Goal: Contribute content: Contribute content

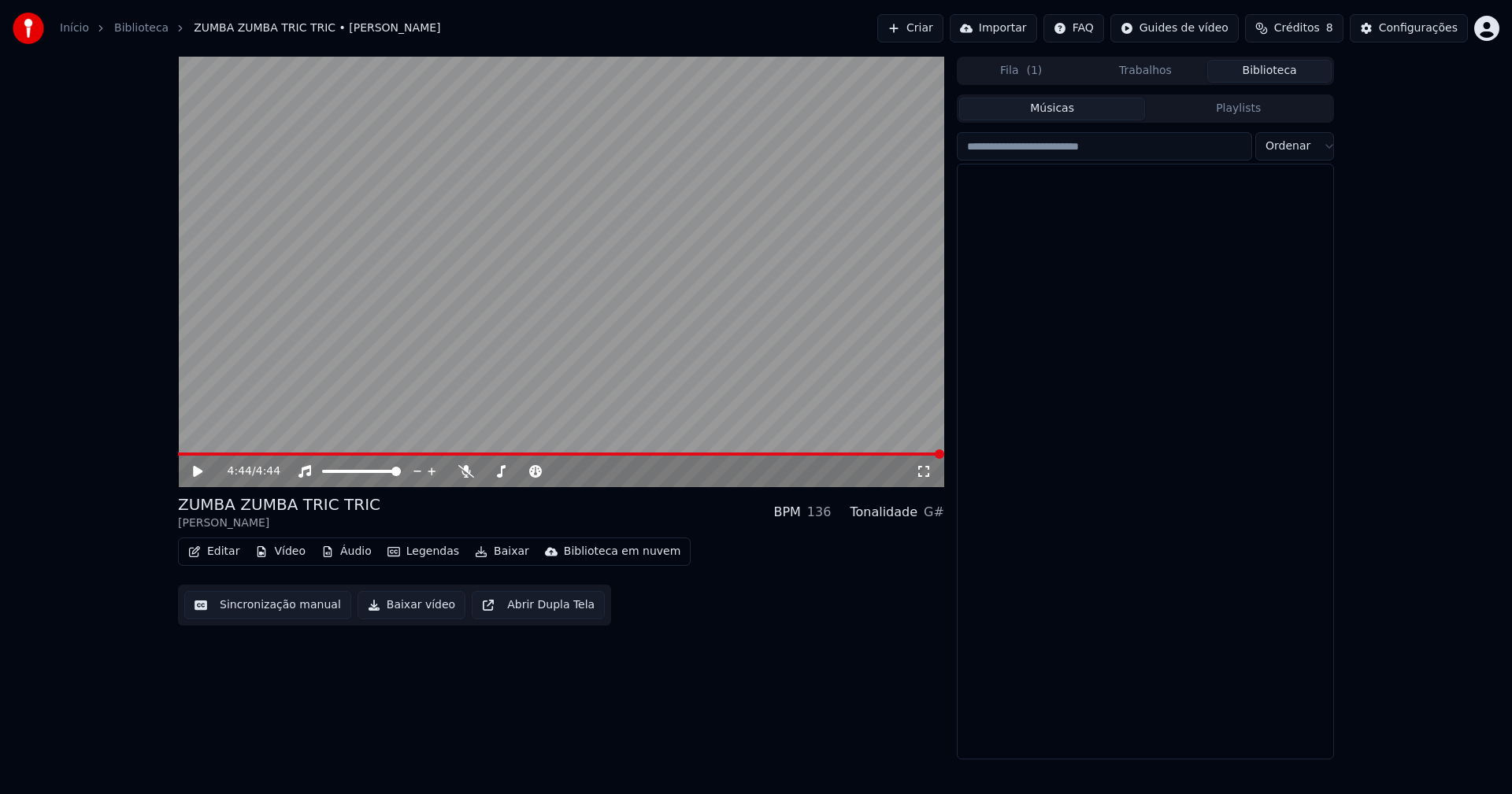
scroll to position [18833, 0]
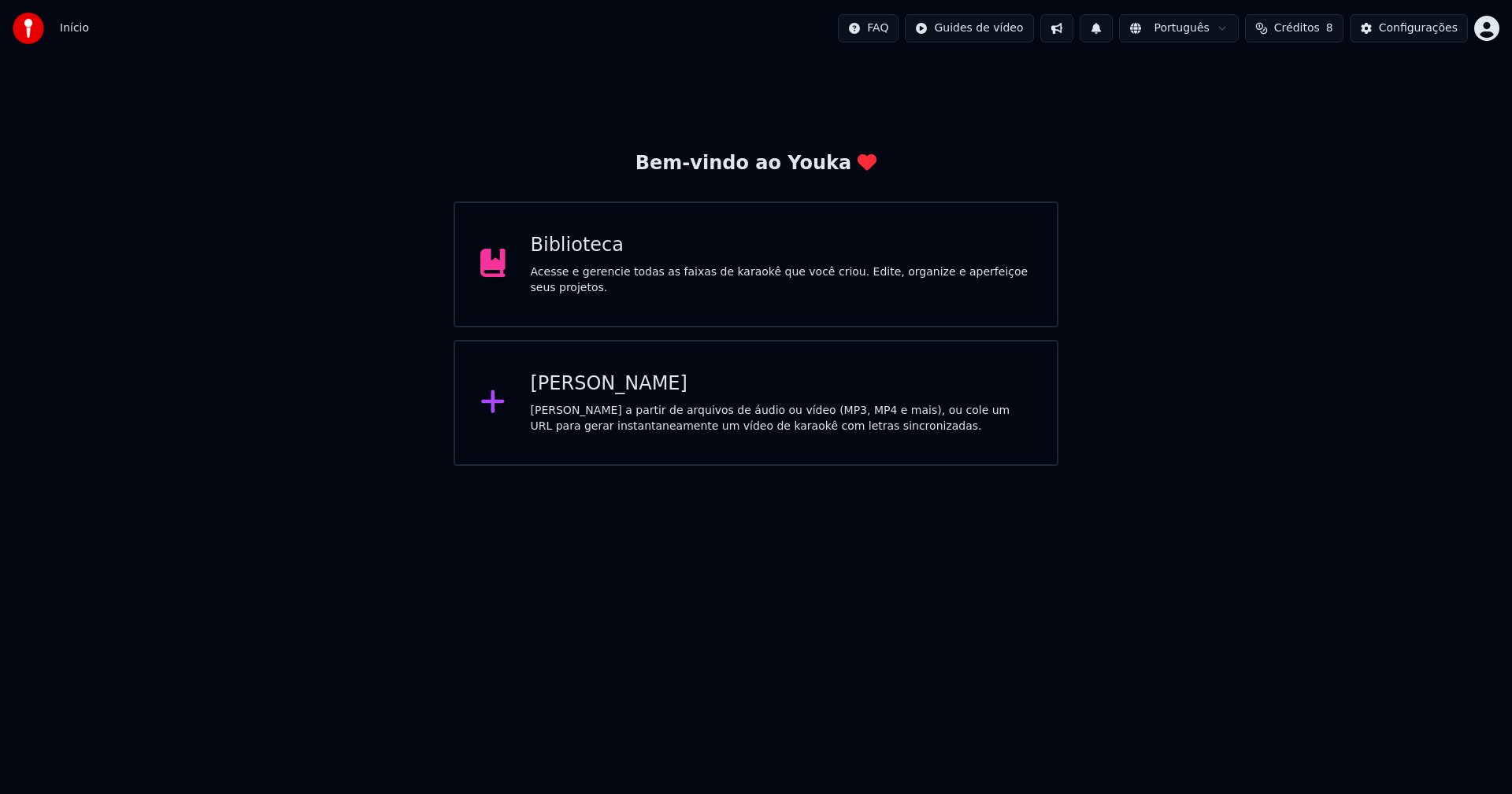
click at [567, 256] on div "Biblioteca" at bounding box center [781, 245] width 502 height 25
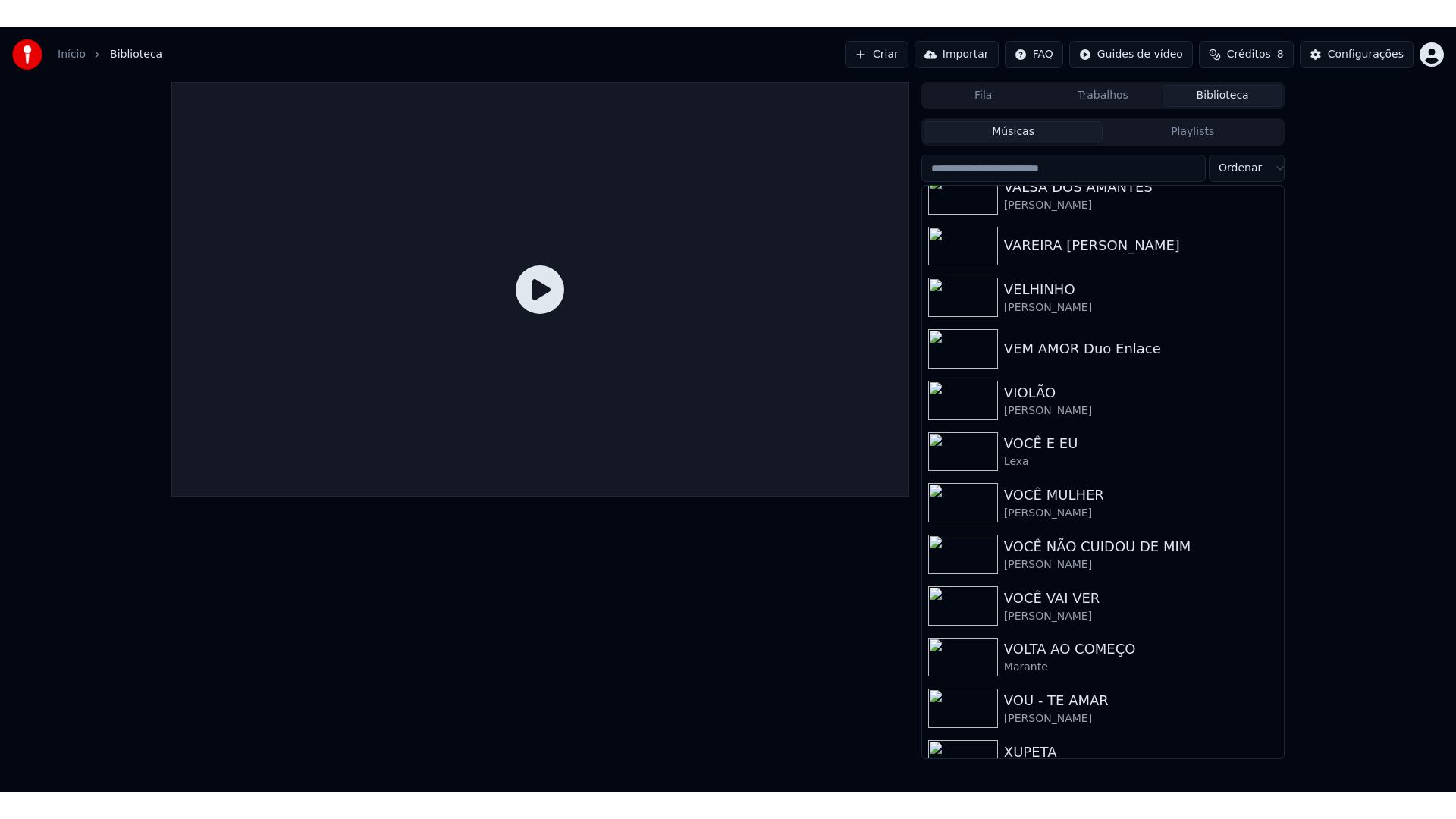
scroll to position [18150, 0]
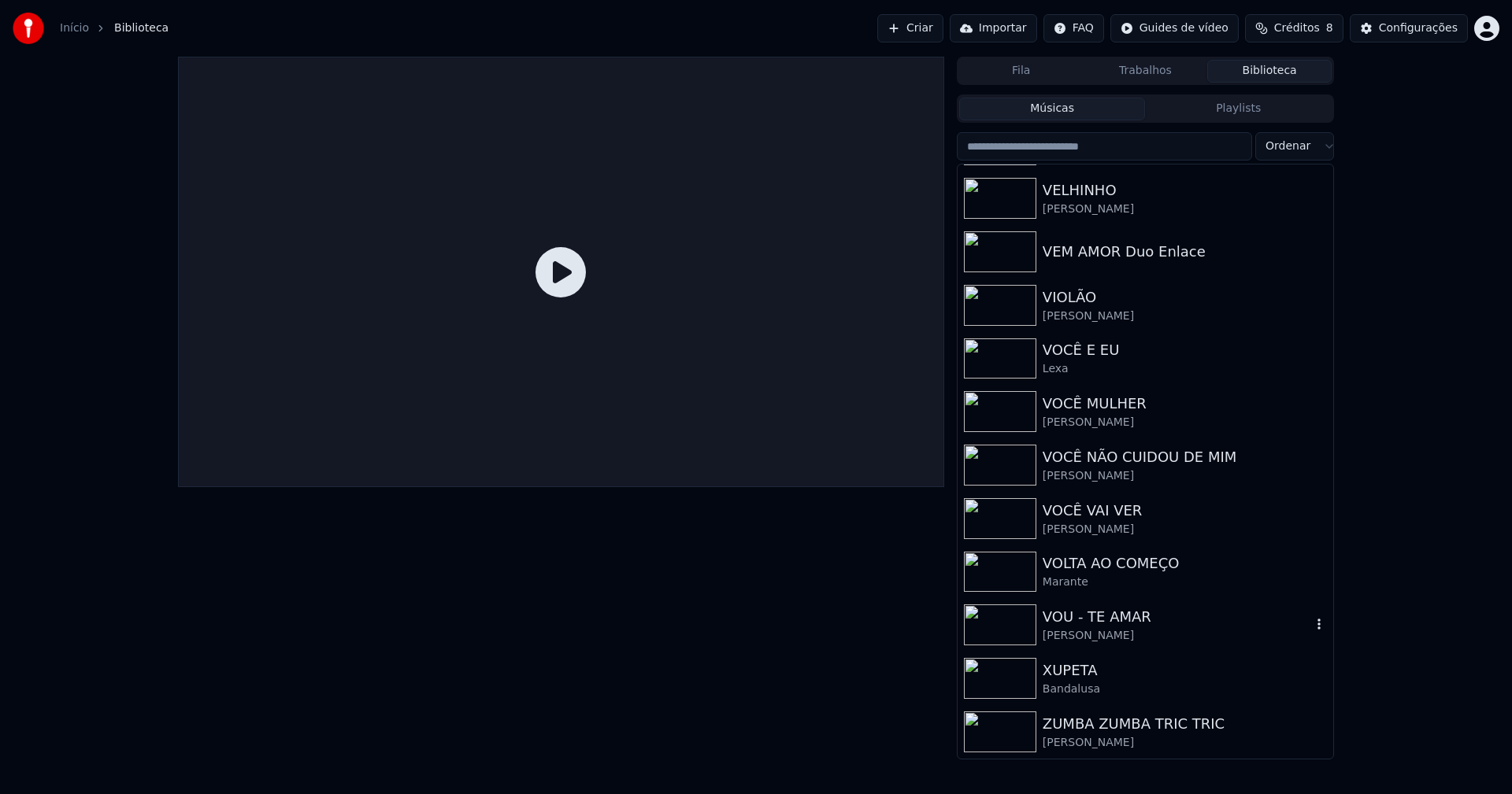
click at [1083, 641] on div "[PERSON_NAME]" at bounding box center [1177, 636] width 268 height 15
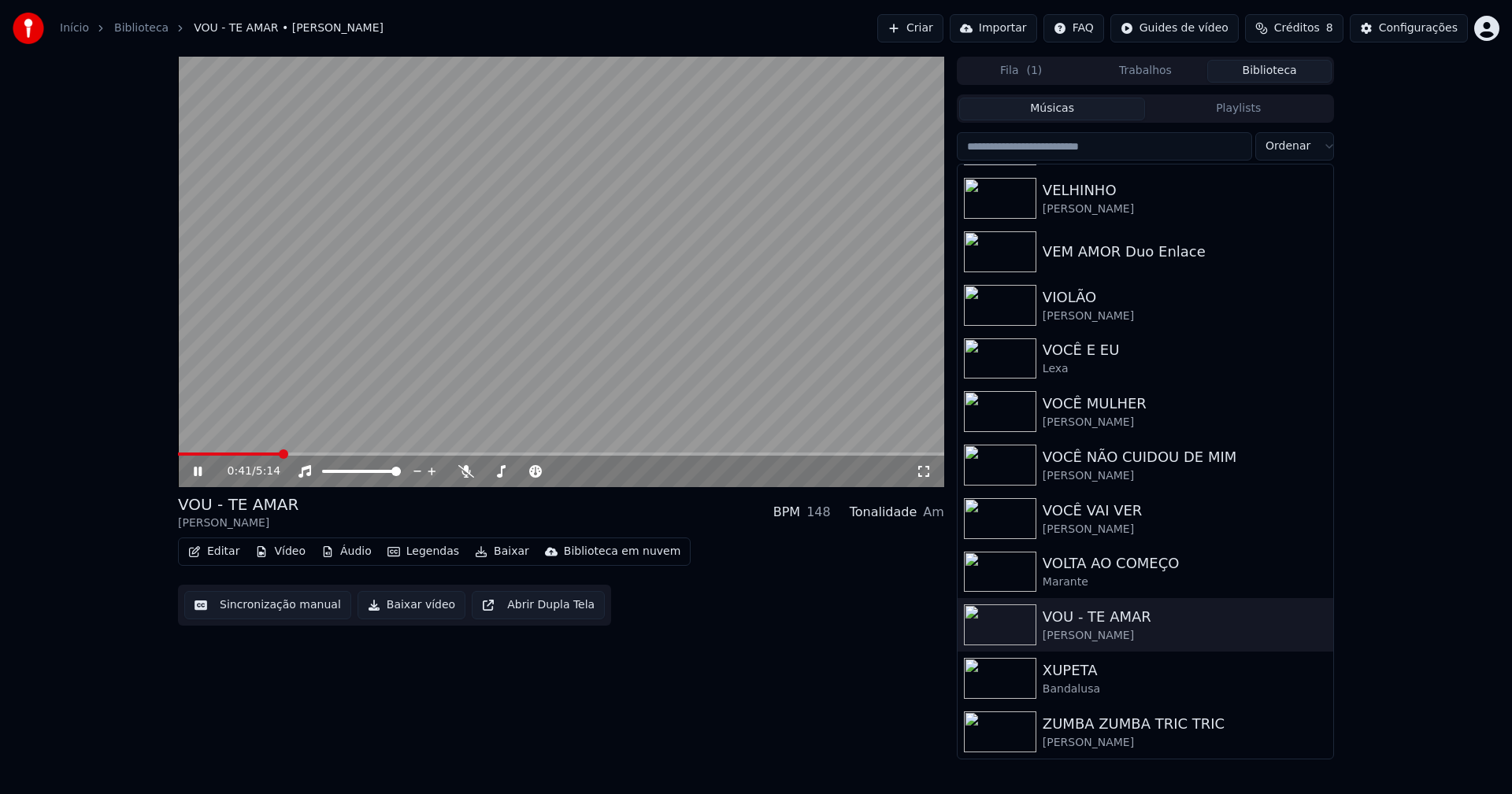
click at [924, 476] on icon at bounding box center [923, 471] width 15 height 13
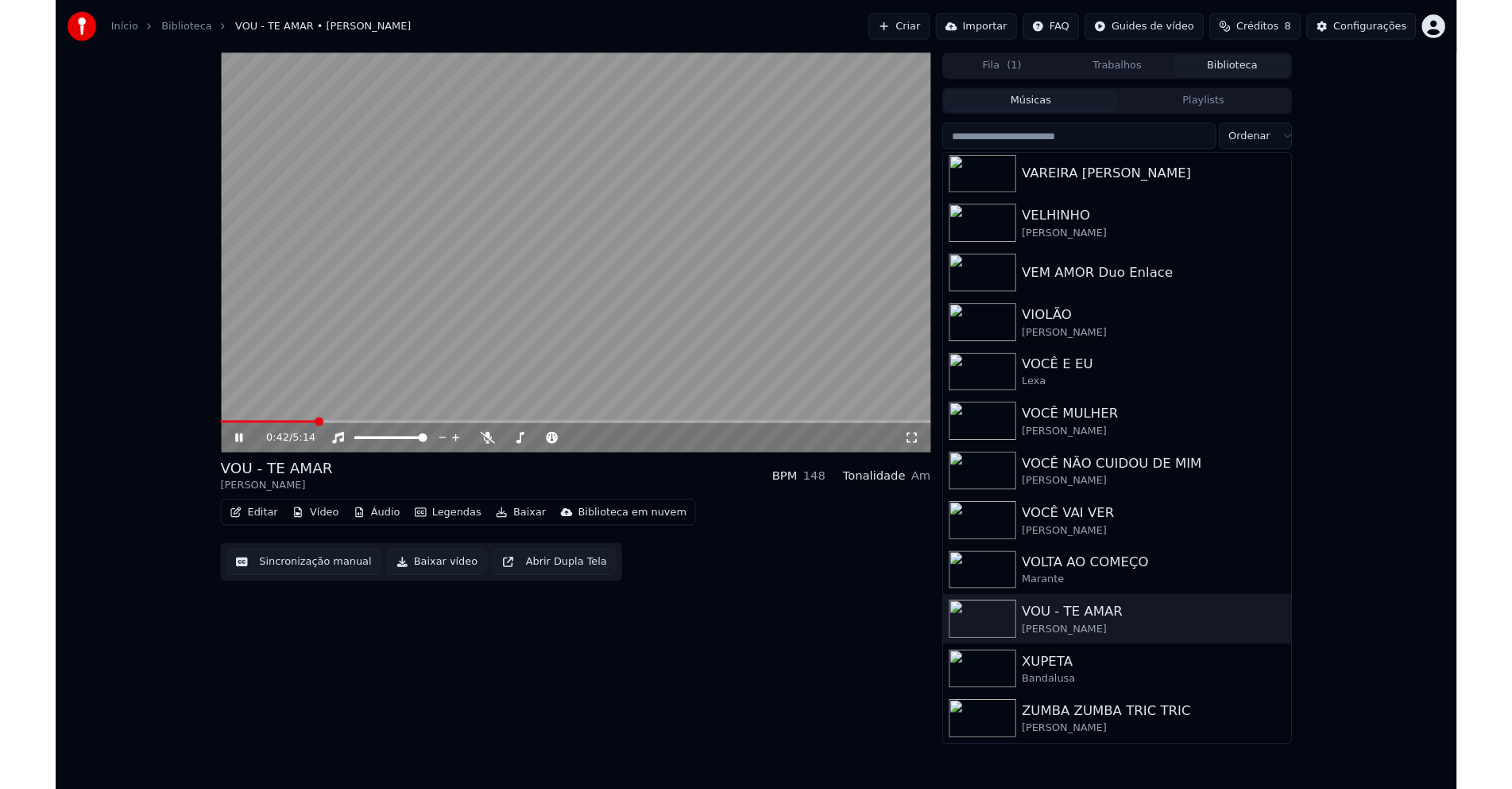
scroll to position [18981, 0]
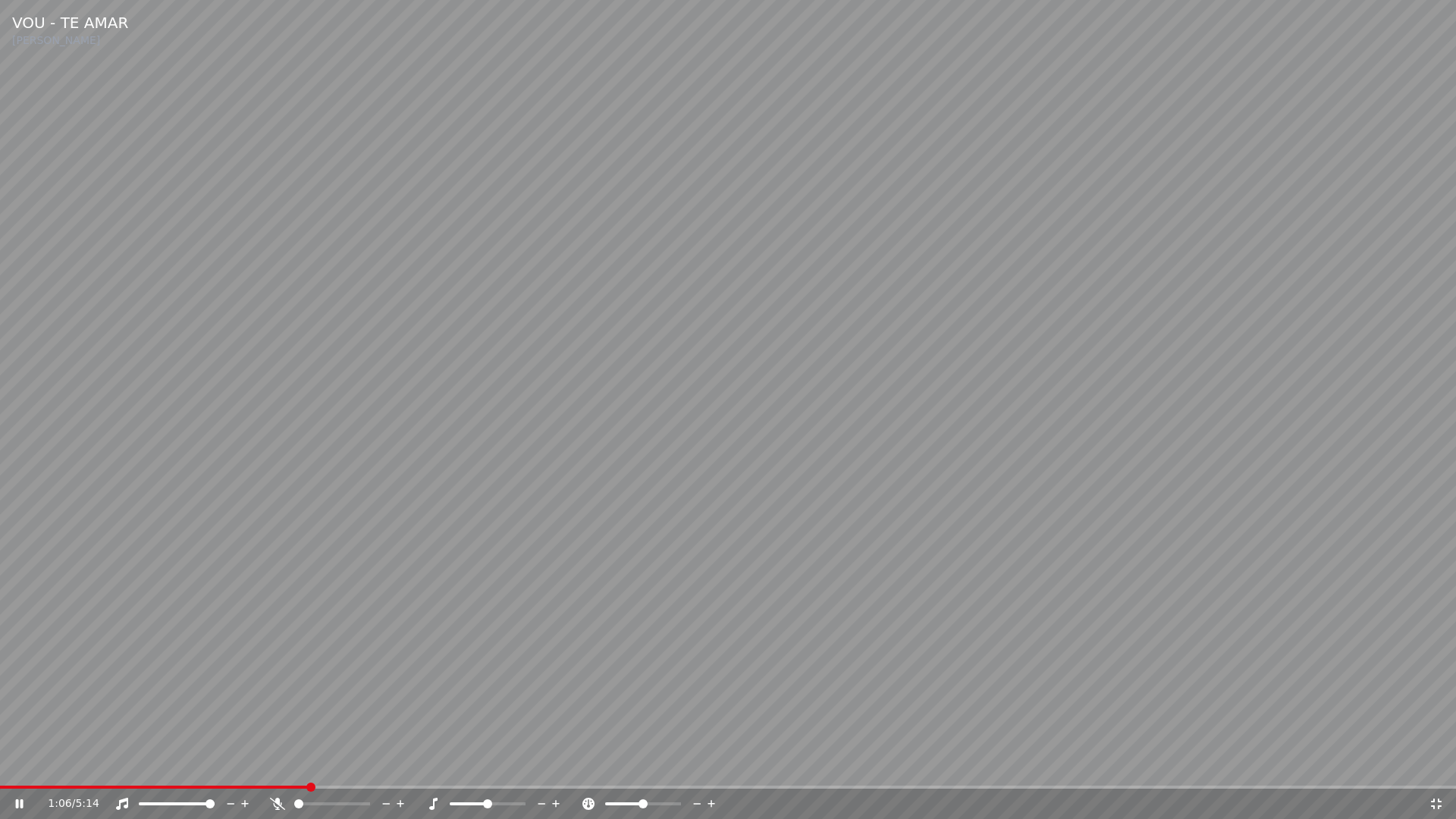
click at [275, 764] on span at bounding box center [154, 788] width 309 height 3
drag, startPoint x: 1431, startPoint y: 807, endPoint x: 1101, endPoint y: 682, distance: 352.9
click at [1431, 764] on icon at bounding box center [1436, 804] width 15 height 12
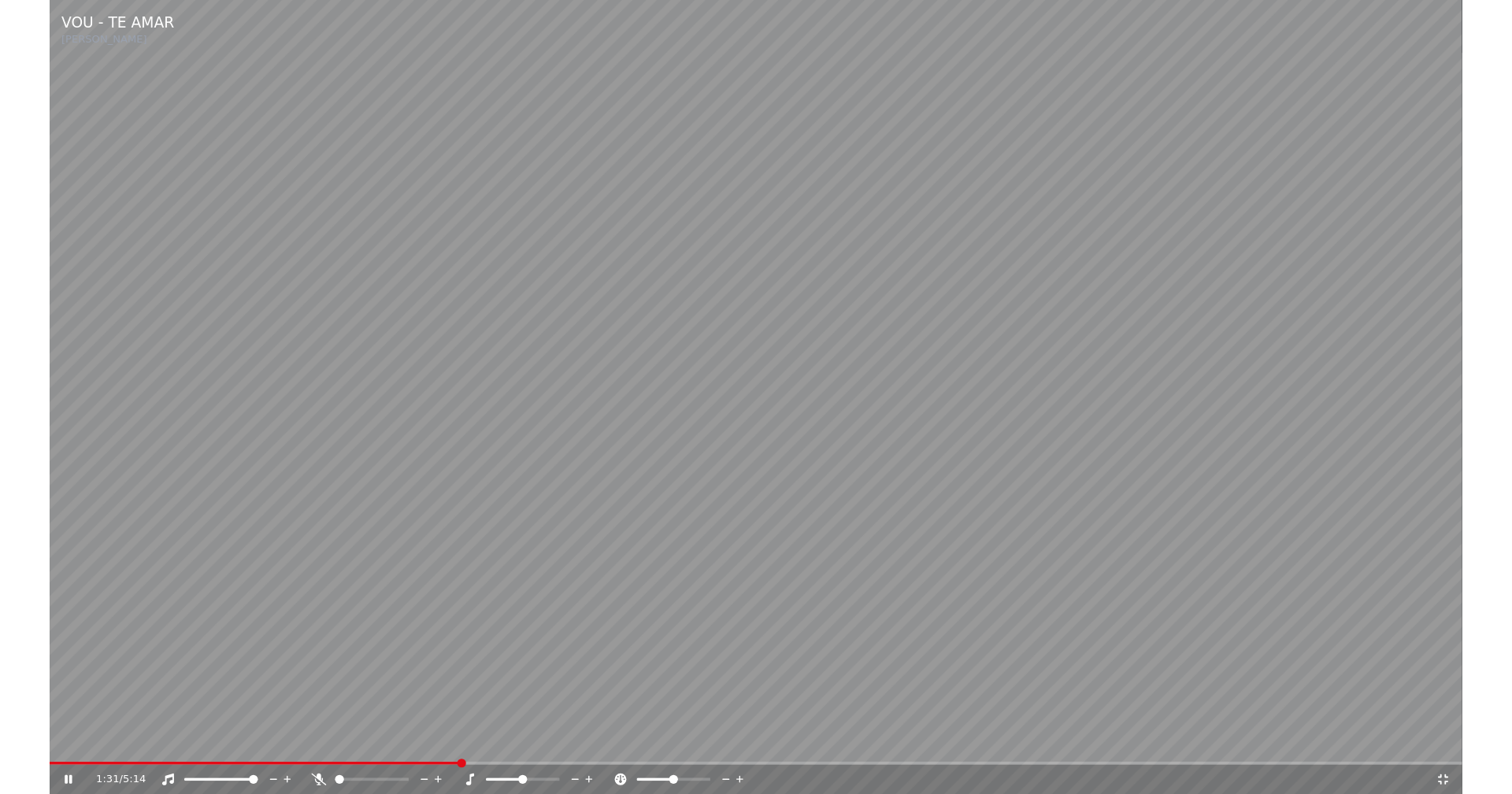
scroll to position [18833, 0]
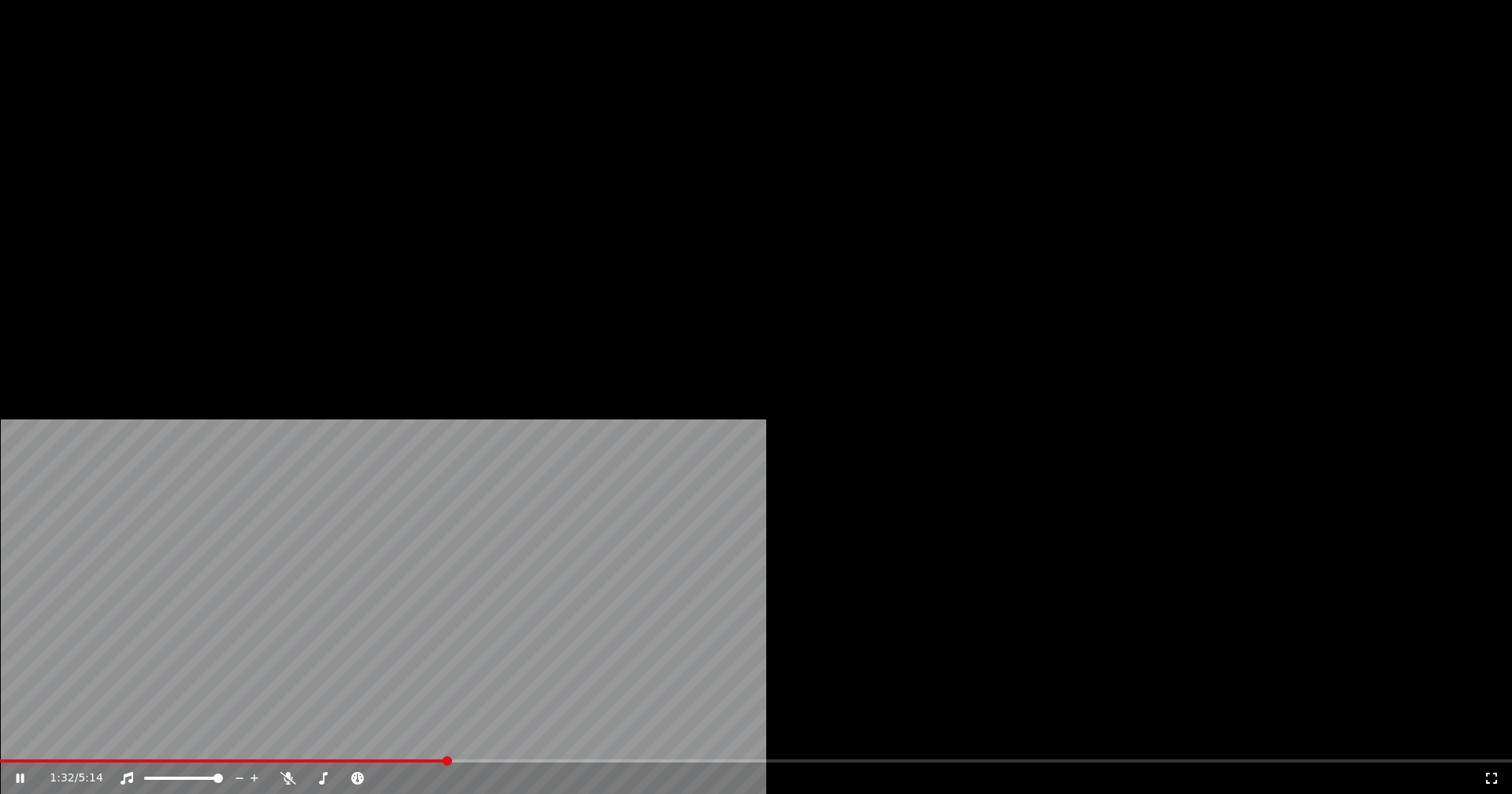
click at [218, 132] on button "Editar" at bounding box center [214, 121] width 64 height 22
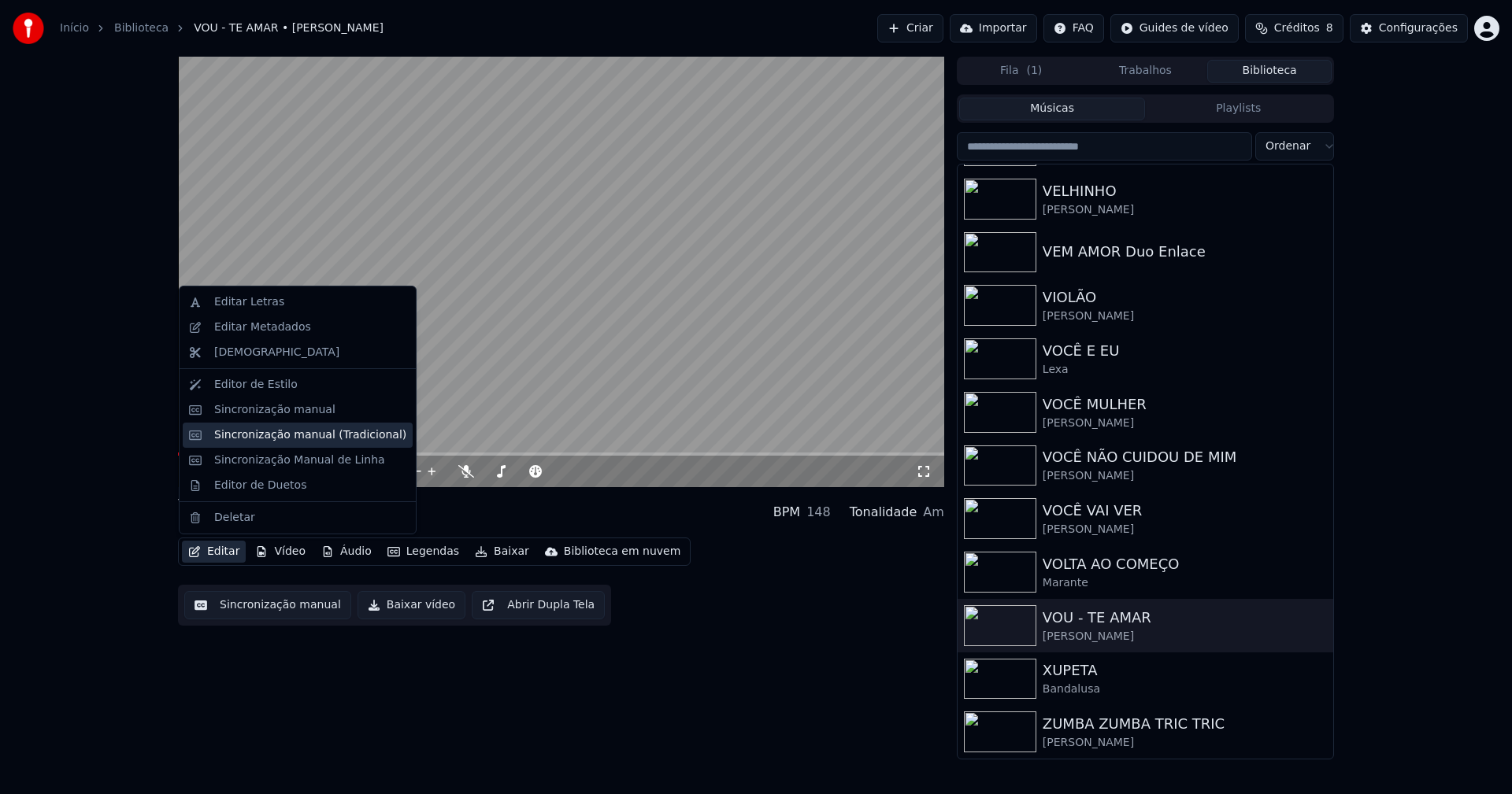
click at [269, 439] on div "Sincronização manual (Tradicional)" at bounding box center [310, 435] width 193 height 15
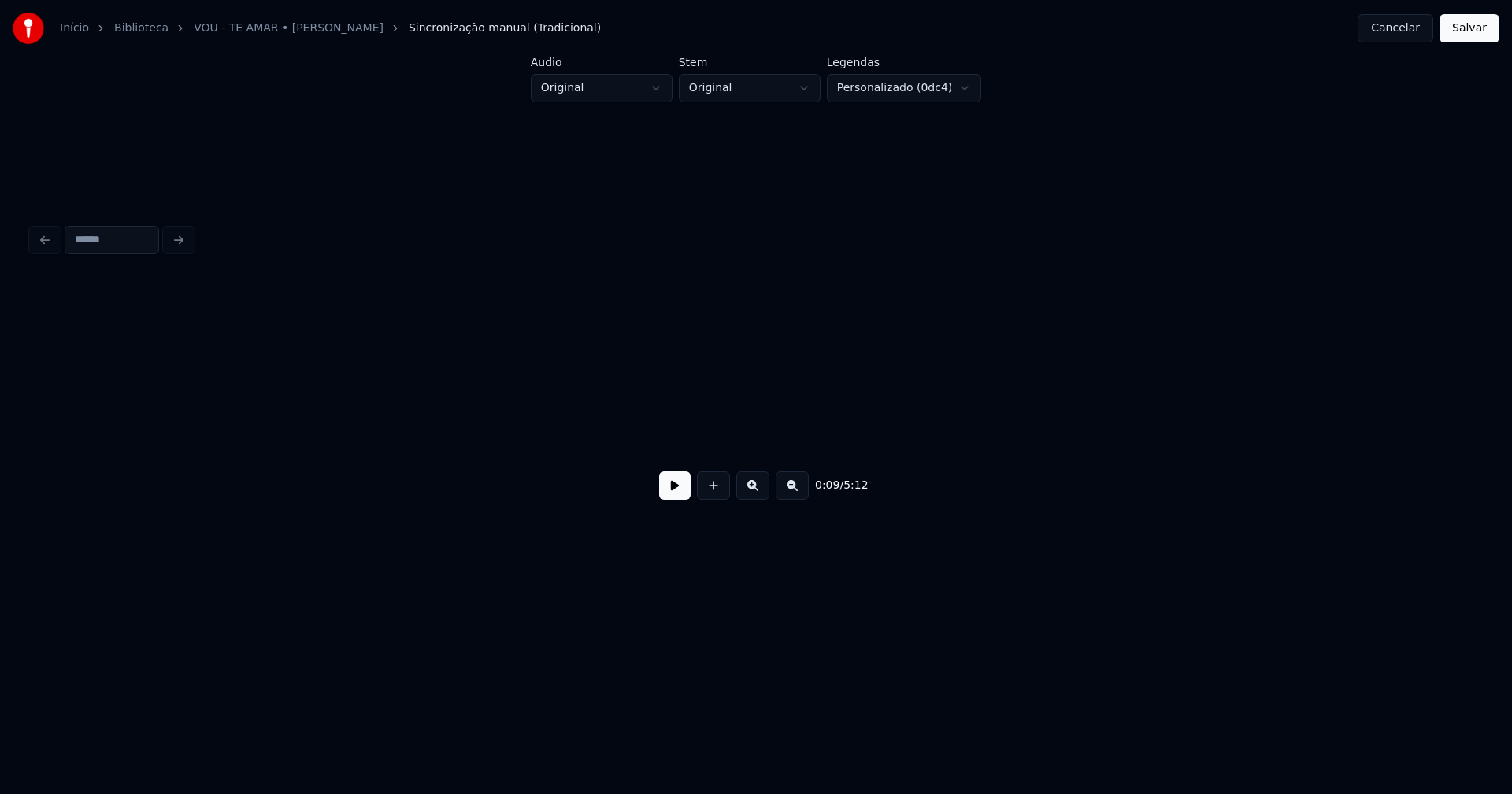
scroll to position [0, 1555]
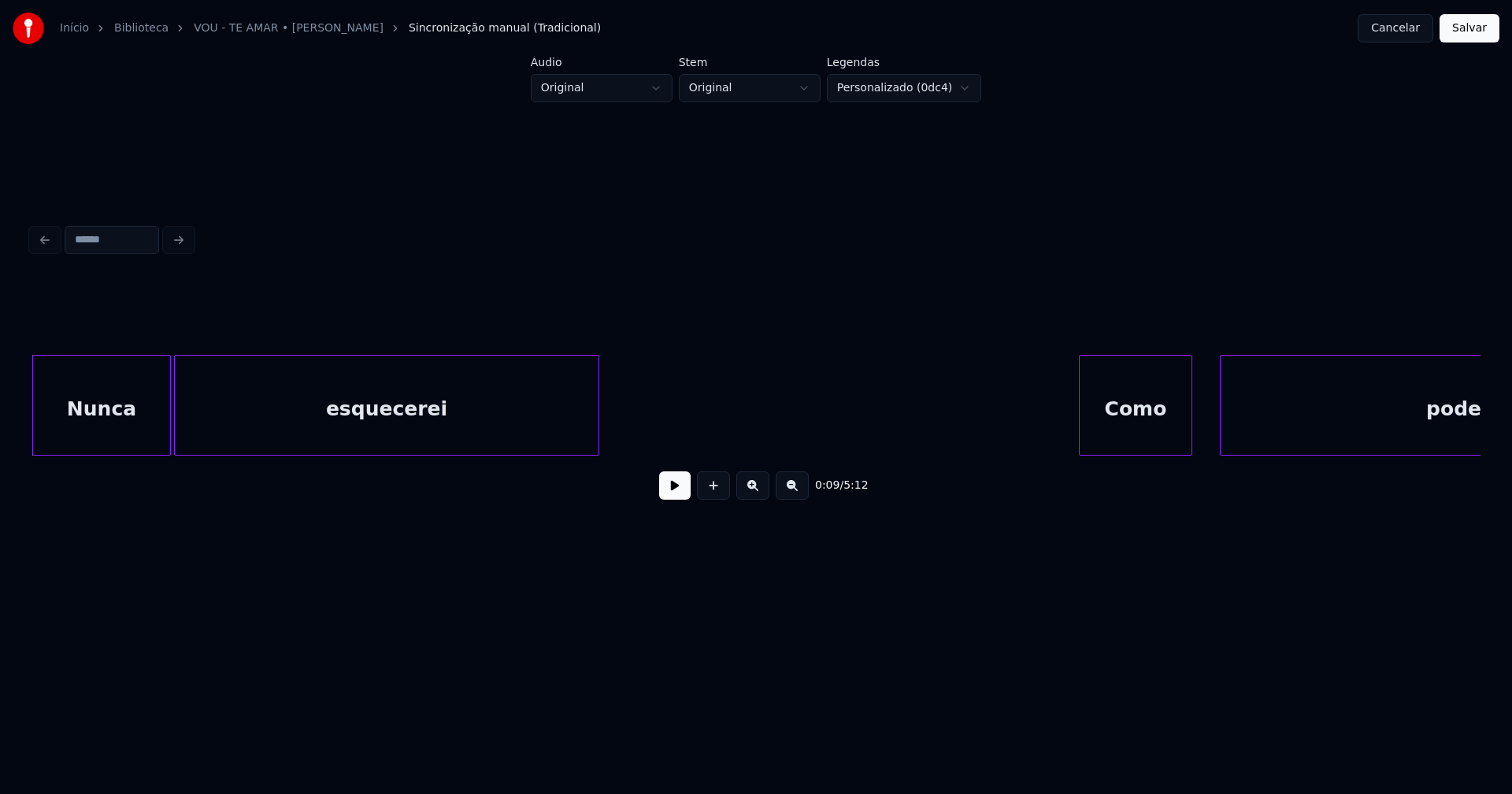
click at [670, 493] on button at bounding box center [675, 486] width 32 height 28
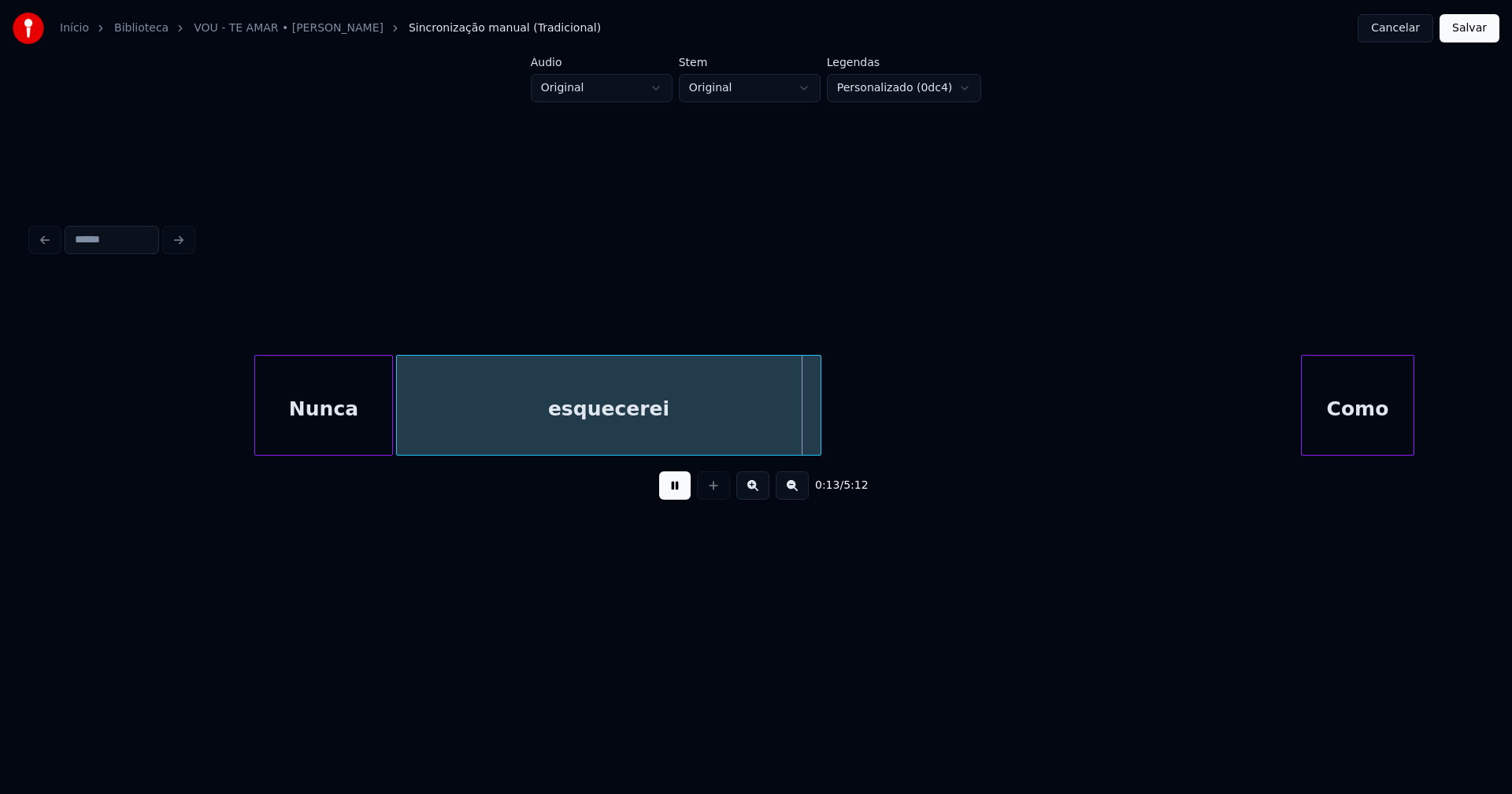
scroll to position [0, 1278]
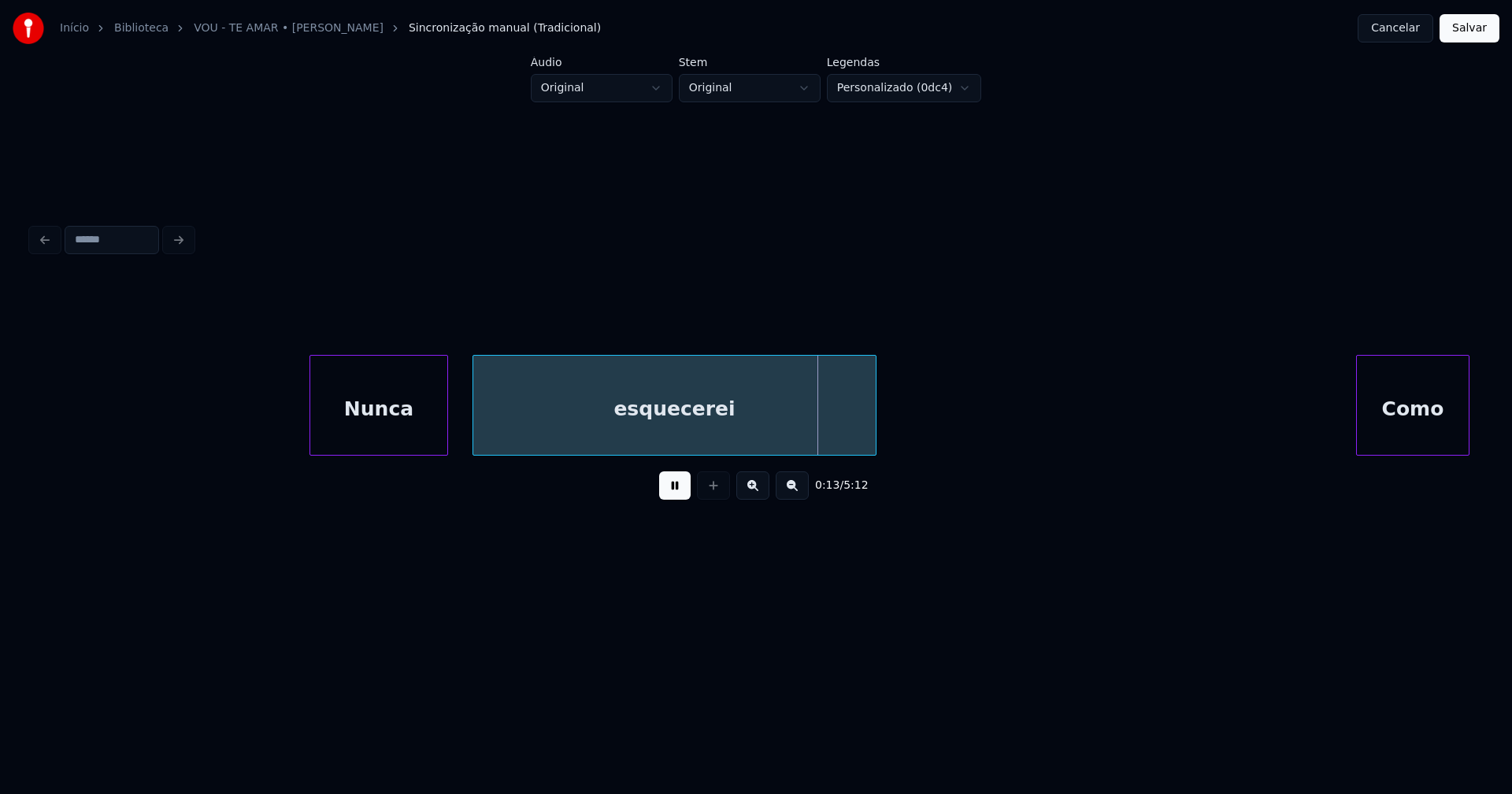
click at [474, 436] on div at bounding box center [475, 405] width 4 height 99
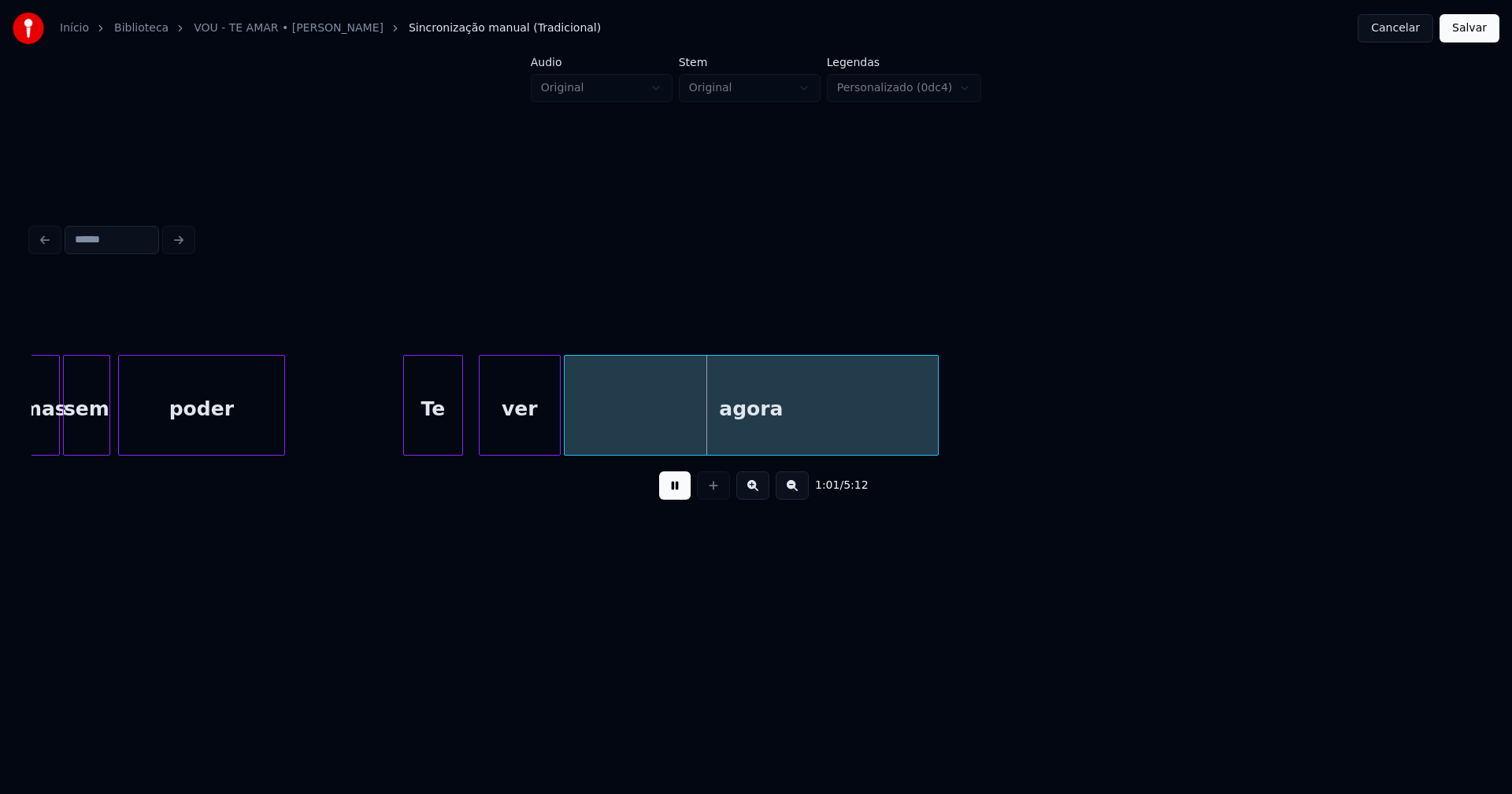
scroll to position [0, 9032]
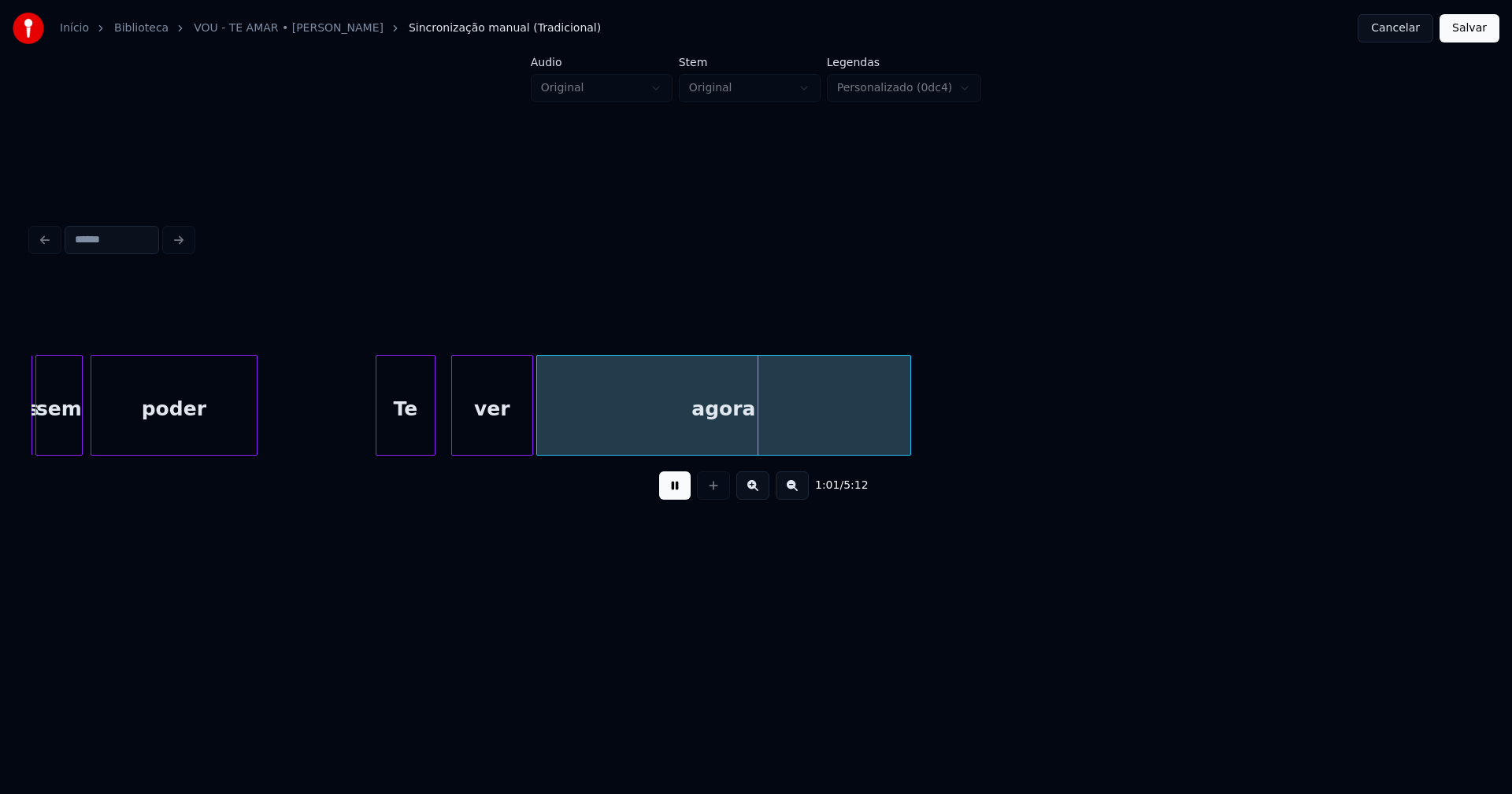
click at [376, 418] on div at bounding box center [378, 405] width 4 height 99
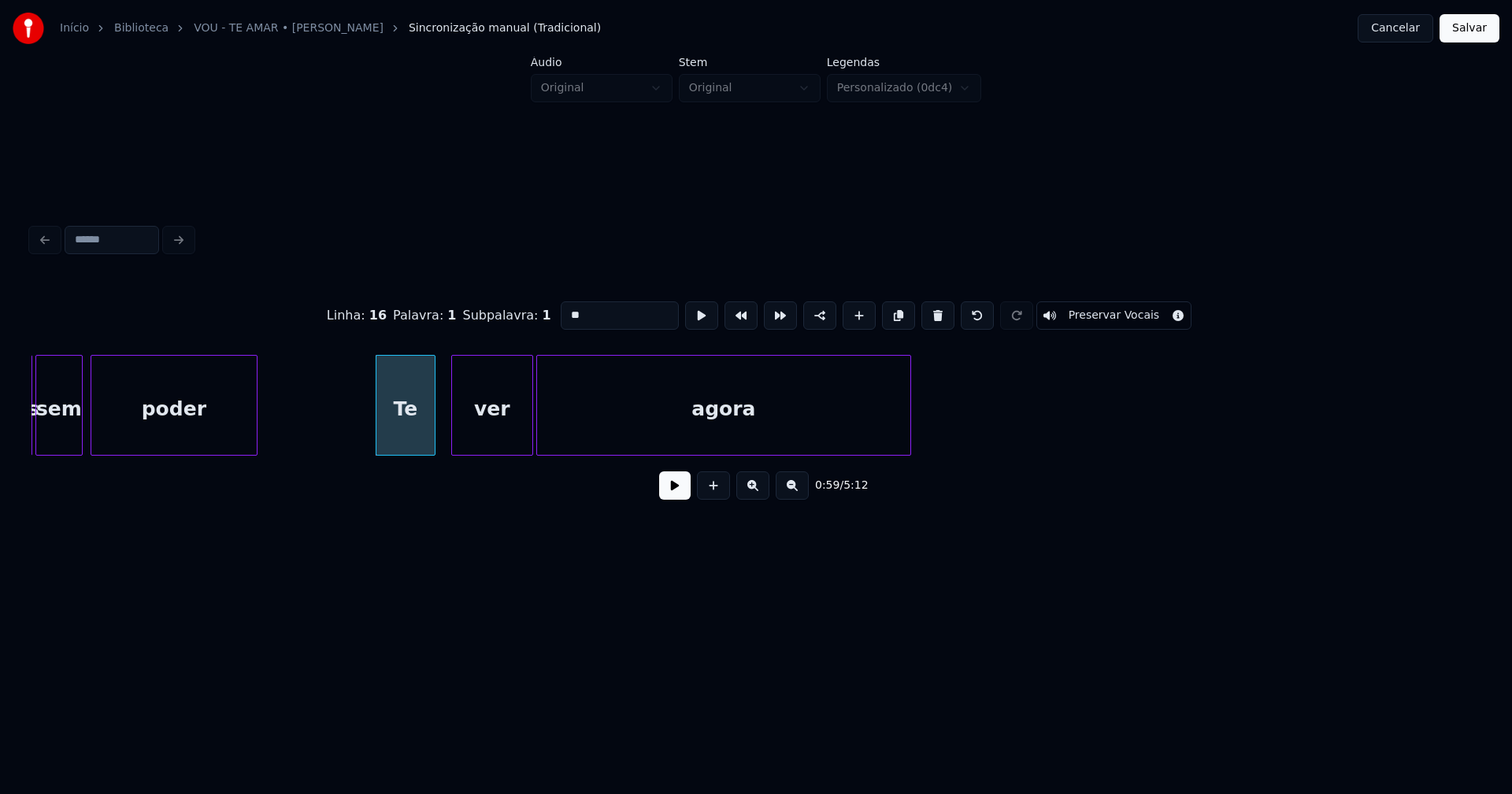
click at [670, 489] on button at bounding box center [675, 486] width 32 height 28
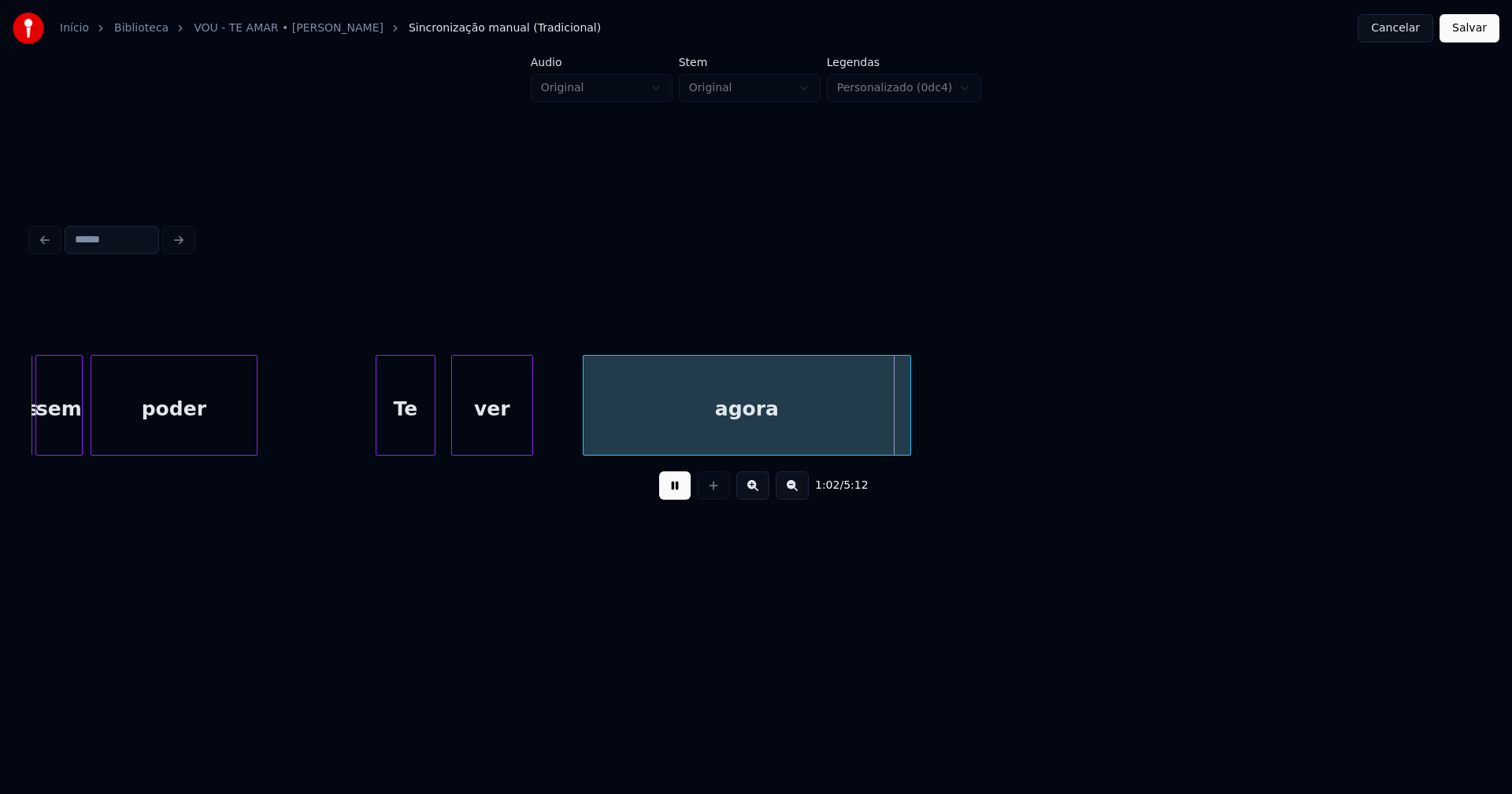
click at [586, 427] on div at bounding box center [585, 405] width 4 height 99
click at [567, 427] on div at bounding box center [569, 405] width 4 height 99
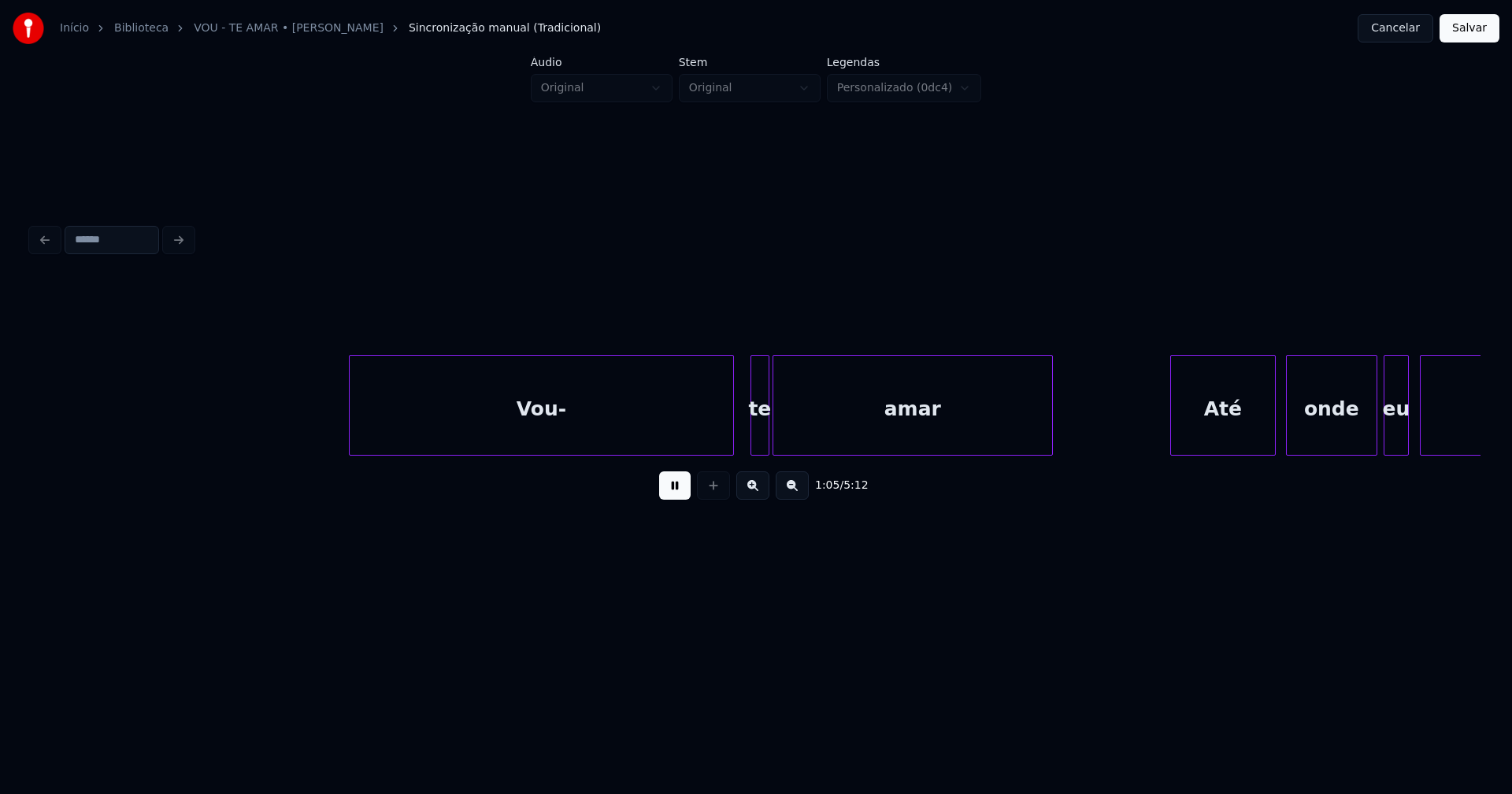
scroll to position [0, 10309]
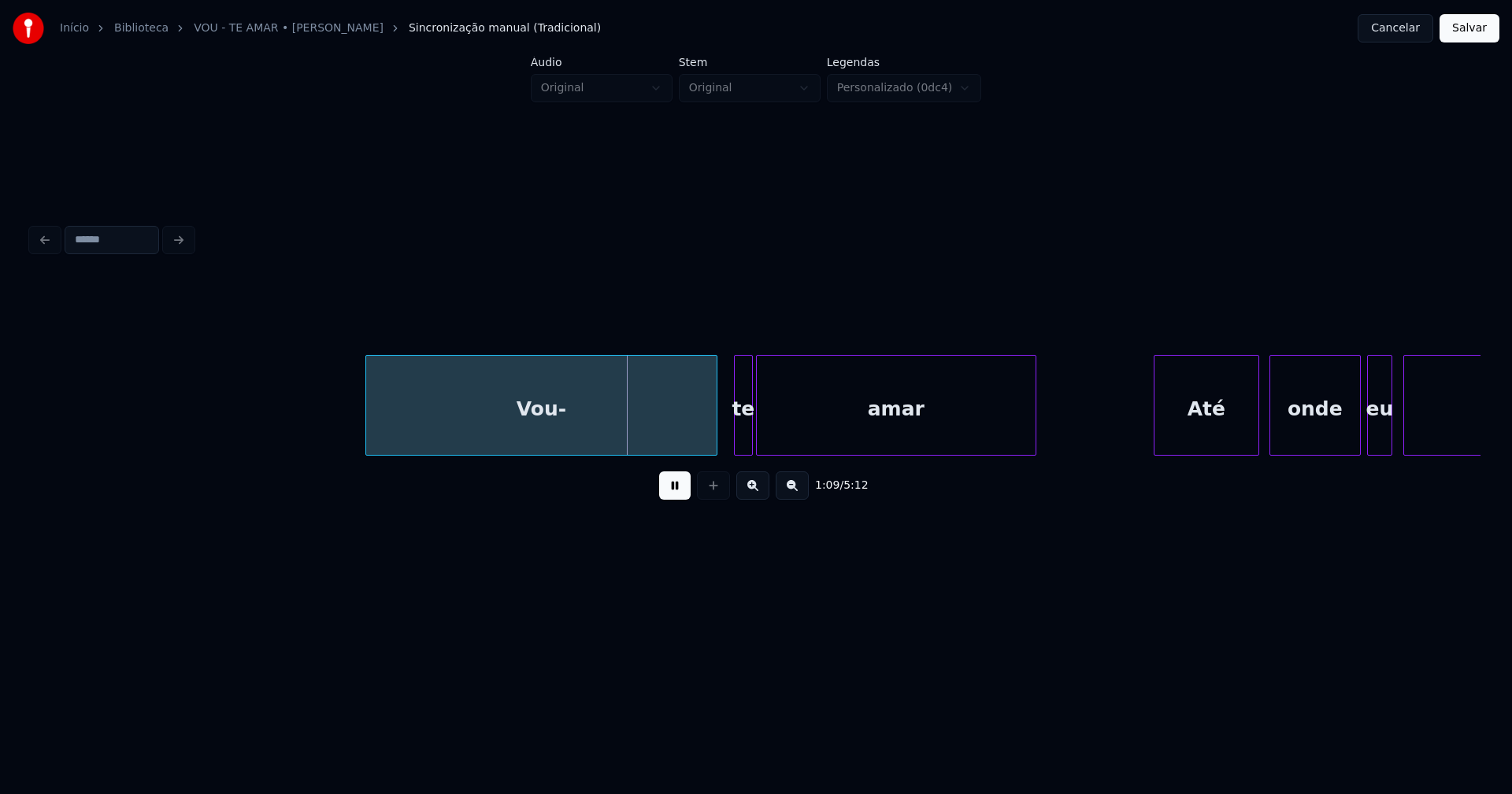
click at [369, 430] on div at bounding box center [368, 405] width 4 height 99
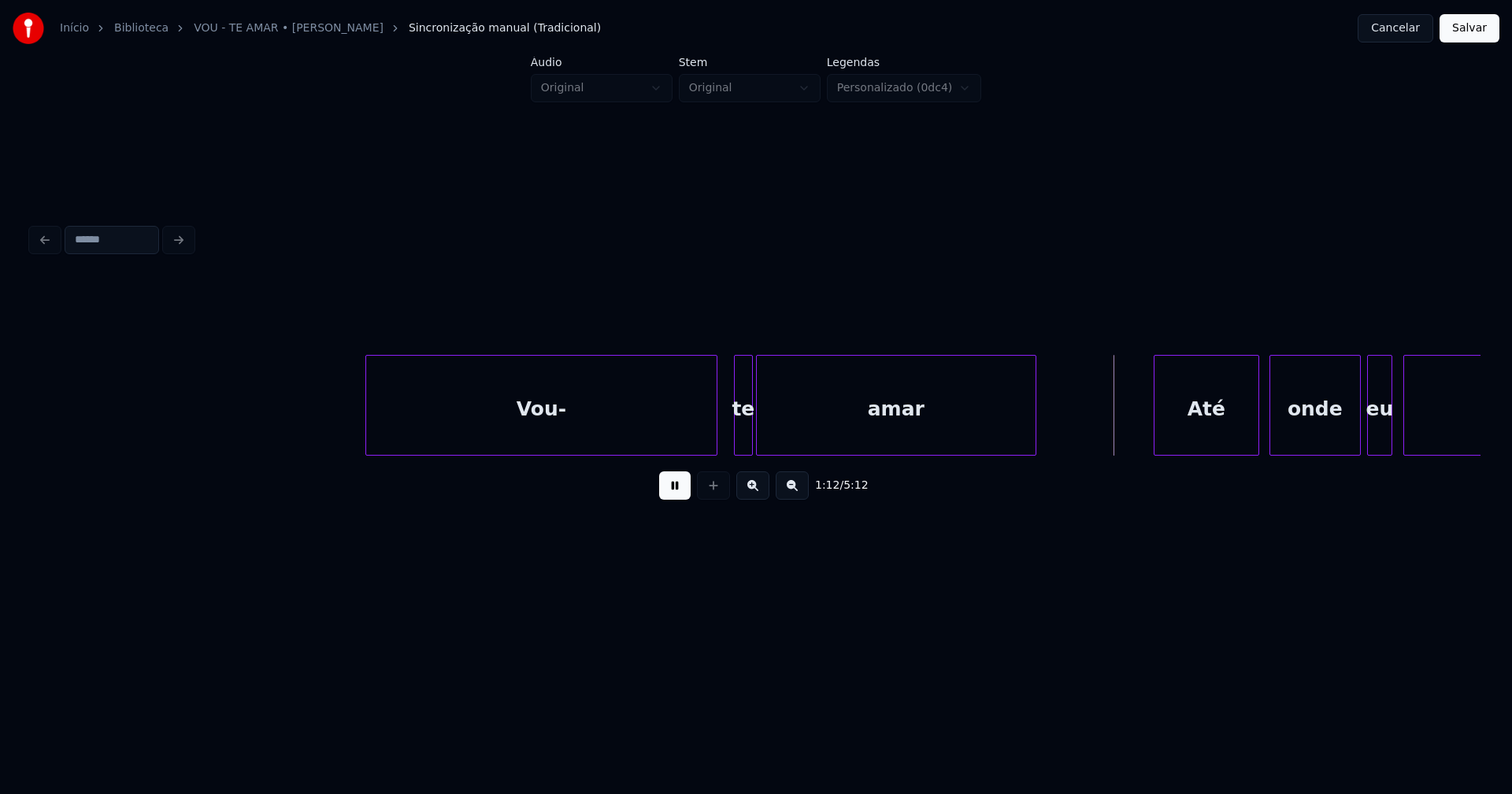
click at [840, 431] on div at bounding box center [839, 405] width 4 height 99
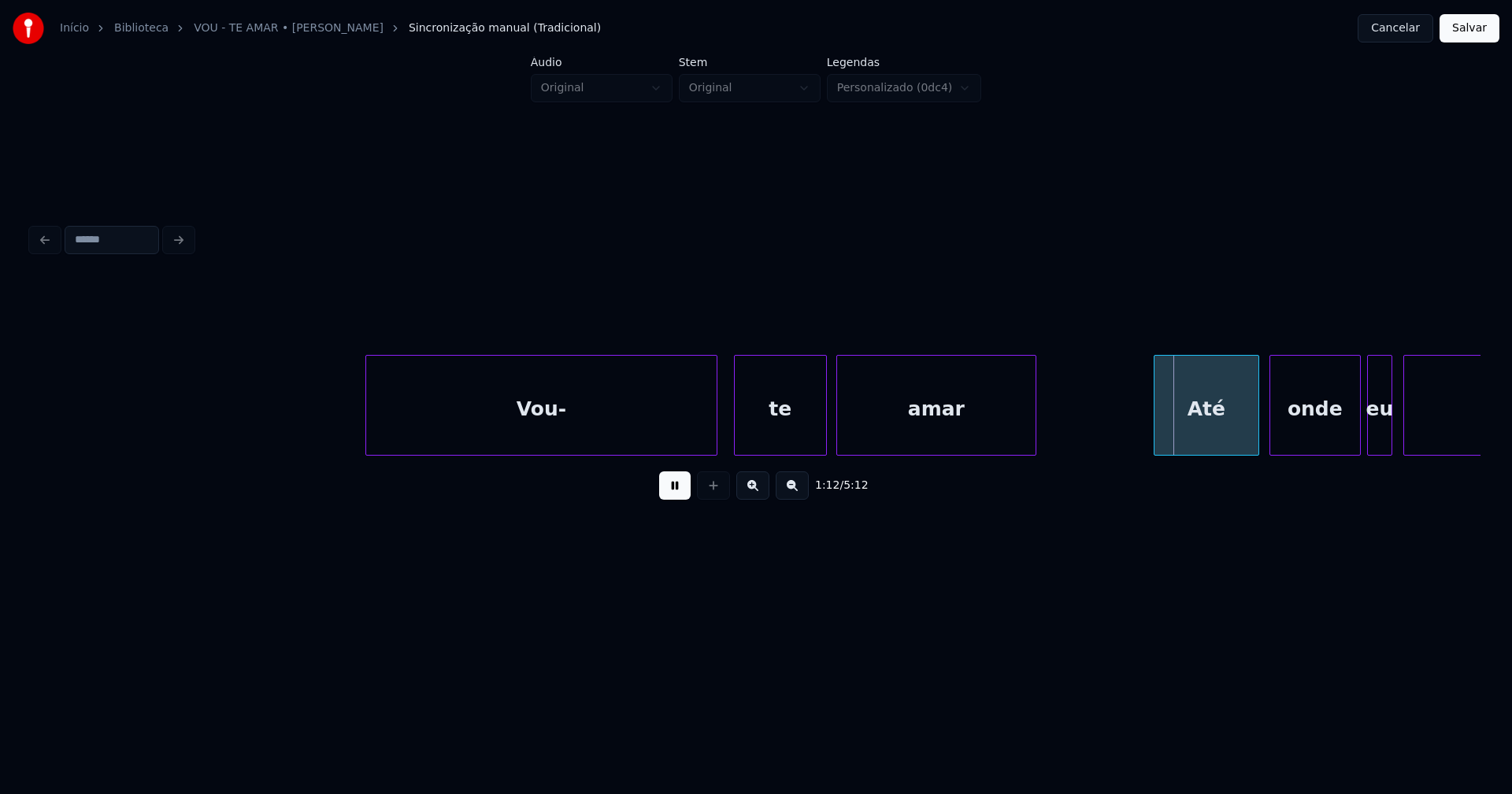
click at [825, 424] on div at bounding box center [823, 405] width 4 height 99
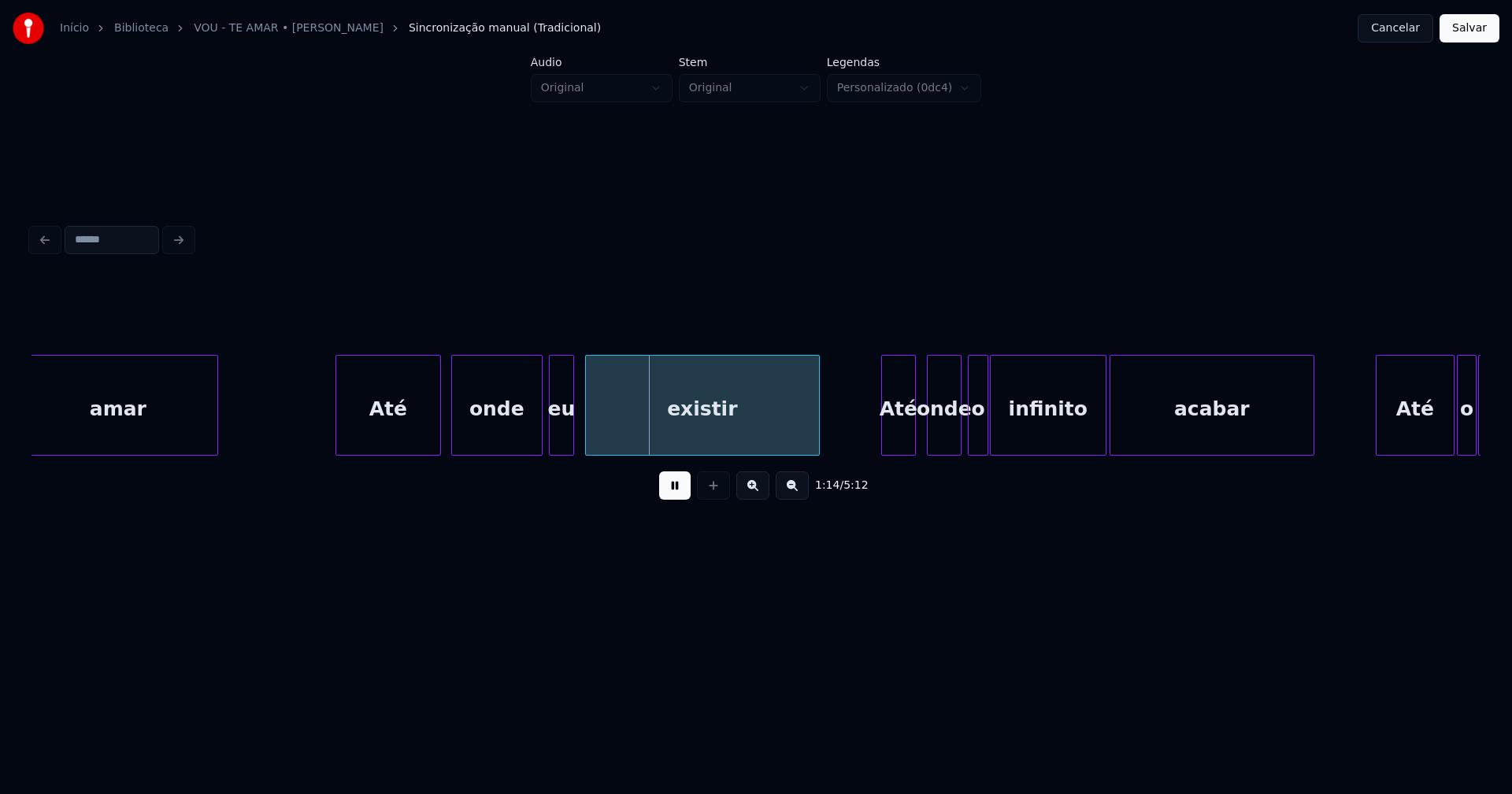
scroll to position [0, 11154]
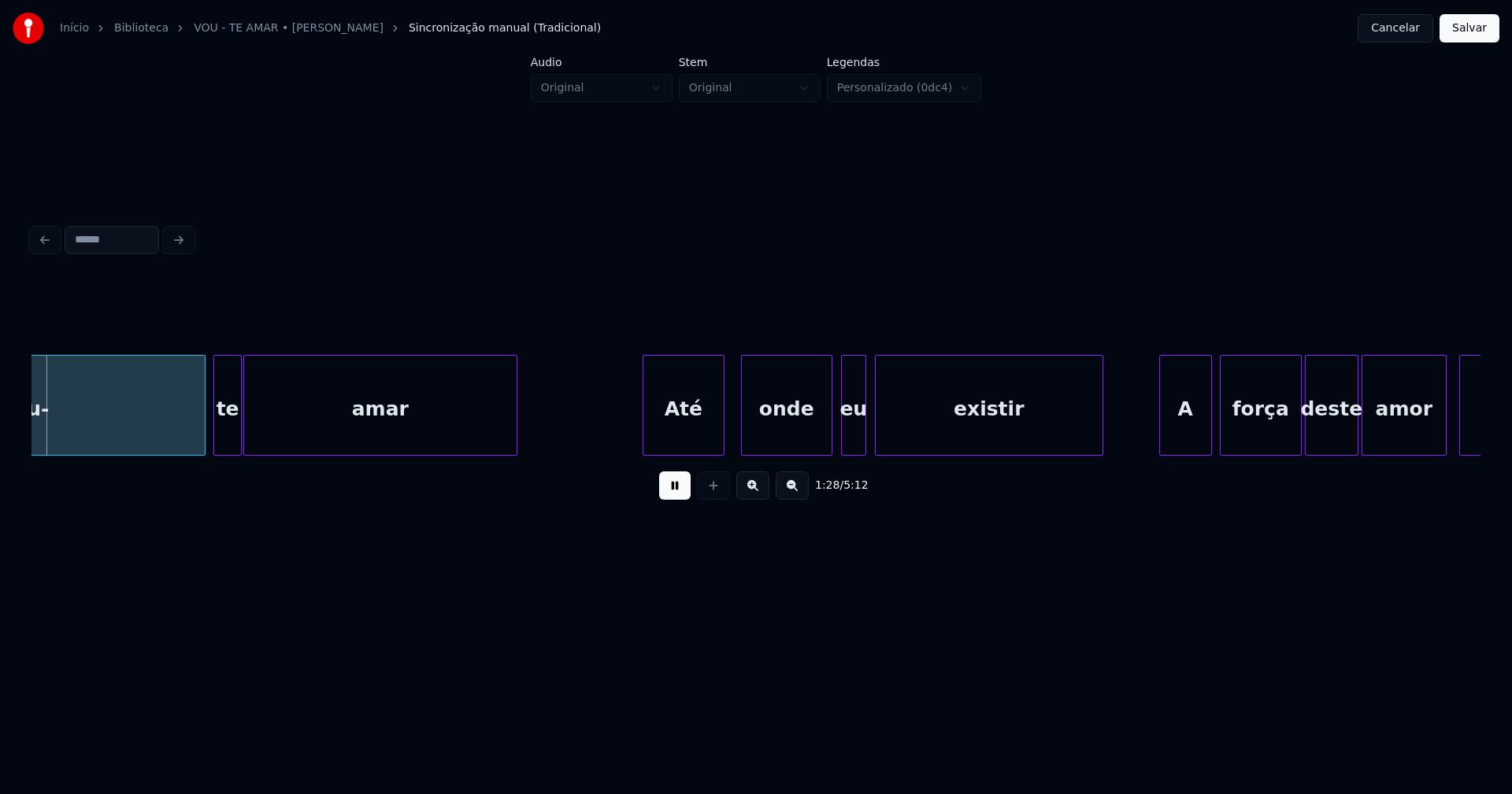
scroll to position [0, 13929]
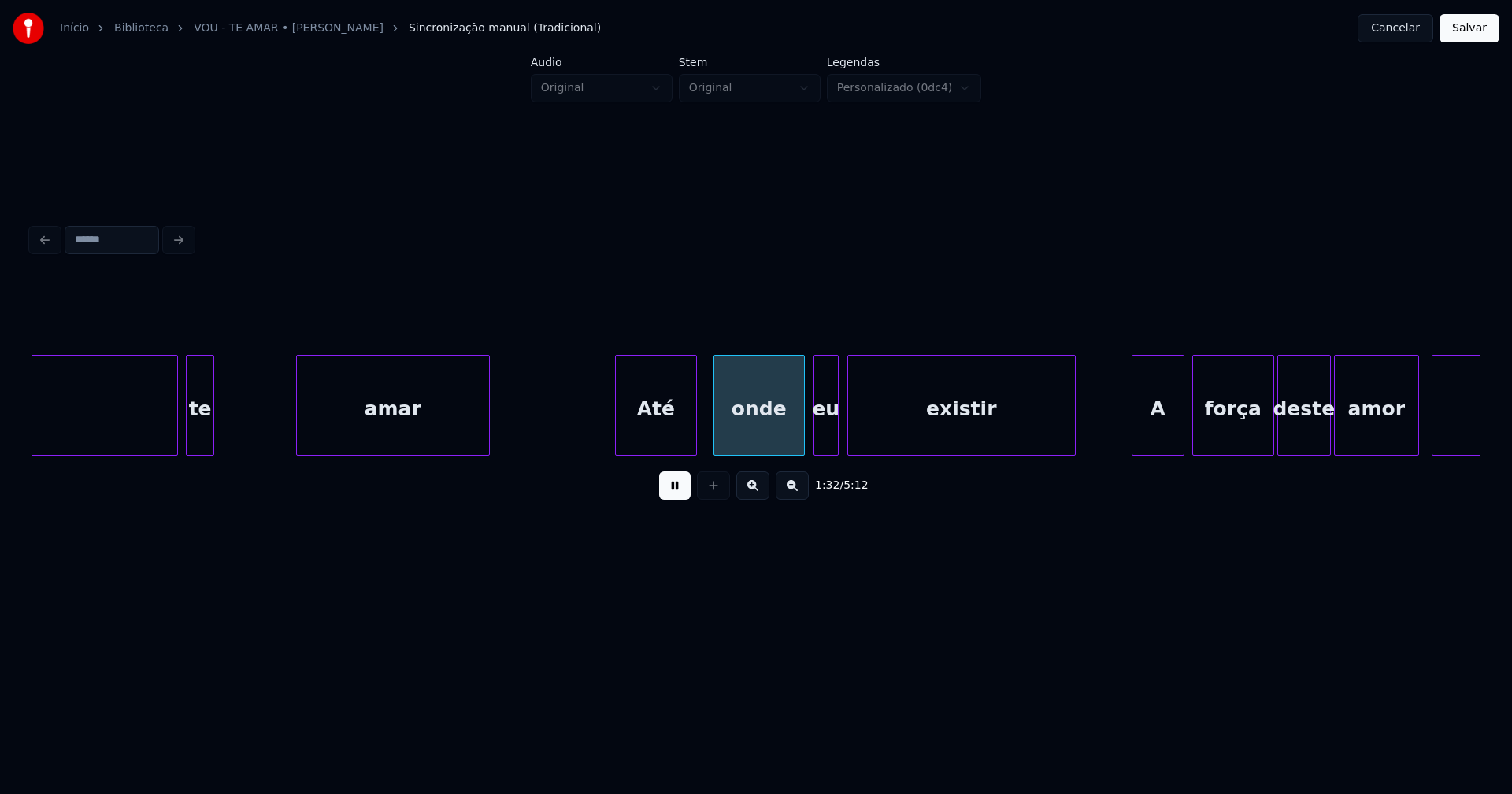
click at [300, 425] on div at bounding box center [298, 405] width 4 height 99
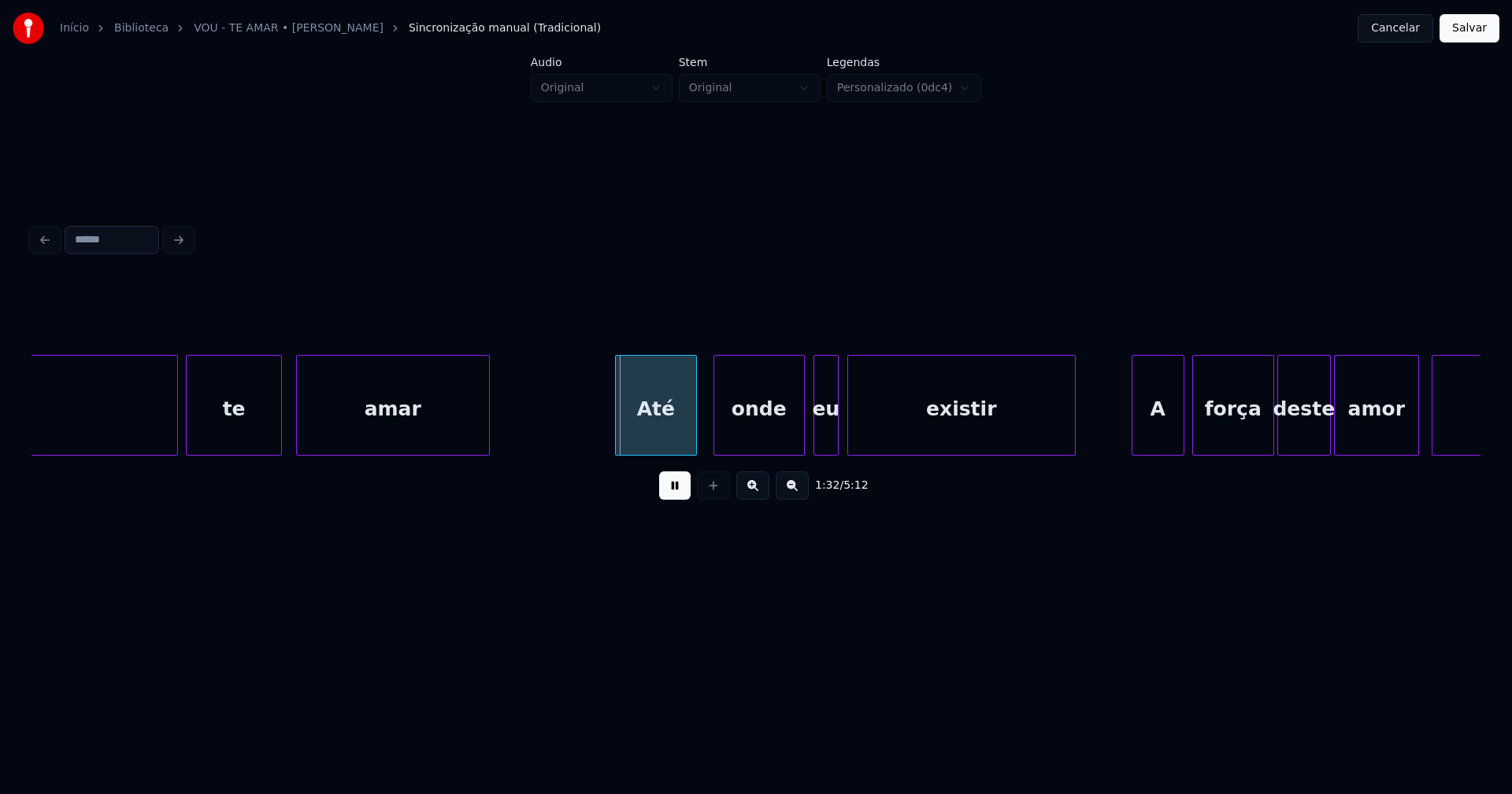
click at [279, 424] on div at bounding box center [279, 405] width 4 height 99
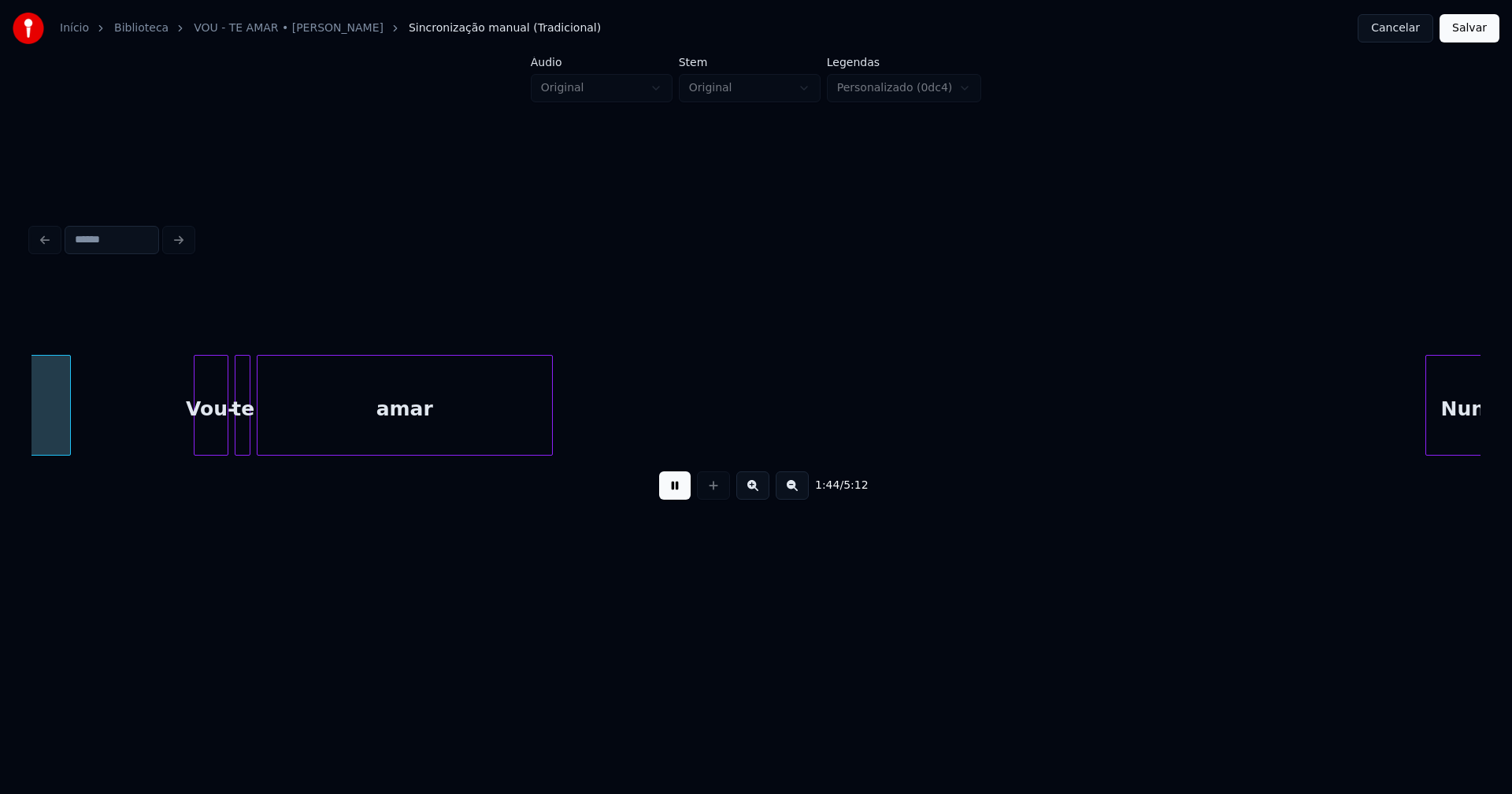
scroll to position [0, 16489]
click at [341, 424] on div at bounding box center [340, 405] width 4 height 99
click at [326, 420] on div at bounding box center [325, 405] width 4 height 99
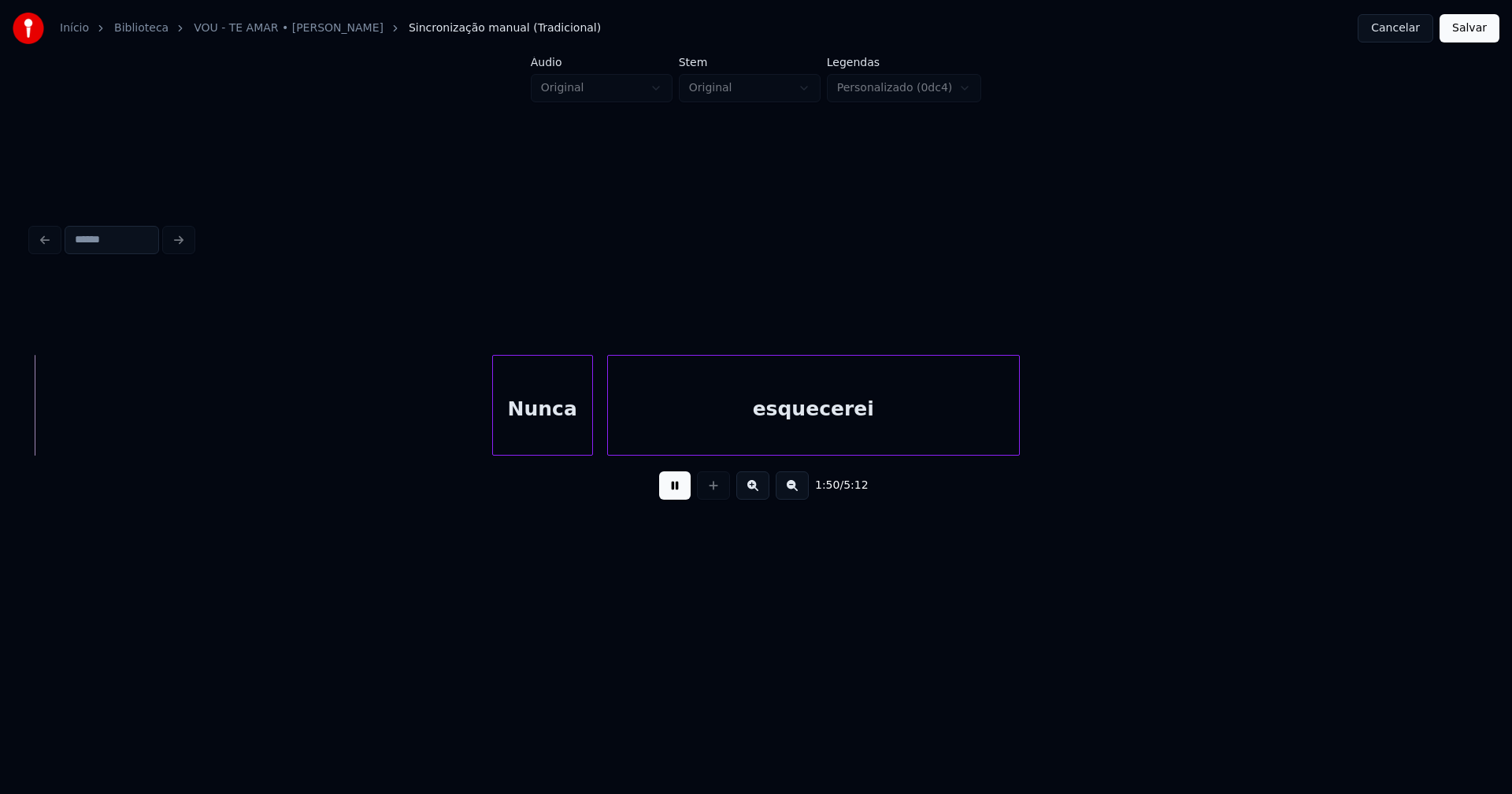
scroll to position [0, 17437]
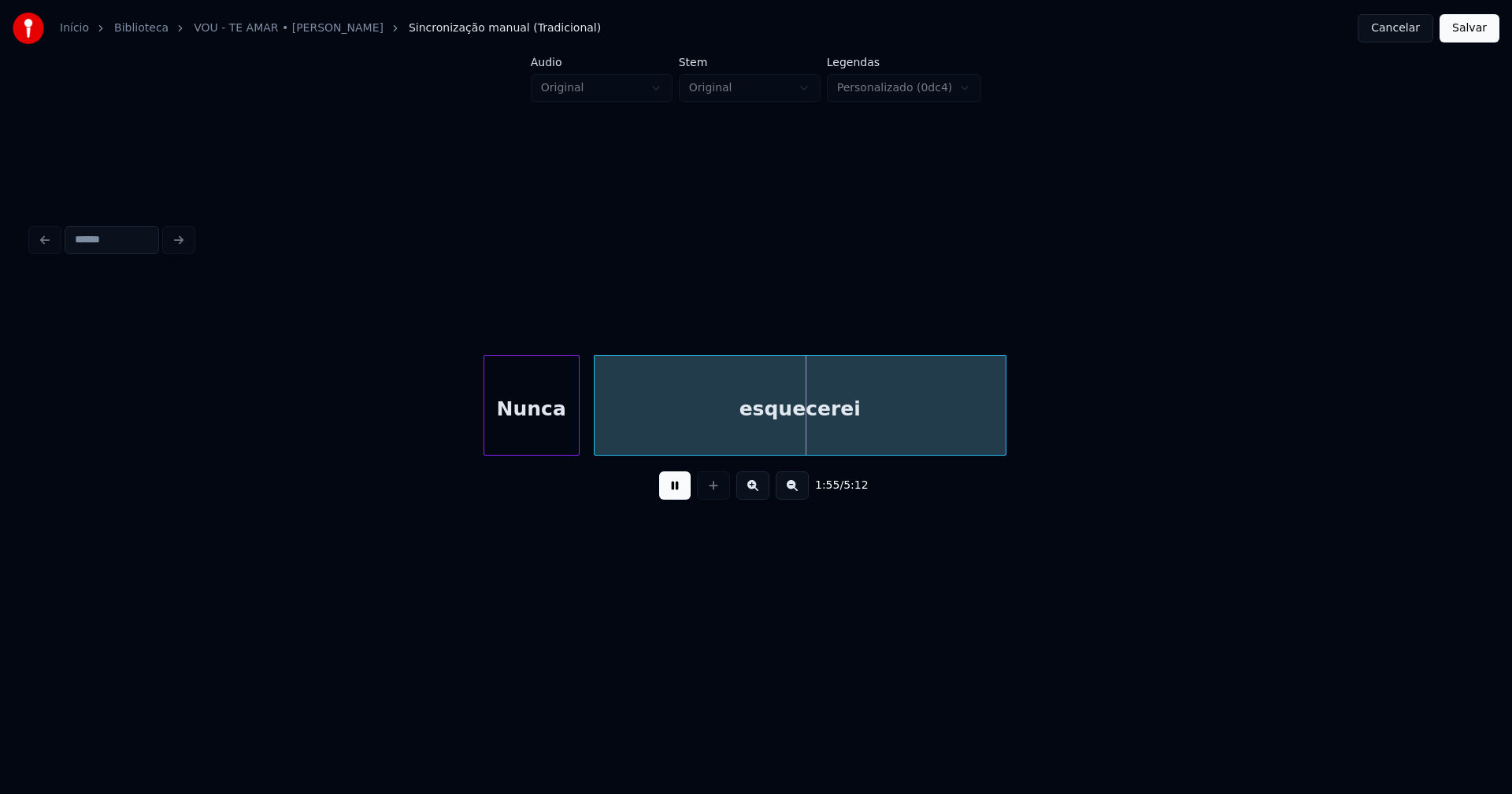
click at [486, 432] on div at bounding box center [486, 405] width 4 height 99
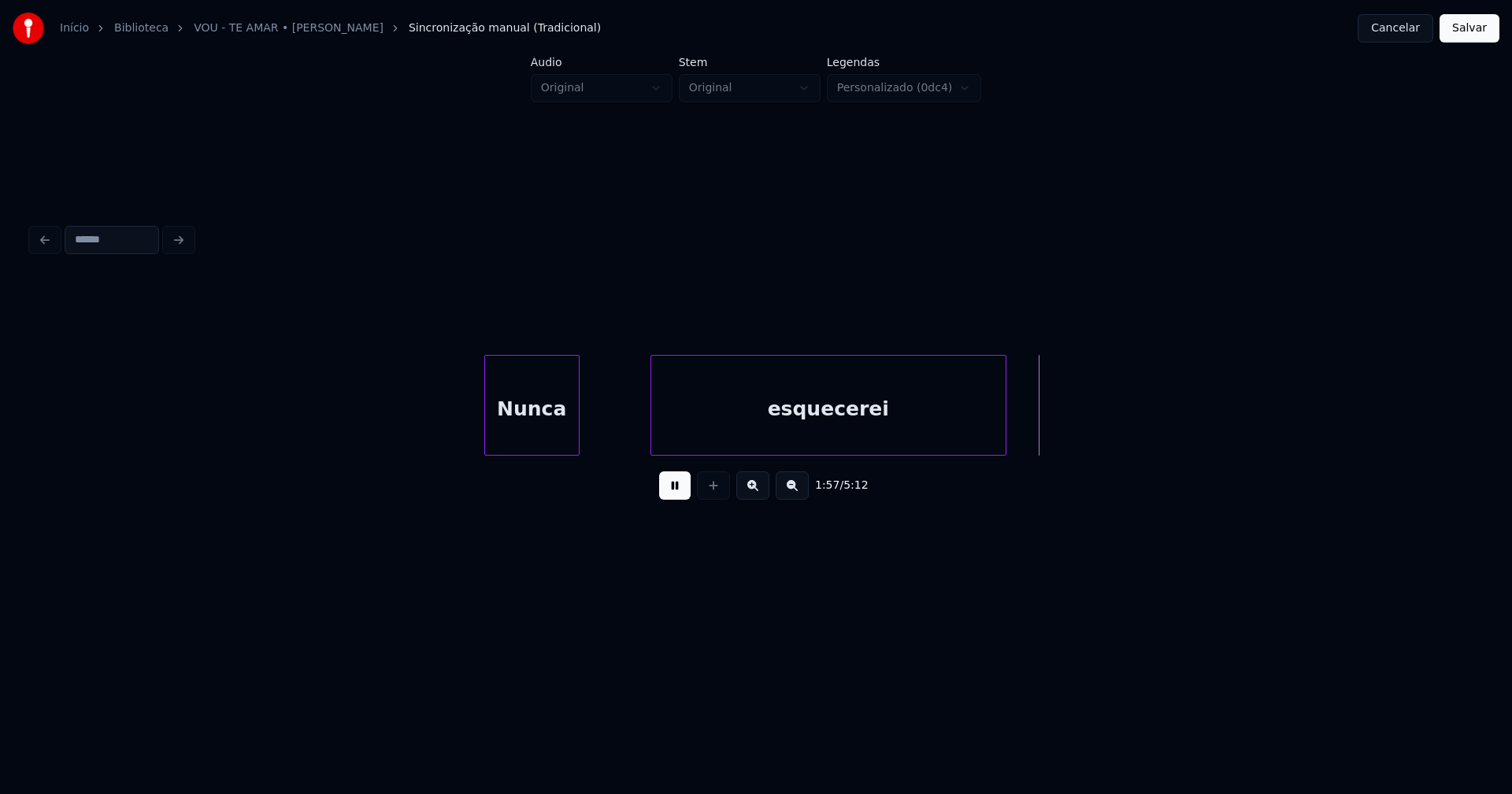
click at [652, 417] on div at bounding box center [653, 405] width 4 height 99
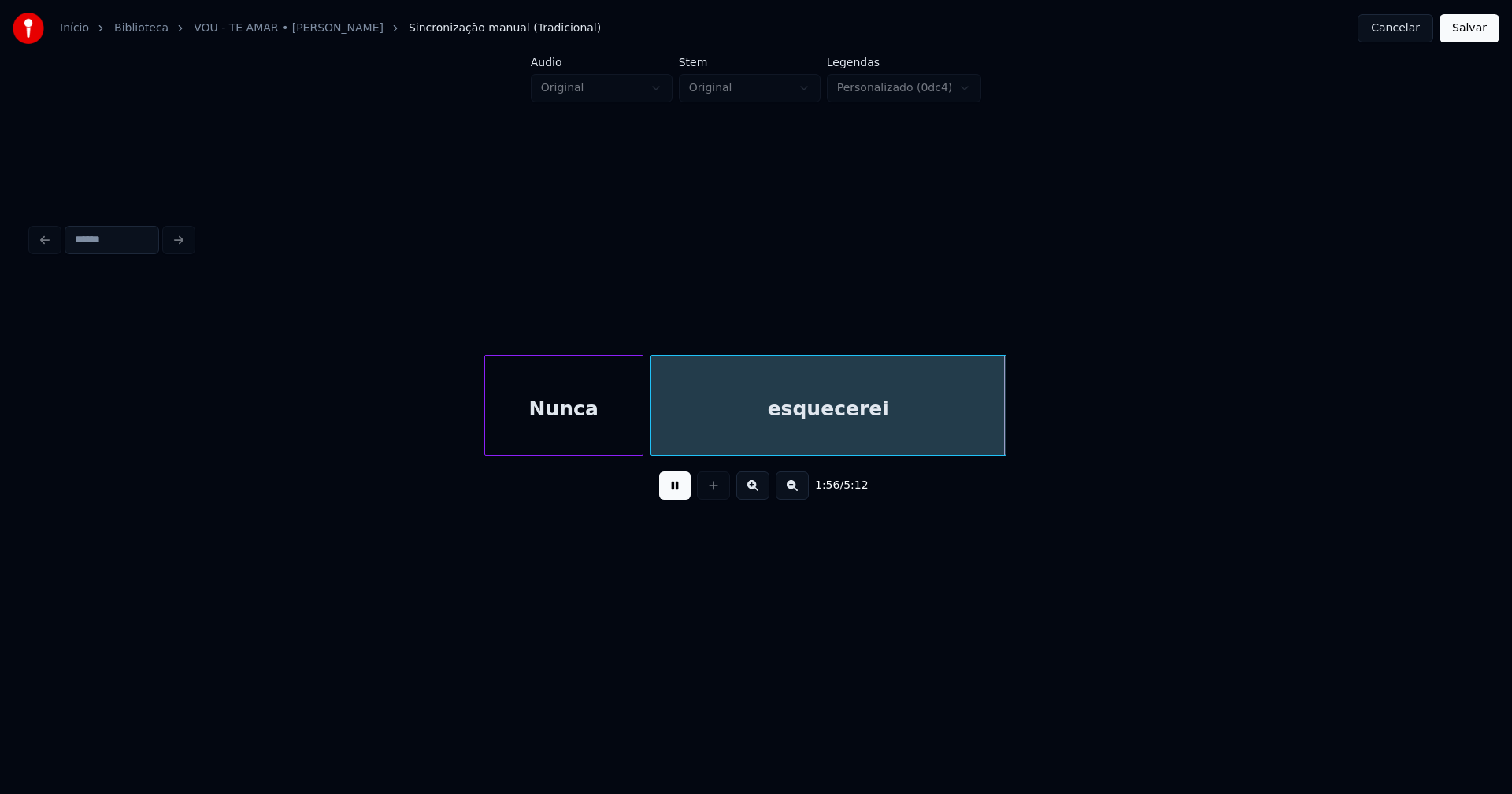
click at [641, 414] on div at bounding box center [640, 405] width 4 height 99
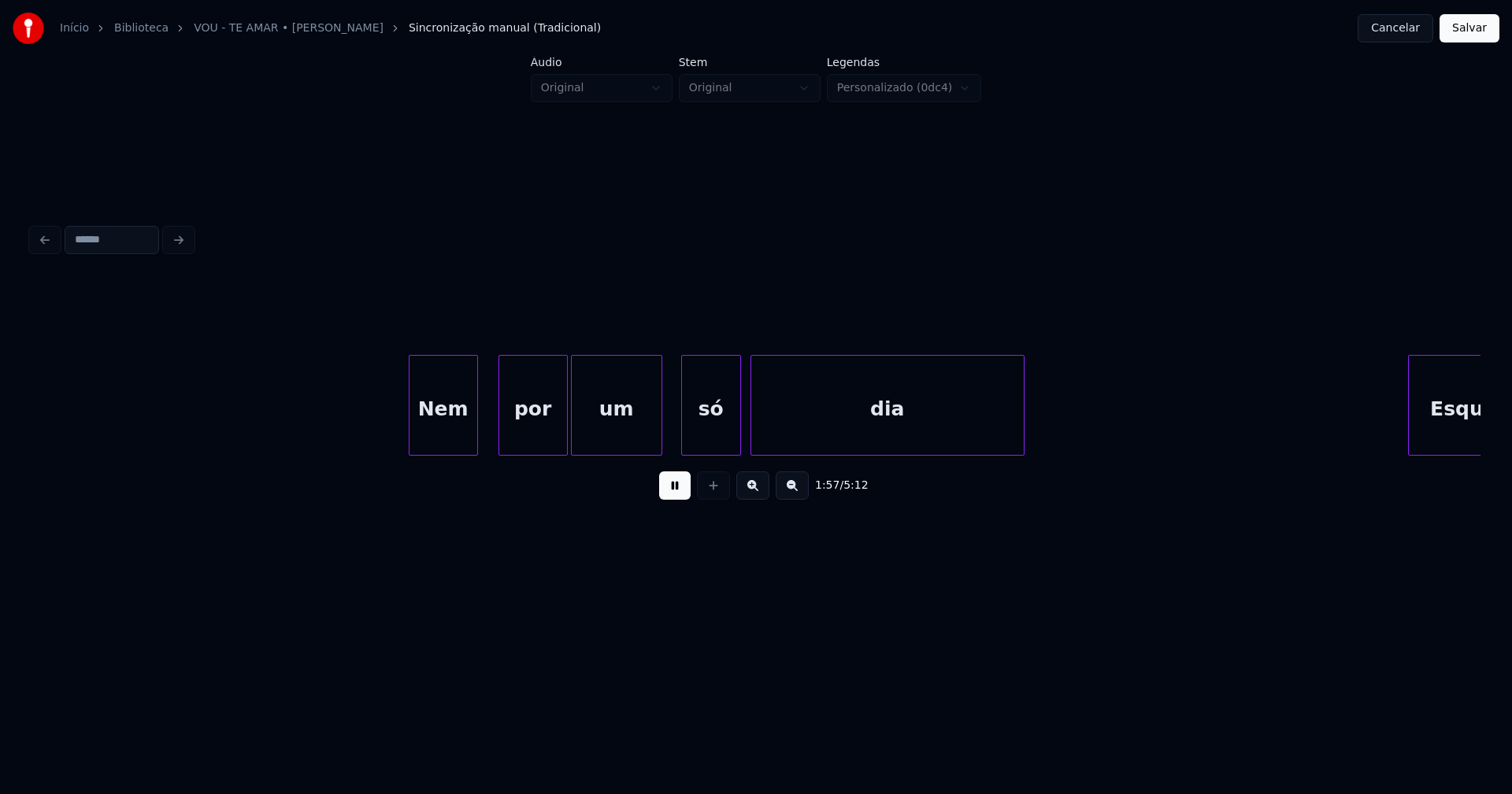
scroll to position [0, 18581]
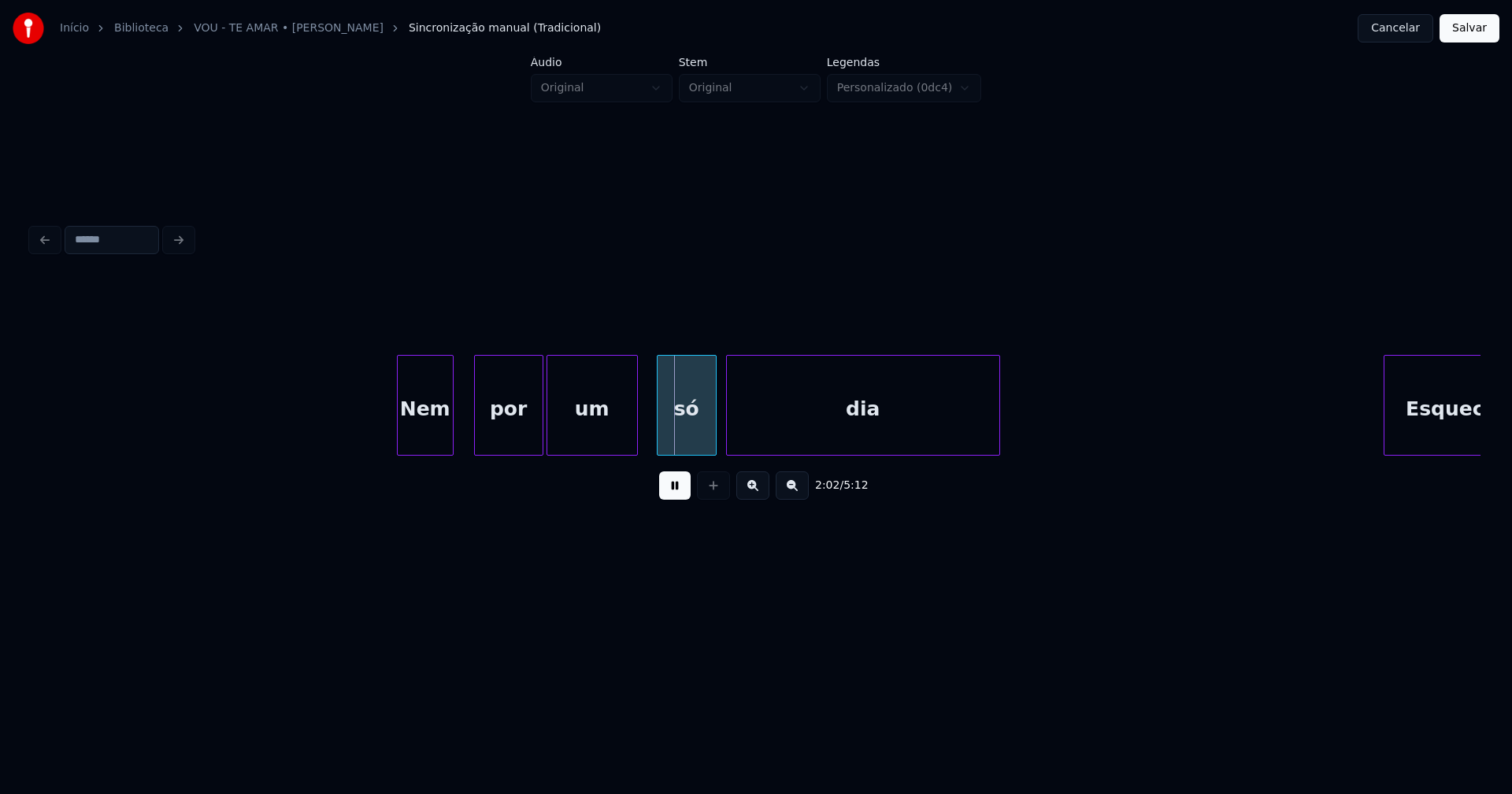
click at [401, 424] on div at bounding box center [400, 405] width 4 height 99
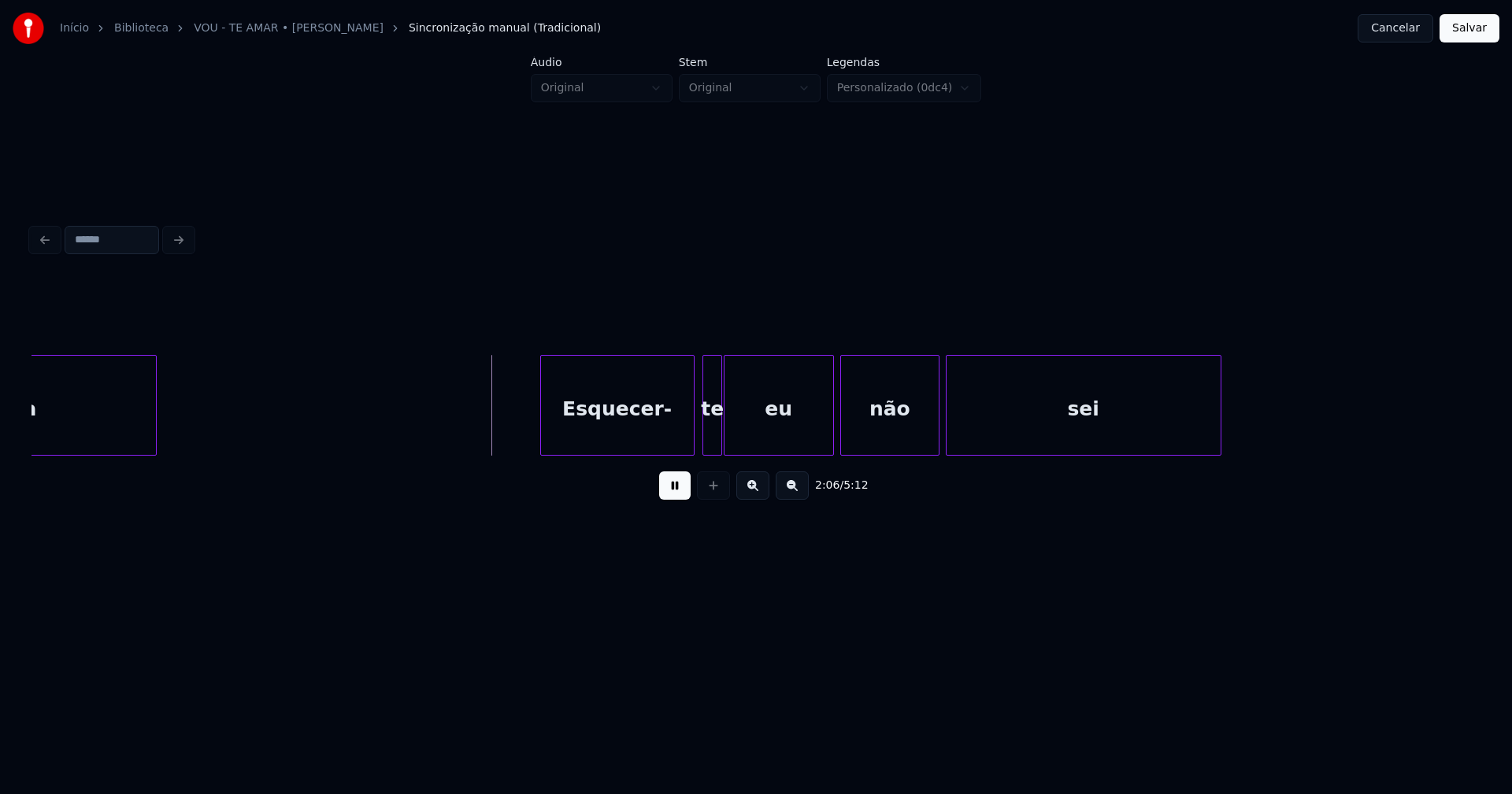
scroll to position [0, 19479]
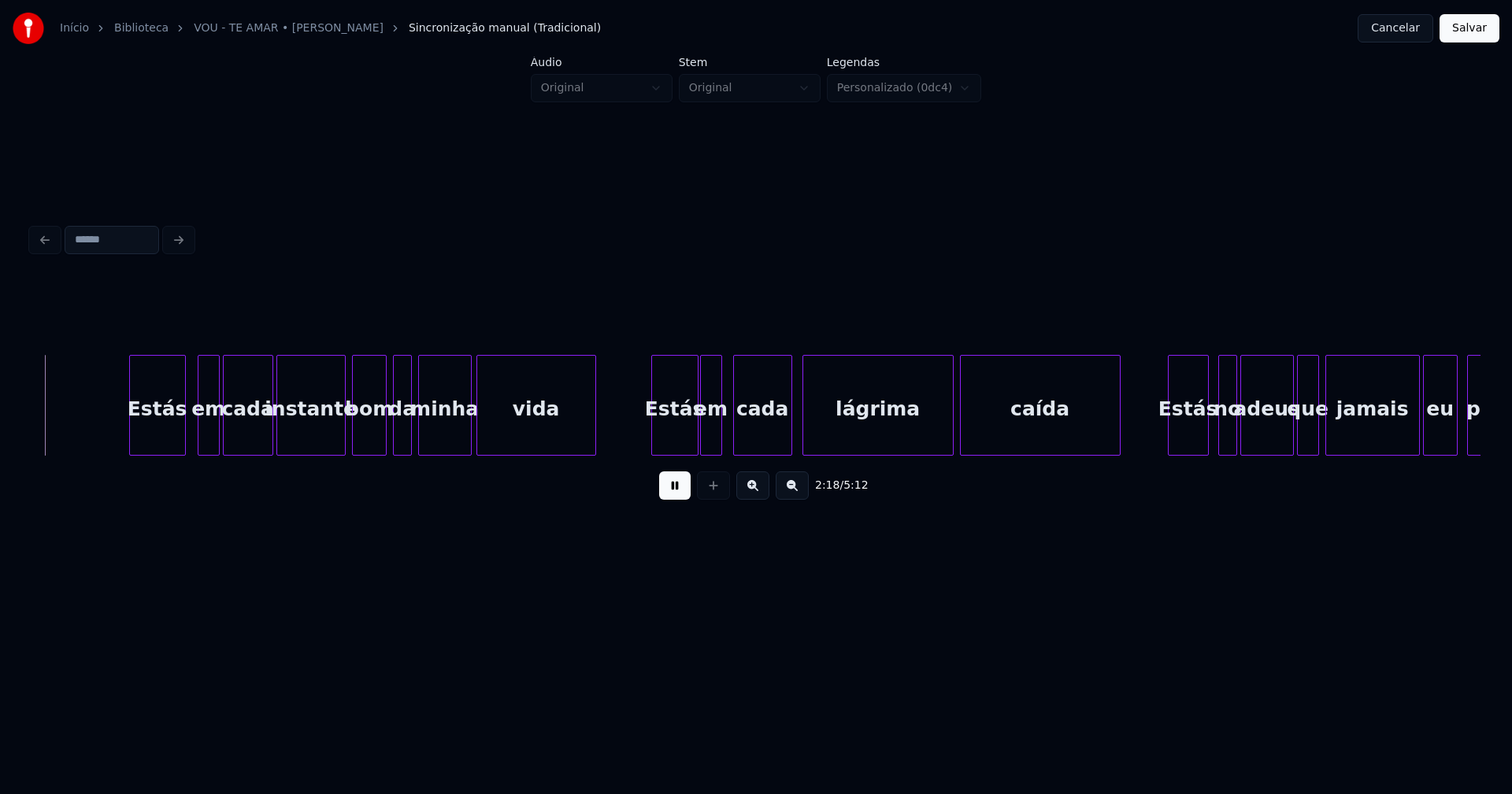
scroll to position [0, 21844]
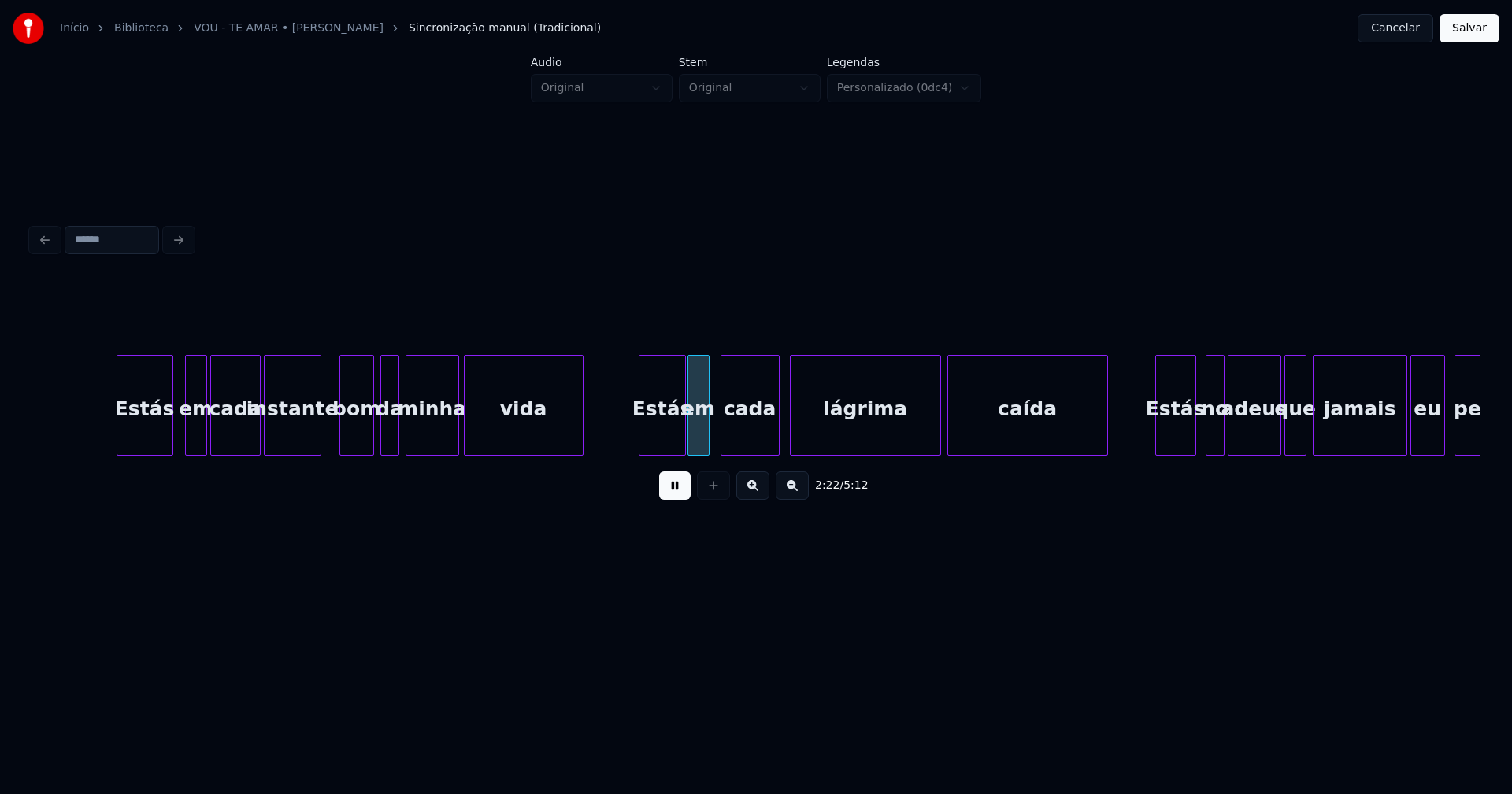
click at [316, 447] on div at bounding box center [317, 405] width 4 height 99
click at [343, 435] on div "bom" at bounding box center [352, 409] width 33 height 107
click at [383, 443] on div "da" at bounding box center [383, 409] width 17 height 107
click at [427, 443] on div "minha" at bounding box center [425, 409] width 52 height 107
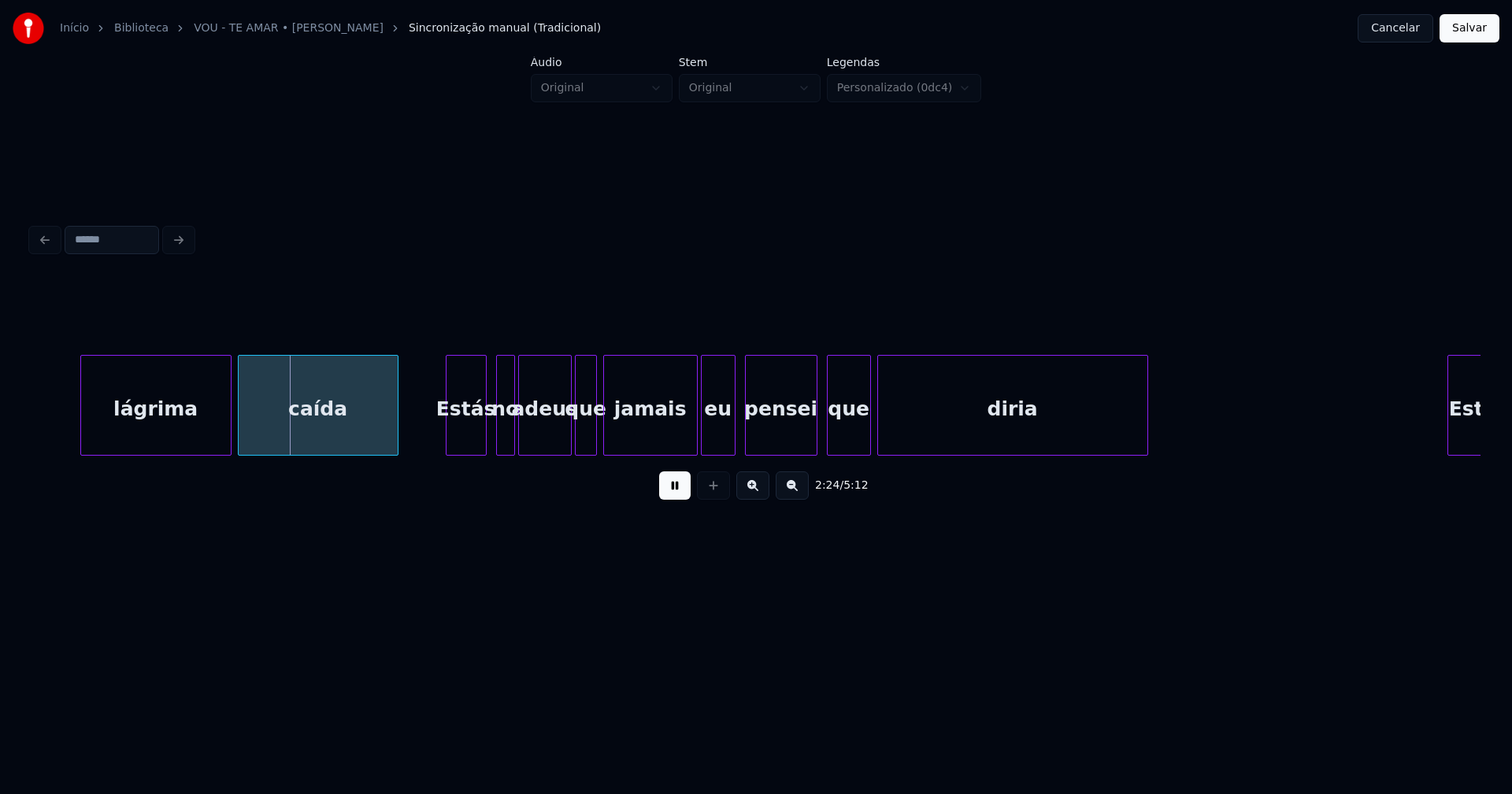
scroll to position [0, 22689]
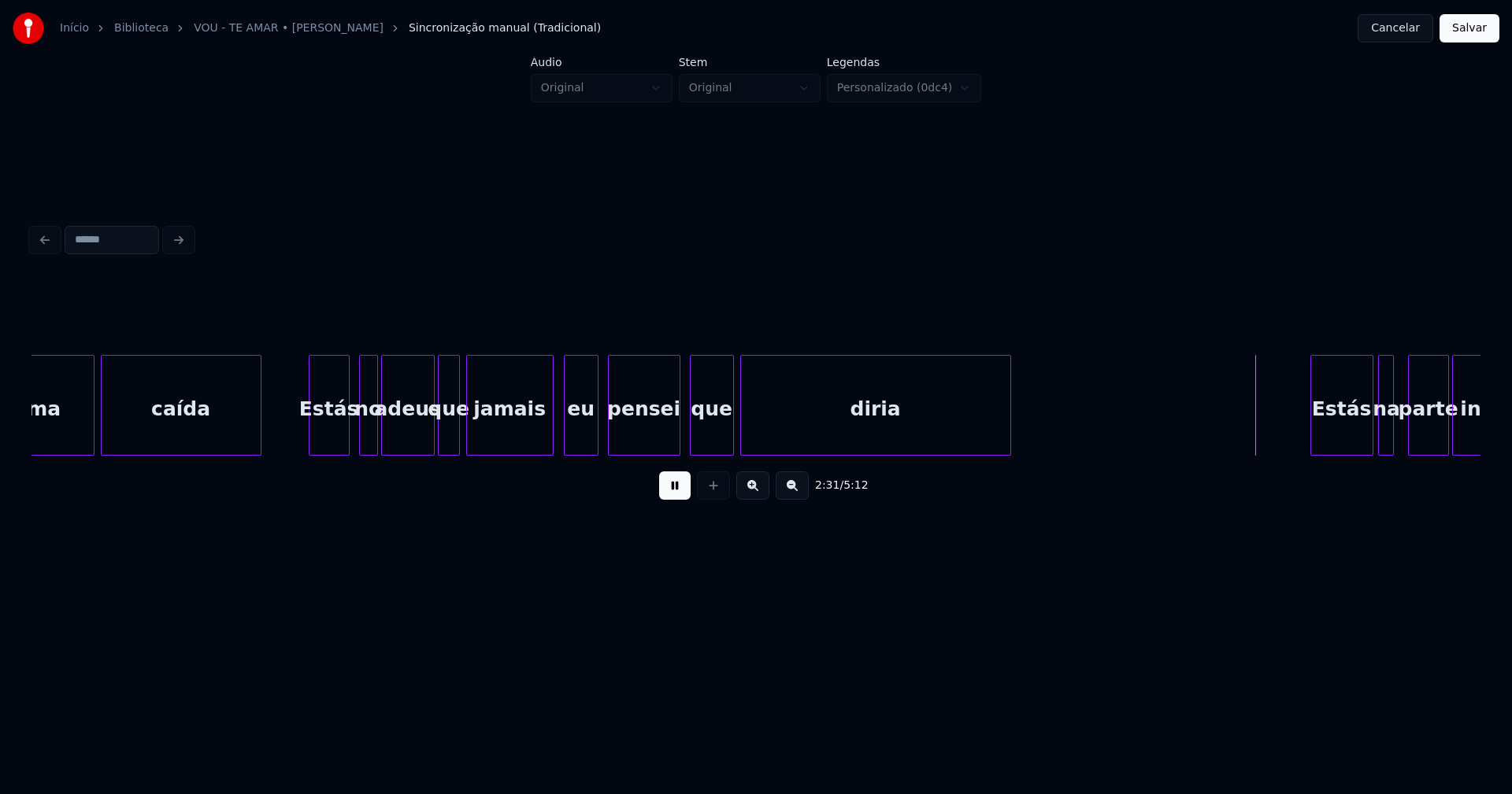
click at [548, 441] on div at bounding box center [550, 405] width 4 height 99
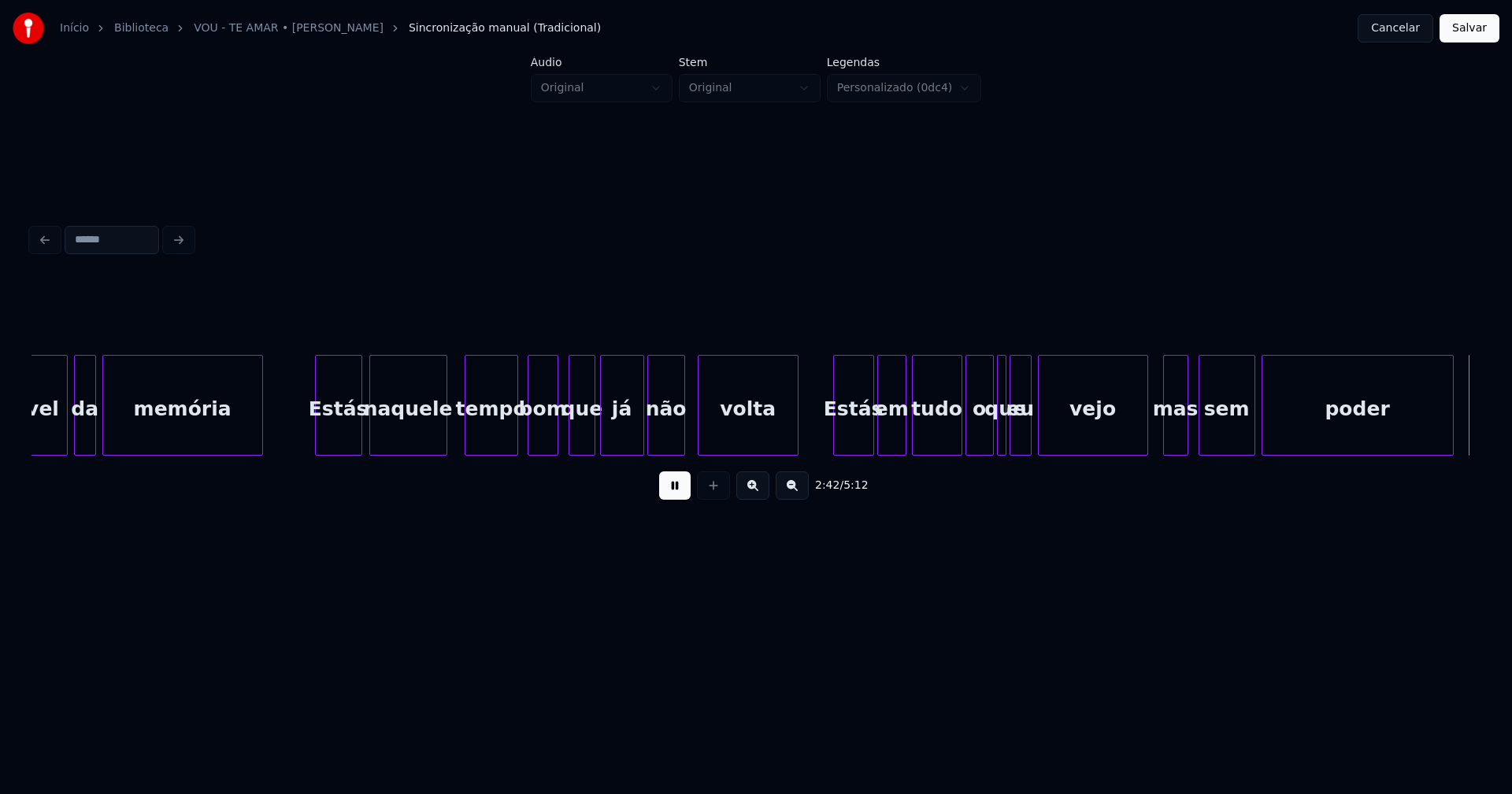
scroll to position [0, 25662]
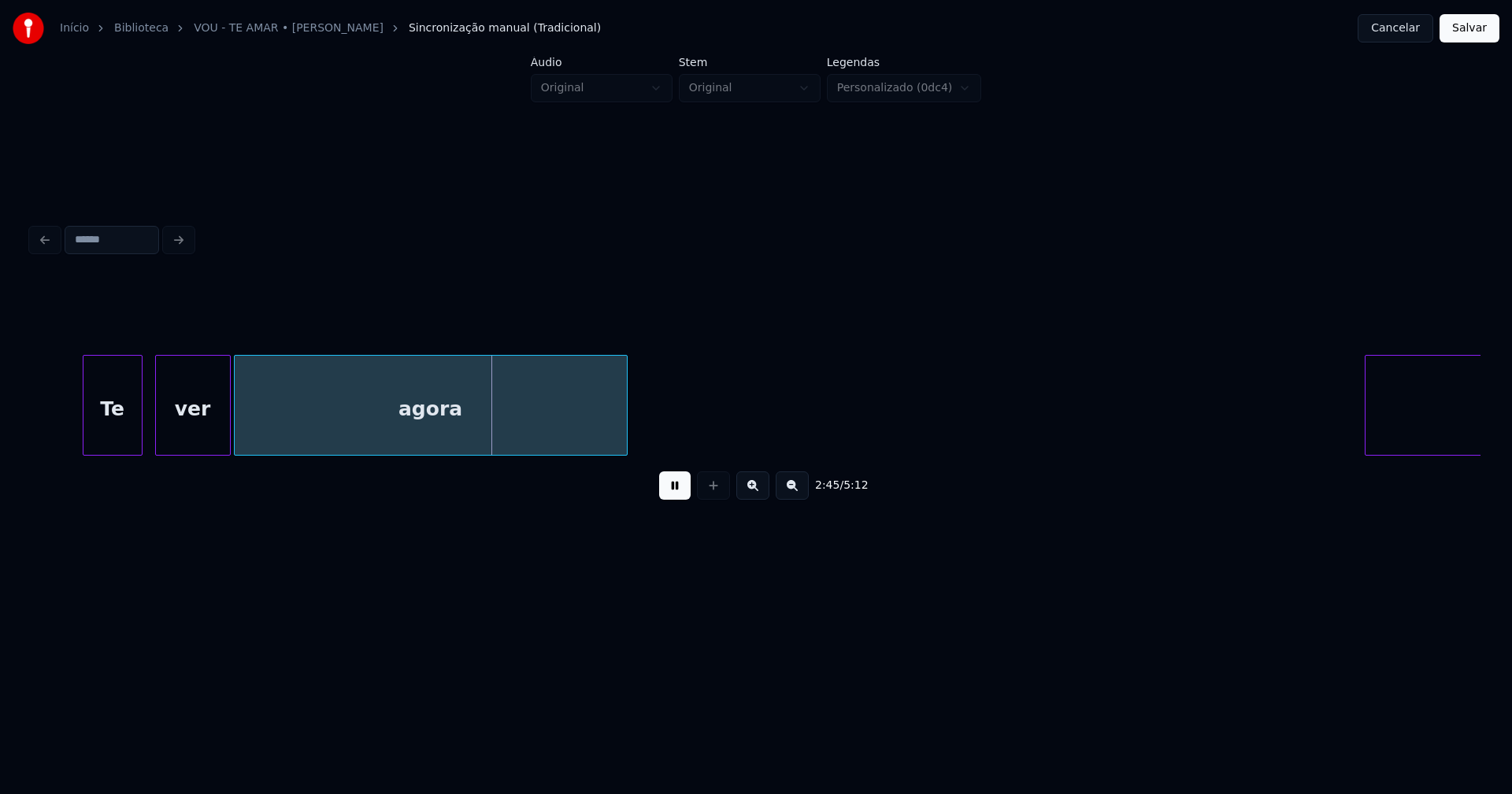
click at [292, 427] on div at bounding box center [291, 405] width 4 height 99
click at [272, 422] on div at bounding box center [270, 405] width 4 height 99
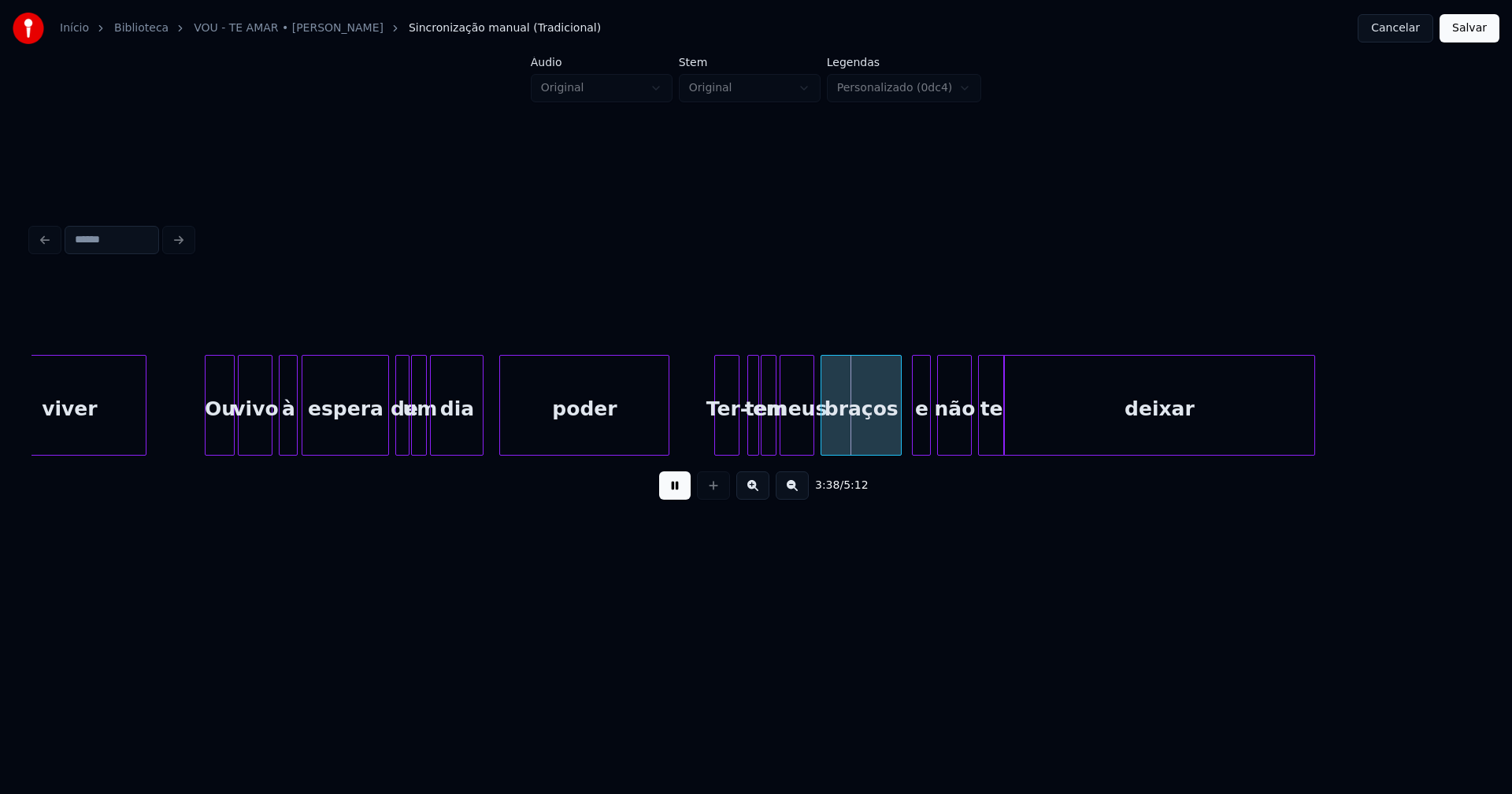
scroll to position [0, 33680]
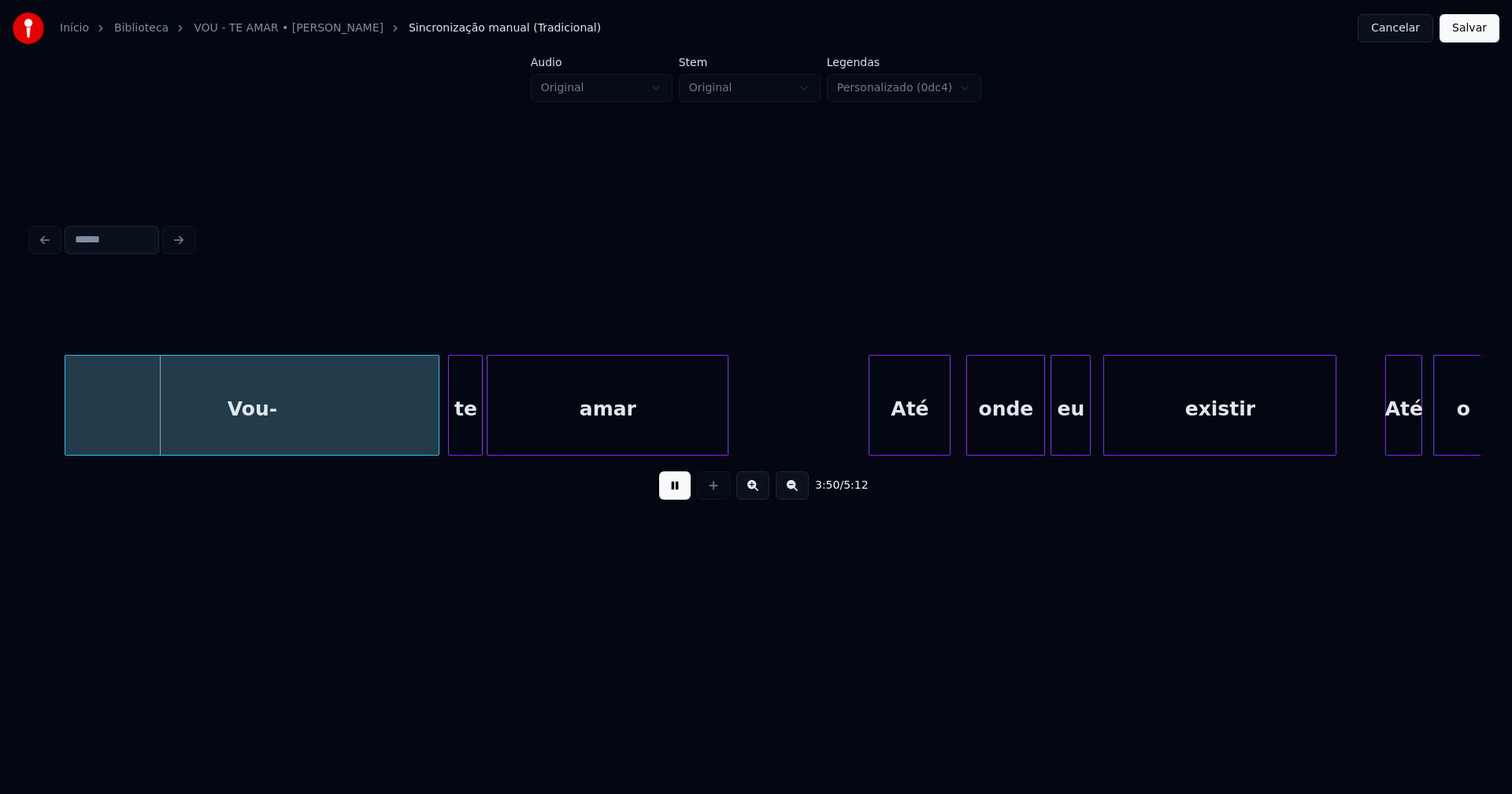
scroll to position [0, 36265]
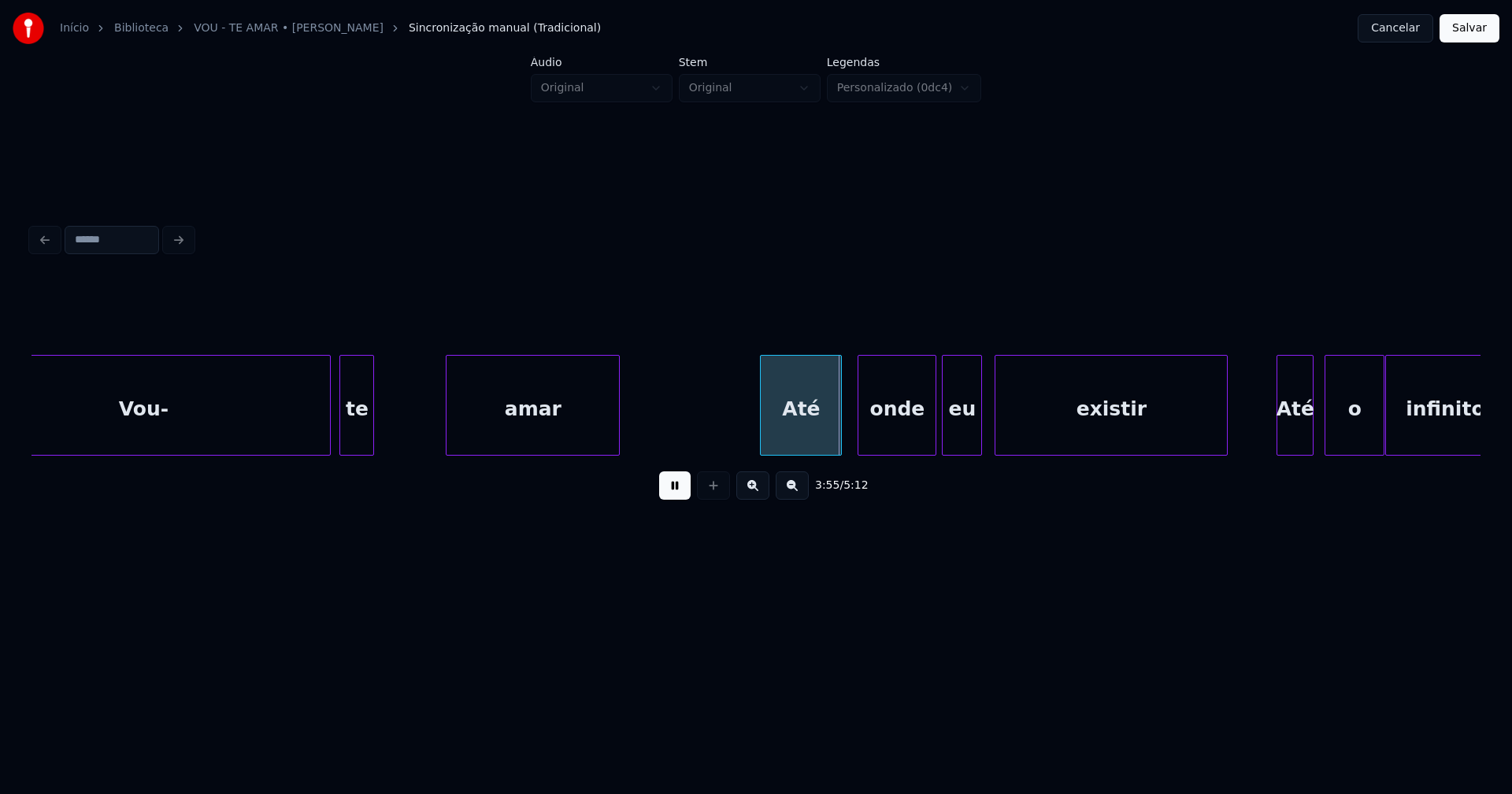
click at [449, 433] on div at bounding box center [448, 405] width 4 height 99
click at [436, 415] on div at bounding box center [434, 405] width 4 height 99
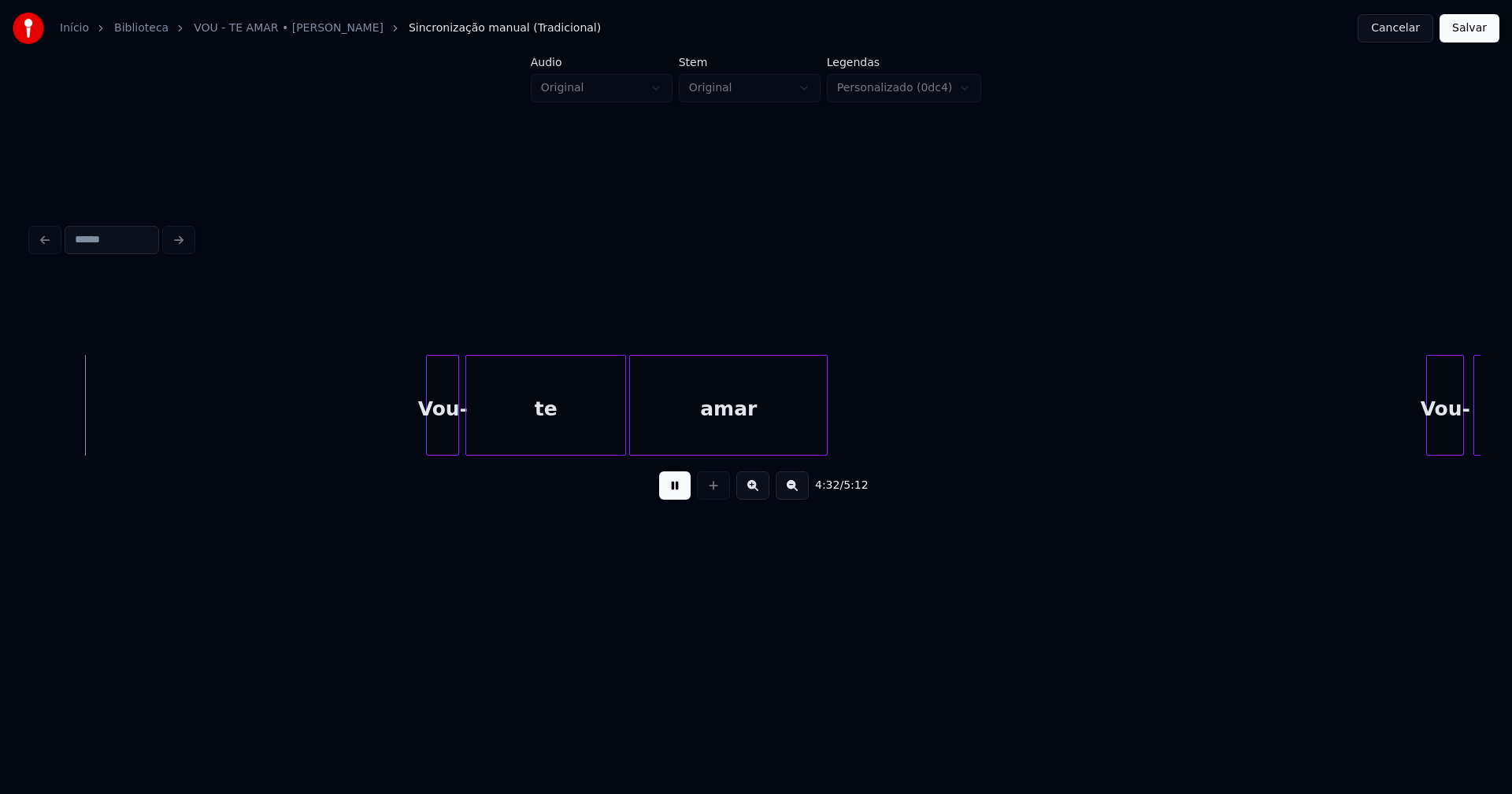
scroll to position [0, 42848]
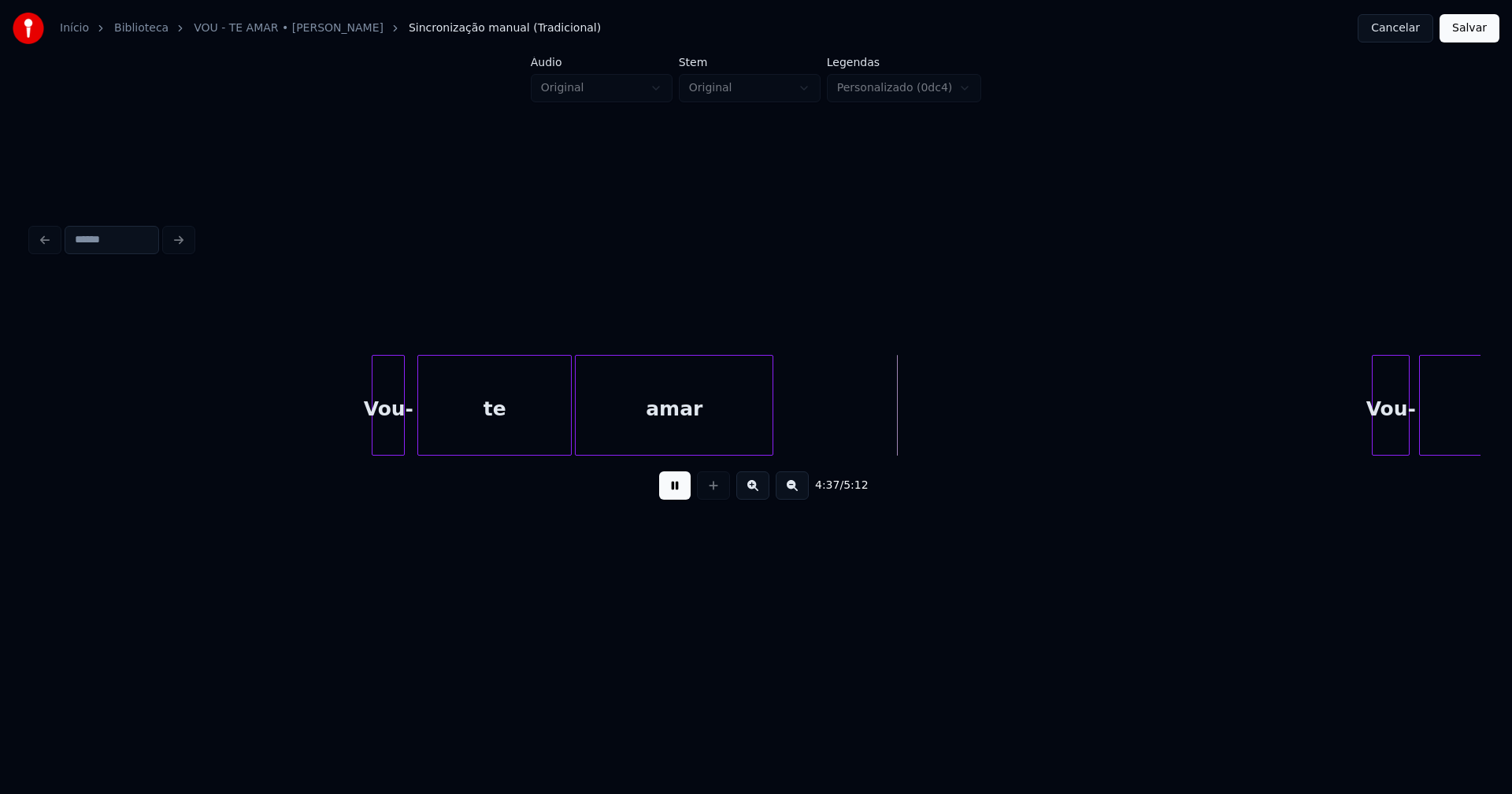
click at [420, 434] on div at bounding box center [419, 405] width 4 height 99
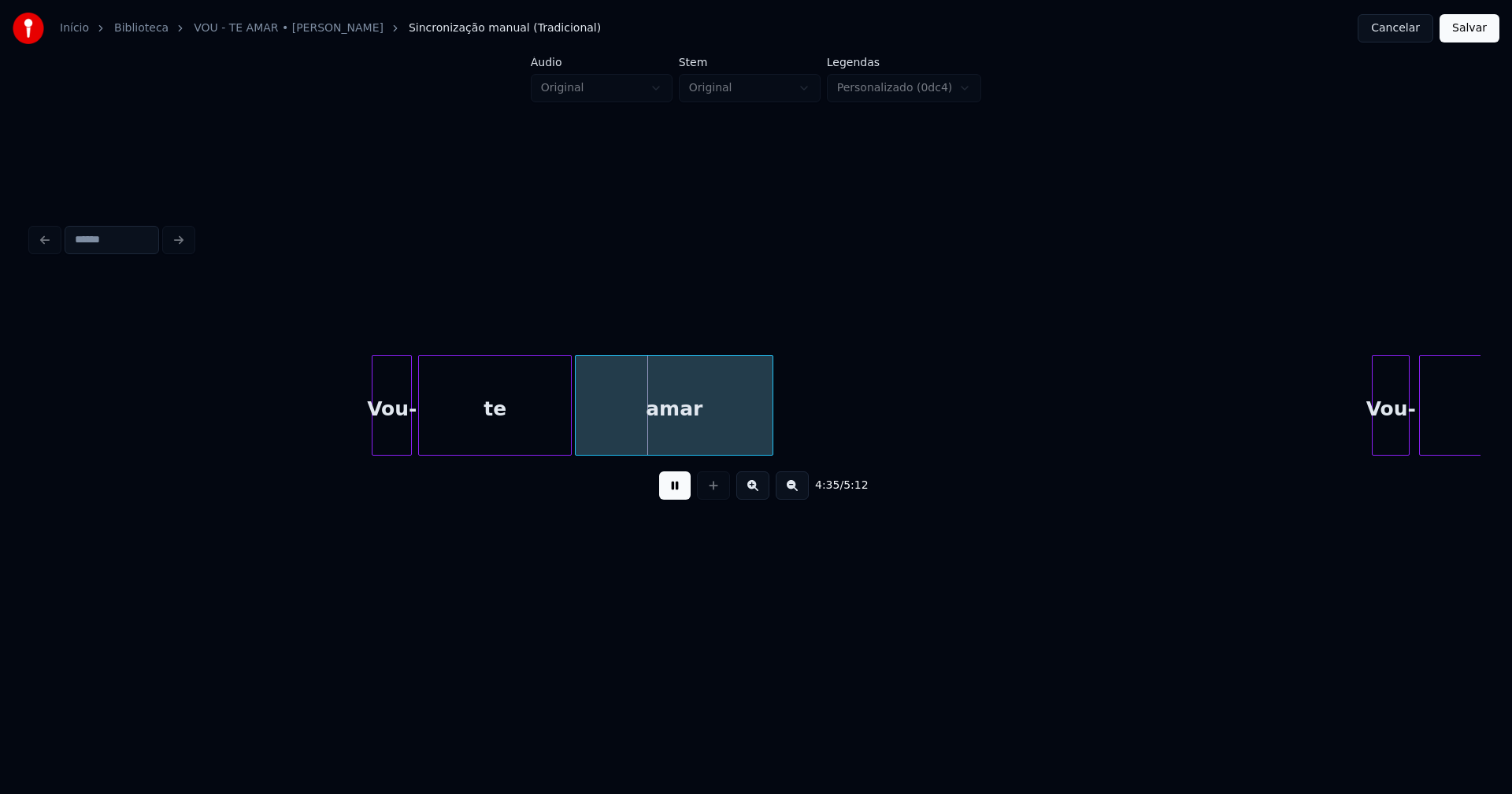
click at [411, 435] on div at bounding box center [408, 405] width 4 height 99
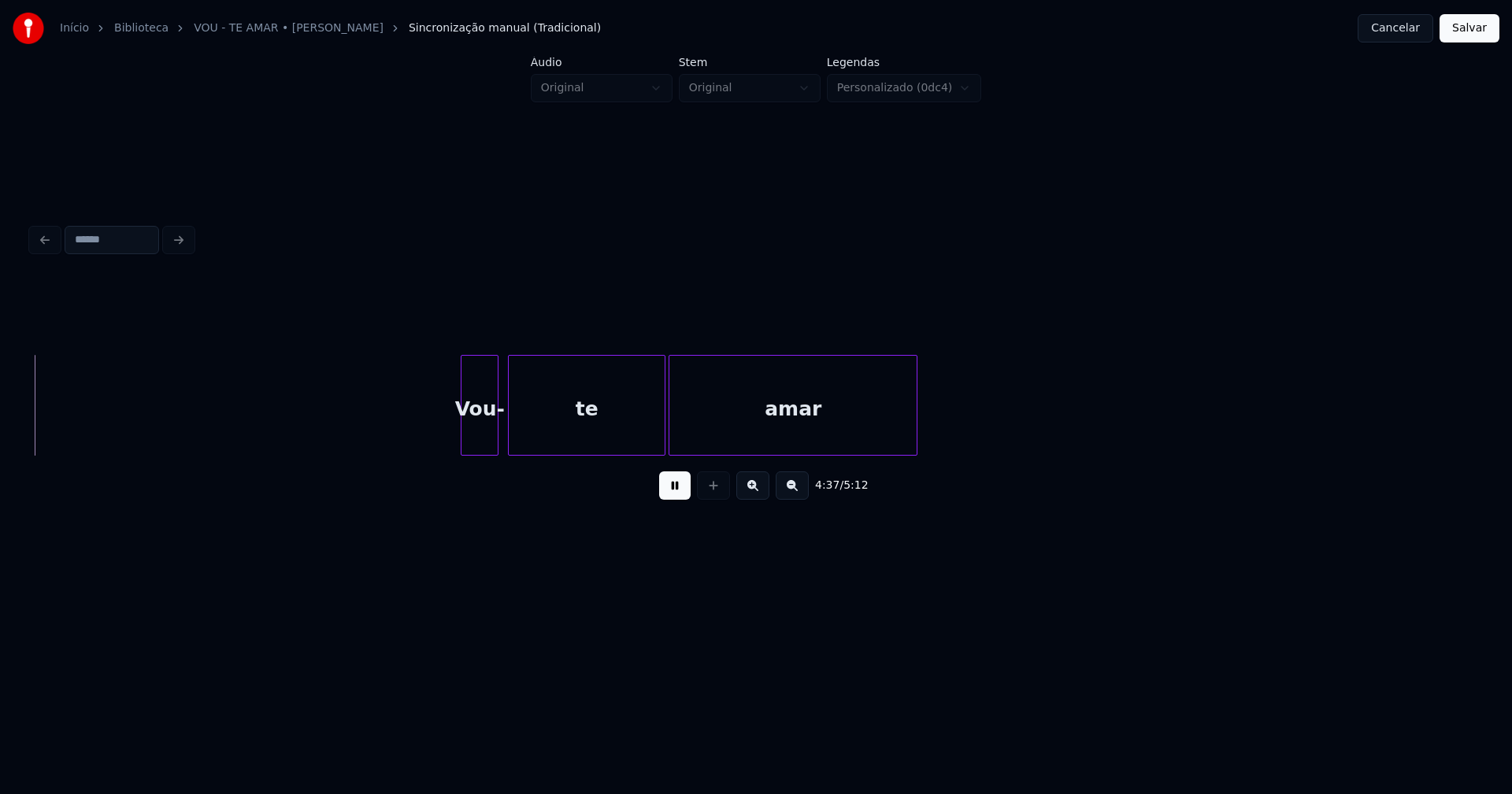
scroll to position [0, 43759]
click at [517, 437] on div at bounding box center [516, 405] width 4 height 99
click at [1475, 40] on button "Salvar" at bounding box center [1470, 27] width 60 height 28
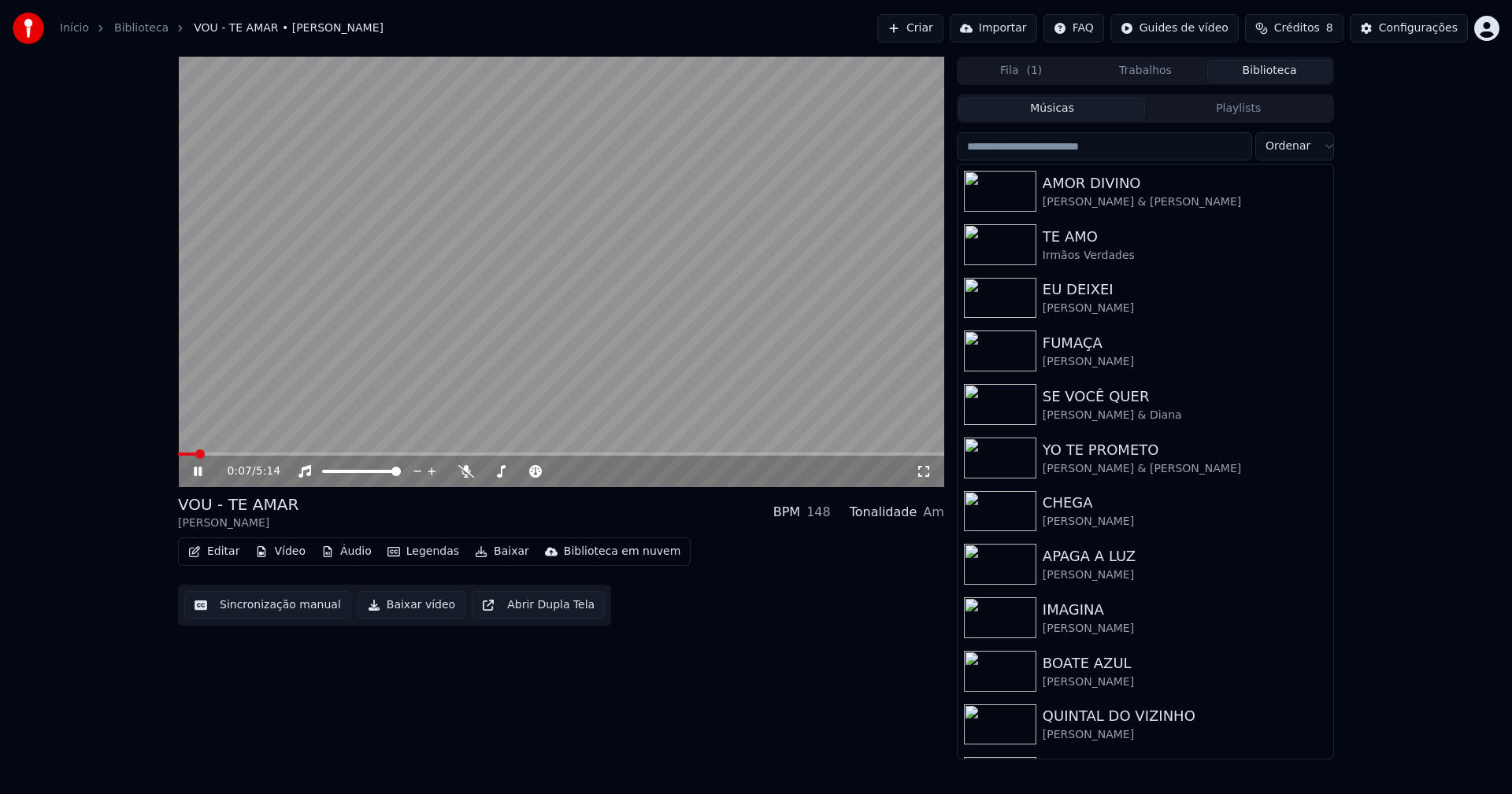
click at [923, 467] on icon at bounding box center [923, 471] width 15 height 13
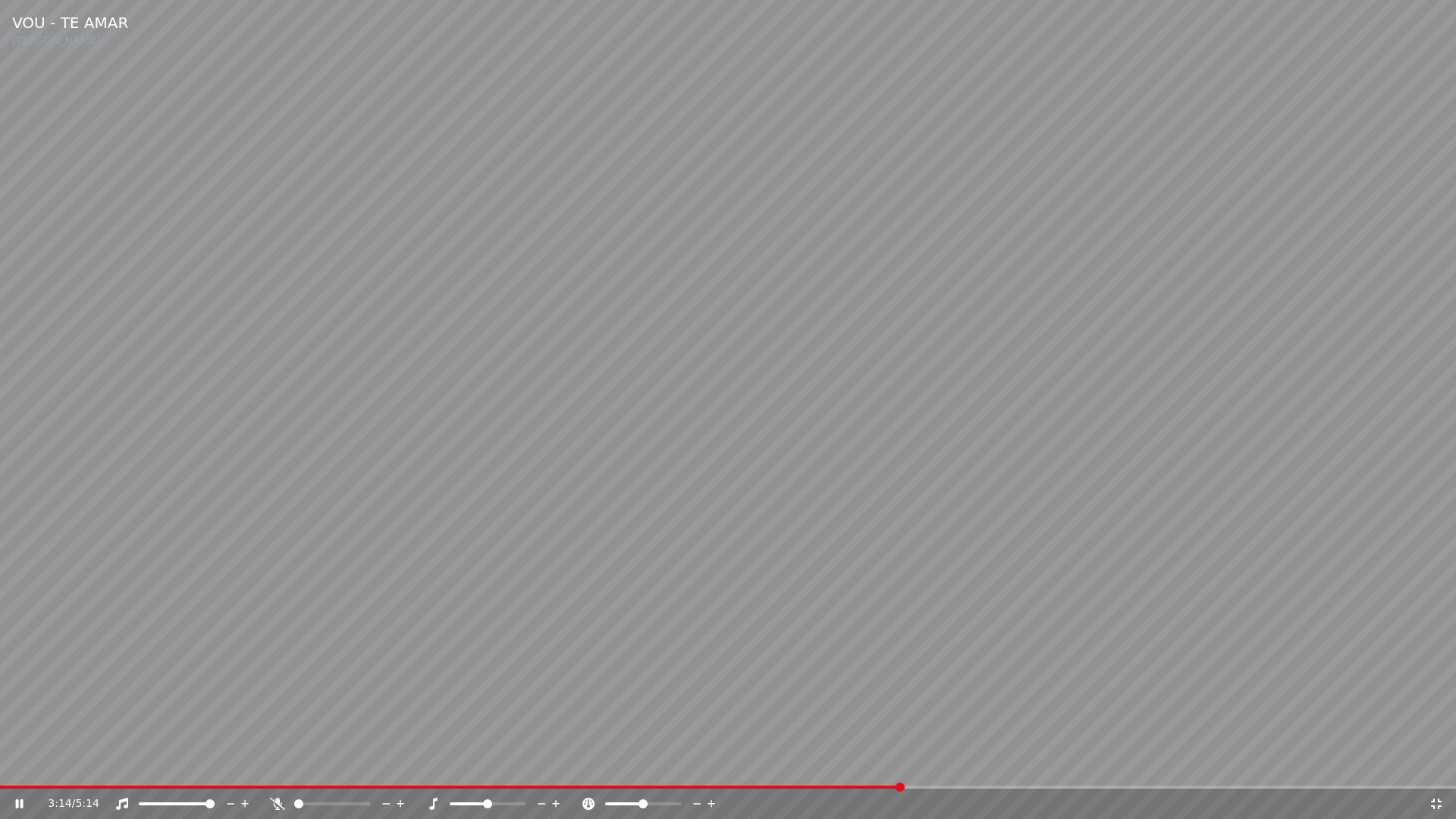
click at [1438, 764] on icon at bounding box center [1436, 804] width 15 height 12
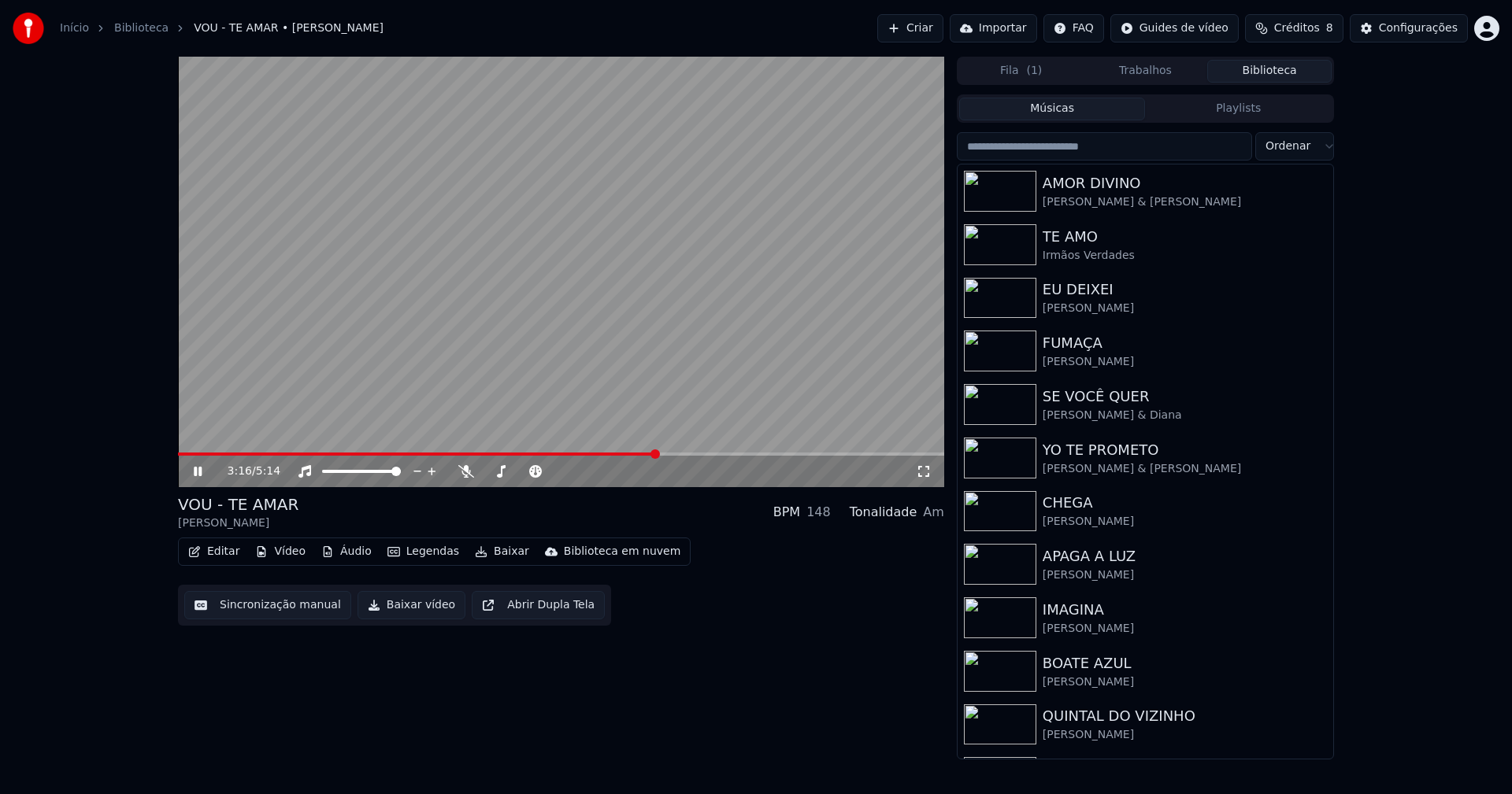
click at [198, 476] on icon at bounding box center [209, 471] width 37 height 13
click at [183, 453] on span at bounding box center [180, 455] width 4 height 3
click at [199, 474] on icon at bounding box center [209, 471] width 37 height 13
click at [199, 473] on icon at bounding box center [209, 471] width 37 height 13
click at [417, 611] on button "Baixar vídeo" at bounding box center [411, 605] width 107 height 28
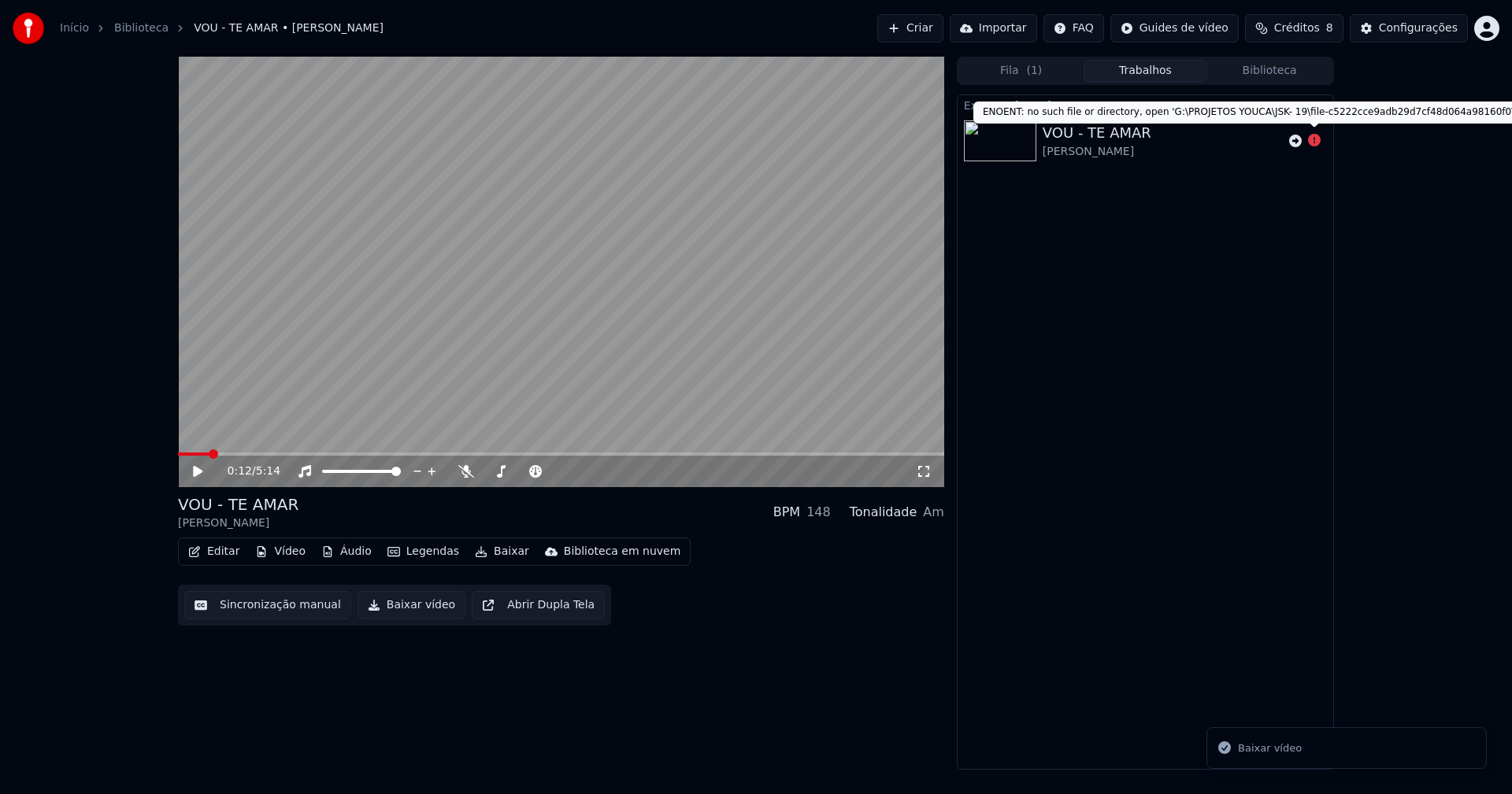
click at [1308, 140] on icon at bounding box center [1314, 140] width 13 height 13
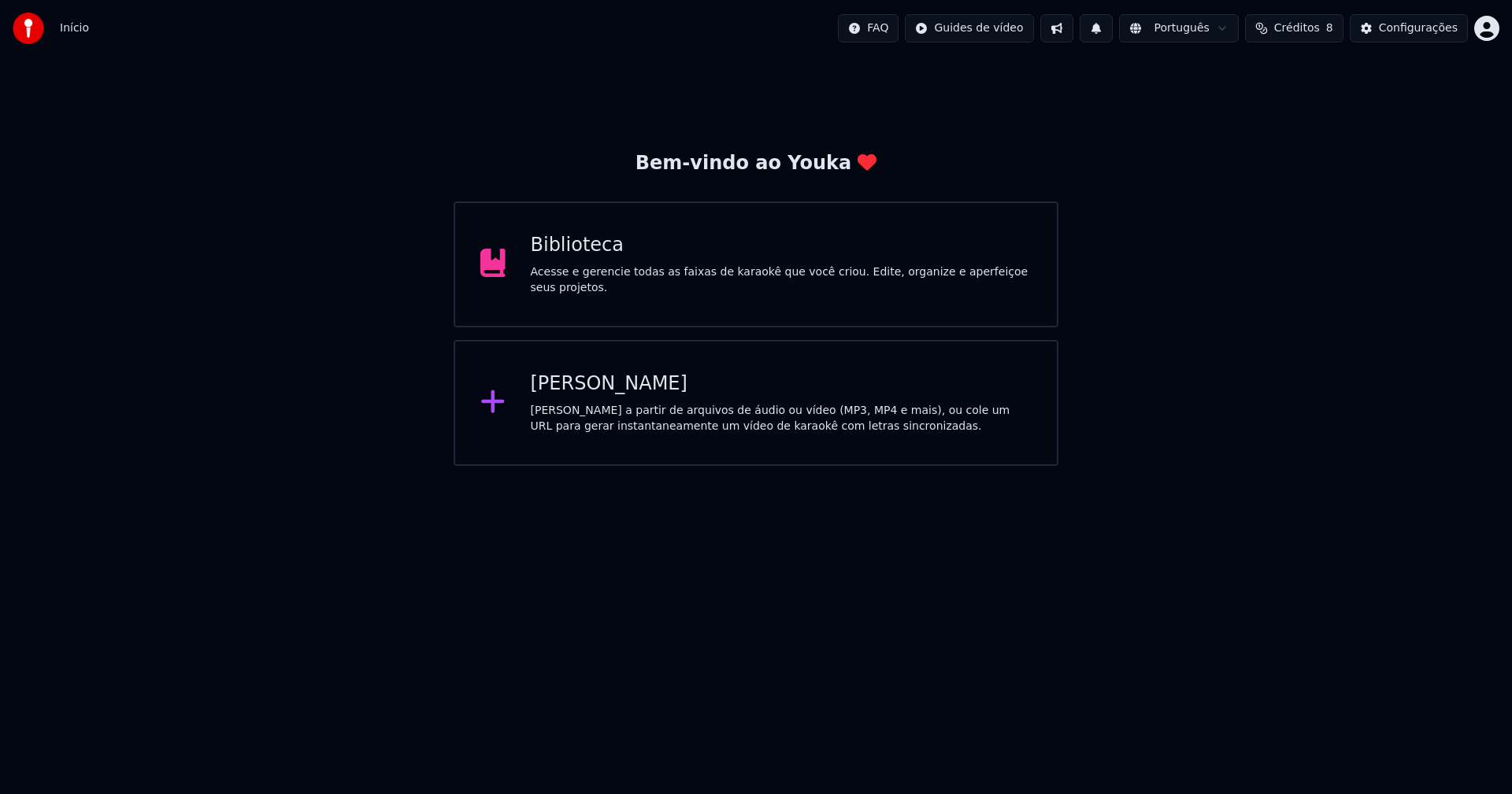
click at [1412, 35] on div "Configurações" at bounding box center [1418, 28] width 79 height 15
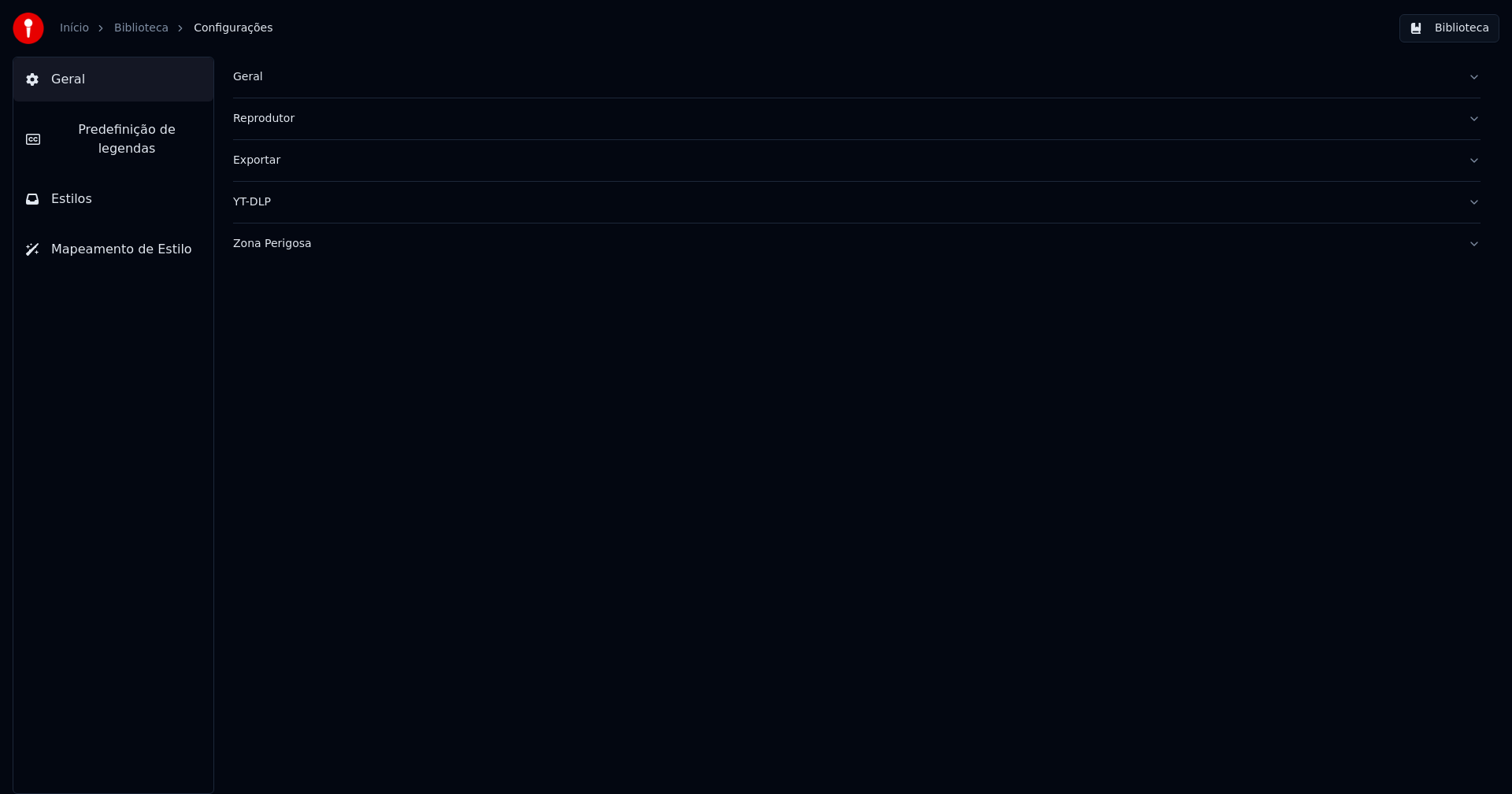
click at [296, 242] on div "Zona Perigosa" at bounding box center [844, 244] width 1222 height 15
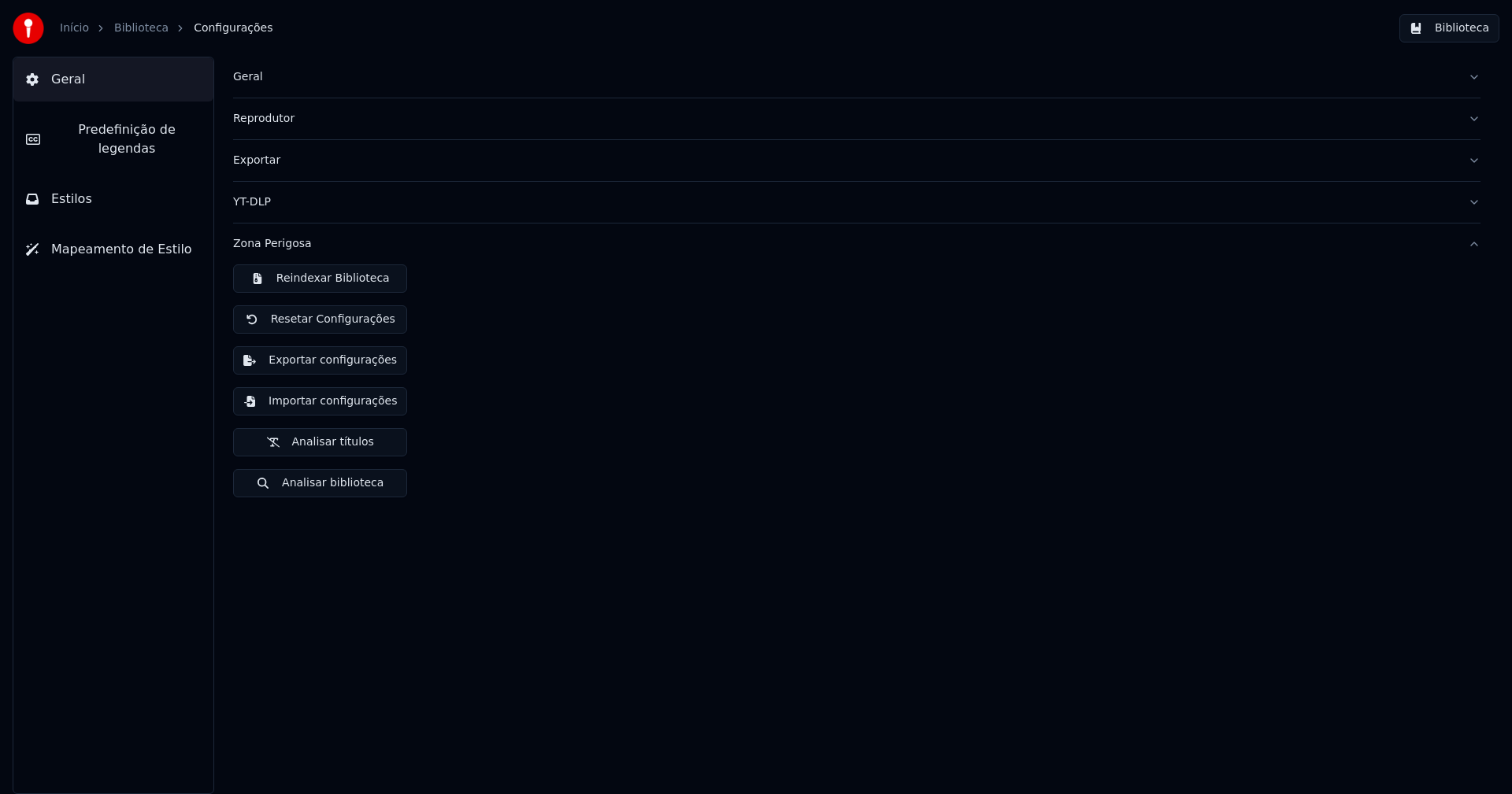
click at [350, 405] on button "Importar configurações" at bounding box center [320, 401] width 174 height 28
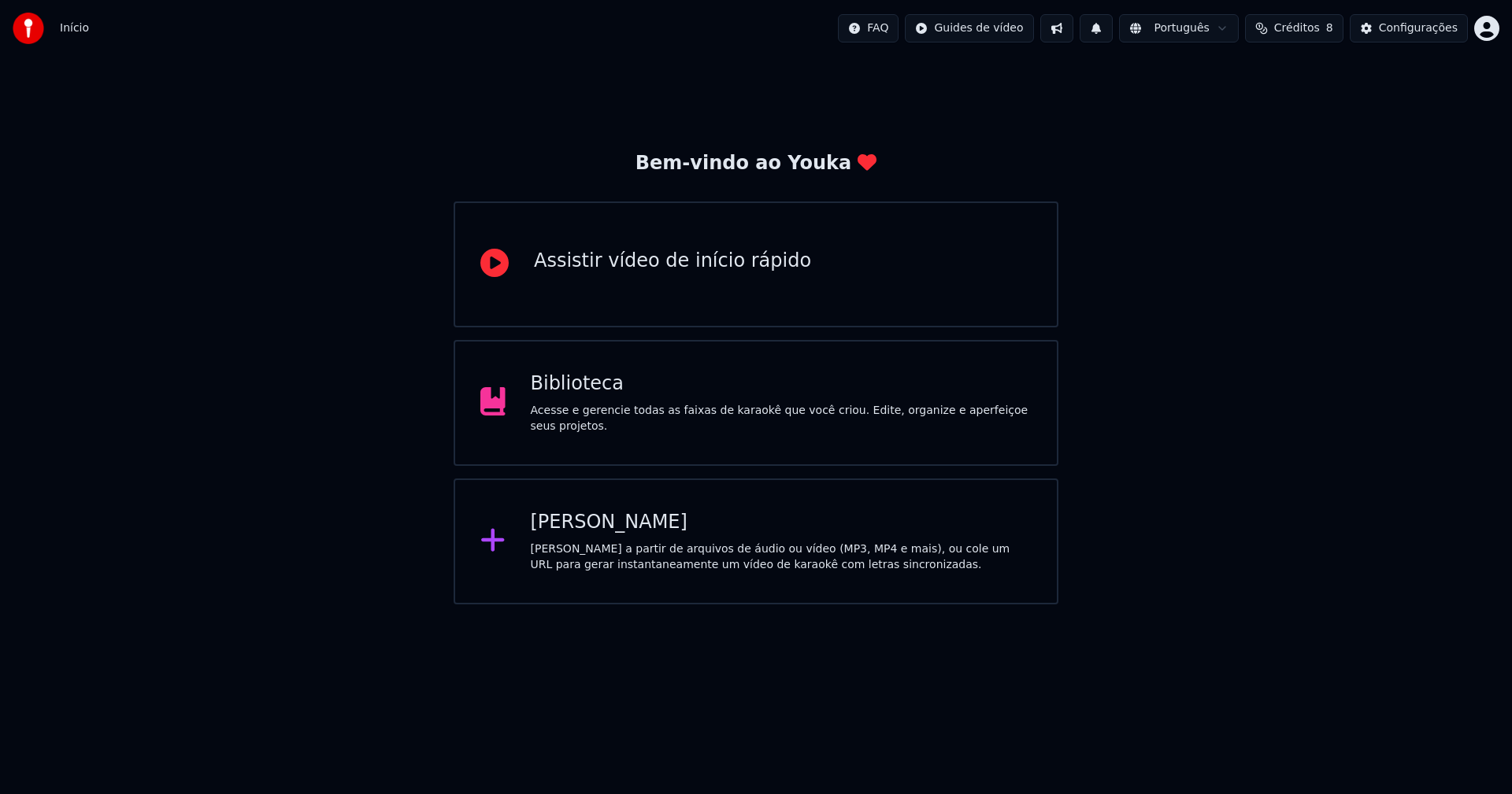
click at [563, 397] on div "Biblioteca" at bounding box center [781, 383] width 502 height 25
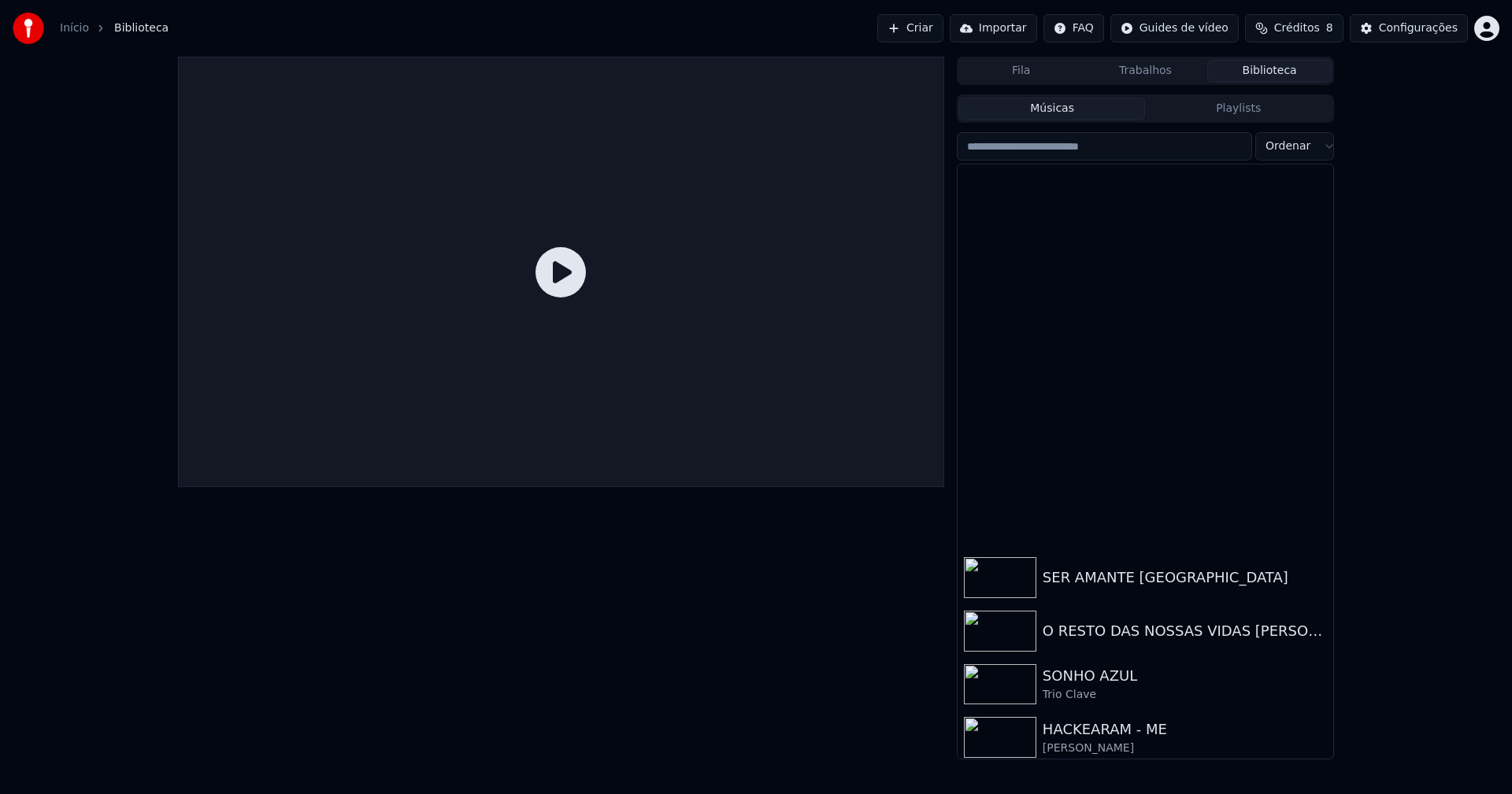
scroll to position [18833, 0]
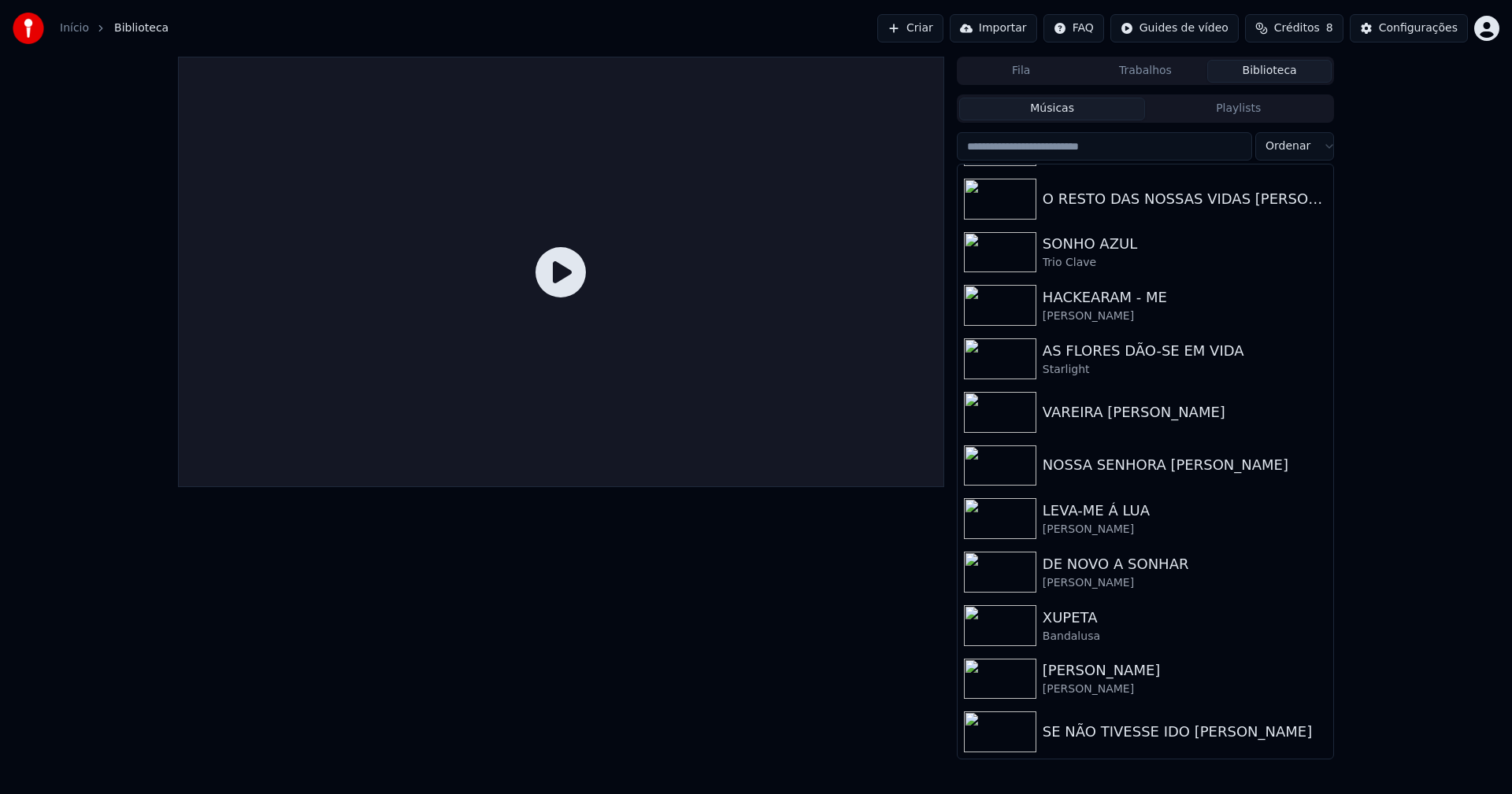
click at [1306, 146] on html "Início Biblioteca Criar Importar FAQ Guides de vídeo Créditos 8 Configurações F…" at bounding box center [756, 397] width 1512 height 794
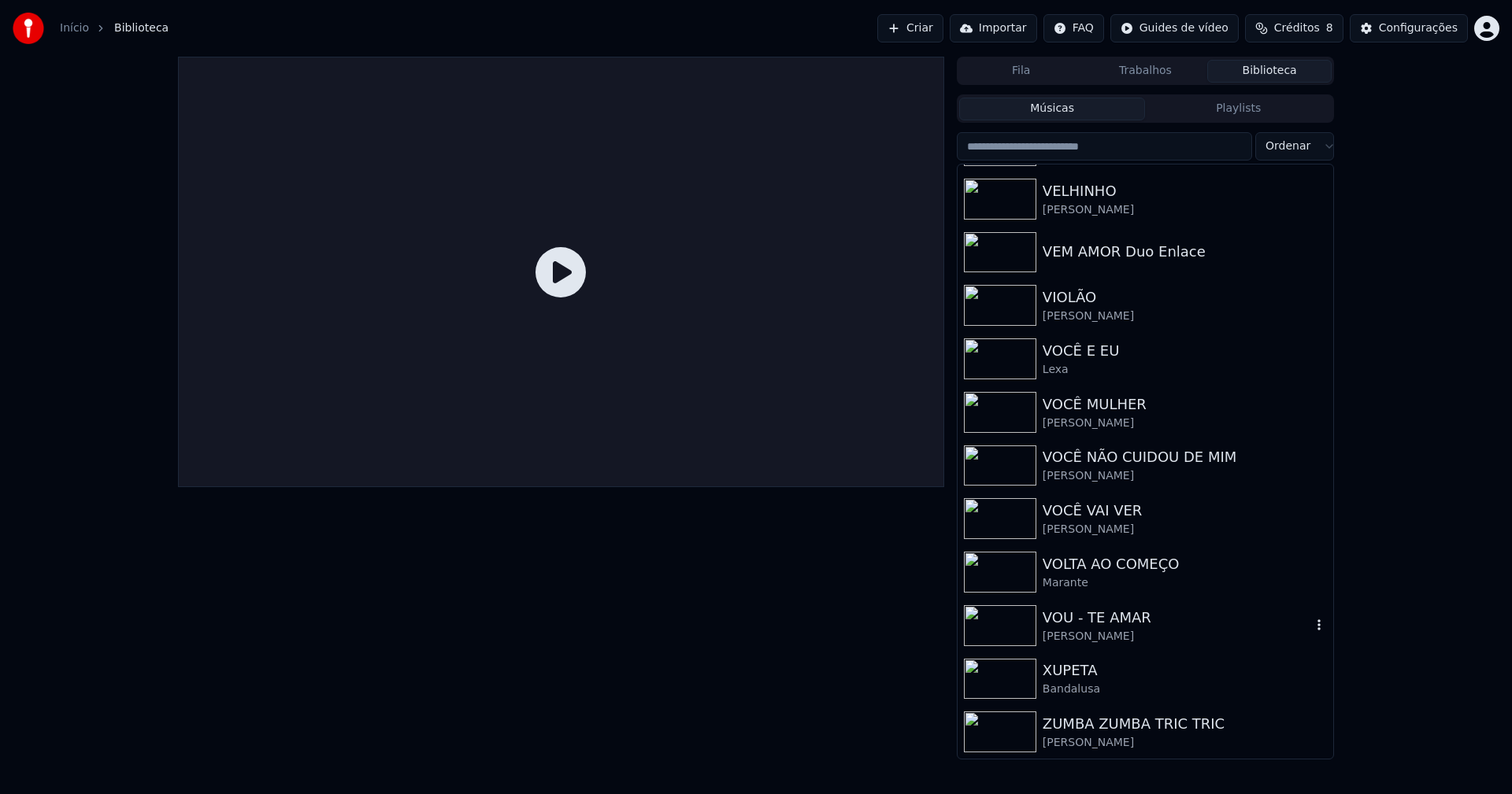
click at [1121, 623] on div "VOU - TE AMAR" at bounding box center [1177, 618] width 268 height 22
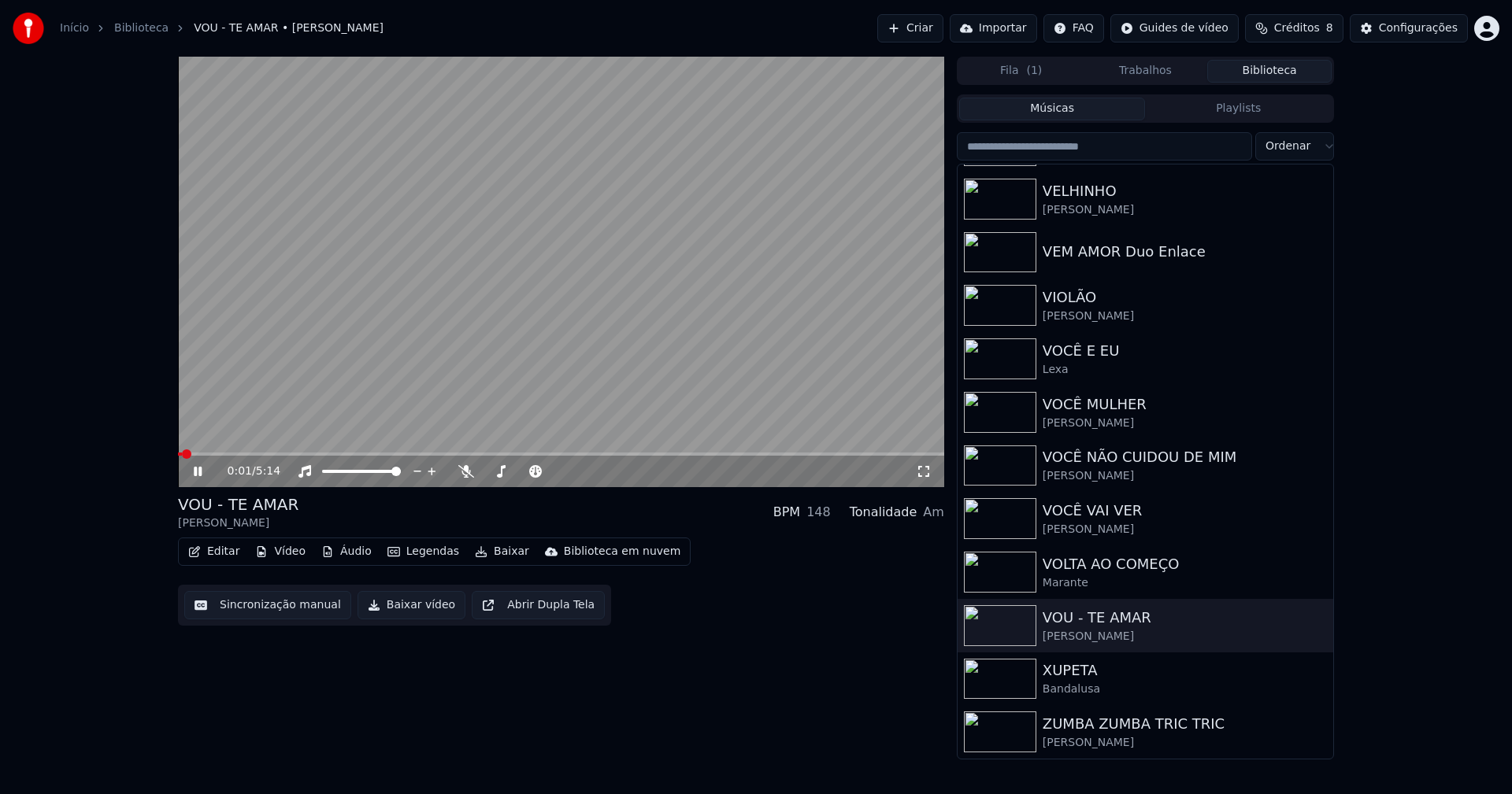
click at [408, 612] on button "Baixar vídeo" at bounding box center [411, 605] width 107 height 28
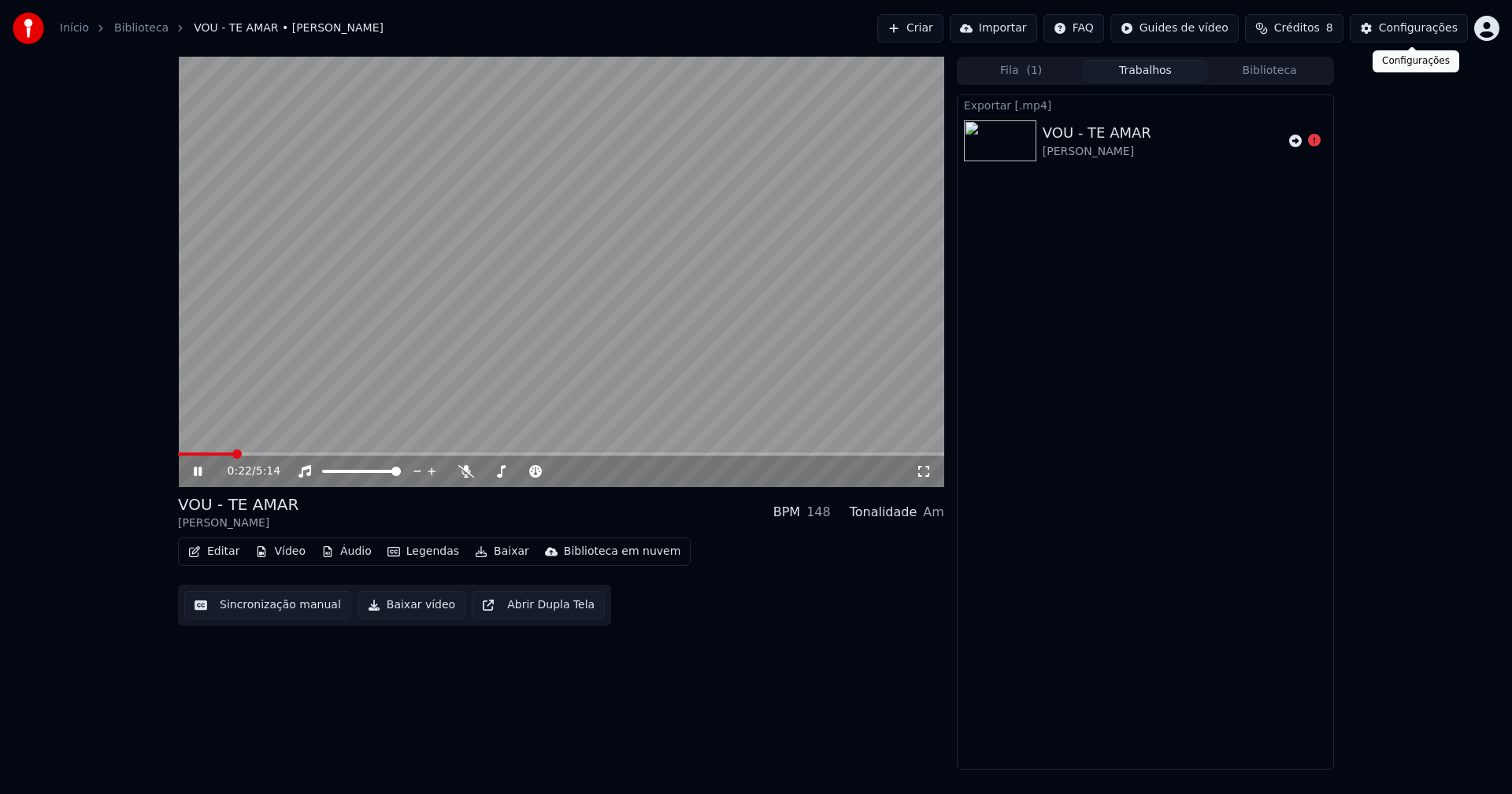
click at [1430, 21] on div "Configurações" at bounding box center [1418, 28] width 79 height 15
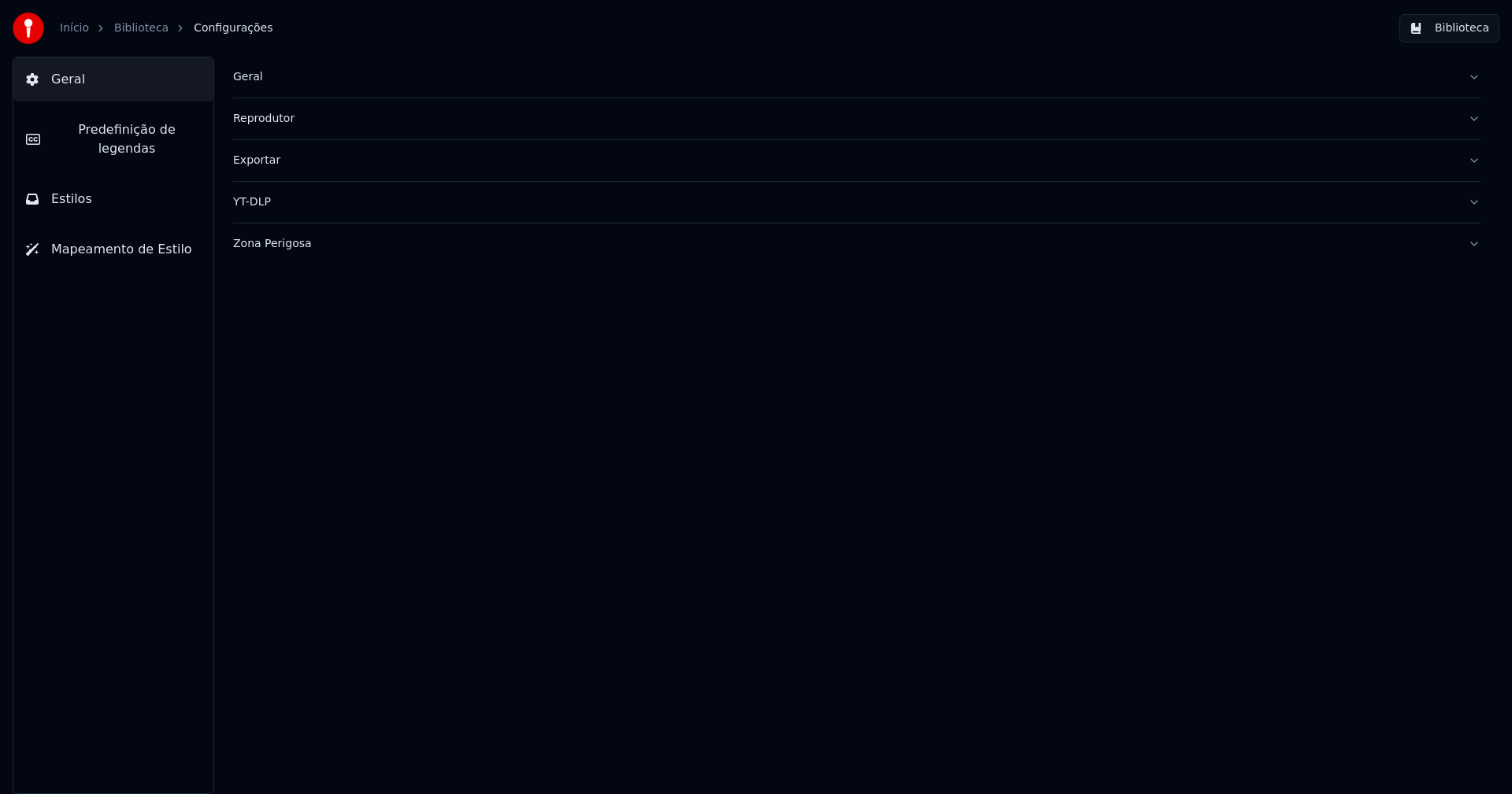
click at [265, 245] on div "Zona Perigosa" at bounding box center [844, 244] width 1222 height 15
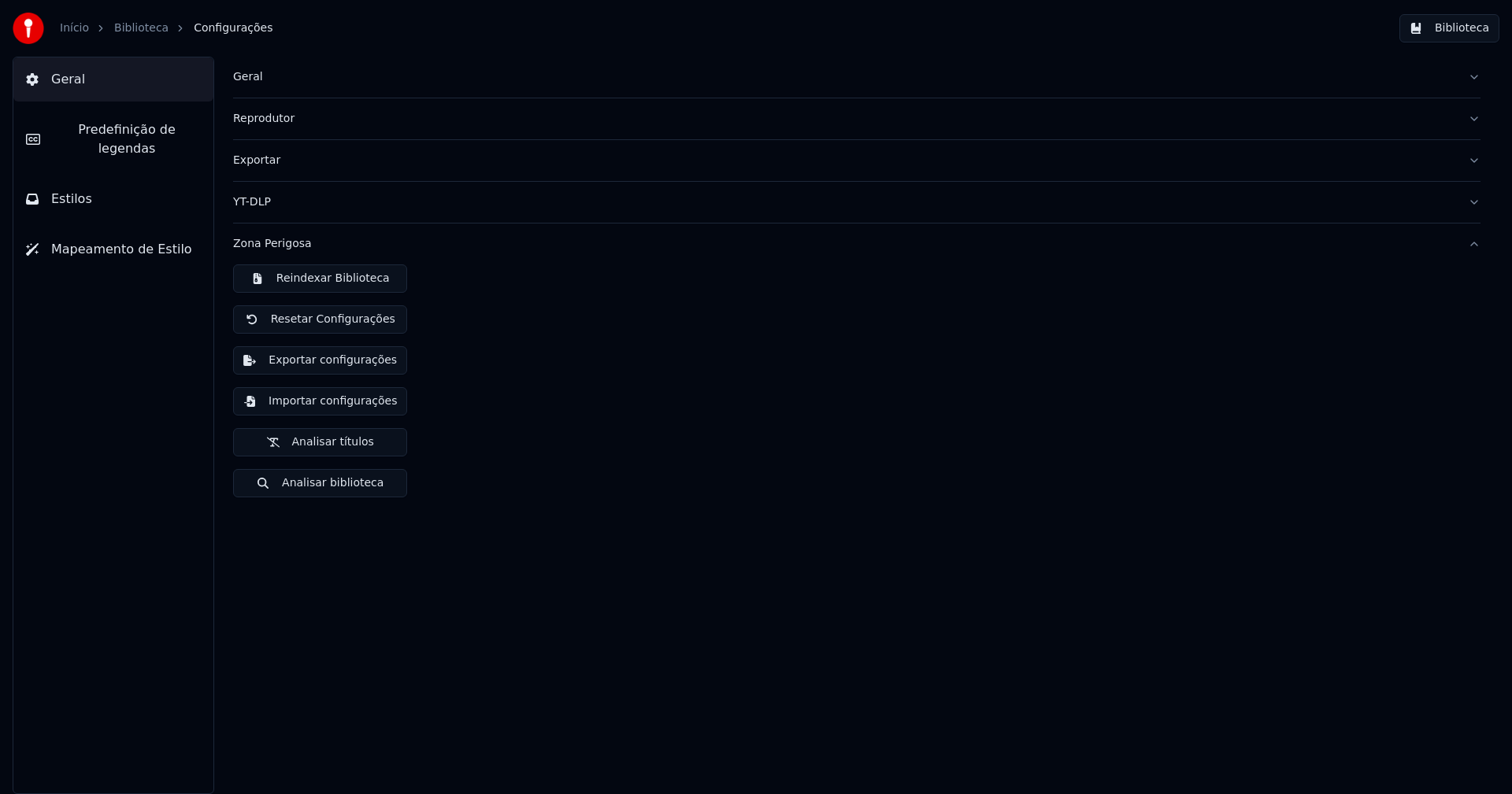
click at [349, 406] on button "Importar configurações" at bounding box center [320, 401] width 174 height 28
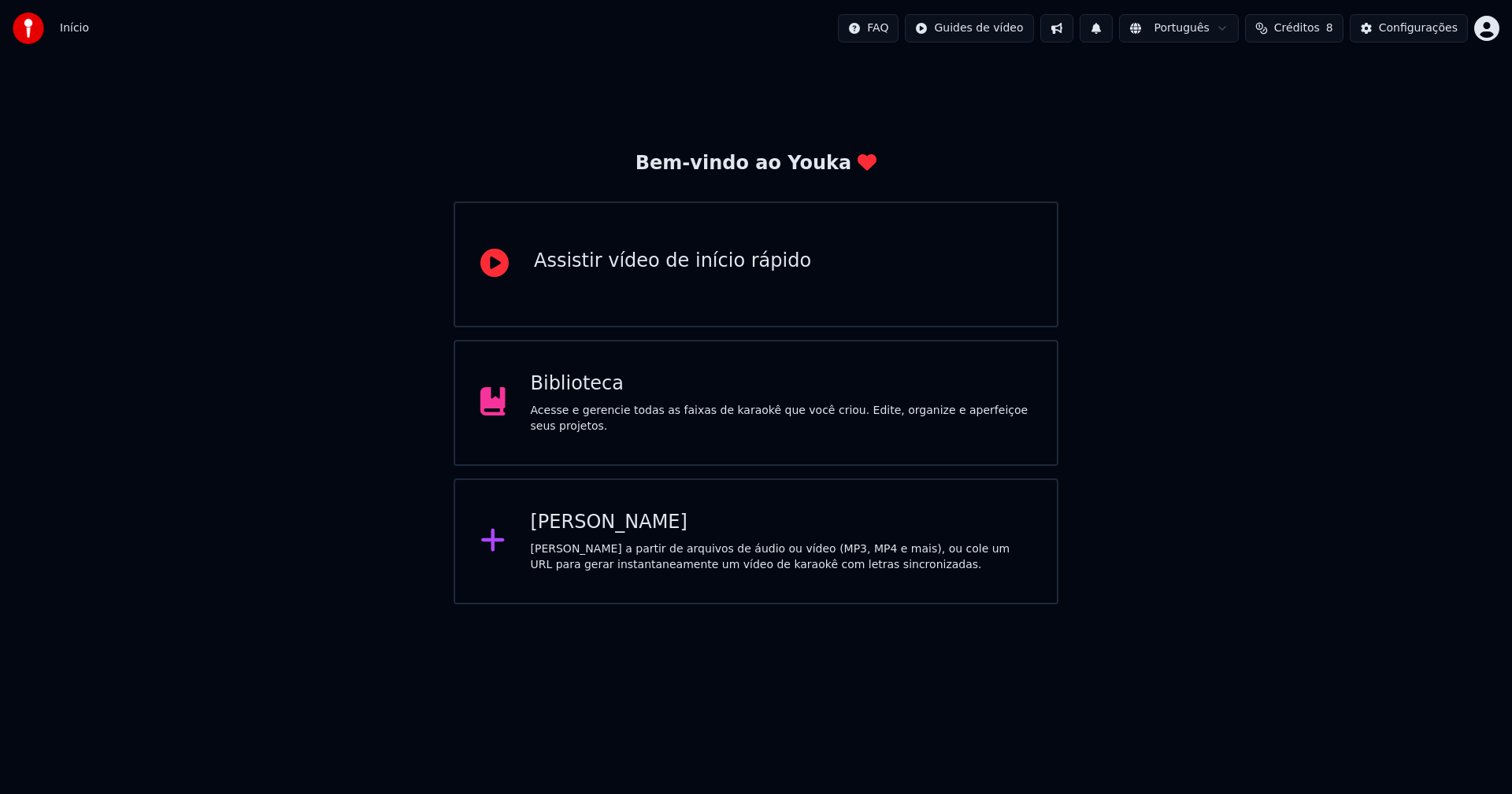
click at [581, 397] on div "Biblioteca" at bounding box center [781, 383] width 502 height 25
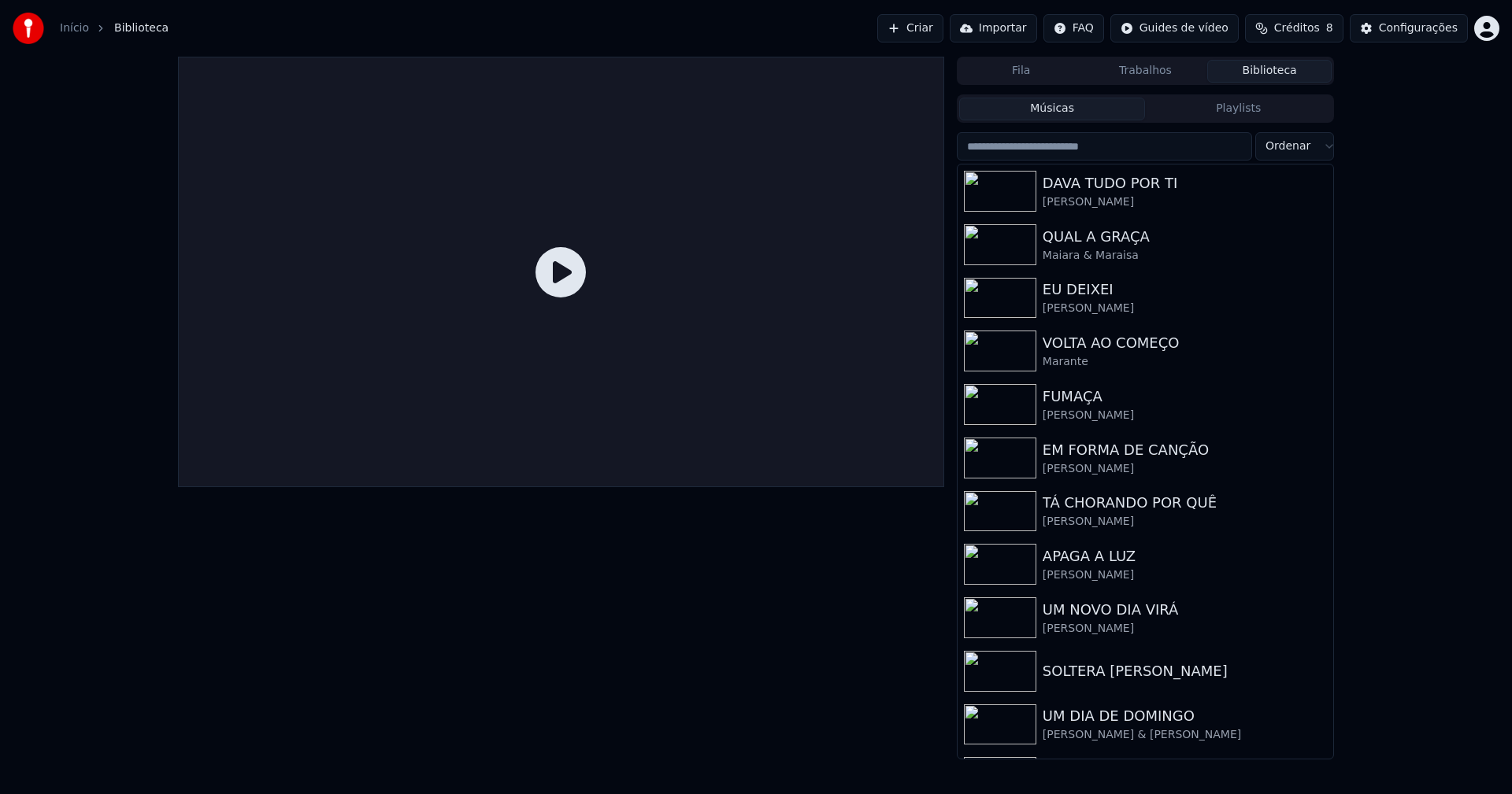
click at [1307, 150] on html "Início Biblioteca Criar Importar FAQ Guides de vídeo Créditos 8 Configurações F…" at bounding box center [756, 397] width 1512 height 794
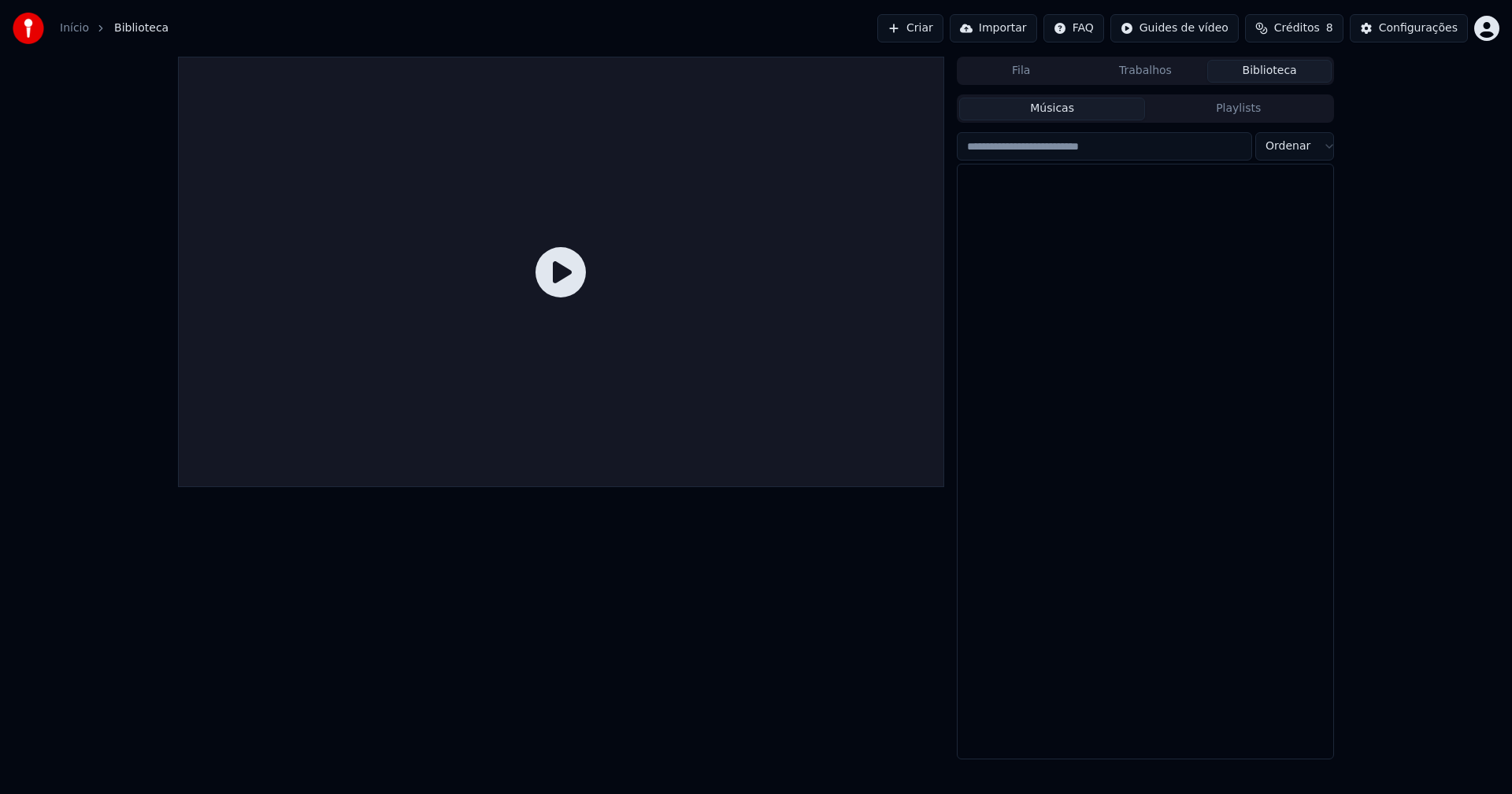
scroll to position [18833, 0]
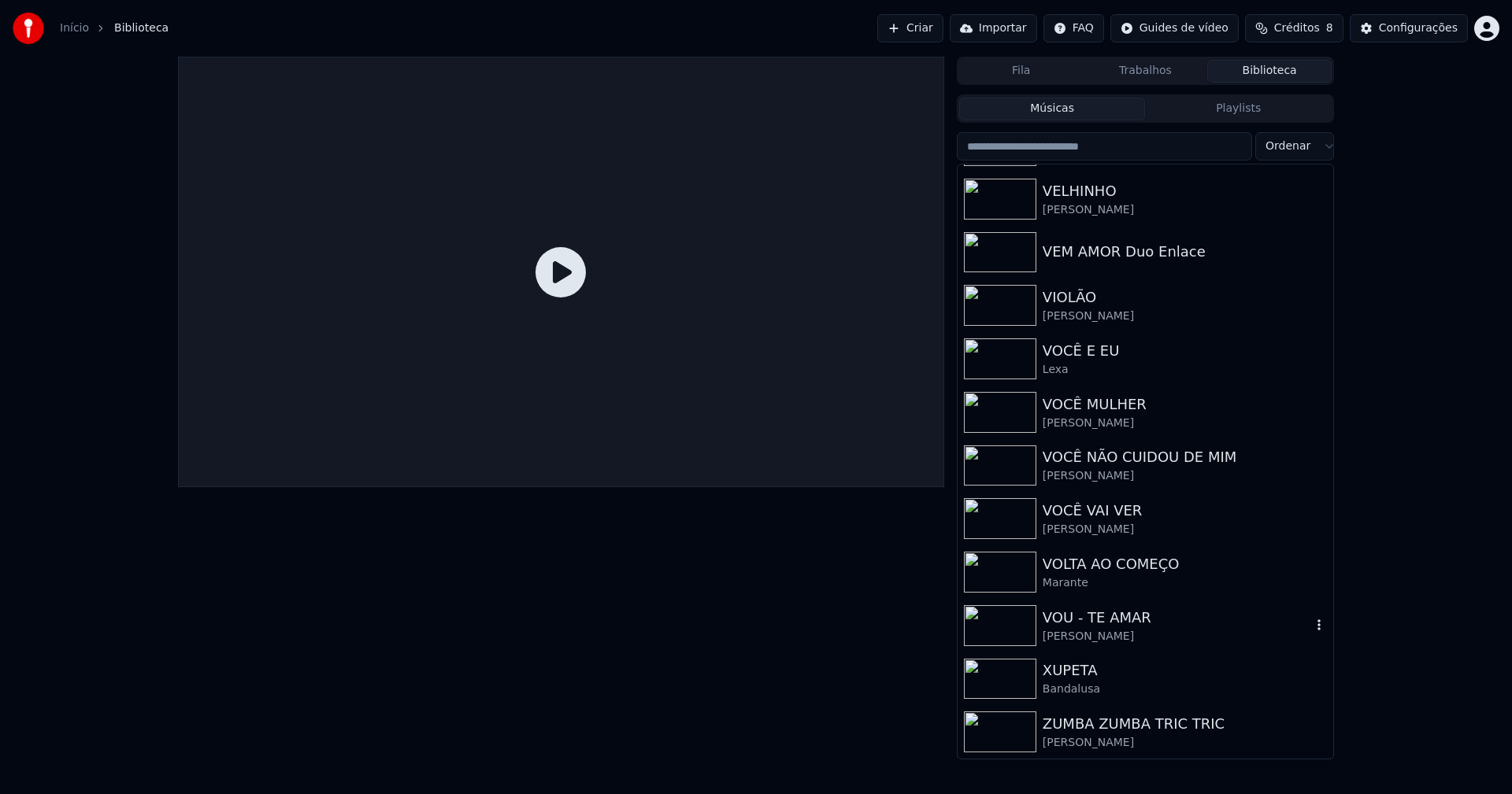
drag, startPoint x: 1078, startPoint y: 645, endPoint x: 1087, endPoint y: 632, distance: 15.8
click at [1079, 642] on div "VOU - TE AMAR Tony Carreira" at bounding box center [1145, 626] width 376 height 53
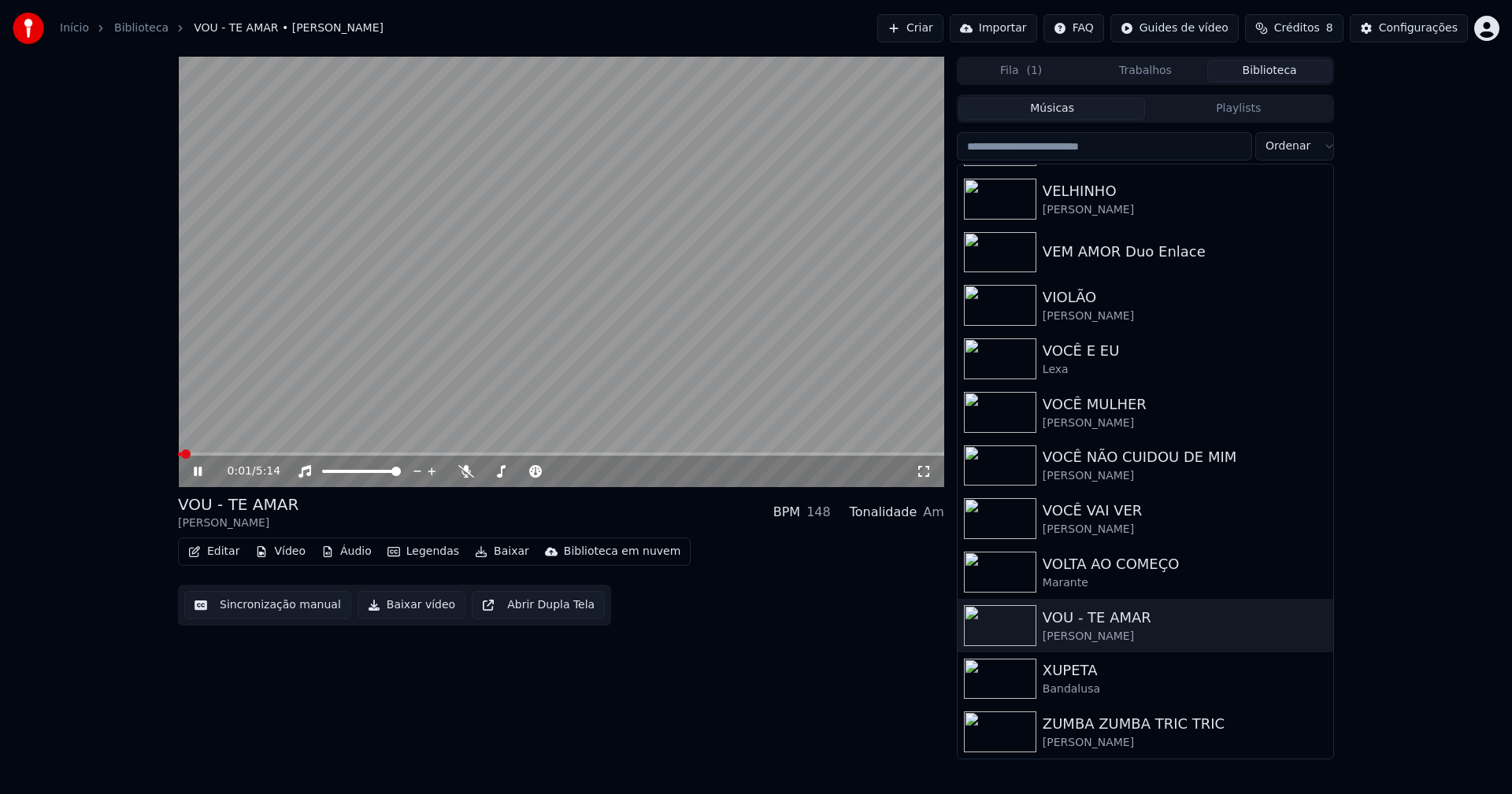
click at [405, 606] on button "Baixar vídeo" at bounding box center [411, 605] width 107 height 28
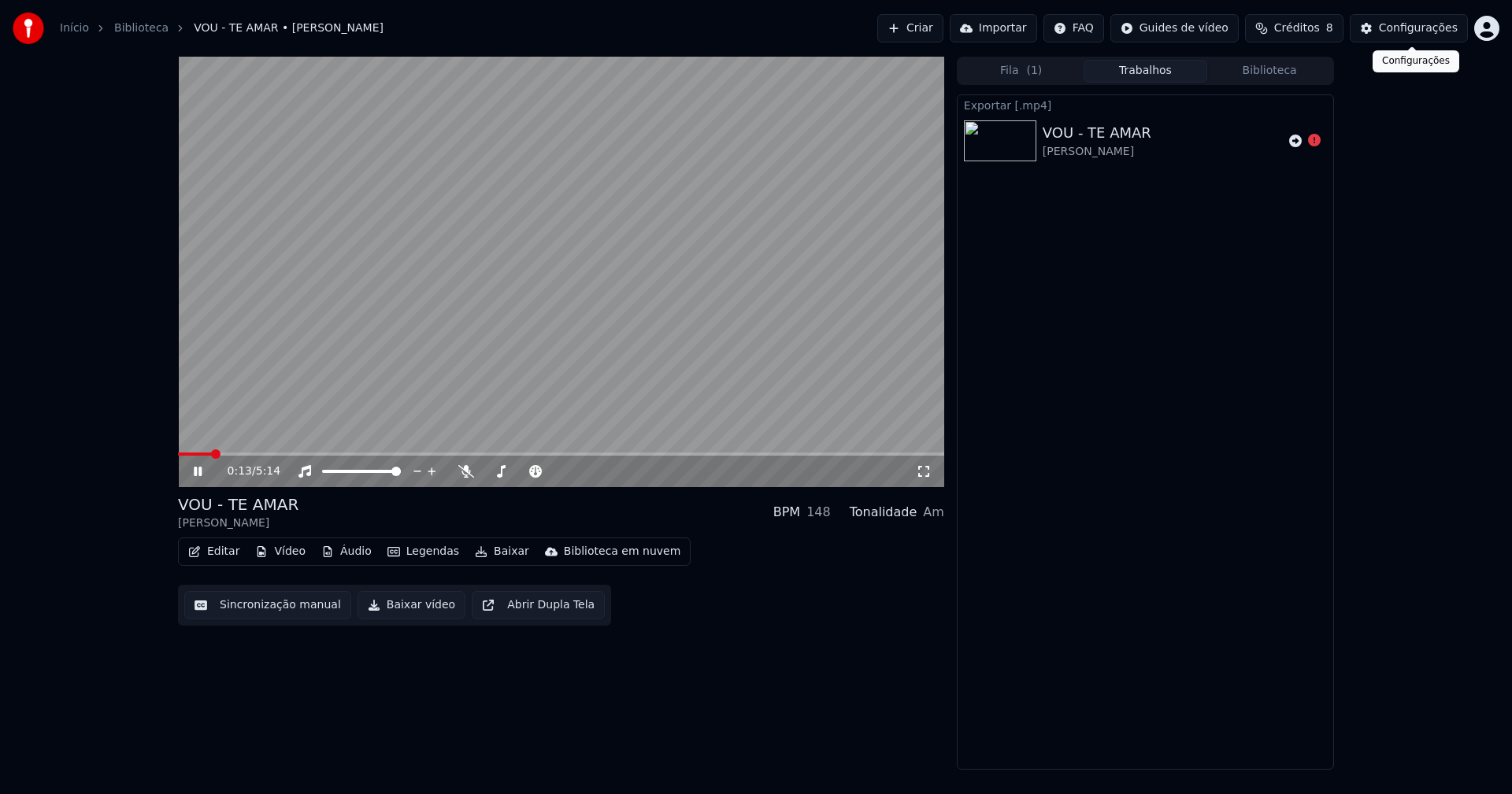
click at [1431, 36] on button "Configurações" at bounding box center [1408, 27] width 118 height 28
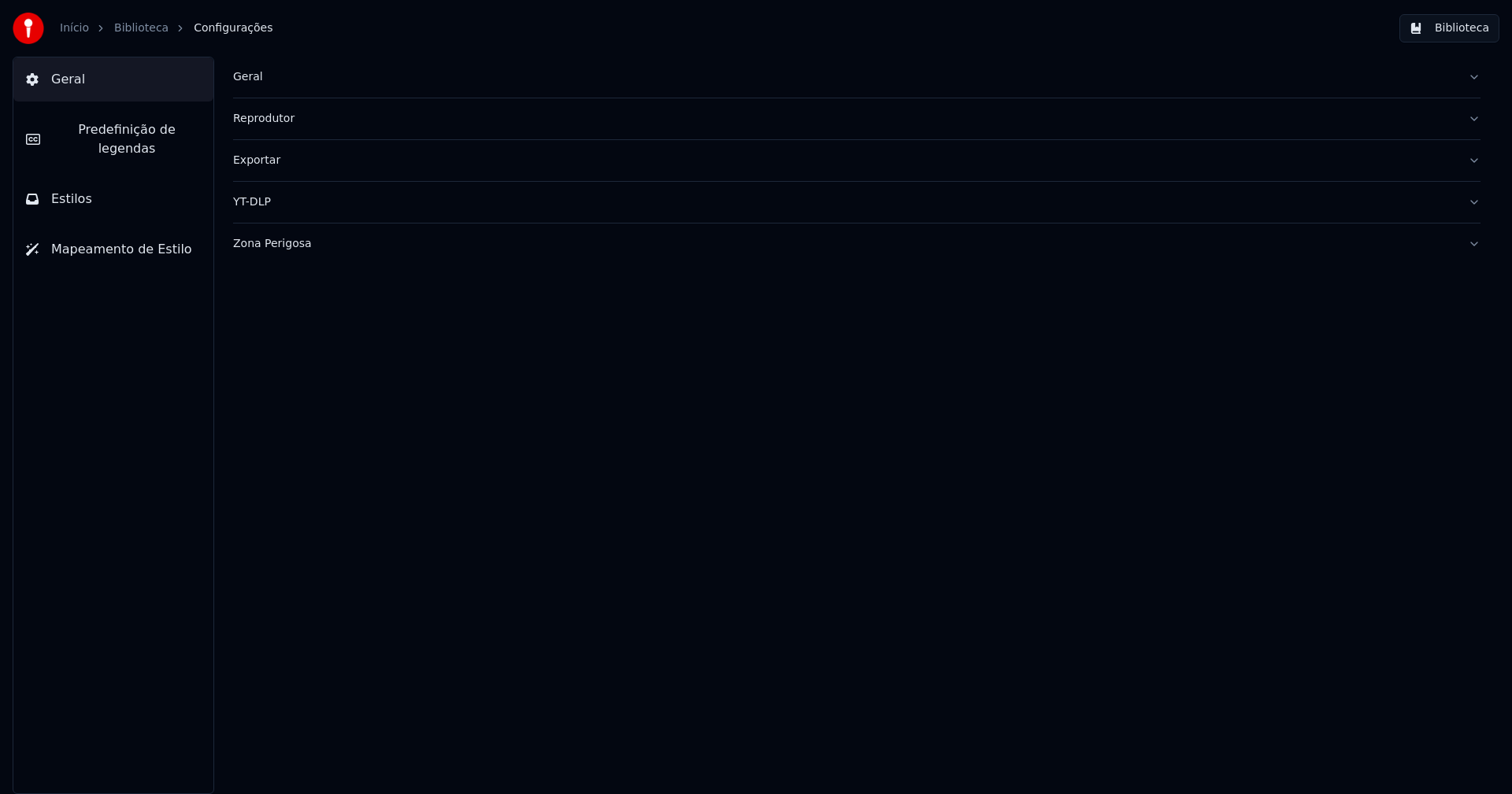
click at [259, 247] on div "Zona Perigosa" at bounding box center [844, 244] width 1222 height 15
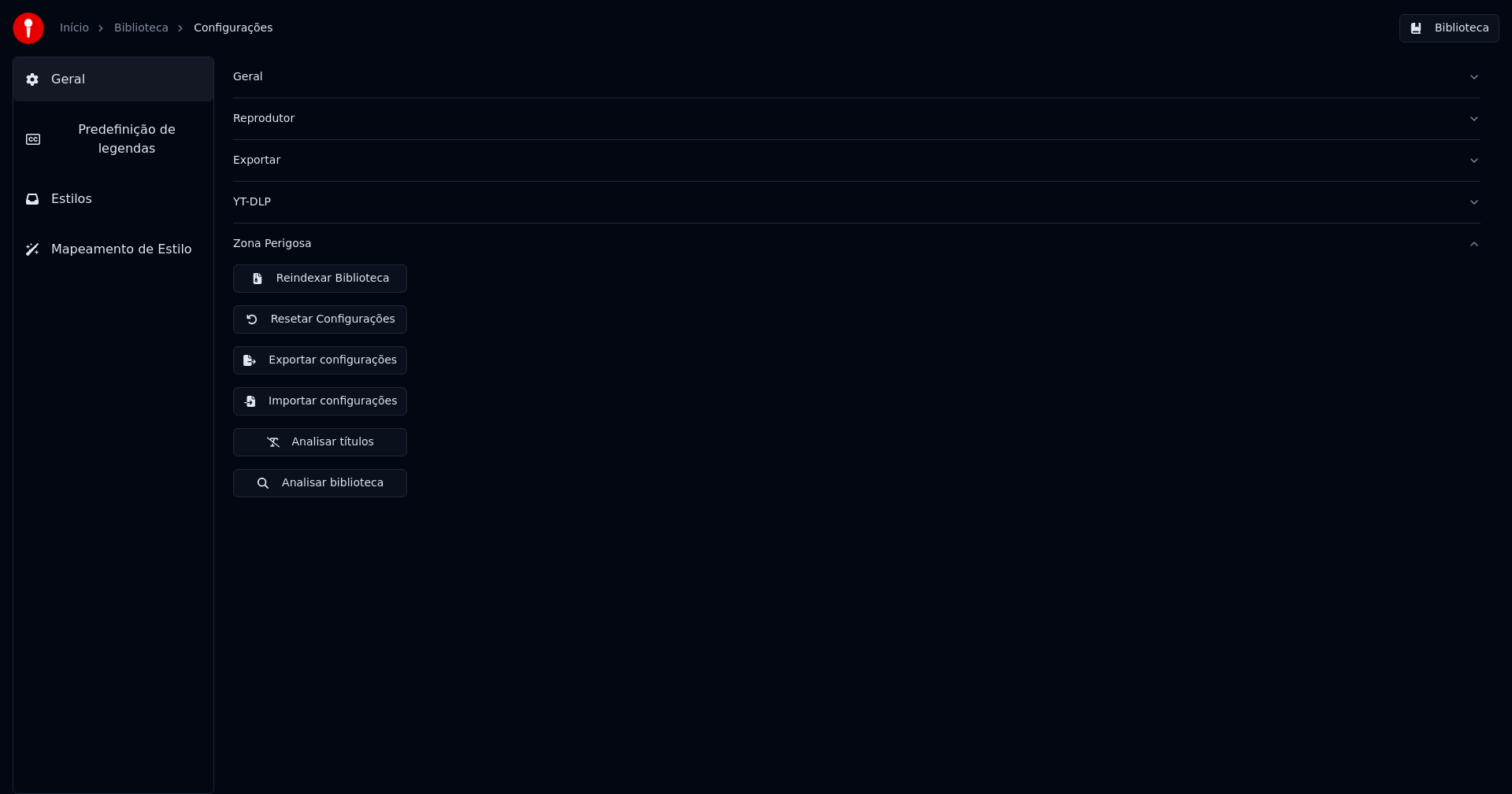
click at [341, 406] on button "Importar configurações" at bounding box center [320, 401] width 174 height 28
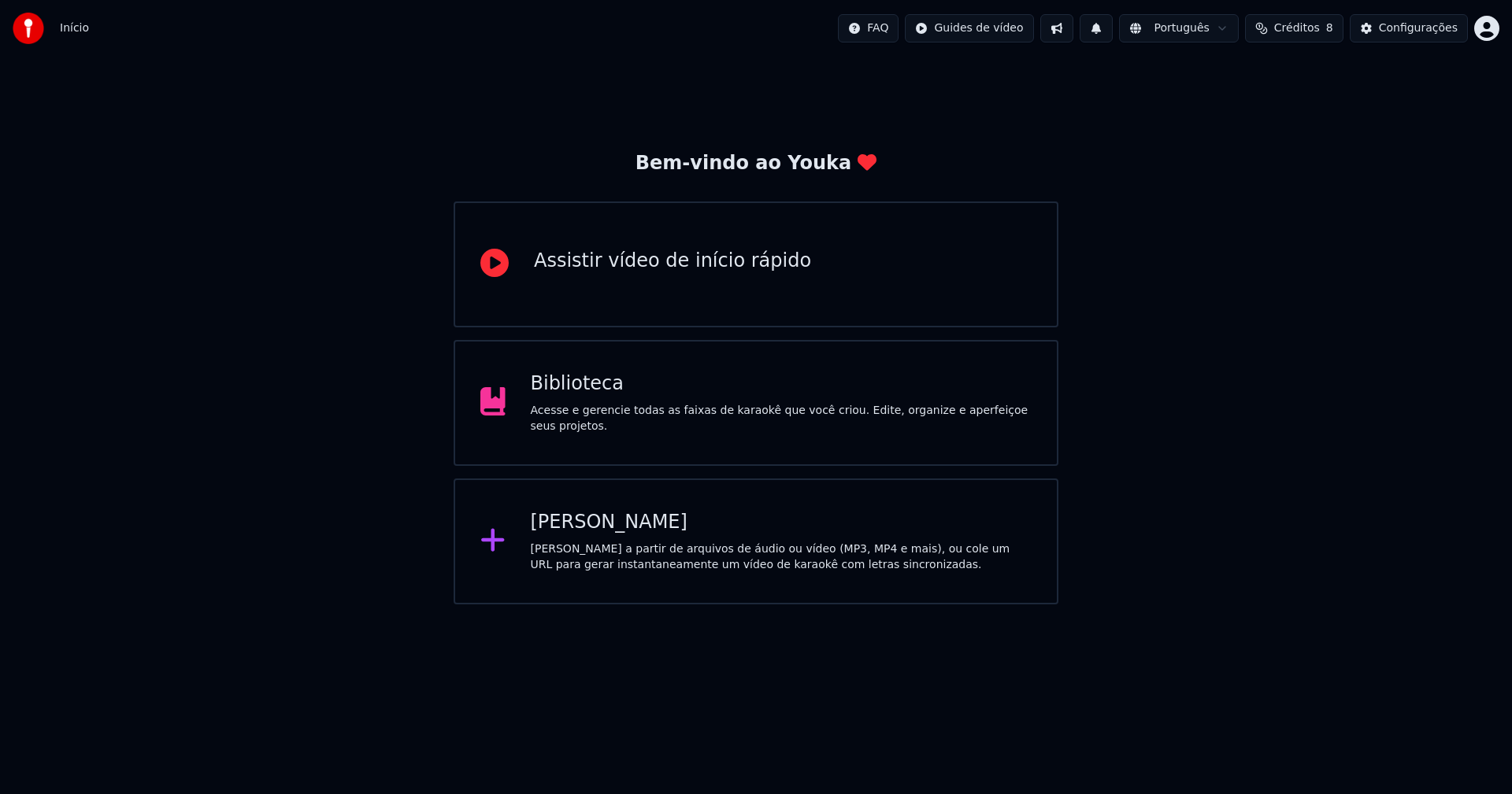
click at [591, 397] on div "Biblioteca" at bounding box center [781, 383] width 502 height 25
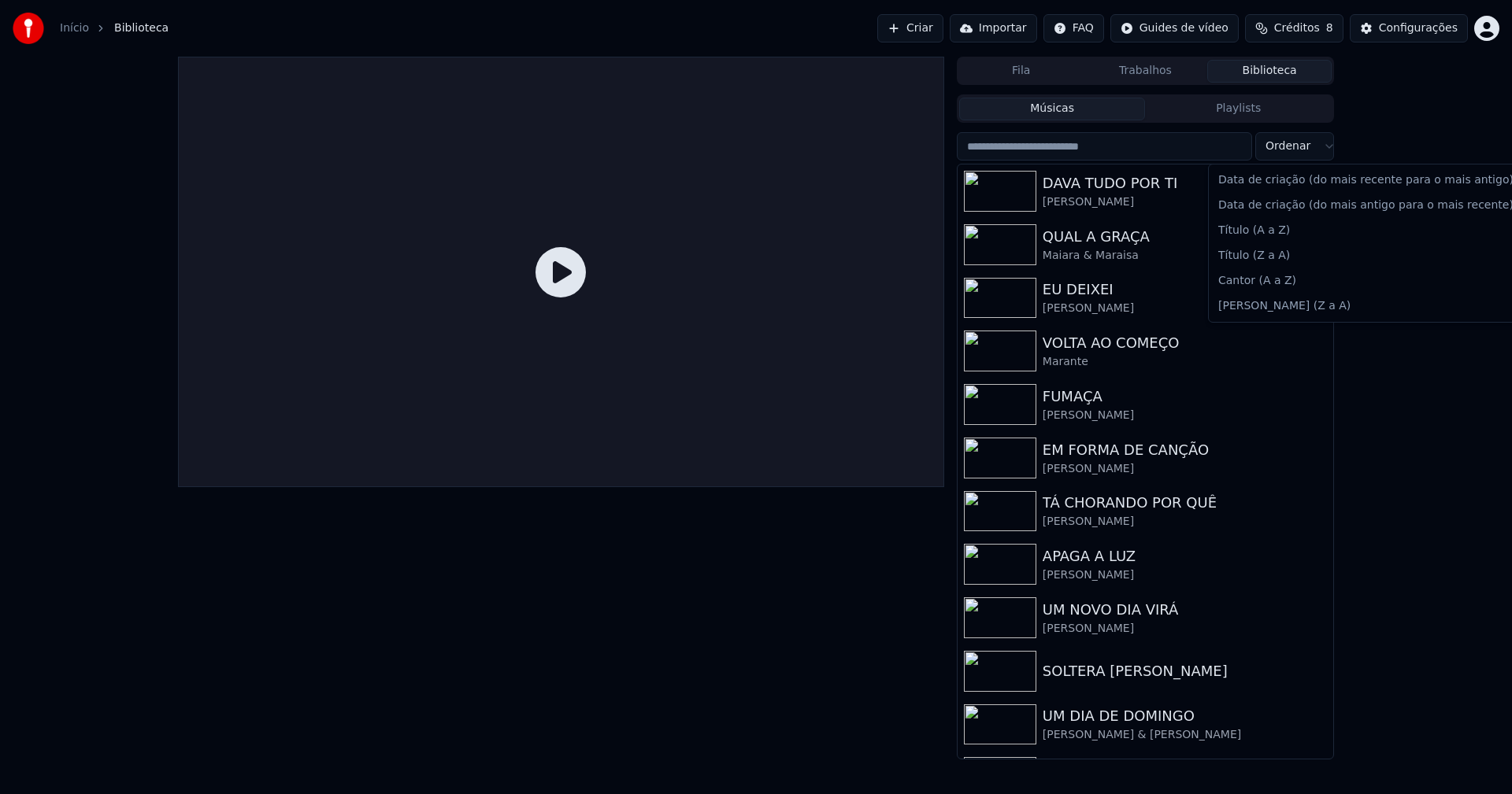
click at [1291, 145] on html "Início Biblioteca Criar Importar FAQ Guides de vídeo Créditos 8 Configurações F…" at bounding box center [756, 397] width 1512 height 794
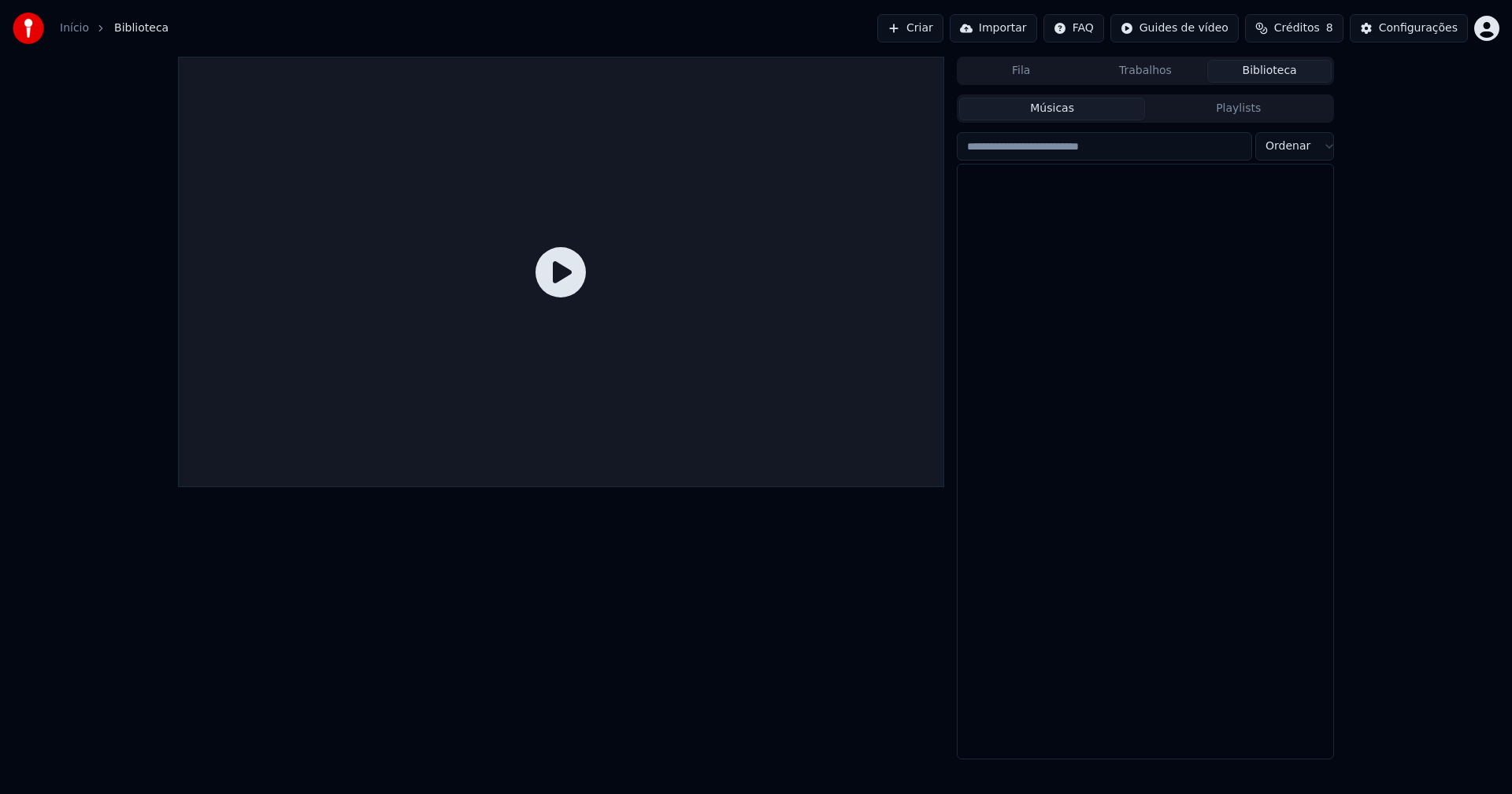
scroll to position [18833, 0]
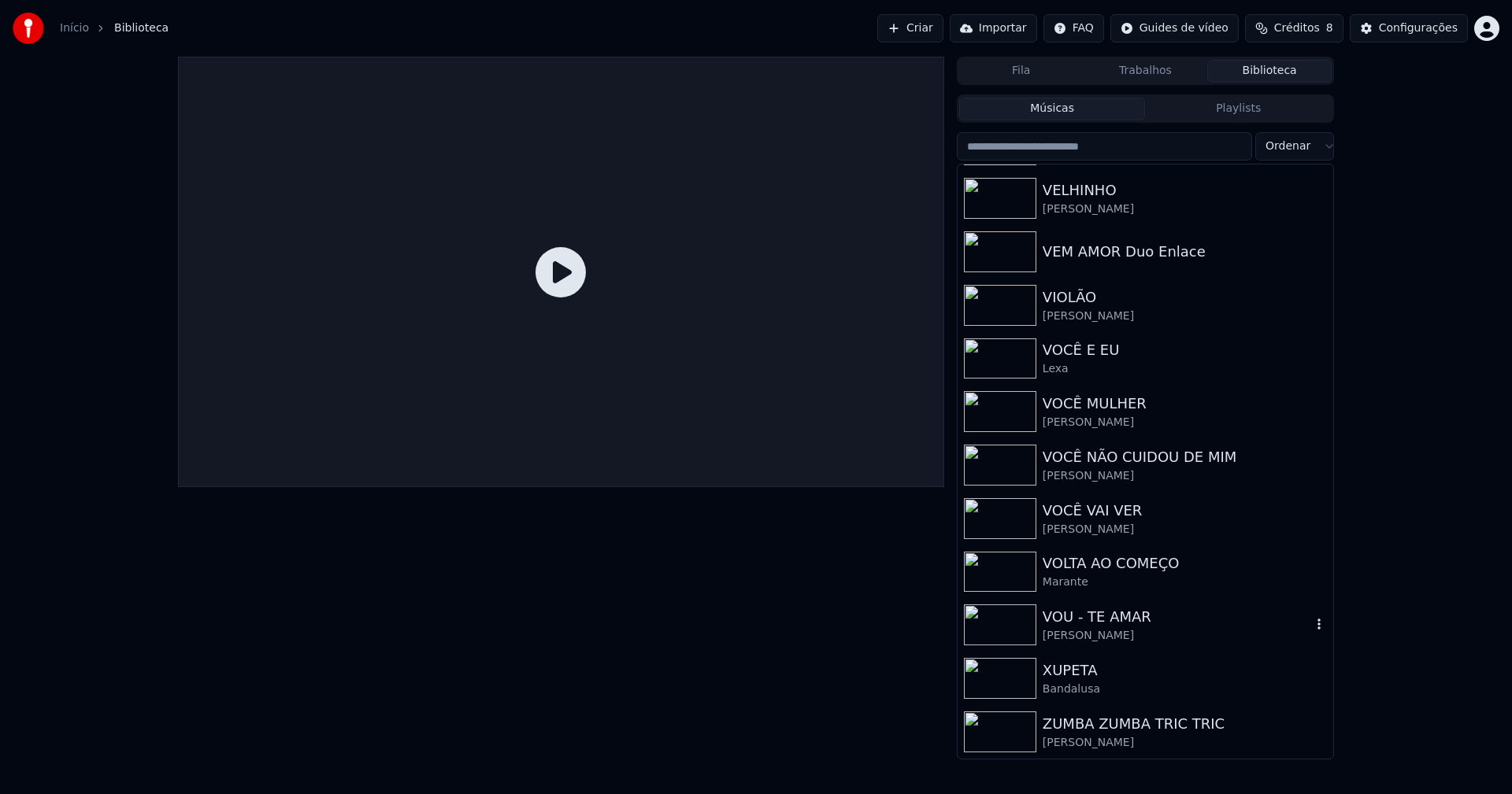
click at [1074, 637] on div "[PERSON_NAME]" at bounding box center [1177, 636] width 268 height 15
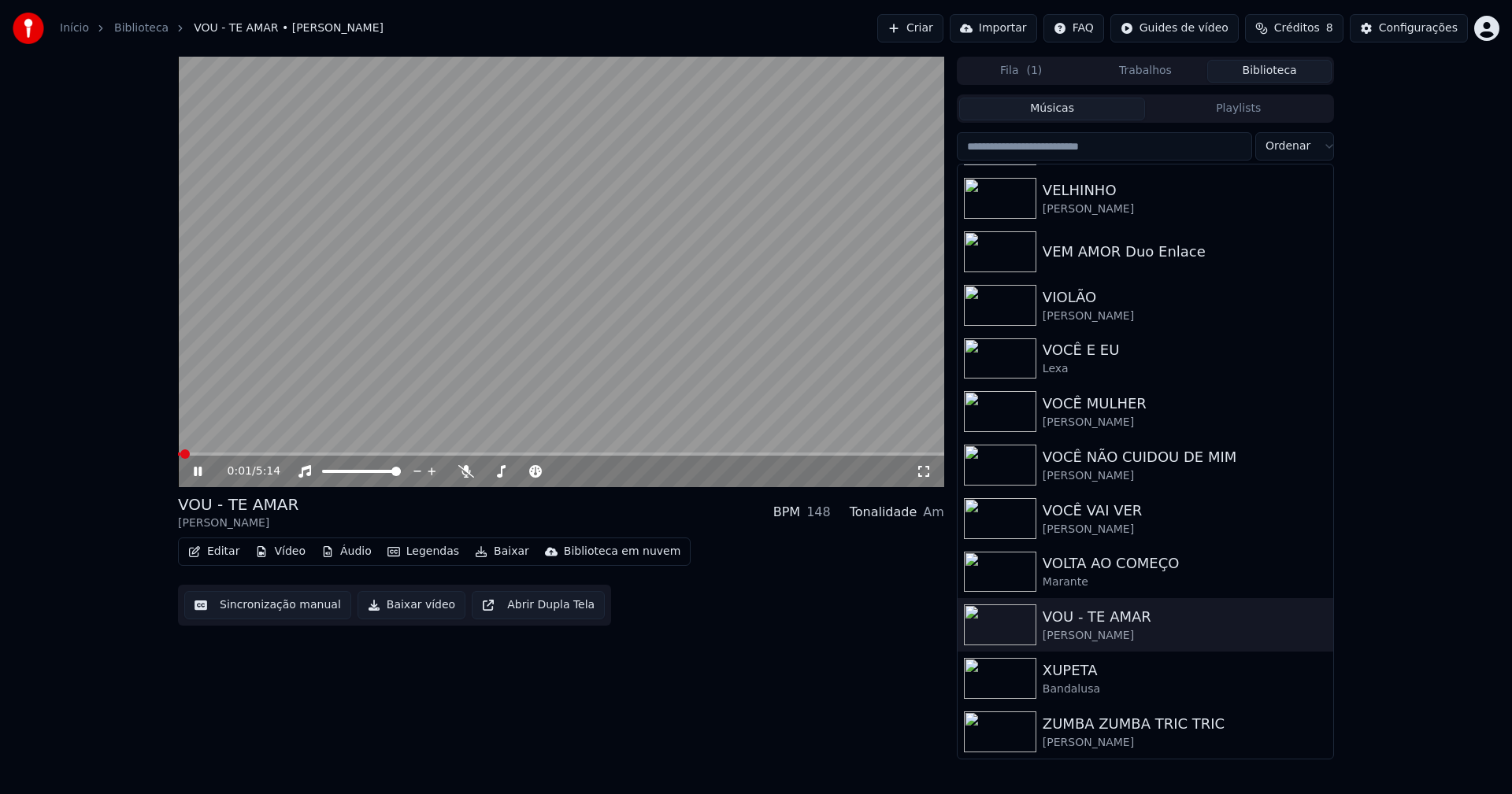
click at [403, 608] on button "Baixar vídeo" at bounding box center [411, 605] width 107 height 28
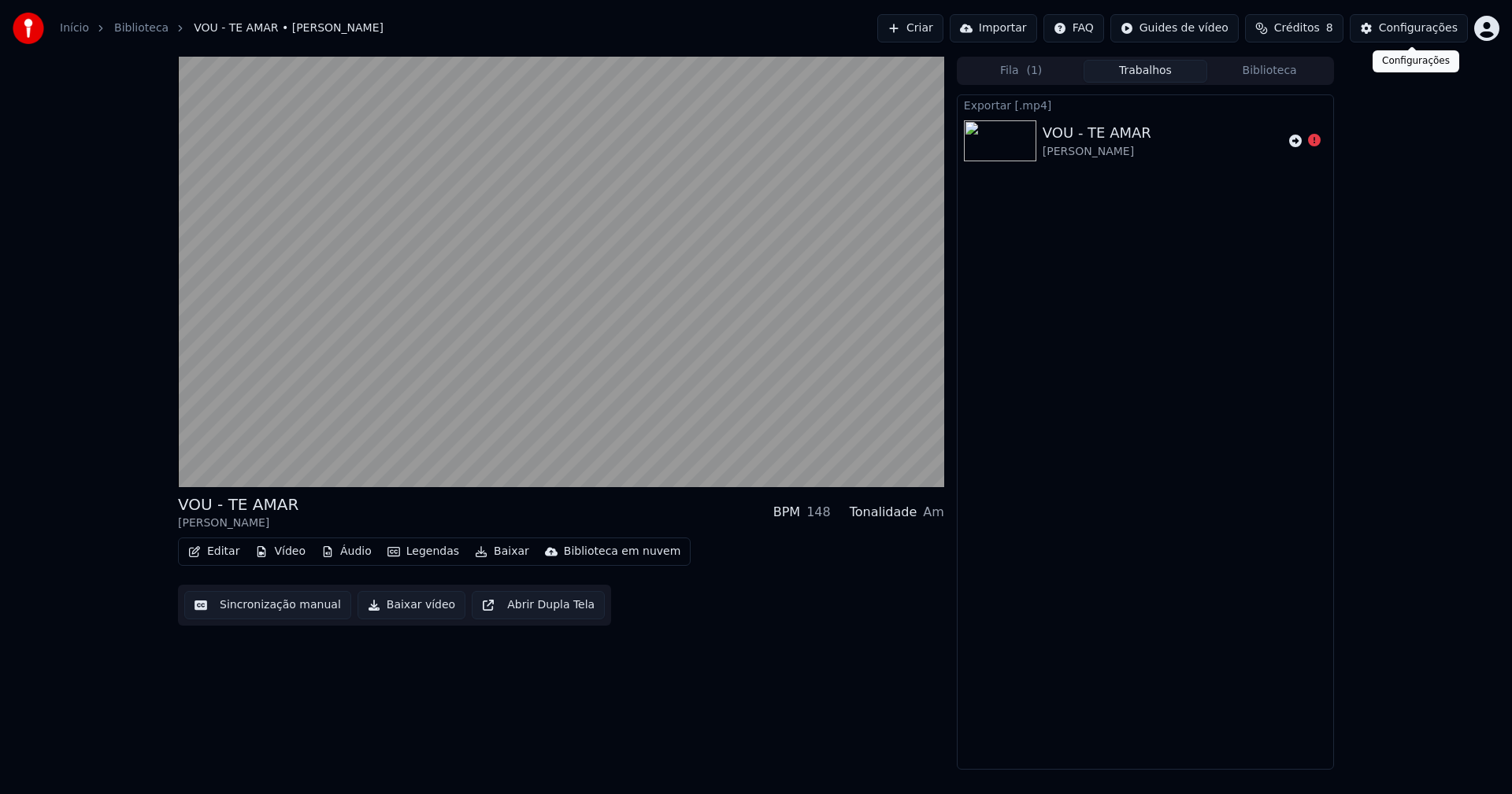
click at [1448, 32] on div "Configurações" at bounding box center [1418, 28] width 79 height 15
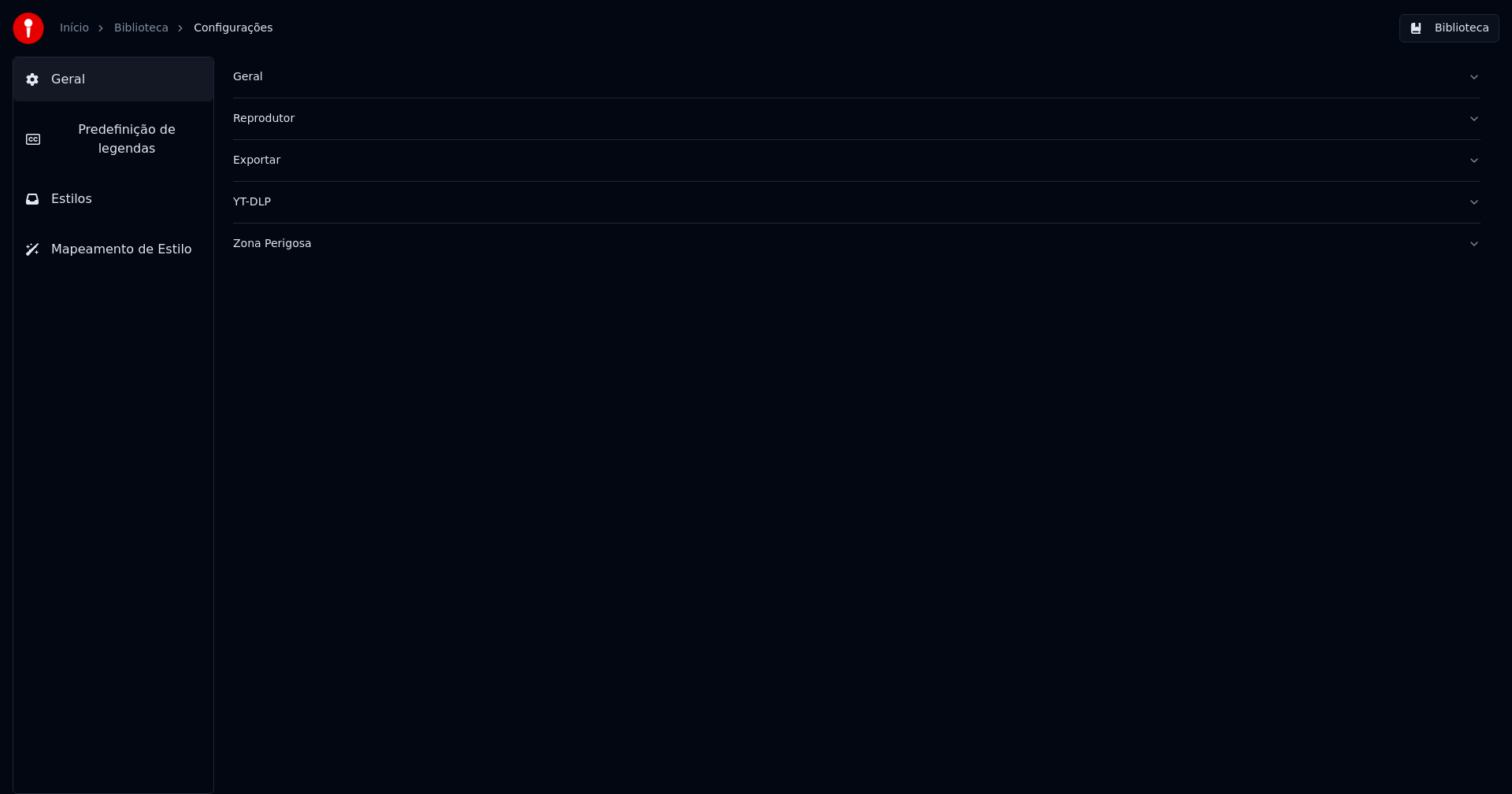
click at [293, 247] on div "Zona Perigosa" at bounding box center [844, 244] width 1222 height 15
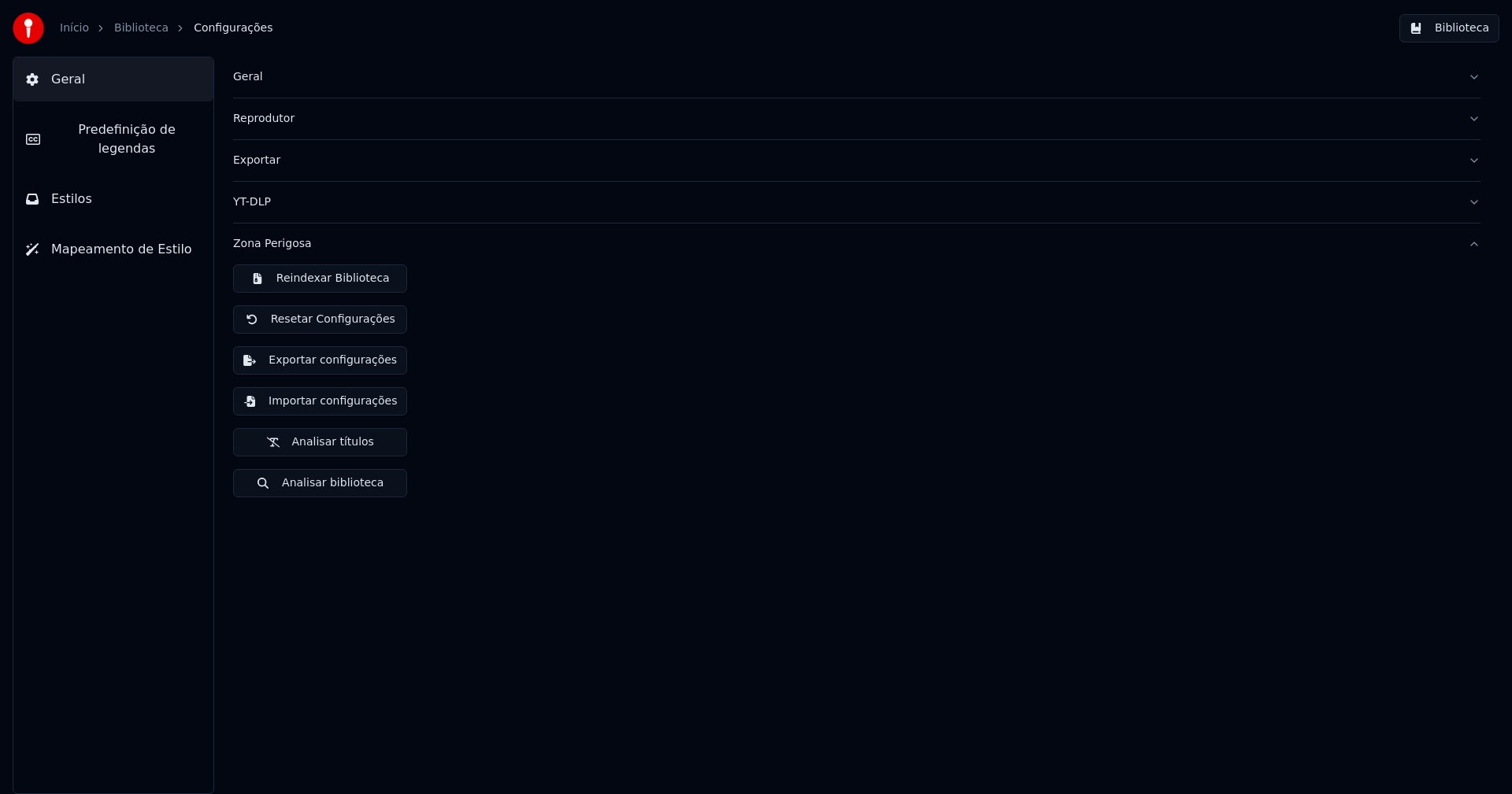
click at [342, 404] on button "Importar configurações" at bounding box center [320, 401] width 174 height 28
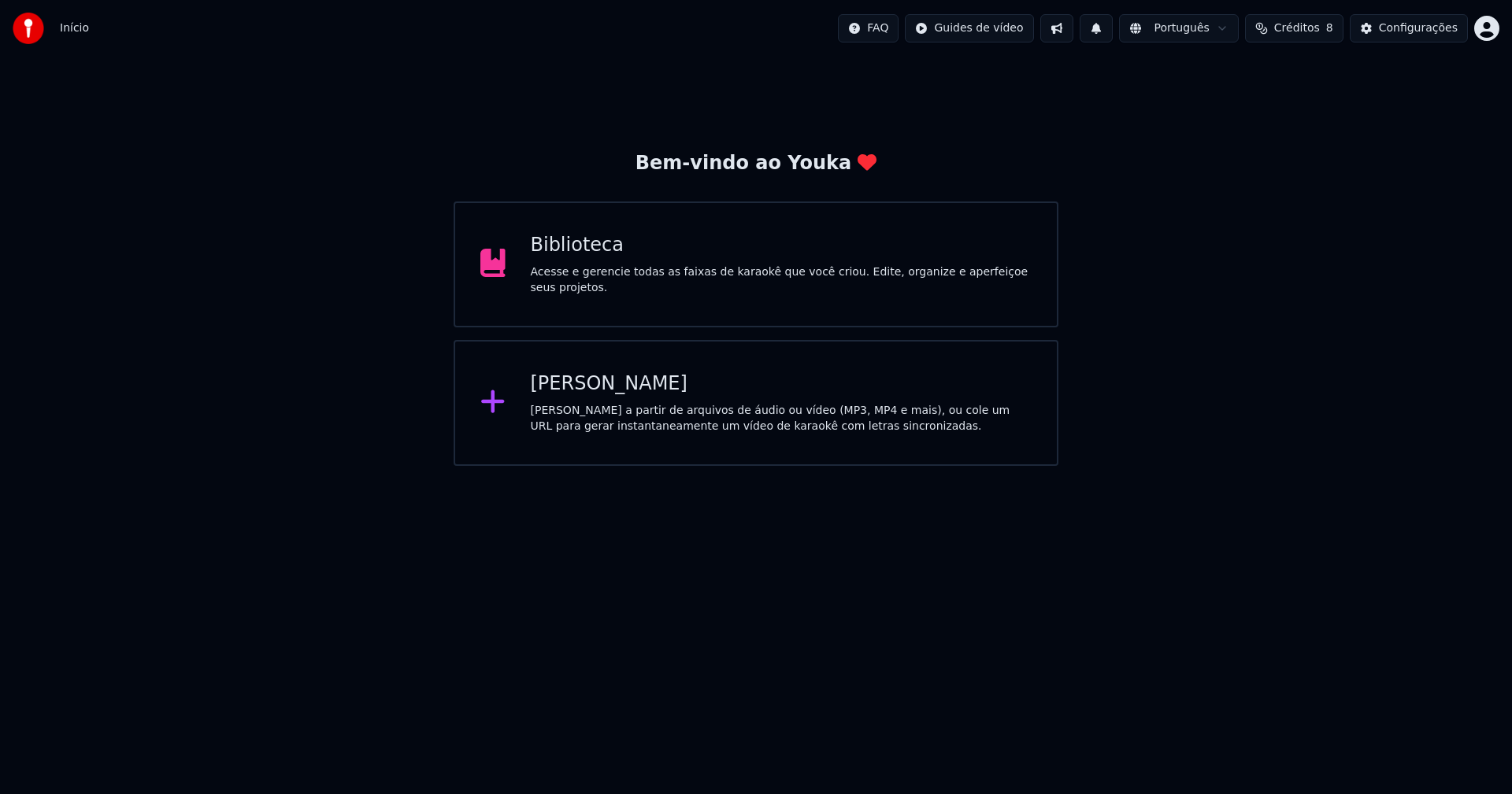
click at [582, 266] on div "Biblioteca Acesse e gerencie todas as faixas de karaokê que você criou. Edite, …" at bounding box center [781, 264] width 502 height 63
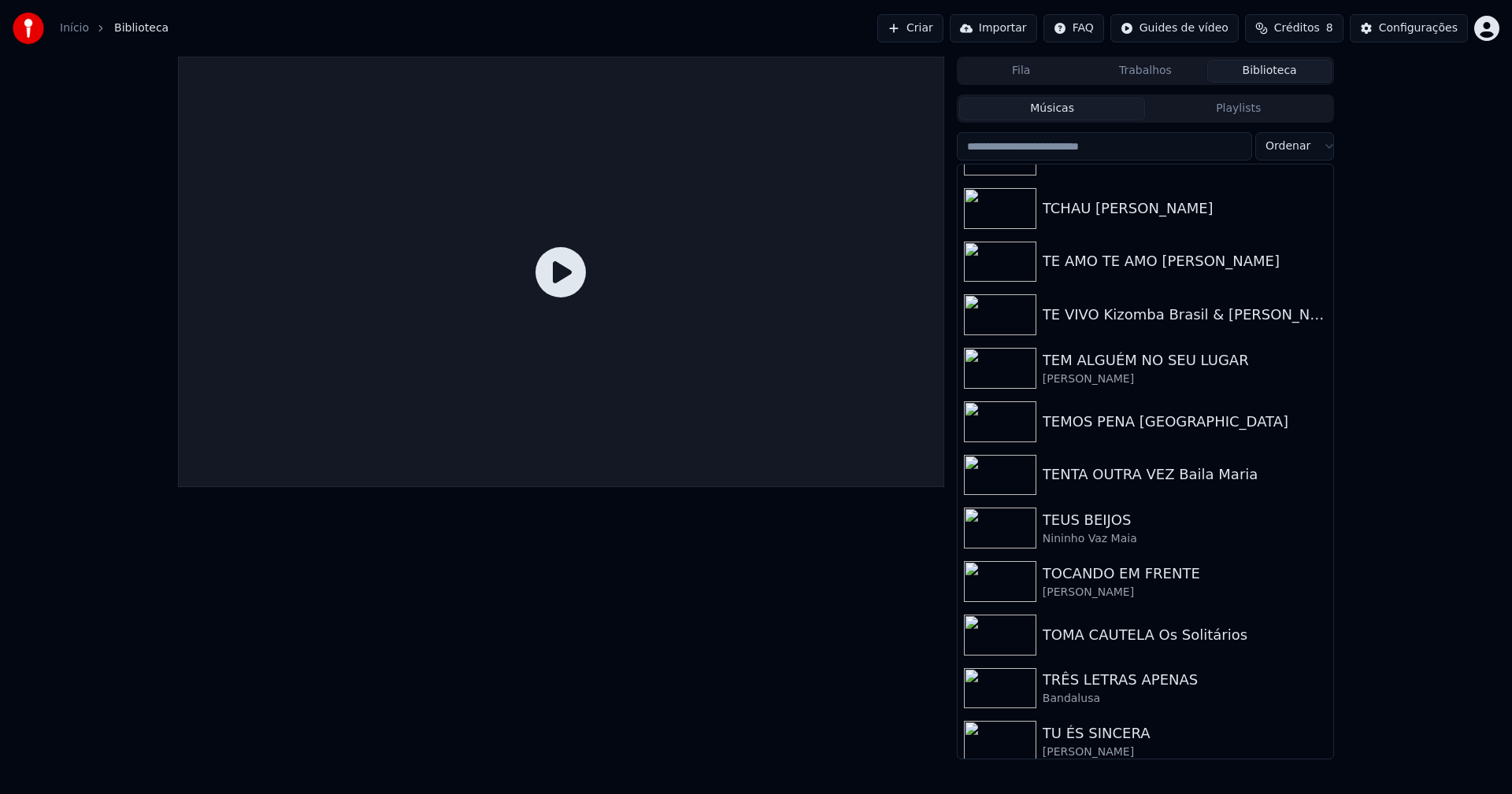
scroll to position [18833, 0]
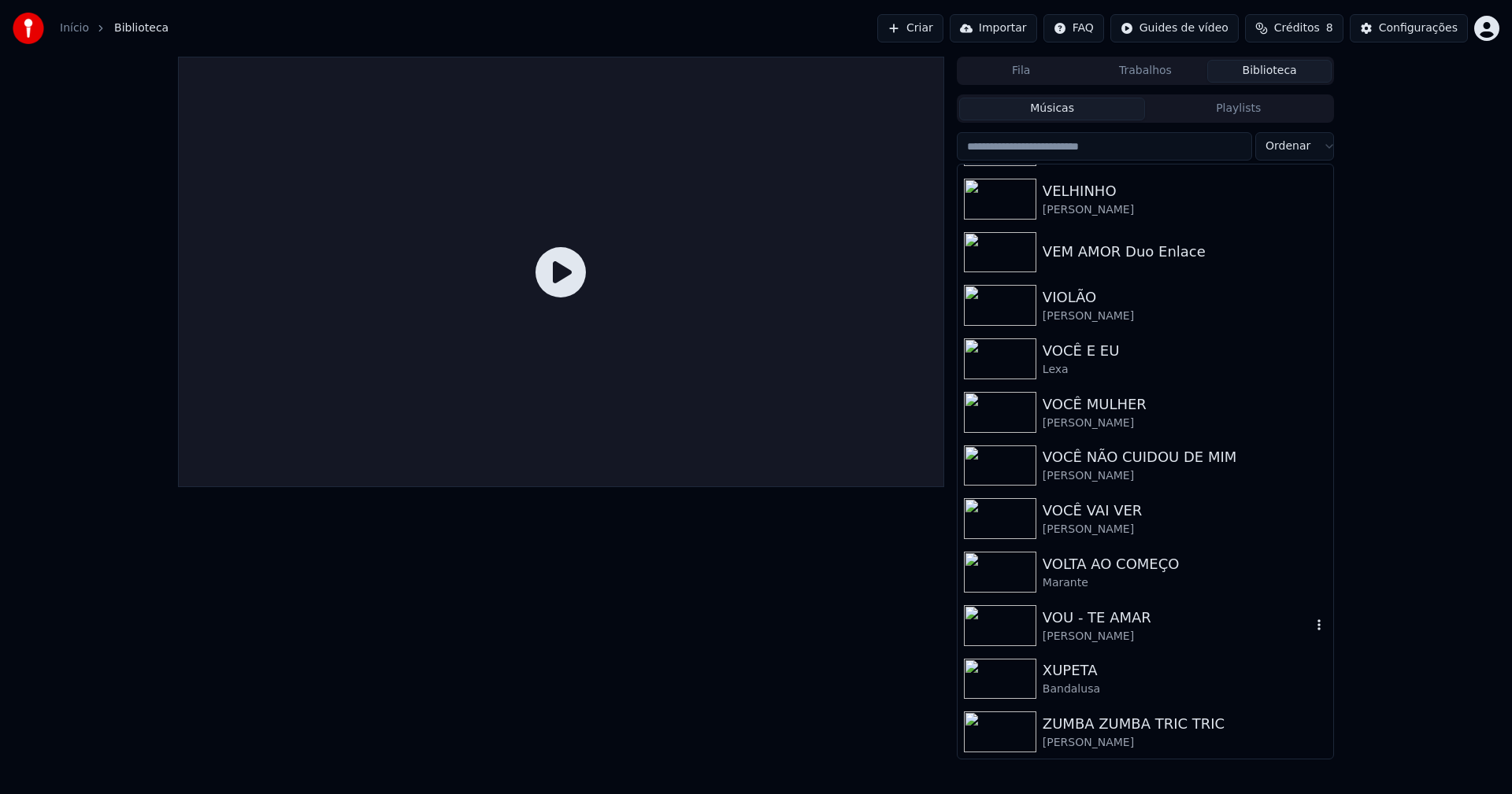
drag, startPoint x: 1089, startPoint y: 625, endPoint x: 1121, endPoint y: 601, distance: 40.0
click at [1089, 624] on div "VOU - TE AMAR" at bounding box center [1177, 618] width 268 height 22
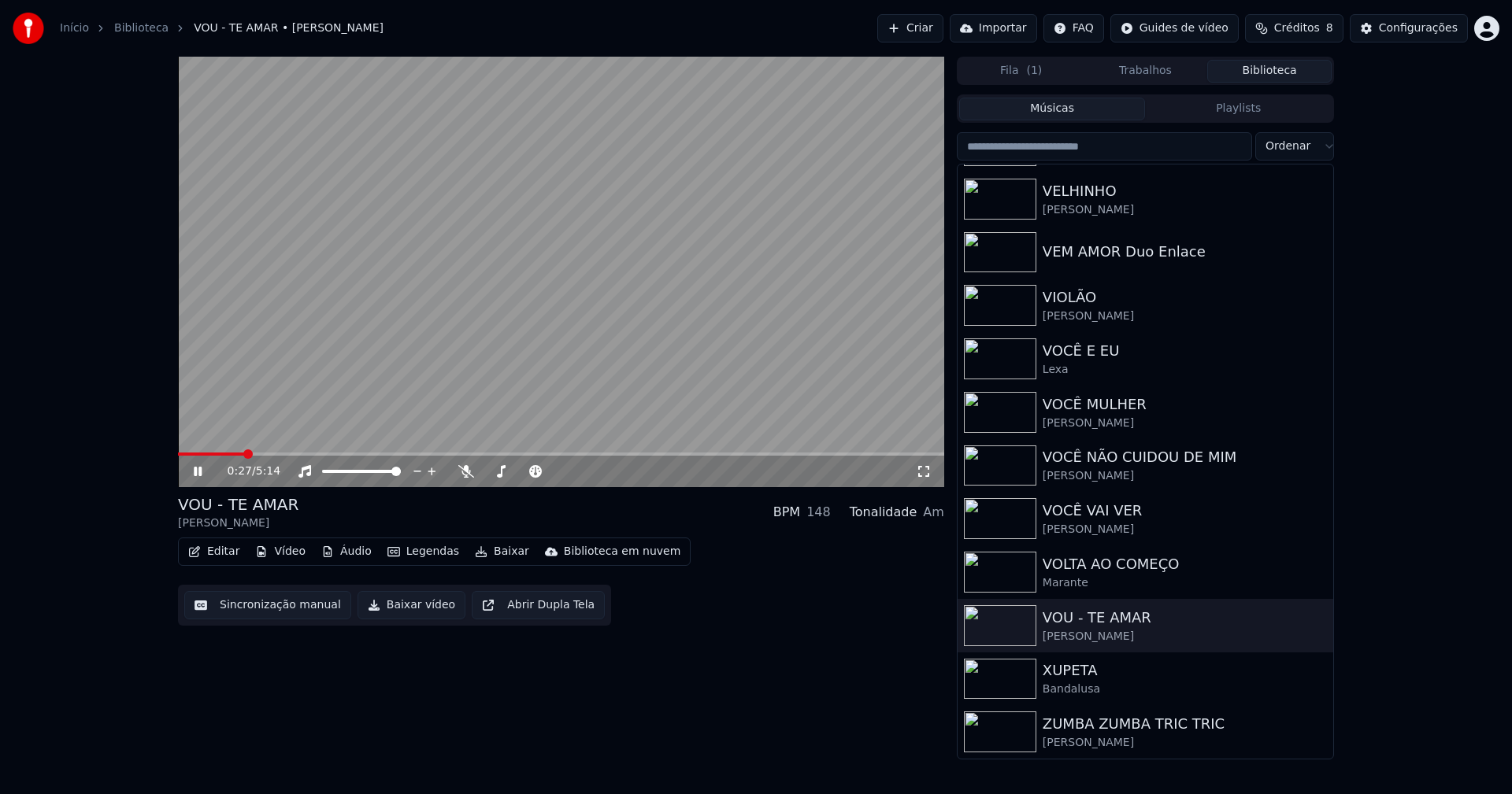
click at [243, 455] on span at bounding box center [560, 455] width 766 height 3
click at [415, 607] on button "Baixar vídeo" at bounding box center [411, 605] width 107 height 28
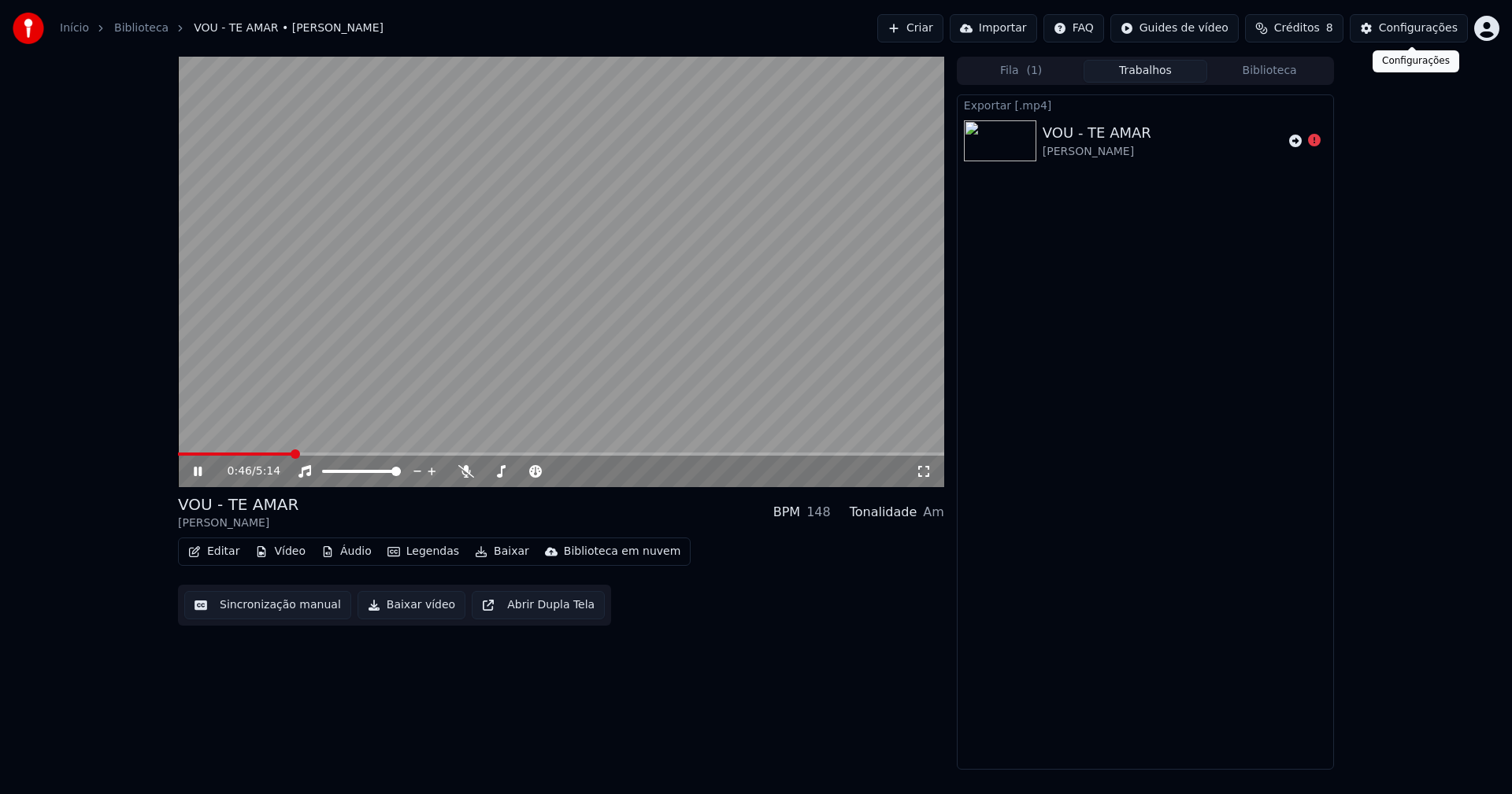
click at [1430, 29] on div "Configurações" at bounding box center [1418, 28] width 79 height 15
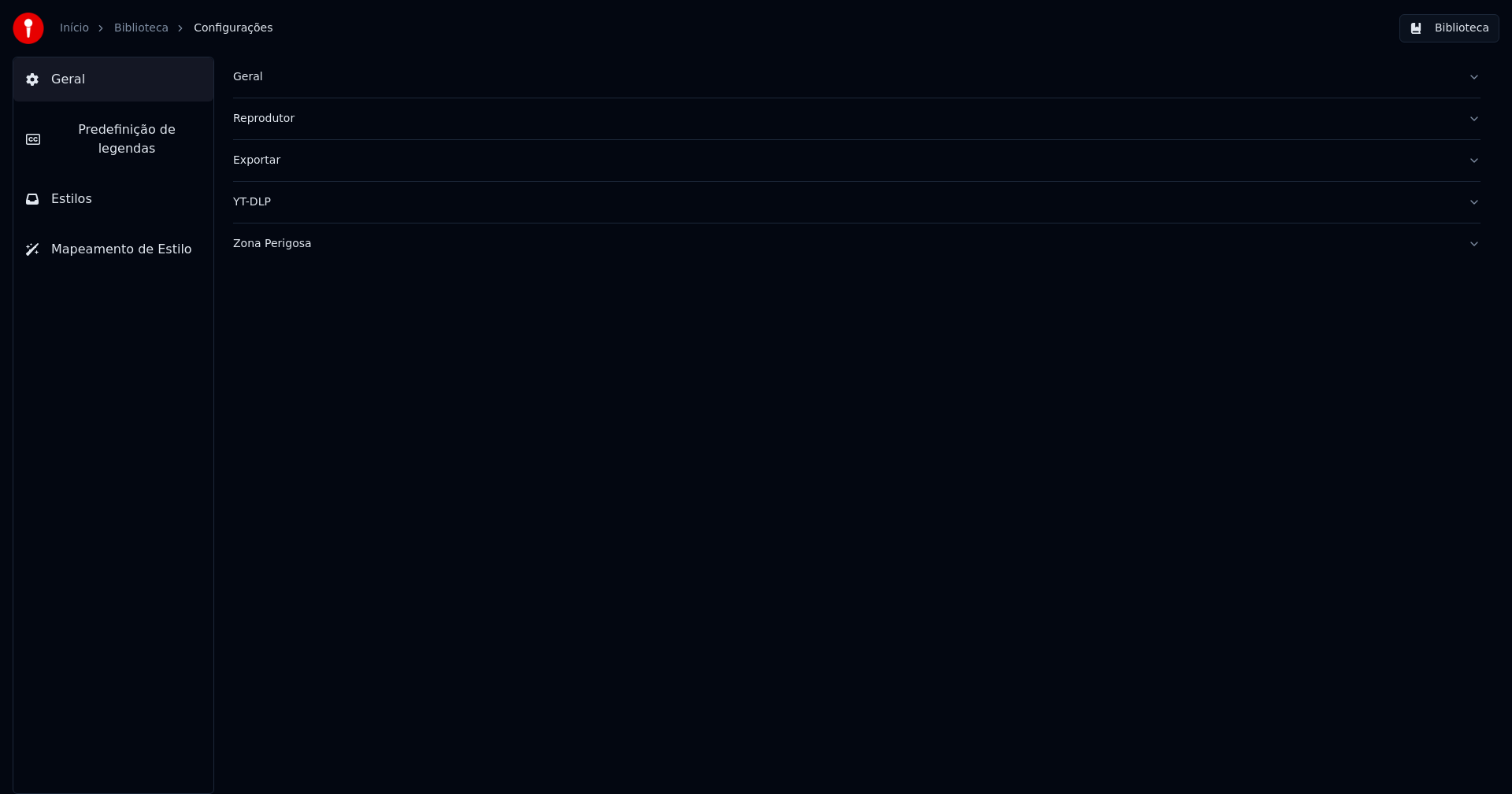
click at [285, 159] on div "Exportar" at bounding box center [844, 161] width 1222 height 15
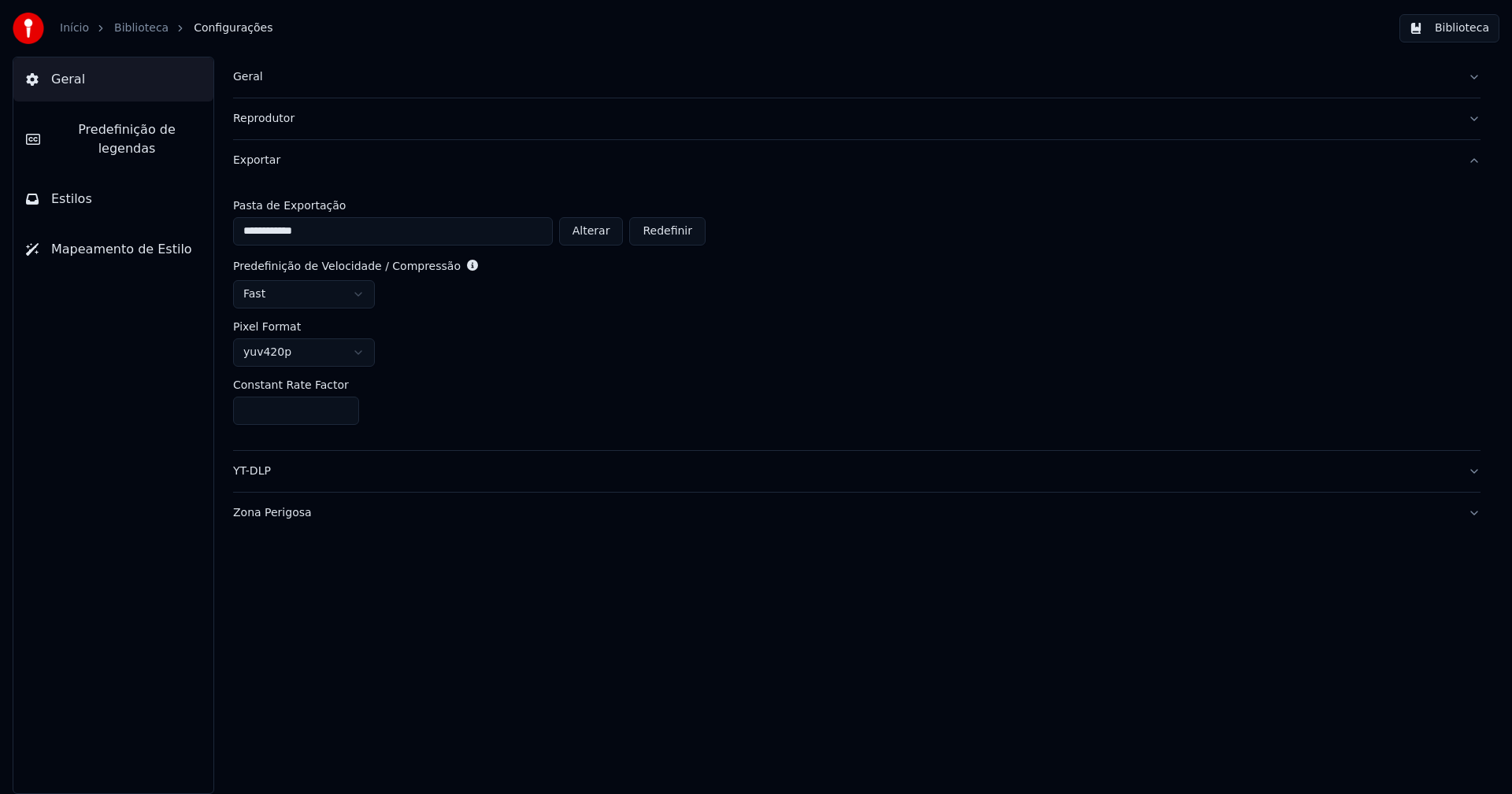
click at [1480, 29] on button "Biblioteca" at bounding box center [1449, 27] width 100 height 28
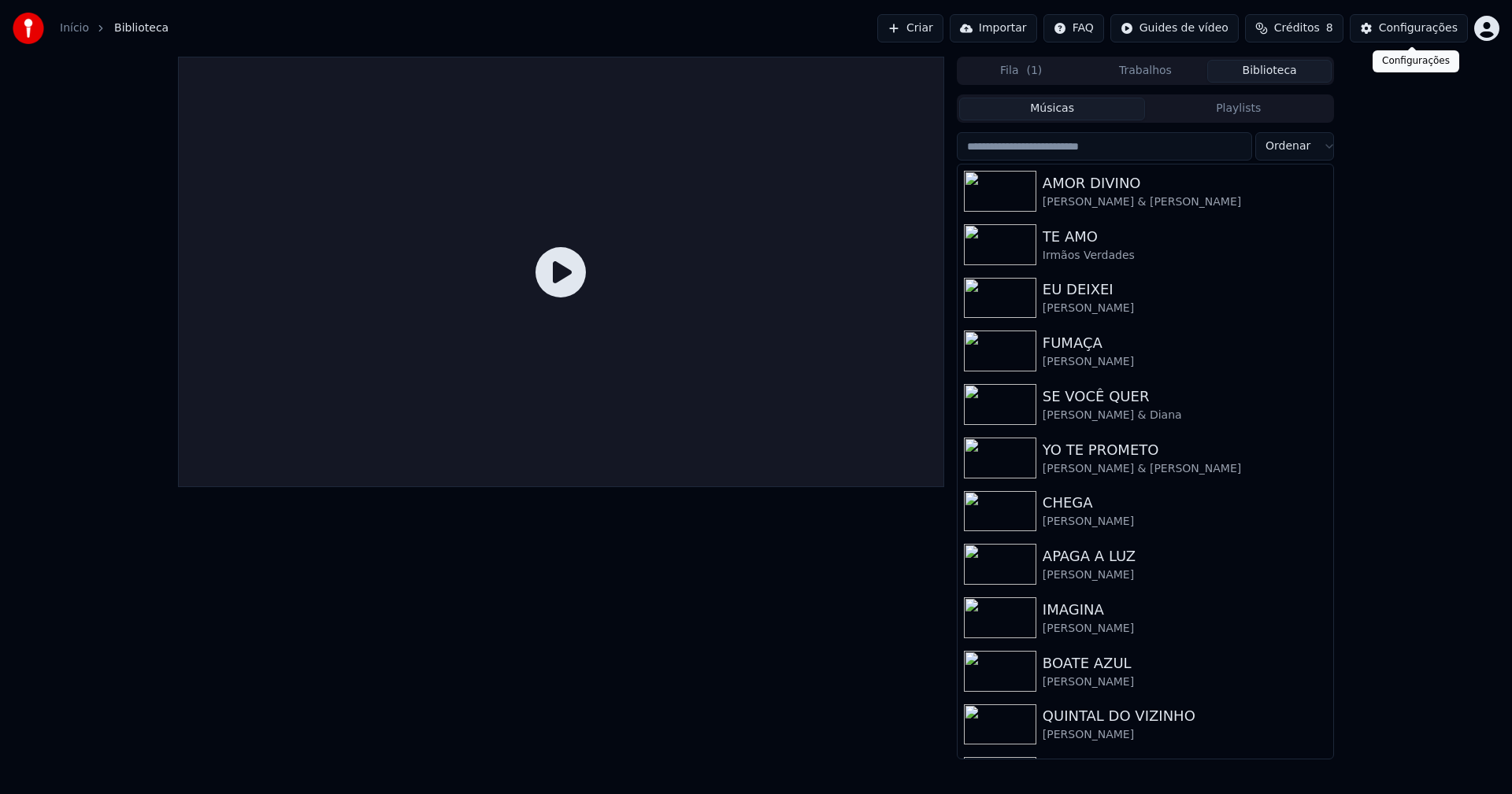
click at [1424, 33] on div "Configurações" at bounding box center [1418, 28] width 79 height 15
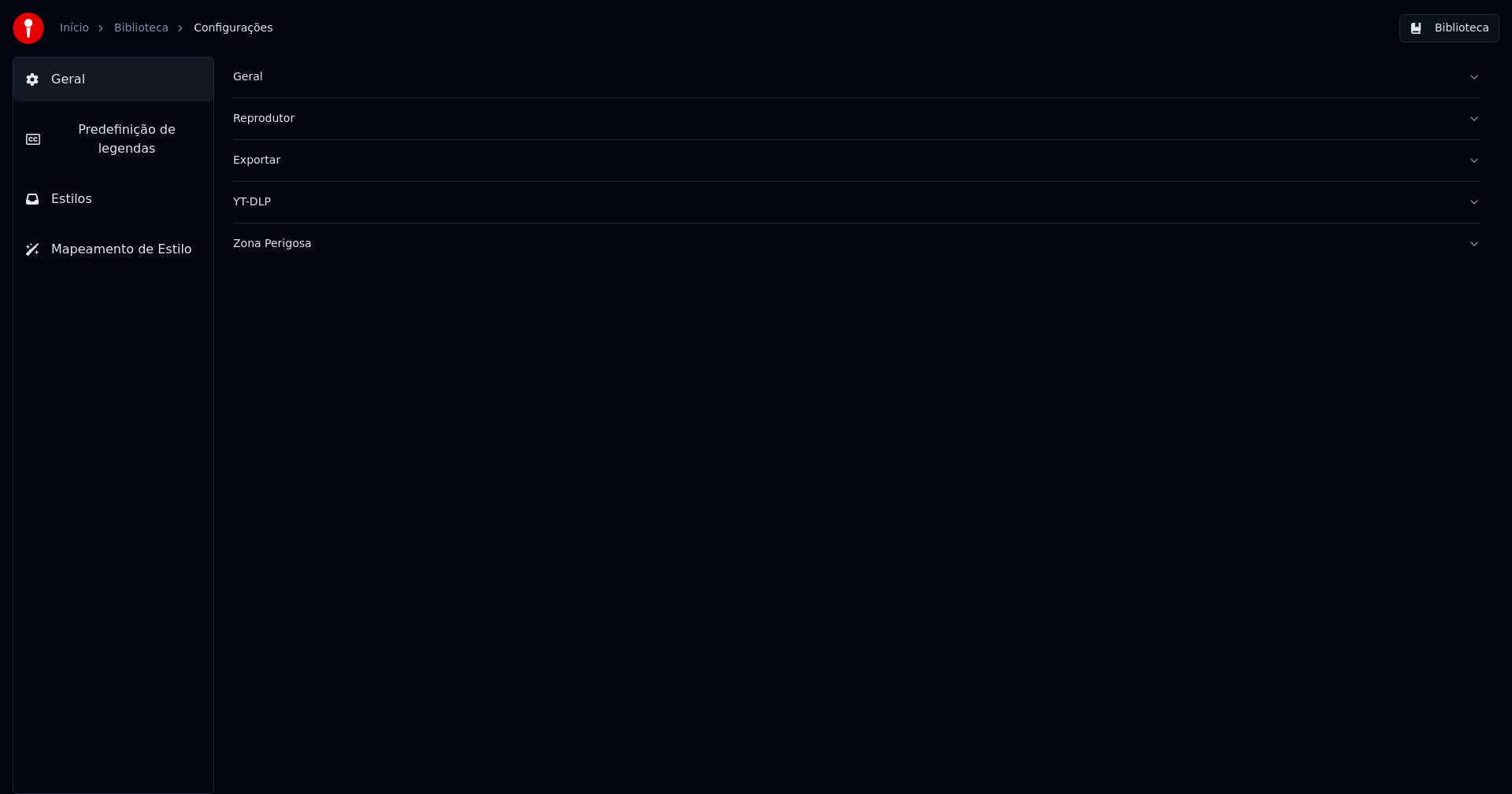
click at [277, 247] on div "Zona Perigosa" at bounding box center [844, 244] width 1222 height 15
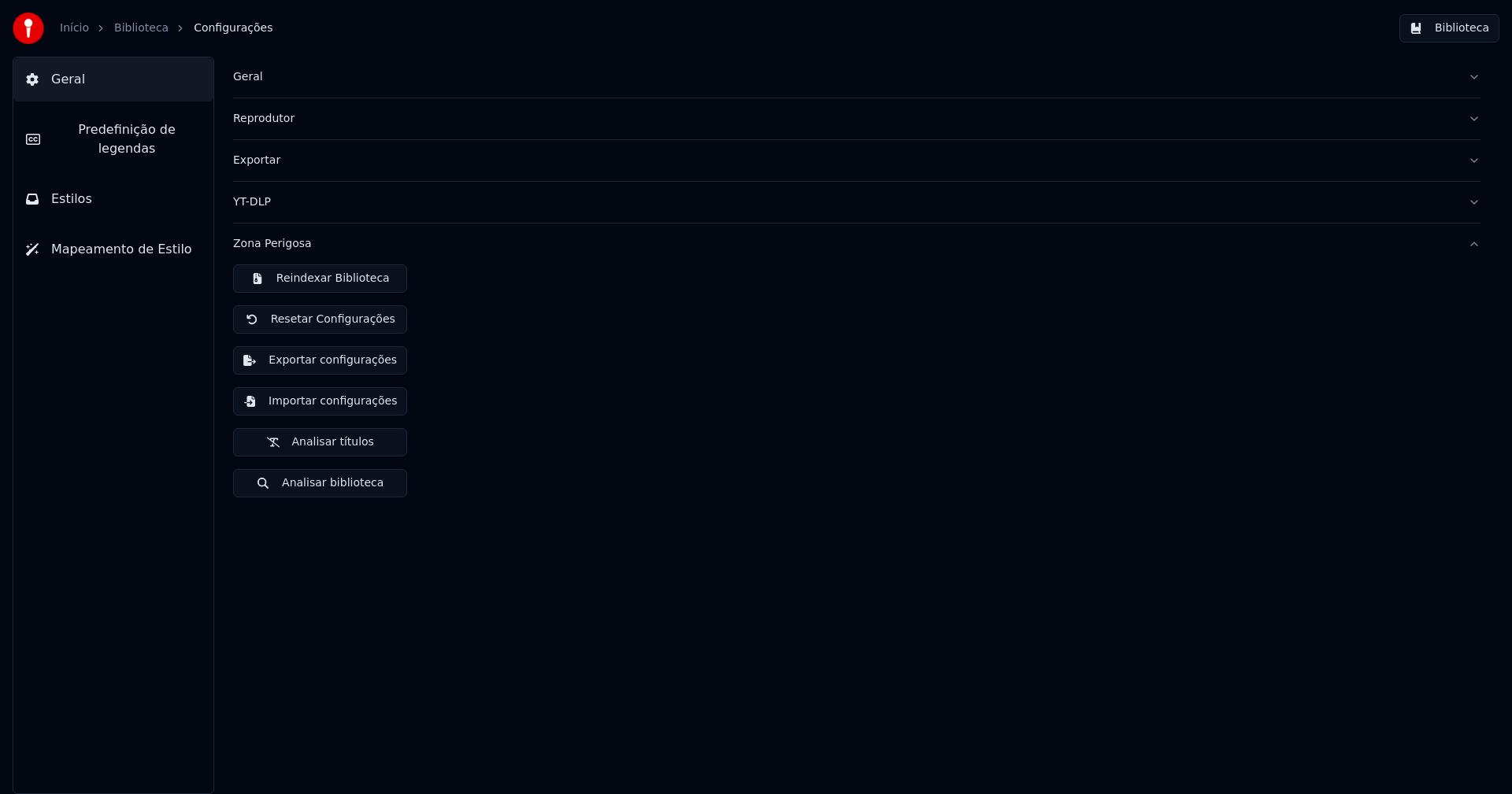
click at [338, 404] on button "Importar configurações" at bounding box center [320, 401] width 174 height 28
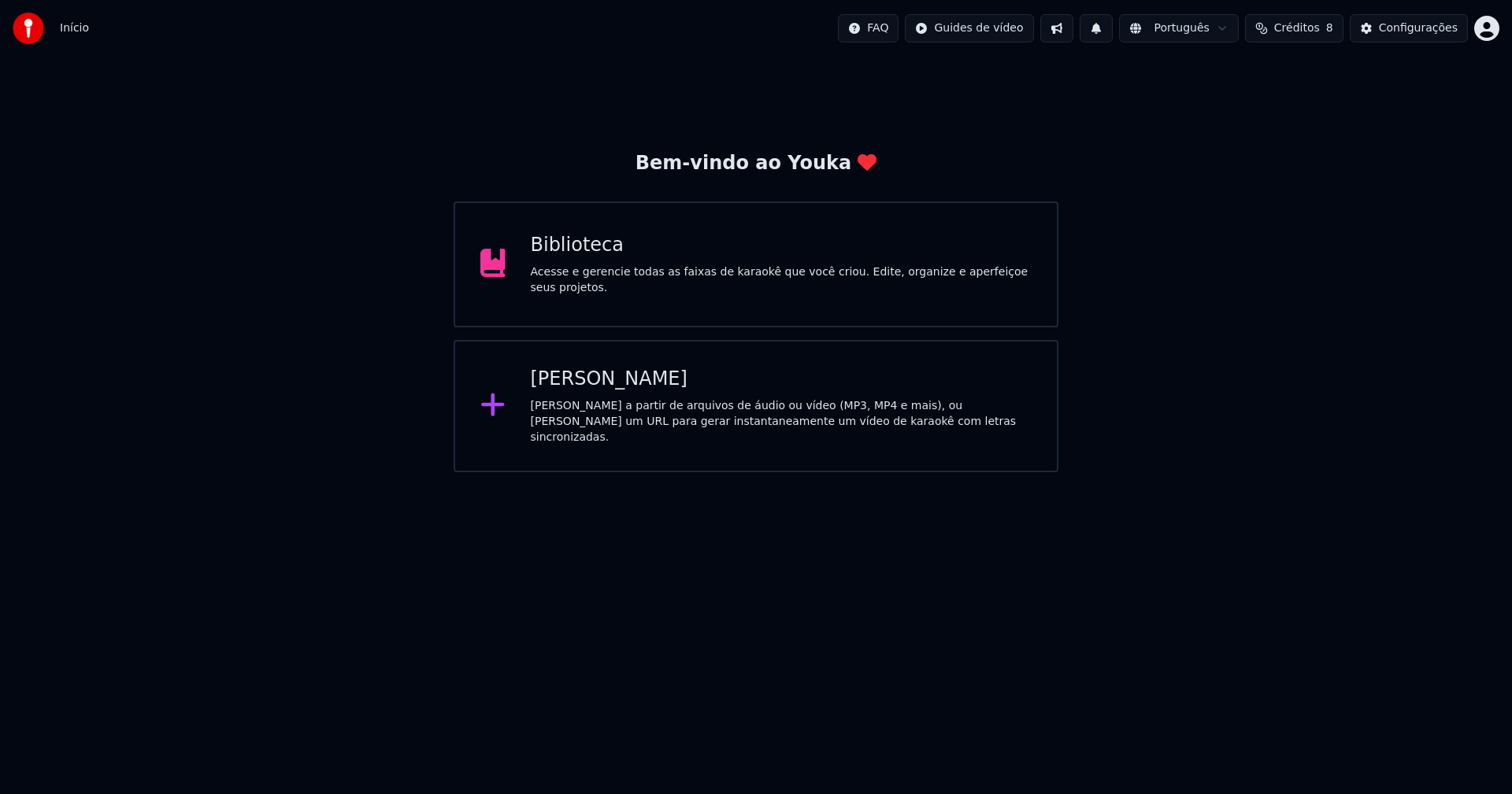
click at [580, 258] on div "Biblioteca" at bounding box center [781, 245] width 502 height 25
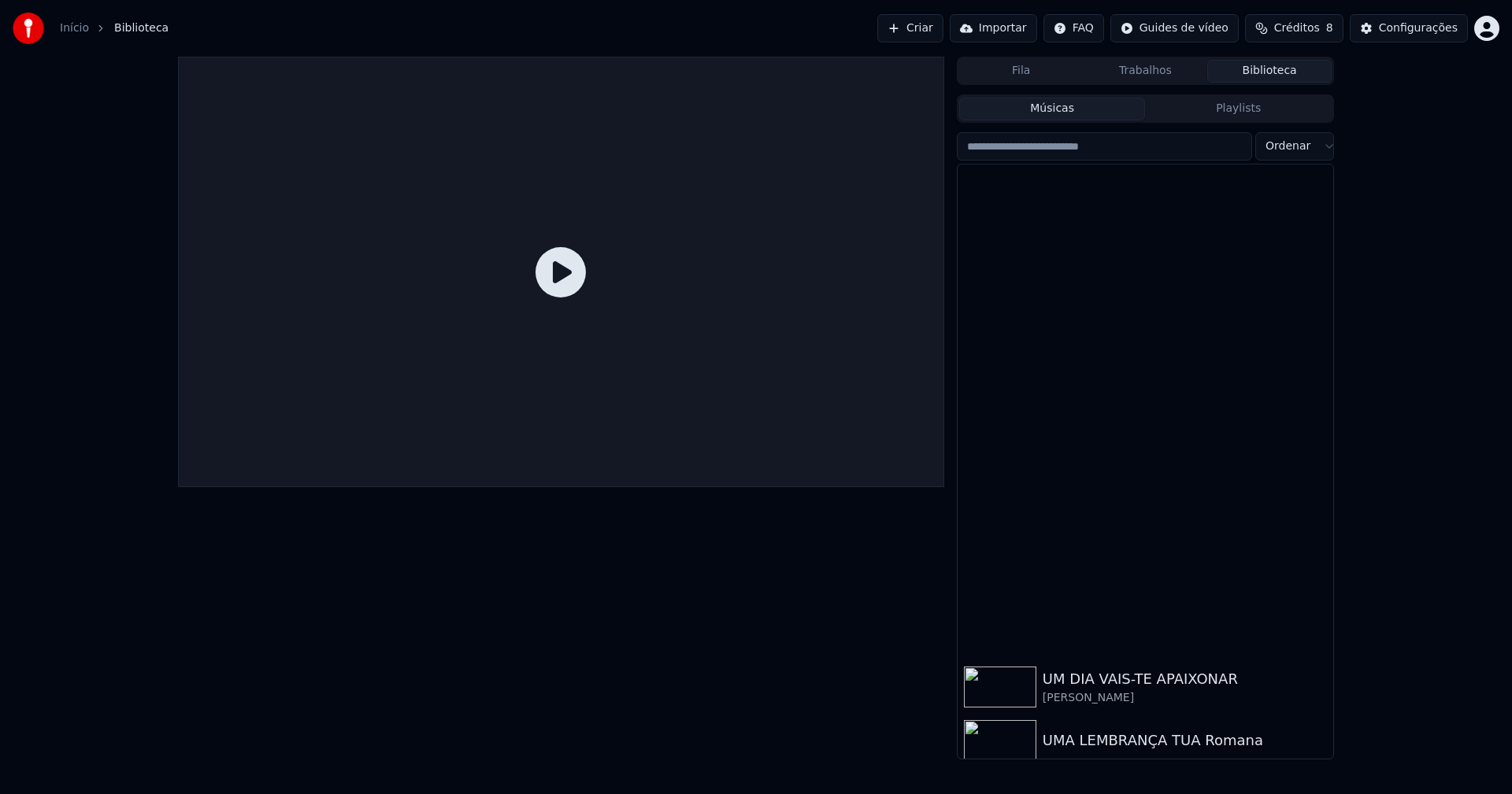
scroll to position [18833, 0]
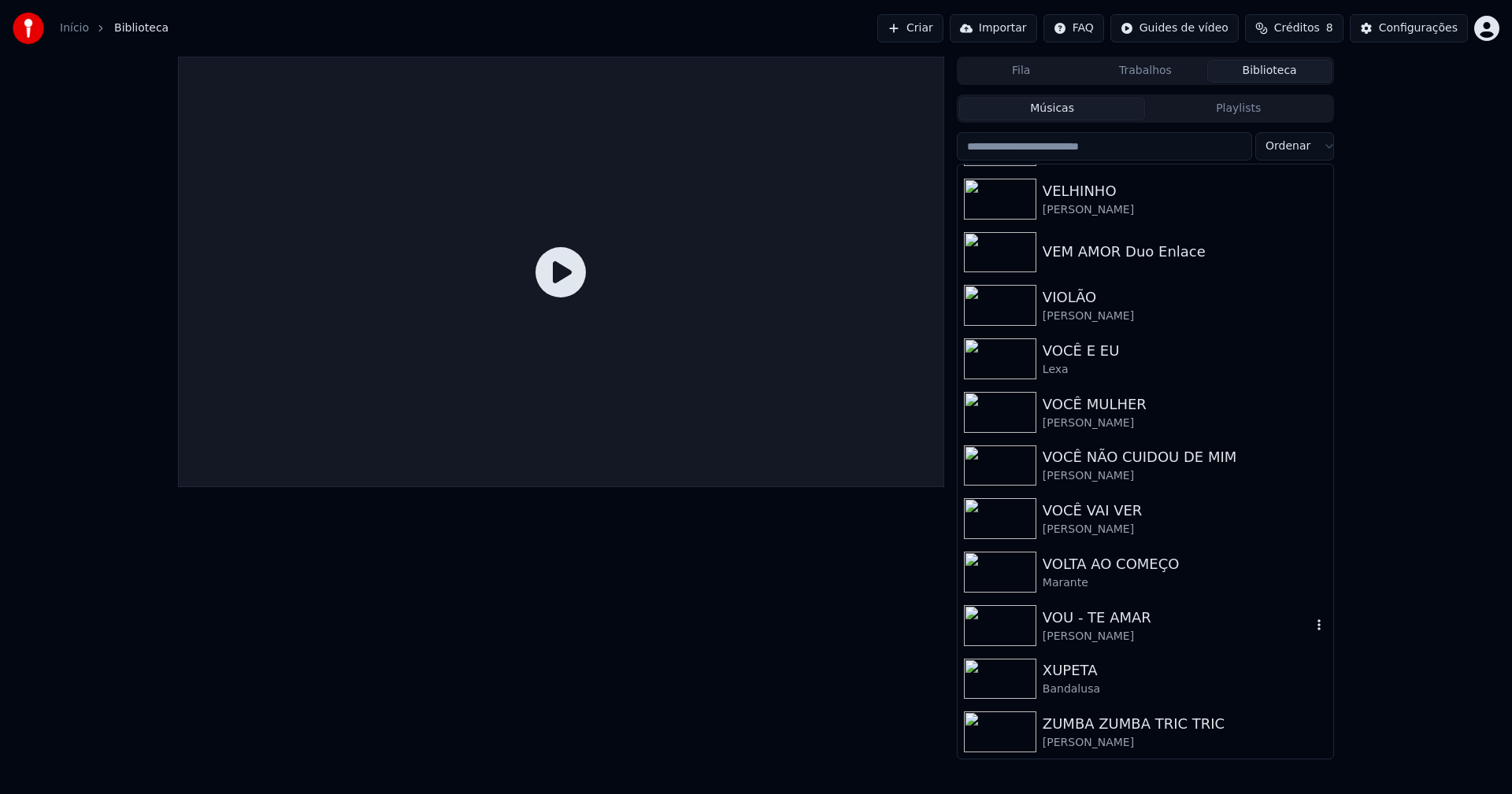
drag, startPoint x: 1069, startPoint y: 630, endPoint x: 1116, endPoint y: 598, distance: 56.9
click at [1070, 629] on div "[PERSON_NAME]" at bounding box center [1177, 637] width 268 height 15
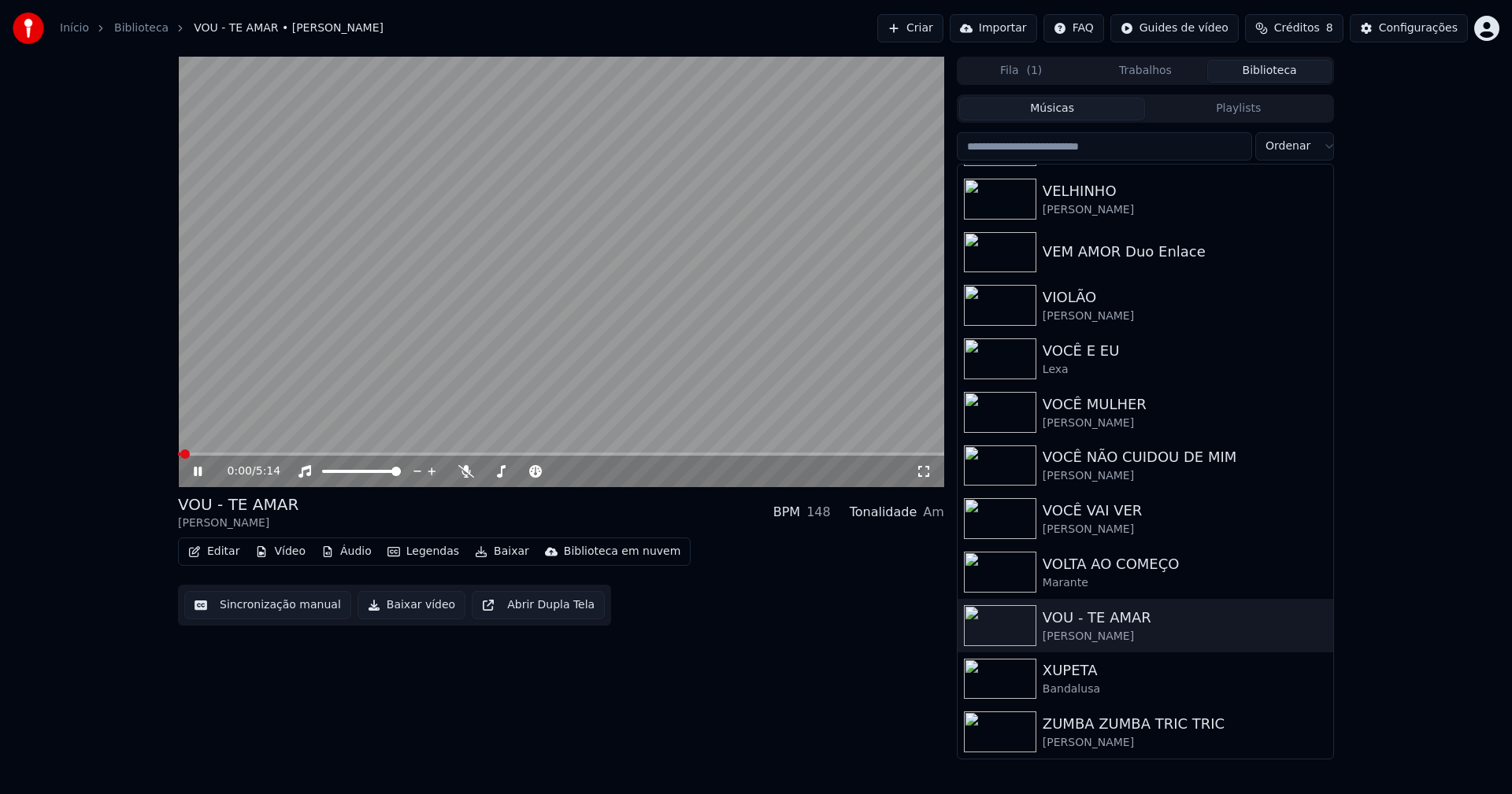
click at [405, 610] on button "Baixar vídeo" at bounding box center [411, 605] width 107 height 28
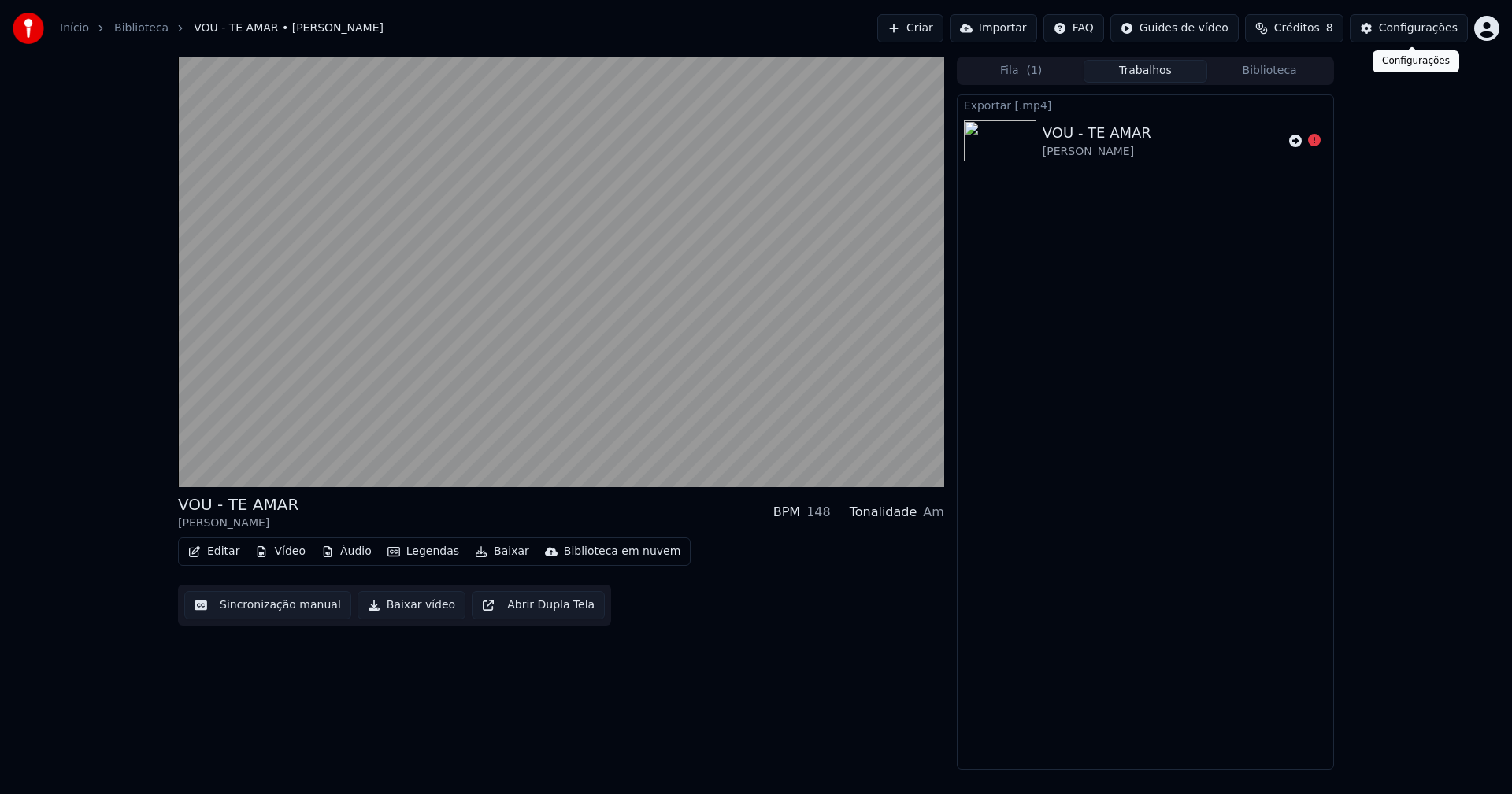
click at [1445, 32] on div "Configurações" at bounding box center [1418, 28] width 79 height 15
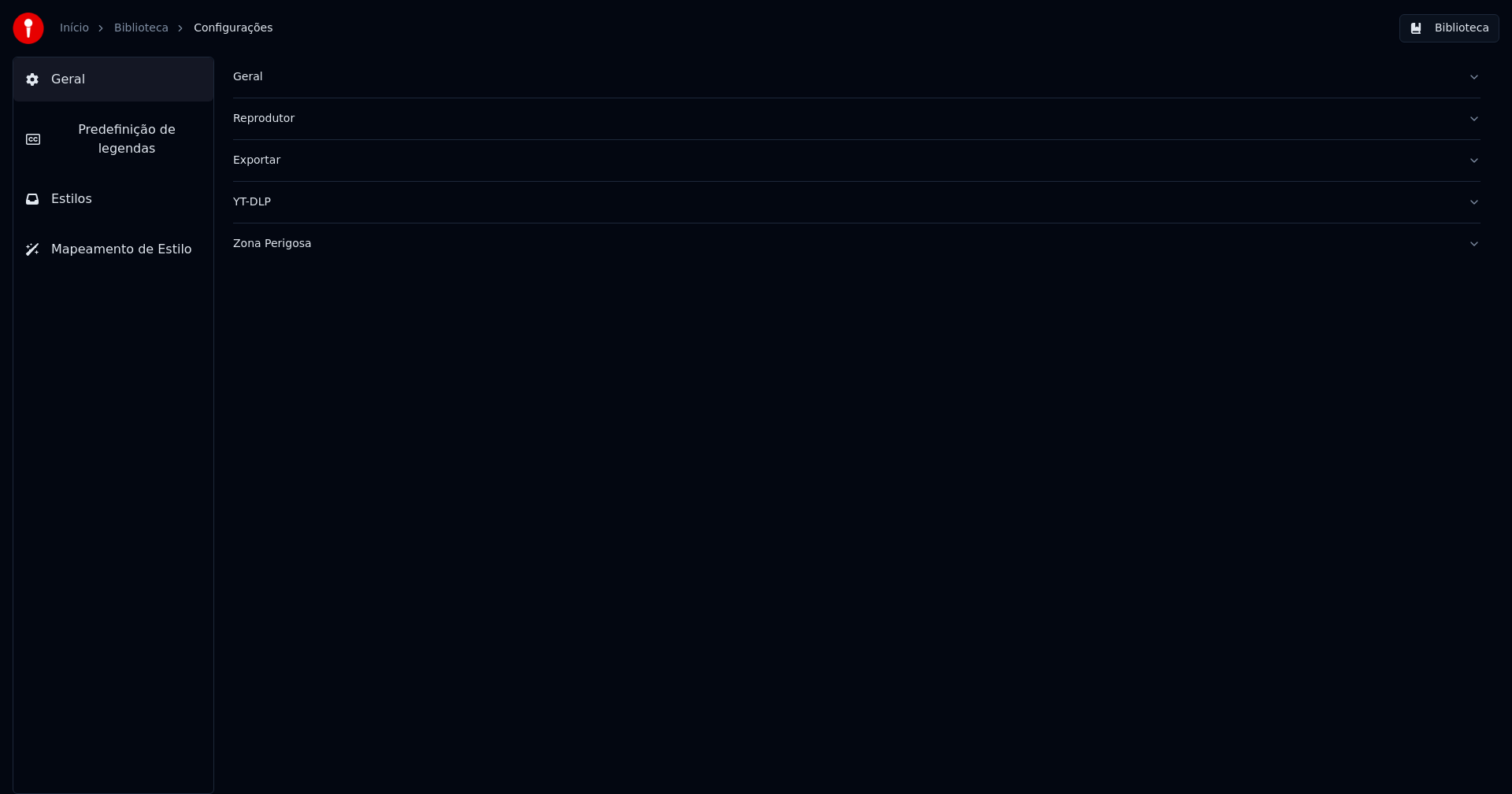
drag, startPoint x: 268, startPoint y: 249, endPoint x: 273, endPoint y: 240, distance: 10.3
click at [268, 247] on div "Zona Perigosa" at bounding box center [844, 244] width 1222 height 15
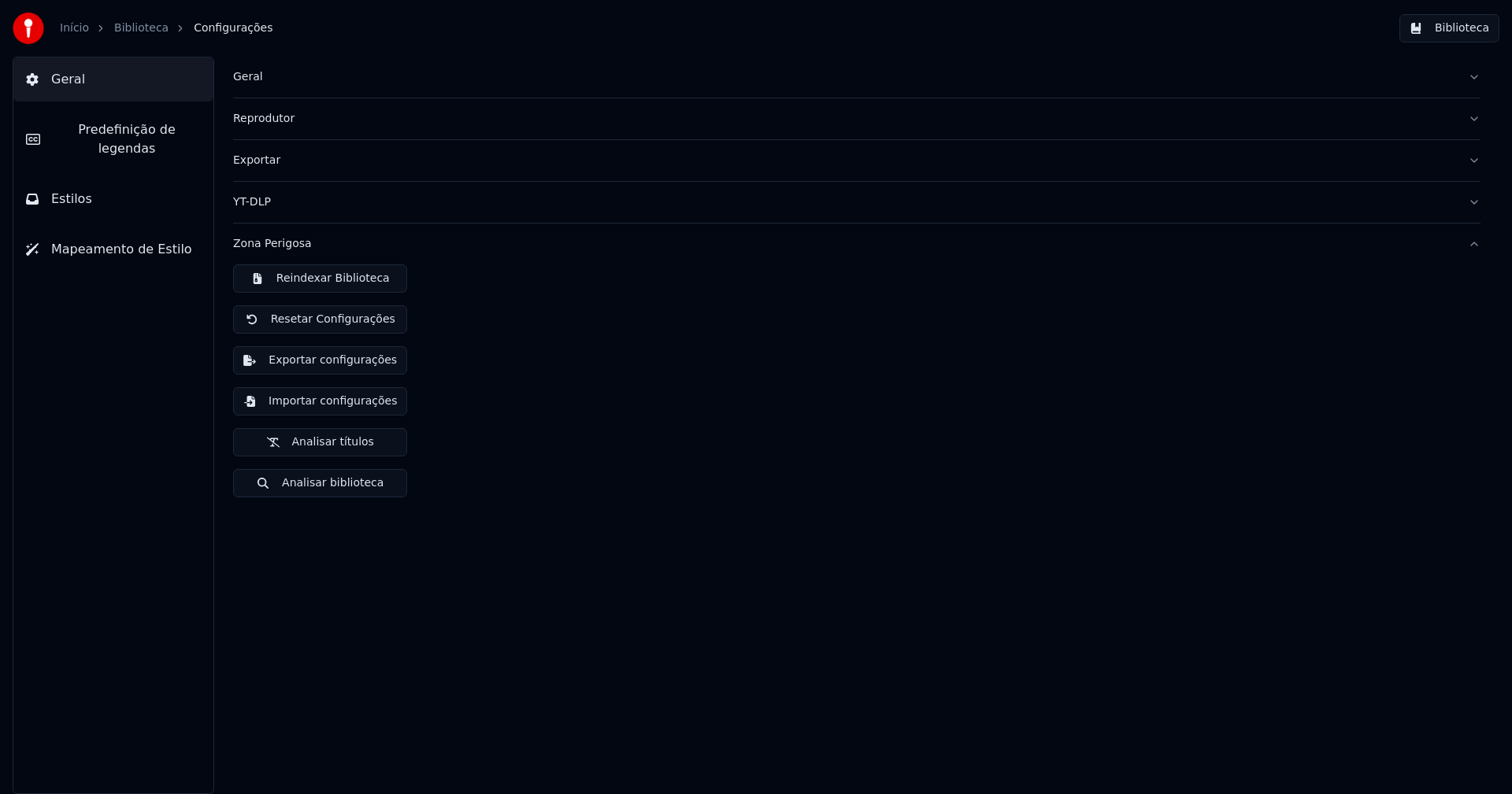
click at [338, 400] on button "Importar configurações" at bounding box center [320, 401] width 174 height 28
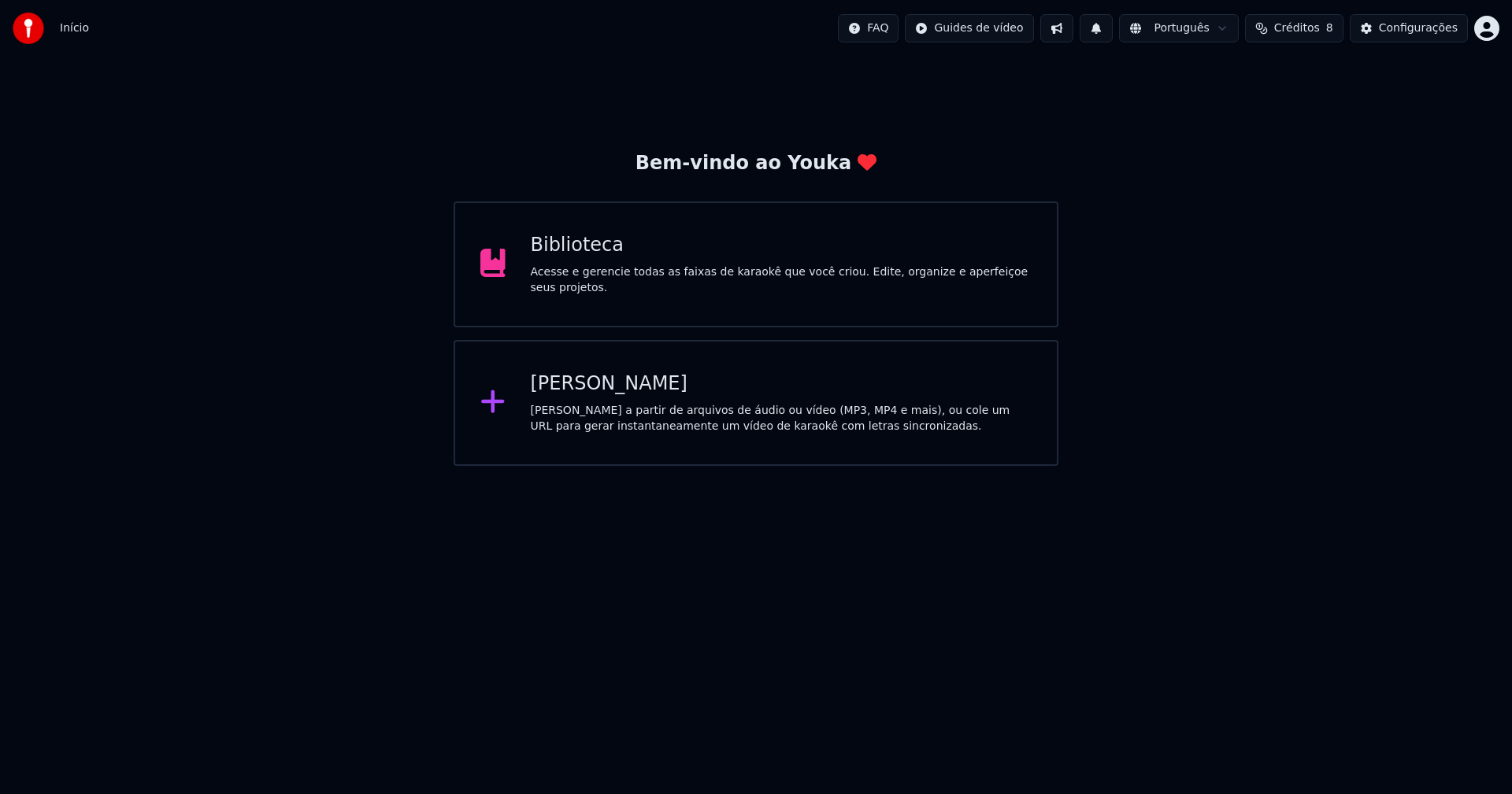
click at [581, 258] on div "Biblioteca" at bounding box center [781, 245] width 502 height 25
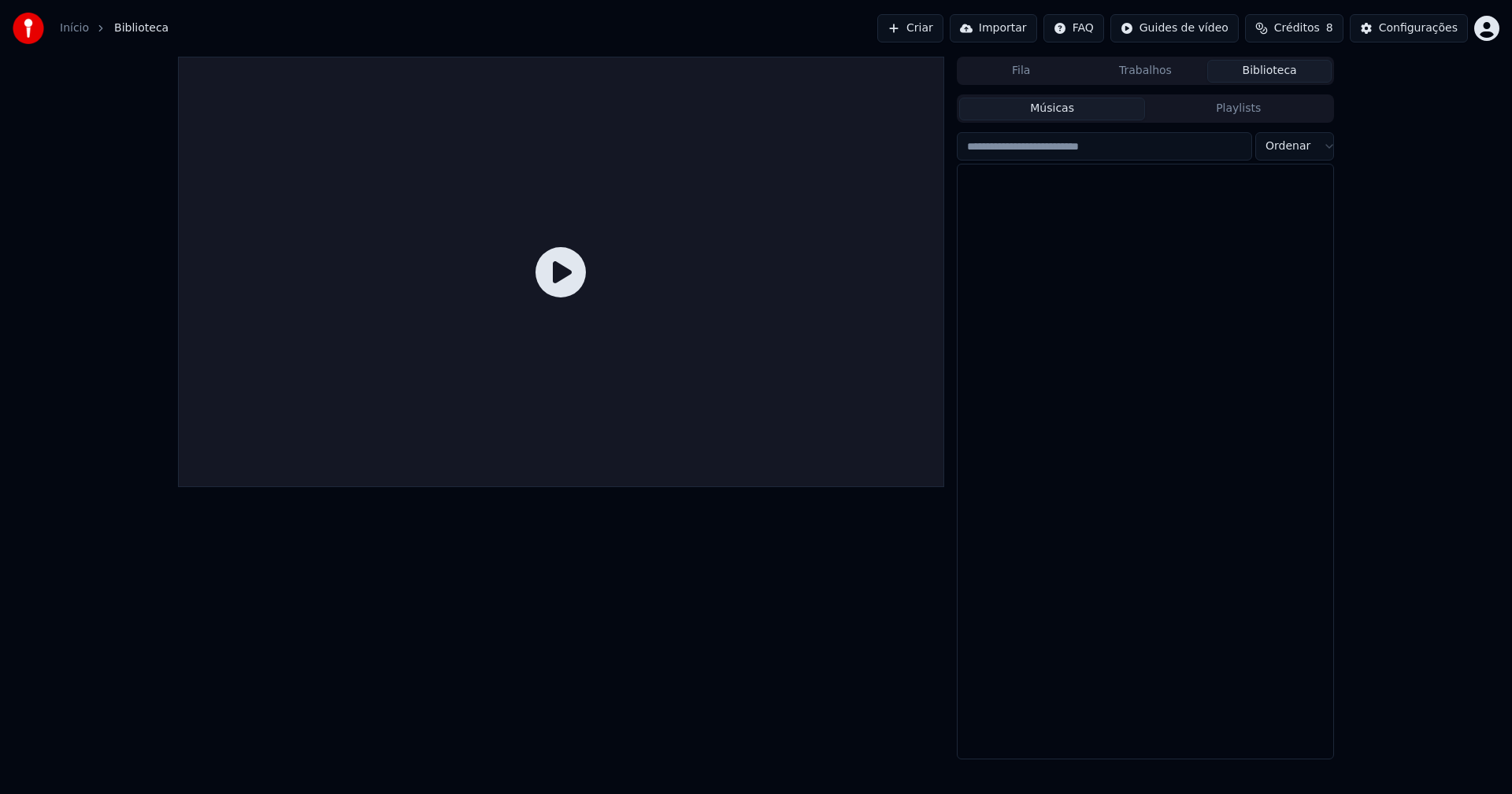
scroll to position [18833, 0]
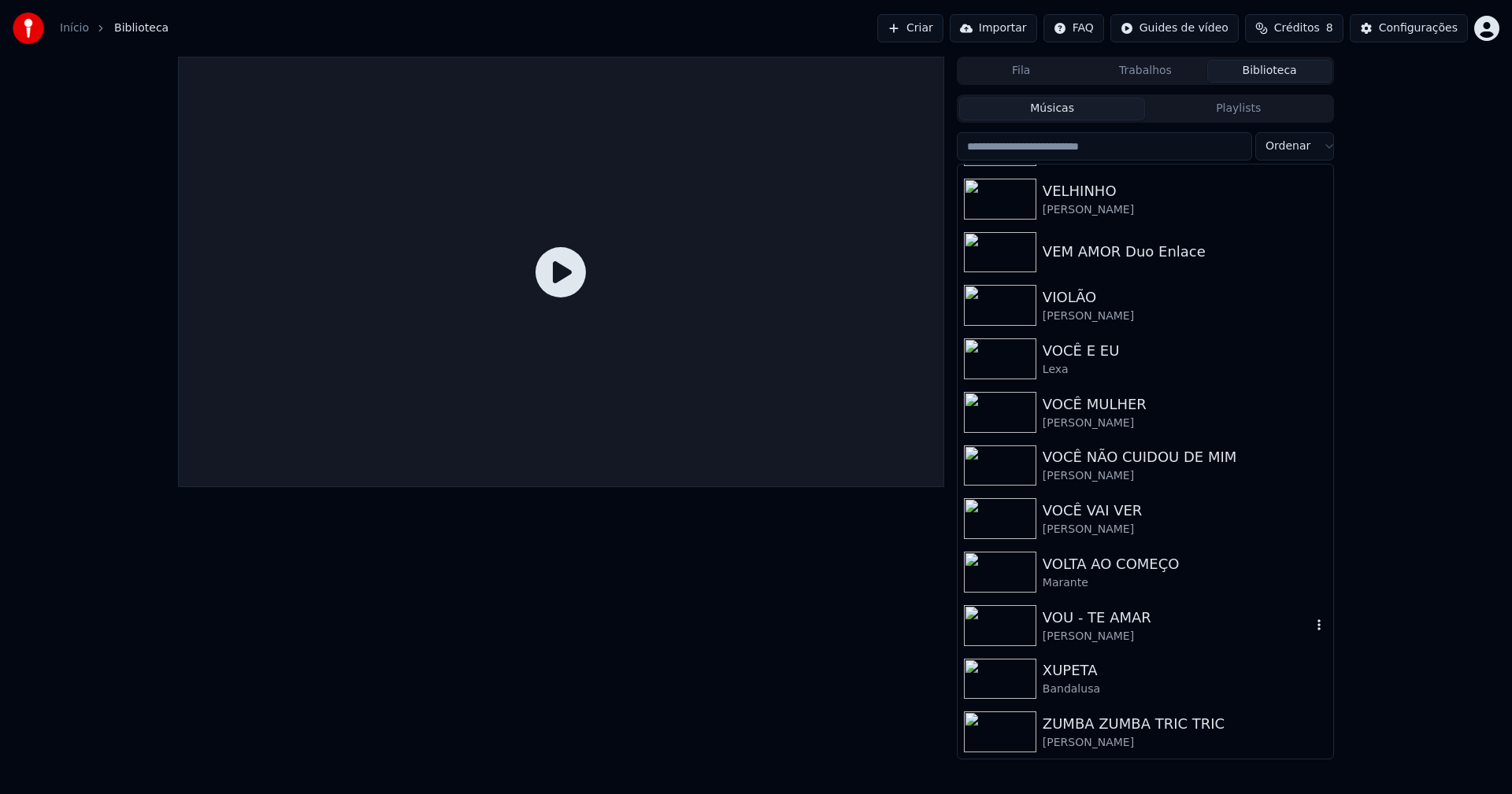
click at [1064, 632] on div "[PERSON_NAME]" at bounding box center [1177, 637] width 268 height 15
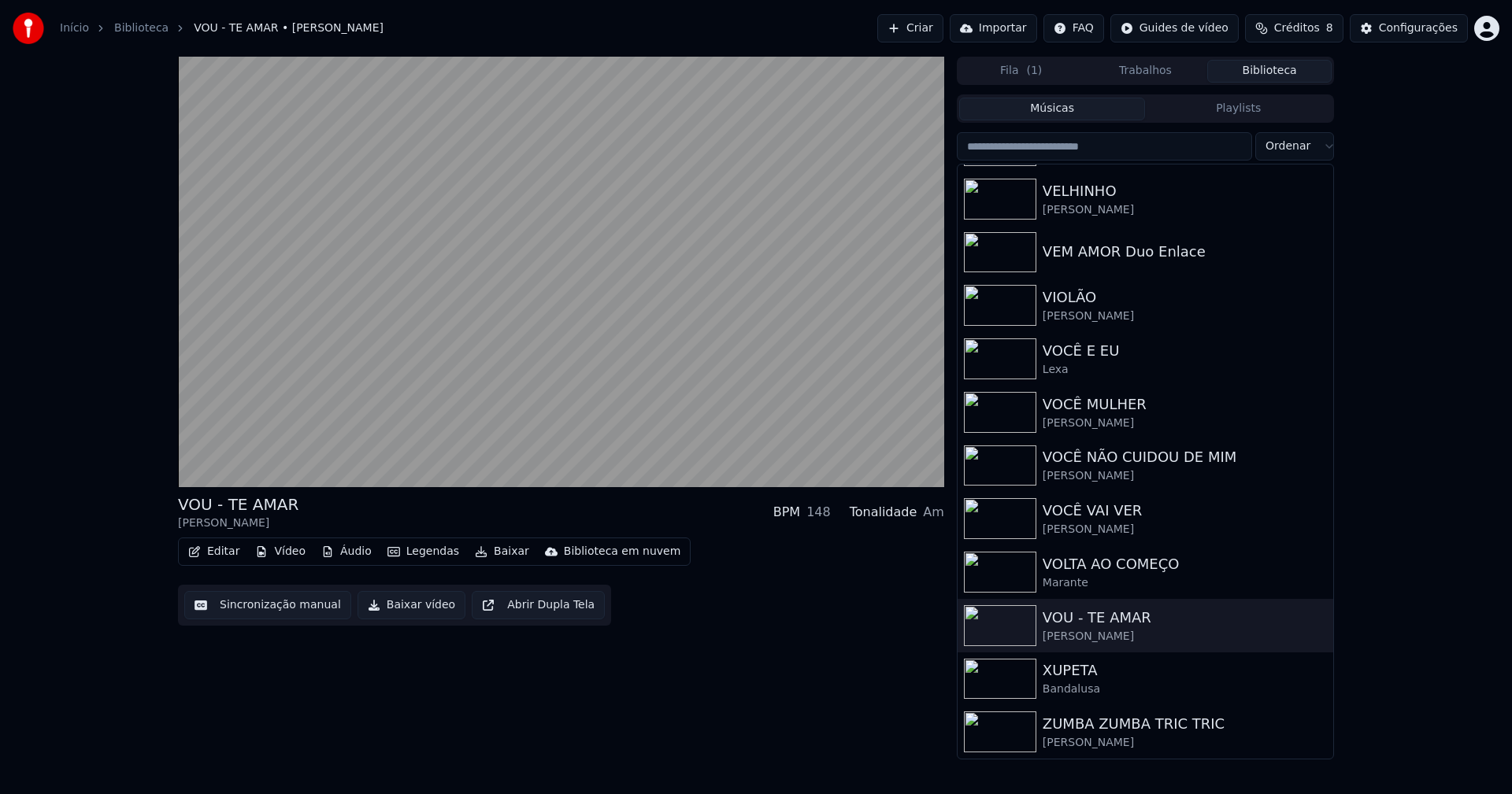
click at [404, 605] on button "Baixar vídeo" at bounding box center [411, 605] width 107 height 28
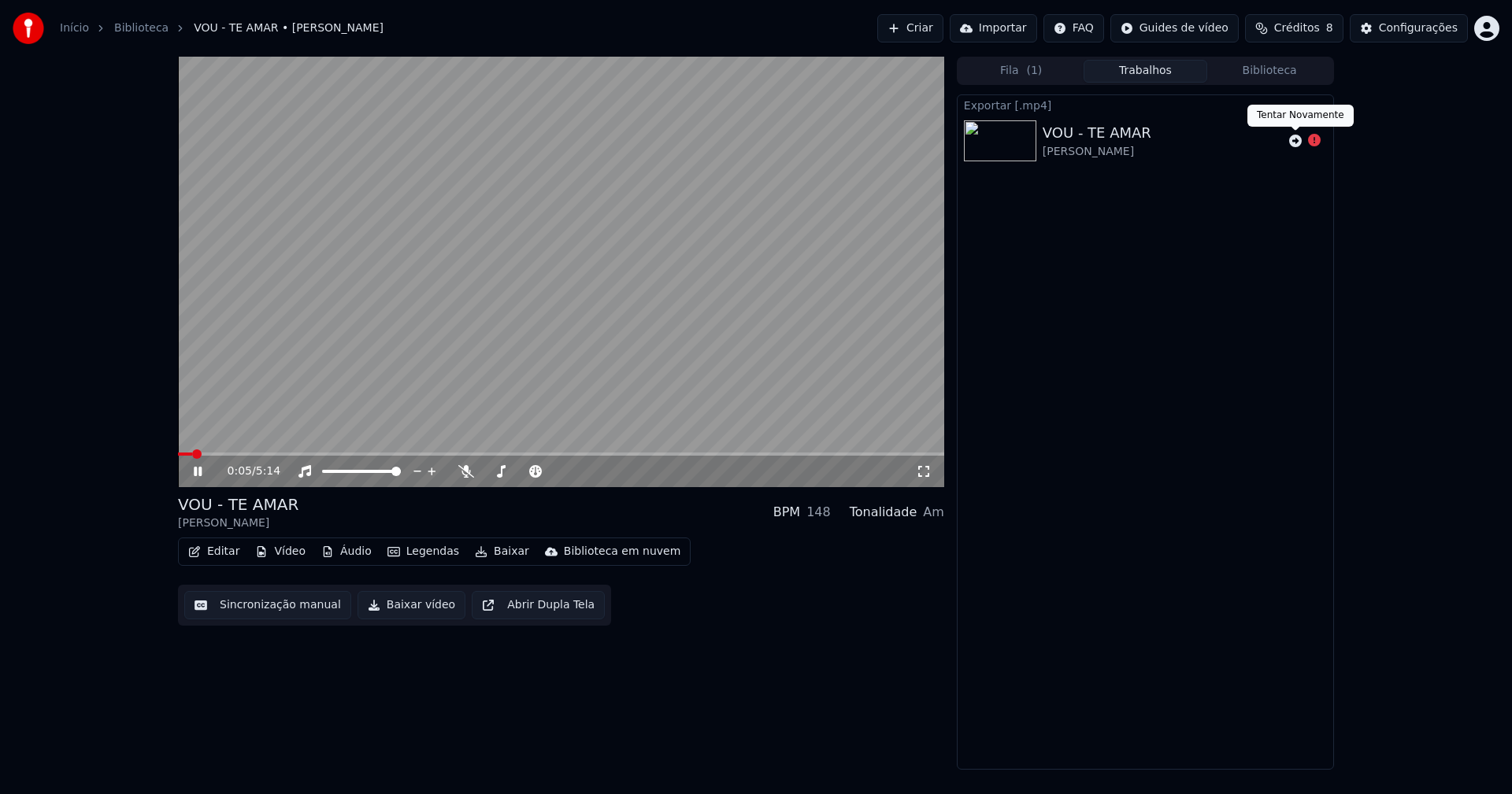
click at [1296, 142] on icon at bounding box center [1295, 141] width 13 height 13
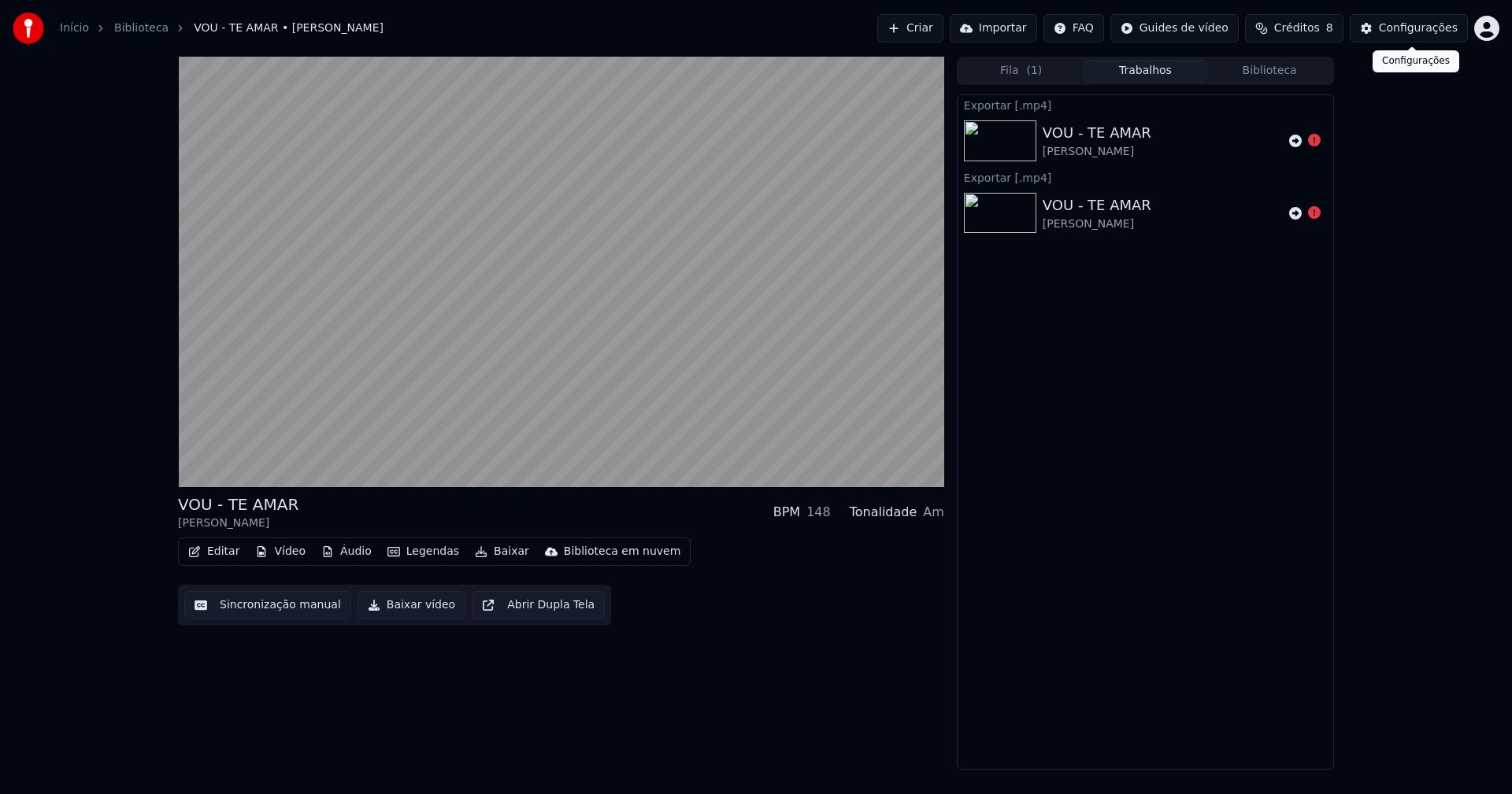
click at [1413, 36] on button "Configurações" at bounding box center [1408, 27] width 118 height 28
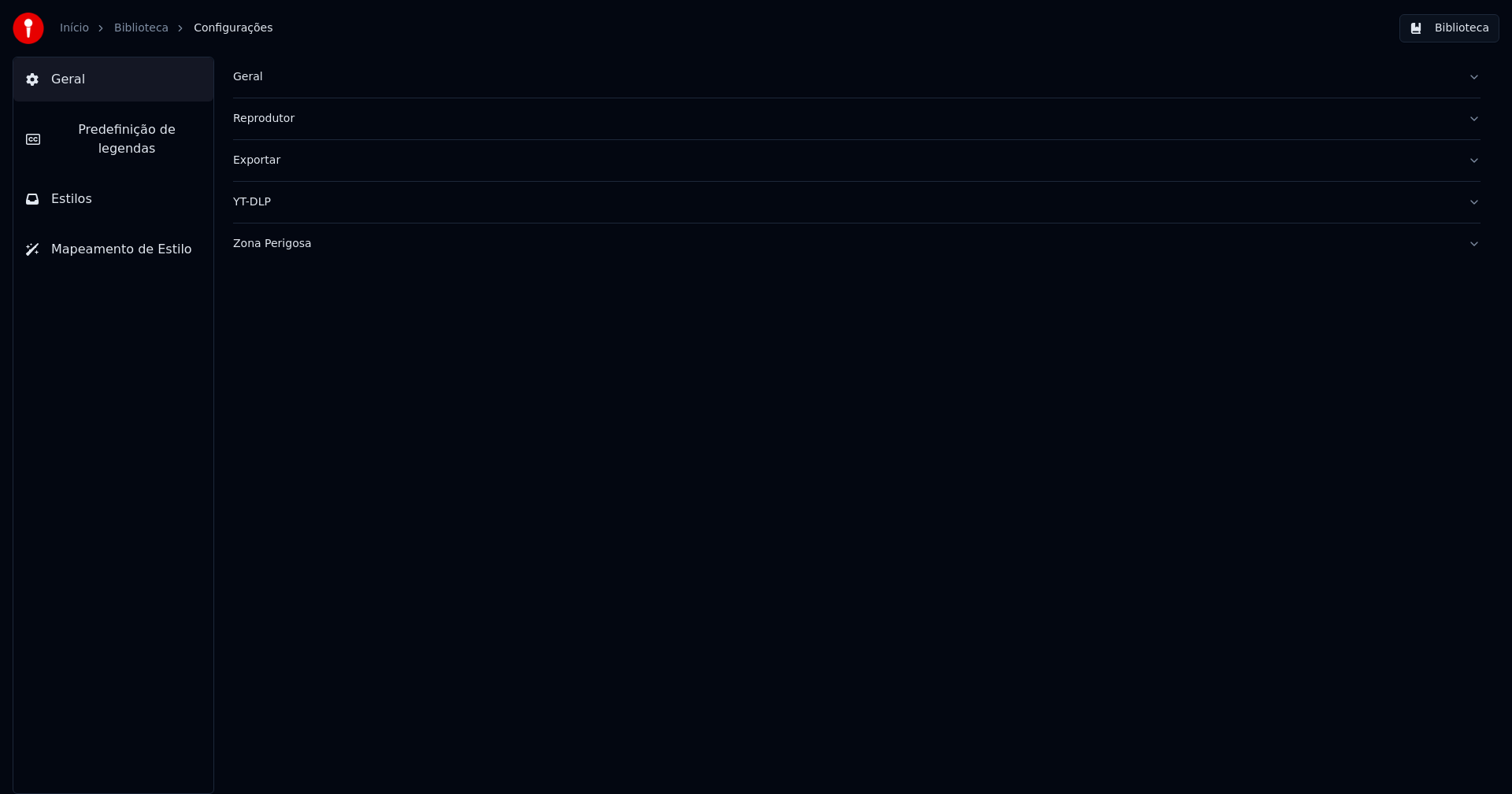
click at [272, 248] on div "Zona Perigosa" at bounding box center [844, 244] width 1222 height 15
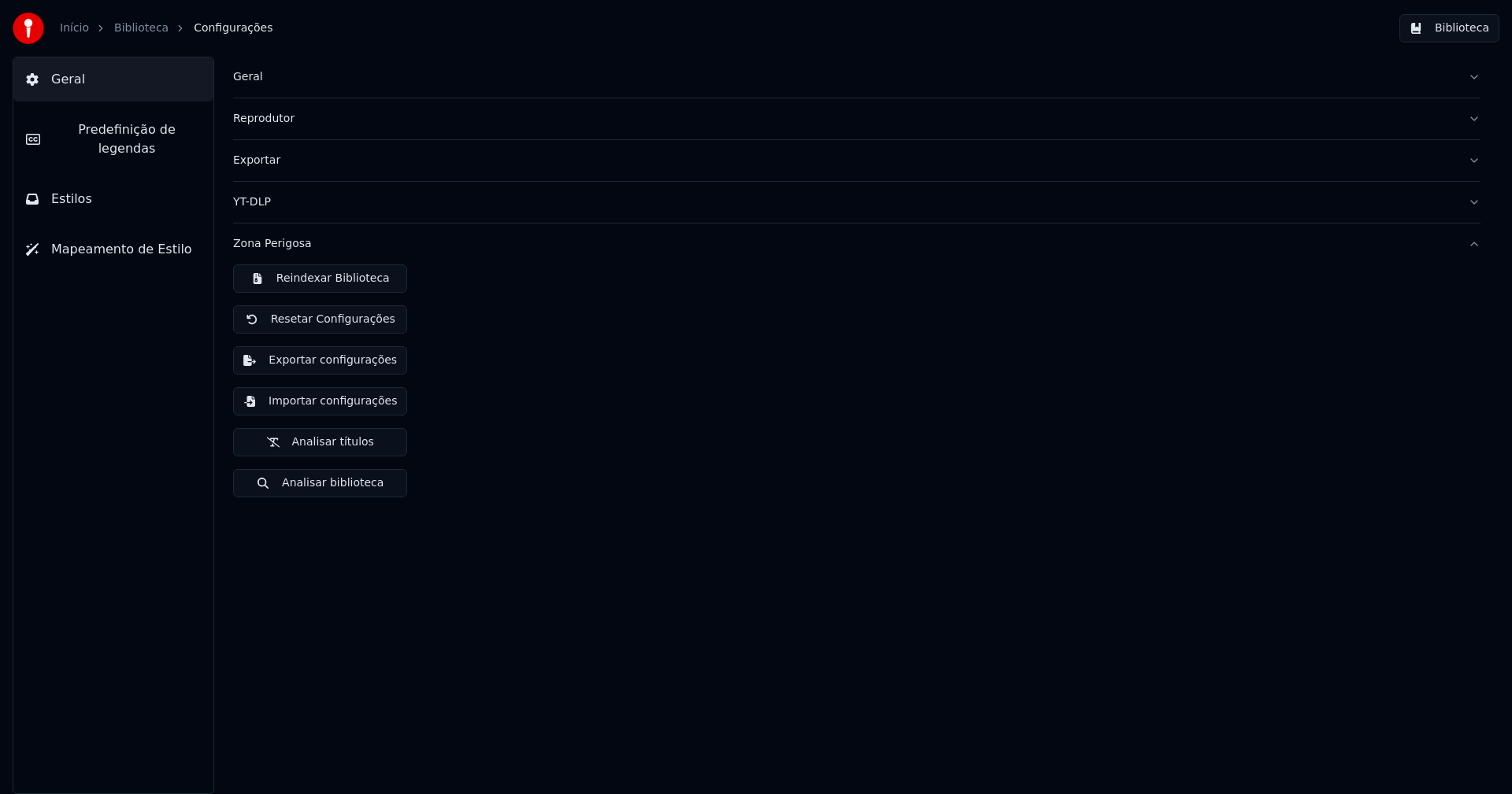
click at [358, 401] on button "Importar configurações" at bounding box center [320, 401] width 174 height 28
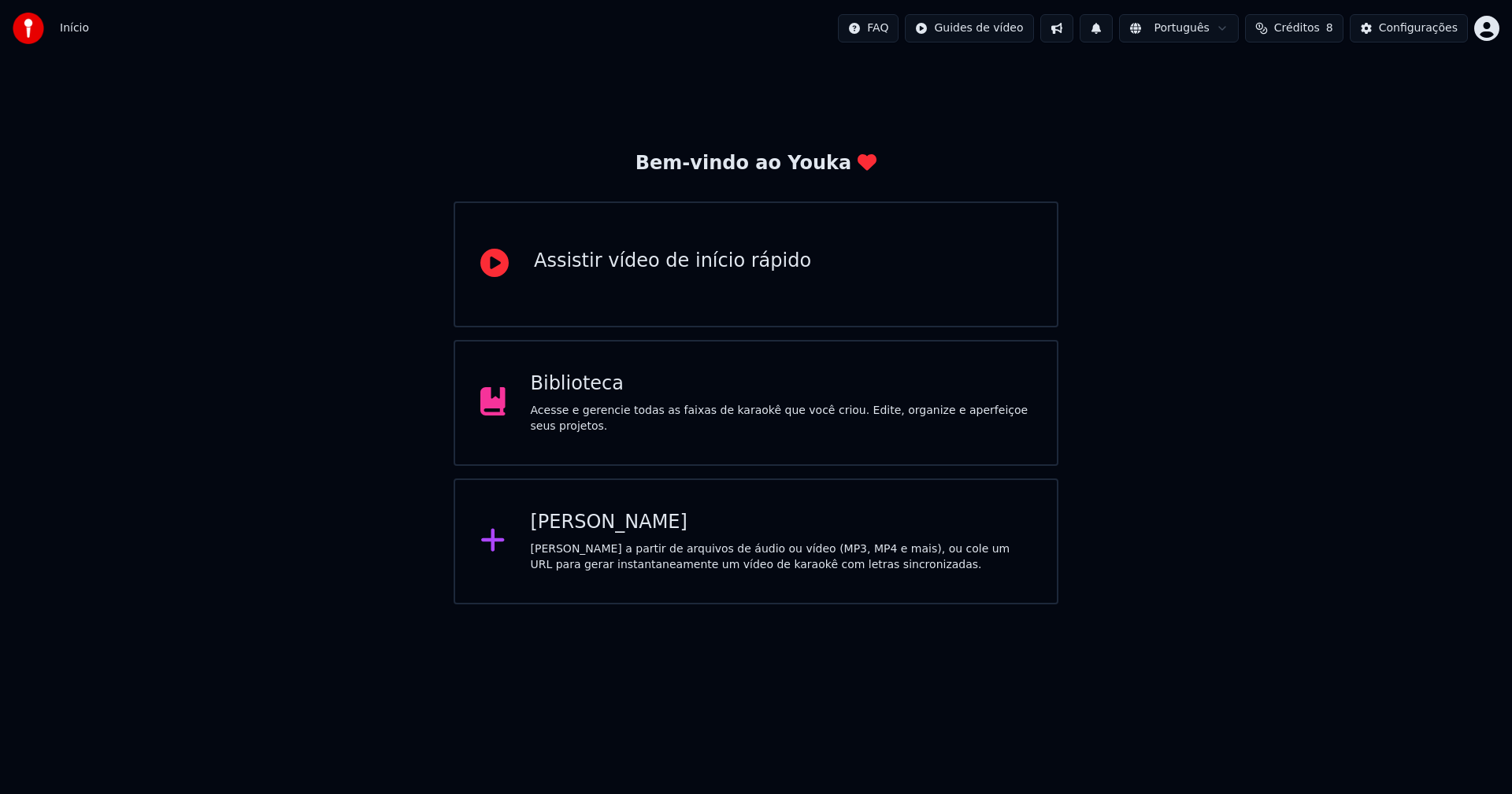
click at [564, 393] on div "Biblioteca" at bounding box center [781, 383] width 502 height 25
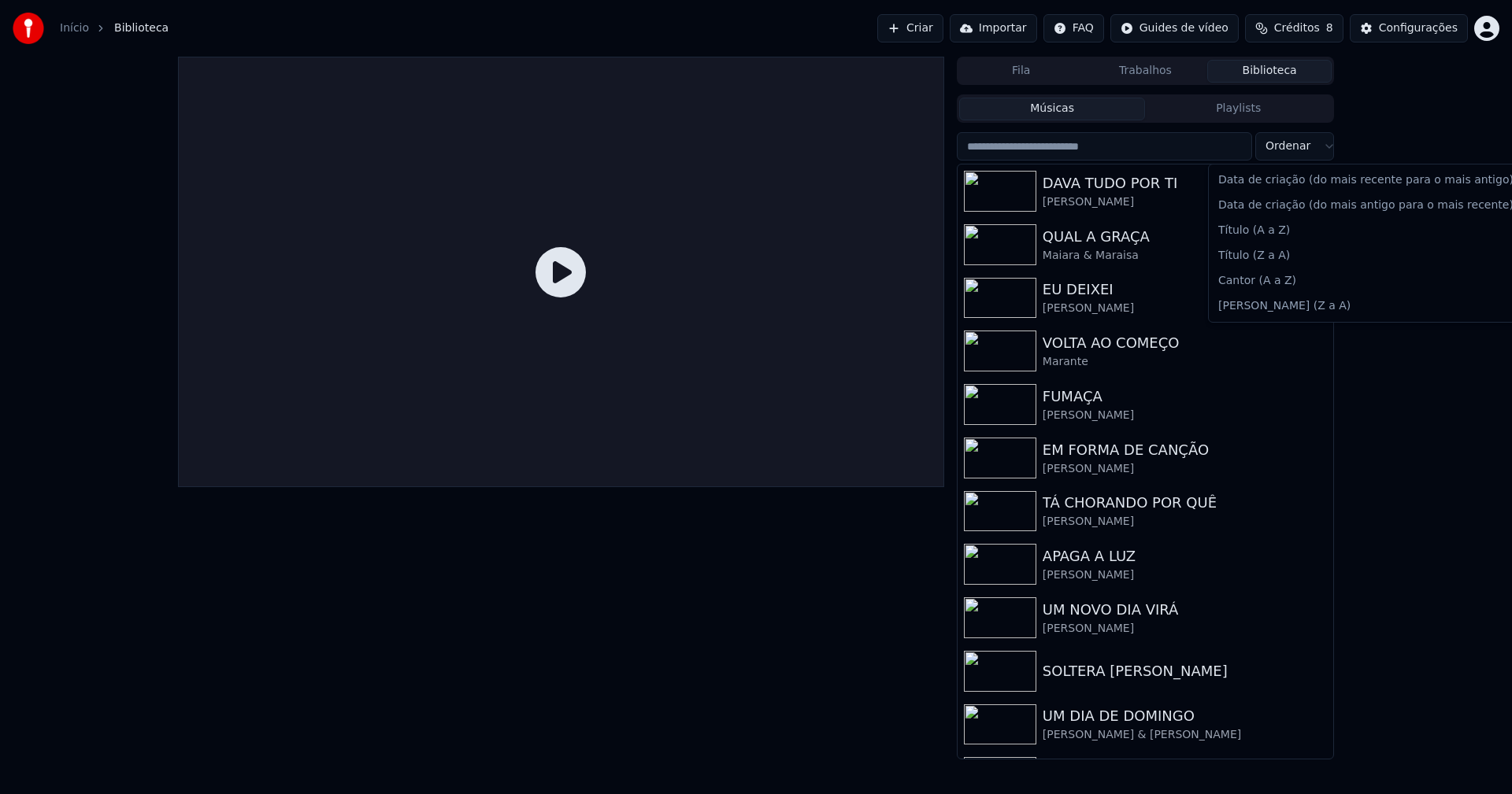
click at [1280, 147] on html "Início Biblioteca Criar Importar FAQ Guides de vídeo Créditos 8 Configurações F…" at bounding box center [756, 397] width 1512 height 794
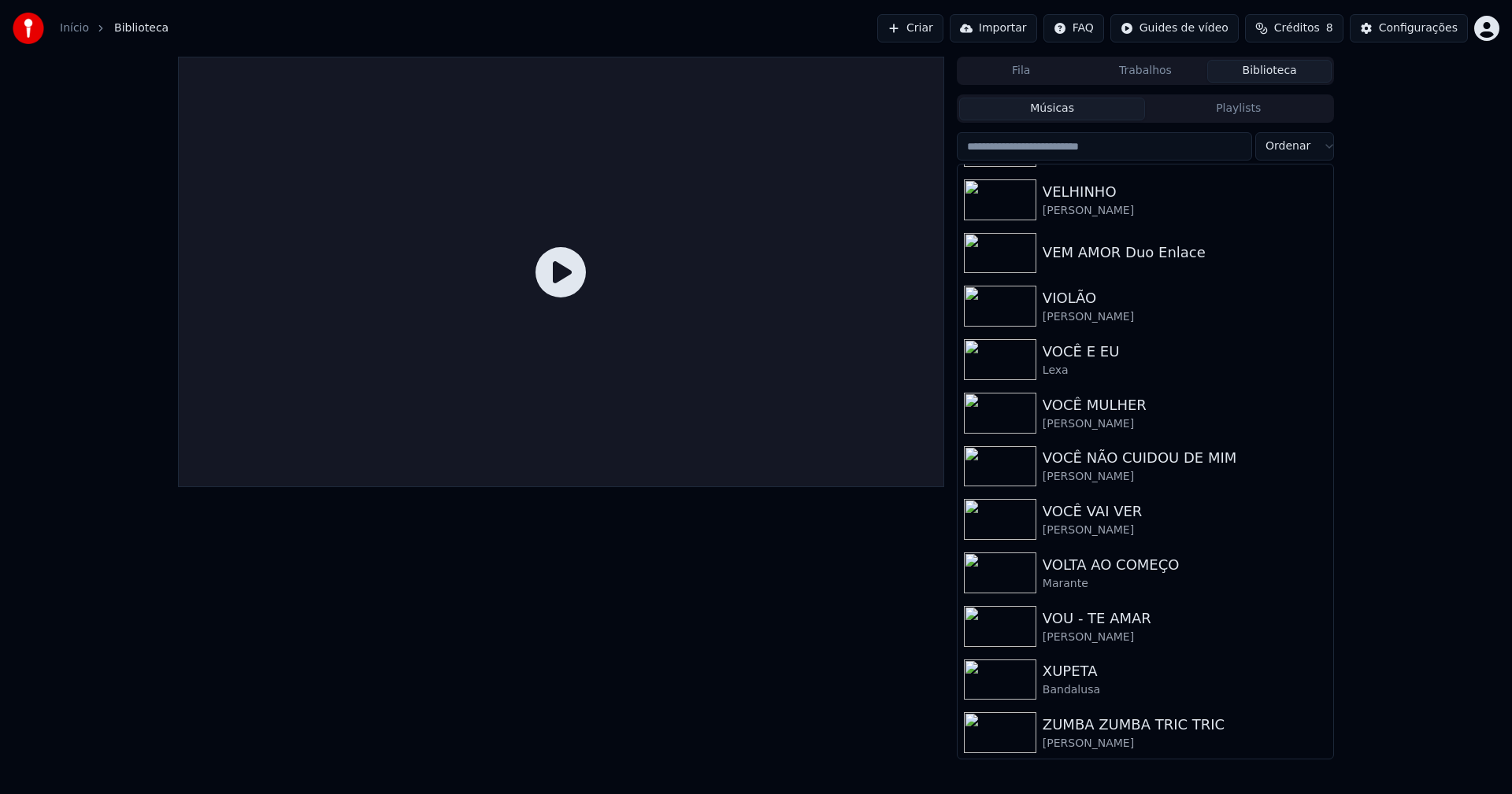
scroll to position [18833, 0]
click at [1056, 625] on div "VOU - TE AMAR" at bounding box center [1177, 618] width 268 height 22
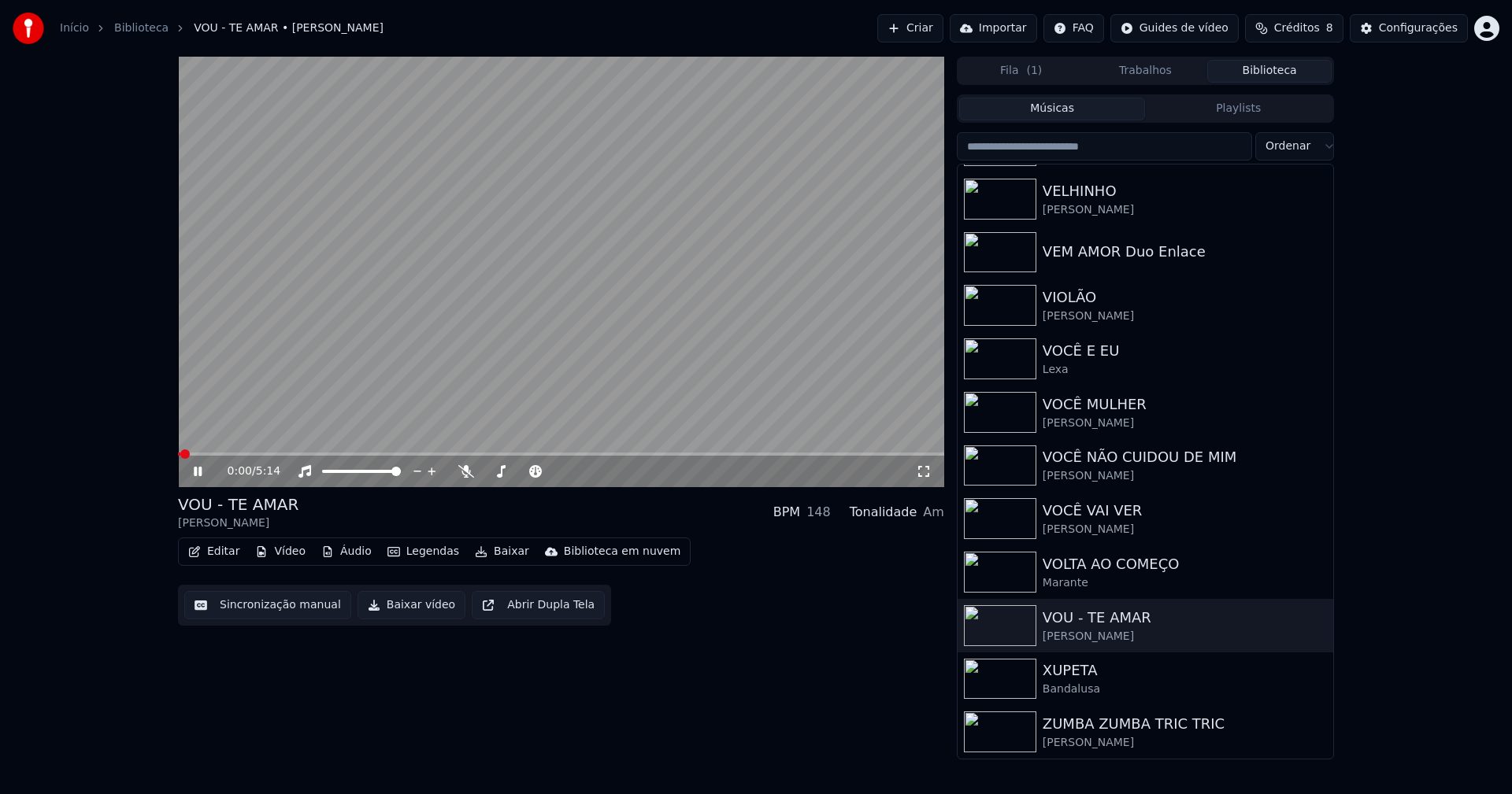
click at [407, 614] on button "Baixar vídeo" at bounding box center [411, 605] width 107 height 28
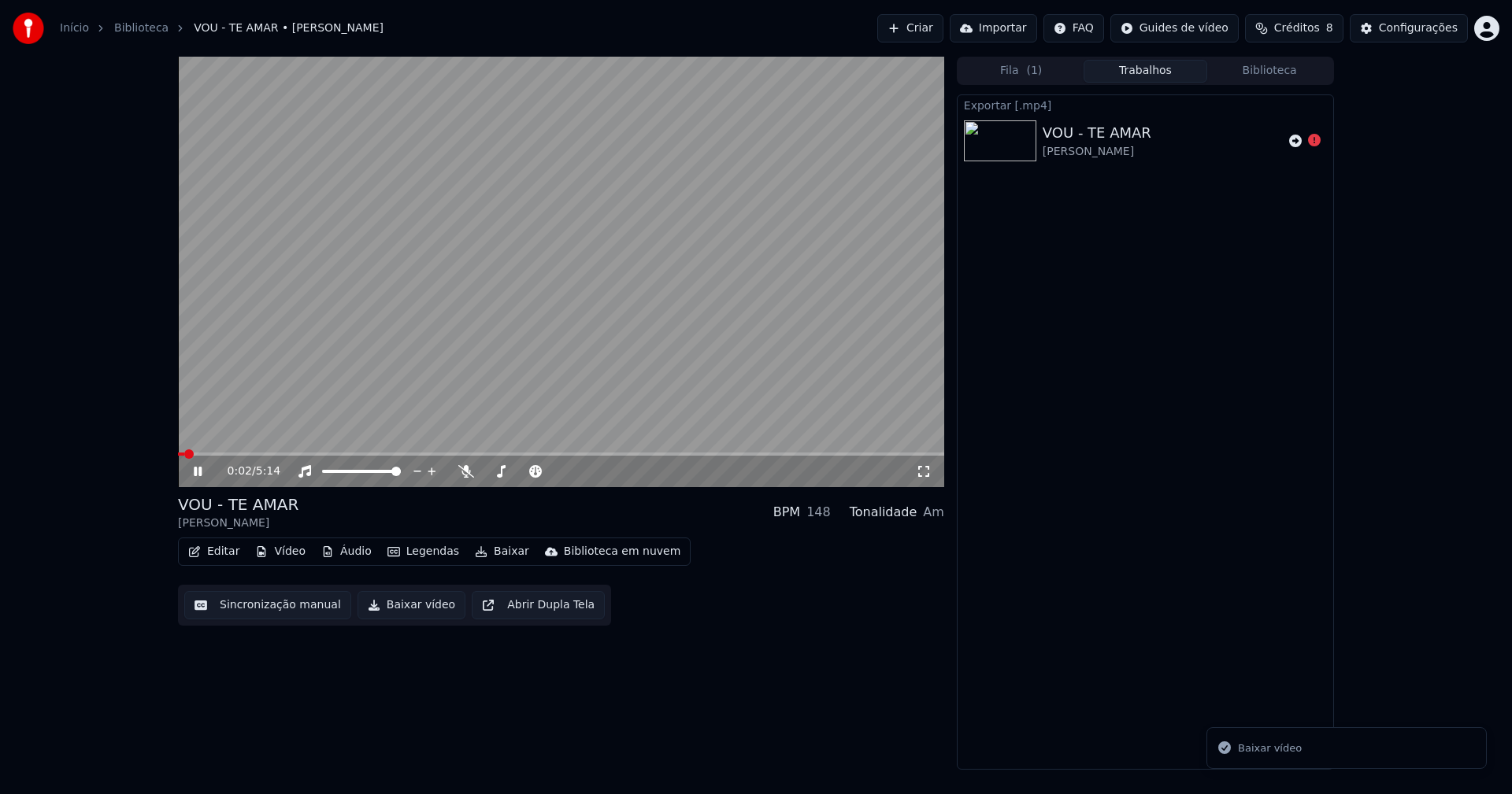
click at [407, 614] on button "Baixar vídeo" at bounding box center [411, 605] width 107 height 28
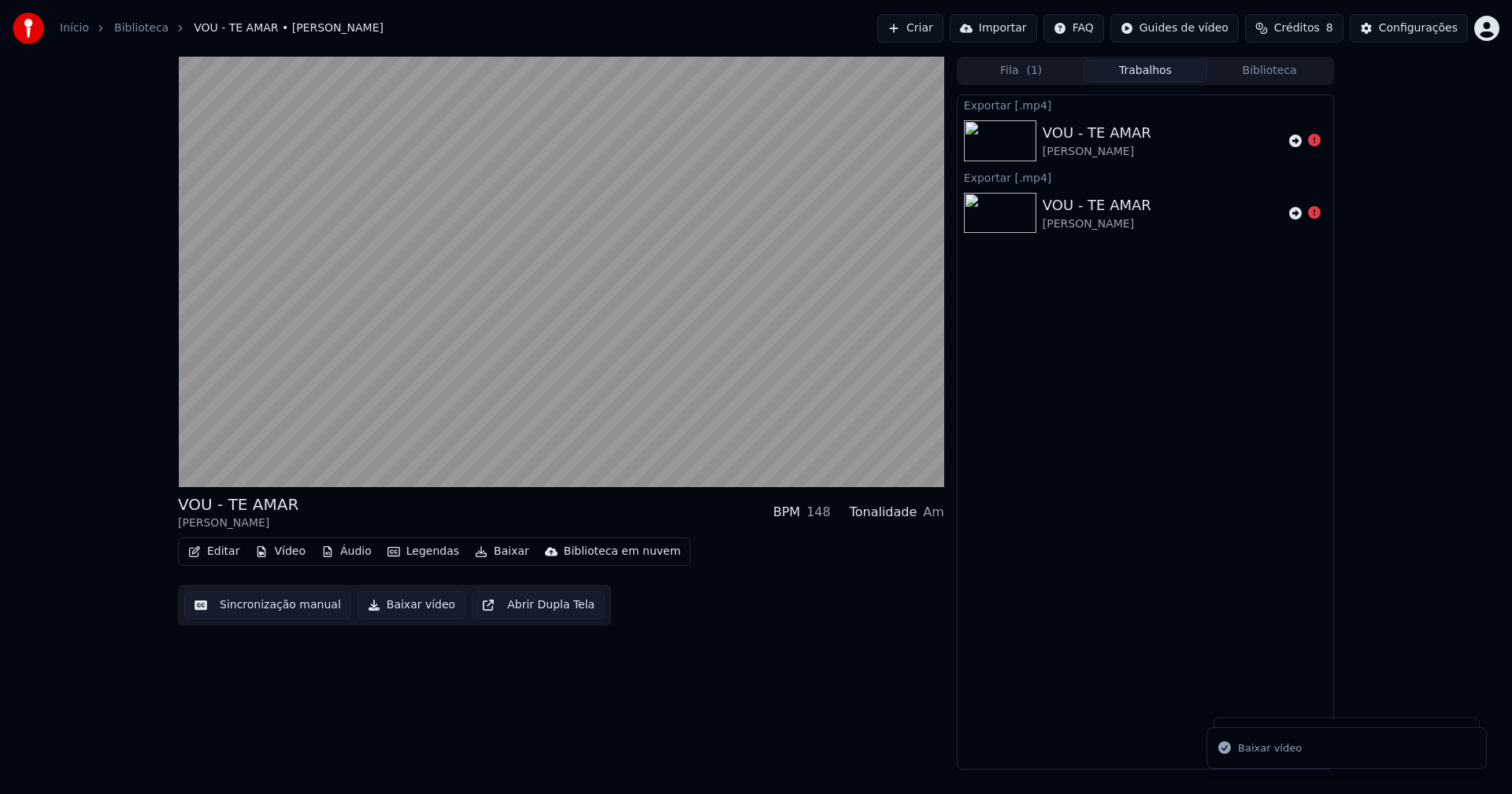
click at [407, 614] on button "Baixar vídeo" at bounding box center [411, 605] width 107 height 28
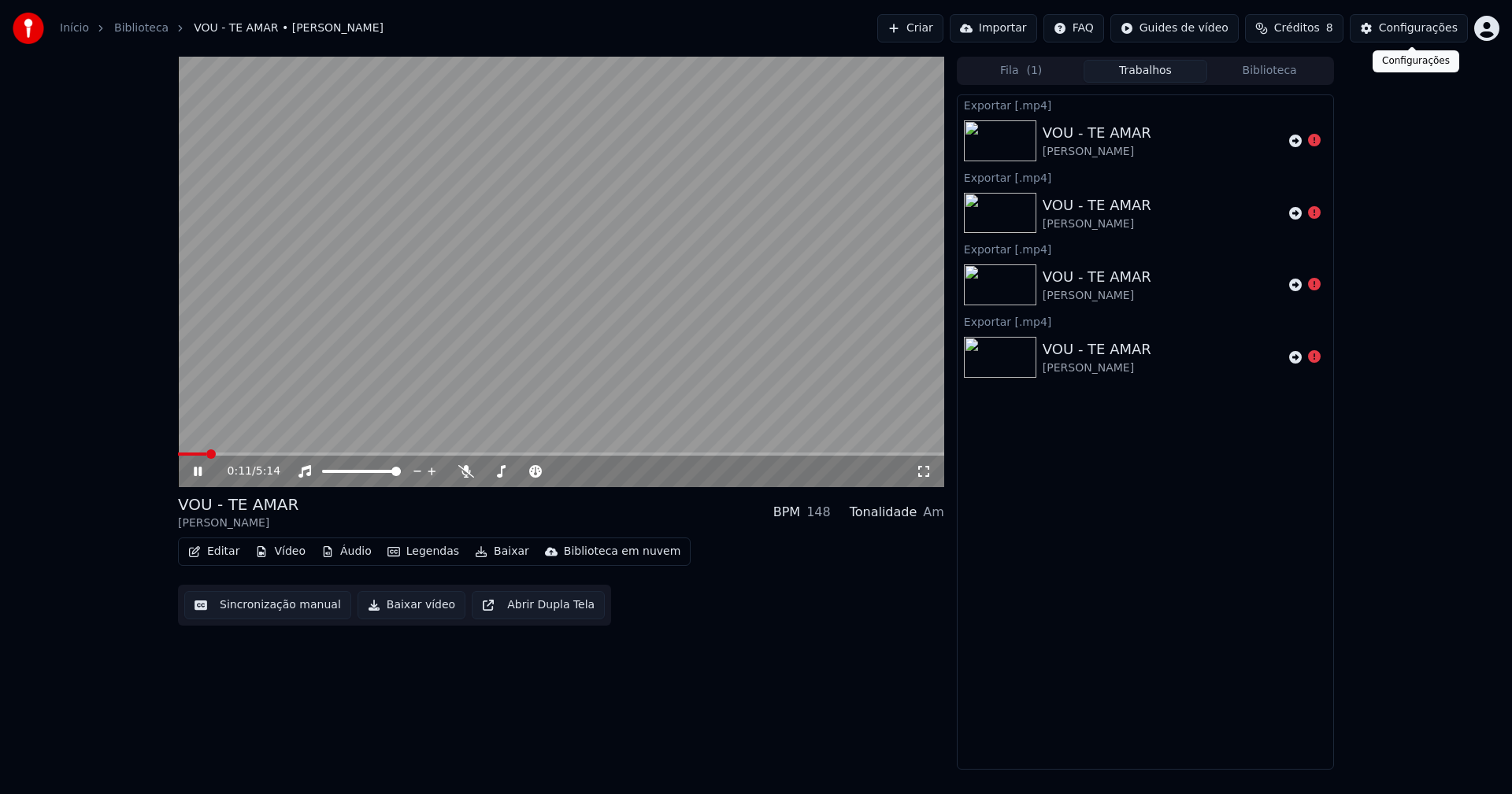
click at [1438, 28] on div "Configurações" at bounding box center [1418, 28] width 79 height 15
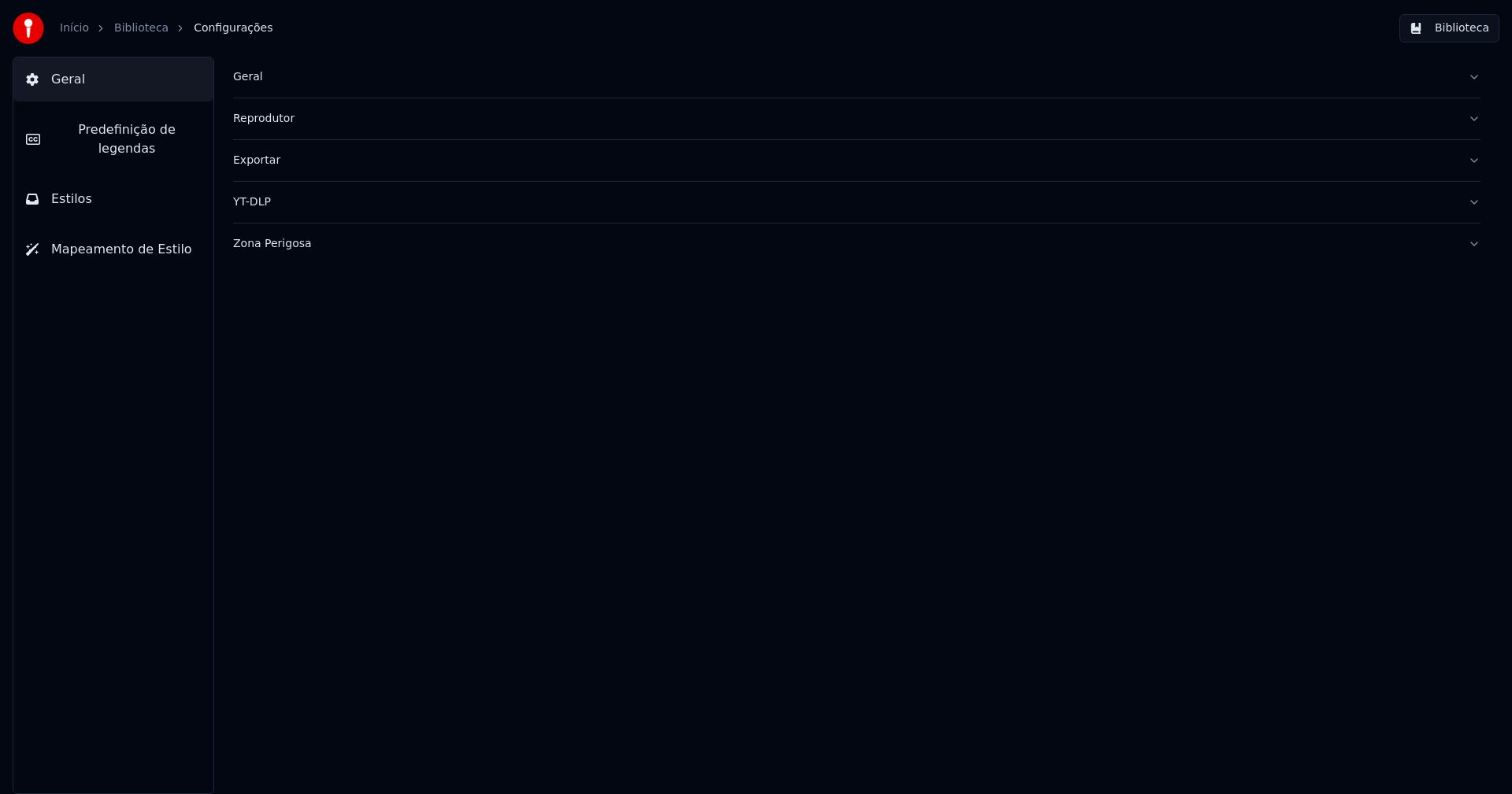
click at [284, 164] on div "Exportar" at bounding box center [844, 161] width 1222 height 15
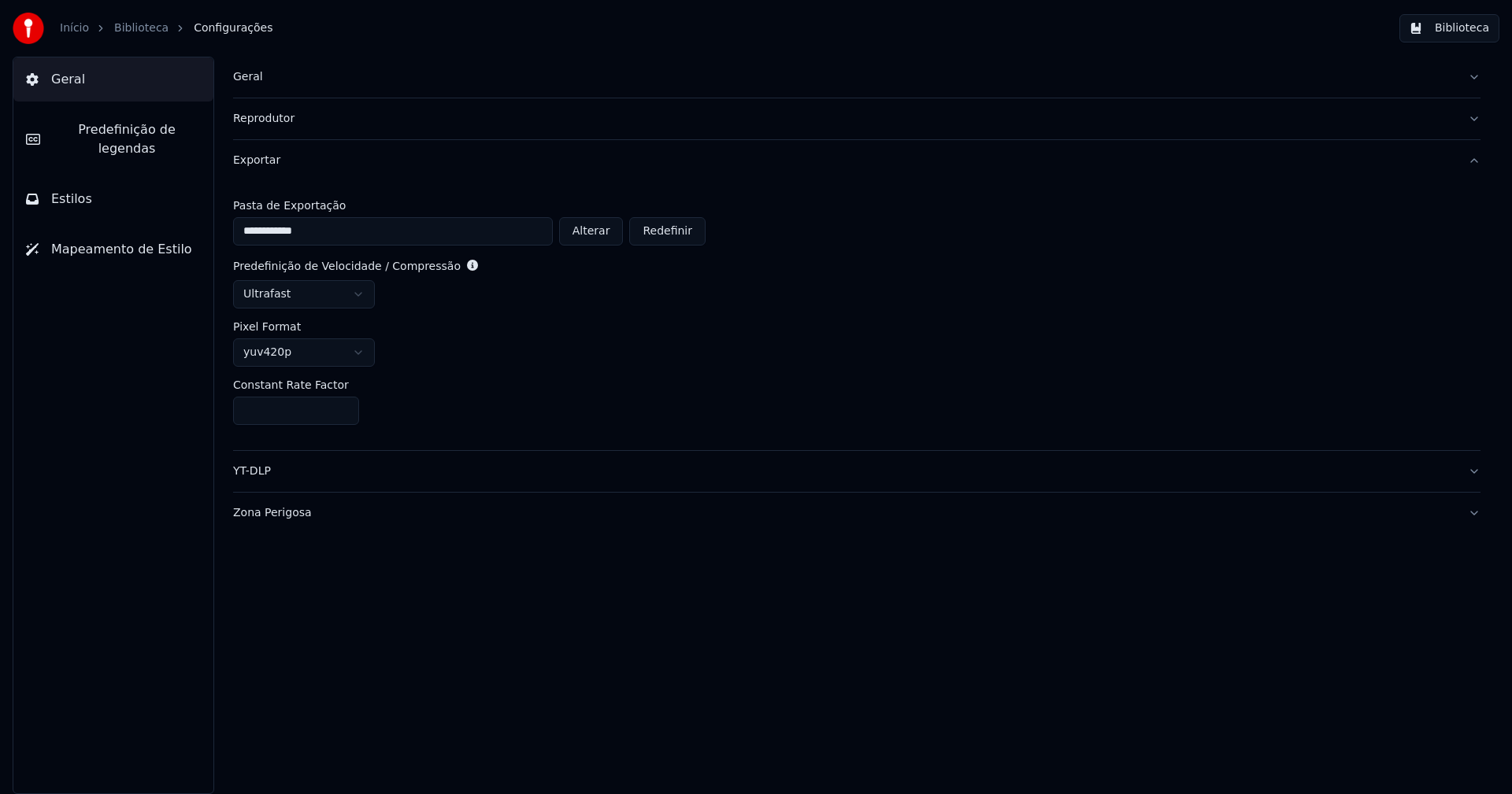
click at [607, 233] on button "Alterar" at bounding box center [591, 231] width 64 height 28
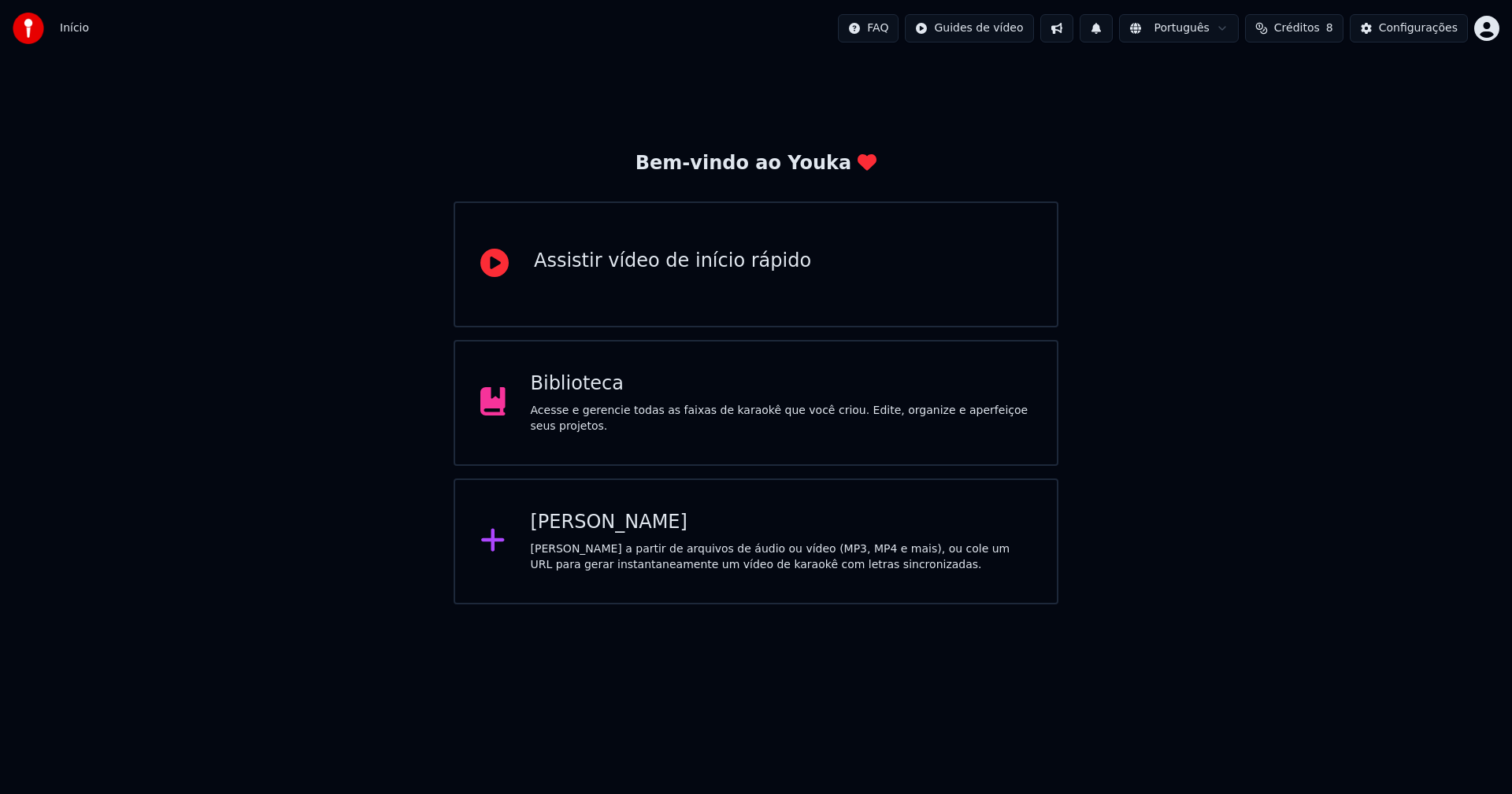
click at [591, 396] on div "Biblioteca" at bounding box center [781, 383] width 502 height 25
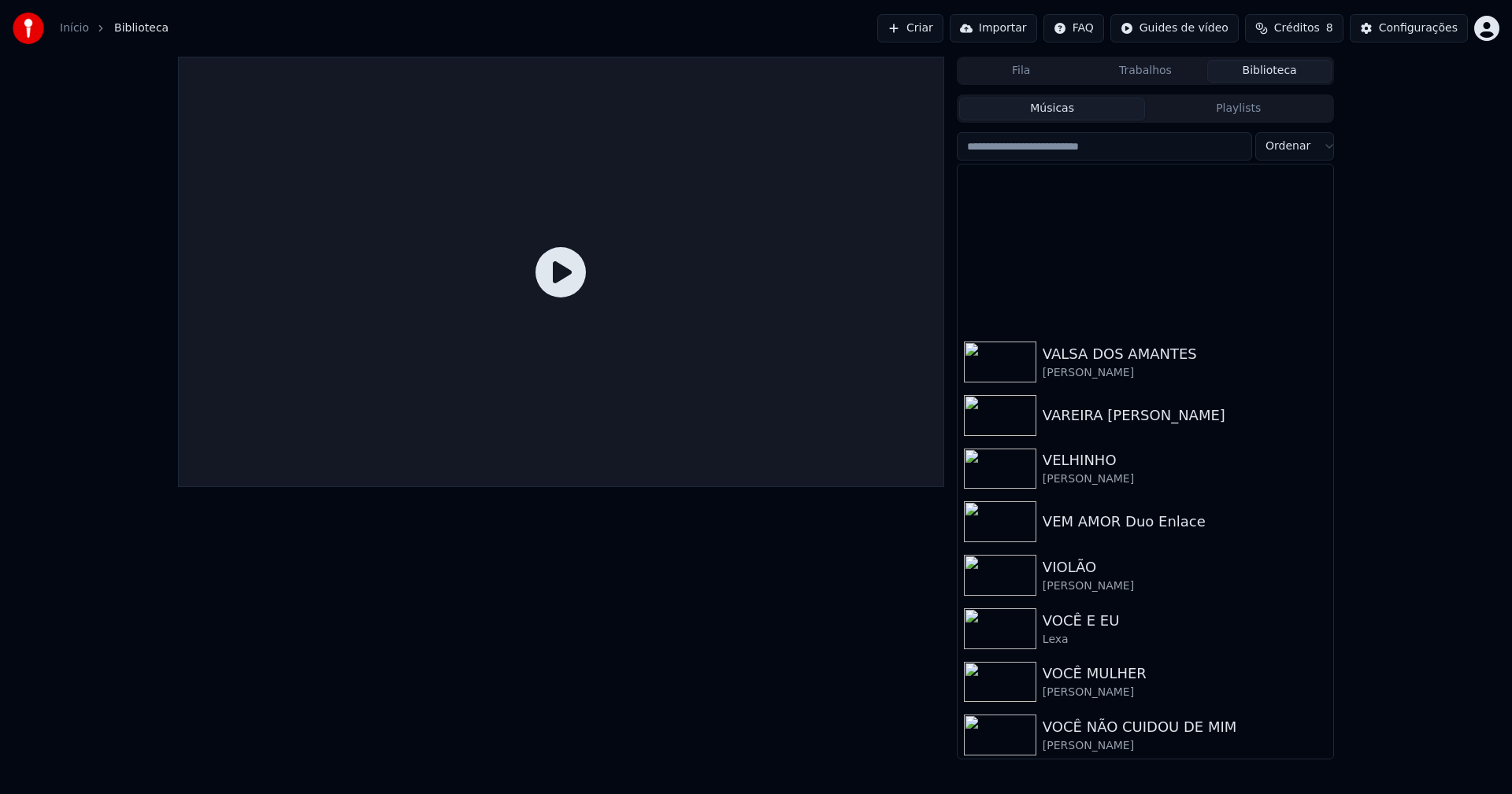
scroll to position [18833, 0]
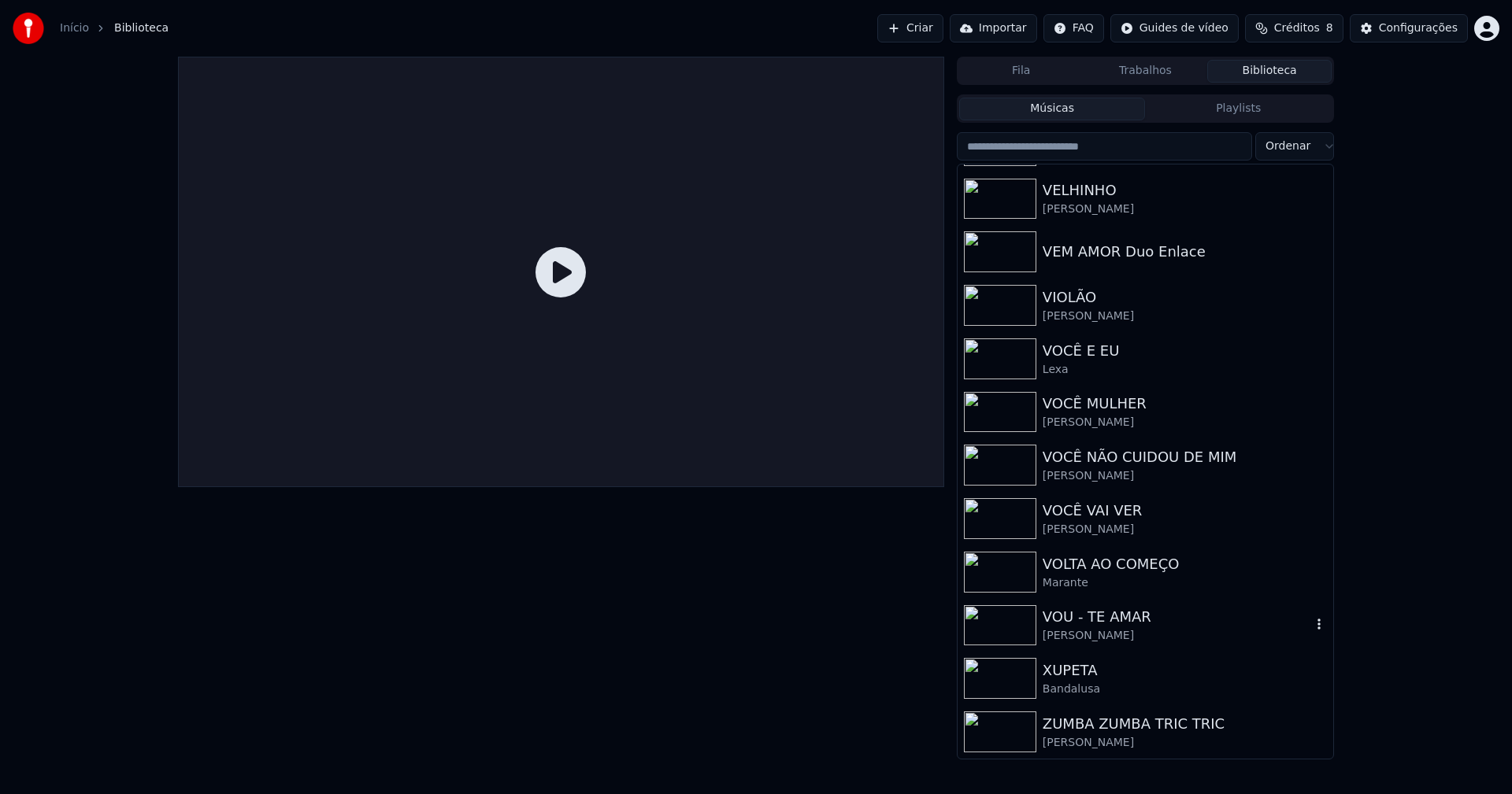
drag, startPoint x: 1096, startPoint y: 627, endPoint x: 1252, endPoint y: 510, distance: 195.0
click at [1099, 627] on div "VOU - TE AMAR" at bounding box center [1177, 617] width 268 height 22
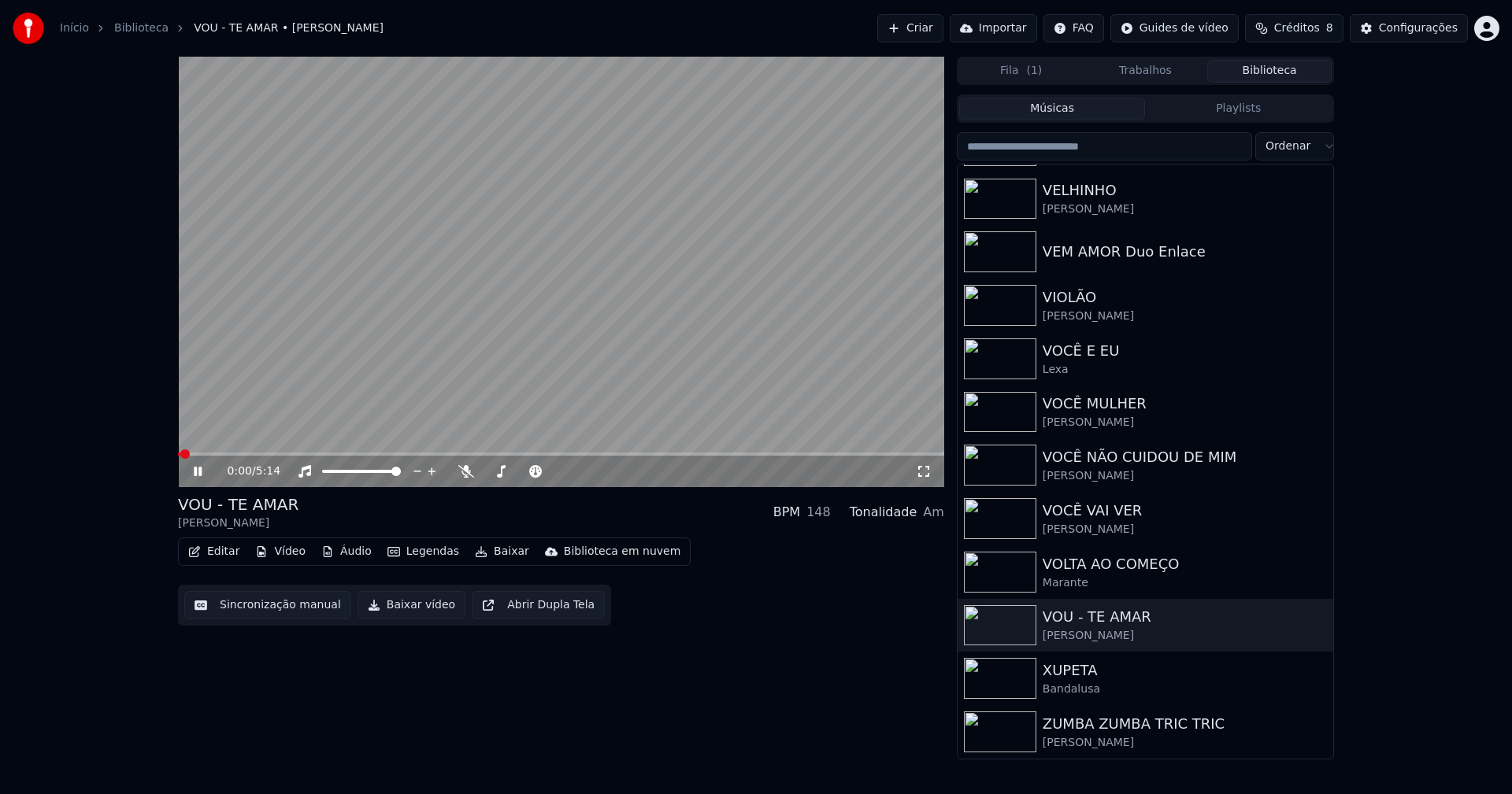
click at [395, 613] on button "Baixar vídeo" at bounding box center [411, 605] width 107 height 28
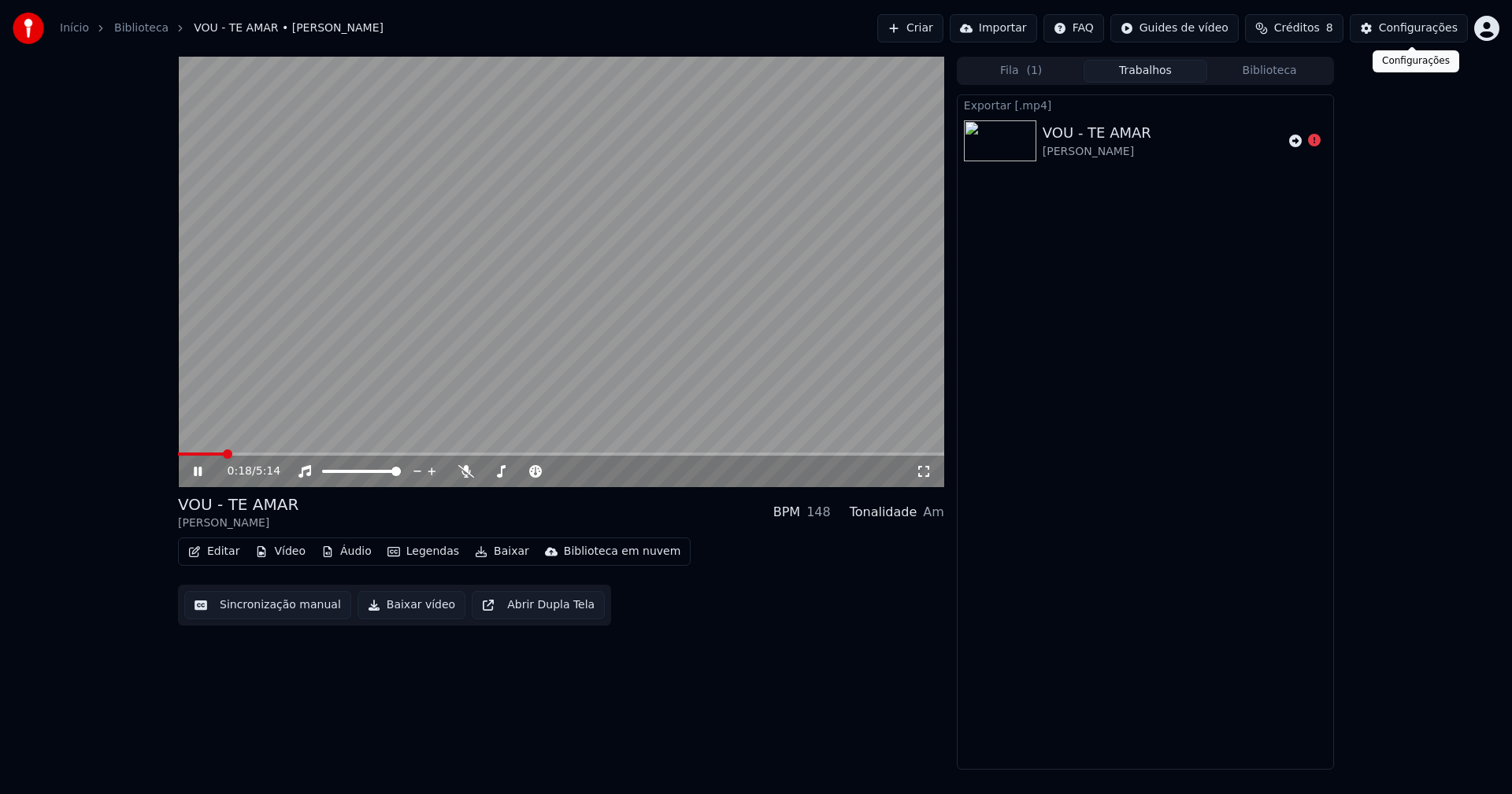
click at [1423, 34] on div "Configurações" at bounding box center [1418, 28] width 79 height 15
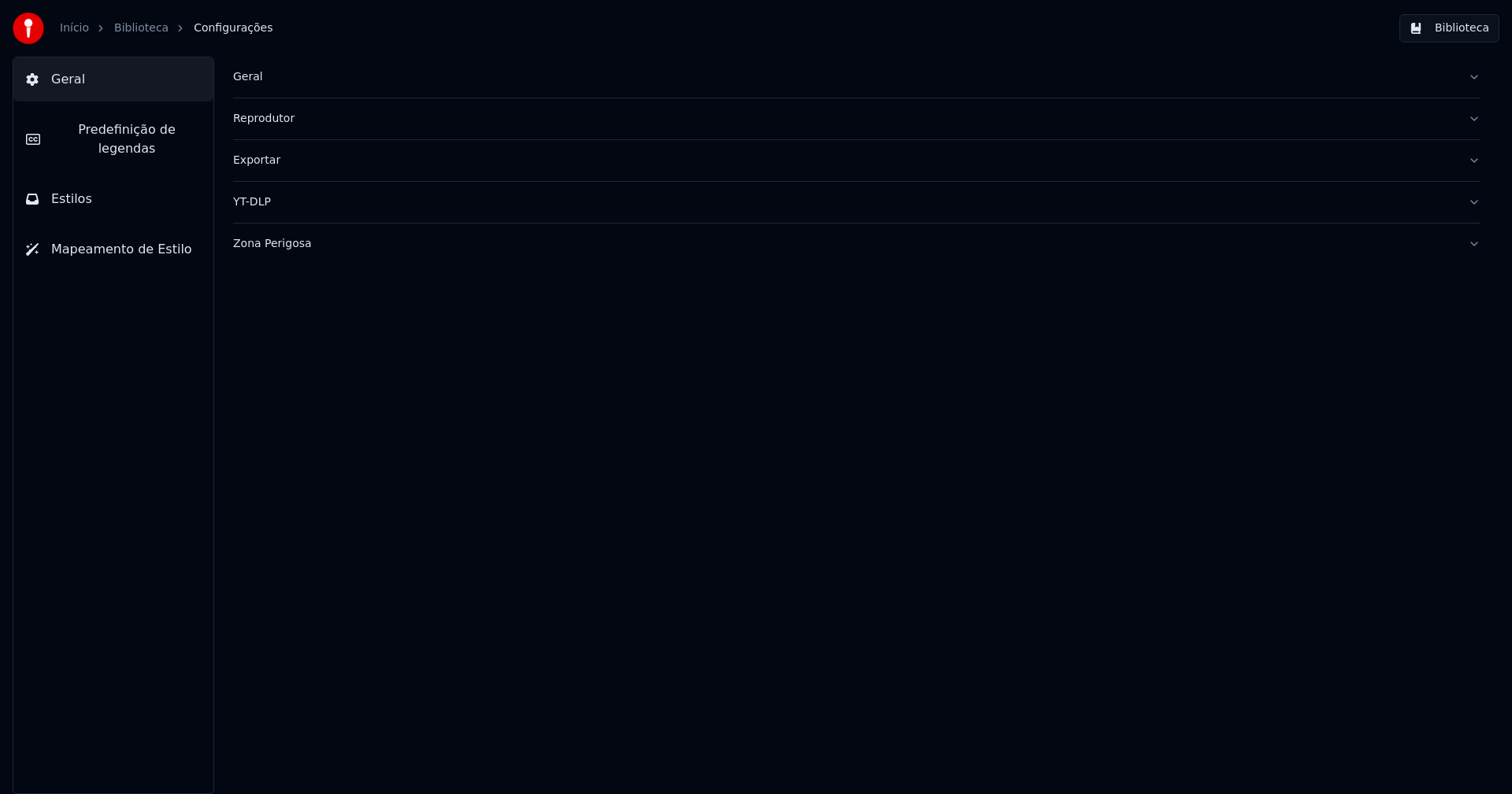
click at [285, 77] on div "Geral" at bounding box center [844, 77] width 1222 height 15
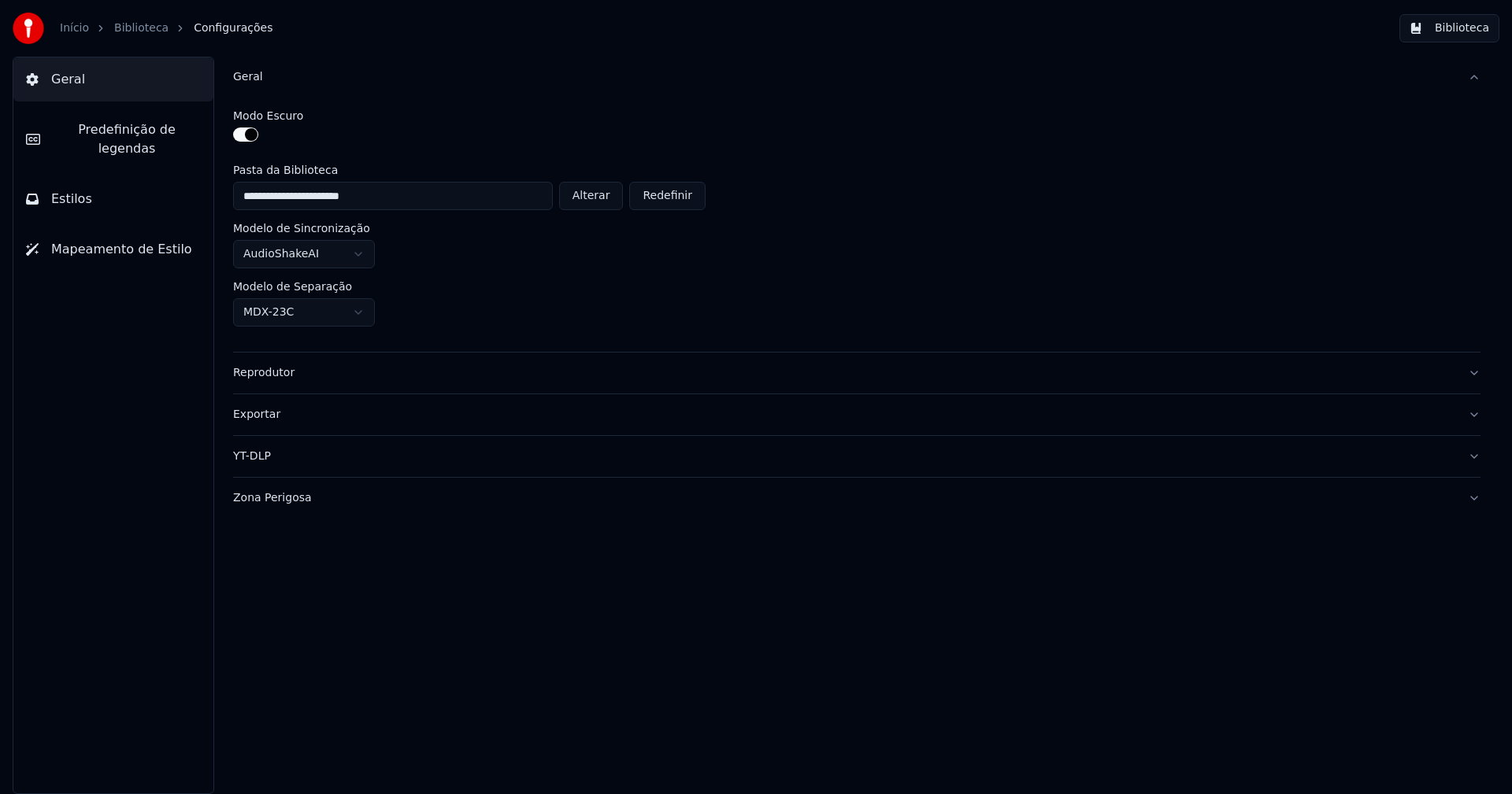
click at [605, 196] on button "Alterar" at bounding box center [591, 196] width 64 height 28
type input "**********"
click at [1468, 27] on button "Biblioteca" at bounding box center [1449, 27] width 100 height 28
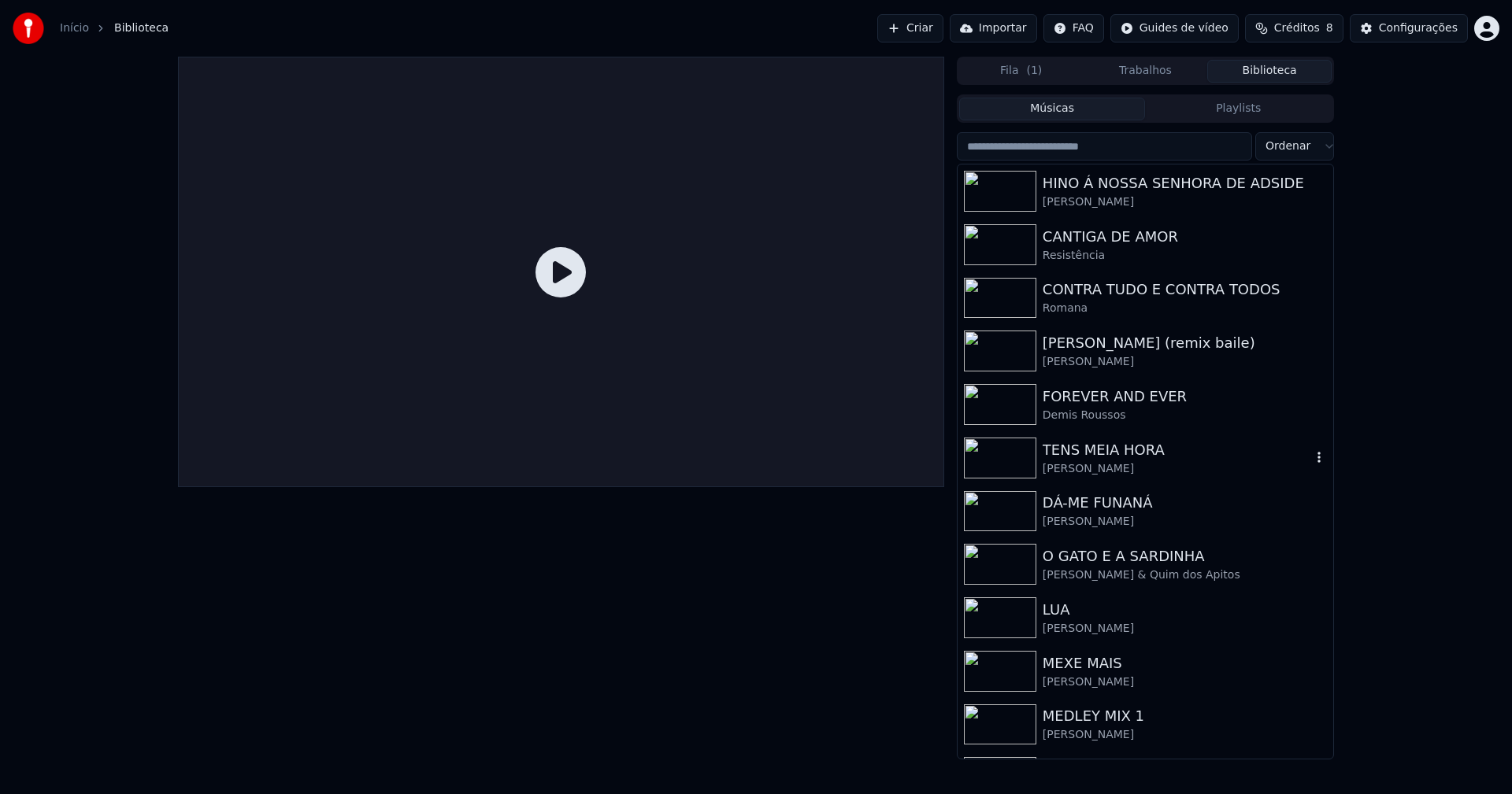
click at [1096, 464] on div "Joana" at bounding box center [1177, 469] width 268 height 15
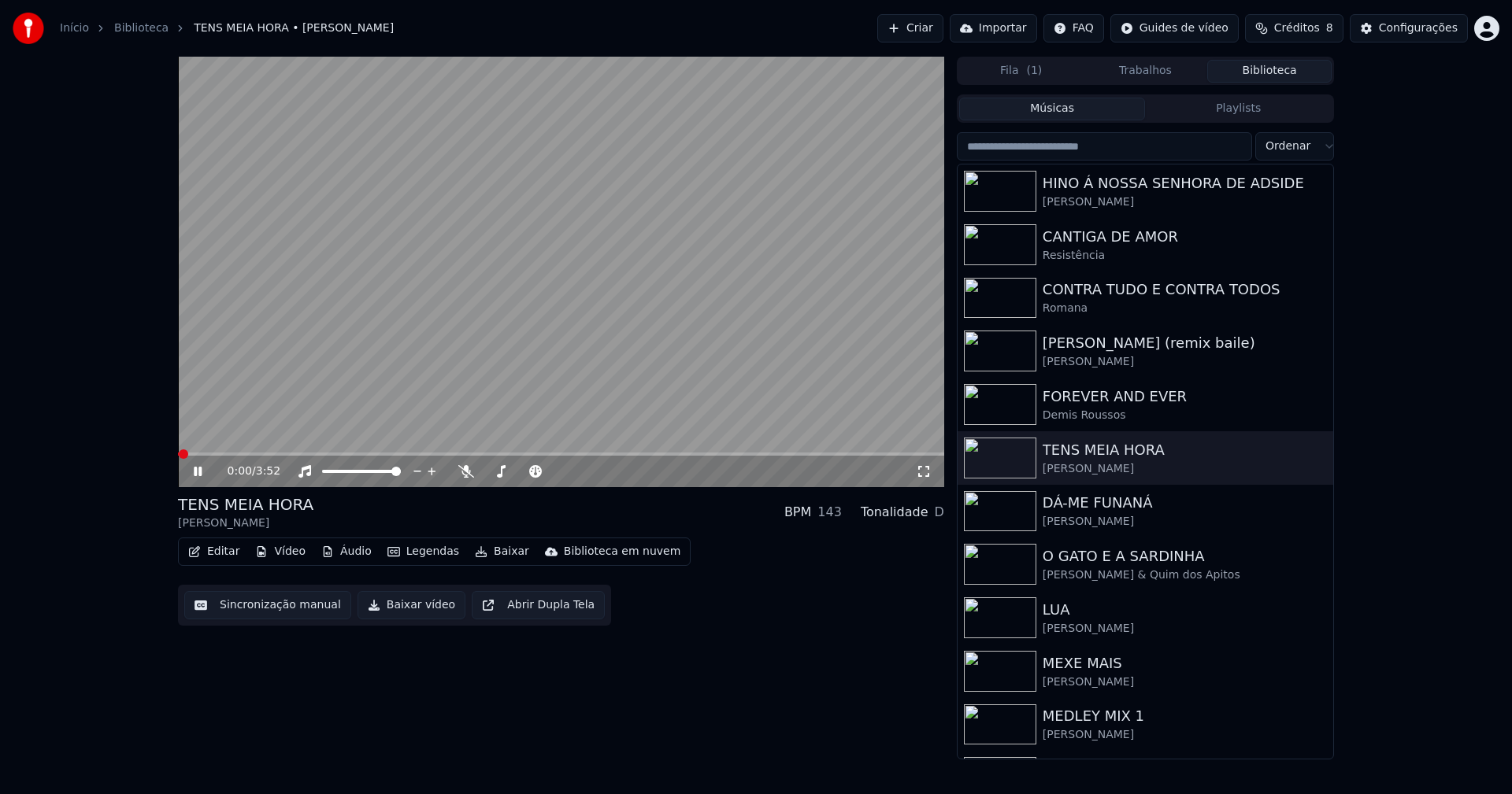
click at [385, 615] on button "Baixar vídeo" at bounding box center [411, 605] width 107 height 28
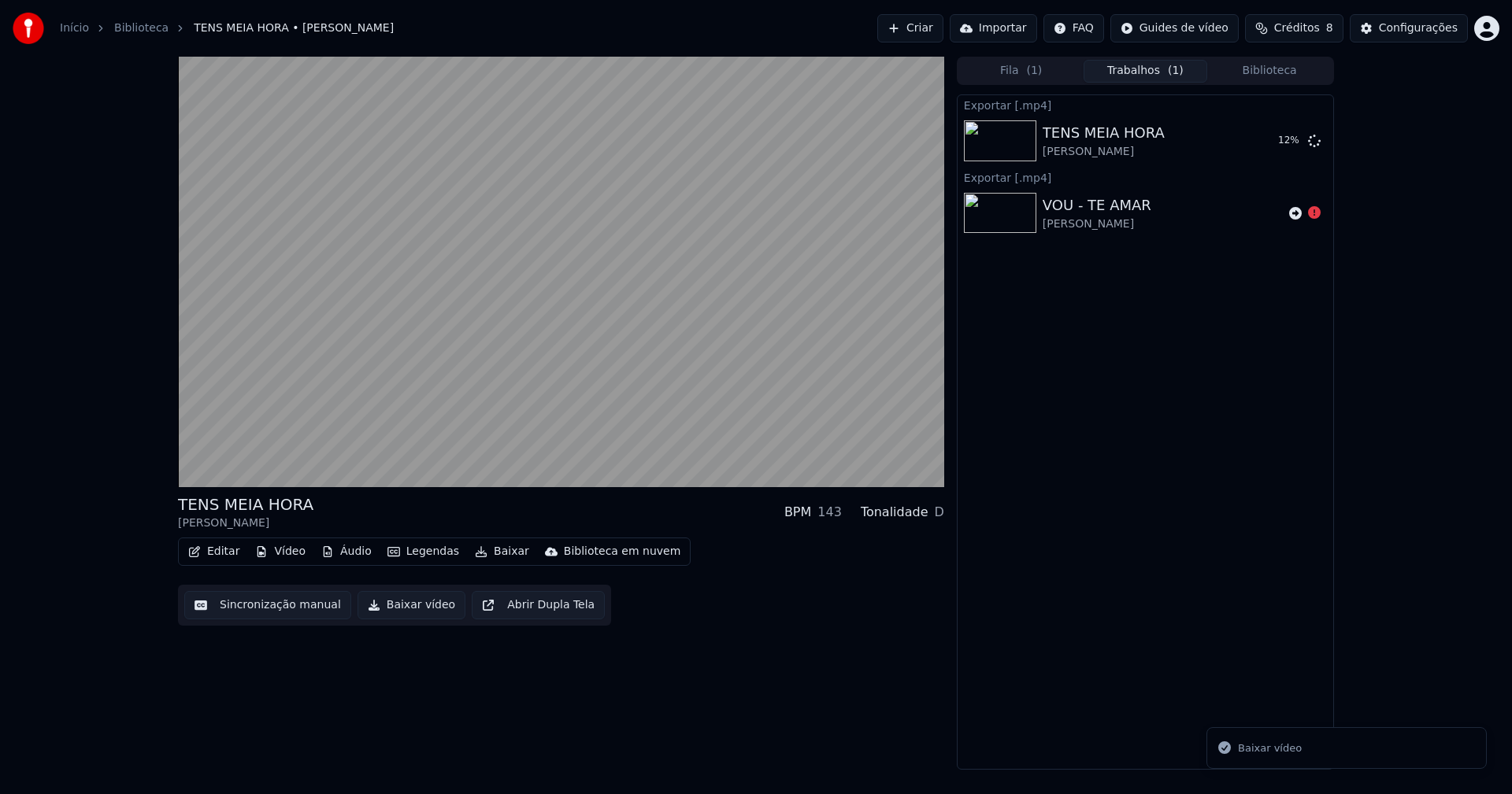
click at [396, 612] on button "Baixar vídeo" at bounding box center [411, 605] width 107 height 28
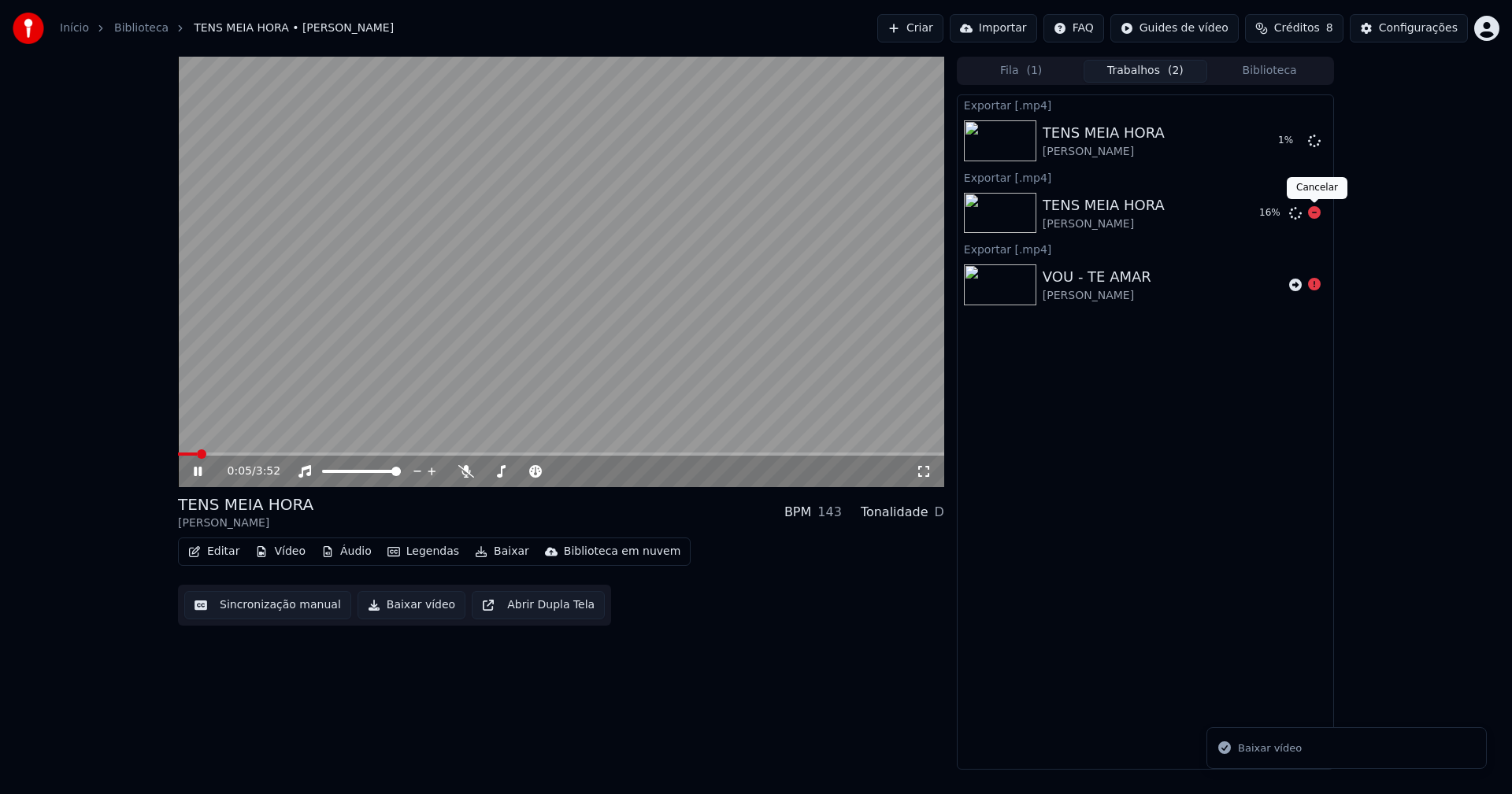
click at [1312, 212] on icon at bounding box center [1314, 212] width 13 height 13
click at [1317, 143] on icon at bounding box center [1314, 140] width 13 height 13
click at [1440, 27] on div "Configurações" at bounding box center [1418, 28] width 79 height 15
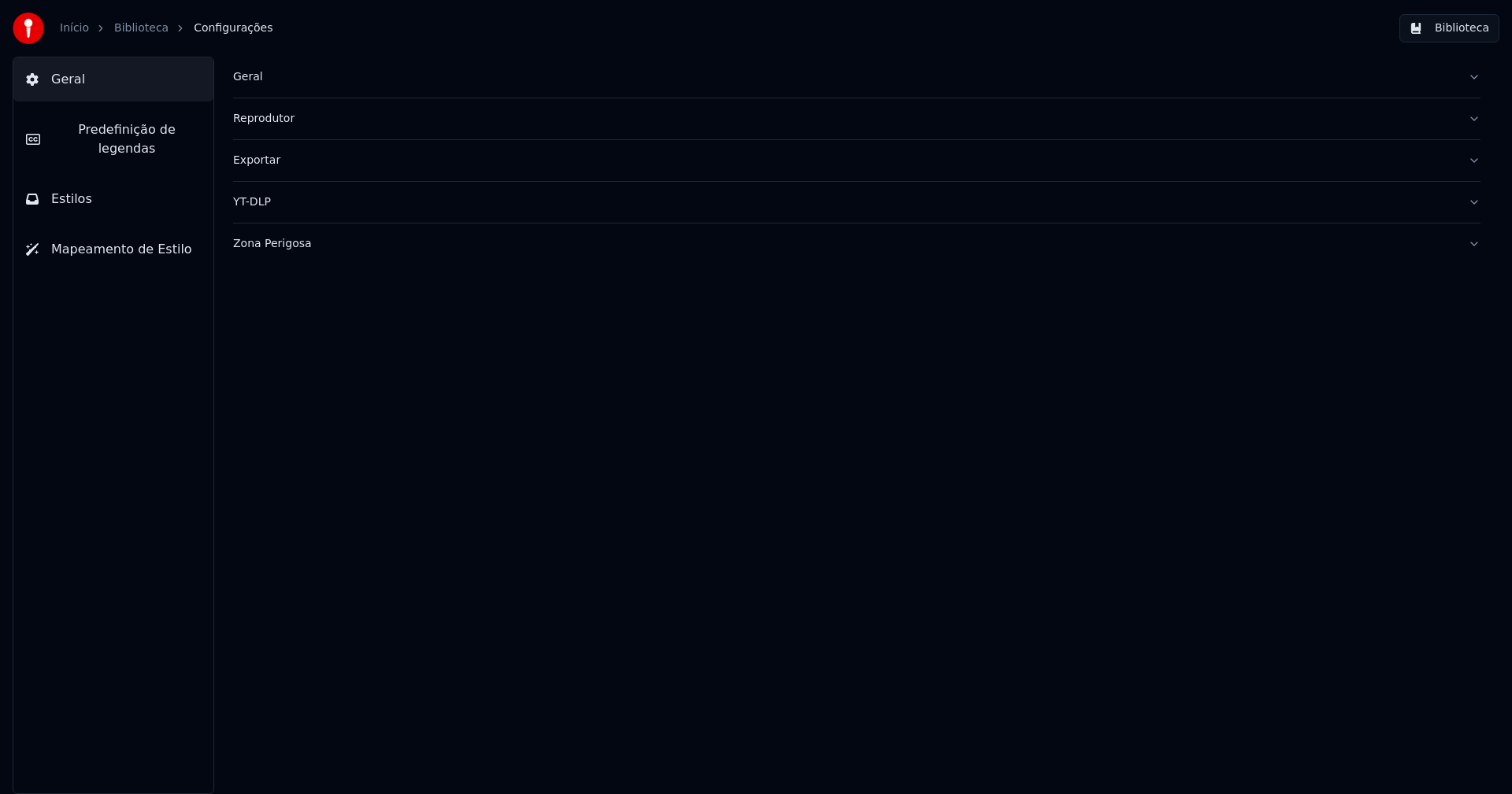
drag, startPoint x: 258, startPoint y: 82, endPoint x: 378, endPoint y: 95, distance: 120.7
click at [257, 82] on div "Geral" at bounding box center [844, 77] width 1222 height 15
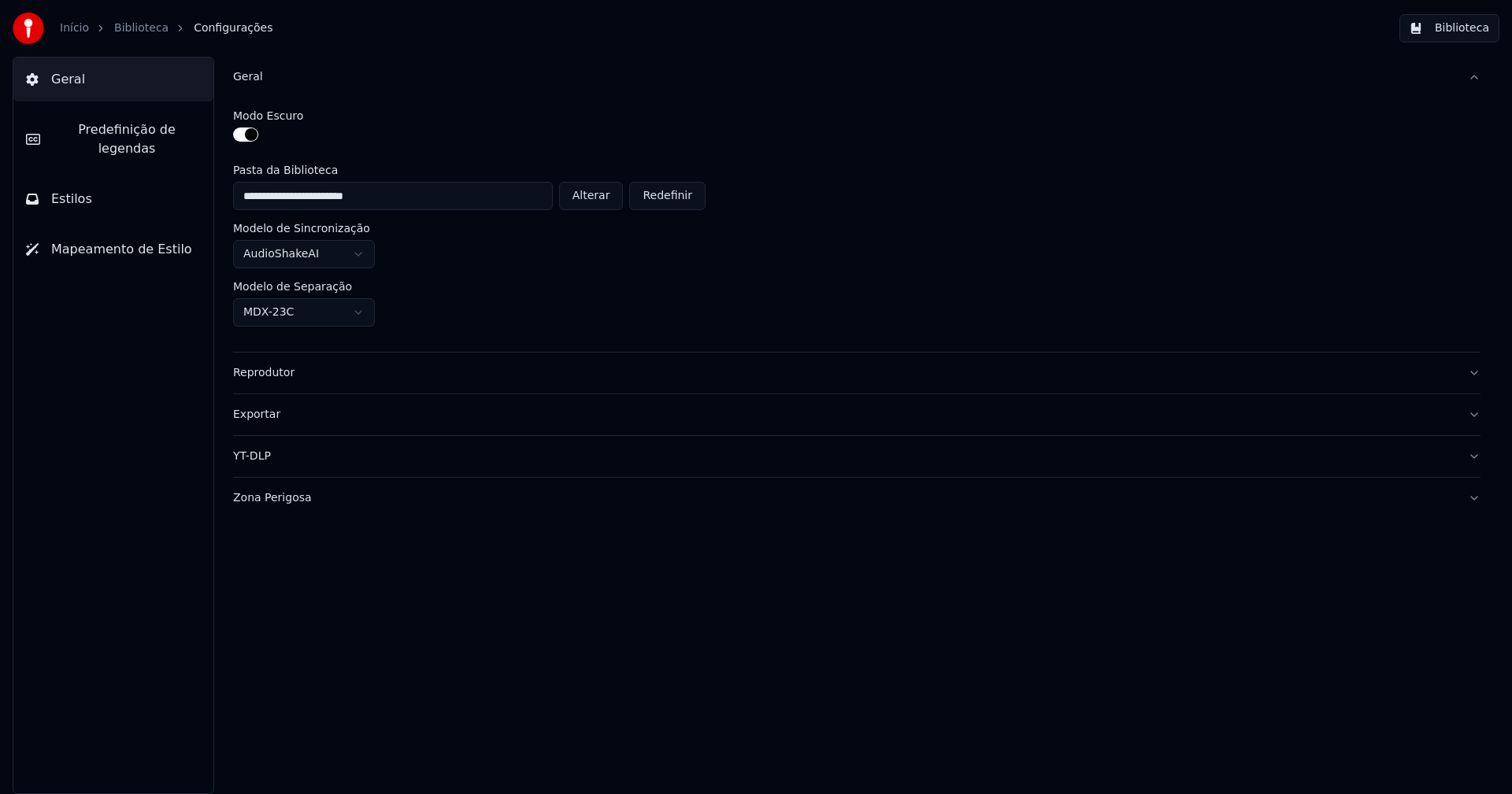
click at [615, 196] on button "Alterar" at bounding box center [591, 196] width 64 height 28
type input "**********"
click at [1468, 33] on button "Biblioteca" at bounding box center [1449, 27] width 100 height 28
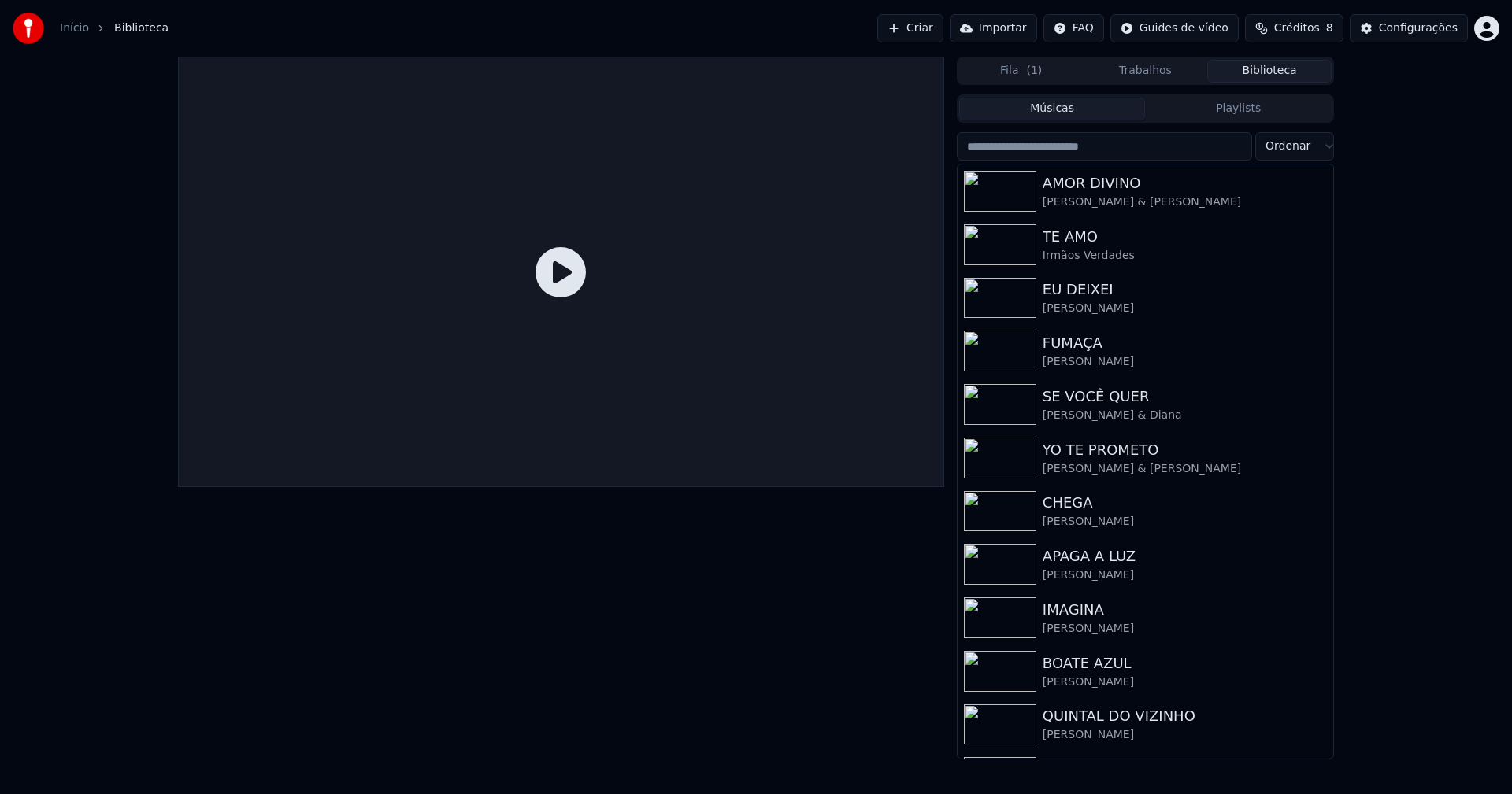
click at [1070, 148] on input "search" at bounding box center [1105, 146] width 296 height 28
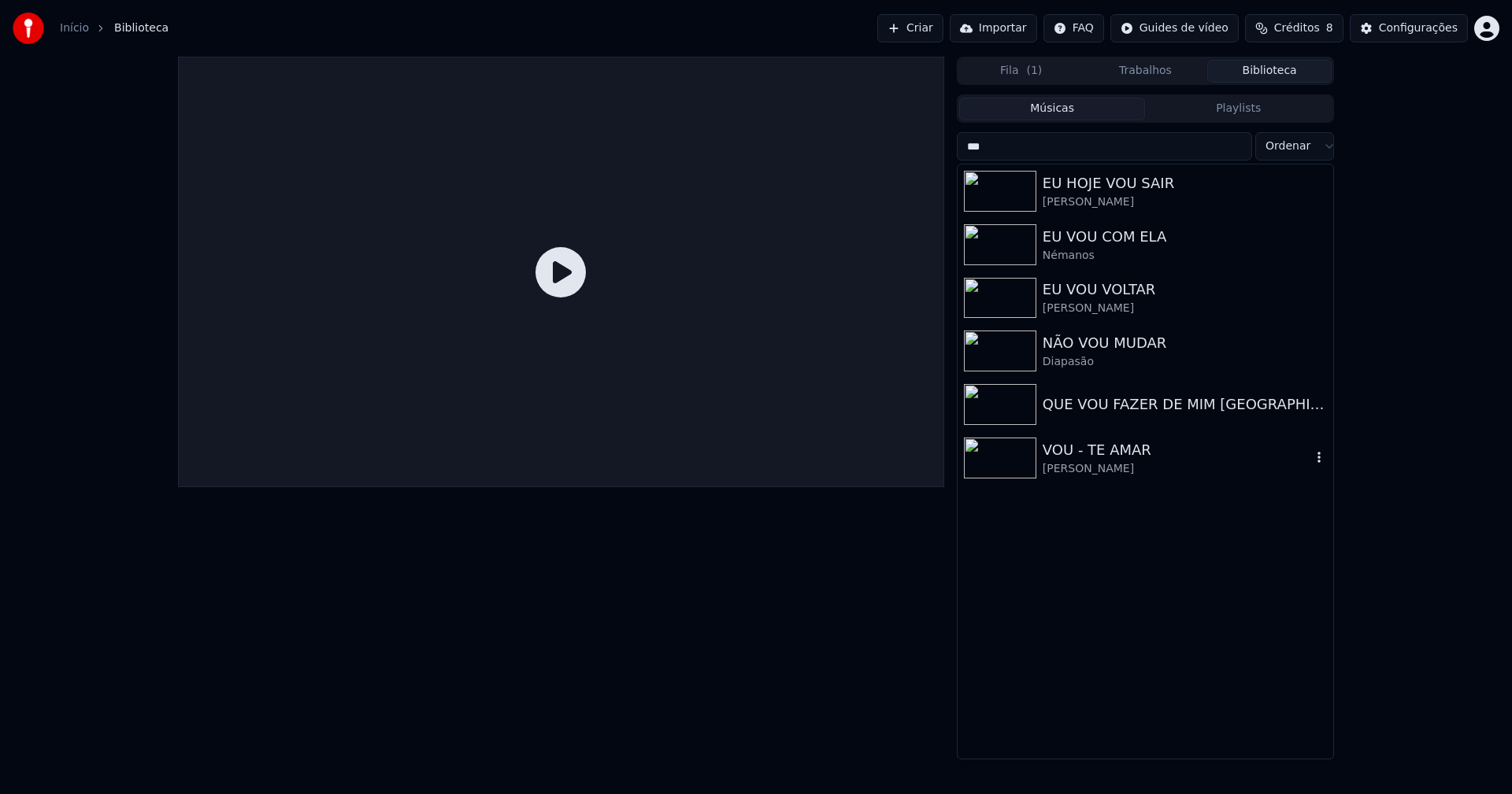
type input "***"
drag, startPoint x: 1105, startPoint y: 461, endPoint x: 1195, endPoint y: 402, distance: 107.6
click at [1105, 461] on div "[PERSON_NAME]" at bounding box center [1177, 469] width 268 height 15
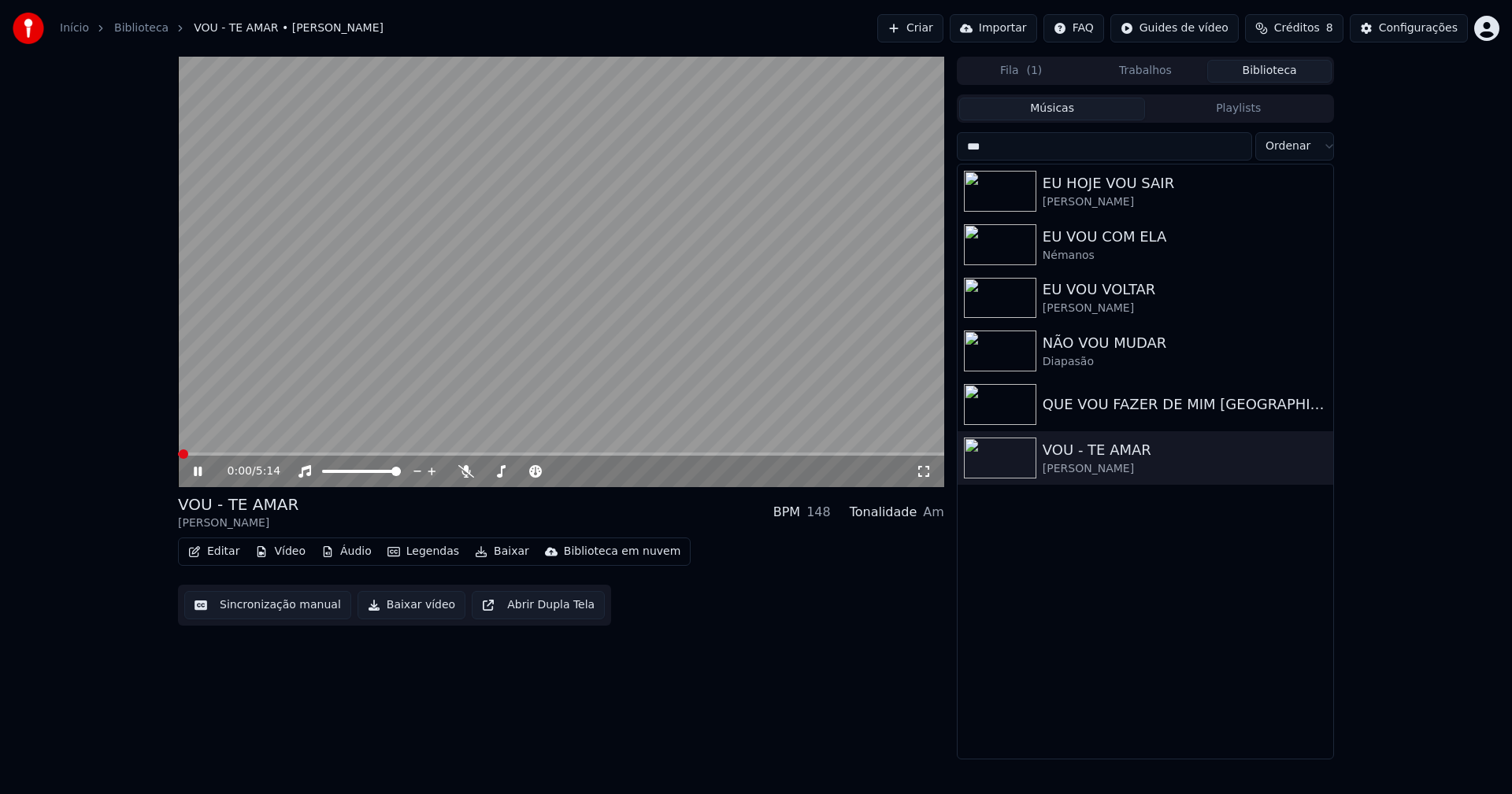
click at [409, 613] on button "Baixar vídeo" at bounding box center [411, 605] width 107 height 28
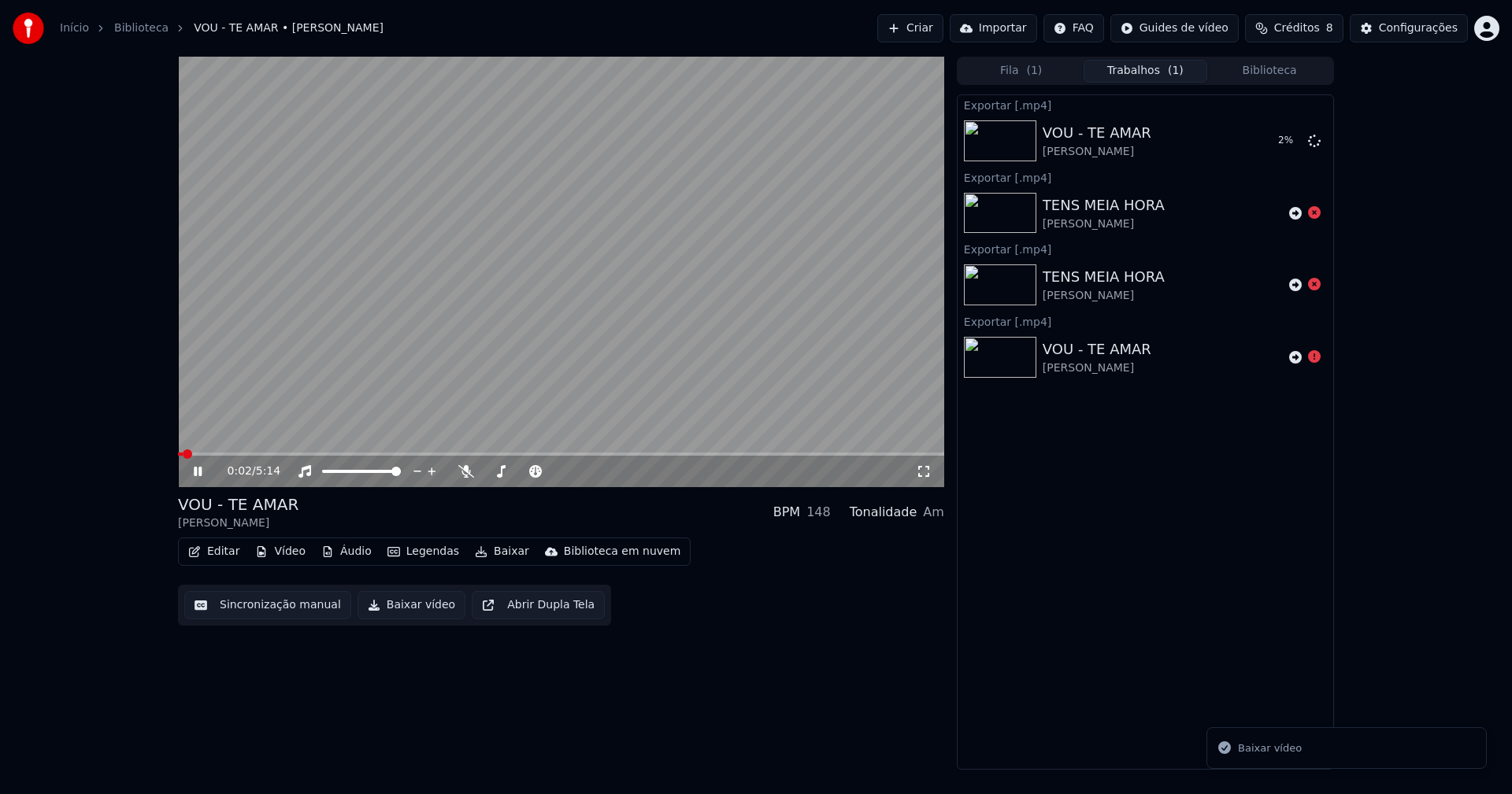
click at [413, 617] on button "Baixar vídeo" at bounding box center [411, 605] width 107 height 28
drag, startPoint x: 1313, startPoint y: 216, endPoint x: 1313, endPoint y: 156, distance: 60.0
click at [1313, 215] on icon at bounding box center [1314, 212] width 13 height 13
click at [1312, 142] on icon at bounding box center [1314, 140] width 13 height 13
click at [191, 455] on span at bounding box center [193, 455] width 31 height 3
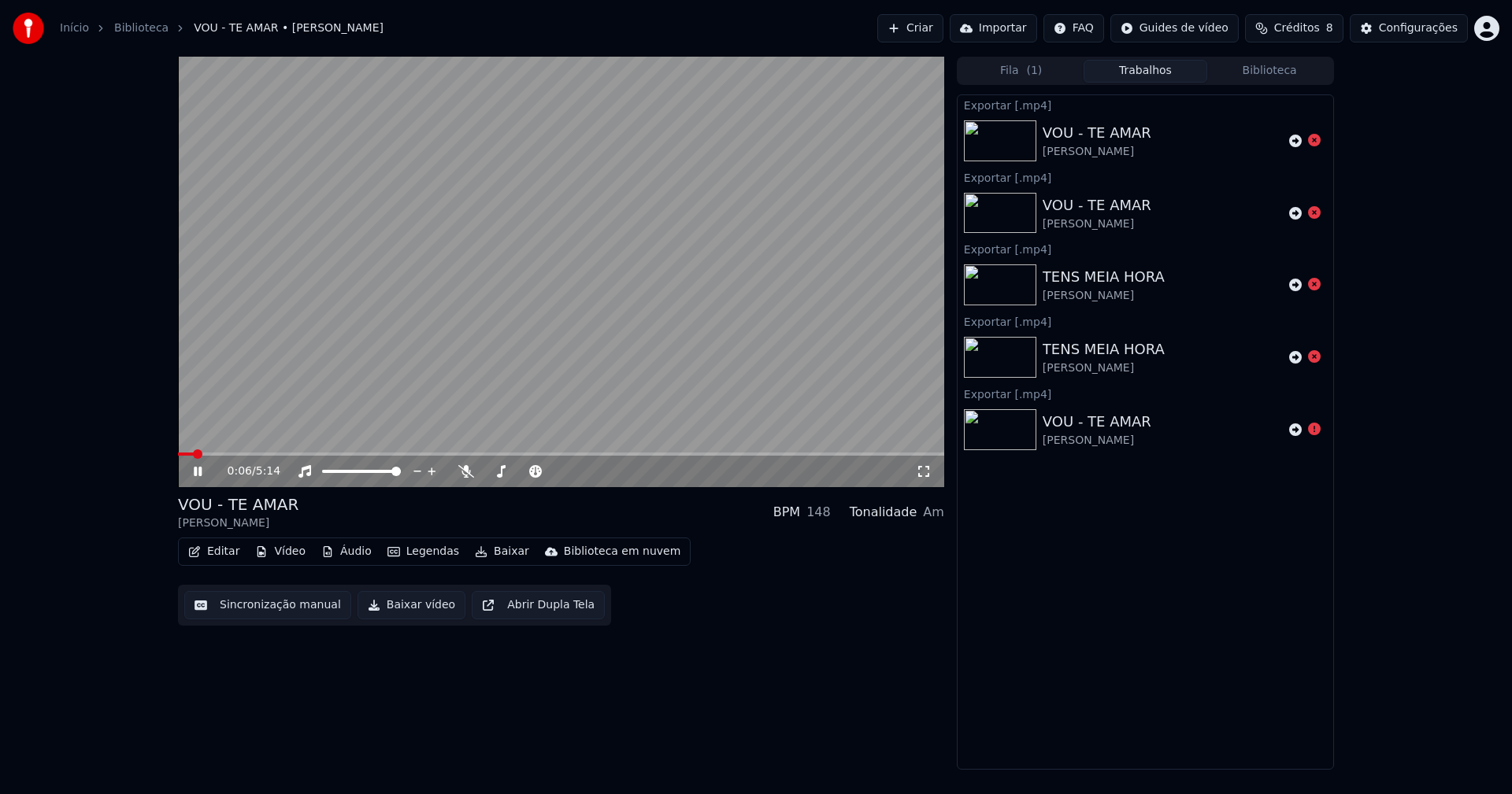
click at [922, 473] on icon at bounding box center [923, 471] width 15 height 13
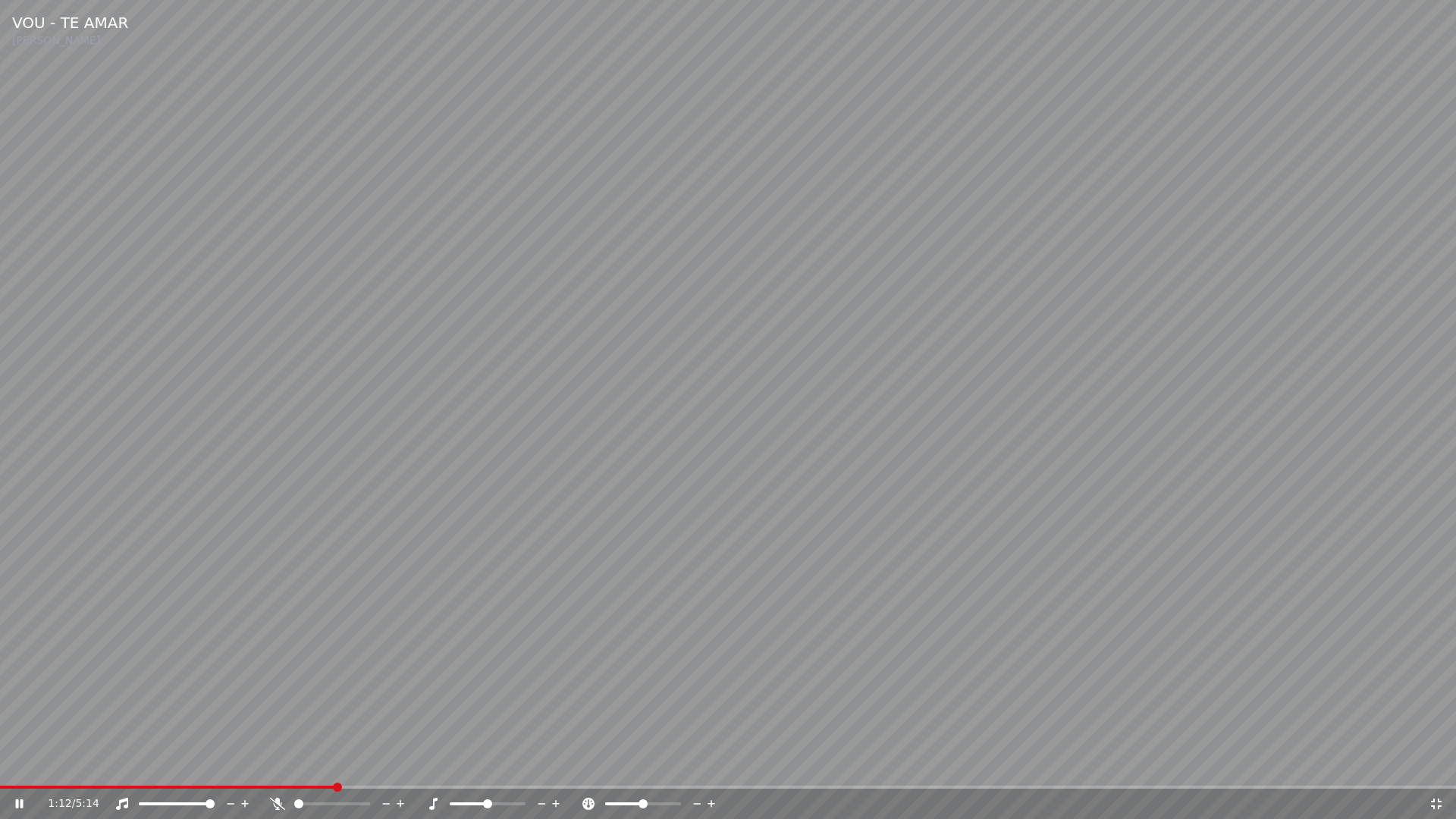
click at [1440, 764] on icon at bounding box center [1436, 804] width 11 height 11
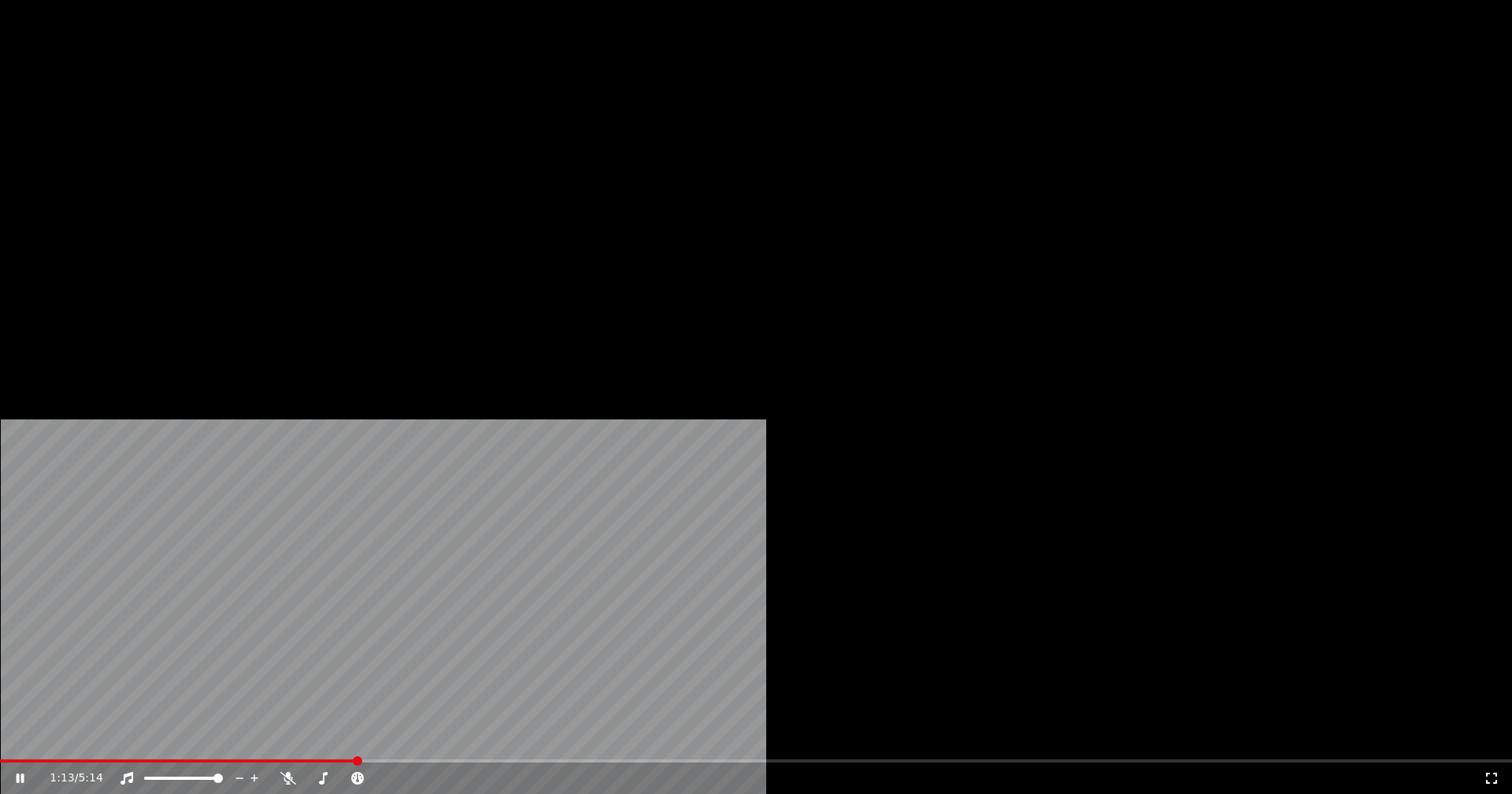
click at [224, 132] on button "Editar" at bounding box center [214, 121] width 64 height 22
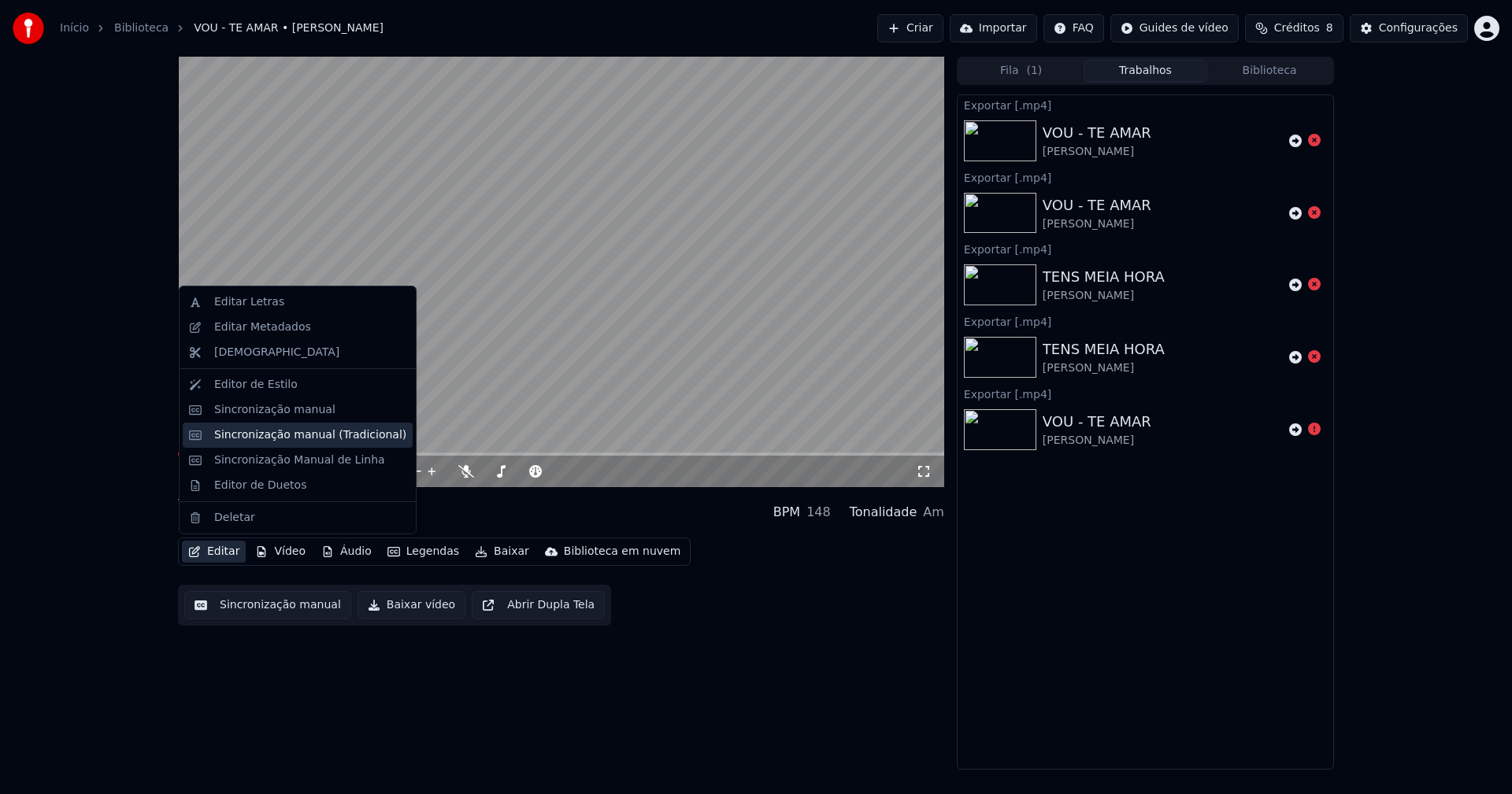
click at [290, 438] on div "Sincronização manual (Tradicional)" at bounding box center [310, 435] width 193 height 15
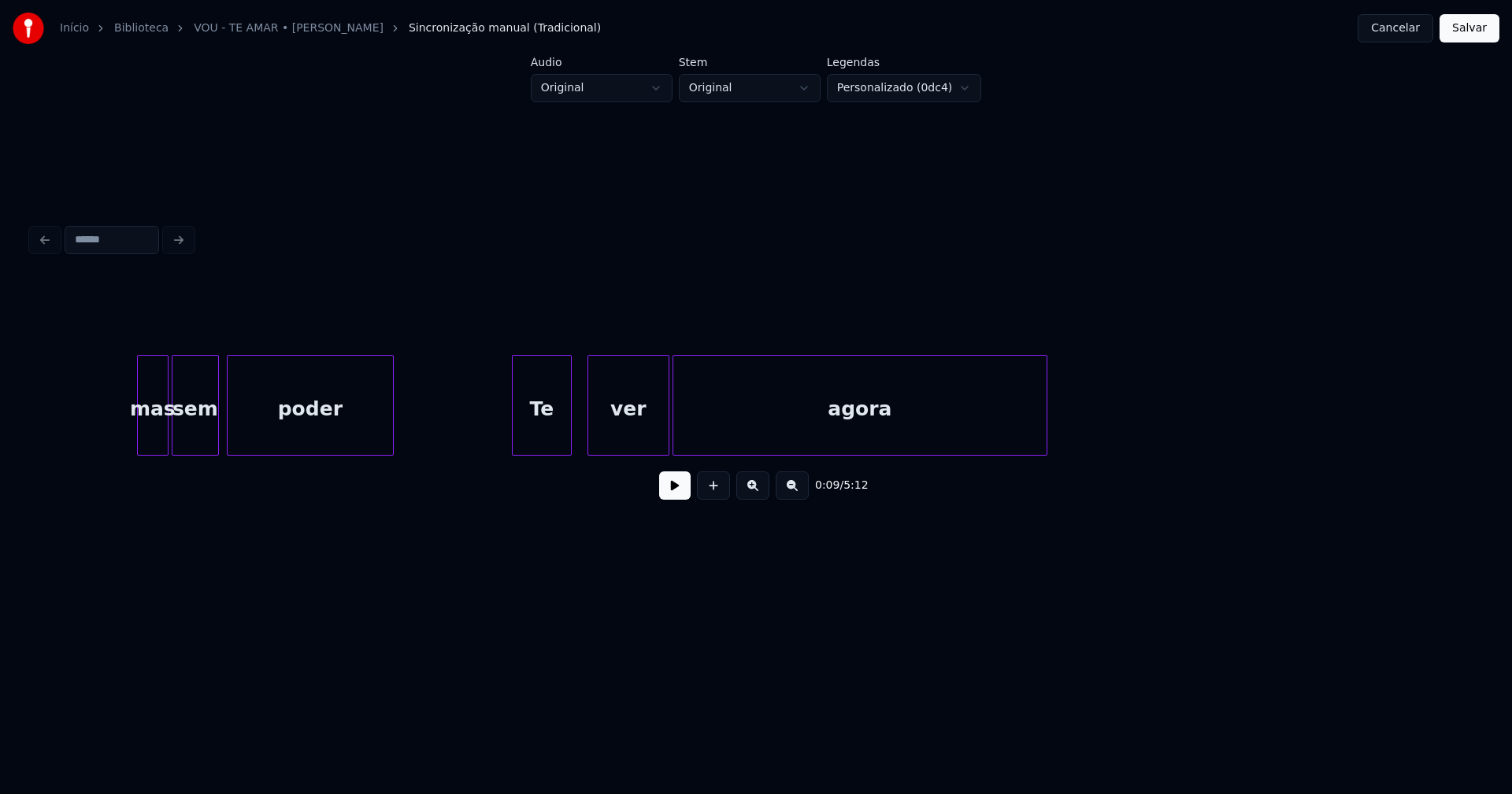
scroll to position [0, 8842]
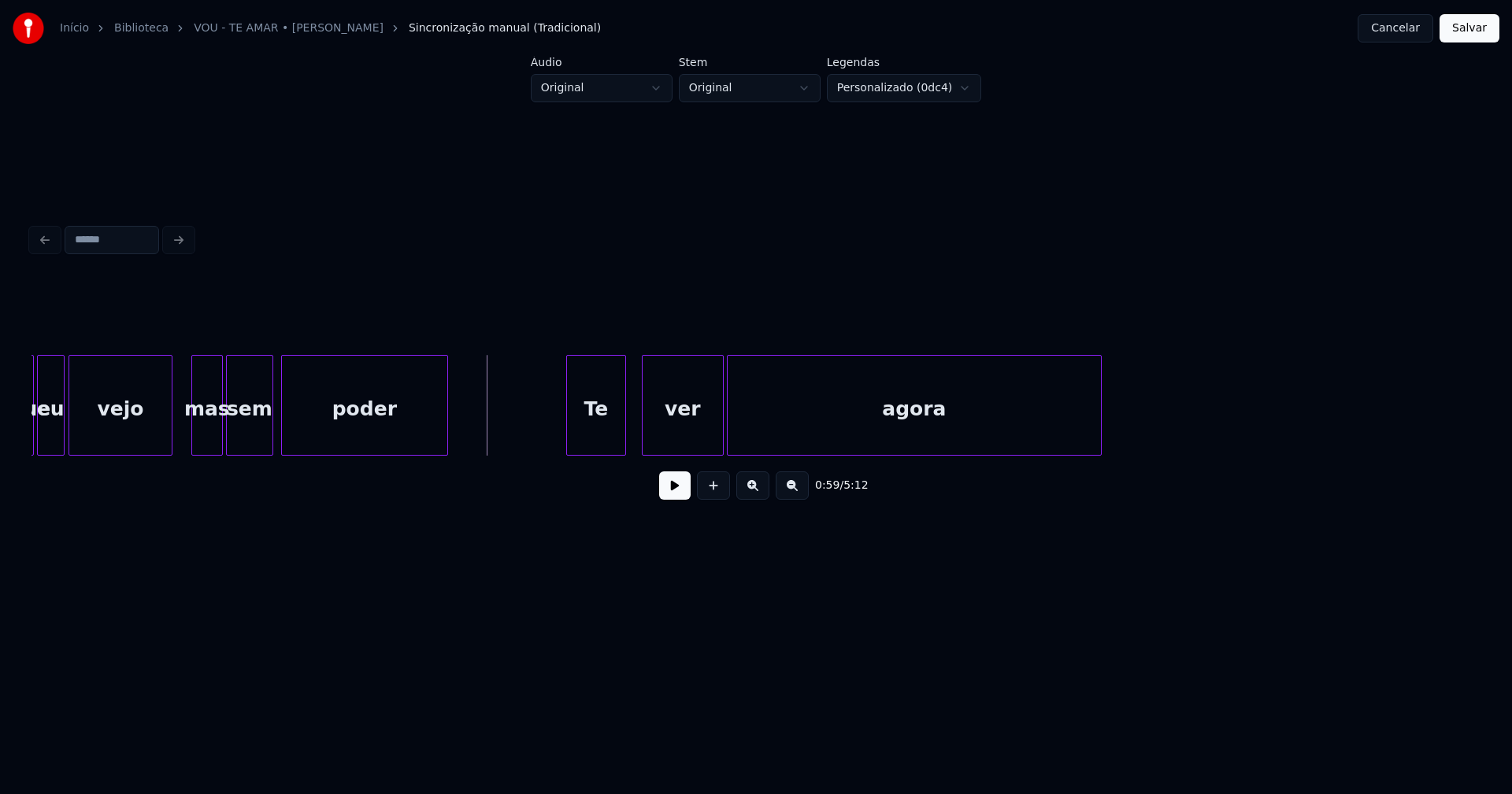
click at [683, 496] on button at bounding box center [675, 486] width 32 height 28
click at [771, 431] on div at bounding box center [771, 405] width 4 height 99
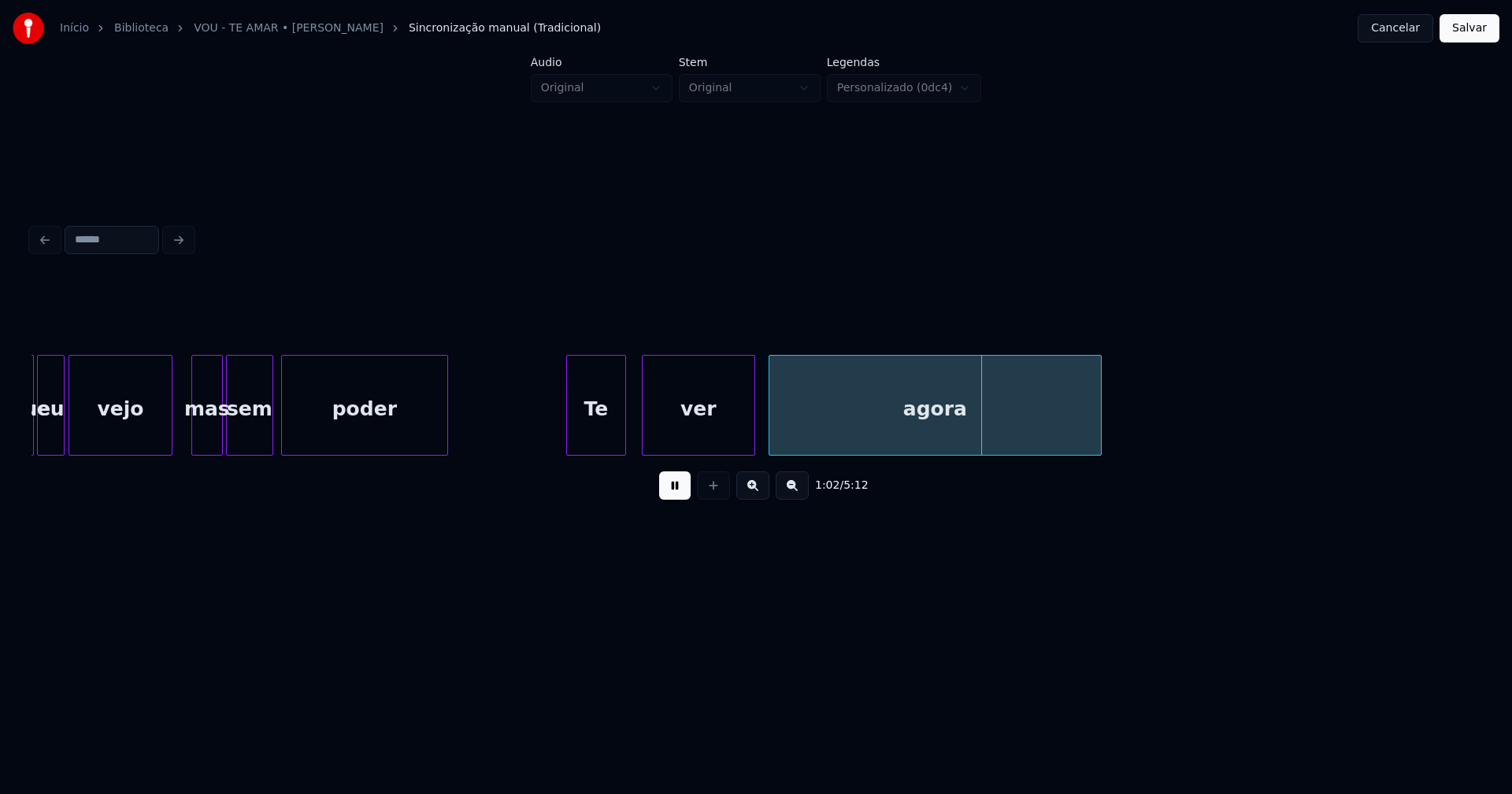
click at [750, 434] on div at bounding box center [751, 405] width 4 height 99
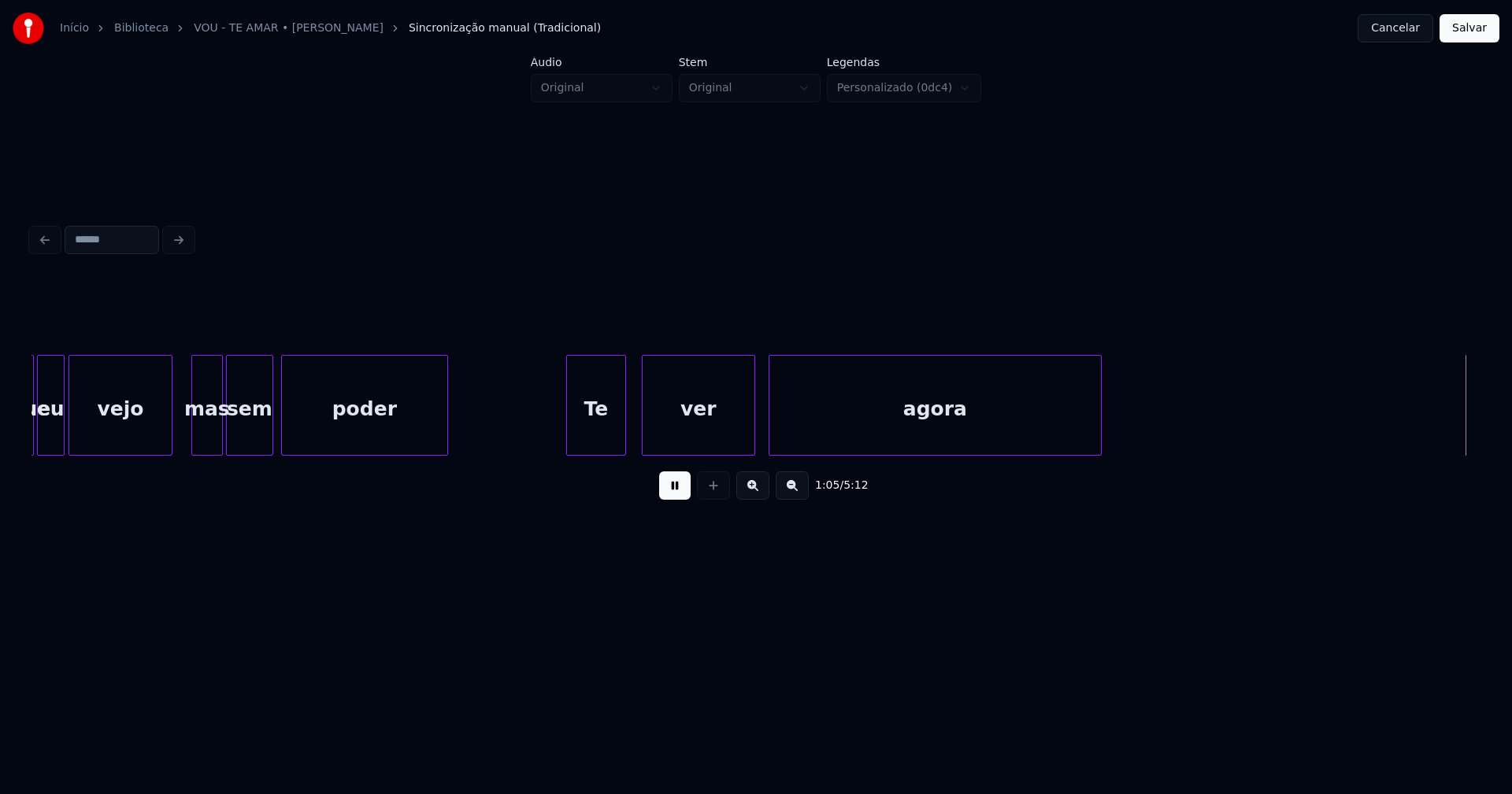
scroll to position [0, 10291]
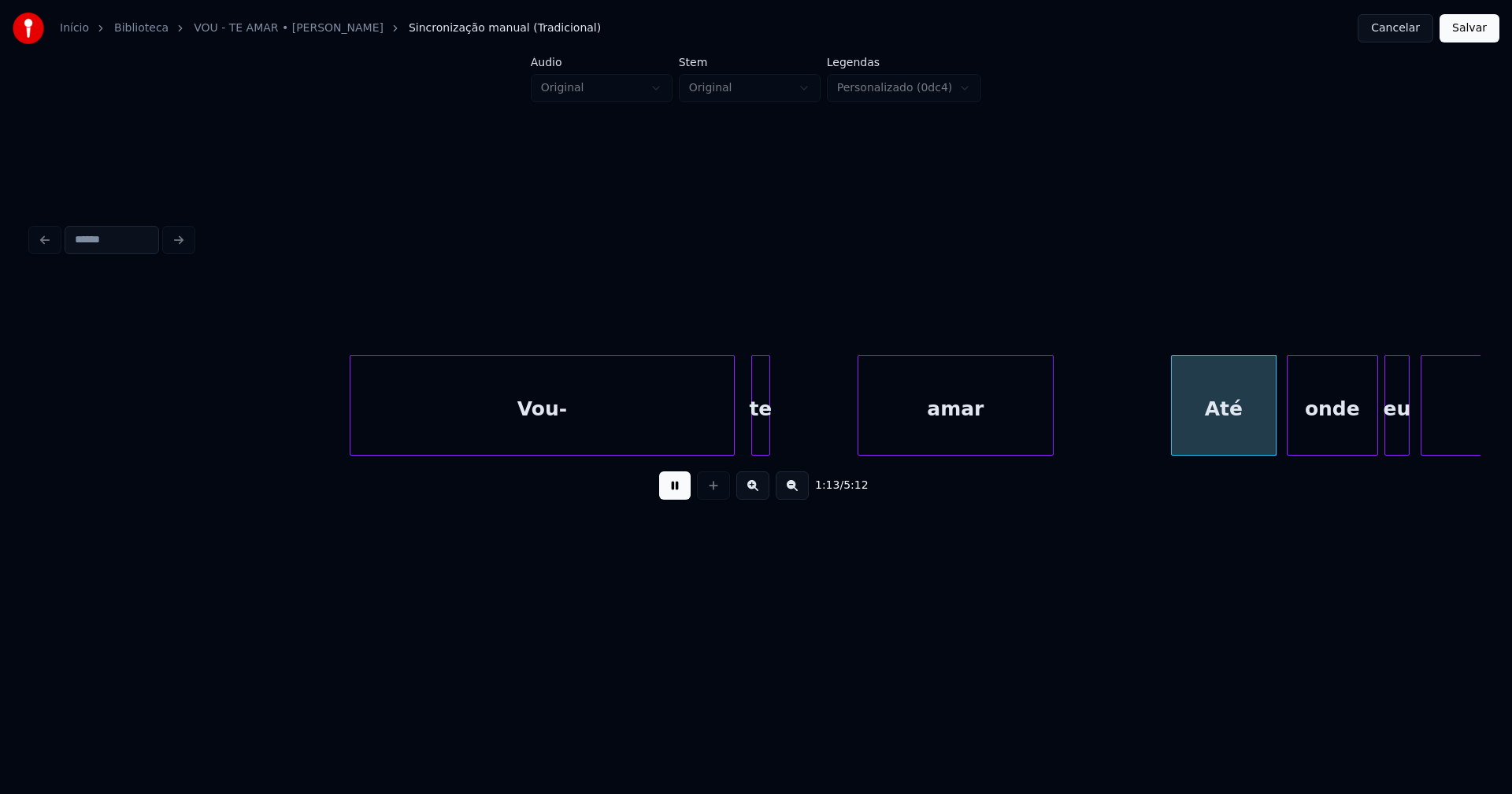
click at [860, 418] on div at bounding box center [860, 405] width 4 height 99
click at [842, 415] on div at bounding box center [842, 405] width 4 height 99
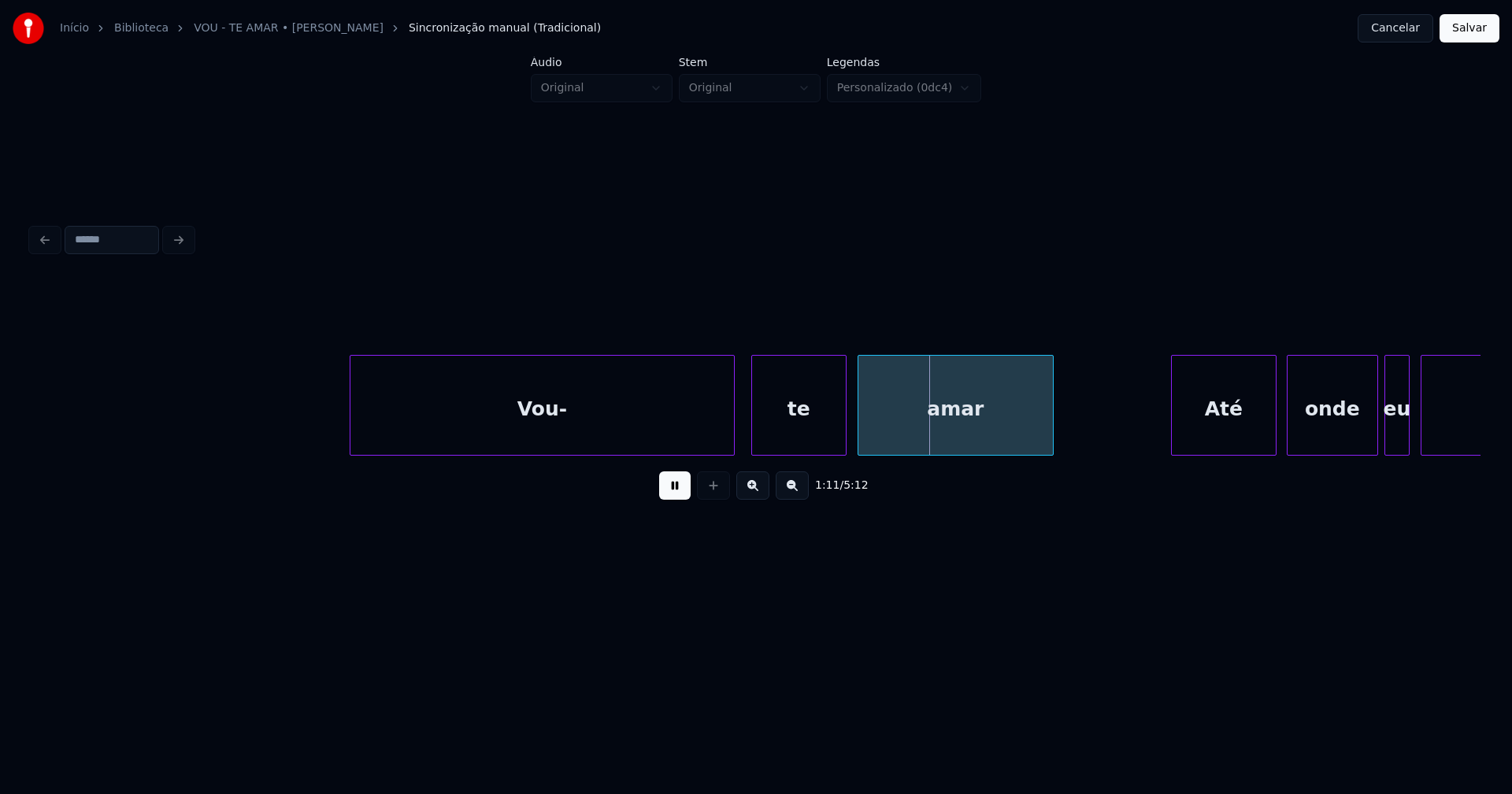
click at [1463, 35] on button "Salvar" at bounding box center [1470, 27] width 60 height 28
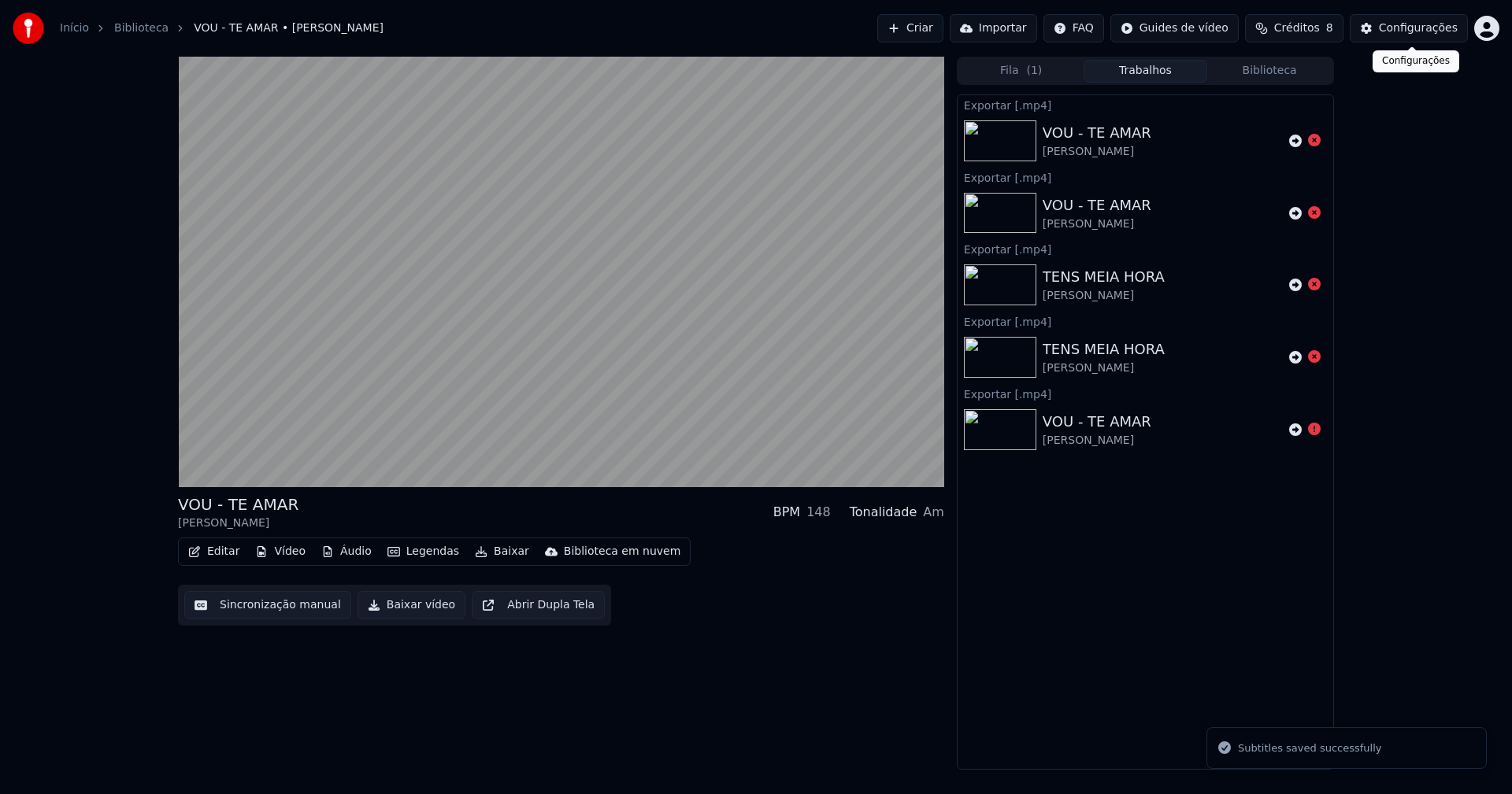
click at [1432, 32] on div "Configurações" at bounding box center [1418, 28] width 79 height 15
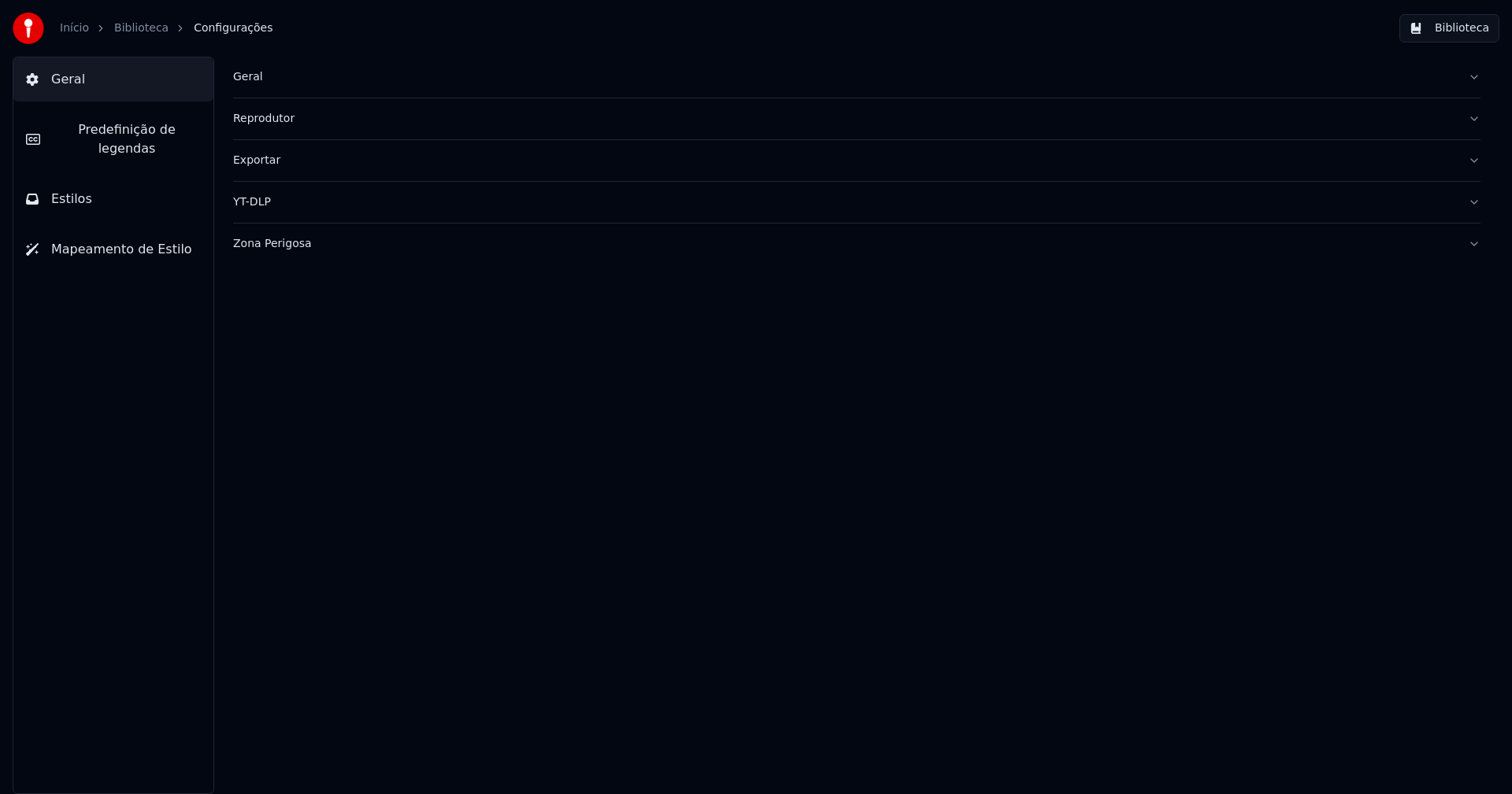
click at [279, 246] on div "Zona Perigosa" at bounding box center [844, 244] width 1222 height 15
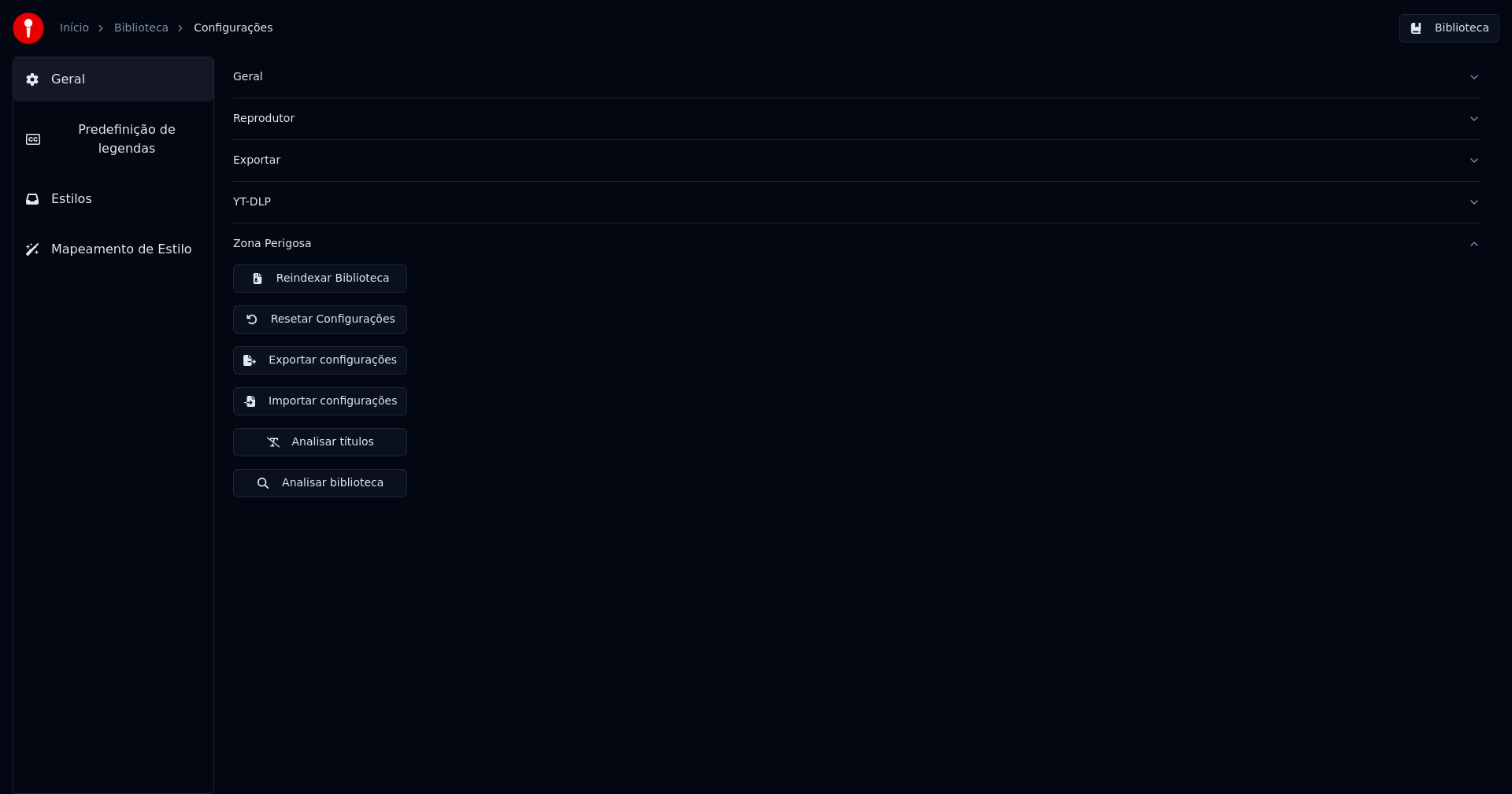
click at [336, 405] on button "Importar configurações" at bounding box center [320, 401] width 174 height 28
click at [328, 406] on button "Importar configurações" at bounding box center [320, 401] width 174 height 28
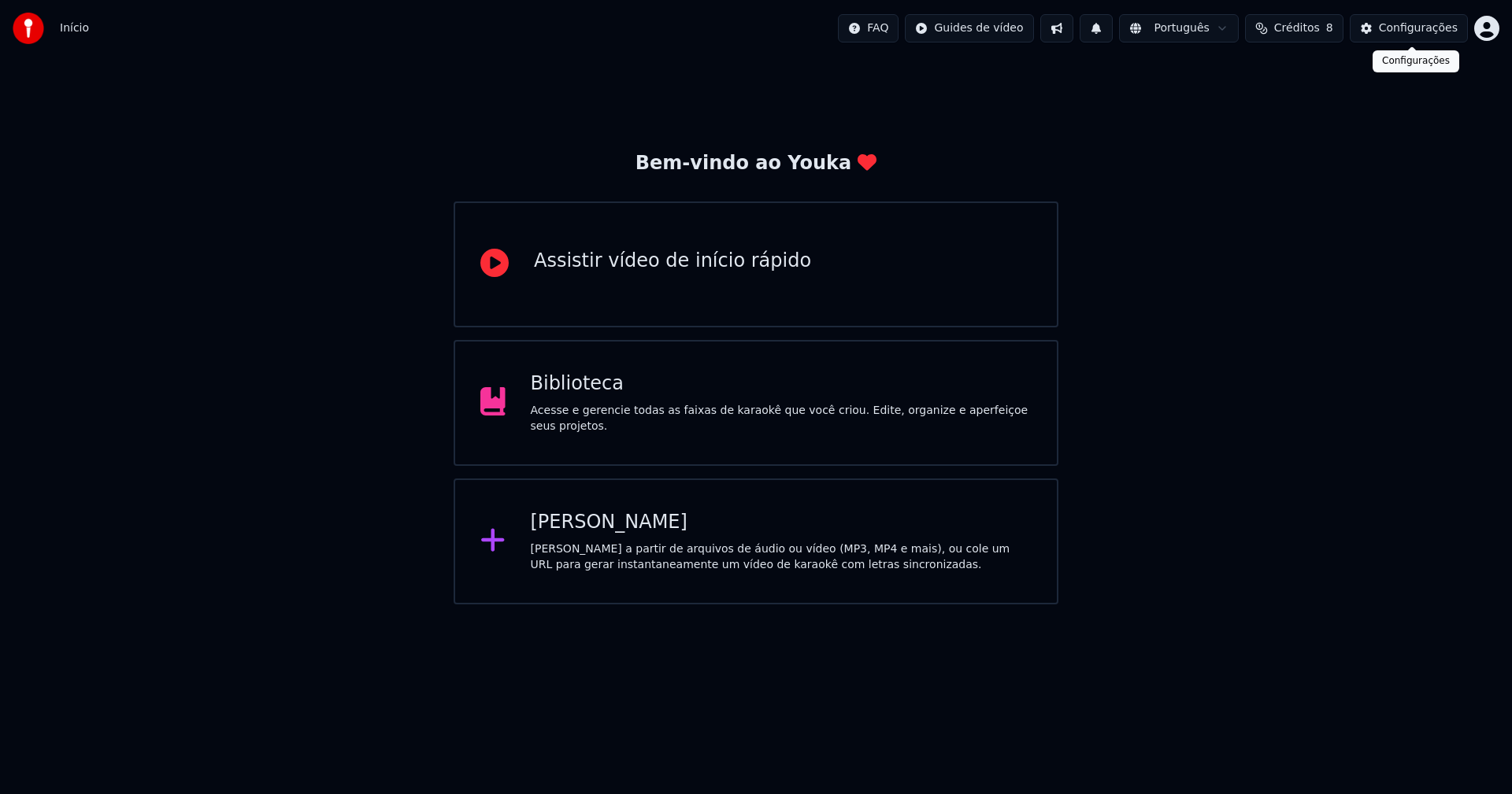
click at [1429, 28] on div "Configurações" at bounding box center [1418, 28] width 79 height 15
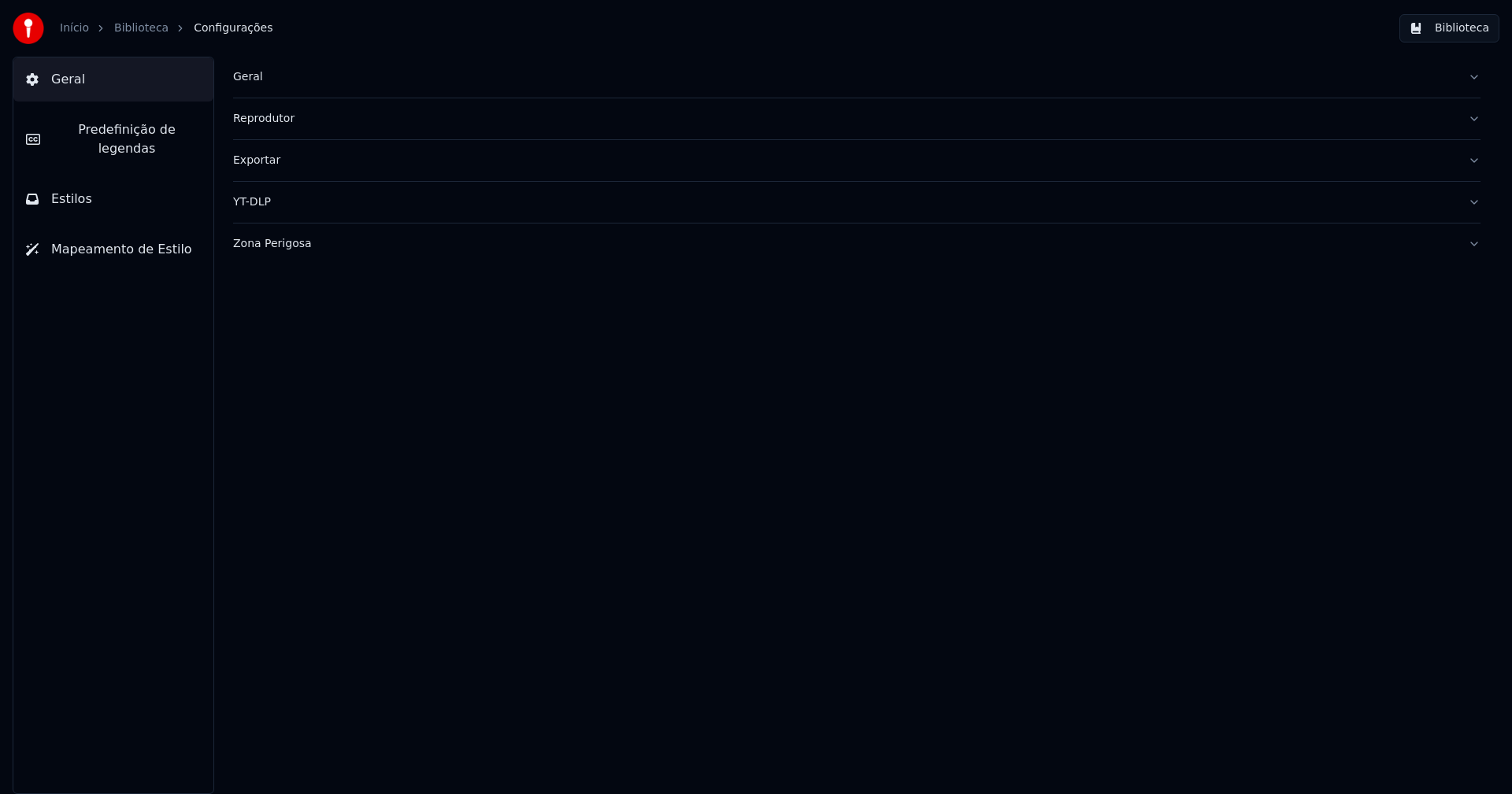
click at [257, 76] on div "Geral" at bounding box center [844, 77] width 1222 height 15
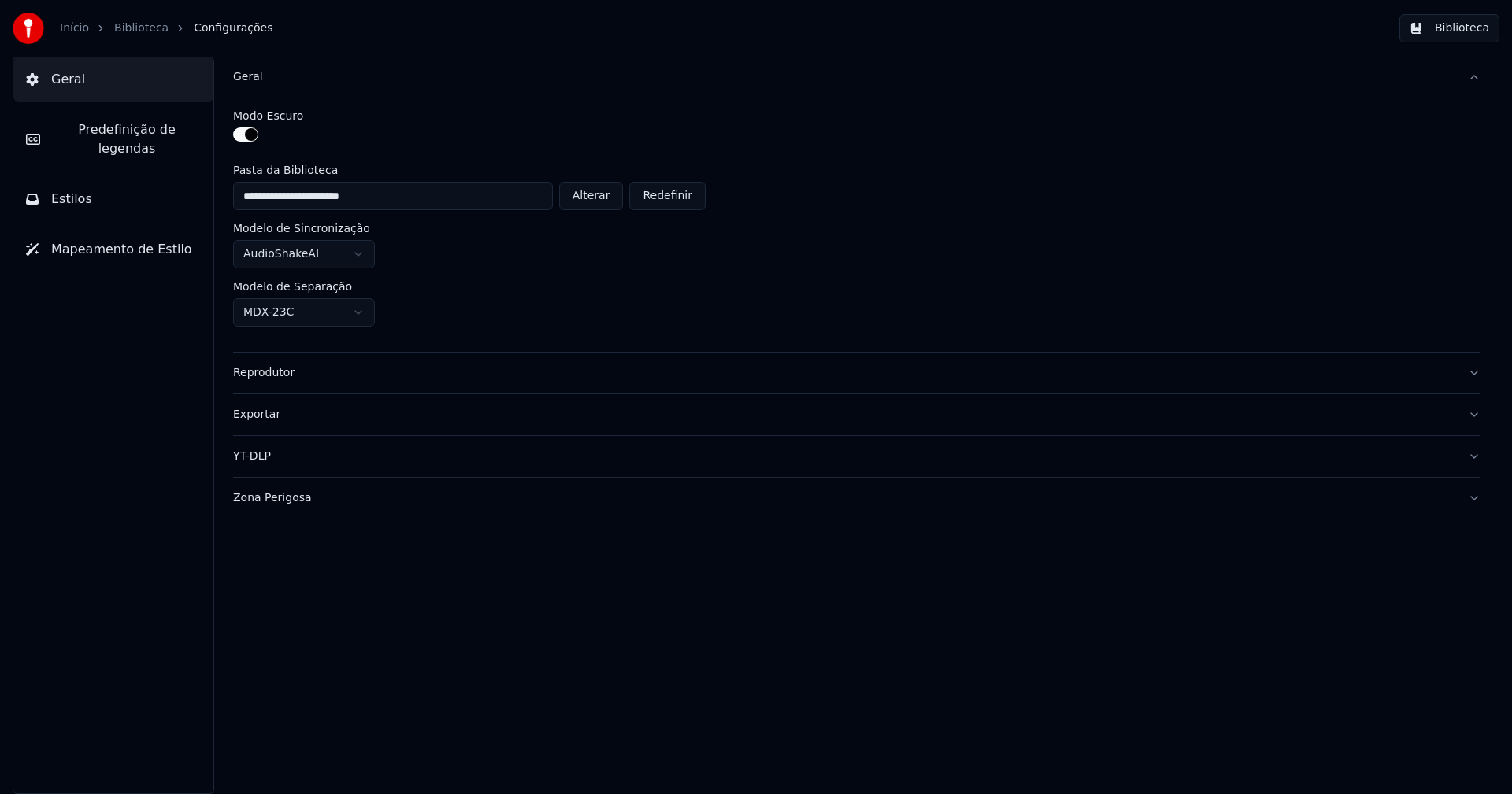
click at [605, 199] on button "Alterar" at bounding box center [591, 196] width 64 height 28
type input "**********"
click at [1440, 37] on button "Biblioteca" at bounding box center [1449, 27] width 100 height 28
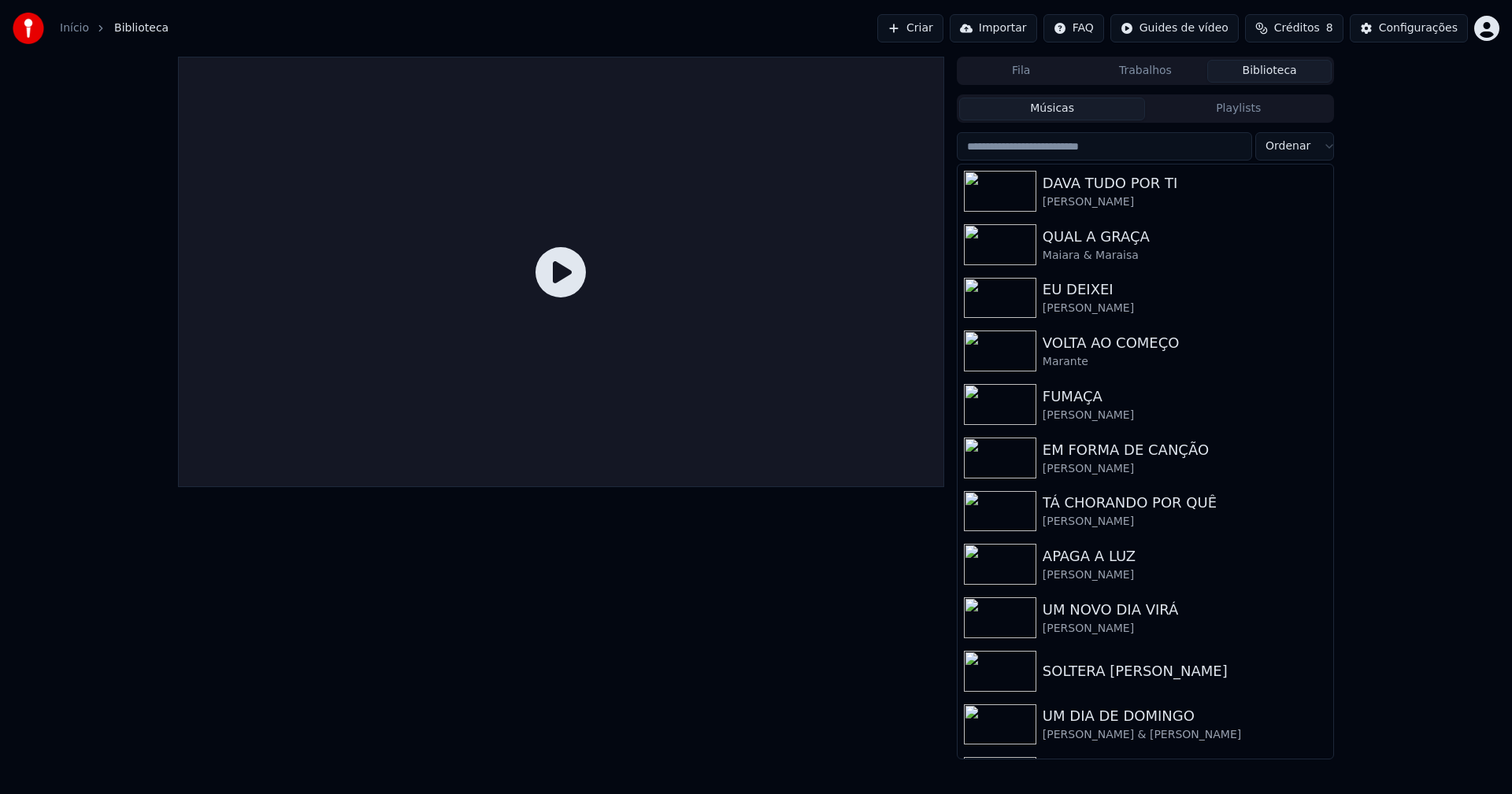
click at [1051, 148] on input "search" at bounding box center [1105, 146] width 296 height 28
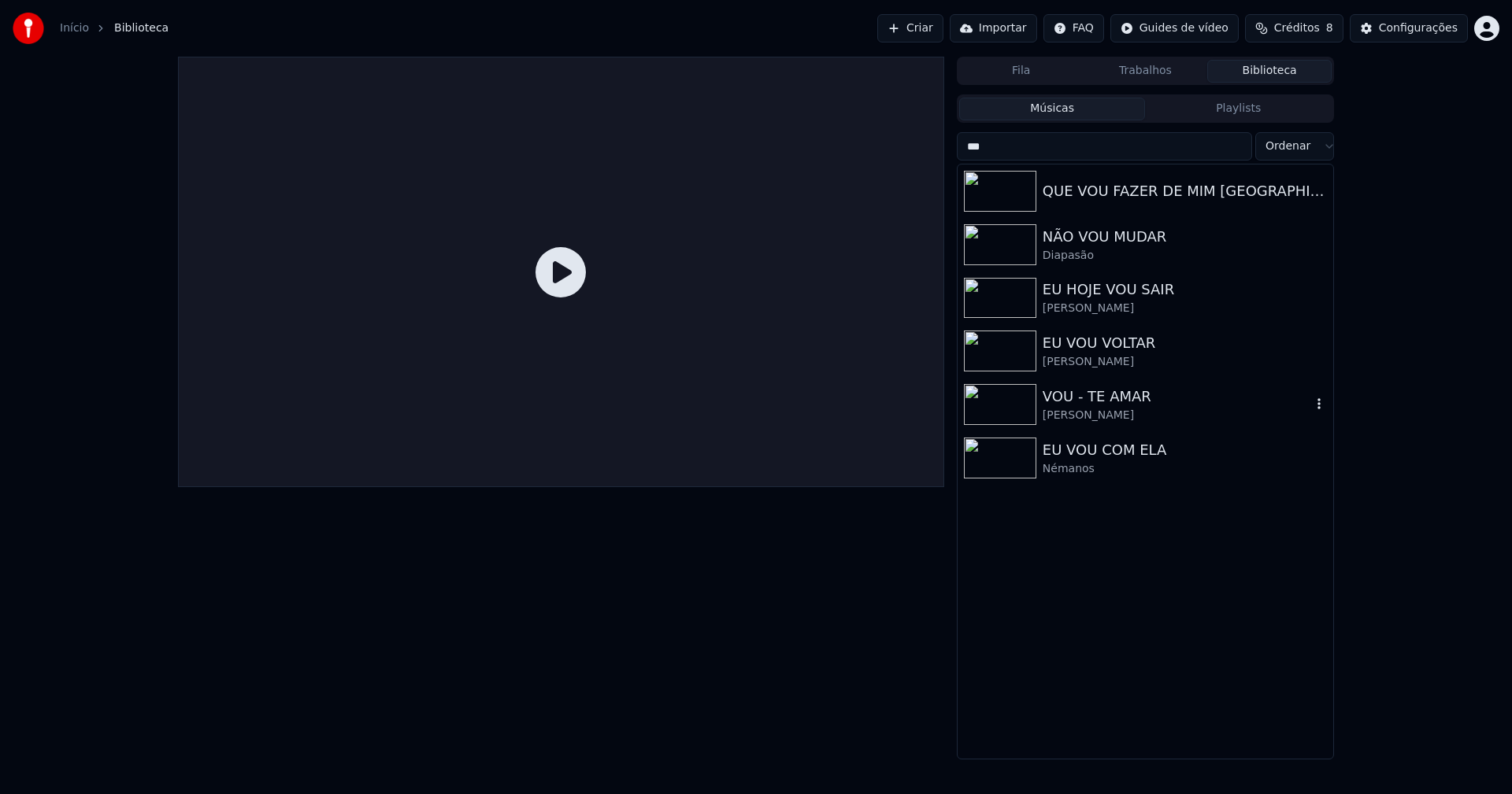
type input "***"
click at [1142, 398] on div "VOU - TE AMAR" at bounding box center [1177, 397] width 268 height 22
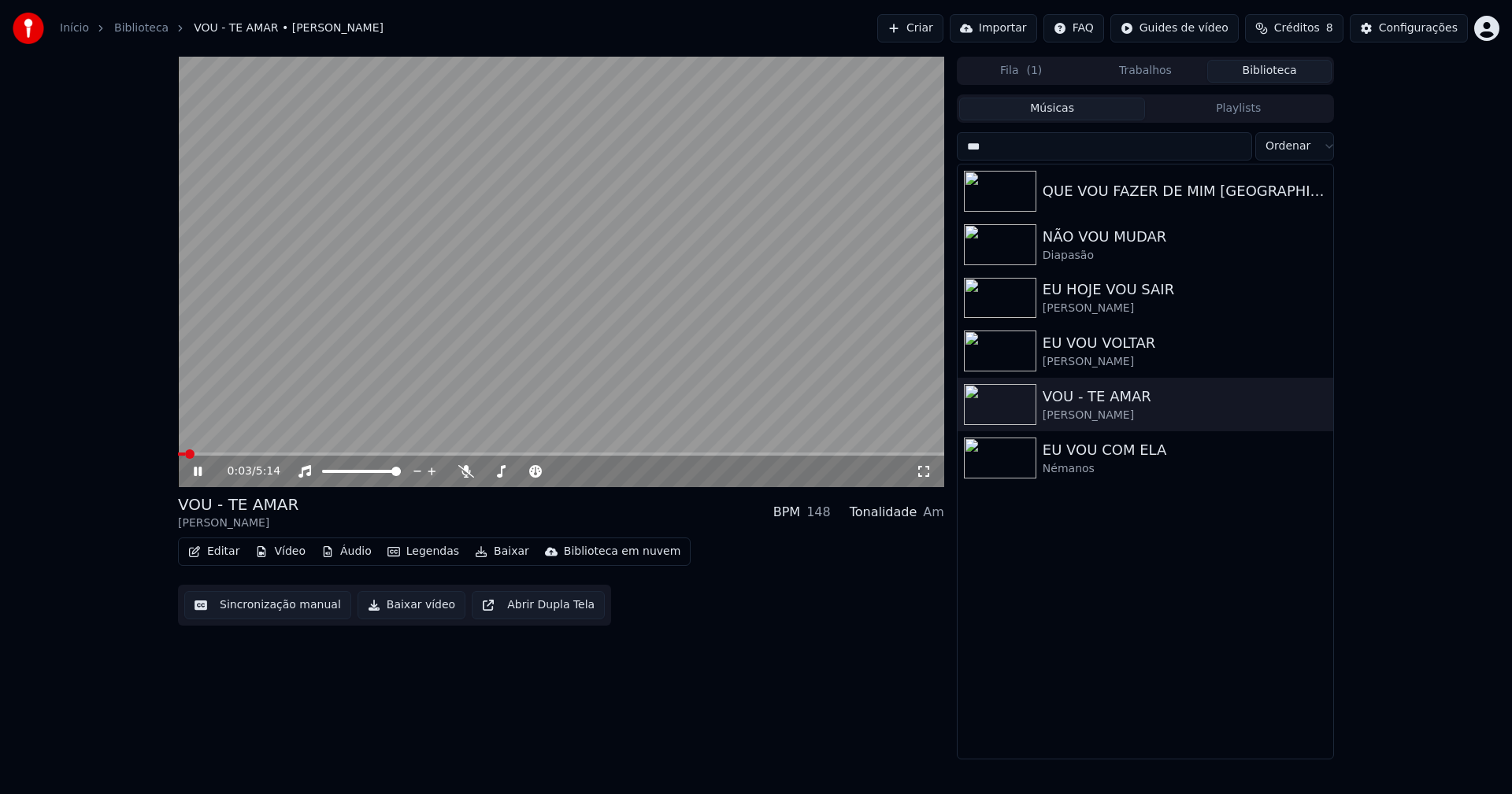
click at [403, 605] on button "Baixar vídeo" at bounding box center [411, 605] width 107 height 28
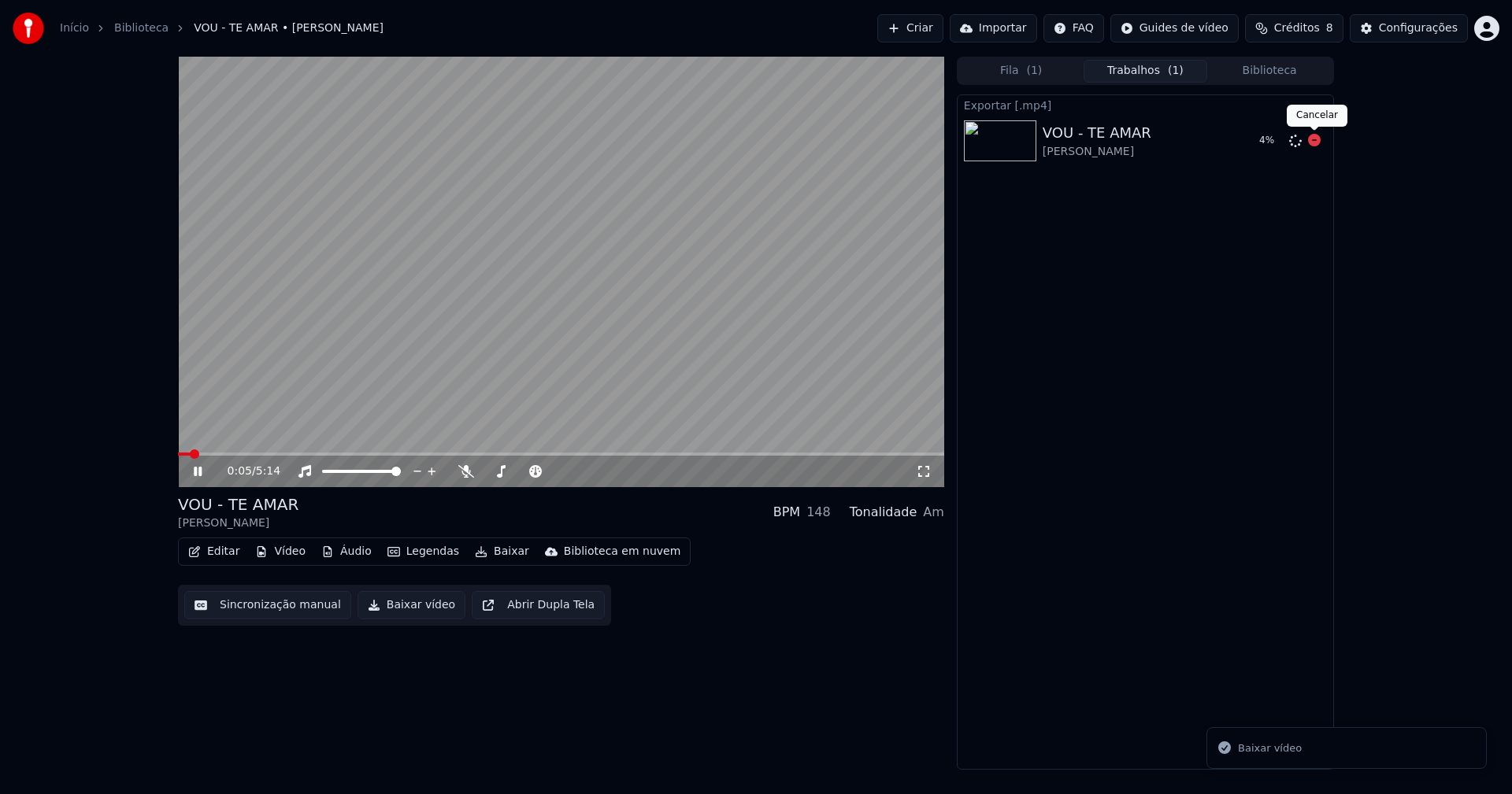
click at [1312, 140] on icon at bounding box center [1314, 140] width 13 height 13
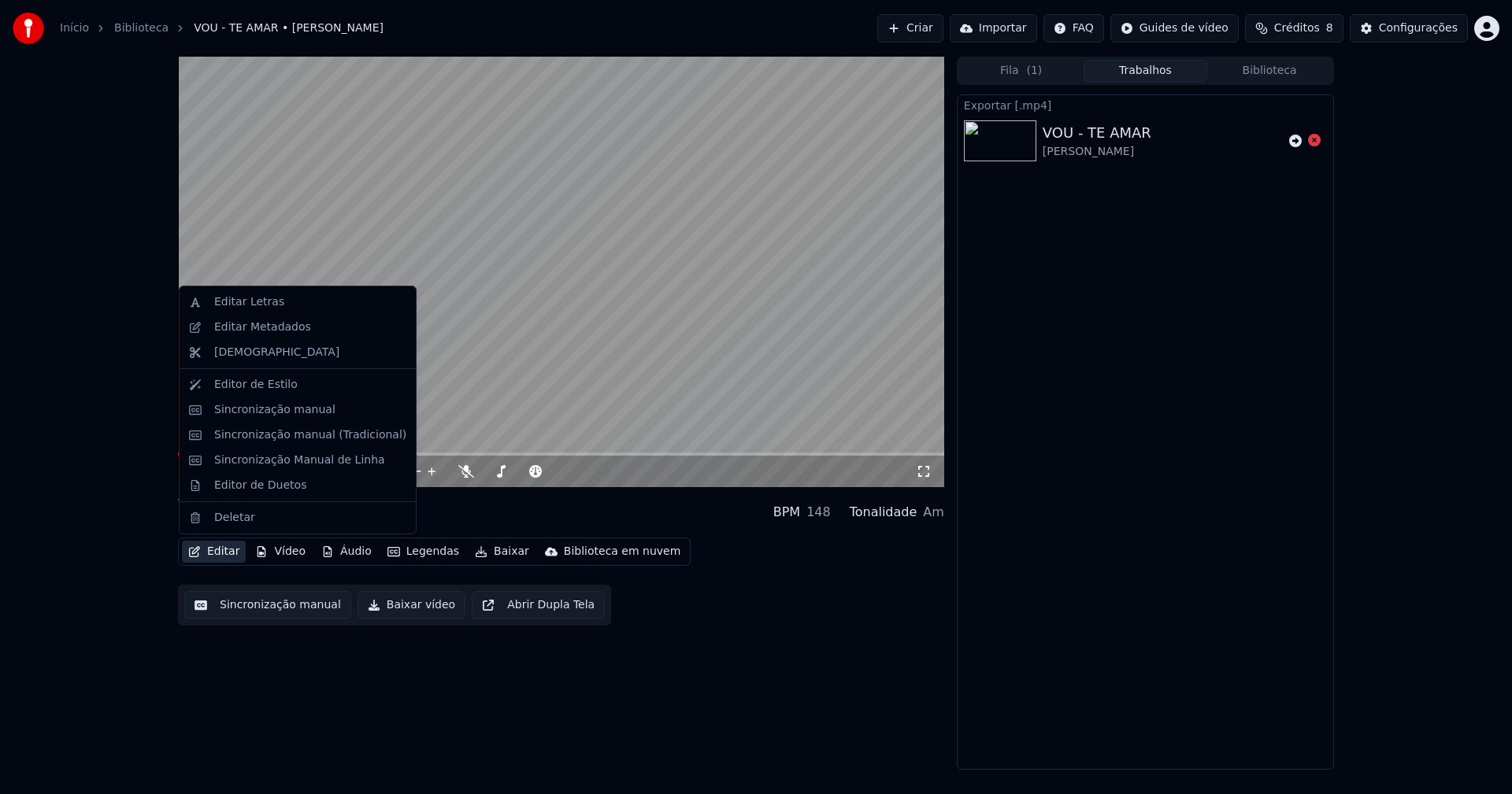
click at [225, 553] on button "Editar" at bounding box center [214, 552] width 64 height 22
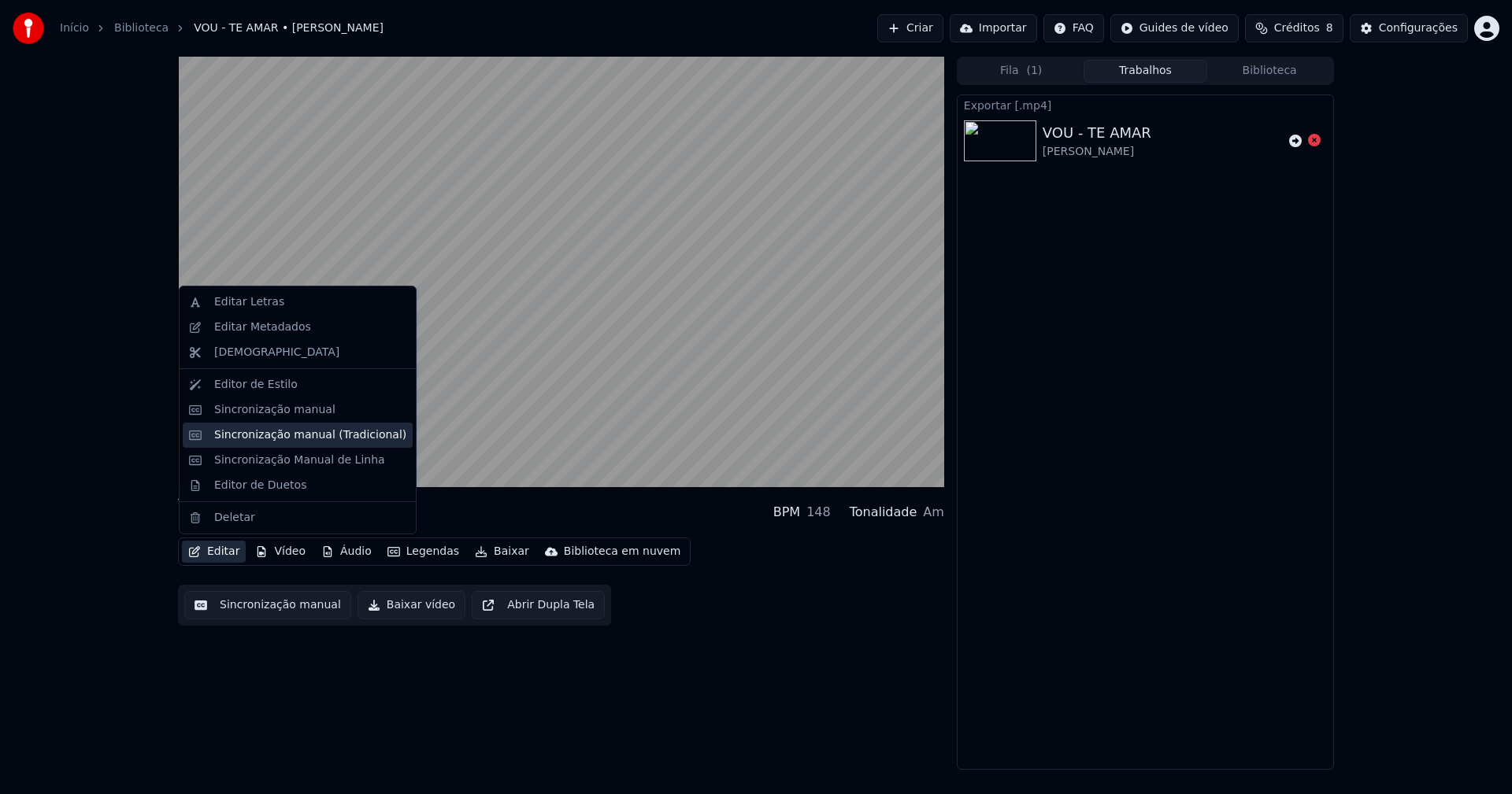
click at [264, 441] on div "Sincronização manual (Tradicional)" at bounding box center [310, 435] width 193 height 15
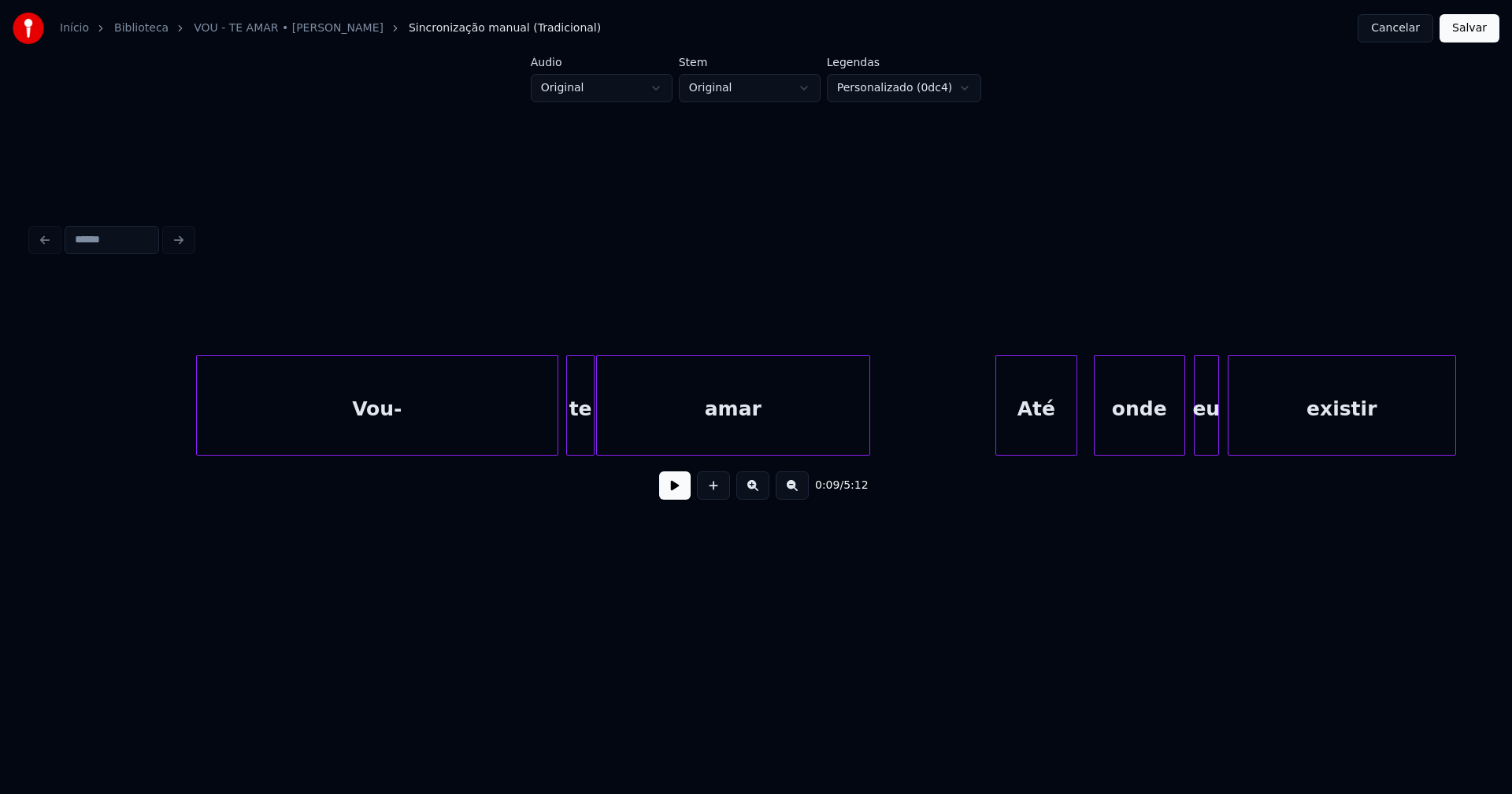
scroll to position [0, 13574]
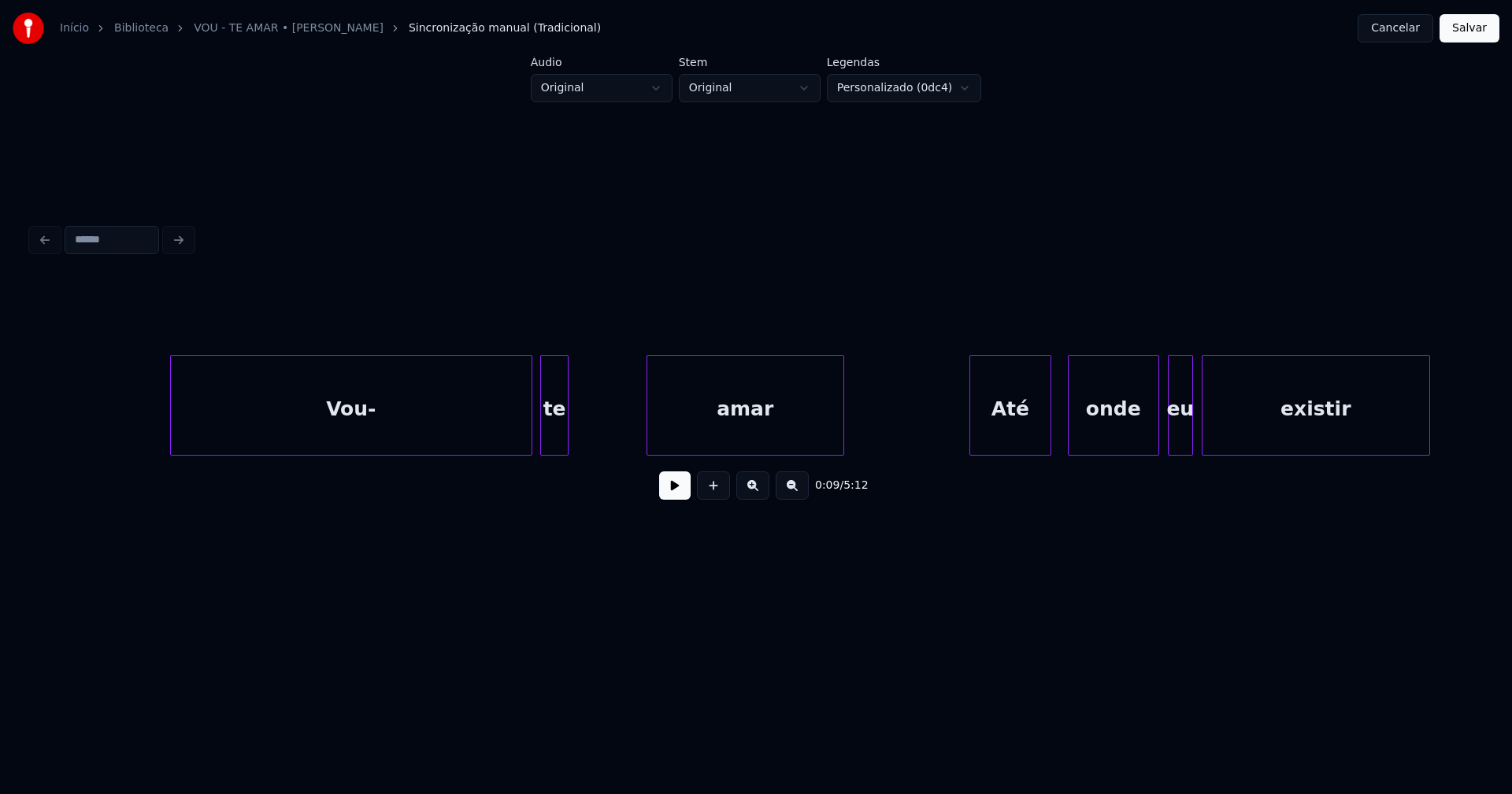
click at [647, 437] on div at bounding box center [649, 405] width 4 height 99
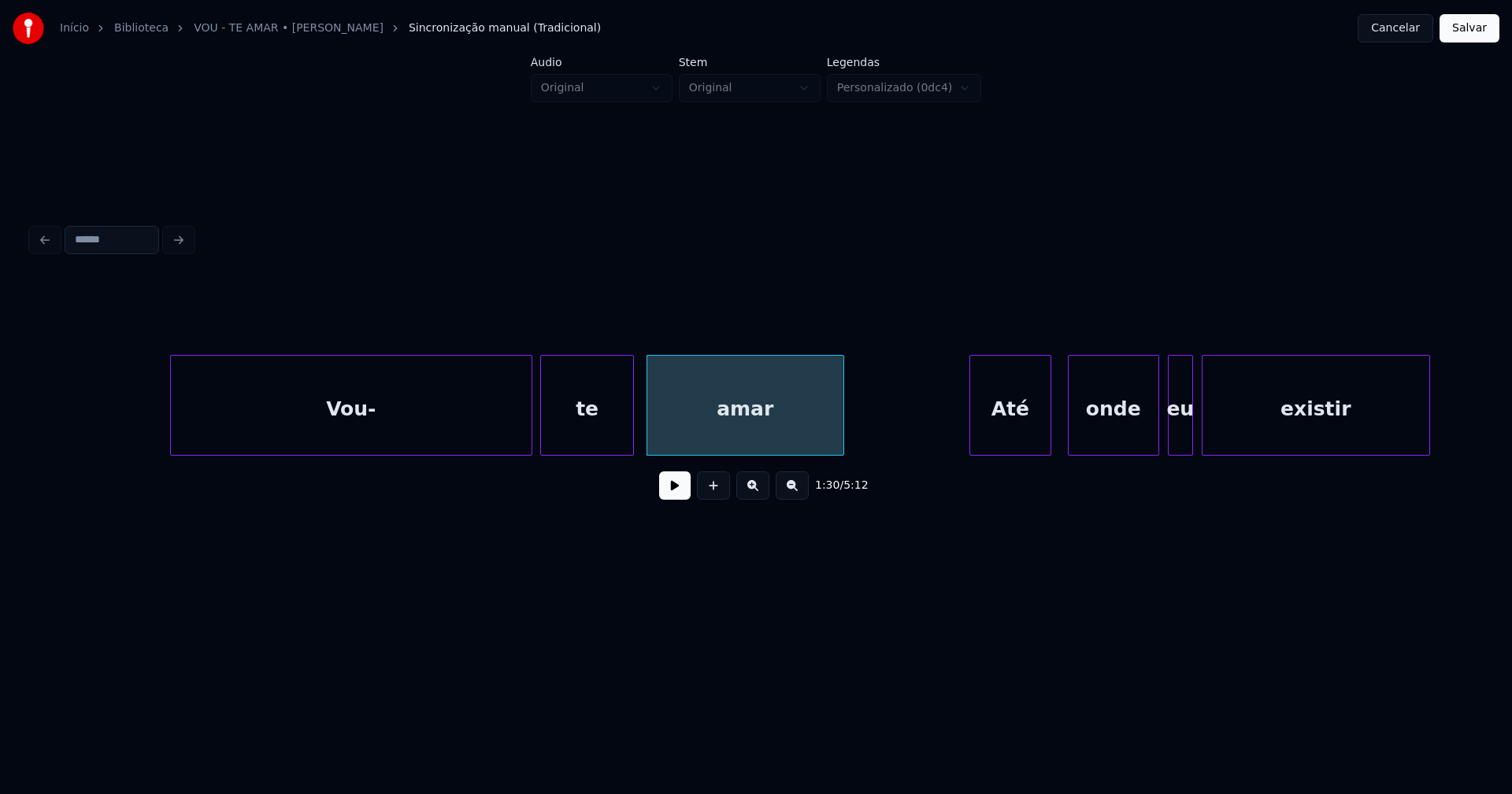
click at [632, 425] on div at bounding box center [630, 405] width 4 height 99
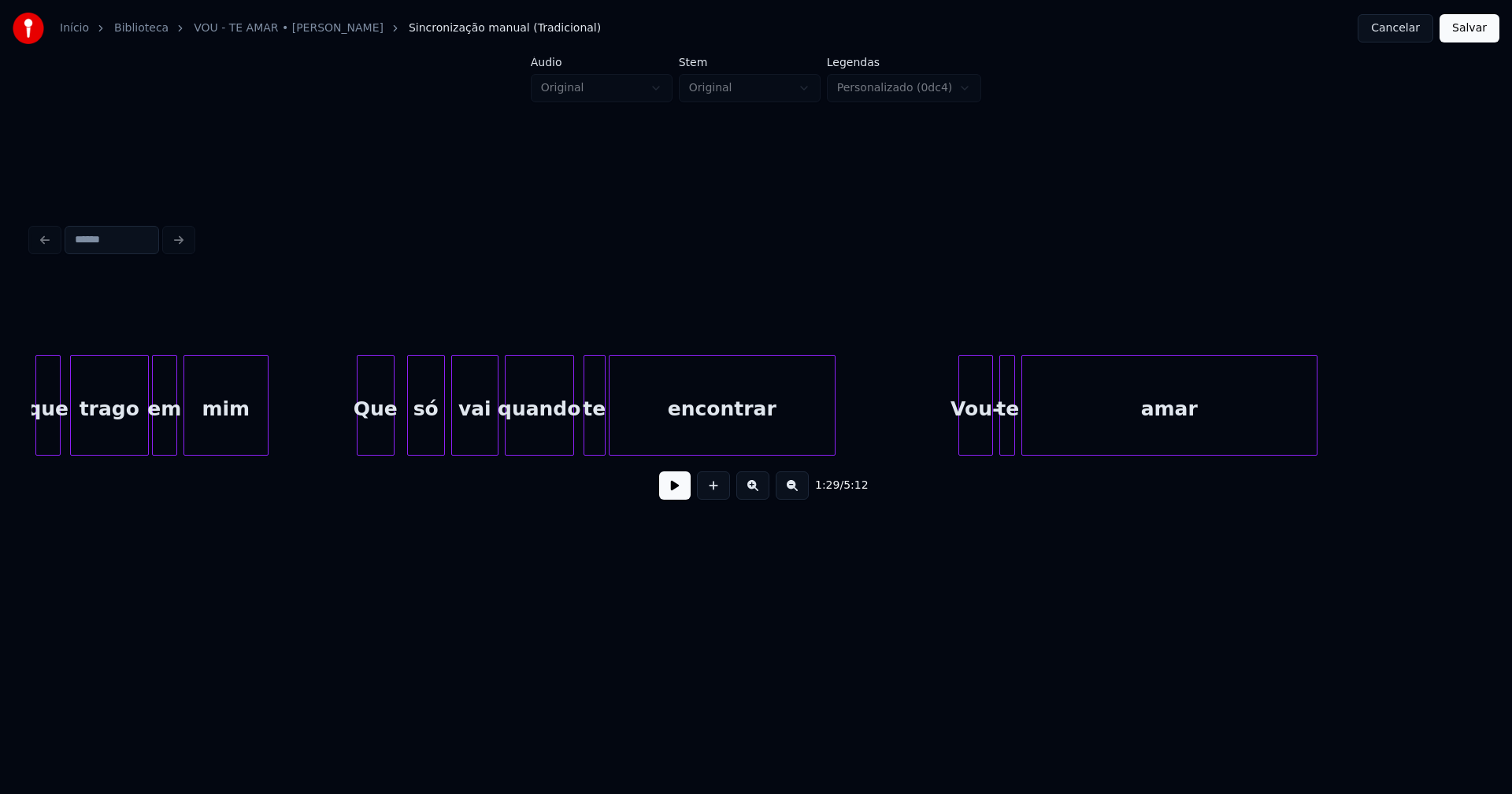
scroll to position [0, 16078]
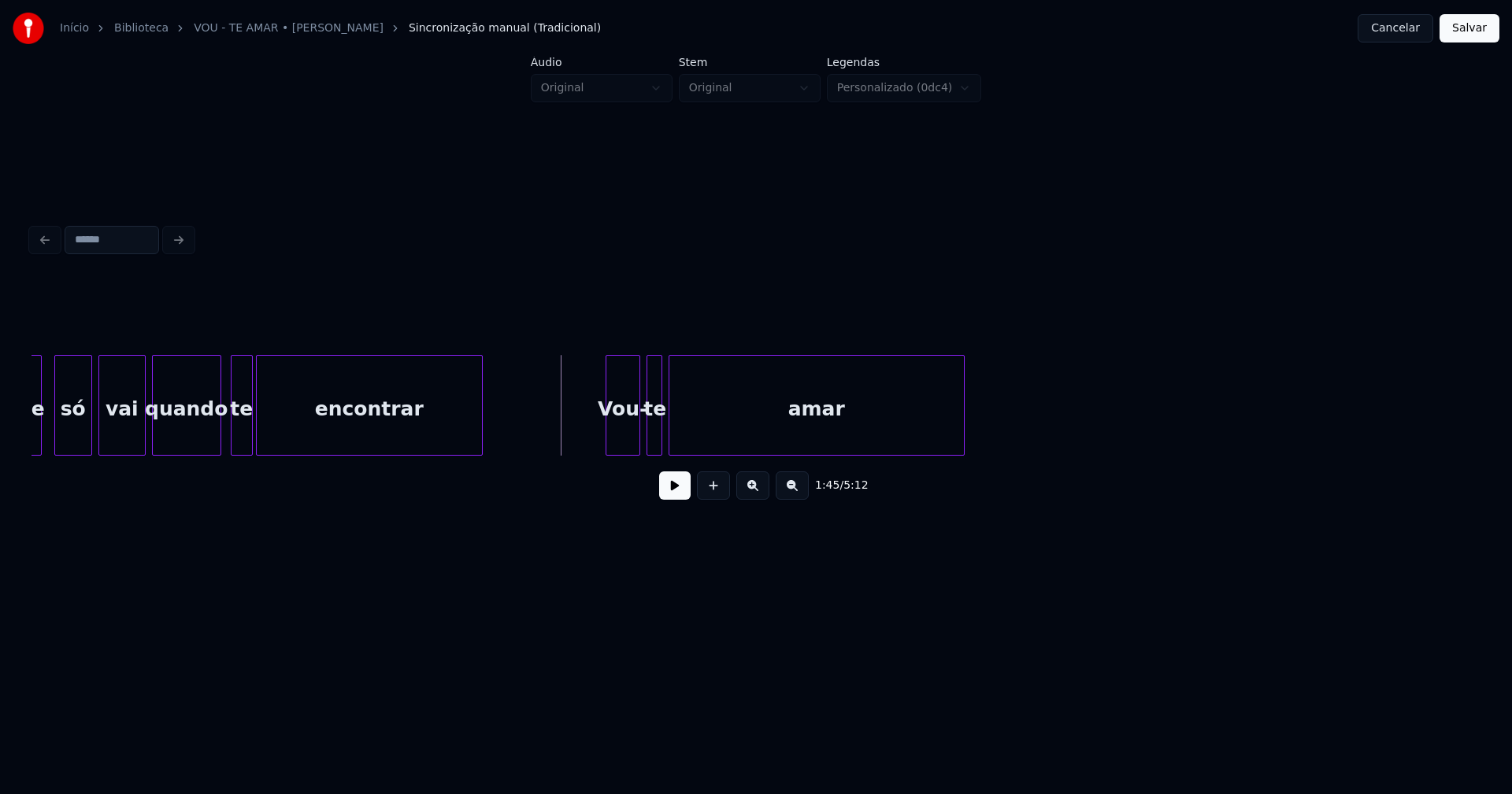
click at [670, 497] on button at bounding box center [675, 486] width 32 height 28
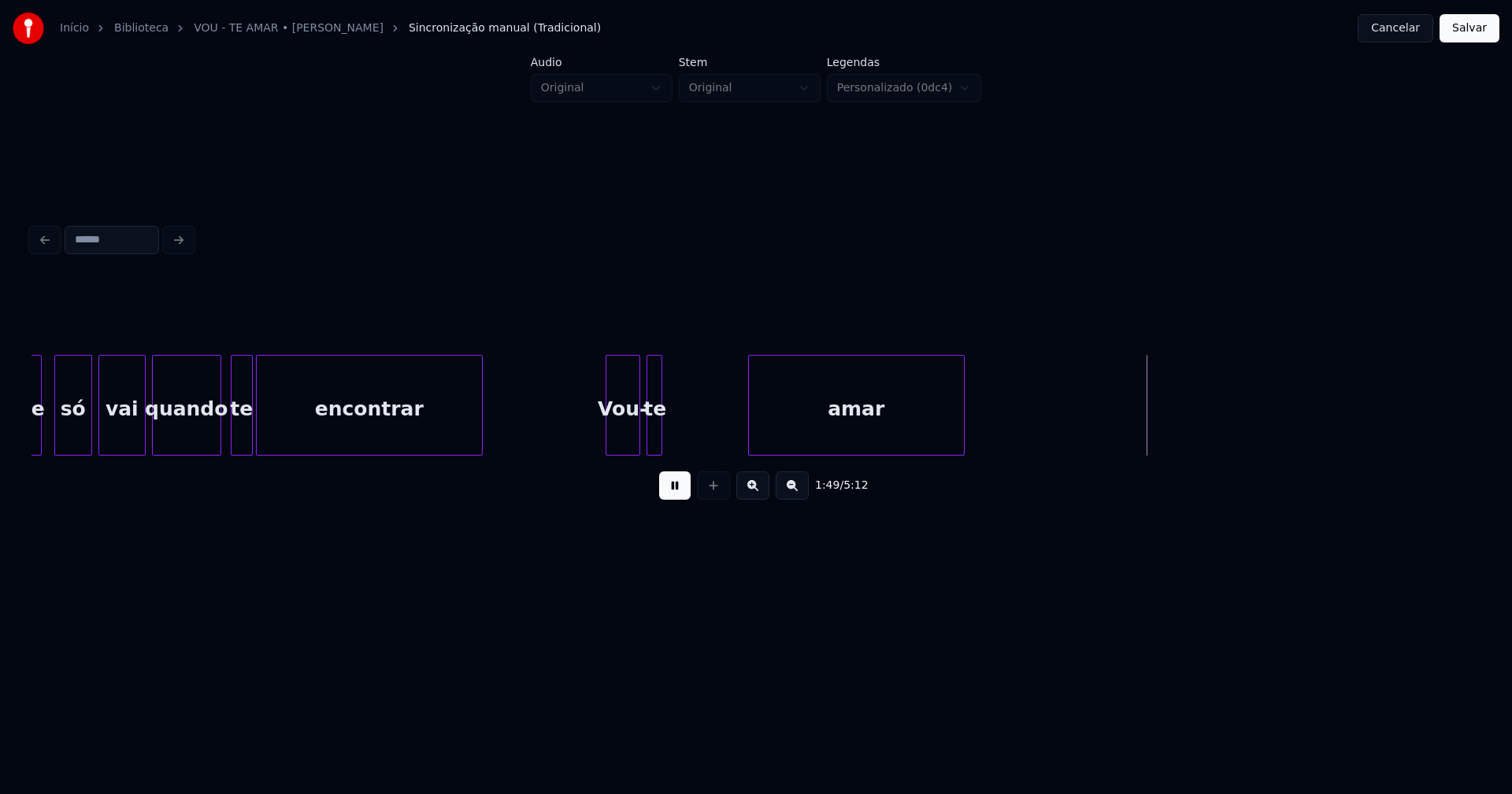
click at [751, 433] on div at bounding box center [750, 405] width 4 height 99
click at [739, 419] on div at bounding box center [740, 405] width 4 height 99
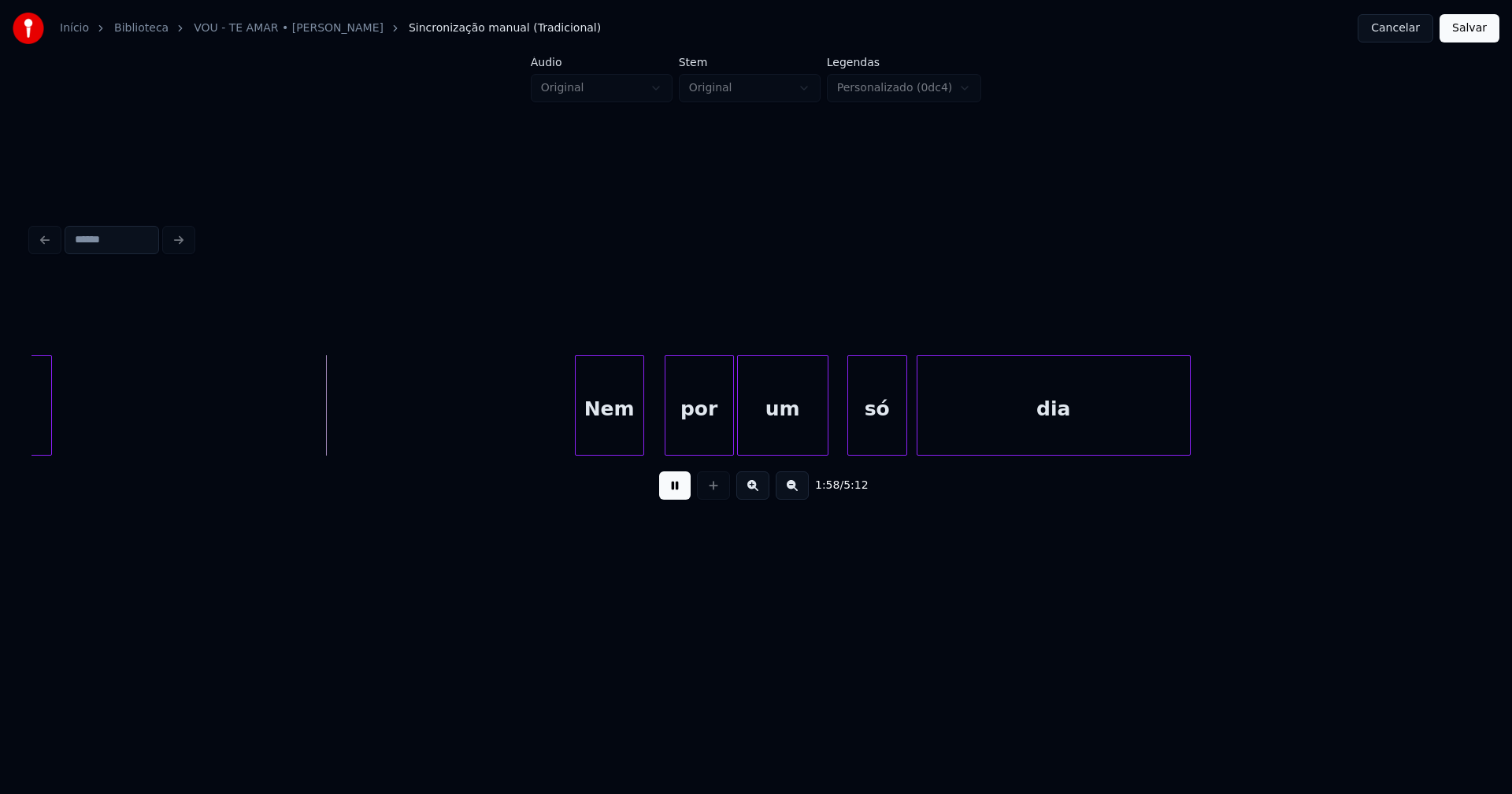
scroll to position [0, 18418]
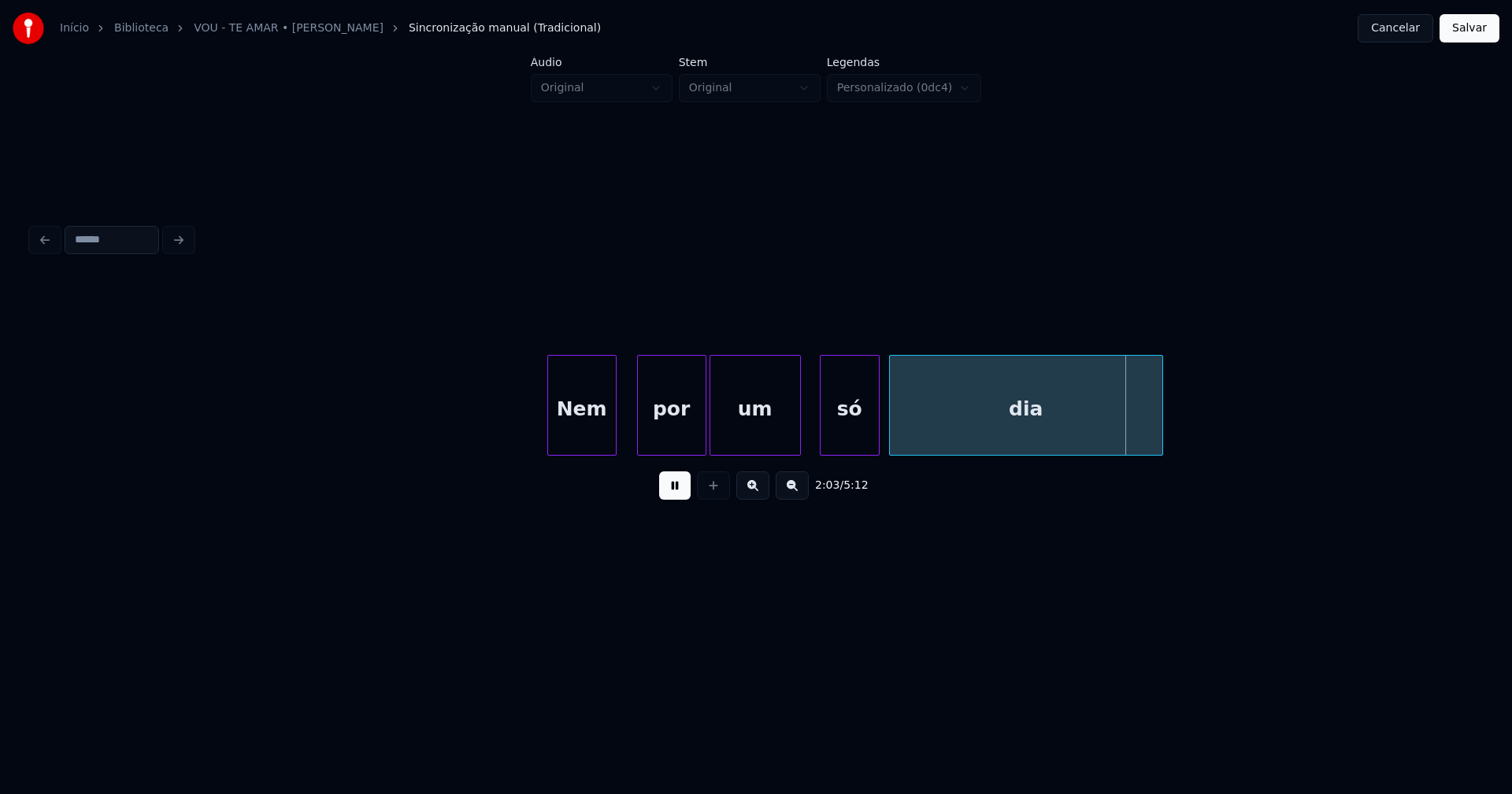
click at [677, 492] on button at bounding box center [675, 486] width 32 height 28
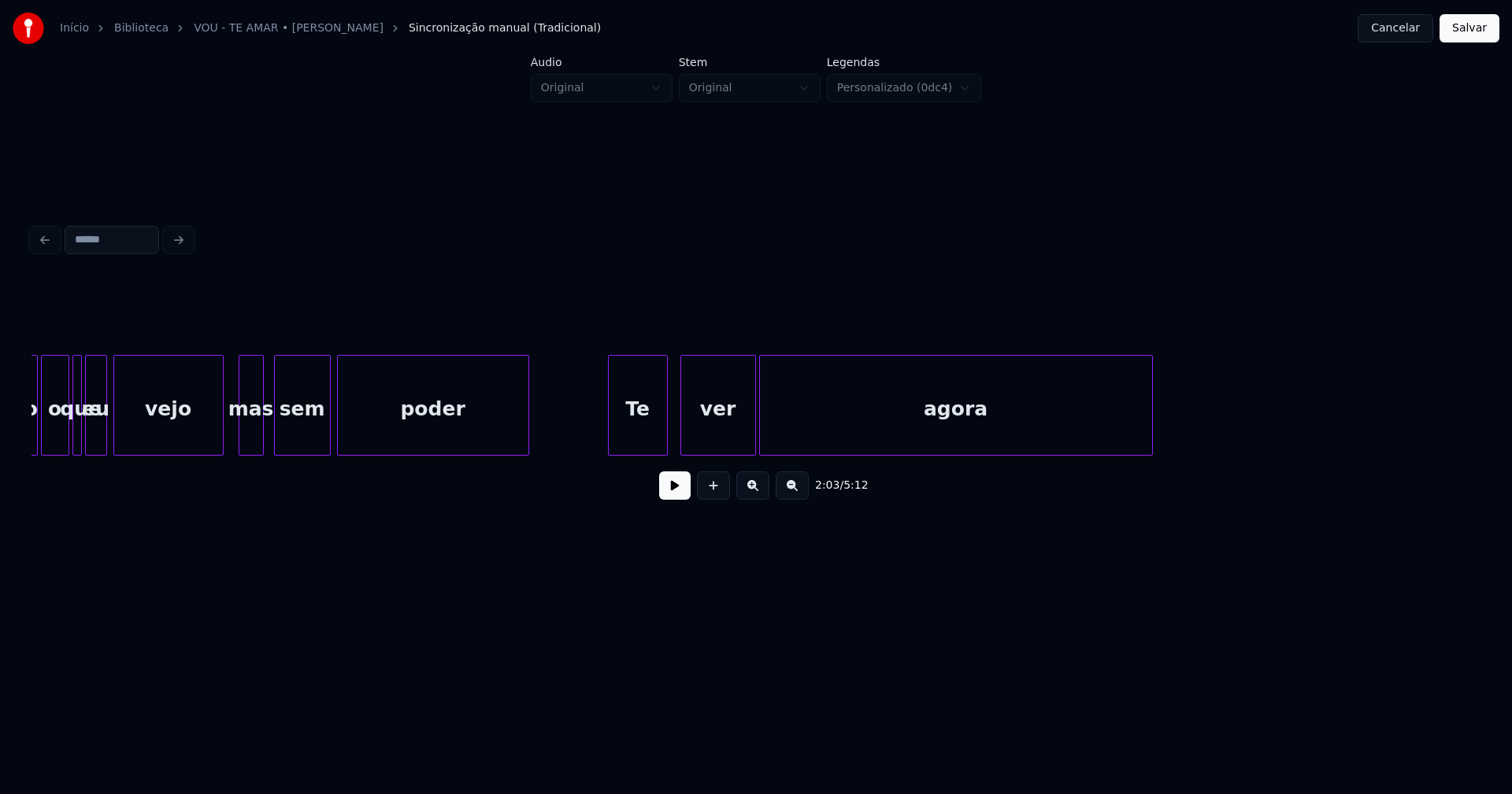
scroll to position [0, 25165]
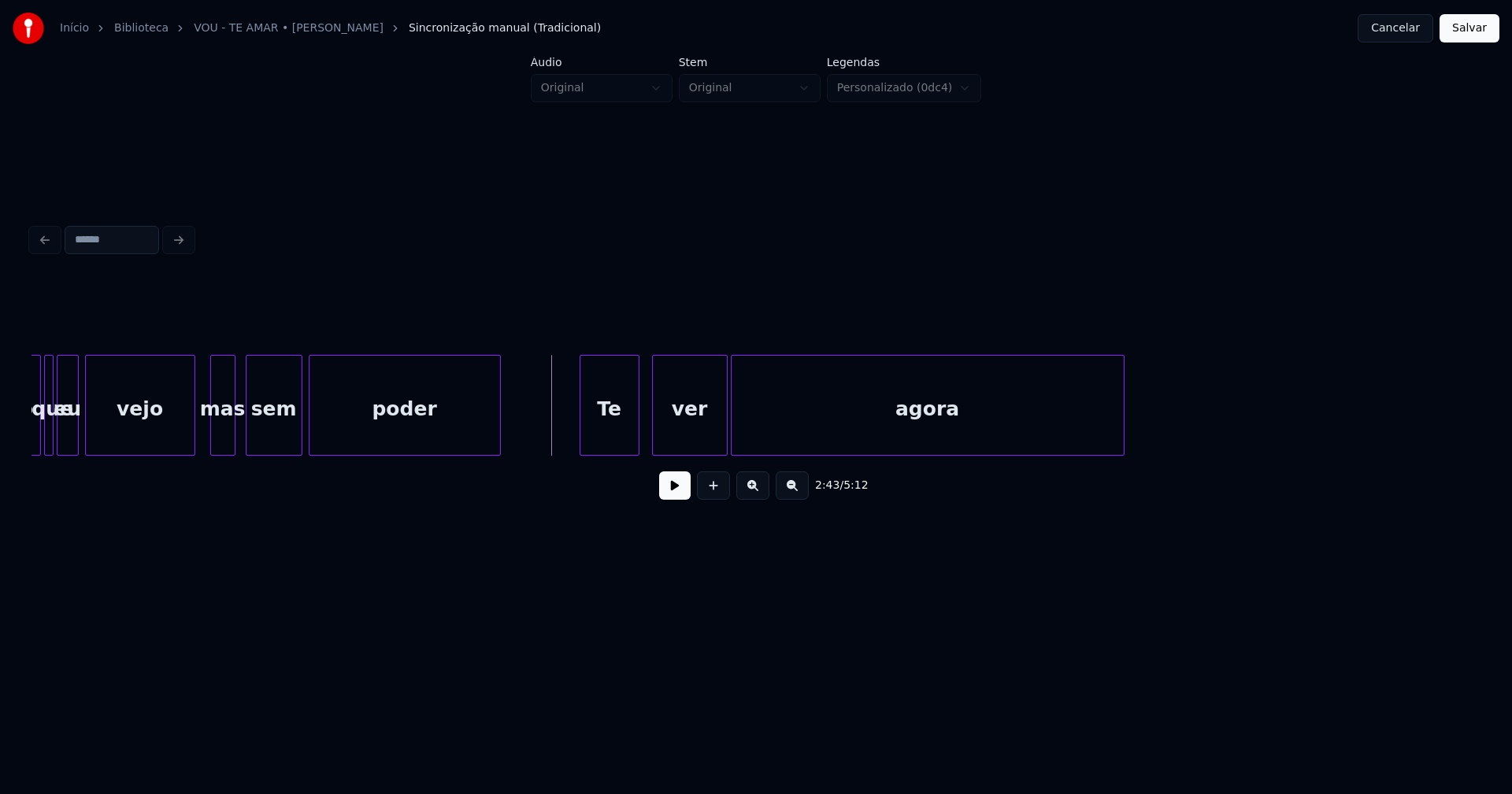
click at [682, 491] on button at bounding box center [675, 486] width 32 height 28
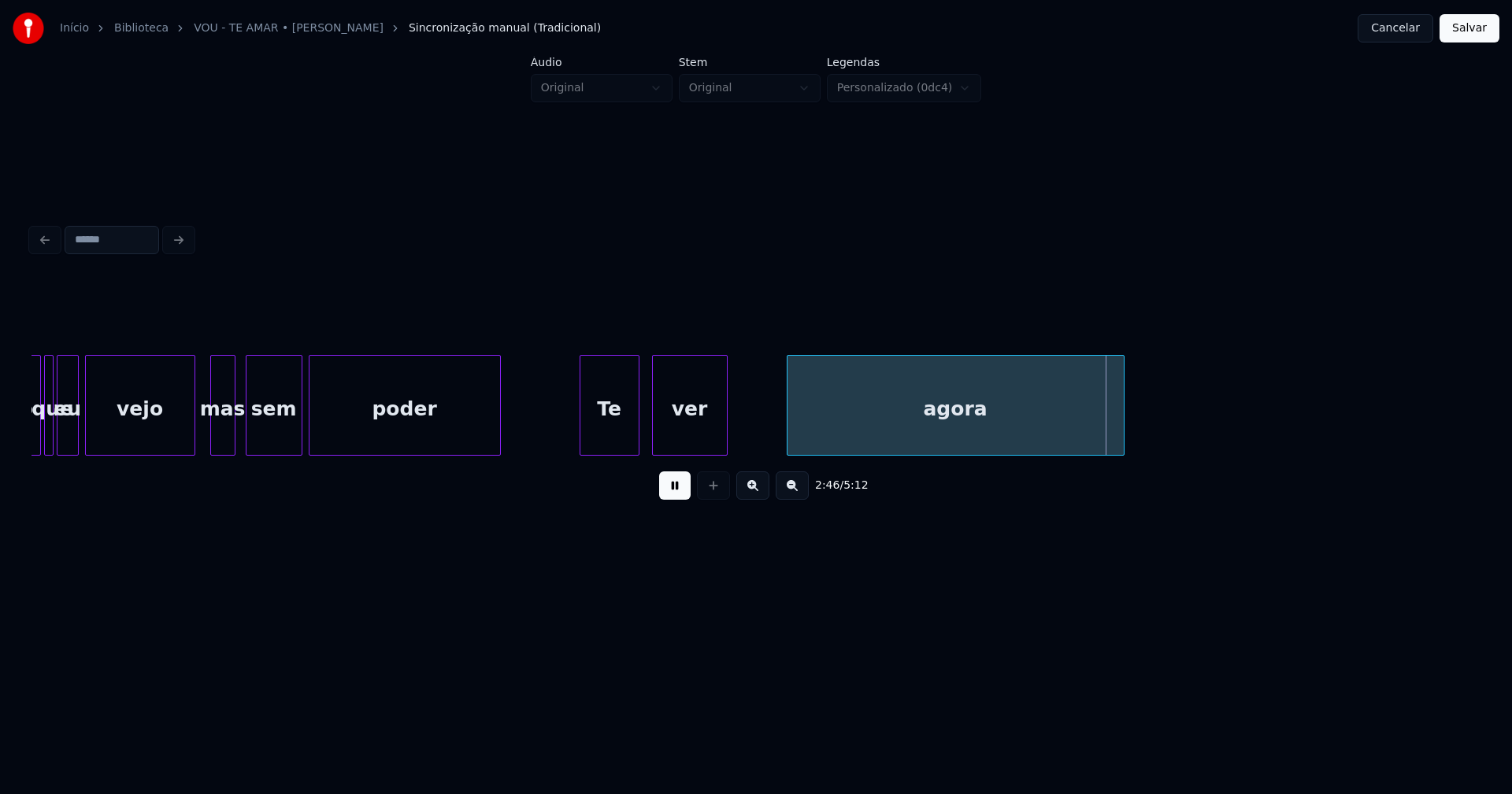
click at [791, 426] on div at bounding box center [789, 405] width 4 height 99
click at [771, 412] on div at bounding box center [770, 405] width 4 height 99
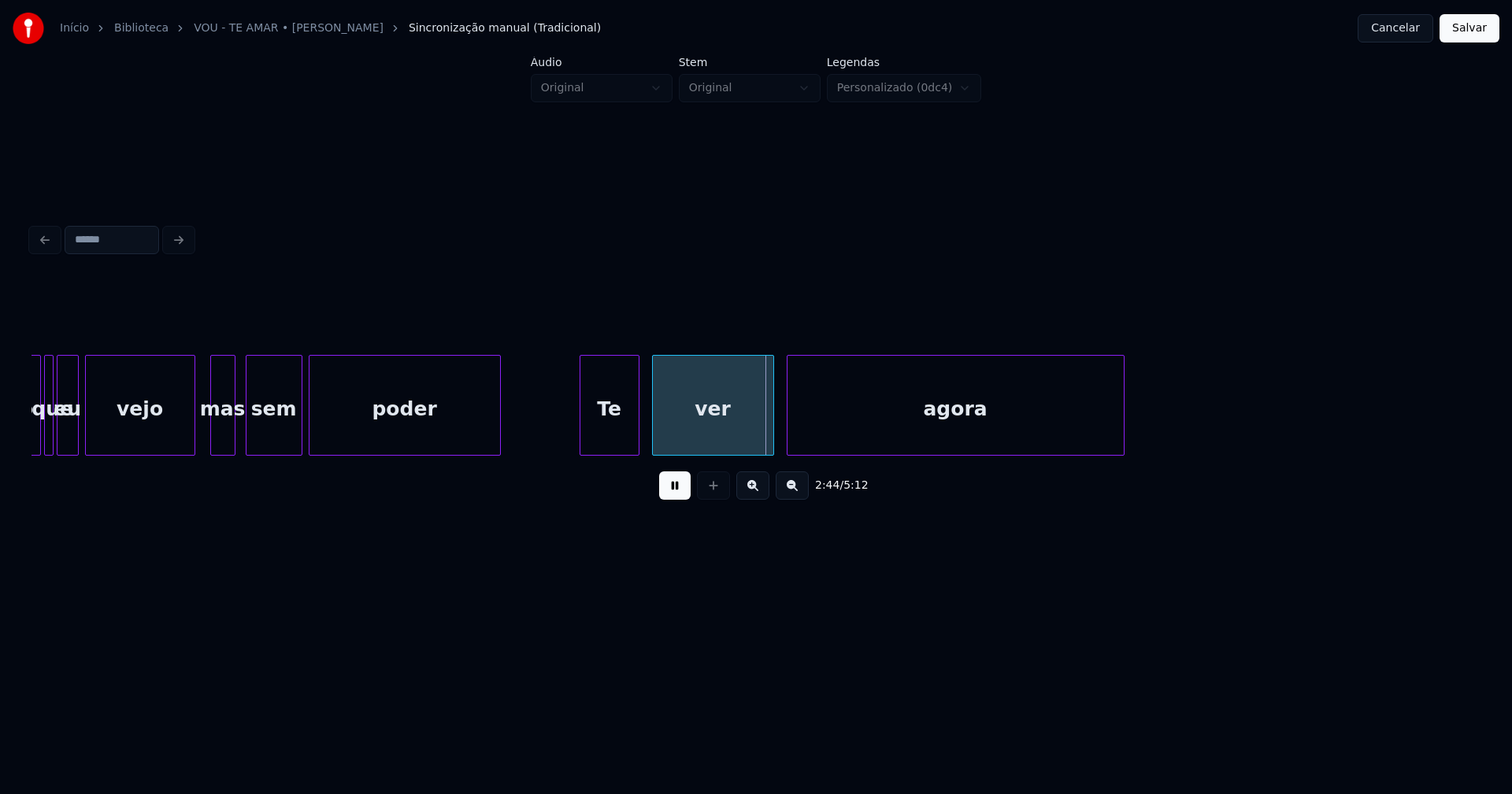
drag, startPoint x: 672, startPoint y: 492, endPoint x: 699, endPoint y: 479, distance: 30.0
click at [676, 489] on button at bounding box center [675, 486] width 32 height 28
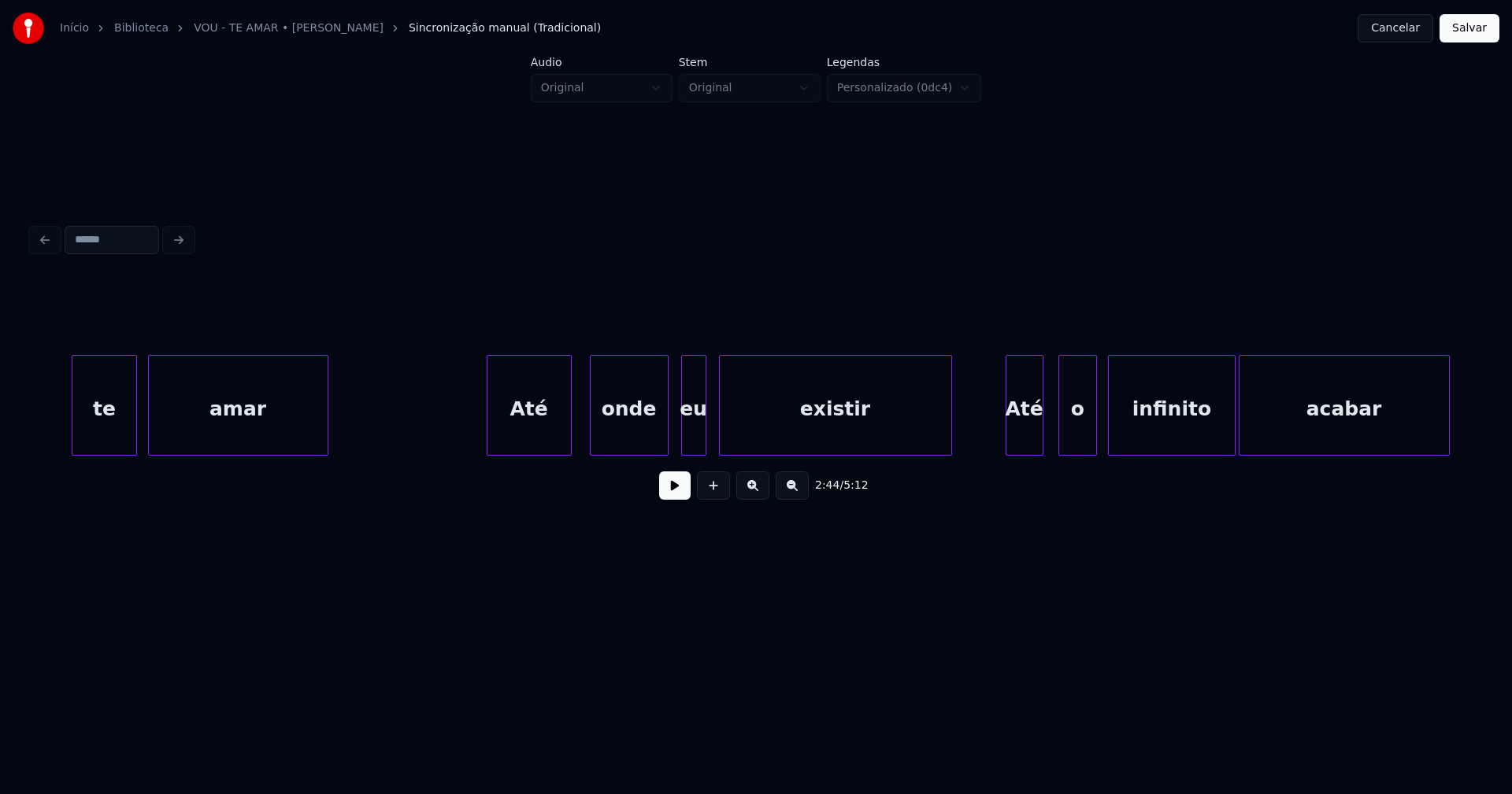
scroll to position [0, 27368]
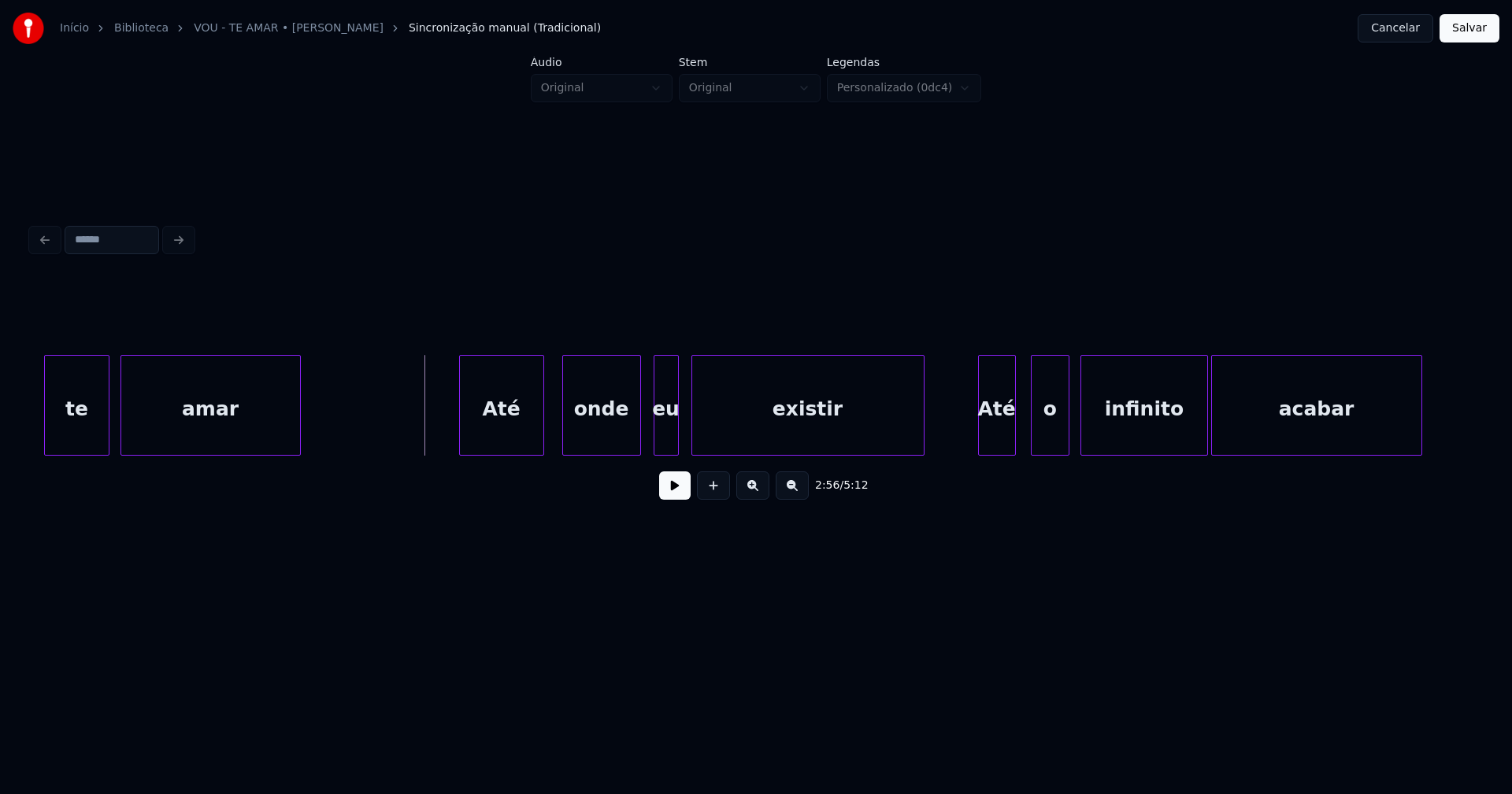
click at [676, 492] on button at bounding box center [675, 486] width 32 height 28
drag, startPoint x: 679, startPoint y: 499, endPoint x: 780, endPoint y: 456, distance: 109.8
click at [682, 498] on button at bounding box center [675, 486] width 32 height 28
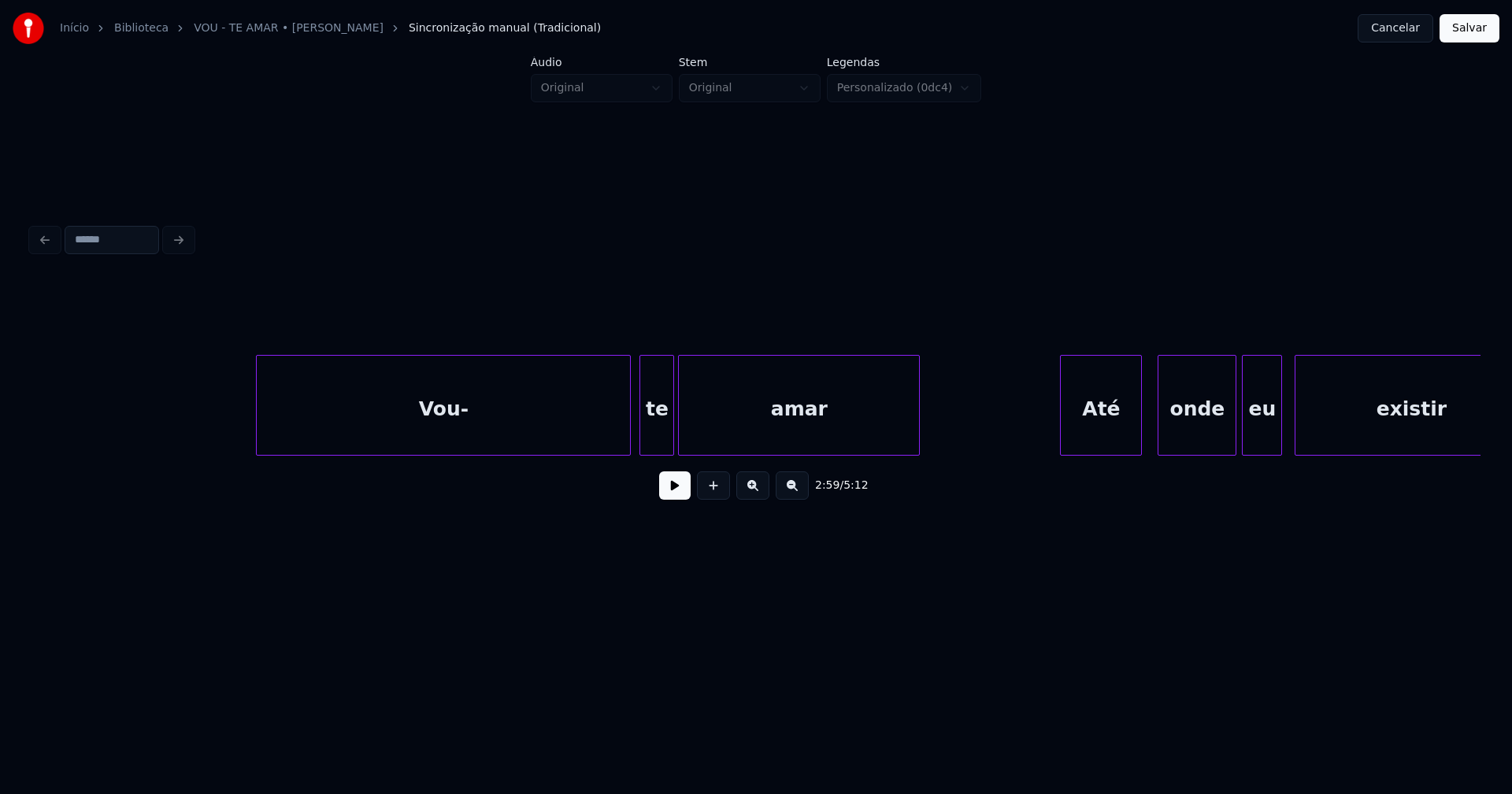
scroll to position [0, 35966]
click button
click div
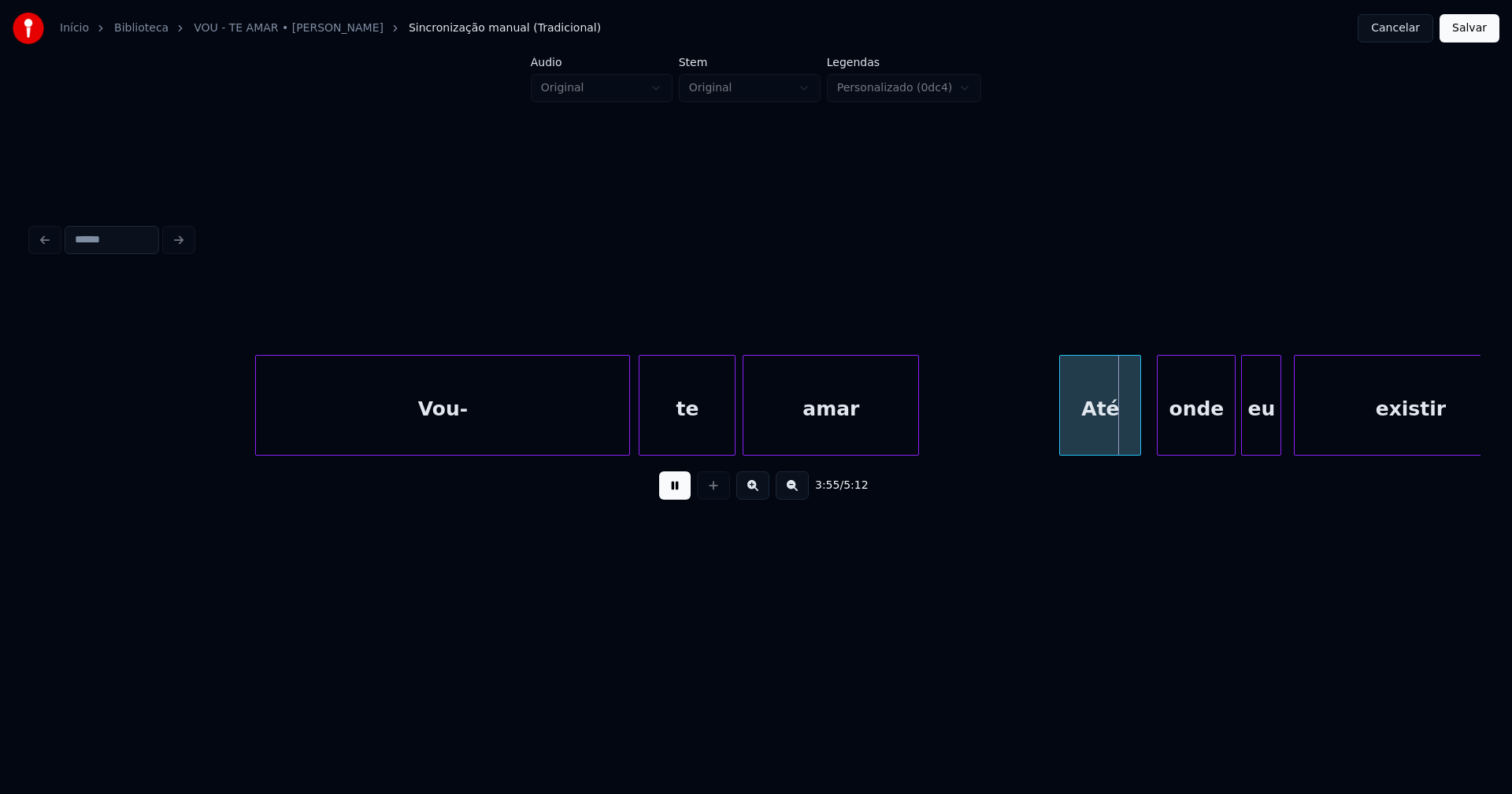
click div
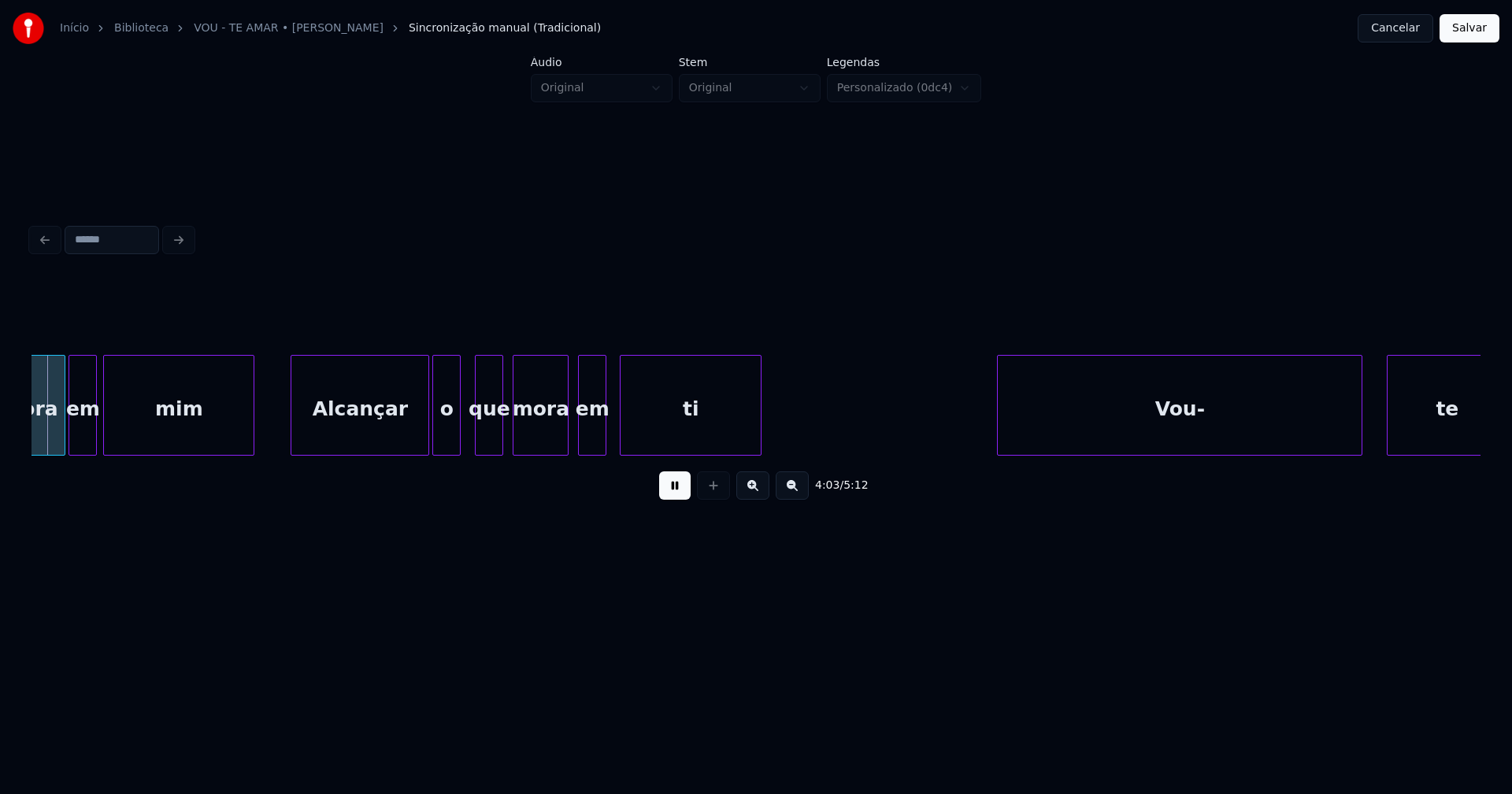
scroll to position [0, 38287]
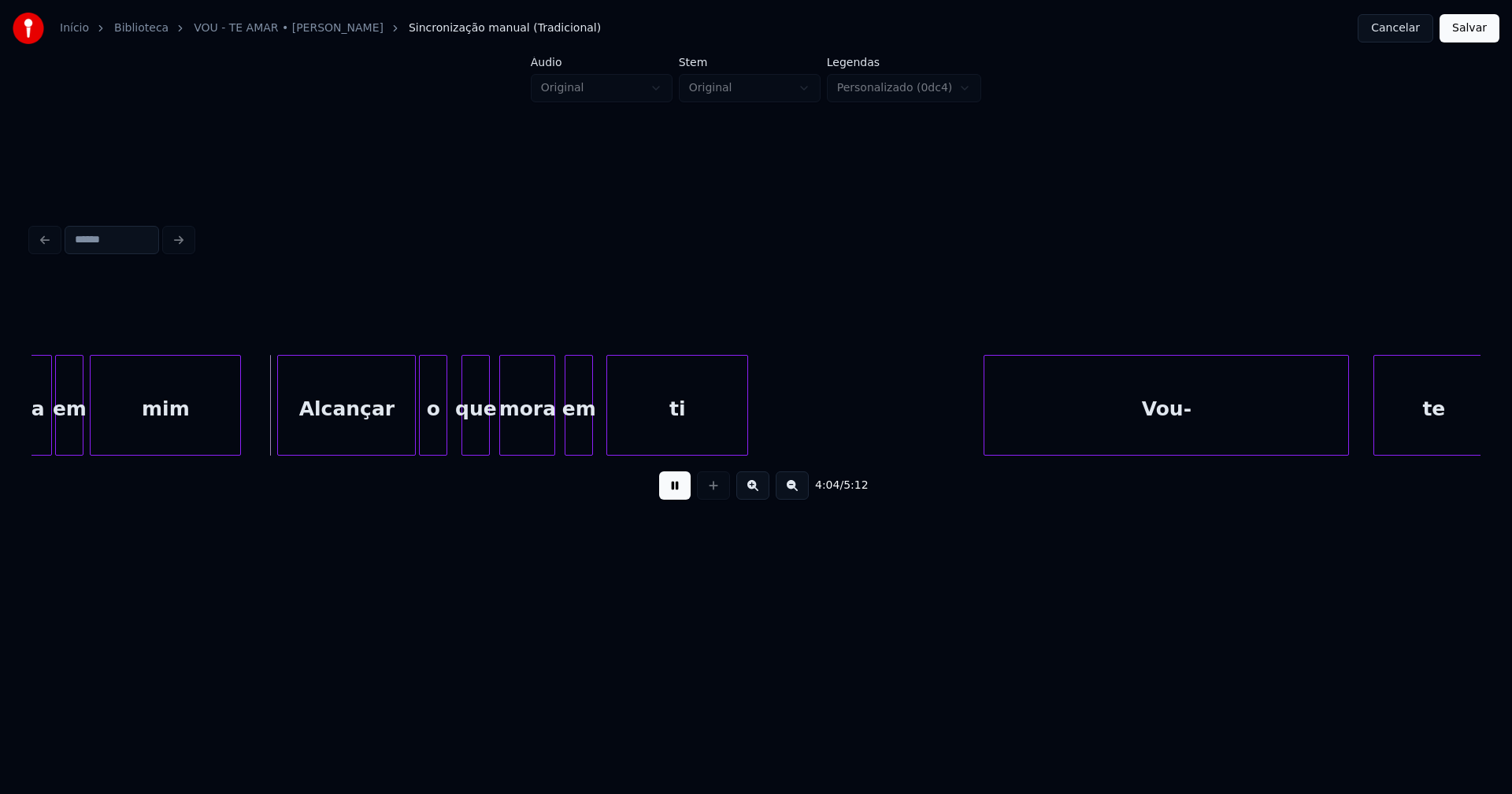
drag, startPoint x: 670, startPoint y: 498, endPoint x: 719, endPoint y: 491, distance: 49.5
click button
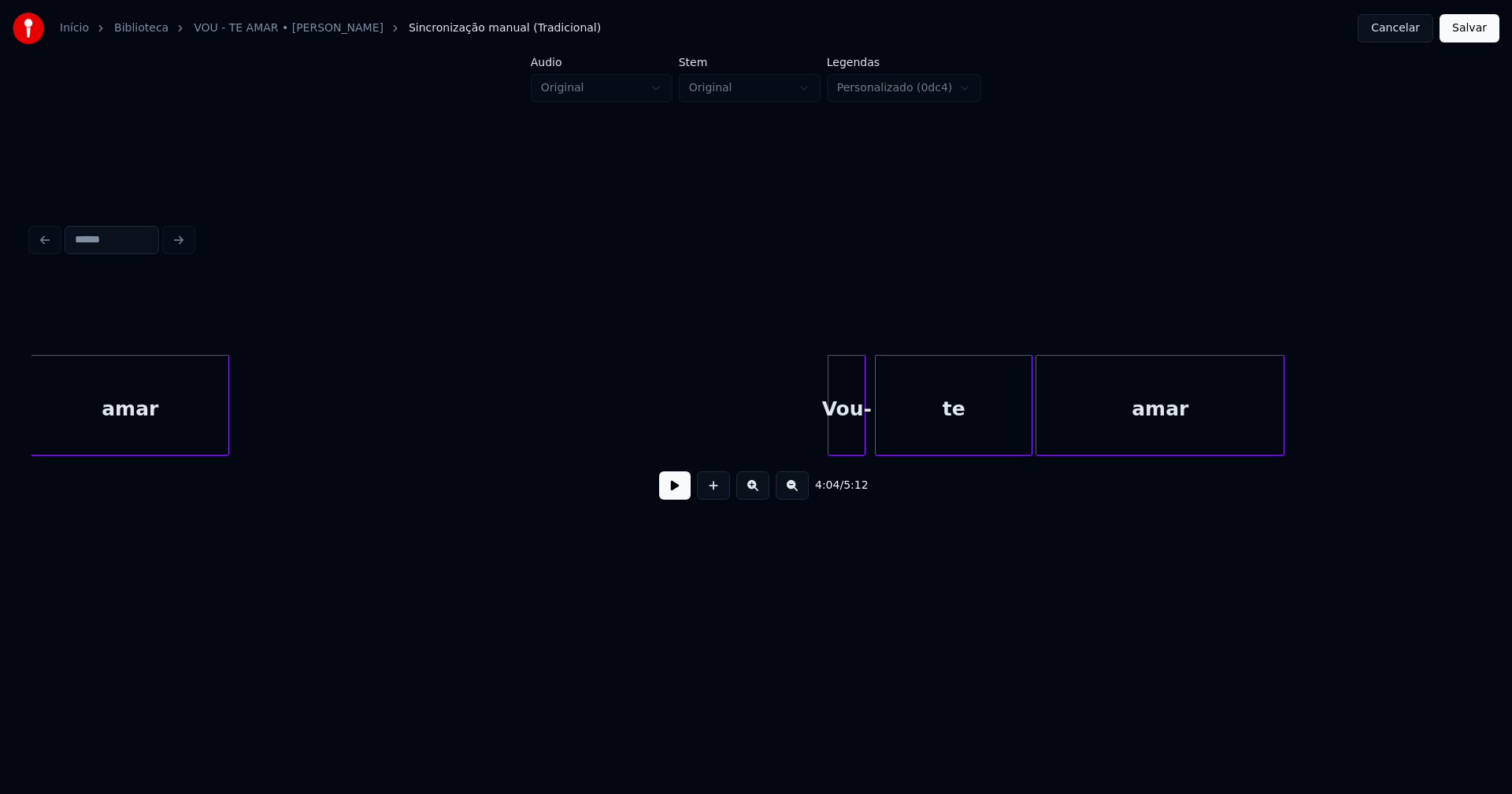
scroll to position [0, 43473]
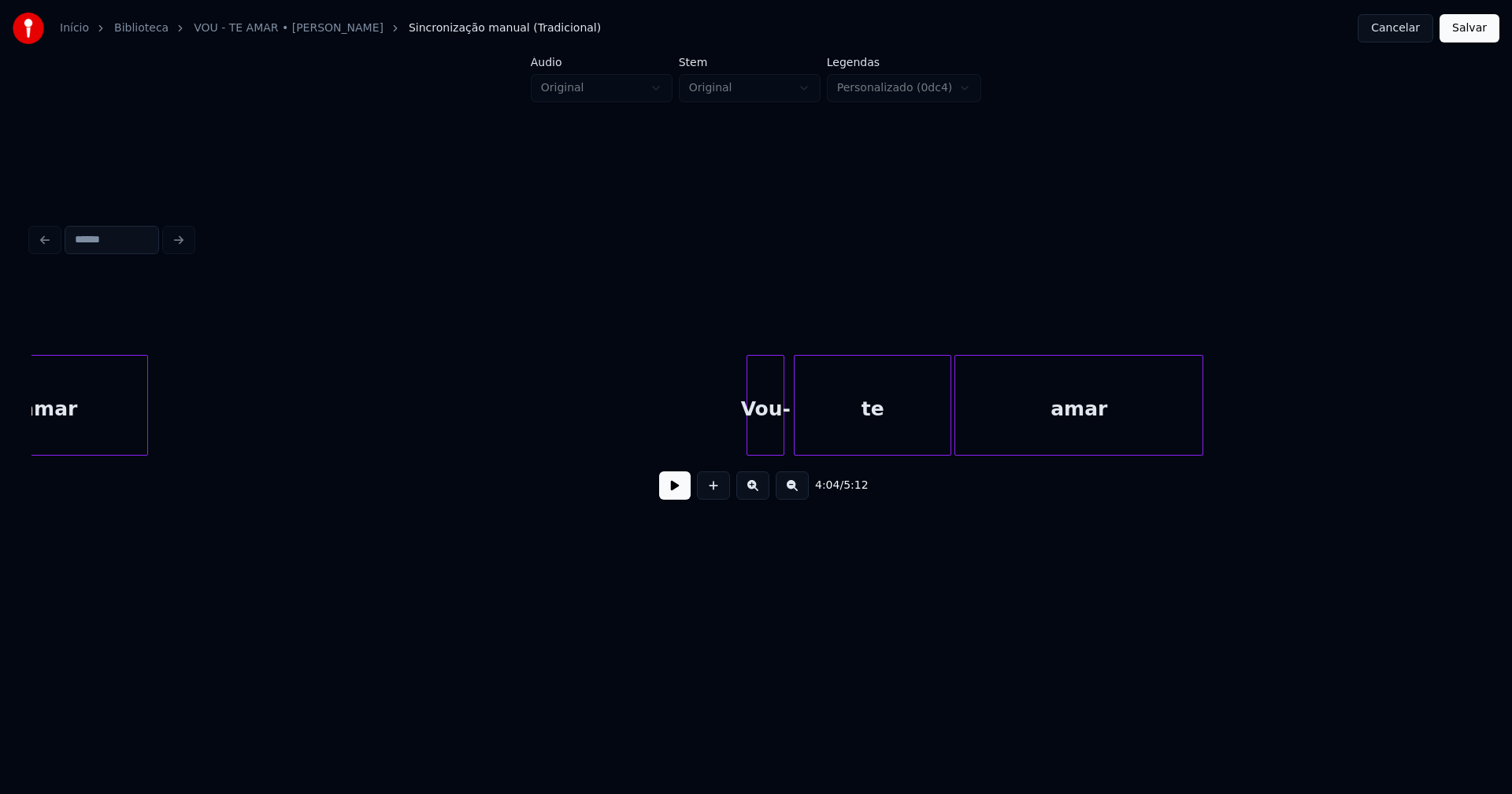
click button "Salvar"
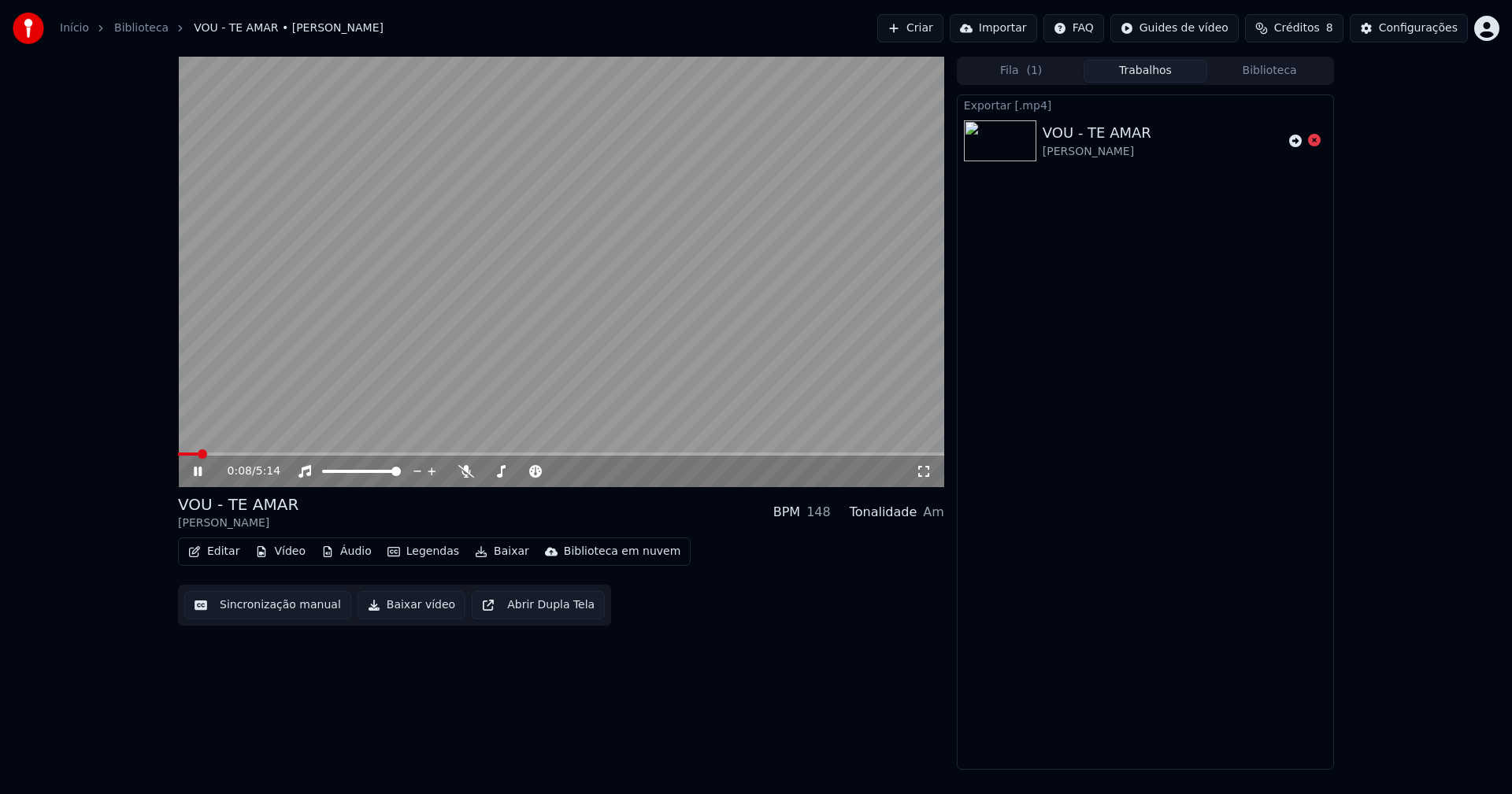
click span
click icon
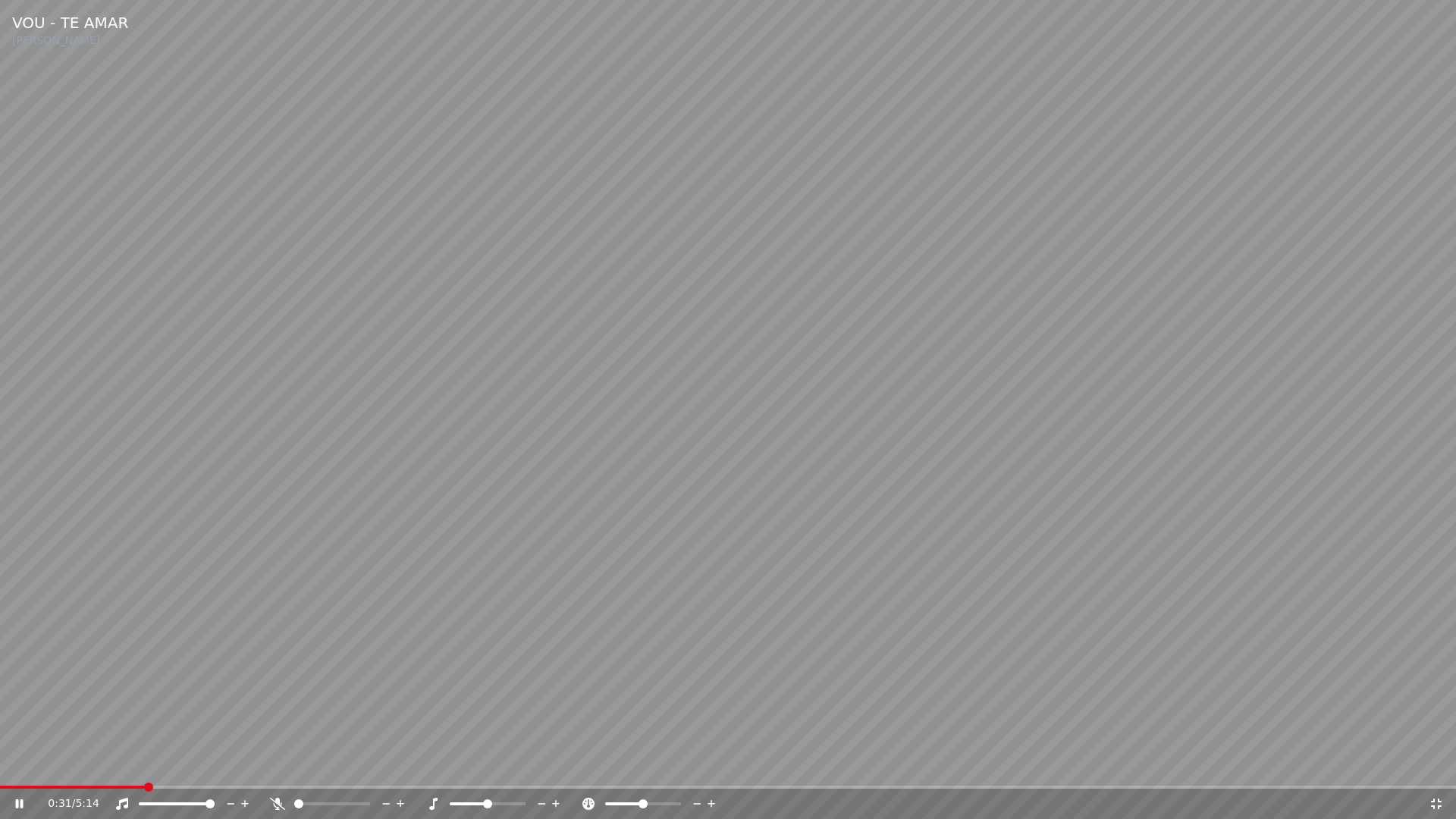
click div "0:31 / 5:14"
click icon
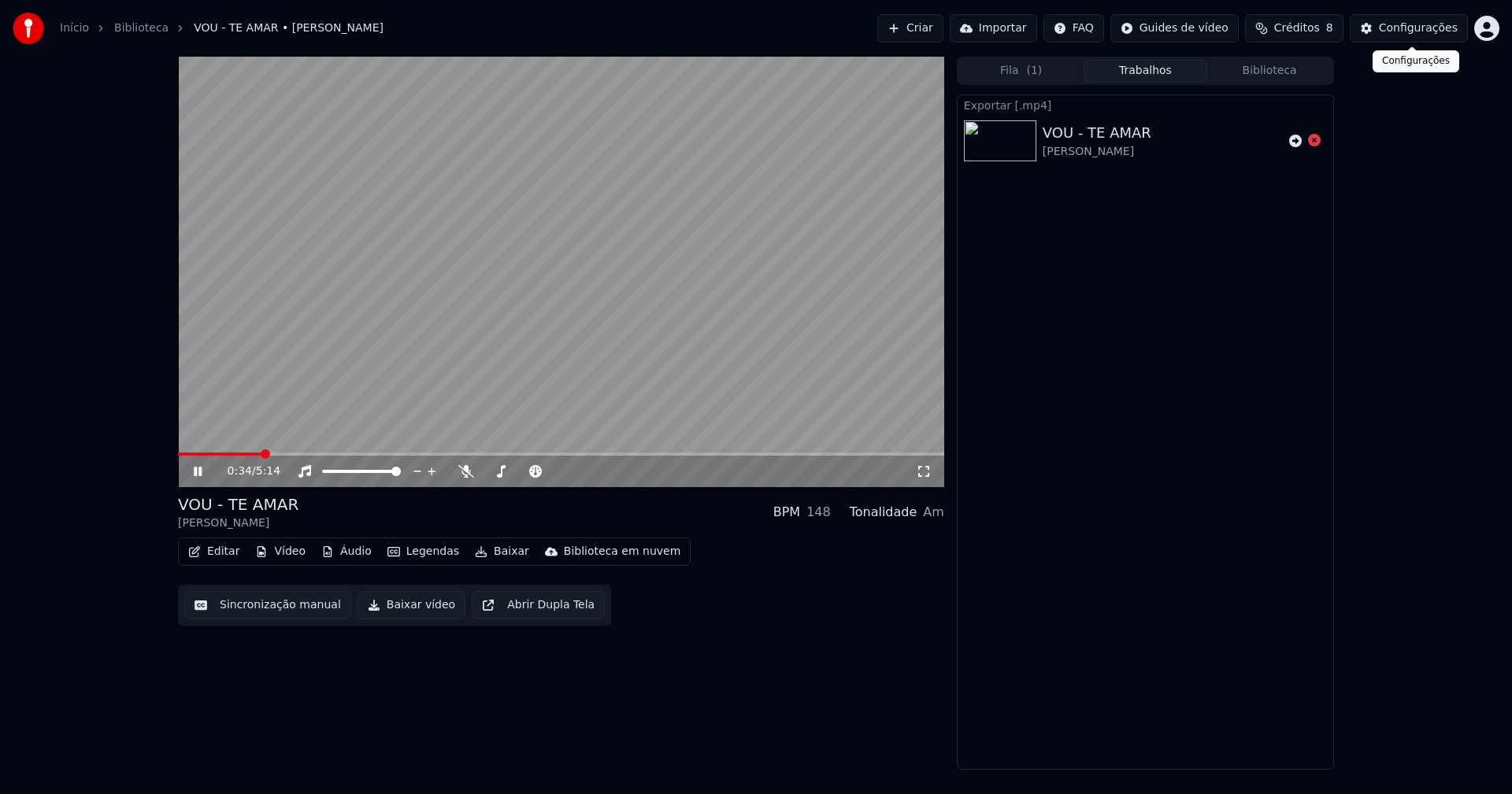
click div "Configurações"
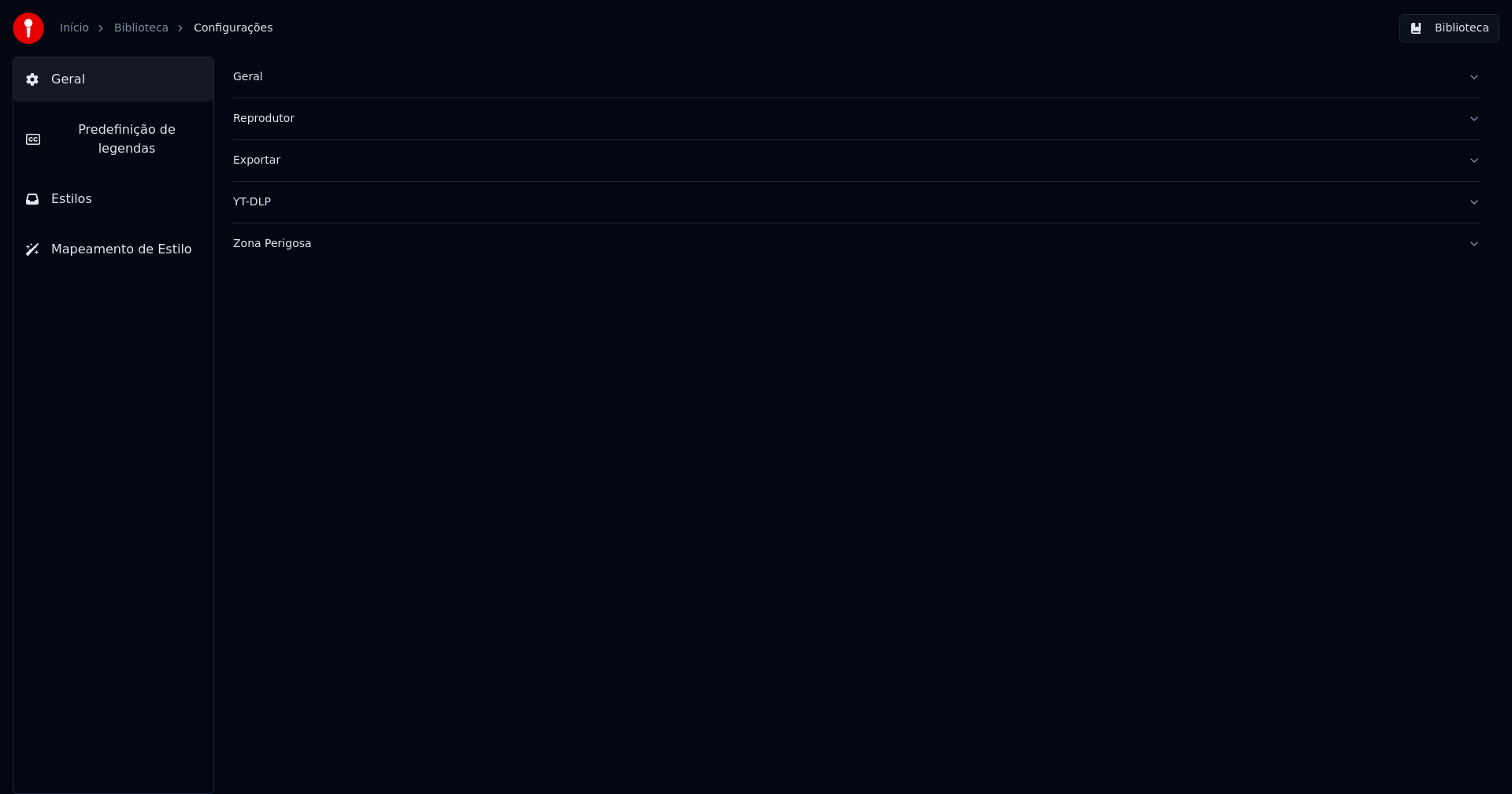
click span "Estilos"
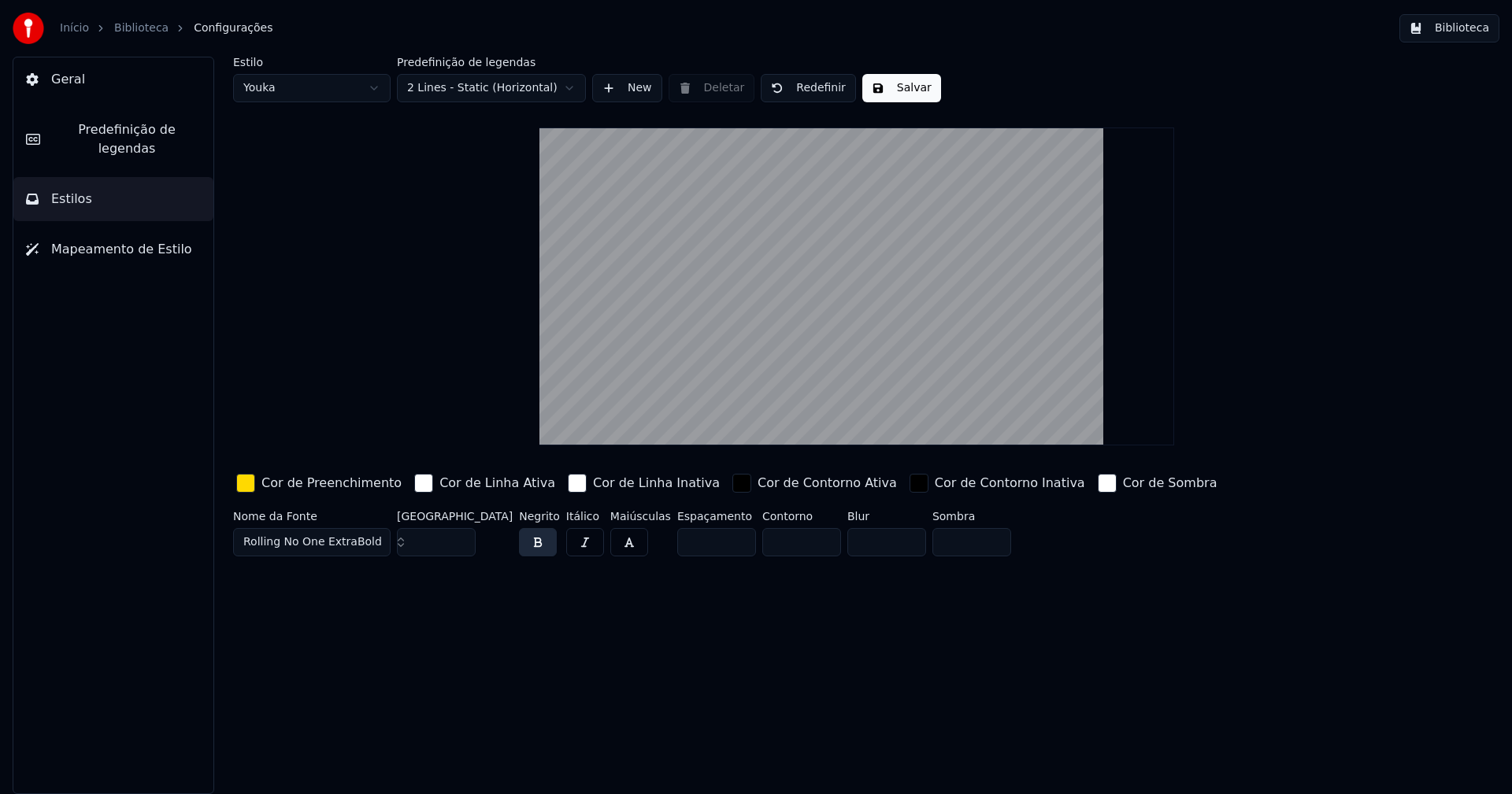
click input "***"
click button "Salvar"
click html "Início Biblioteca Configurações Biblioteca Geral Predefinição de legendas Estil…"
type input "**"
click span "Predefinição de legendas"
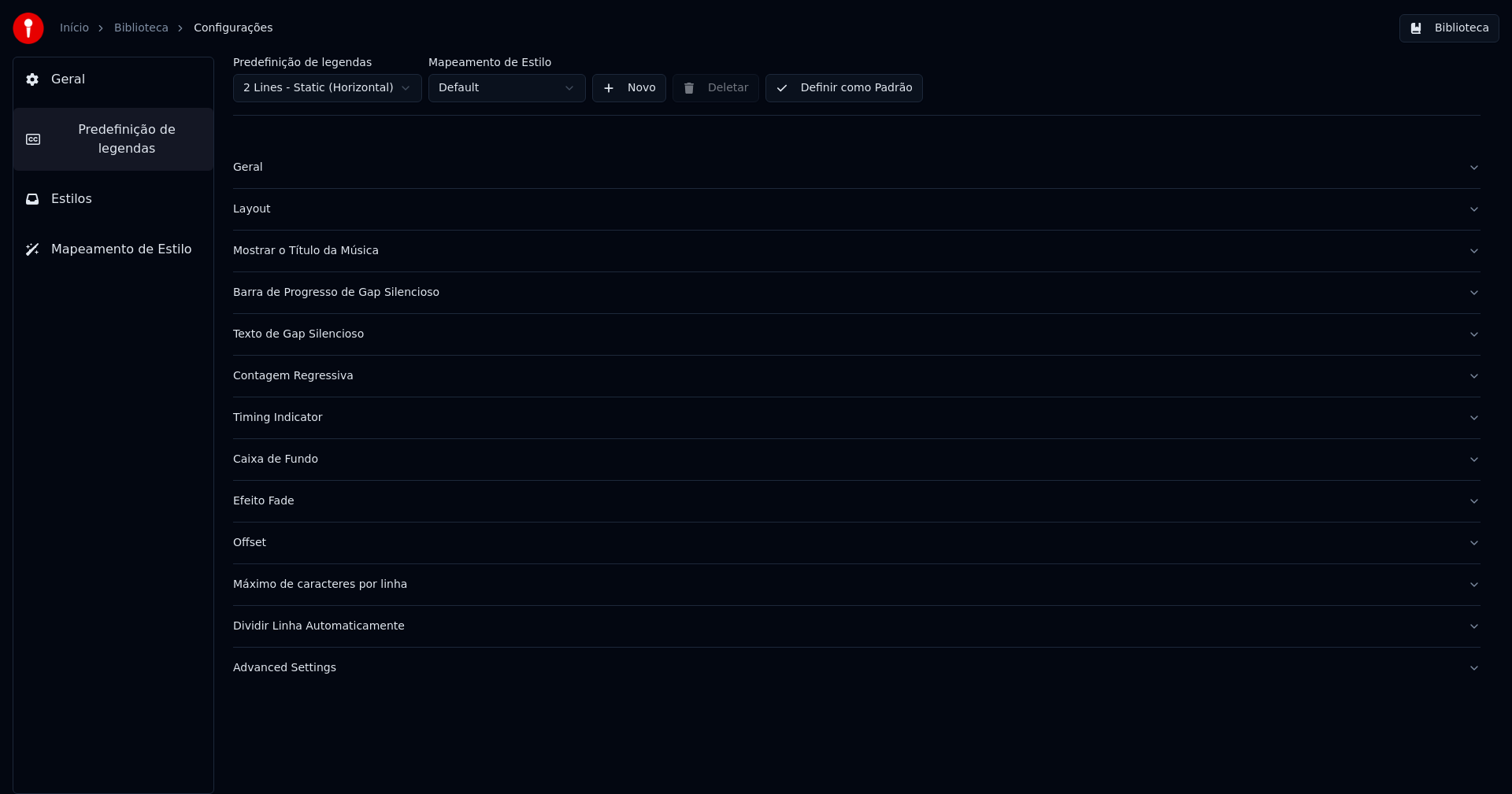
click div "Advanced Settings"
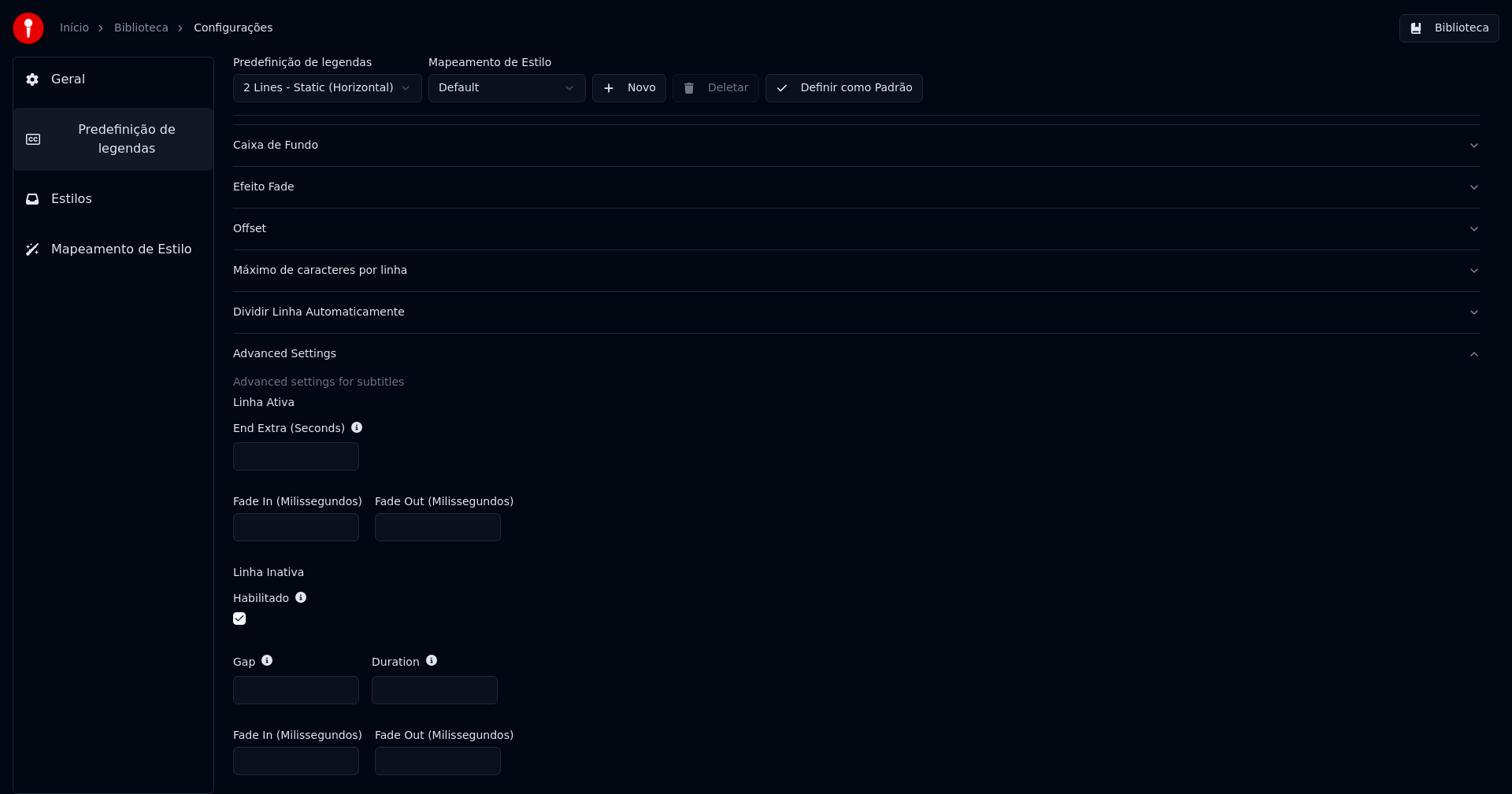
scroll to position [367, 0]
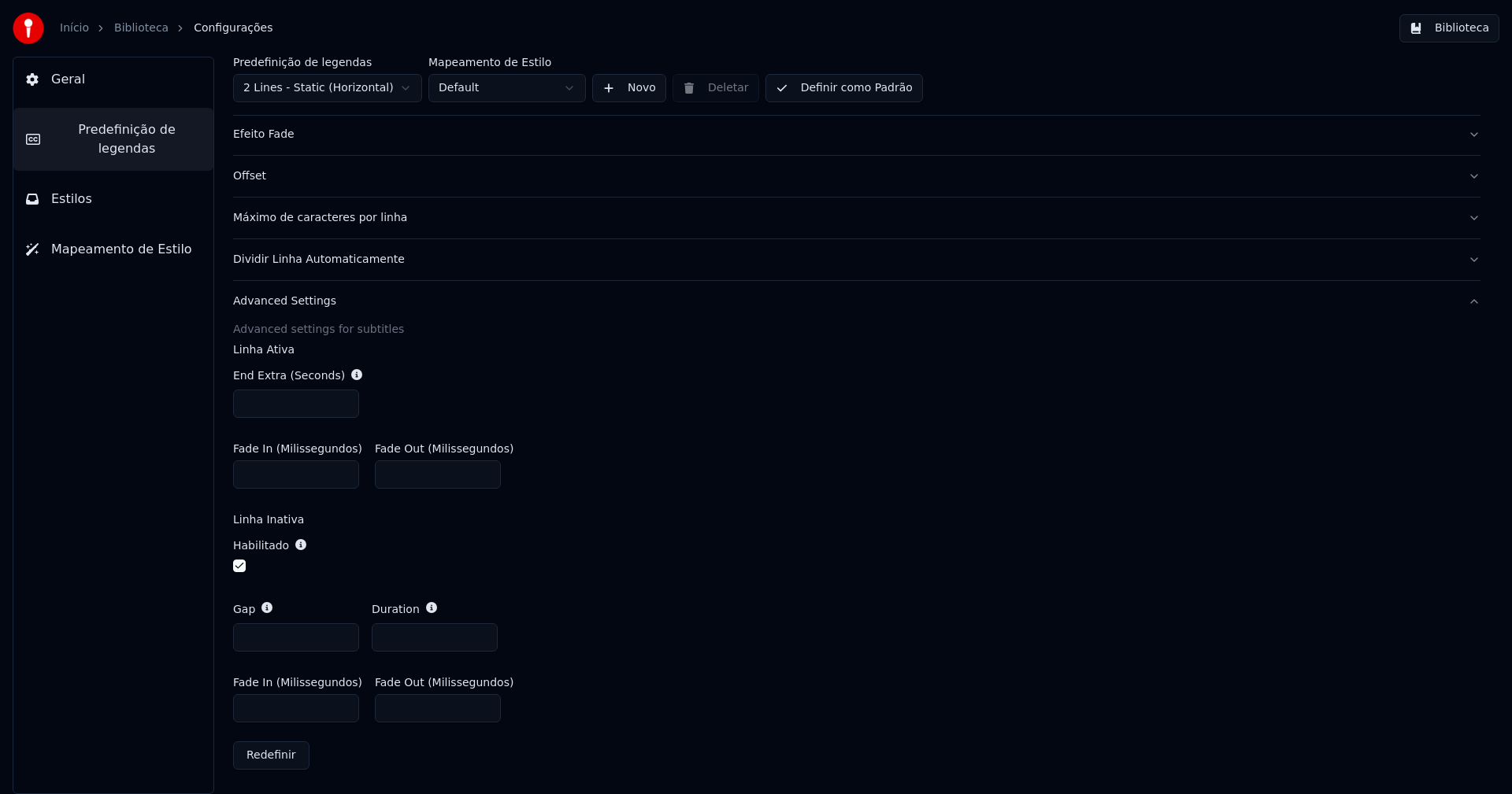
click input "***"
type input "***"
click div "Fade In (Milissegundos) * Fade Out (Milissegundos) ***"
type input "***"
click input "***"
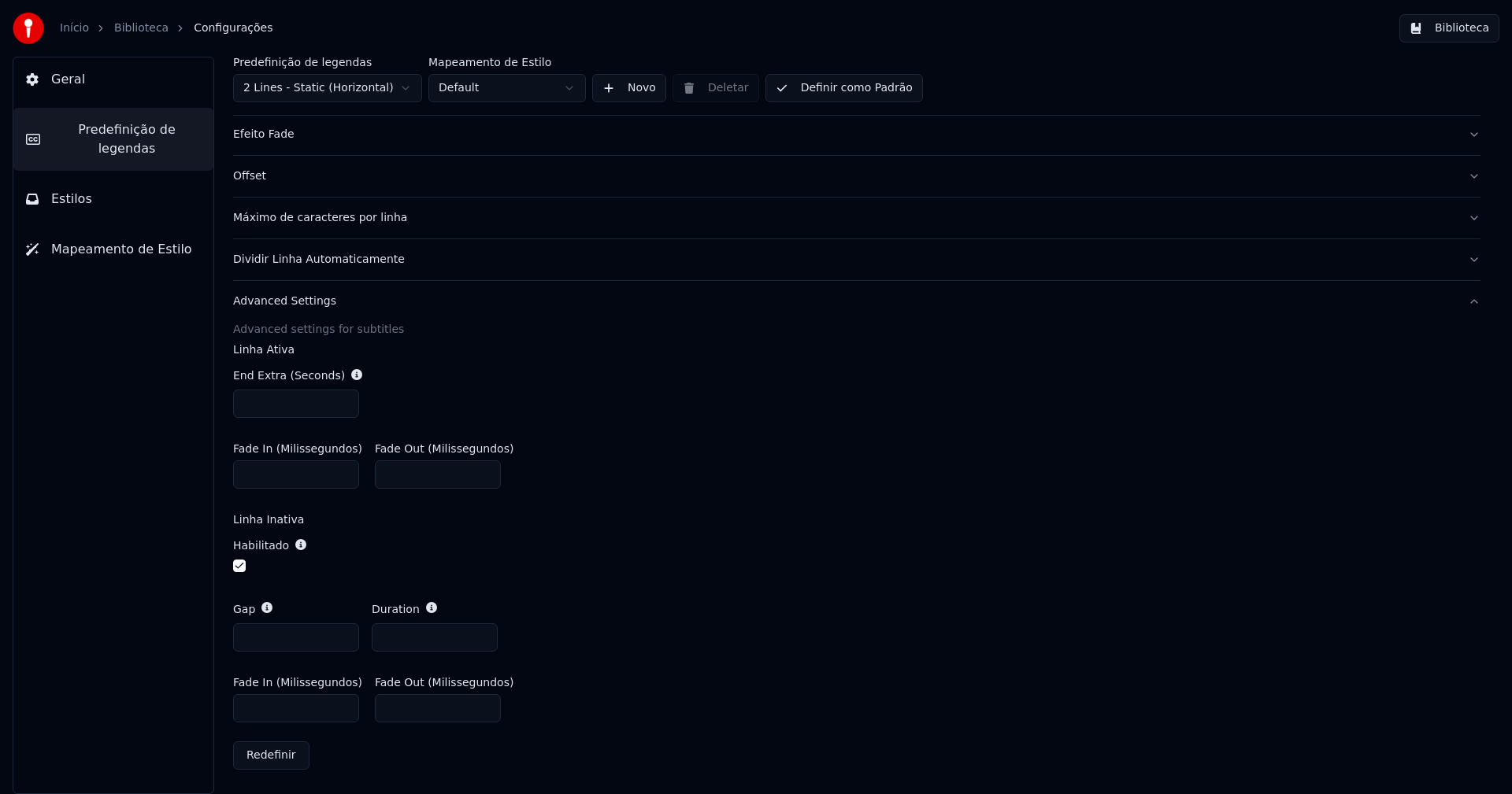
click div "Fade In (Milissegundos) * Fade Out (Milissegundos) ***"
click span "Predefinição de legendas"
click div "Offset"
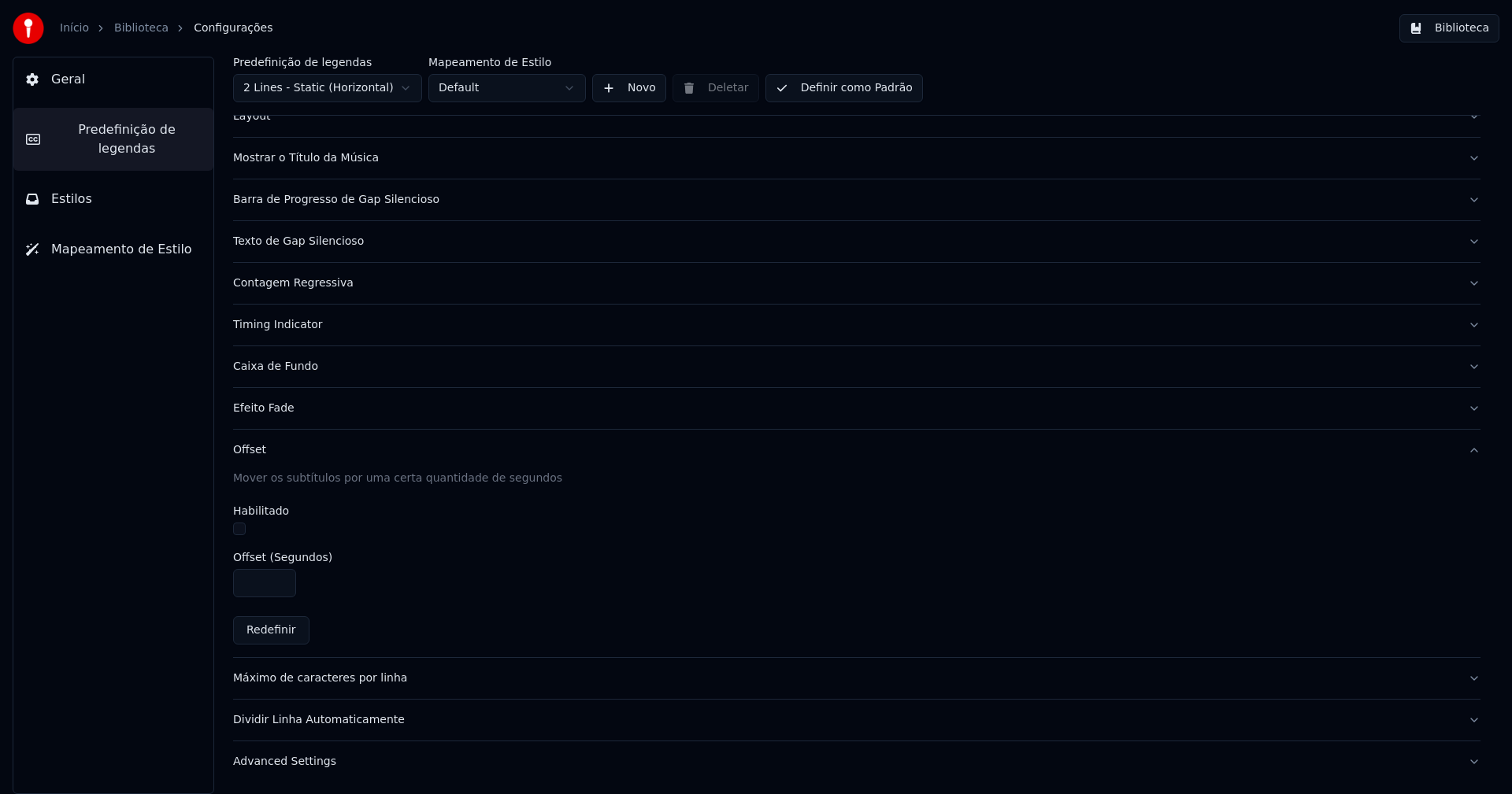
scroll to position [93, 0]
click div "Mostrar o Título da Música"
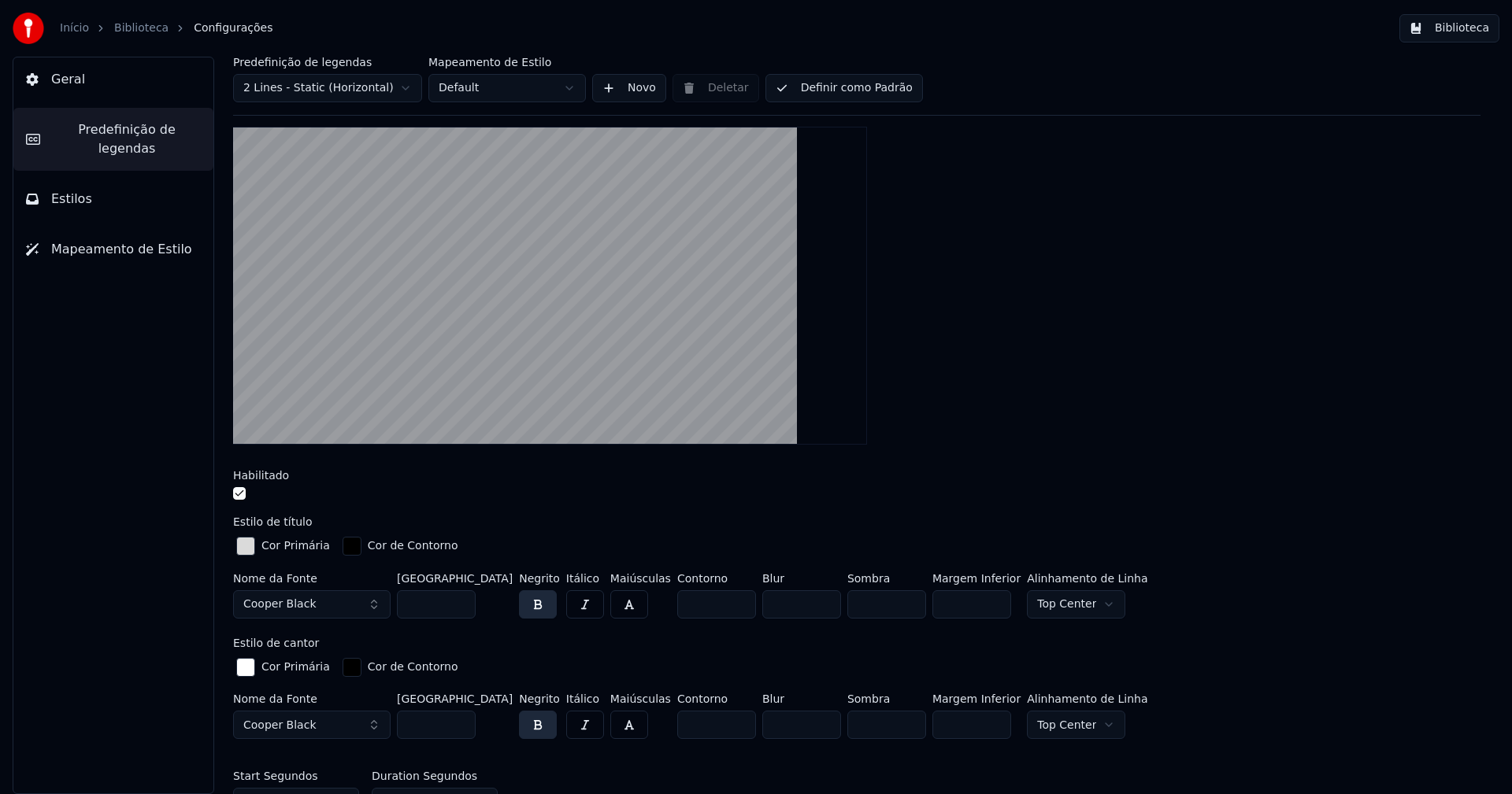
scroll to position [329, 0]
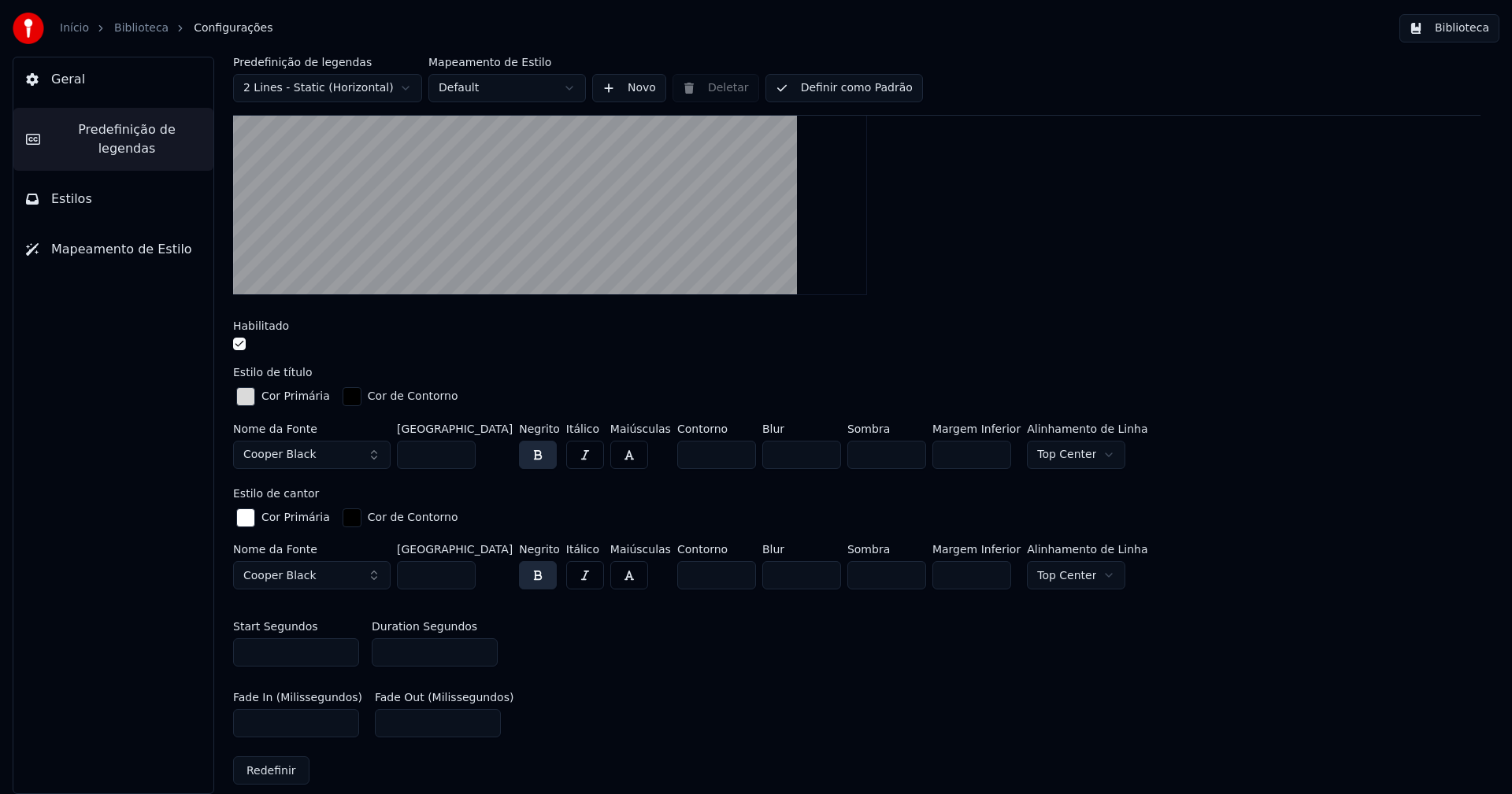
click input "**"
type input "**"
click input "**"
click button "Biblioteca"
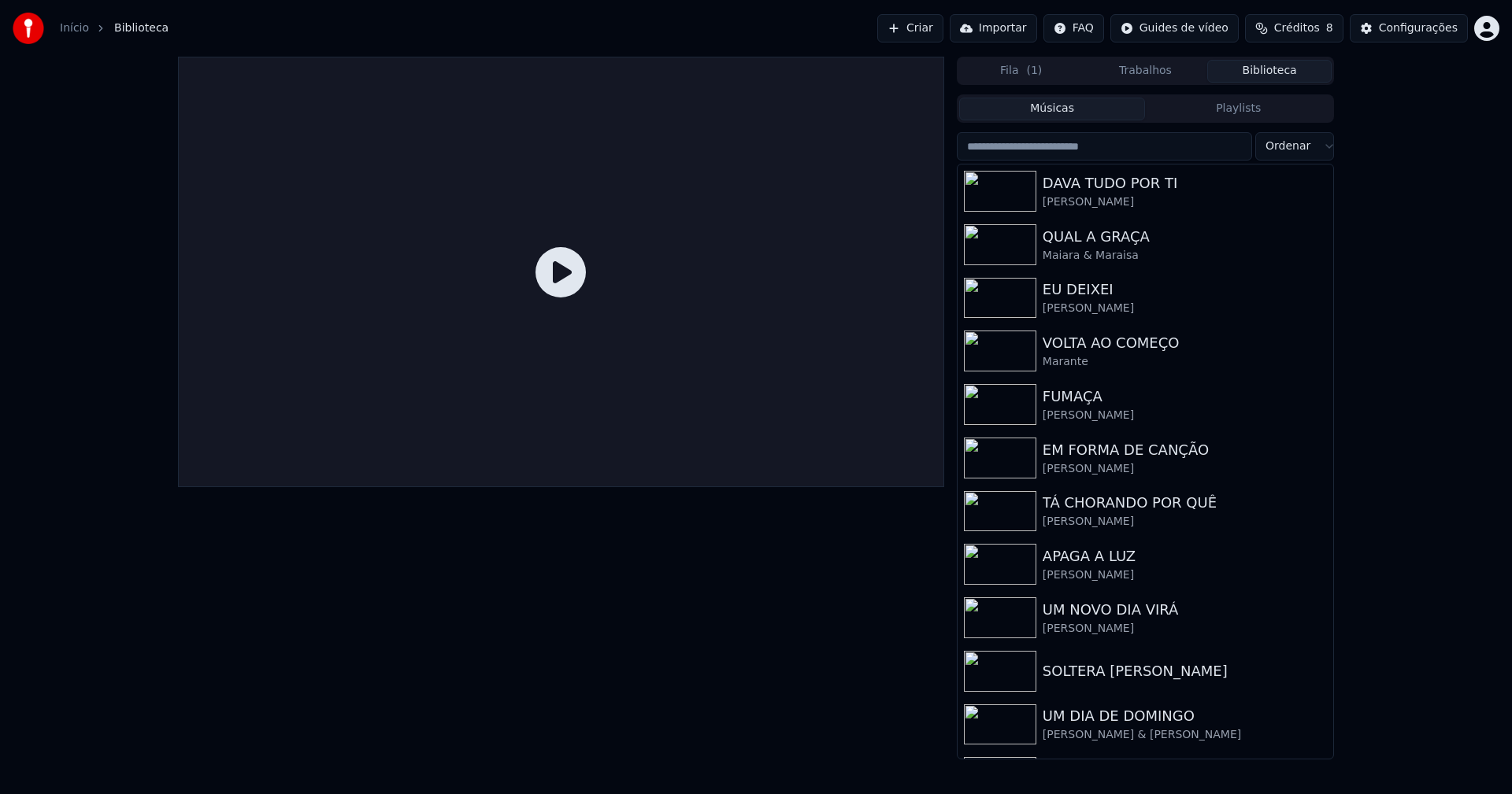
drag, startPoint x: 1069, startPoint y: 146, endPoint x: 1065, endPoint y: 154, distance: 8.9
click input "search"
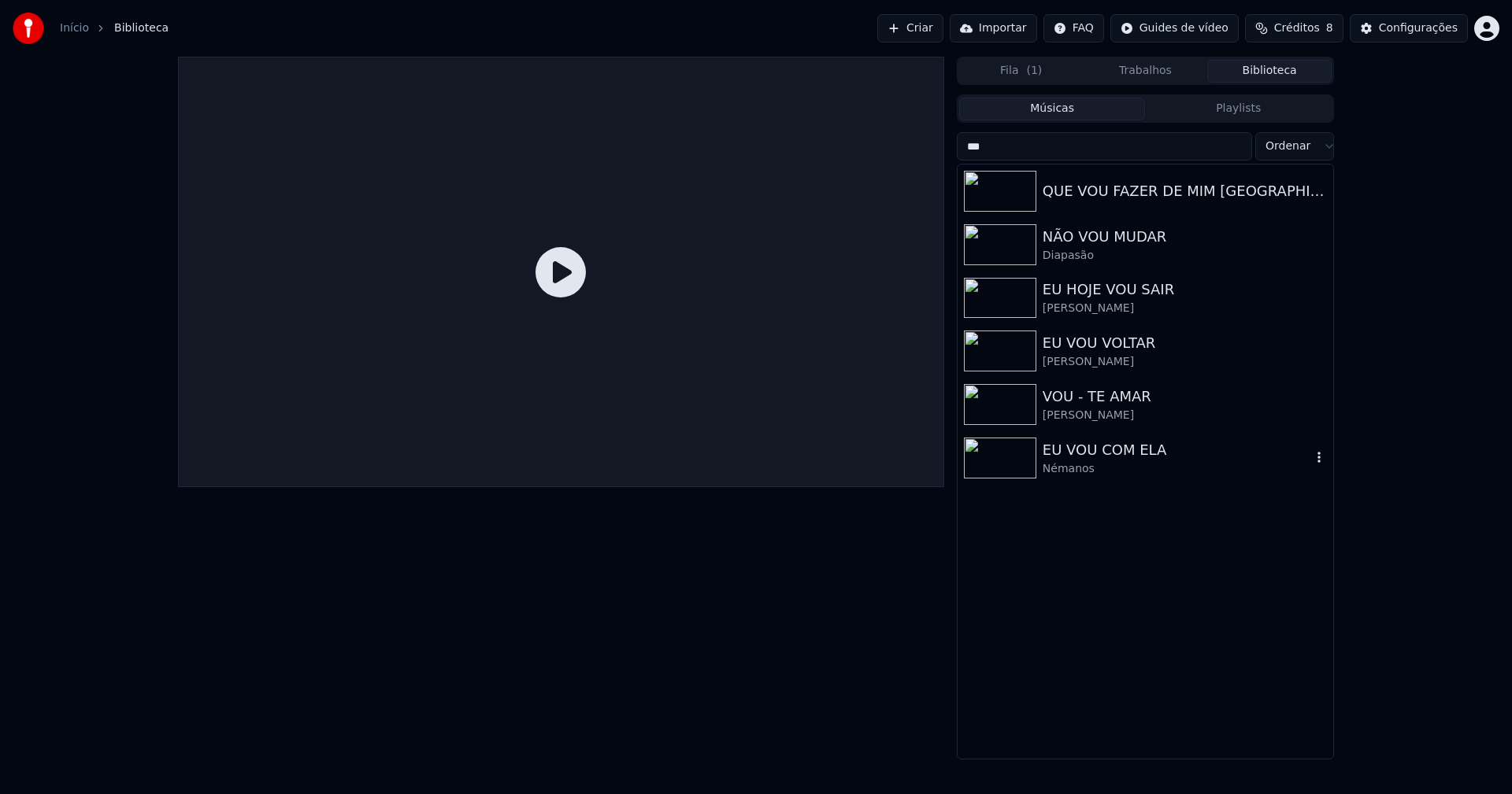
type input "***"
click div "VOU - TE AMAR"
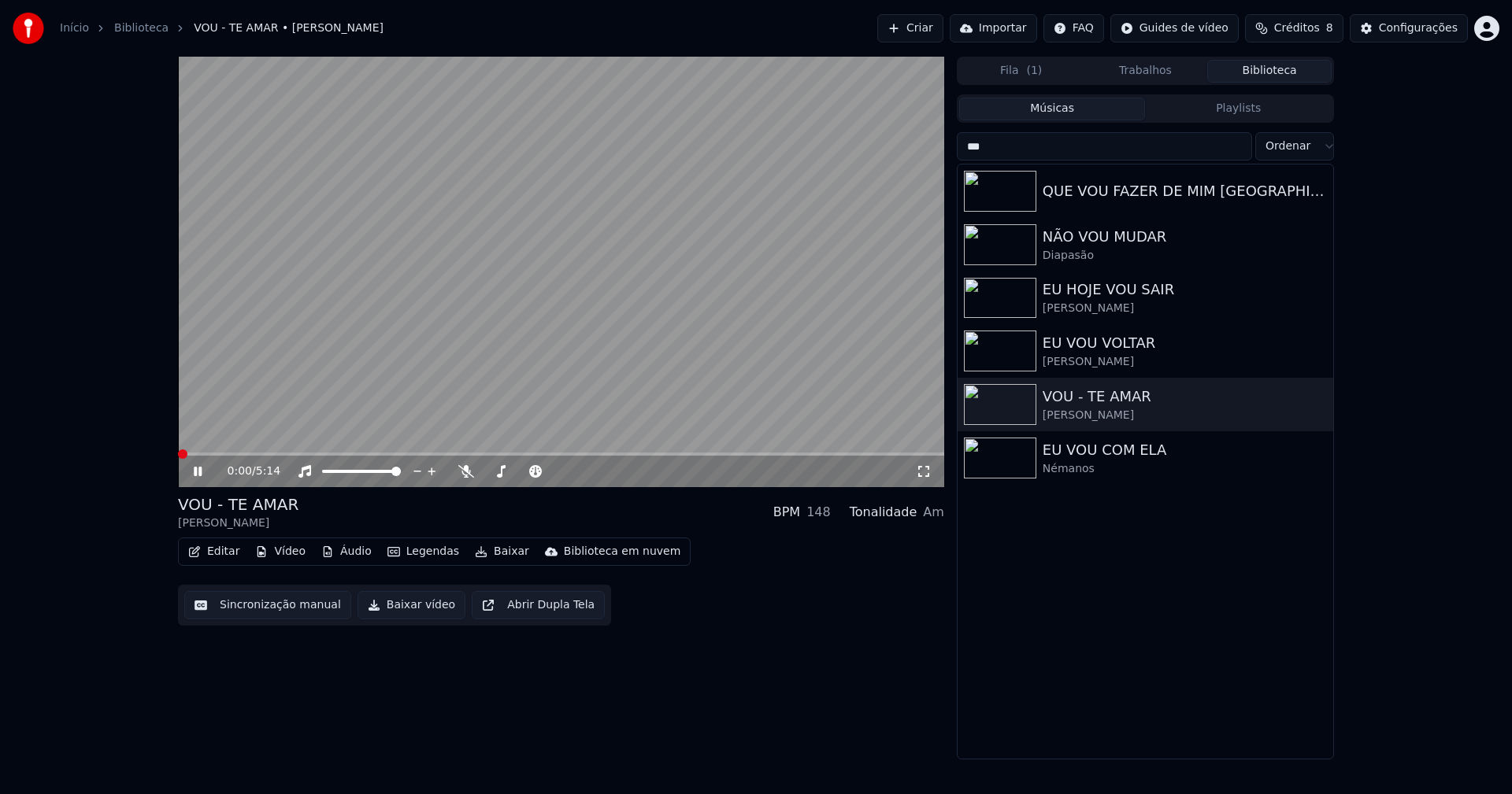
drag, startPoint x: 925, startPoint y: 473, endPoint x: 926, endPoint y: 492, distance: 19.0
click icon
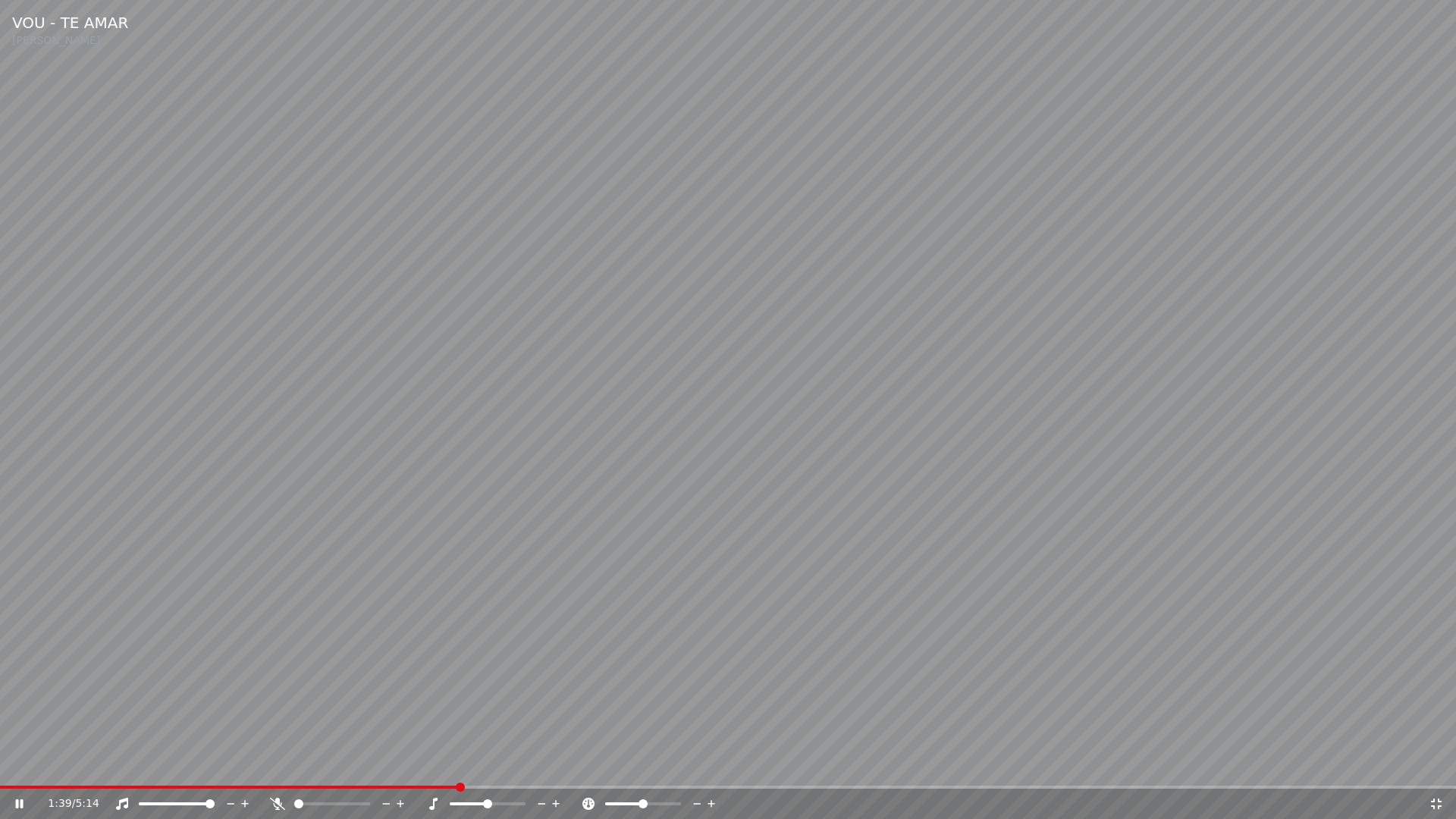
drag, startPoint x: 1438, startPoint y: 805, endPoint x: 1449, endPoint y: 514, distance: 291.2
click icon
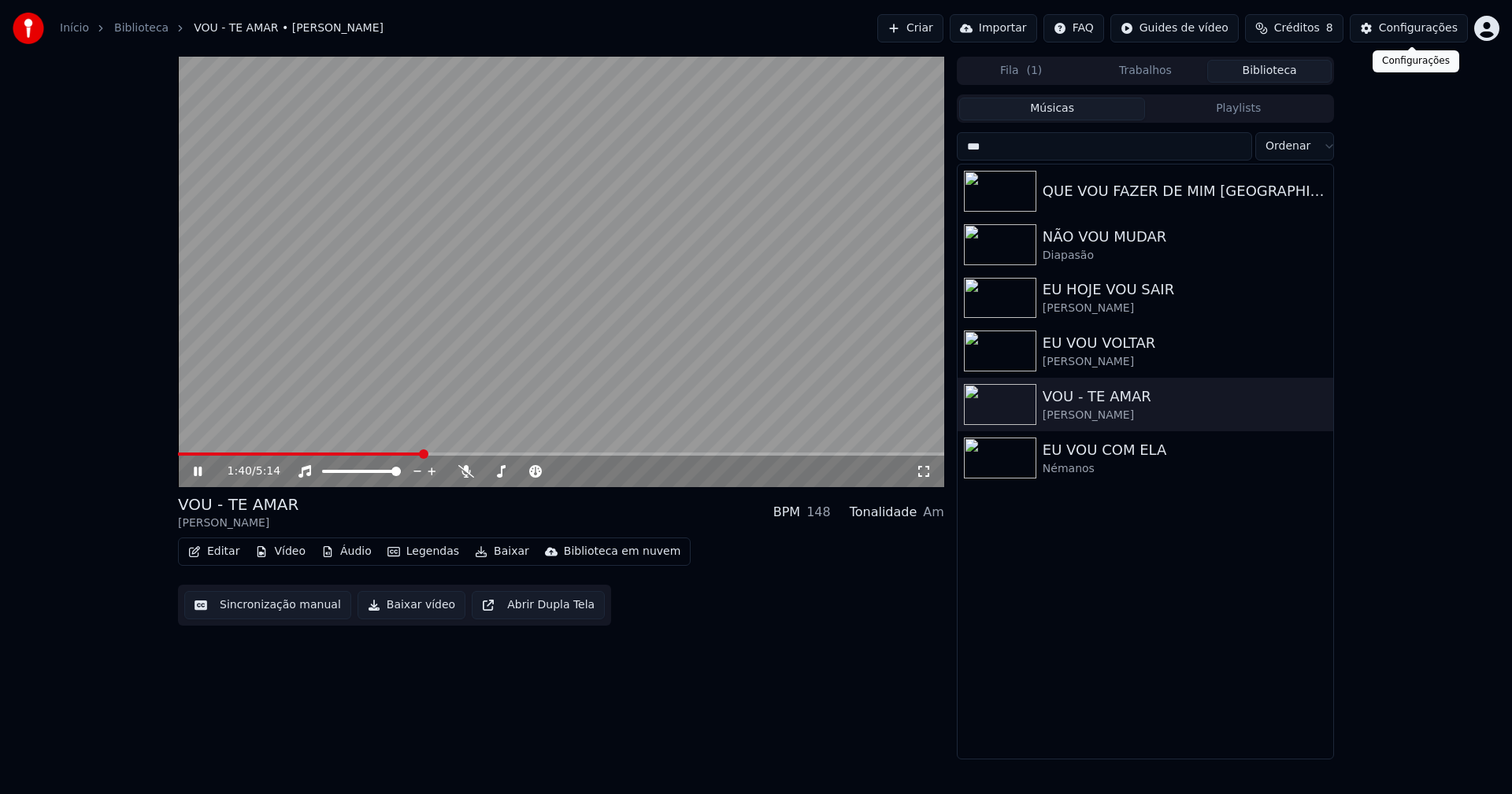
click div "Configurações"
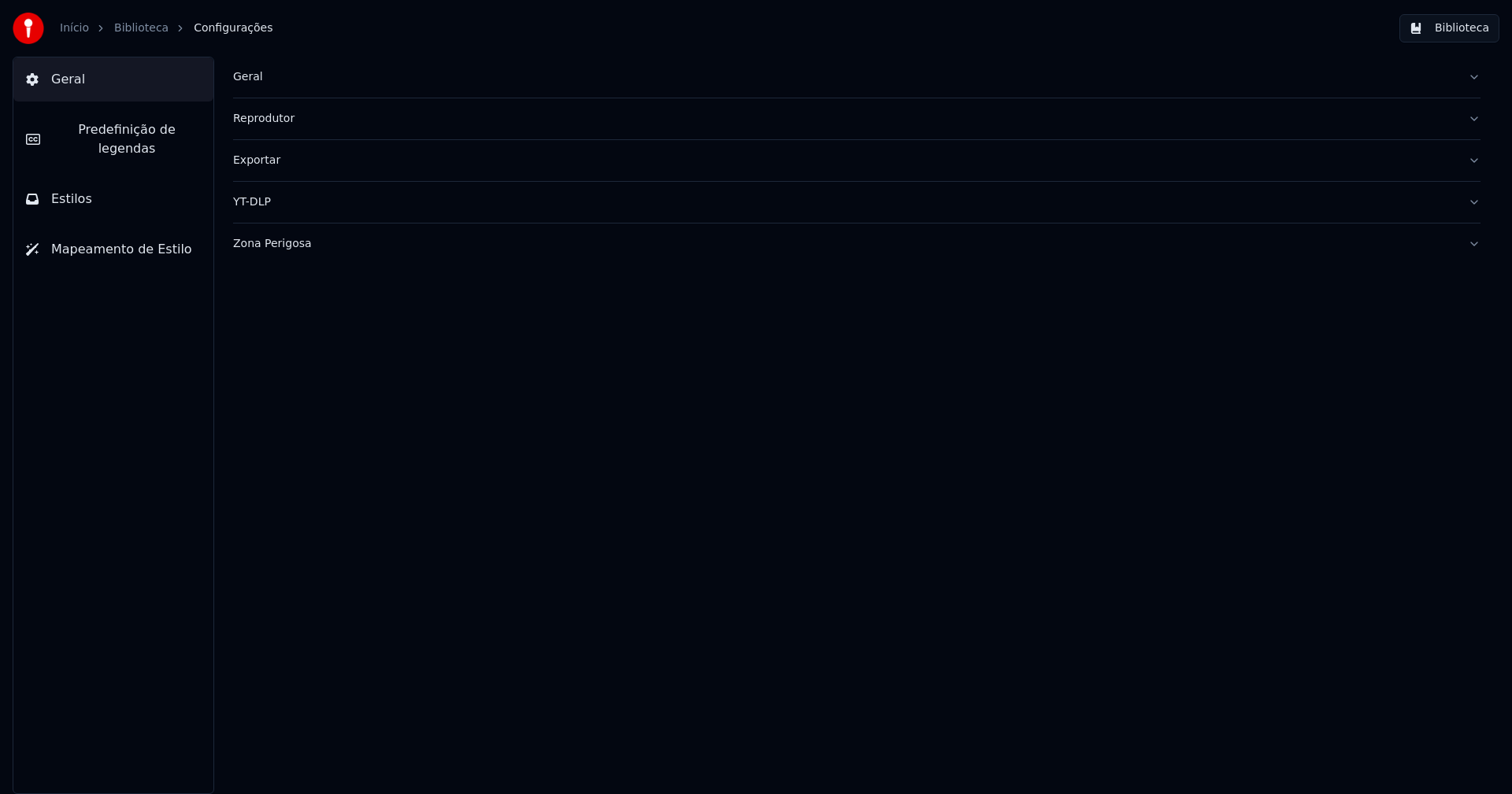
click span "Predefinição de legendas"
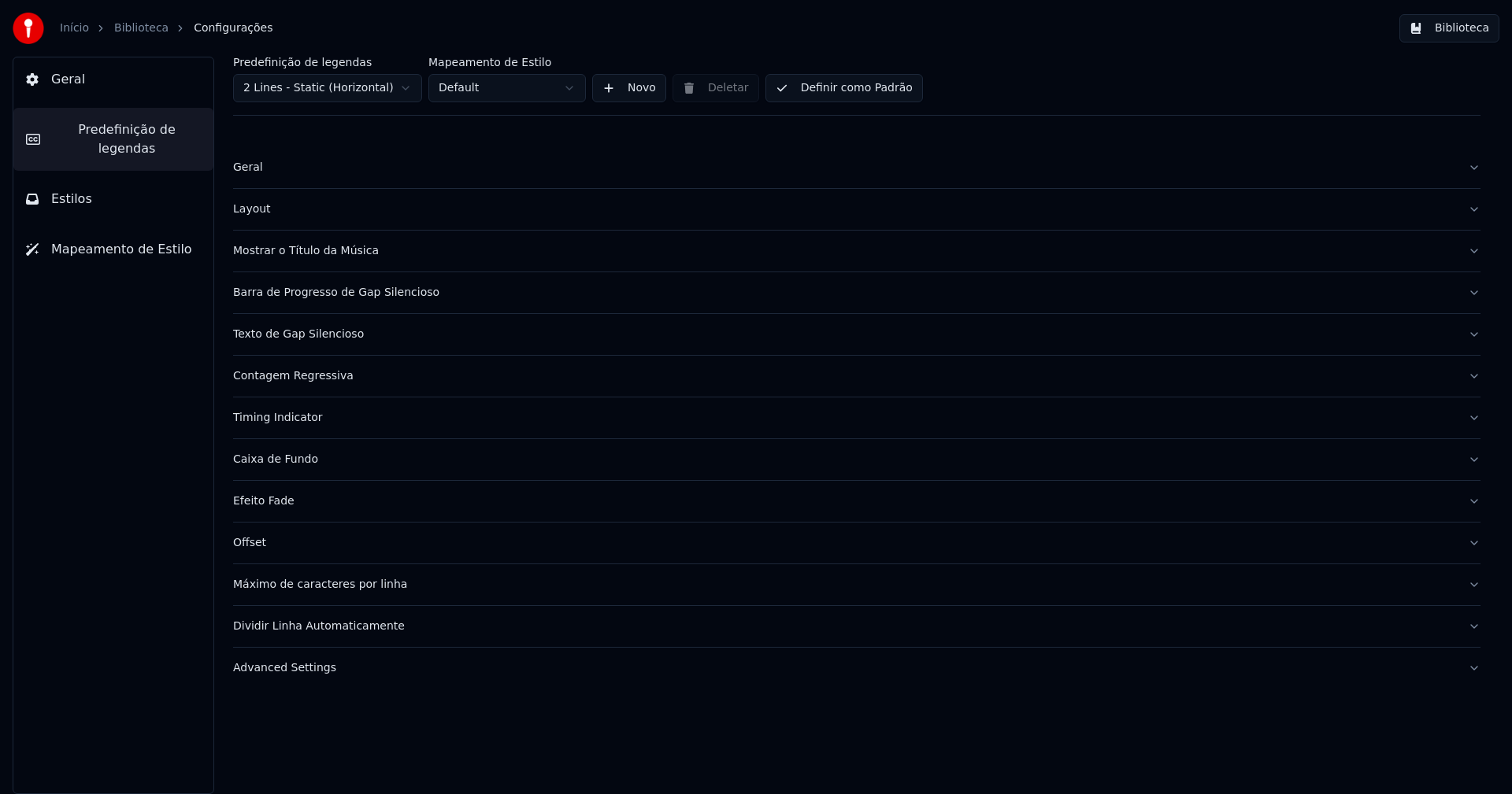
click div "Layout"
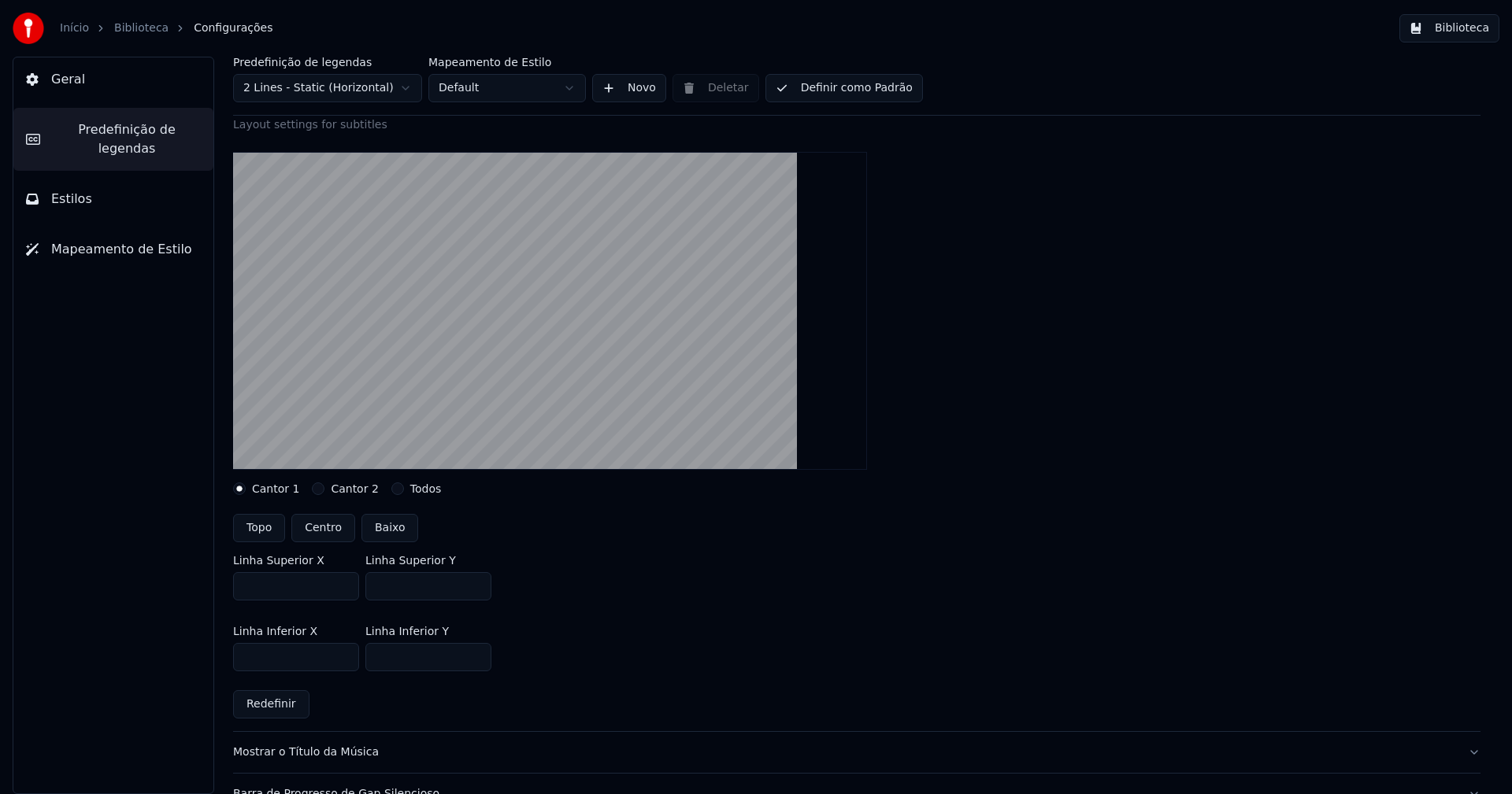
scroll to position [157, 0]
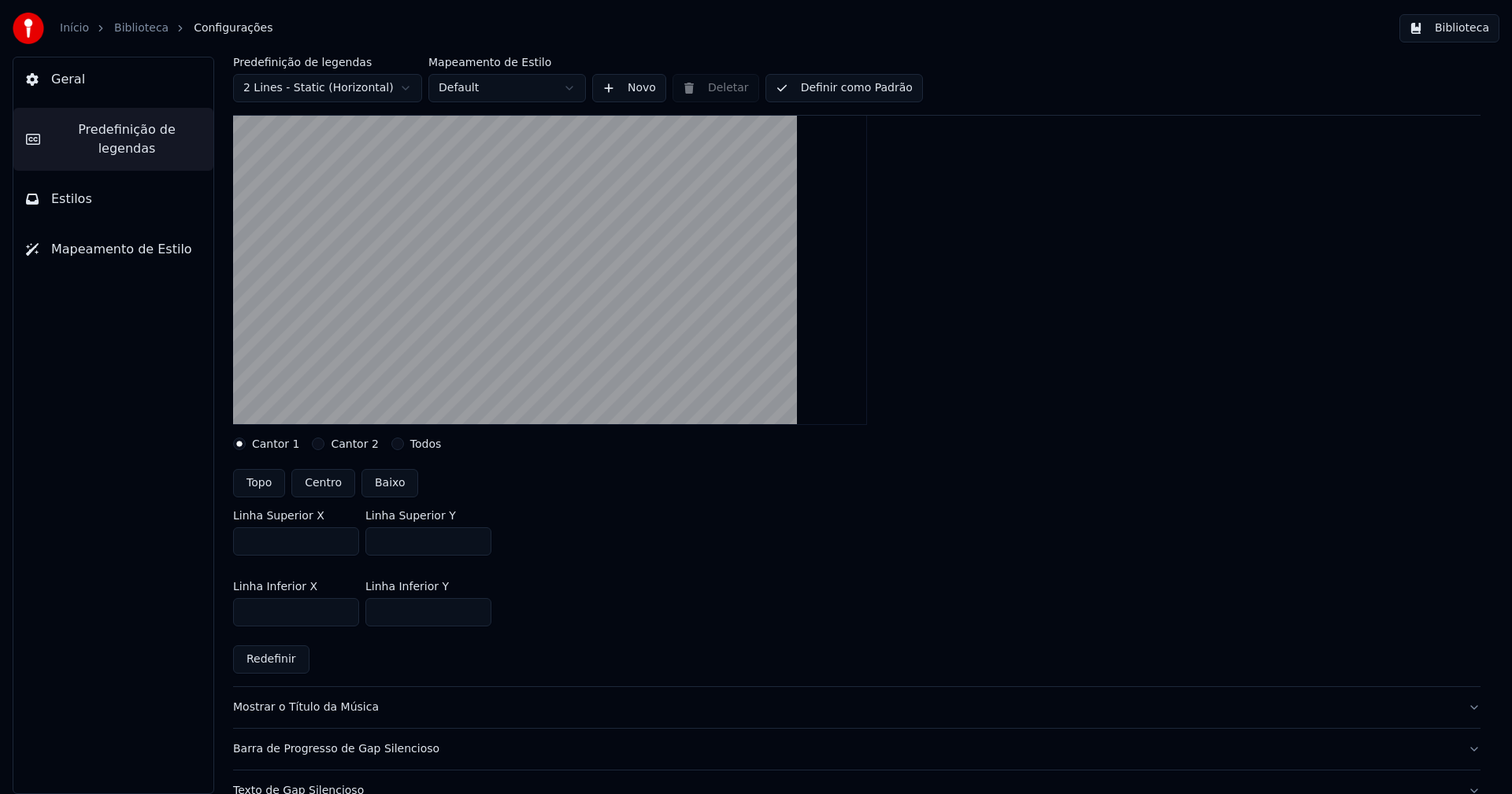
type input "***"
click input "***"
click div "Linha Superior X *** Linha Superior Y ***"
click button "Biblioteca"
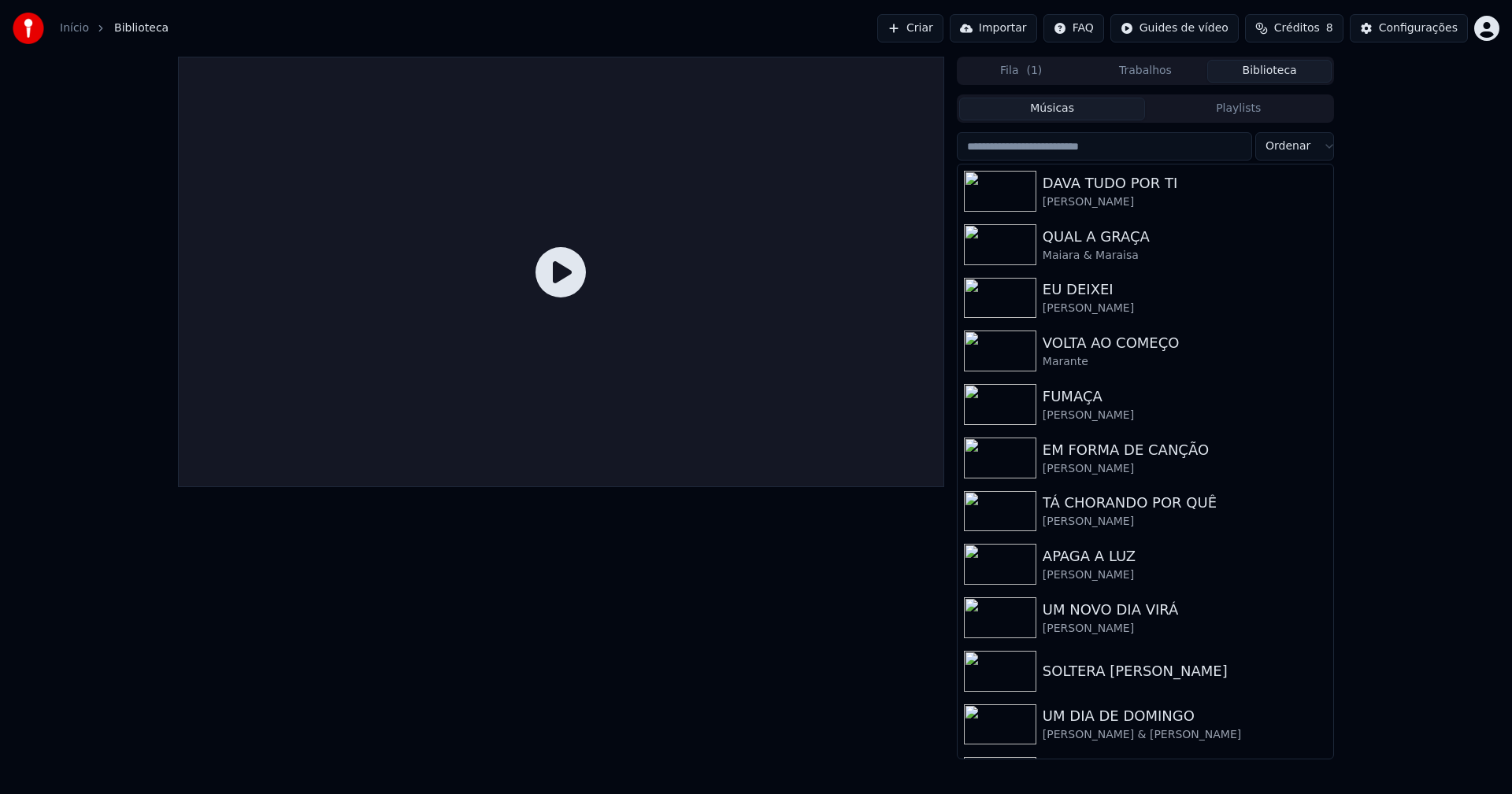
click html "Início Biblioteca Criar Importar FAQ Guides de vídeo Créditos 8 Configurações F…"
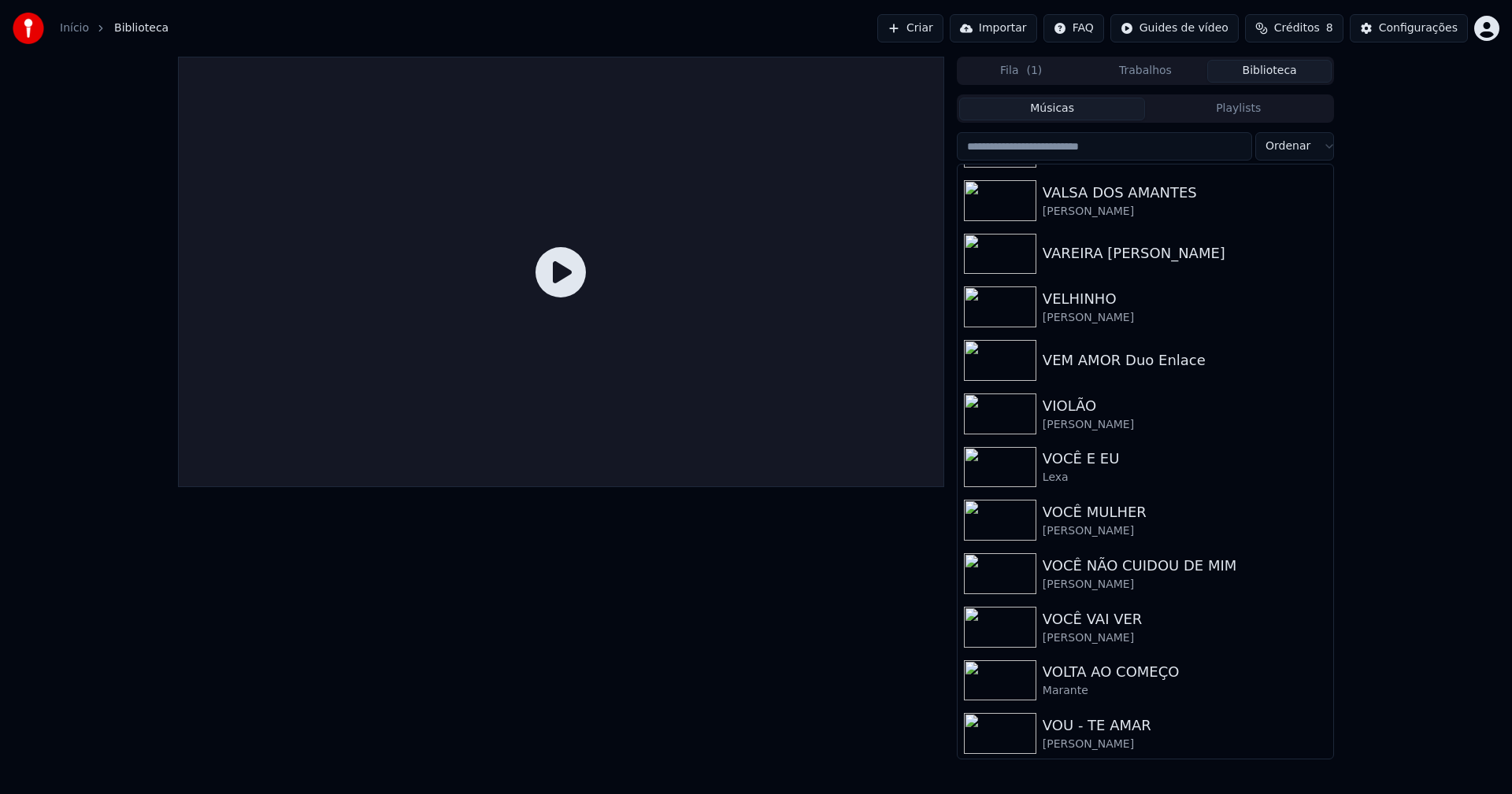
scroll to position [18833, 0]
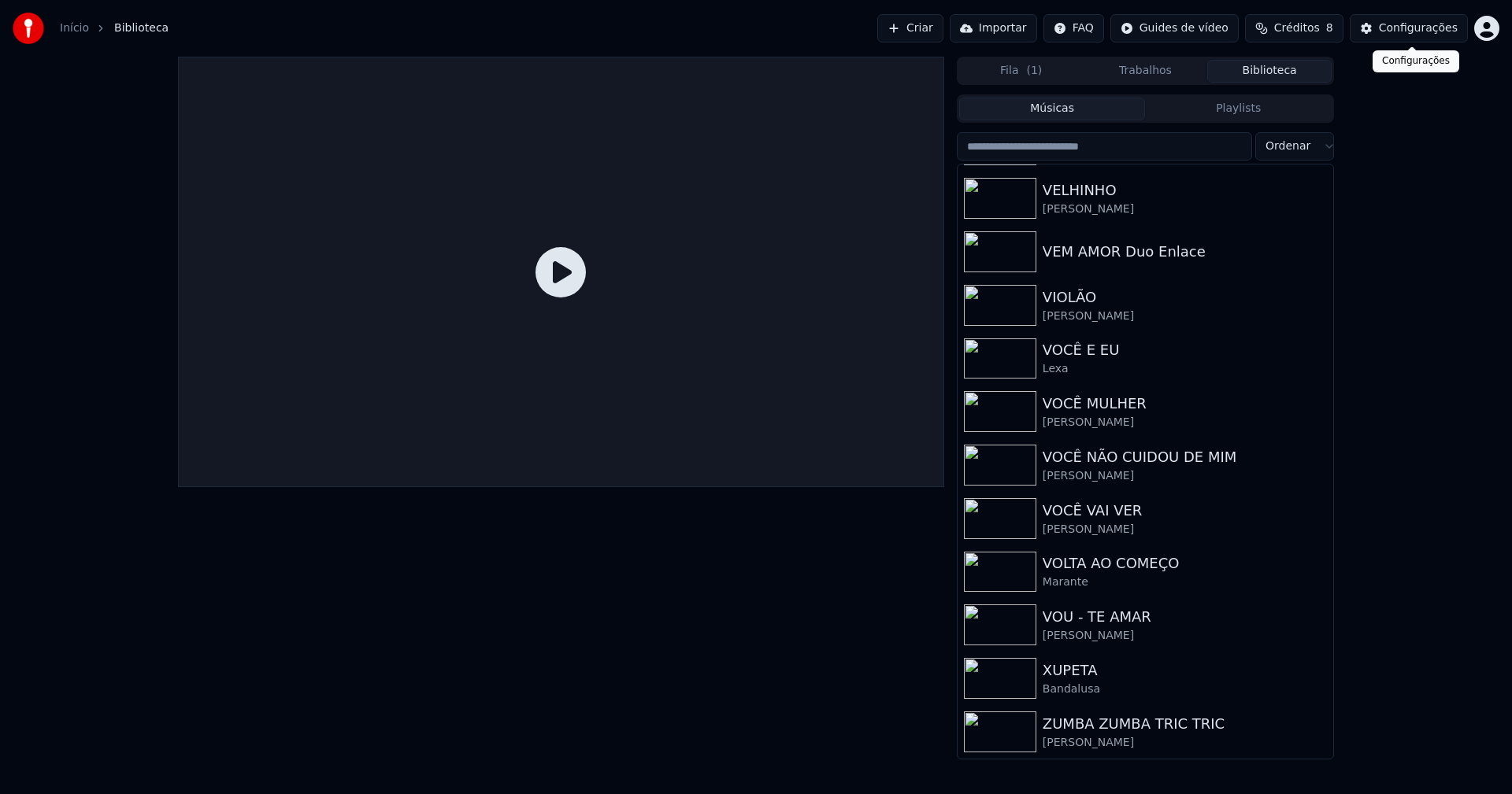
click div "Configurações"
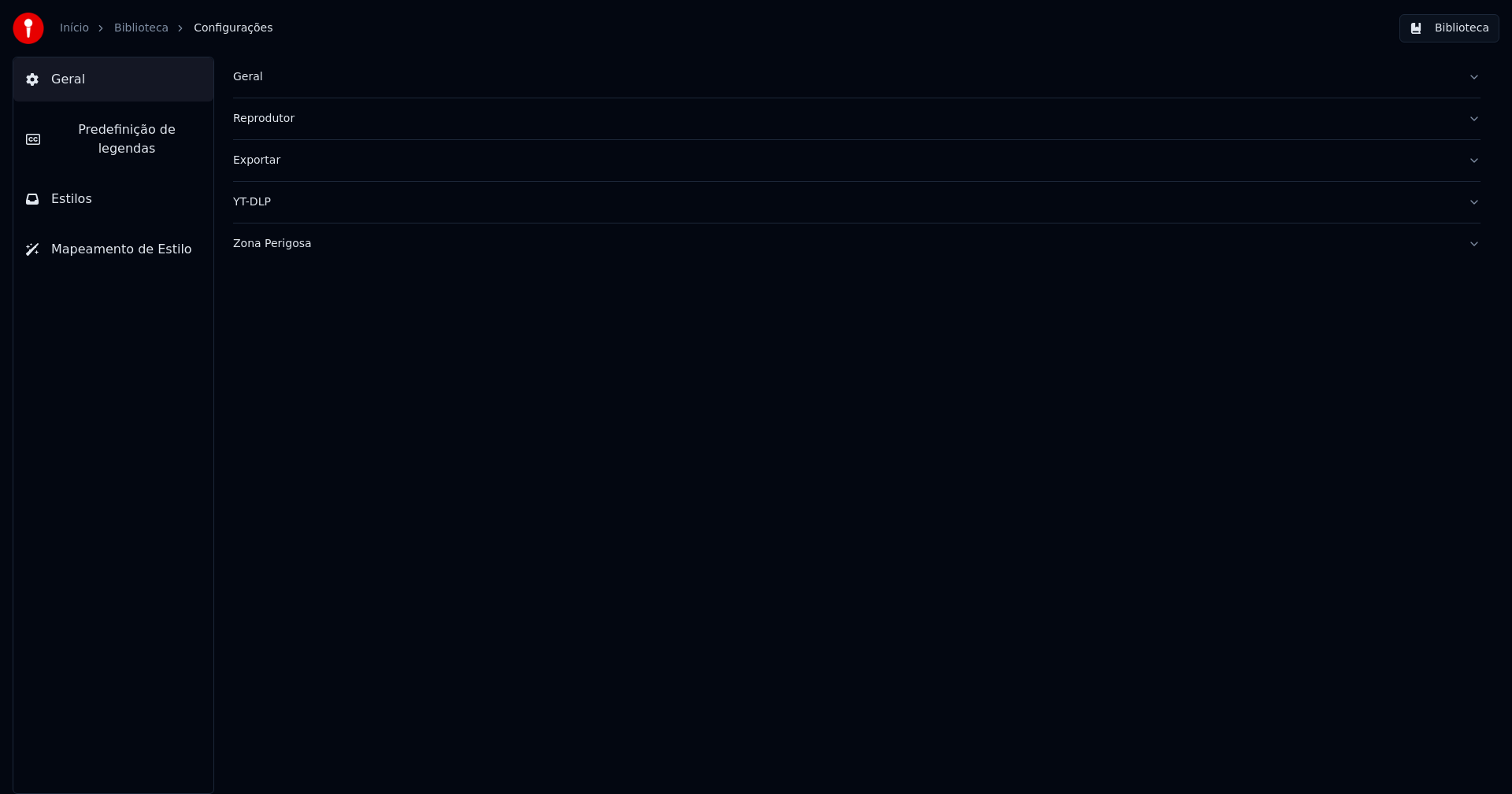
click div "Zona Perigosa"
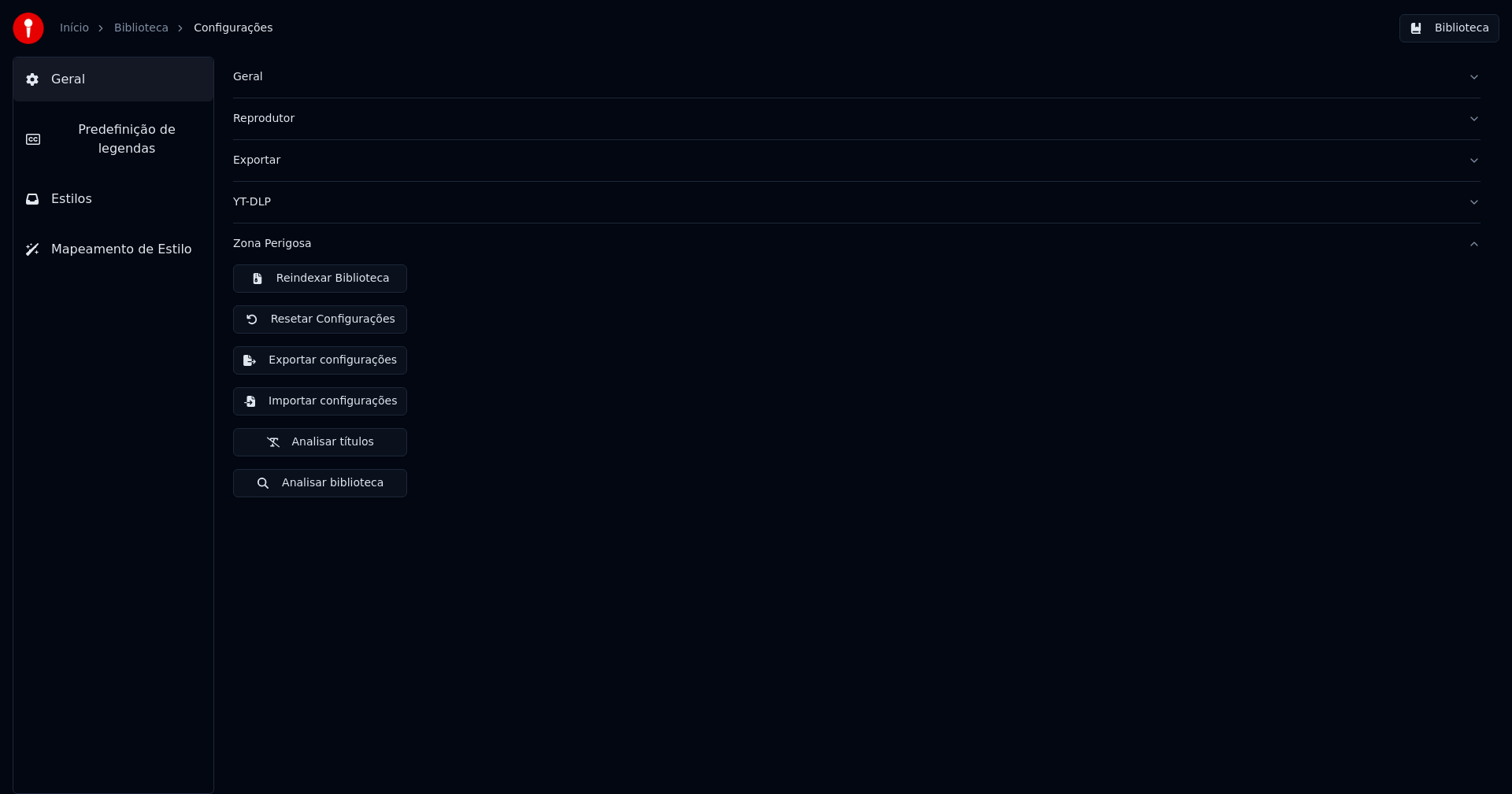
click button "Exportar configurações"
click button "Biblioteca"
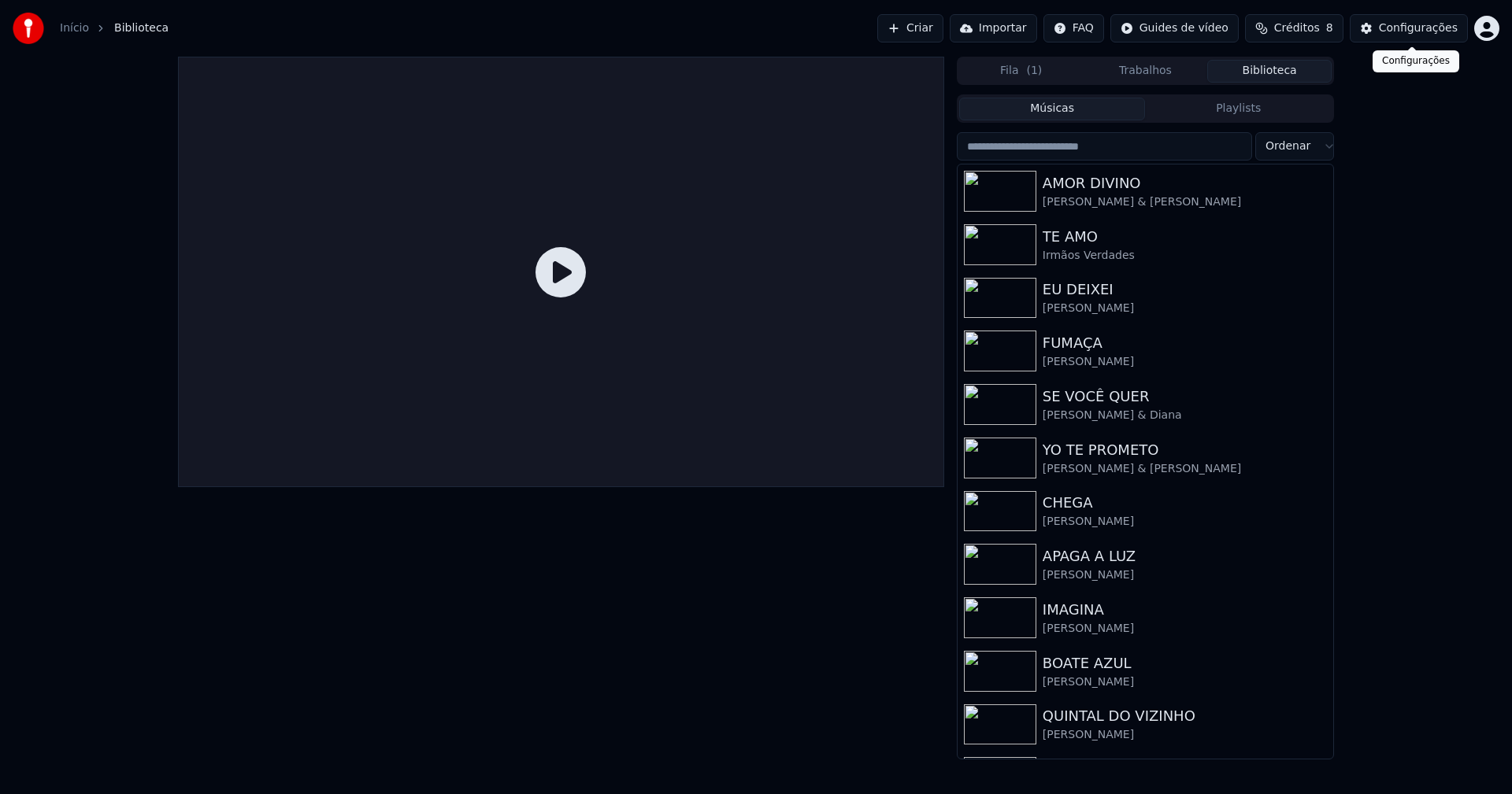
click div "Configurações"
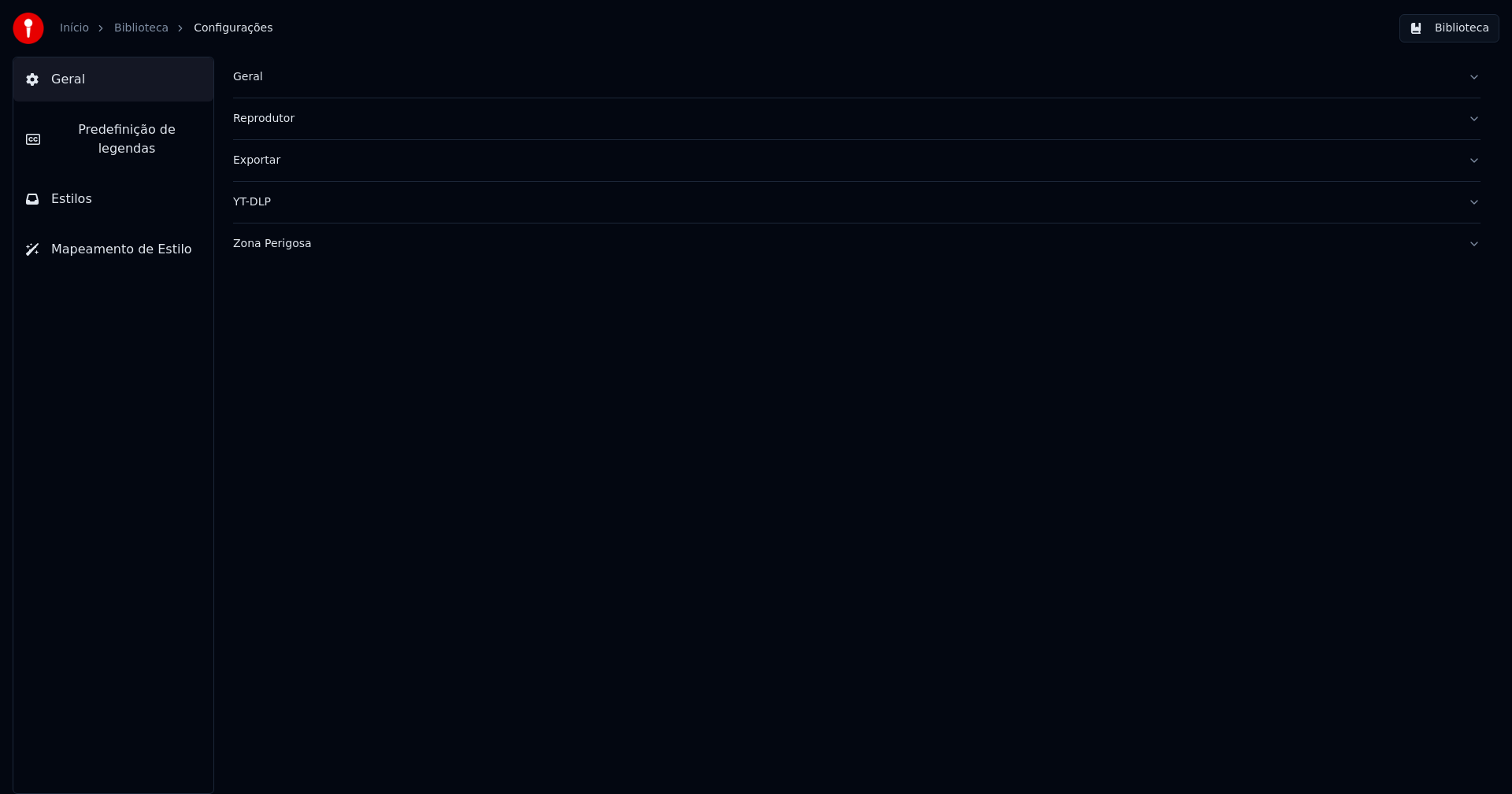
click div "Zona Perigosa"
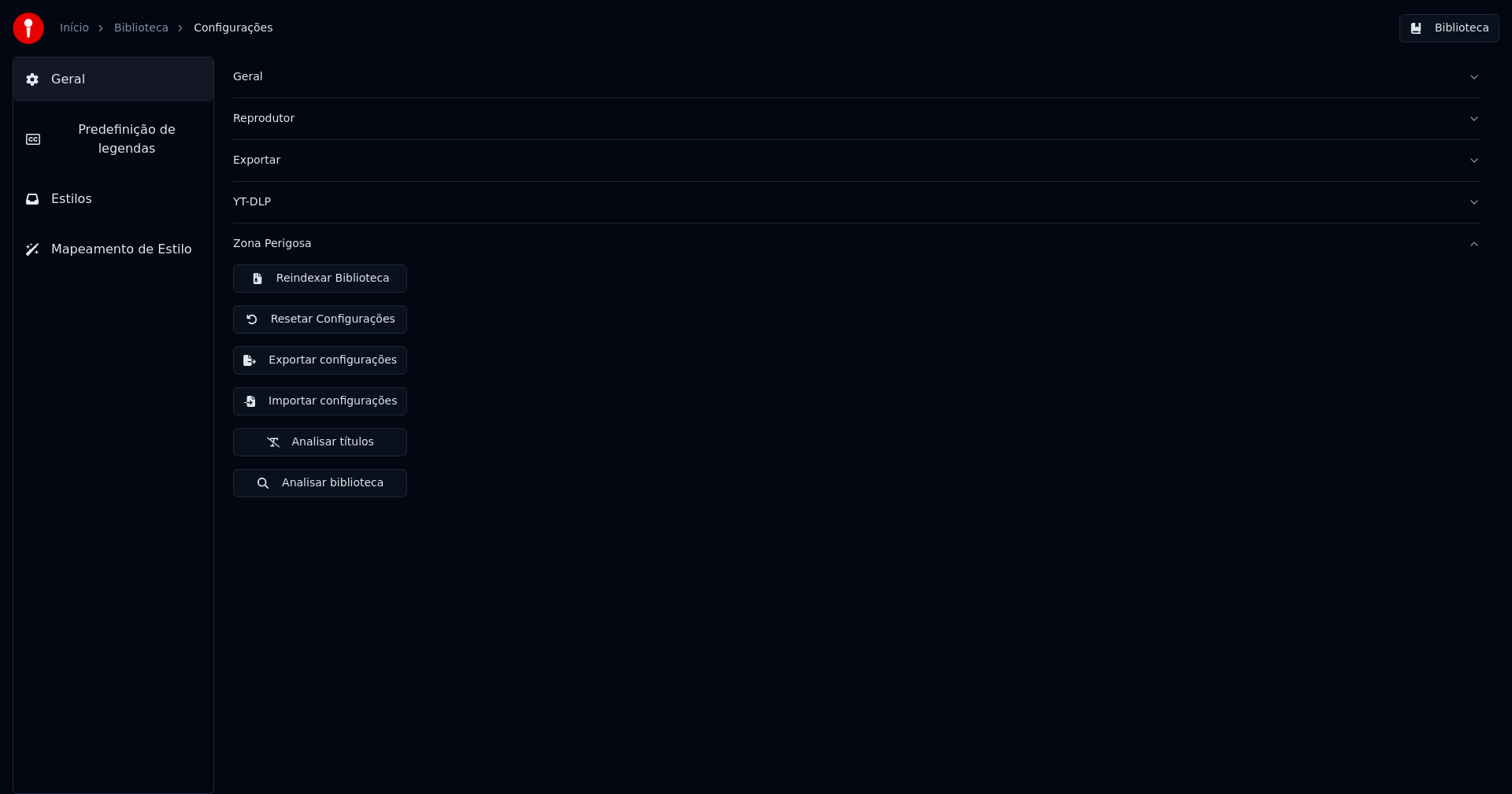
click button "Importar configurações"
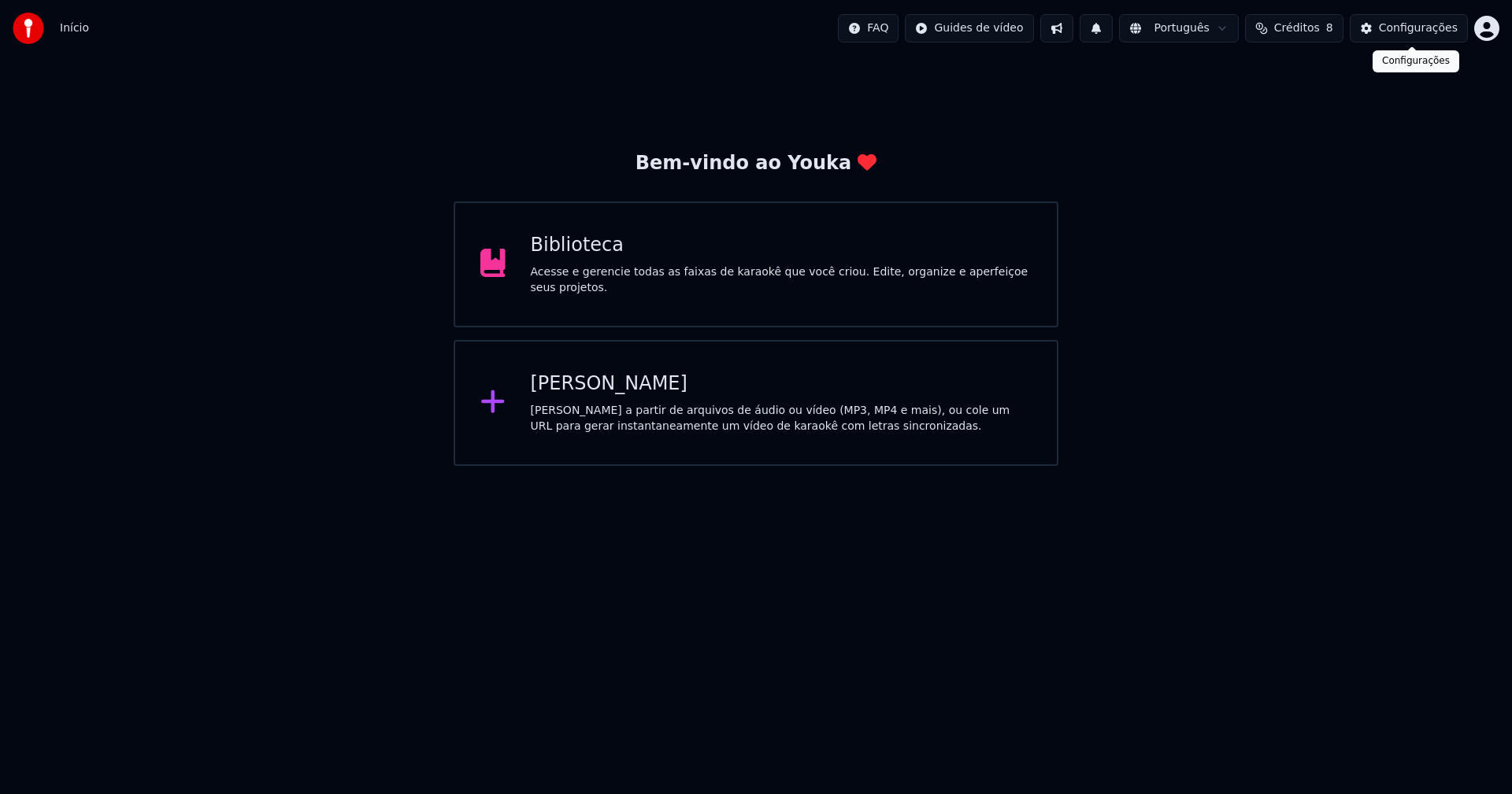
click at [1439, 34] on div "Configurações" at bounding box center [1418, 28] width 79 height 15
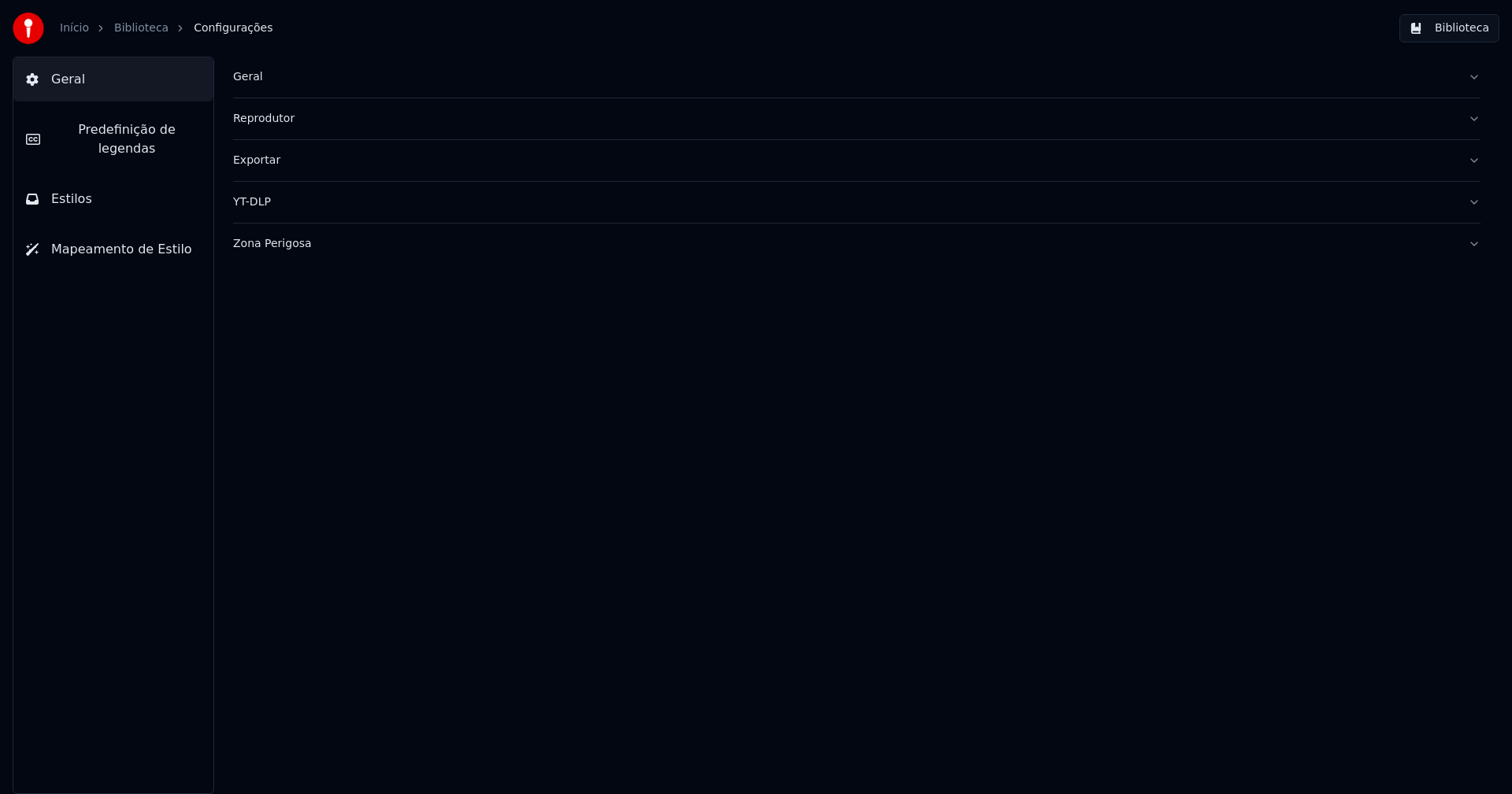
click at [256, 80] on div "Geral" at bounding box center [844, 77] width 1222 height 15
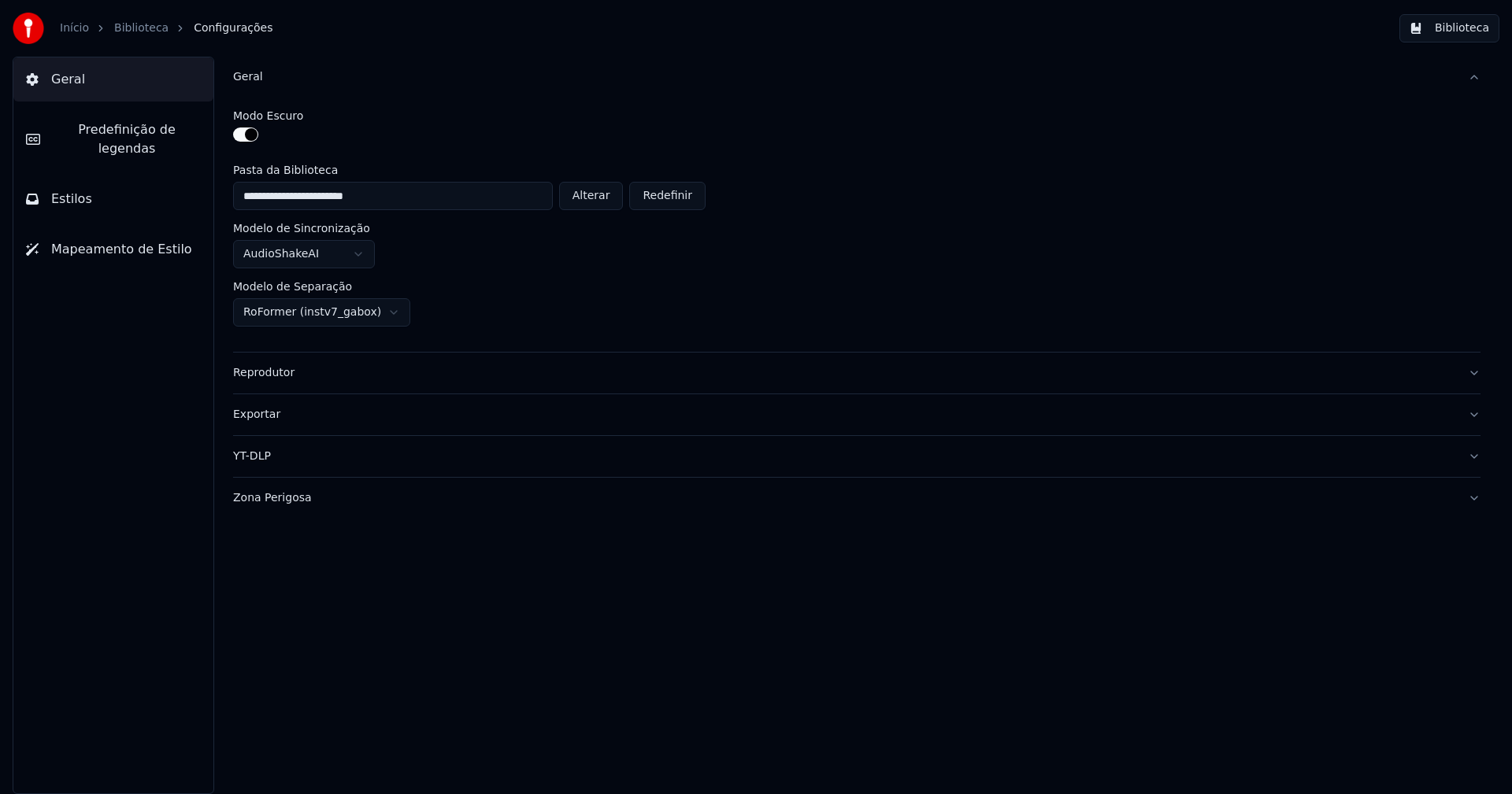
click at [600, 200] on button "Alterar" at bounding box center [591, 196] width 64 height 28
type input "**********"
click at [1479, 29] on button "Biblioteca" at bounding box center [1449, 27] width 100 height 28
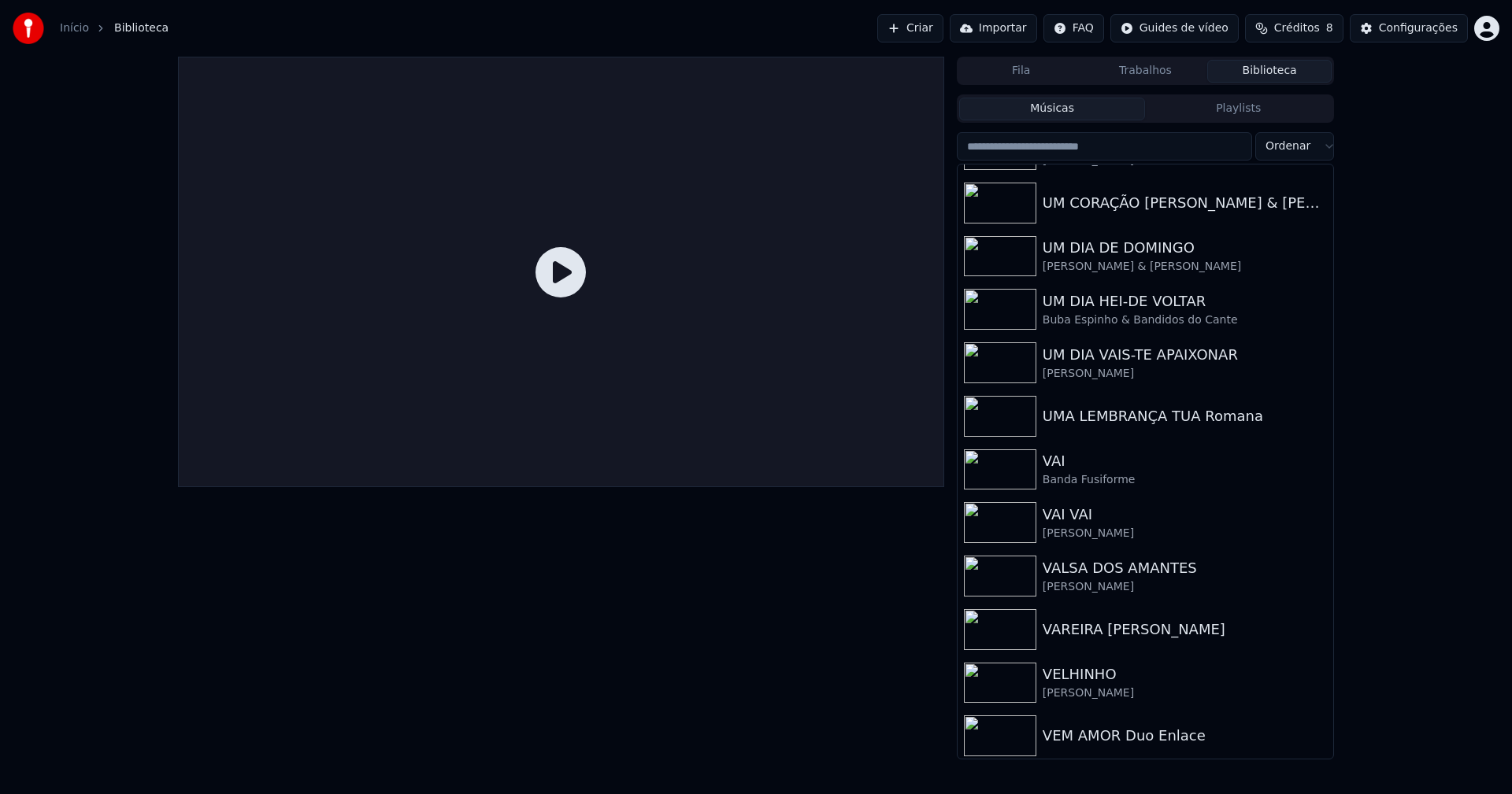
scroll to position [18833, 0]
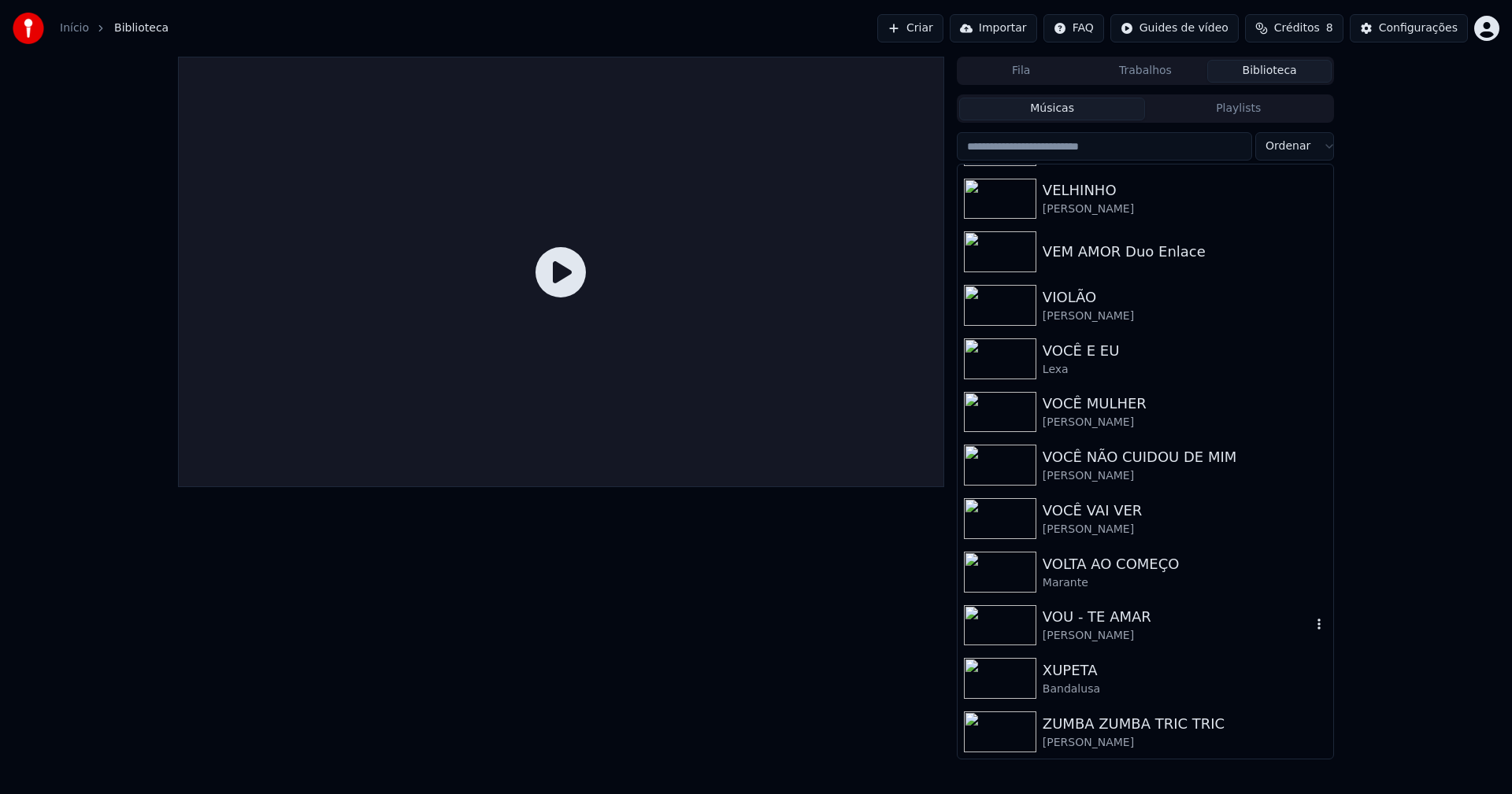
drag, startPoint x: 1075, startPoint y: 629, endPoint x: 1287, endPoint y: 498, distance: 249.2
click at [1079, 628] on div "[PERSON_NAME]" at bounding box center [1177, 636] width 268 height 15
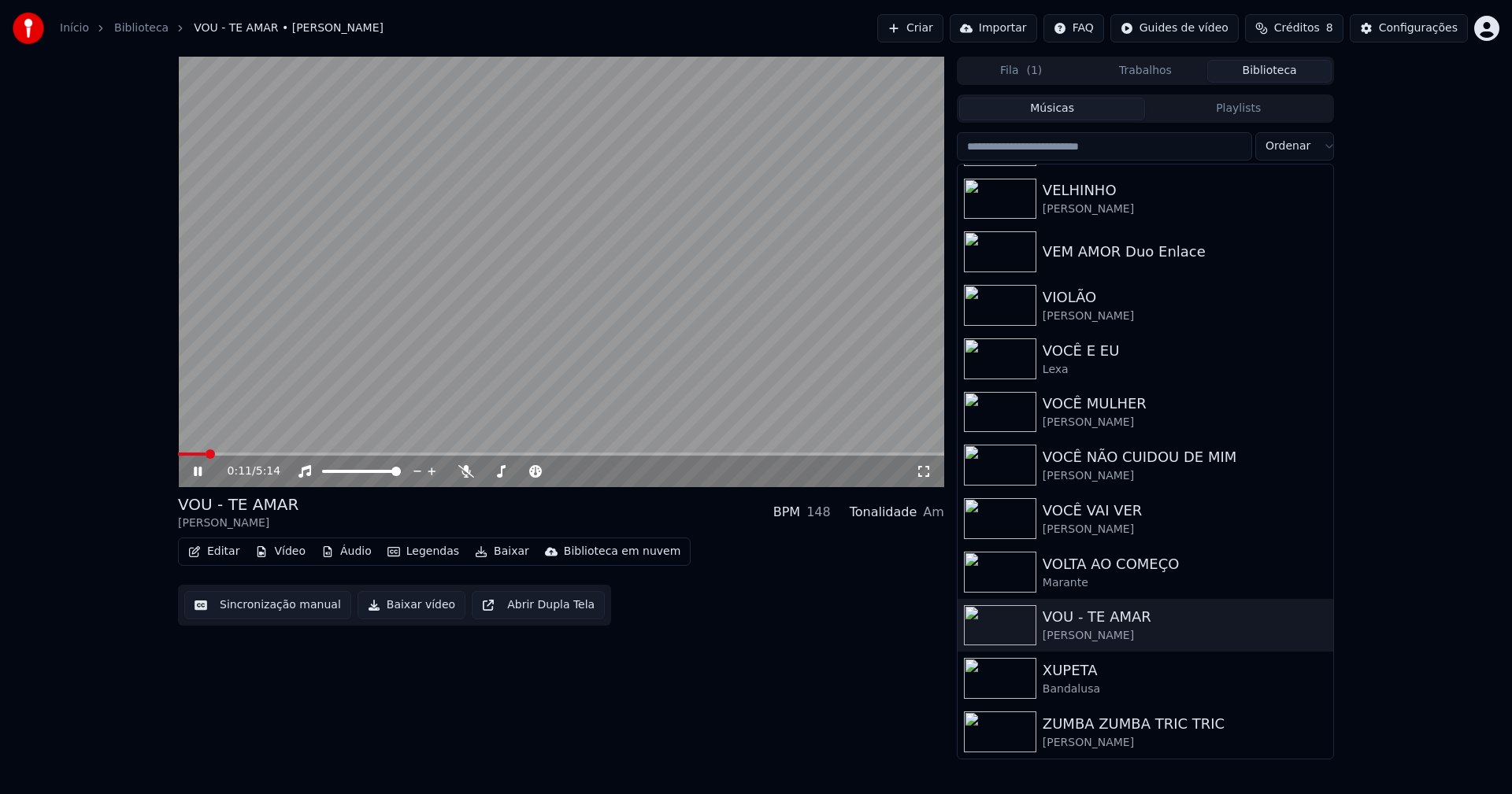
click at [1423, 26] on div "Configurações" at bounding box center [1418, 28] width 79 height 15
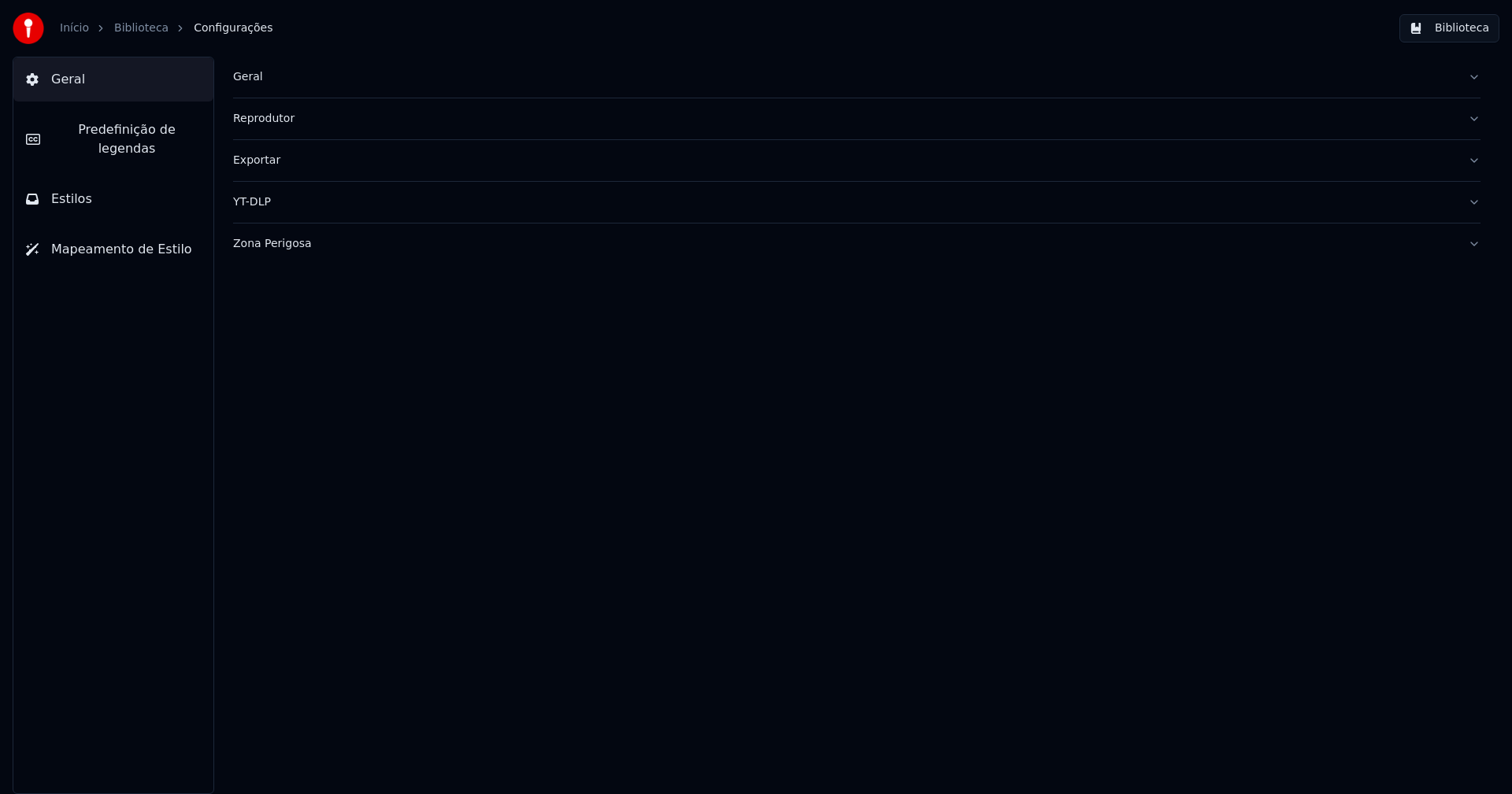
click at [156, 131] on span "Predefinição de legendas" at bounding box center [126, 139] width 148 height 38
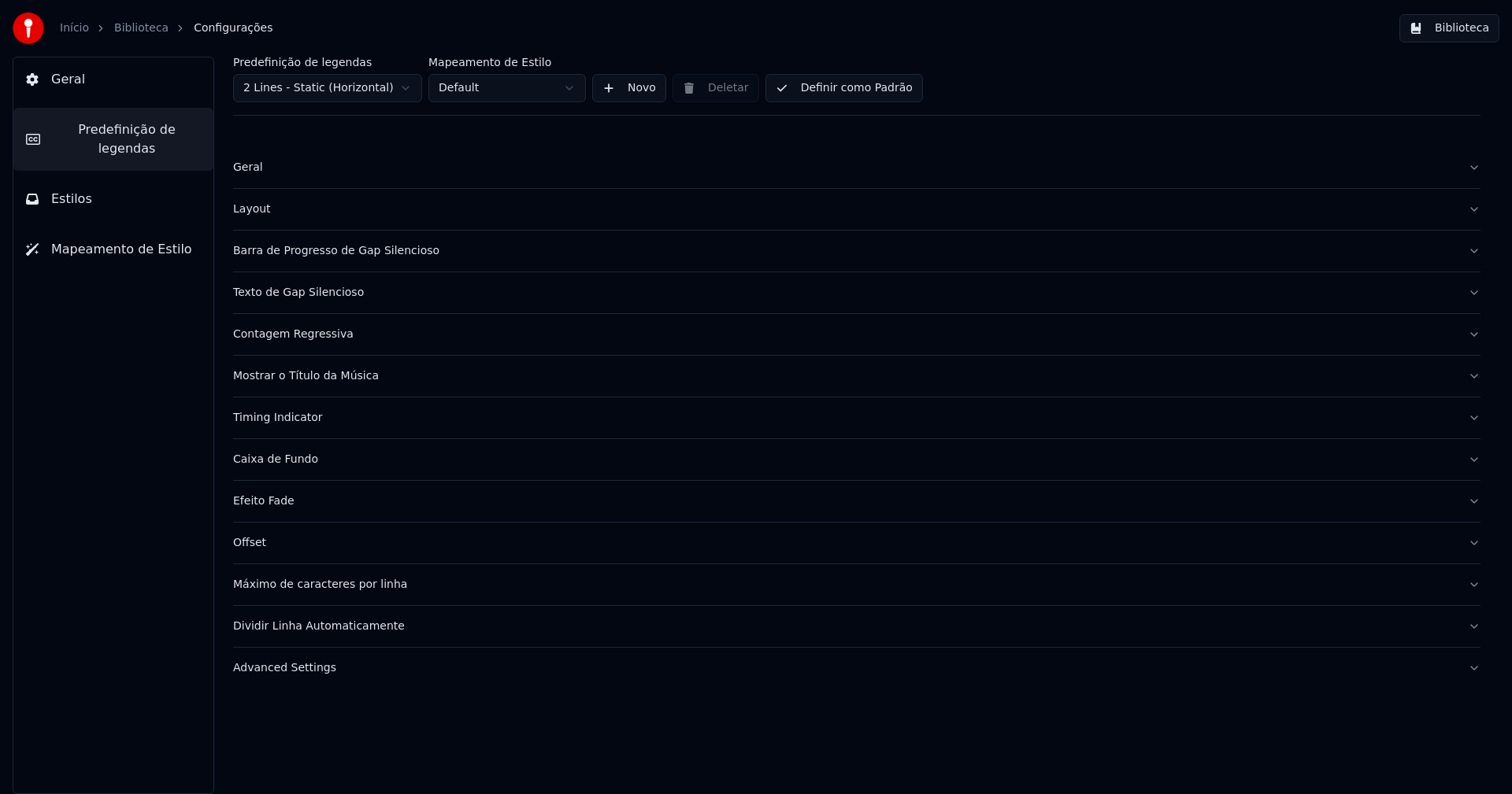
click at [261, 206] on div "Layout" at bounding box center [844, 210] width 1222 height 15
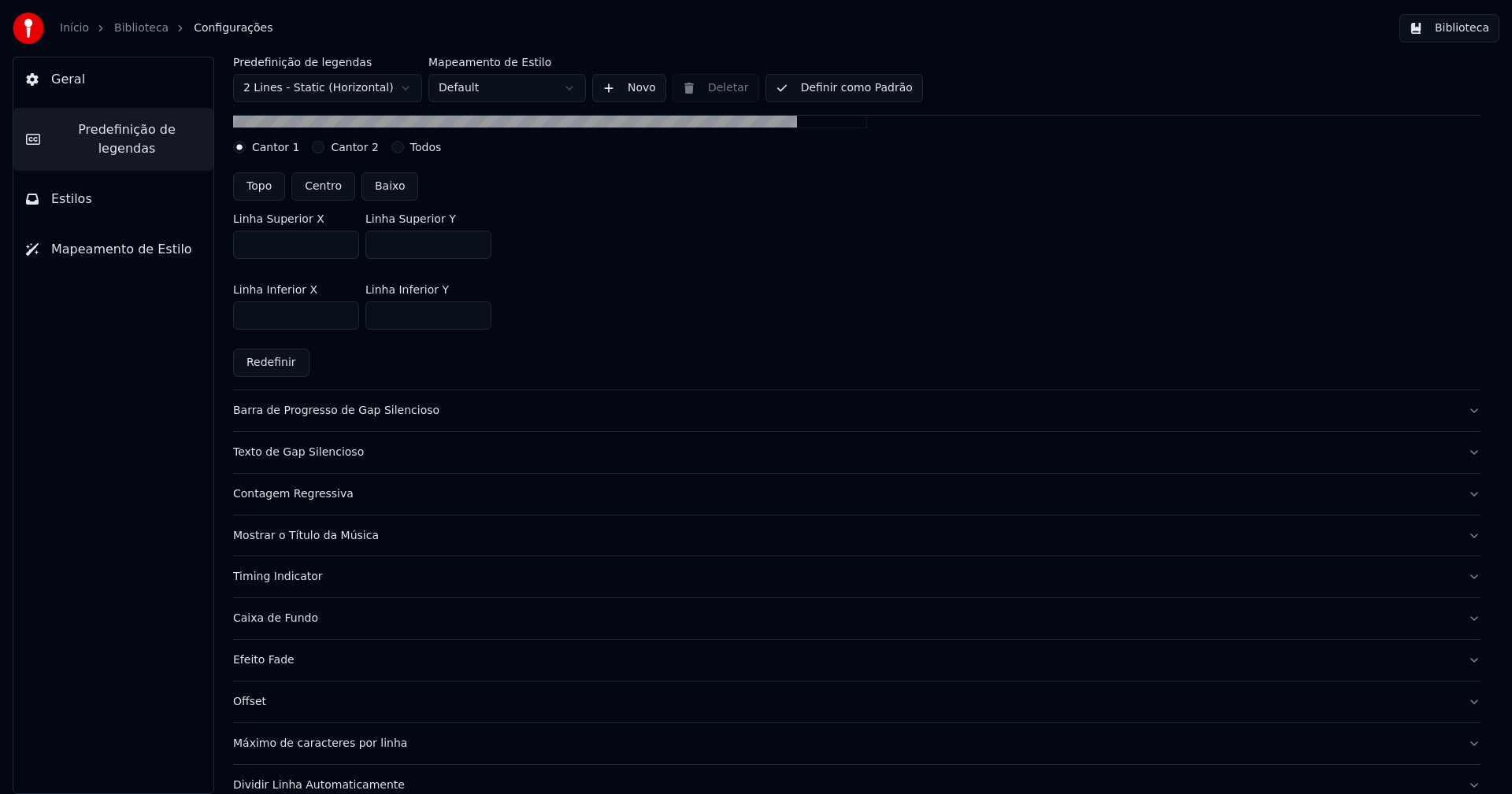
scroll to position [520, 0]
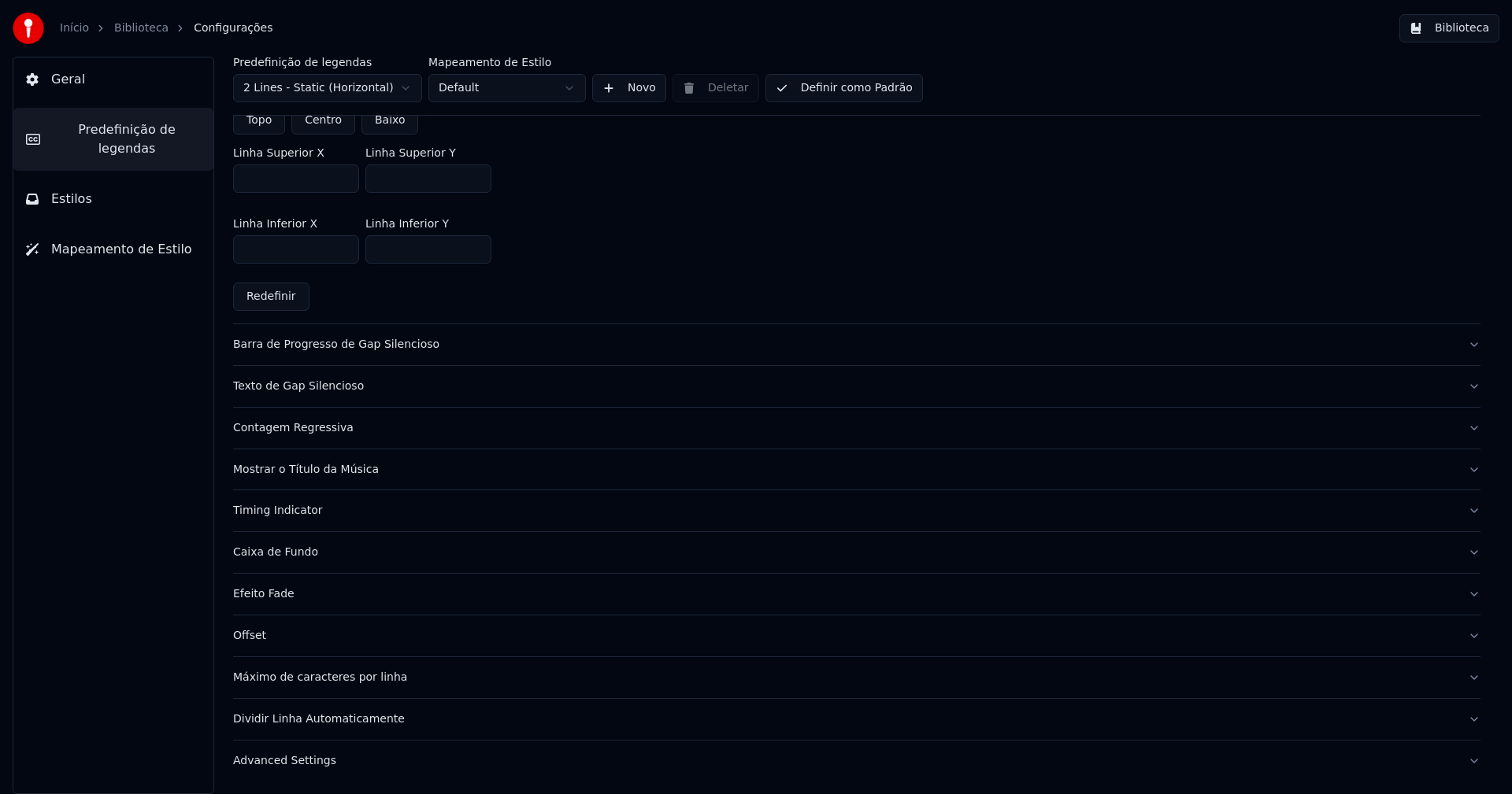
click at [348, 470] on div "Mostrar o Título da Música" at bounding box center [844, 470] width 1222 height 15
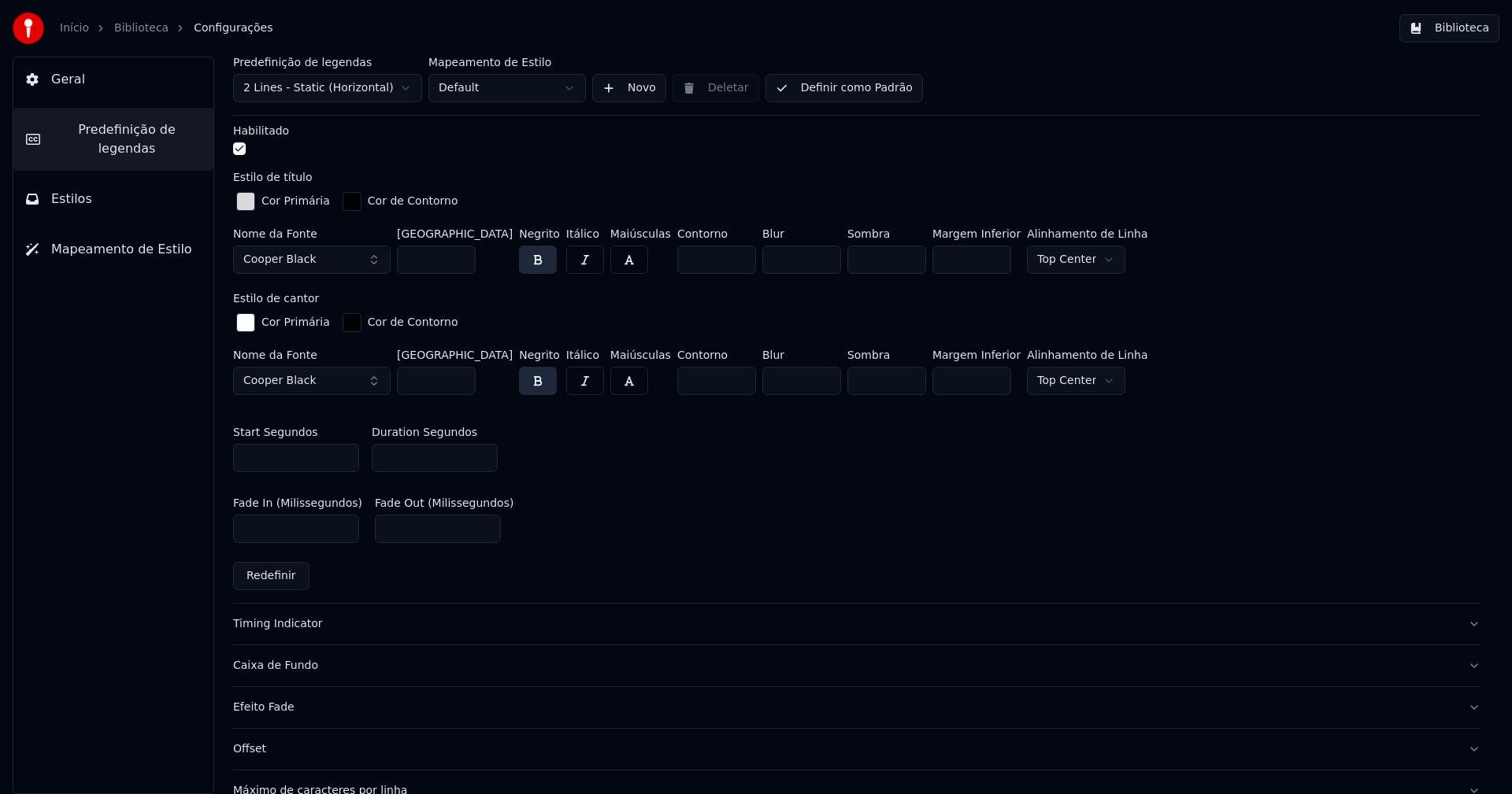
scroll to position [652, 0]
click at [464, 370] on input "**" at bounding box center [437, 376] width 79 height 28
type input "**"
click at [464, 370] on input "**" at bounding box center [437, 376] width 79 height 28
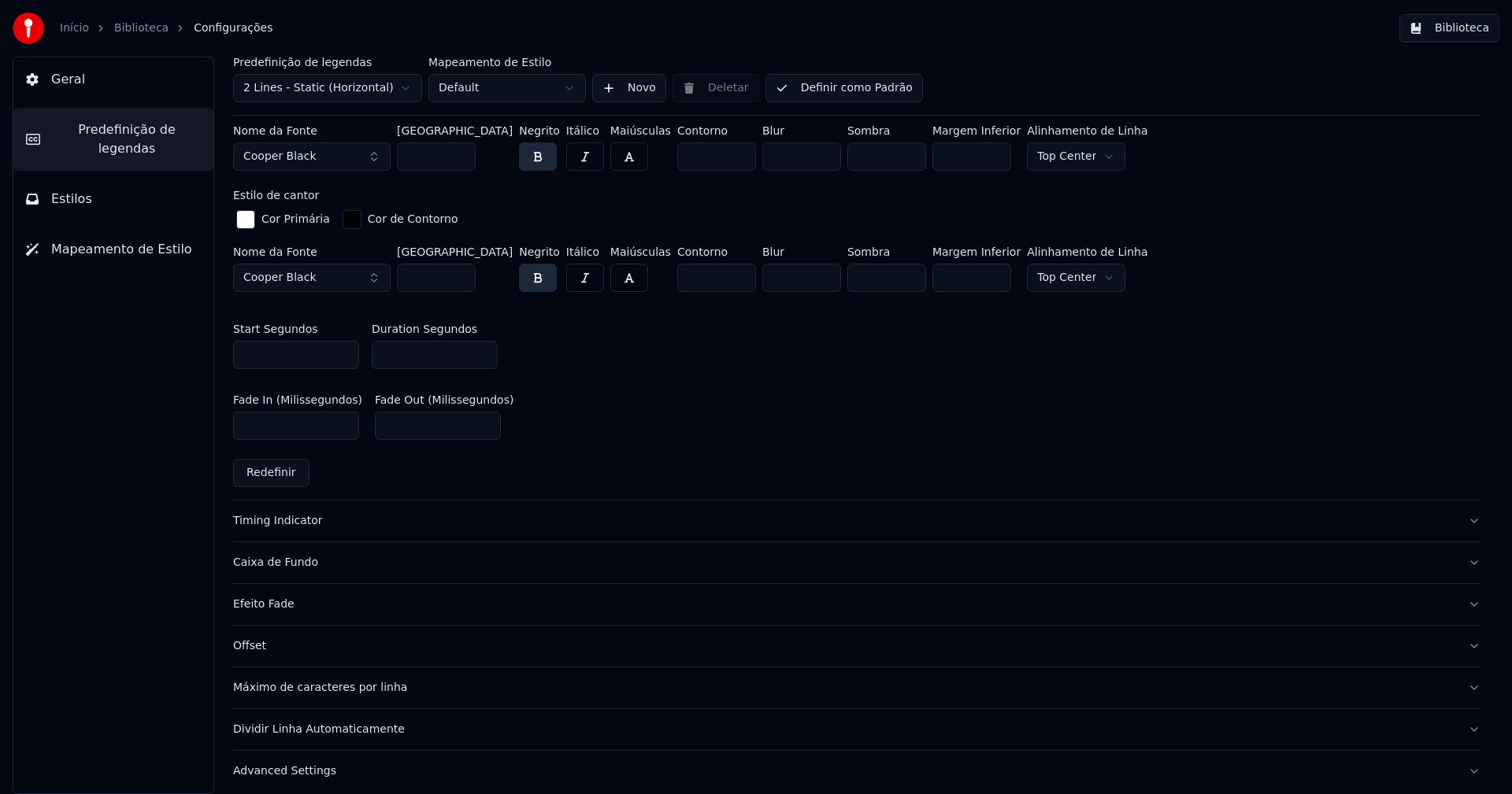
scroll to position [760, 0]
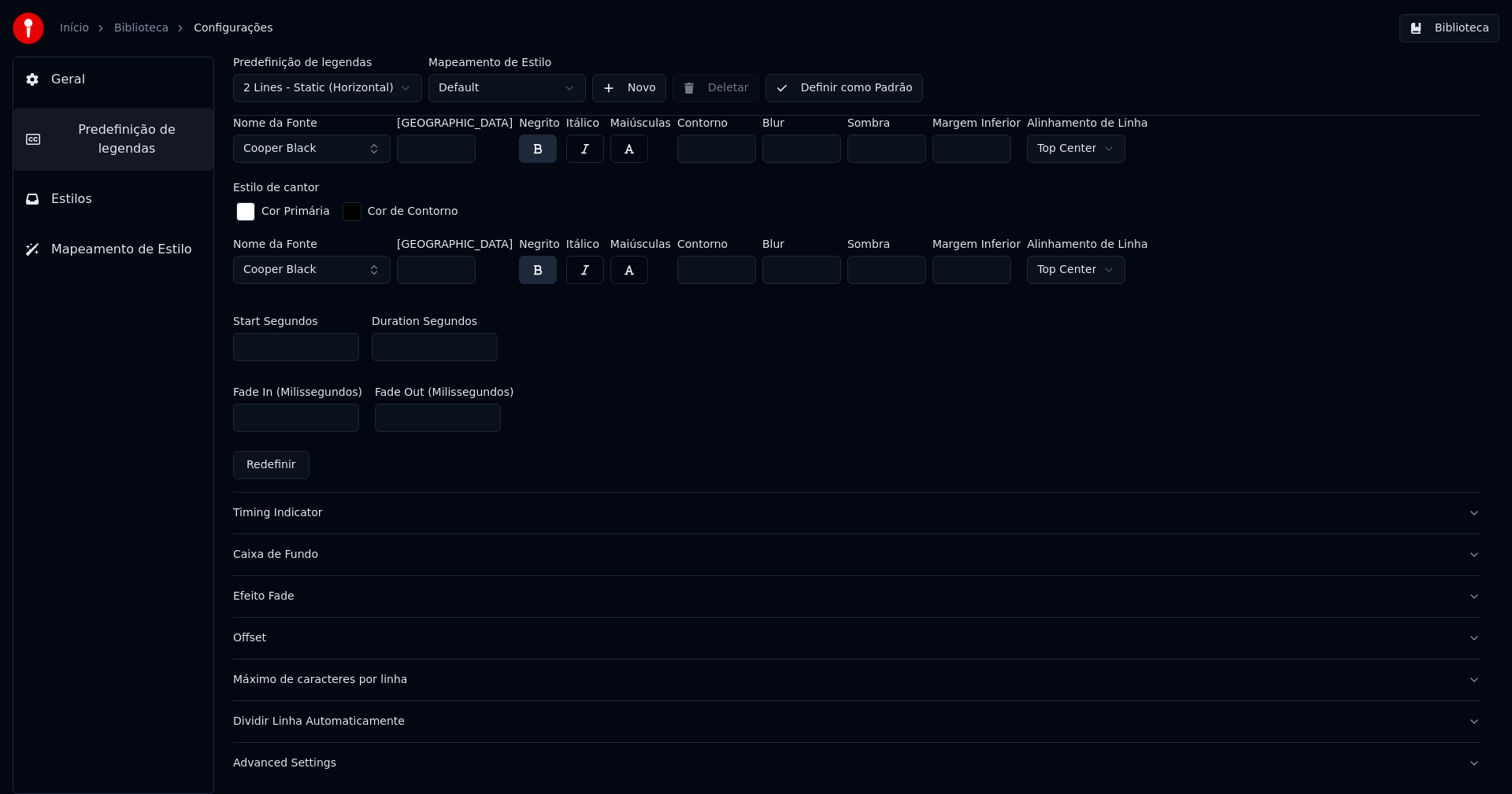
click at [305, 761] on div "Advanced Settings" at bounding box center [844, 763] width 1222 height 15
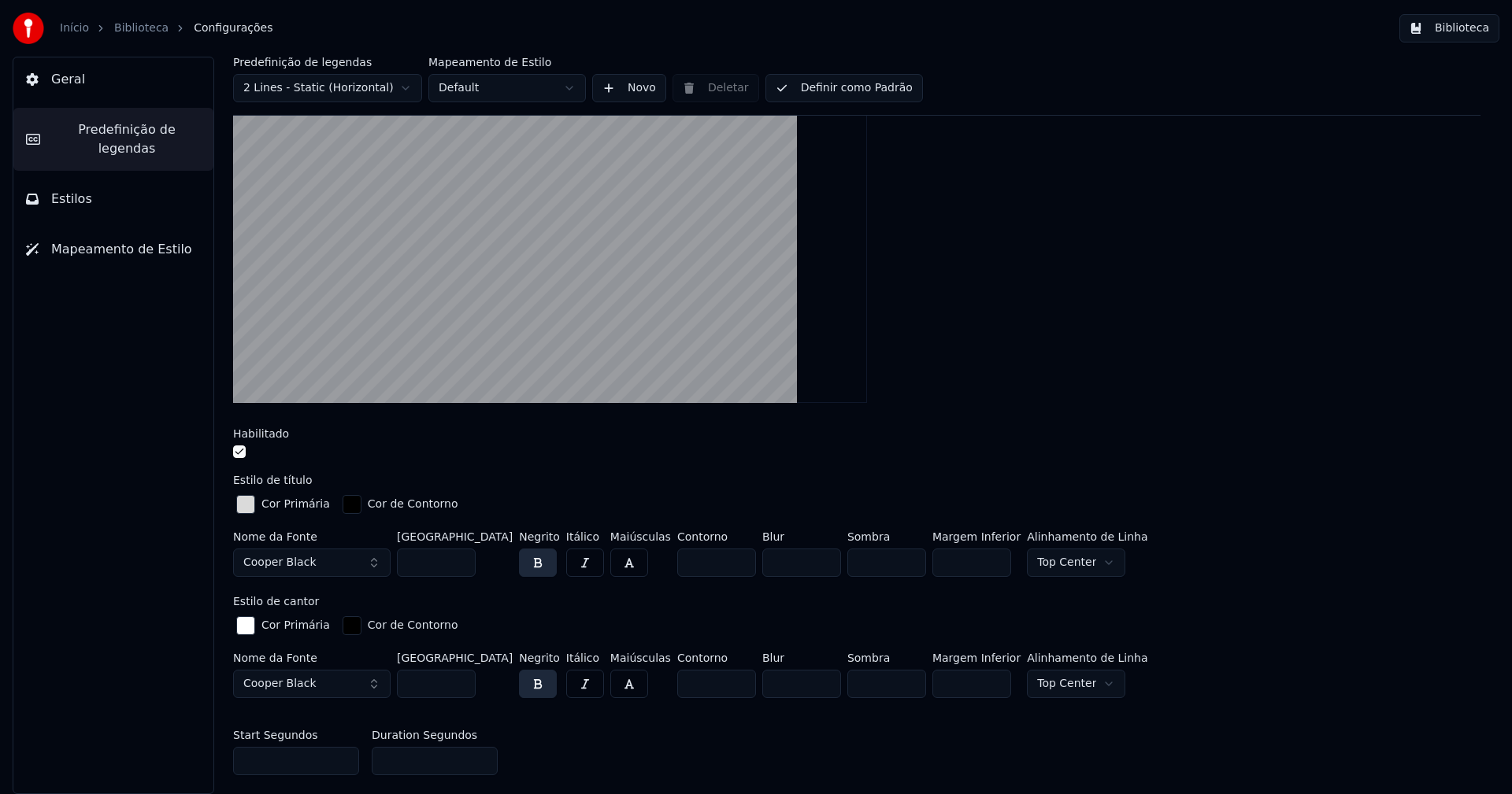
scroll to position [345, 0]
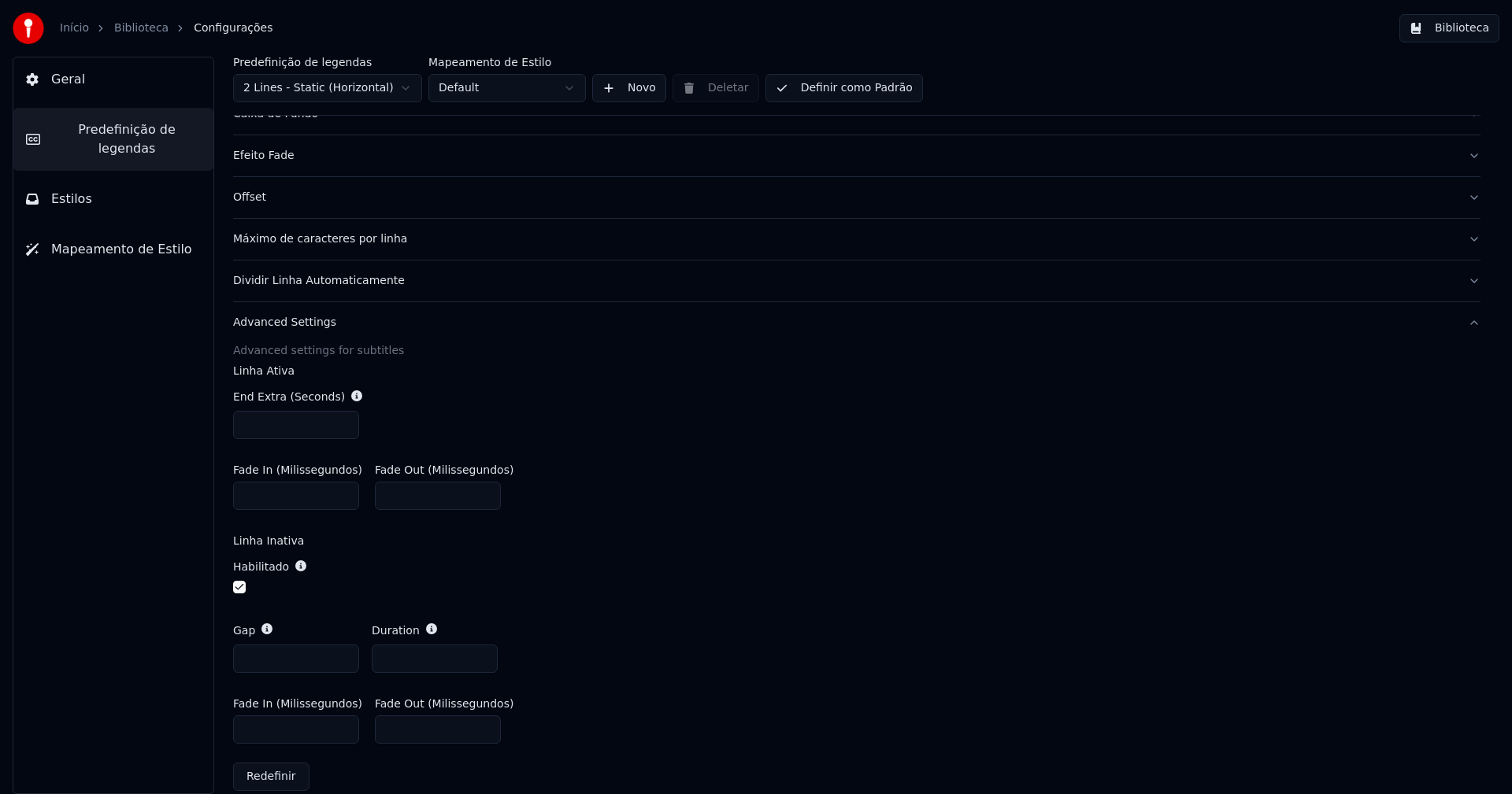
type input "***"
click at [343, 419] on input "***" at bounding box center [296, 424] width 126 height 28
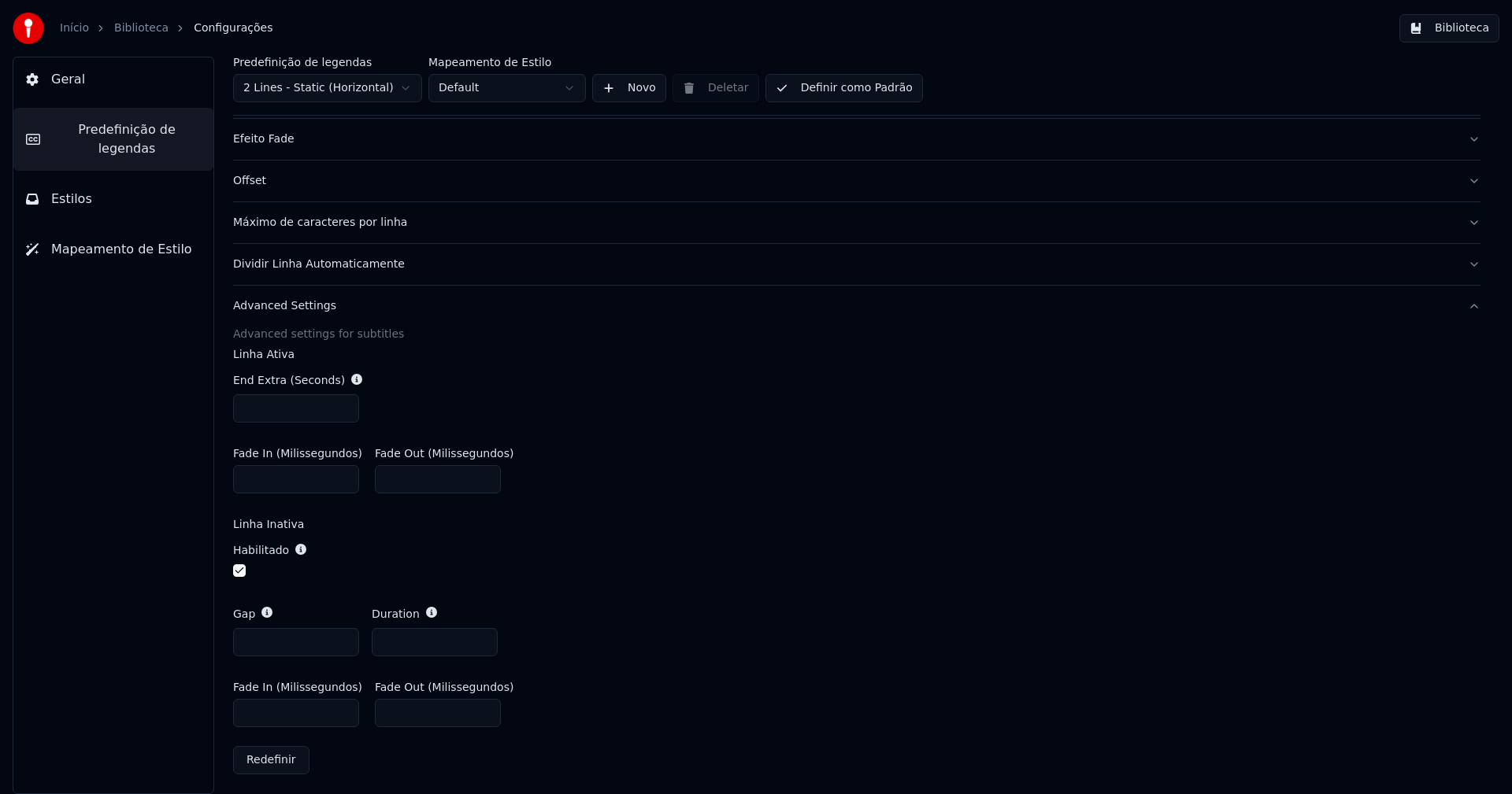
scroll to position [367, 0]
click at [255, 708] on input "***" at bounding box center [296, 708] width 126 height 28
type input "***"
click at [726, 518] on label "Linha Inativa" at bounding box center [856, 519] width 1247 height 11
click at [1458, 33] on button "Biblioteca" at bounding box center [1449, 27] width 100 height 28
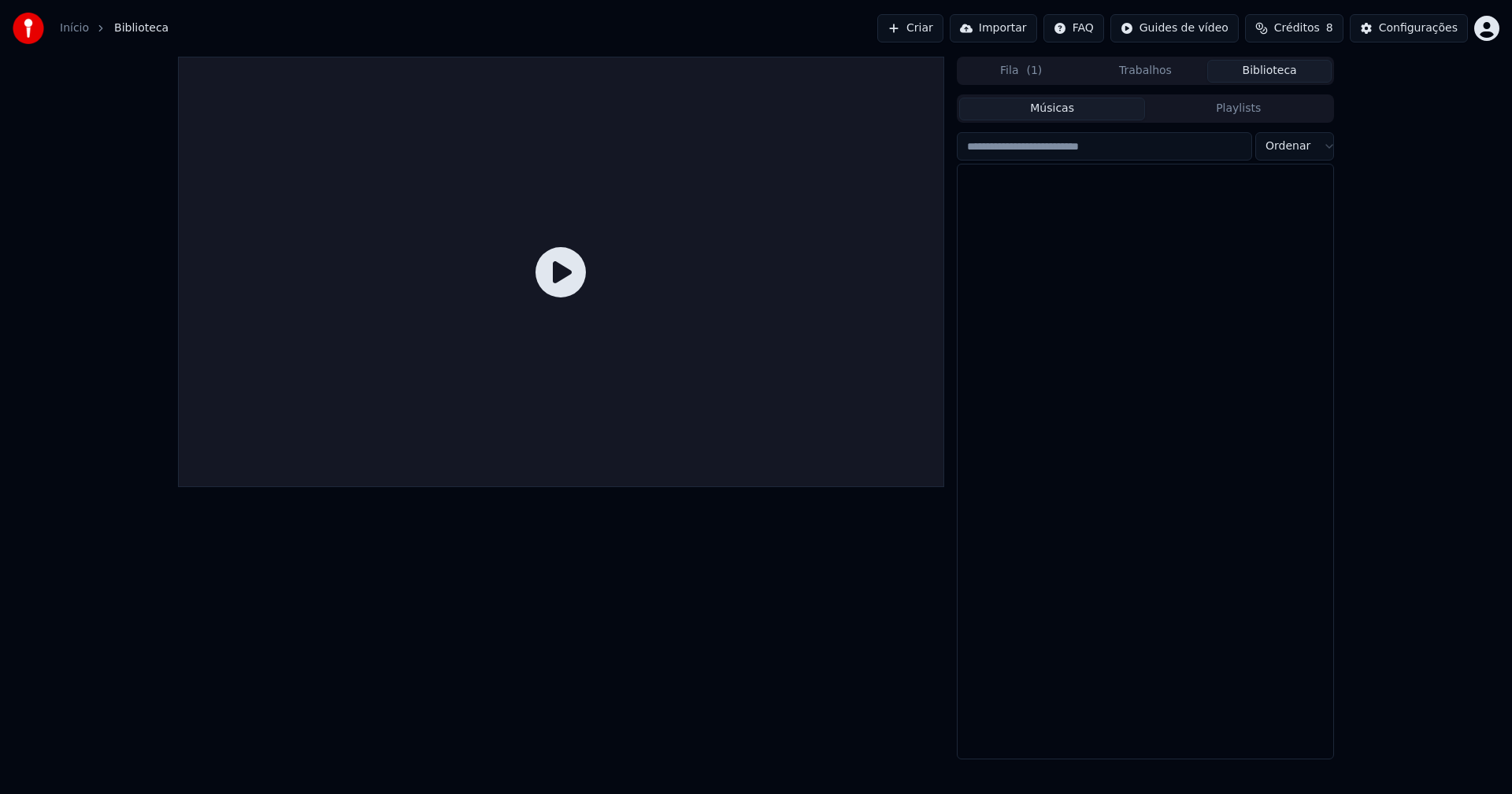
scroll to position [18833, 0]
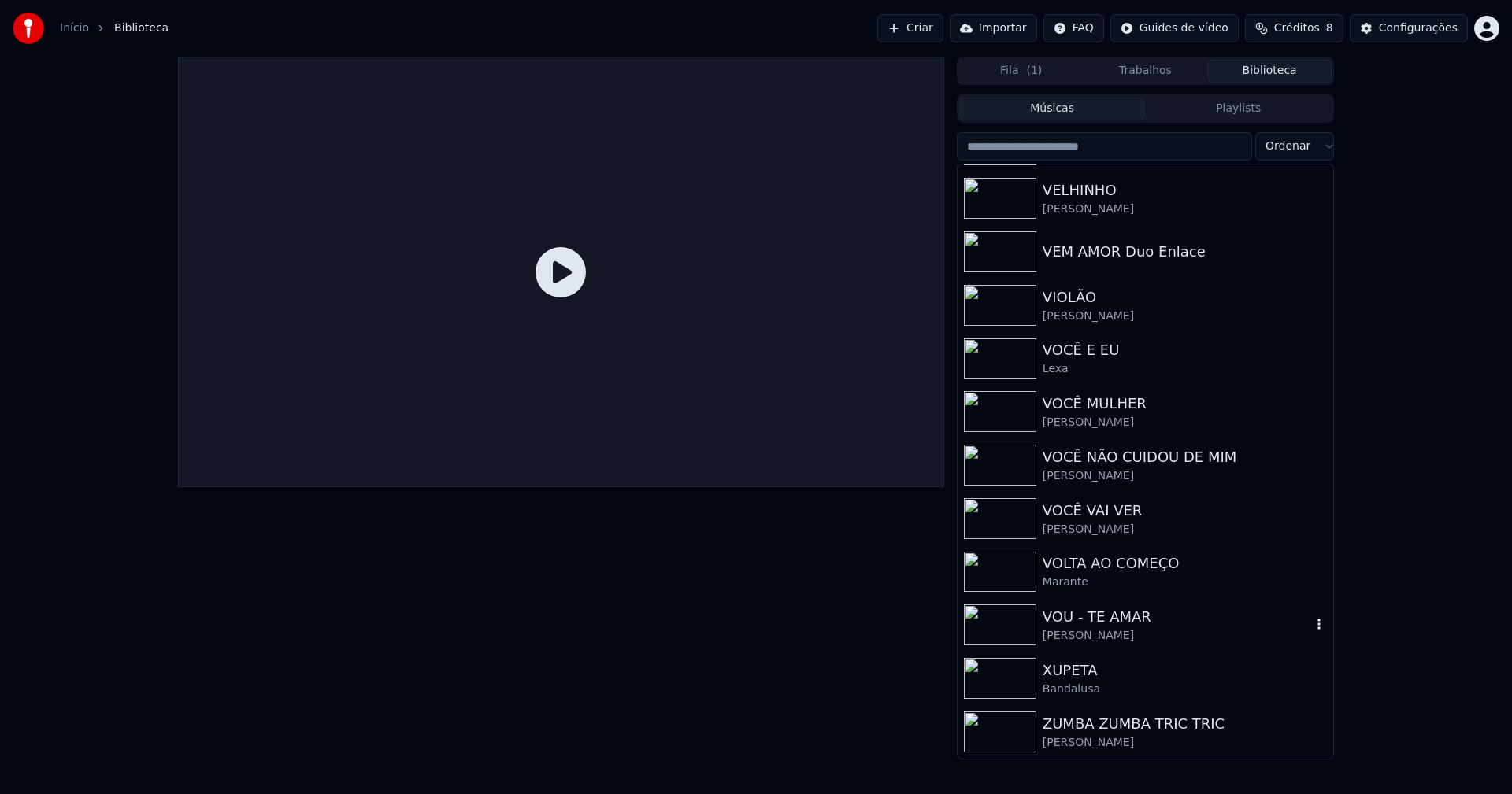
click at [1095, 614] on div "VOU - TE AMAR" at bounding box center [1177, 617] width 268 height 22
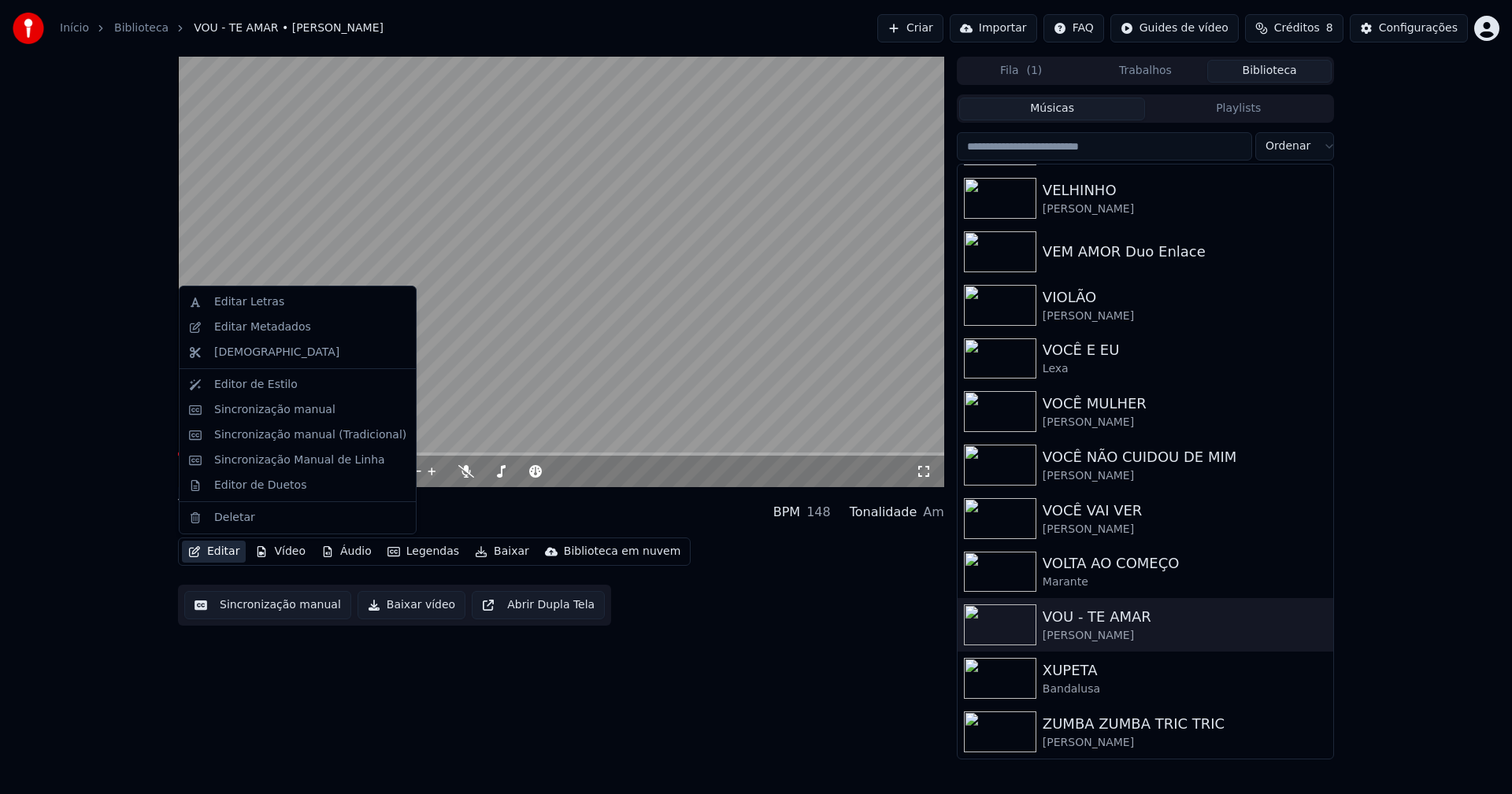
click at [221, 553] on button "Editar" at bounding box center [214, 552] width 64 height 22
click at [274, 433] on div "Sincronização manual (Tradicional)" at bounding box center [310, 435] width 193 height 15
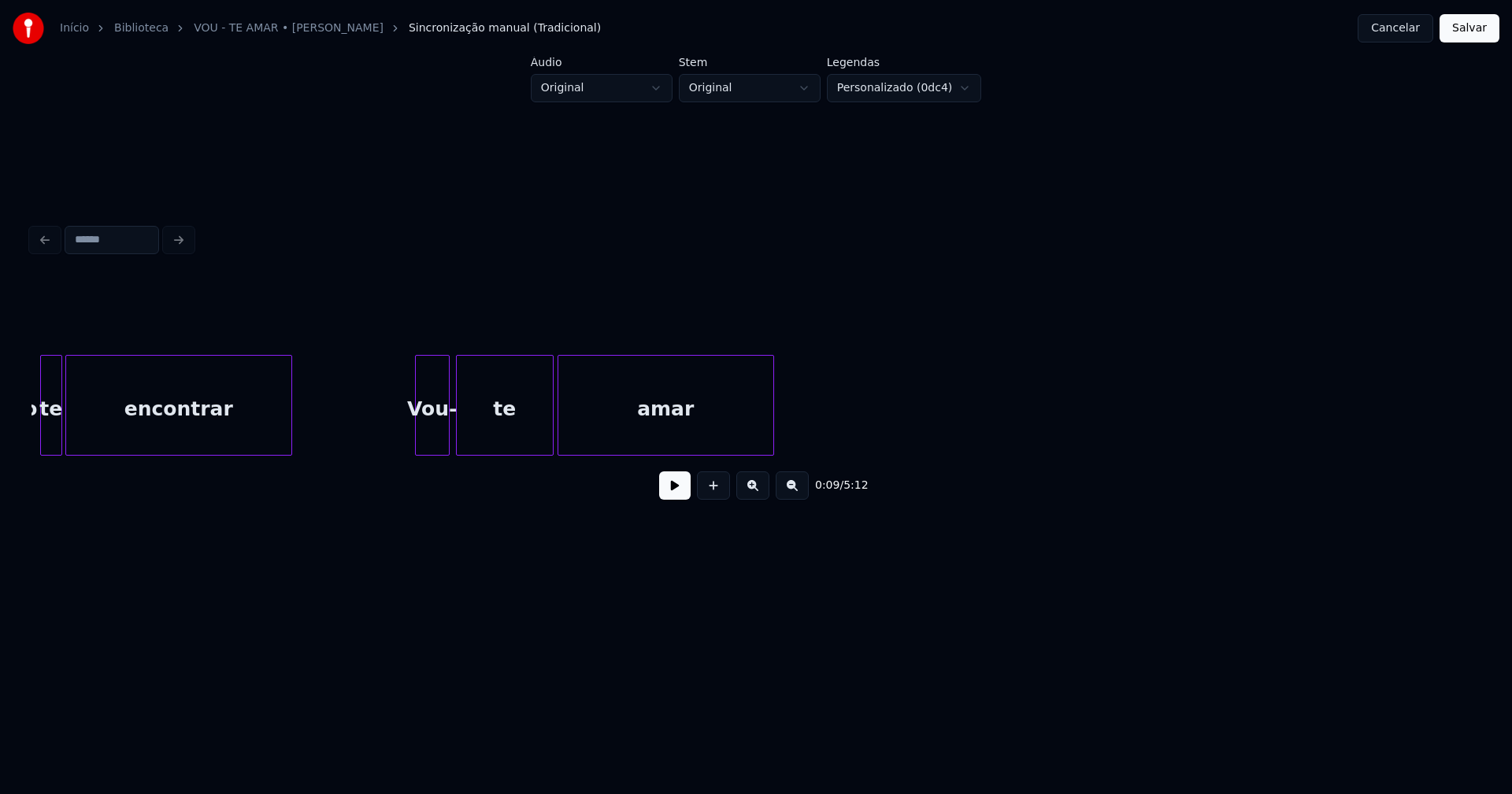
scroll to position [0, 16405]
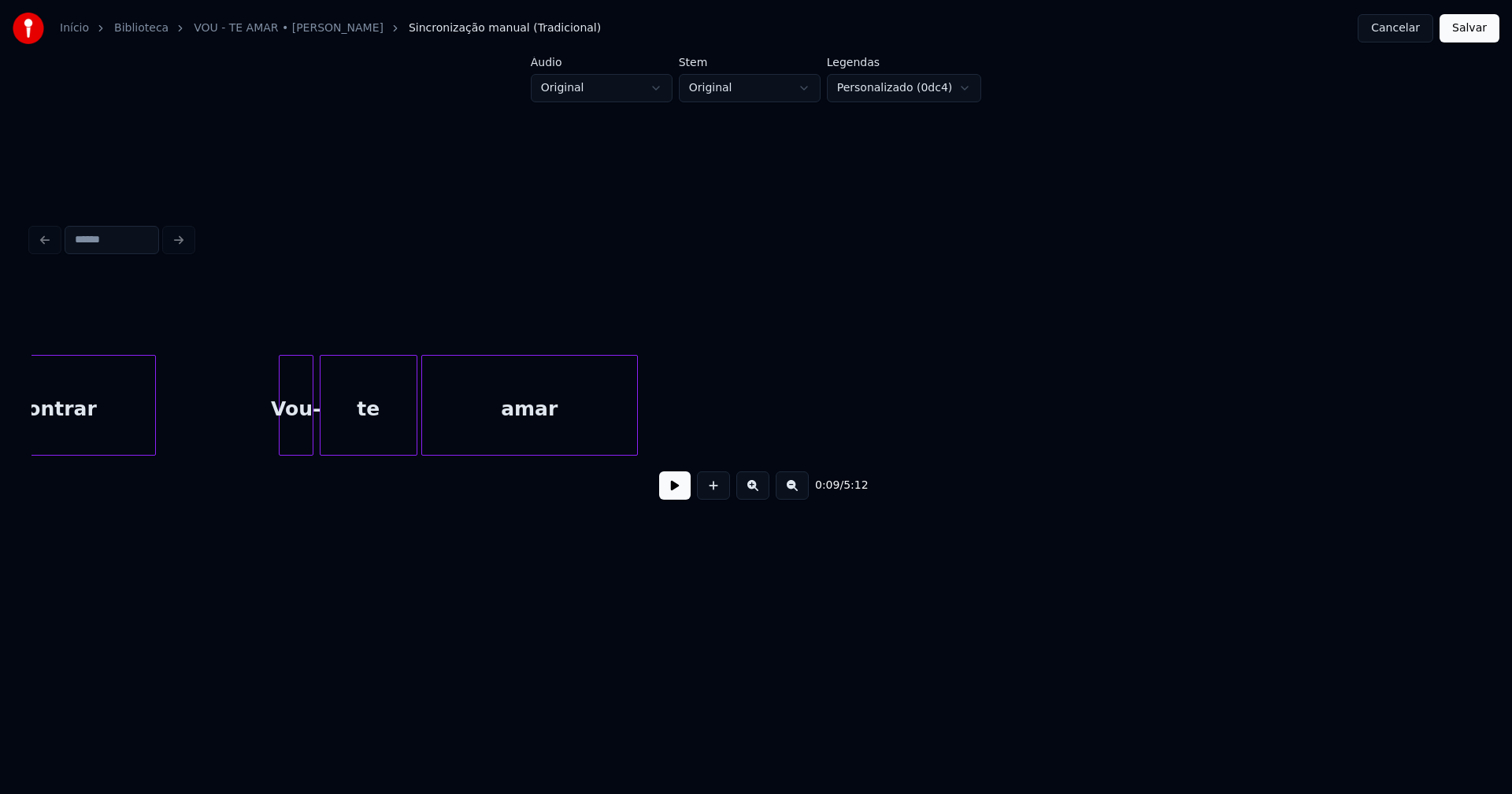
click at [1401, 28] on button "Cancelar" at bounding box center [1395, 27] width 76 height 28
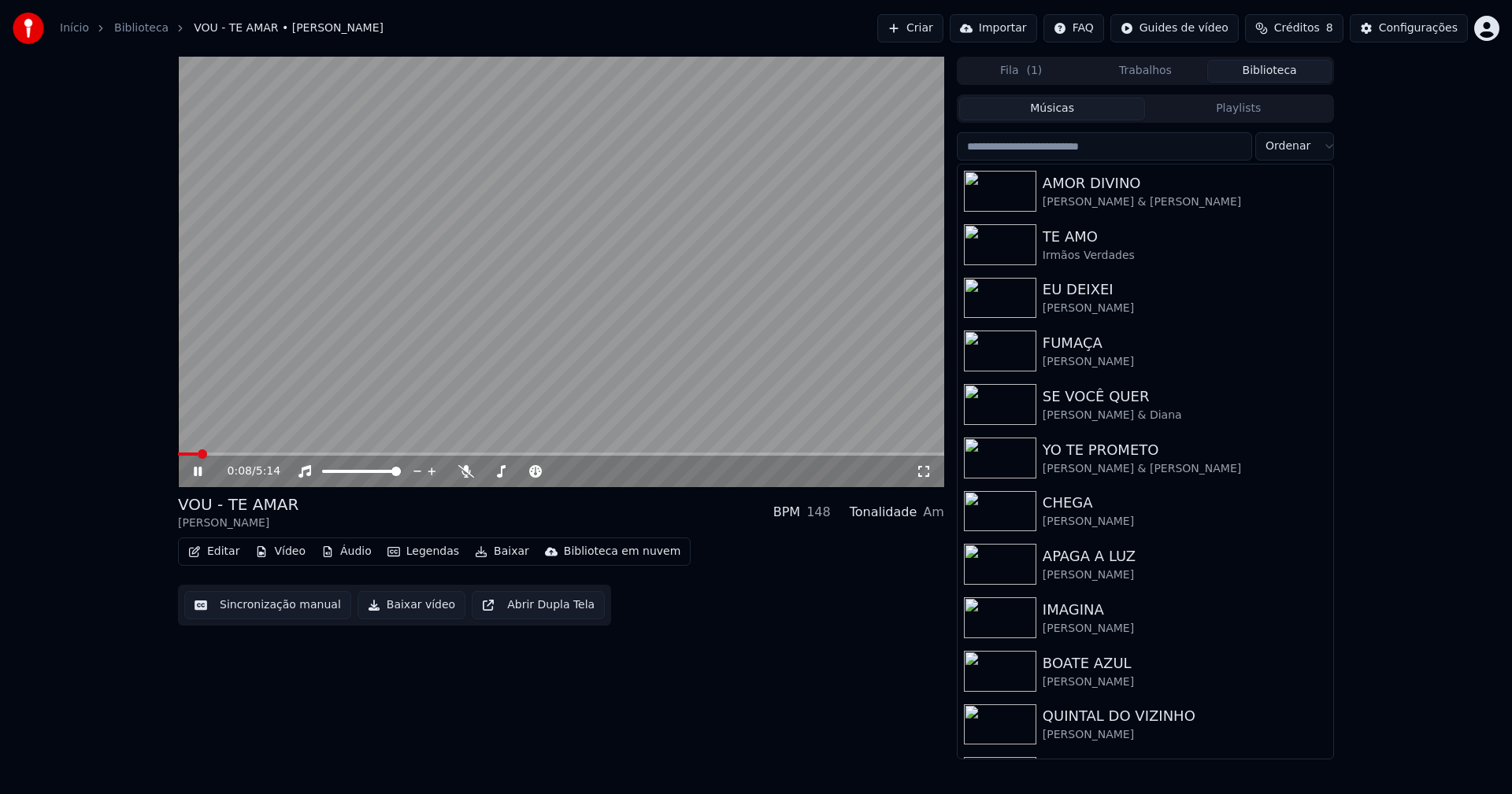
click at [408, 613] on button "Baixar vídeo" at bounding box center [411, 605] width 107 height 28
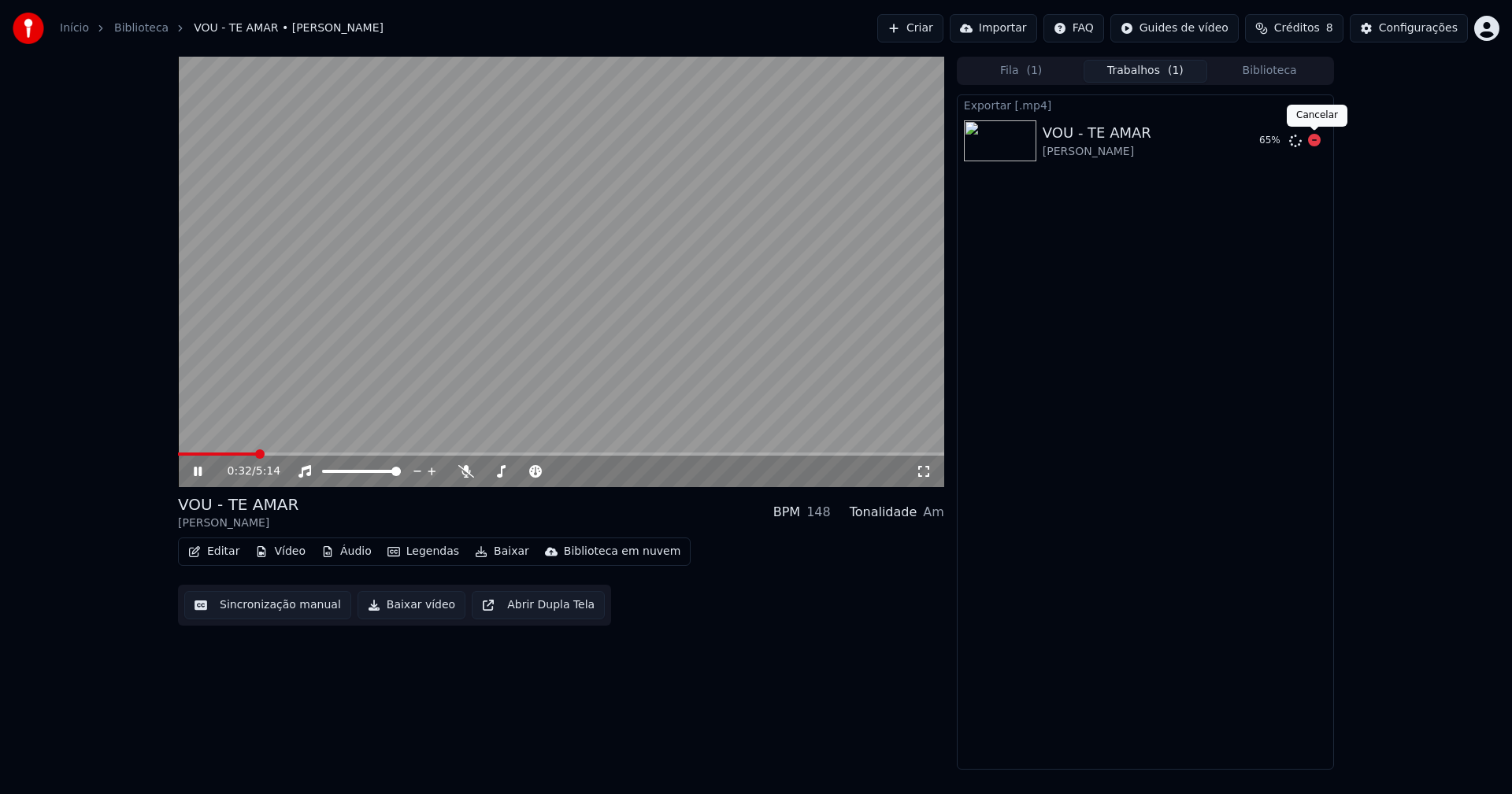
click at [1316, 140] on icon at bounding box center [1314, 140] width 13 height 13
click at [194, 471] on icon at bounding box center [197, 471] width 8 height 9
click at [1429, 26] on div "Configurações" at bounding box center [1418, 28] width 79 height 15
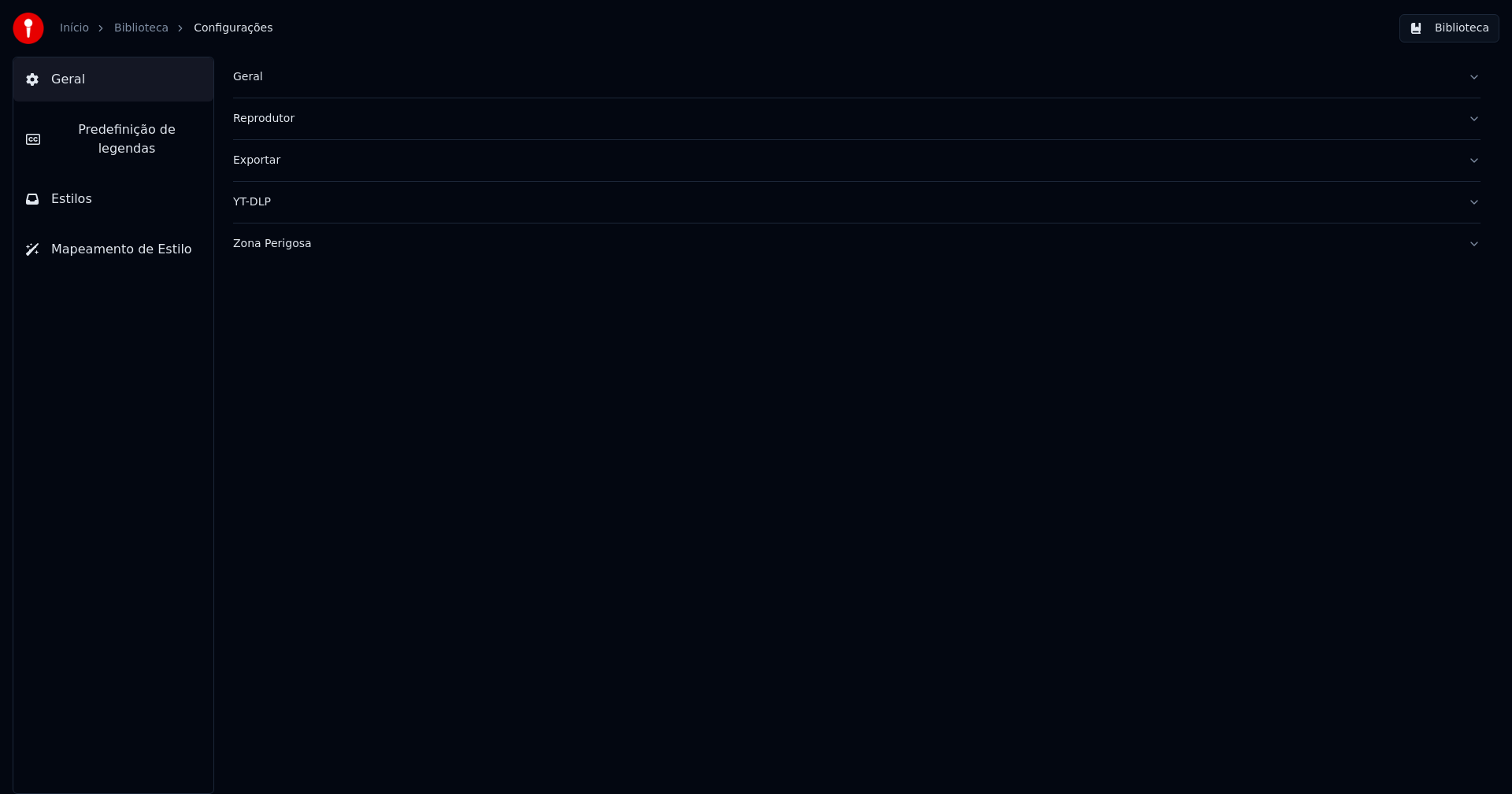
click at [279, 235] on button "Zona Perigosa" at bounding box center [856, 244] width 1247 height 41
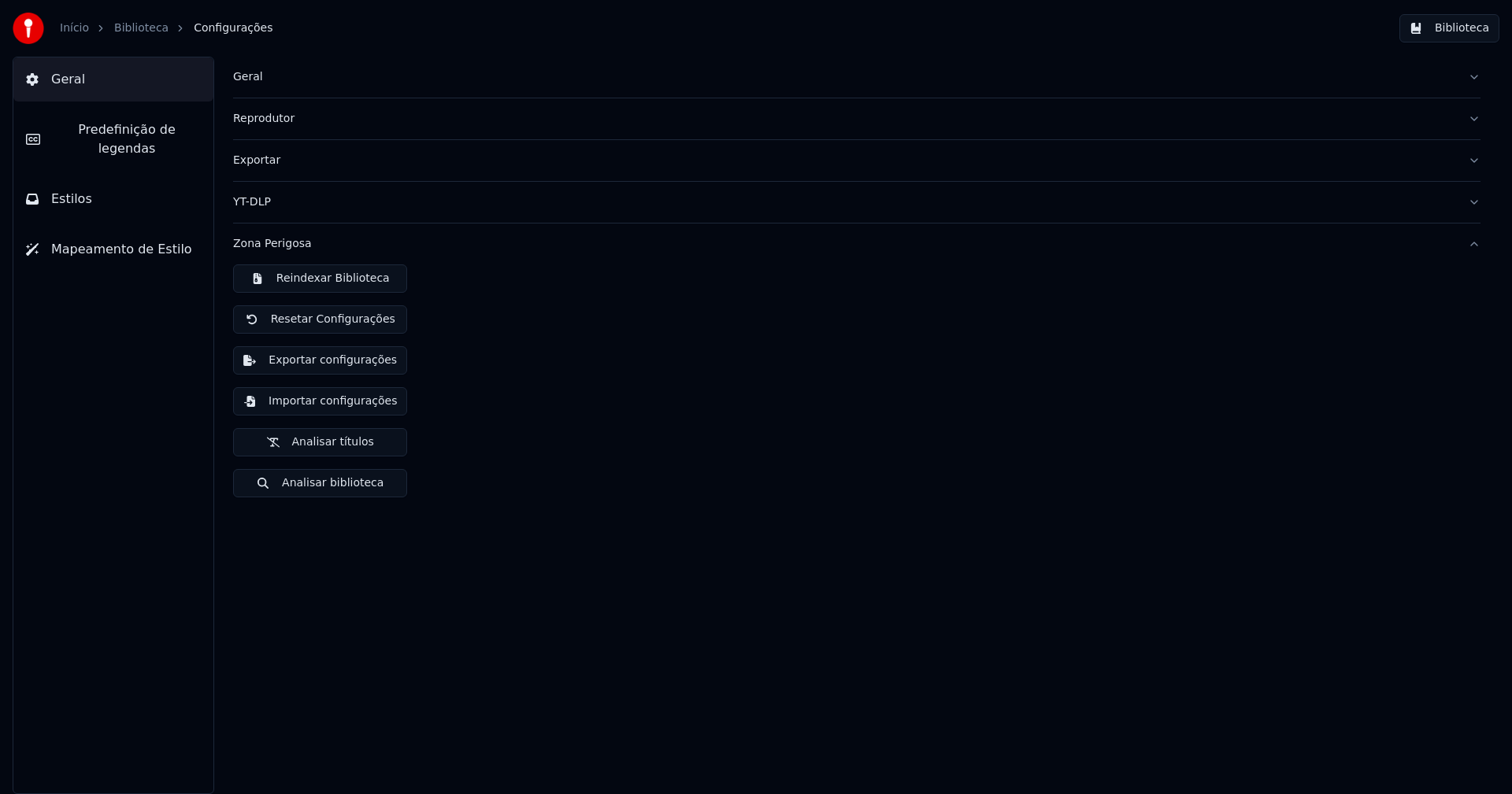
click at [338, 361] on button "Exportar configurações" at bounding box center [320, 360] width 174 height 28
click at [1463, 30] on button "Biblioteca" at bounding box center [1449, 27] width 100 height 28
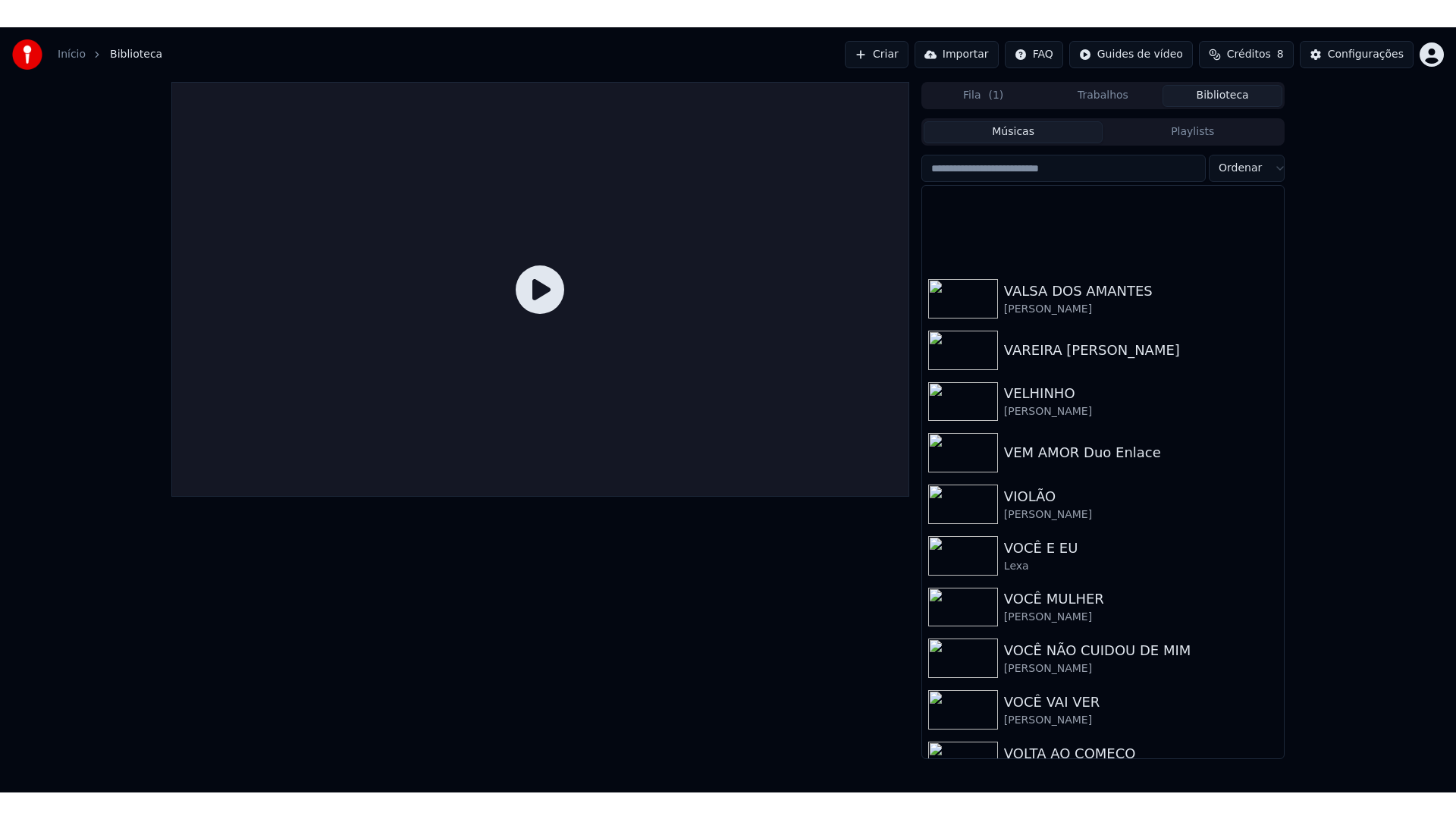
scroll to position [18150, 0]
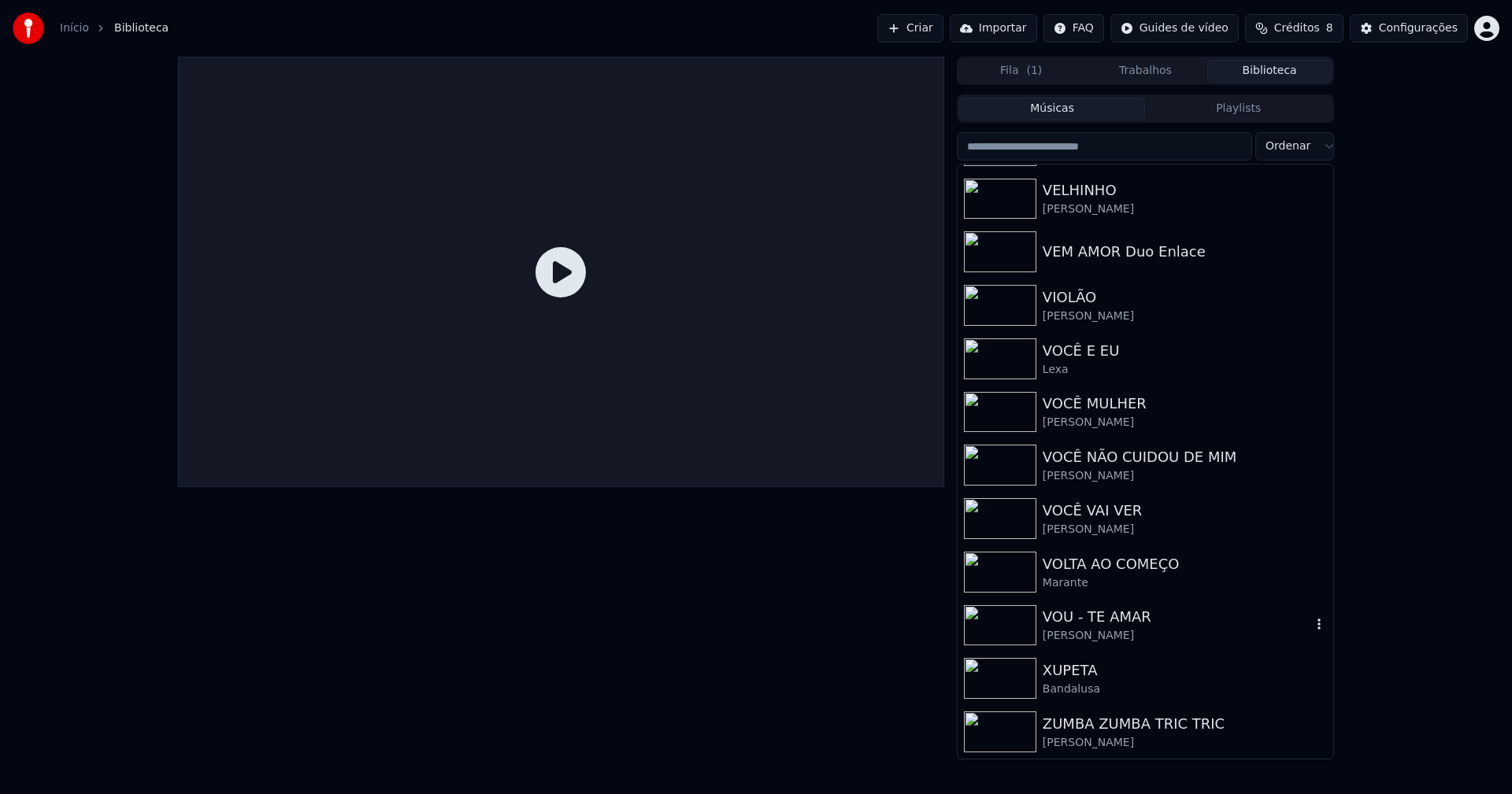
click at [1078, 626] on div "VOU - TE AMAR" at bounding box center [1177, 617] width 268 height 22
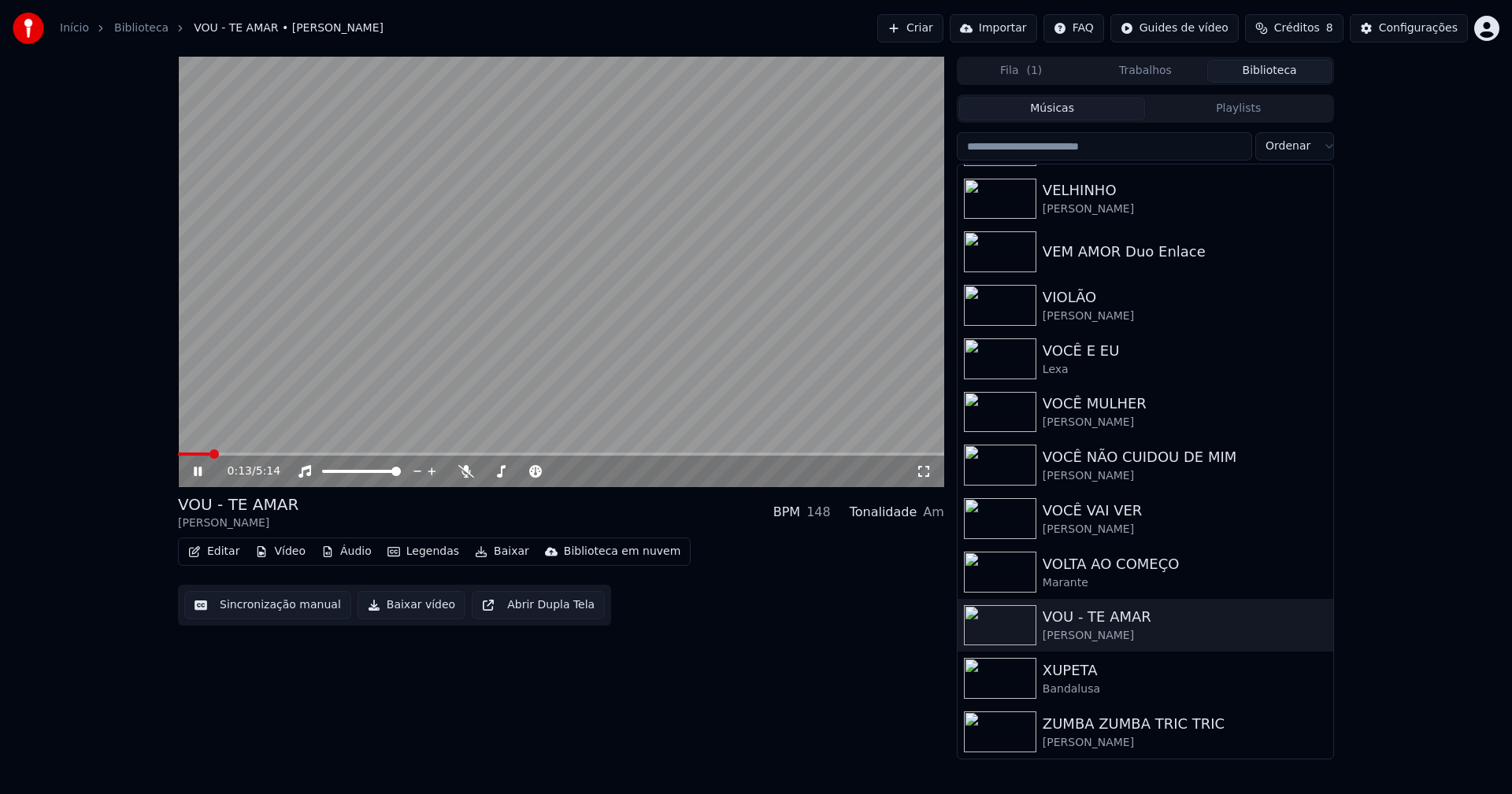
click at [280, 554] on button "Vídeo" at bounding box center [279, 552] width 63 height 22
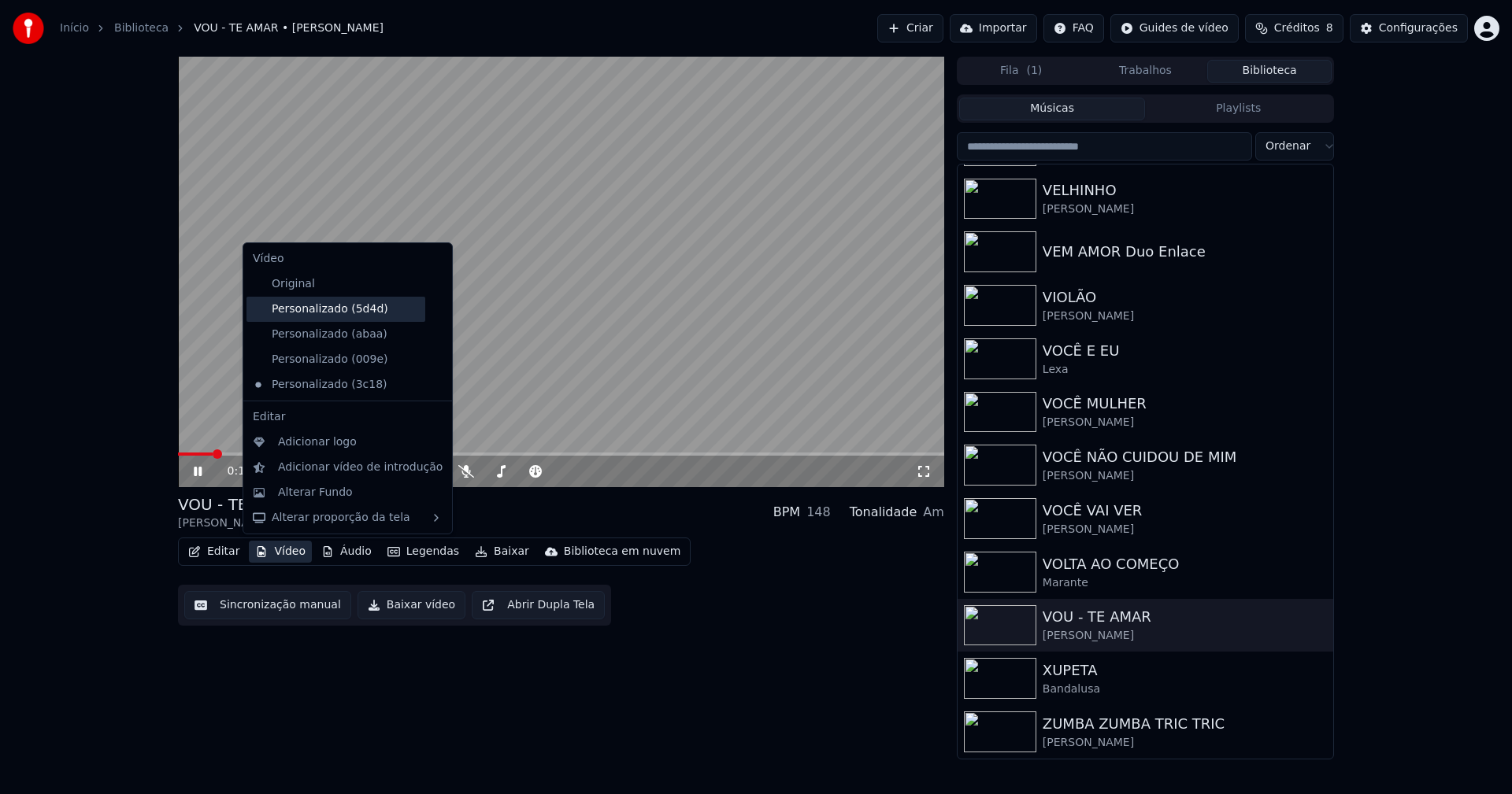
click at [364, 309] on div "Personalizado (5d4d)" at bounding box center [336, 308] width 179 height 25
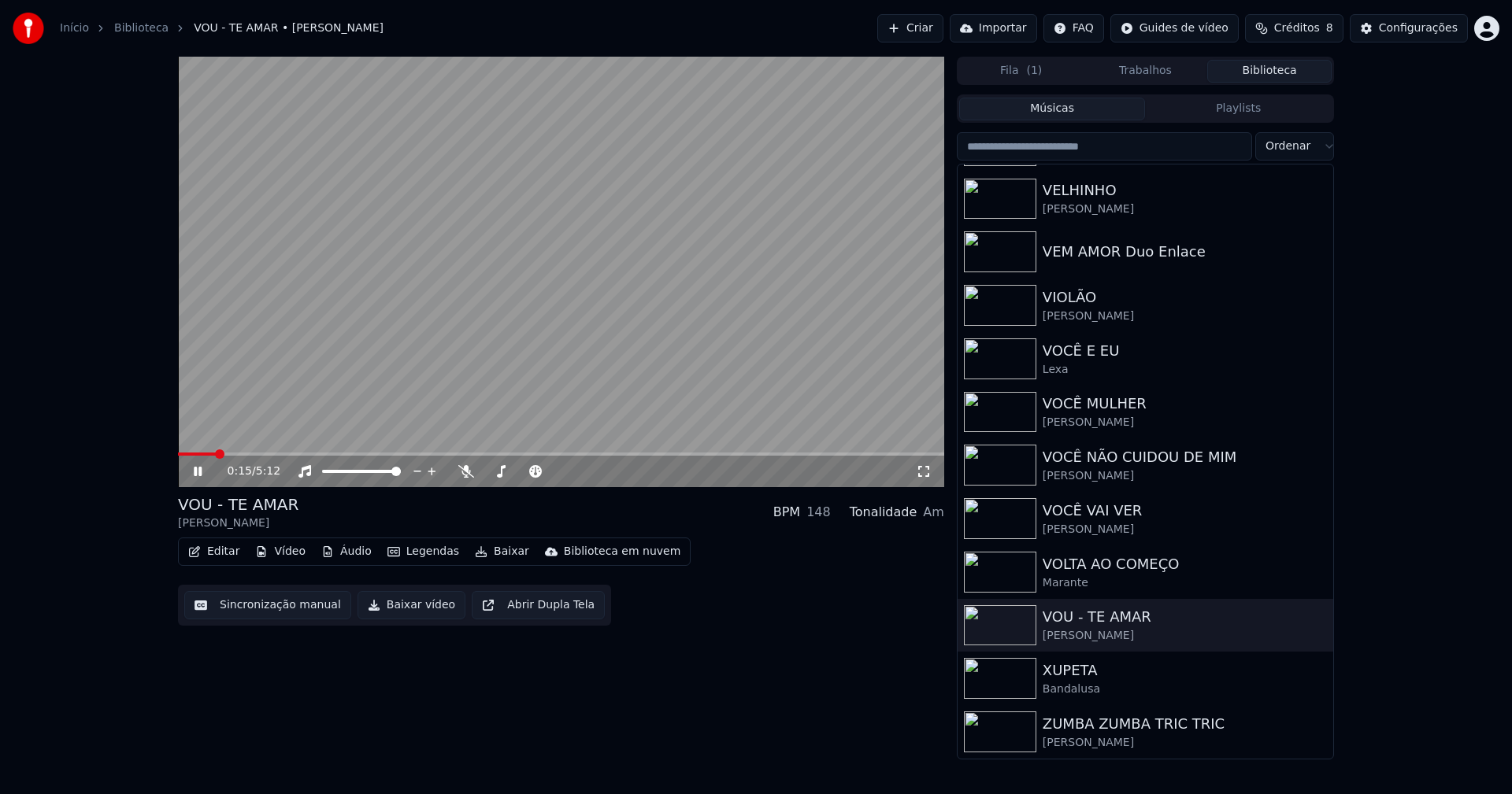
click at [277, 556] on button "Vídeo" at bounding box center [279, 552] width 63 height 22
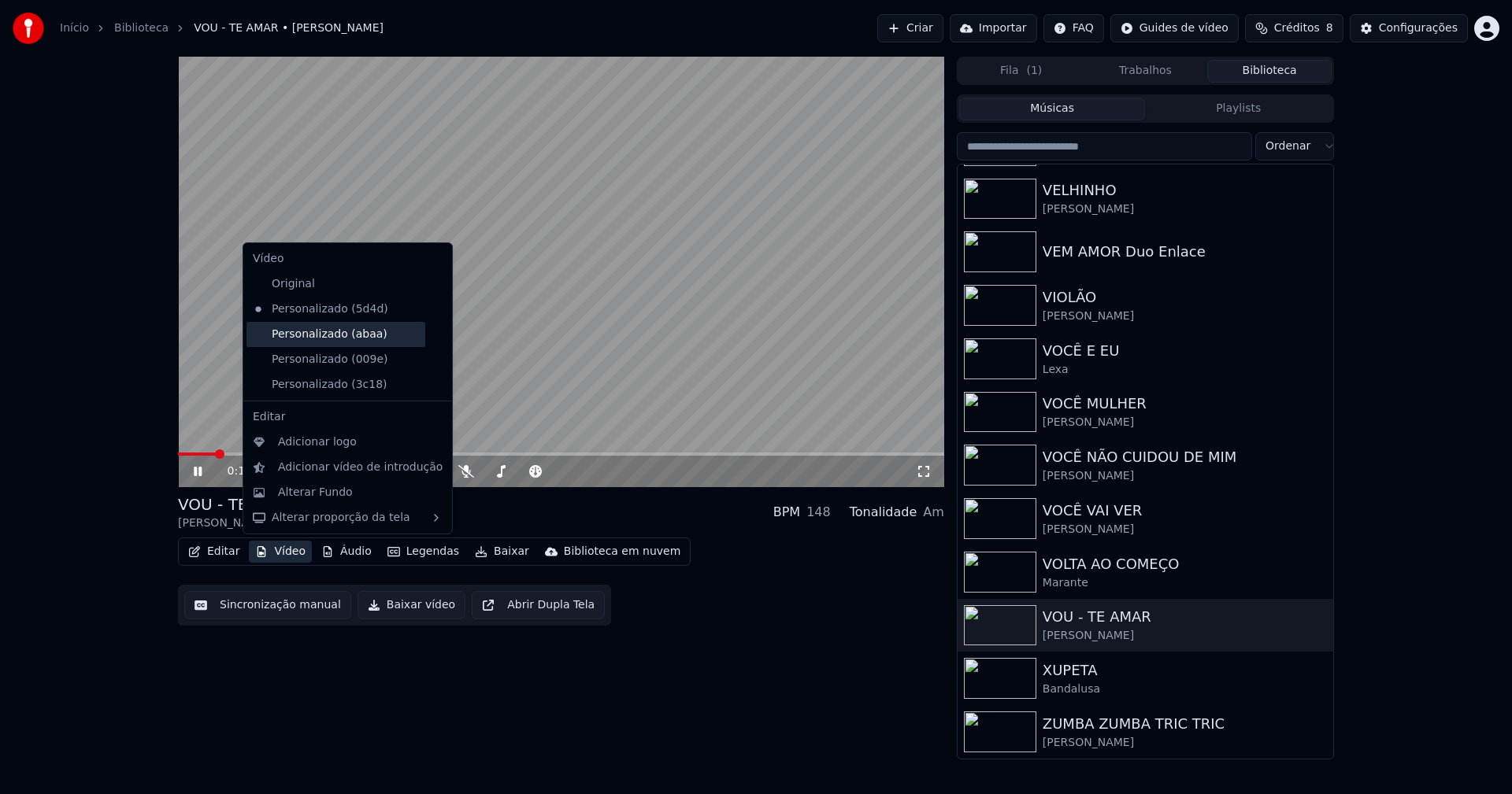
click at [370, 338] on div "Personalizado (abaa)" at bounding box center [336, 334] width 179 height 25
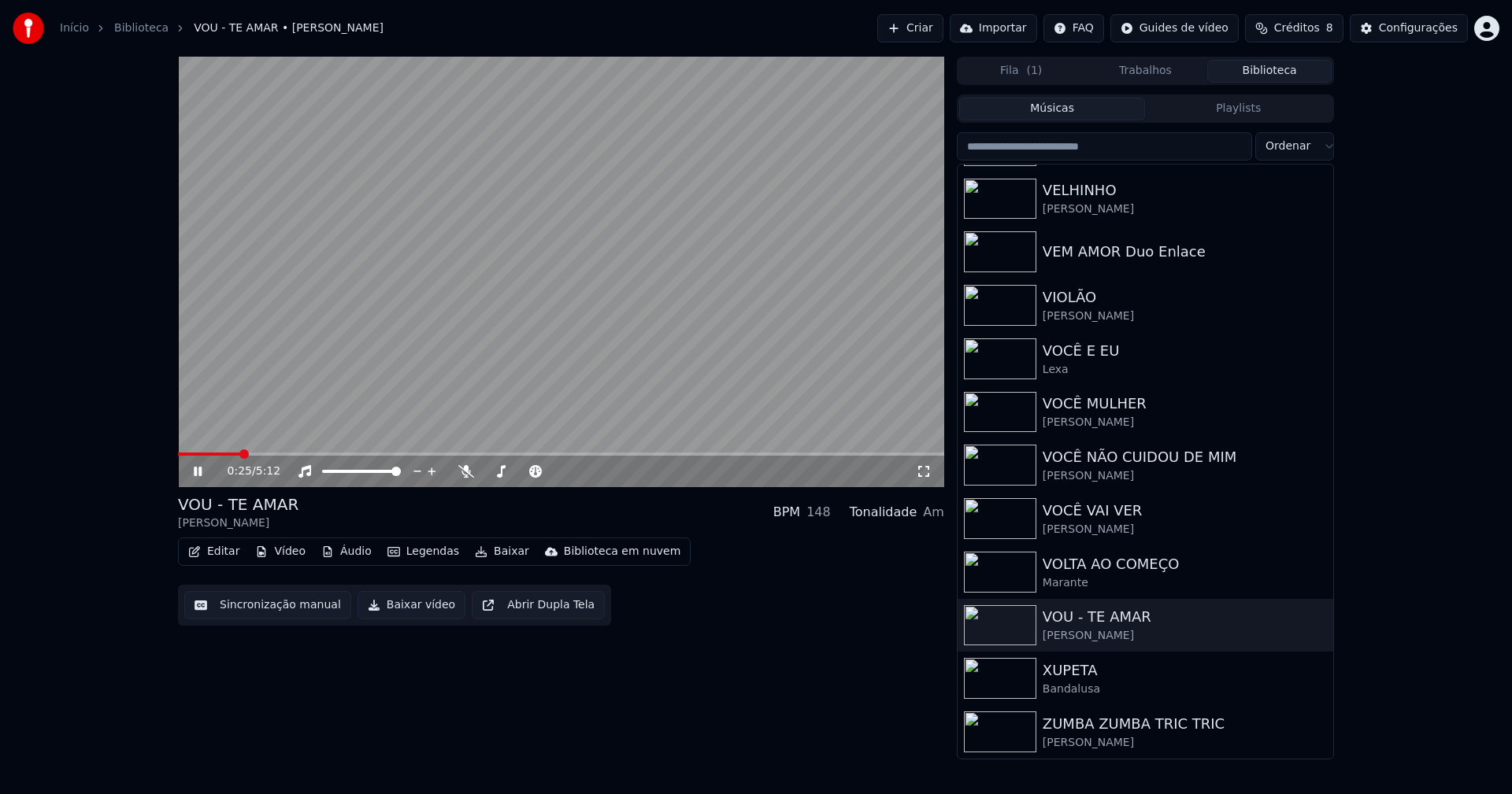
click at [924, 472] on icon at bounding box center [923, 471] width 15 height 13
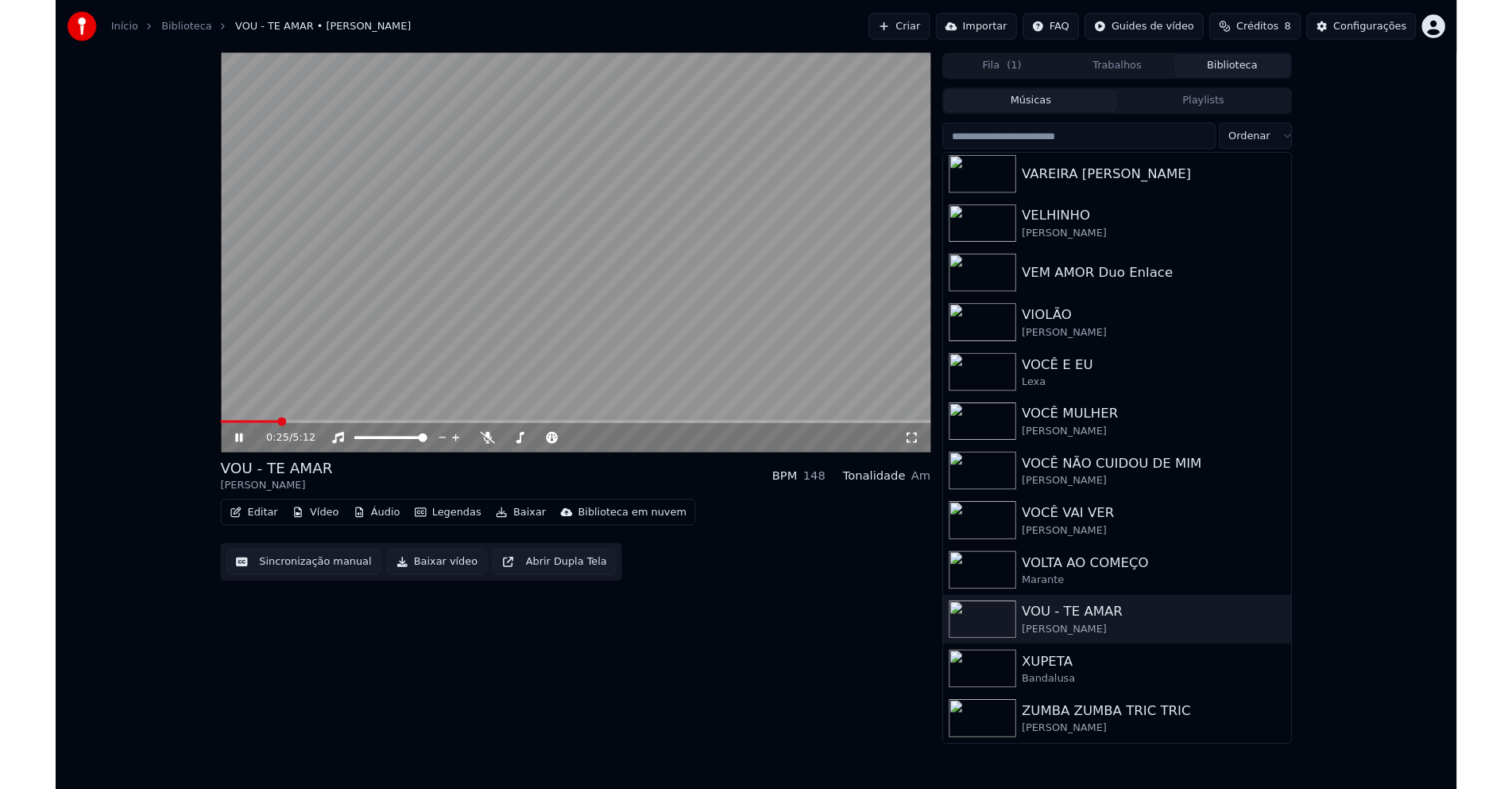
scroll to position [18981, 0]
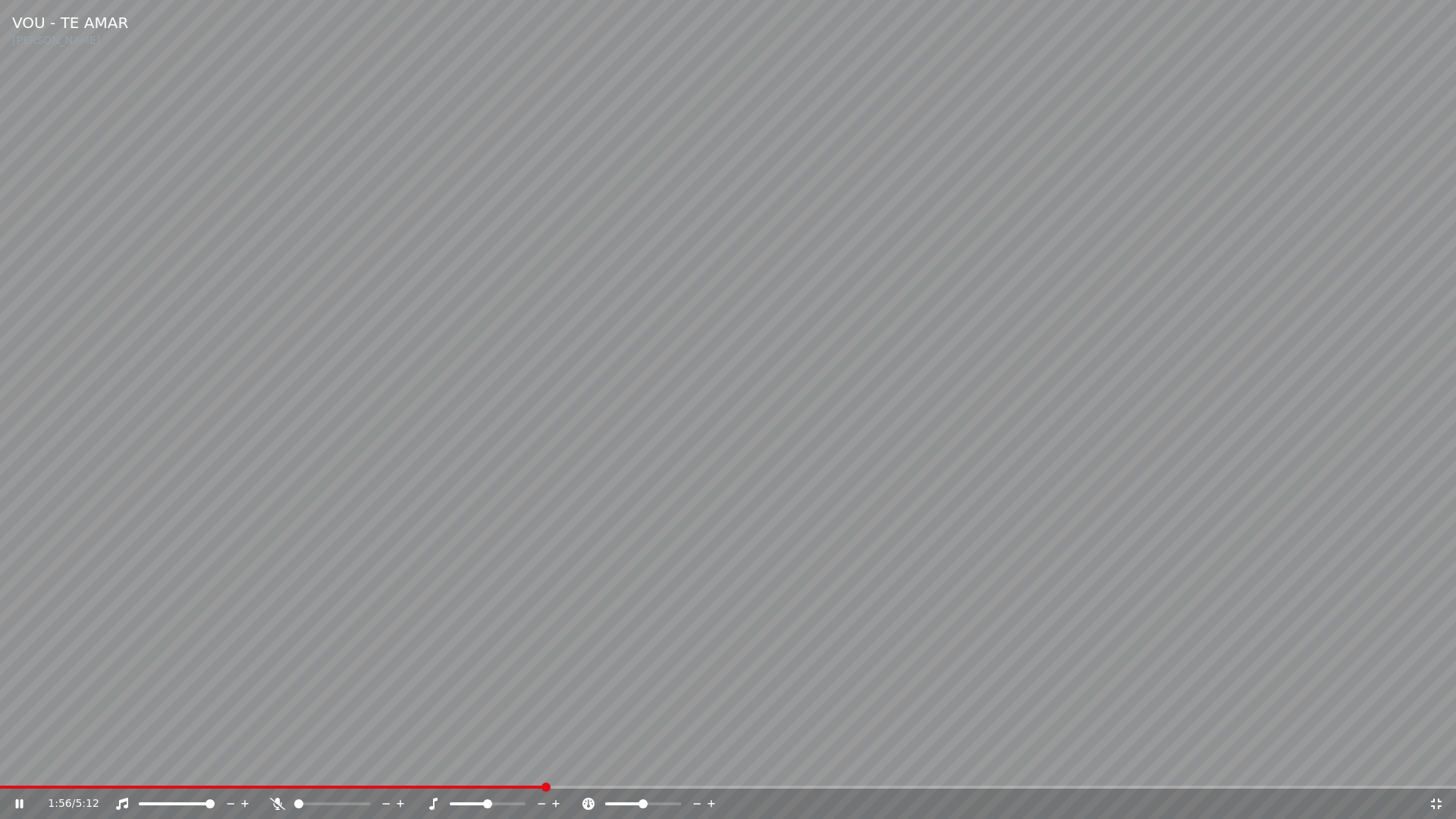
drag, startPoint x: 1434, startPoint y: 807, endPoint x: 1390, endPoint y: 718, distance: 99.3
click at [1435, 764] on icon at bounding box center [1436, 804] width 15 height 12
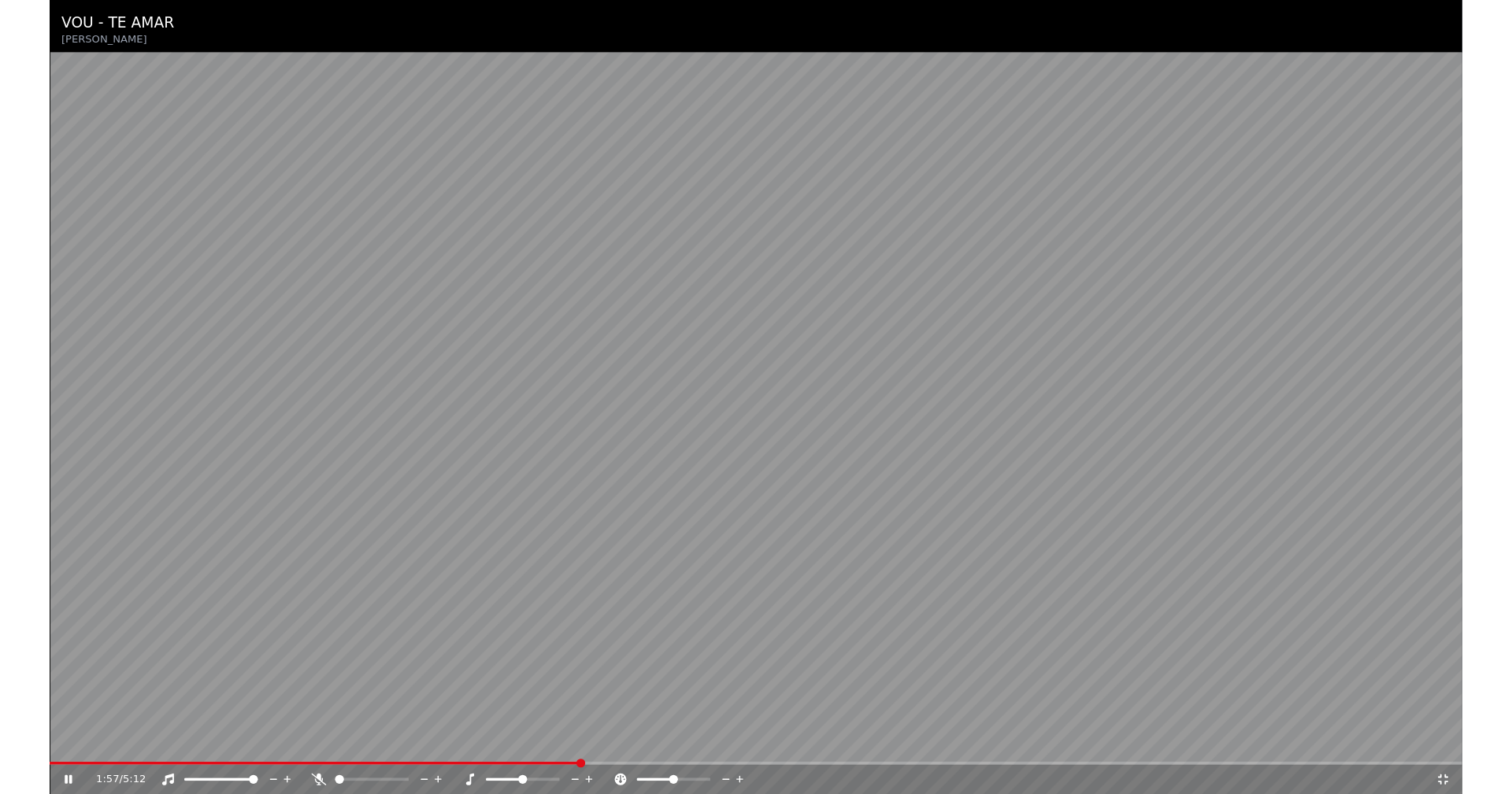
scroll to position [18833, 0]
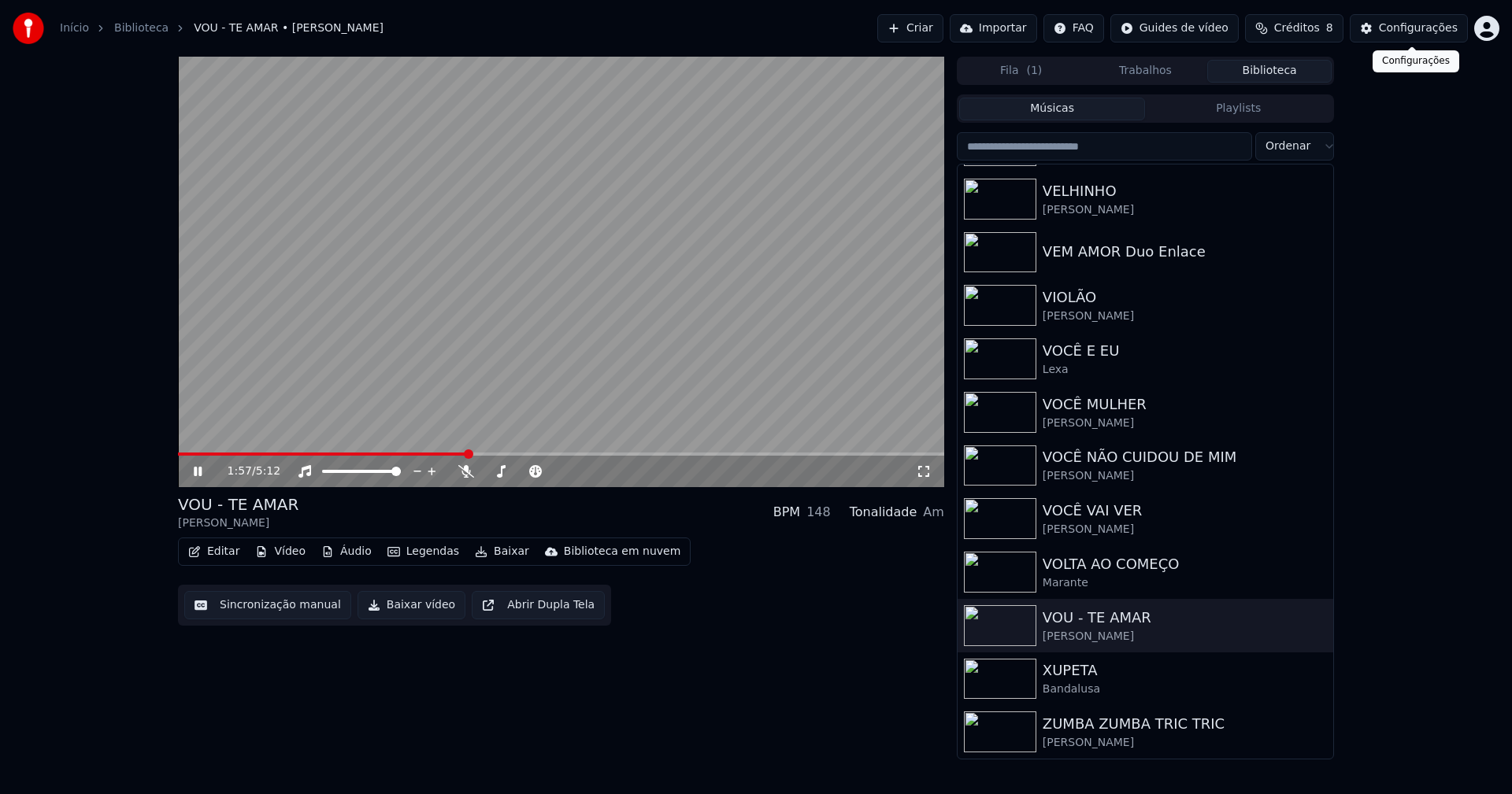
click at [1412, 31] on div "Configurações" at bounding box center [1418, 28] width 79 height 15
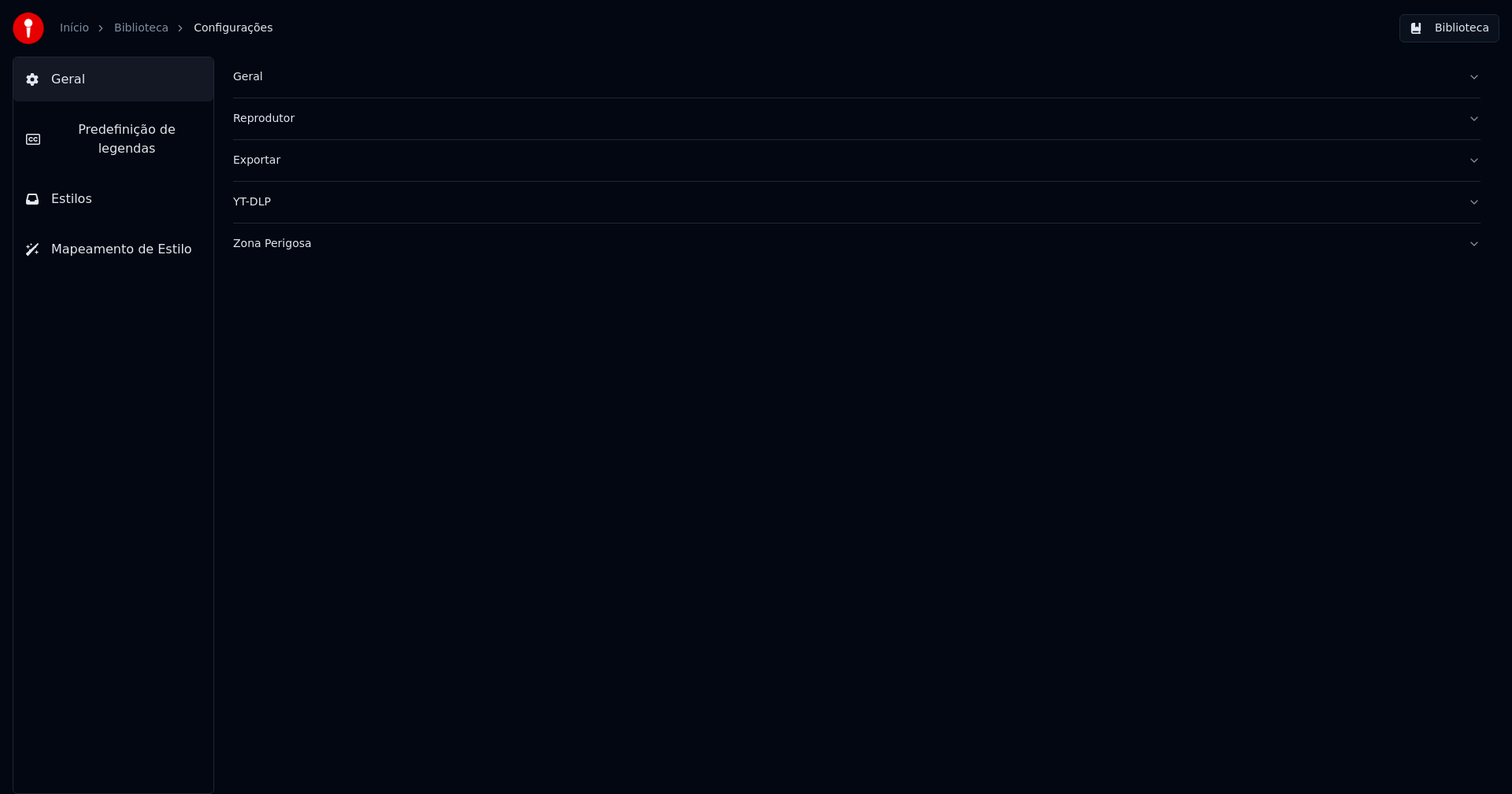
click at [104, 177] on button "Estilos" at bounding box center [113, 198] width 200 height 44
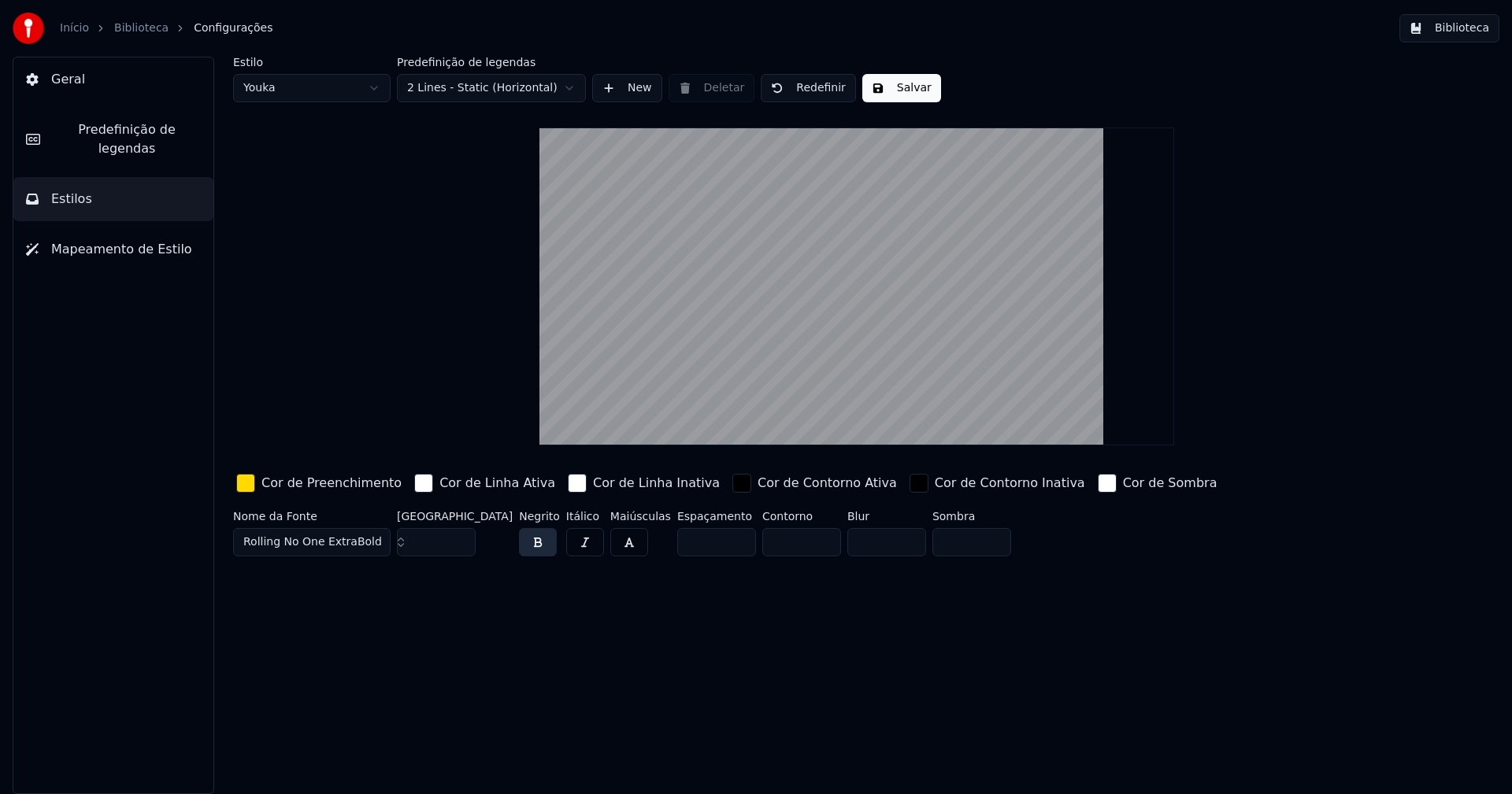
click at [1480, 34] on button "Biblioteca" at bounding box center [1449, 27] width 100 height 28
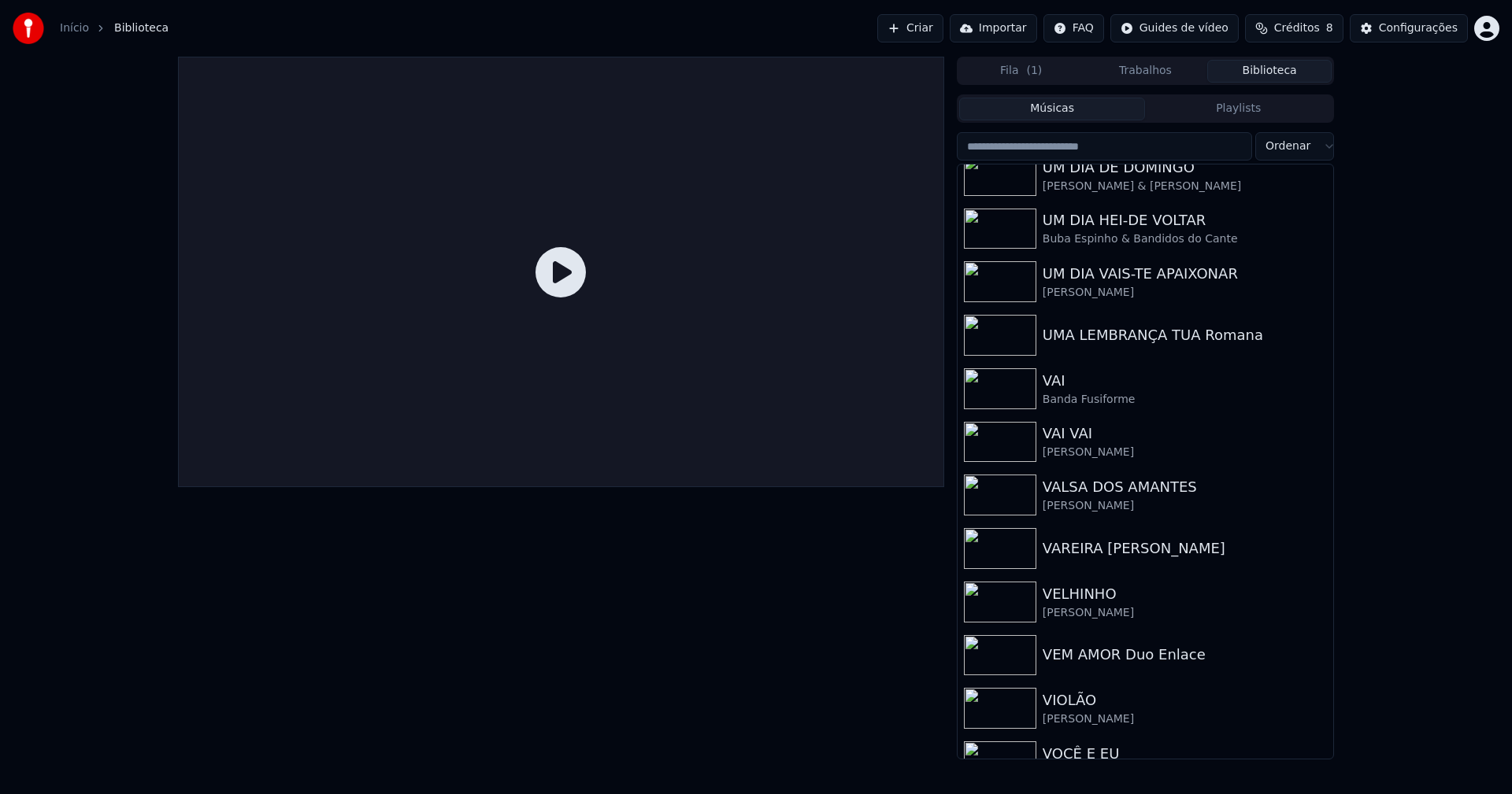
scroll to position [18833, 0]
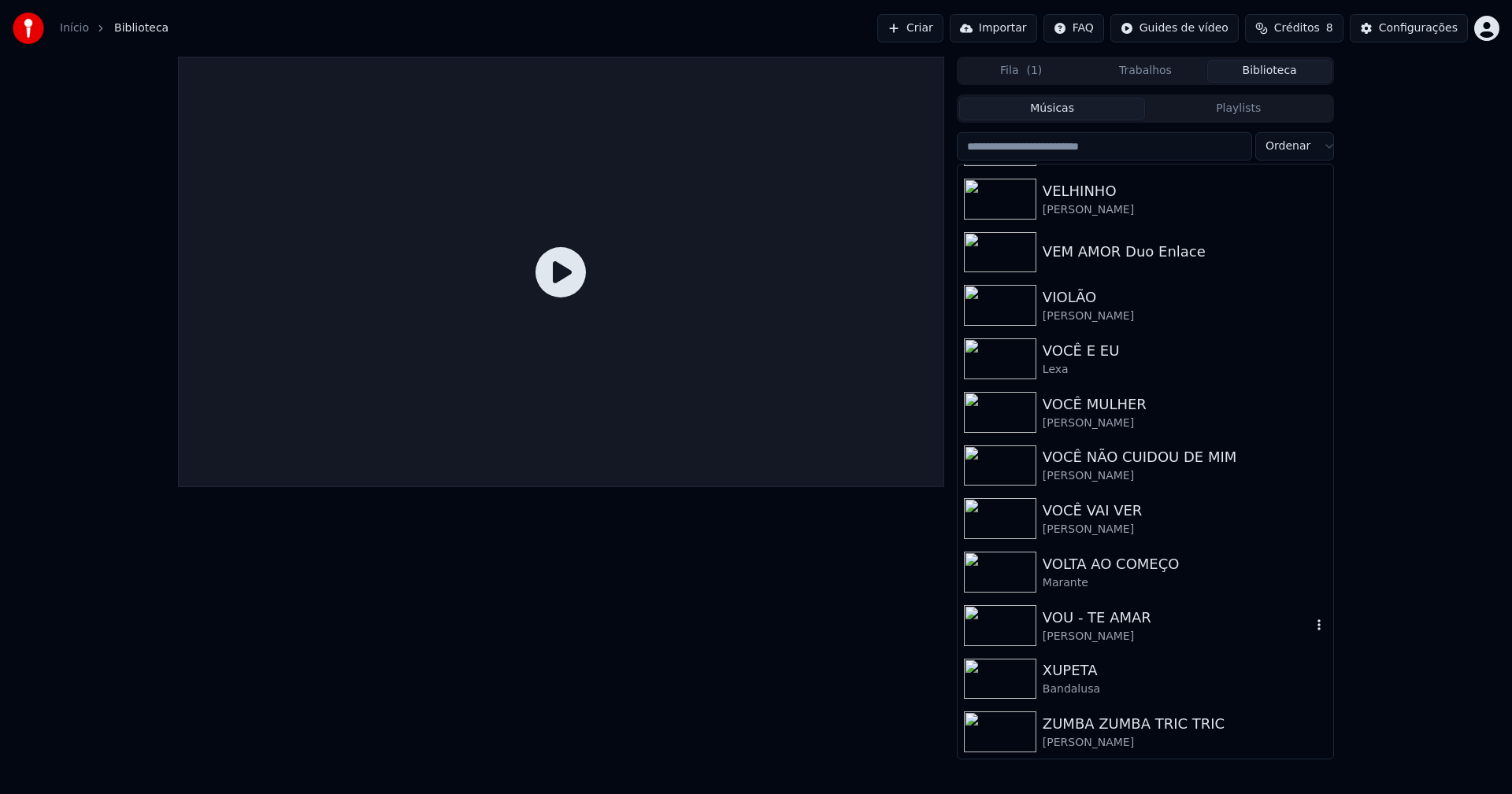
click at [1074, 622] on div "VOU - TE AMAR" at bounding box center [1177, 618] width 268 height 22
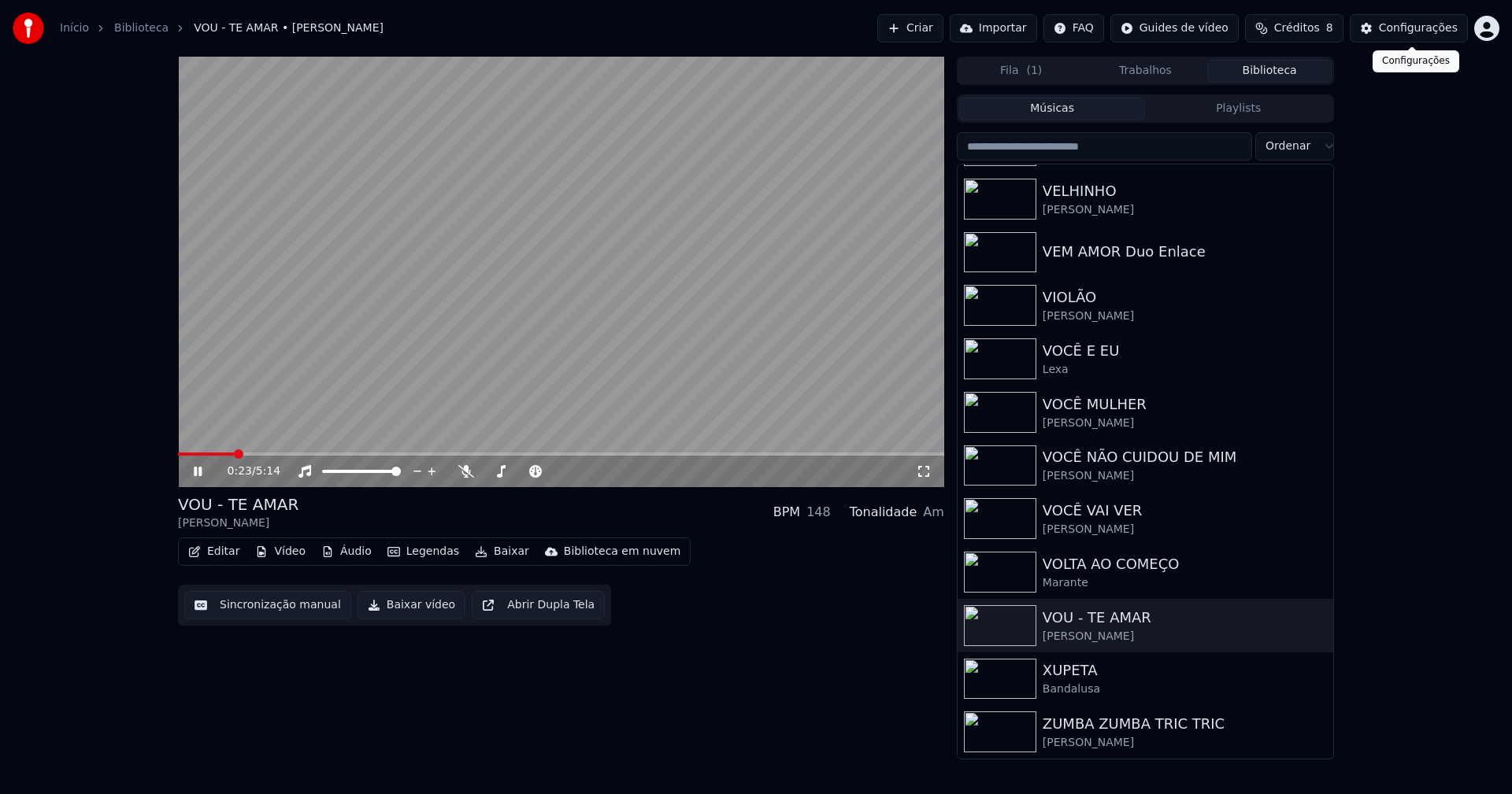
click at [1411, 28] on div "Configurações" at bounding box center [1418, 28] width 79 height 15
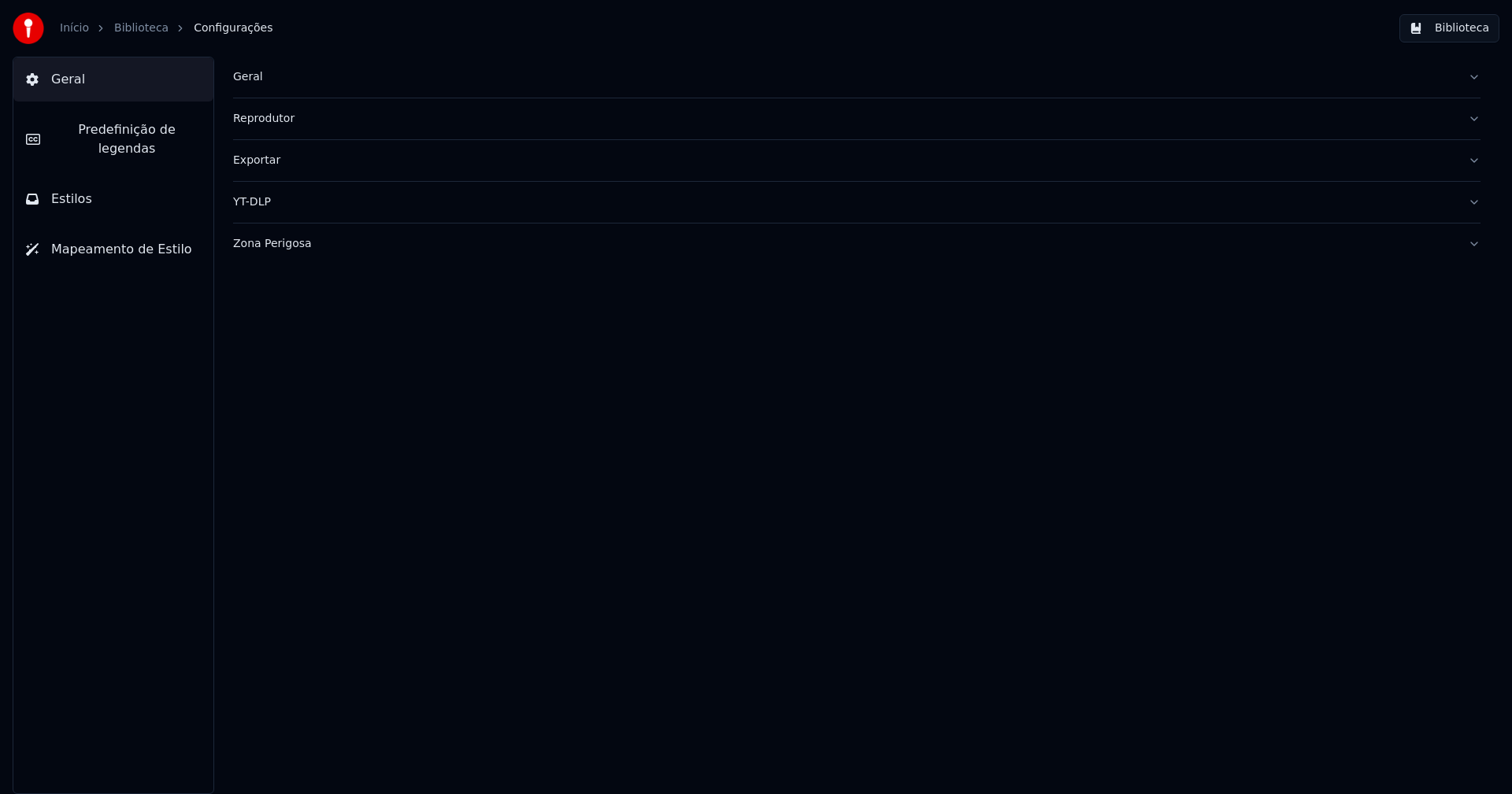
click at [120, 138] on span "Predefinição de legendas" at bounding box center [126, 139] width 148 height 38
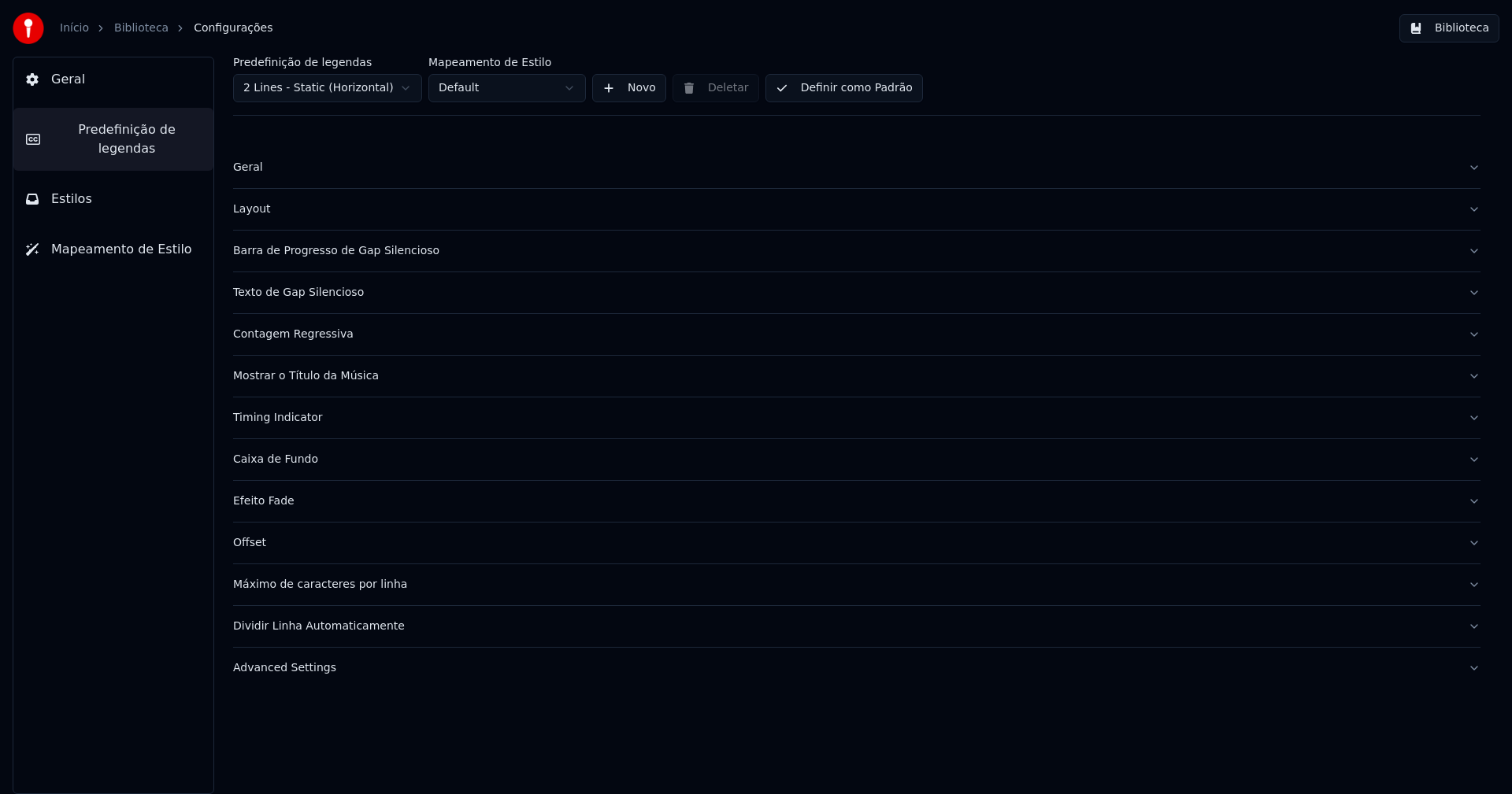
drag, startPoint x: 319, startPoint y: 670, endPoint x: 409, endPoint y: 639, distance: 95.2
click at [318, 670] on div "Advanced Settings" at bounding box center [844, 669] width 1222 height 15
click at [344, 384] on button "Mostrar o Título da Música" at bounding box center [856, 376] width 1247 height 41
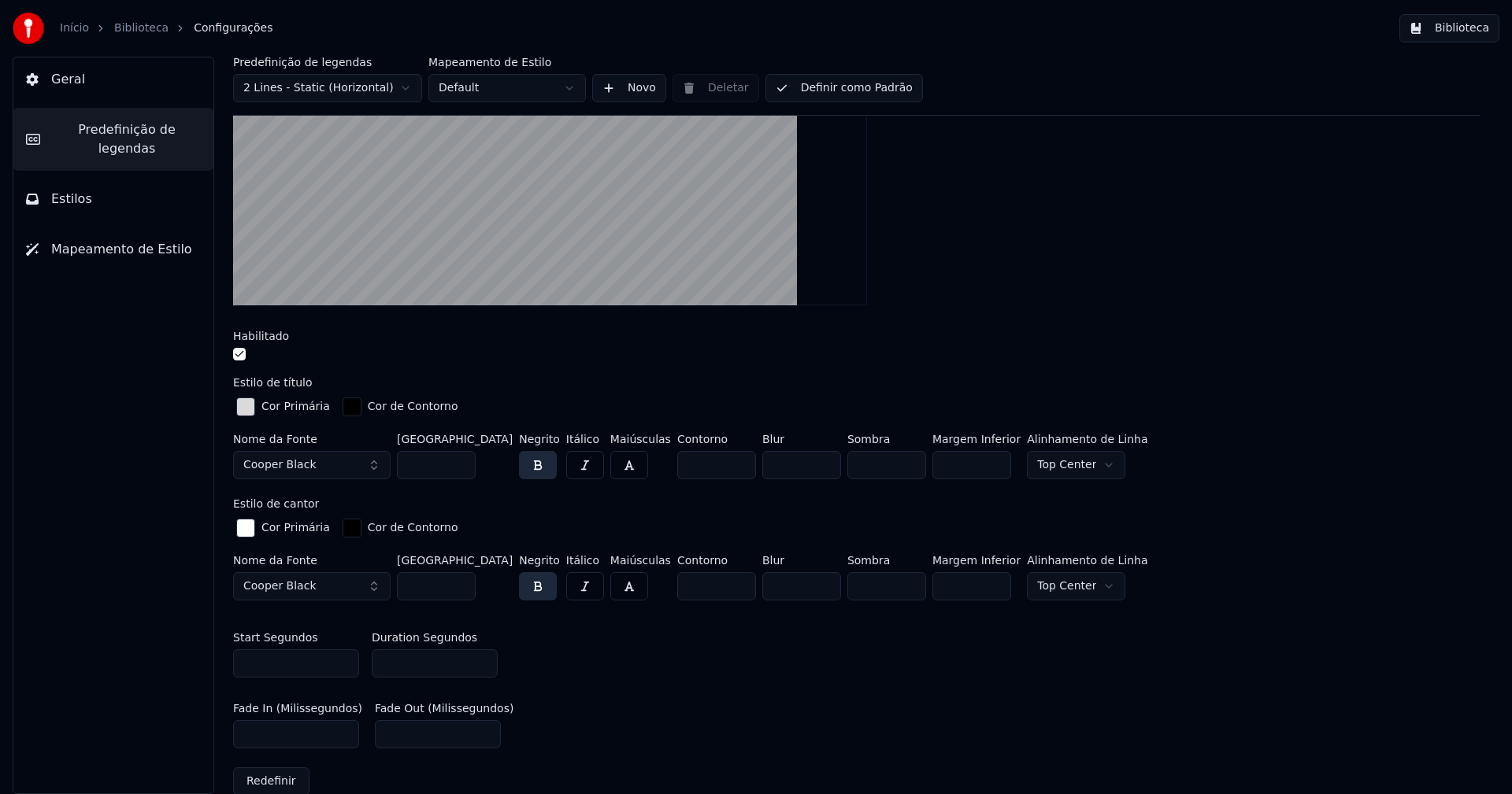
scroll to position [473, 0]
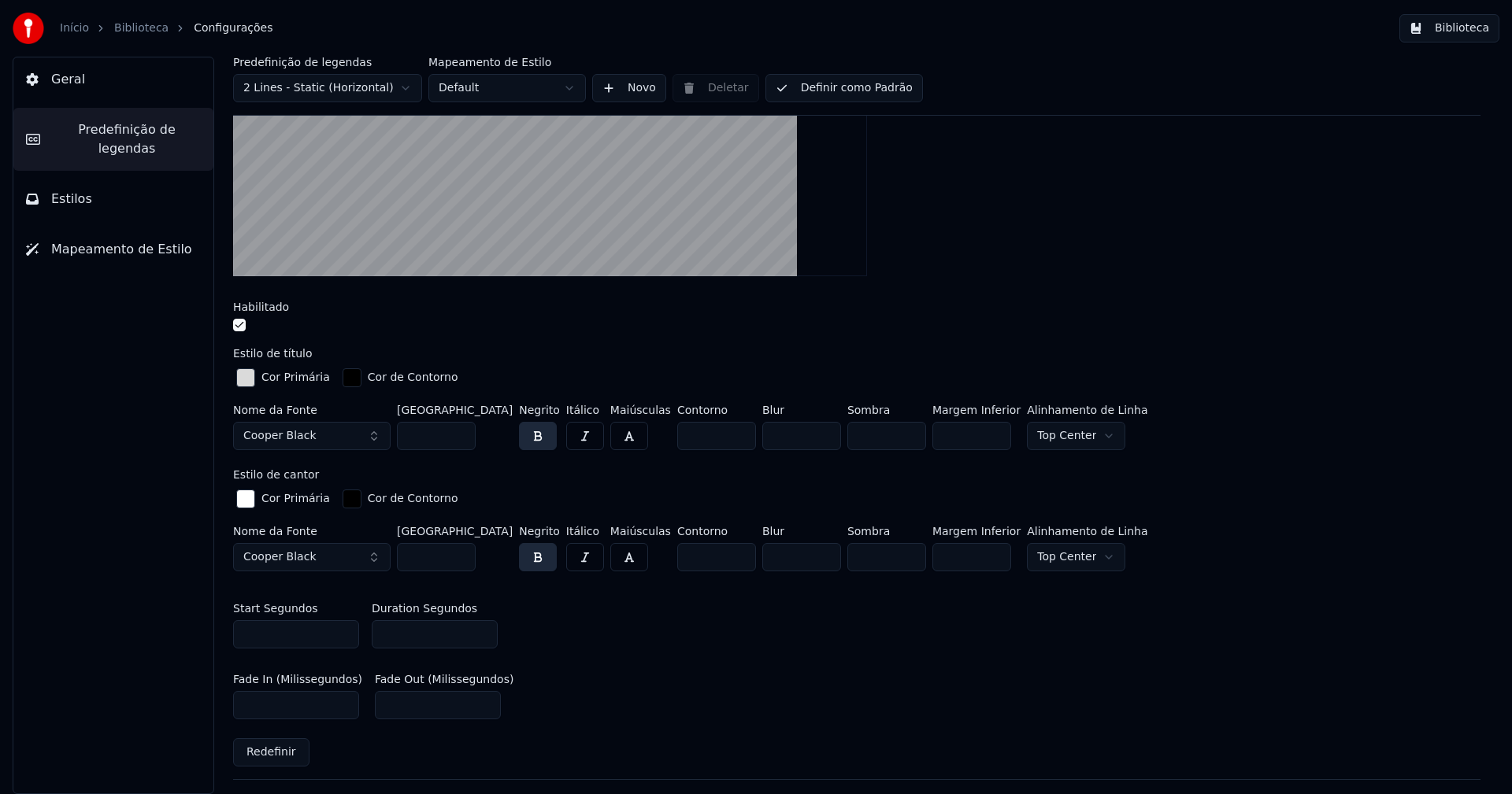
click at [135, 136] on span "Predefinição de legendas" at bounding box center [126, 139] width 148 height 38
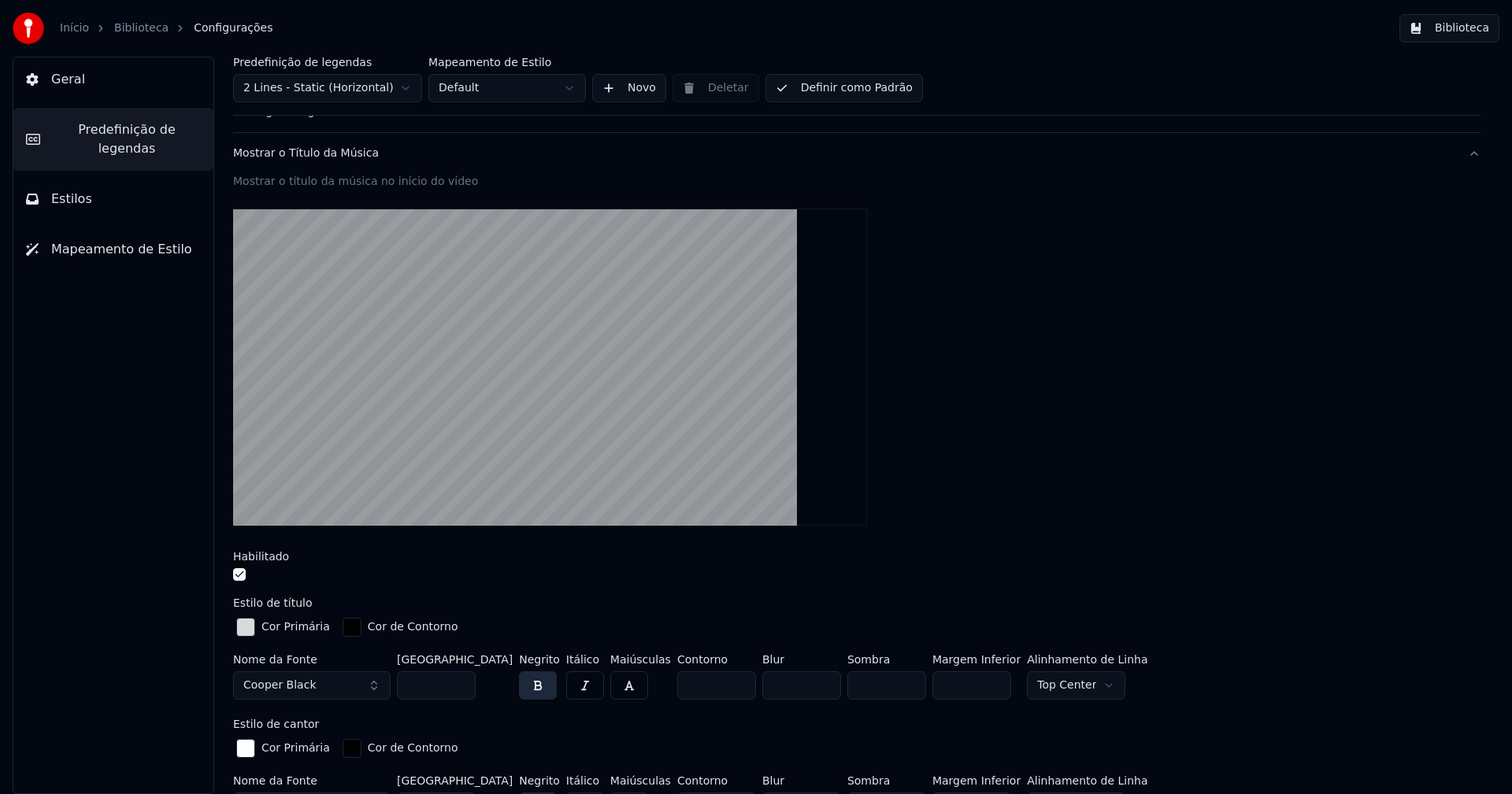
scroll to position [52, 0]
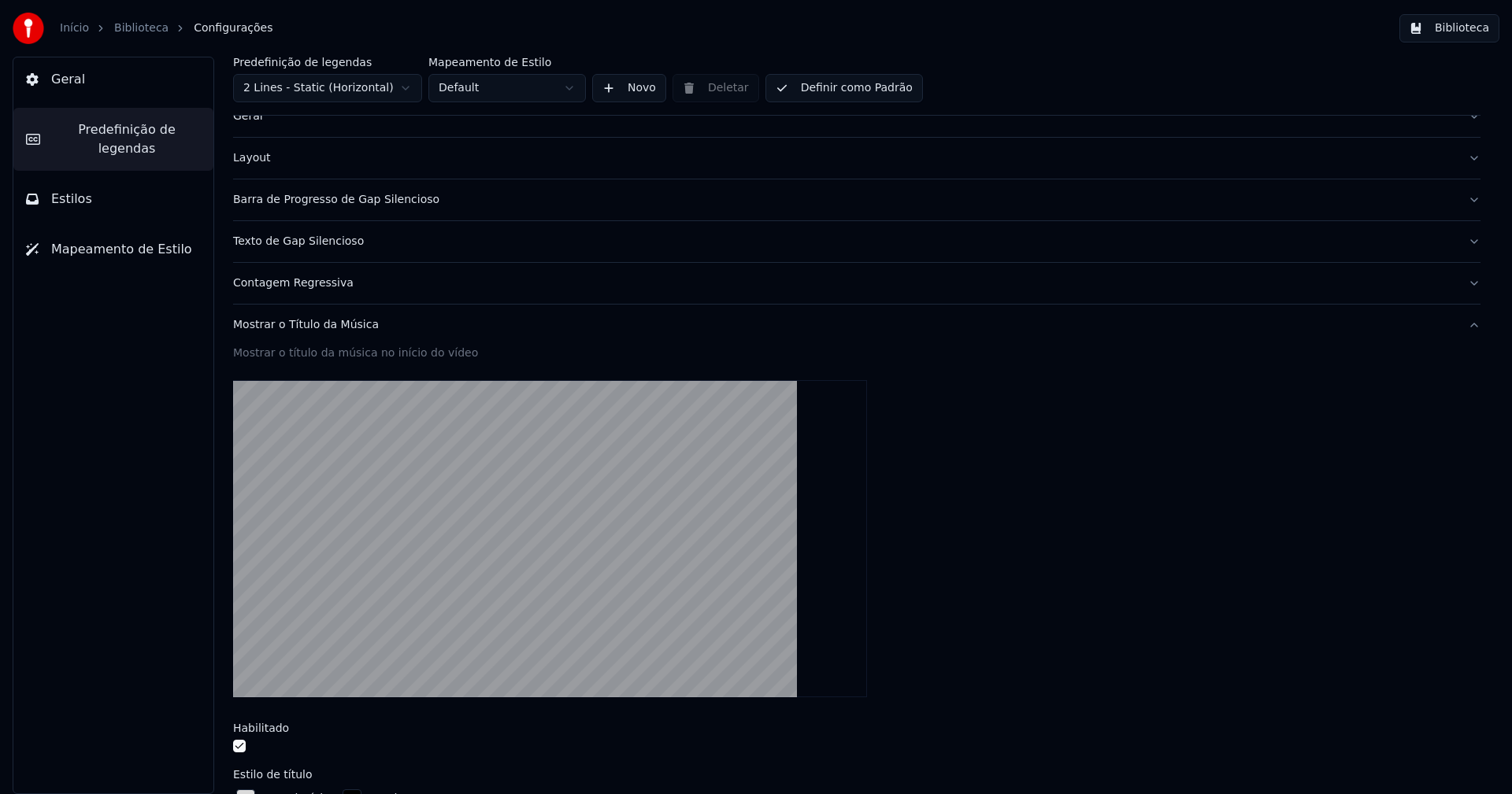
click at [348, 202] on div "Barra de Progresso de Gap Silencioso" at bounding box center [844, 200] width 1222 height 15
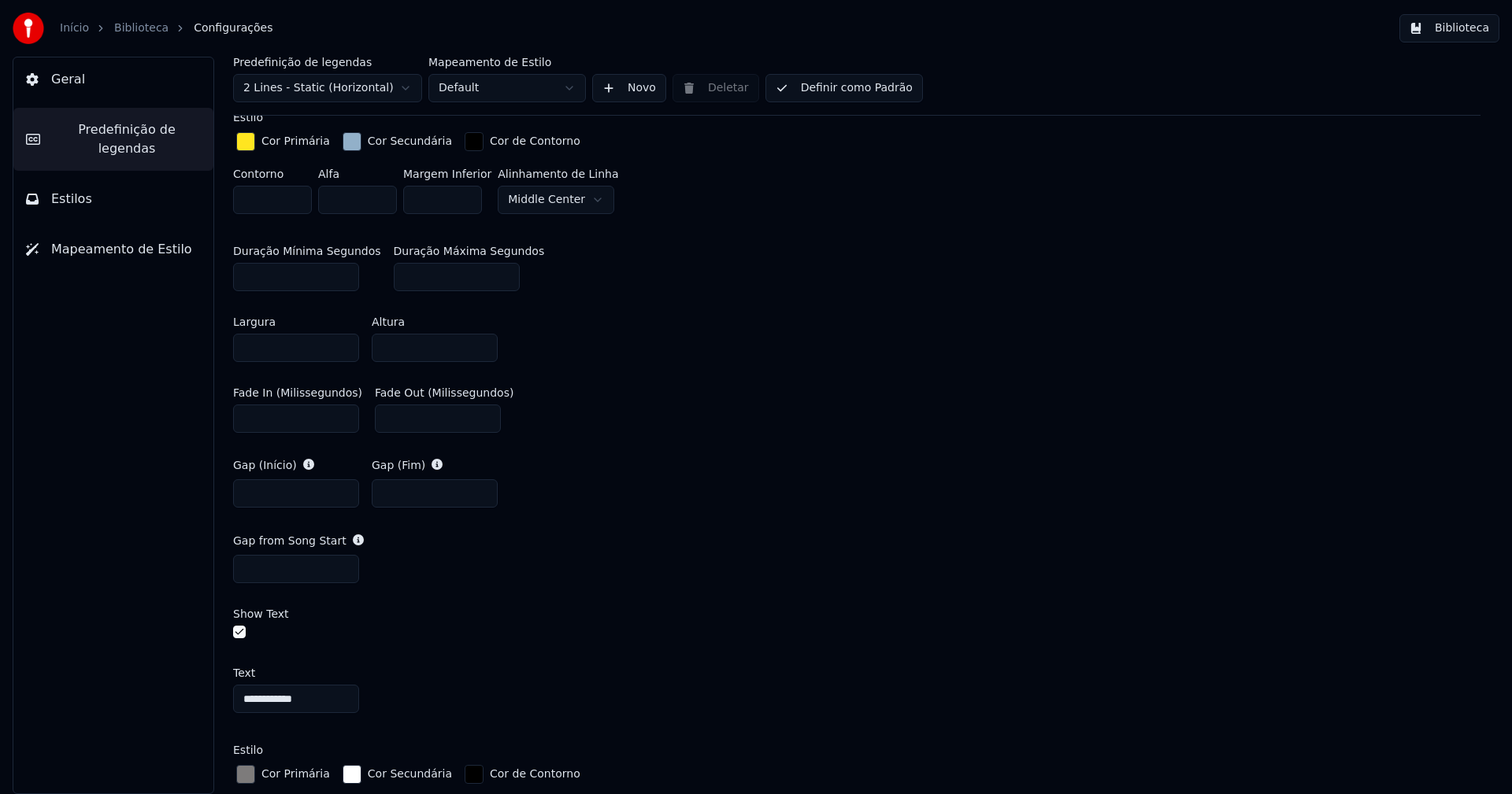
scroll to position [602, 0]
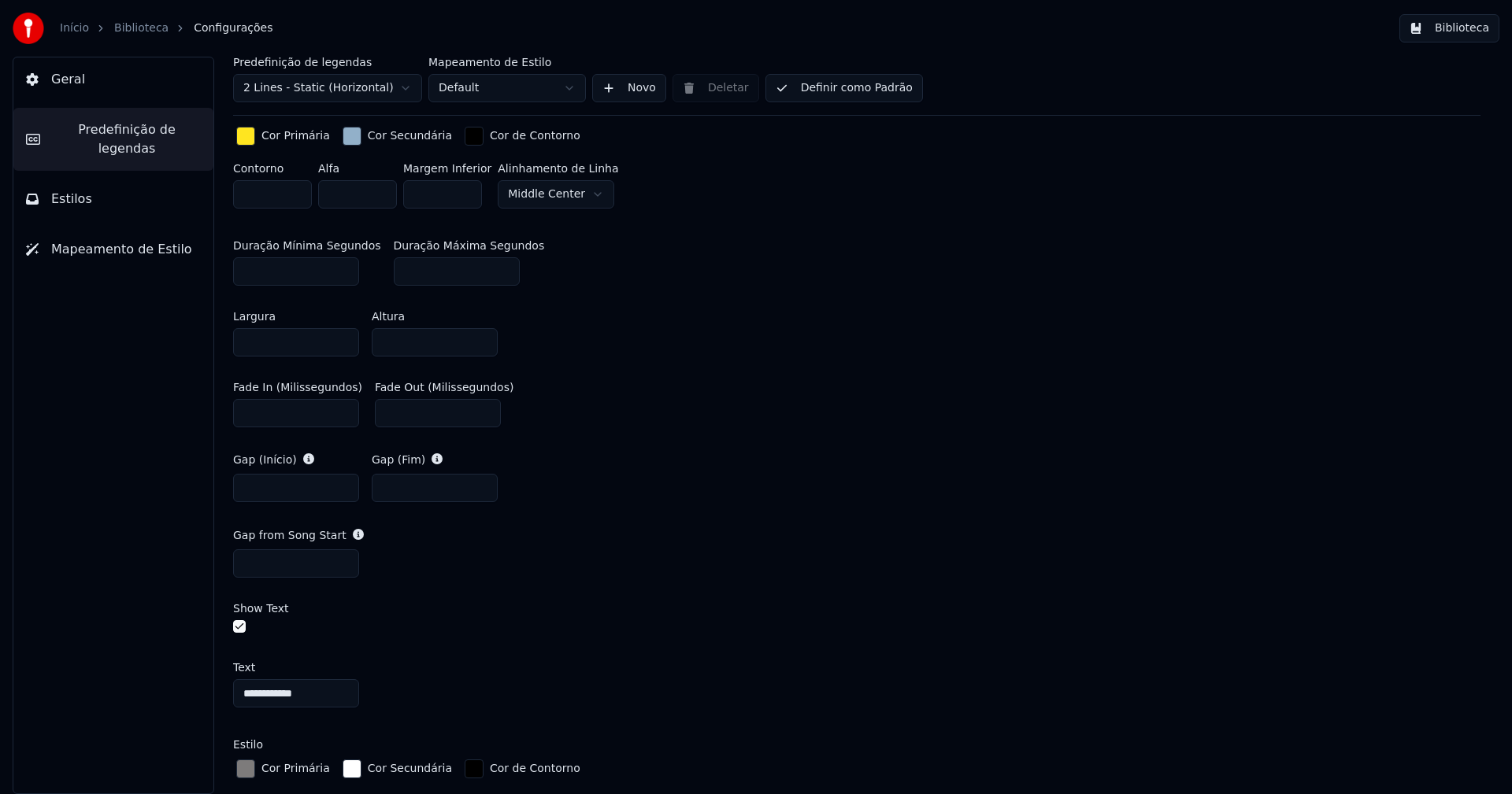
click at [264, 564] on input "***" at bounding box center [296, 563] width 126 height 28
type input "***"
click at [745, 521] on div "Gap from Song Start ***" at bounding box center [856, 553] width 1247 height 76
click at [1462, 27] on button "Biblioteca" at bounding box center [1449, 27] width 100 height 28
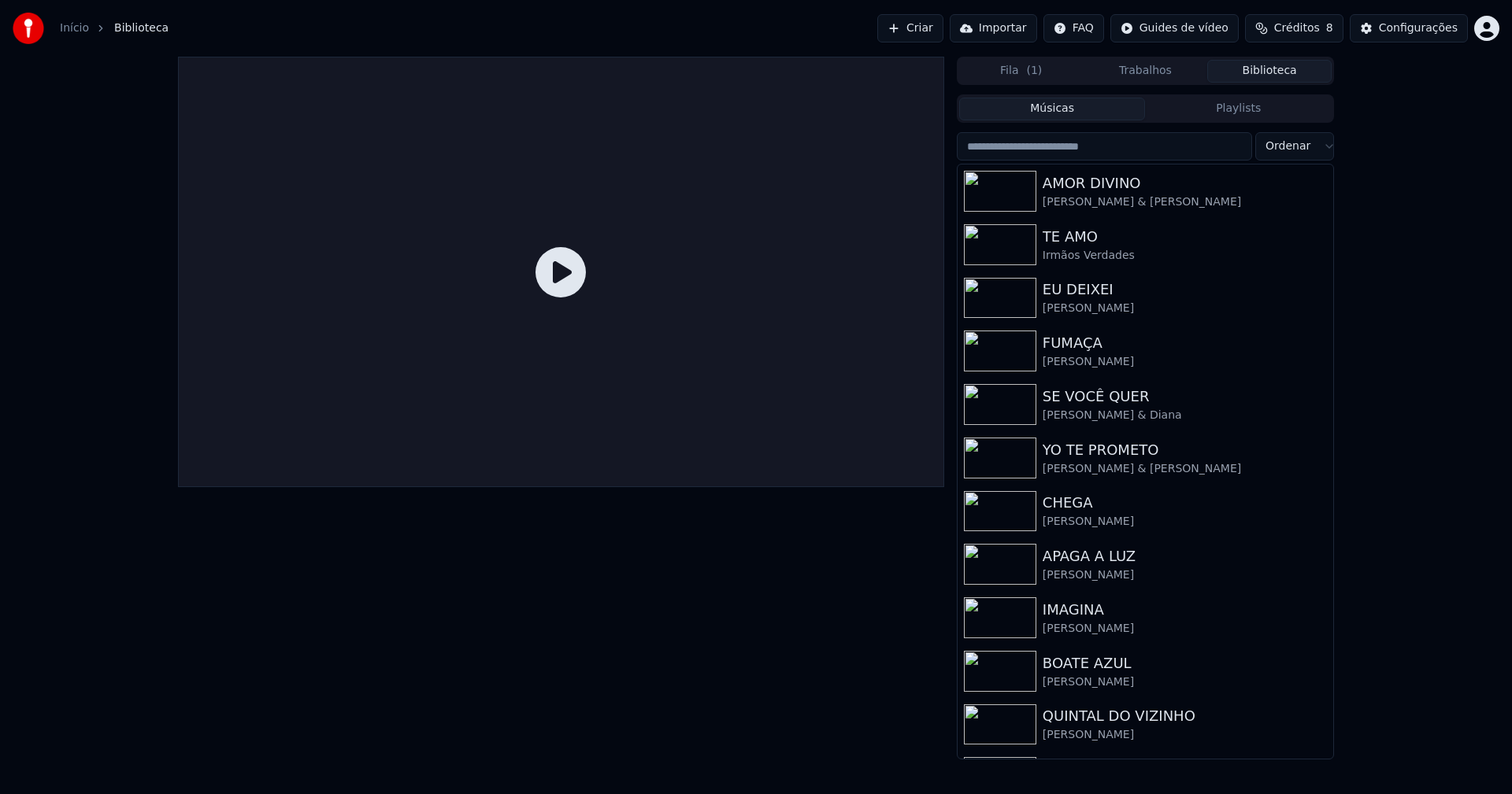
click at [1078, 148] on input "search" at bounding box center [1105, 146] width 296 height 28
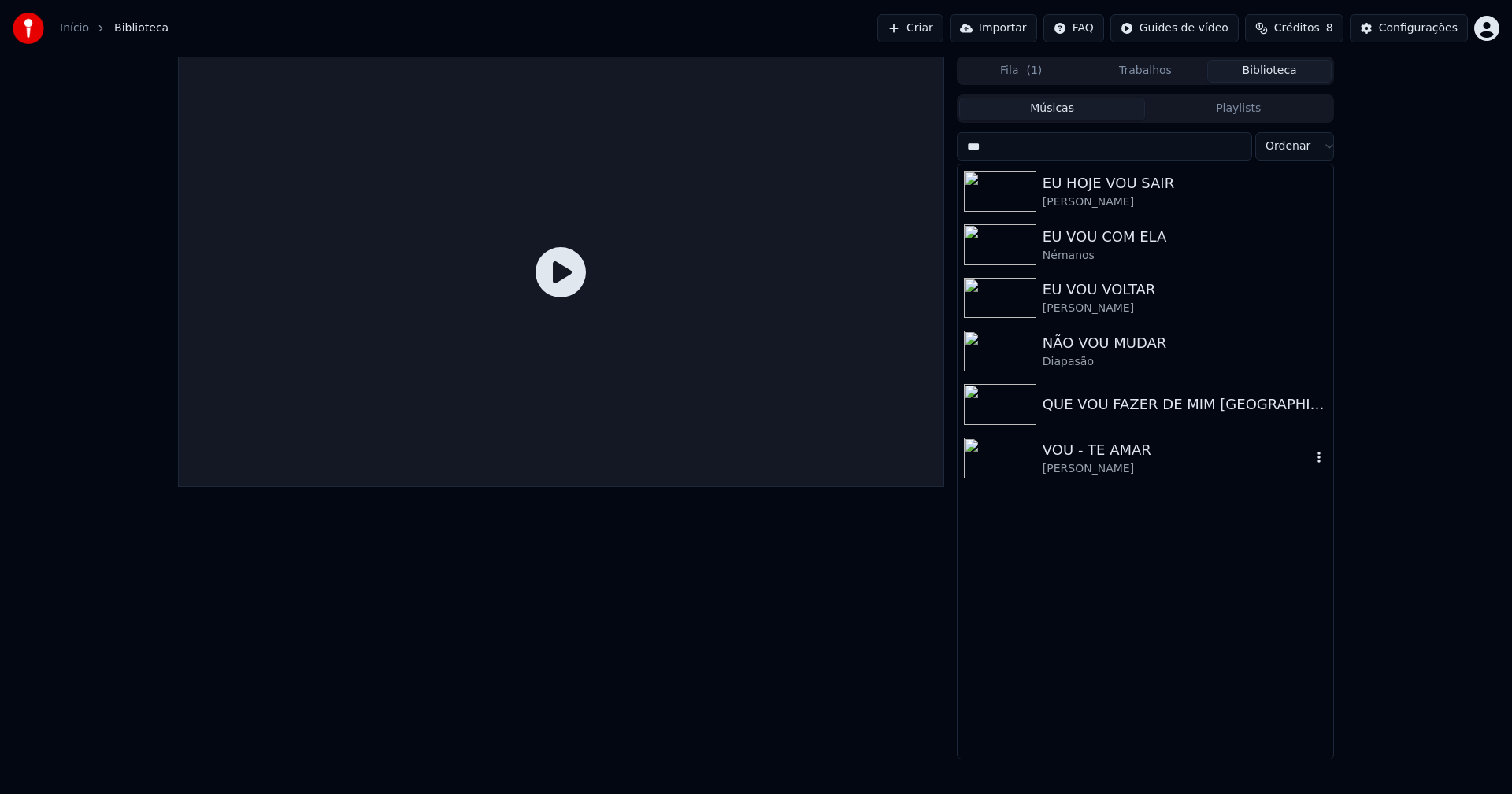
type input "***"
click at [1100, 450] on div "VOU - TE AMAR" at bounding box center [1177, 450] width 268 height 22
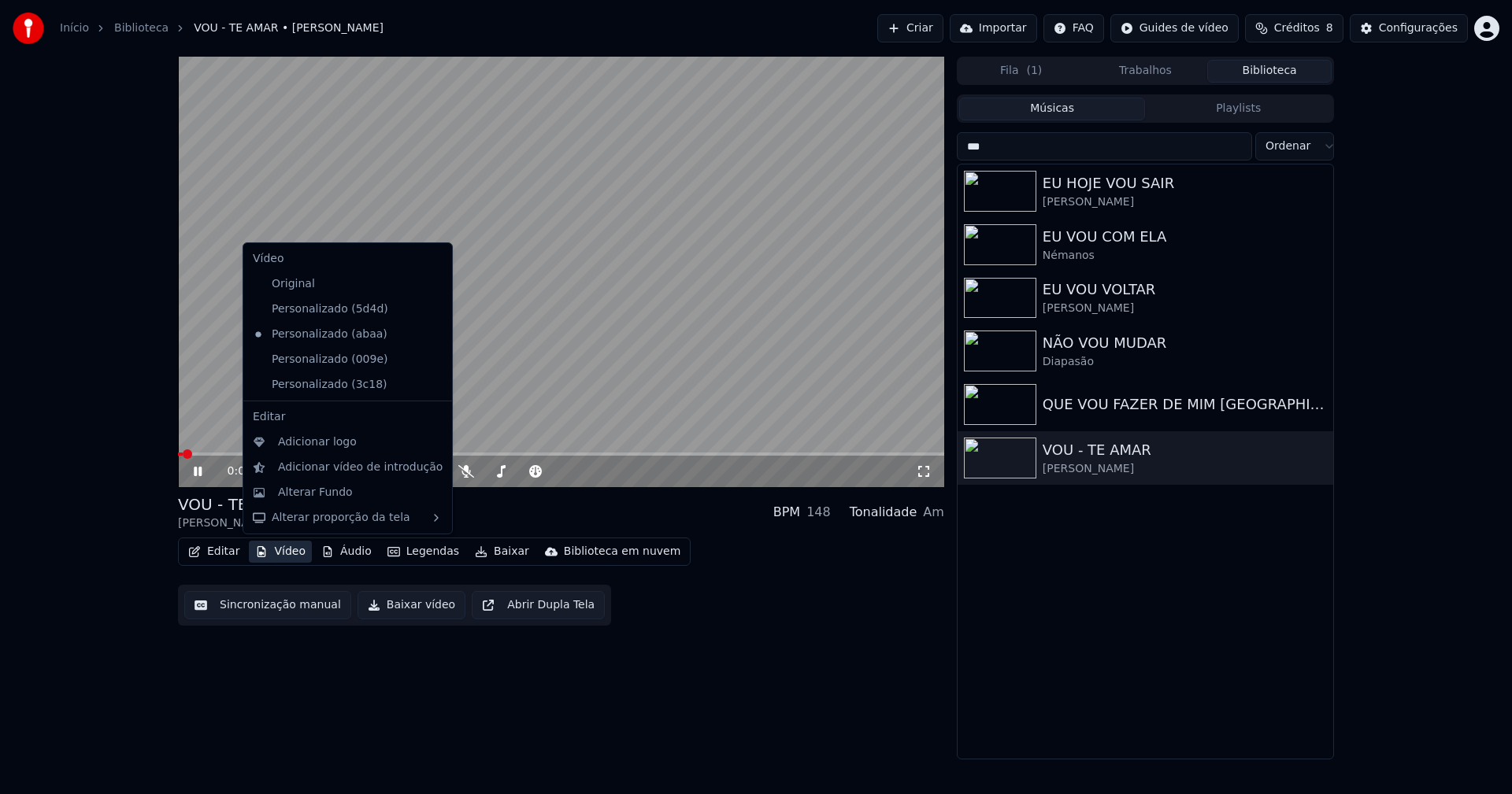
click at [283, 558] on button "Vídeo" at bounding box center [279, 552] width 63 height 22
click at [340, 384] on div "Personalizado (3c18)" at bounding box center [336, 384] width 179 height 25
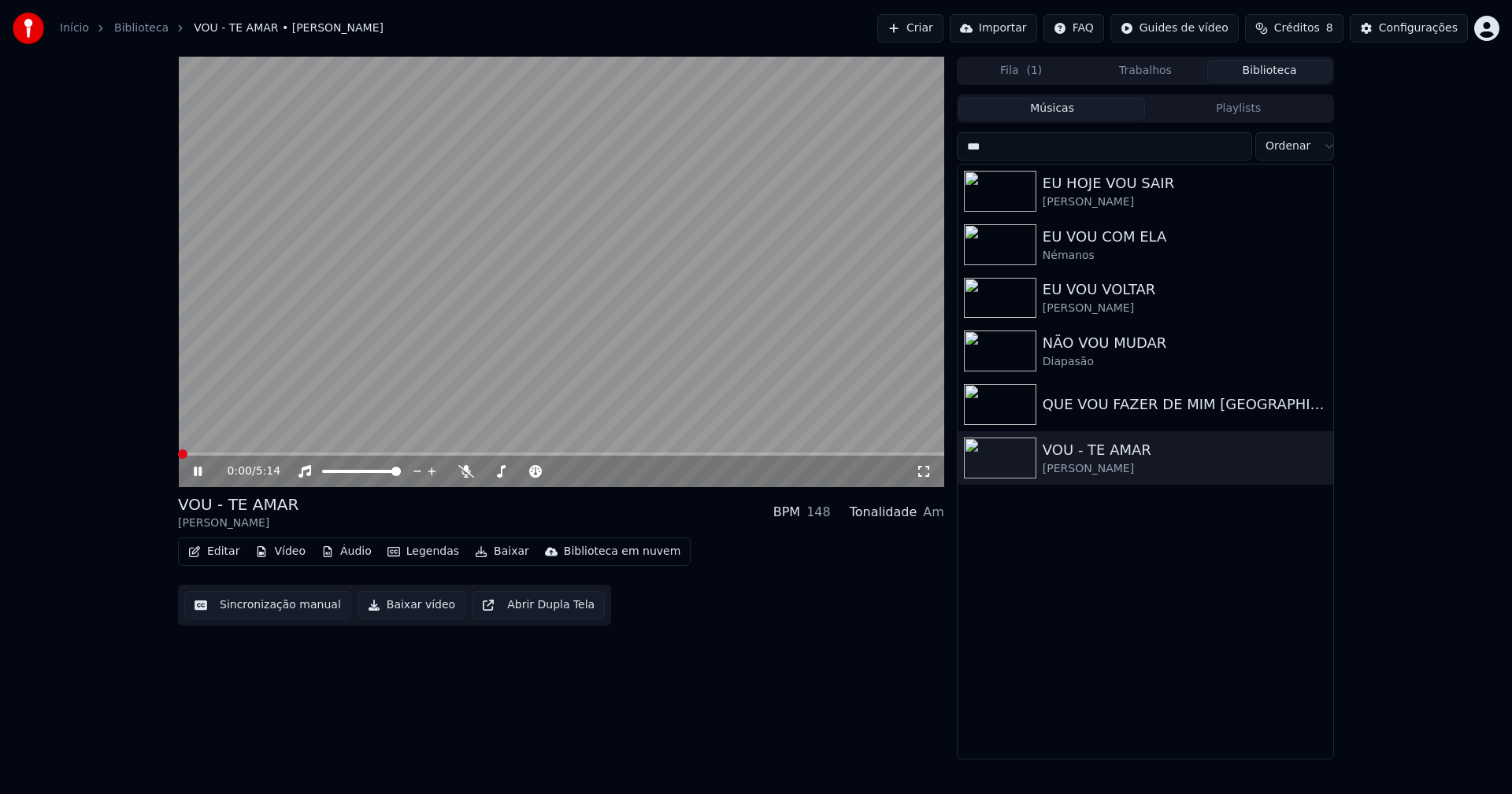
drag, startPoint x: 920, startPoint y: 472, endPoint x: 917, endPoint y: 496, distance: 24.2
click at [921, 472] on icon at bounding box center [923, 471] width 15 height 13
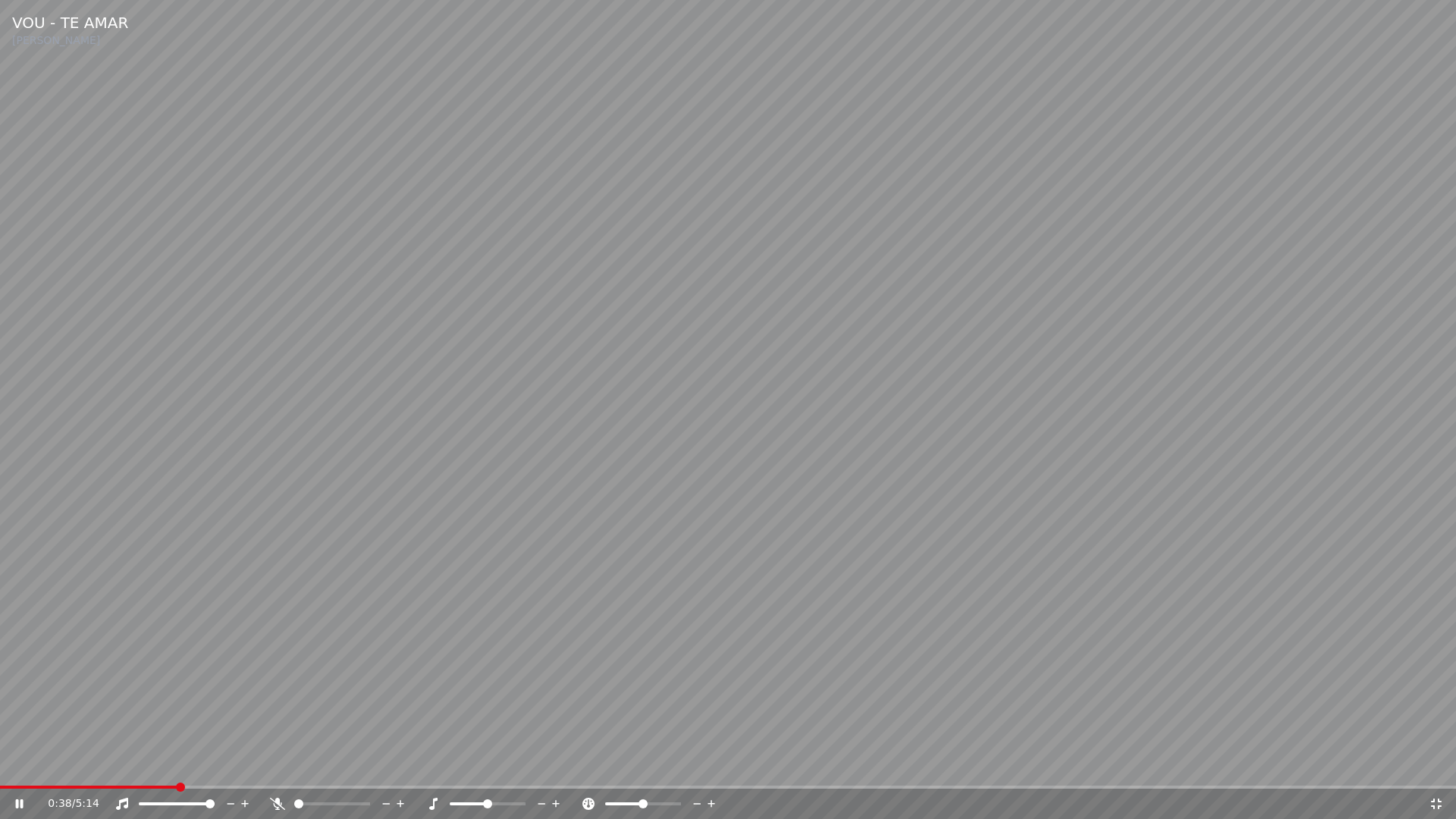
click at [56, 764] on span at bounding box center [89, 788] width 177 height 3
click at [20, 764] on span at bounding box center [33, 788] width 67 height 3
click at [19, 764] on icon at bounding box center [30, 804] width 36 height 12
click at [1435, 764] on icon at bounding box center [1436, 804] width 15 height 12
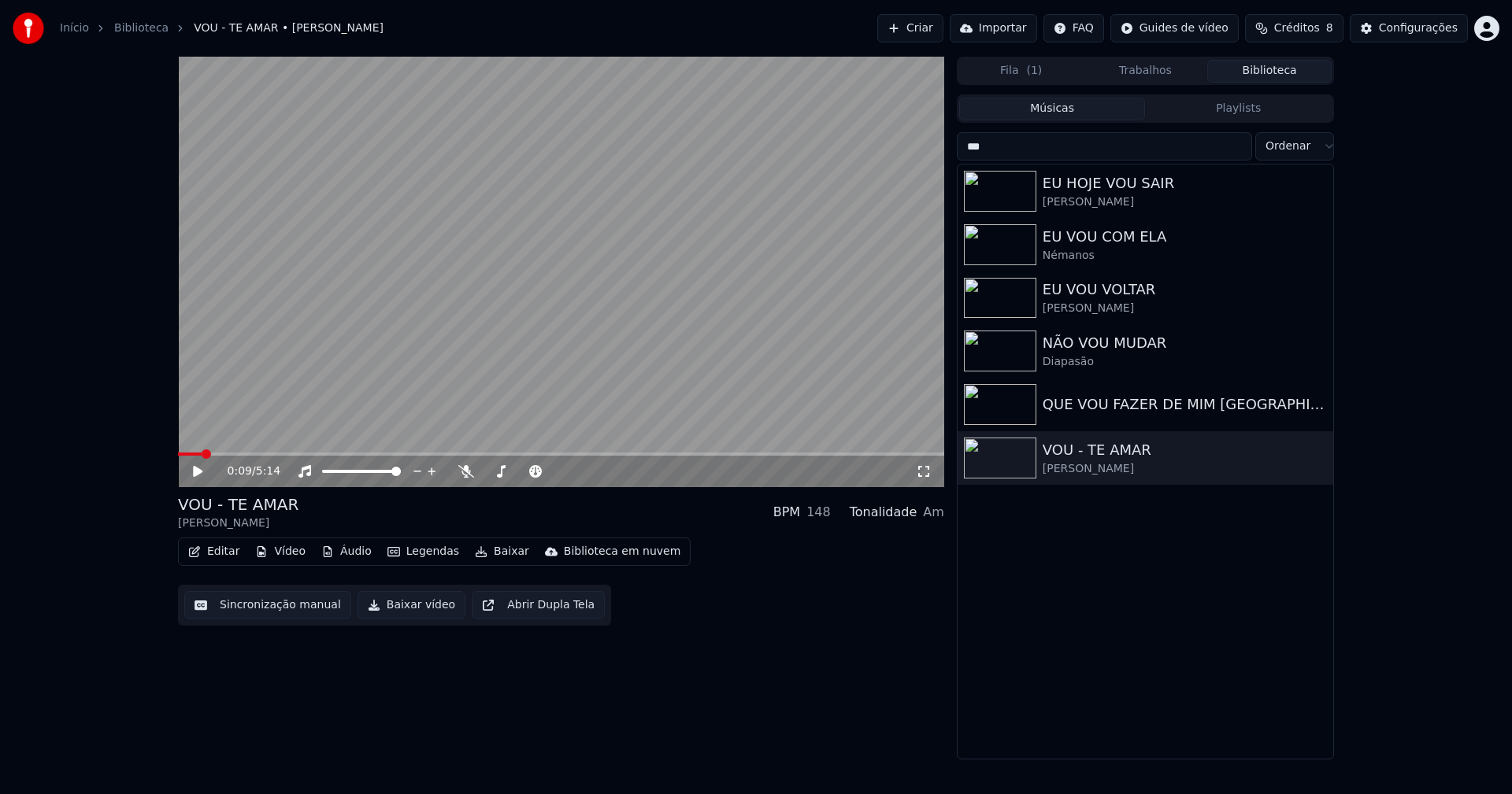
click at [407, 613] on button "Baixar vídeo" at bounding box center [411, 605] width 107 height 28
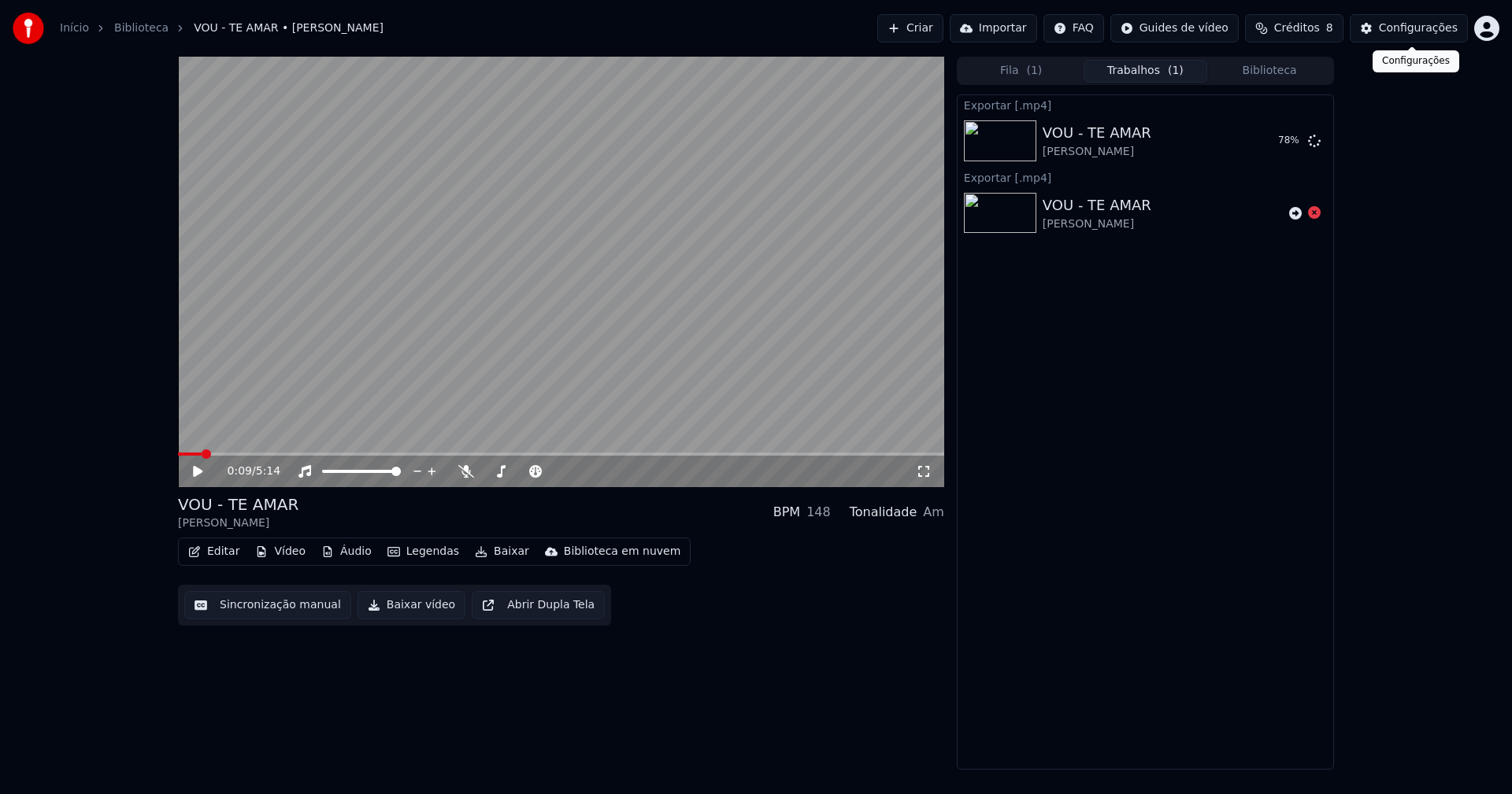
click at [1426, 27] on div "Configurações" at bounding box center [1418, 28] width 79 height 15
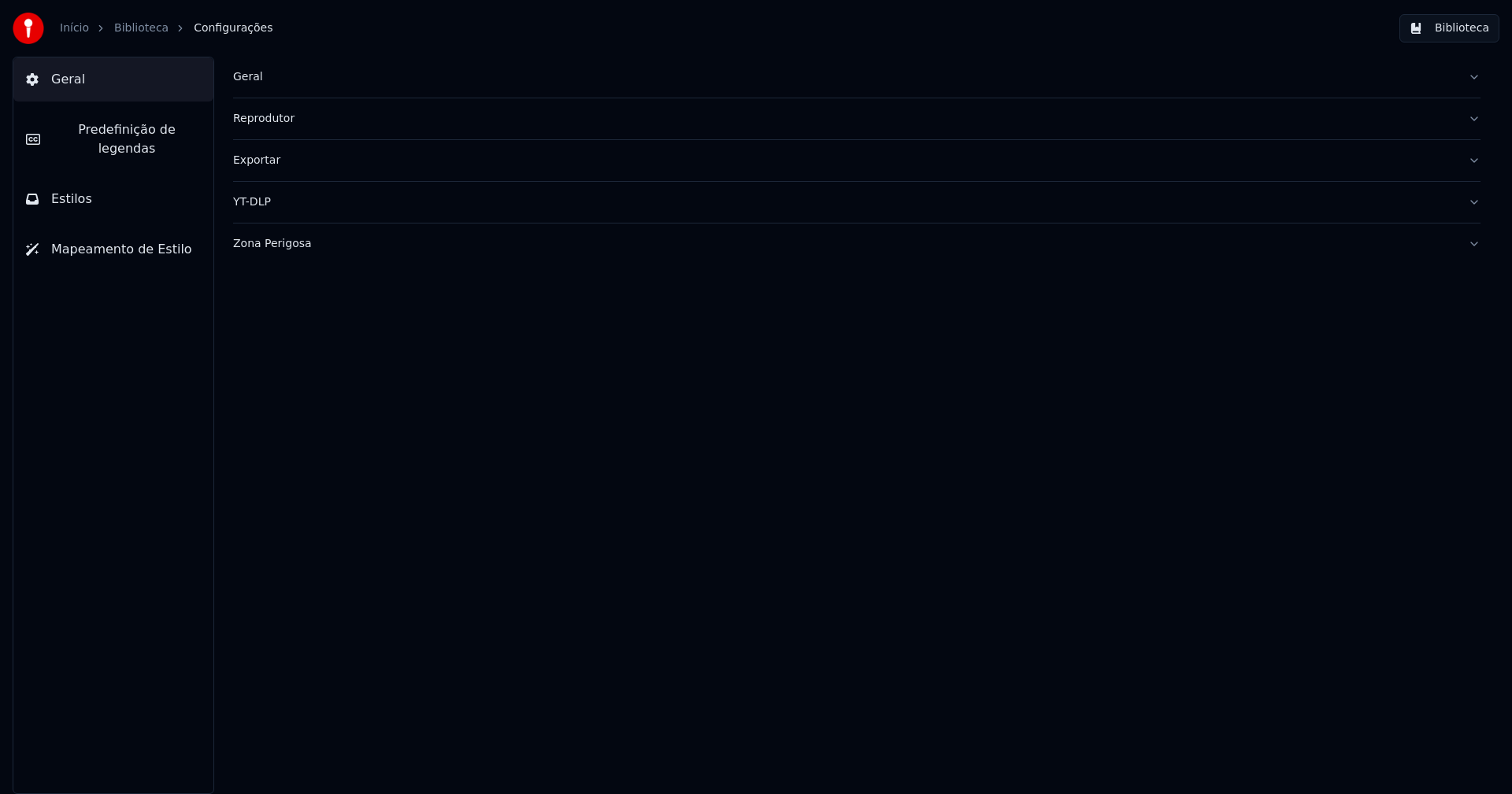
click at [1426, 27] on button "Biblioteca" at bounding box center [1449, 27] width 100 height 28
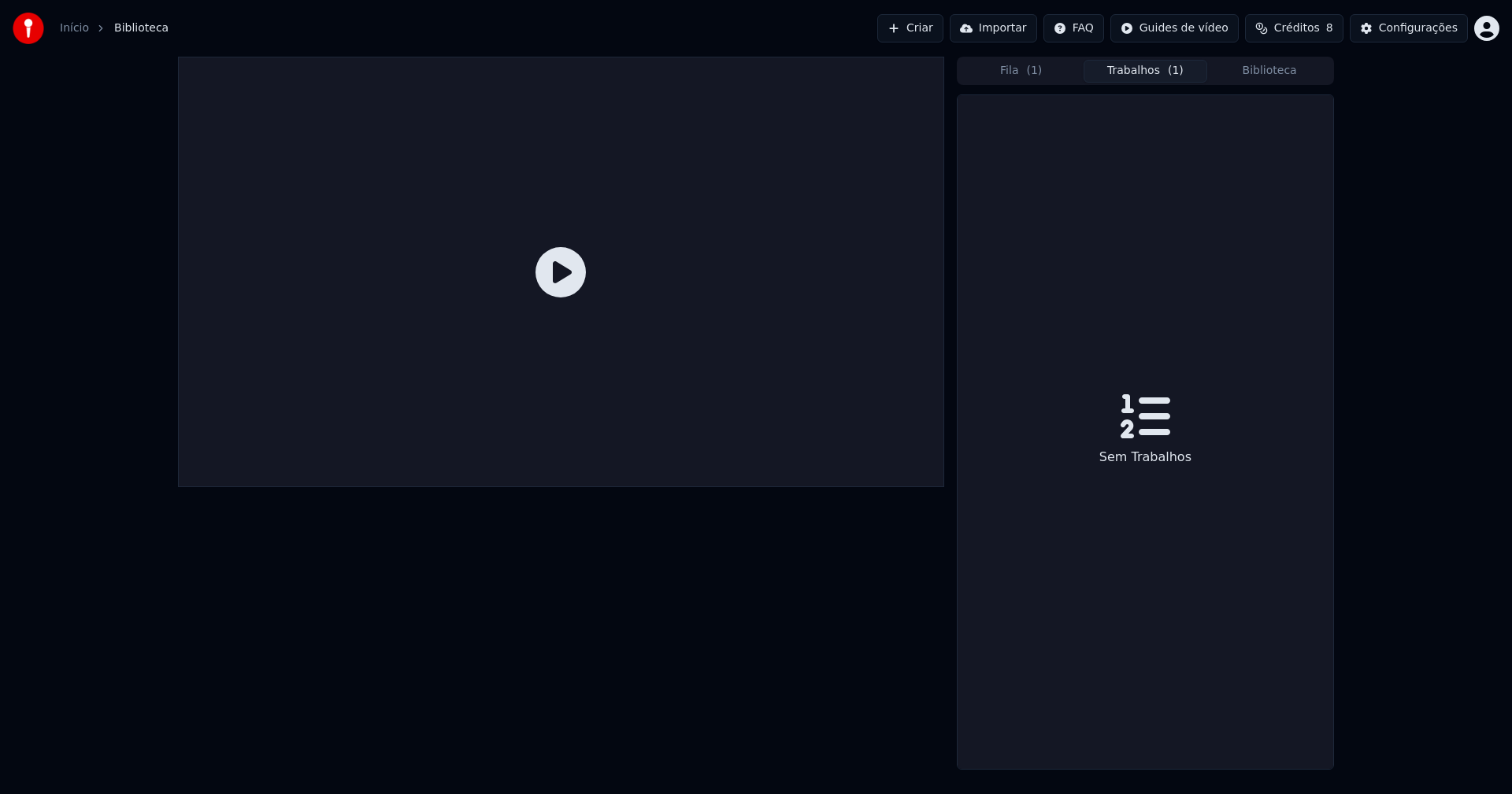
click at [1142, 70] on button "Trabalhos ( 1 )" at bounding box center [1145, 71] width 125 height 23
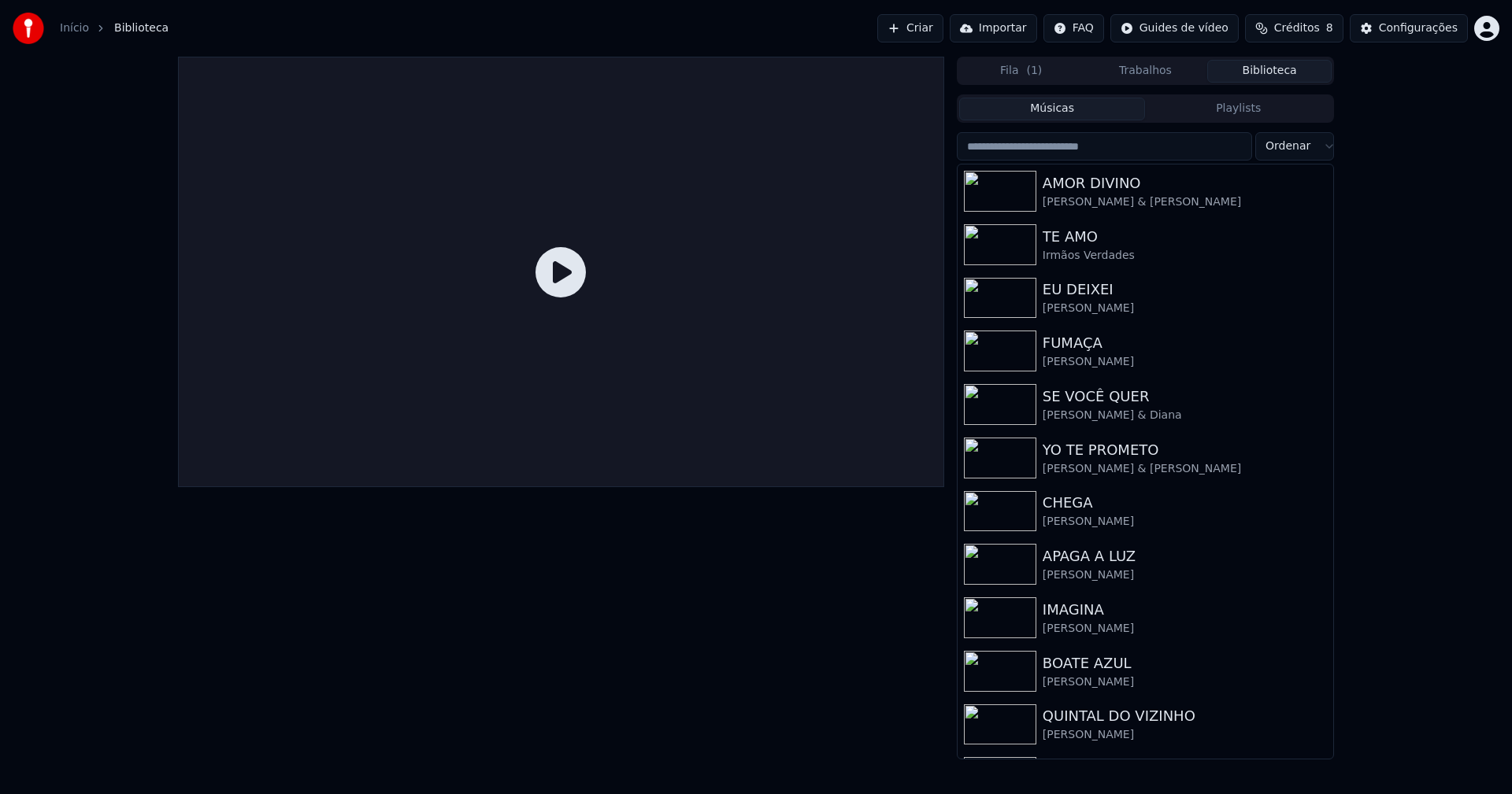
click at [1289, 74] on button "Biblioteca" at bounding box center [1269, 71] width 125 height 23
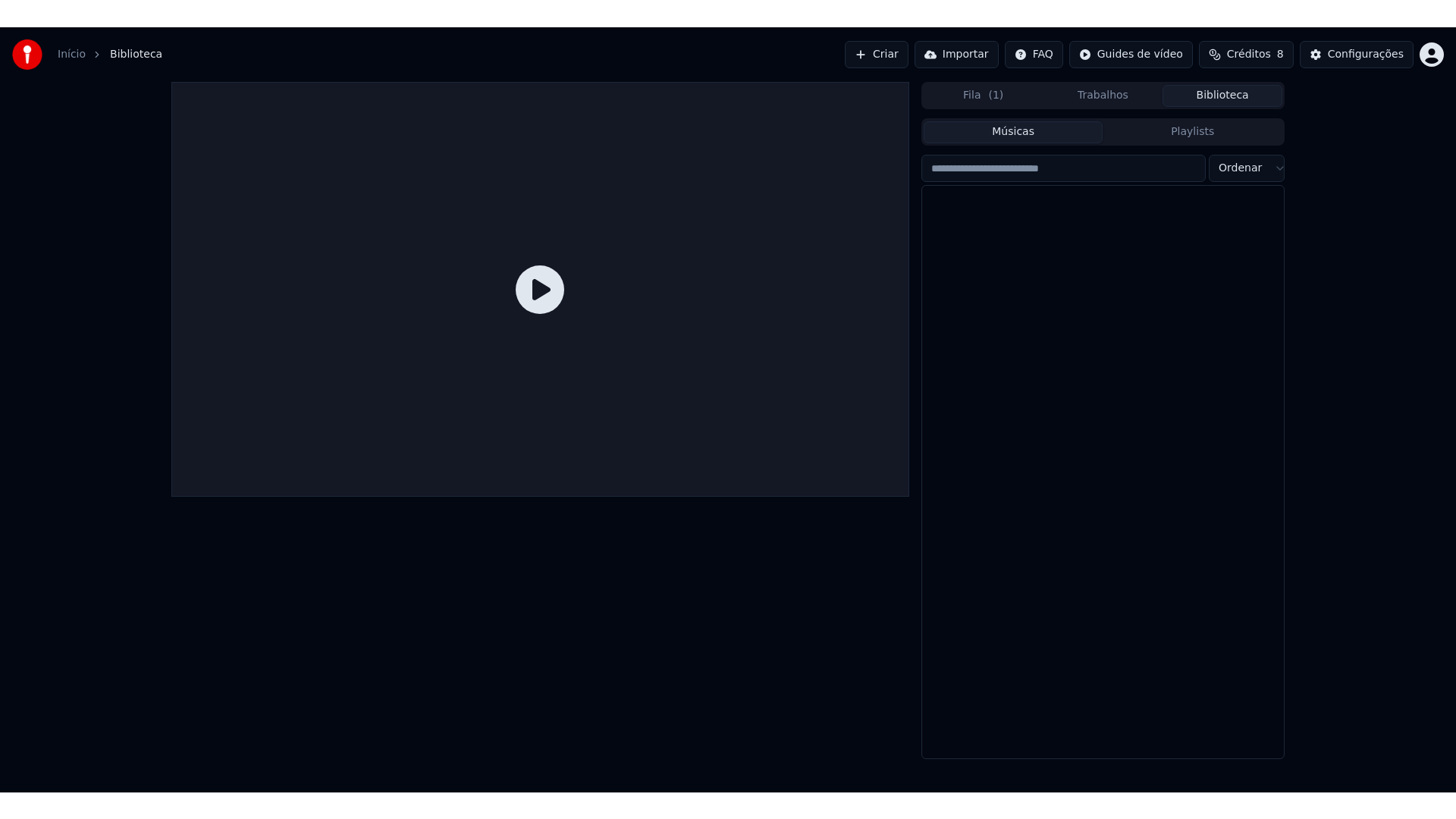
scroll to position [18150, 0]
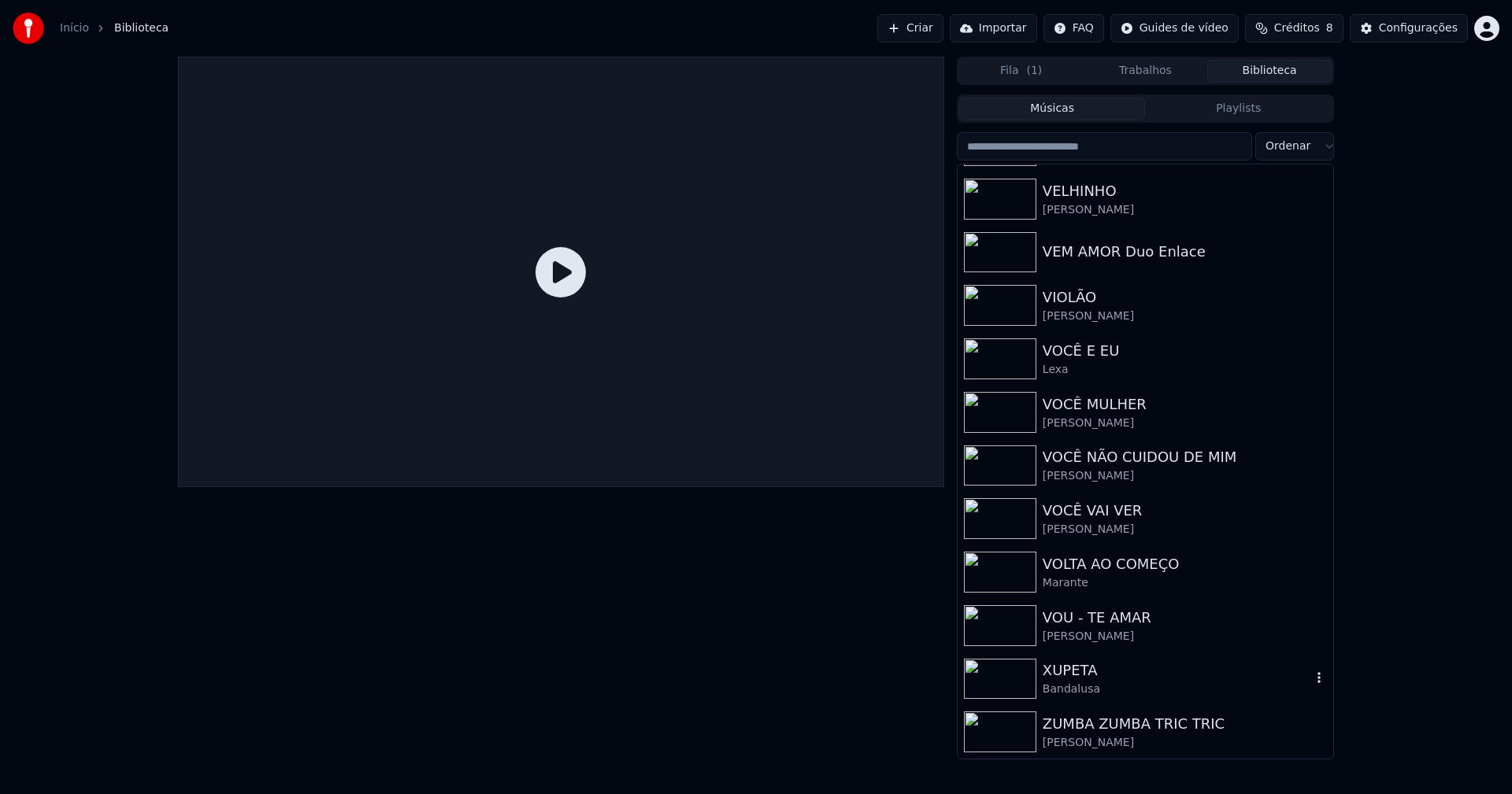
drag, startPoint x: 1075, startPoint y: 691, endPoint x: 1129, endPoint y: 684, distance: 54.5
click at [1080, 690] on div "Bandalusa" at bounding box center [1177, 689] width 268 height 15
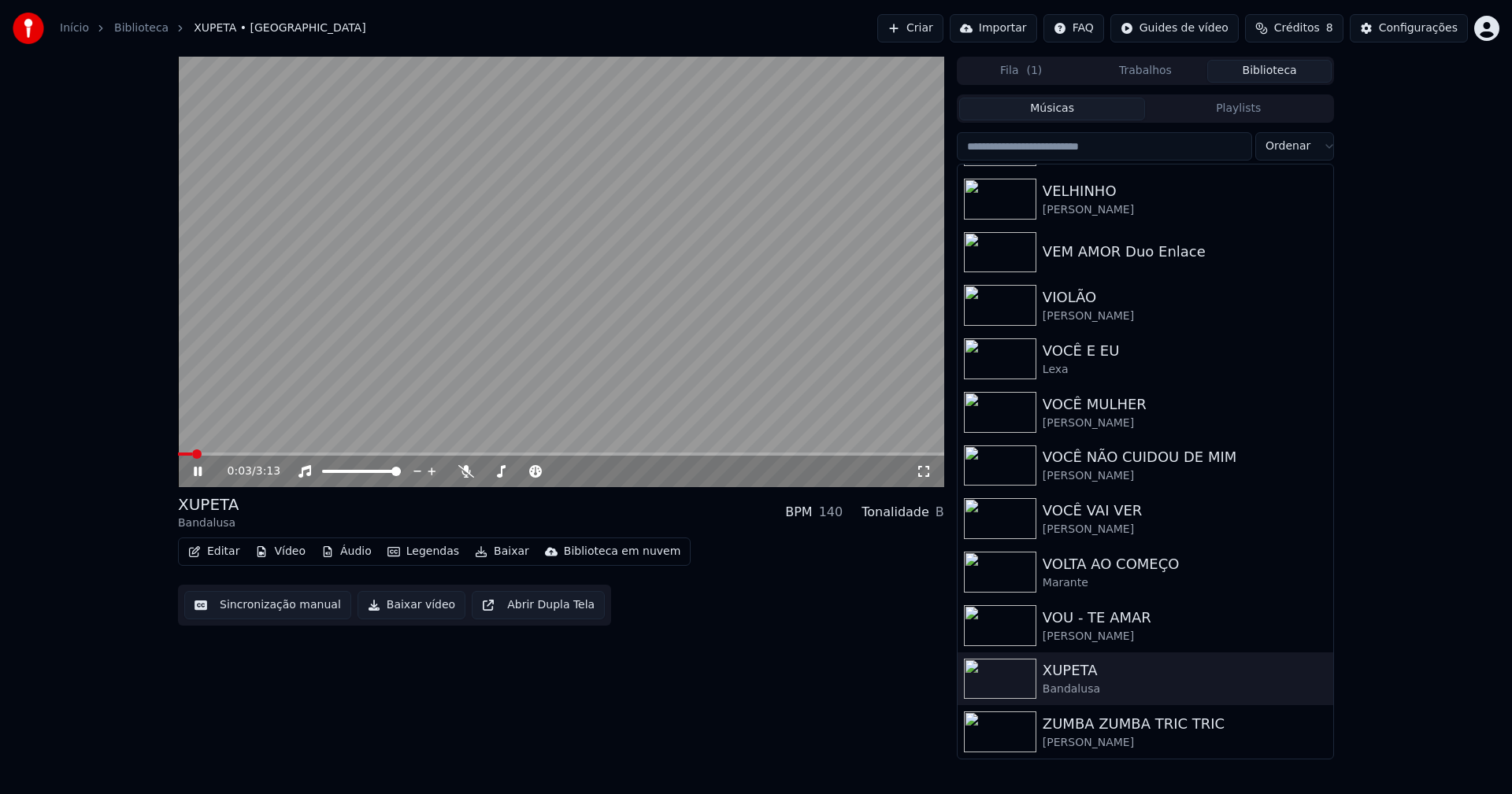
click at [924, 474] on icon at bounding box center [923, 471] width 15 height 13
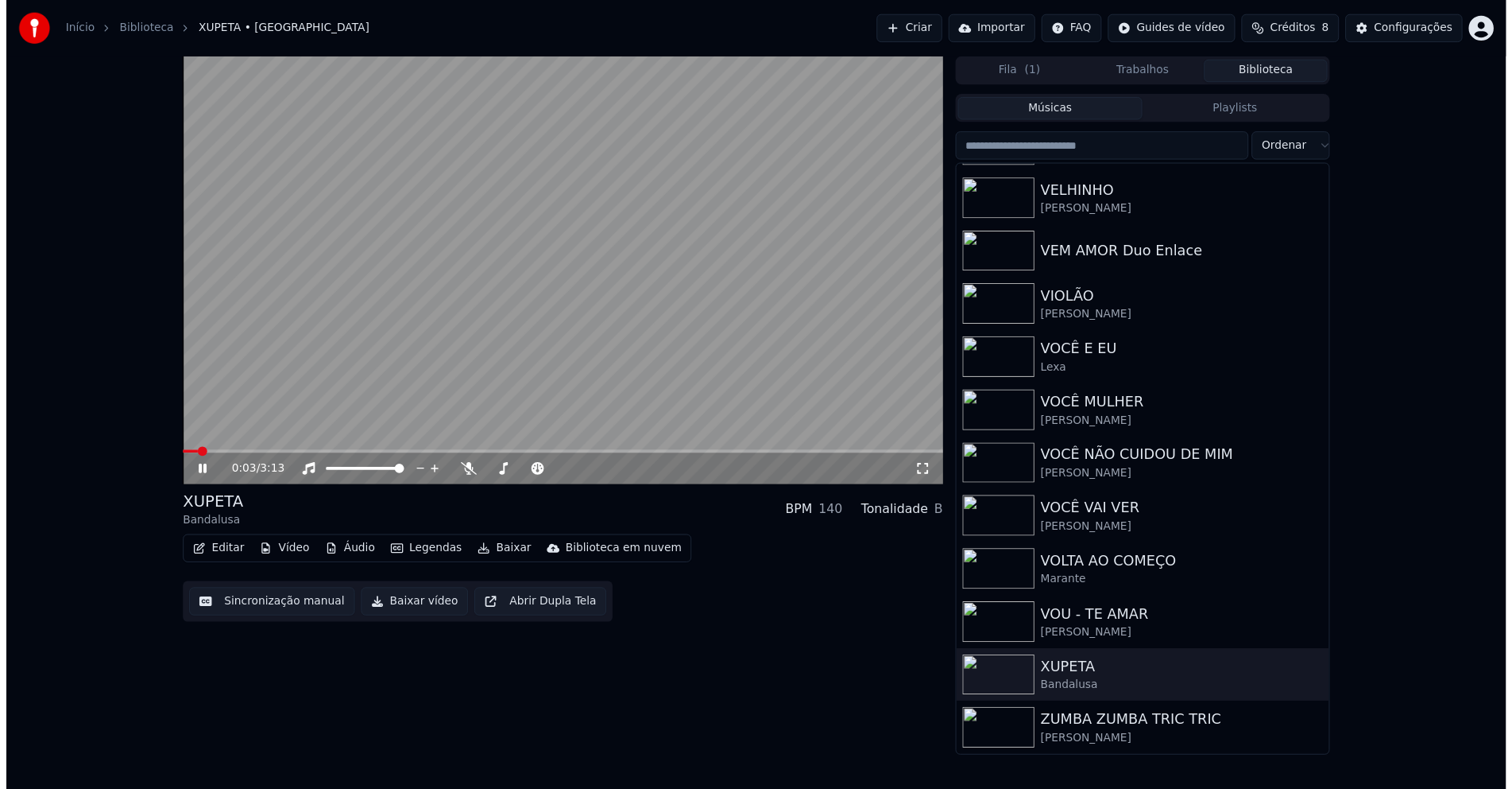
scroll to position [18981, 0]
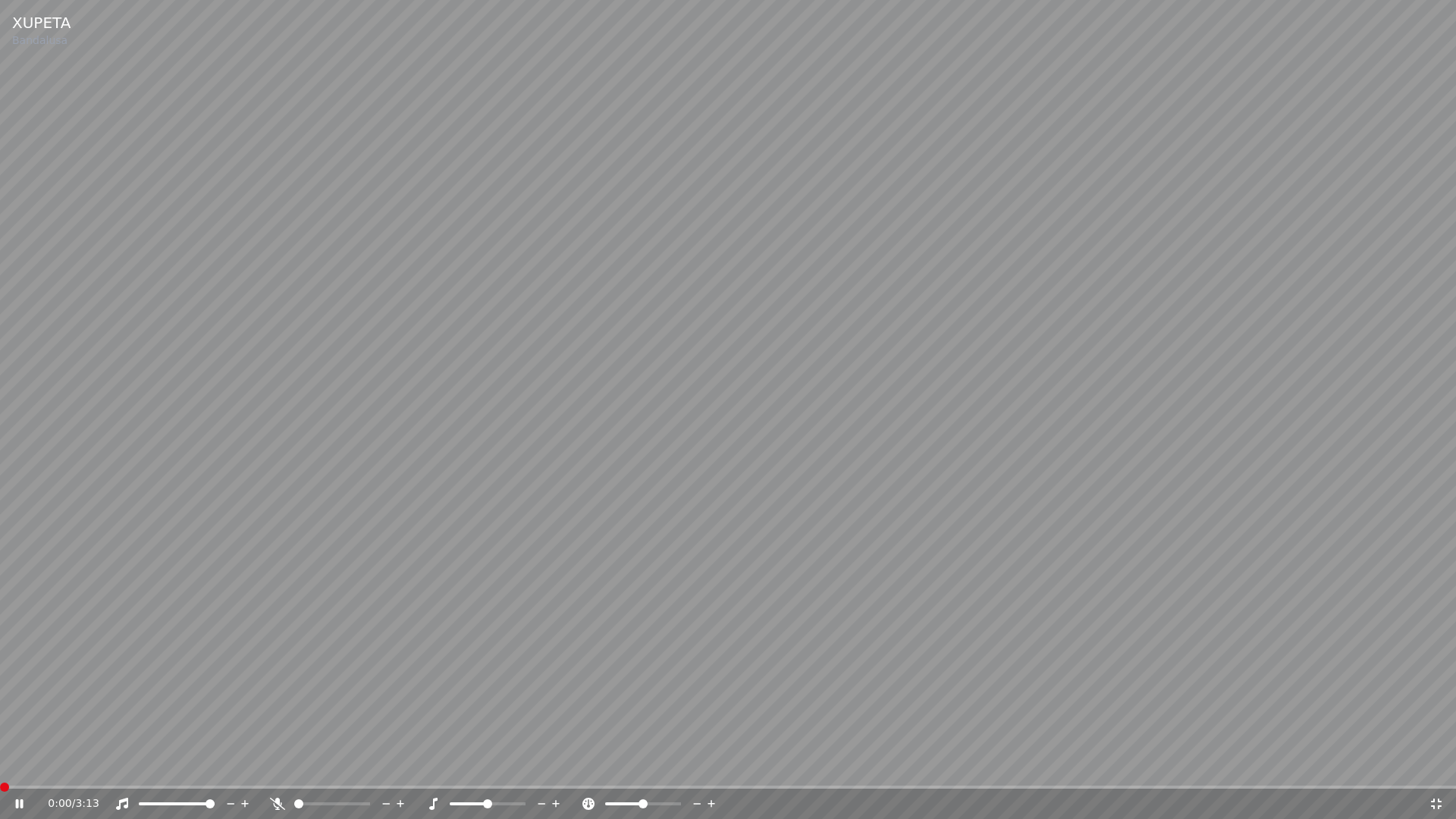
click at [0, 764] on span at bounding box center [0, 788] width 0 height 3
click at [1441, 764] on icon at bounding box center [1436, 804] width 15 height 12
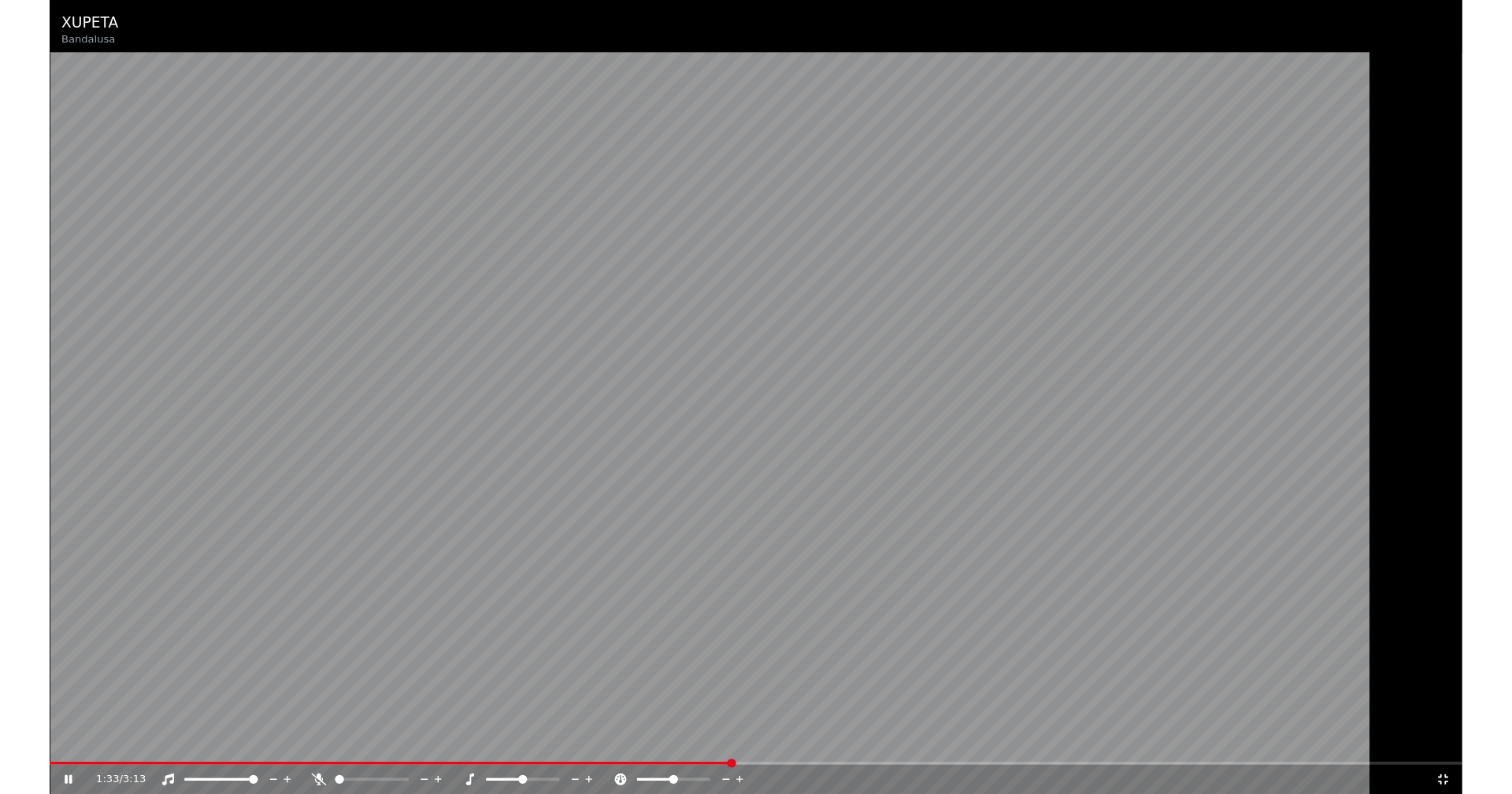
scroll to position [18833, 0]
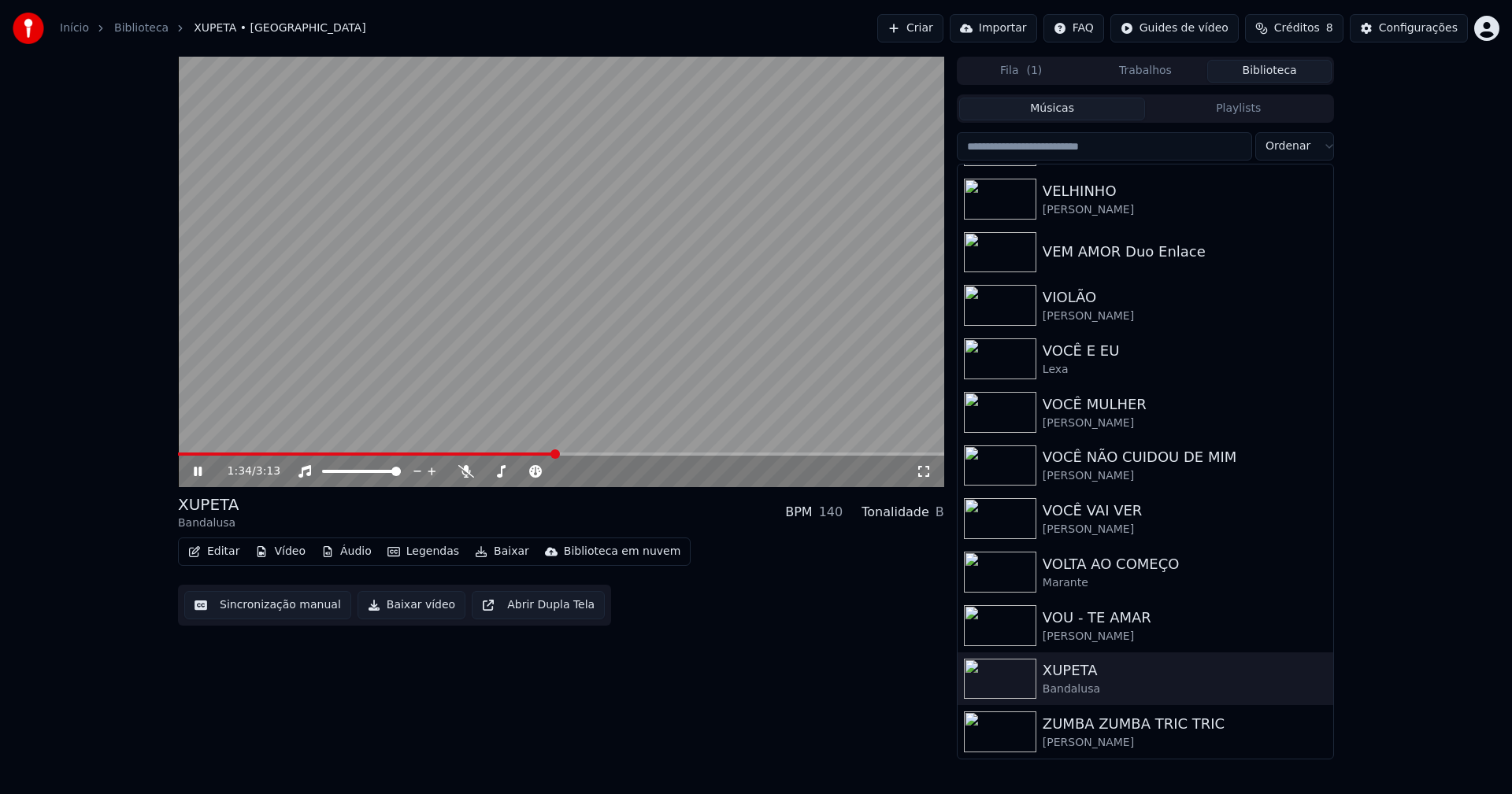
click at [198, 473] on icon at bounding box center [209, 471] width 37 height 13
click at [407, 614] on button "Baixar vídeo" at bounding box center [411, 605] width 107 height 28
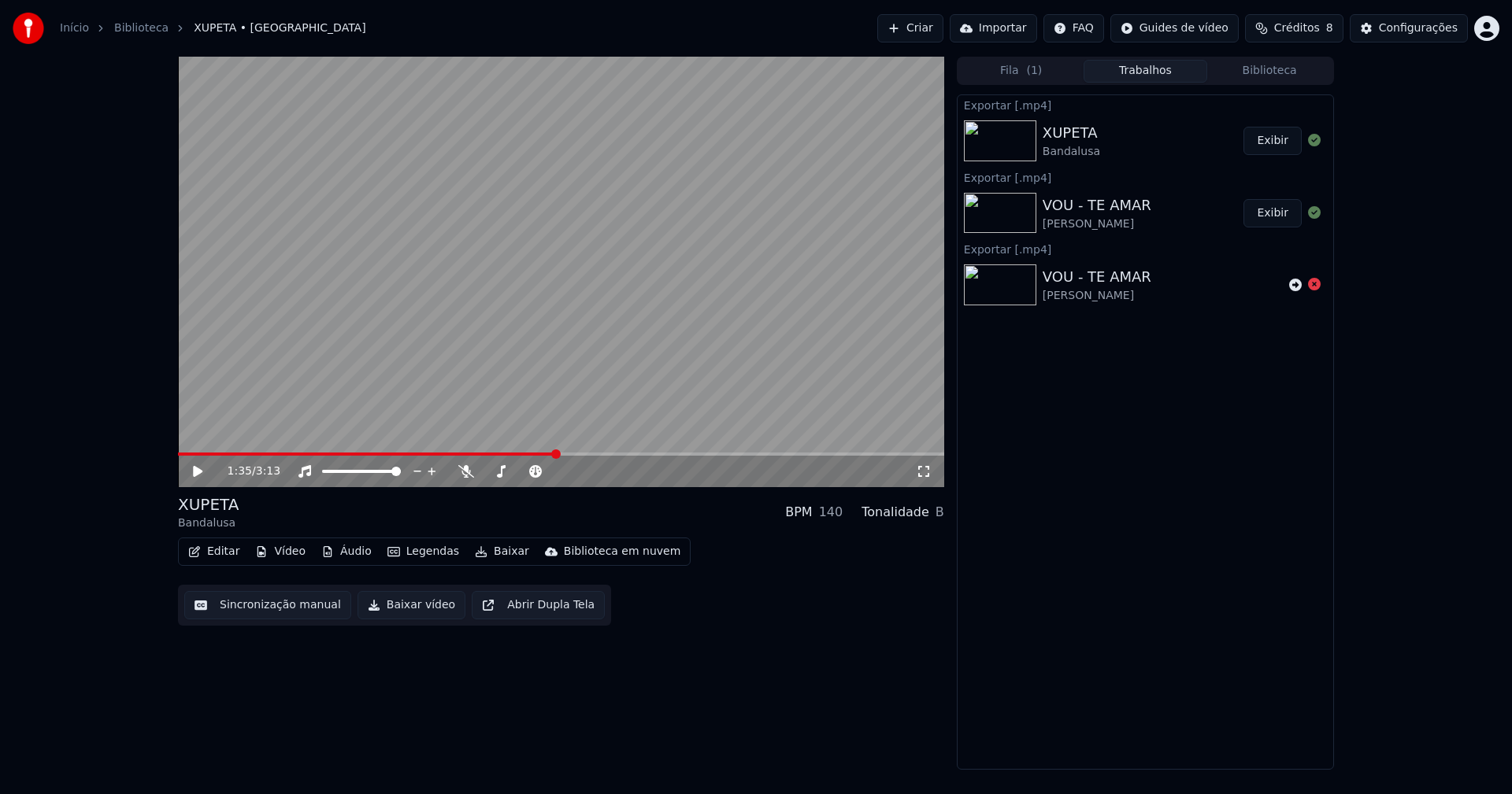
drag, startPoint x: 1298, startPoint y: 75, endPoint x: 1286, endPoint y: 70, distance: 13.0
click at [1298, 74] on button "Biblioteca" at bounding box center [1269, 71] width 125 height 23
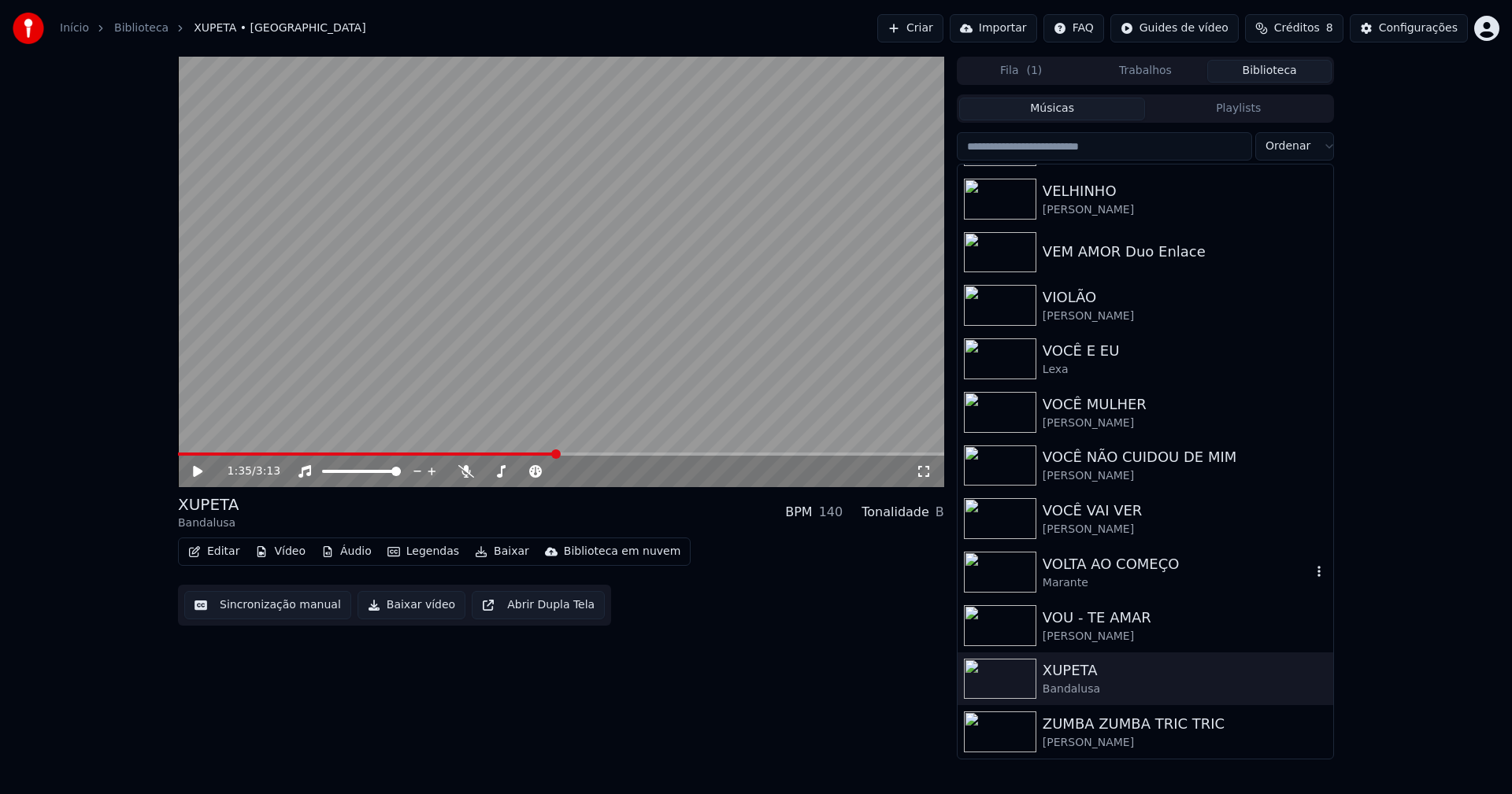
click at [1080, 576] on div "Marante" at bounding box center [1177, 583] width 268 height 15
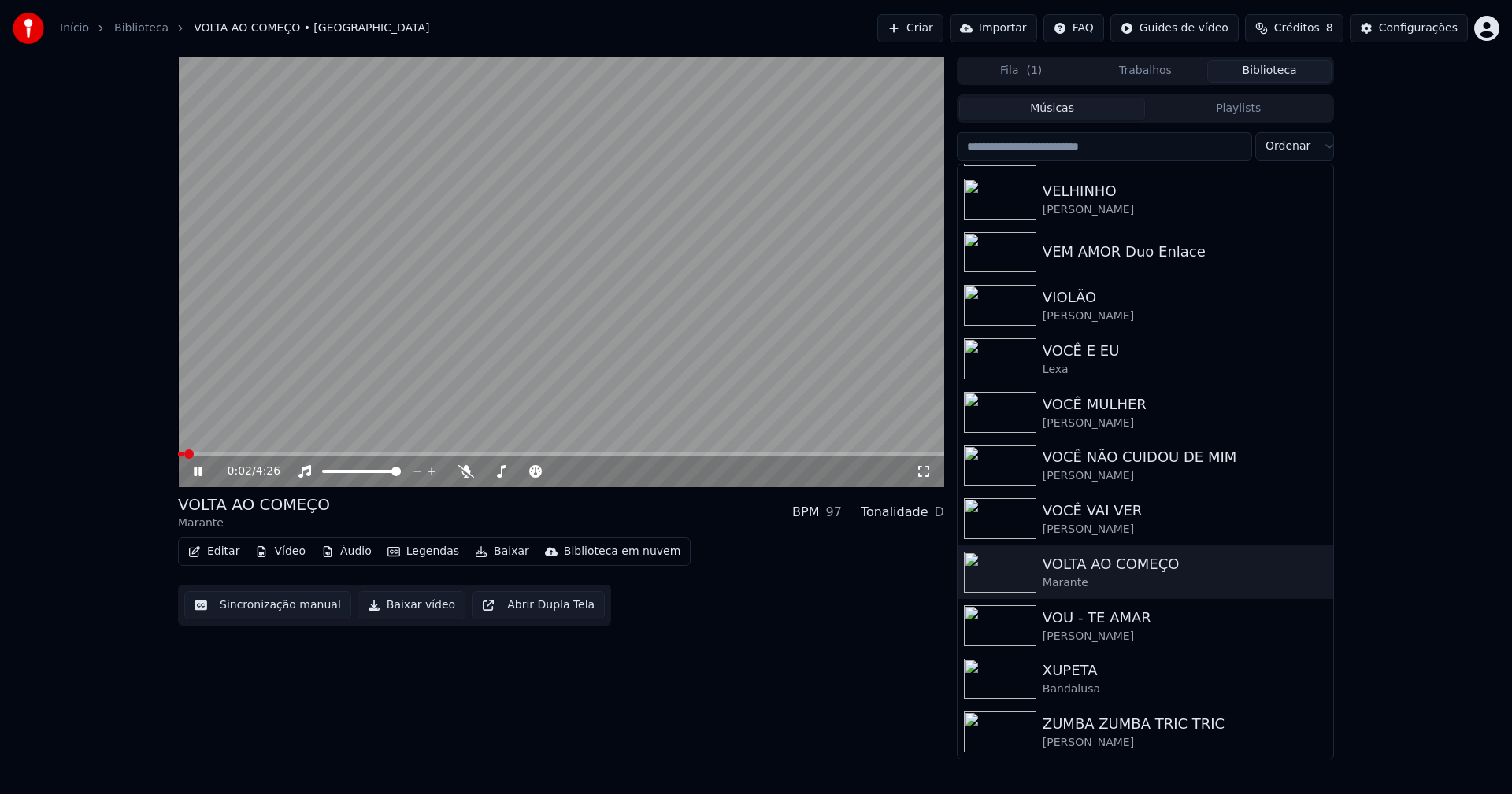
click at [923, 468] on icon at bounding box center [923, 471] width 15 height 13
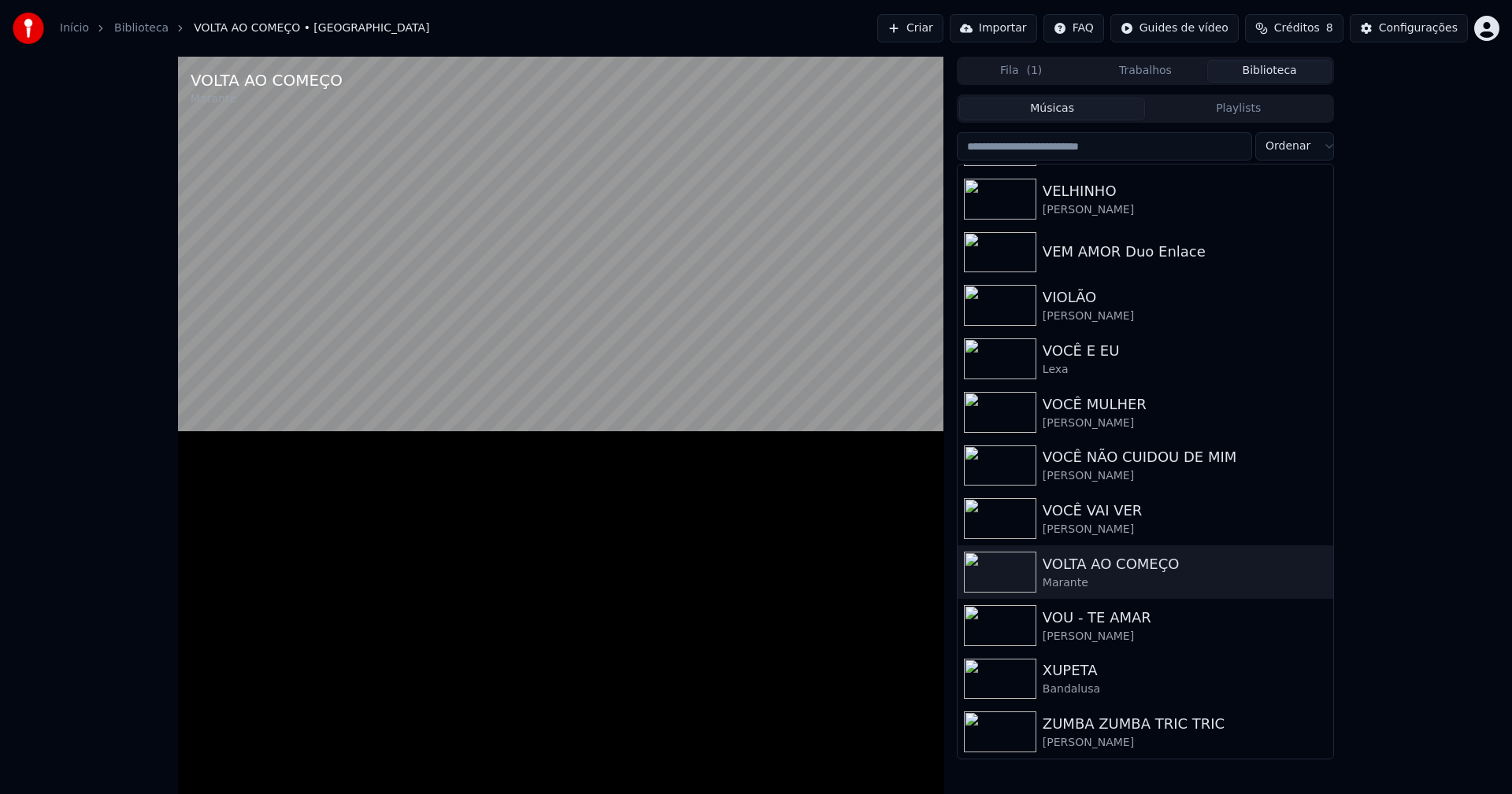
scroll to position [18791, 0]
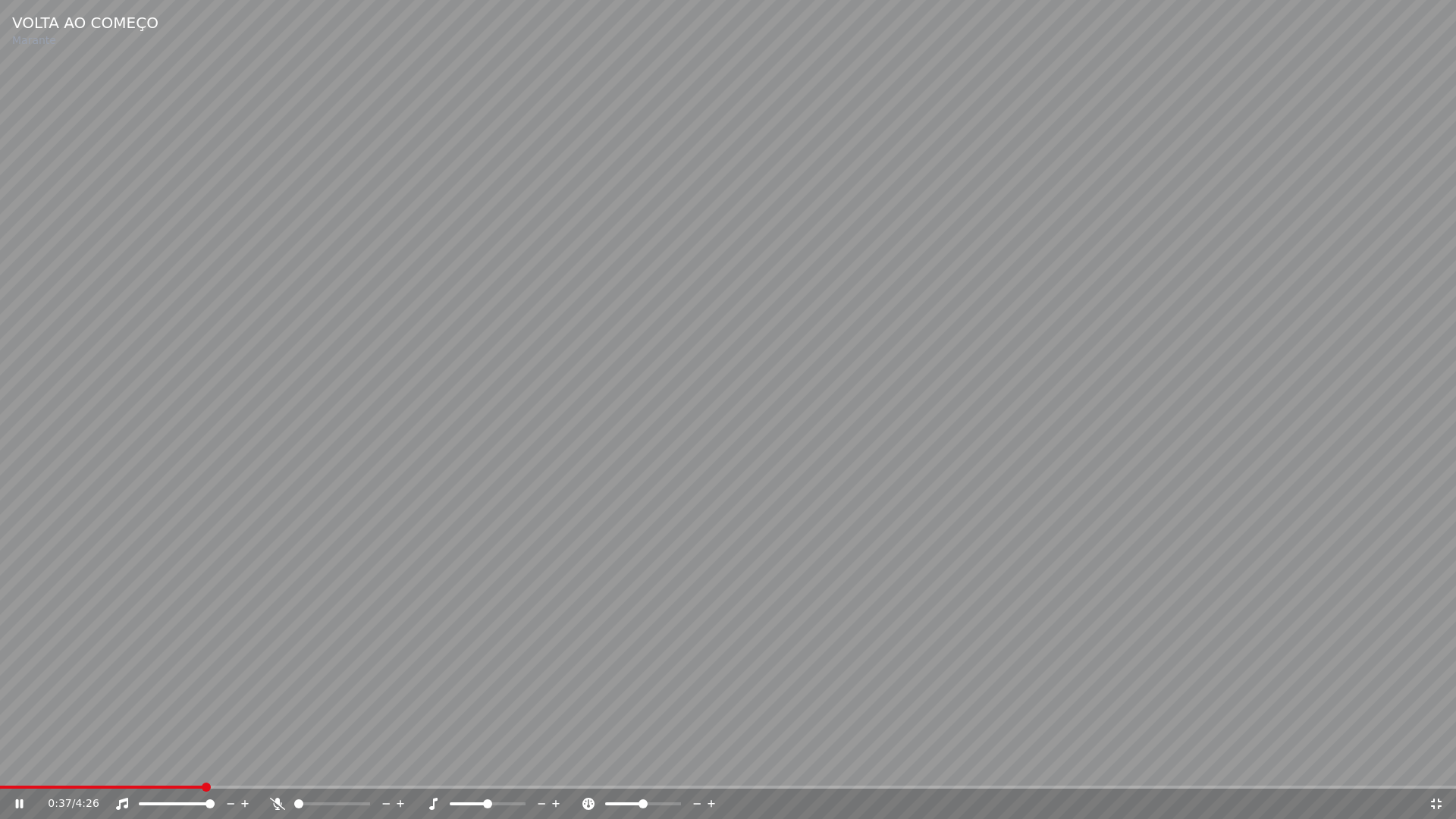
click at [1440, 764] on icon at bounding box center [1436, 804] width 15 height 12
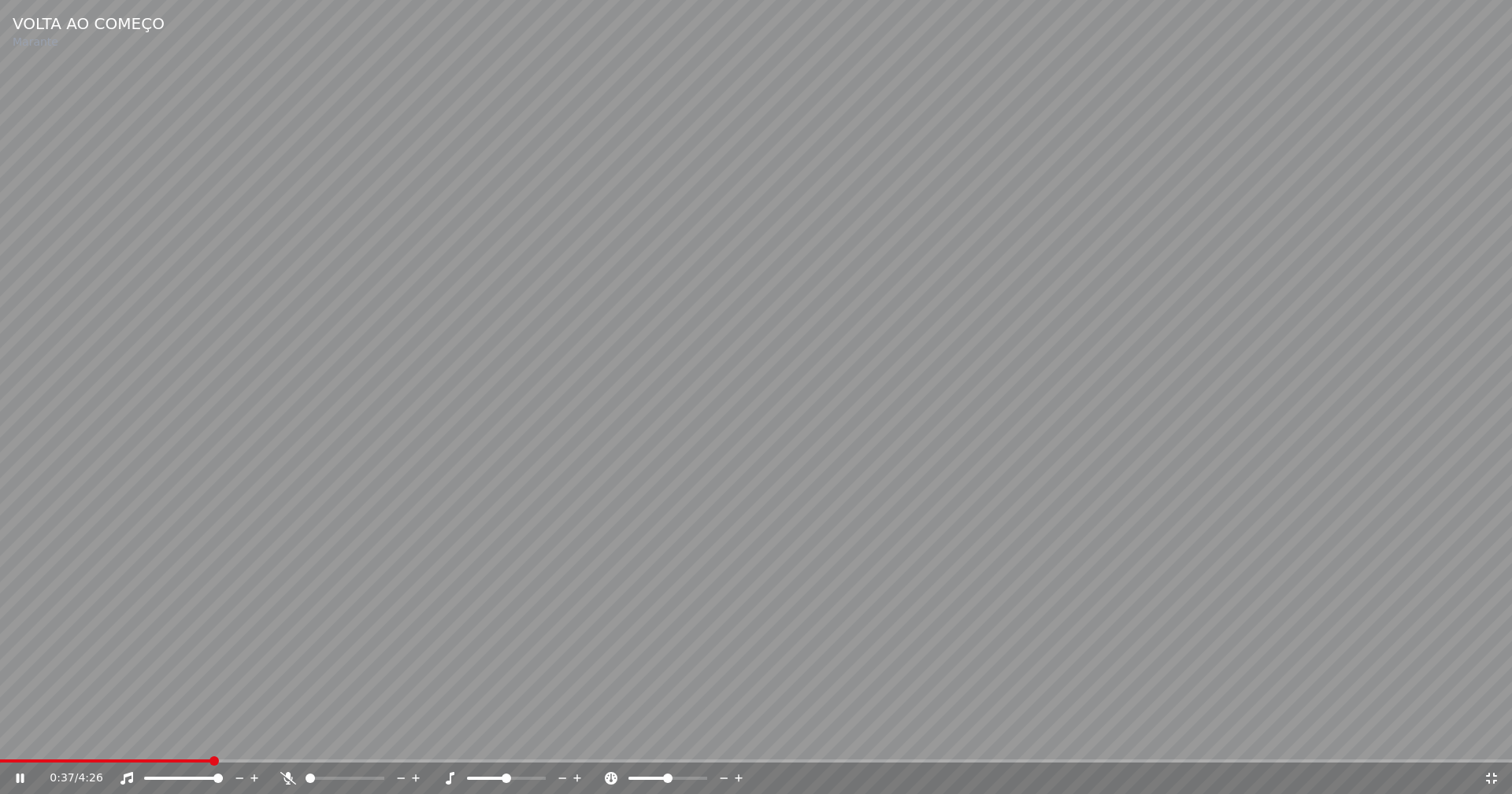
scroll to position [18833, 0]
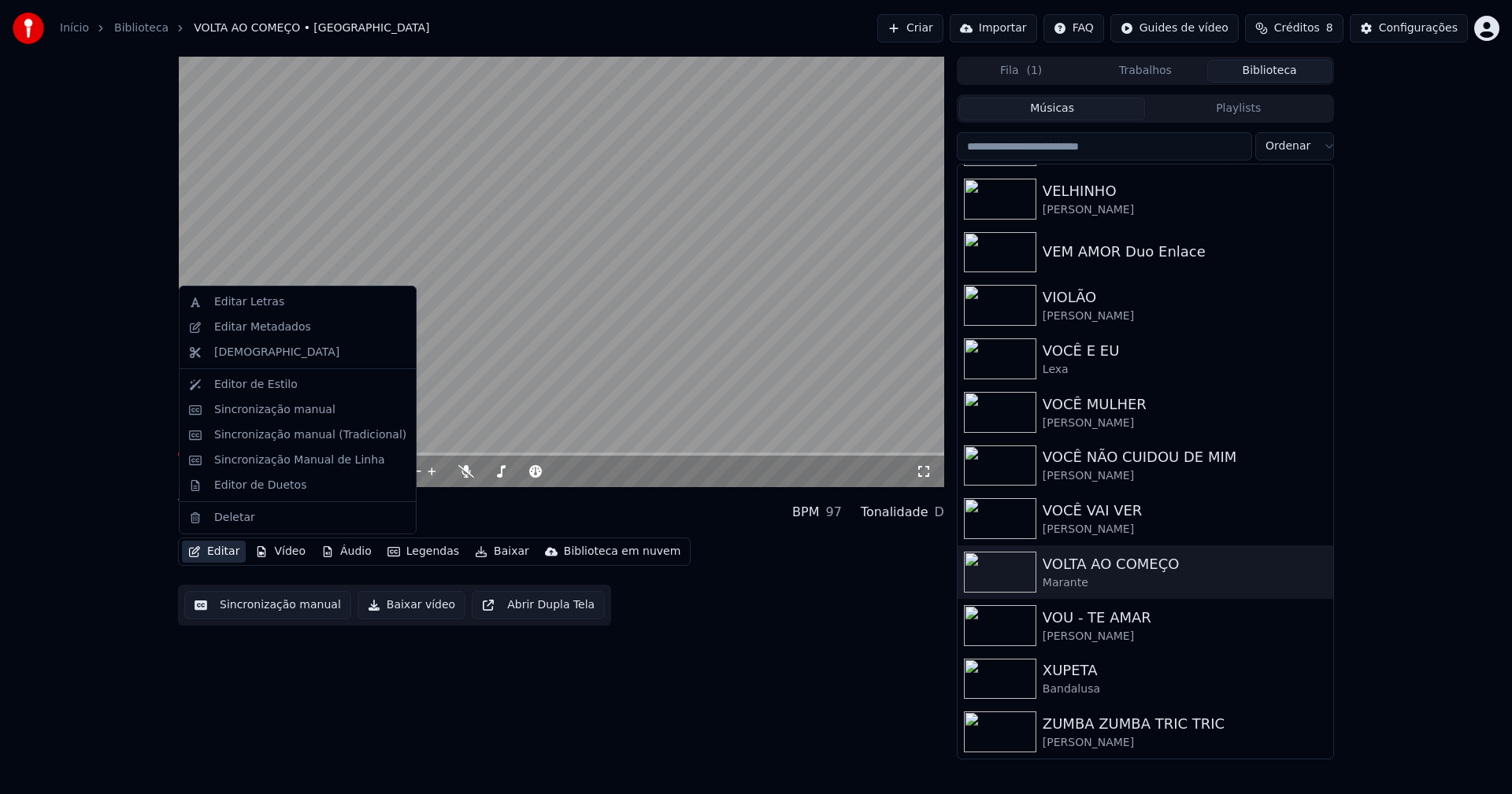
click at [226, 554] on button "Editar" at bounding box center [214, 552] width 64 height 22
click at [275, 439] on div "Sincronização manual (Tradicional)" at bounding box center [310, 435] width 193 height 15
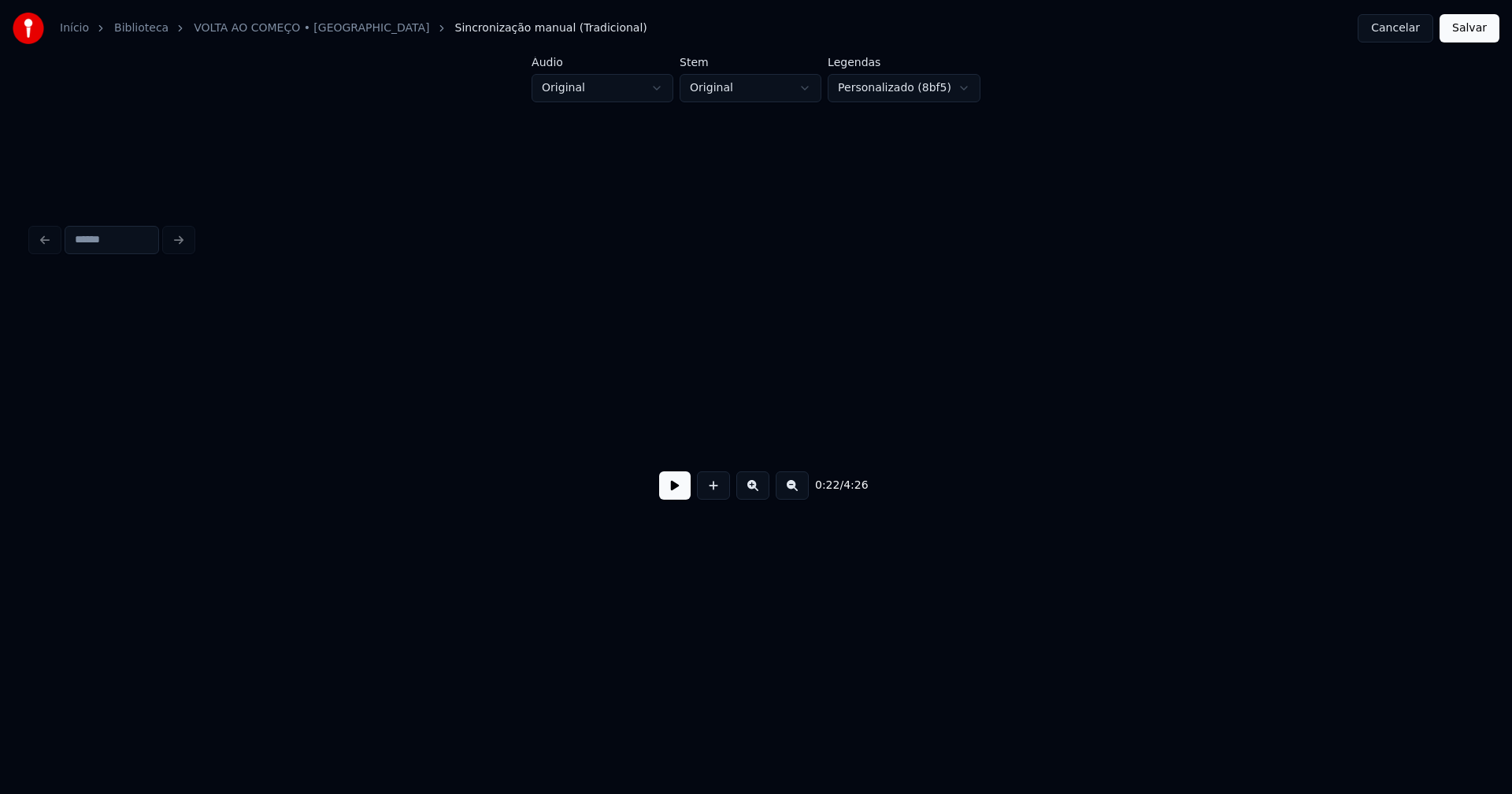
scroll to position [0, 3543]
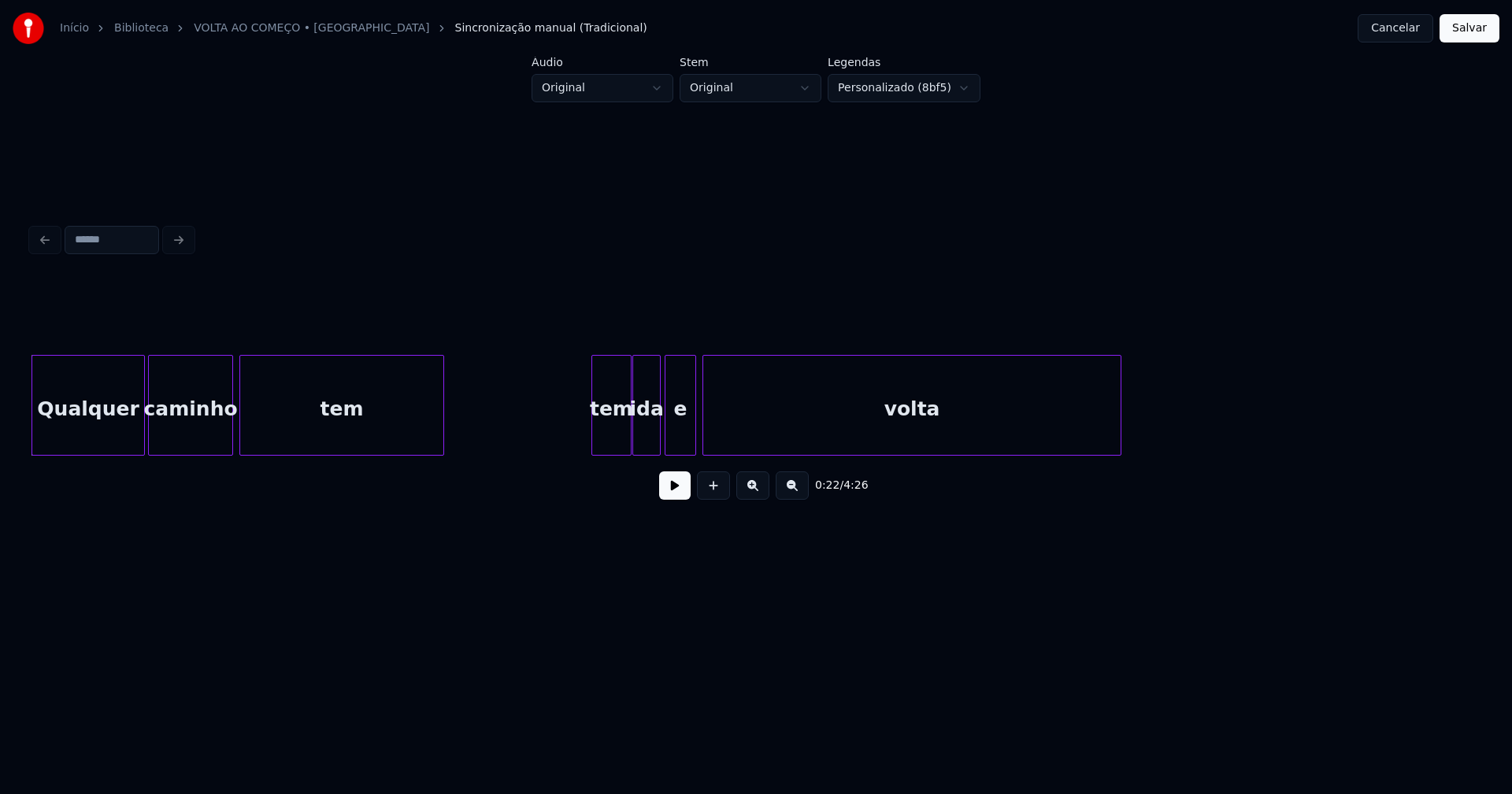
click at [679, 492] on button at bounding box center [675, 486] width 32 height 28
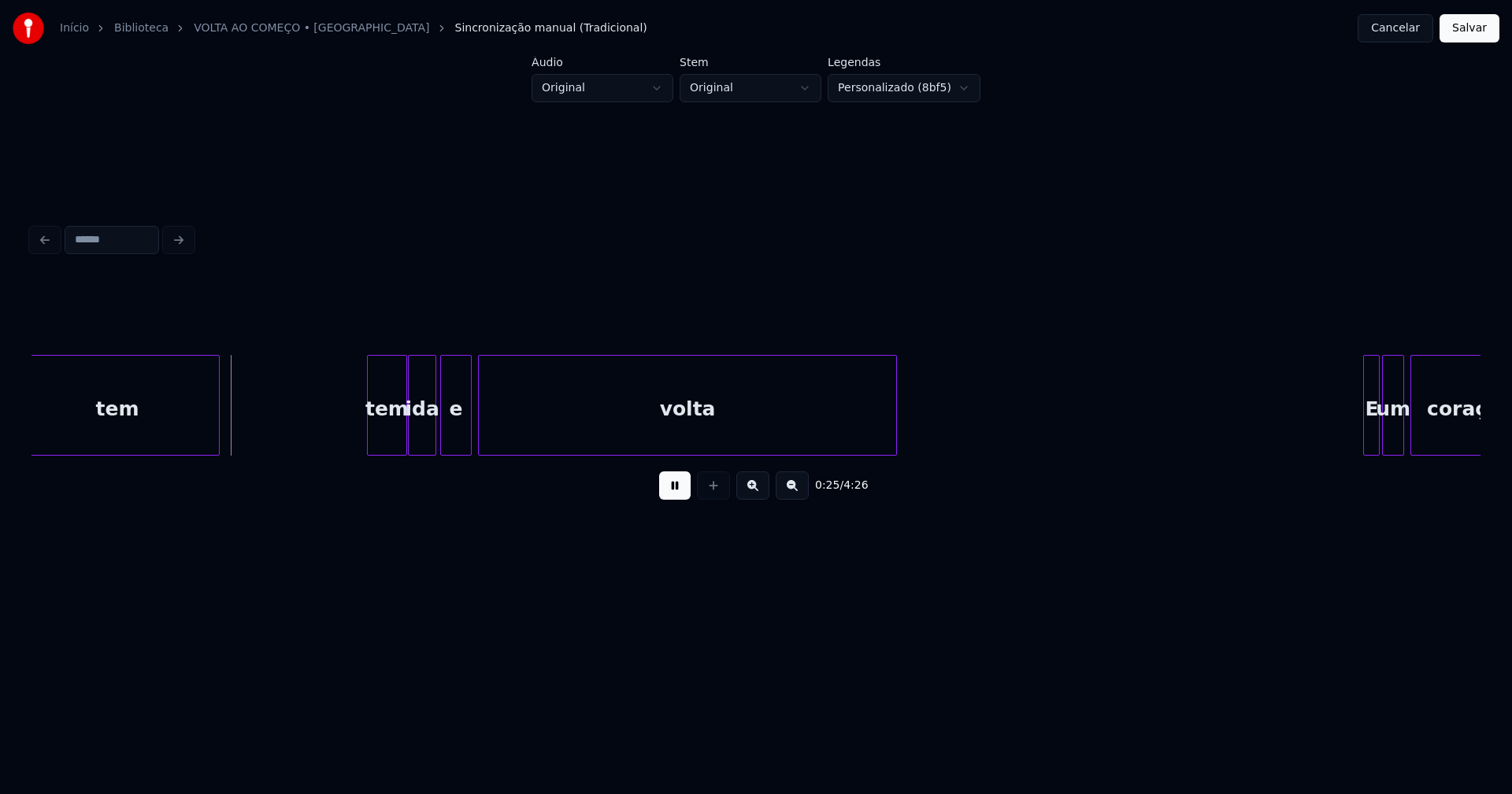
scroll to position [0, 3792]
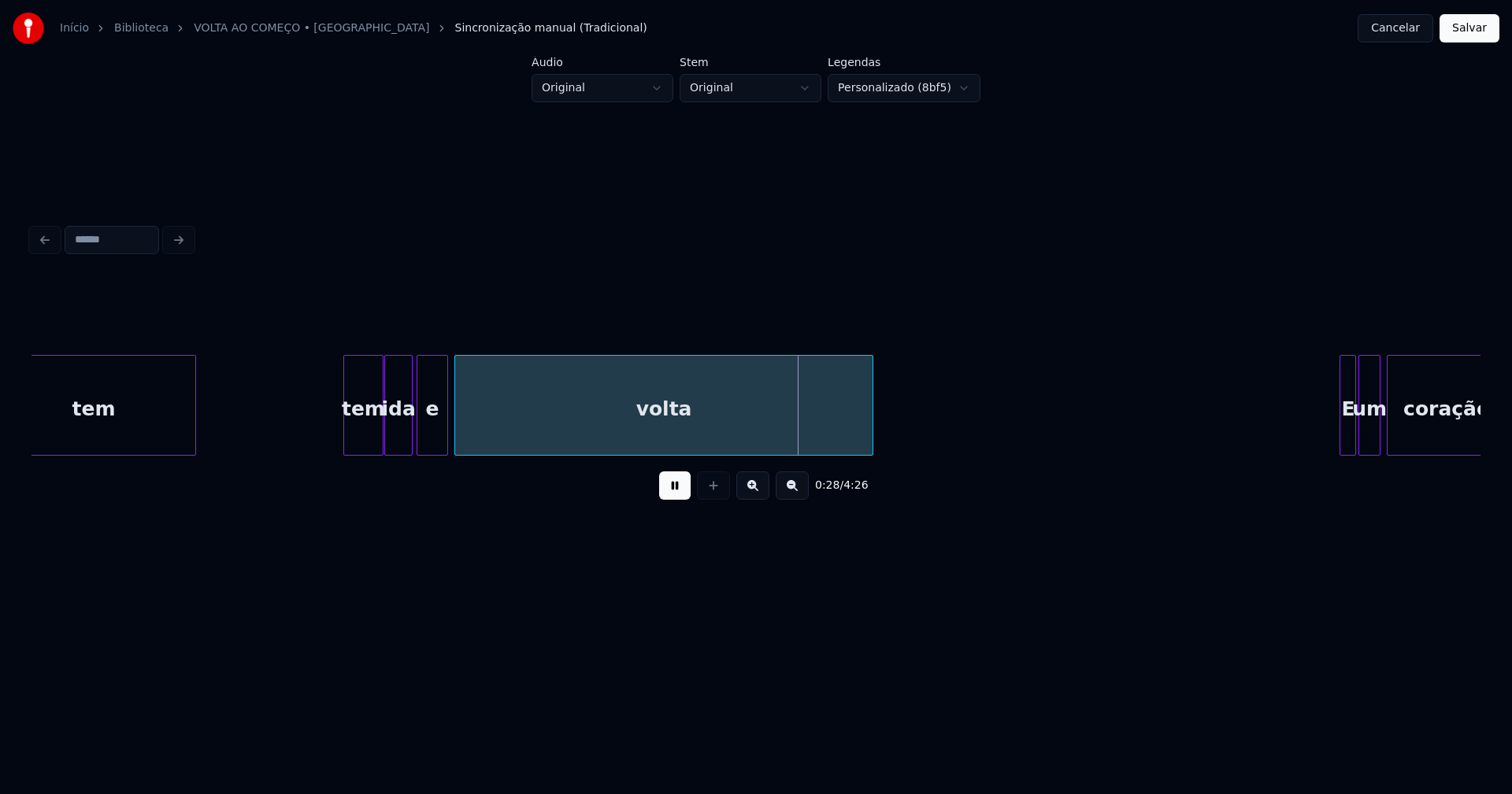
click at [374, 443] on div "tem" at bounding box center [363, 409] width 39 height 107
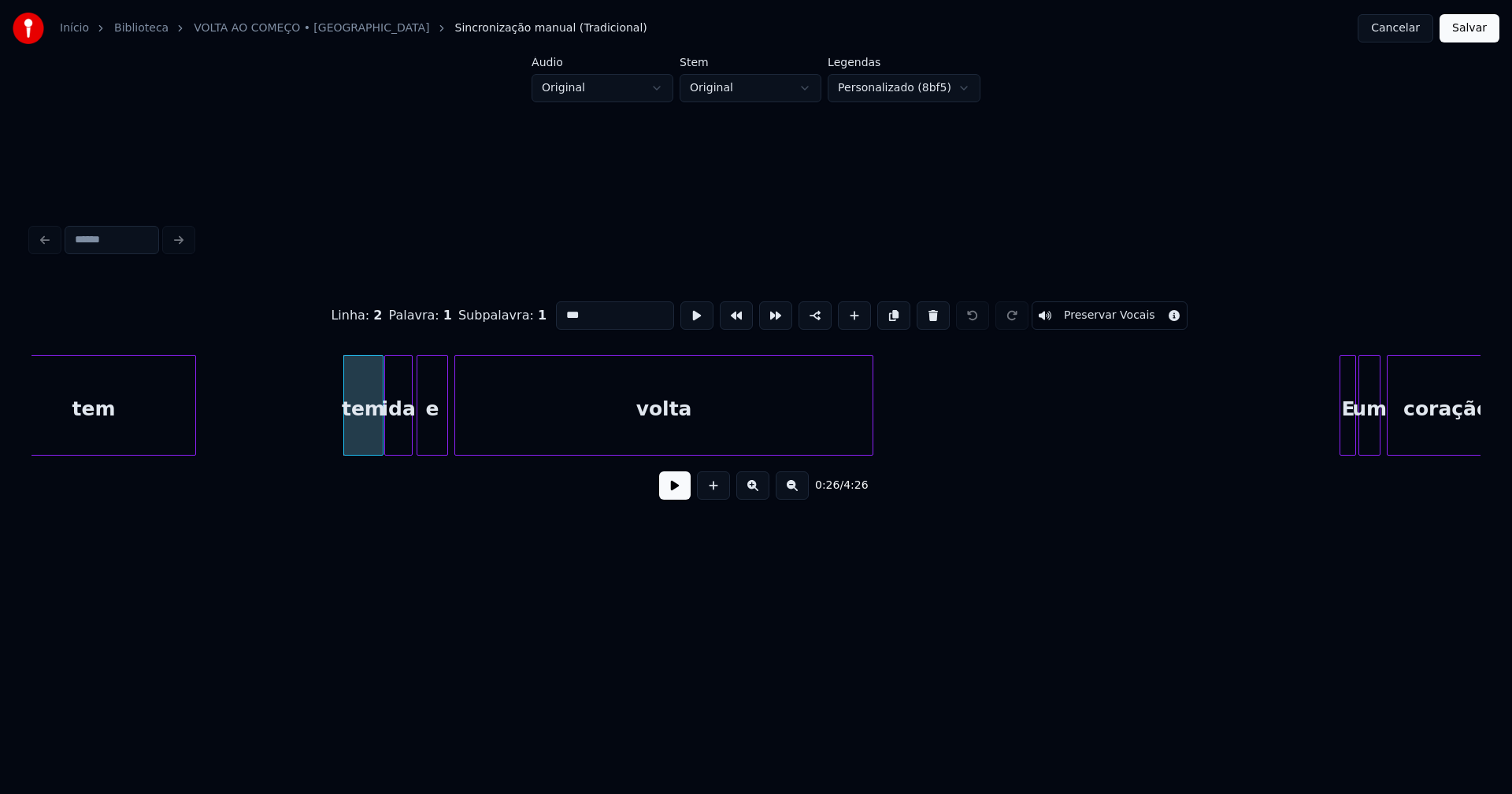
click at [558, 306] on input "***" at bounding box center [615, 315] width 118 height 28
type input "***"
click at [674, 486] on button at bounding box center [675, 486] width 32 height 28
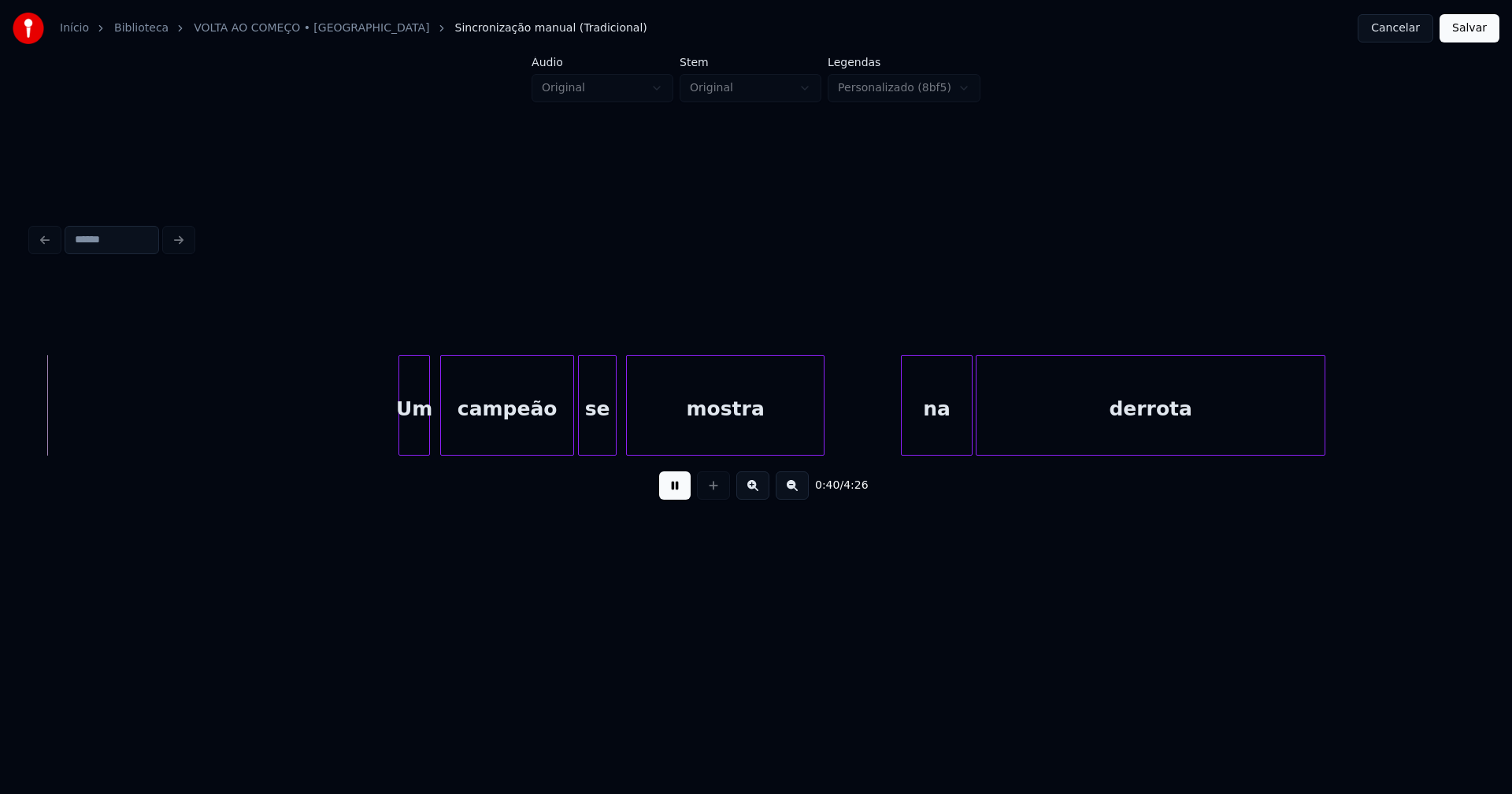
scroll to position [0, 6300]
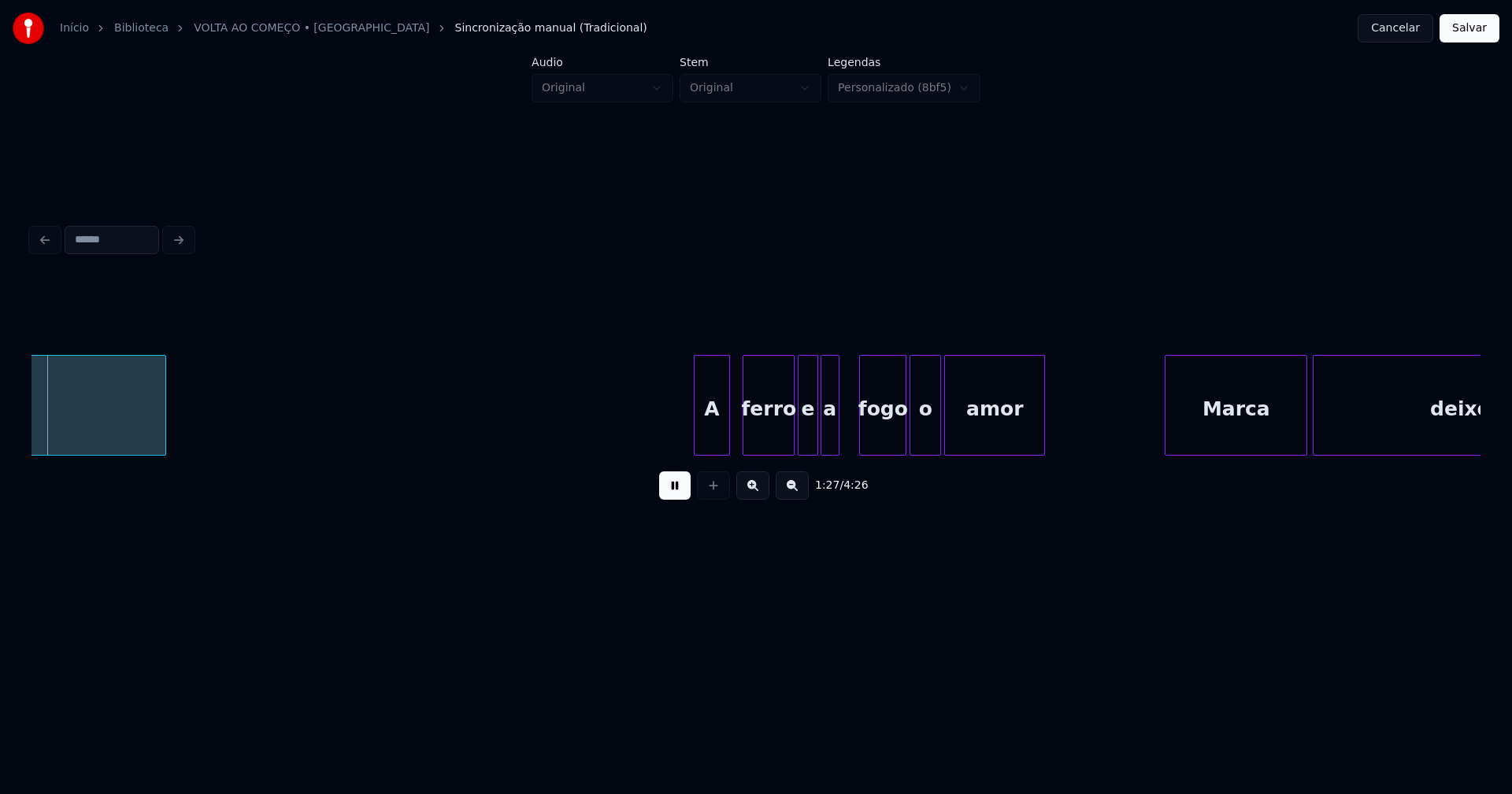
scroll to position [0, 13796]
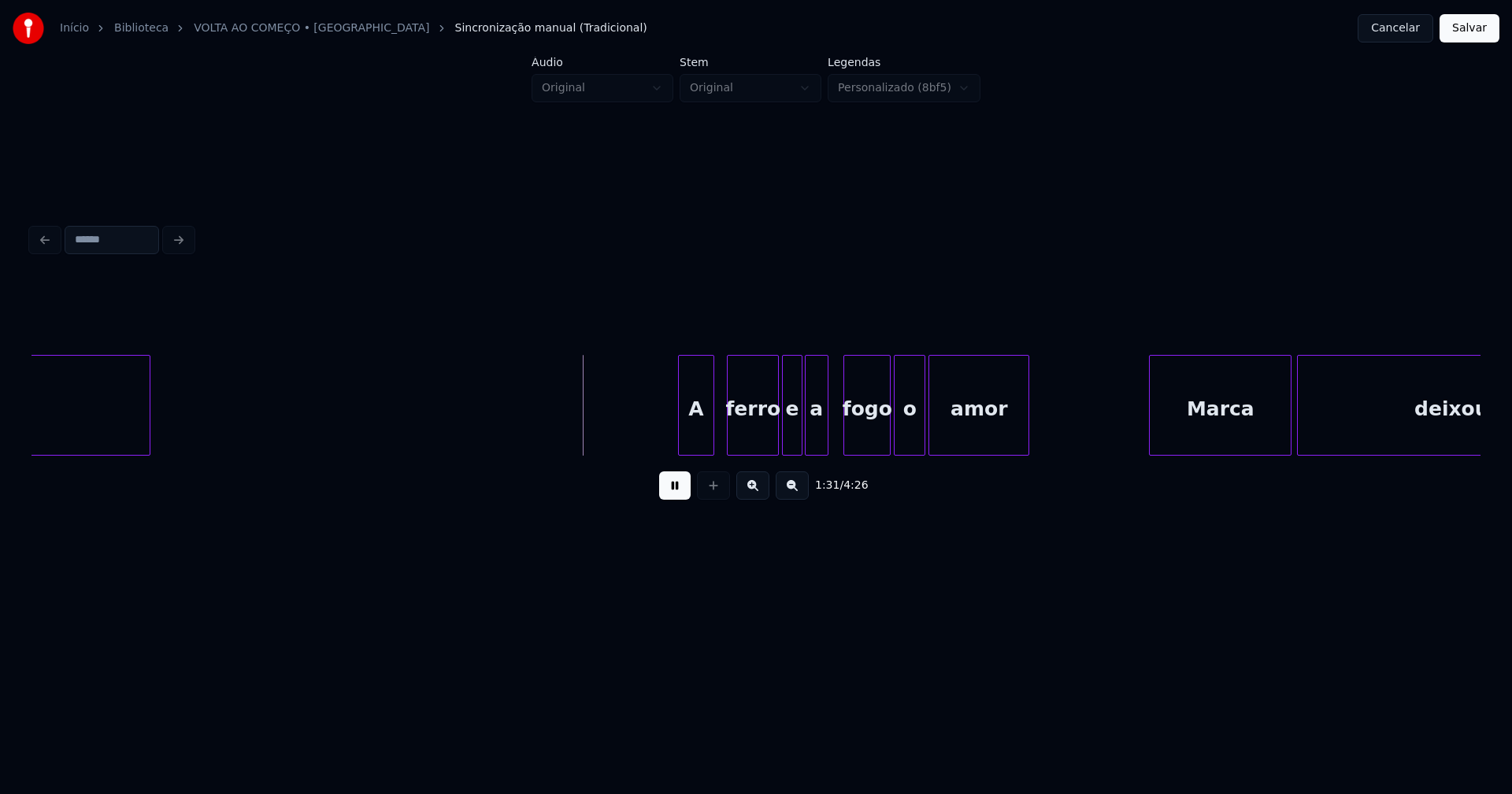
click at [824, 427] on div at bounding box center [824, 405] width 4 height 99
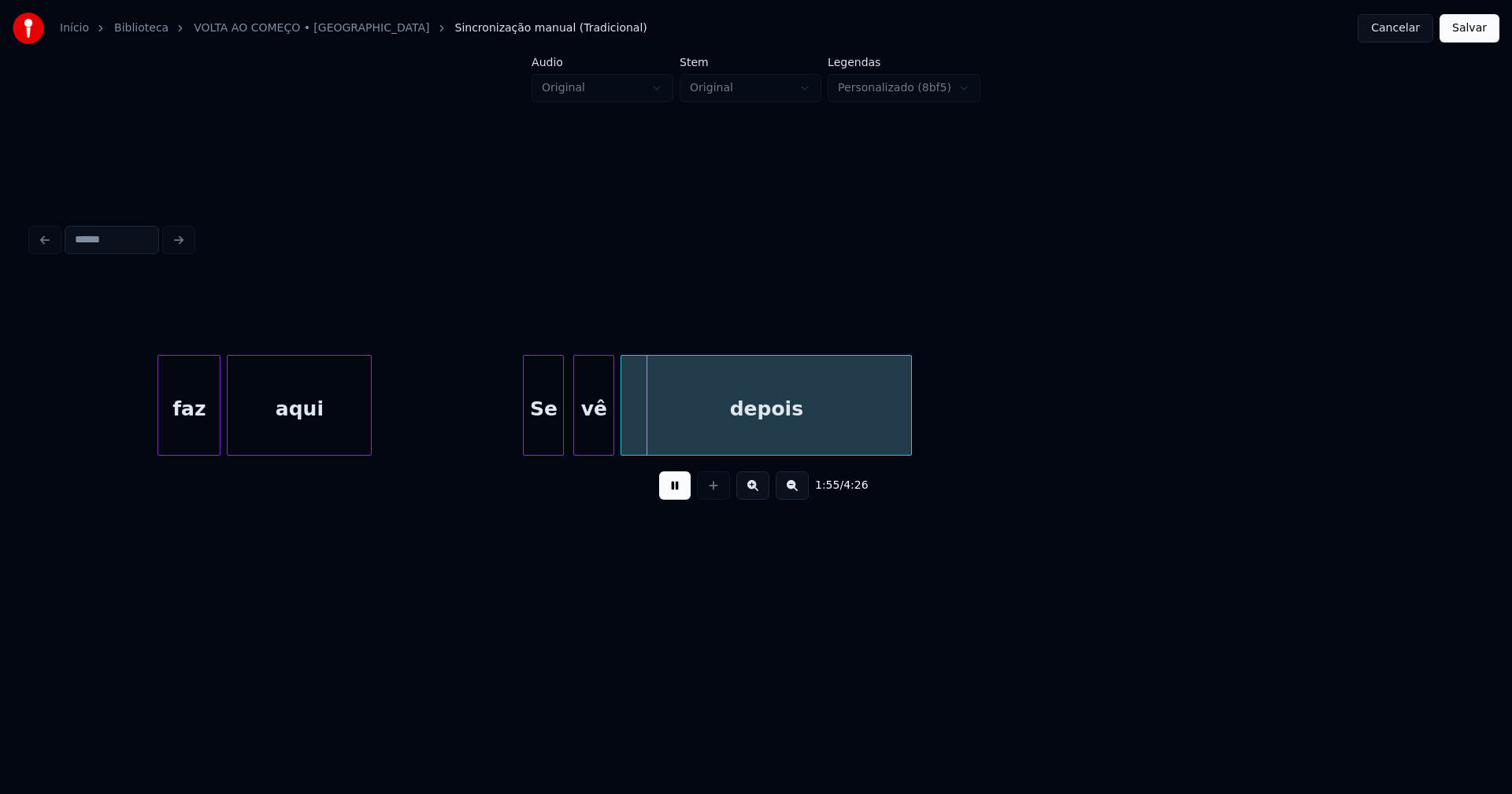
scroll to position [0, 17699]
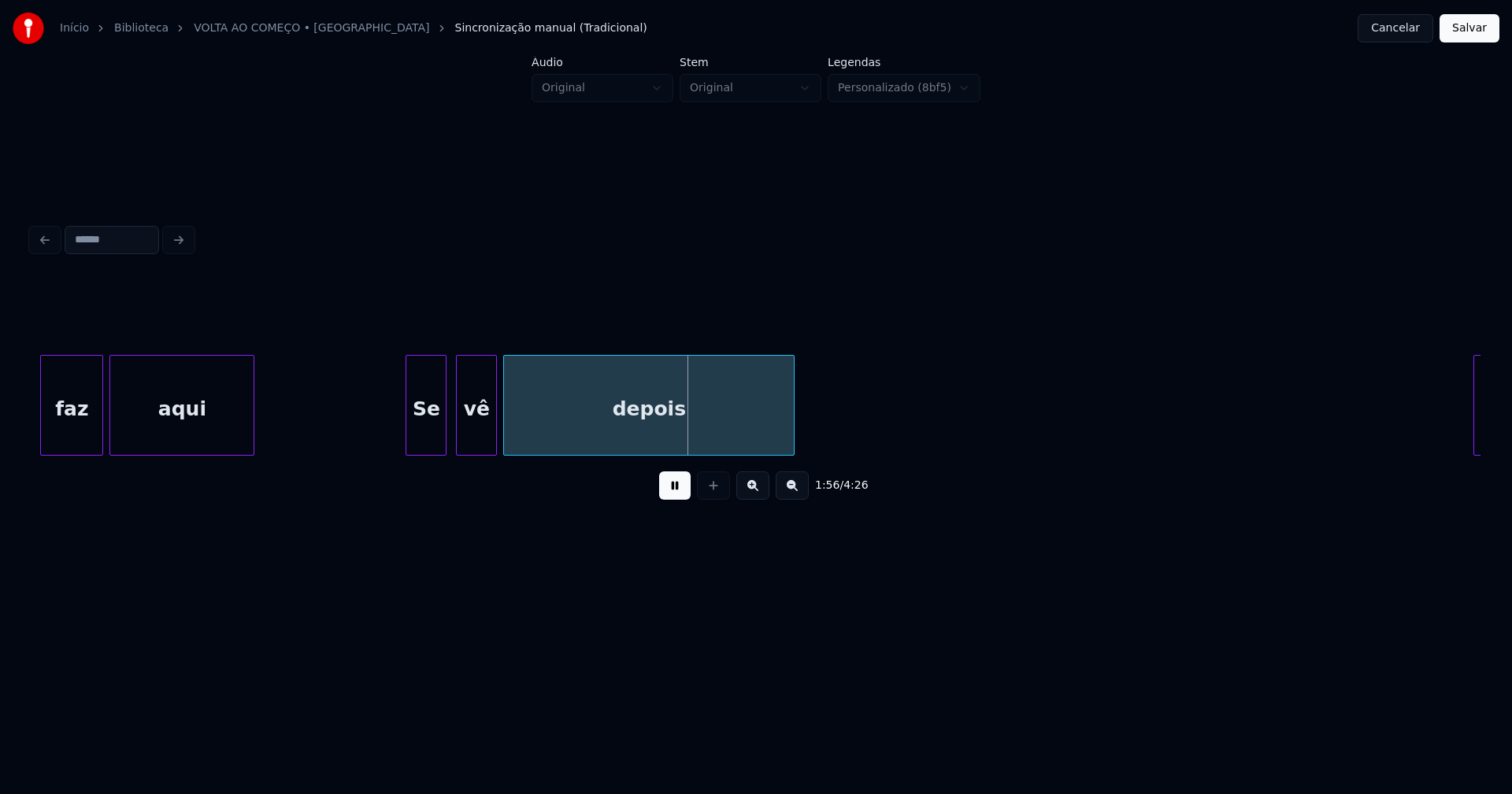
drag, startPoint x: 379, startPoint y: 426, endPoint x: 465, endPoint y: 426, distance: 86.0
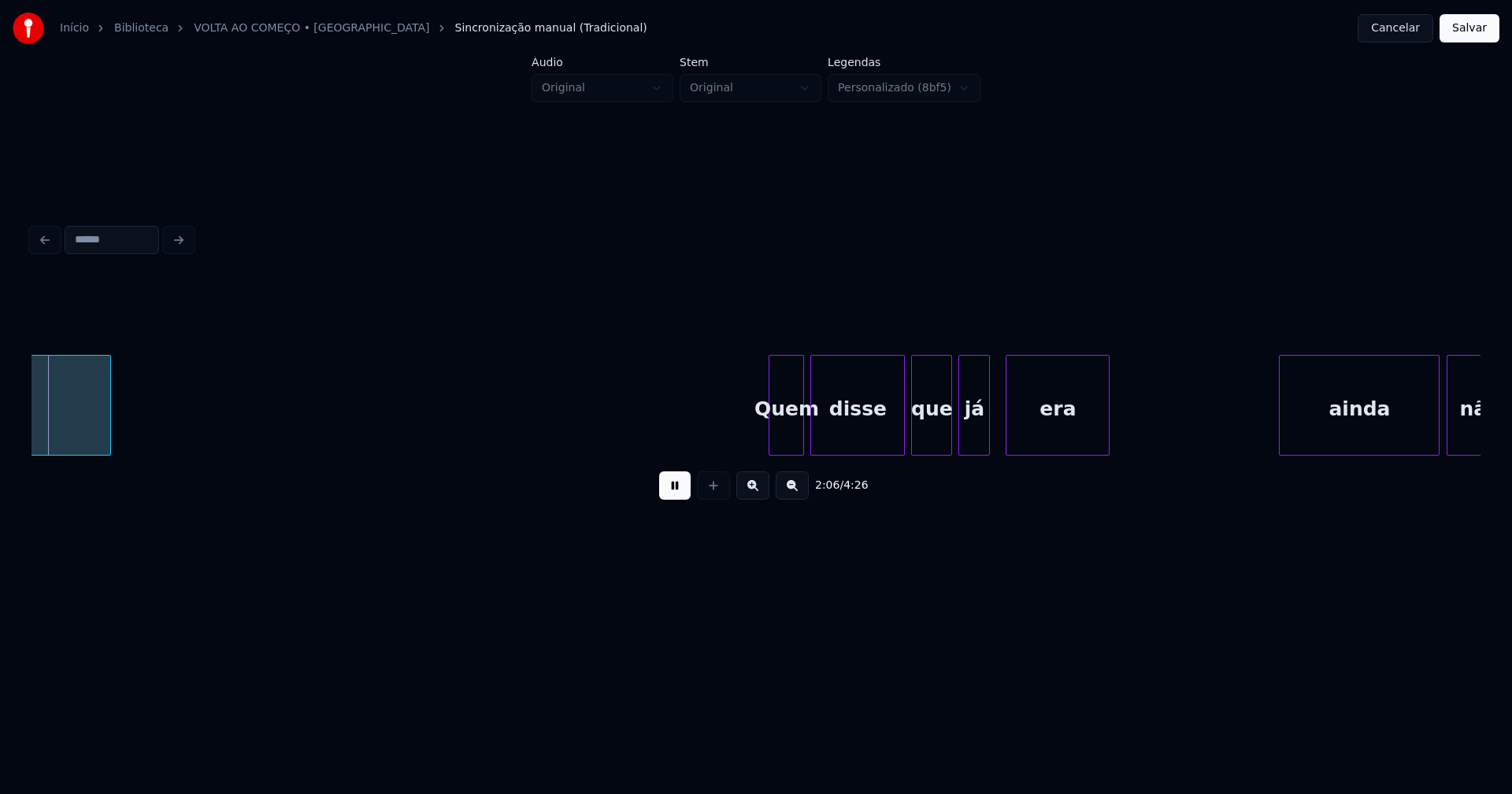
scroll to position [0, 19959]
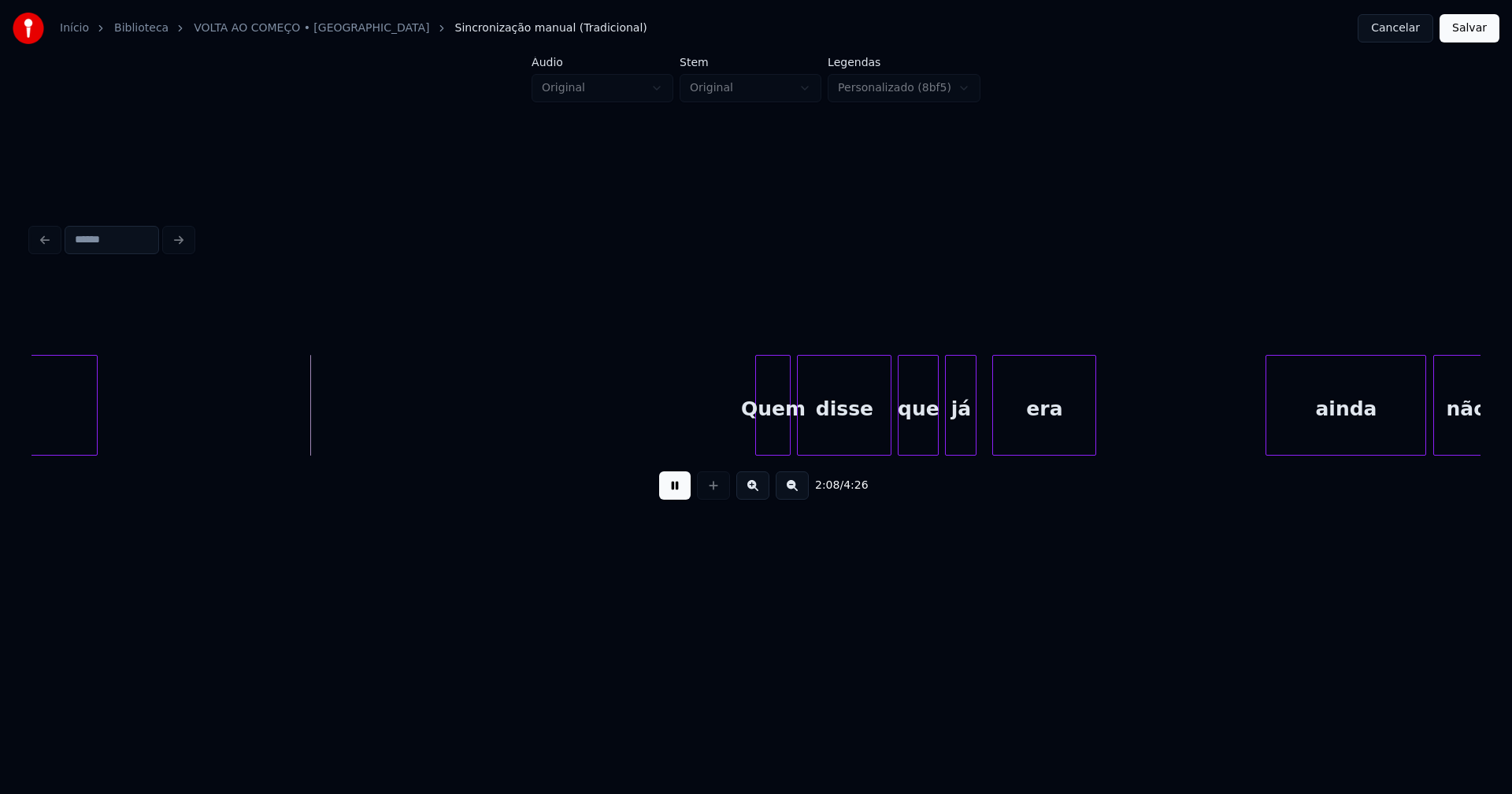
click at [1467, 34] on button "Salvar" at bounding box center [1470, 27] width 60 height 28
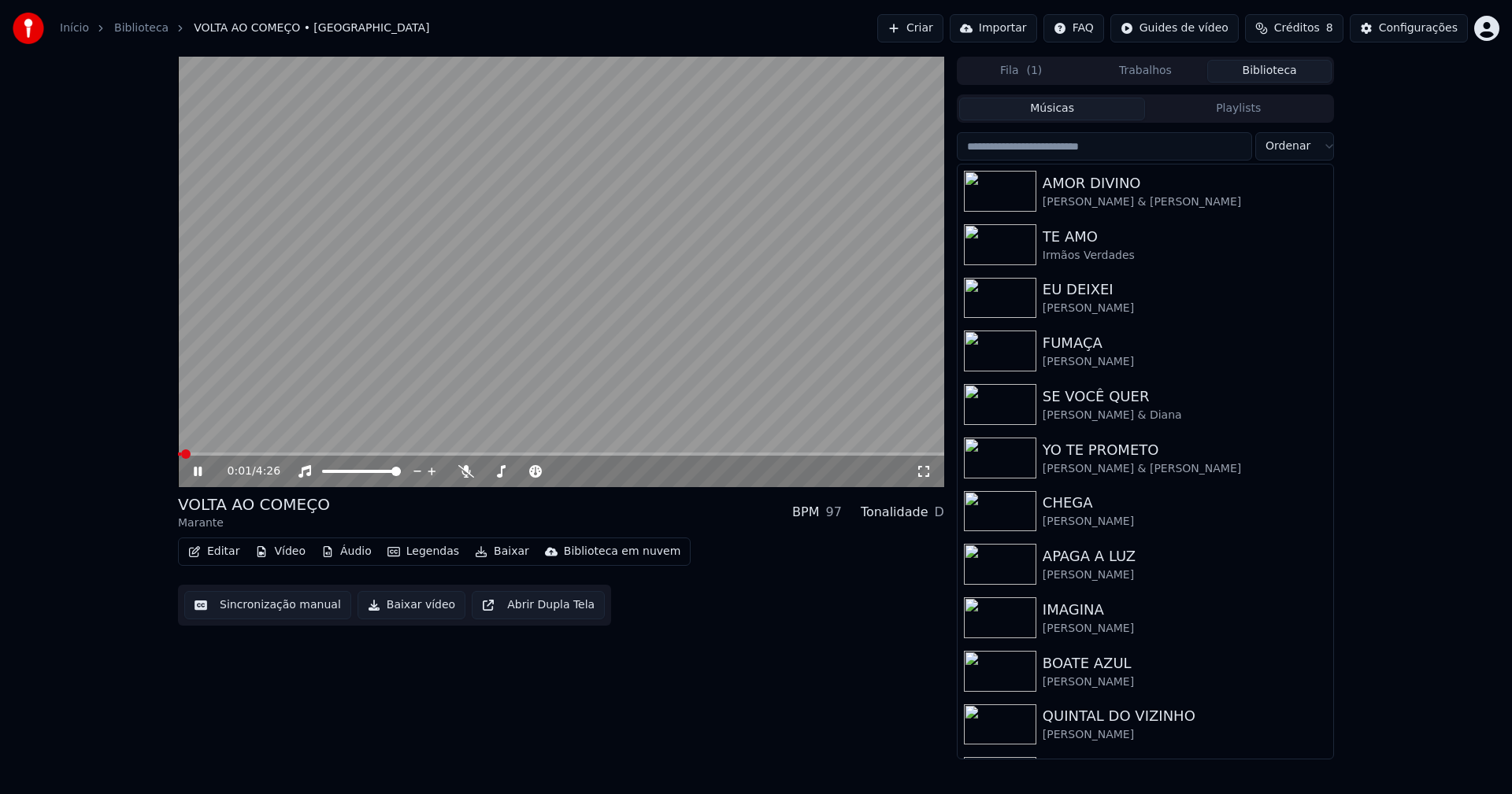
click at [181, 454] on span at bounding box center [180, 455] width 3 height 3
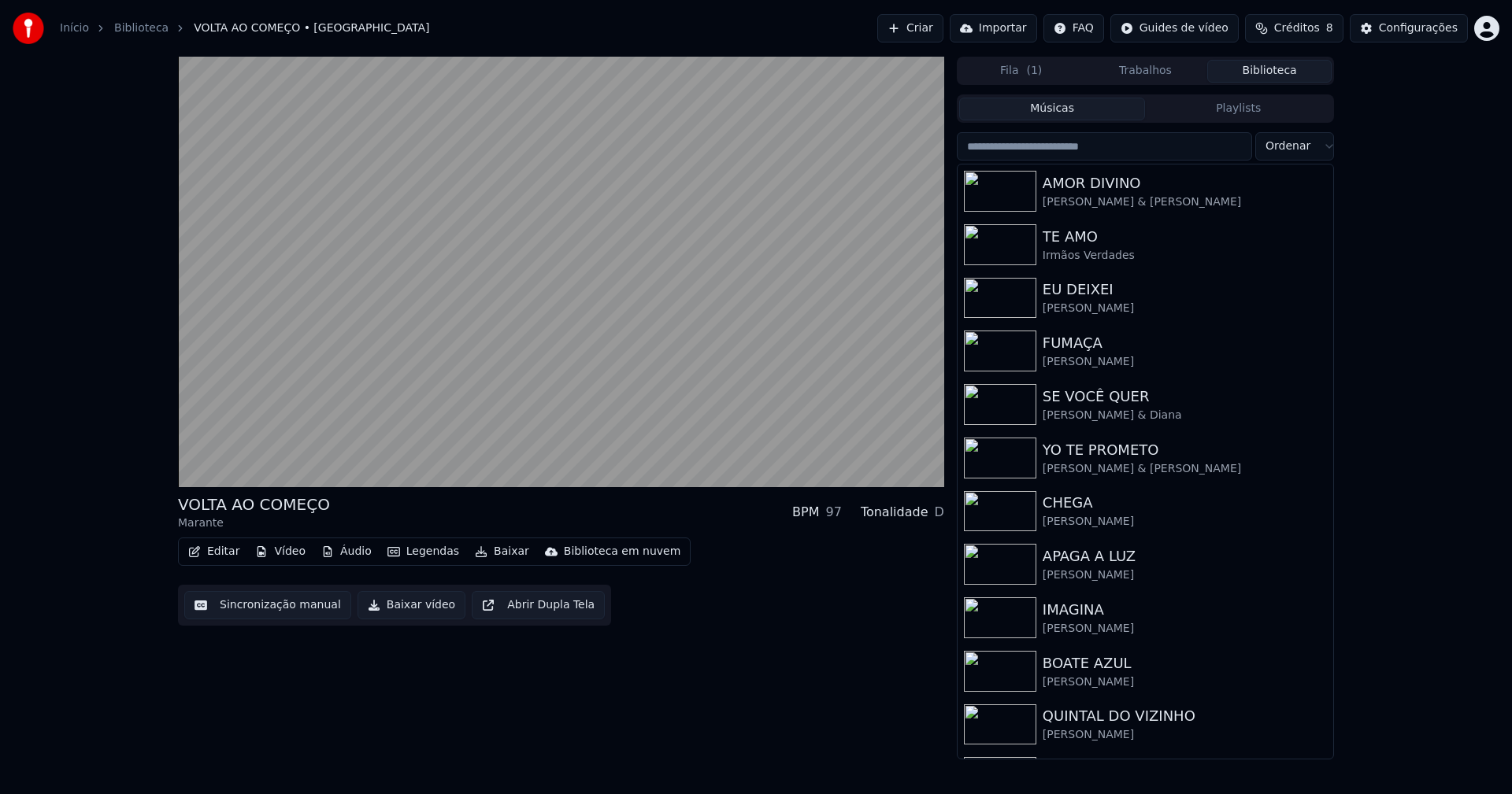
click at [292, 548] on button "Vídeo" at bounding box center [279, 552] width 63 height 22
click at [358, 712] on div "VOLTA AO COMEÇO Marante BPM 97 Tonalidade D Editar Vídeo Áudio Legendas Baixar …" at bounding box center [560, 408] width 766 height 703
click at [1425, 34] on div "Configurações" at bounding box center [1418, 28] width 79 height 15
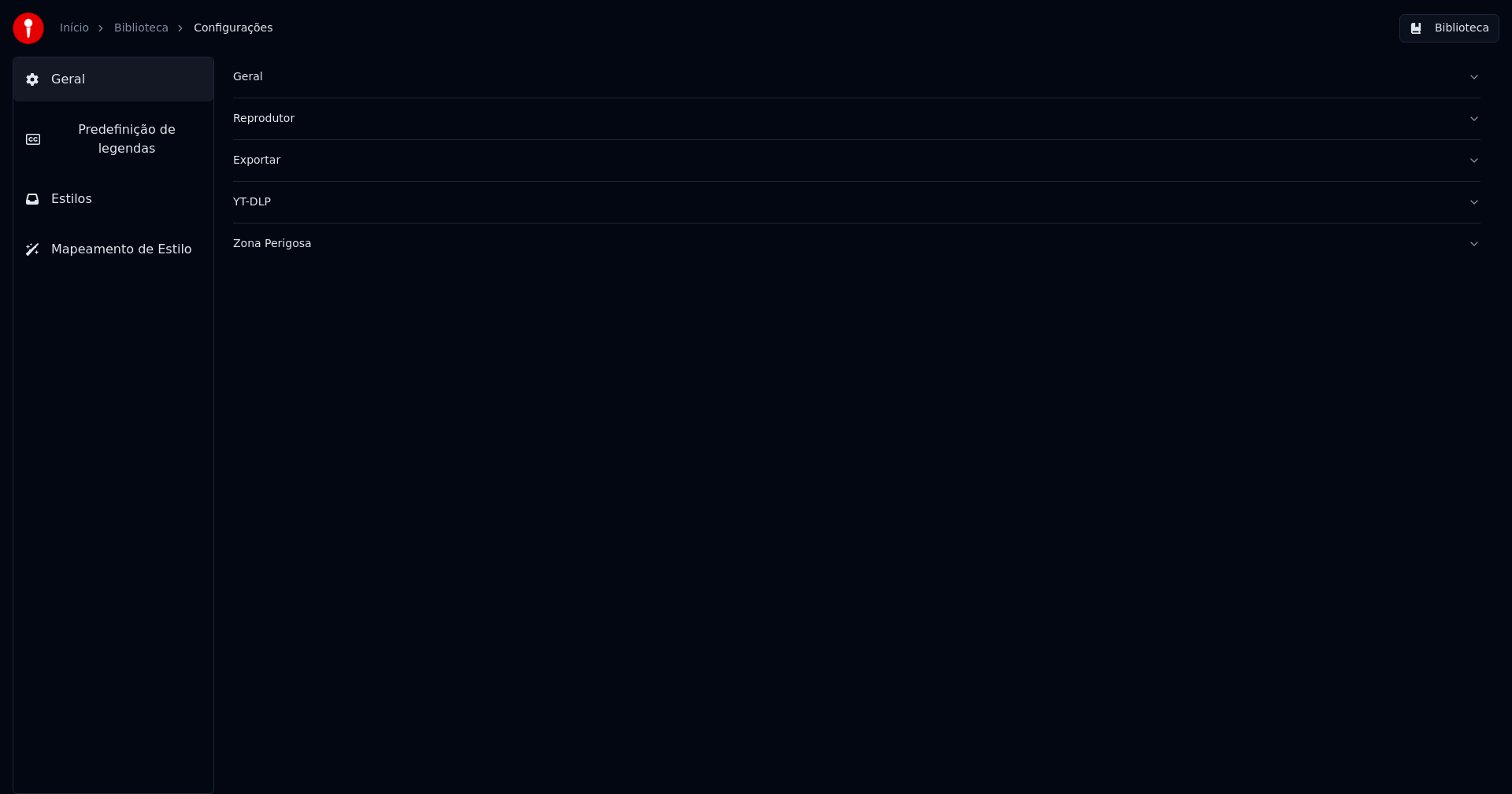
click at [132, 134] on span "Predefinição de legendas" at bounding box center [126, 139] width 148 height 38
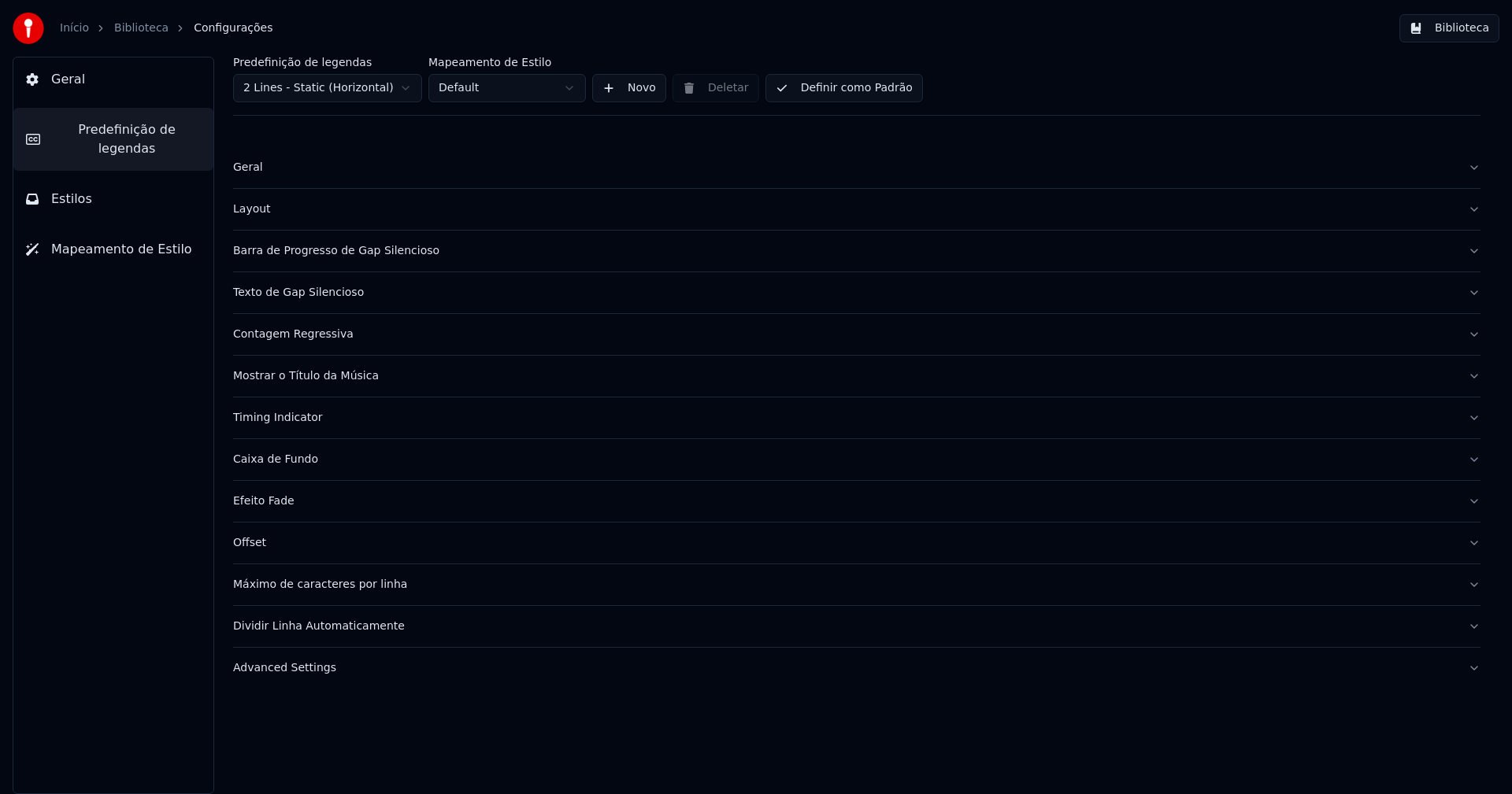
click at [376, 261] on button "Barra de Progresso de Gap Silencioso" at bounding box center [856, 251] width 1247 height 41
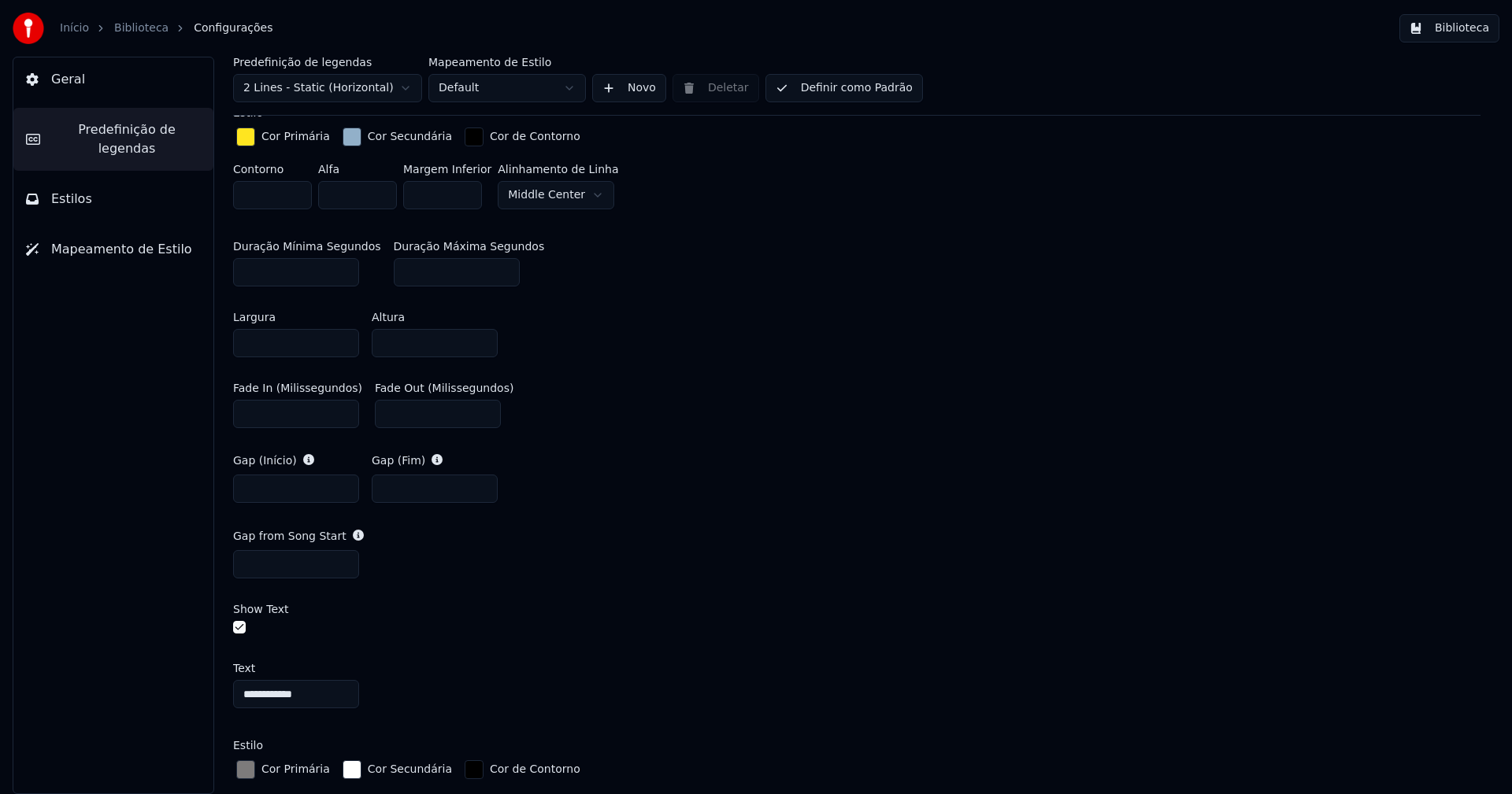
scroll to position [630, 0]
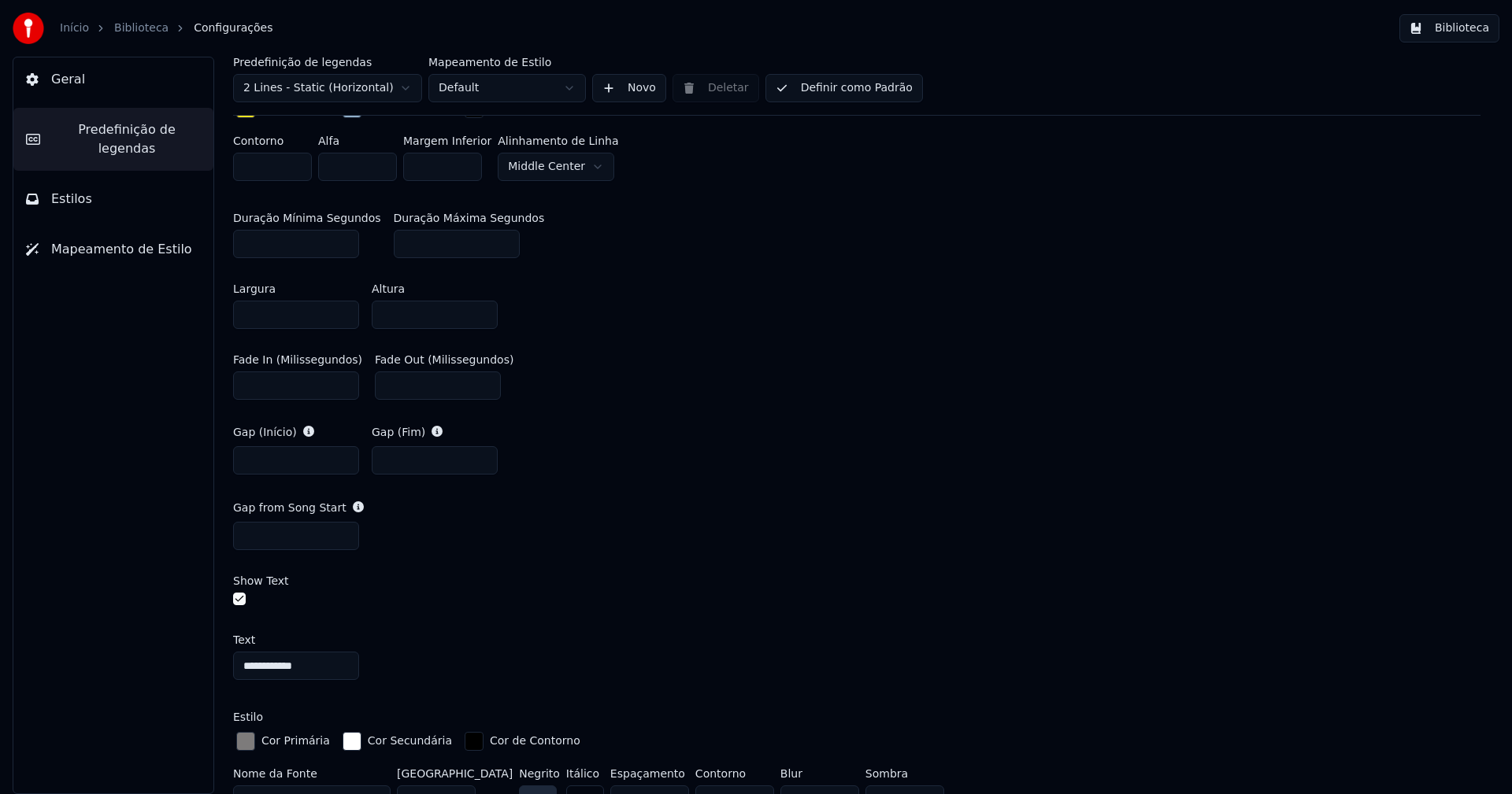
drag, startPoint x: 268, startPoint y: 539, endPoint x: 406, endPoint y: 558, distance: 139.3
click at [269, 539] on input "***" at bounding box center [296, 535] width 126 height 28
type input "***"
click at [718, 487] on div "Gap from Song Start ***" at bounding box center [856, 525] width 1247 height 76
drag, startPoint x: 755, startPoint y: 470, endPoint x: 848, endPoint y: 411, distance: 110.1
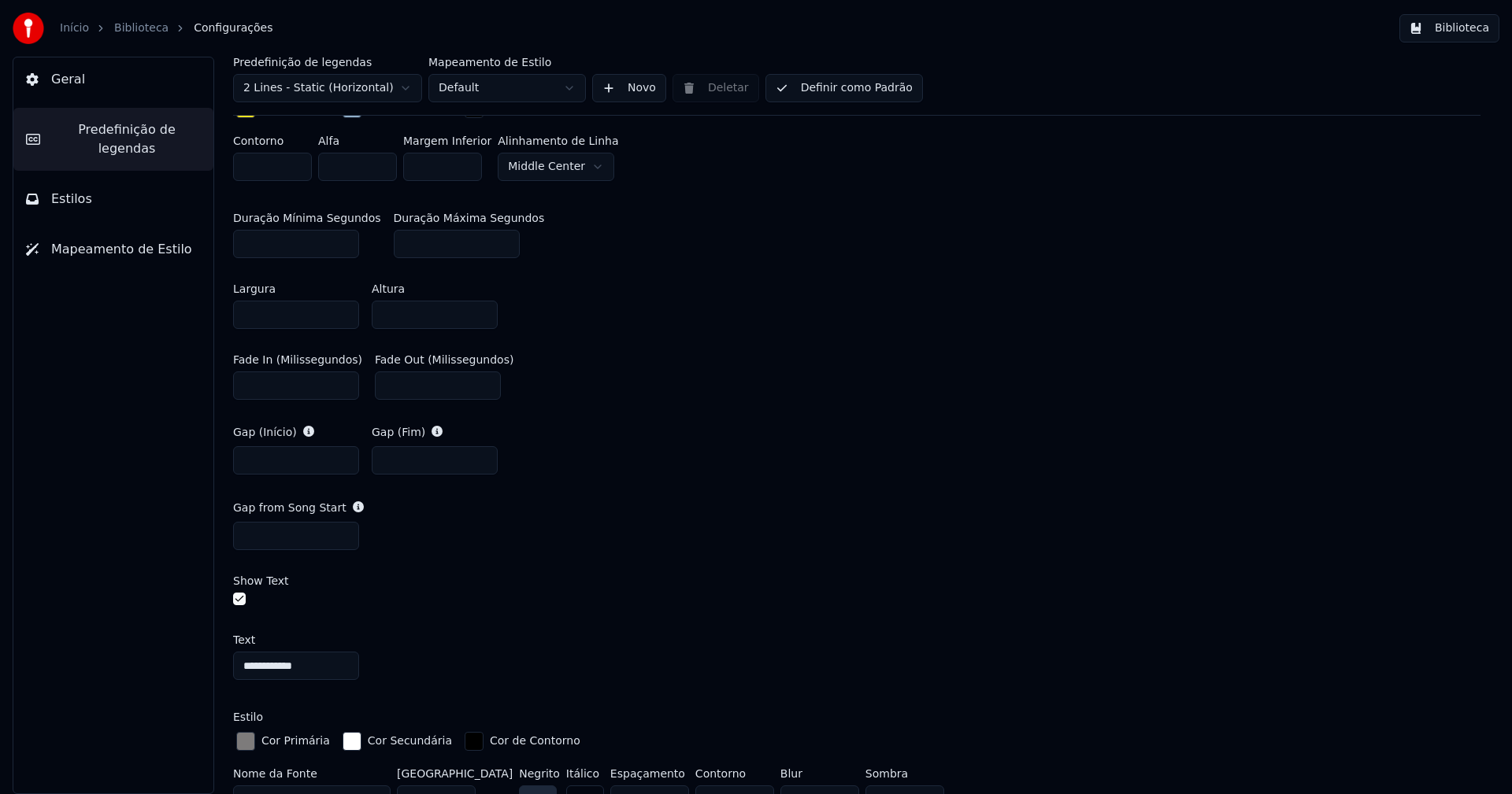
click at [755, 470] on div "Gap (Início) * Gap (Fim) *" at bounding box center [856, 450] width 1247 height 76
click at [1459, 32] on button "Biblioteca" at bounding box center [1449, 27] width 100 height 28
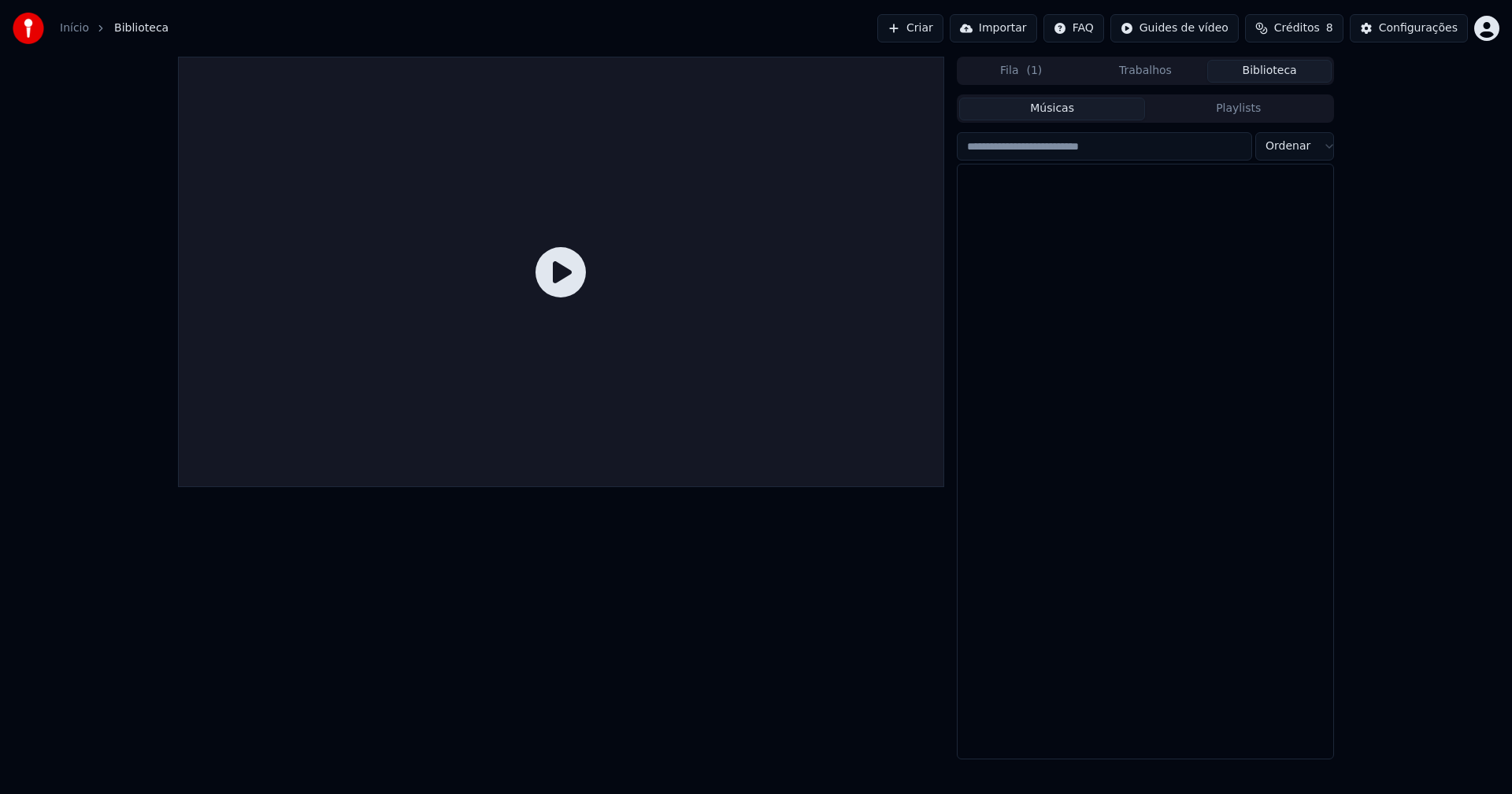
scroll to position [18833, 0]
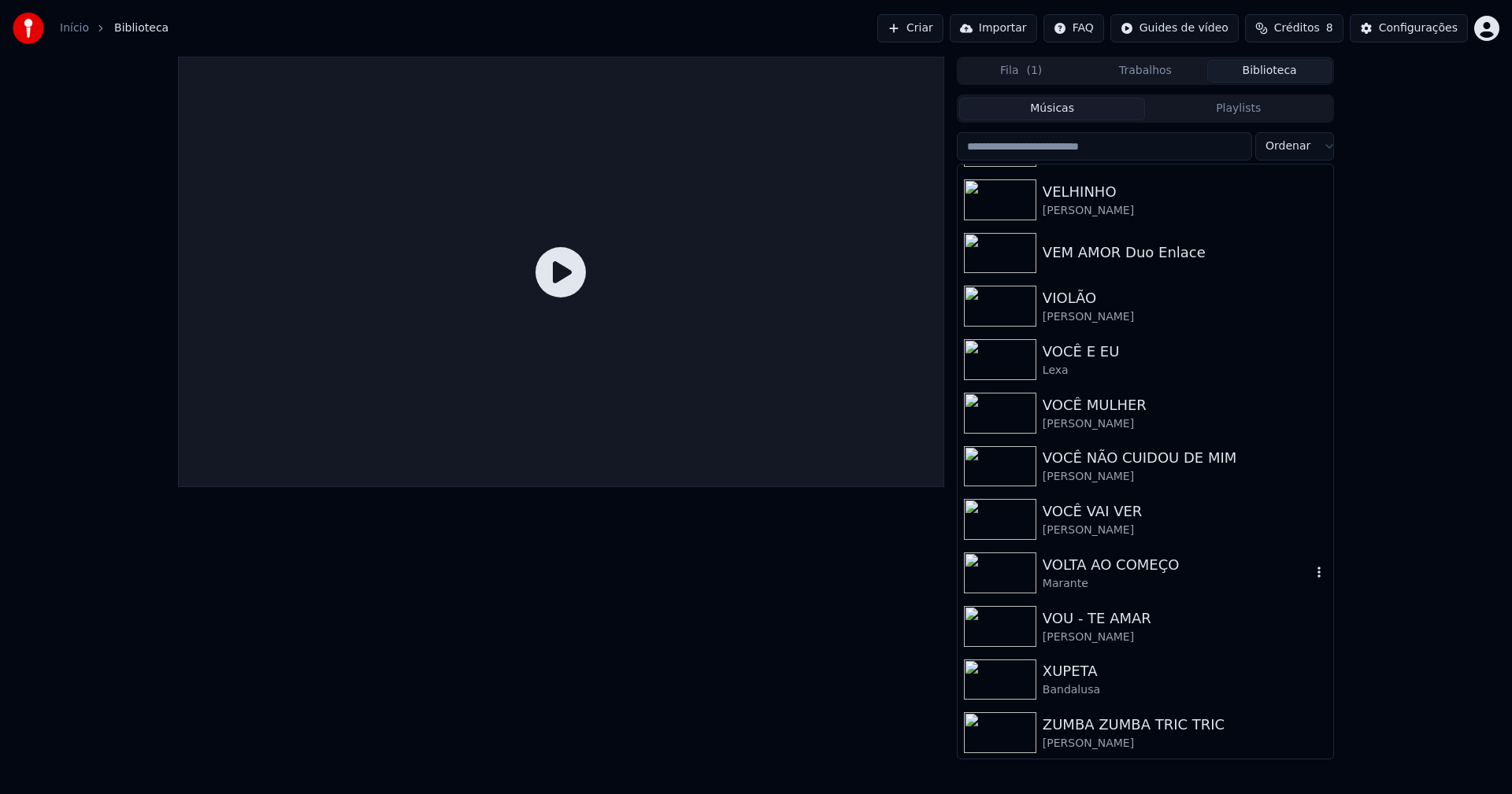
click at [1104, 577] on div "Marante" at bounding box center [1177, 584] width 268 height 15
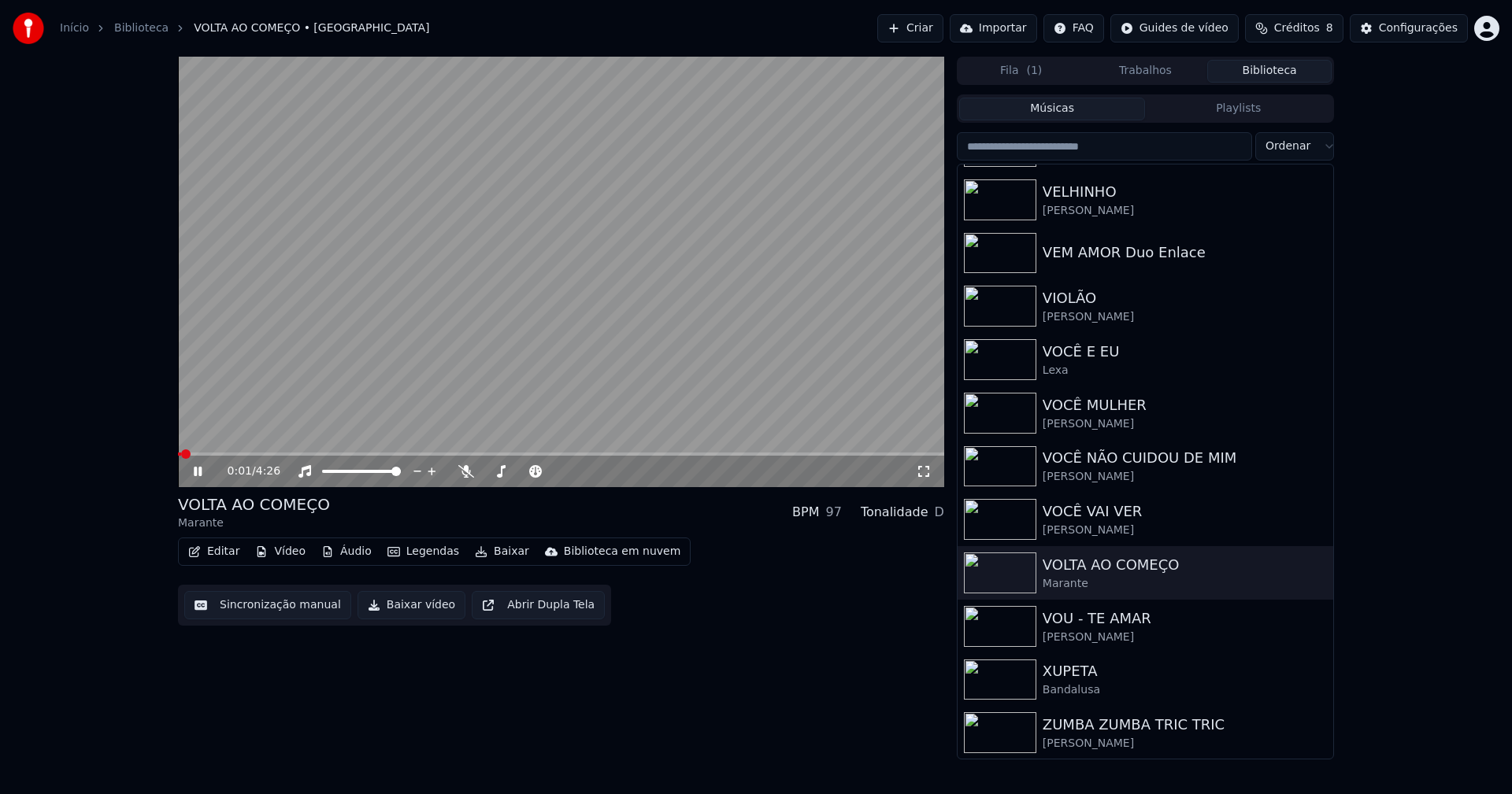
click at [180, 455] on span at bounding box center [180, 455] width 3 height 3
click at [1080, 525] on div "[PERSON_NAME]" at bounding box center [1177, 530] width 268 height 15
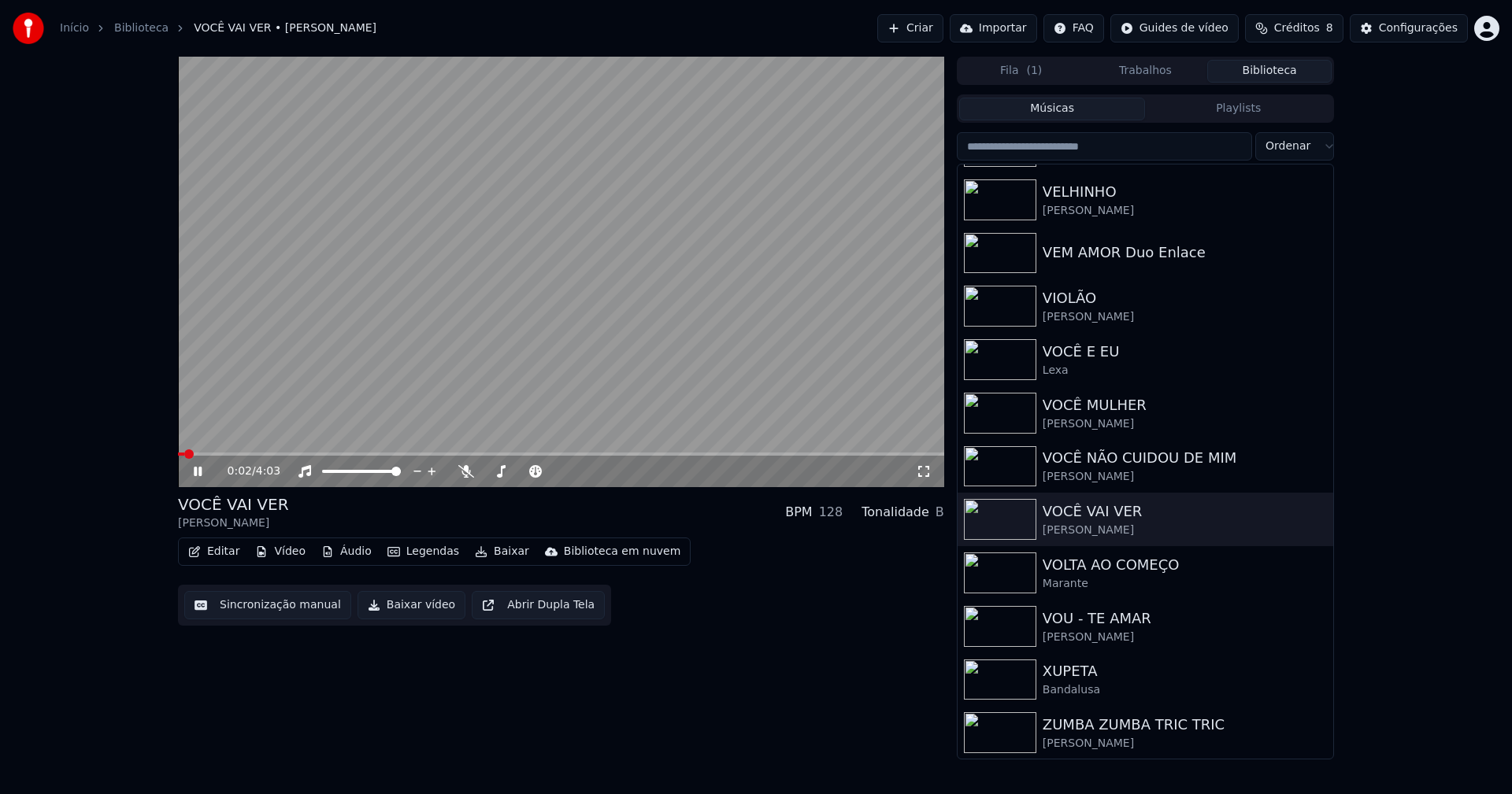
click at [183, 455] on span at bounding box center [181, 455] width 6 height 3
click at [178, 455] on span at bounding box center [178, 455] width 0 height 3
click at [179, 454] on span at bounding box center [205, 455] width 55 height 3
click at [1428, 32] on div "Configurações" at bounding box center [1418, 28] width 79 height 15
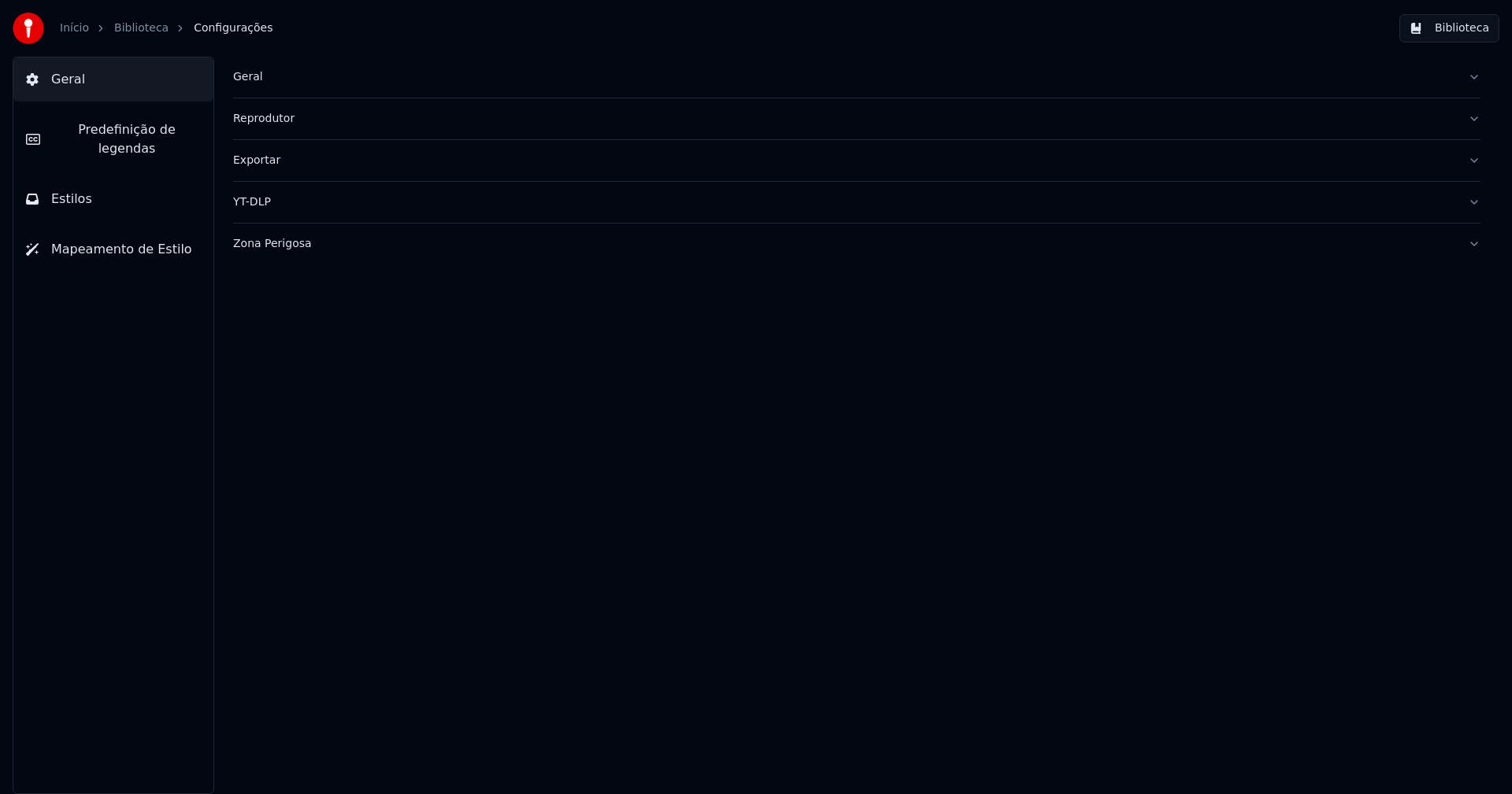
click at [180, 131] on span "Predefinição de legendas" at bounding box center [126, 139] width 148 height 38
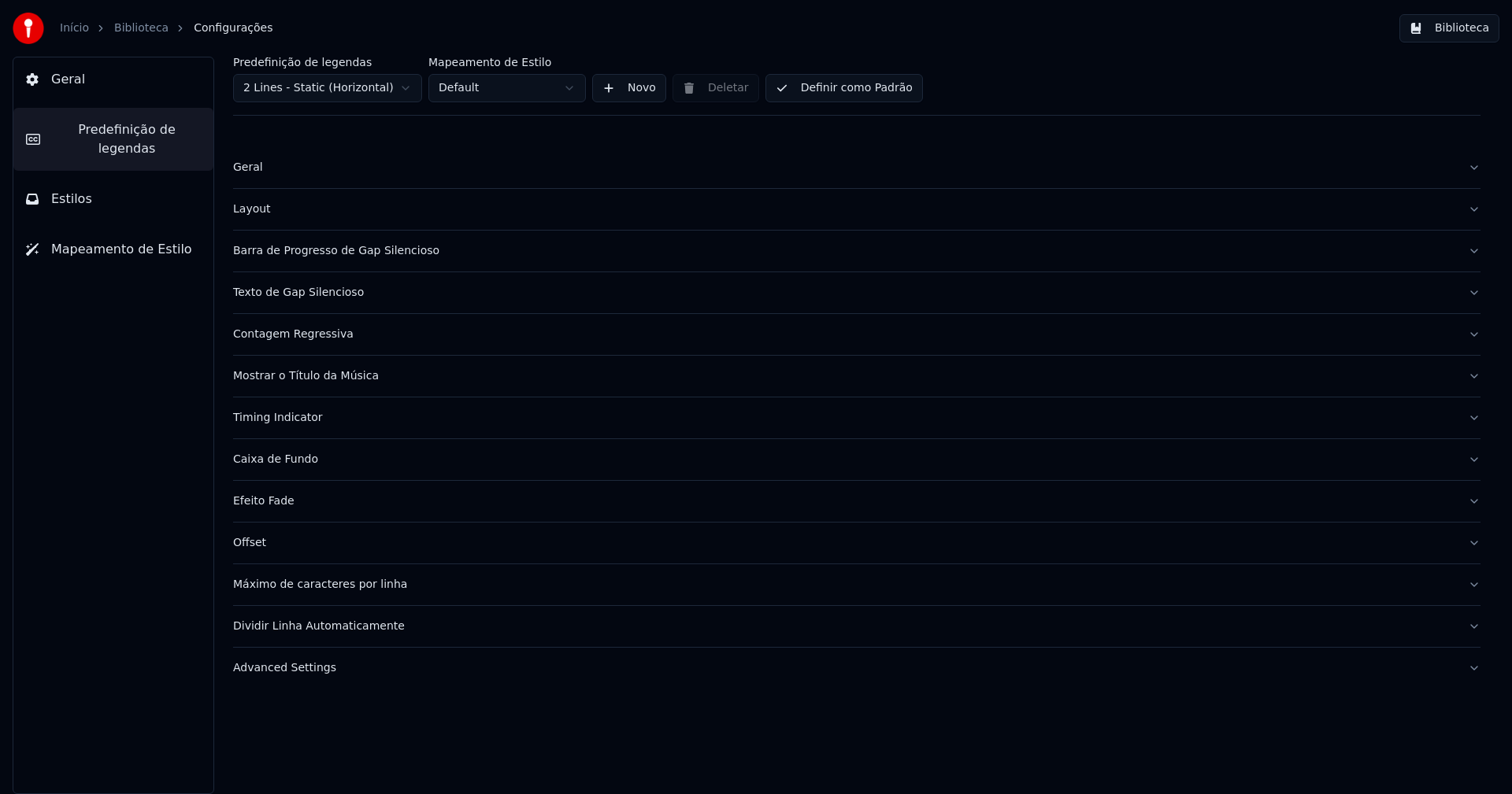
click at [340, 256] on div "Barra de Progresso de Gap Silencioso" at bounding box center [844, 251] width 1222 height 15
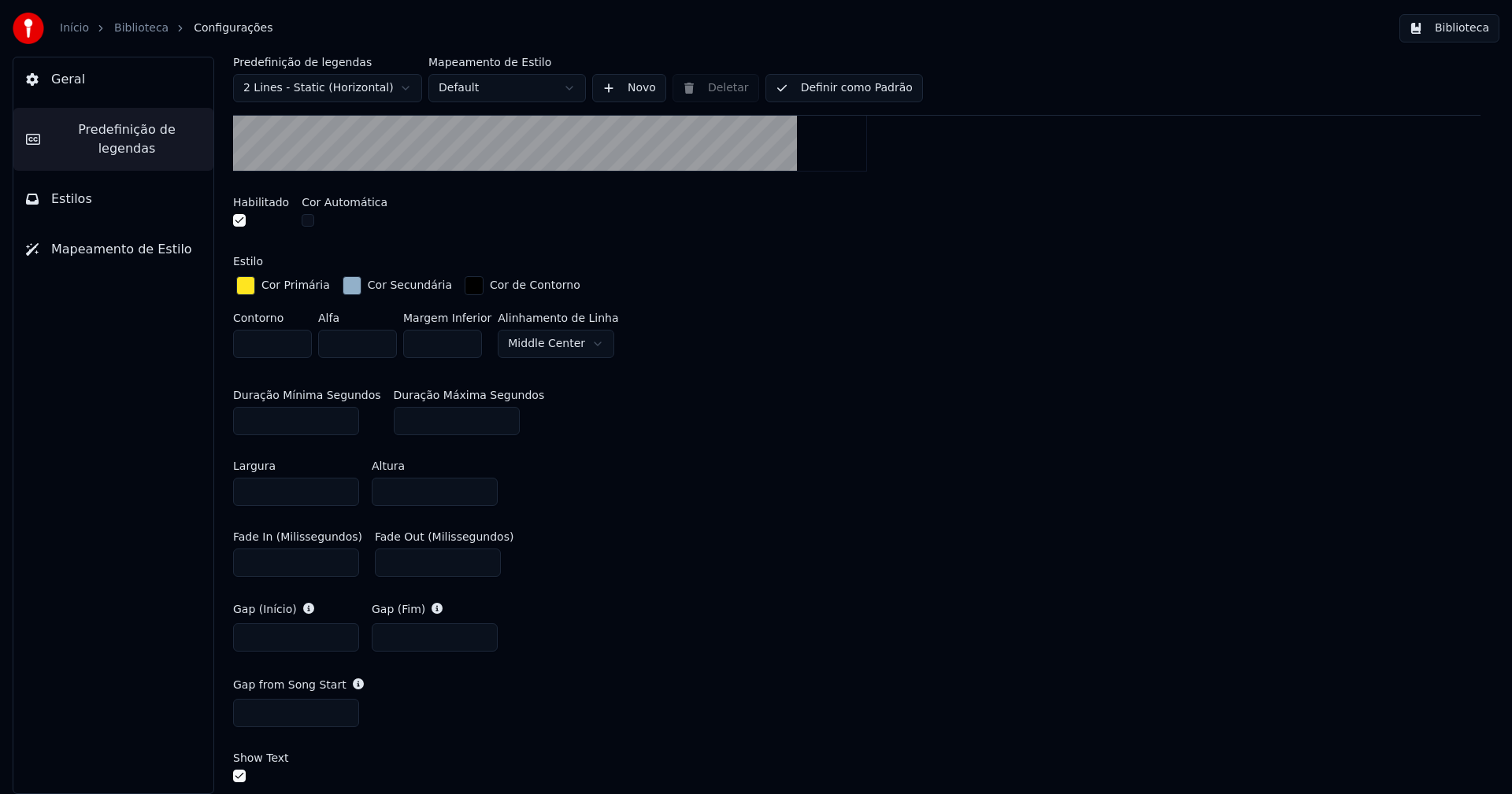
scroll to position [473, 0]
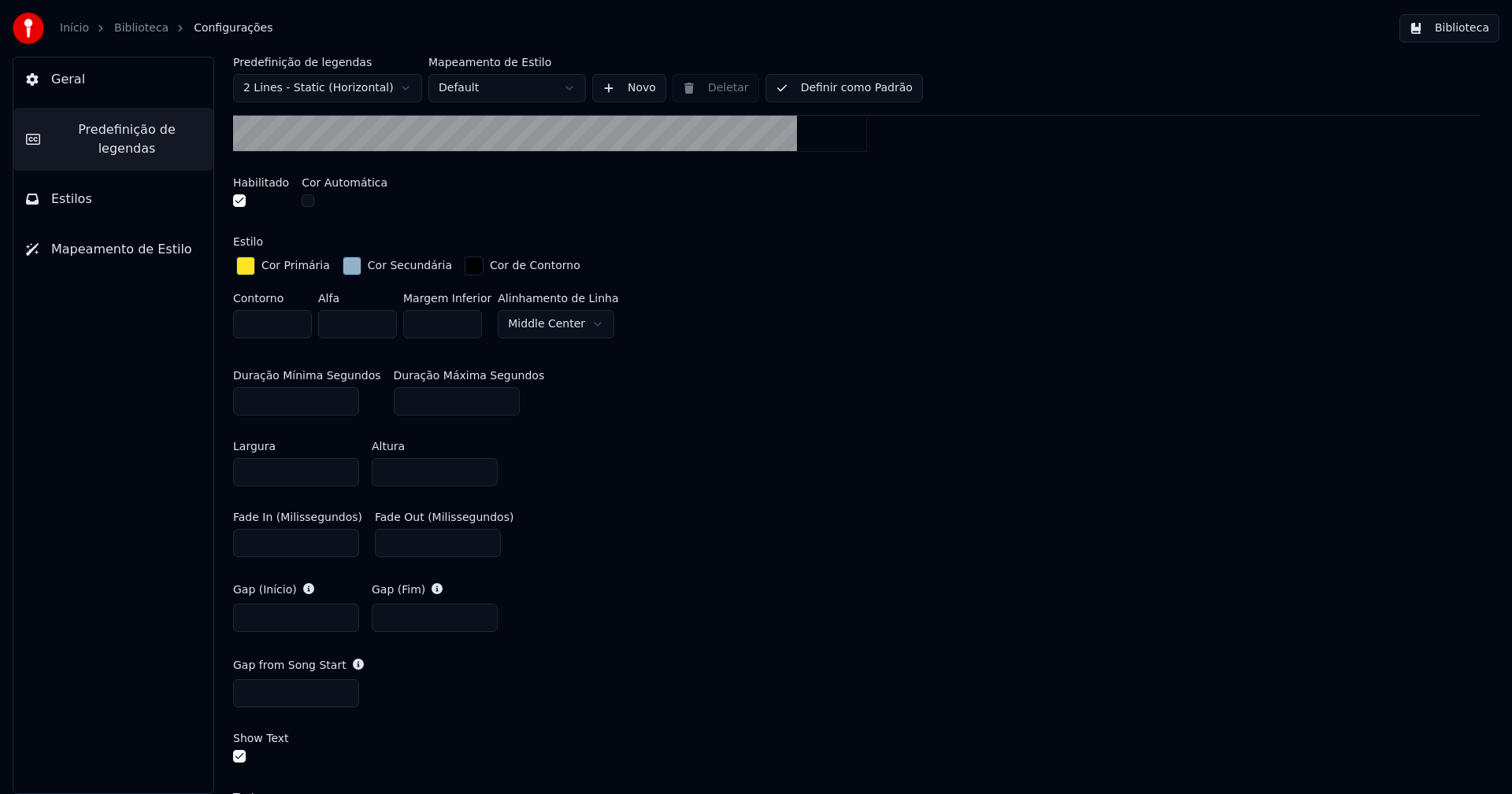
click at [277, 700] on input "***" at bounding box center [296, 693] width 126 height 28
type input "***"
click at [811, 608] on div "Gap (Início) * Gap (Fim) *" at bounding box center [856, 608] width 1247 height 76
click at [1460, 32] on button "Biblioteca" at bounding box center [1449, 27] width 100 height 28
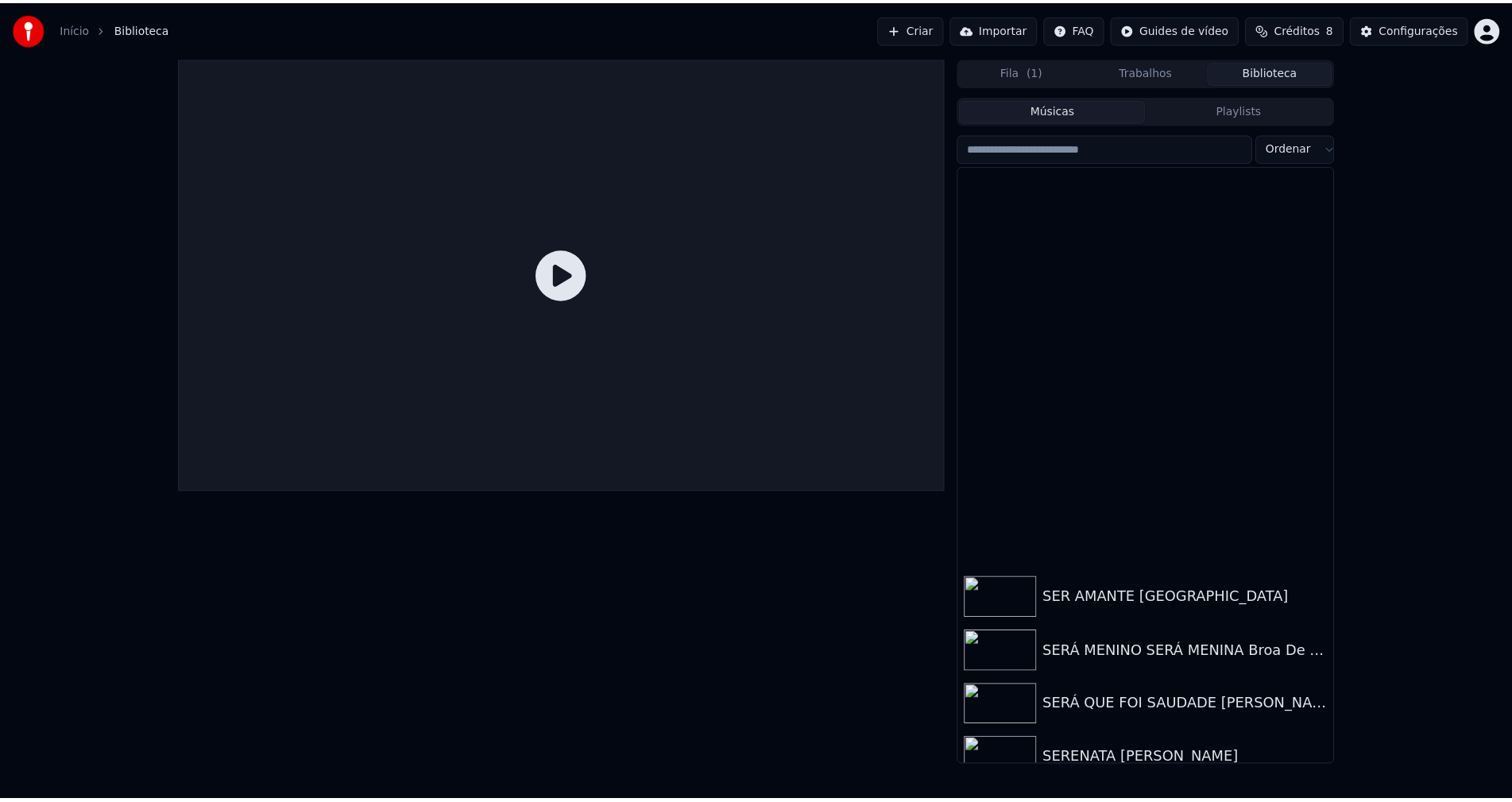
scroll to position [19023, 0]
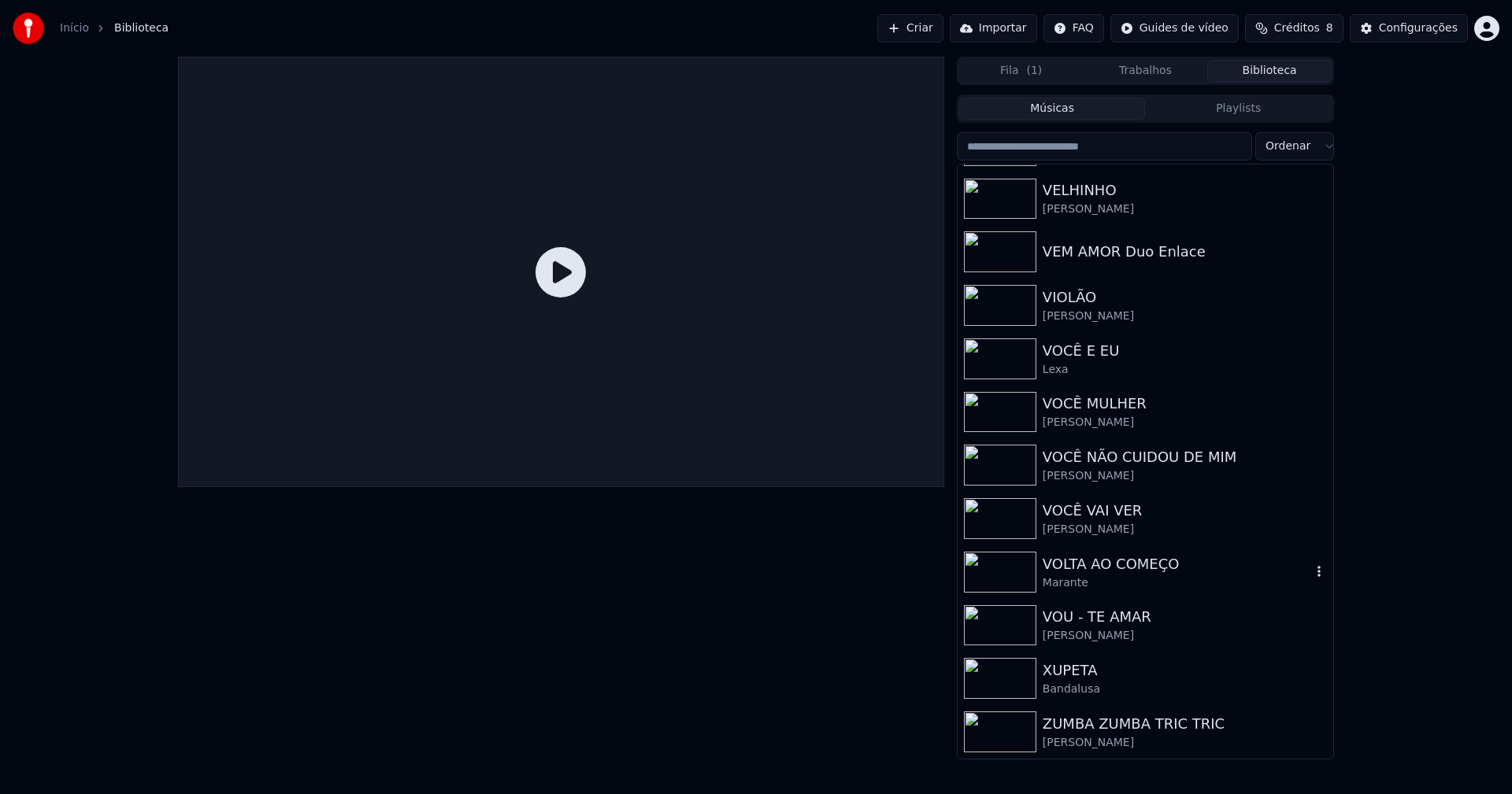
click at [1059, 571] on div "VOLTA AO COMEÇO" at bounding box center [1177, 565] width 268 height 22
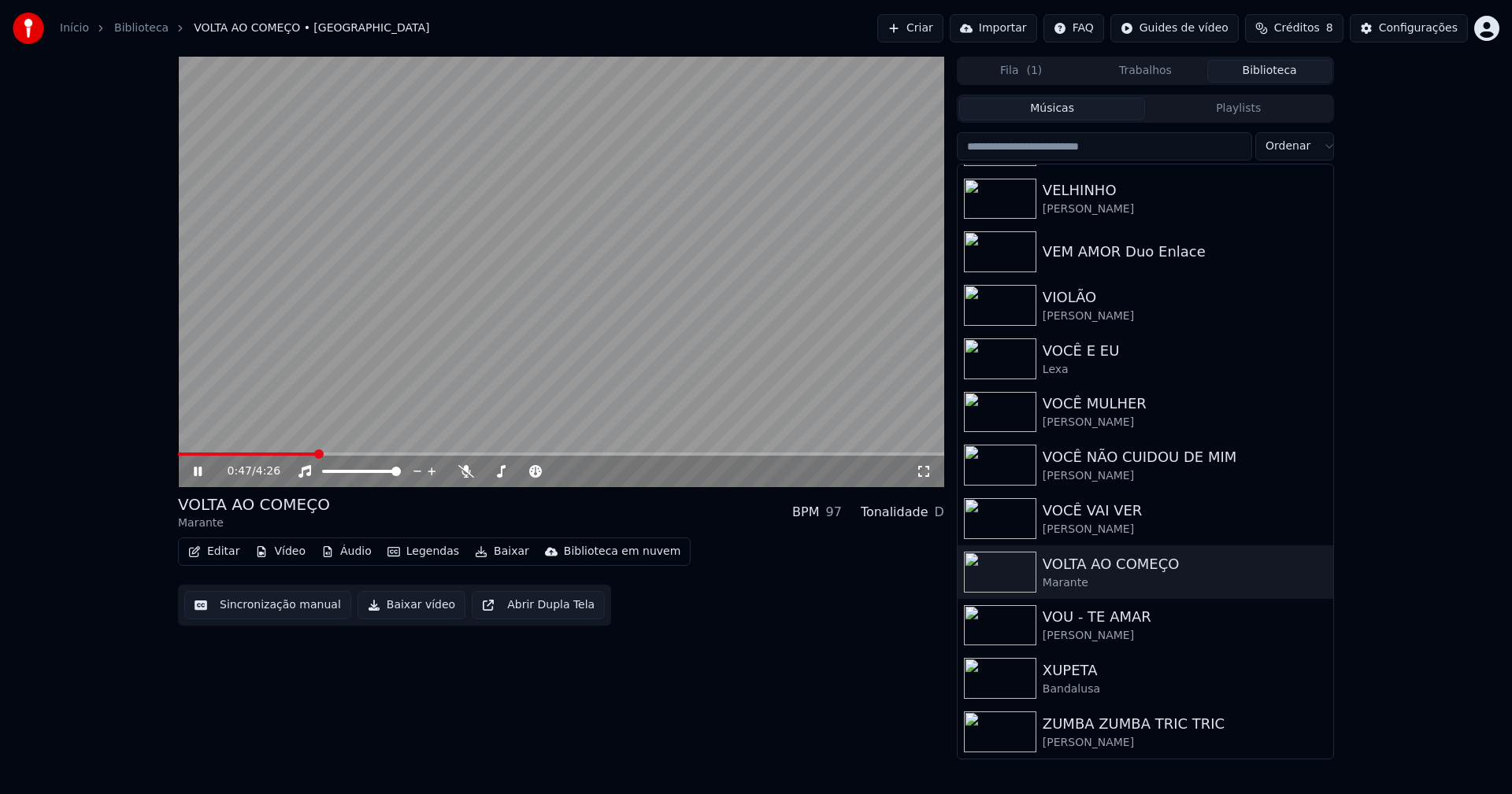
click at [220, 557] on button "Editar" at bounding box center [214, 552] width 64 height 22
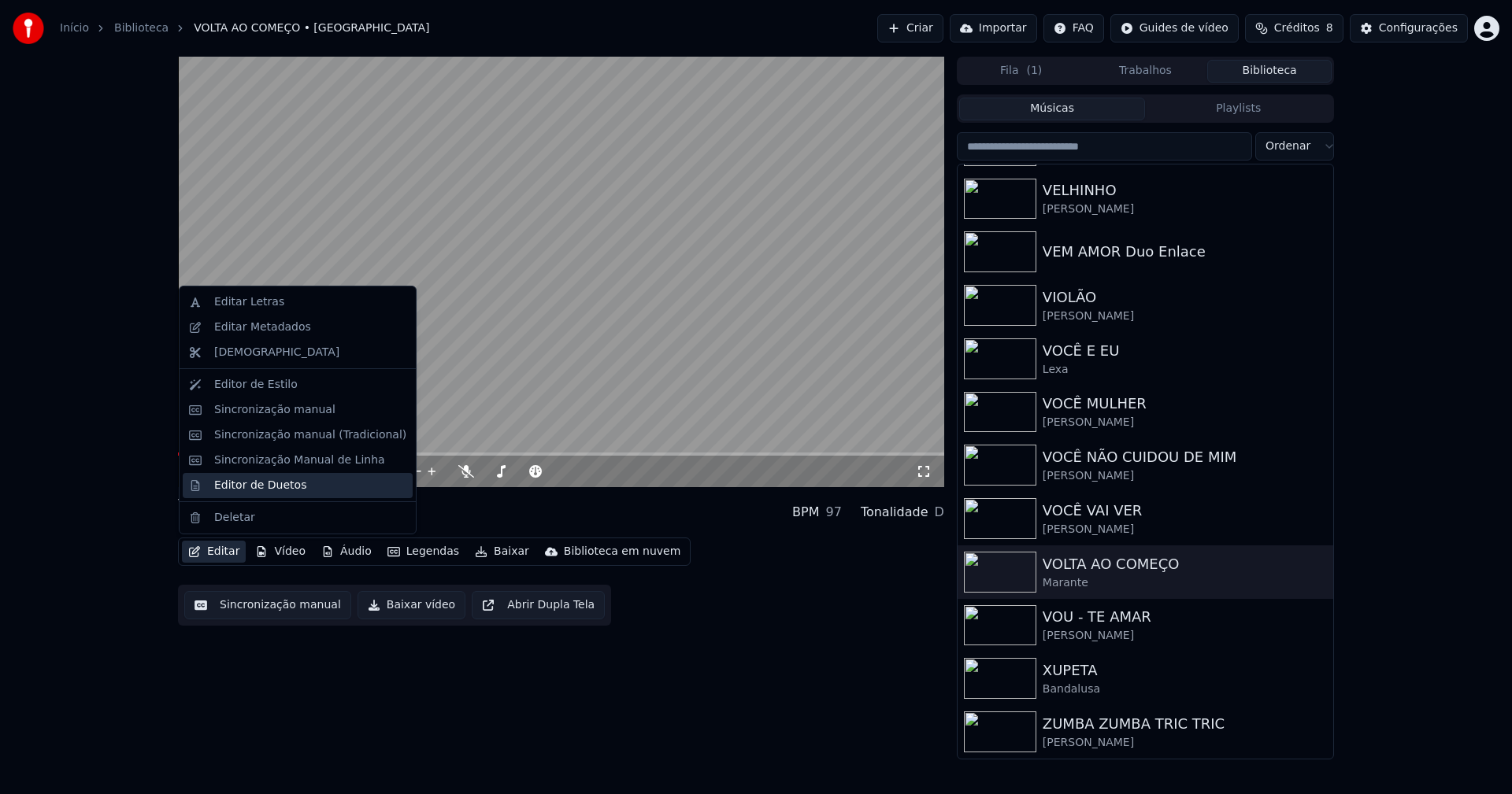
click at [251, 493] on div "Editor de Duetos" at bounding box center [297, 486] width 230 height 25
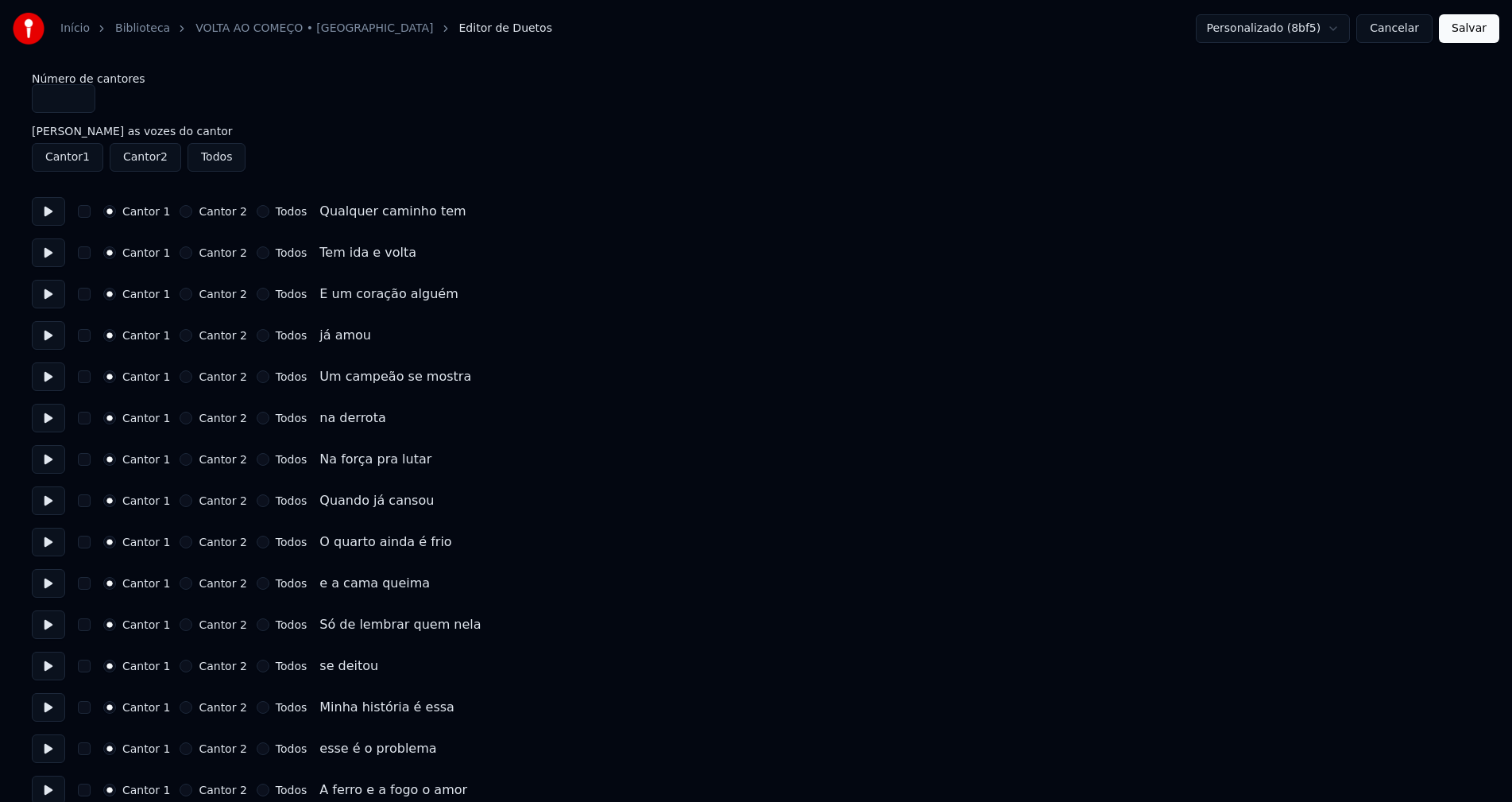
click at [1414, 30] on button "Cancelar" at bounding box center [1395, 28] width 76 height 29
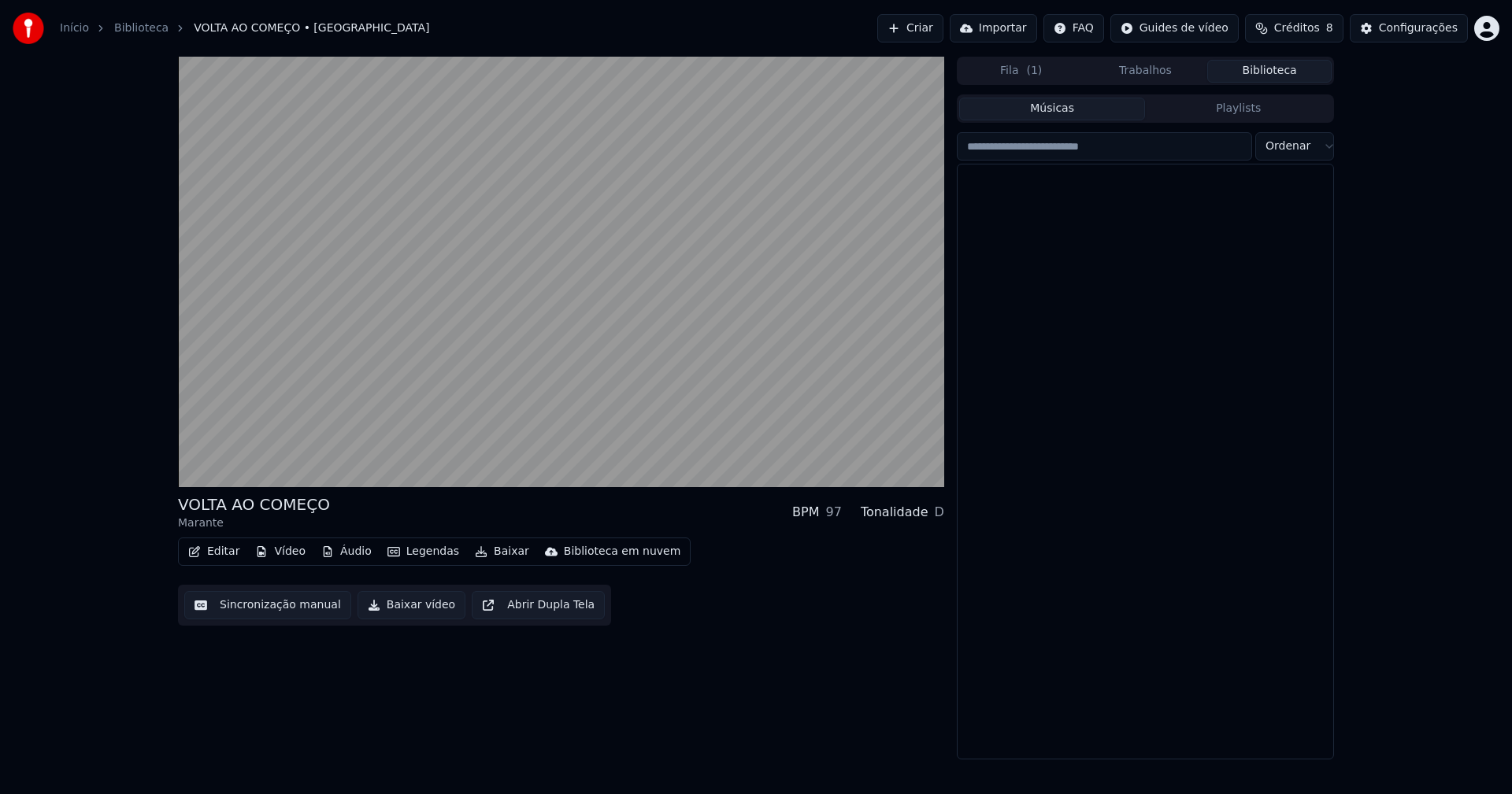
scroll to position [18833, 0]
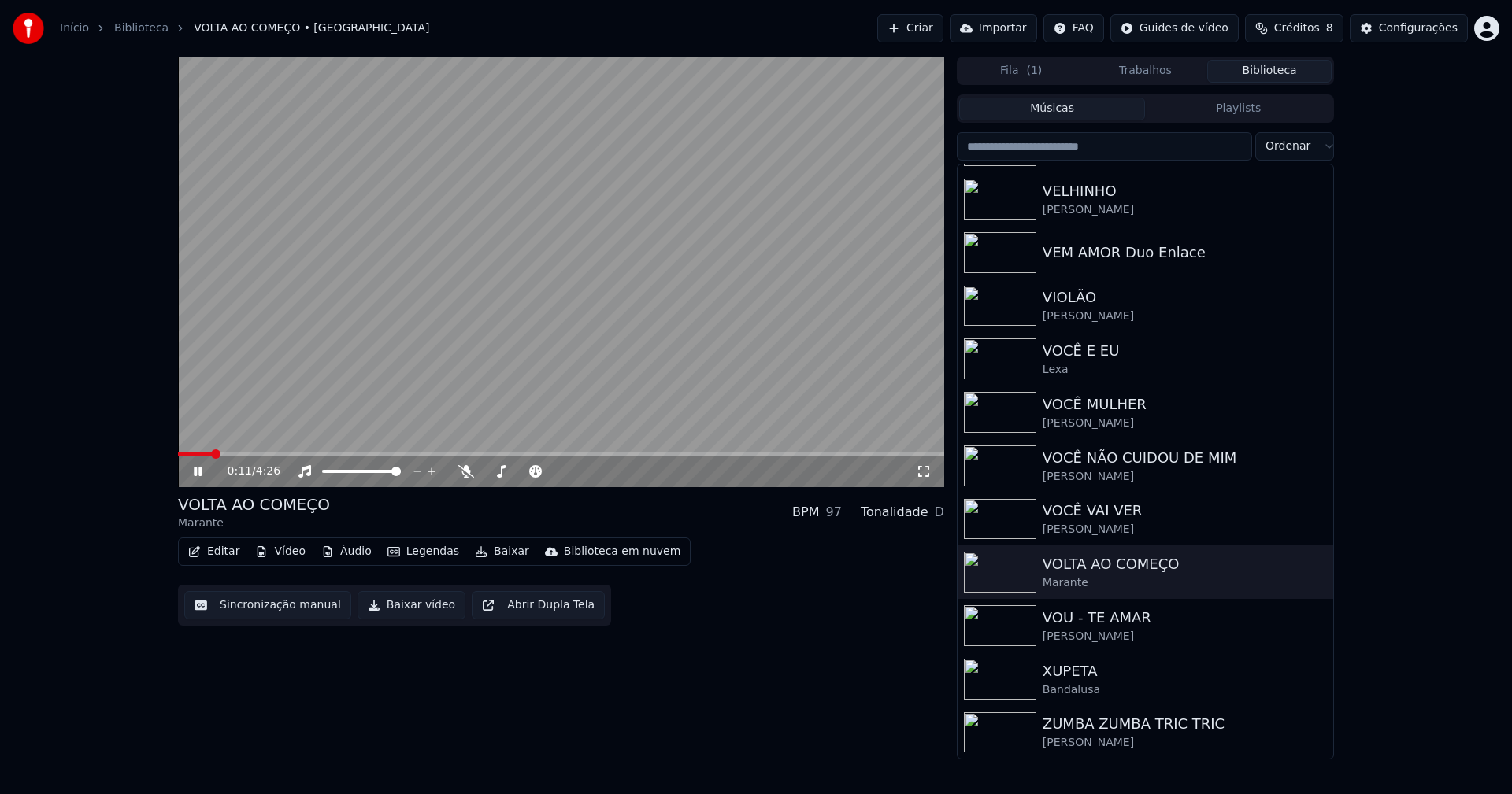
click at [178, 454] on span at bounding box center [194, 455] width 34 height 3
click at [1087, 534] on div "[PERSON_NAME]" at bounding box center [1177, 529] width 268 height 15
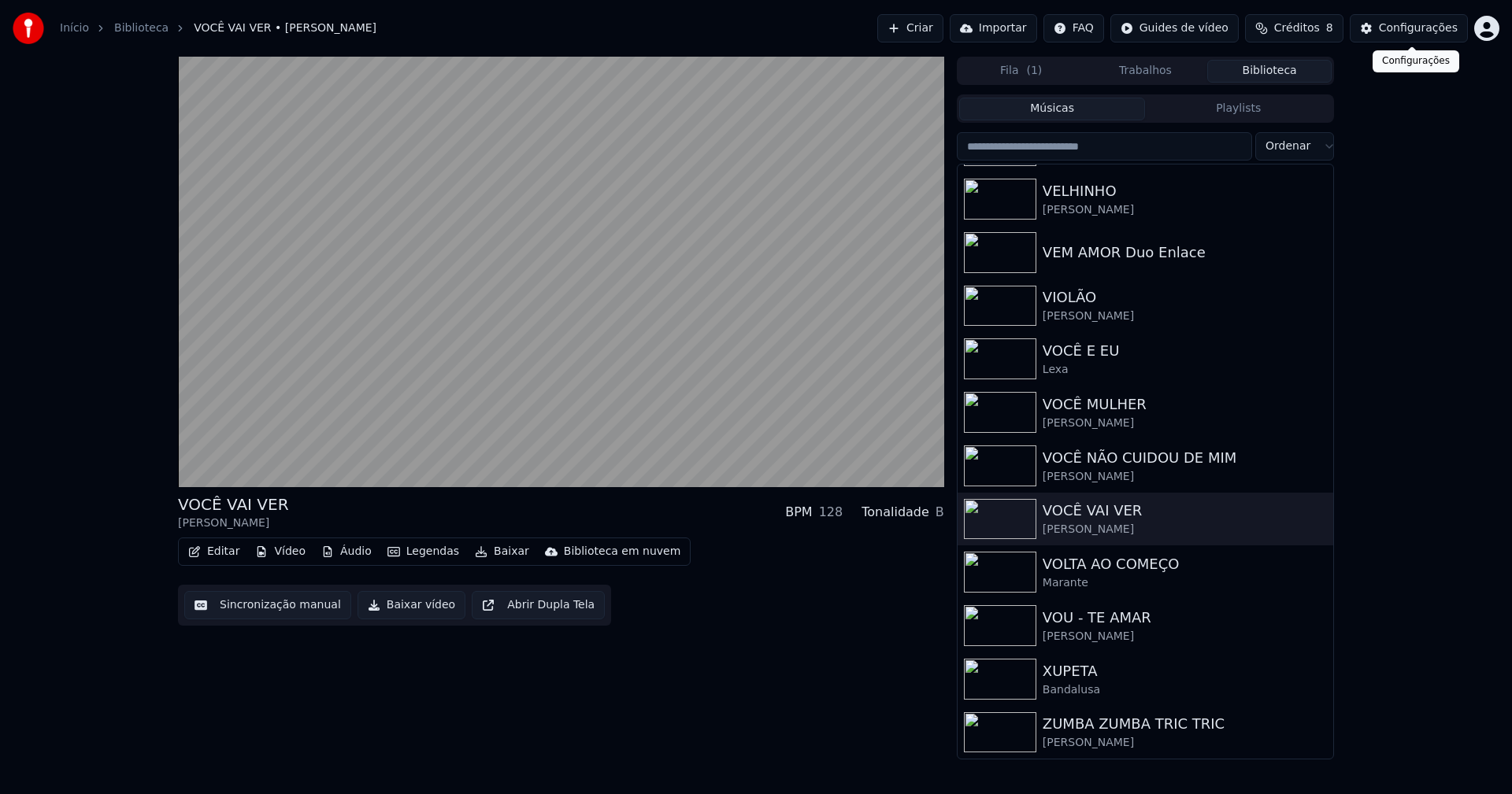
click at [1417, 28] on div "Configurações" at bounding box center [1418, 28] width 79 height 15
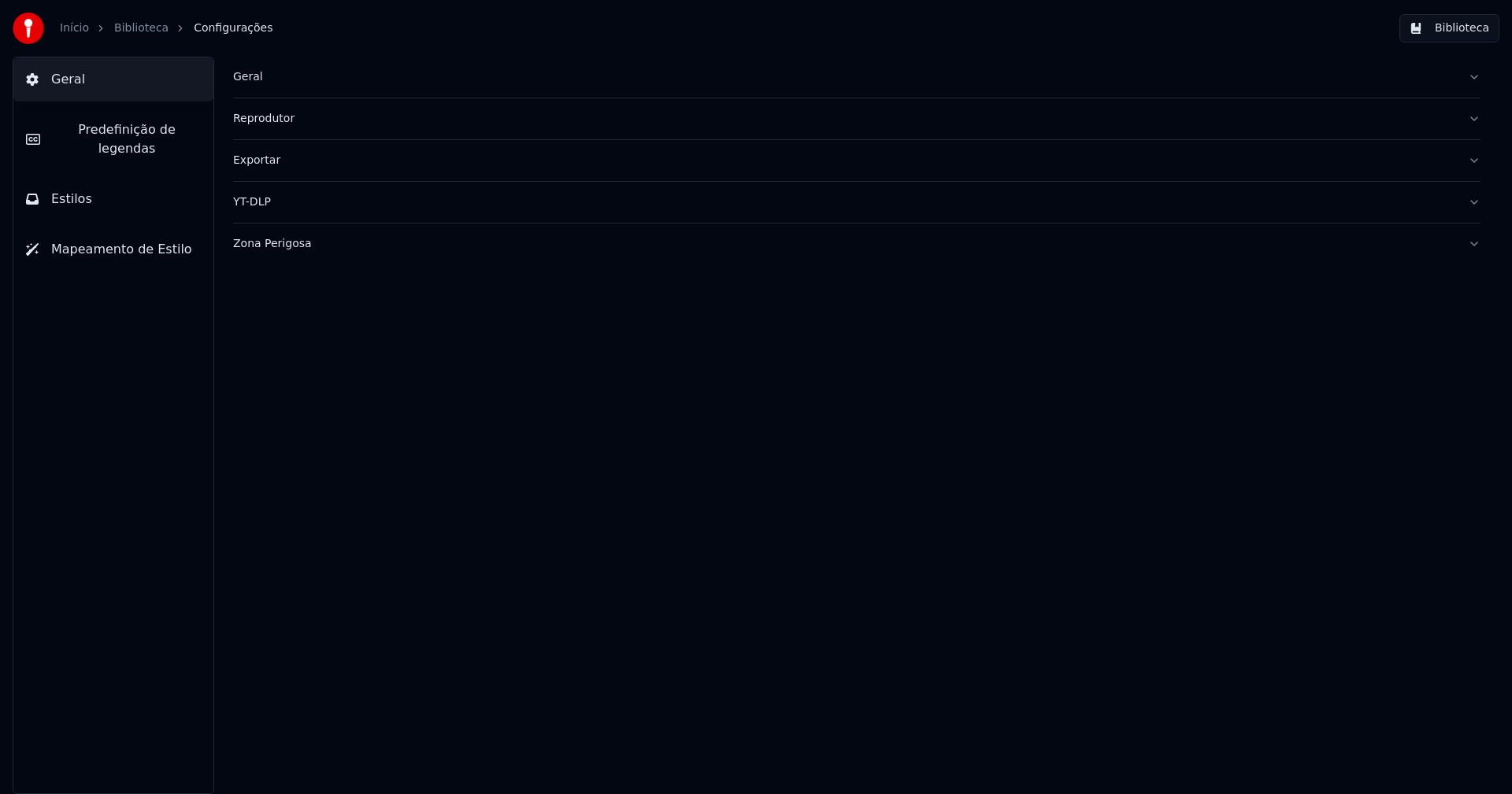
click at [148, 130] on span "Predefinição de legendas" at bounding box center [126, 139] width 148 height 38
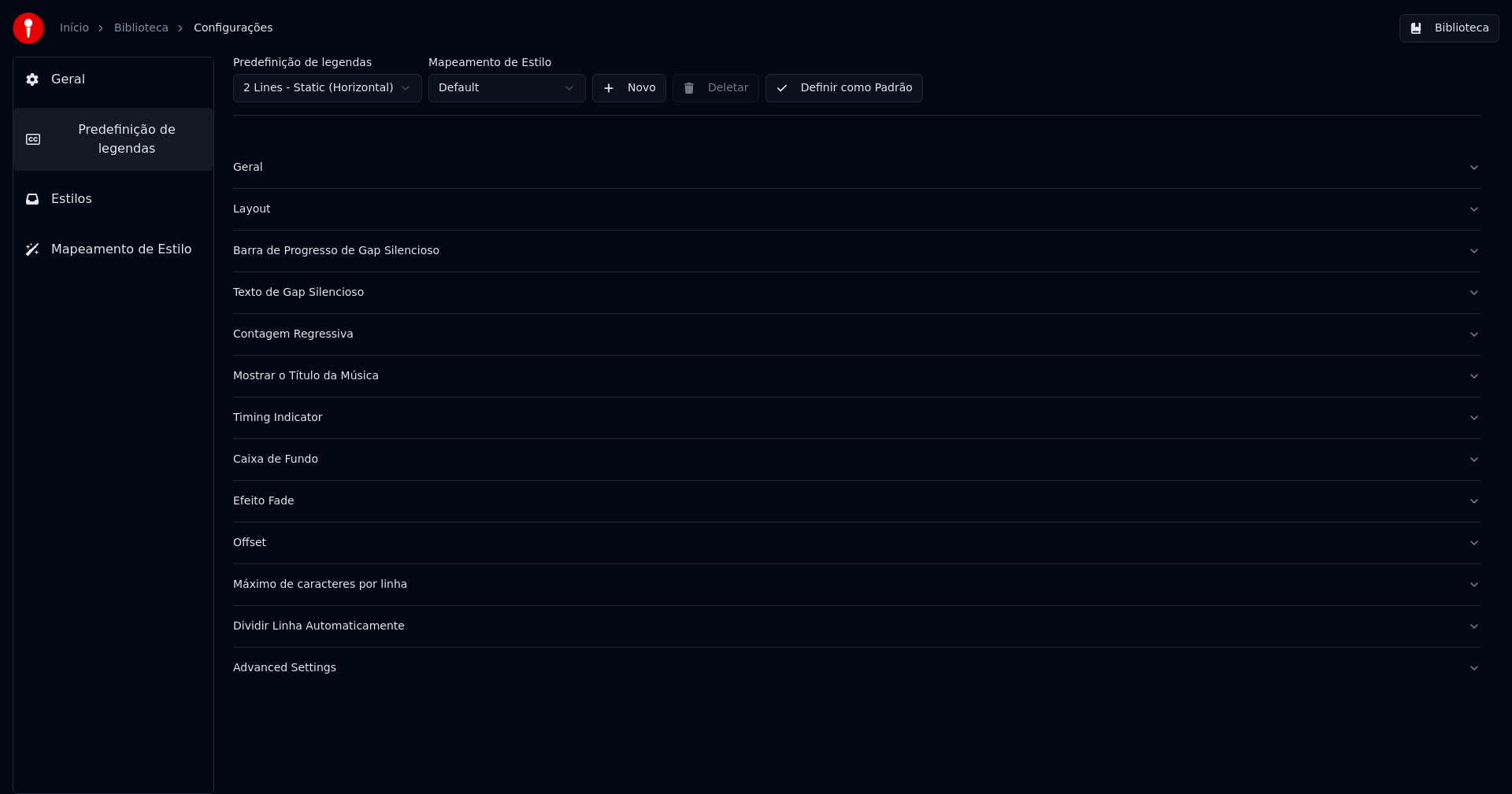
click at [318, 378] on div "Mostrar o Título da Música" at bounding box center [844, 376] width 1222 height 15
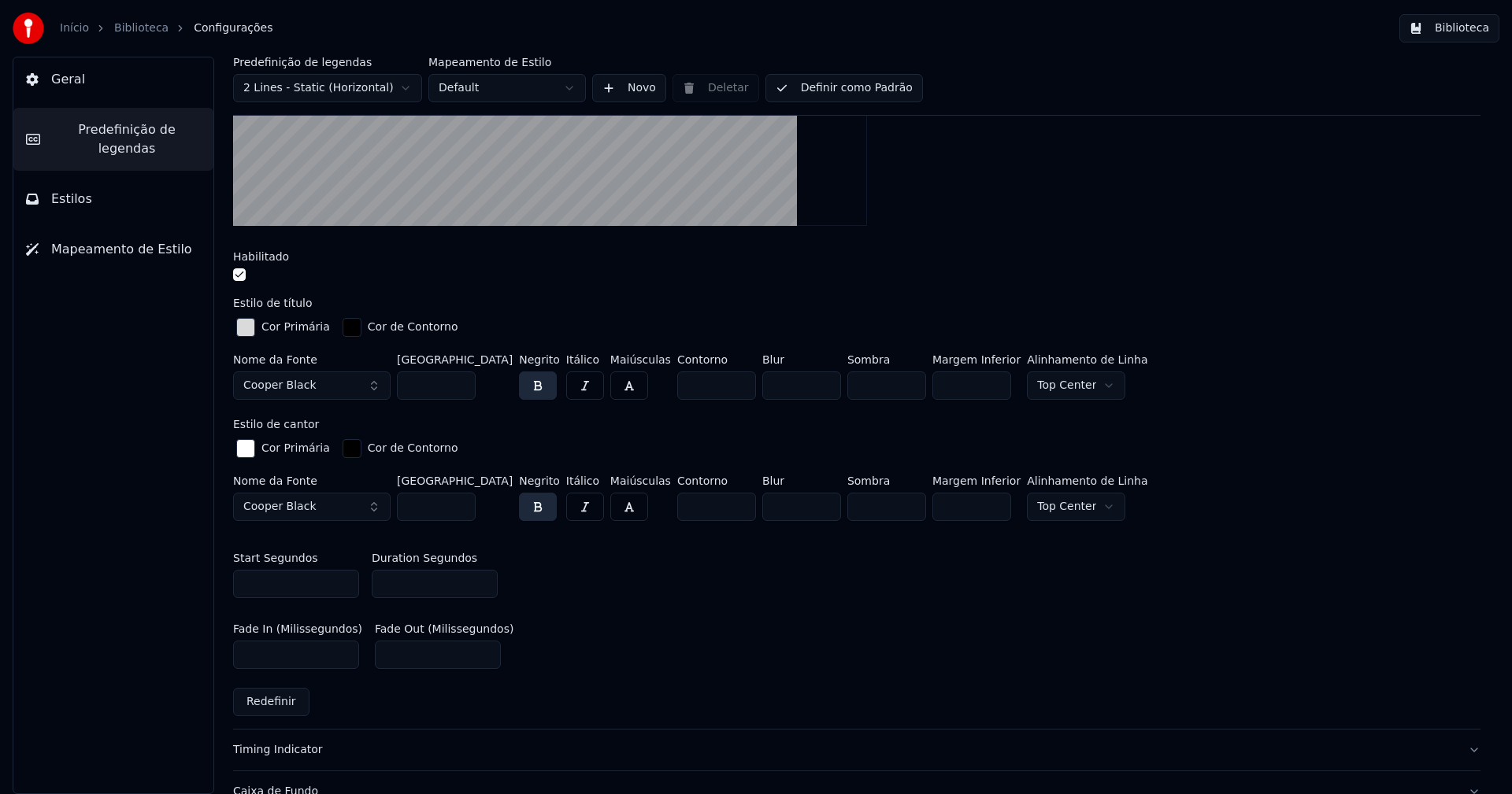
scroll to position [551, 0]
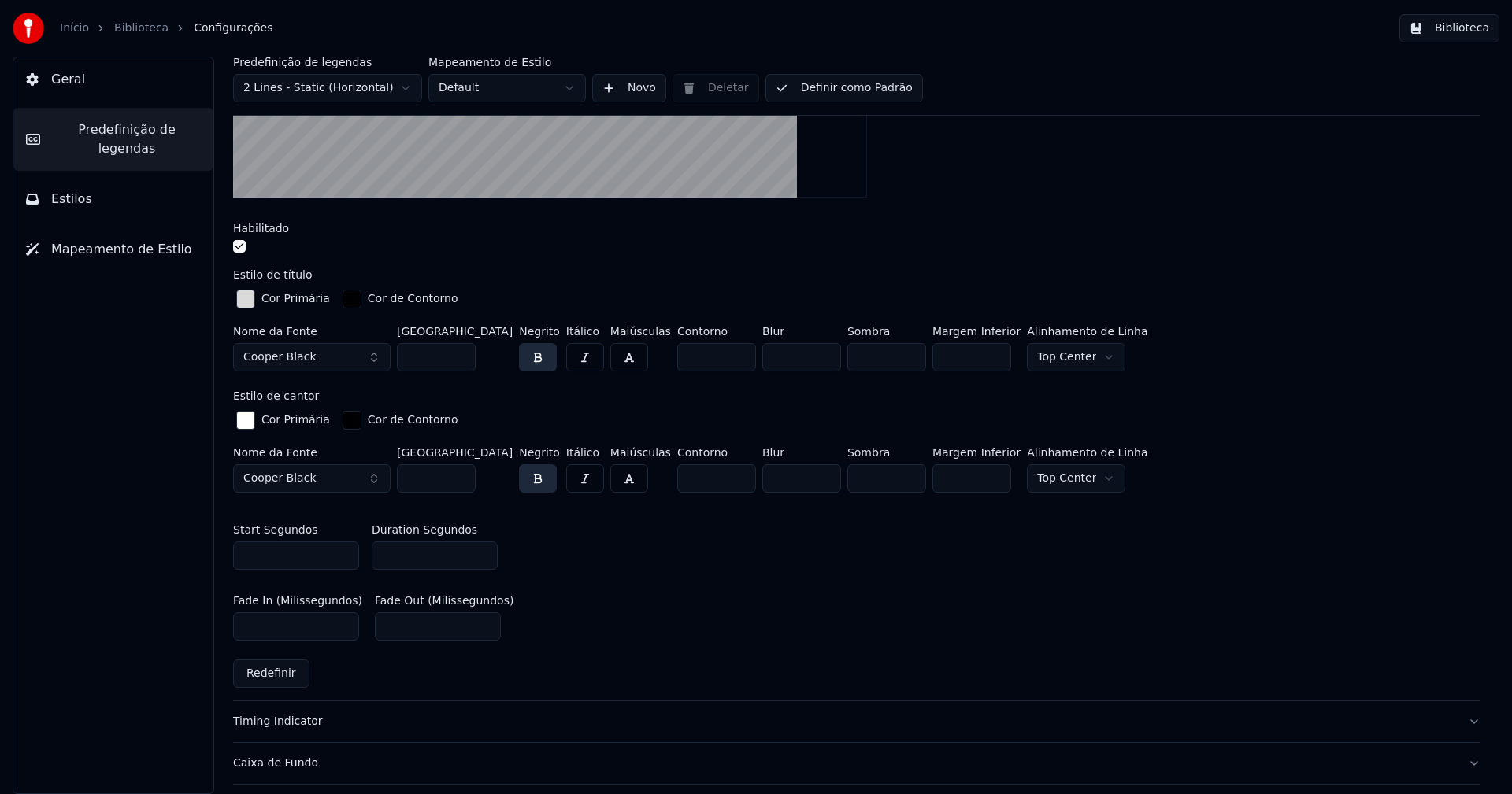
click at [407, 554] on input "*" at bounding box center [434, 555] width 126 height 28
type input "***"
click at [682, 574] on div "Start Segundos *** Duration Segundos ***" at bounding box center [856, 547] width 1247 height 70
click at [1471, 33] on button "Biblioteca" at bounding box center [1449, 27] width 100 height 28
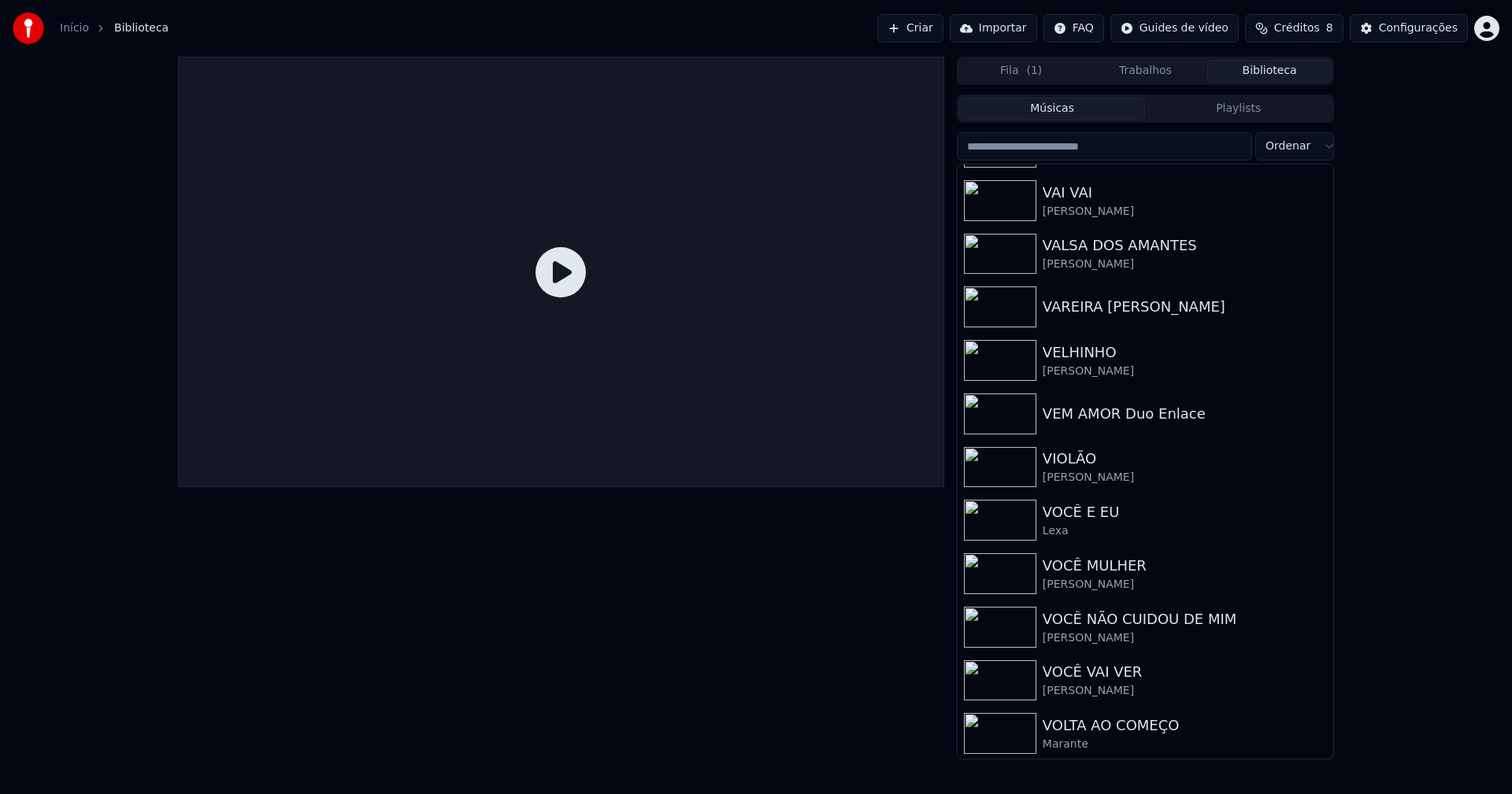
scroll to position [18833, 0]
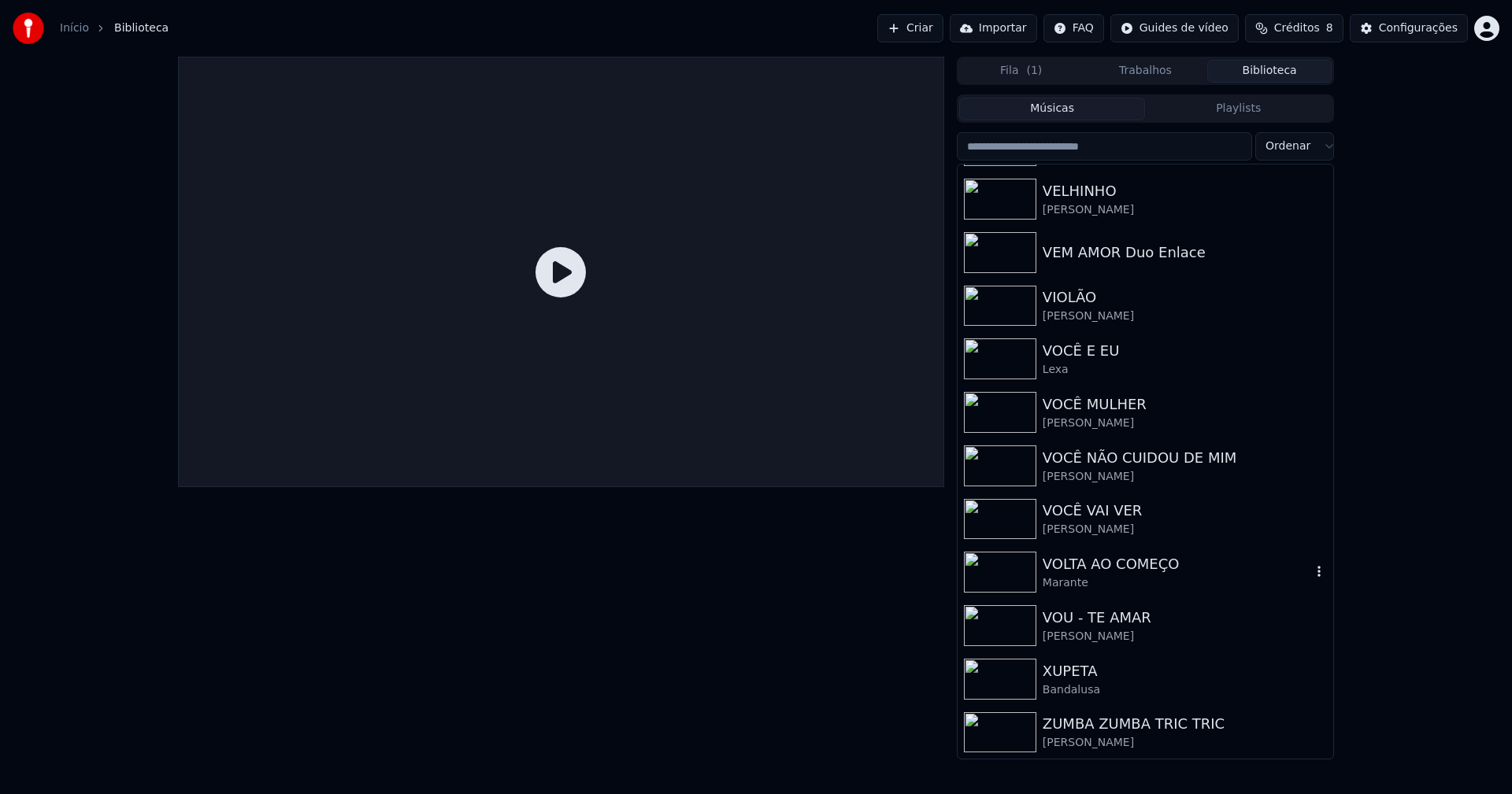
click at [1093, 565] on div "VOLTA AO COMEÇO" at bounding box center [1177, 565] width 268 height 22
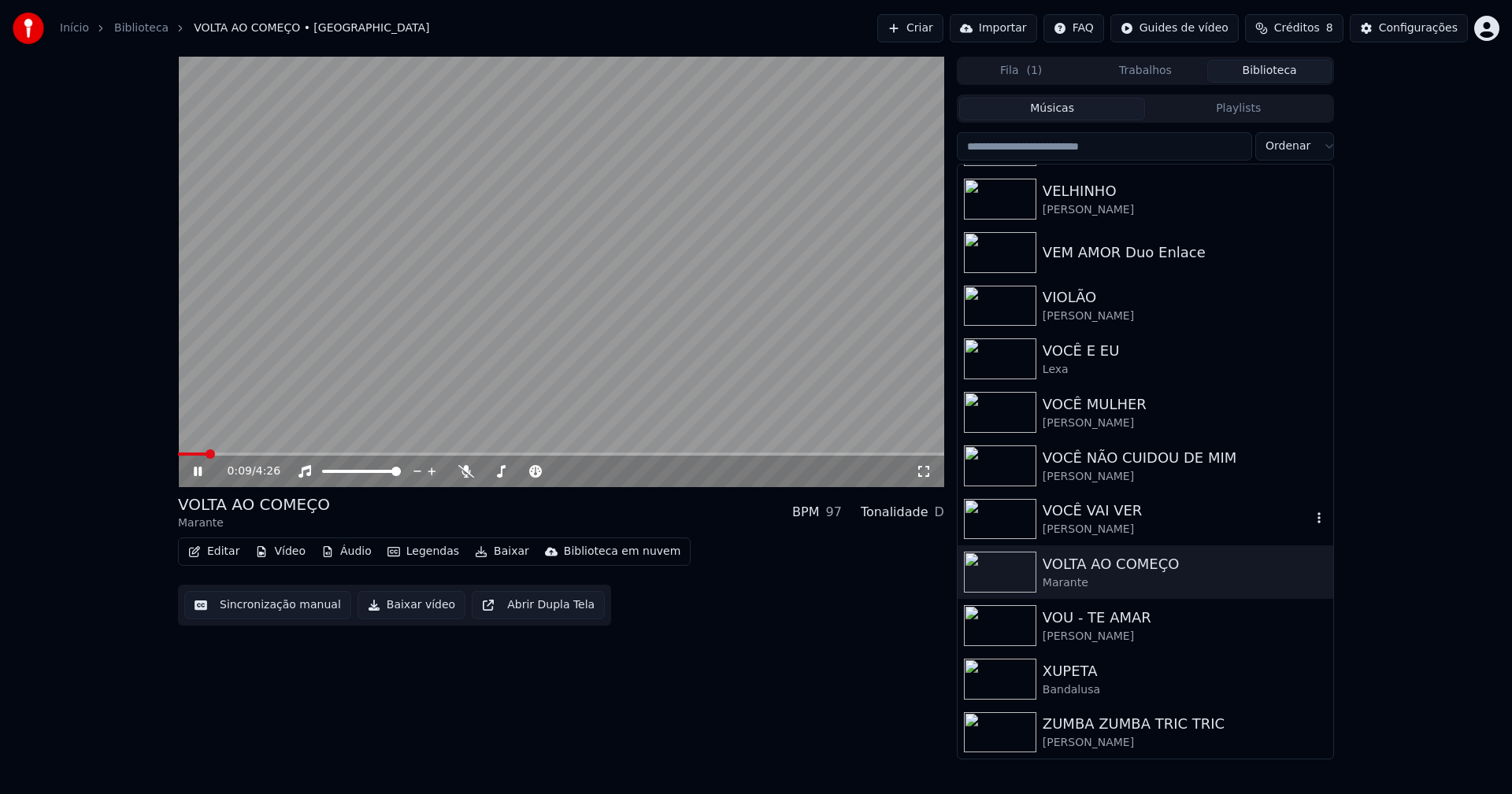
drag, startPoint x: 1101, startPoint y: 513, endPoint x: 1075, endPoint y: 514, distance: 26.0
click at [1101, 514] on div "VOCÊ VAI VER" at bounding box center [1177, 511] width 268 height 22
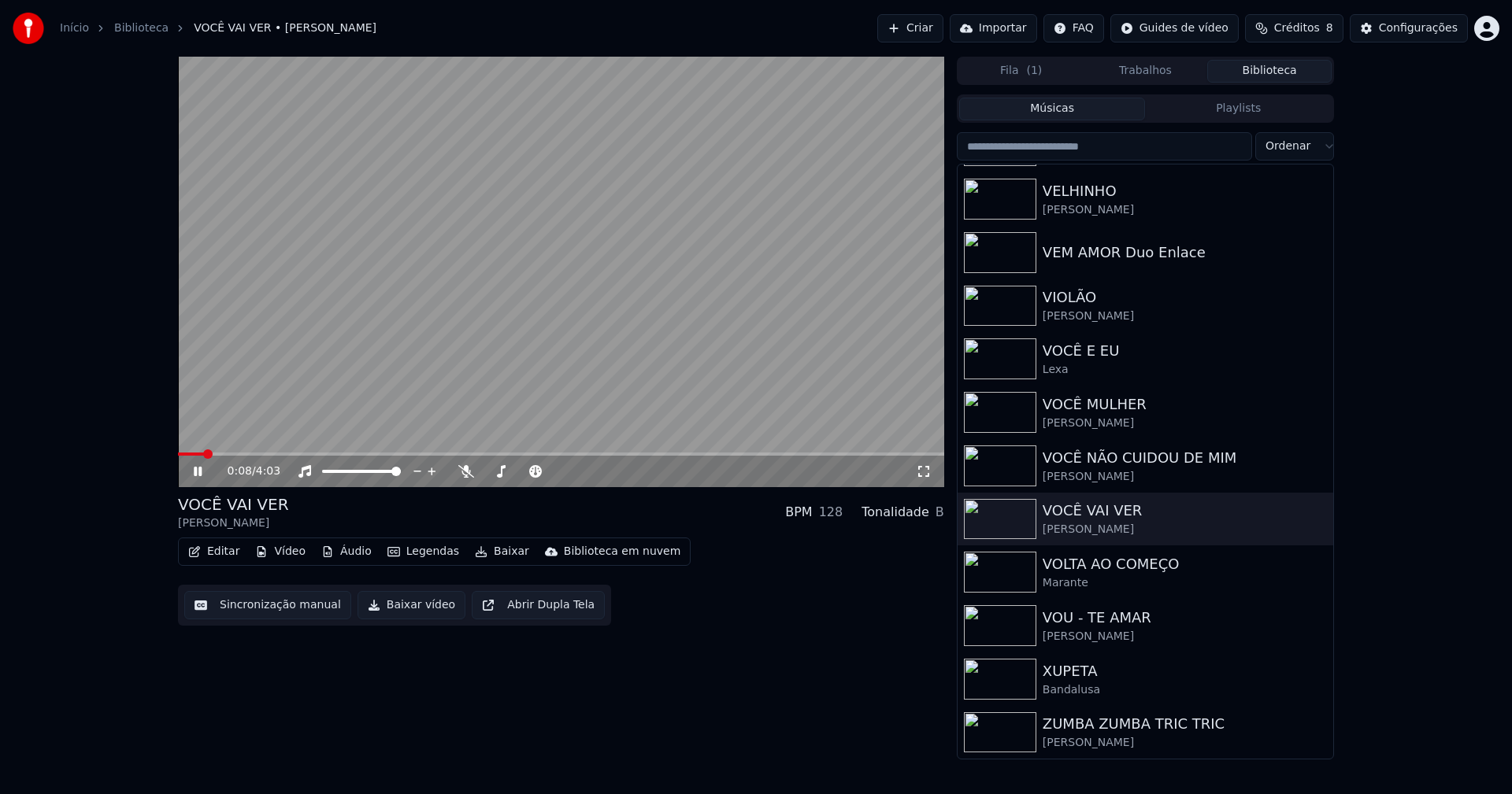
click at [1436, 35] on div "Configurações" at bounding box center [1418, 28] width 79 height 15
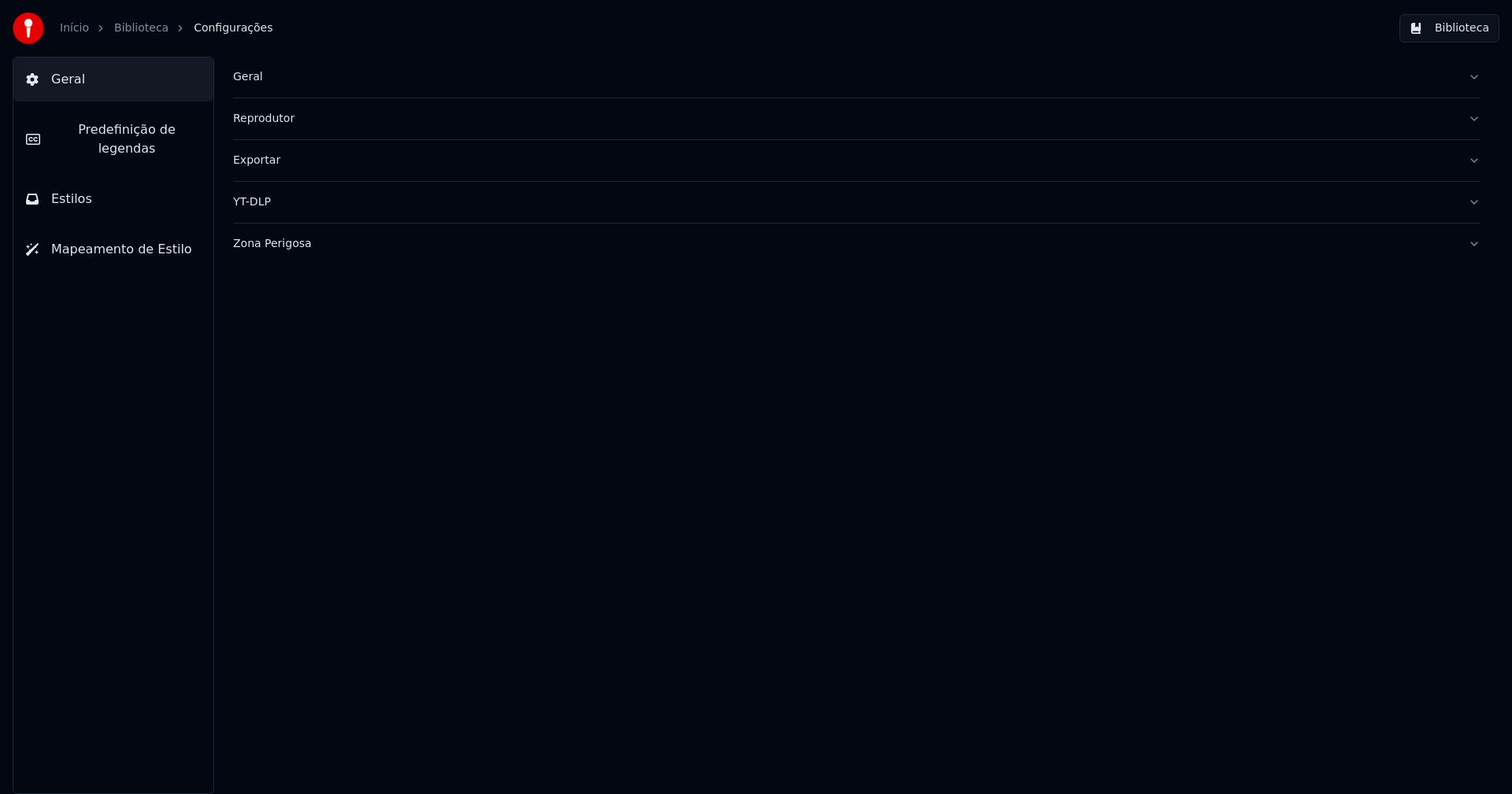
click at [168, 133] on span "Predefinição de legendas" at bounding box center [126, 139] width 148 height 38
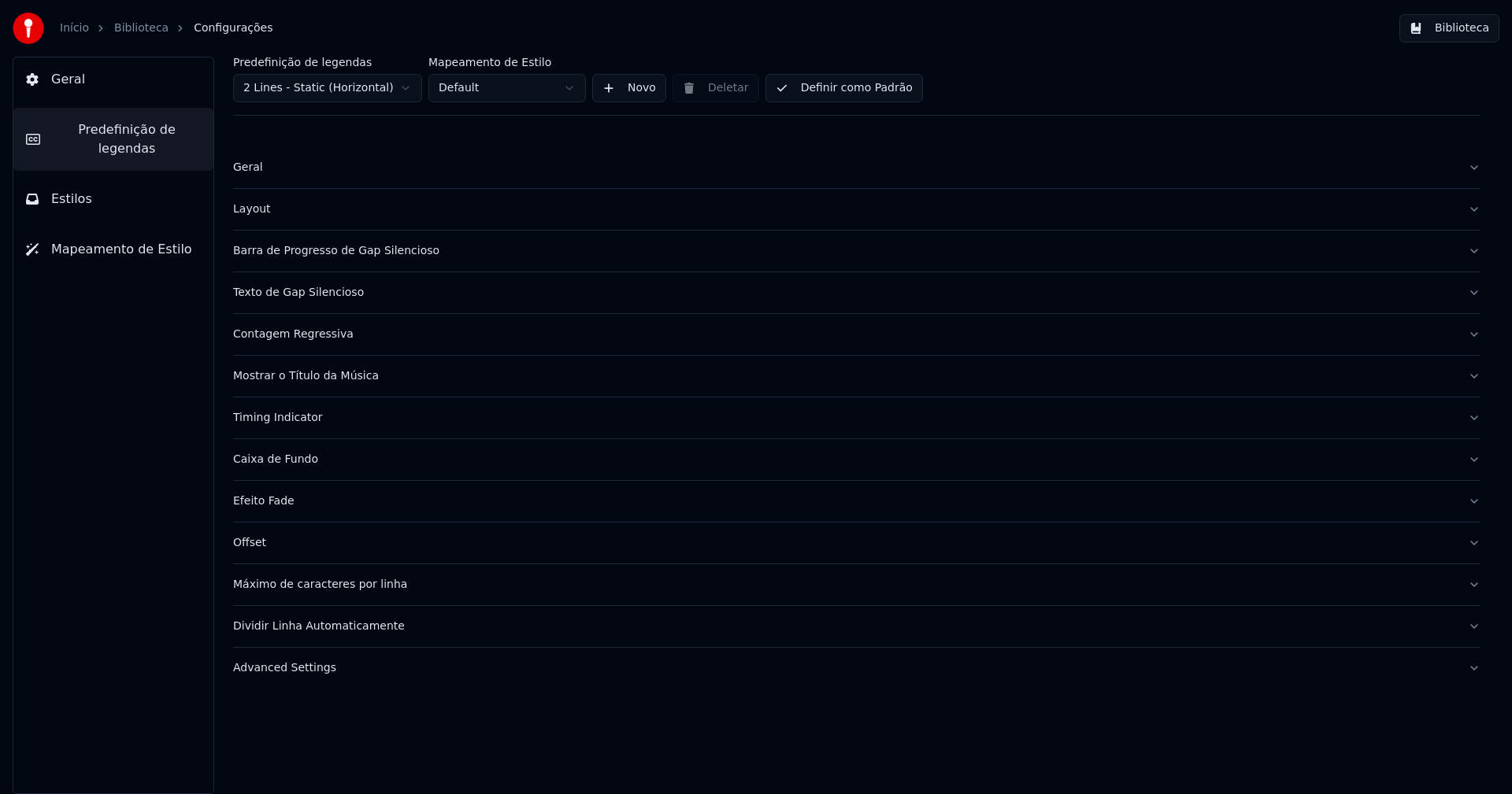
click at [342, 380] on div "Mostrar o Título da Música" at bounding box center [844, 376] width 1222 height 15
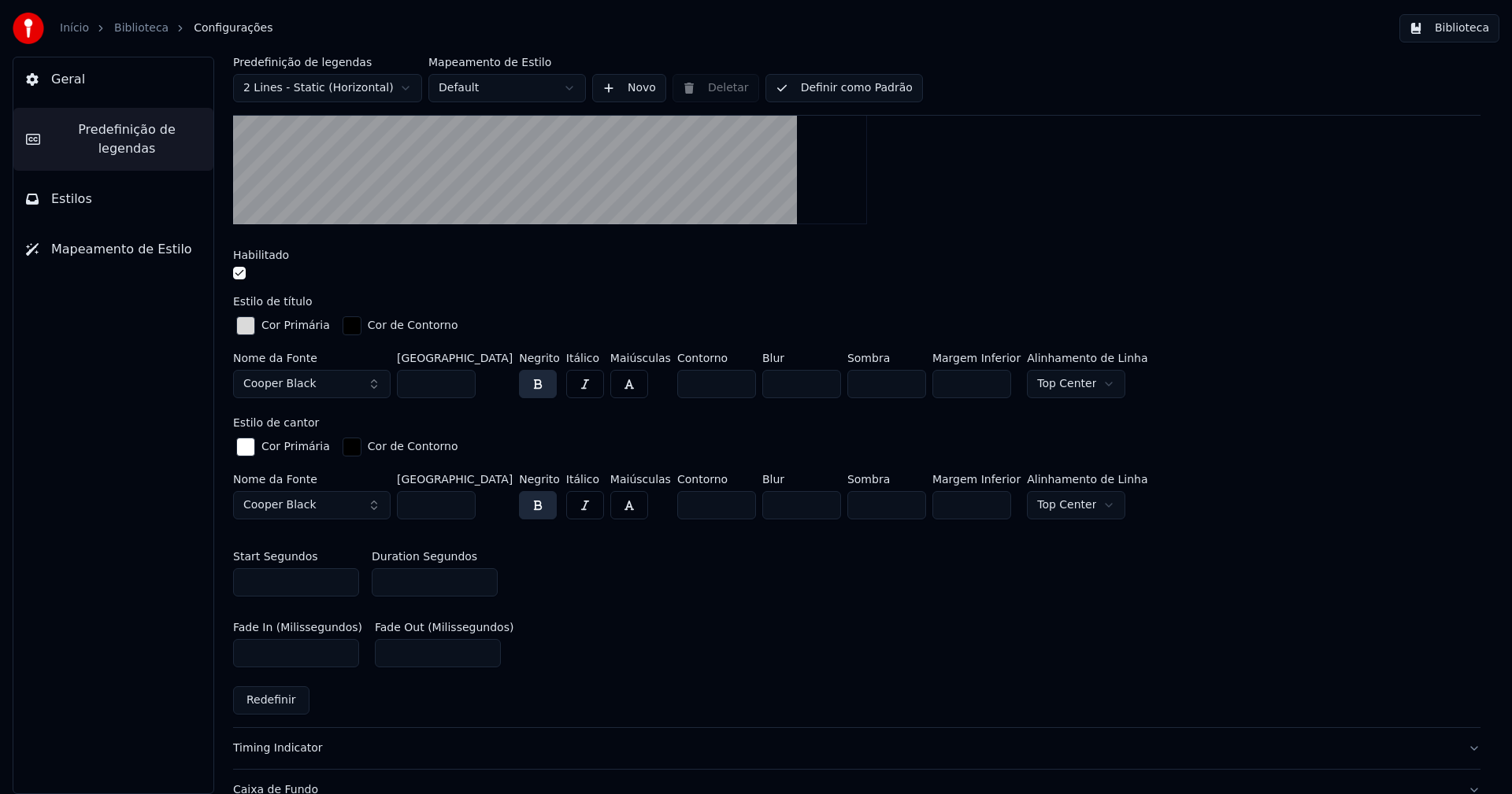
scroll to position [551, 0]
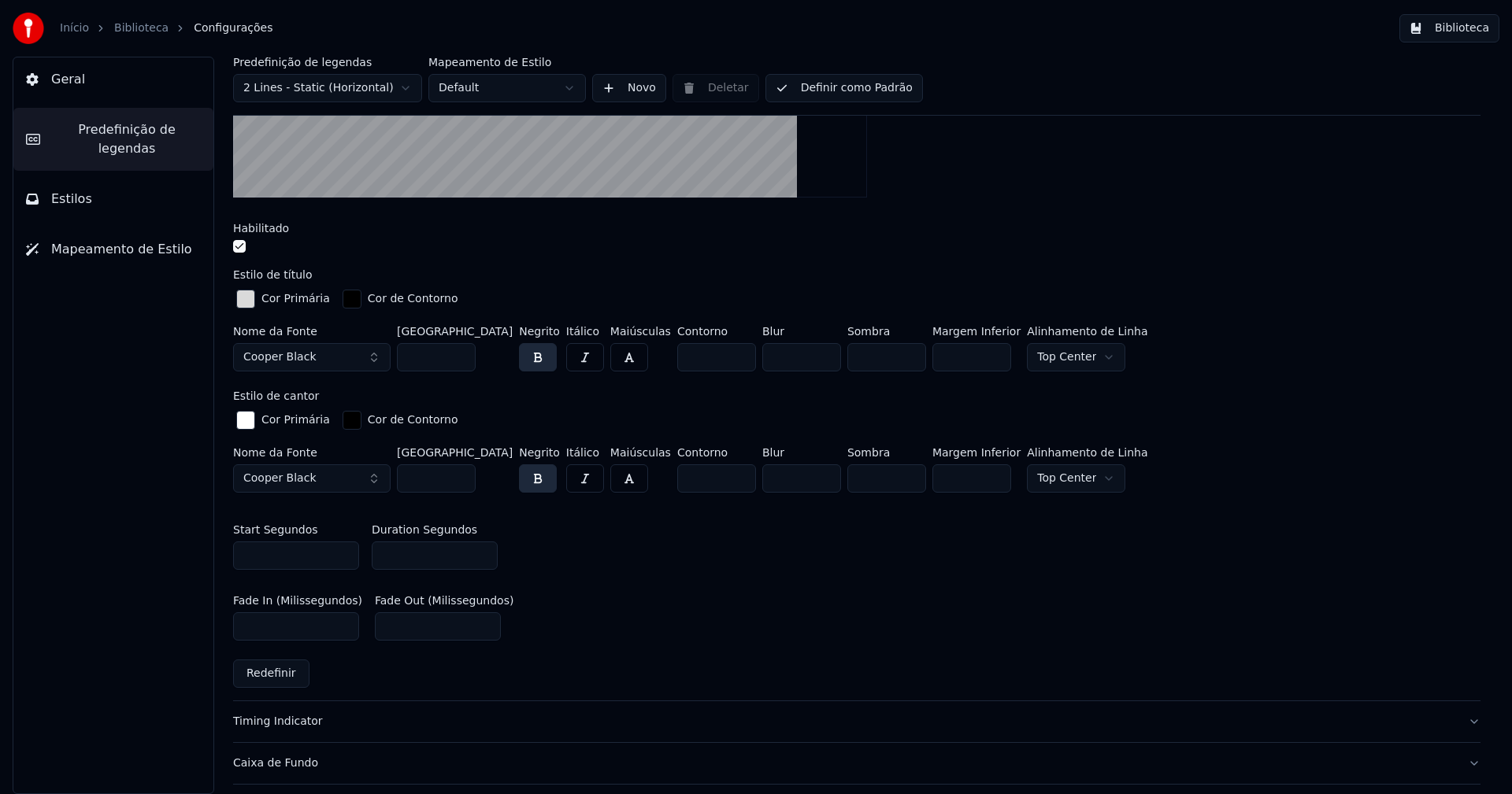
click at [401, 554] on input "***" at bounding box center [434, 555] width 126 height 28
type input "***"
click at [925, 669] on div "Mostrar o título da música no início do vídeo Habilitado Estilo de título Cor P…" at bounding box center [856, 273] width 1247 height 856
click at [1451, 27] on button "Biblioteca" at bounding box center [1449, 27] width 100 height 28
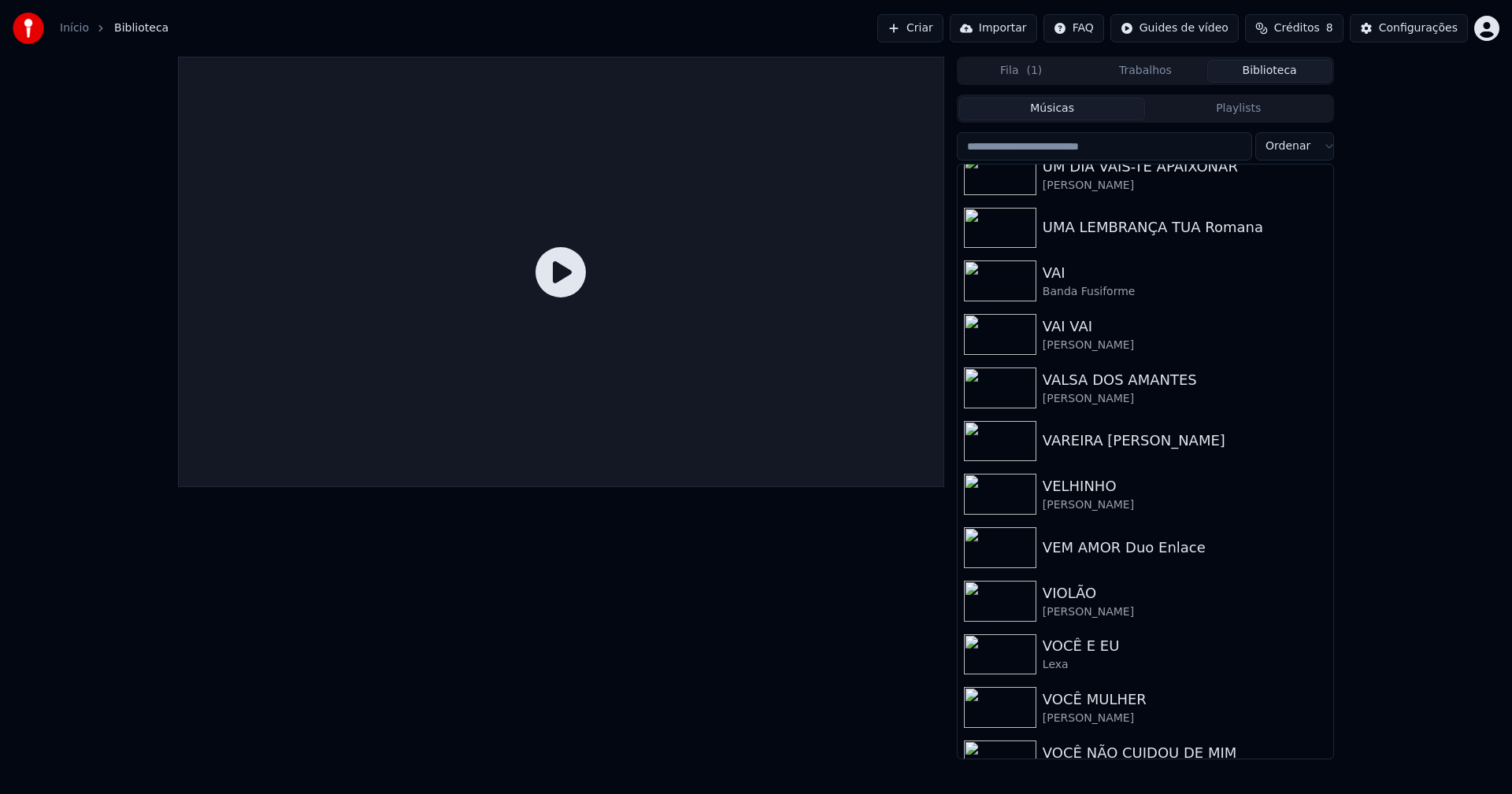
scroll to position [18833, 0]
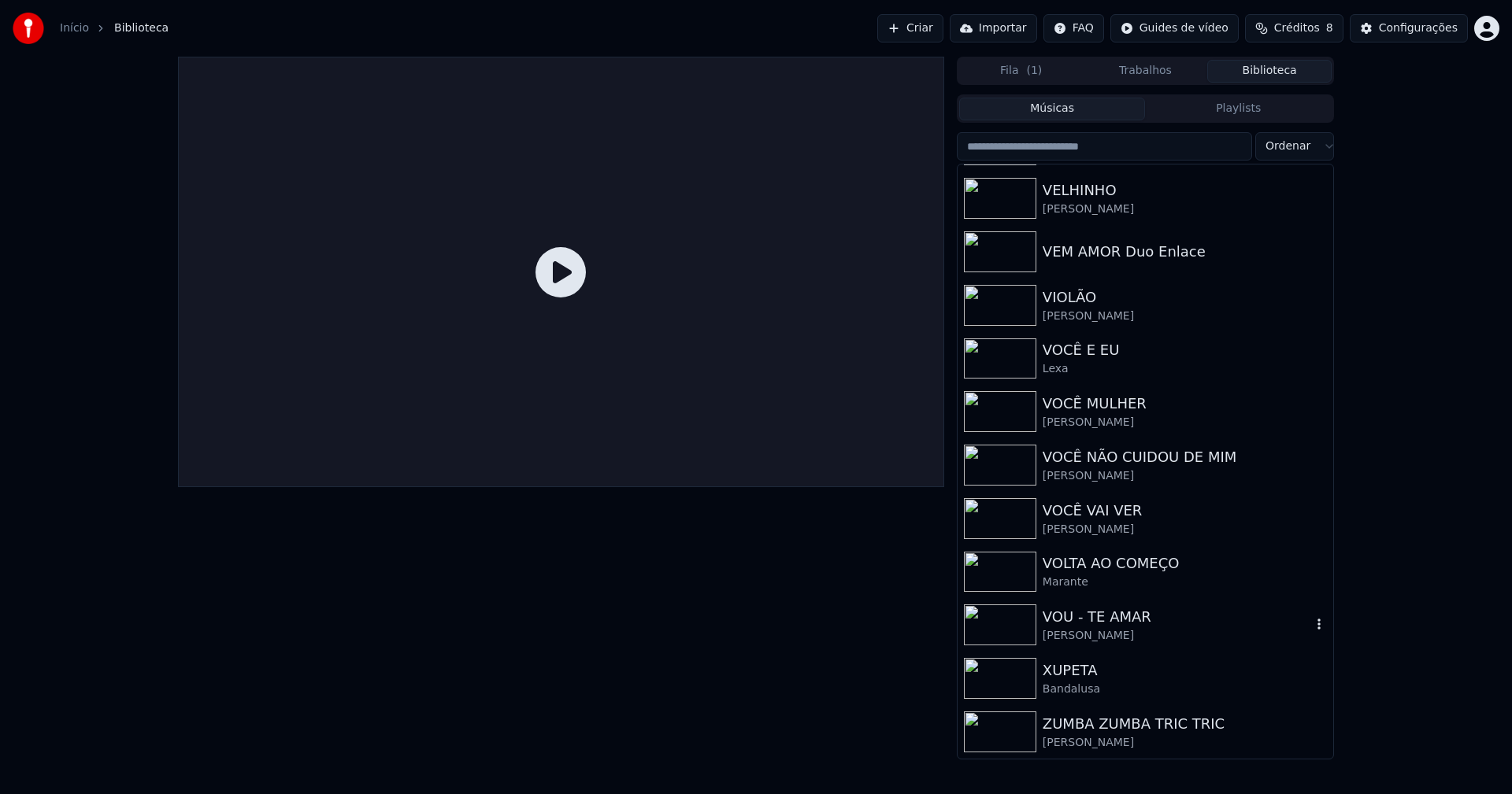
click at [1080, 633] on div "Tony Carreira" at bounding box center [1177, 636] width 268 height 15
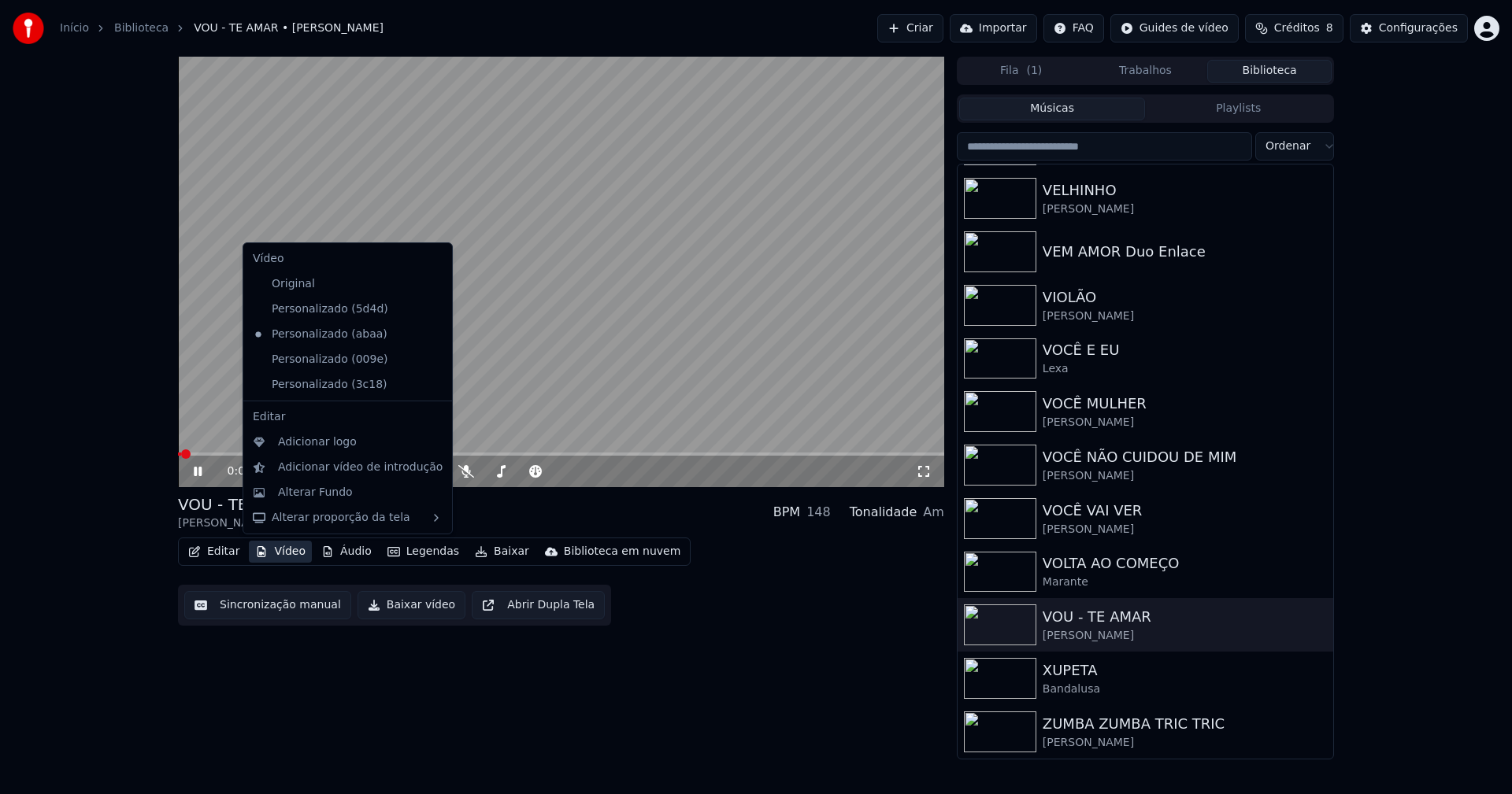
click at [279, 559] on button "Vídeo" at bounding box center [279, 552] width 63 height 22
click at [334, 383] on div "Personalizado (3c18)" at bounding box center [336, 384] width 179 height 25
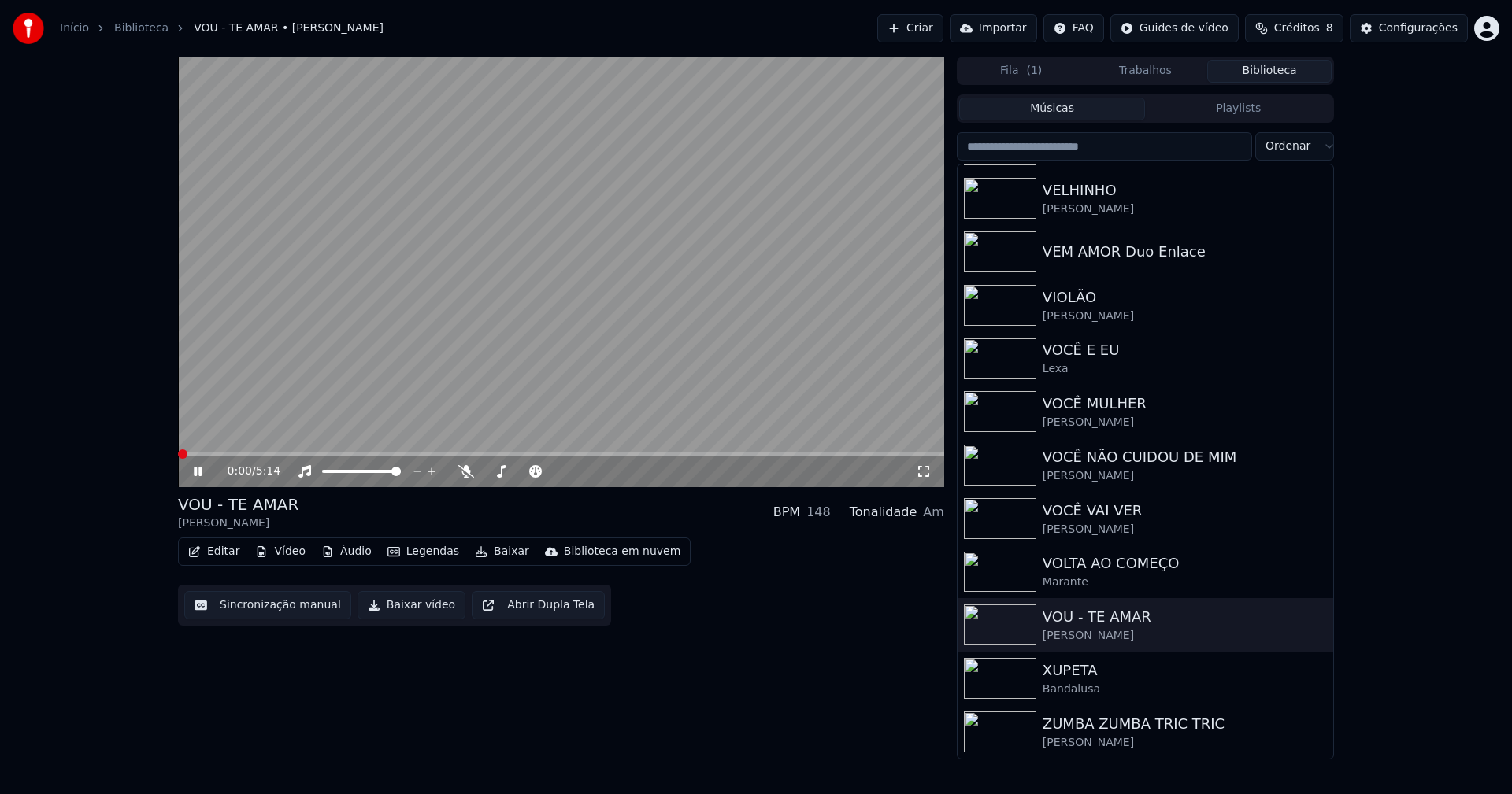
click at [178, 455] on span at bounding box center [178, 455] width 0 height 3
click at [1075, 479] on div "Eduardo Costa" at bounding box center [1177, 476] width 268 height 15
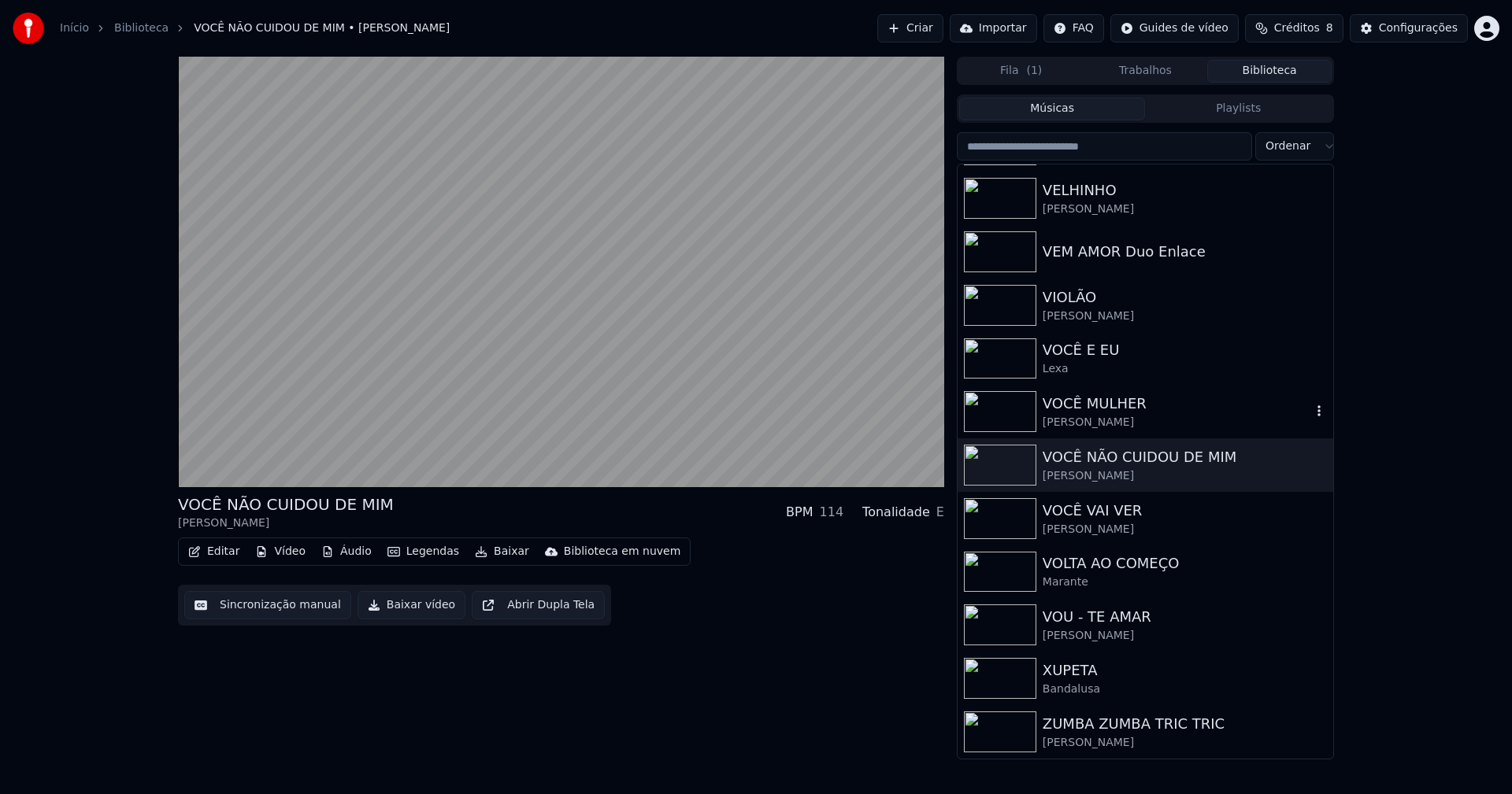
click at [1083, 418] on div "Paula Fernandes" at bounding box center [1177, 423] width 268 height 15
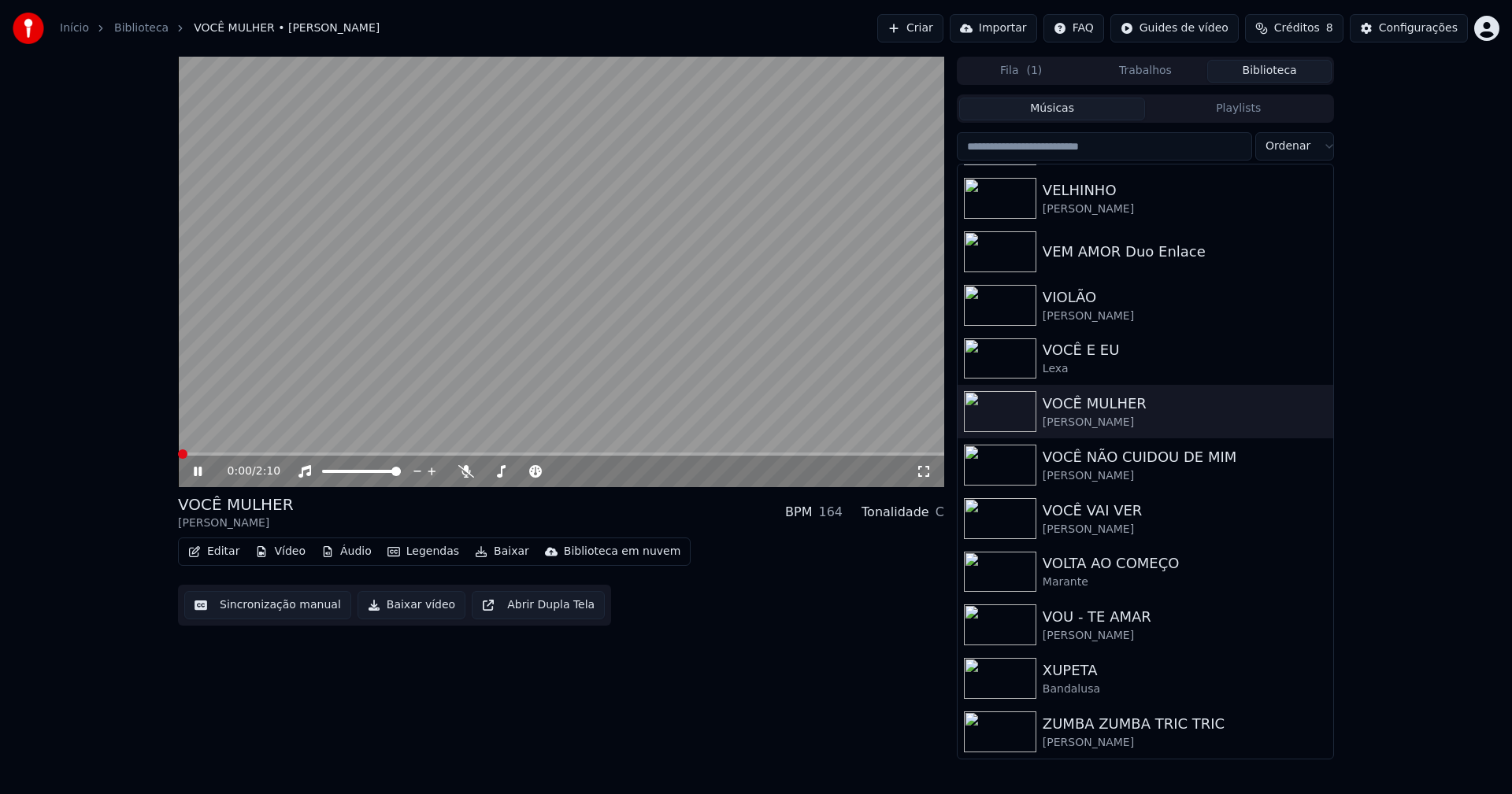
click at [178, 454] on span at bounding box center [178, 455] width 0 height 3
click at [1402, 38] on button "Configurações" at bounding box center [1408, 27] width 118 height 28
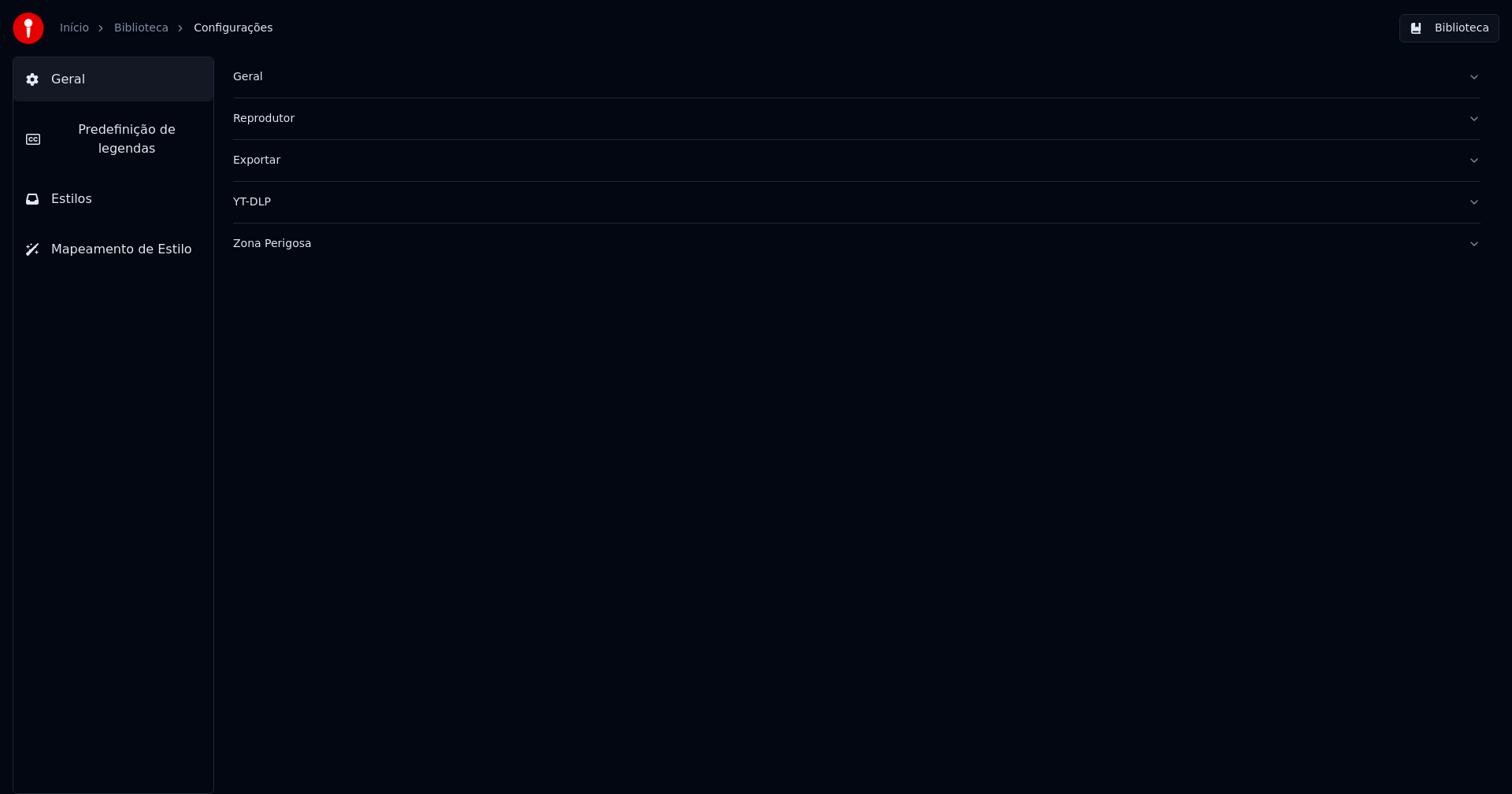
click at [128, 126] on span "Predefinição de legendas" at bounding box center [126, 139] width 148 height 38
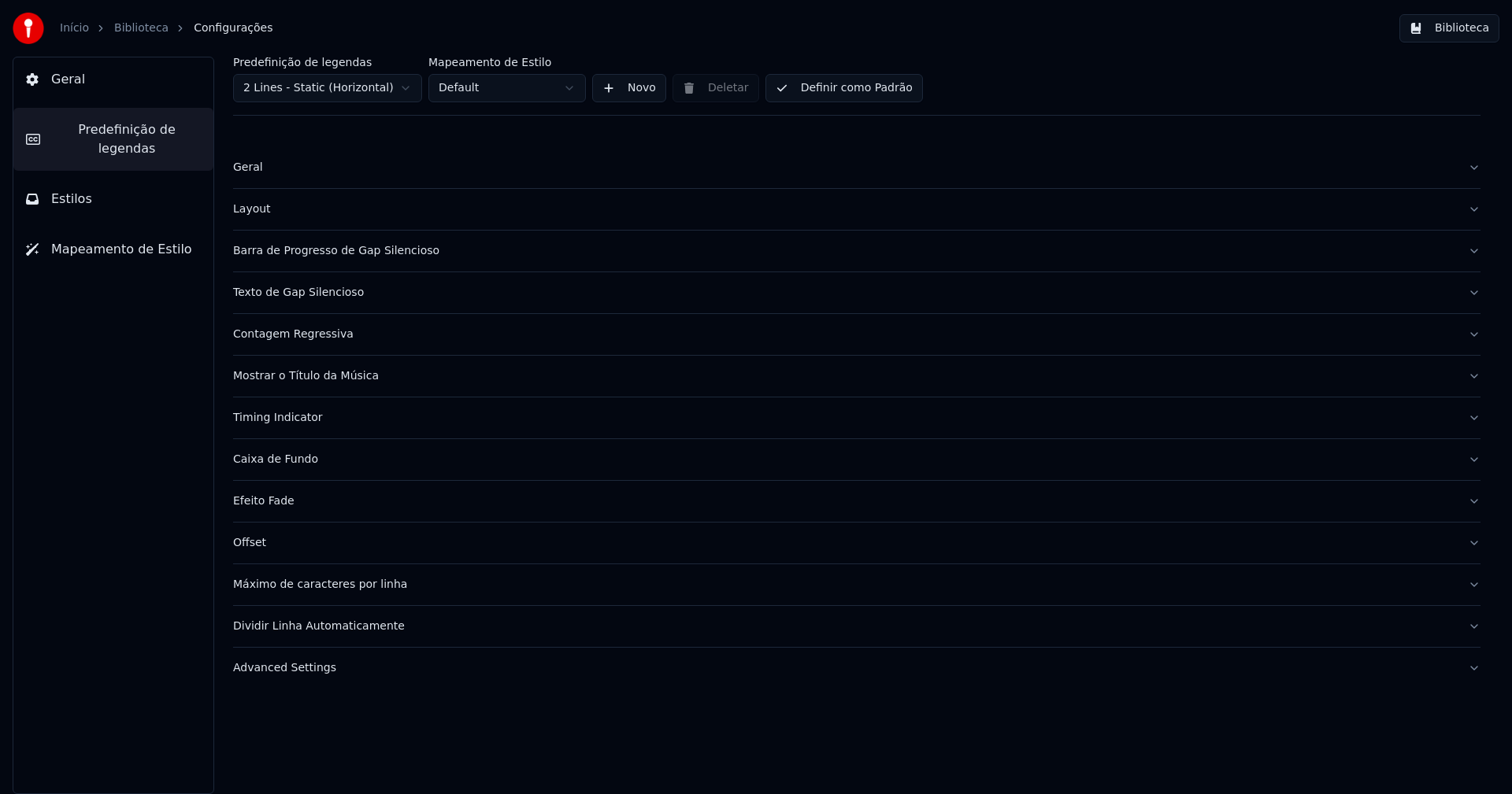
click at [340, 383] on div "Mostrar o Título da Música" at bounding box center [844, 376] width 1222 height 15
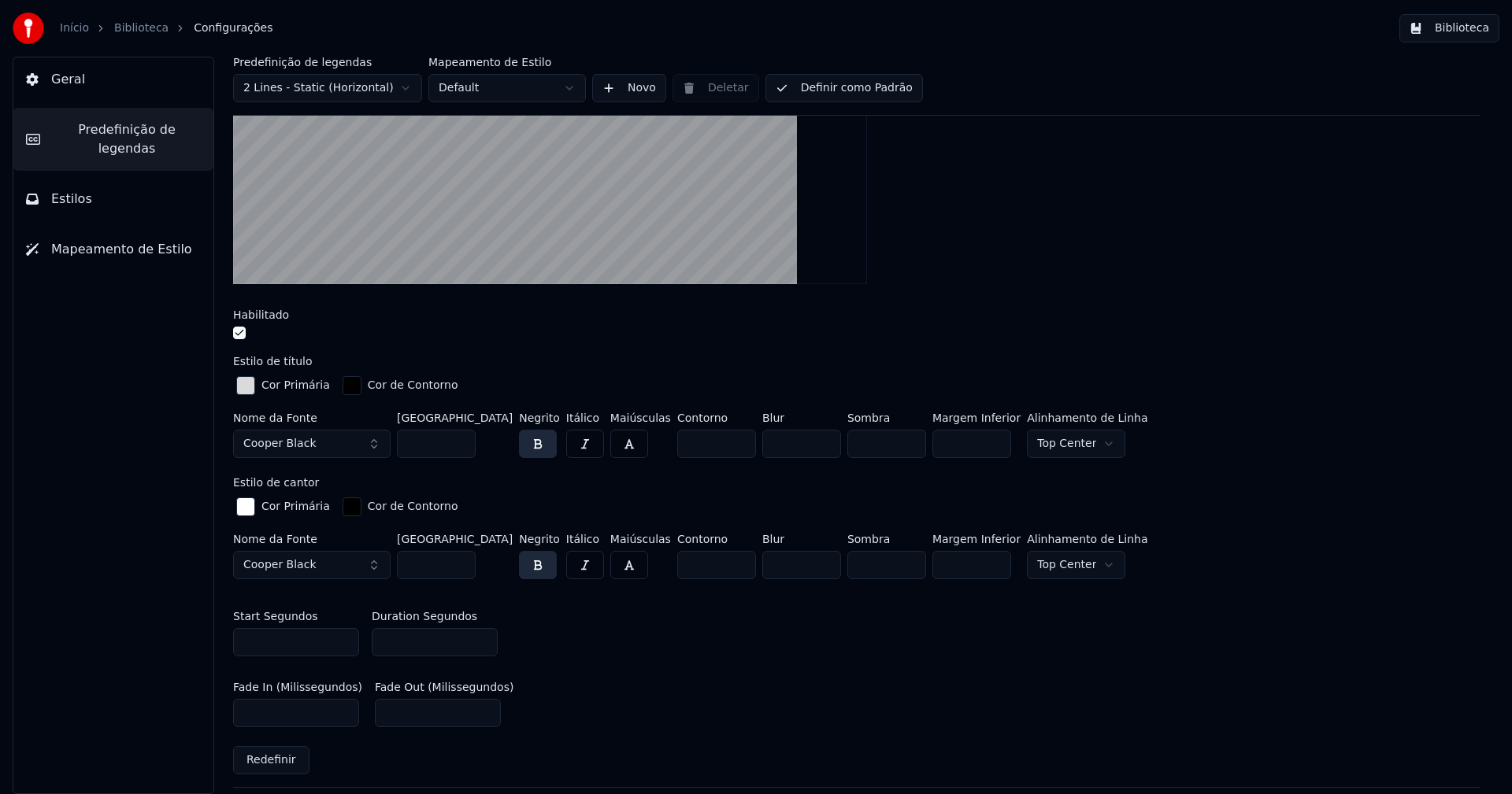
scroll to position [473, 0]
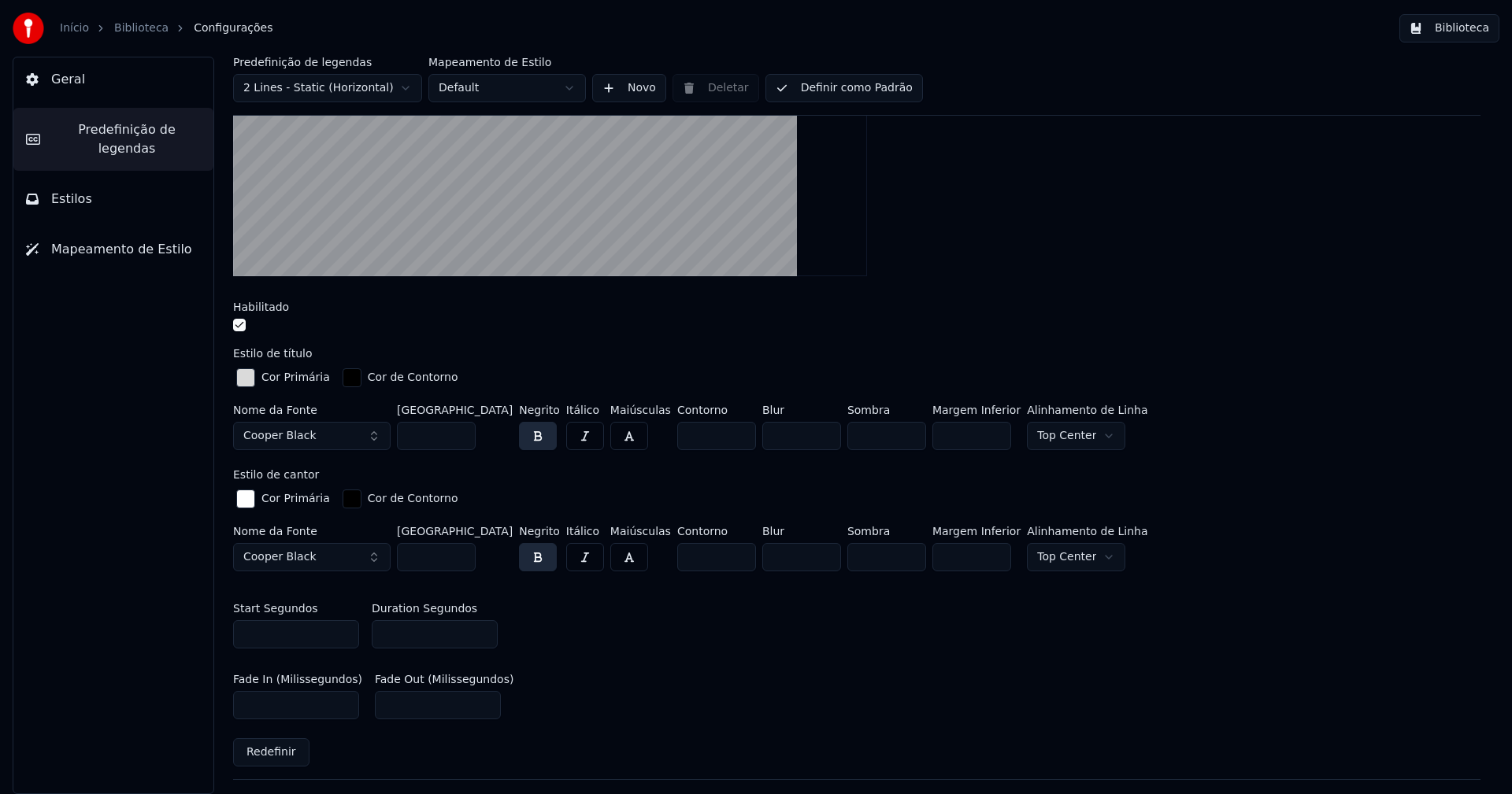
click at [405, 632] on input "***" at bounding box center [434, 634] width 126 height 28
type input "***"
click at [750, 636] on div "Start Segundos *** Duration Segundos ***" at bounding box center [856, 626] width 1247 height 70
click at [1470, 27] on button "Biblioteca" at bounding box center [1449, 27] width 100 height 28
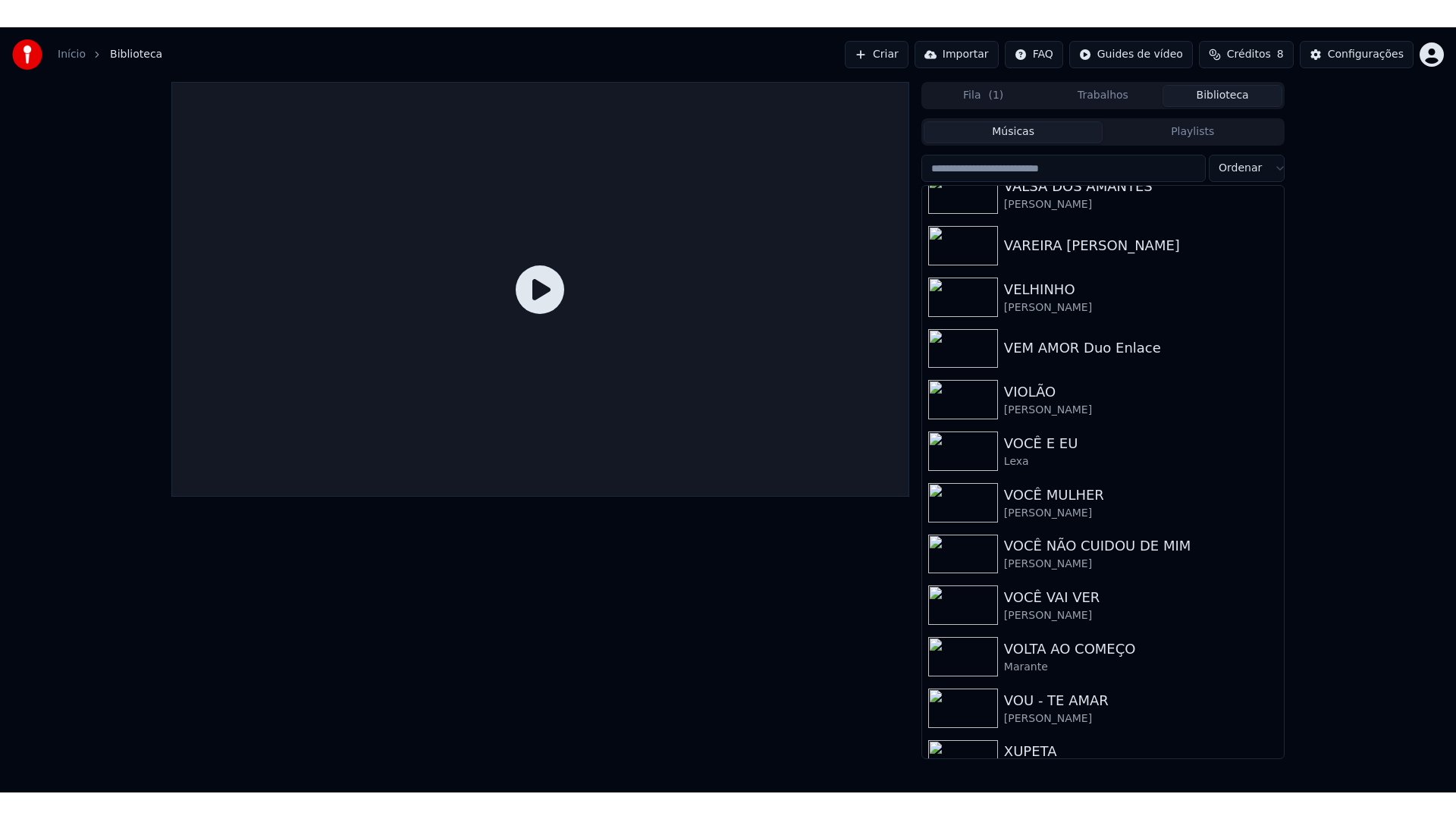
scroll to position [18150, 0]
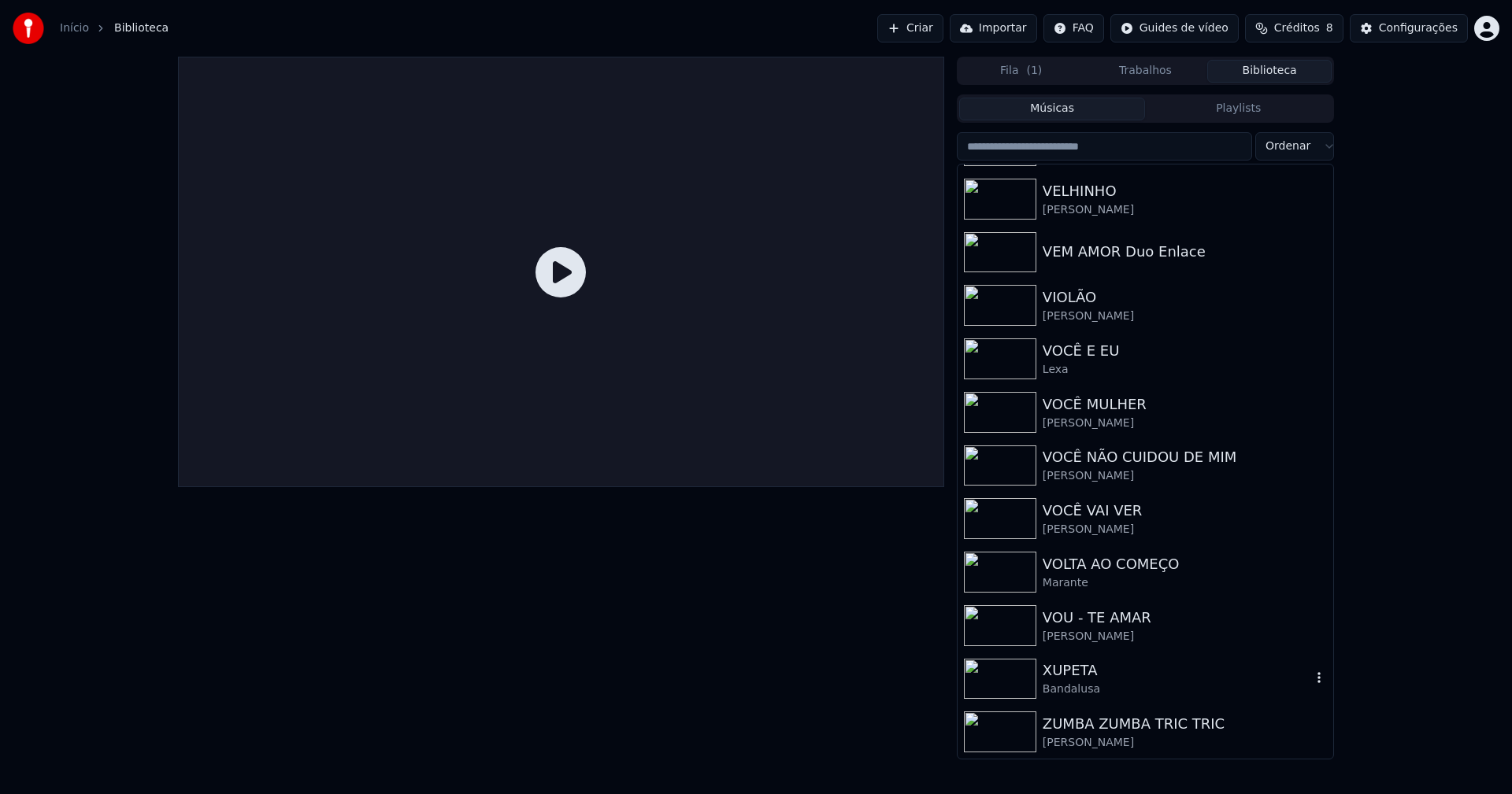
click at [1070, 689] on div "Bandalusa" at bounding box center [1177, 689] width 268 height 15
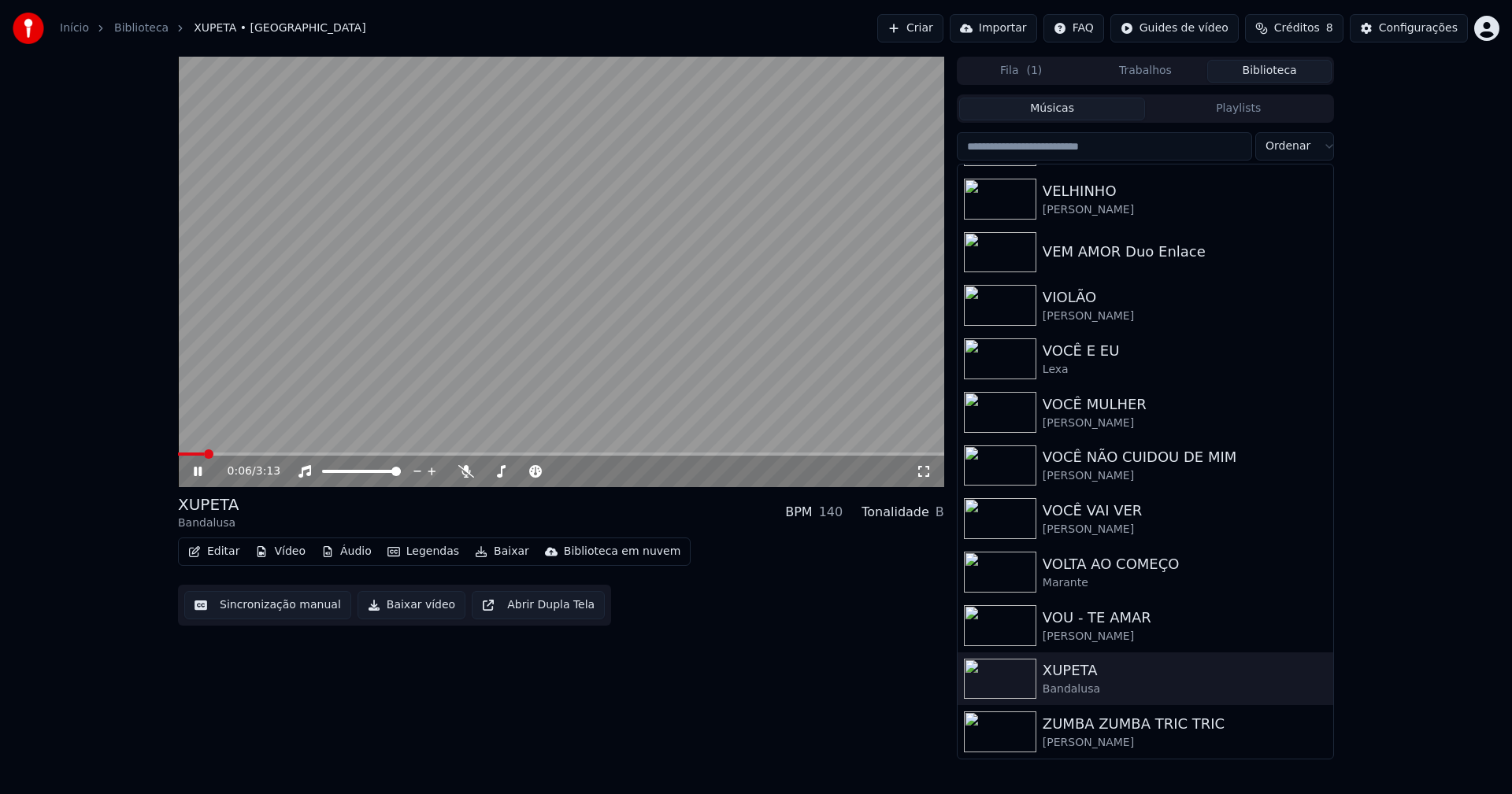
click at [178, 454] on span at bounding box center [191, 455] width 26 height 3
click at [929, 473] on icon at bounding box center [923, 471] width 15 height 13
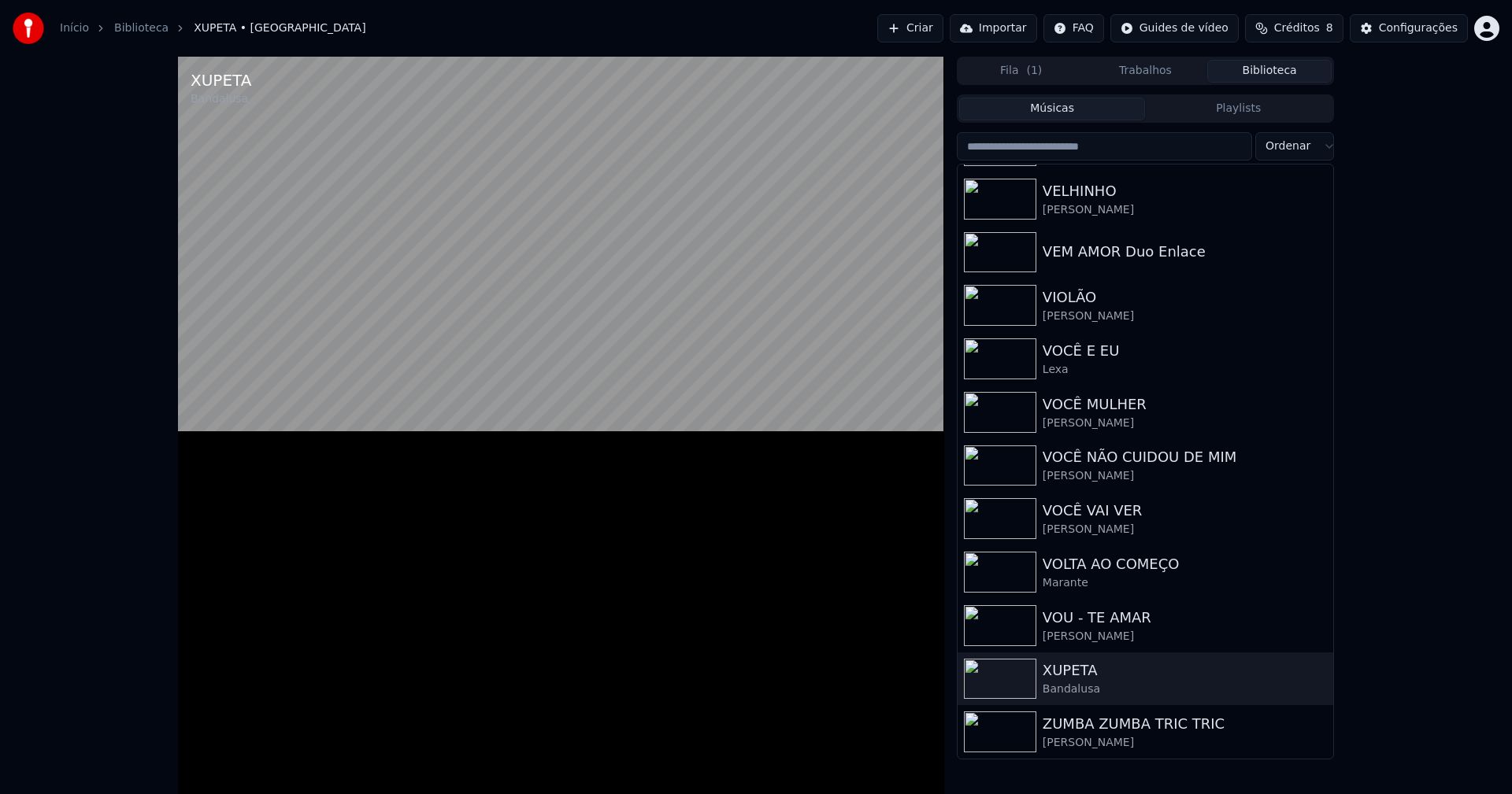
scroll to position [18791, 0]
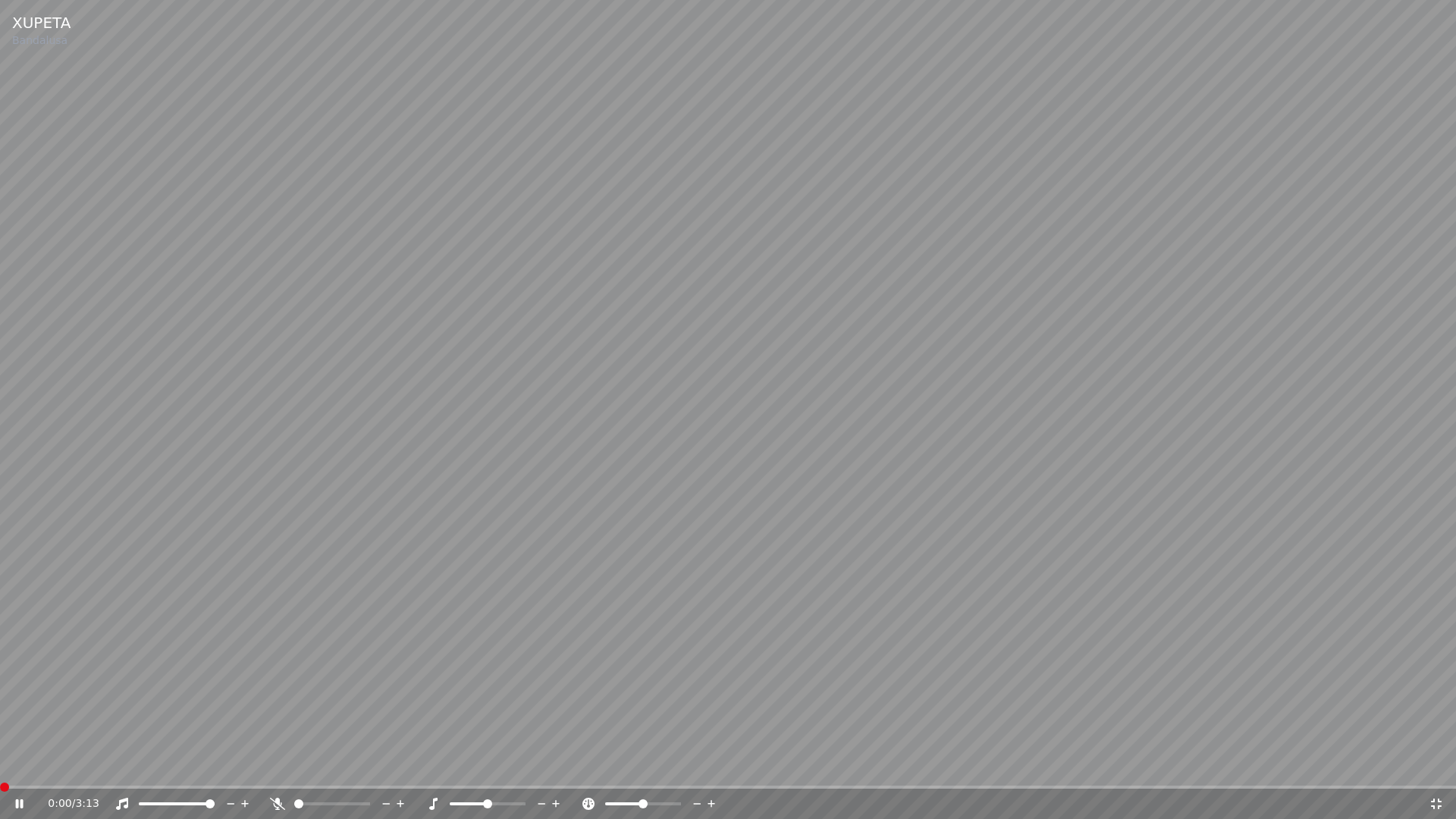
click at [0, 764] on span at bounding box center [0, 788] width 0 height 3
click at [21, 764] on icon at bounding box center [19, 803] width 7 height 9
click at [1435, 764] on icon at bounding box center [1436, 804] width 15 height 12
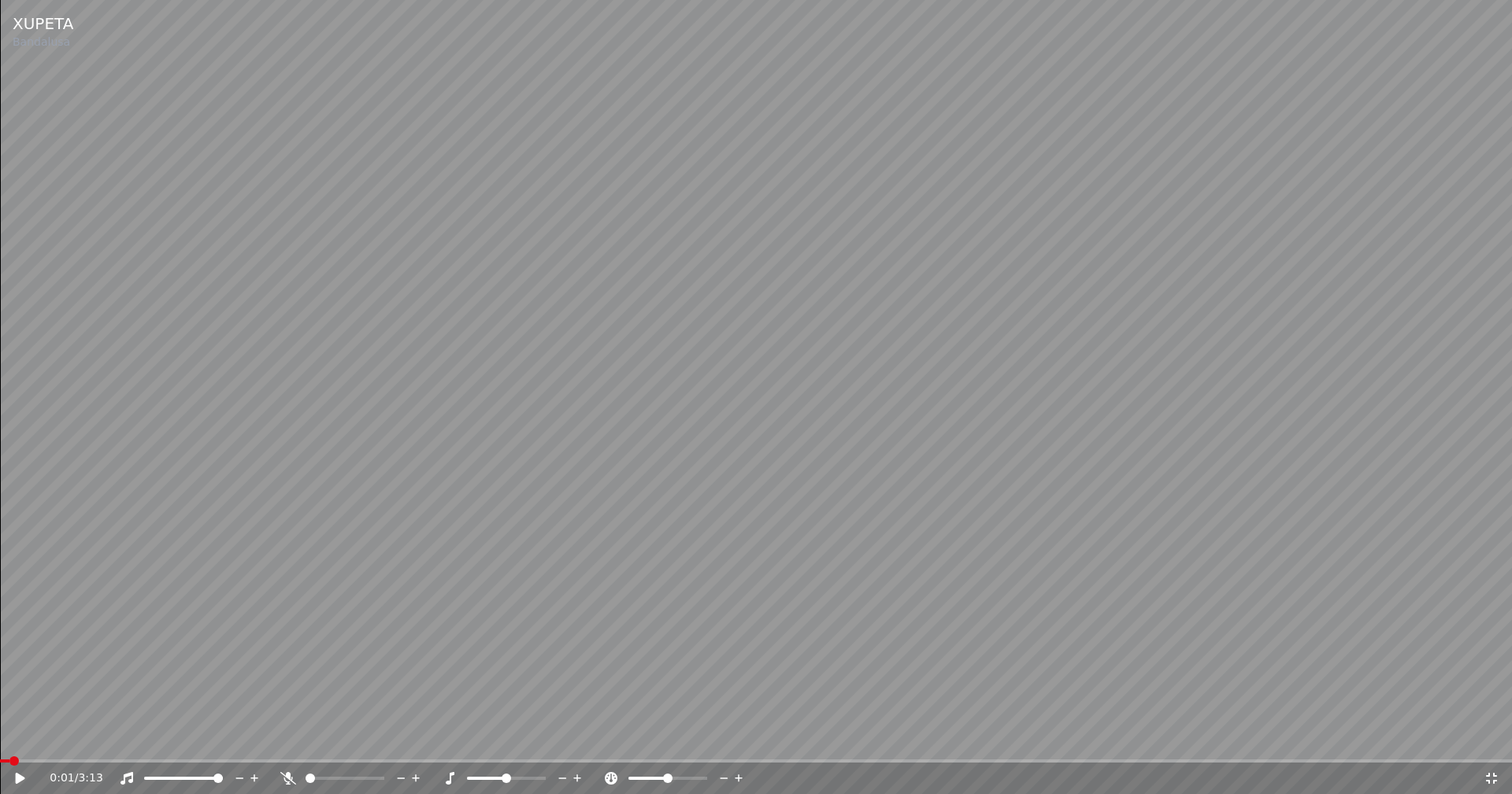
scroll to position [18833, 0]
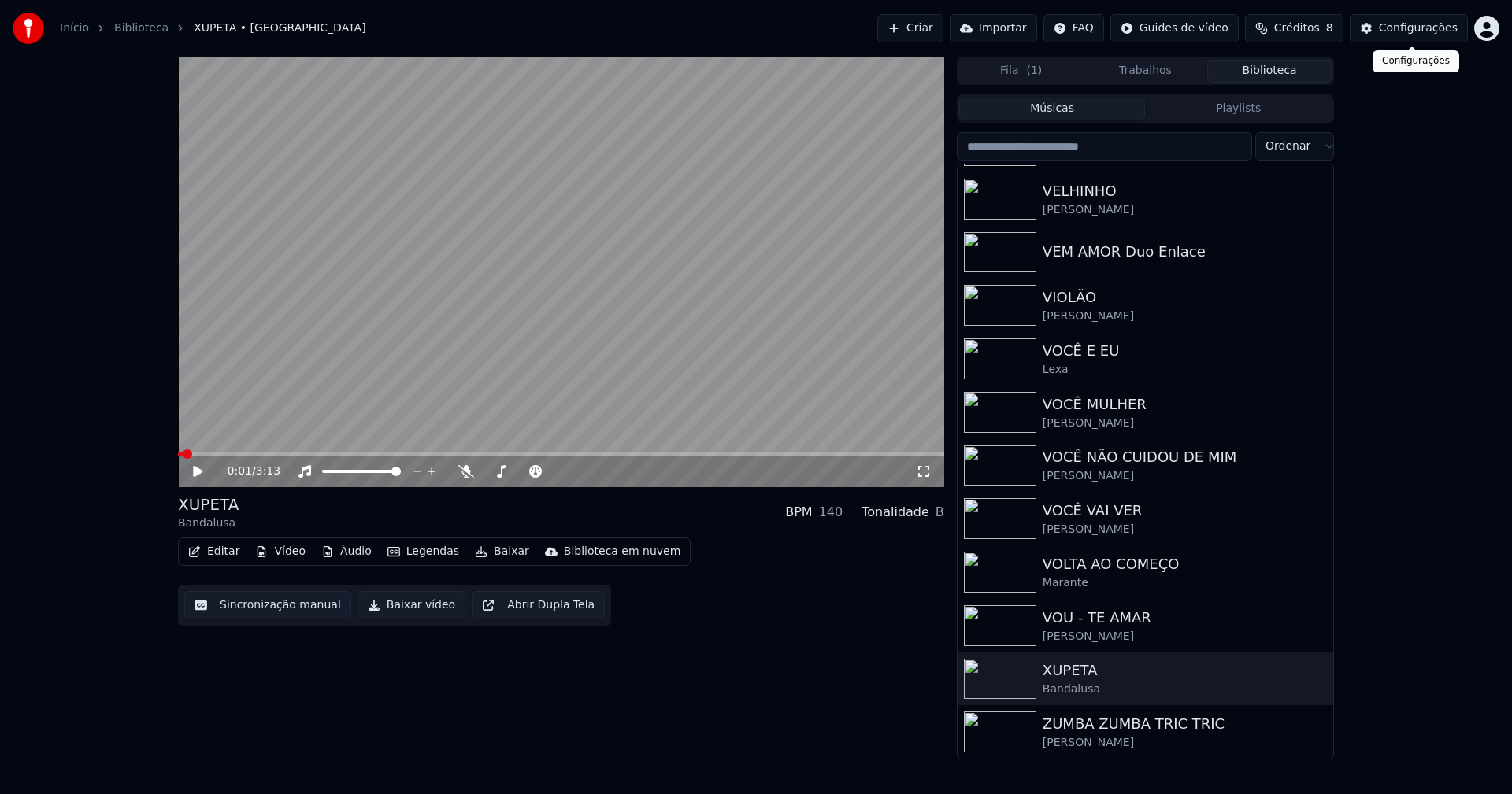
click at [1407, 34] on div "Configurações" at bounding box center [1418, 28] width 79 height 15
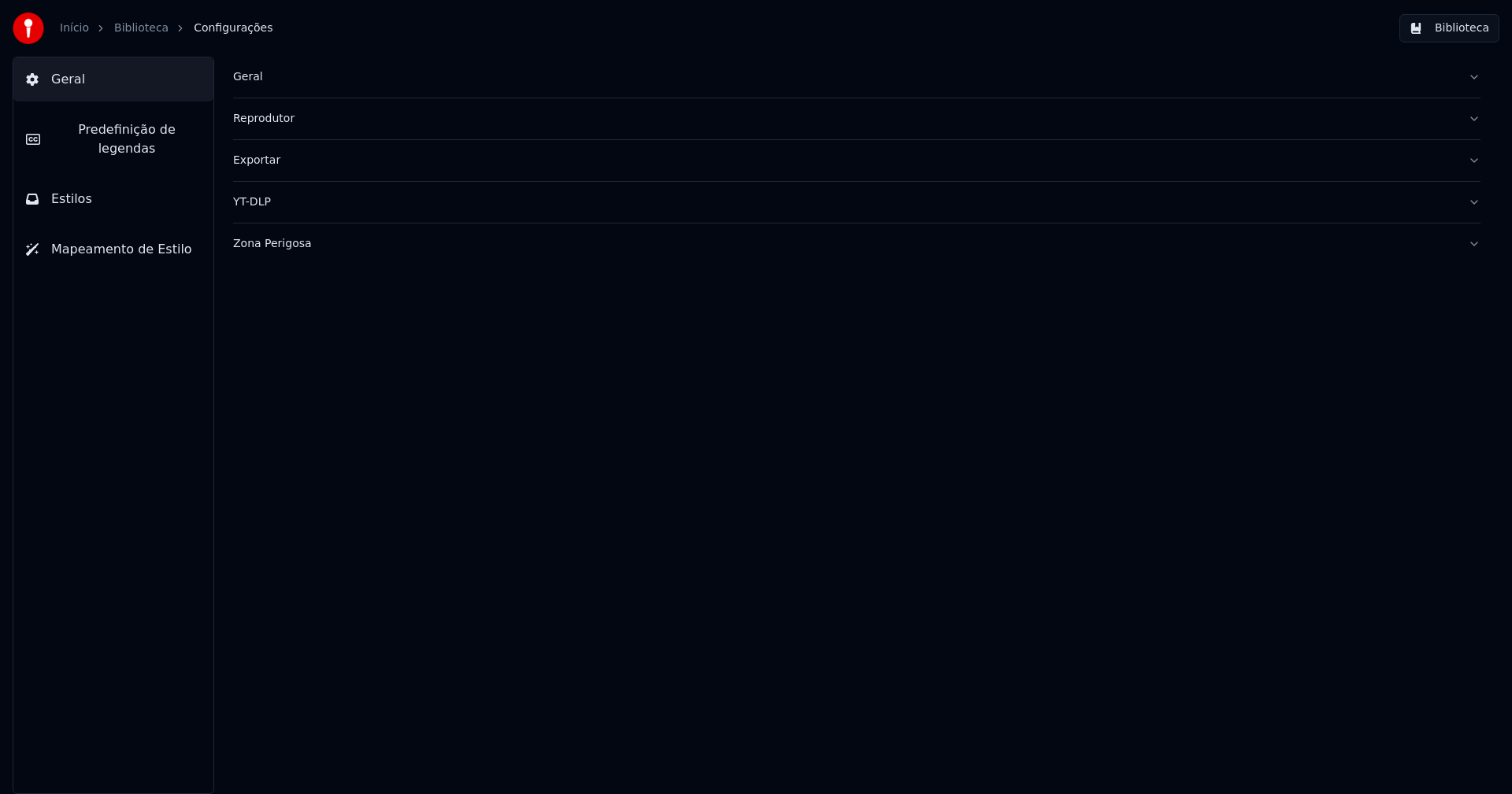
click at [136, 133] on span "Predefinição de legendas" at bounding box center [126, 139] width 148 height 38
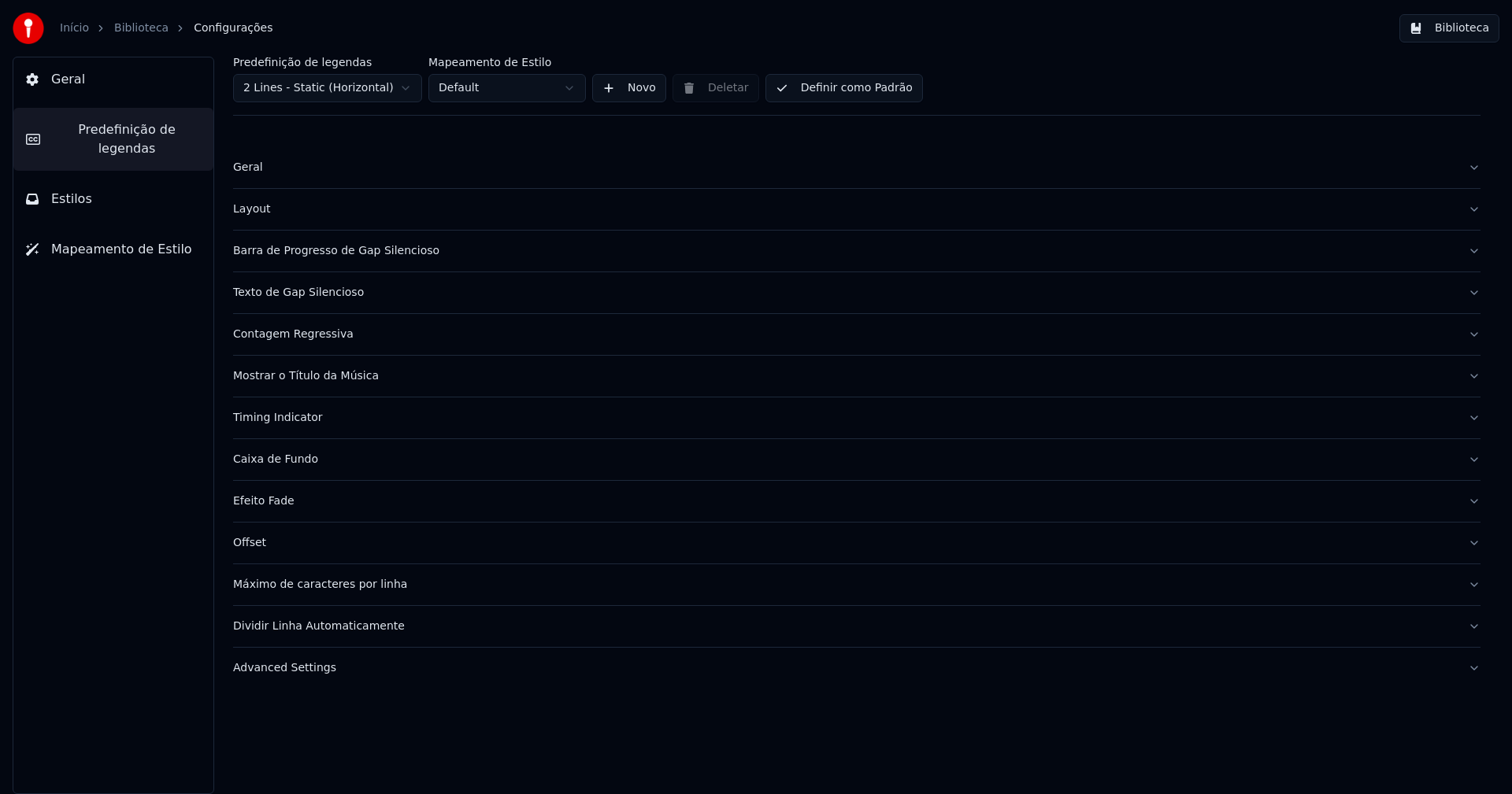
click at [352, 375] on div "Mostrar o Título da Música" at bounding box center [844, 376] width 1222 height 15
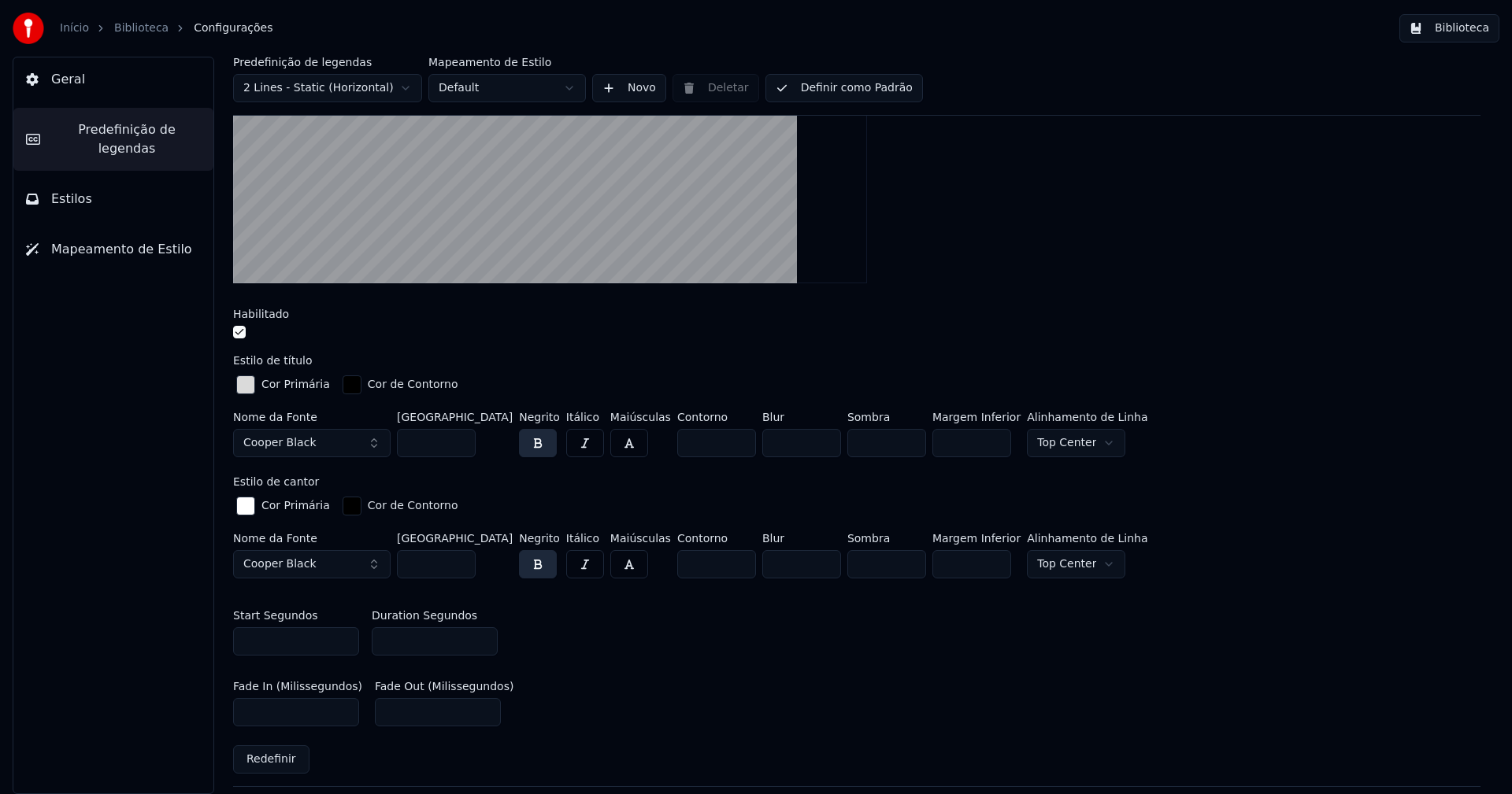
scroll to position [551, 0]
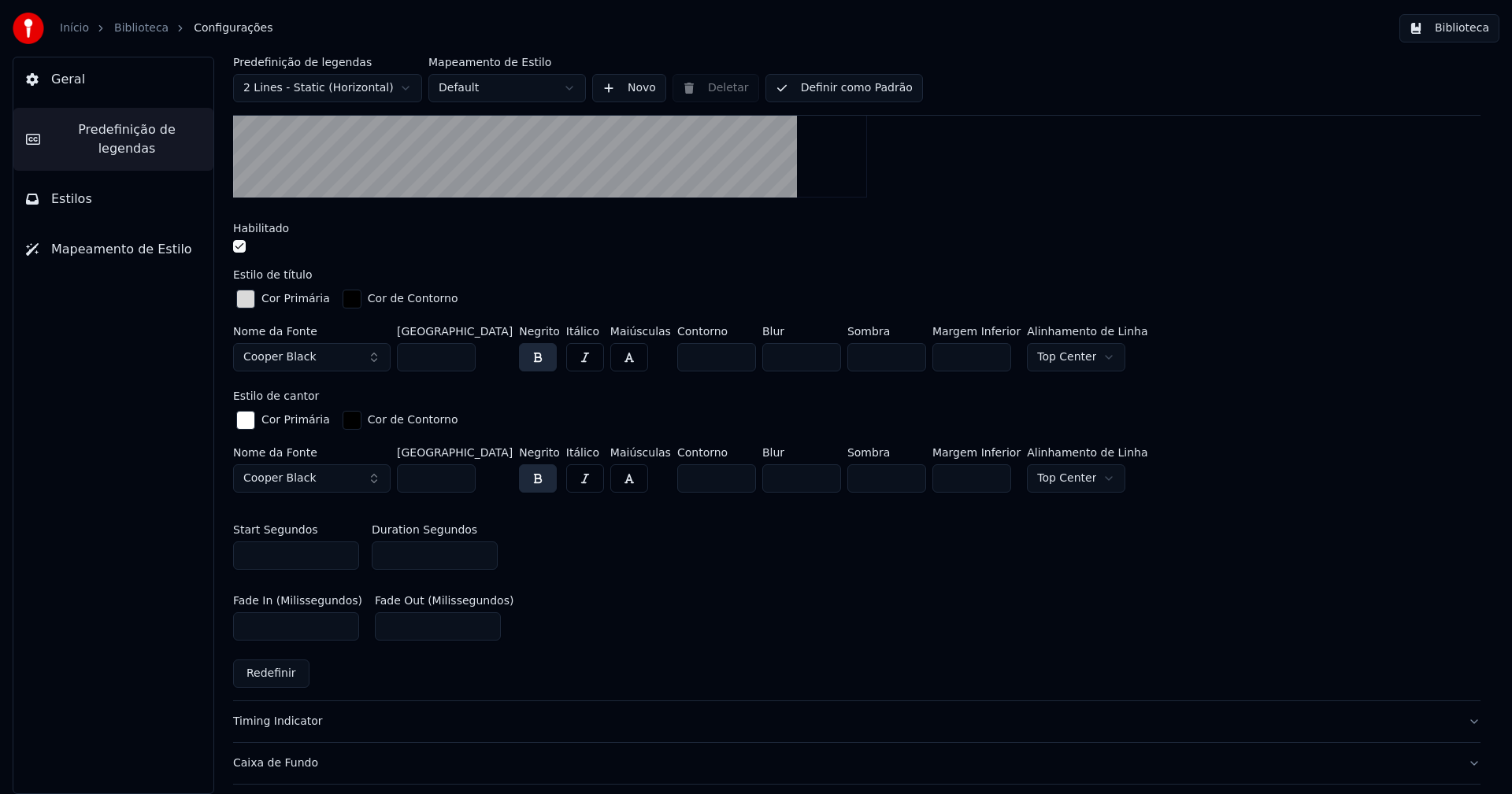
click at [964, 479] on input "***" at bounding box center [972, 478] width 79 height 28
type input "***"
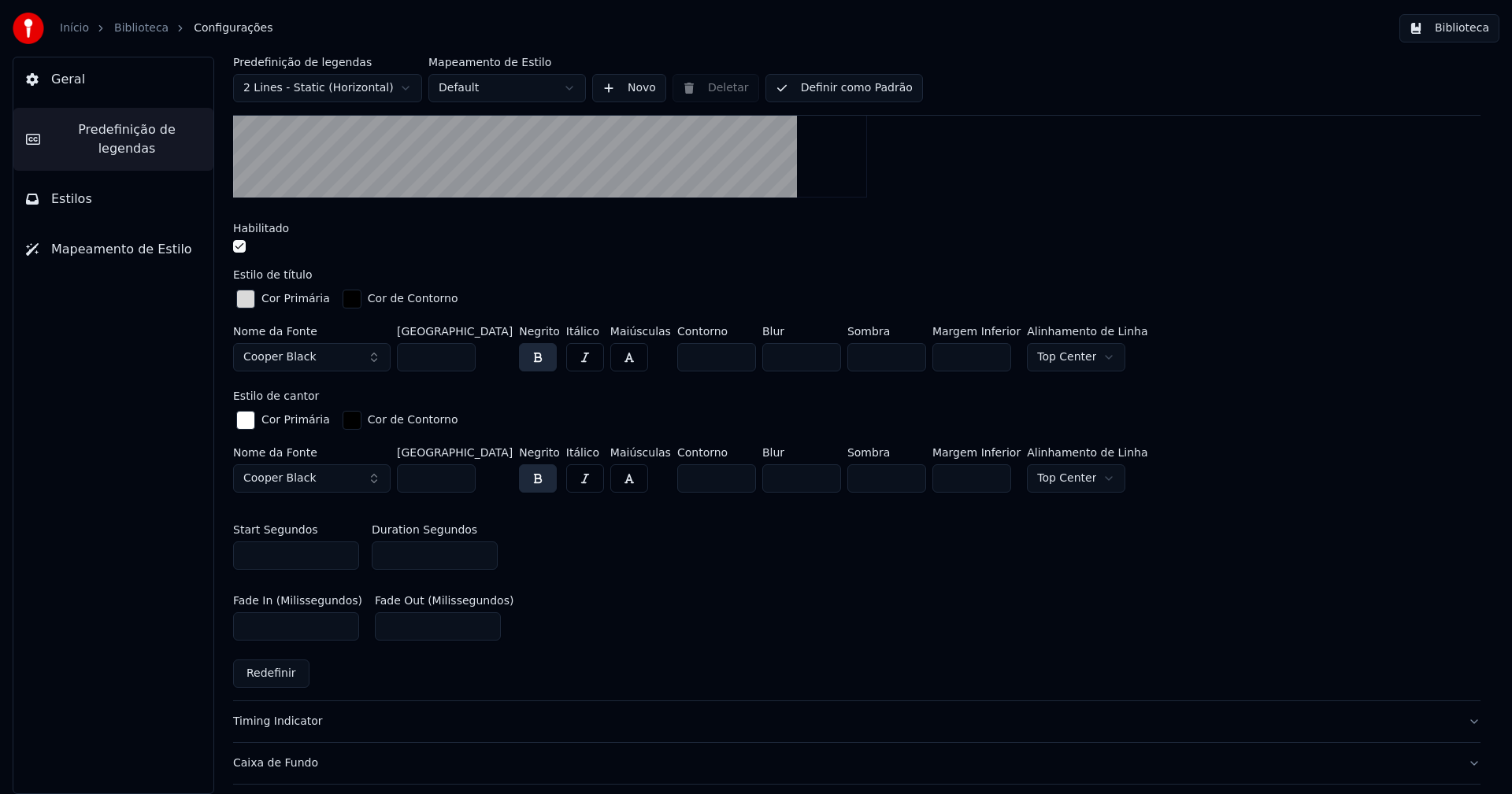
click at [964, 479] on input "***" at bounding box center [972, 478] width 79 height 28
click at [1322, 340] on div "Nome da Fonte Cooper Black Tamanho da Fonte ** Negrito Itálico Maiúsculas Conto…" at bounding box center [856, 351] width 1247 height 52
click at [1460, 30] on button "Biblioteca" at bounding box center [1449, 27] width 100 height 28
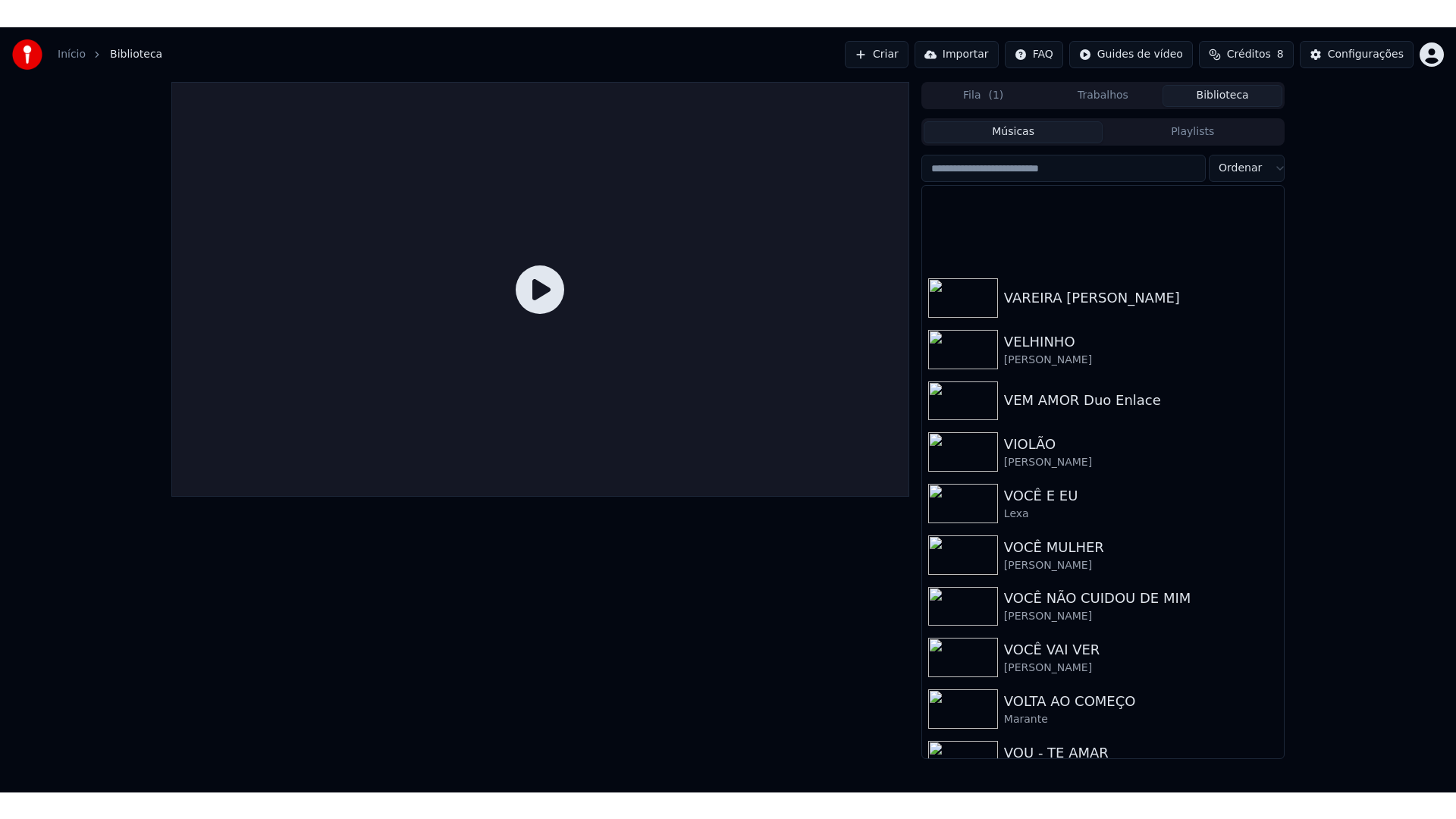
scroll to position [18150, 0]
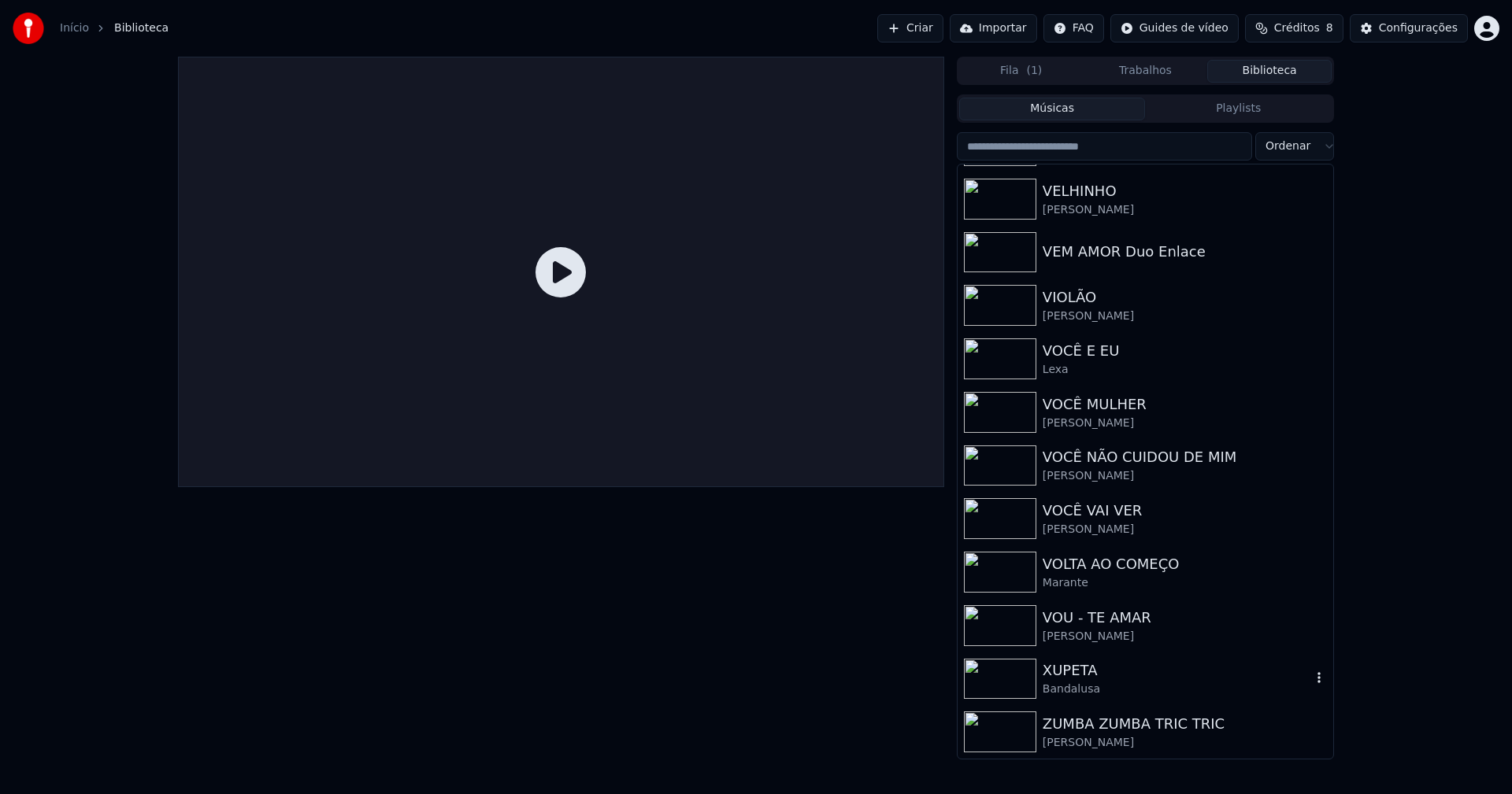
drag, startPoint x: 1080, startPoint y: 673, endPoint x: 1114, endPoint y: 740, distance: 75.1
click at [1081, 673] on div "XUPETA" at bounding box center [1177, 671] width 268 height 22
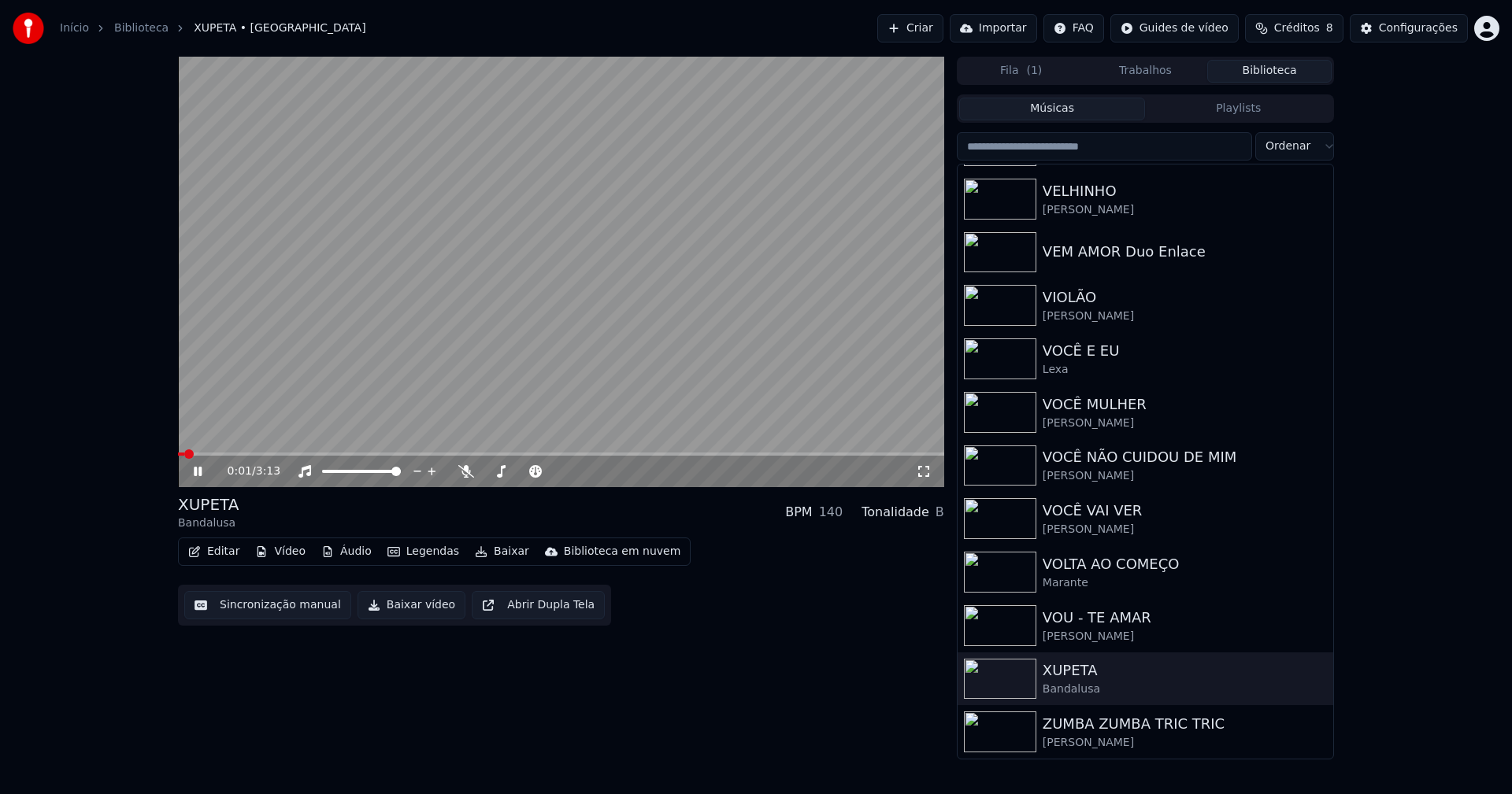
click at [925, 472] on icon at bounding box center [923, 471] width 15 height 13
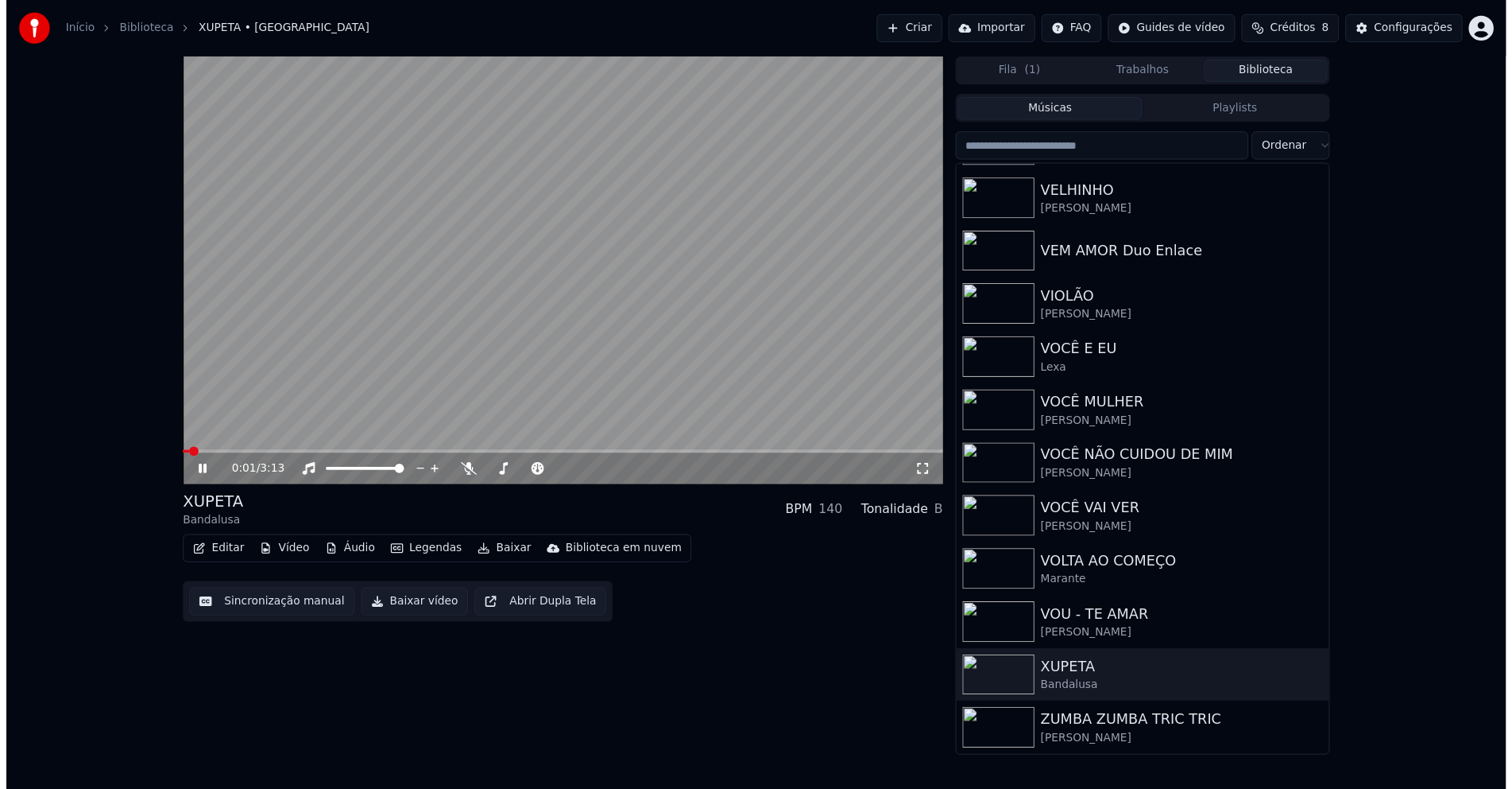
scroll to position [18981, 0]
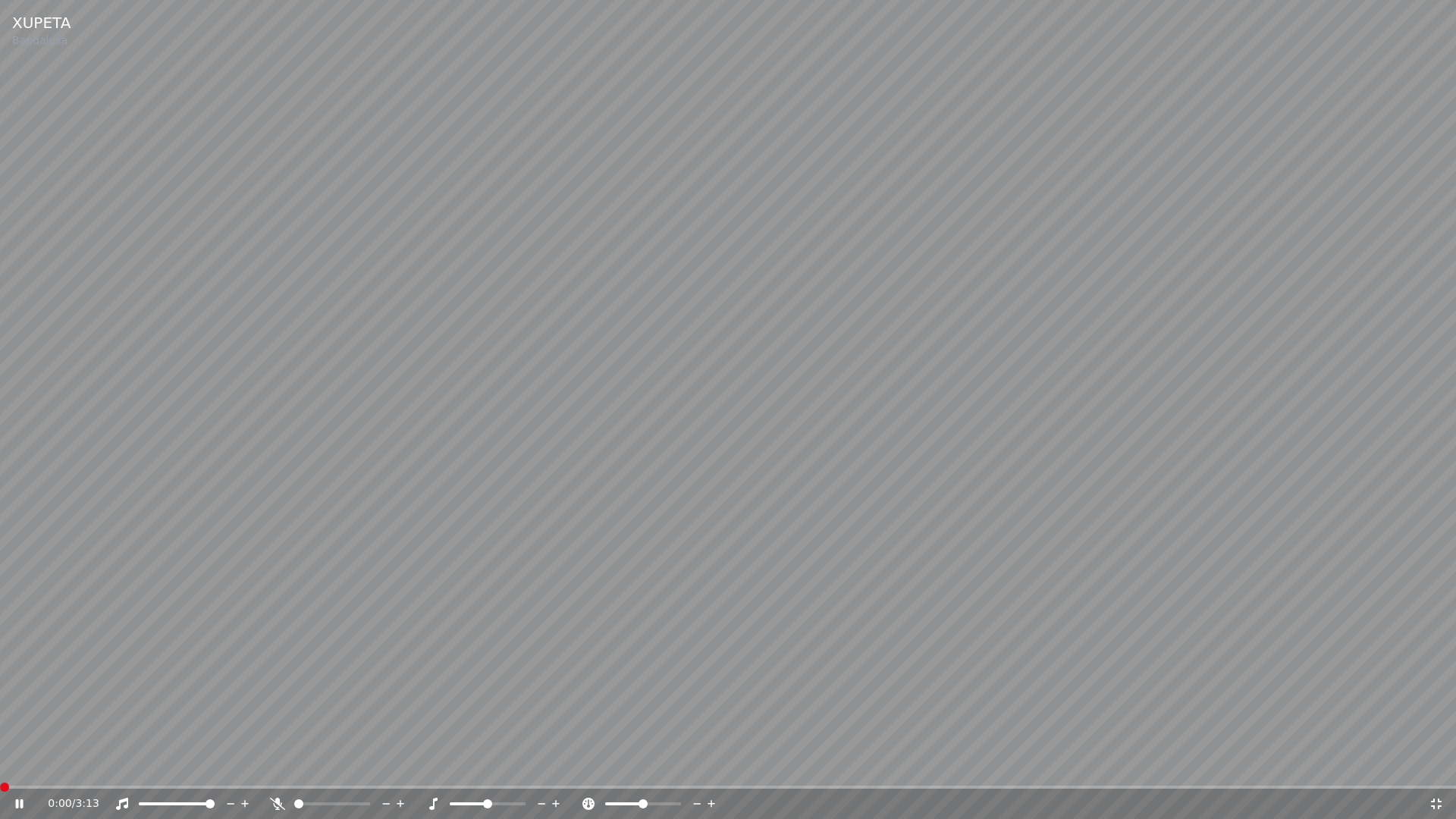
click at [0, 764] on span at bounding box center [0, 788] width 0 height 3
click at [0, 764] on span at bounding box center [29, 788] width 58 height 3
click at [1431, 764] on icon at bounding box center [1436, 804] width 11 height 11
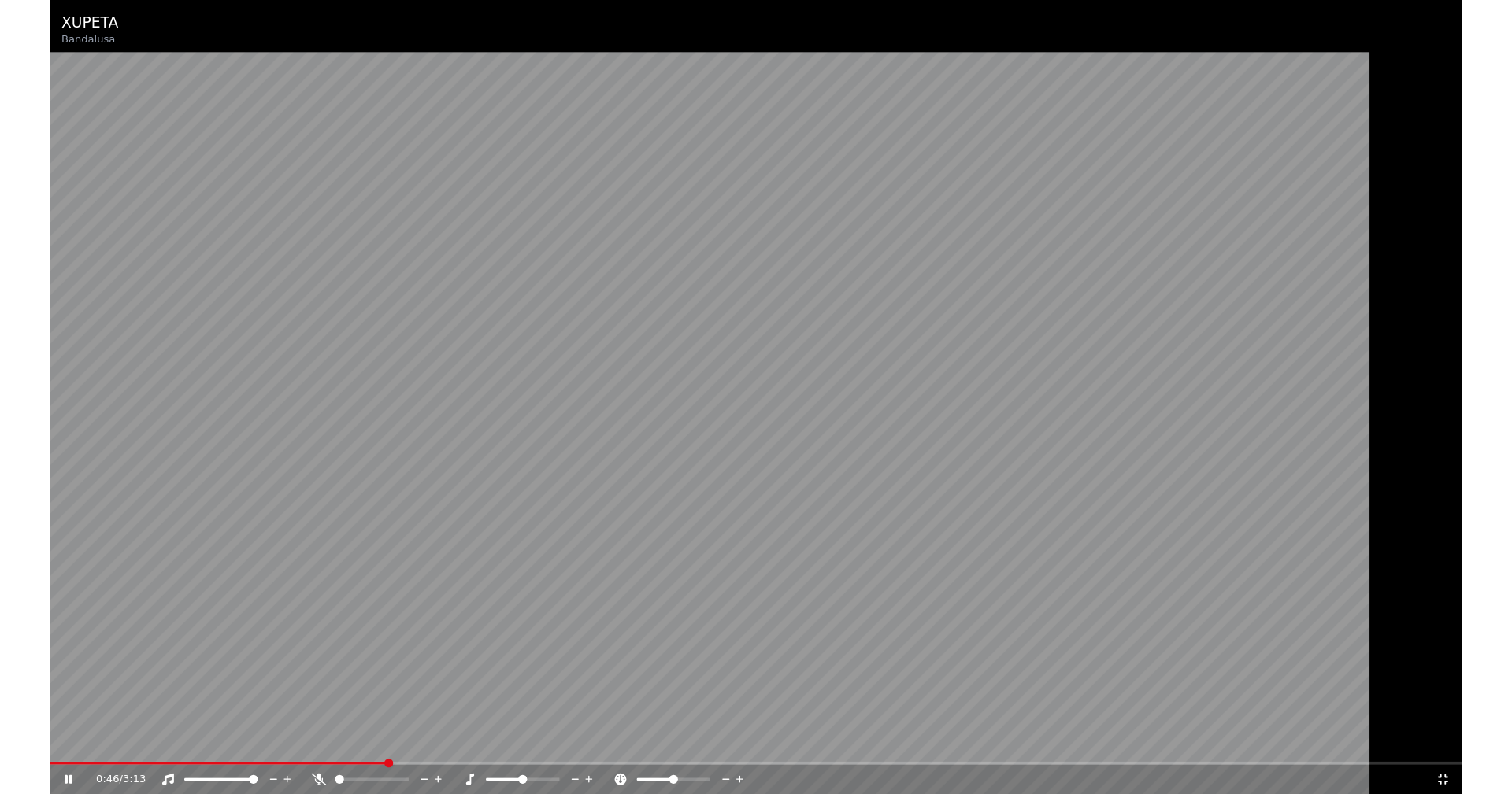
scroll to position [18833, 0]
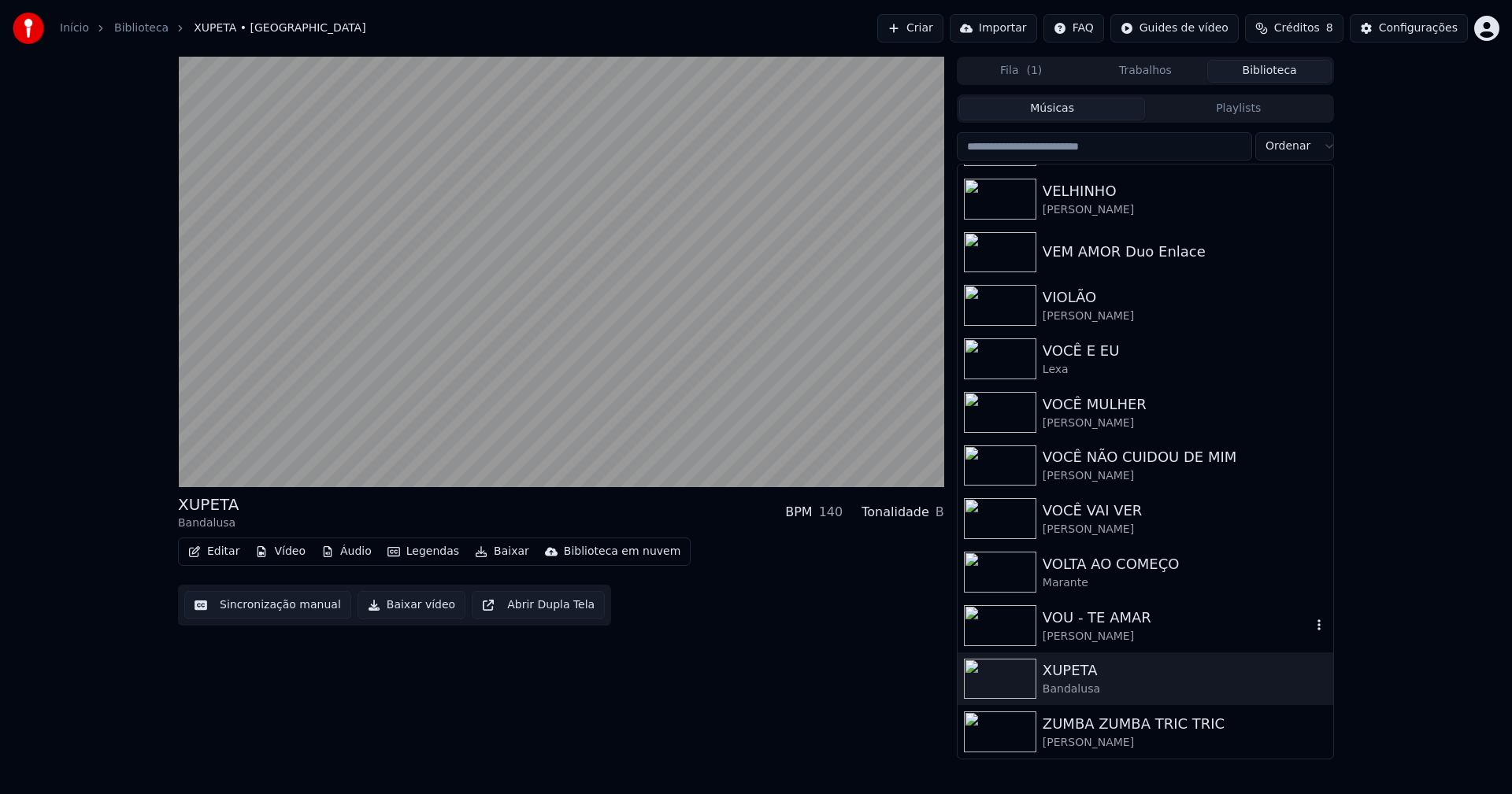
click at [1081, 619] on div "VOU - TE AMAR" at bounding box center [1177, 618] width 268 height 22
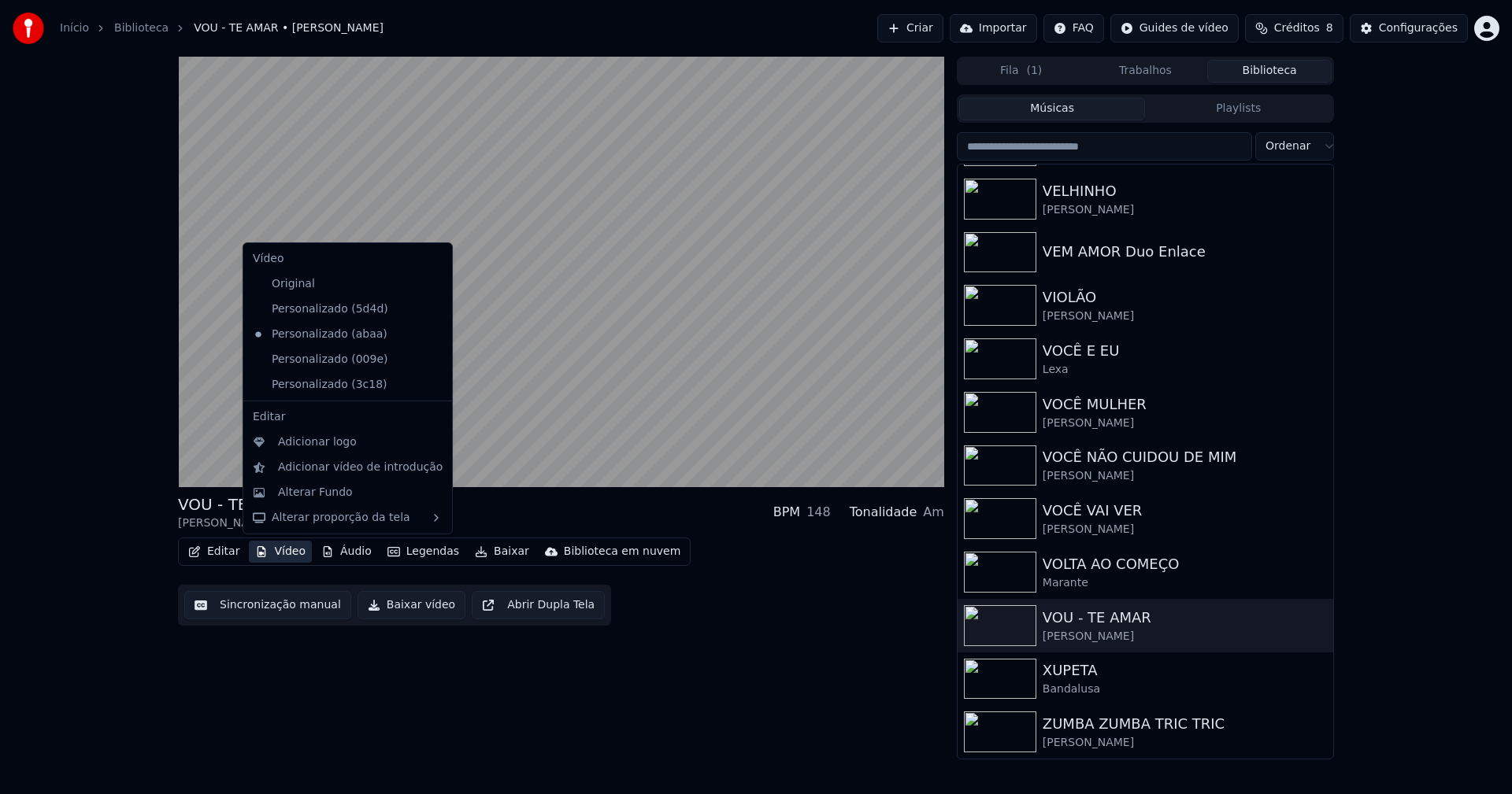
click at [294, 553] on button "Vídeo" at bounding box center [279, 552] width 63 height 22
click at [347, 386] on div "Personalizado (3c18)" at bounding box center [336, 384] width 179 height 25
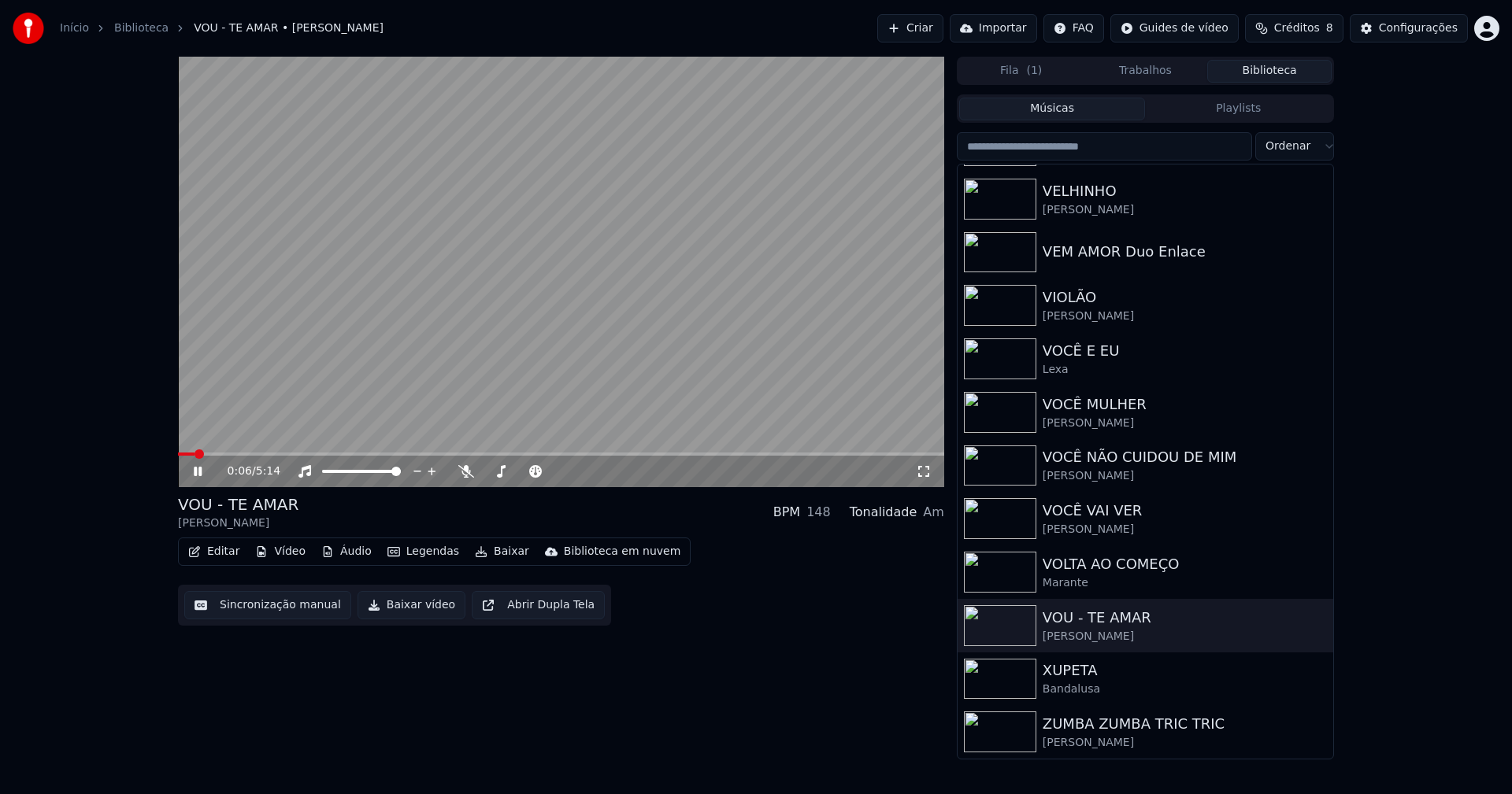
click at [180, 455] on span at bounding box center [186, 455] width 16 height 3
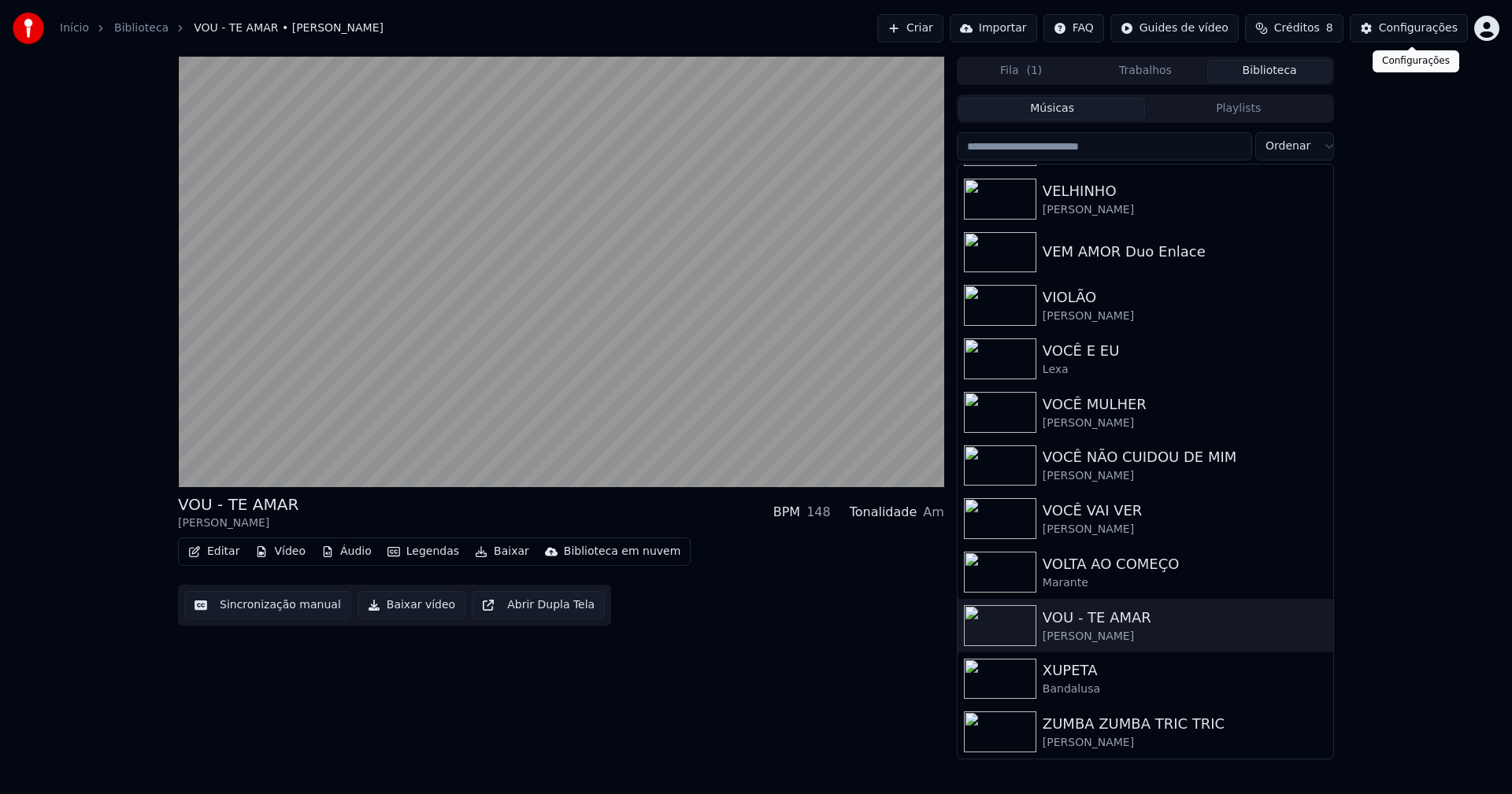
click at [1445, 30] on div "Configurações" at bounding box center [1418, 28] width 79 height 15
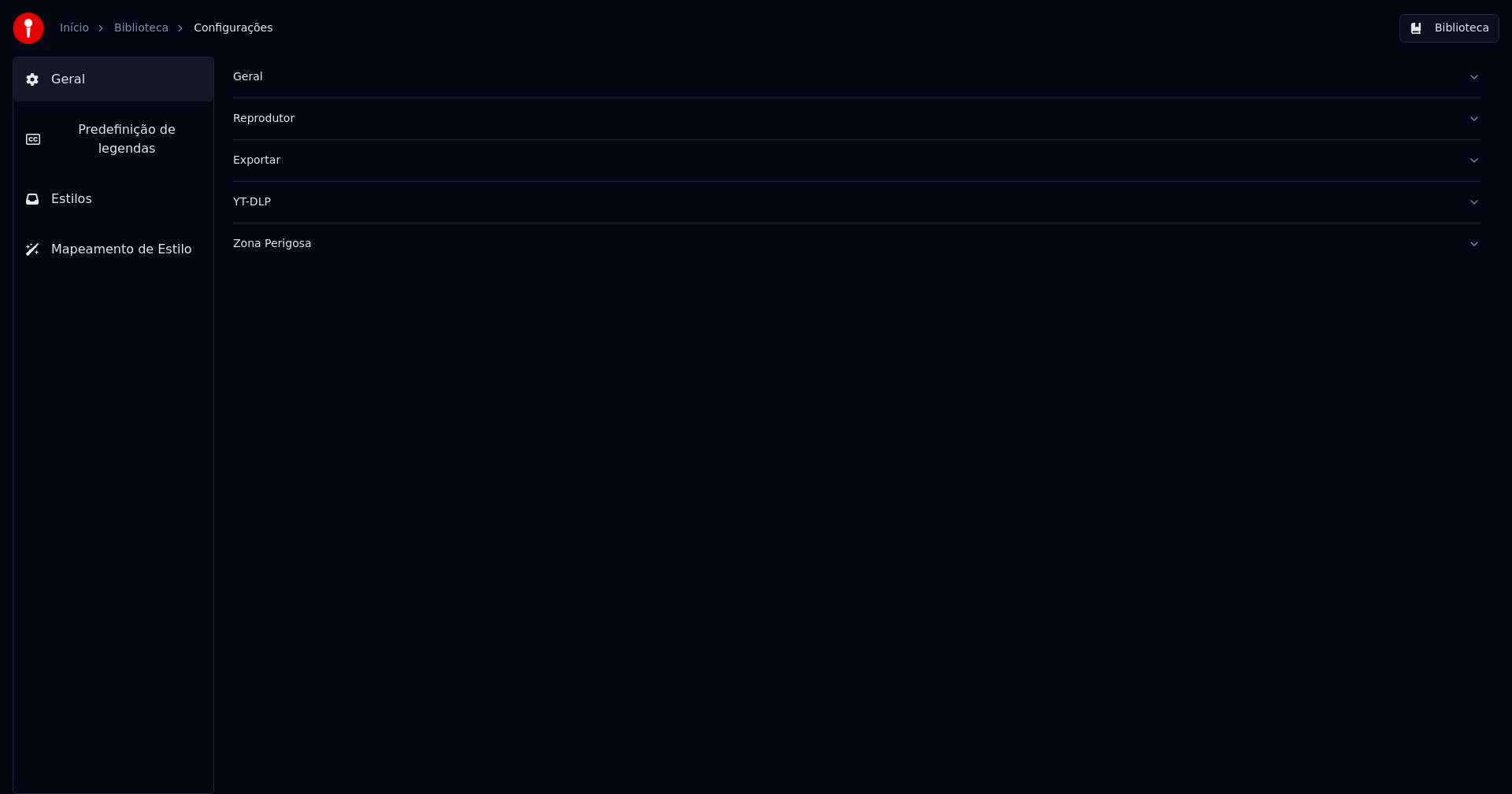
click at [273, 160] on div "Exportar" at bounding box center [844, 161] width 1222 height 15
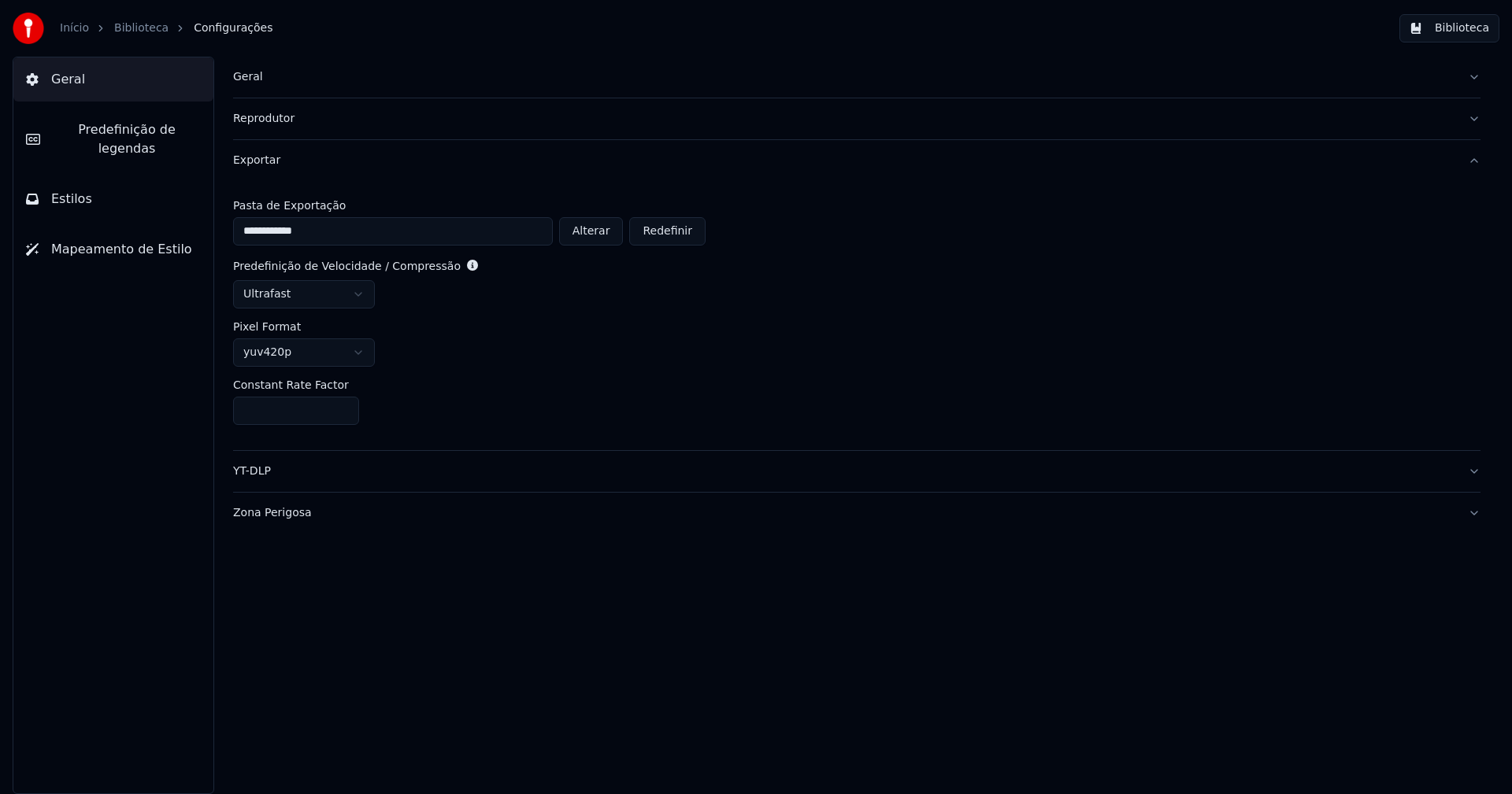
click at [1460, 31] on button "Biblioteca" at bounding box center [1449, 27] width 100 height 28
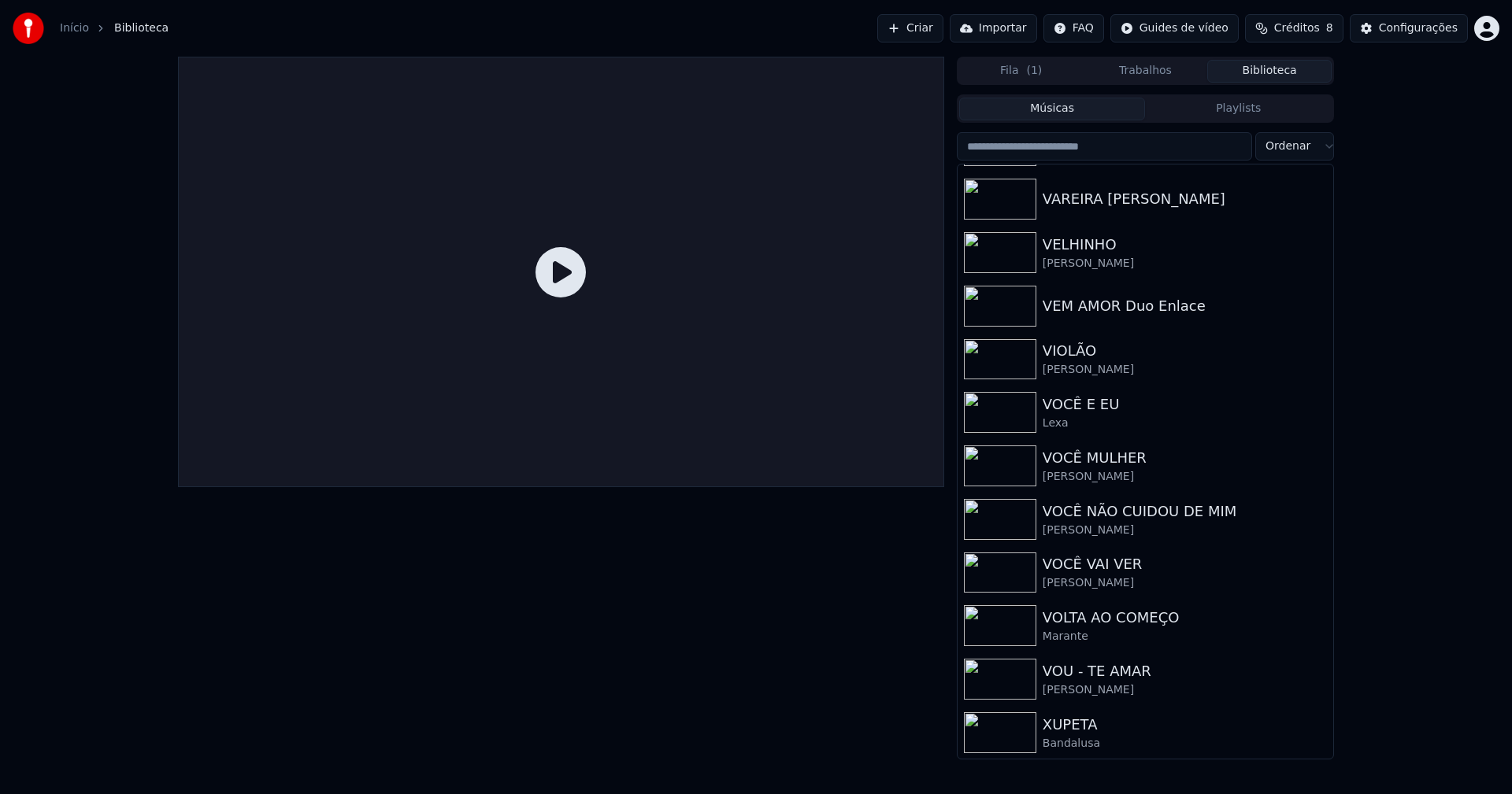
scroll to position [18833, 0]
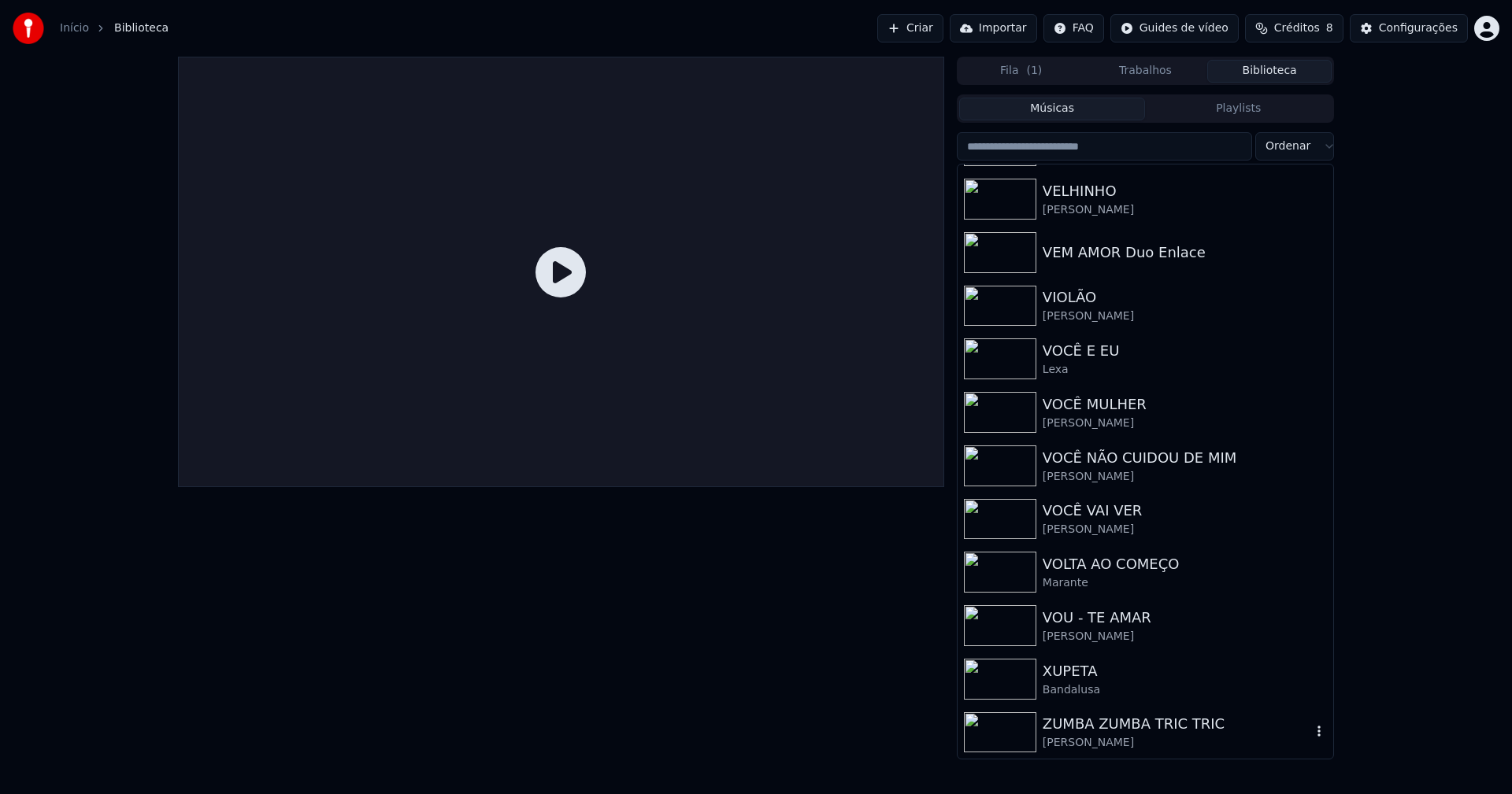
click at [1084, 731] on div "ZUMBA ZUMBA TRIC TRIC" at bounding box center [1177, 724] width 268 height 22
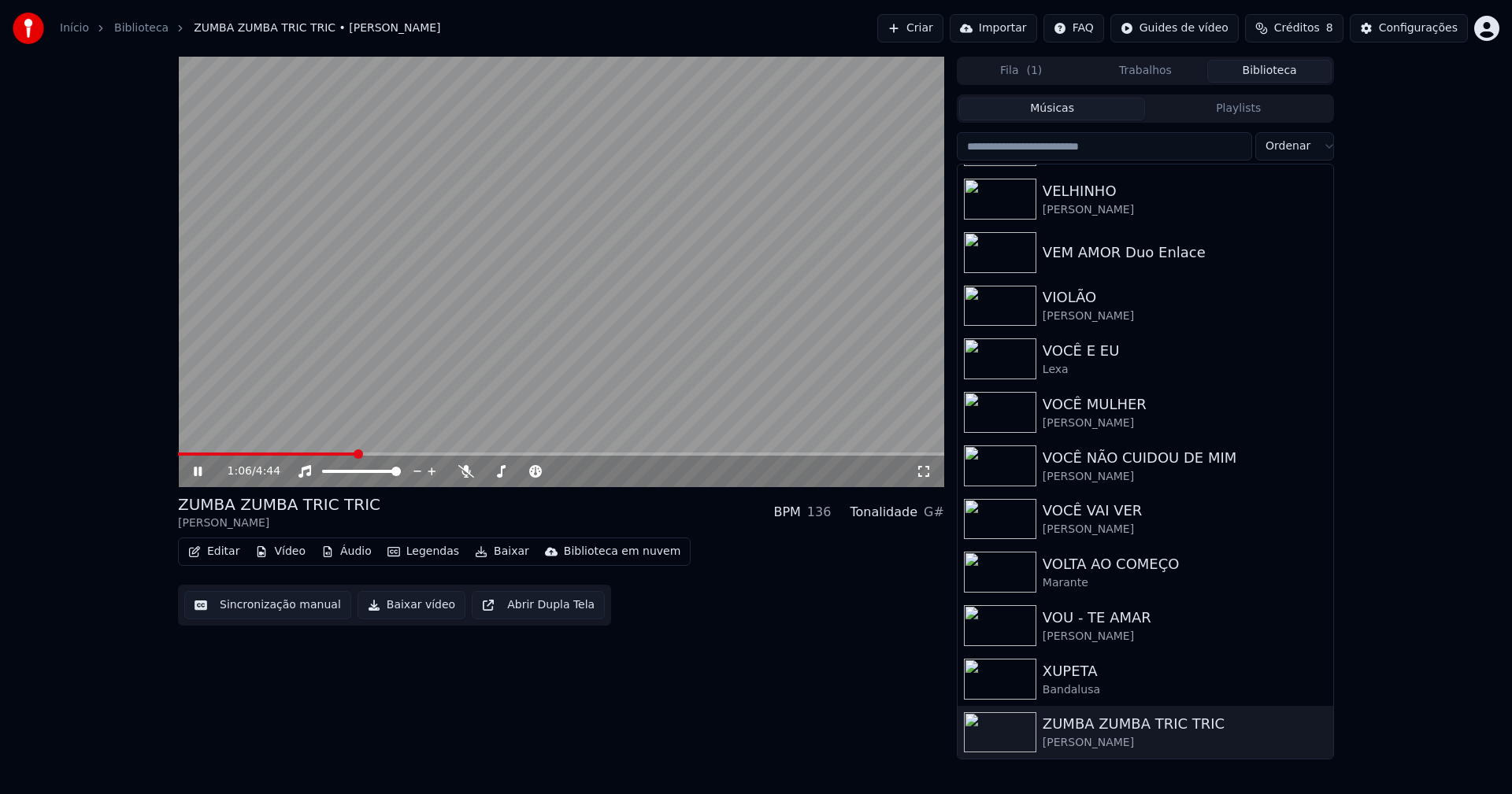
click at [356, 454] on span at bounding box center [560, 455] width 766 height 3
click at [202, 473] on icon at bounding box center [197, 471] width 8 height 9
click at [225, 557] on button "Editar" at bounding box center [214, 552] width 64 height 22
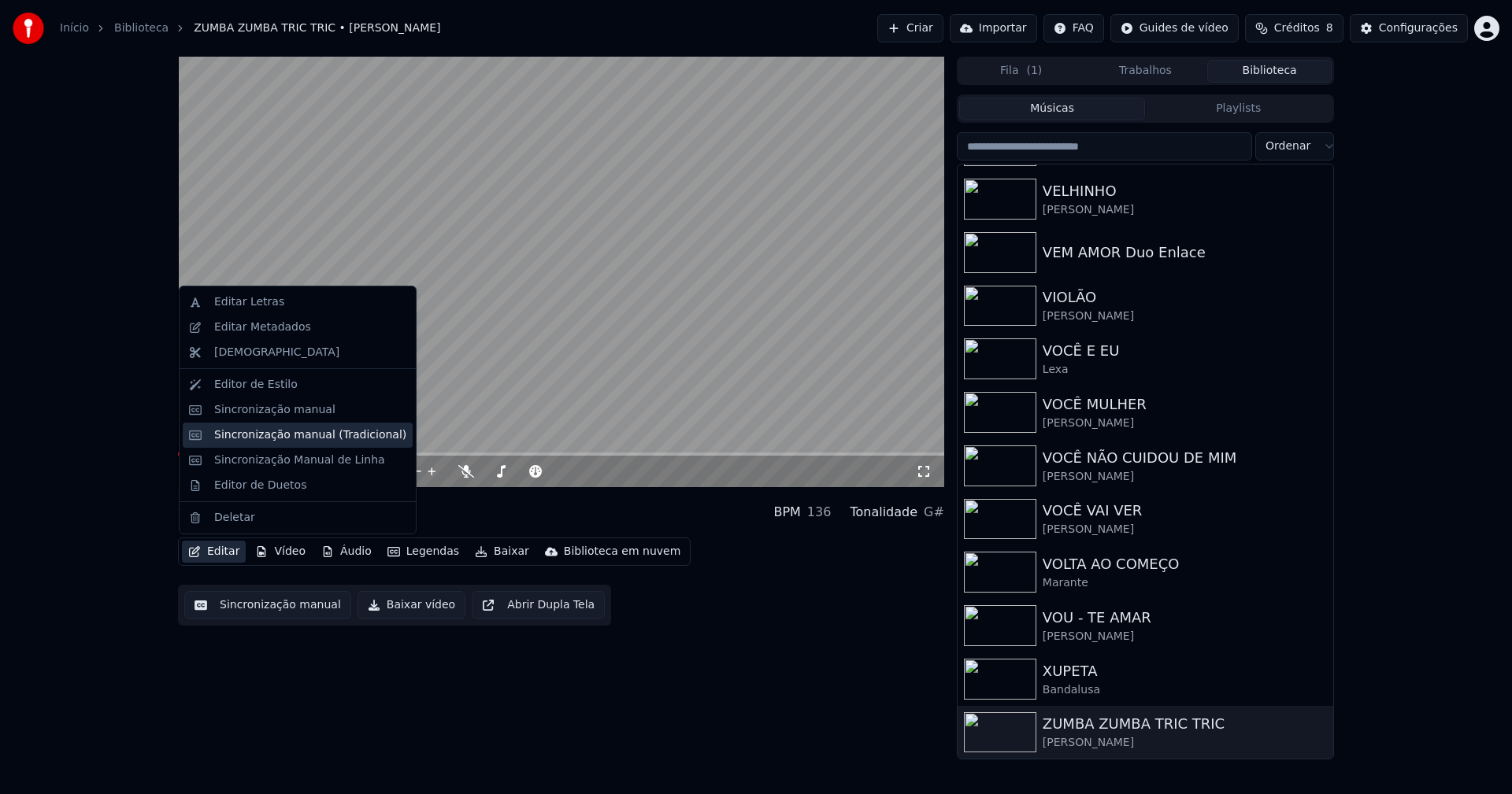
click at [285, 436] on div "Sincronização manual (Tradicional)" at bounding box center [310, 435] width 193 height 15
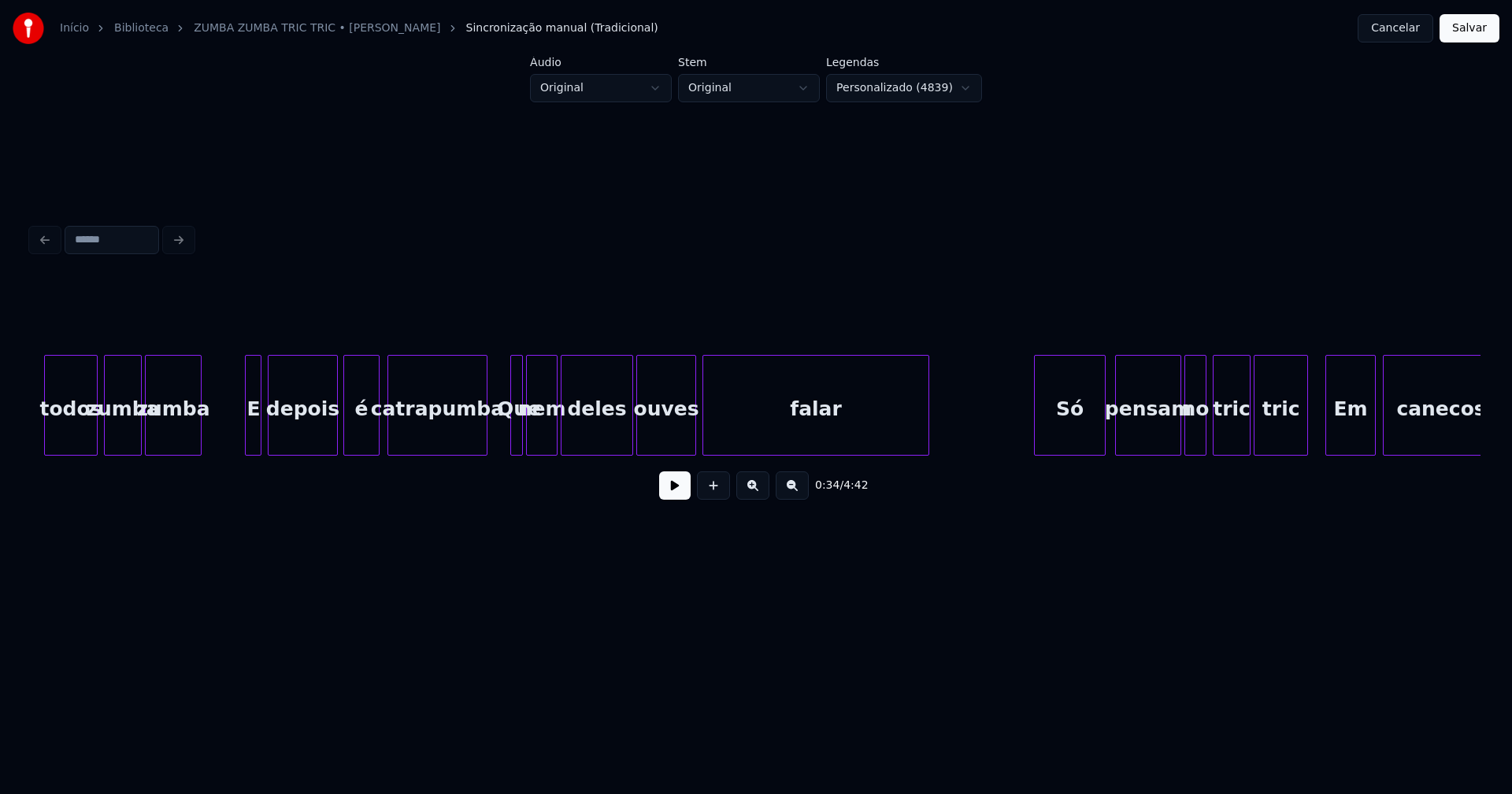
scroll to position [0, 7694]
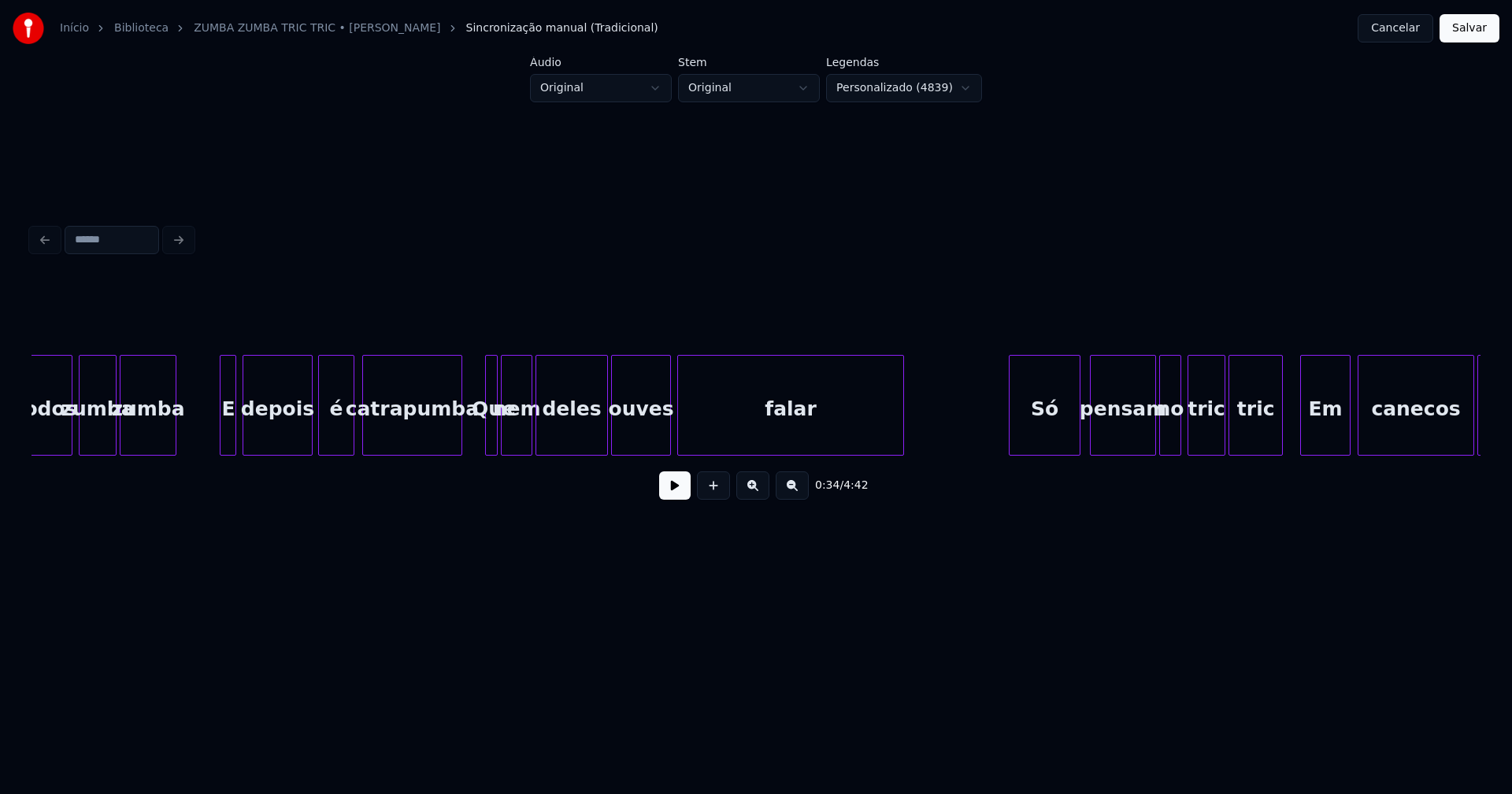
click at [525, 436] on div "nem" at bounding box center [517, 409] width 30 height 107
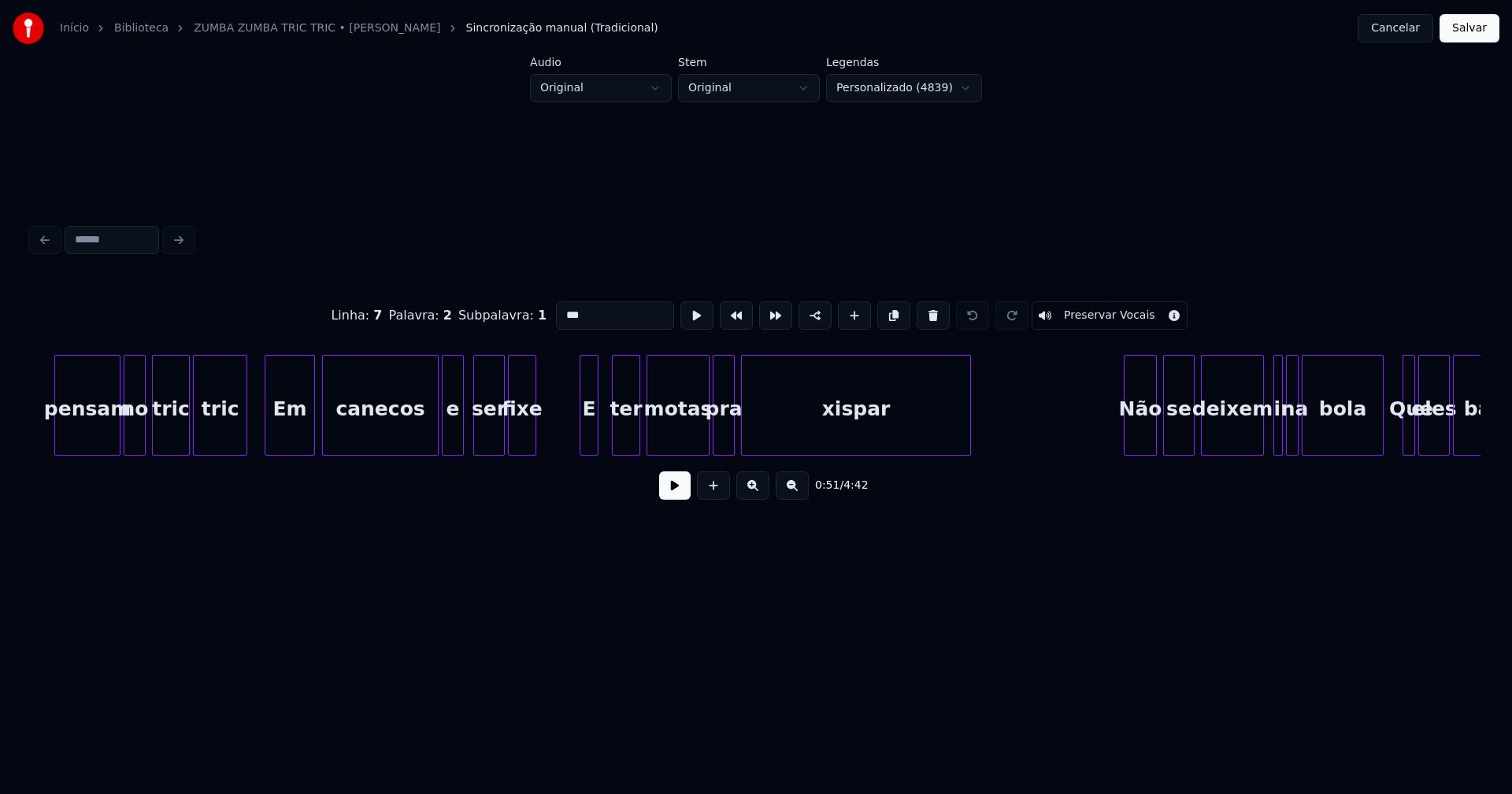
scroll to position [0, 8755]
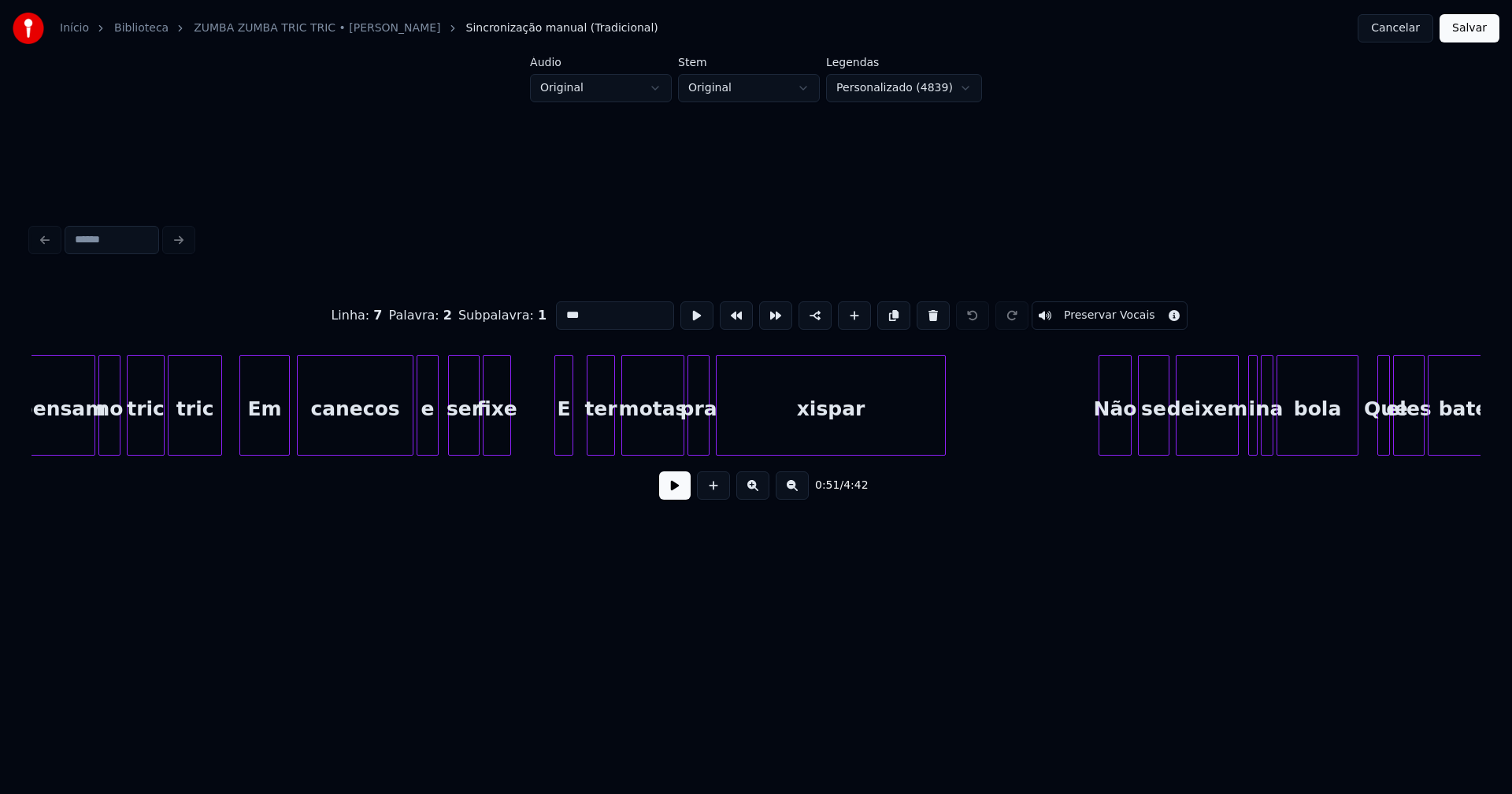
click at [698, 434] on div "pra" at bounding box center [699, 409] width 21 height 107
click at [565, 308] on input "***" at bounding box center [619, 315] width 118 height 28
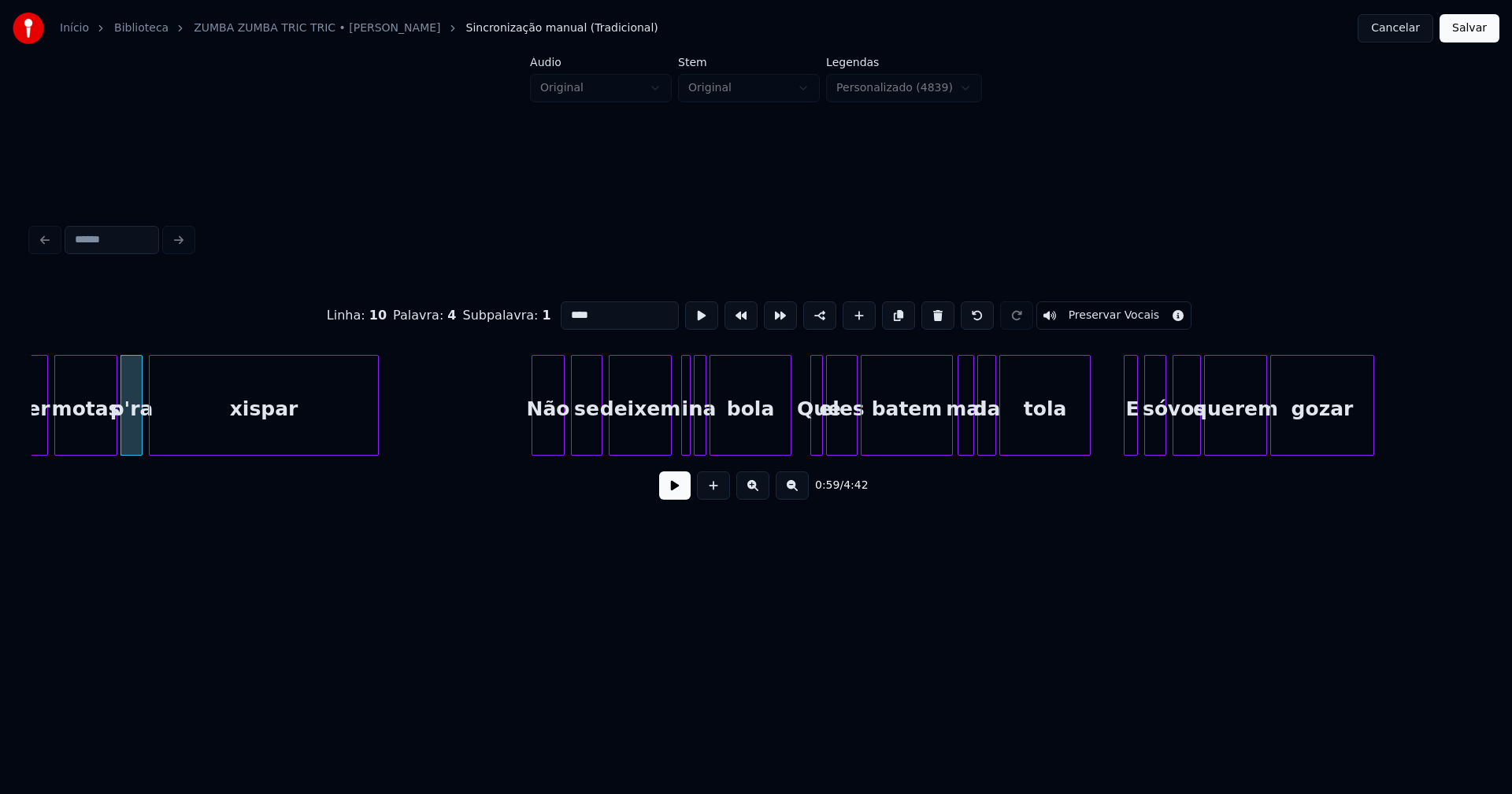
scroll to position [0, 9396]
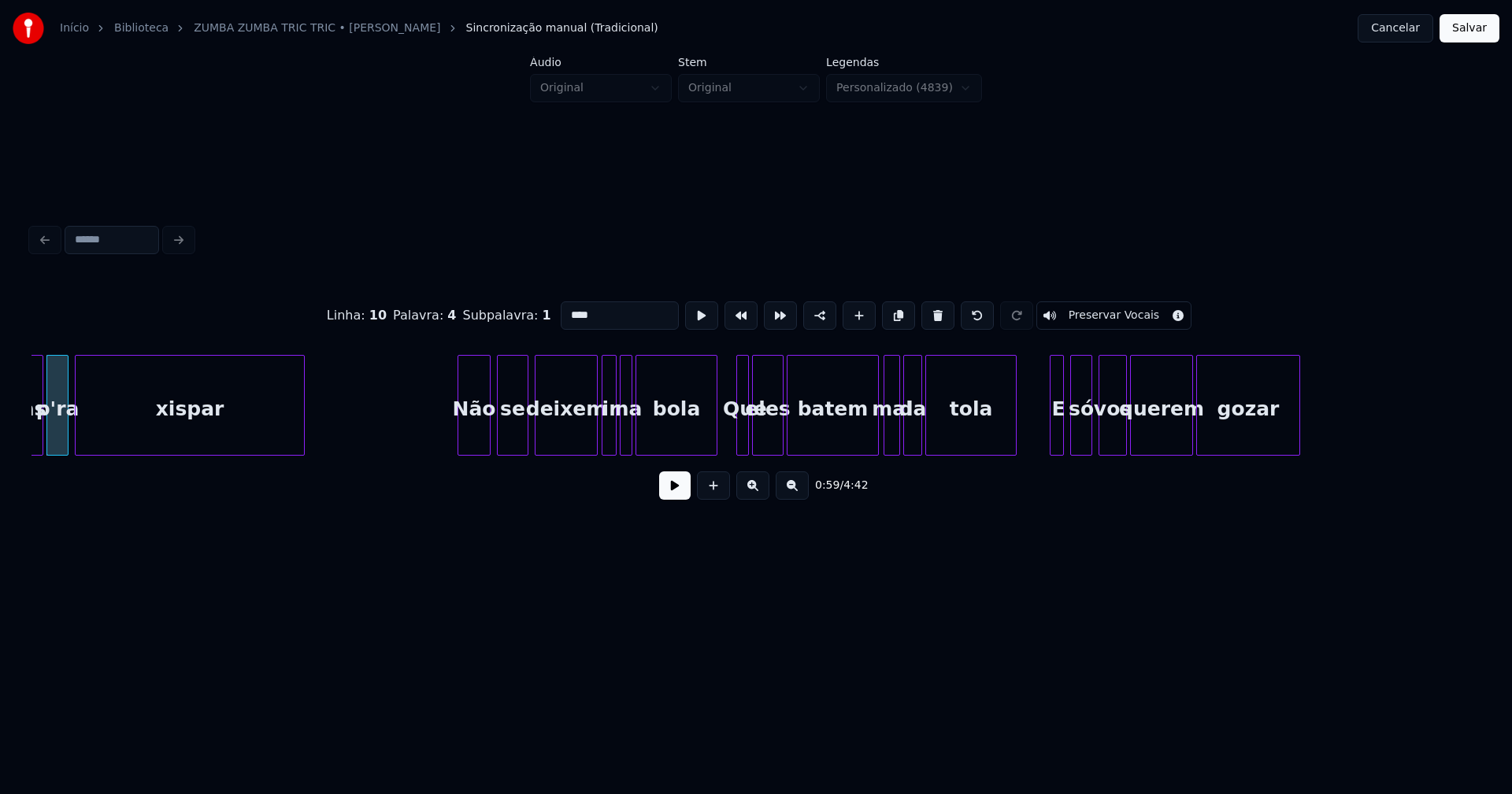
click at [604, 426] on div at bounding box center [604, 405] width 4 height 99
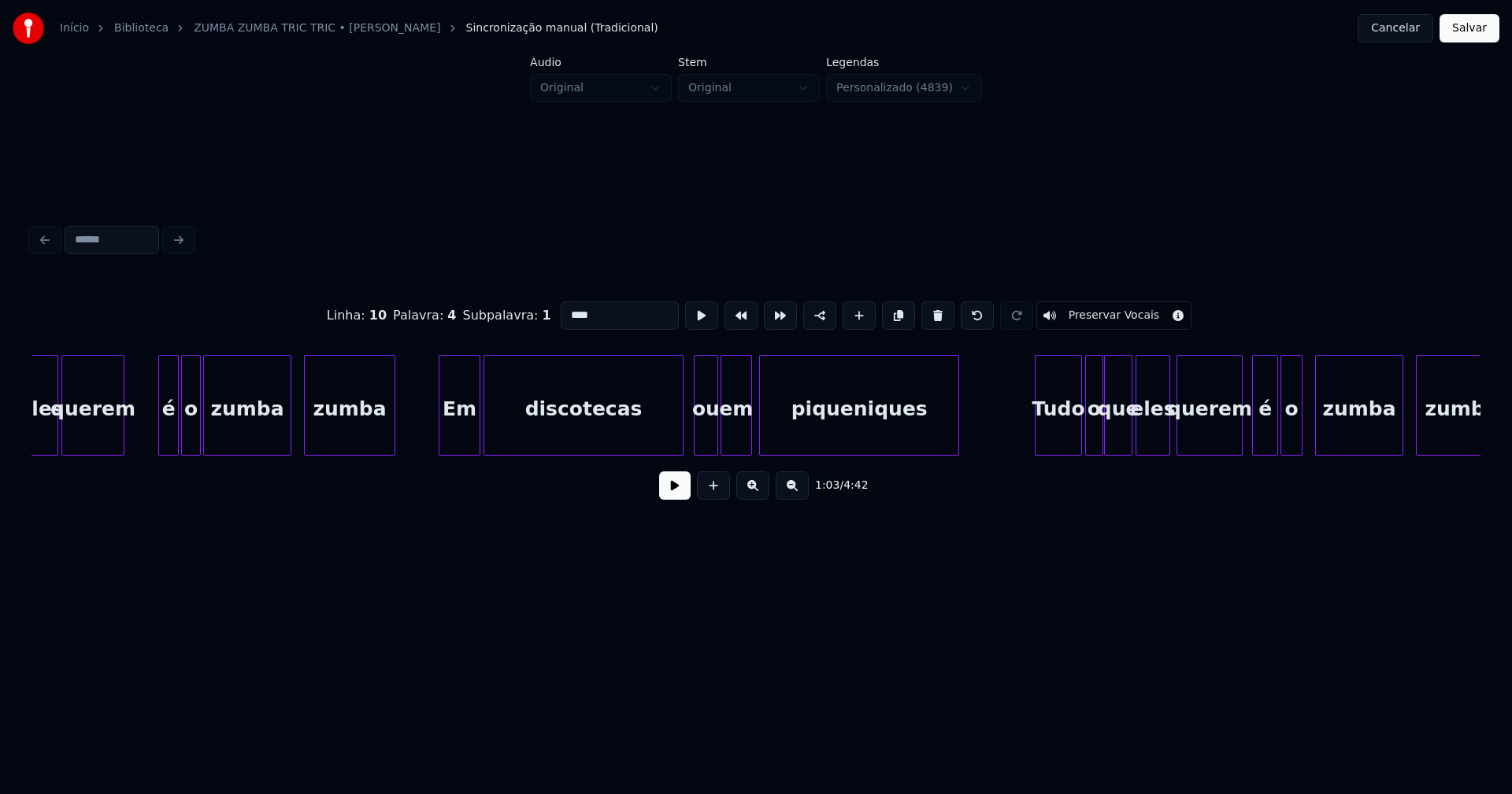
scroll to position [0, 12233]
click at [703, 434] on div "ou" at bounding box center [705, 409] width 23 height 107
drag, startPoint x: 552, startPoint y: 307, endPoint x: 542, endPoint y: 308, distance: 10.0
click at [542, 308] on div "Linha : 21 Palavra : 1 Subpalavra : 1 ** Preservar Vocais" at bounding box center [756, 316] width 1448 height 79
type input "*"
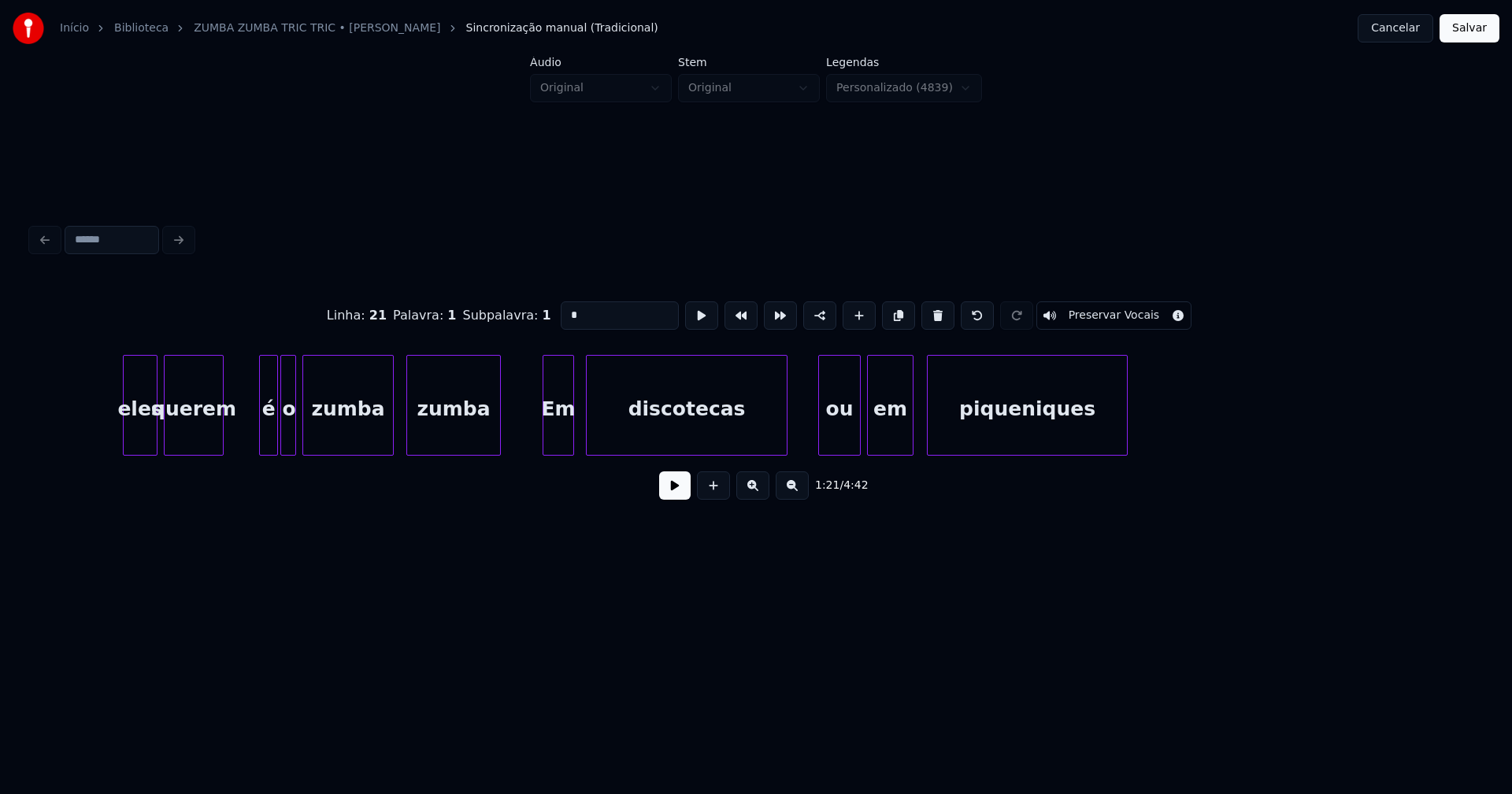
scroll to position [0, 14550]
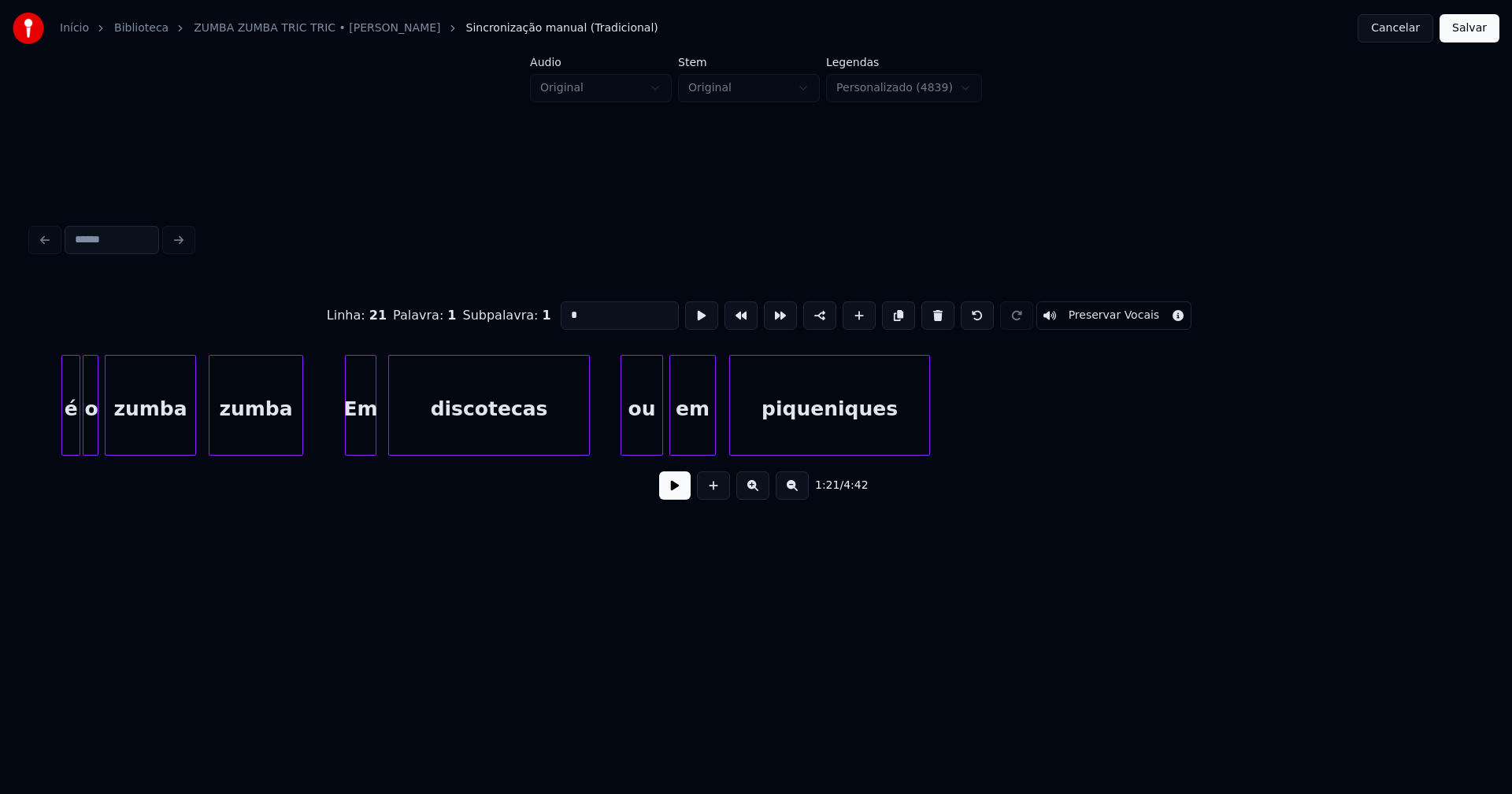
click at [631, 436] on div "ou" at bounding box center [642, 409] width 41 height 107
drag, startPoint x: 565, startPoint y: 307, endPoint x: 539, endPoint y: 315, distance: 27.2
click at [539, 315] on div "Linha : 29 Palavra : 1 Subpalavra : 1 ** Preservar Vocais" at bounding box center [756, 316] width 1448 height 79
drag, startPoint x: 572, startPoint y: 305, endPoint x: 497, endPoint y: 310, distance: 75.2
click at [497, 310] on div "Linha : 29 Palavra : 1 Subpalavra : 1 * Preservar Vocais" at bounding box center [756, 316] width 1448 height 79
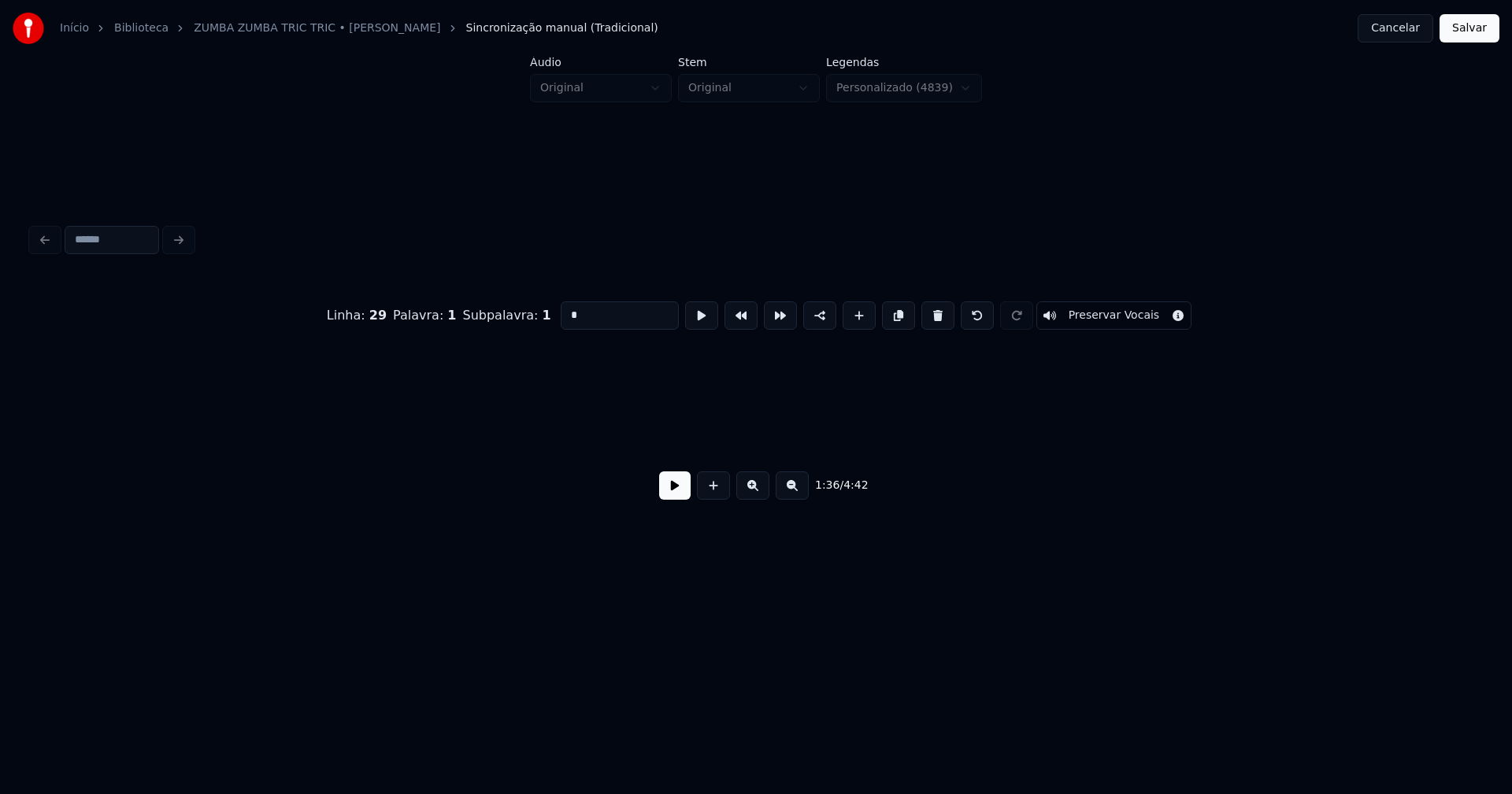
scroll to position [0, 15660]
type input "*"
click at [1461, 28] on button "Salvar" at bounding box center [1470, 27] width 60 height 28
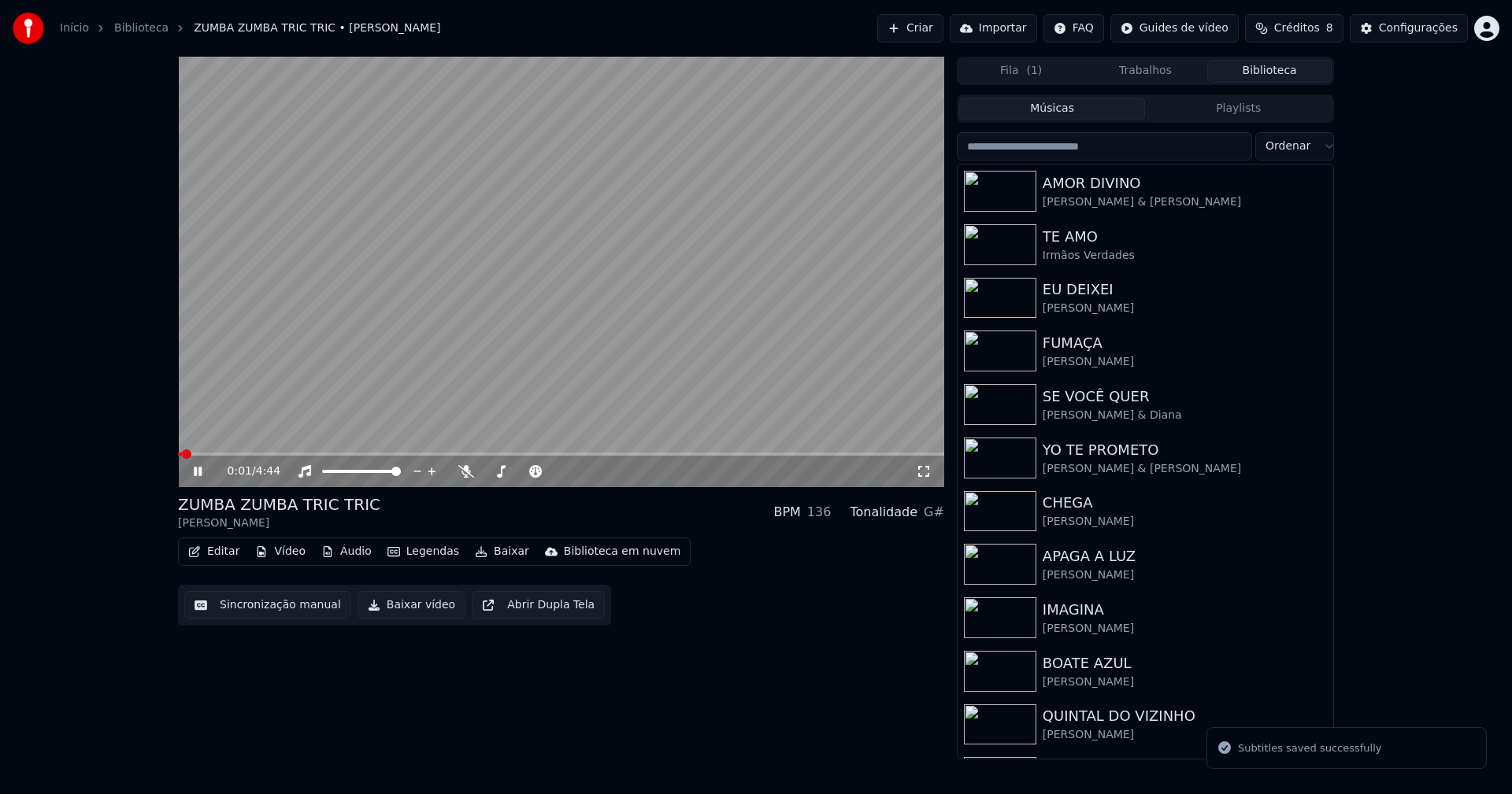
click at [267, 455] on span at bounding box center [560, 455] width 766 height 3
click at [1416, 30] on div "Configurações" at bounding box center [1418, 28] width 79 height 15
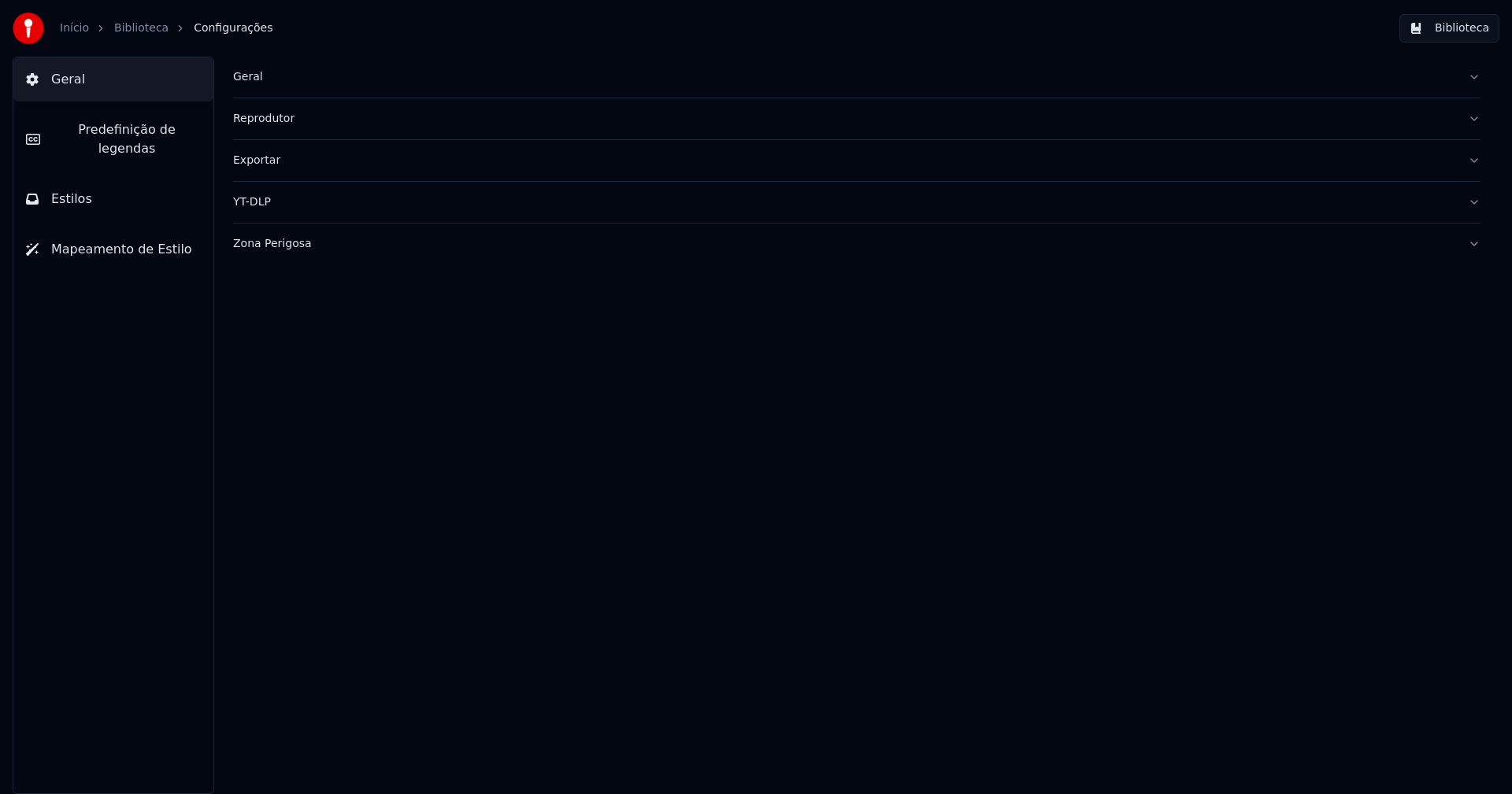
click at [280, 245] on div "Zona Perigosa" at bounding box center [844, 244] width 1222 height 15
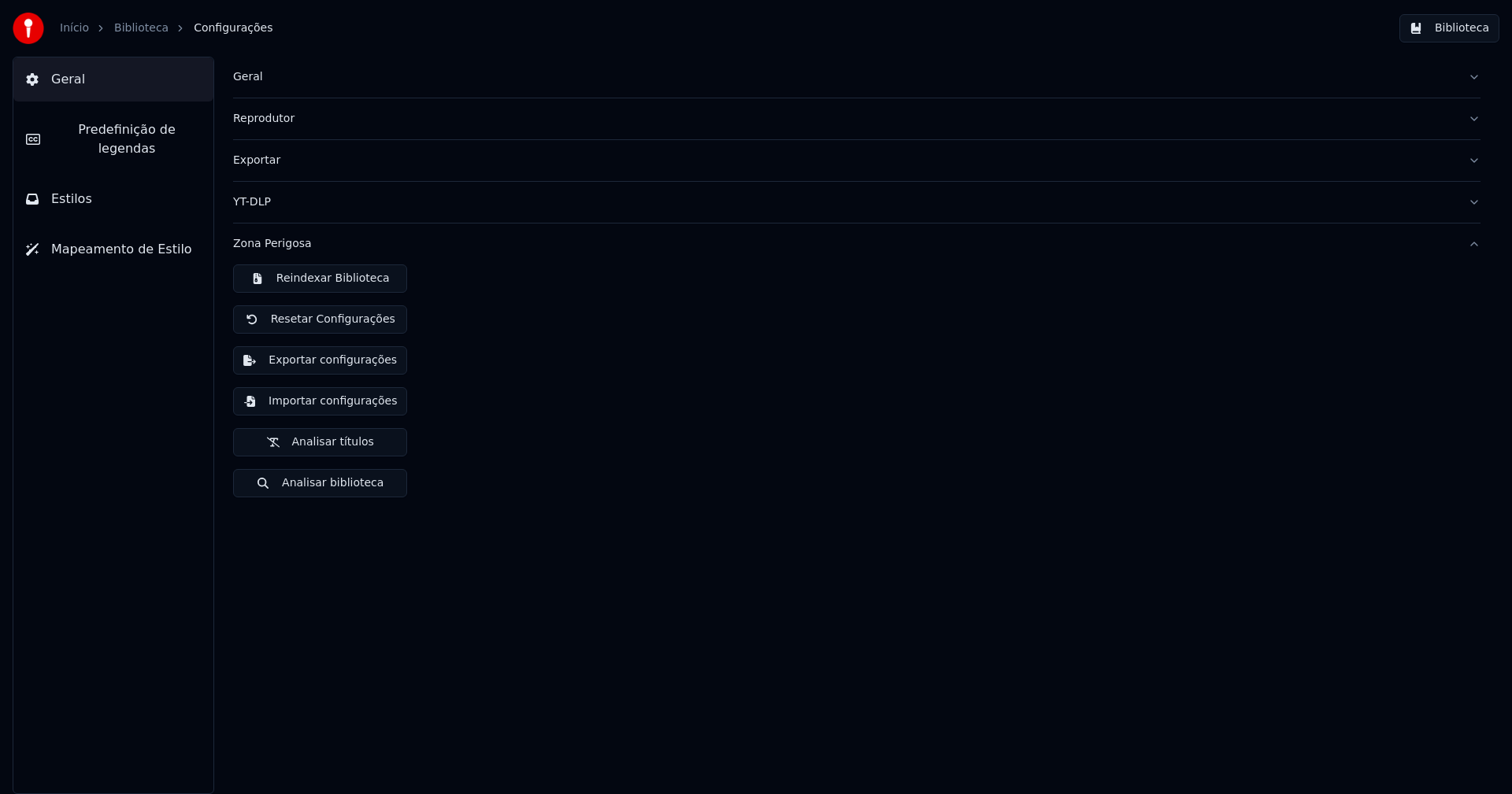
click at [345, 404] on button "Importar configurações" at bounding box center [320, 401] width 174 height 28
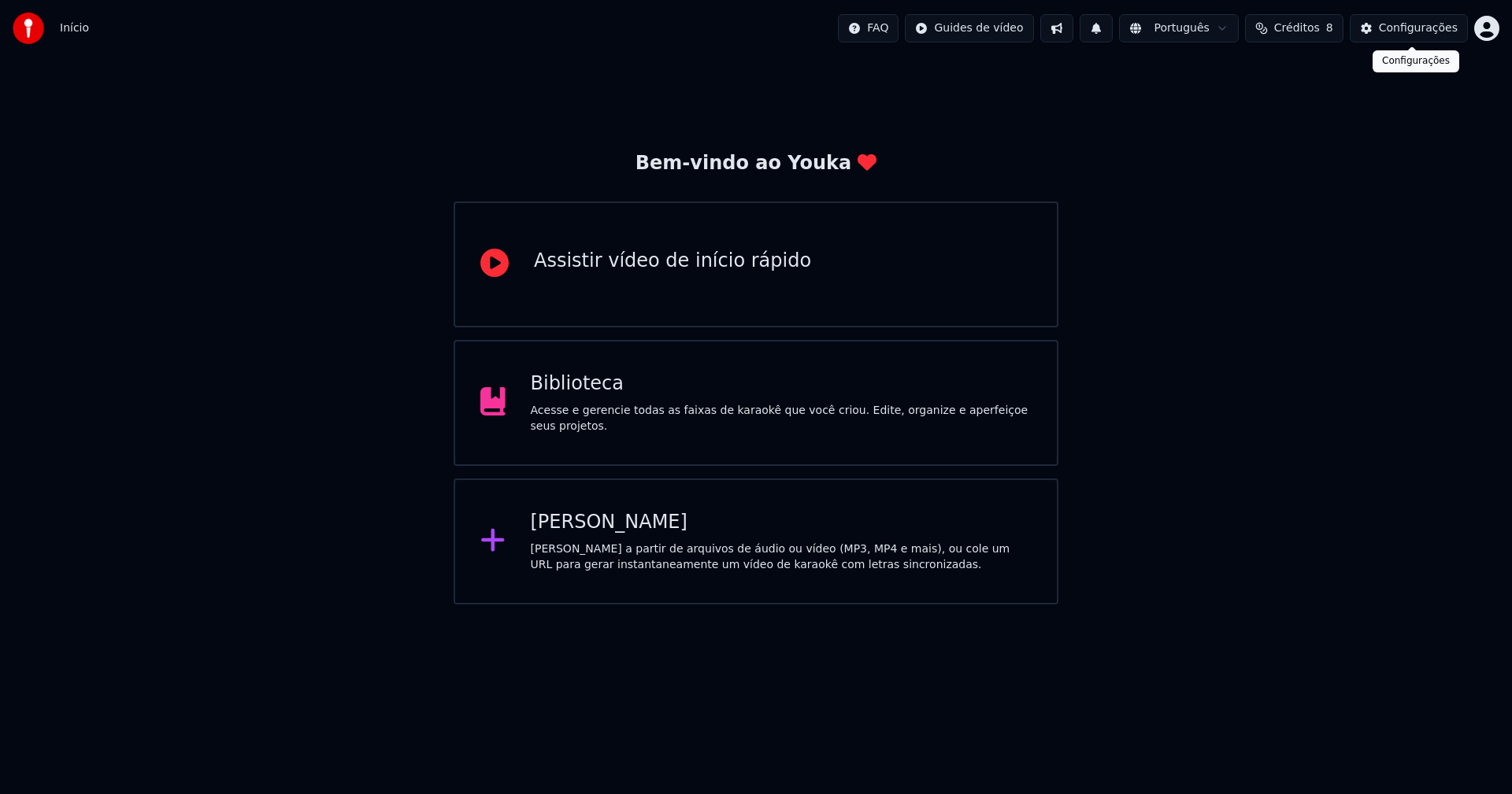
click at [1445, 35] on div "Configurações" at bounding box center [1418, 28] width 79 height 15
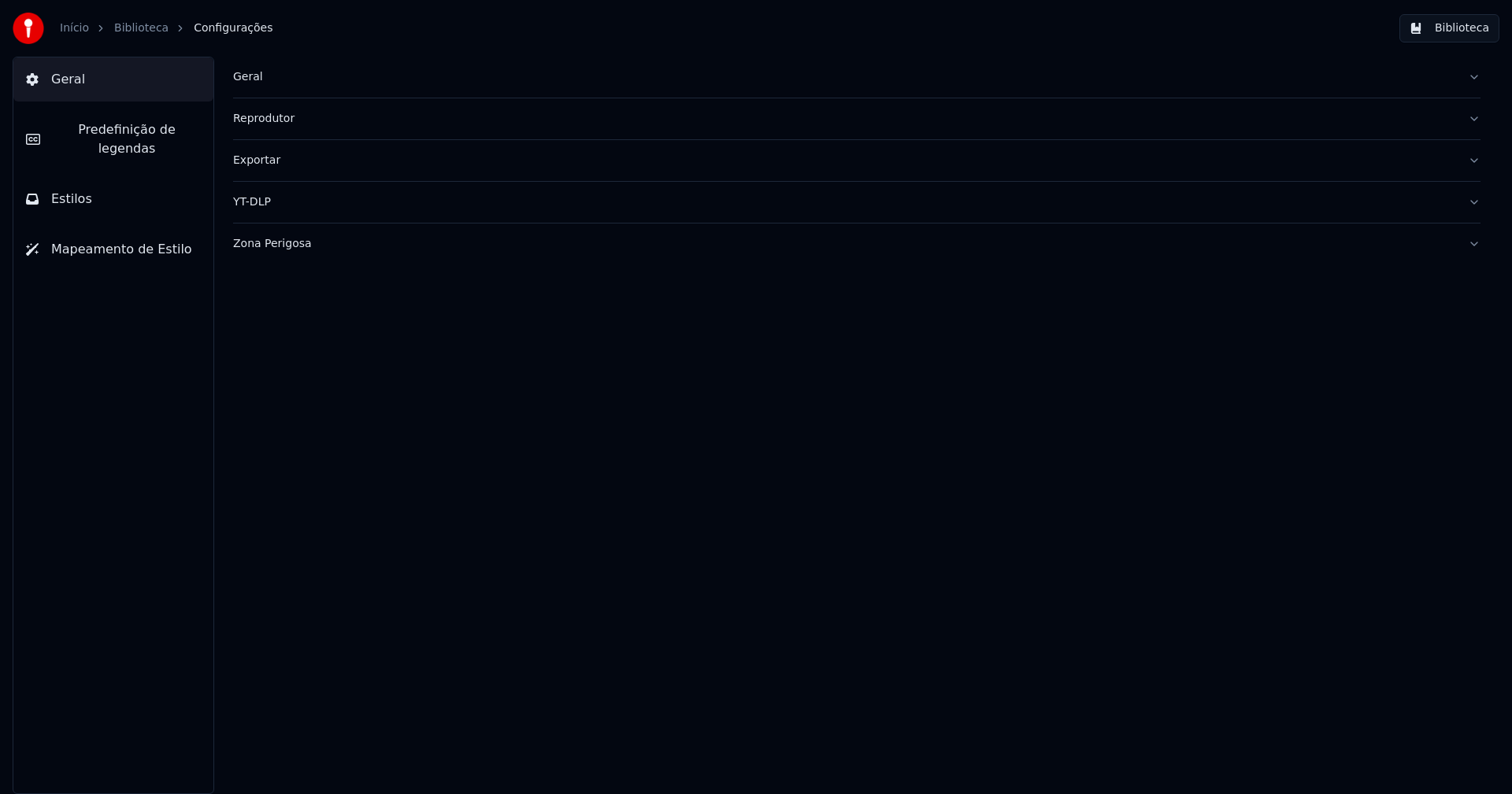
click at [254, 84] on div "Geral" at bounding box center [844, 77] width 1222 height 15
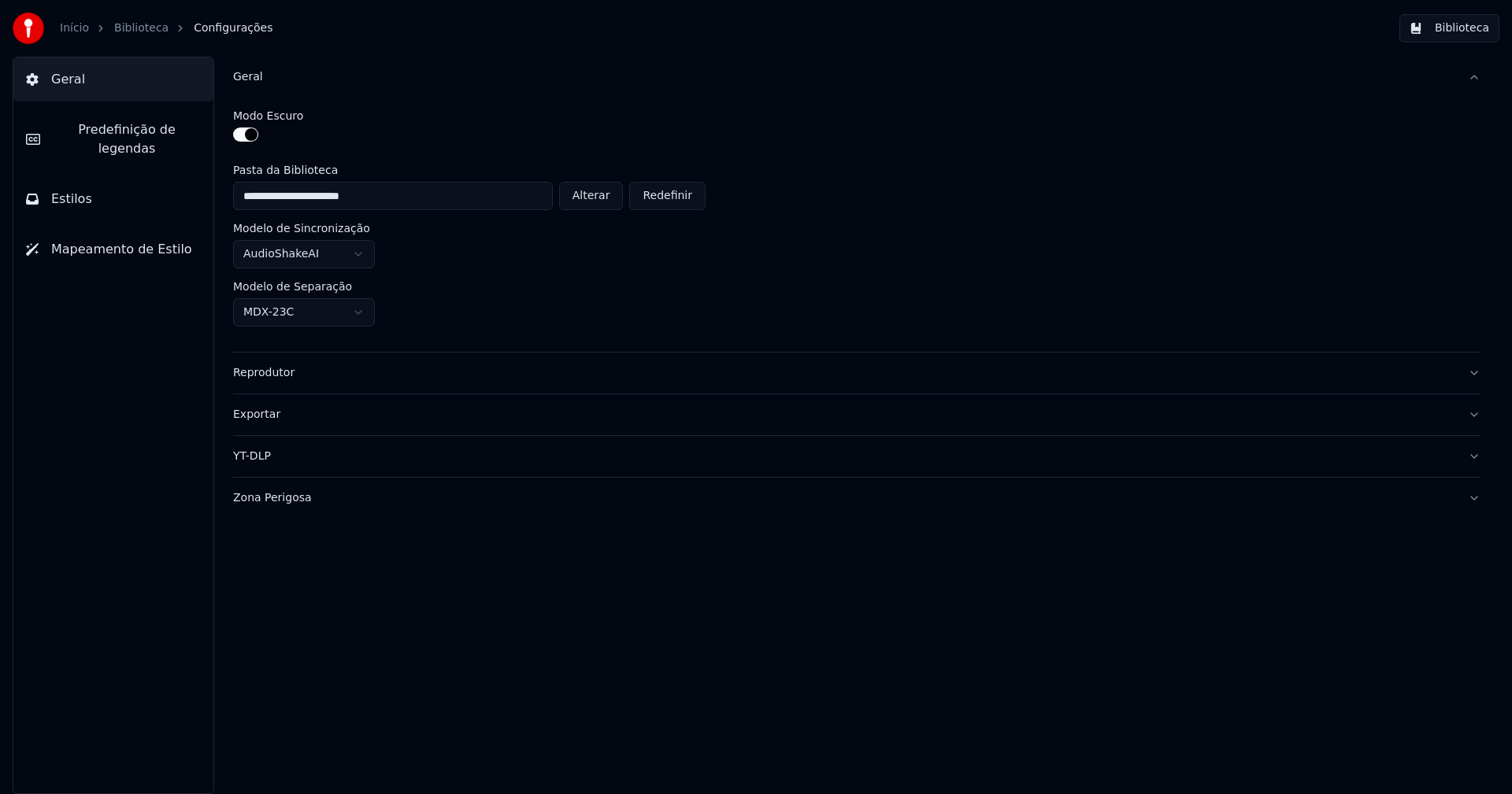
click at [607, 198] on button "Alterar" at bounding box center [591, 196] width 64 height 28
type input "**********"
click at [1470, 30] on button "Biblioteca" at bounding box center [1449, 27] width 100 height 28
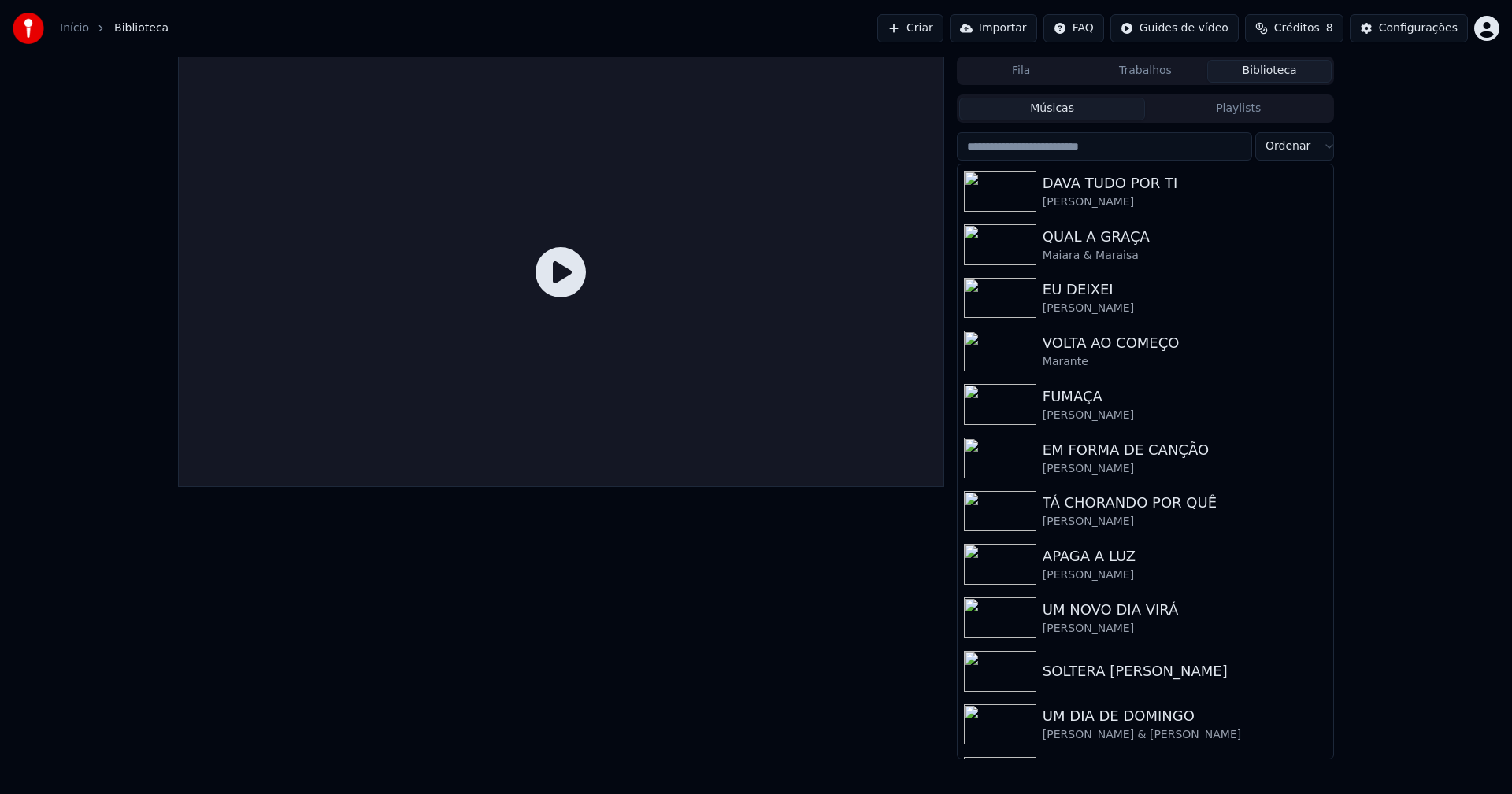
click at [1290, 145] on html "Início Biblioteca Criar Importar FAQ Guides de vídeo Créditos 8 Configurações F…" at bounding box center [756, 397] width 1512 height 794
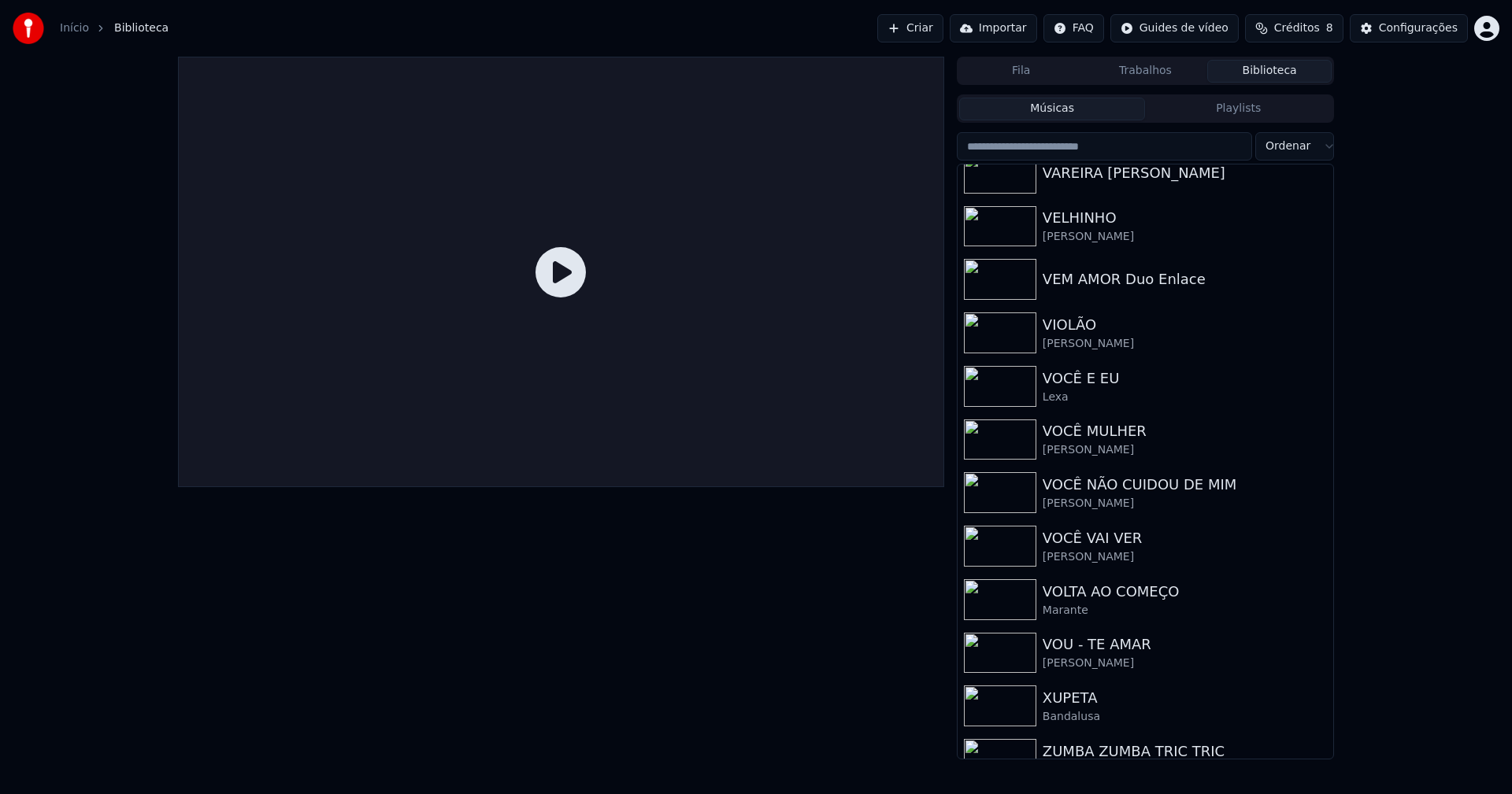
scroll to position [18833, 0]
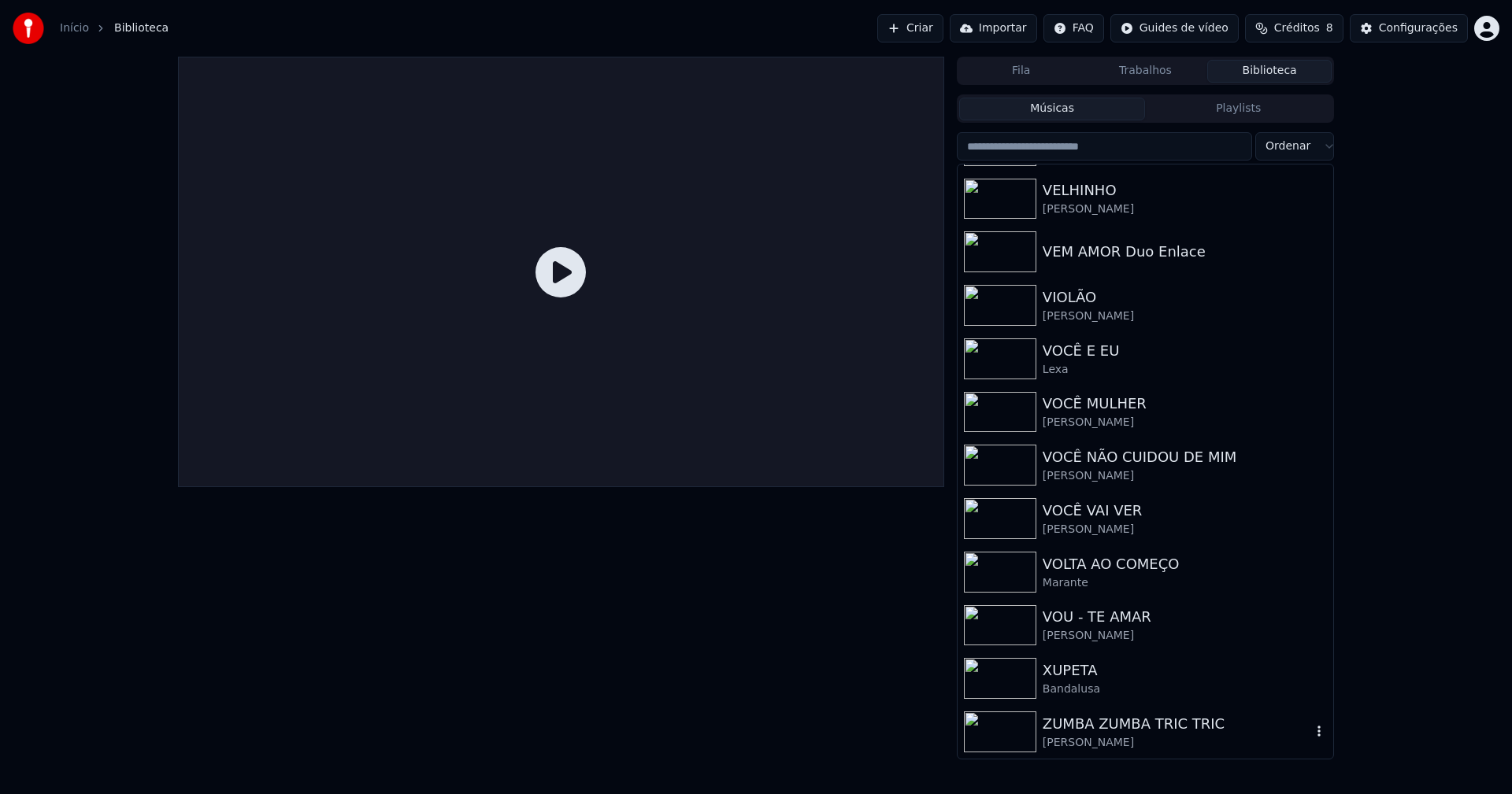
drag, startPoint x: 1154, startPoint y: 733, endPoint x: 1224, endPoint y: 712, distance: 73.1
click at [1158, 732] on div "ZUMBA ZUMBA TRIC TRIC" at bounding box center [1177, 724] width 268 height 22
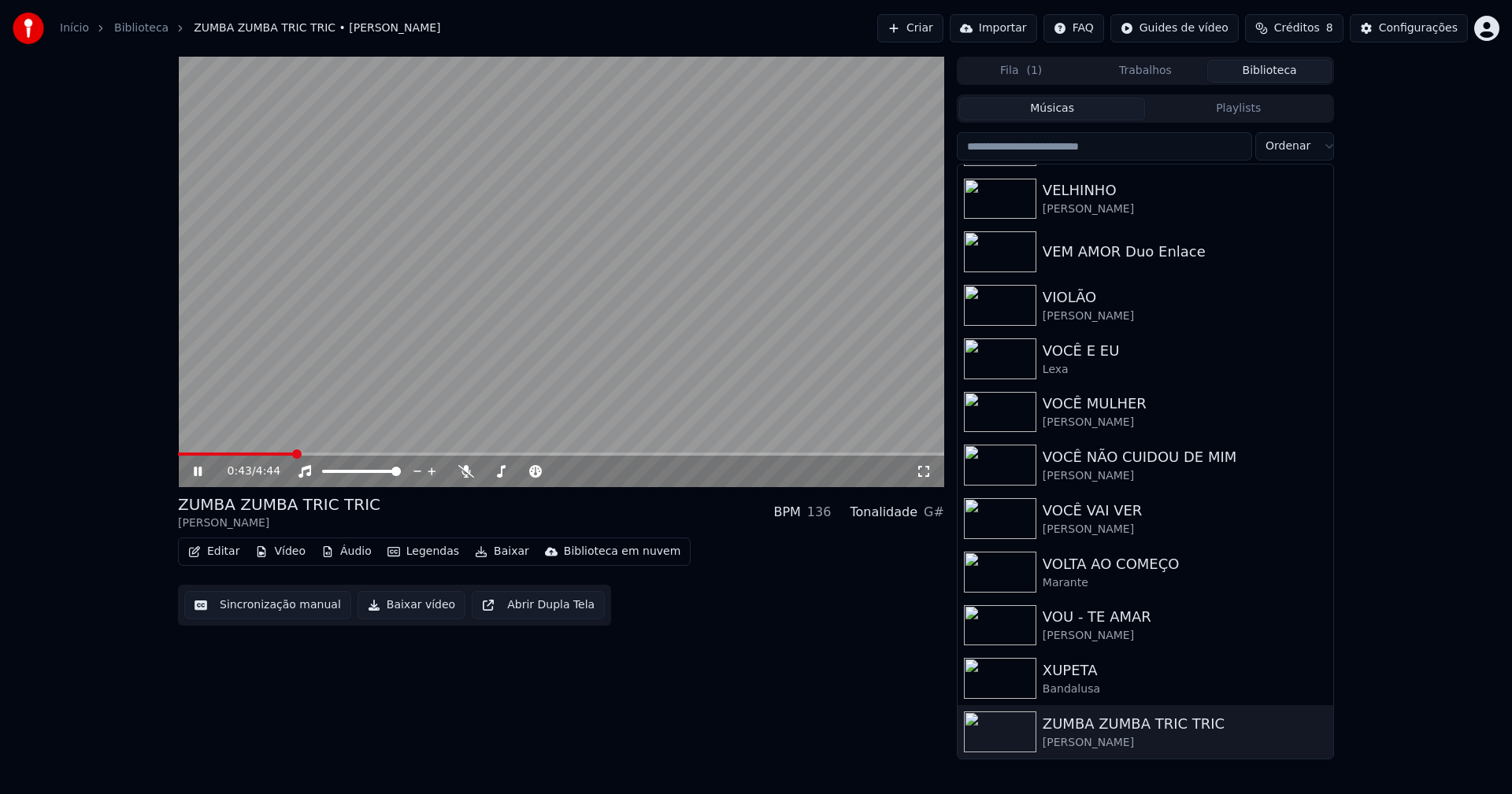
click at [295, 454] on span at bounding box center [560, 455] width 766 height 3
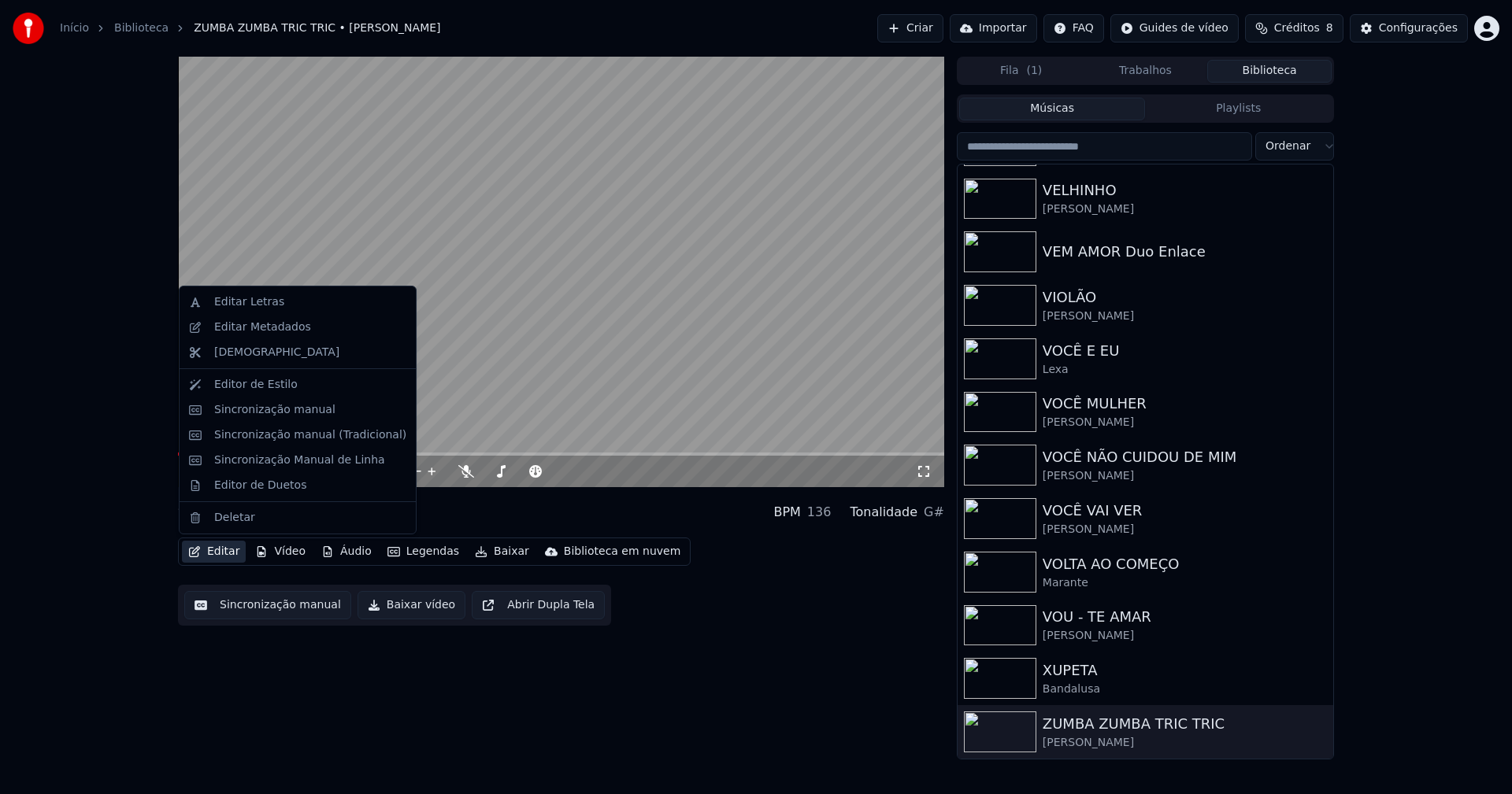
click at [223, 553] on button "Editar" at bounding box center [214, 552] width 64 height 22
click at [298, 435] on div "Sincronização manual (Tradicional)" at bounding box center [310, 435] width 193 height 15
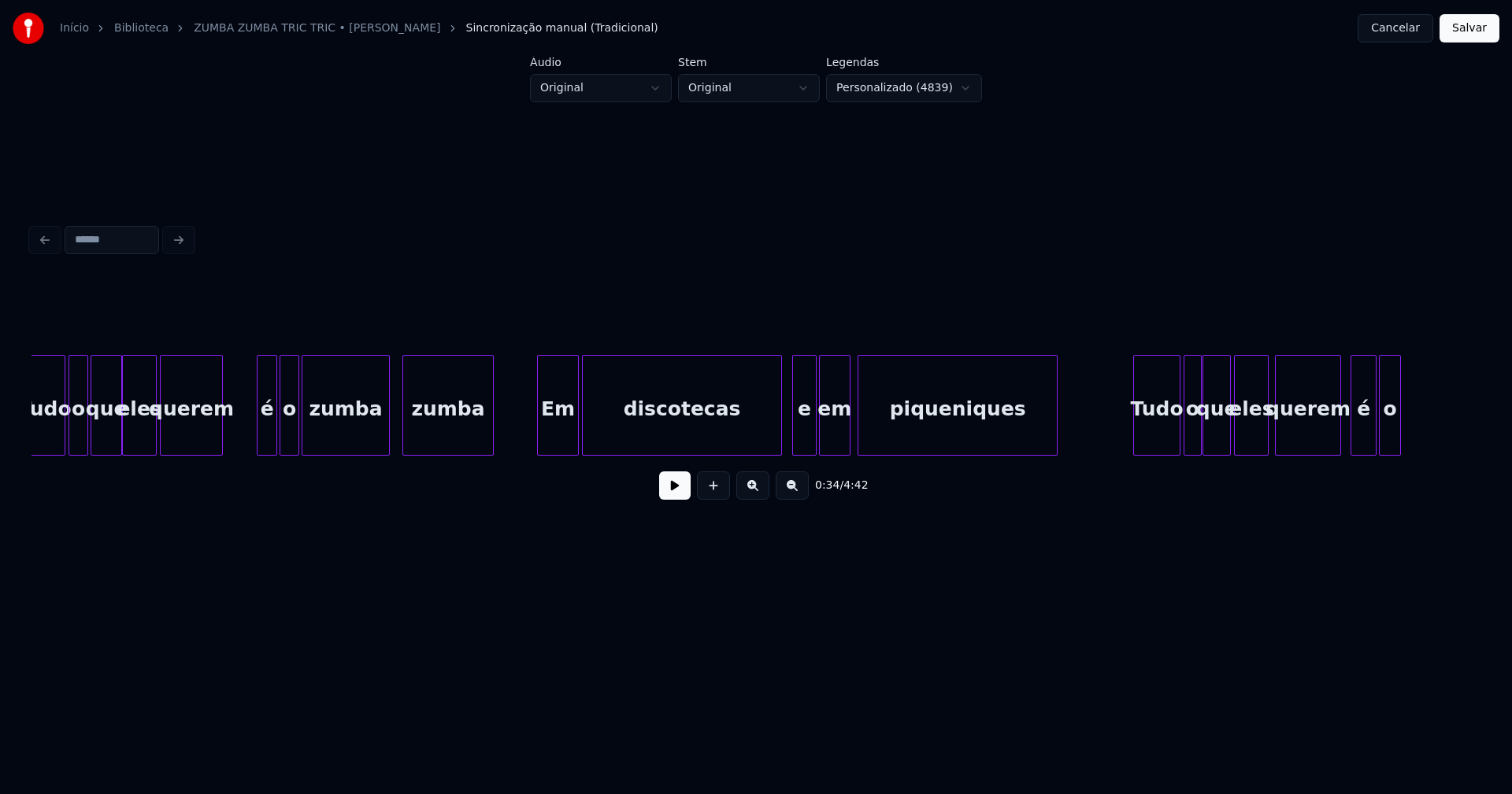
scroll to position [0, 12208]
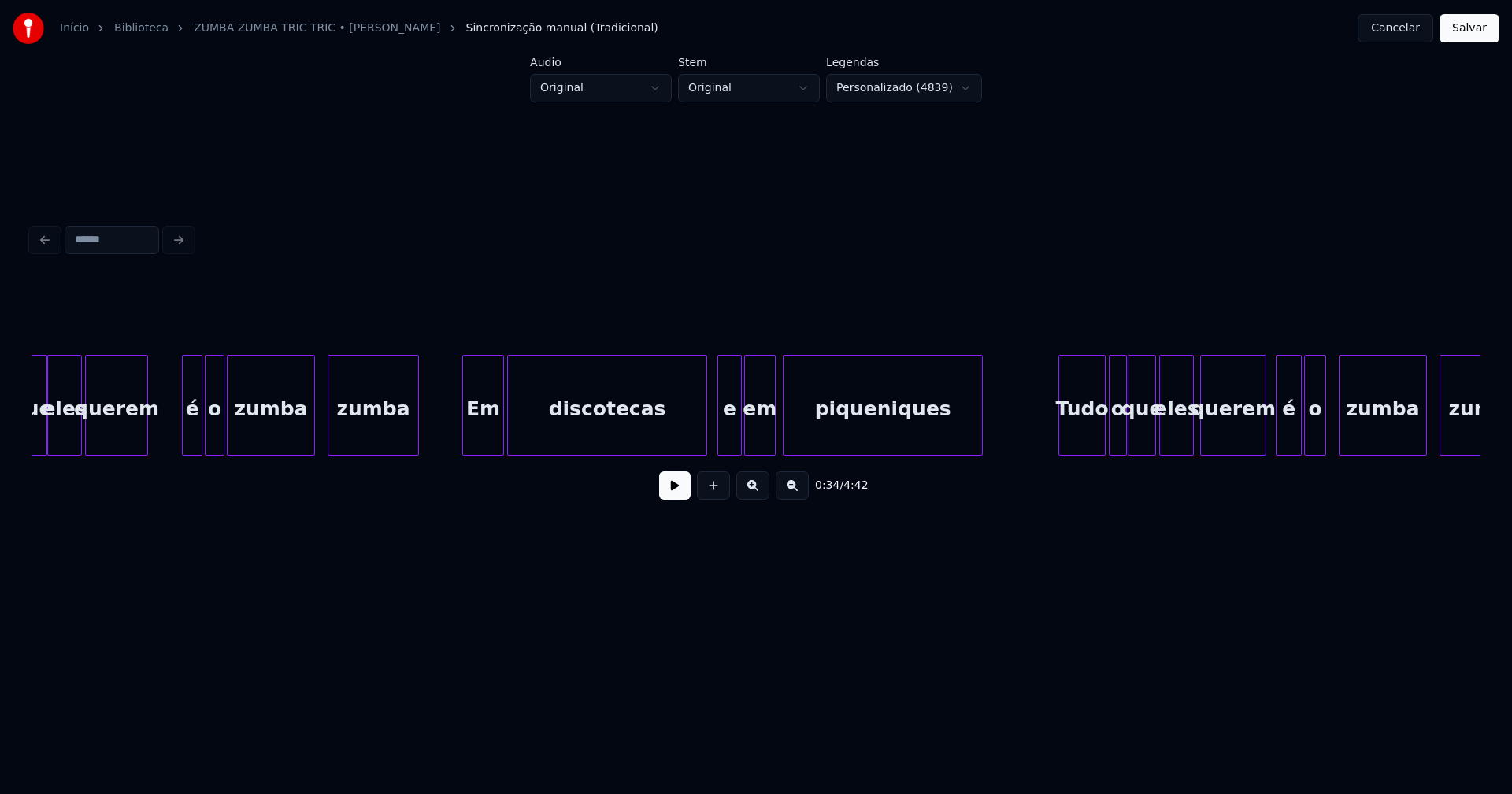
click at [761, 437] on div "em" at bounding box center [760, 409] width 30 height 107
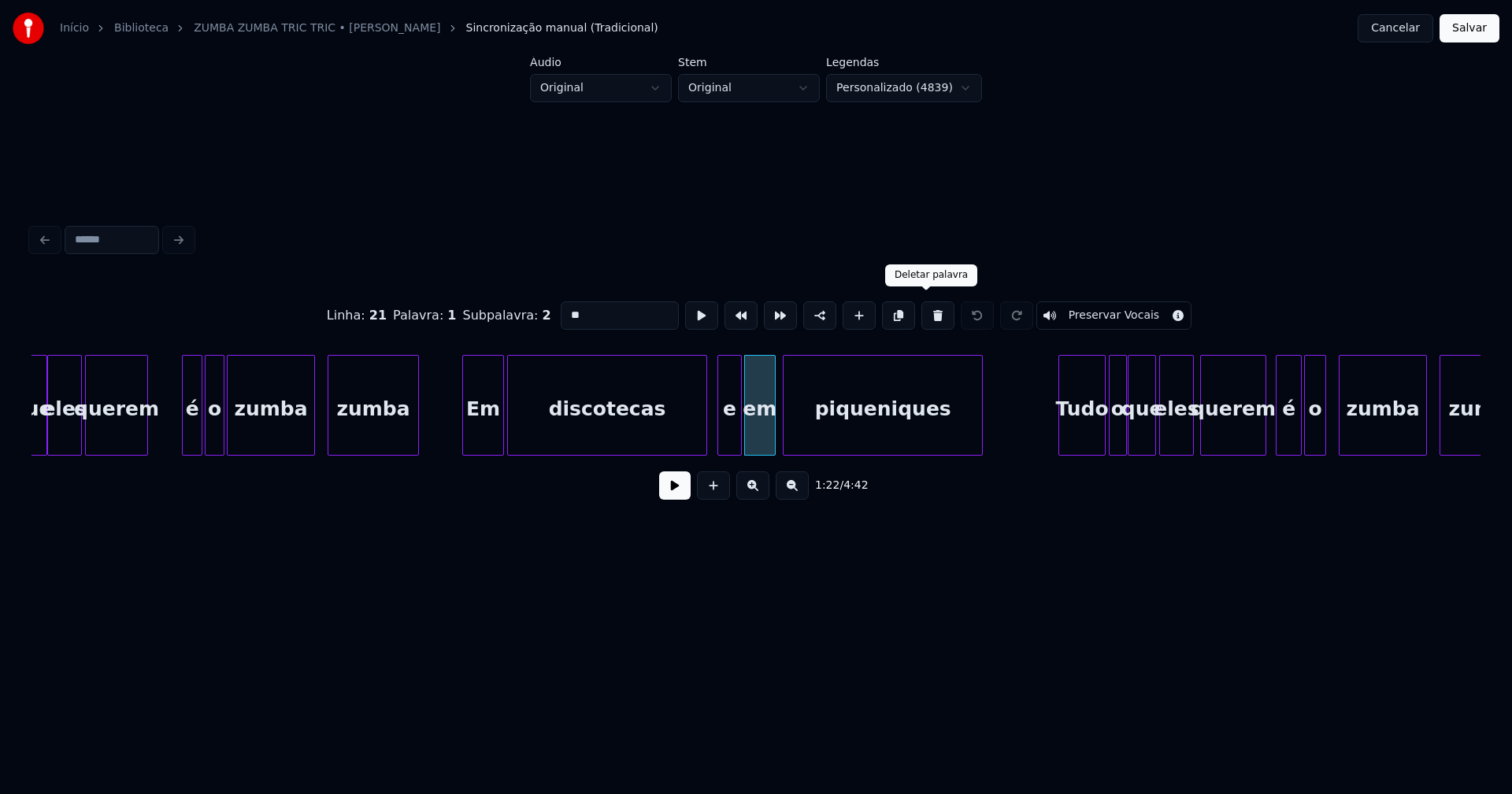
click at [924, 313] on button at bounding box center [938, 315] width 33 height 28
click at [771, 428] on div at bounding box center [770, 405] width 4 height 99
click at [750, 429] on div "e" at bounding box center [745, 409] width 55 height 107
click at [577, 309] on input "*" at bounding box center [619, 315] width 118 height 28
type input "****"
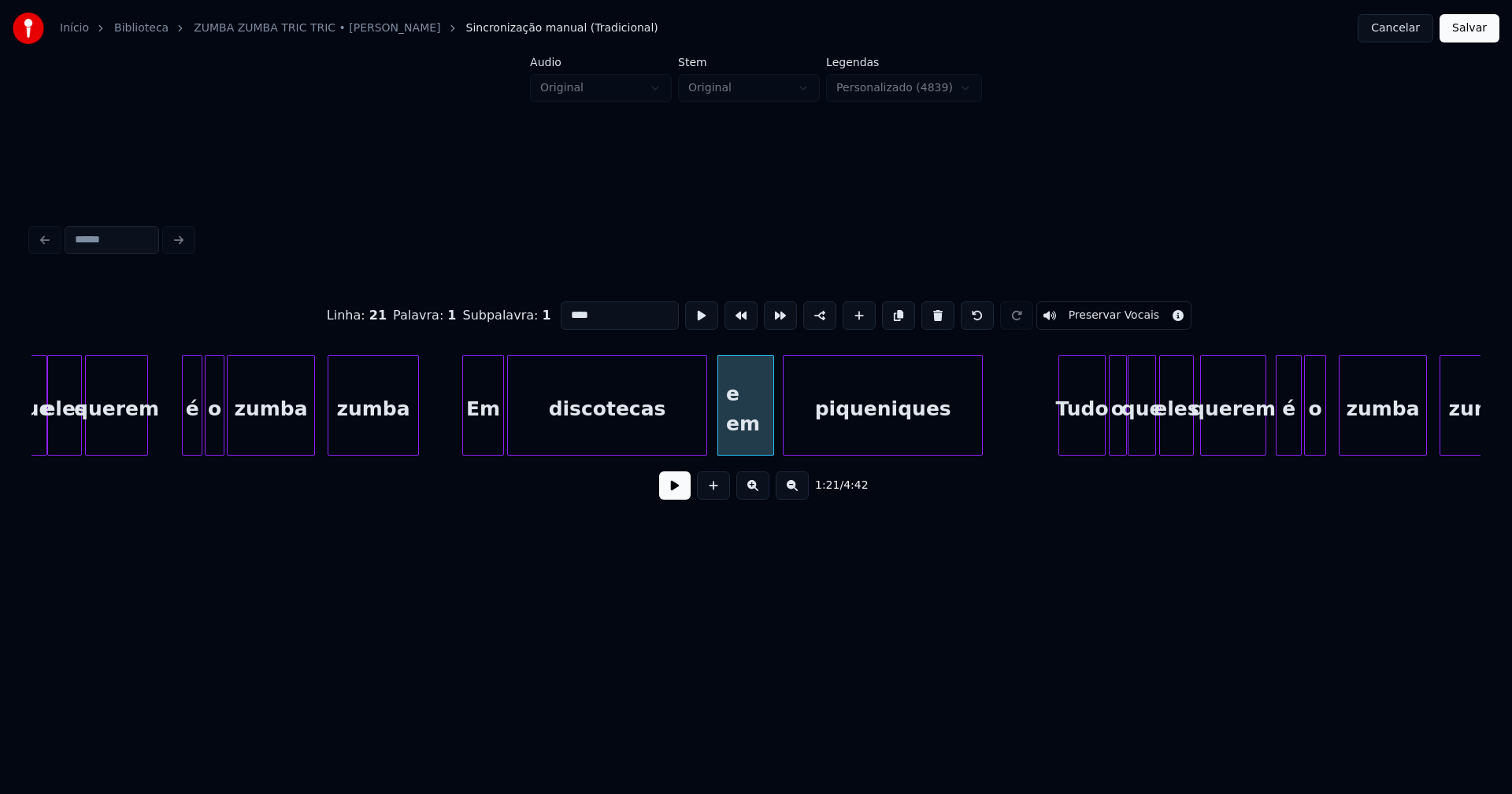
click at [1466, 30] on button "Salvar" at bounding box center [1470, 27] width 60 height 28
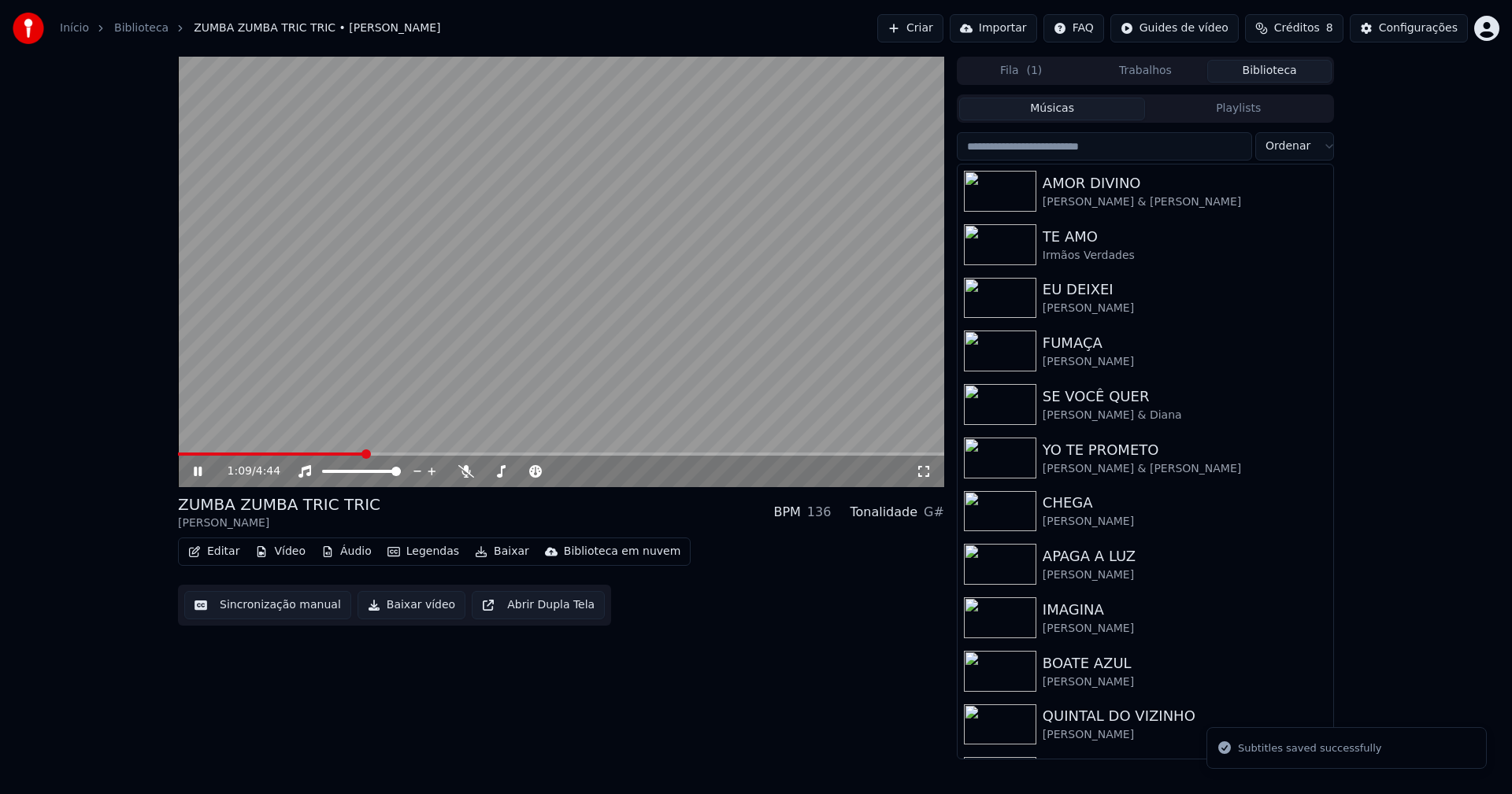
click at [363, 455] on span at bounding box center [560, 455] width 766 height 3
click at [221, 553] on button "Editar" at bounding box center [214, 552] width 64 height 22
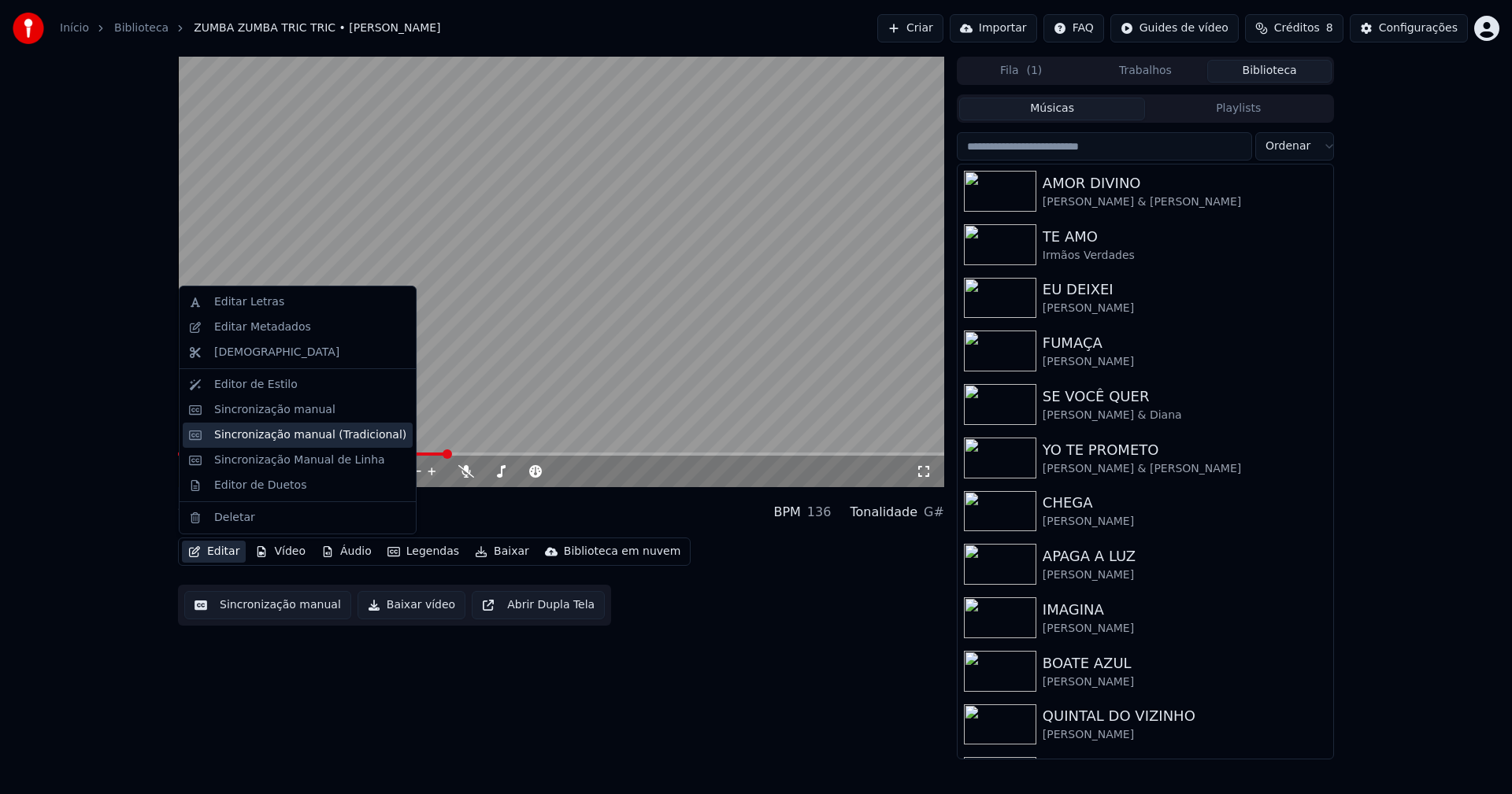
click at [268, 440] on div "Sincronização manual (Tradicional)" at bounding box center [310, 435] width 193 height 15
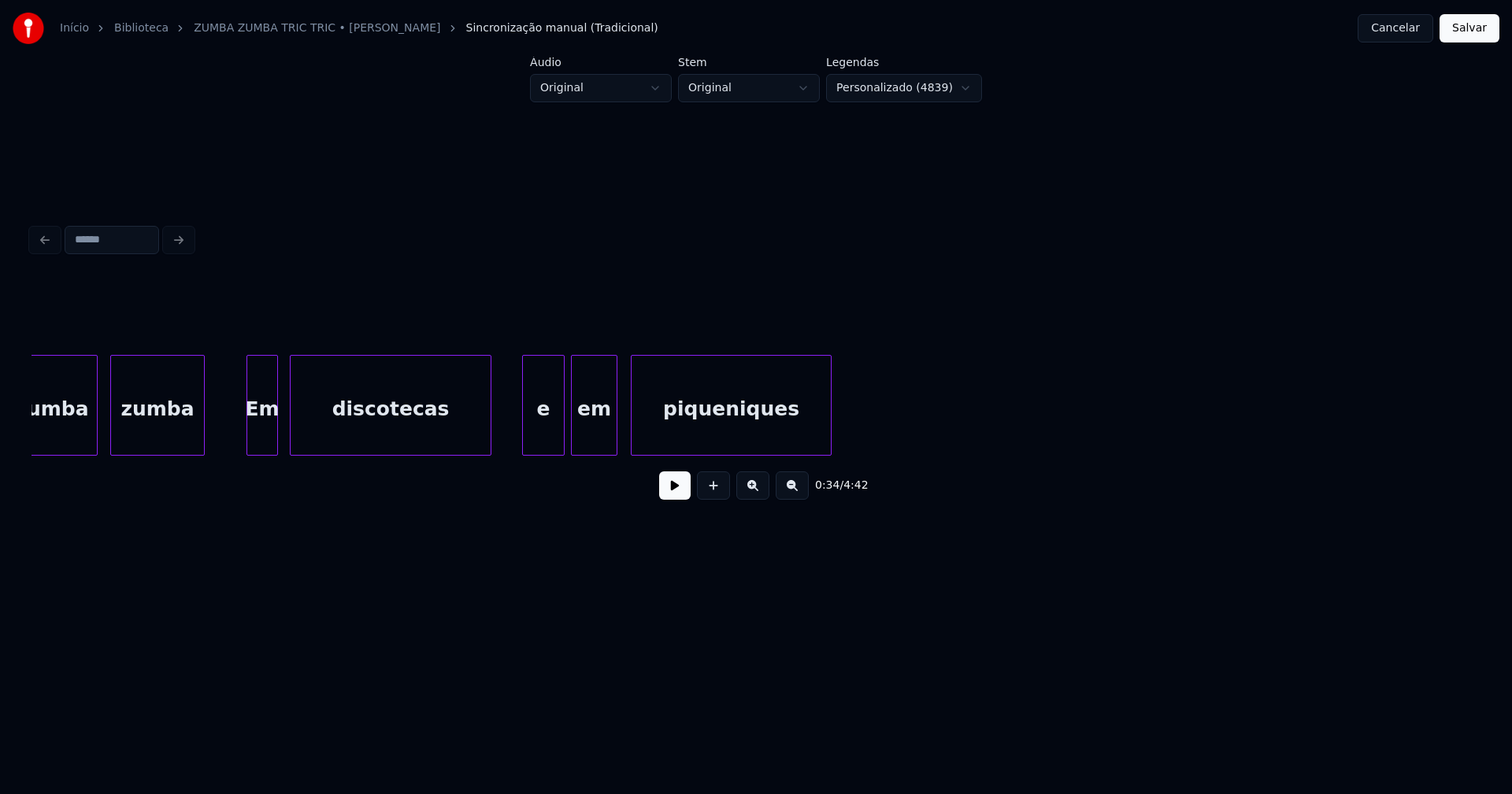
scroll to position [0, 14599]
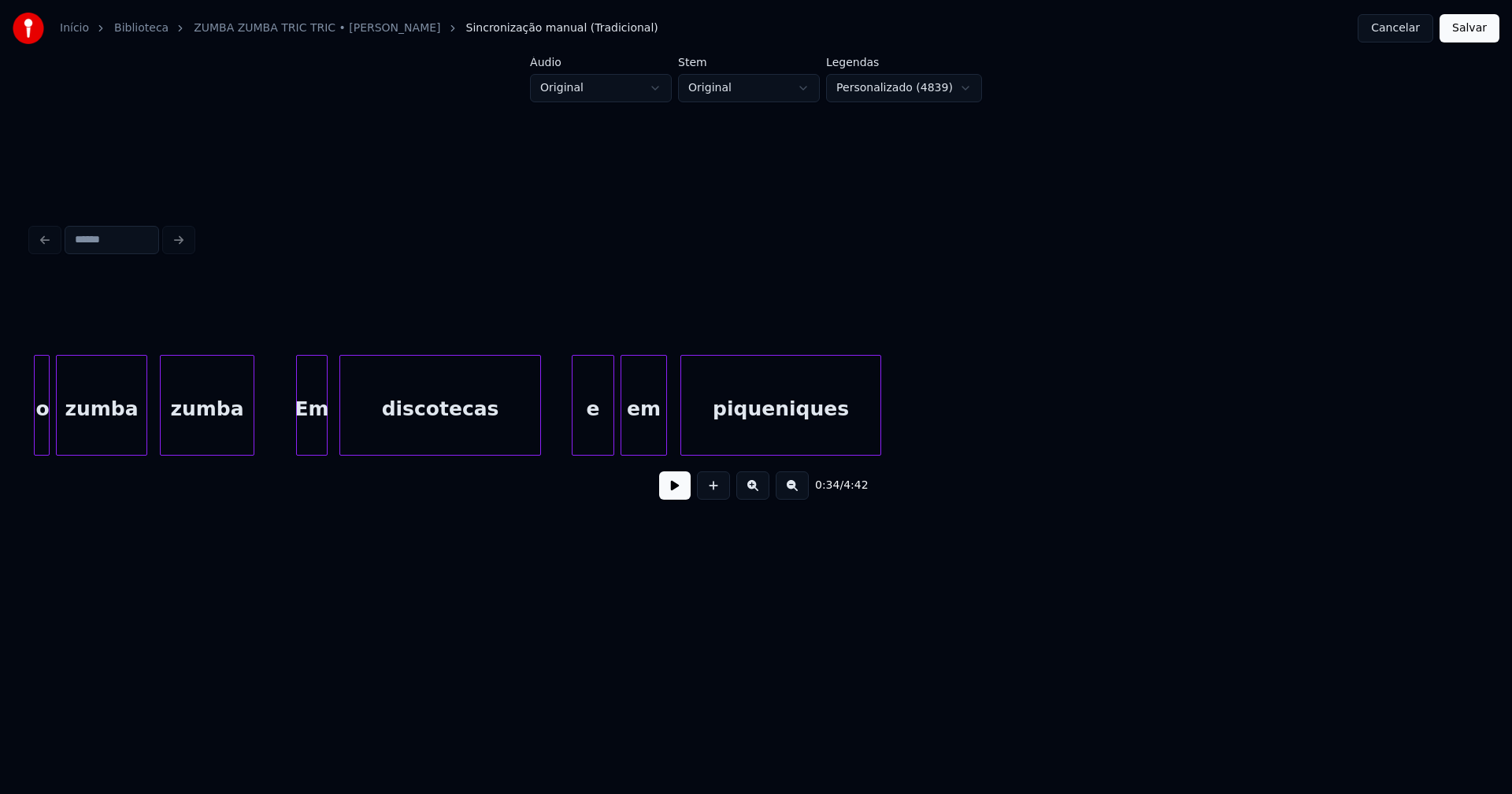
click at [644, 431] on div "em" at bounding box center [644, 409] width 45 height 107
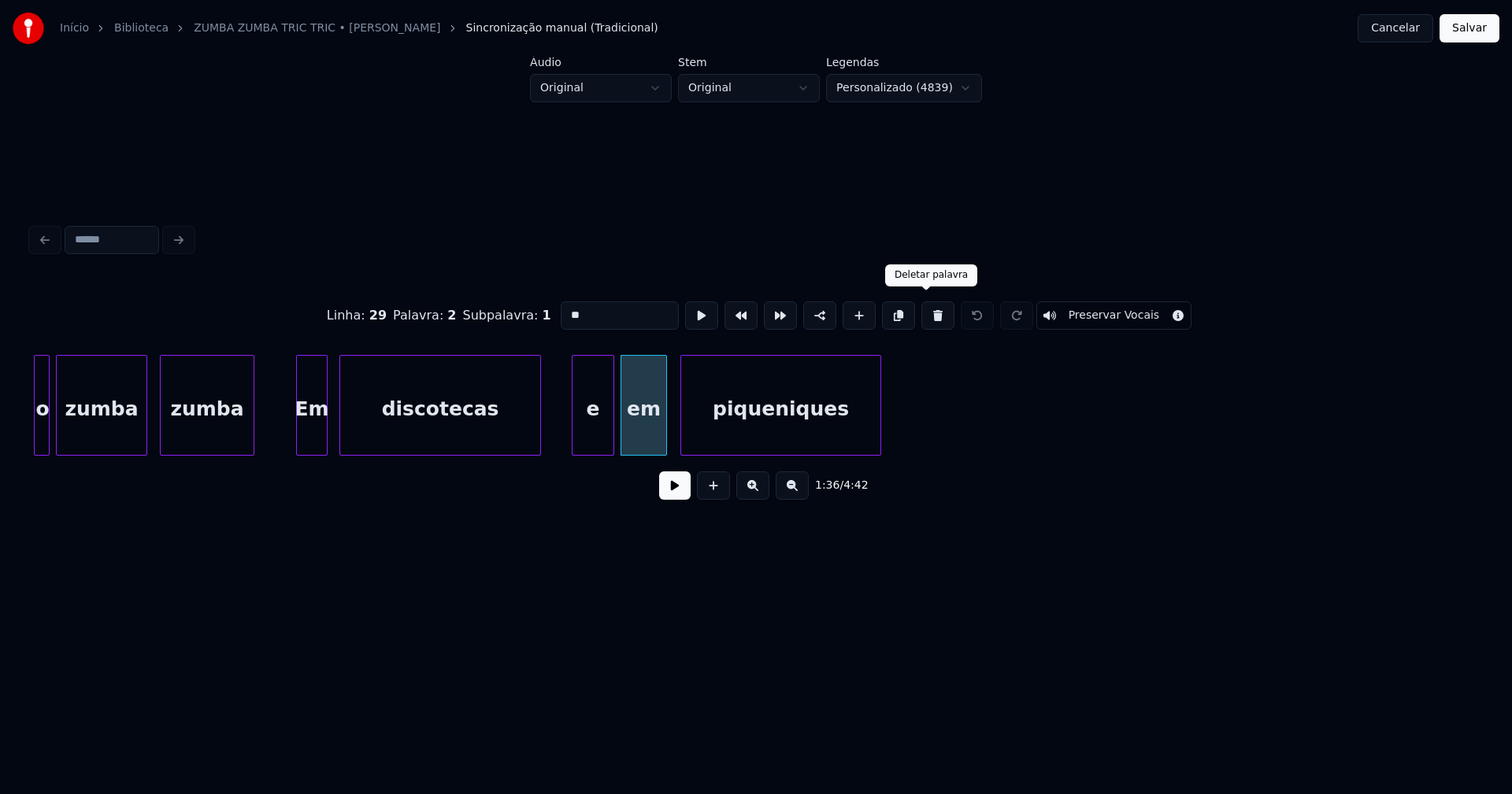
click at [925, 310] on button at bounding box center [938, 315] width 33 height 28
click at [662, 424] on div at bounding box center [662, 405] width 4 height 99
click at [585, 315] on input "*" at bounding box center [619, 315] width 118 height 28
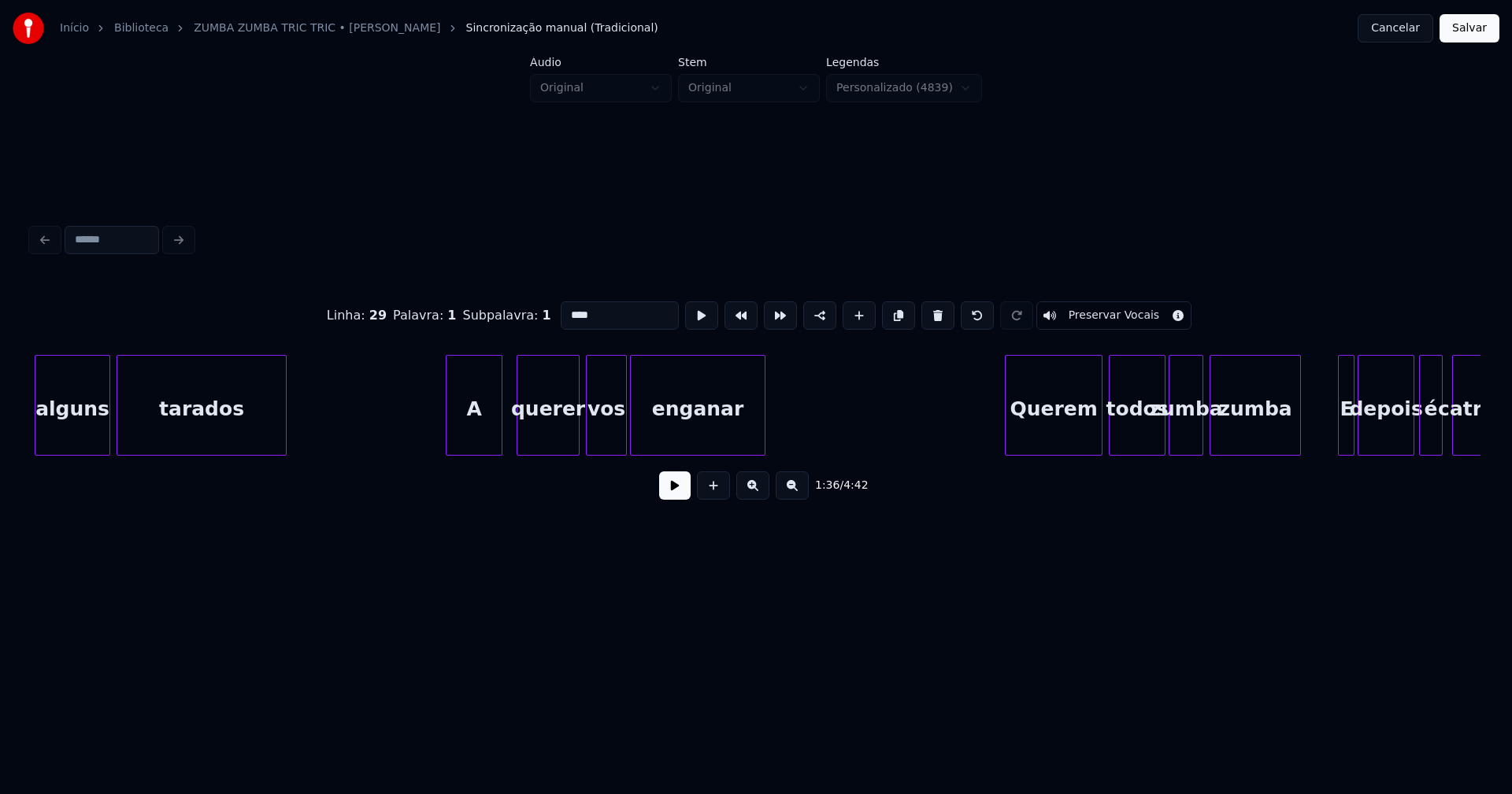
scroll to position [0, 21381]
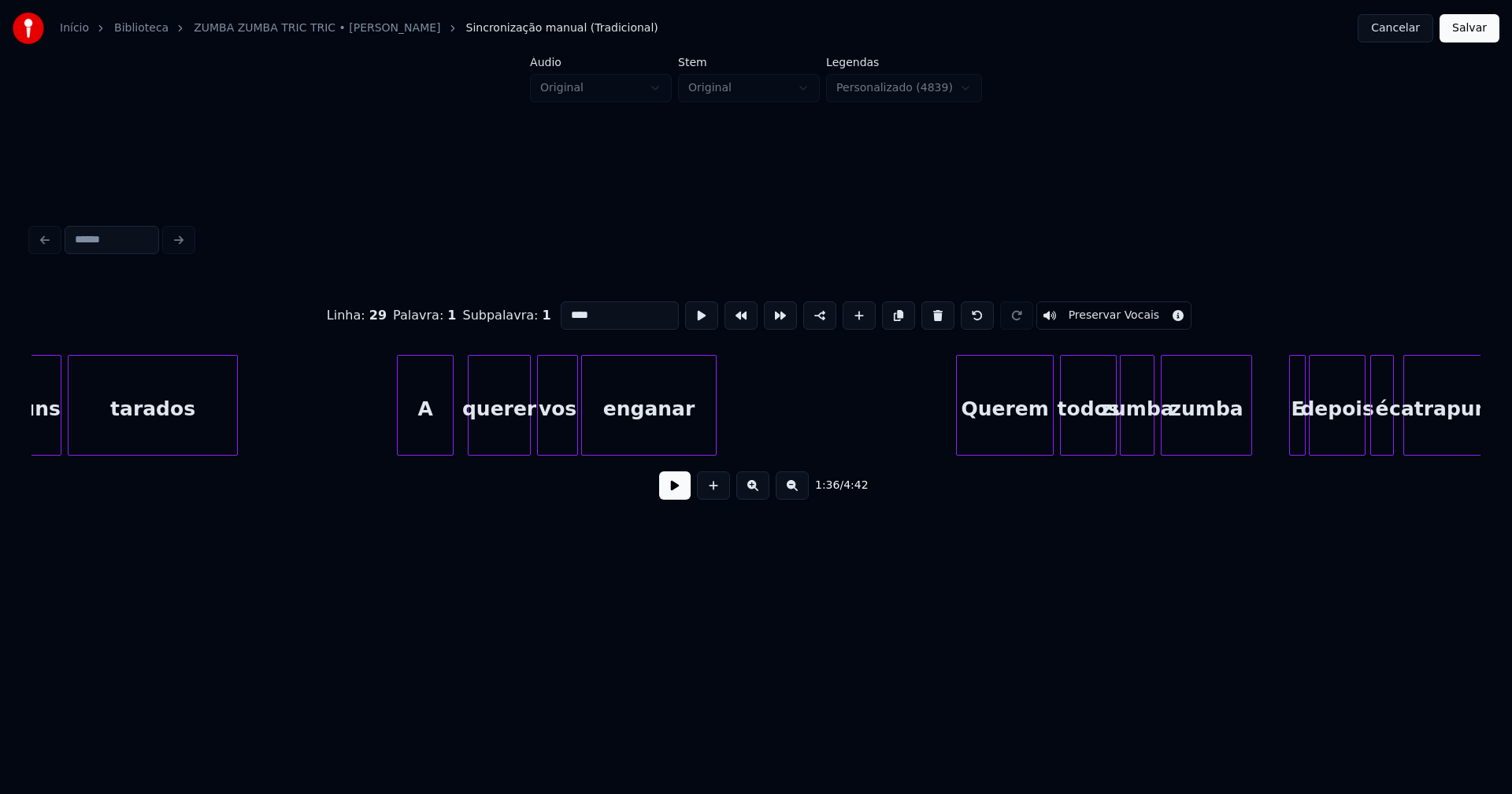
click at [681, 429] on div "enganar" at bounding box center [649, 409] width 134 height 107
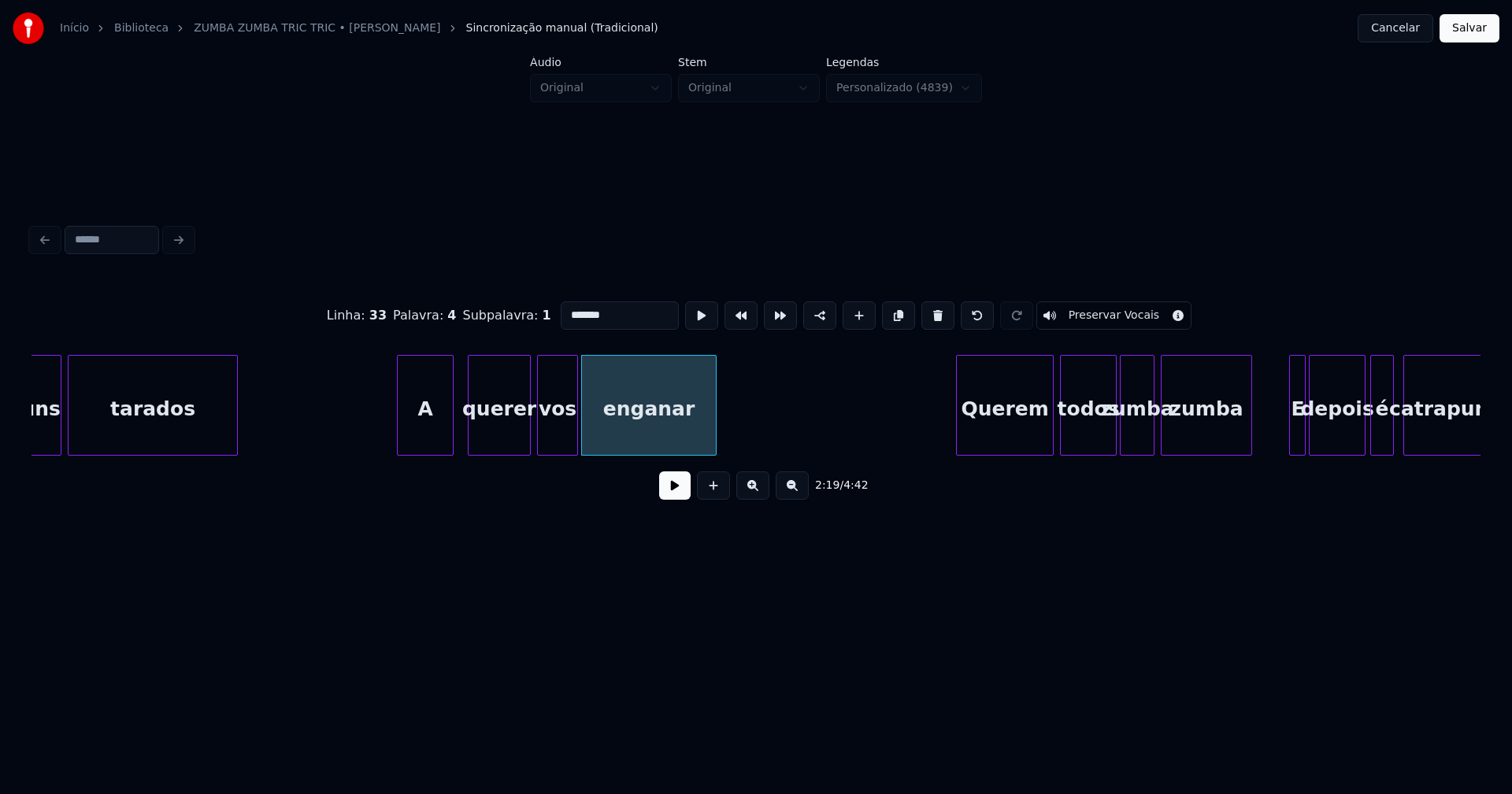
click at [589, 307] on input "*******" at bounding box center [619, 315] width 118 height 28
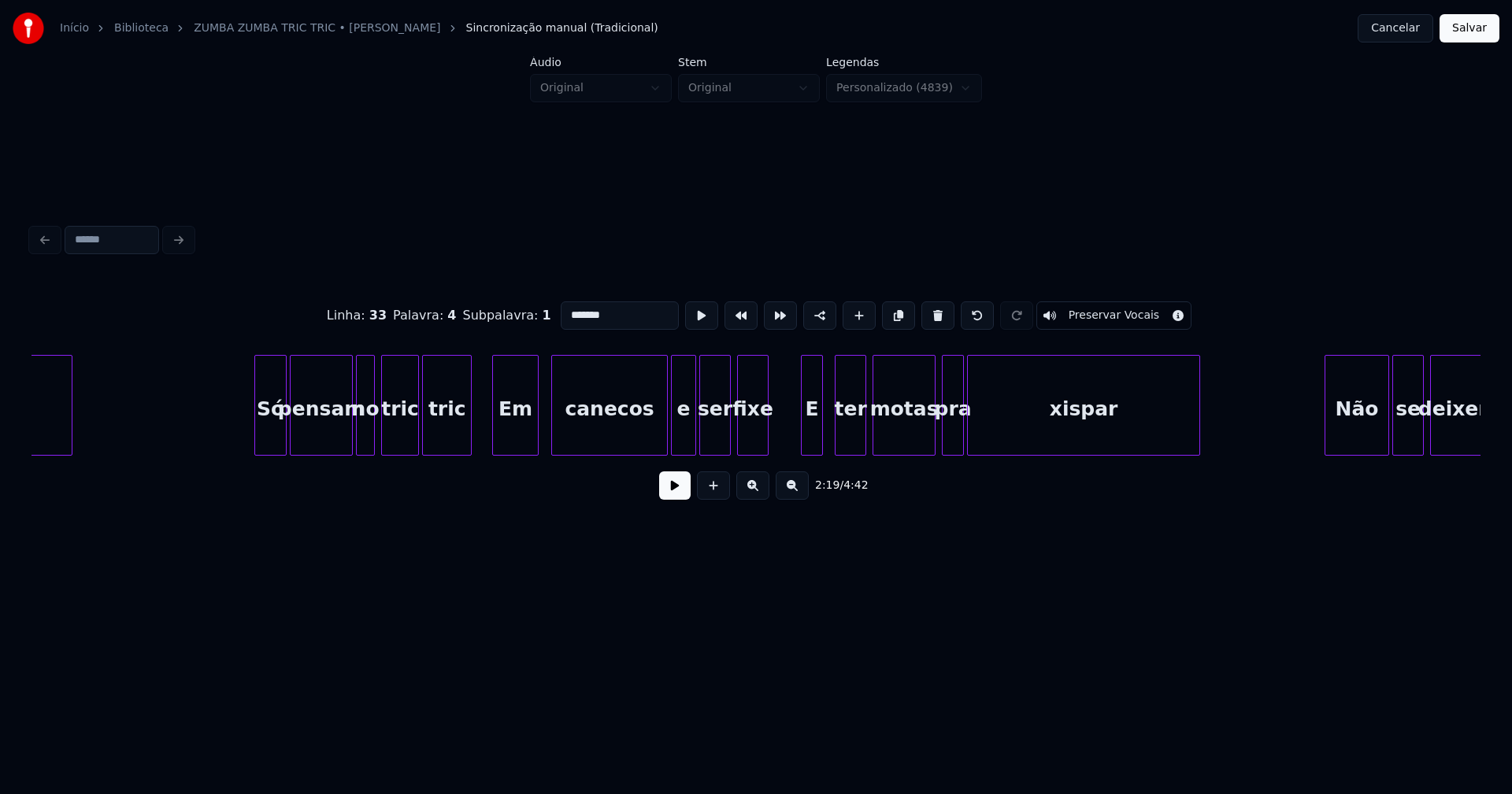
scroll to position [0, 23256]
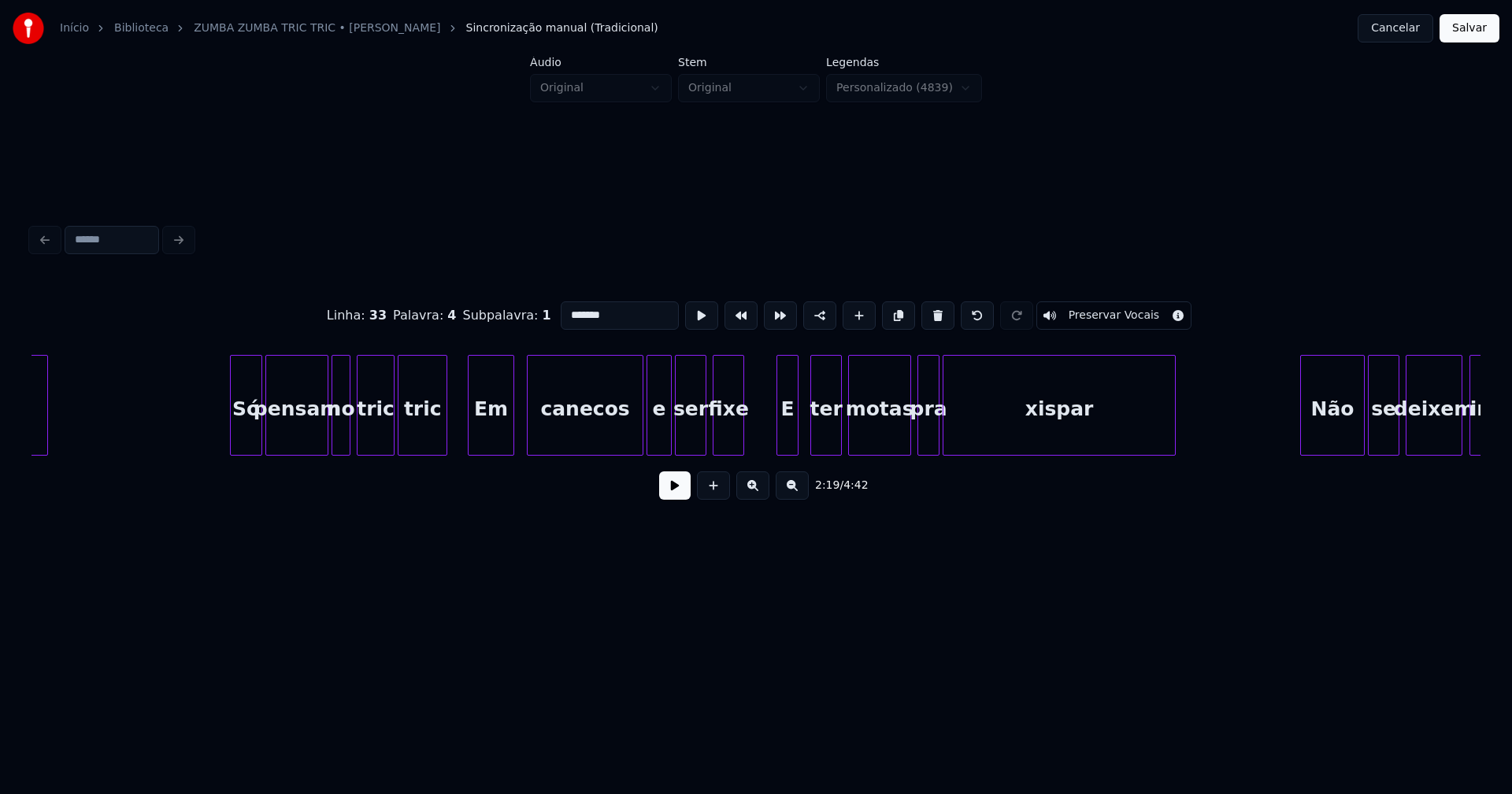
click at [933, 434] on div "pra" at bounding box center [928, 409] width 21 height 107
click at [565, 303] on input "***" at bounding box center [619, 315] width 118 height 28
type input "****"
click at [680, 488] on button at bounding box center [675, 486] width 32 height 28
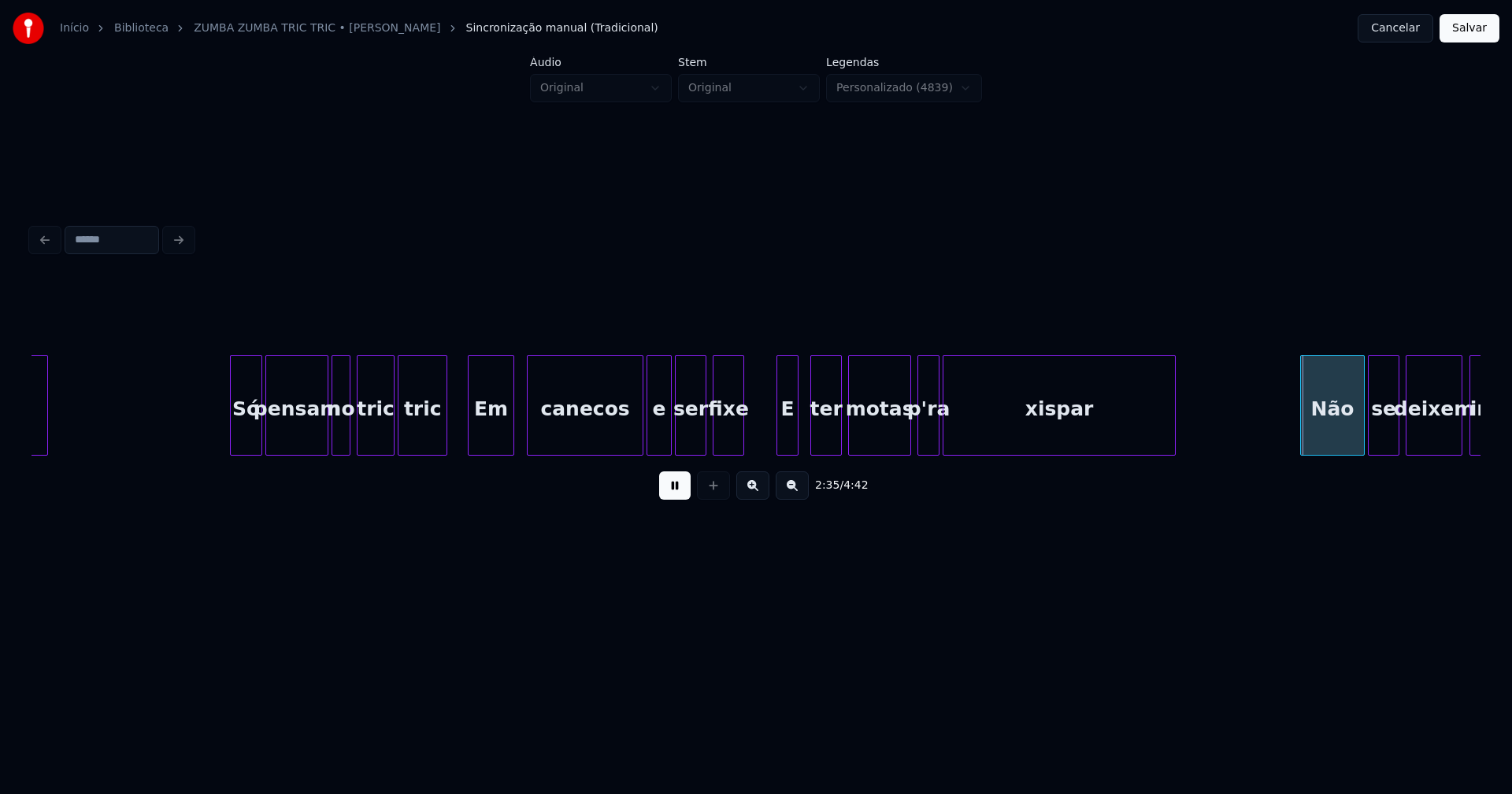
click at [970, 430] on div at bounding box center [969, 405] width 4 height 99
click at [958, 419] on div at bounding box center [957, 405] width 4 height 99
drag, startPoint x: 676, startPoint y: 492, endPoint x: 798, endPoint y: 457, distance: 126.9
click at [680, 492] on button at bounding box center [675, 486] width 32 height 28
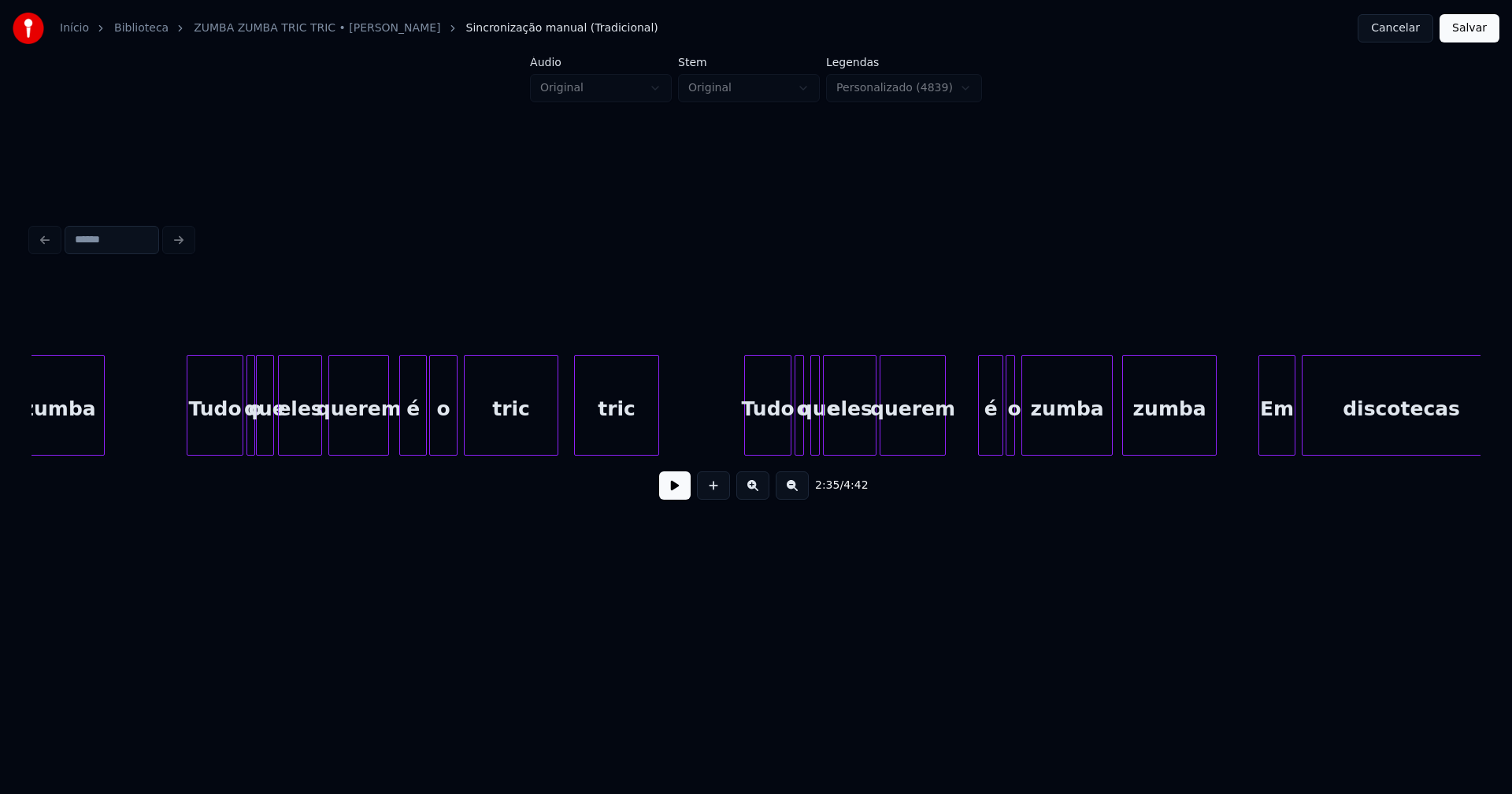
scroll to position [0, 26191]
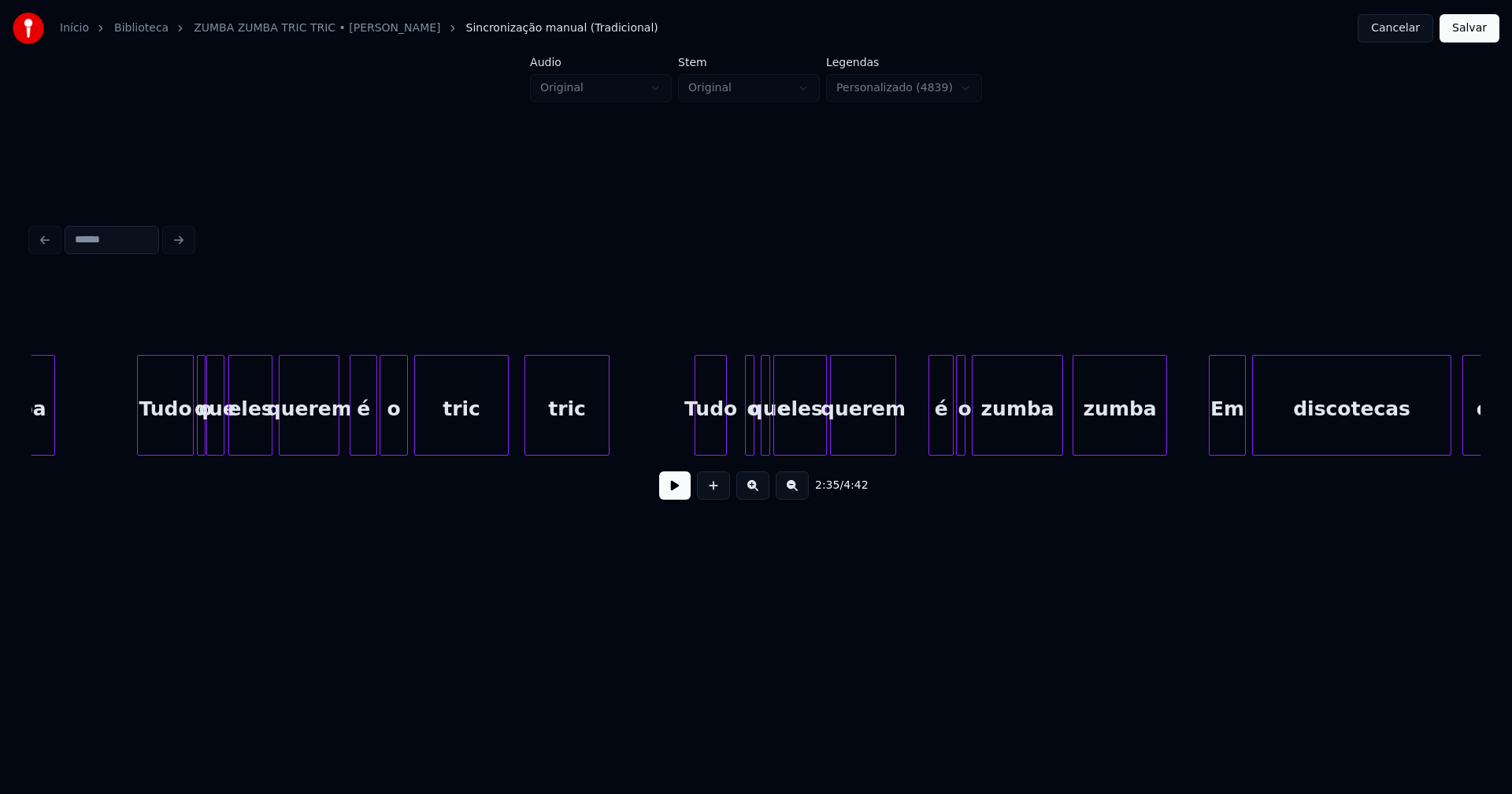
click at [725, 449] on div "zumba Tudo o que eles querem é o tric tric Tudo o que eles querem é o zumba zum…" at bounding box center [756, 405] width 1448 height 101
click at [741, 430] on div at bounding box center [743, 405] width 4 height 99
click at [739, 437] on div "o" at bounding box center [740, 409] width 15 height 107
click at [676, 492] on button at bounding box center [675, 486] width 32 height 28
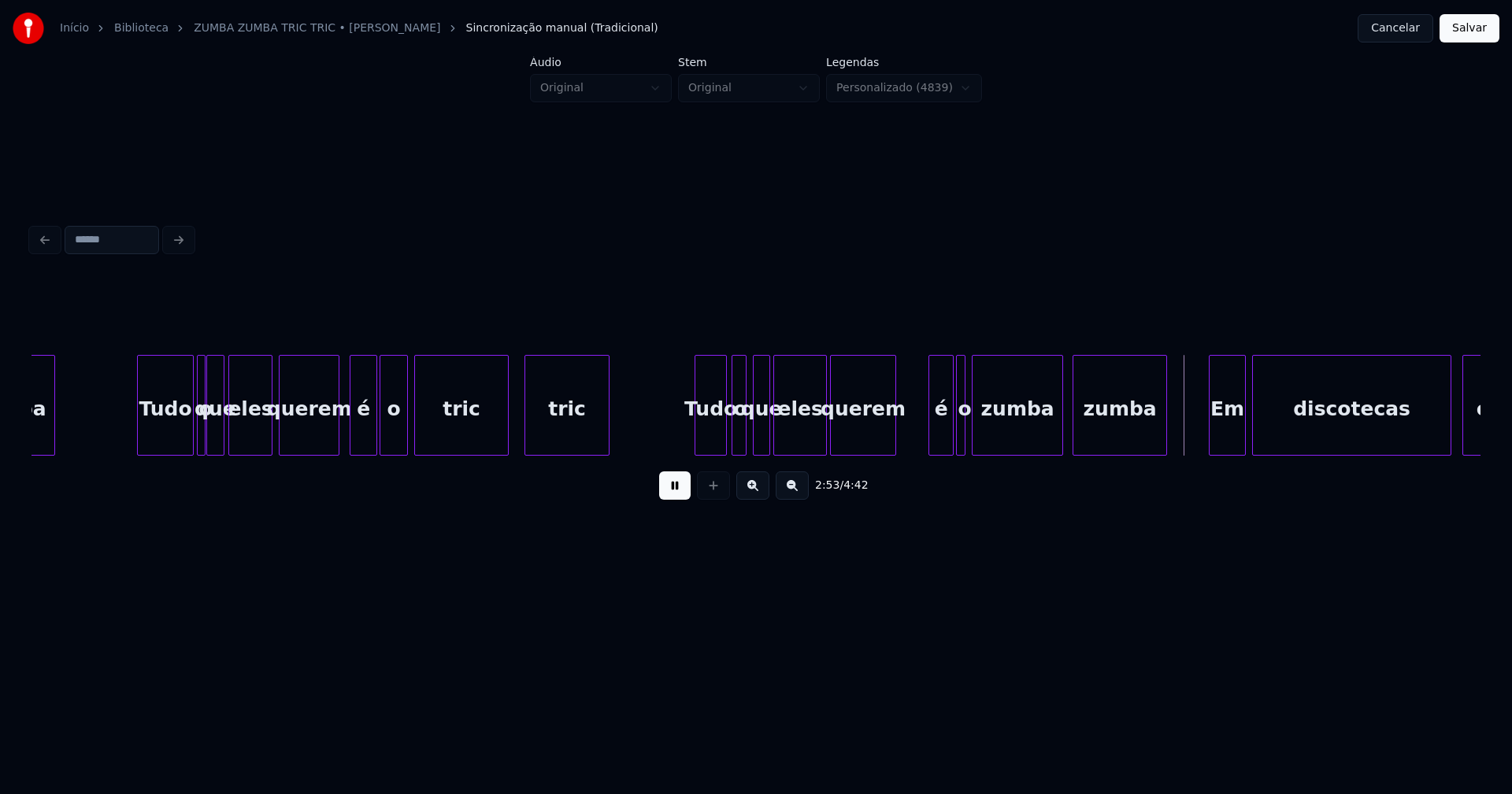
click at [755, 433] on div at bounding box center [756, 405] width 4 height 99
click at [677, 492] on button at bounding box center [675, 486] width 32 height 28
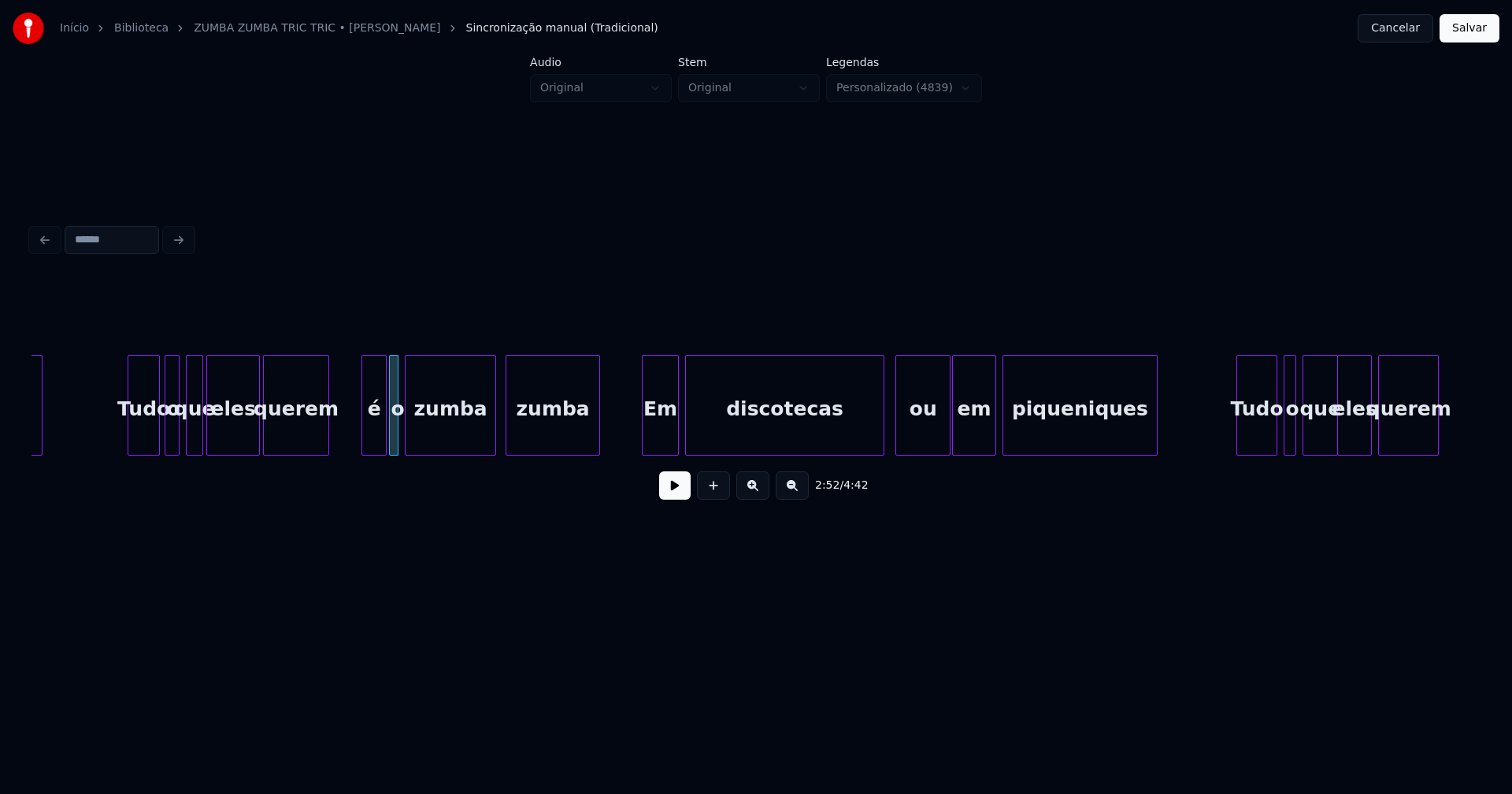
scroll to position [0, 27029]
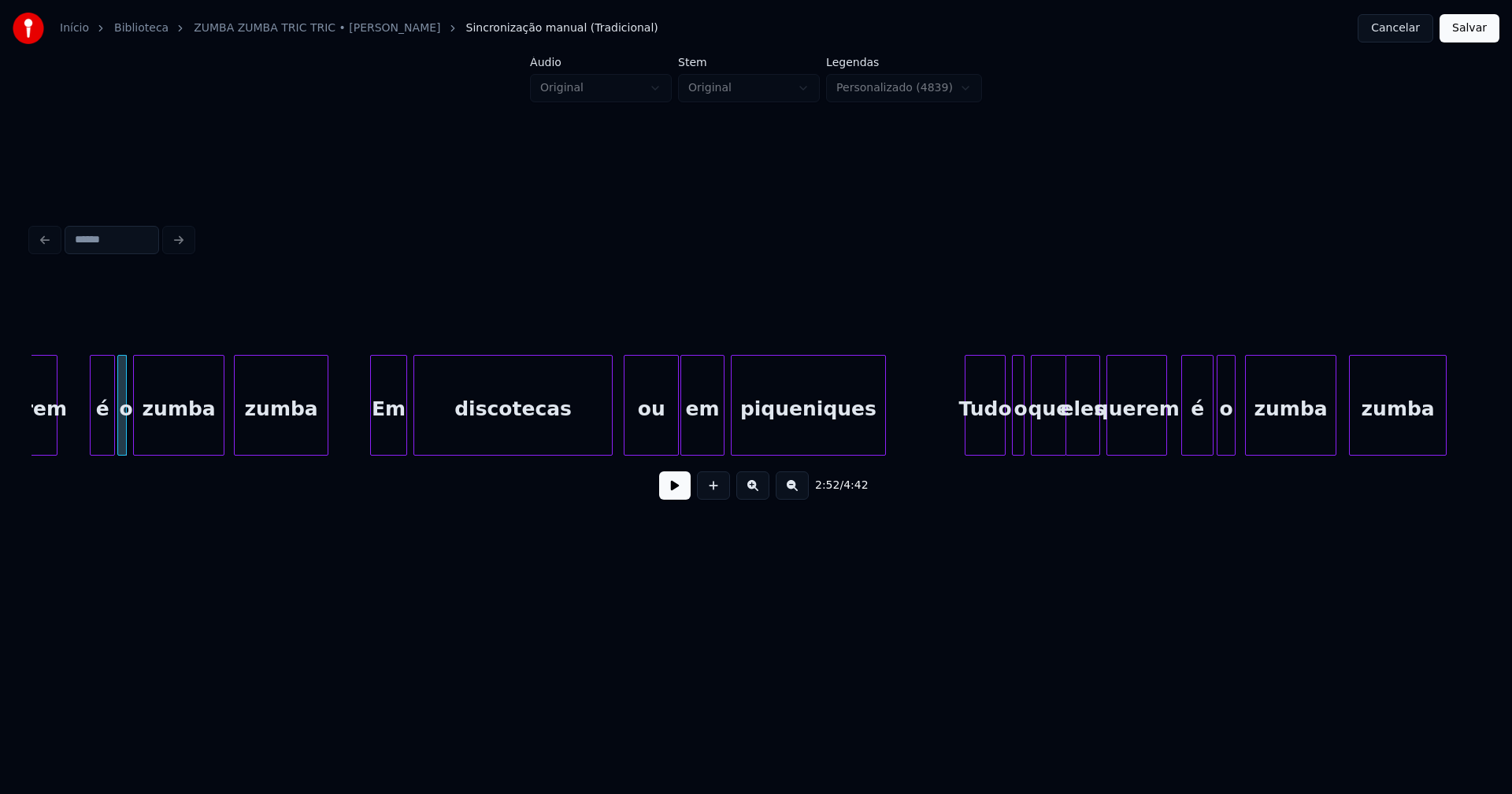
click at [703, 439] on div "em" at bounding box center [701, 409] width 42 height 107
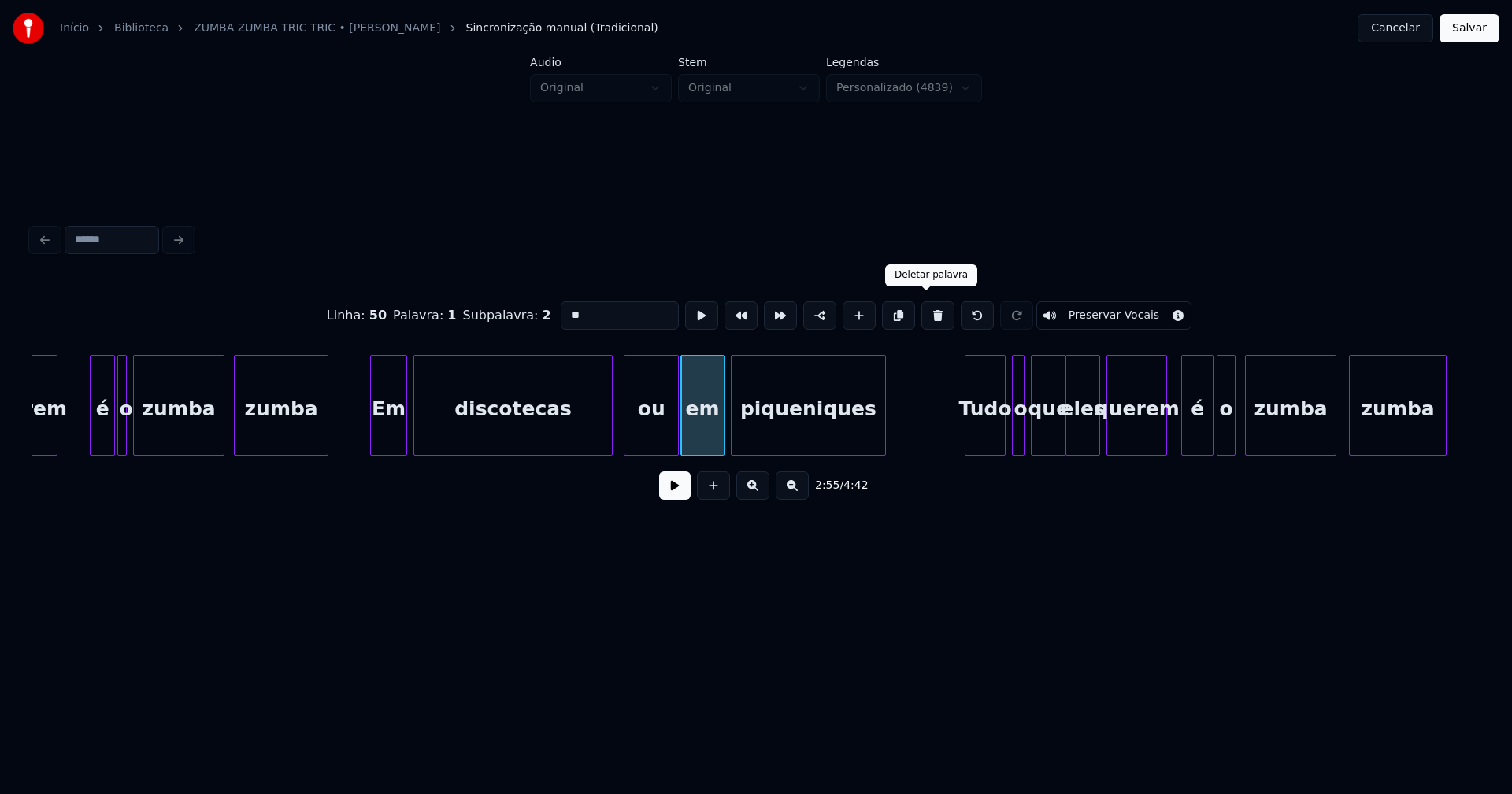
click at [924, 310] on button at bounding box center [938, 315] width 33 height 28
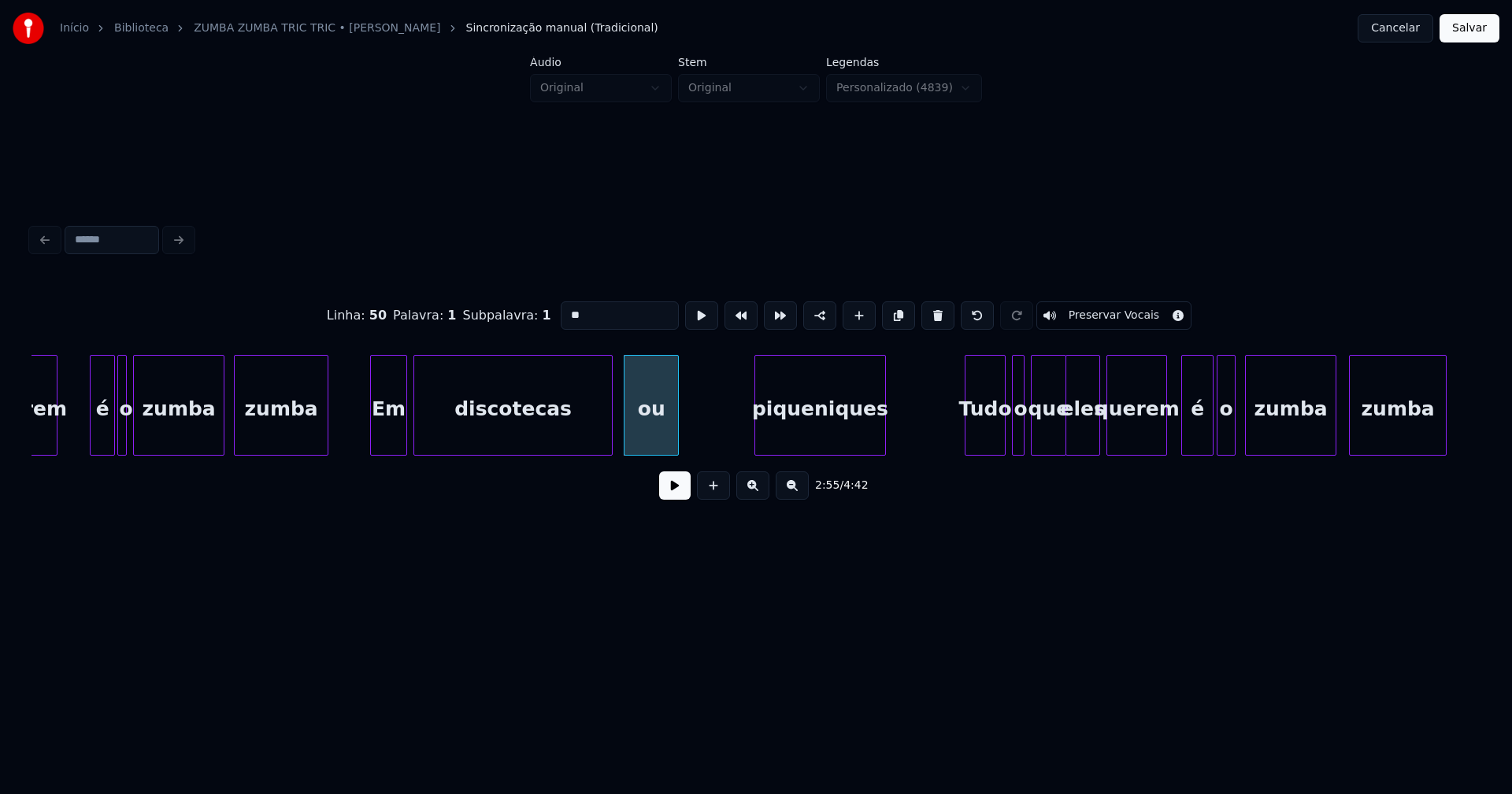
click at [756, 418] on div at bounding box center [756, 405] width 4 height 99
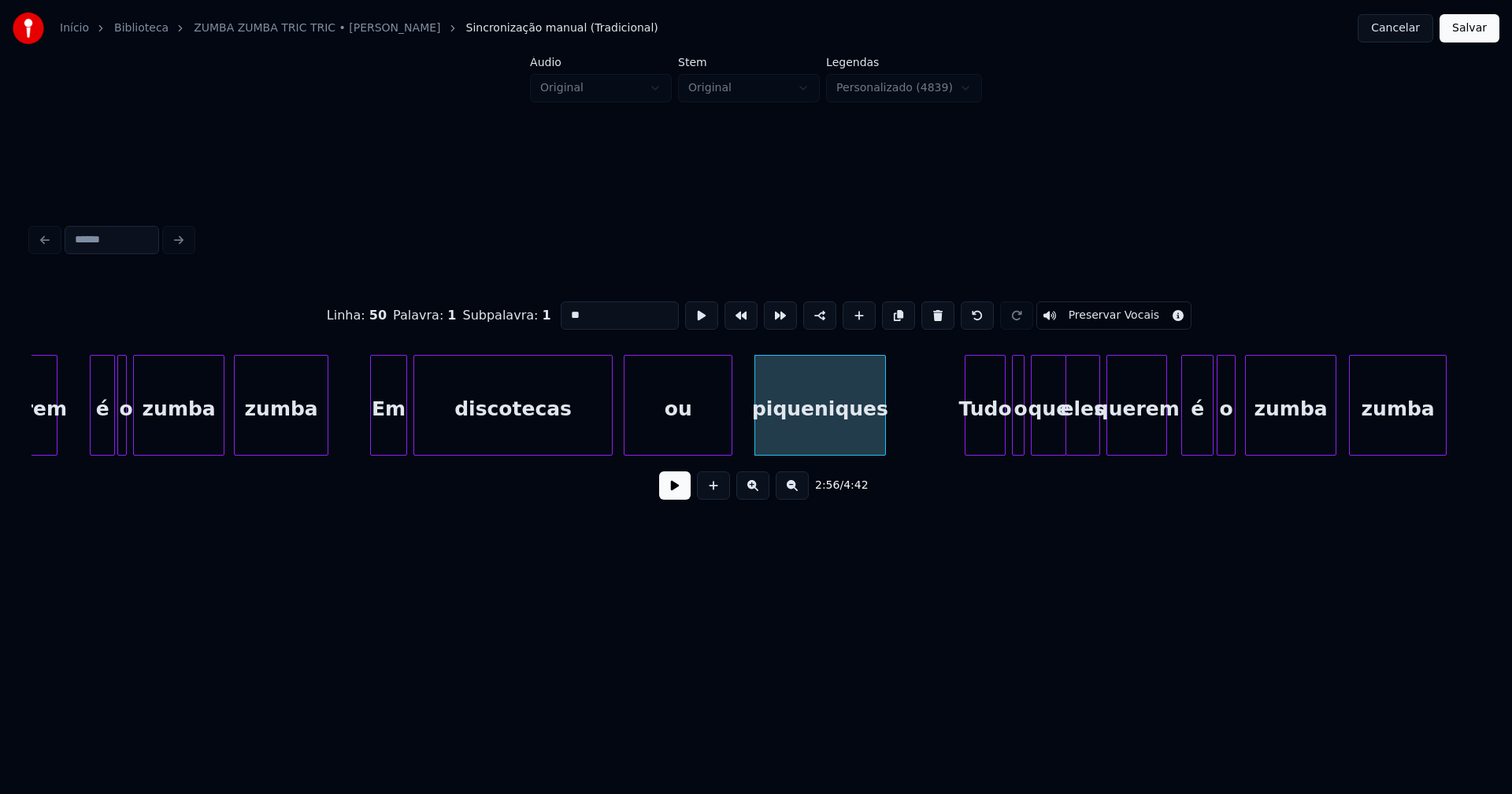
click at [731, 425] on div at bounding box center [728, 405] width 4 height 99
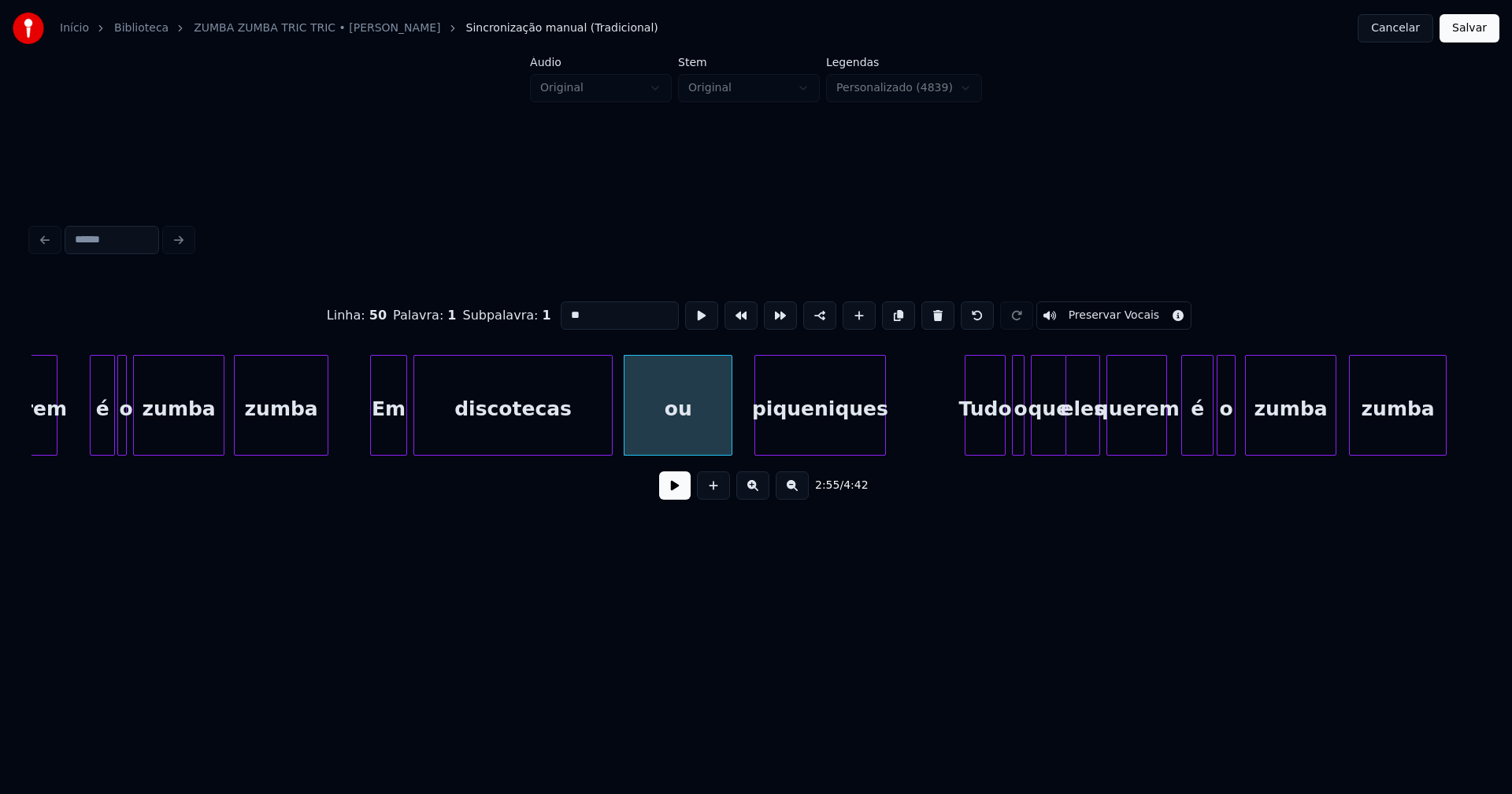
drag, startPoint x: 577, startPoint y: 312, endPoint x: 496, endPoint y: 312, distance: 81.0
click at [496, 312] on div "Linha : 50 Palavra : 1 Subpalavra : 1 ** Preservar Vocais" at bounding box center [756, 316] width 1448 height 79
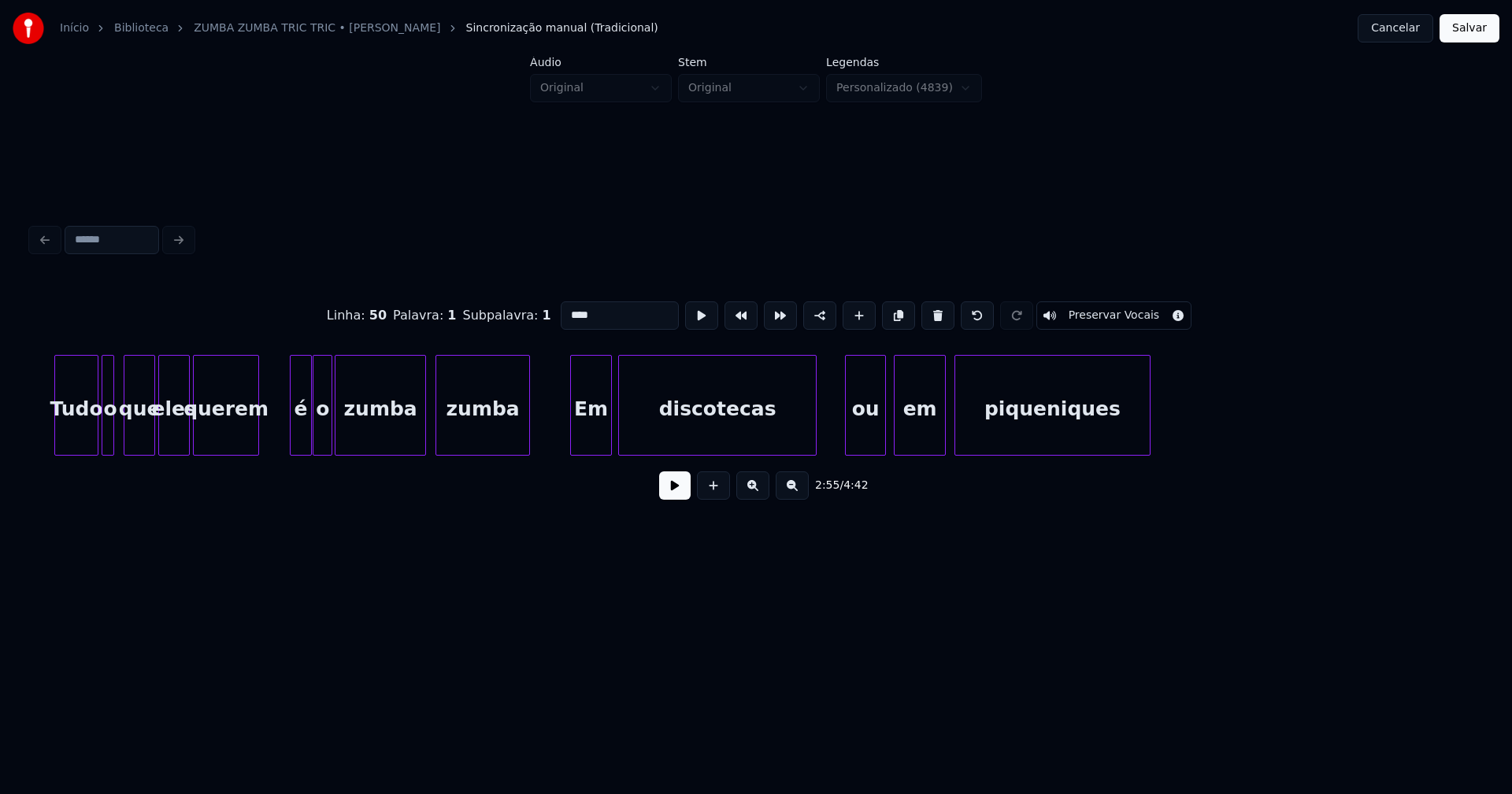
scroll to position [0, 29101]
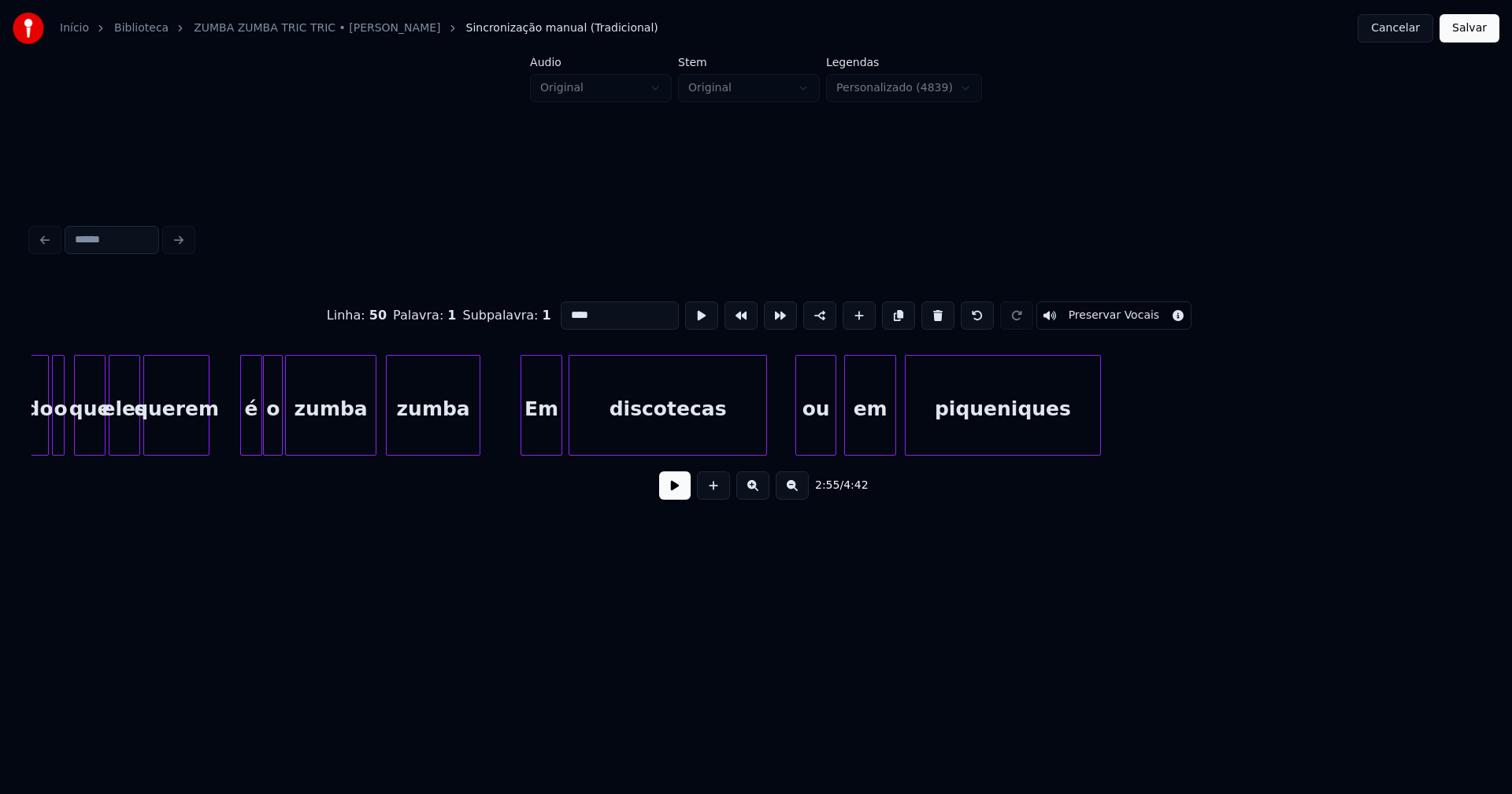
click at [872, 436] on div "em" at bounding box center [870, 409] width 51 height 107
click at [928, 308] on button at bounding box center [938, 315] width 33 height 28
click at [885, 424] on div at bounding box center [885, 405] width 4 height 99
drag, startPoint x: 553, startPoint y: 318, endPoint x: 526, endPoint y: 320, distance: 27.1
click at [528, 319] on div "Linha : 58 Palavra : 1 Subpalavra : 1 ** Preservar Vocais" at bounding box center [756, 316] width 1448 height 79
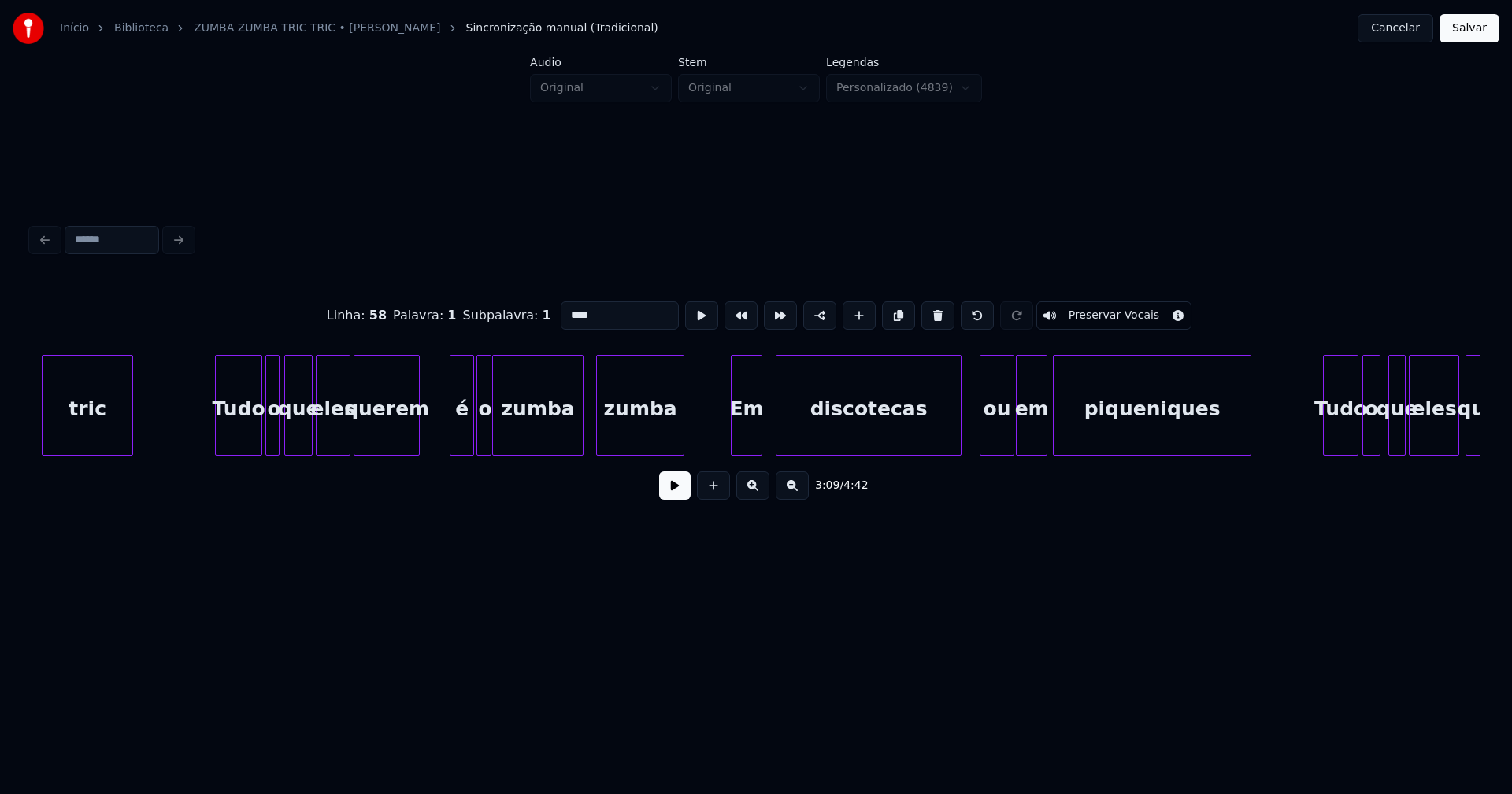
scroll to position [0, 35587]
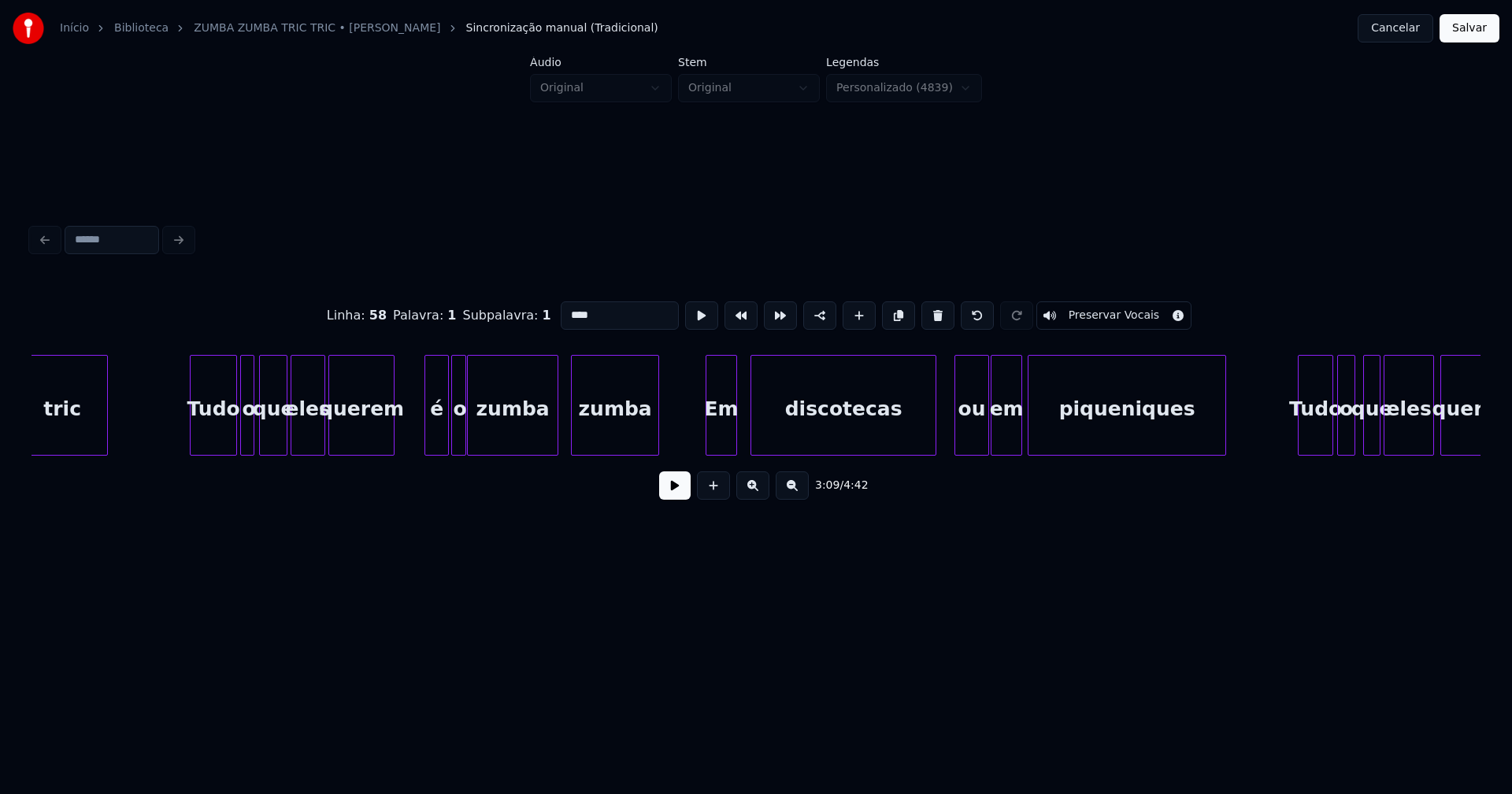
click at [1014, 439] on div "em" at bounding box center [1007, 409] width 31 height 107
click at [922, 310] on button at bounding box center [938, 315] width 33 height 28
click at [1011, 425] on div at bounding box center [1010, 405] width 4 height 99
click at [991, 434] on div "ou" at bounding box center [984, 409] width 58 height 107
drag, startPoint x: 578, startPoint y: 313, endPoint x: 493, endPoint y: 314, distance: 85.0
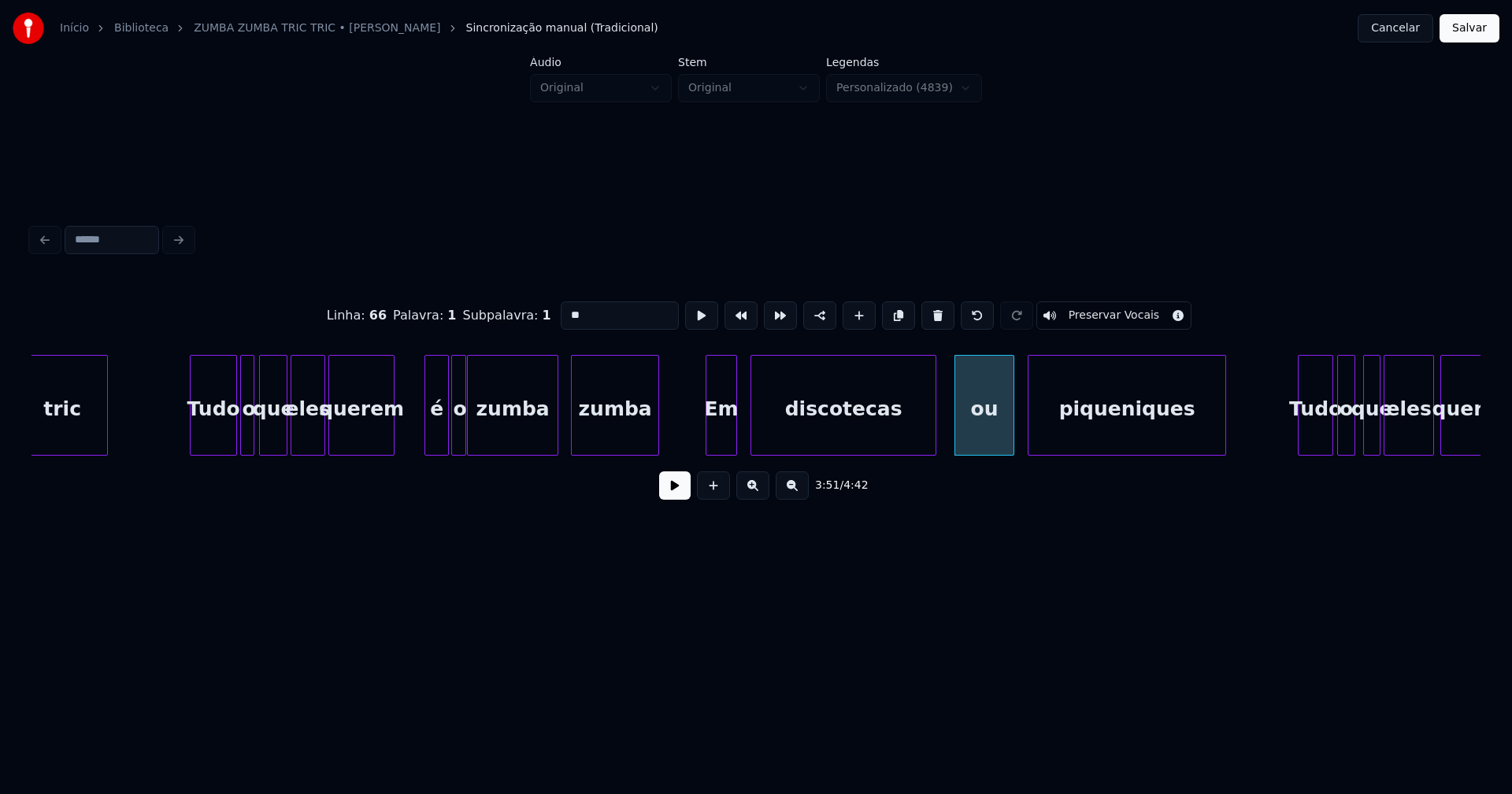
click at [495, 314] on div "Linha : 66 Palavra : 1 Subpalavra : 1 ** Preservar Vocais" at bounding box center [756, 316] width 1448 height 79
type input "****"
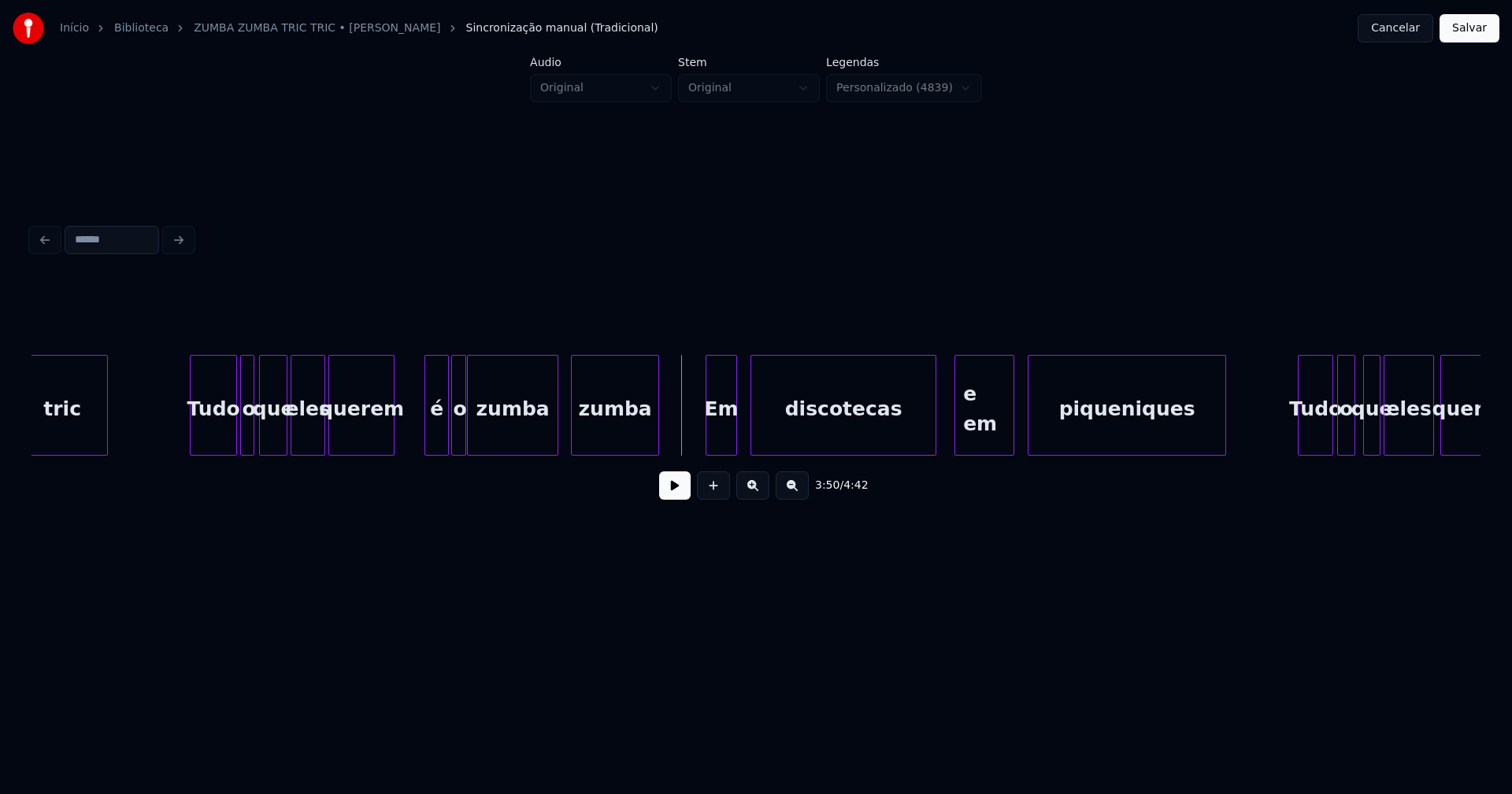
click at [680, 494] on button at bounding box center [675, 486] width 32 height 28
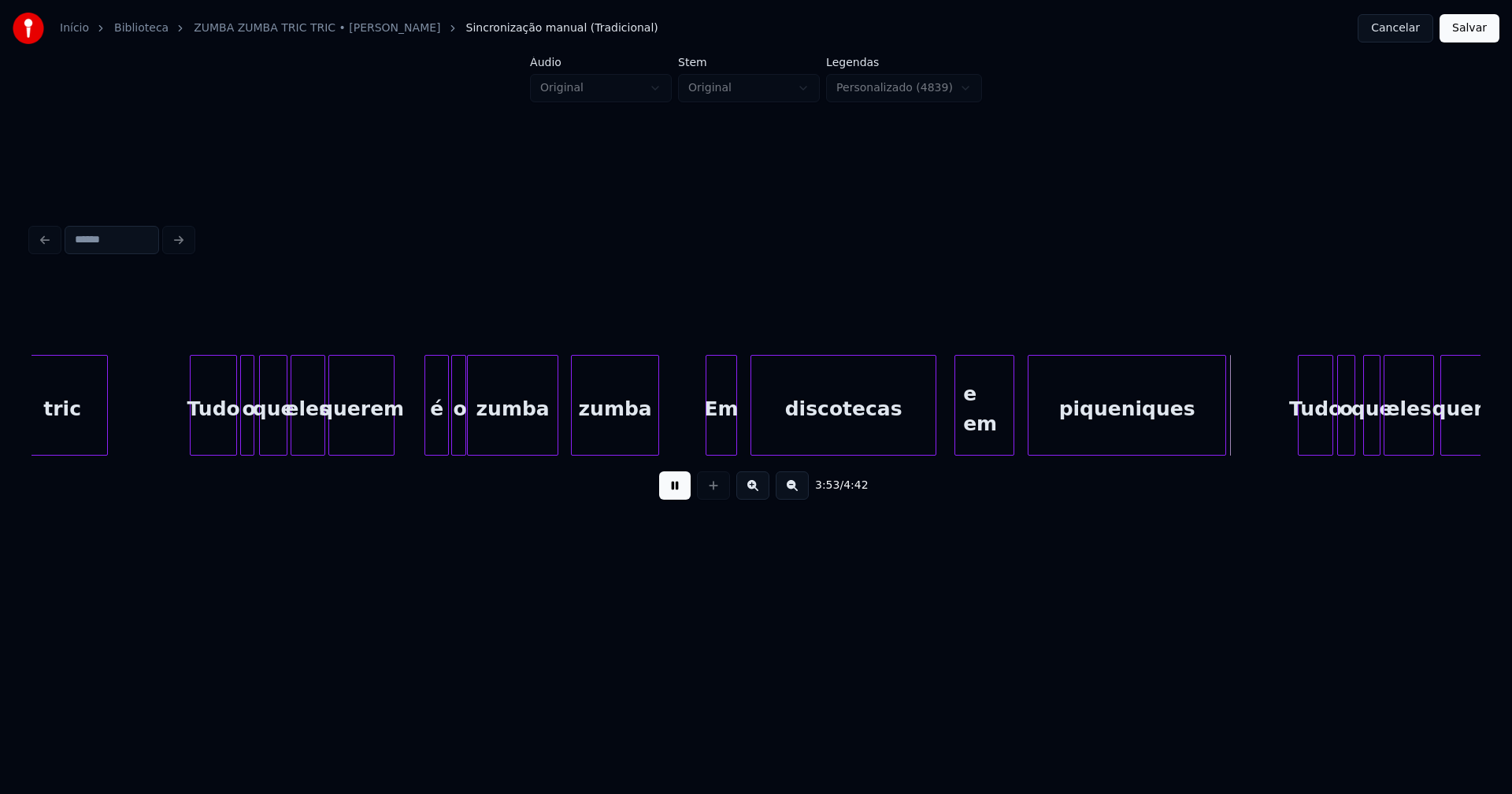
click at [682, 499] on button at bounding box center [675, 486] width 32 height 28
click at [677, 492] on button at bounding box center [675, 486] width 32 height 28
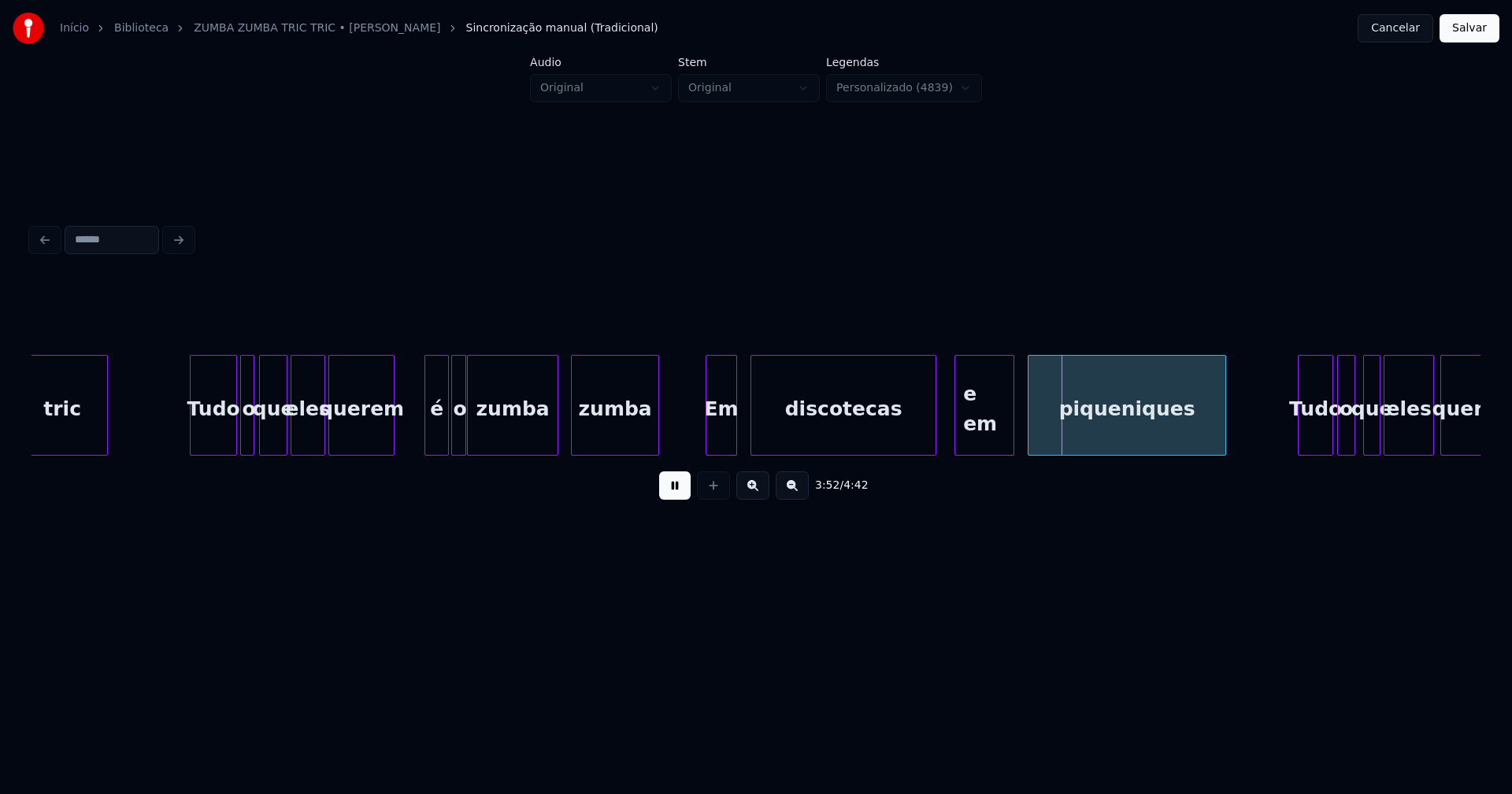
click at [678, 494] on button at bounding box center [675, 486] width 32 height 28
click at [1000, 443] on div "e em" at bounding box center [984, 409] width 58 height 107
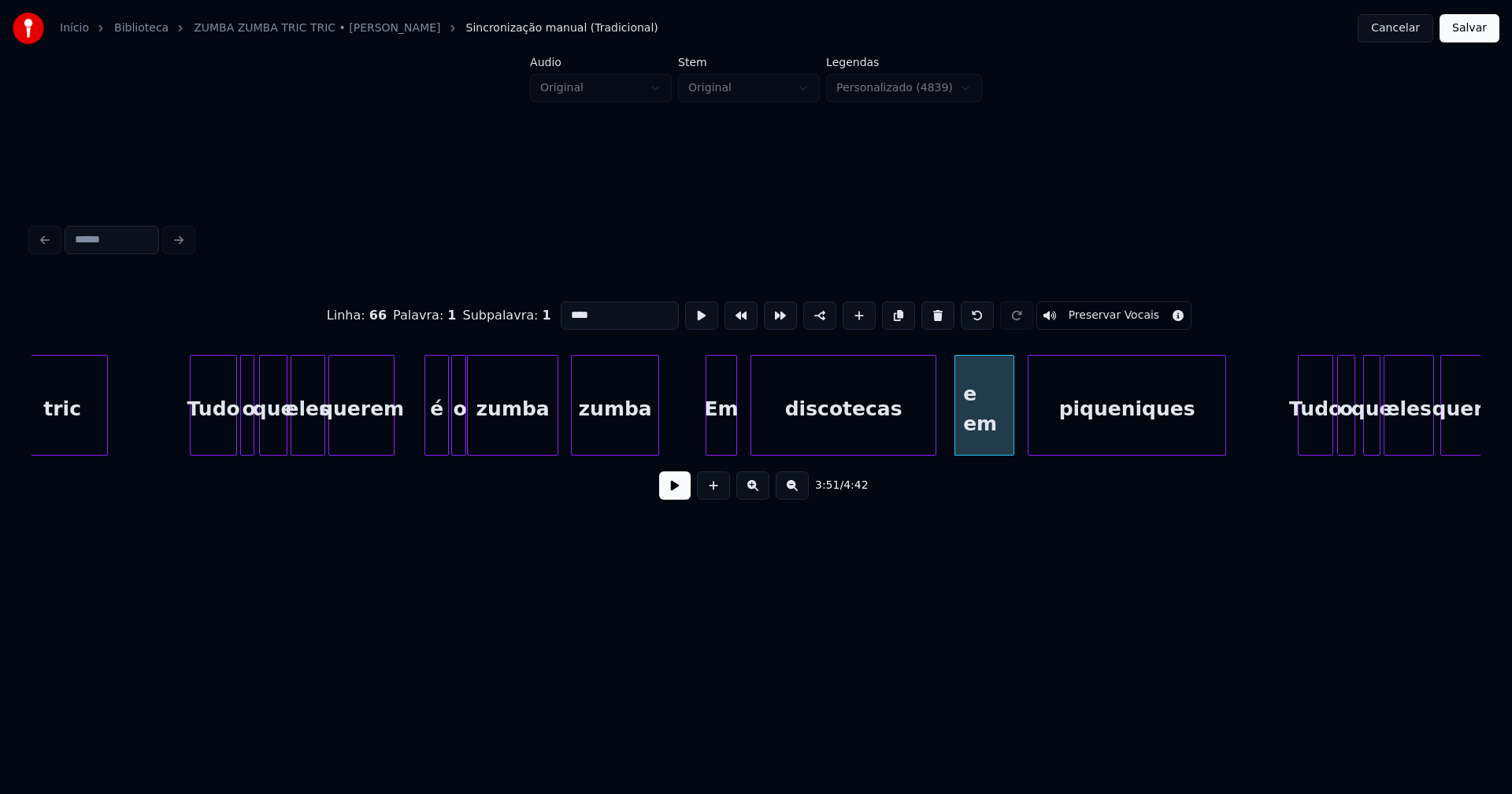
drag, startPoint x: 566, startPoint y: 309, endPoint x: 505, endPoint y: 312, distance: 61.1
click at [509, 312] on div "Linha : 66 Palavra : 1 Subpalavra : 1 **** Preservar Vocais" at bounding box center [756, 316] width 1448 height 79
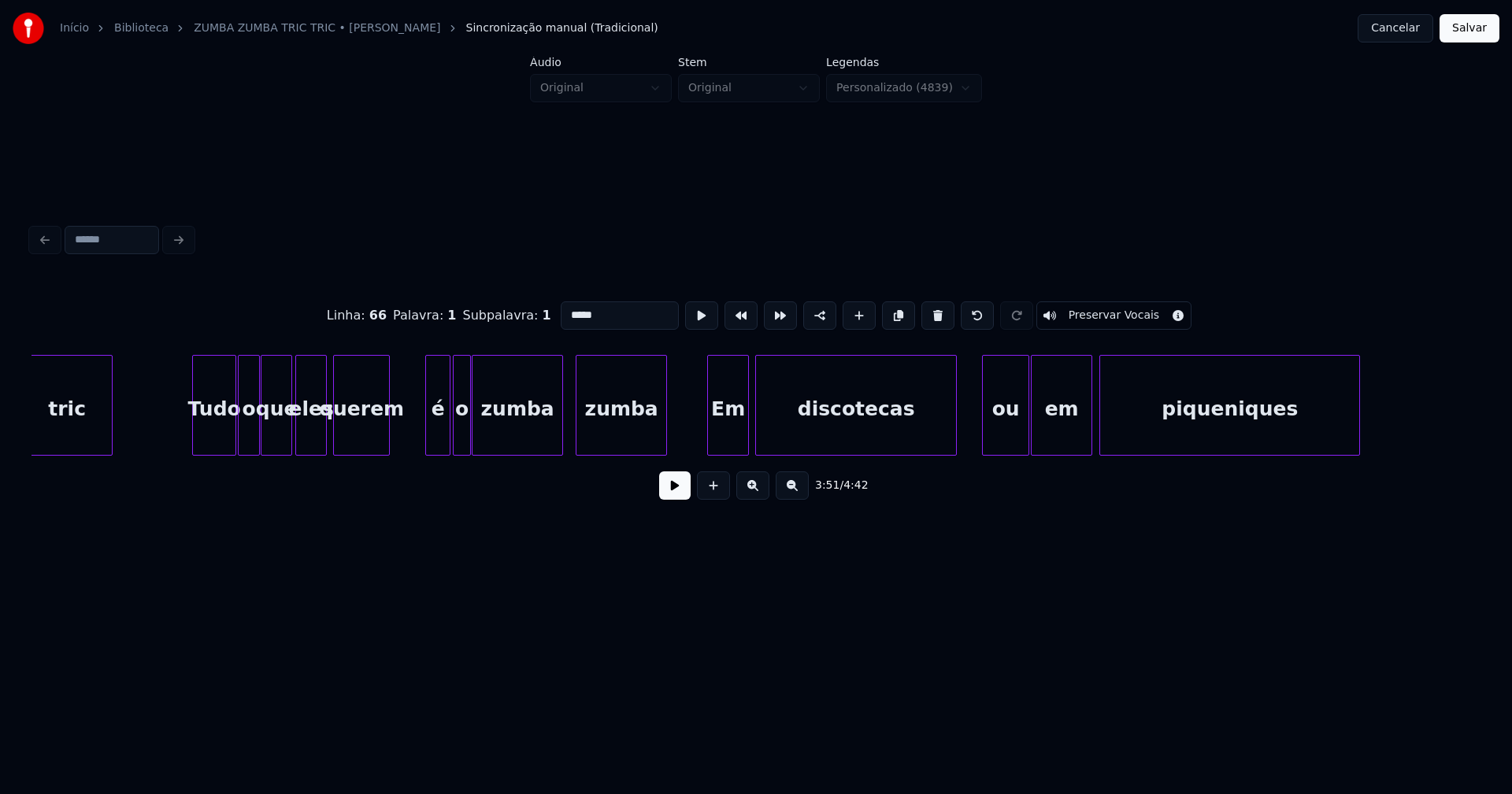
scroll to position [0, 37880]
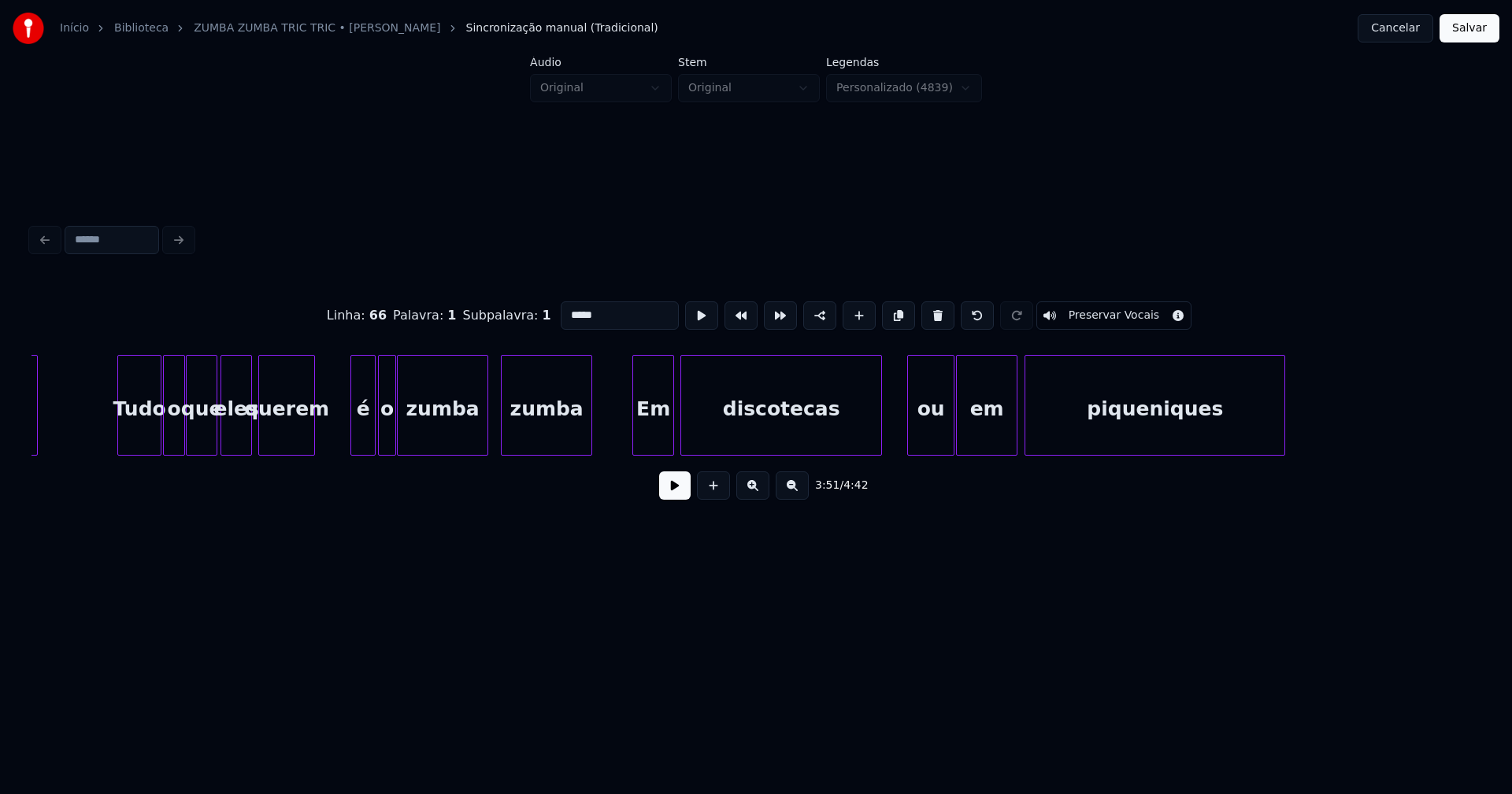
click at [984, 426] on div "em" at bounding box center [987, 409] width 60 height 107
click at [928, 314] on button at bounding box center [938, 315] width 33 height 28
click at [1007, 430] on div at bounding box center [1005, 405] width 4 height 99
click at [965, 435] on div "ou" at bounding box center [958, 409] width 100 height 107
click at [580, 316] on input "**" at bounding box center [619, 315] width 118 height 28
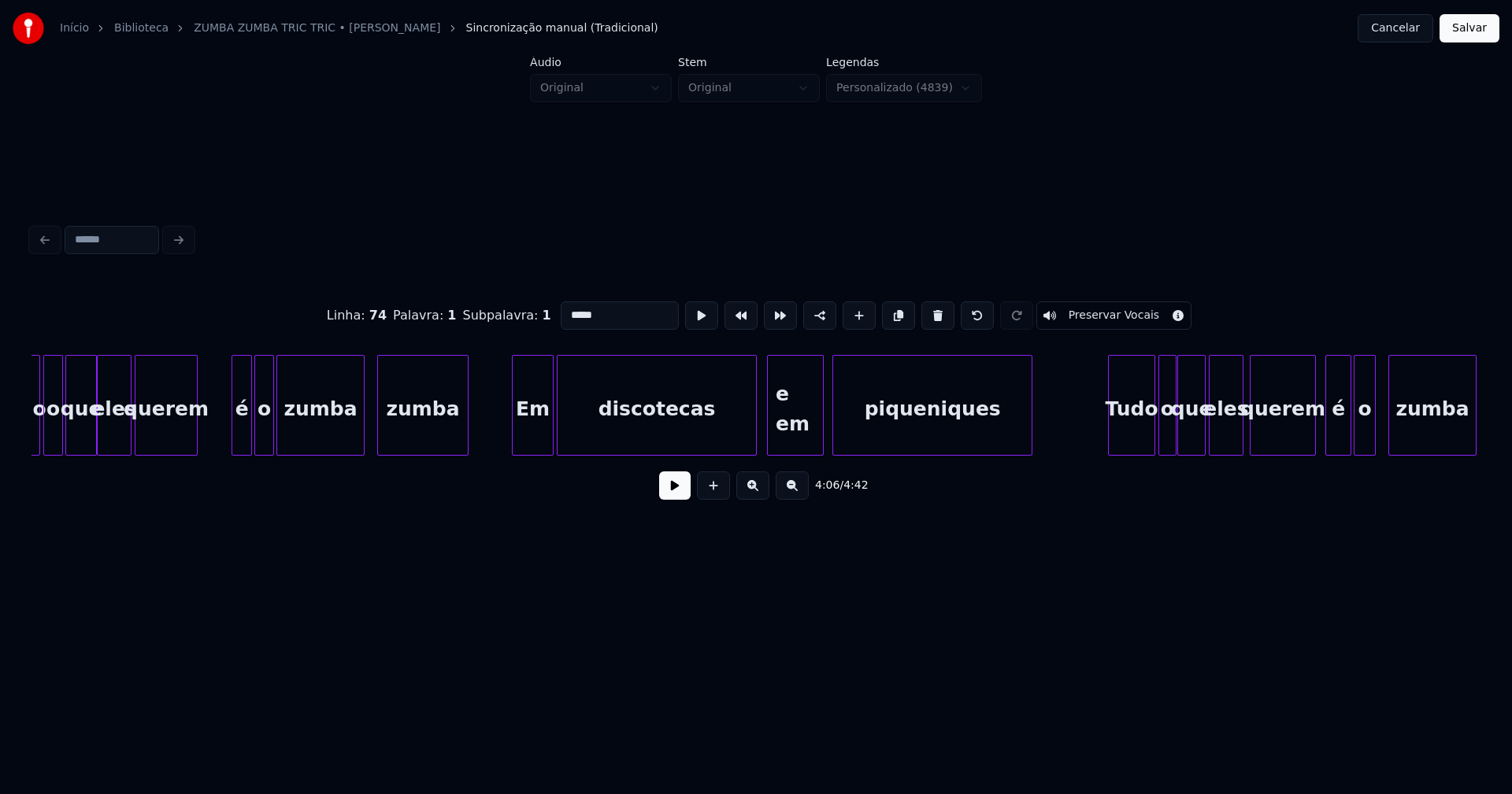
scroll to position [0, 12208]
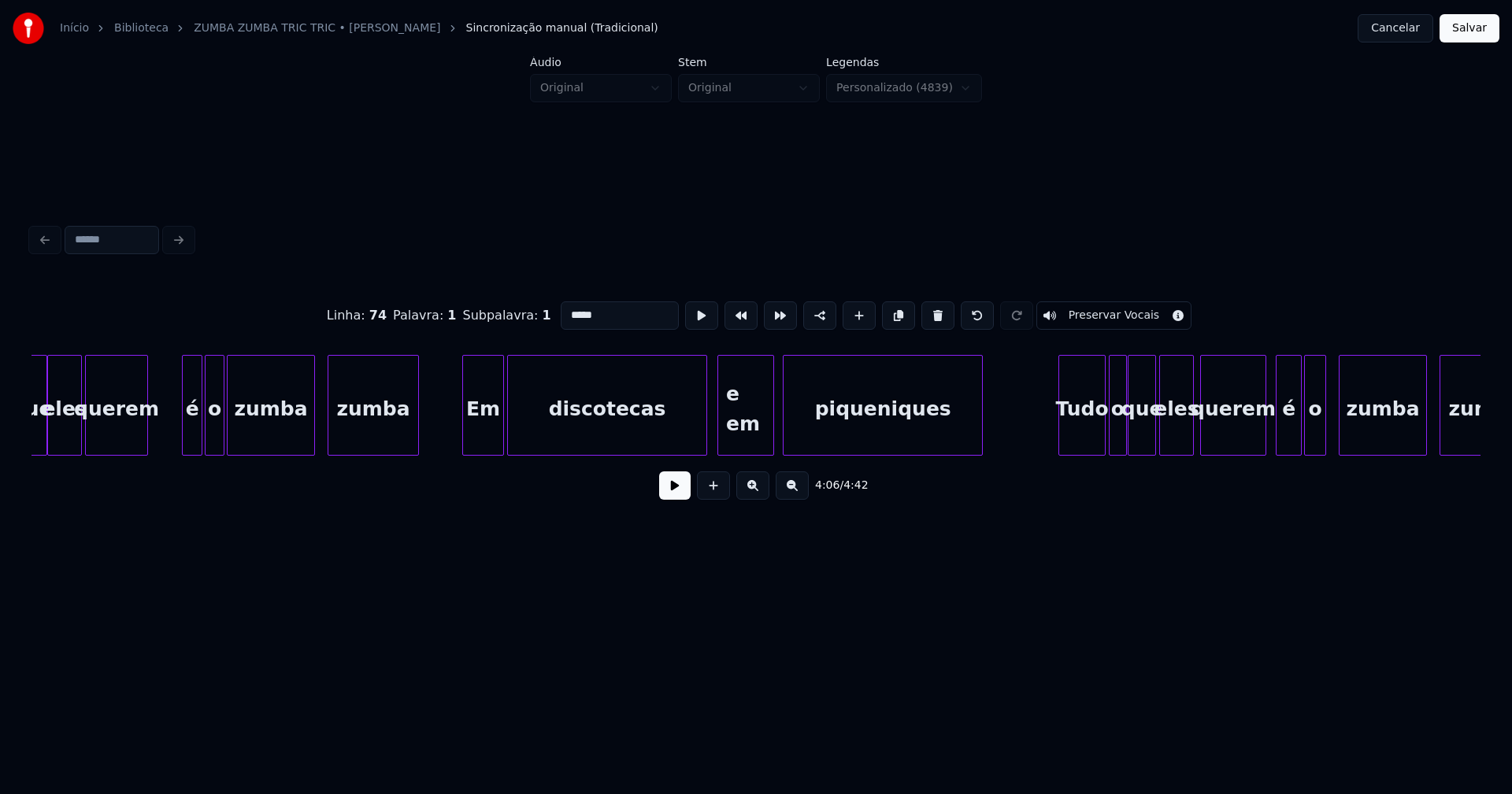
type input "*****"
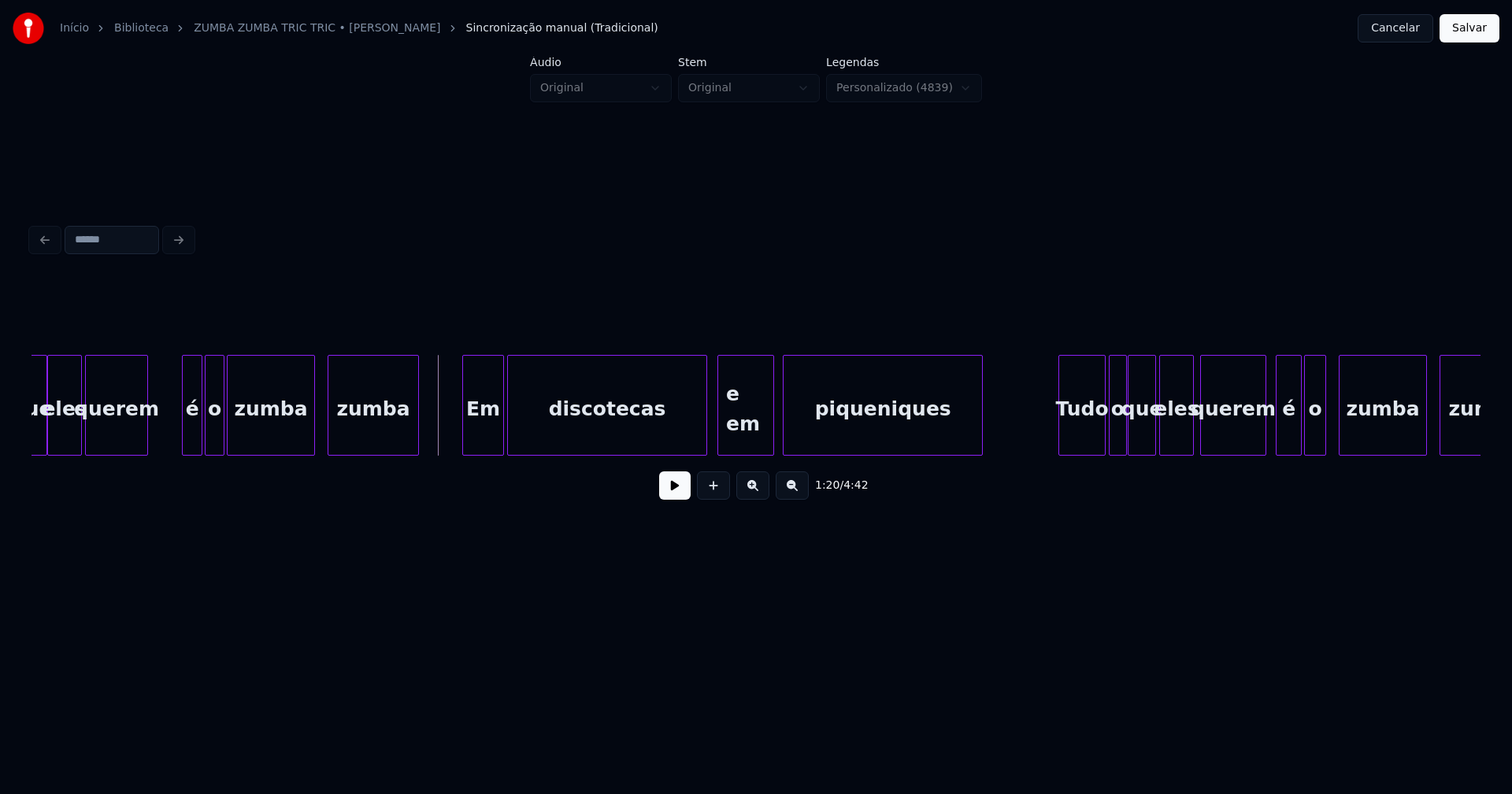
click at [670, 498] on button at bounding box center [675, 486] width 32 height 28
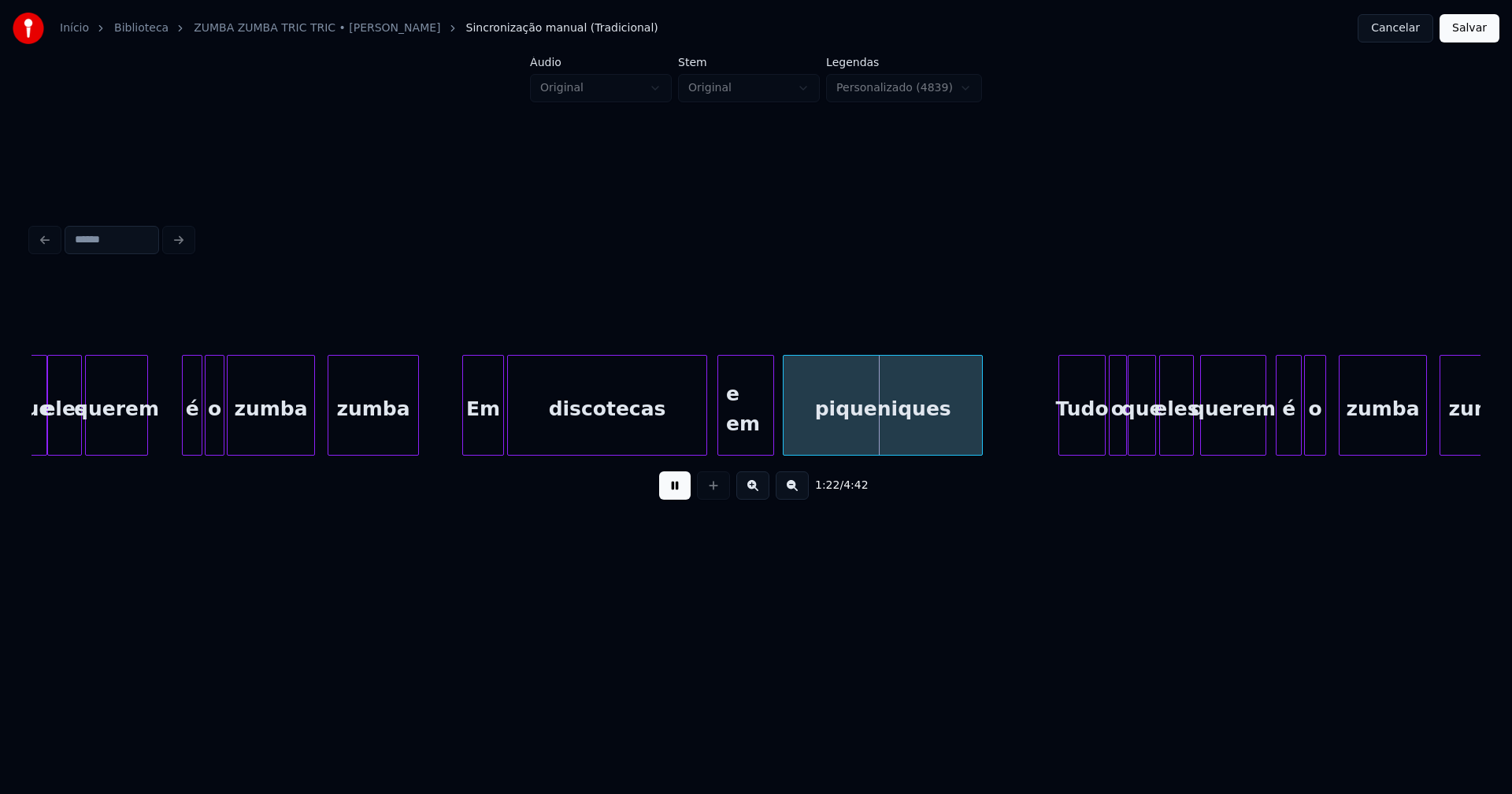
click at [674, 500] on button at bounding box center [675, 486] width 32 height 28
click at [749, 447] on div "e em" at bounding box center [745, 409] width 55 height 107
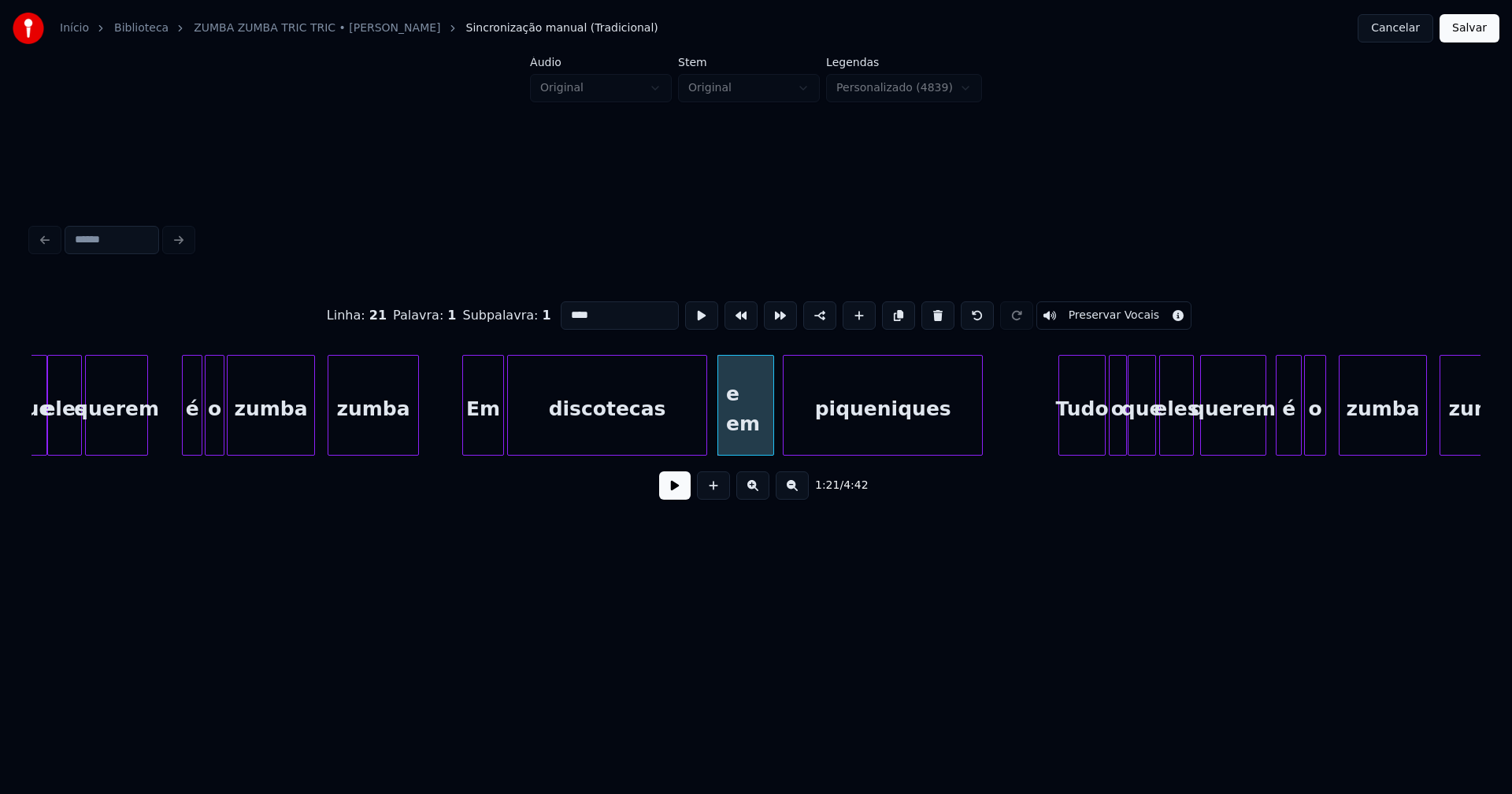
drag, startPoint x: 564, startPoint y: 308, endPoint x: 506, endPoint y: 315, distance: 58.4
click at [506, 315] on div "Linha : 21 Palavra : 1 Subpalavra : 1 **** Preservar Vocais" at bounding box center [756, 316] width 1448 height 79
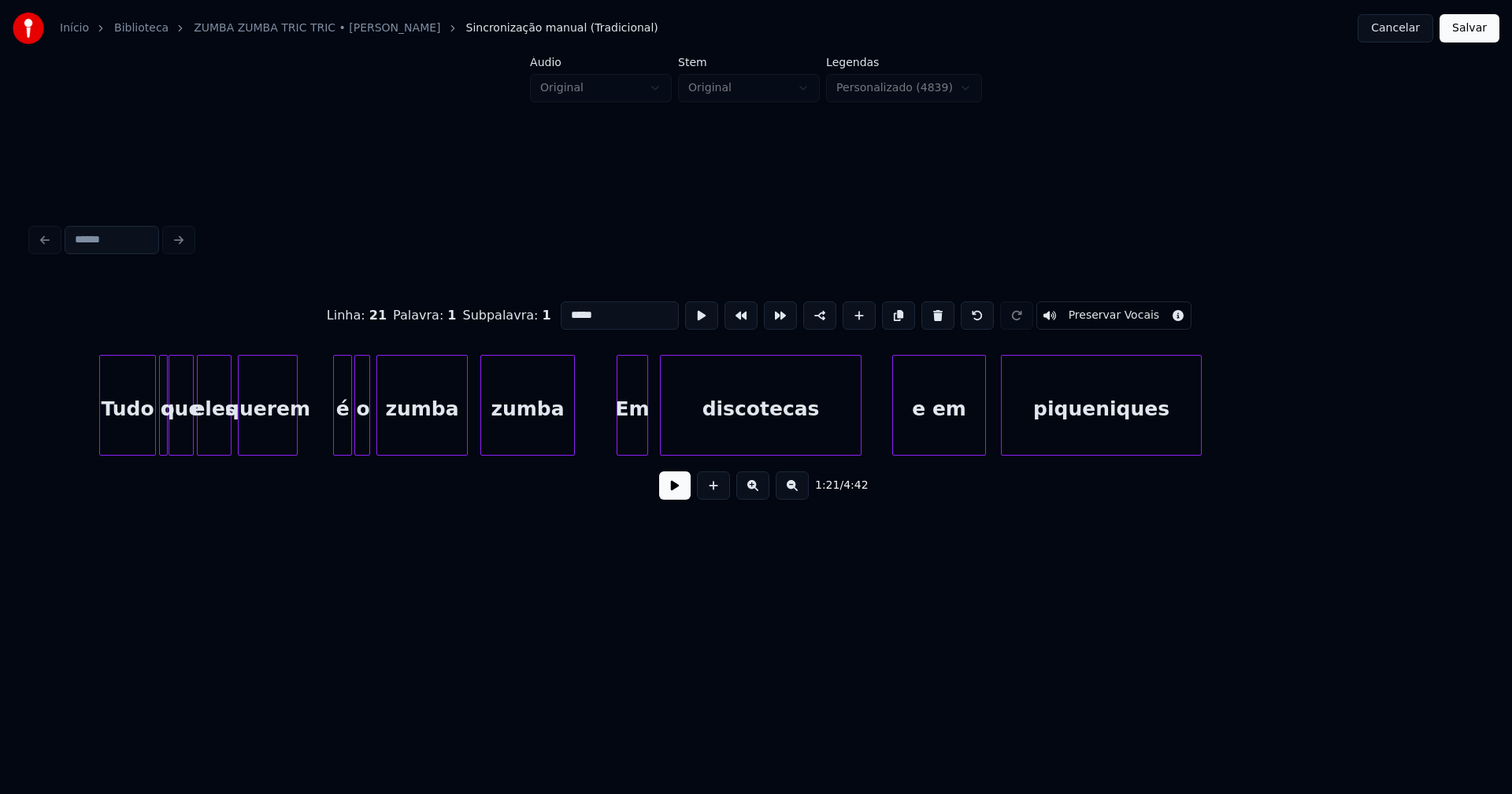
scroll to position [0, 14303]
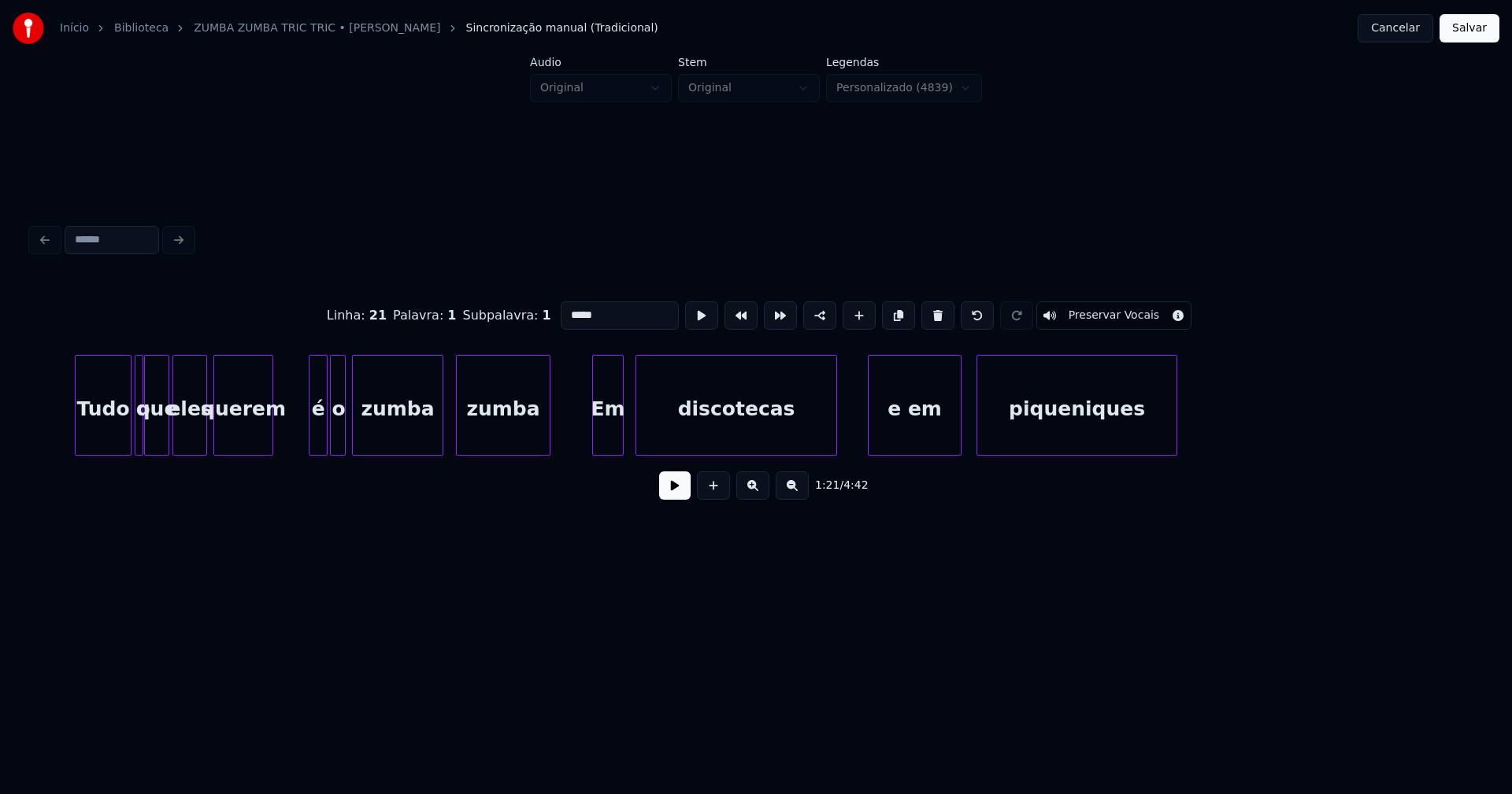
click at [909, 429] on div "e em" at bounding box center [914, 409] width 92 height 107
drag, startPoint x: 564, startPoint y: 310, endPoint x: 520, endPoint y: 310, distance: 44.0
click at [520, 310] on div "Linha : 29 Palavra : 1 Subpalavra : 1 **** Preservar Vocais" at bounding box center [756, 316] width 1448 height 79
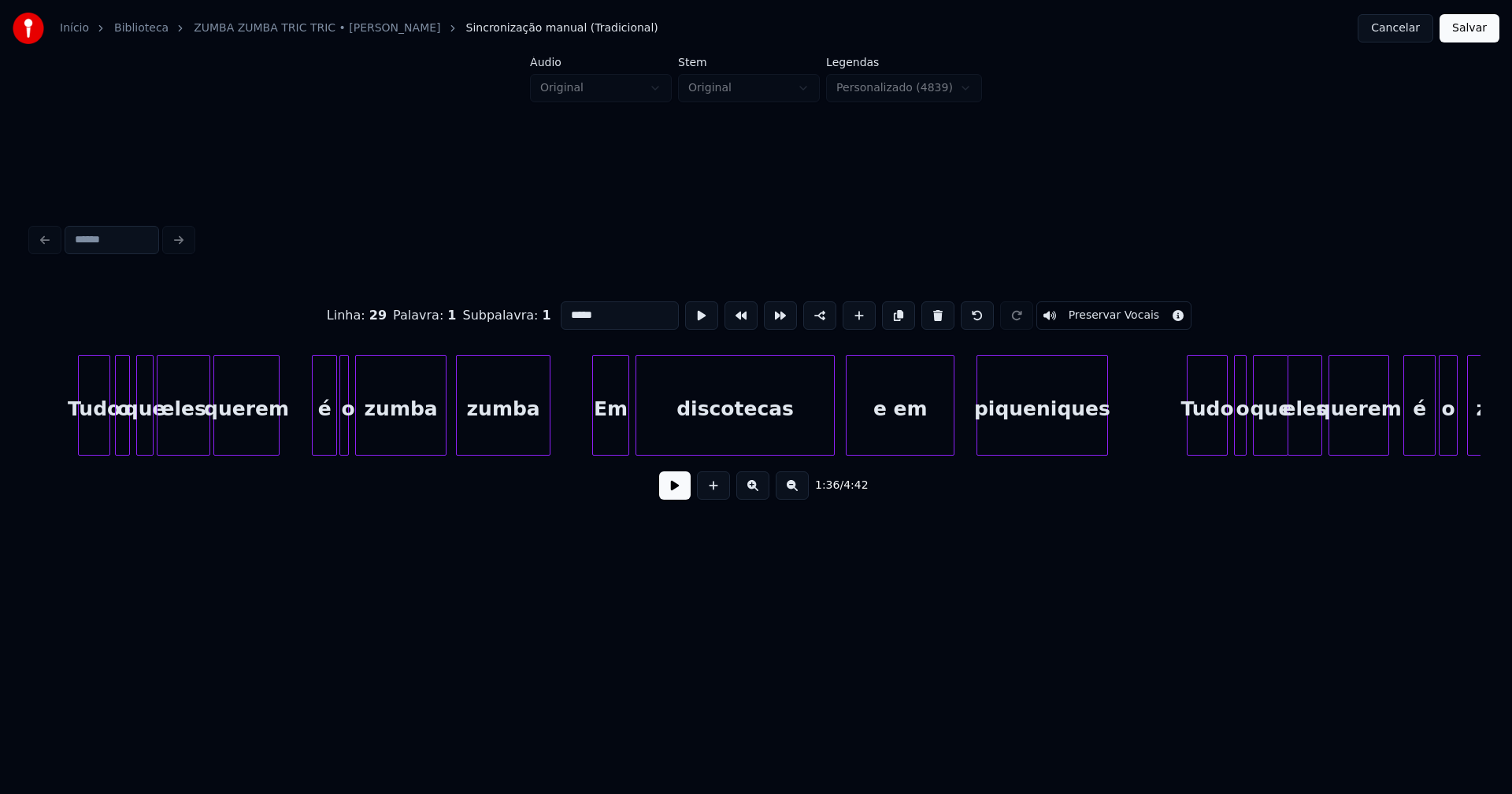
scroll to position [0, 26832]
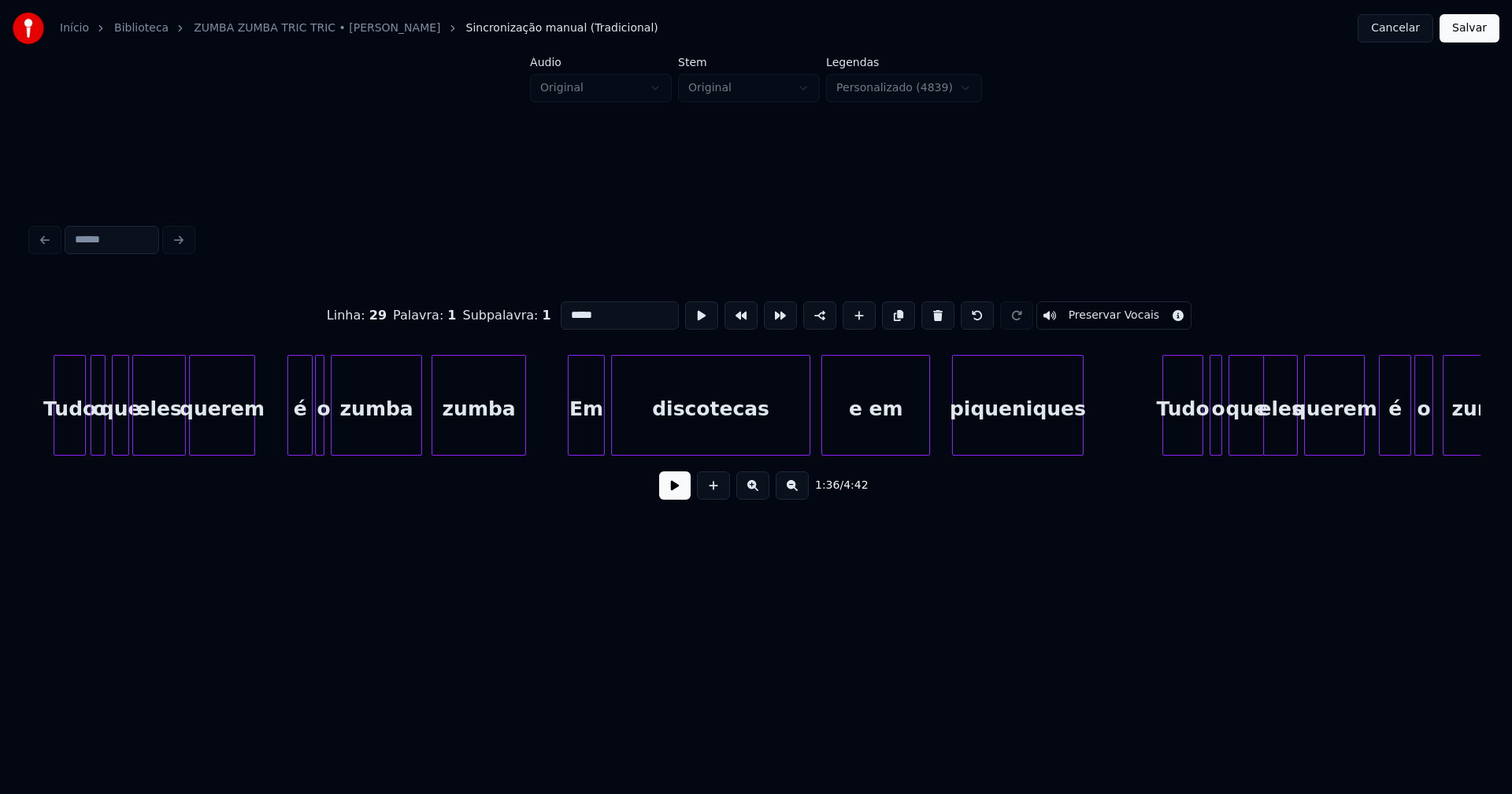
click at [885, 424] on div "e em" at bounding box center [875, 409] width 107 height 107
drag, startPoint x: 563, startPoint y: 309, endPoint x: 491, endPoint y: 318, distance: 72.6
click at [494, 318] on div "Linha : 50 Palavra : 1 Subpalavra : 1 **** Preservar Vocais" at bounding box center [756, 316] width 1448 height 79
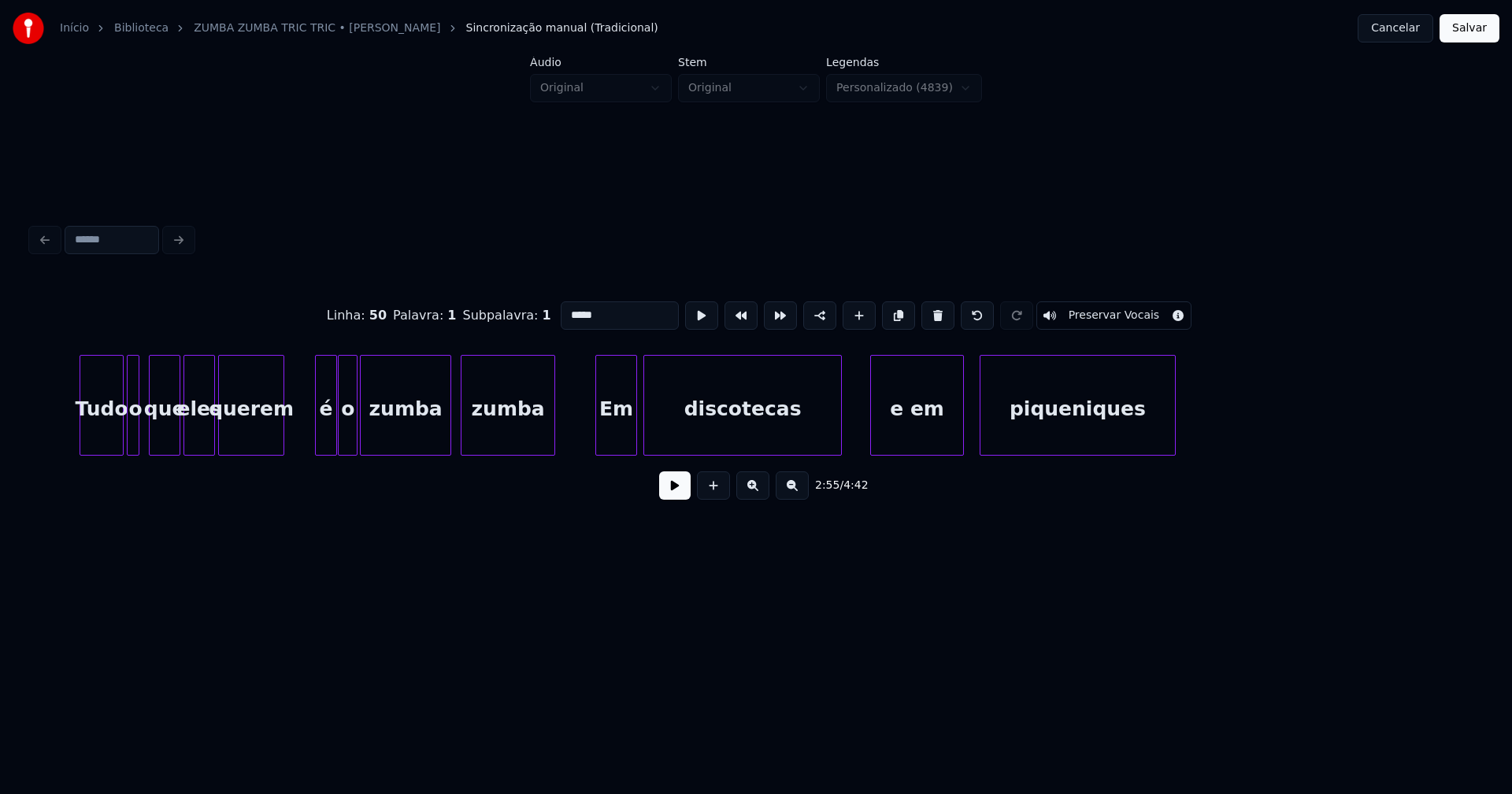
scroll to position [0, 29026]
click at [926, 432] on div "e em" at bounding box center [915, 409] width 92 height 107
drag, startPoint x: 563, startPoint y: 308, endPoint x: 536, endPoint y: 314, distance: 27.7
click at [536, 314] on div "Linha : 58 Palavra : 1 Subpalavra : 1 **** Preservar Vocais" at bounding box center [756, 316] width 1448 height 79
type input "*****"
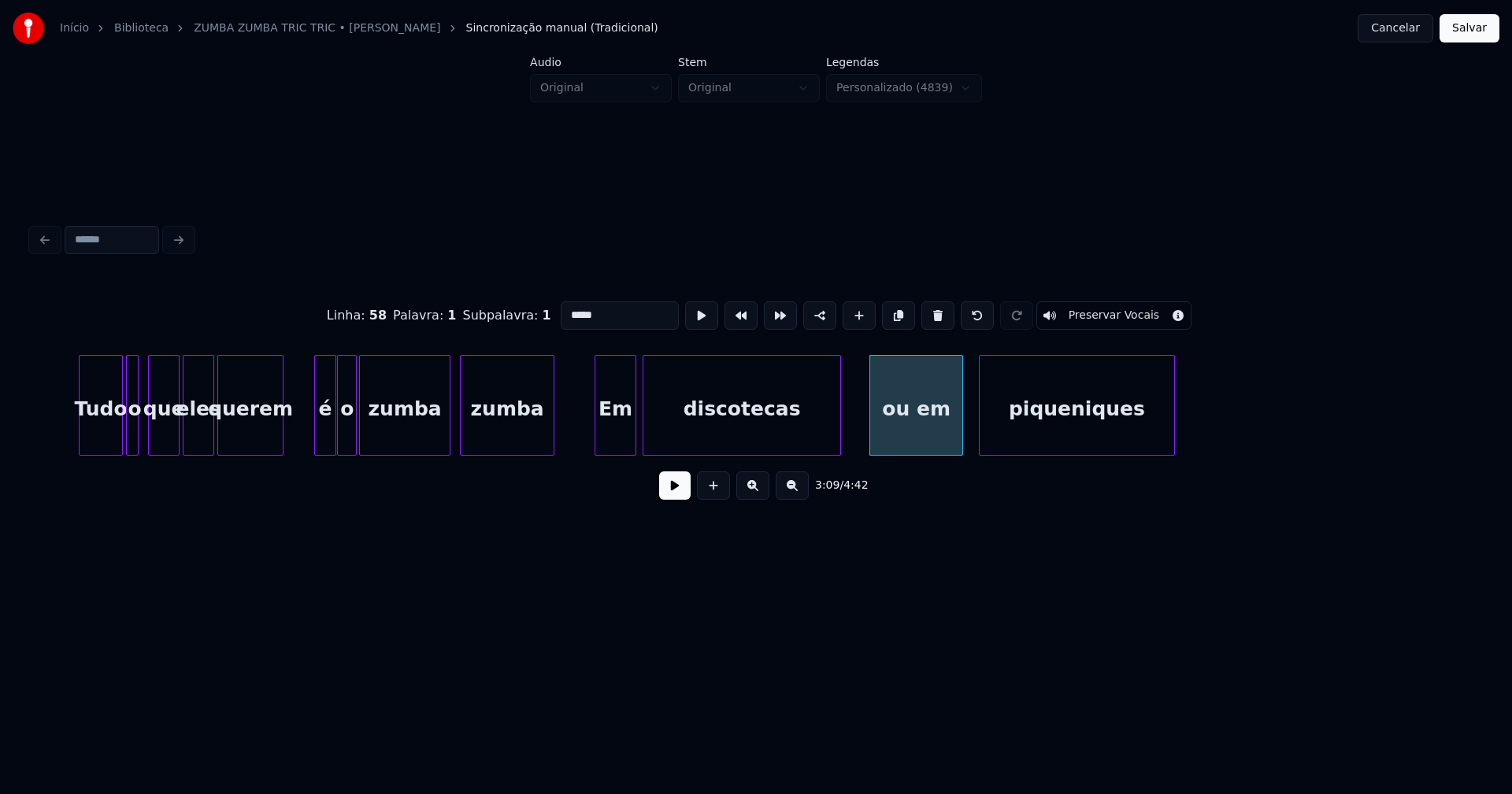
click at [1469, 34] on button "Salvar" at bounding box center [1470, 27] width 60 height 28
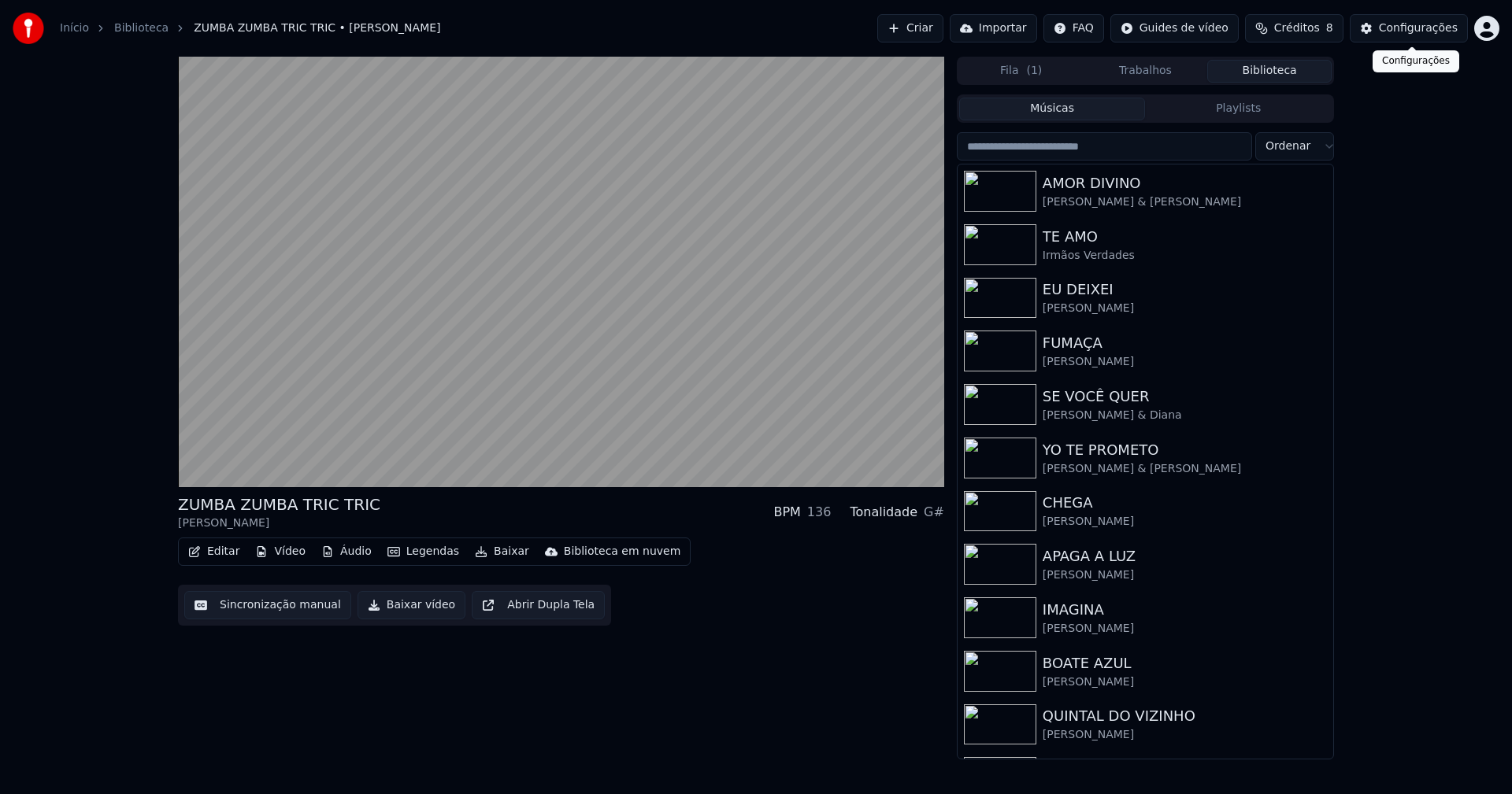
click at [1422, 30] on div "Configurações" at bounding box center [1418, 28] width 79 height 15
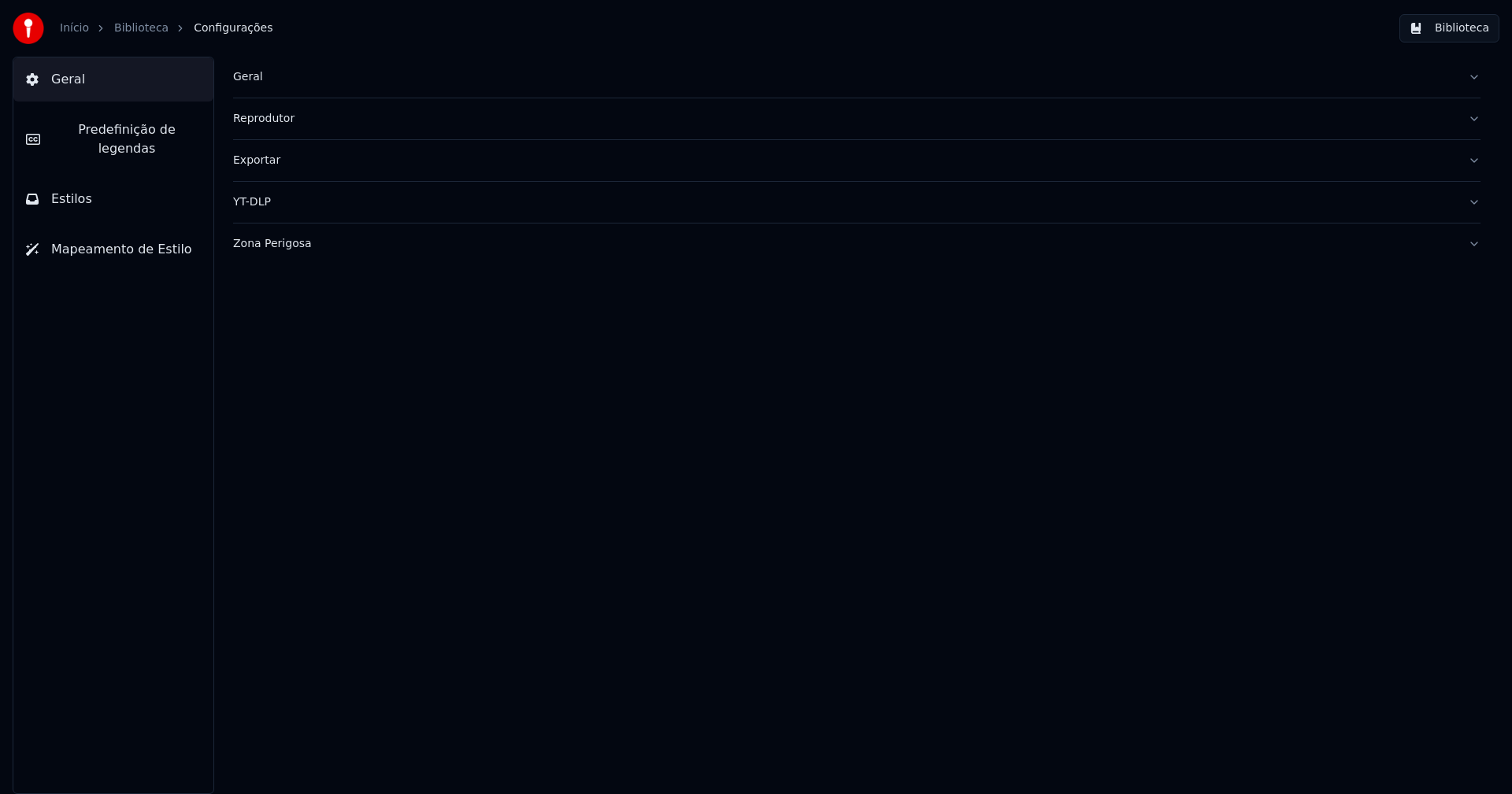
click at [150, 135] on span "Predefinição de legendas" at bounding box center [126, 139] width 148 height 38
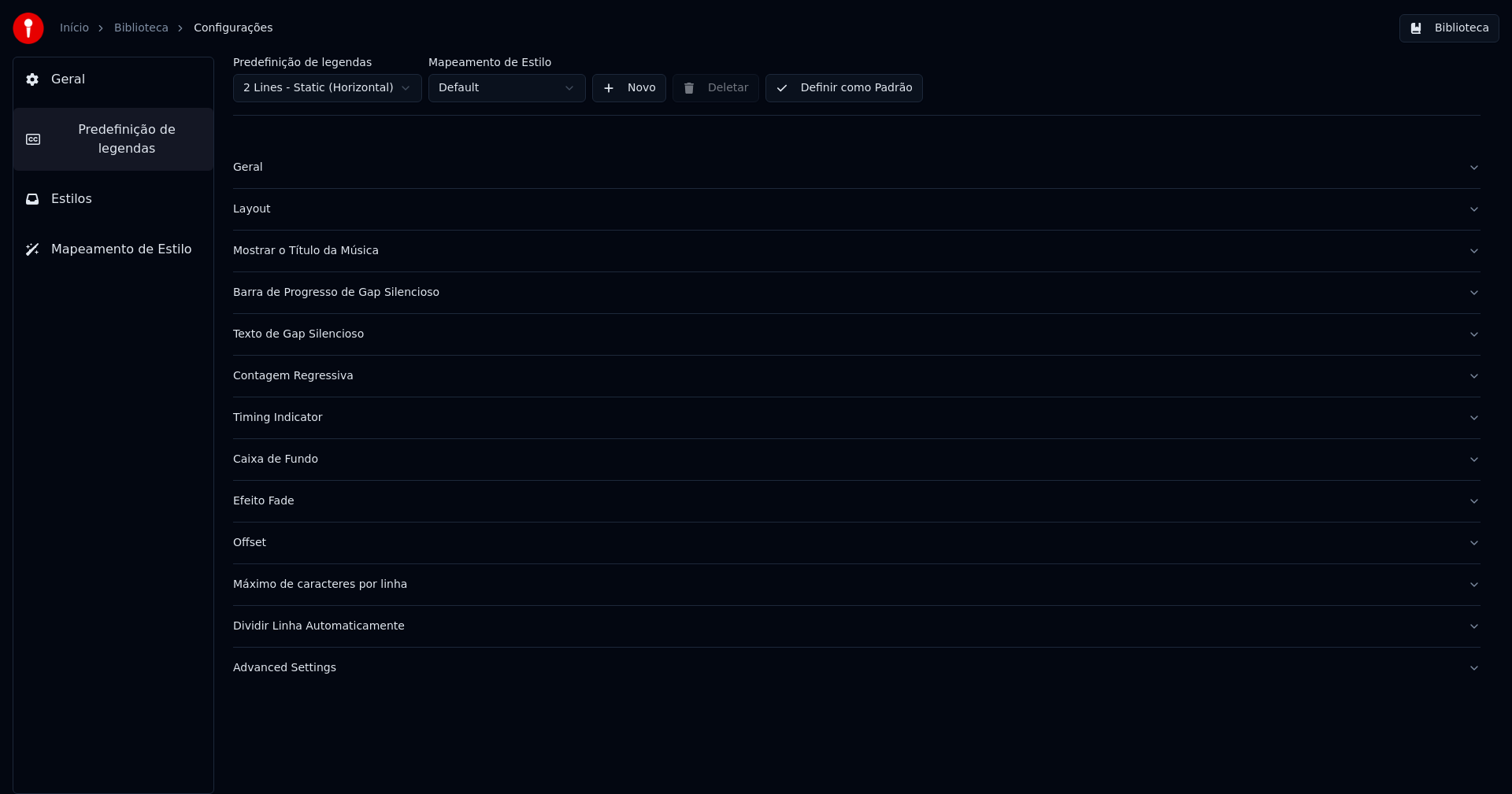
click at [329, 253] on div "Mostrar o Título da Música" at bounding box center [844, 251] width 1222 height 15
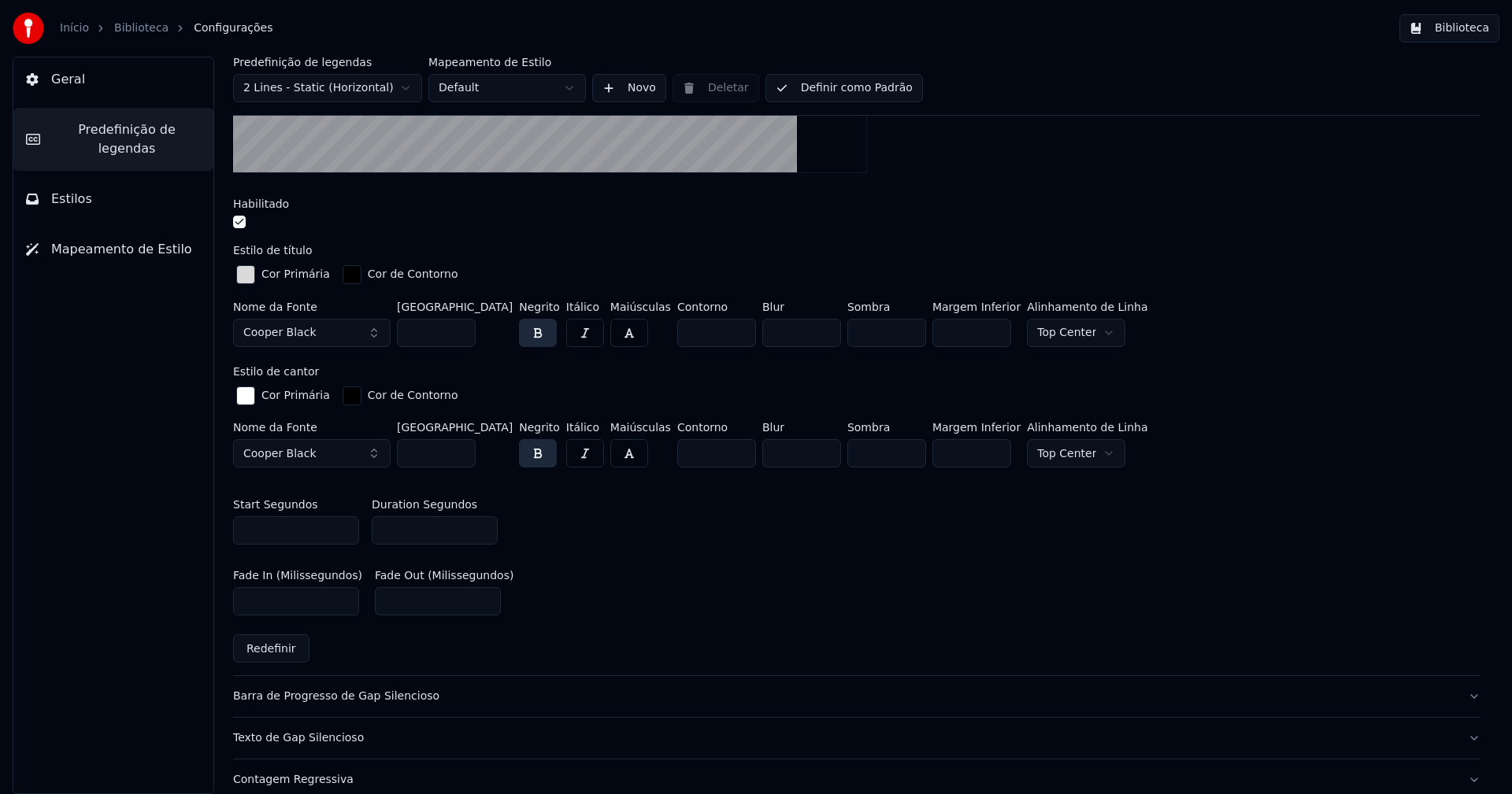
scroll to position [473, 0]
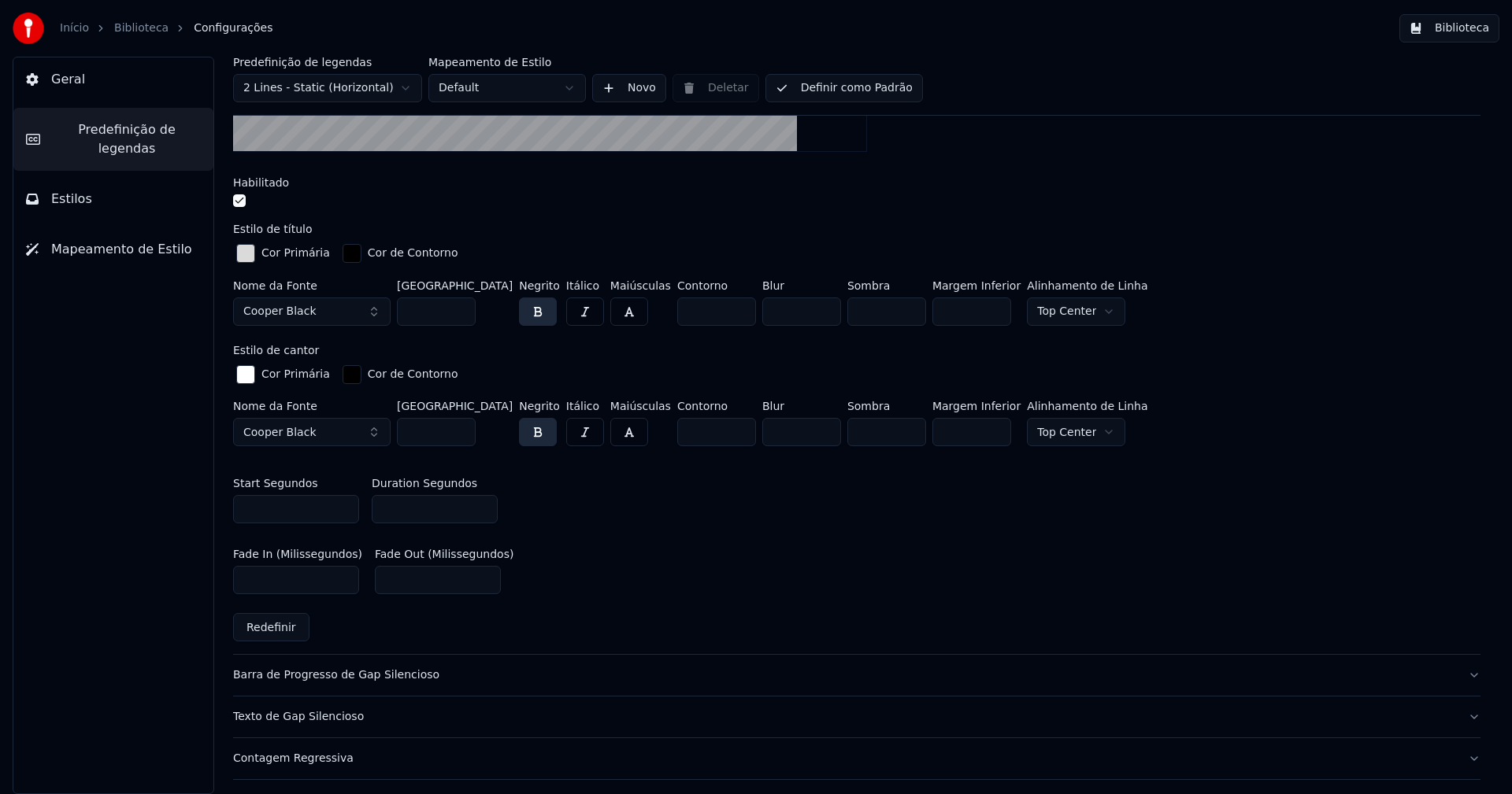
click at [1475, 31] on button "Biblioteca" at bounding box center [1449, 27] width 100 height 28
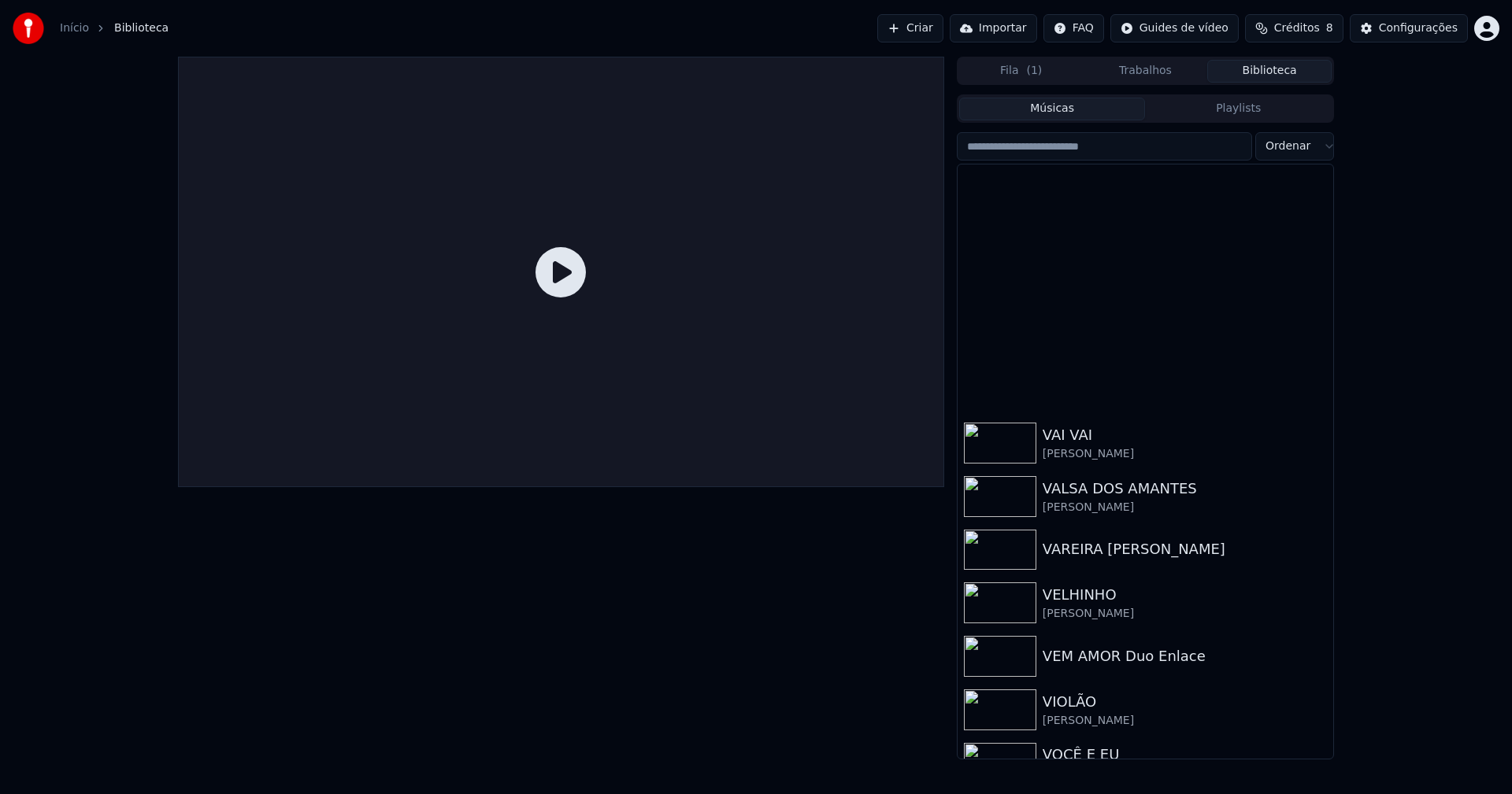
scroll to position [18833, 0]
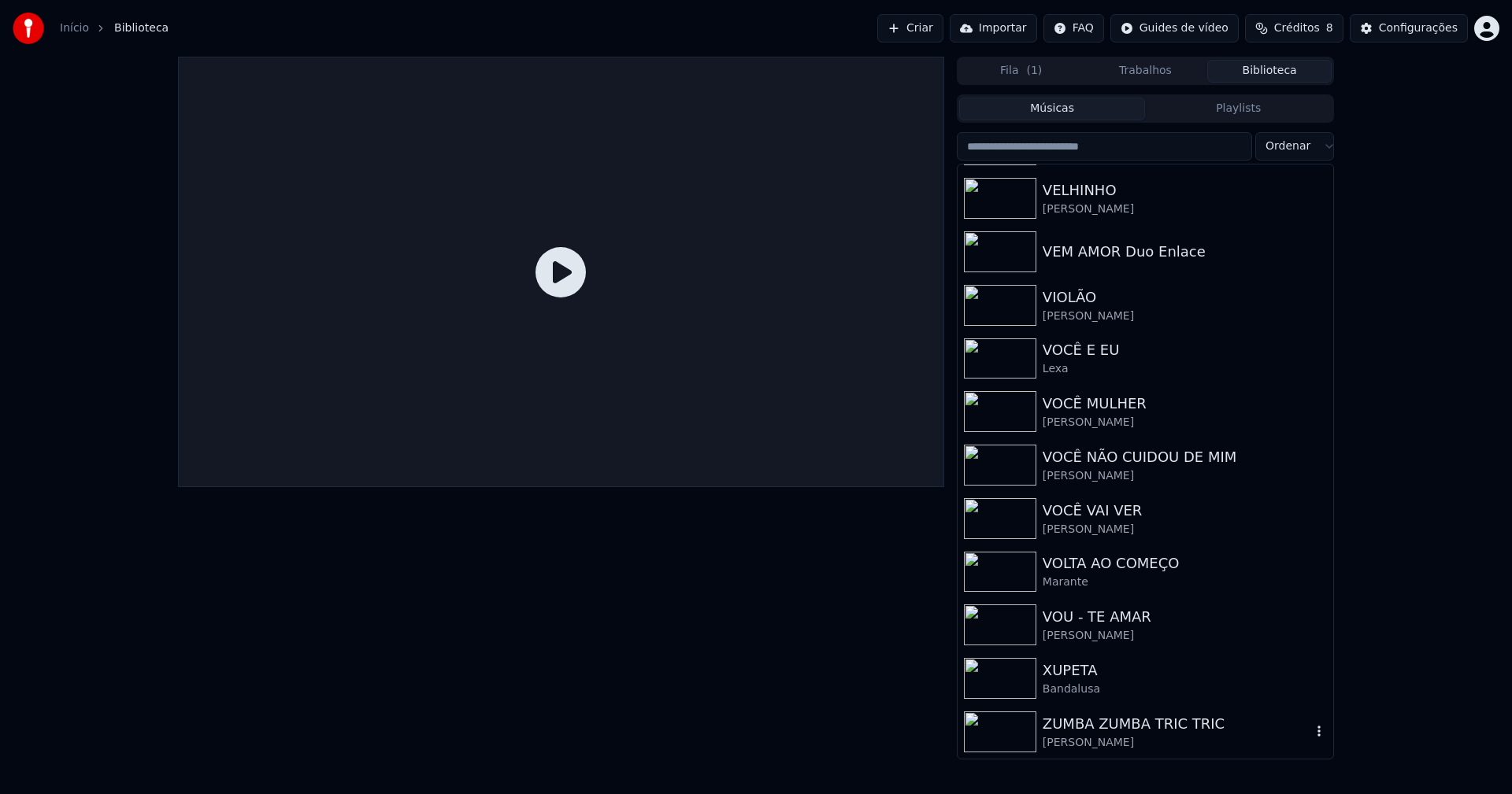
click at [1183, 732] on div "ZUMBA ZUMBA TRIC TRIC" at bounding box center [1177, 724] width 268 height 22
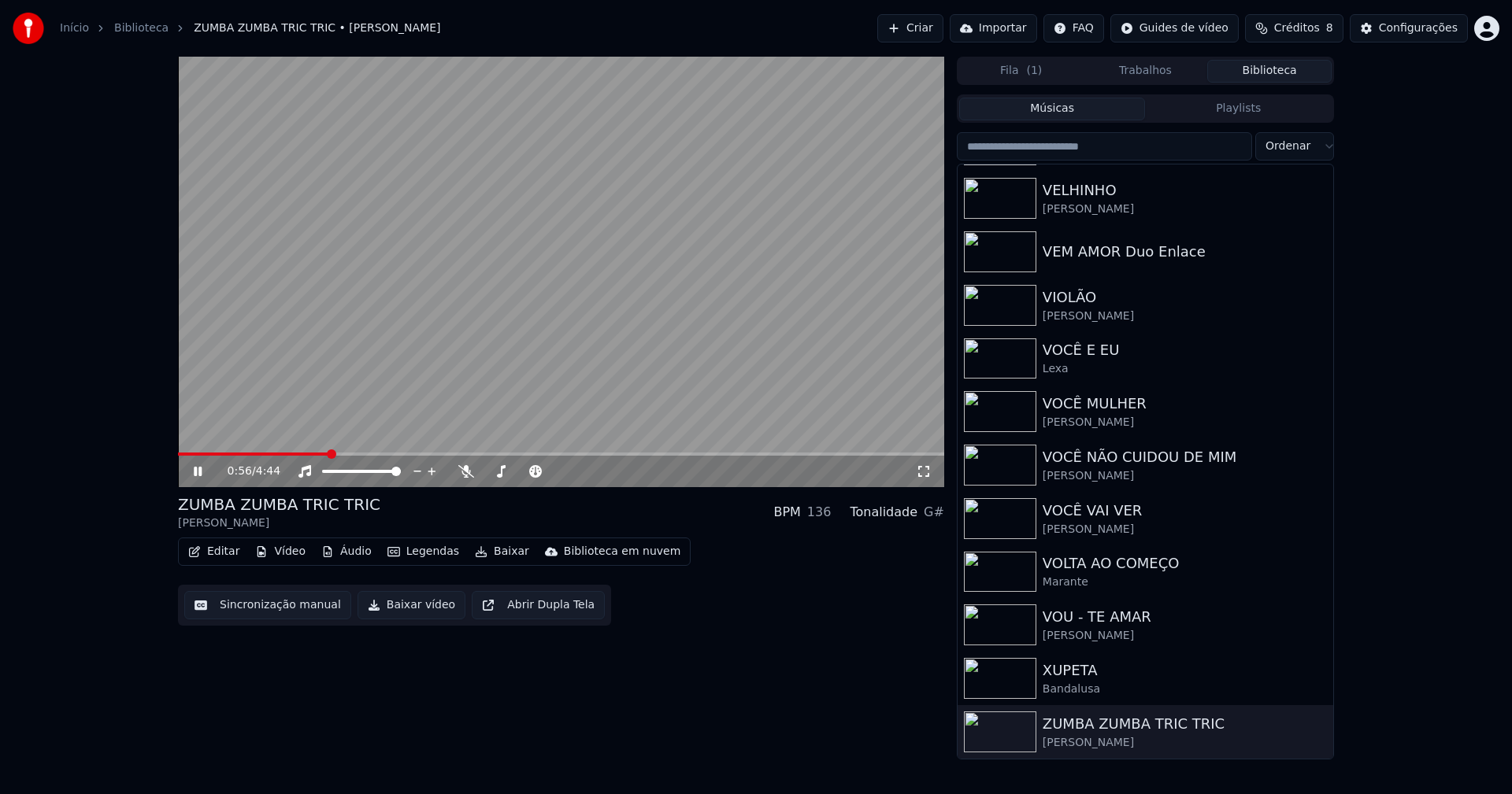
click at [327, 455] on span at bounding box center [560, 455] width 766 height 3
drag, startPoint x: 199, startPoint y: 472, endPoint x: 234, endPoint y: 529, distance: 66.9
click at [199, 471] on icon at bounding box center [197, 471] width 8 height 9
click at [226, 557] on button "Editar" at bounding box center [214, 552] width 64 height 22
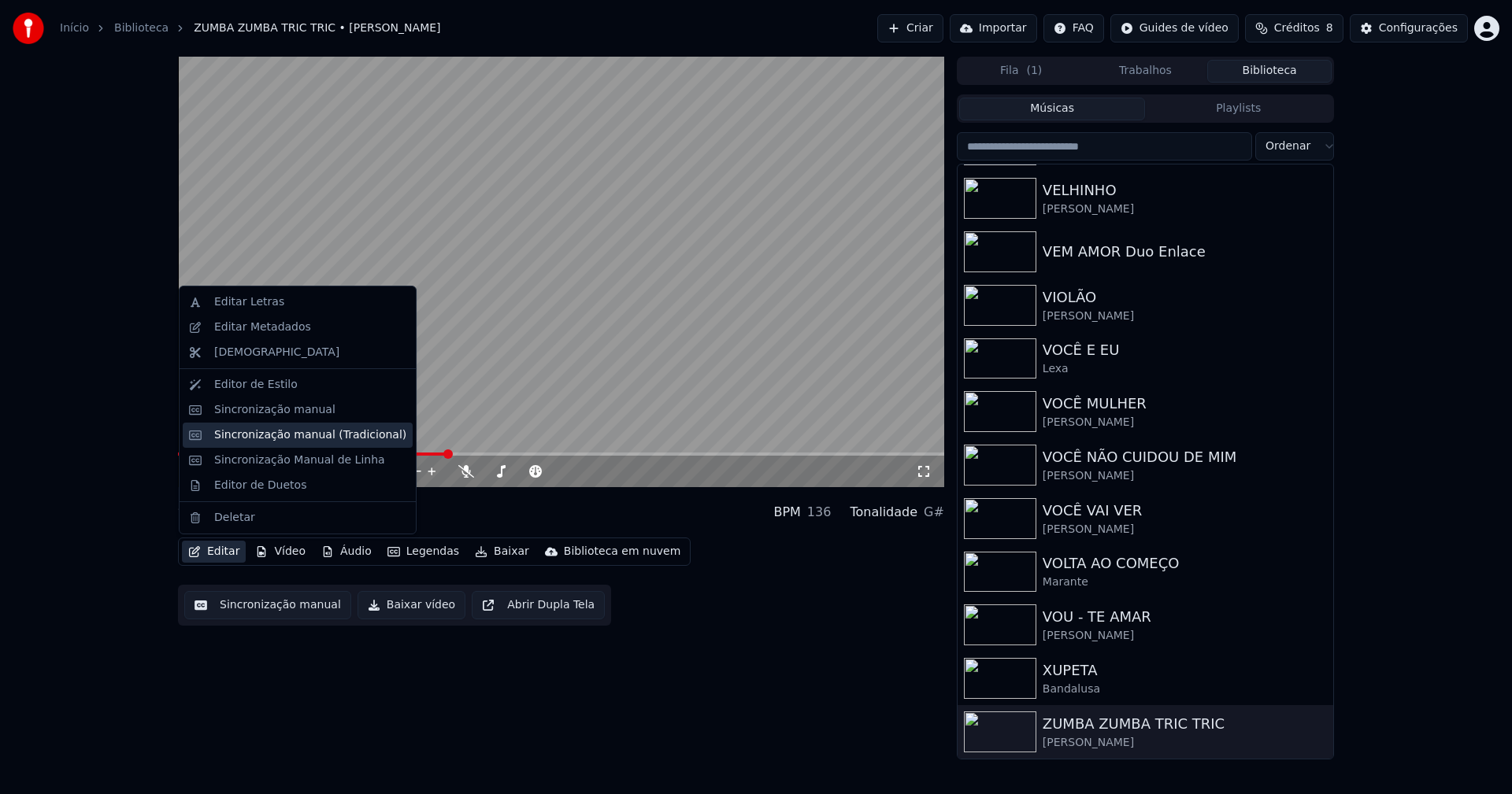
click at [296, 436] on div "Sincronização manual (Tradicional)" at bounding box center [310, 435] width 193 height 15
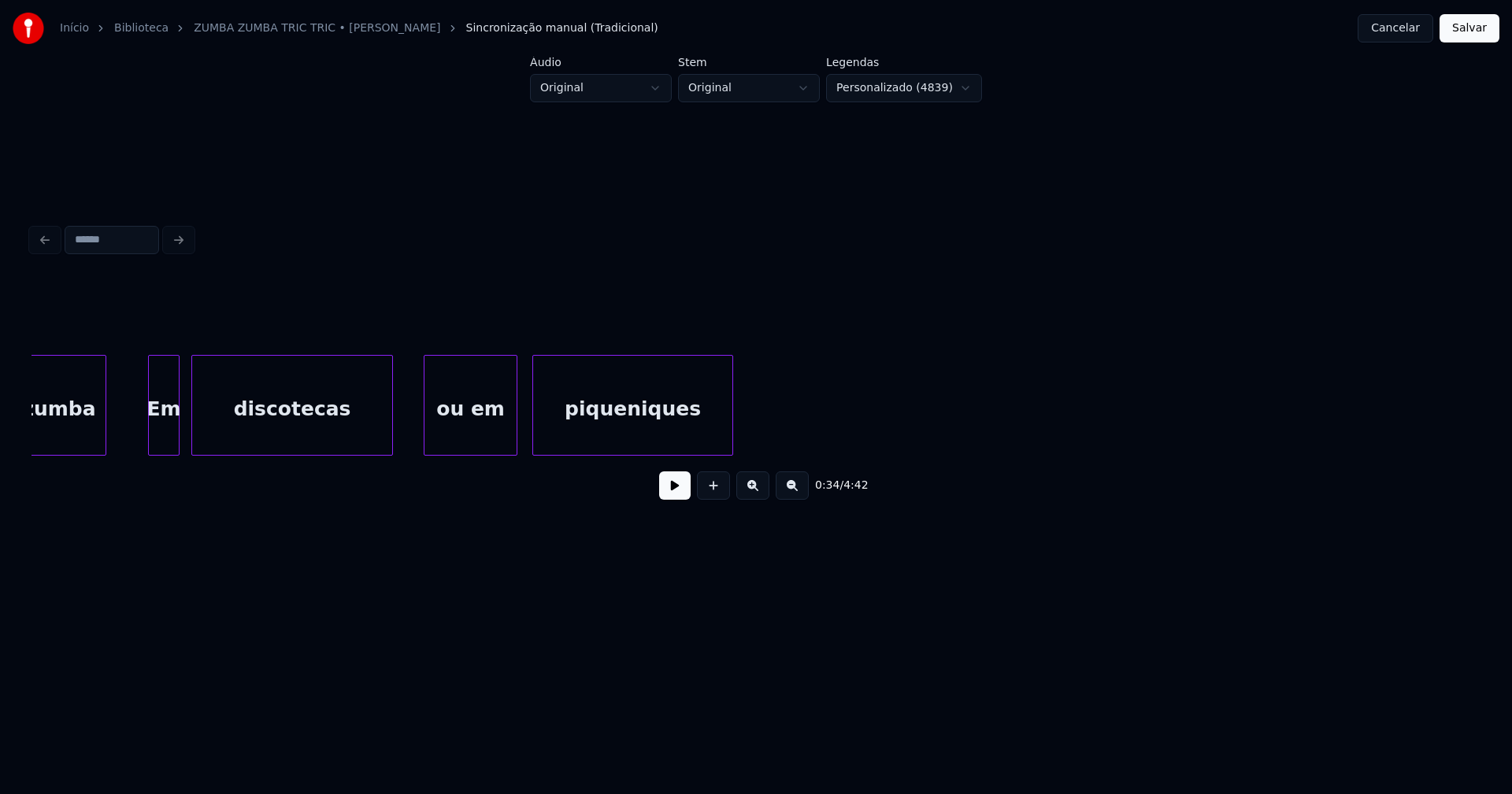
scroll to position [0, 14600]
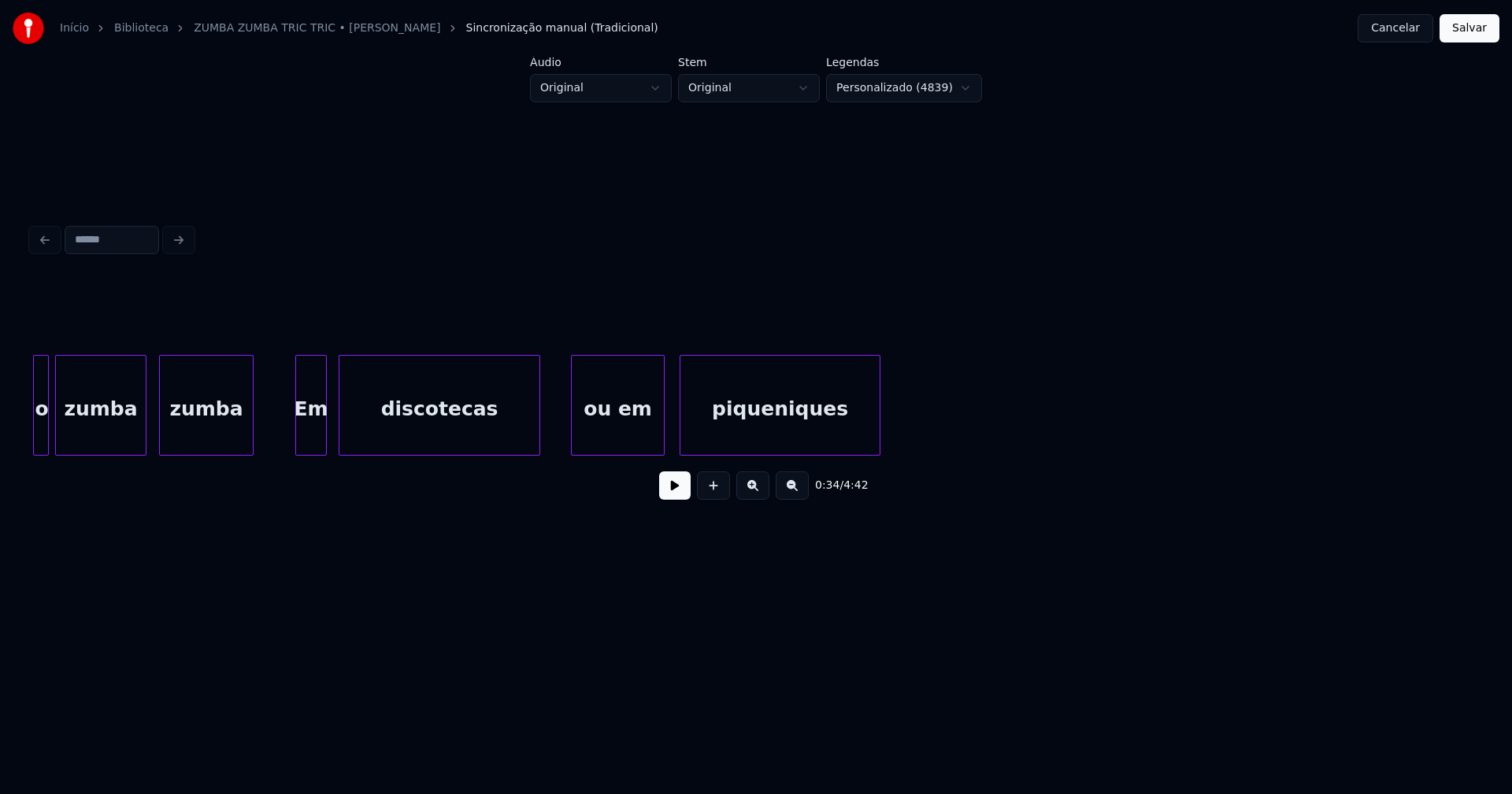
click at [713, 435] on div "piqueniques" at bounding box center [780, 409] width 199 height 107
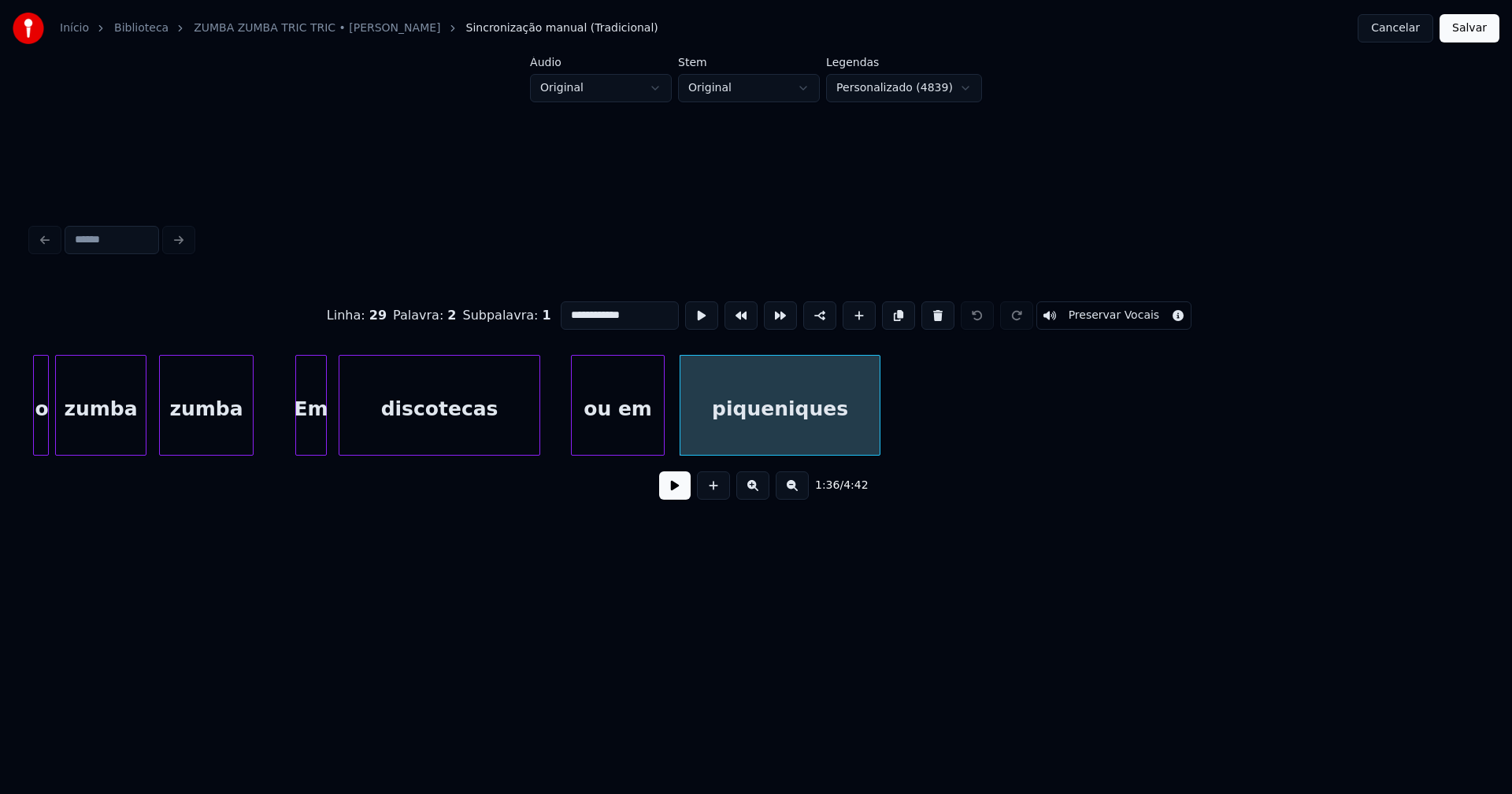
click at [572, 308] on input "**********" at bounding box center [619, 315] width 118 height 28
type input "**********"
click at [1466, 29] on button "Salvar" at bounding box center [1470, 27] width 60 height 28
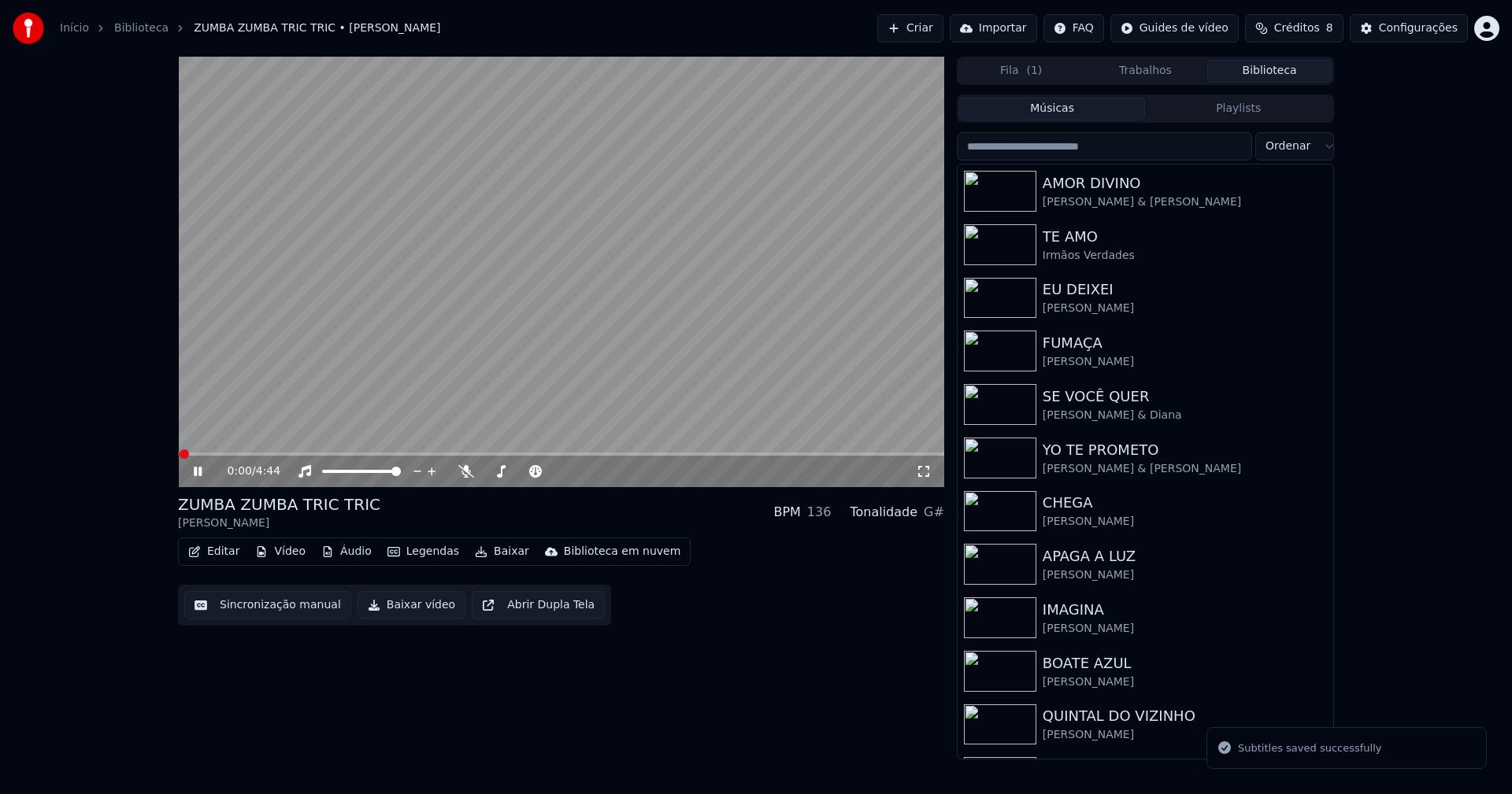
click at [419, 455] on span at bounding box center [560, 455] width 766 height 3
click at [917, 469] on icon at bounding box center [923, 471] width 15 height 13
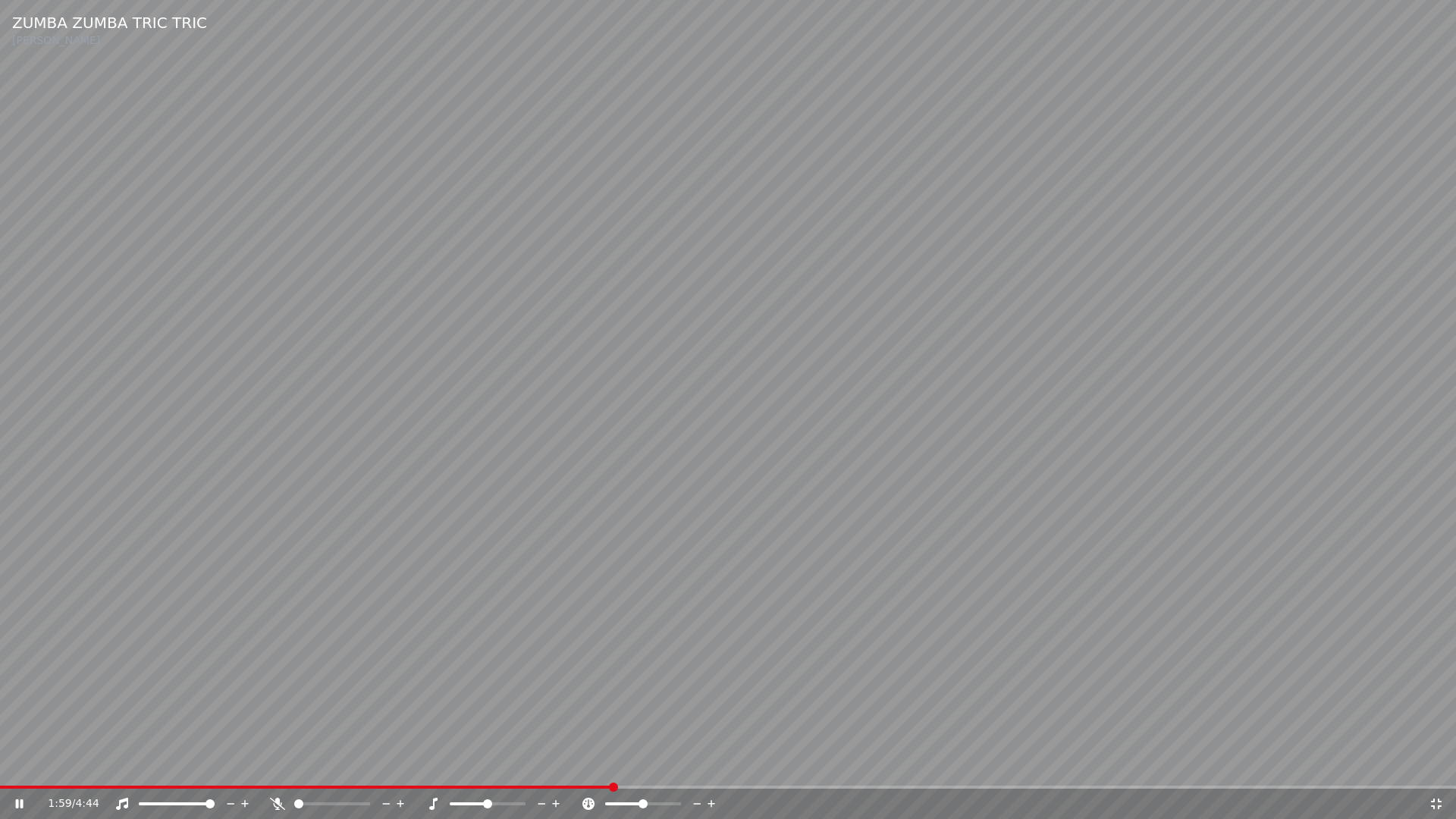
click at [1440, 764] on icon at bounding box center [1436, 804] width 11 height 11
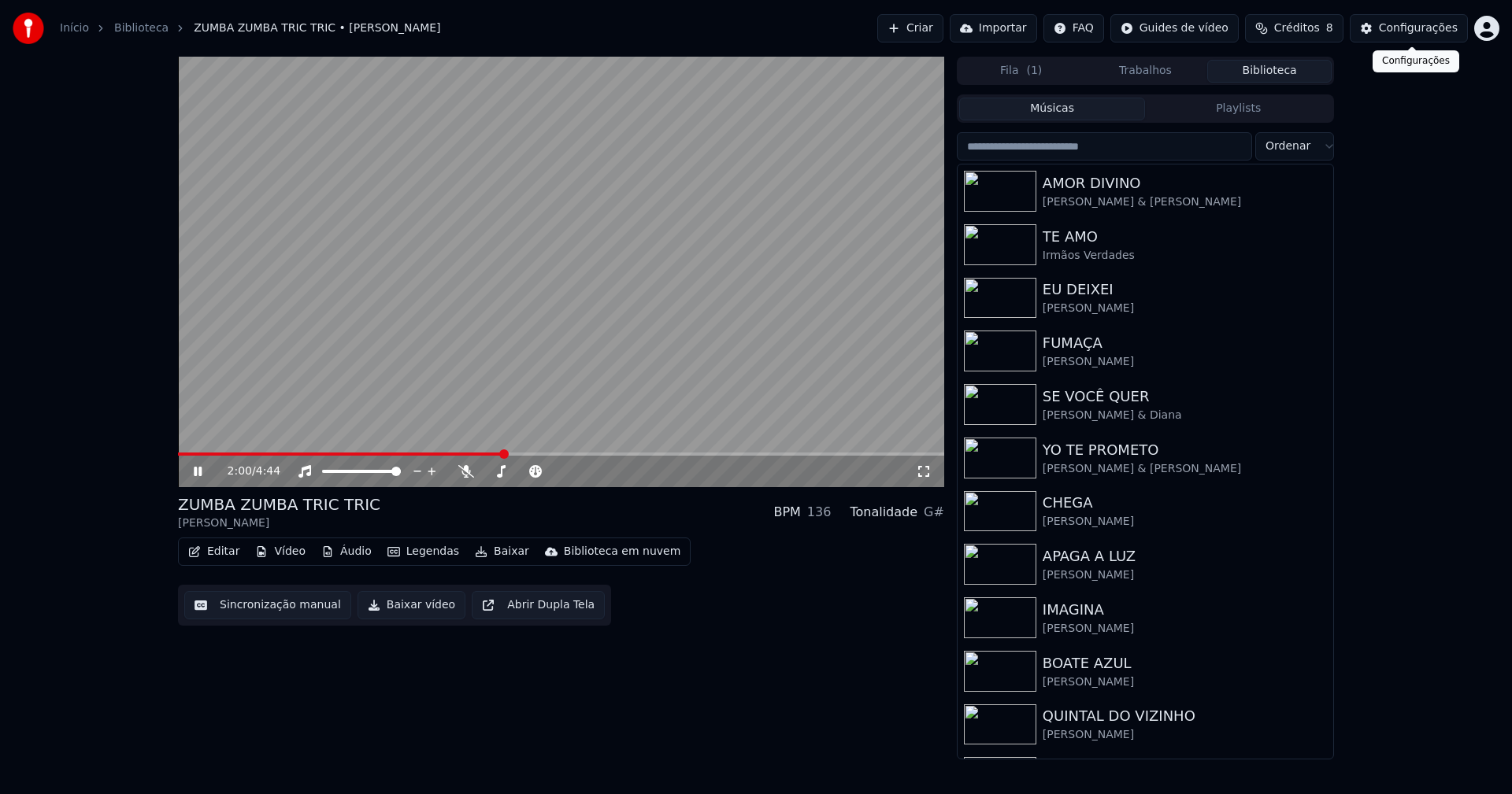
click at [1418, 38] on button "Configurações" at bounding box center [1408, 27] width 118 height 28
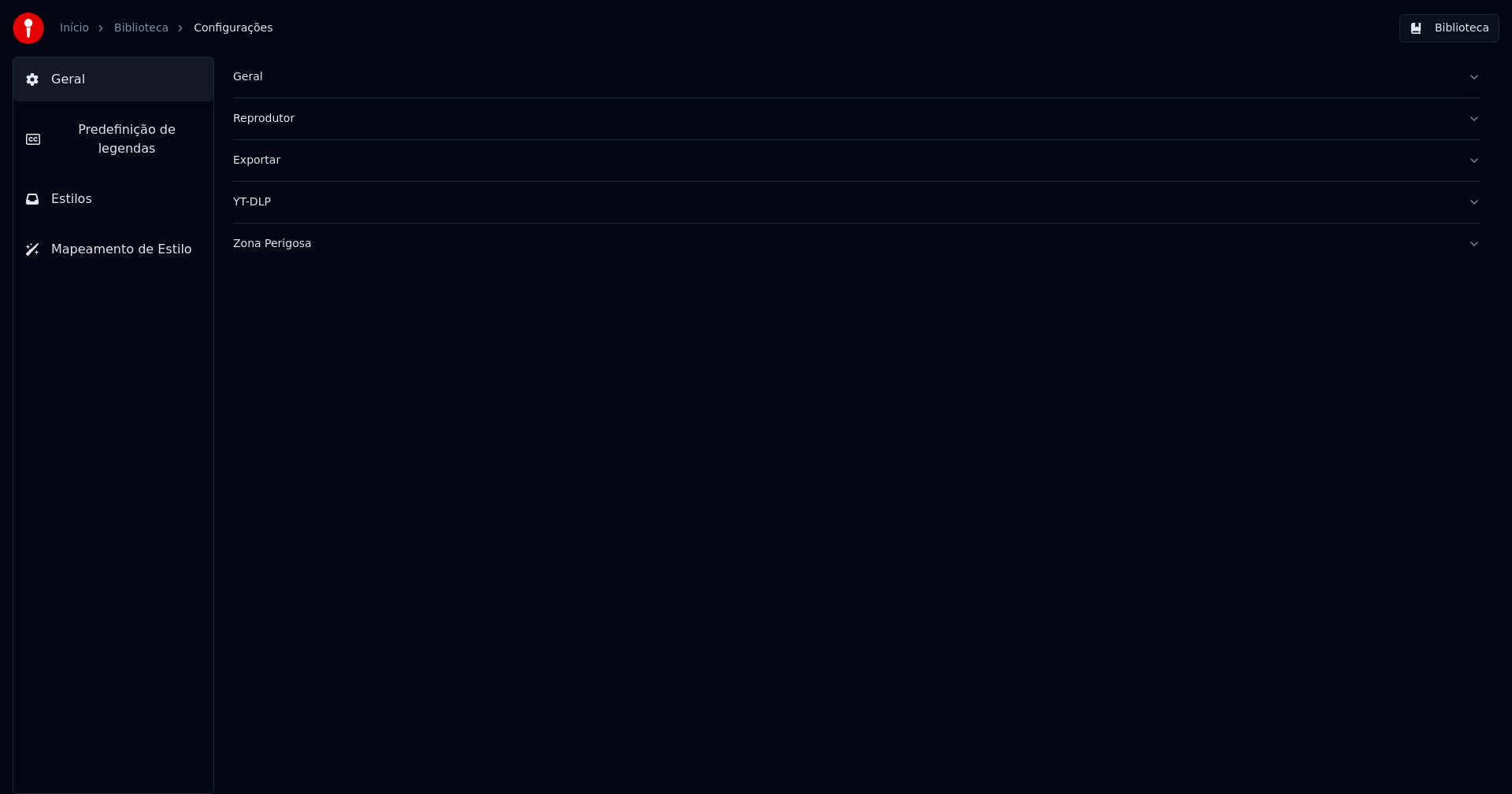
click at [273, 250] on div "Zona Perigosa" at bounding box center [844, 244] width 1222 height 15
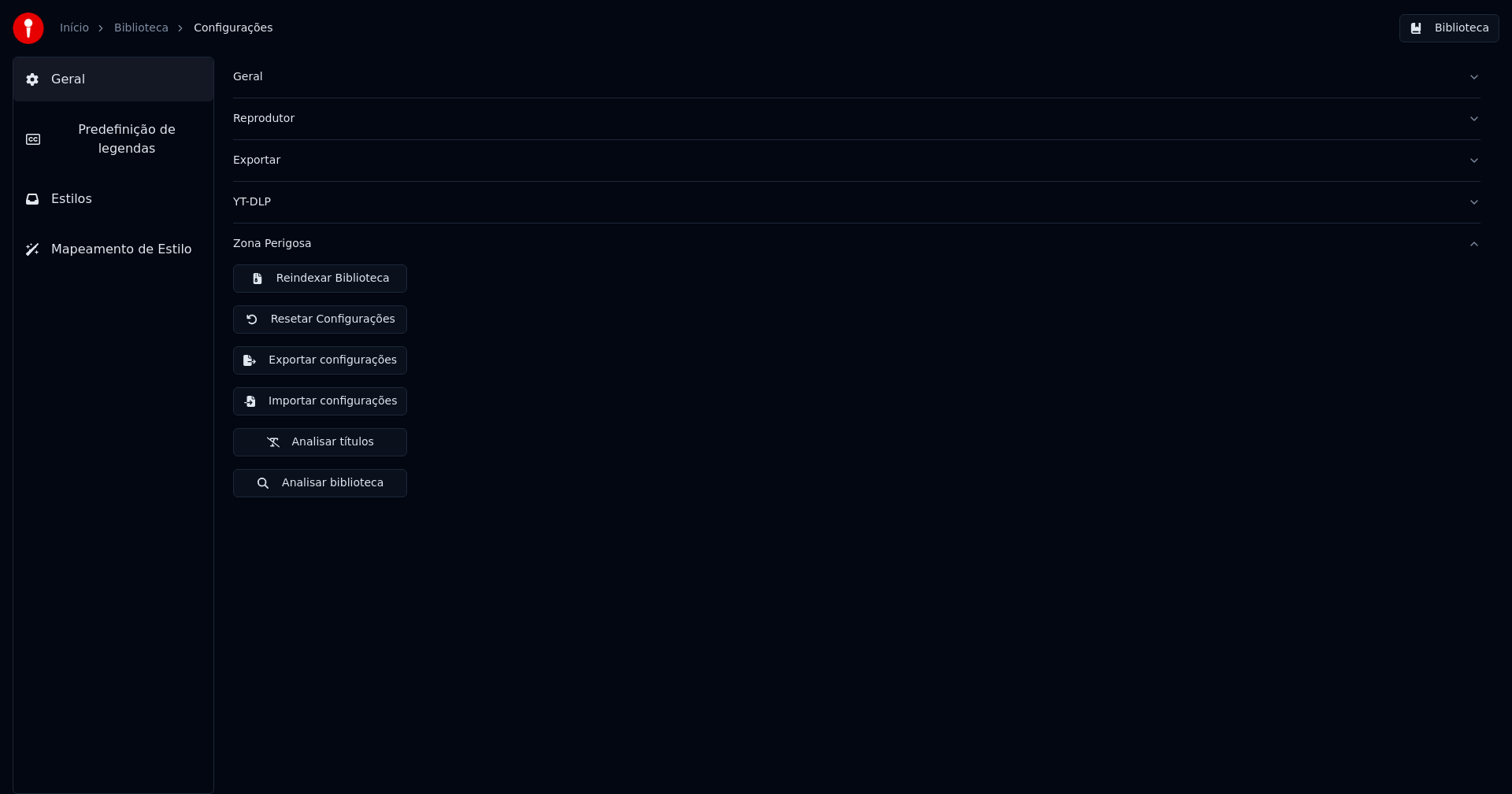
click at [333, 406] on button "Importar configurações" at bounding box center [320, 401] width 174 height 28
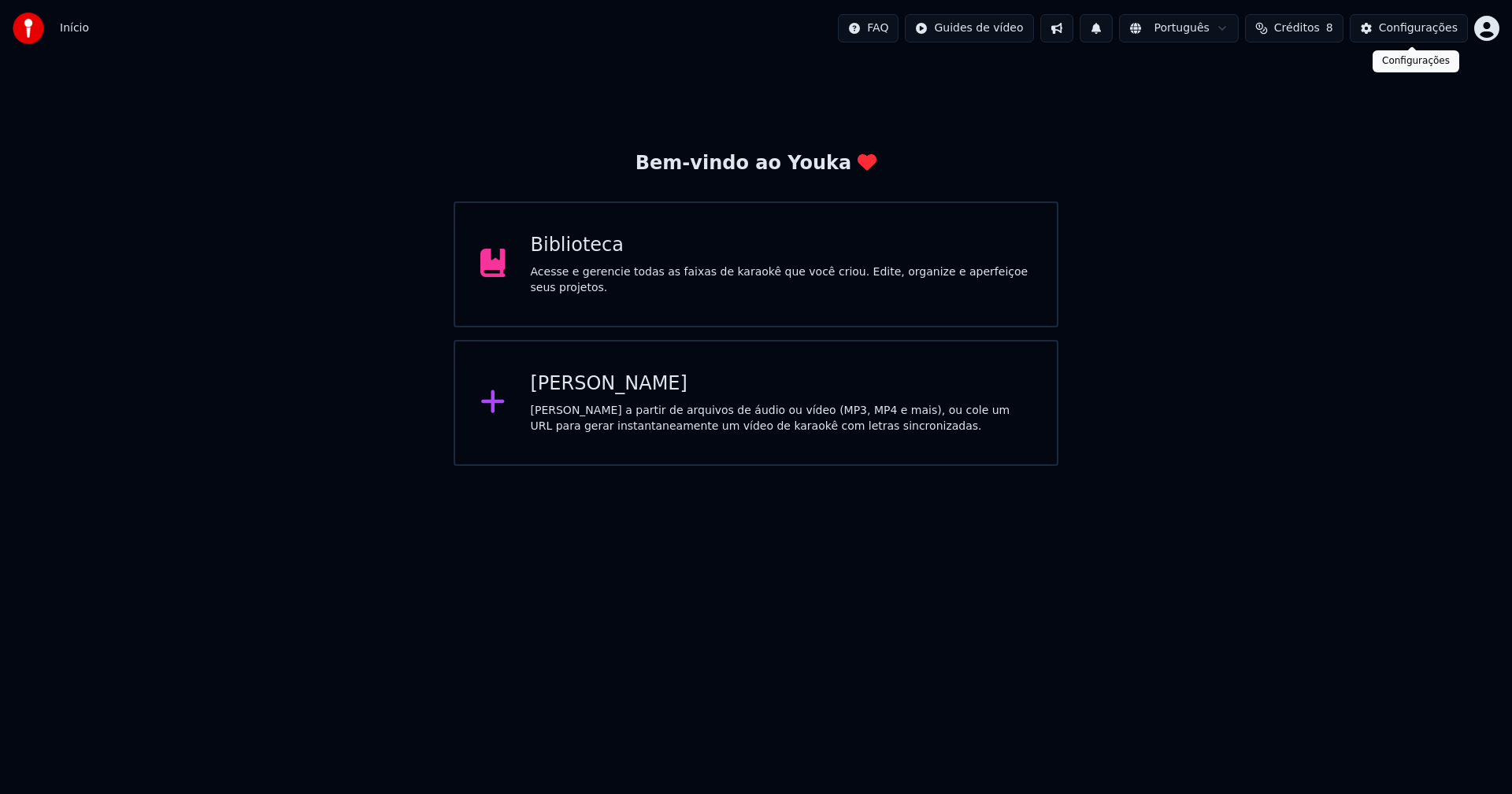
click at [1423, 28] on div "Configurações" at bounding box center [1418, 28] width 79 height 15
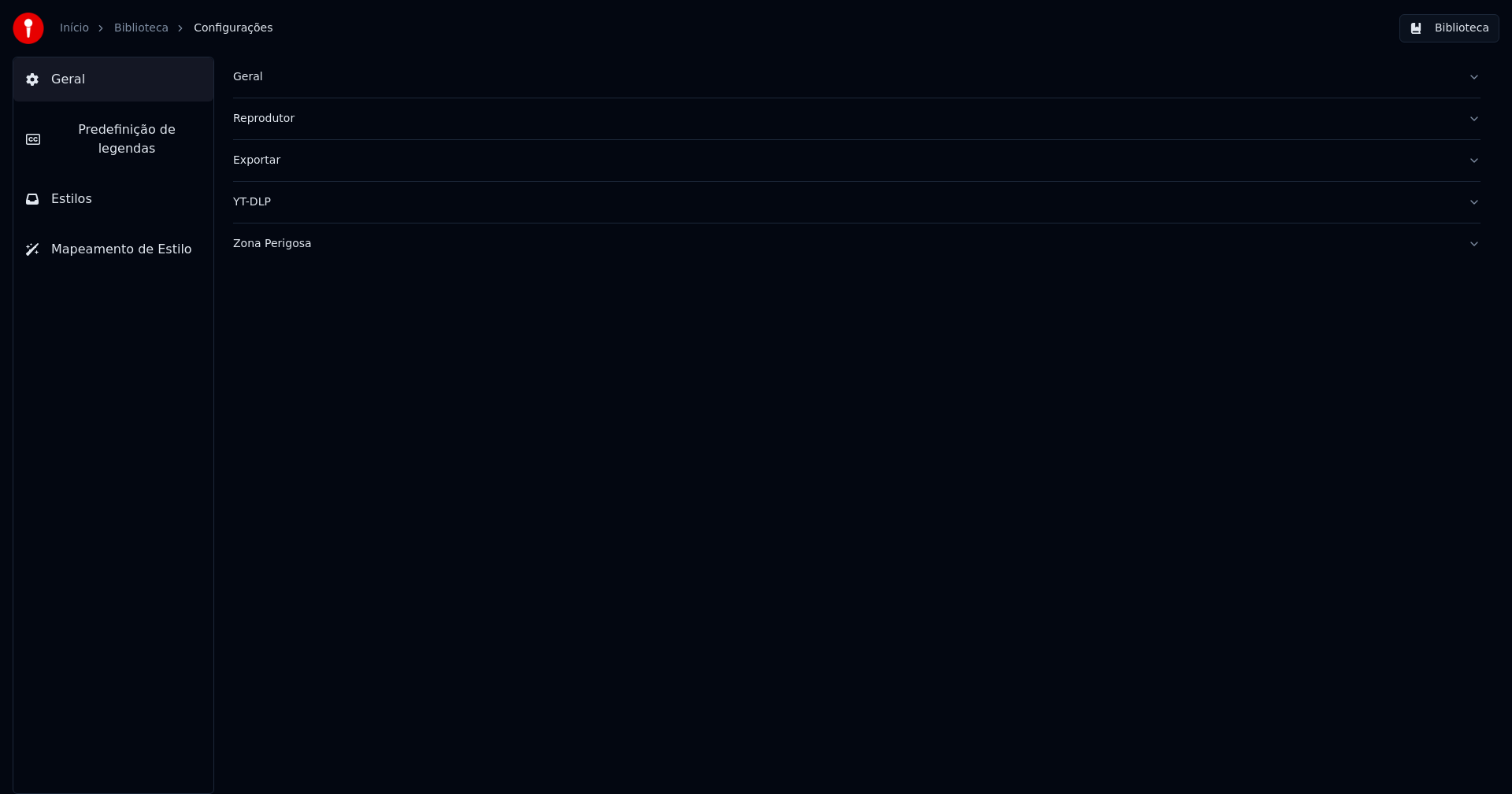
click at [254, 81] on div "Geral" at bounding box center [844, 77] width 1222 height 15
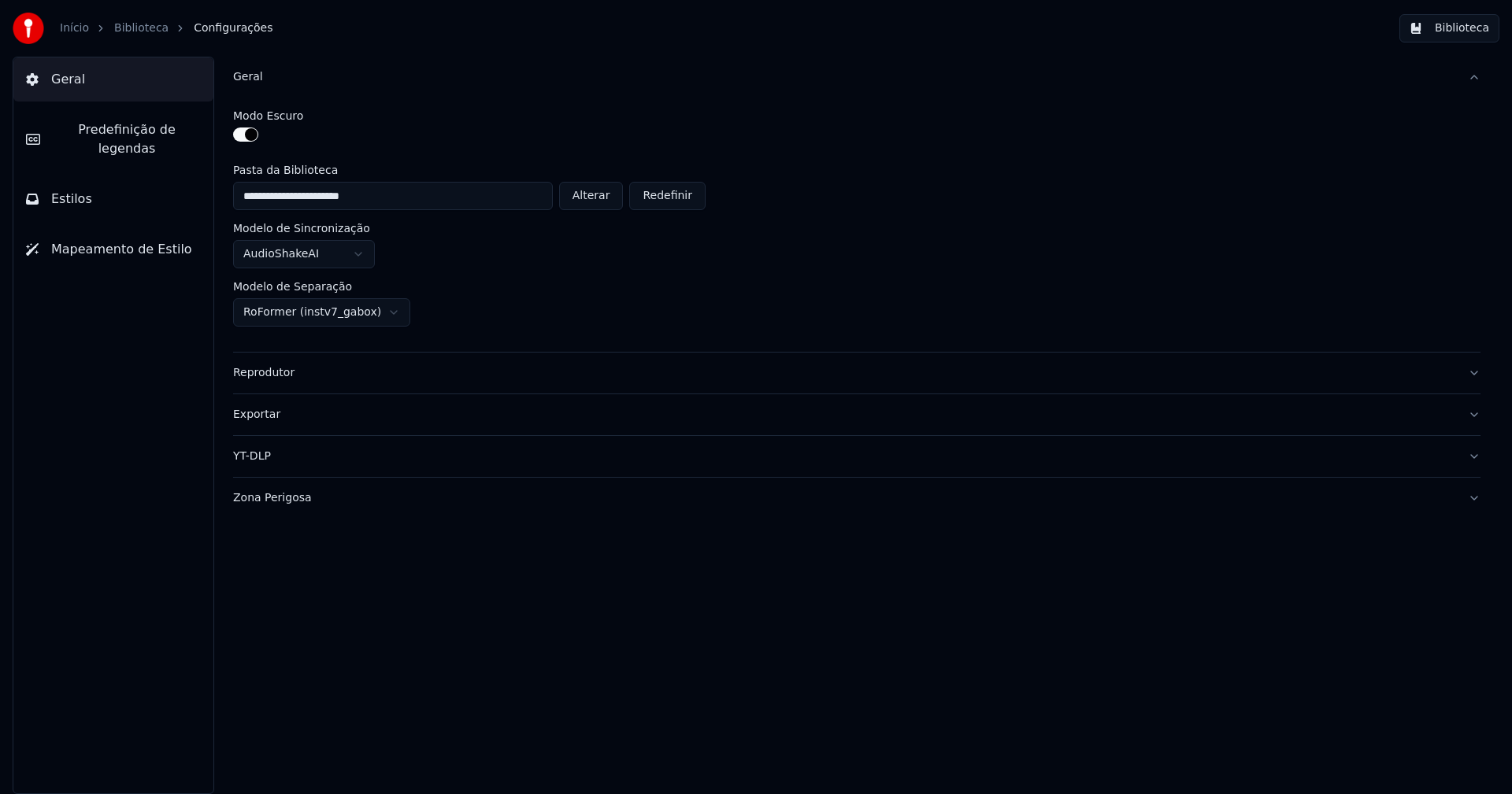
click at [605, 199] on button "Alterar" at bounding box center [591, 196] width 64 height 28
click at [606, 200] on button "Alterar" at bounding box center [591, 196] width 64 height 28
type input "**********"
click at [1471, 33] on button "Biblioteca" at bounding box center [1449, 27] width 100 height 28
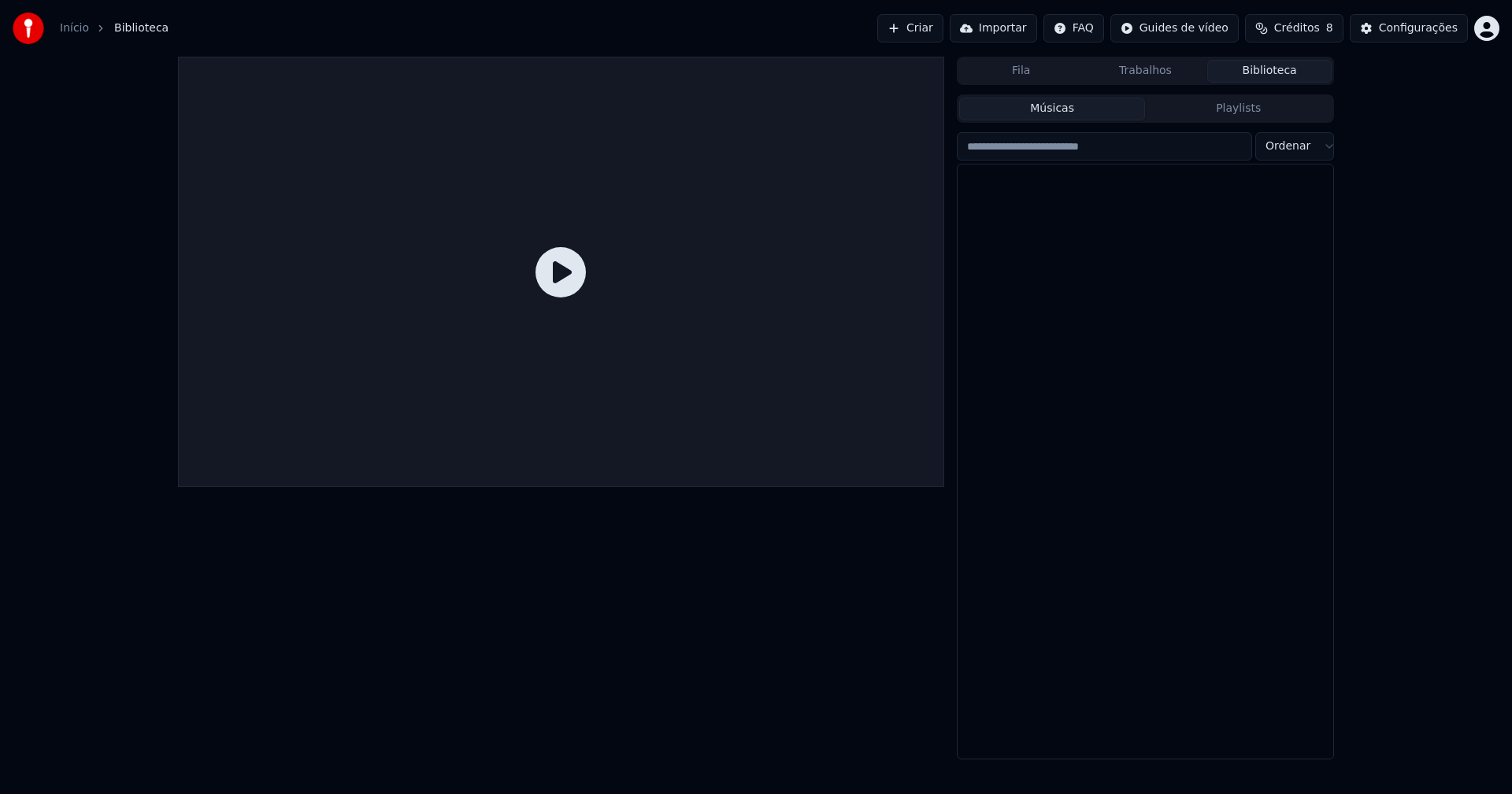
scroll to position [18833, 0]
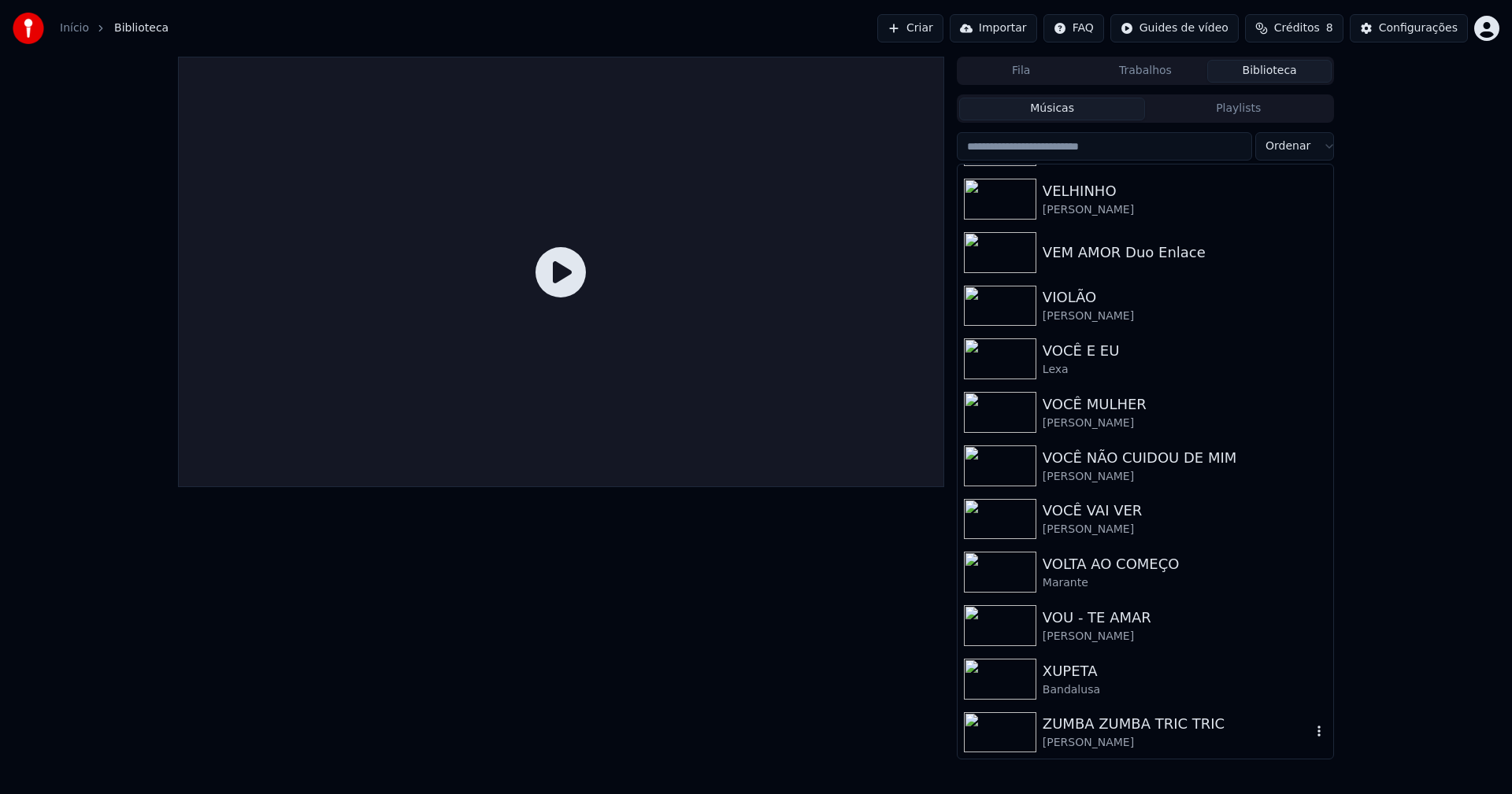
click at [1142, 730] on div "ZUMBA ZUMBA TRIC TRIC" at bounding box center [1177, 724] width 268 height 22
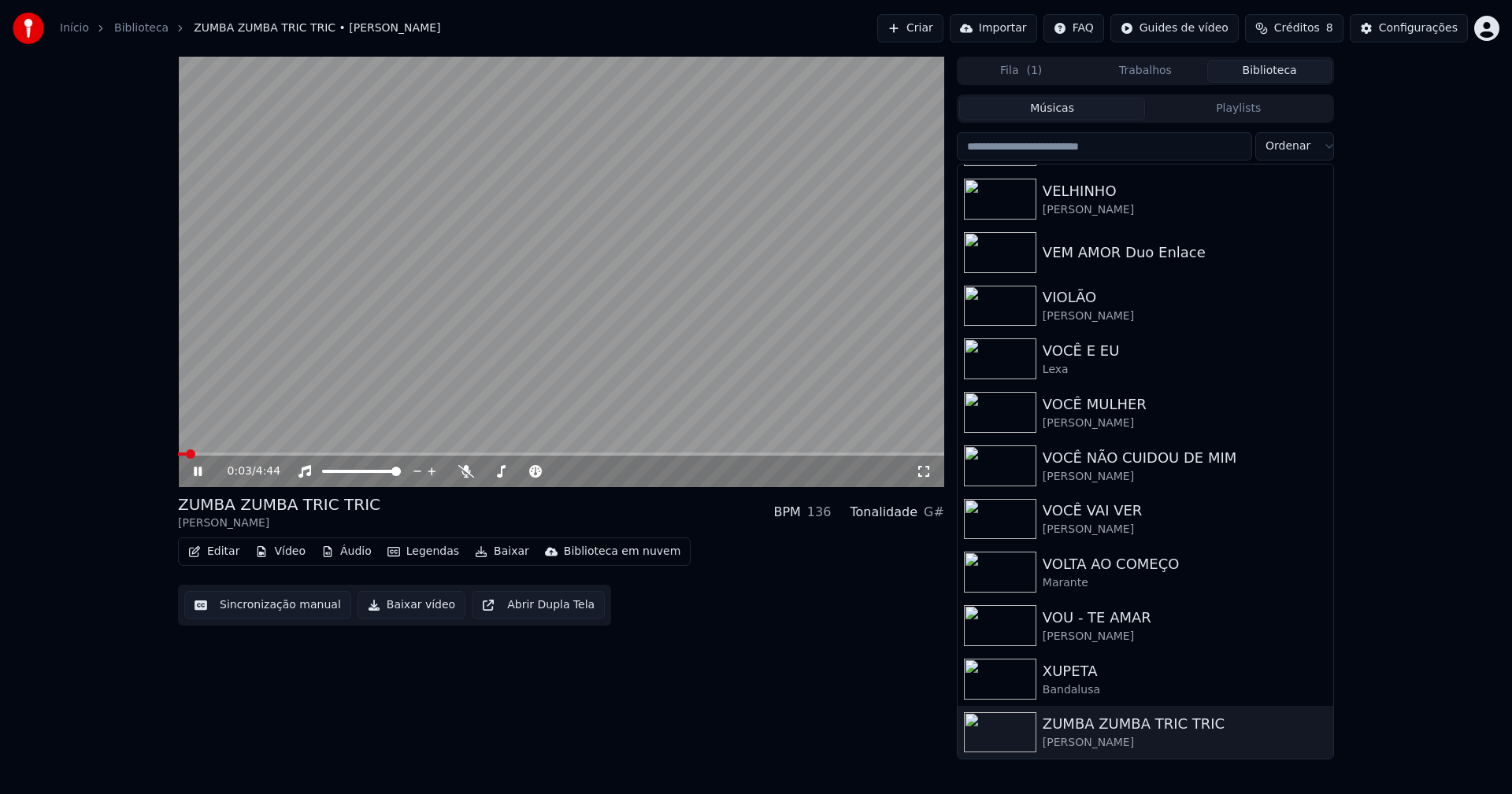
click at [222, 557] on button "Editar" at bounding box center [214, 552] width 64 height 22
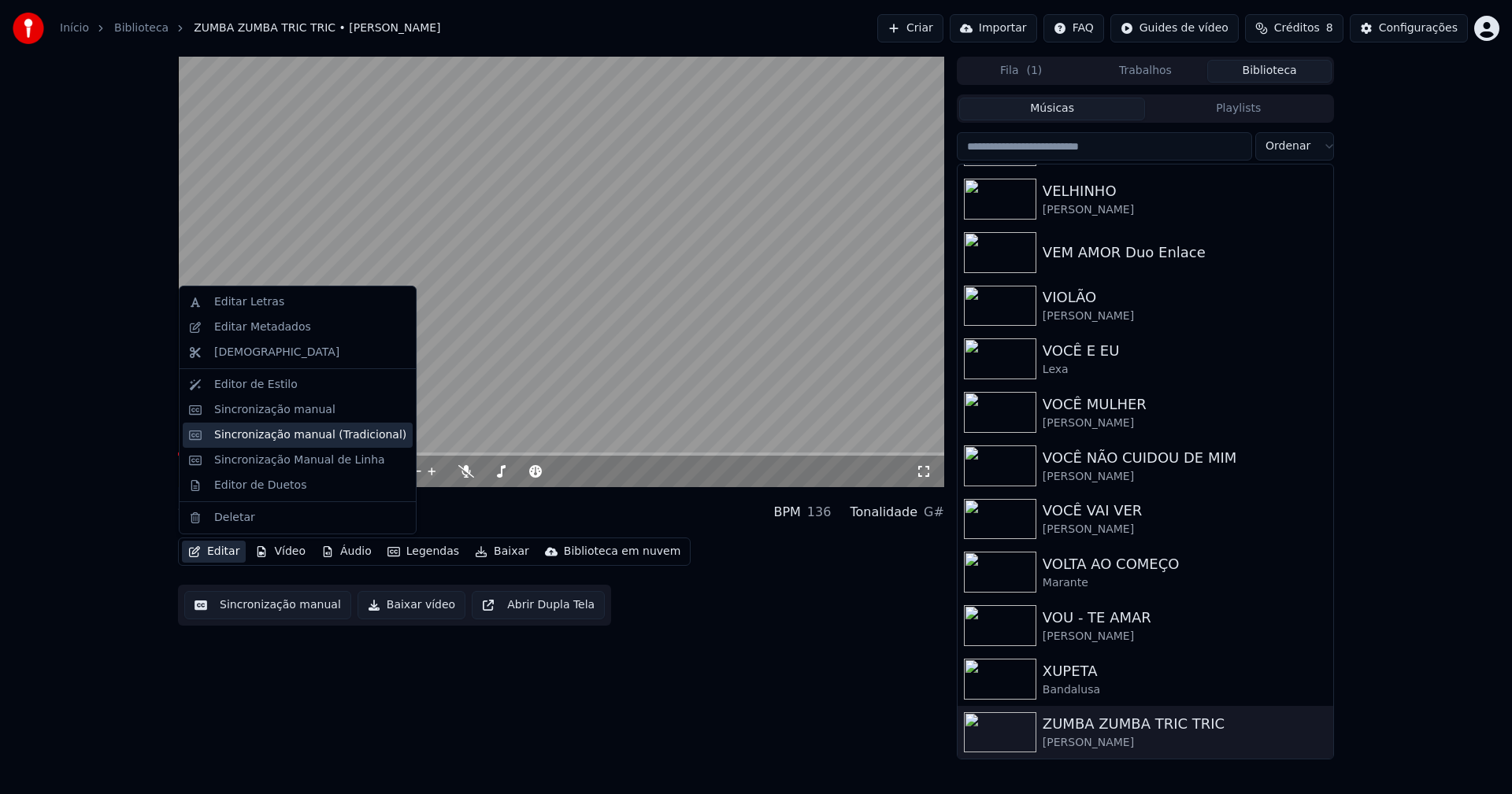
click at [275, 437] on div "Sincronização manual (Tradicional)" at bounding box center [310, 435] width 193 height 15
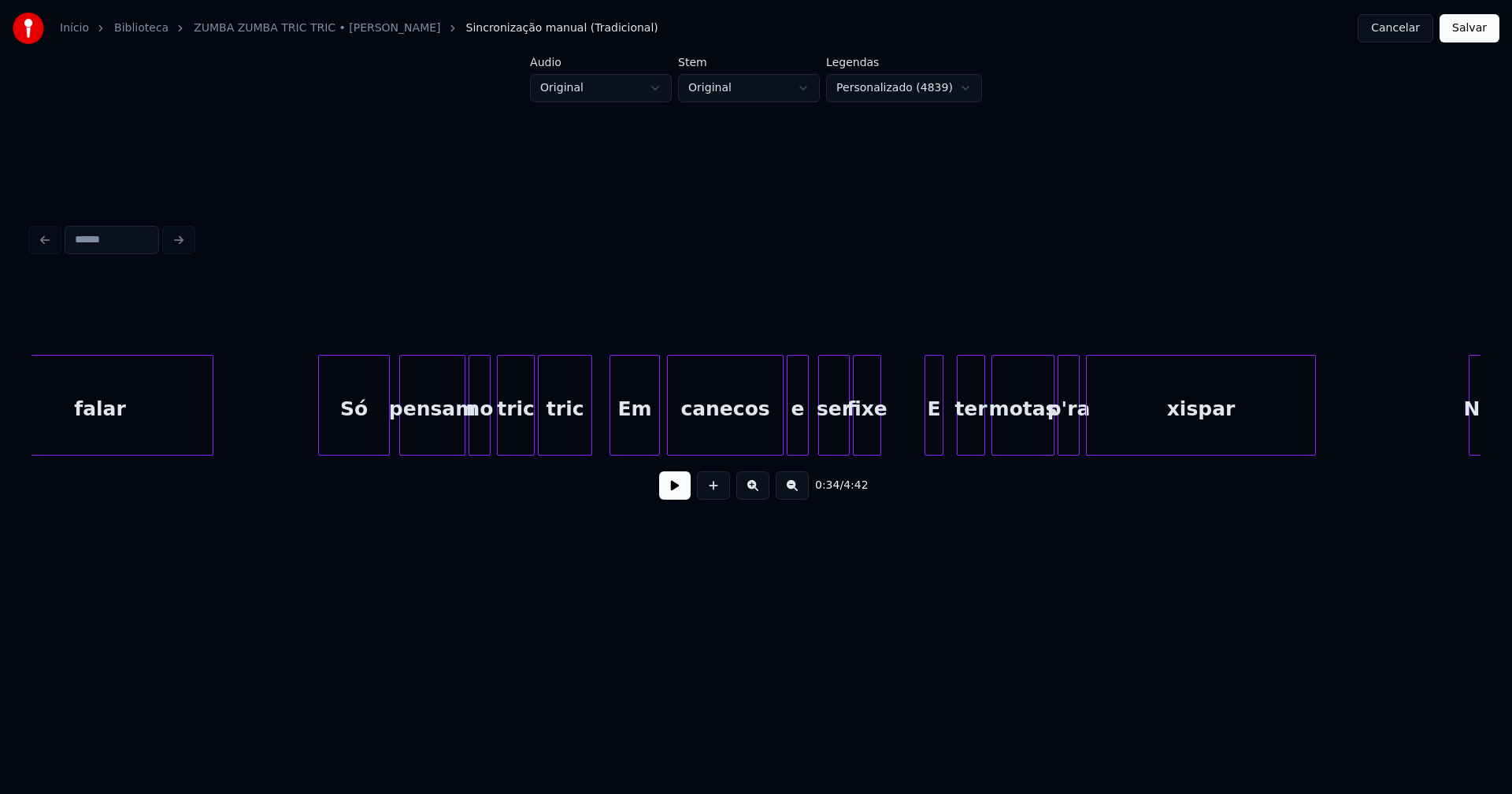
scroll to position [0, 8508]
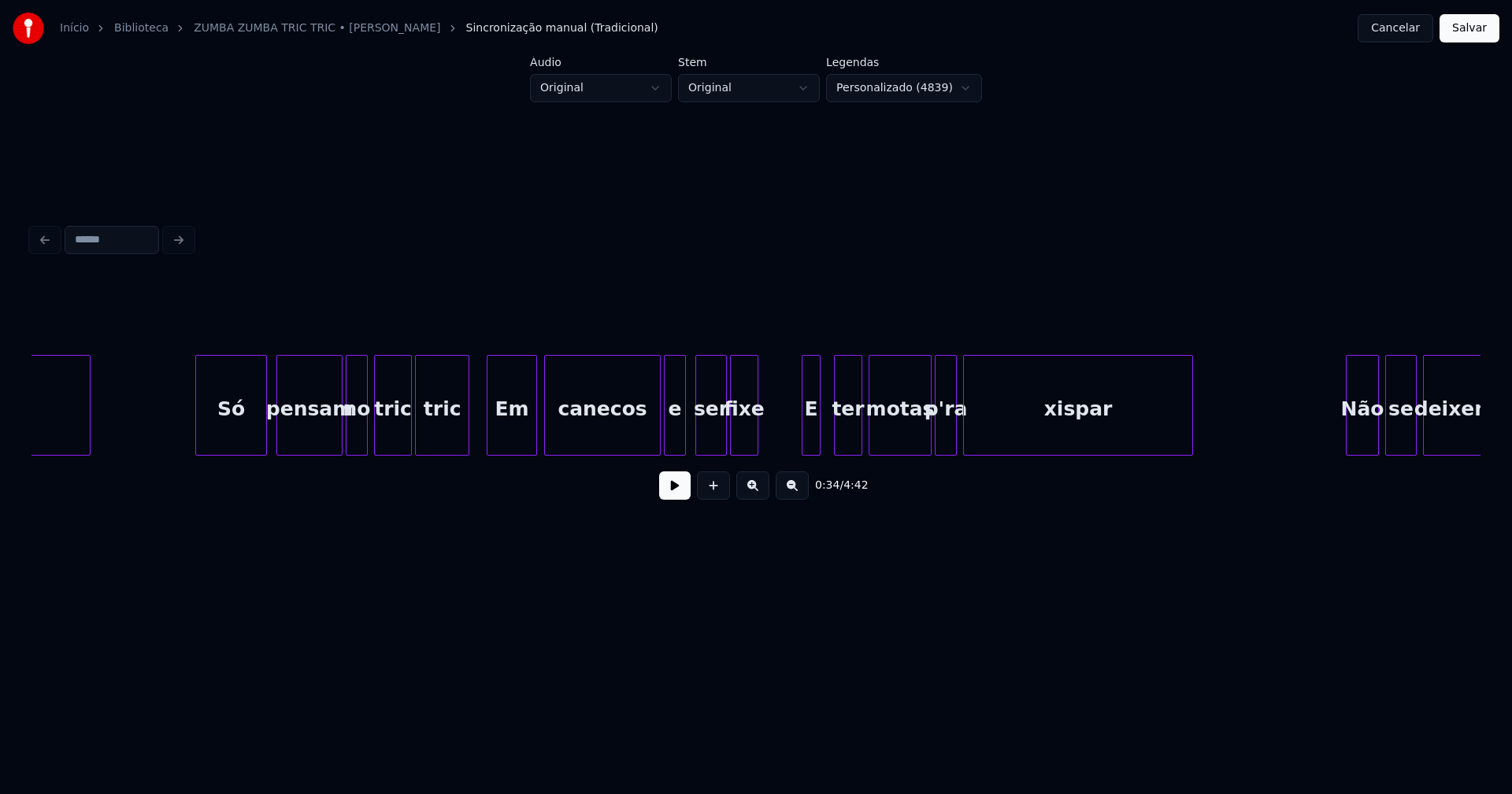
click at [517, 436] on div "Em" at bounding box center [511, 409] width 49 height 107
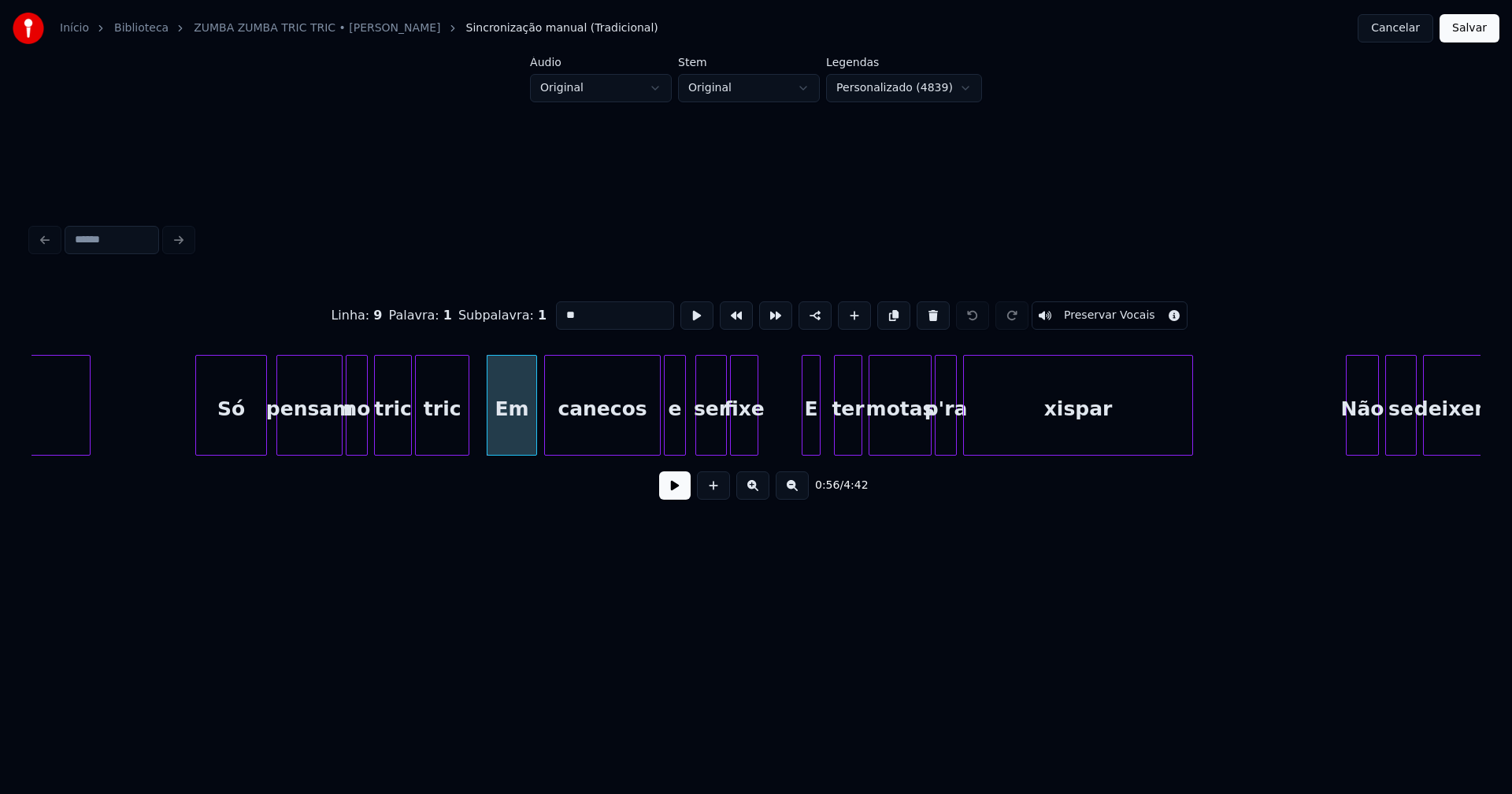
click at [562, 305] on input "**" at bounding box center [615, 315] width 118 height 28
click at [815, 424] on div at bounding box center [817, 405] width 4 height 99
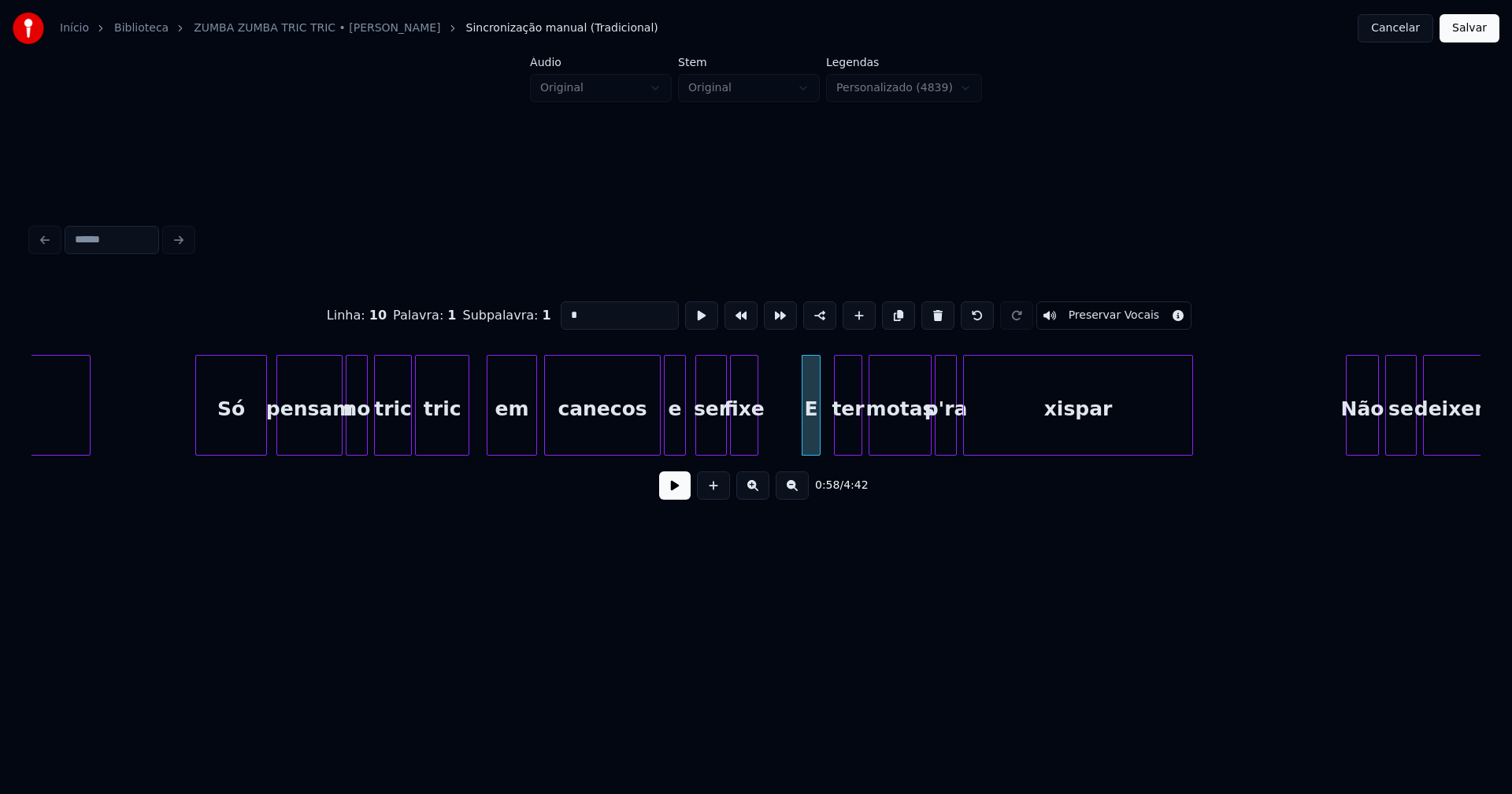
drag, startPoint x: 568, startPoint y: 304, endPoint x: 548, endPoint y: 306, distance: 20.1
click at [548, 306] on div "Linha : 10 Palavra : 1 Subpalavra : 1 * Preservar Vocais" at bounding box center [756, 316] width 1448 height 79
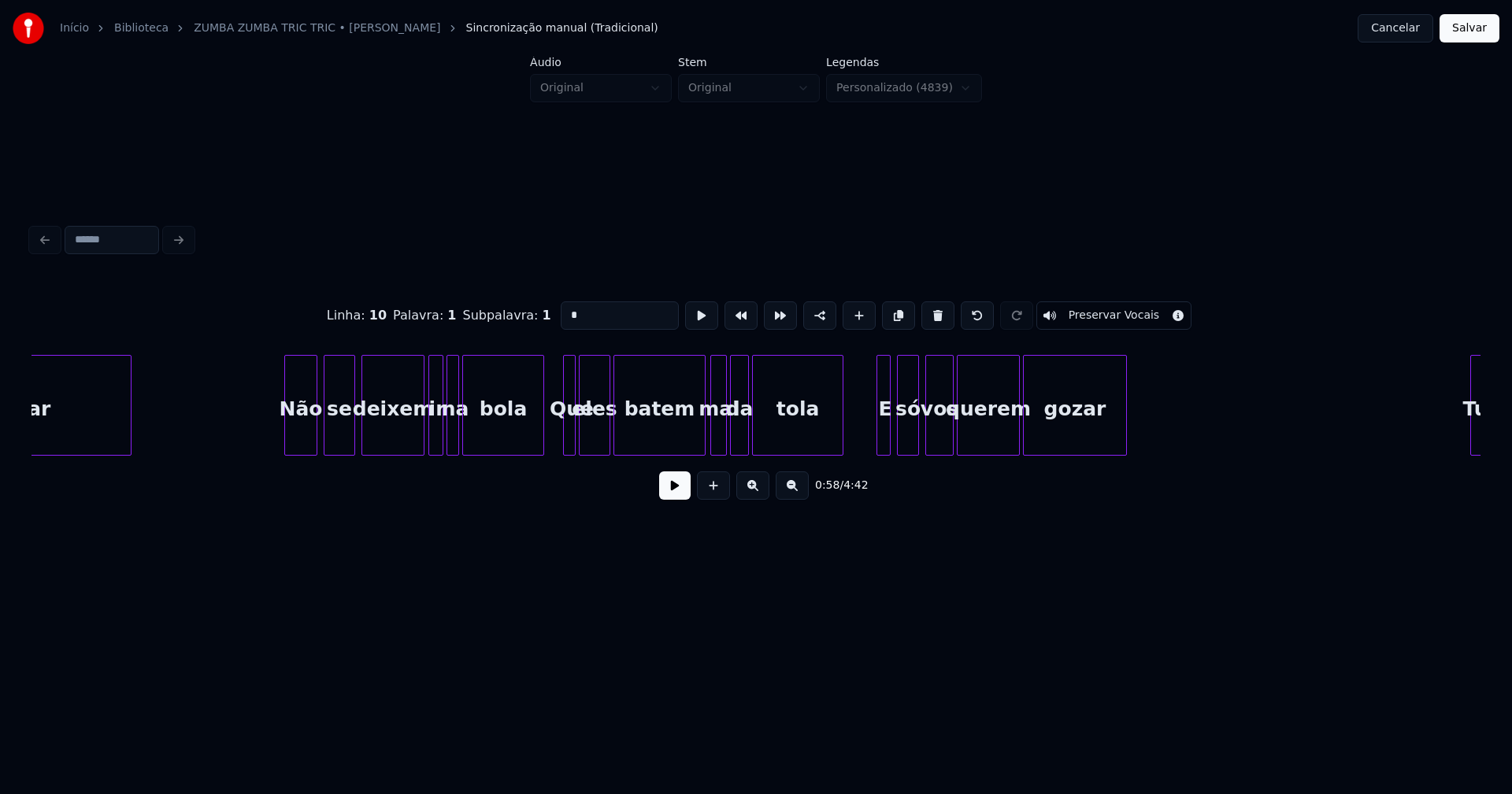
scroll to position [0, 9593]
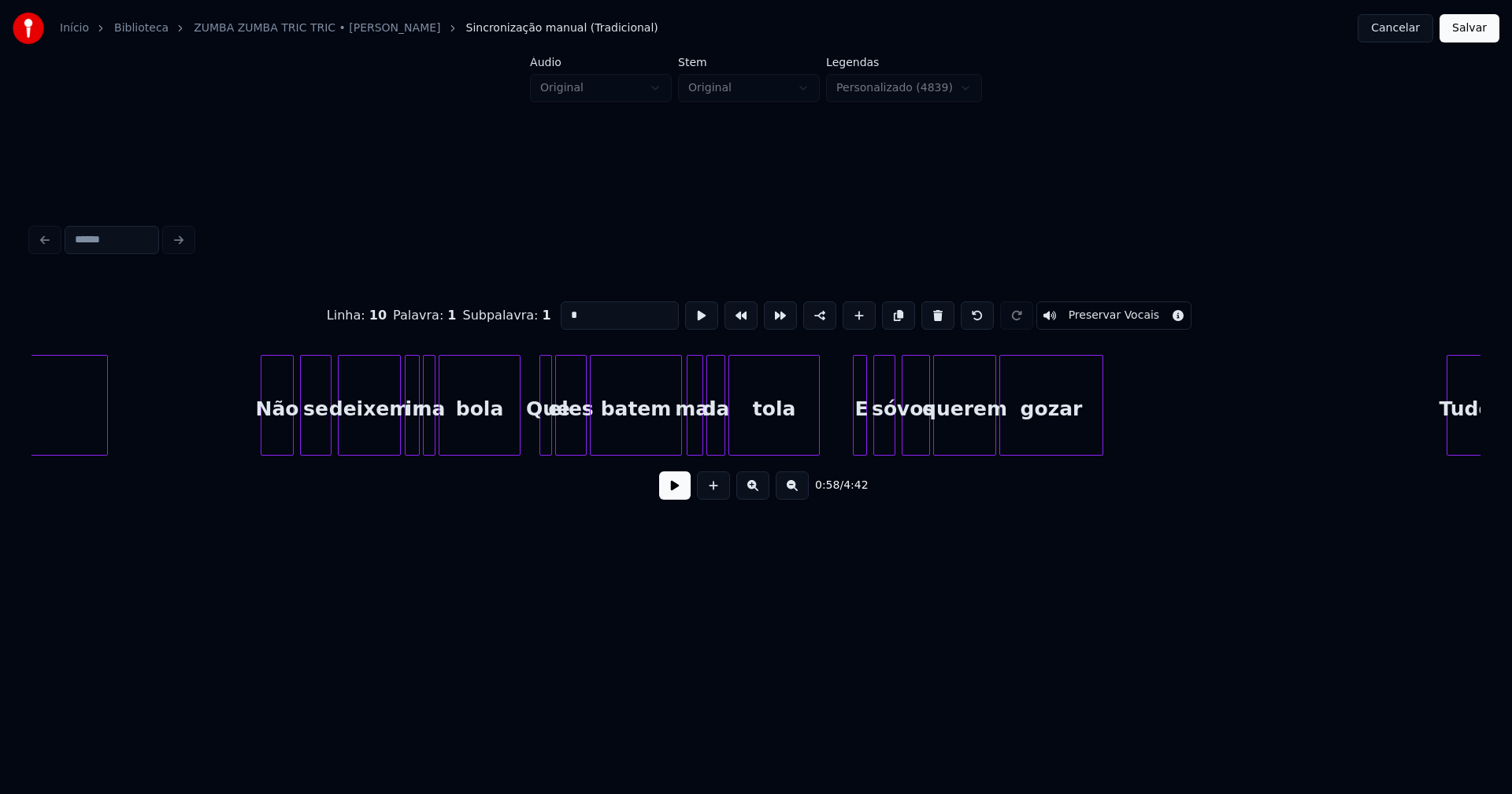
click at [542, 434] on div at bounding box center [542, 405] width 4 height 99
click at [566, 308] on input "***" at bounding box center [619, 315] width 118 height 28
click at [865, 428] on div at bounding box center [863, 405] width 4 height 99
drag, startPoint x: 573, startPoint y: 309, endPoint x: 509, endPoint y: 309, distance: 64.0
click at [509, 309] on div "Linha : 13 Palavra : 1 Subpalavra : 1 * Preservar Vocais" at bounding box center [756, 316] width 1448 height 79
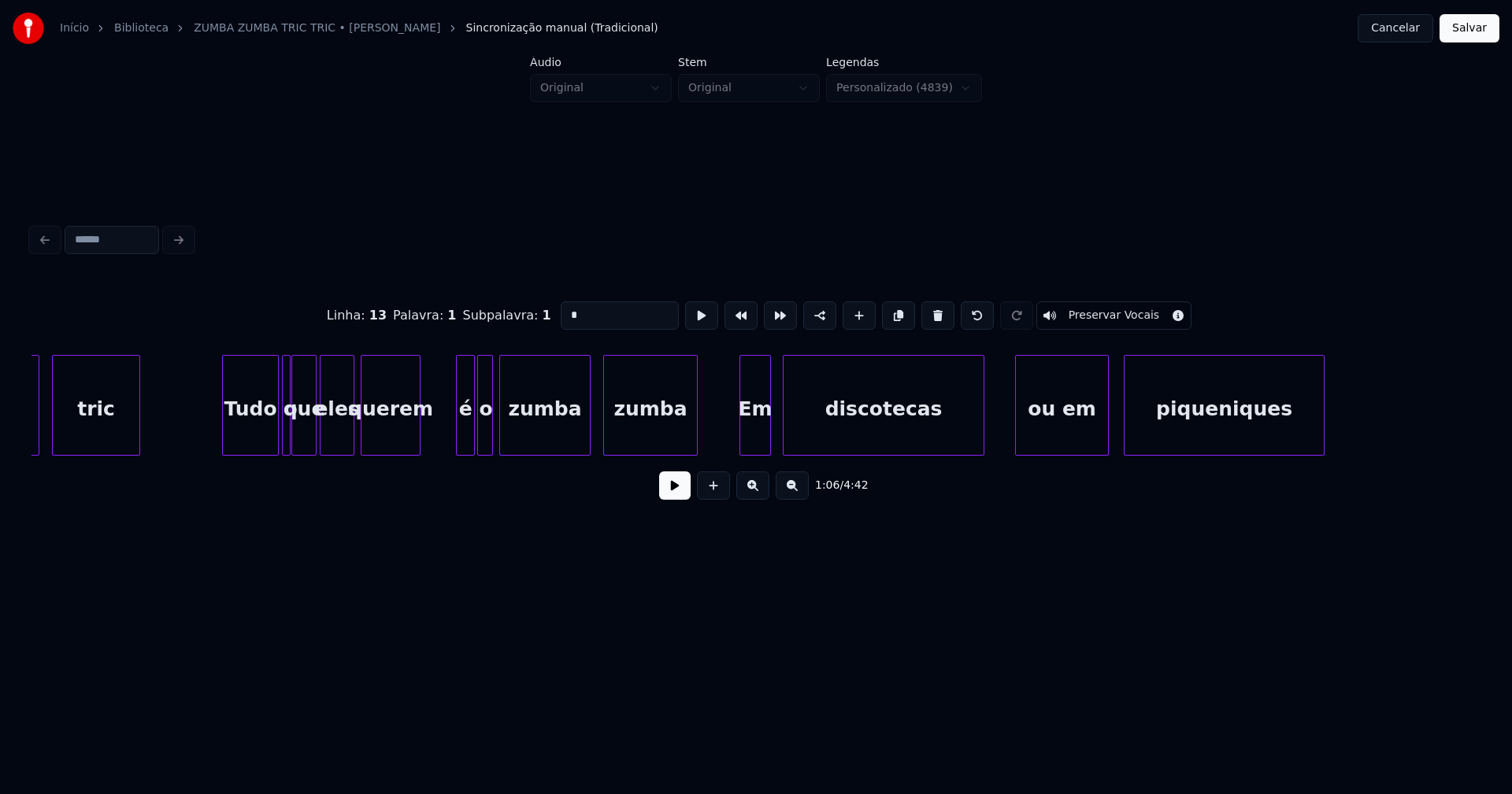
scroll to position [0, 14327]
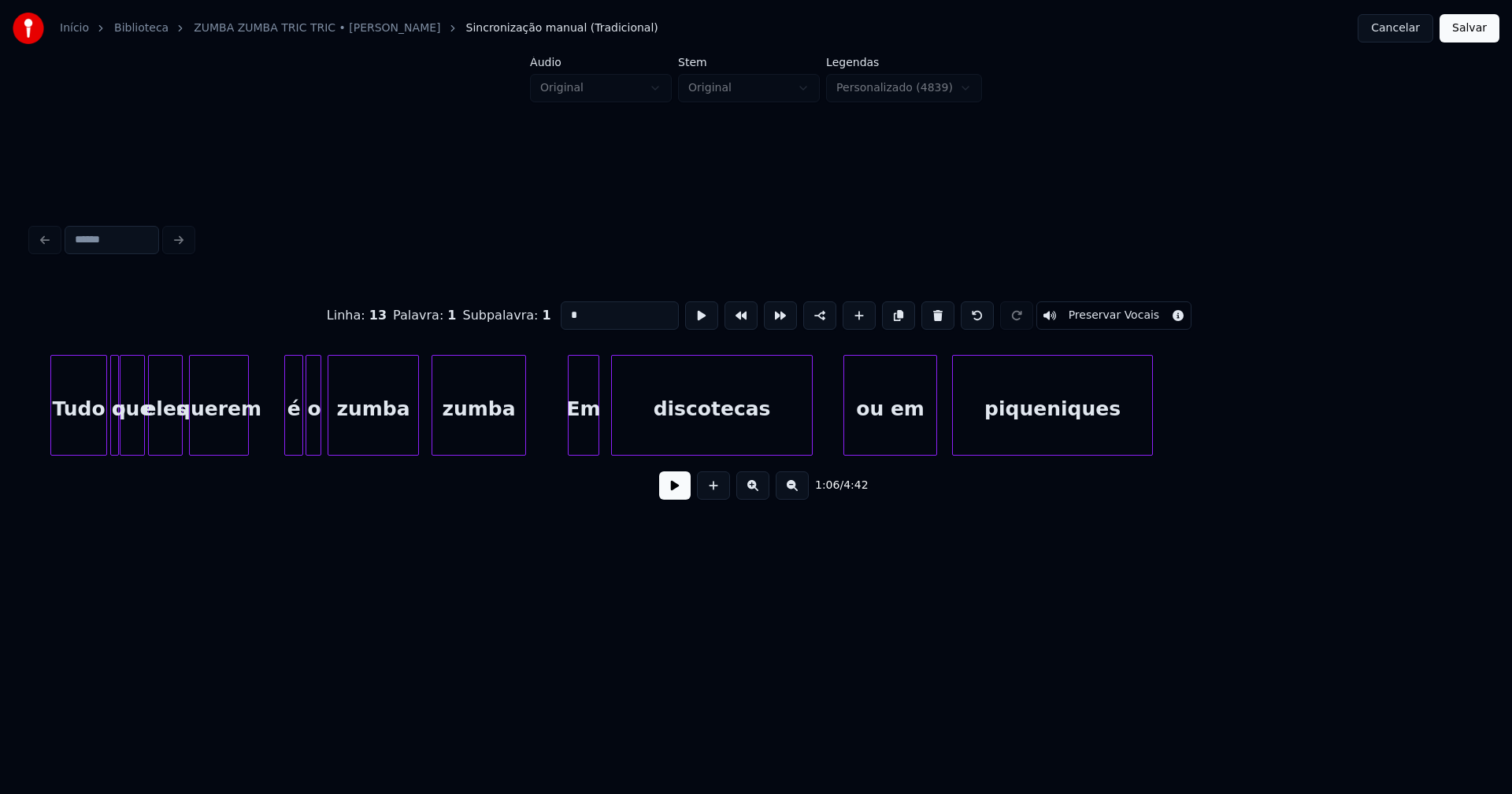
type input "*"
click at [1458, 29] on button "Salvar" at bounding box center [1470, 27] width 60 height 28
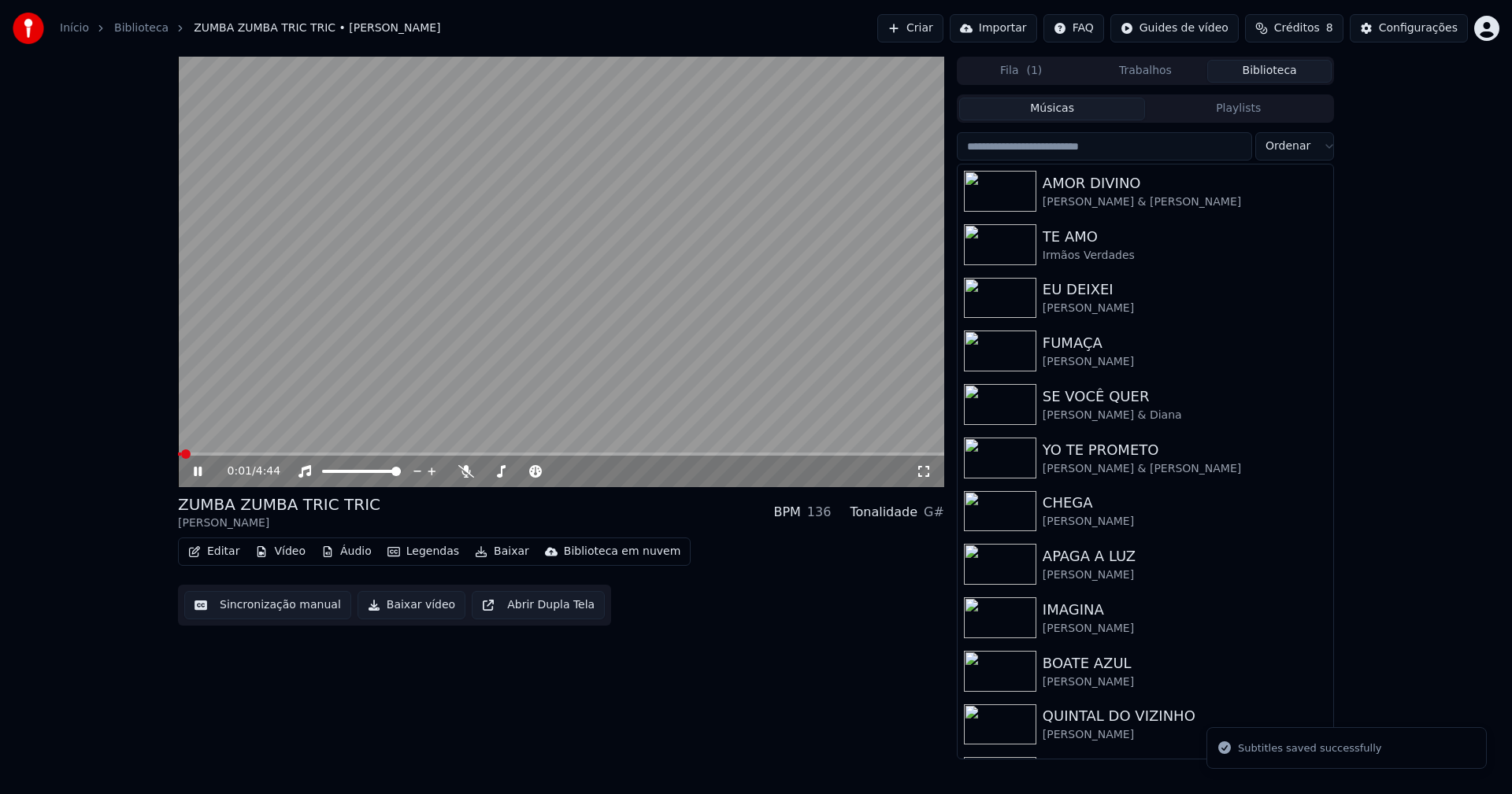
click at [268, 455] on span at bounding box center [560, 455] width 766 height 3
click at [595, 455] on span at bounding box center [560, 455] width 766 height 3
click at [756, 453] on span at bounding box center [560, 455] width 766 height 3
click at [222, 552] on button "Editar" at bounding box center [214, 552] width 64 height 22
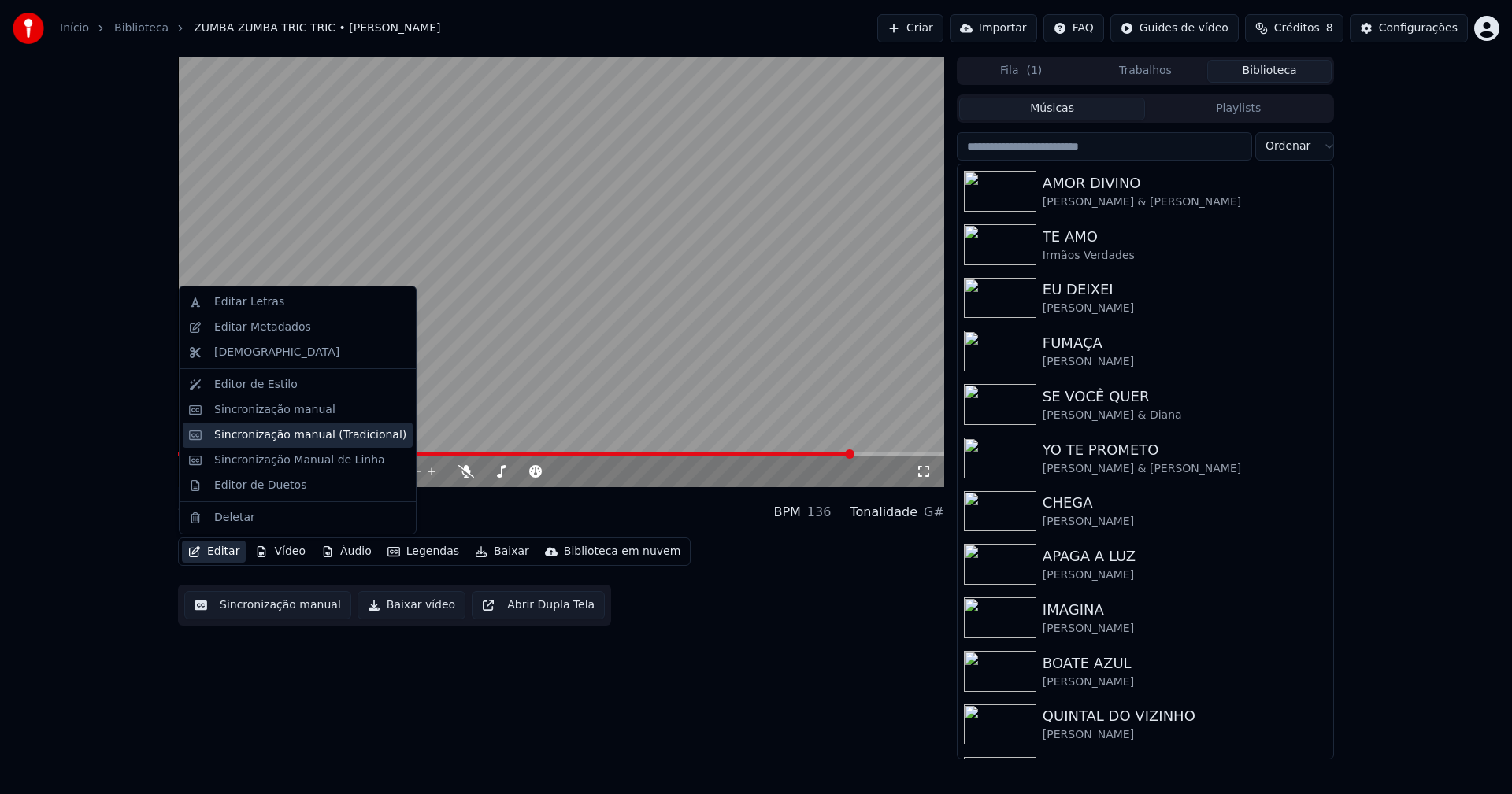
click at [254, 437] on div "Sincronização manual (Tradicional)" at bounding box center [310, 435] width 193 height 15
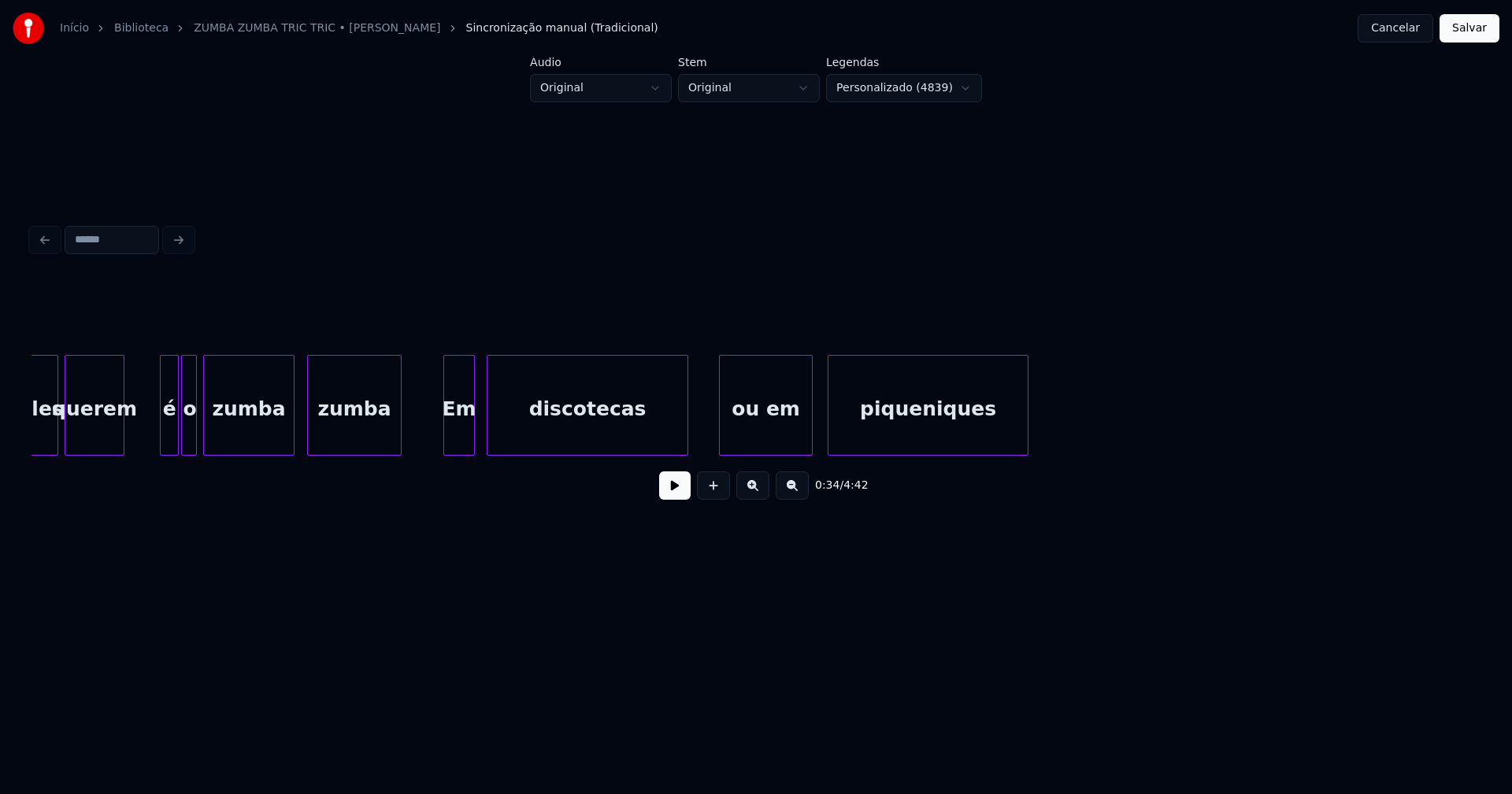
scroll to position [0, 14426]
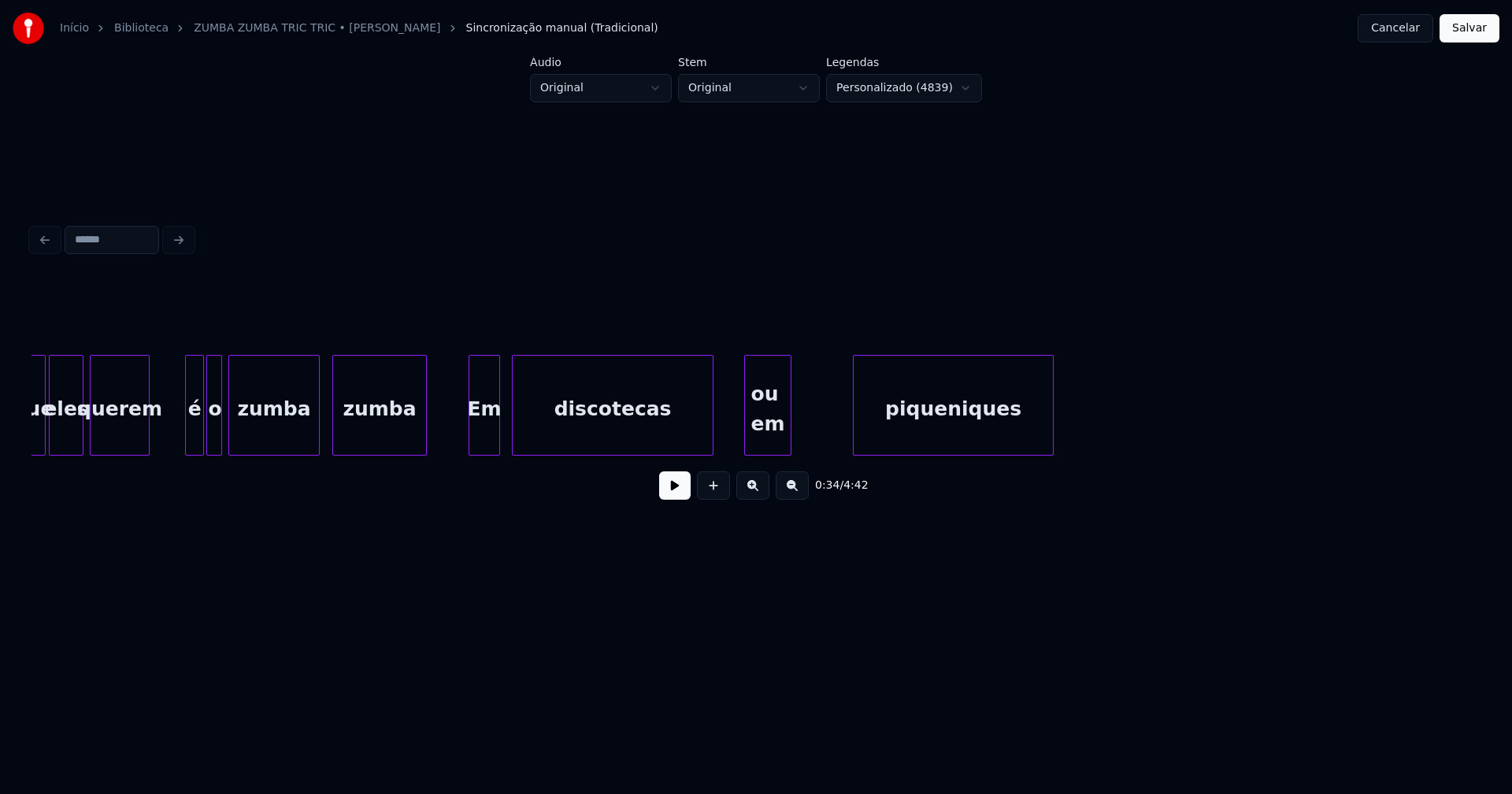
click at [790, 455] on div "ou em piqueniques discotecas Em zumba zumba o é querem eles que" at bounding box center [756, 405] width 1448 height 101
click at [762, 448] on div "ou em" at bounding box center [768, 409] width 46 height 107
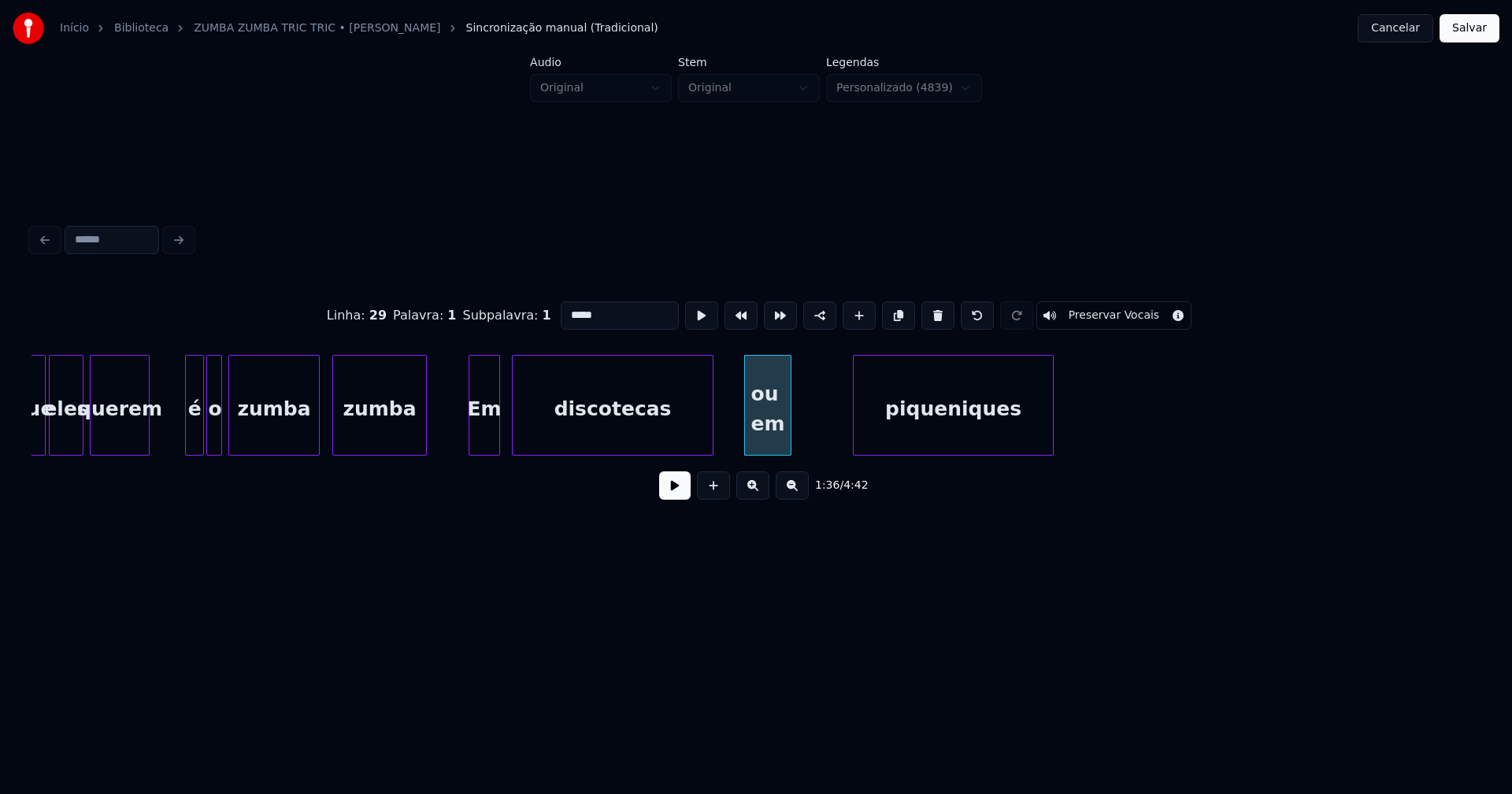
click at [611, 314] on input "*****" at bounding box center [619, 315] width 118 height 28
type input "**"
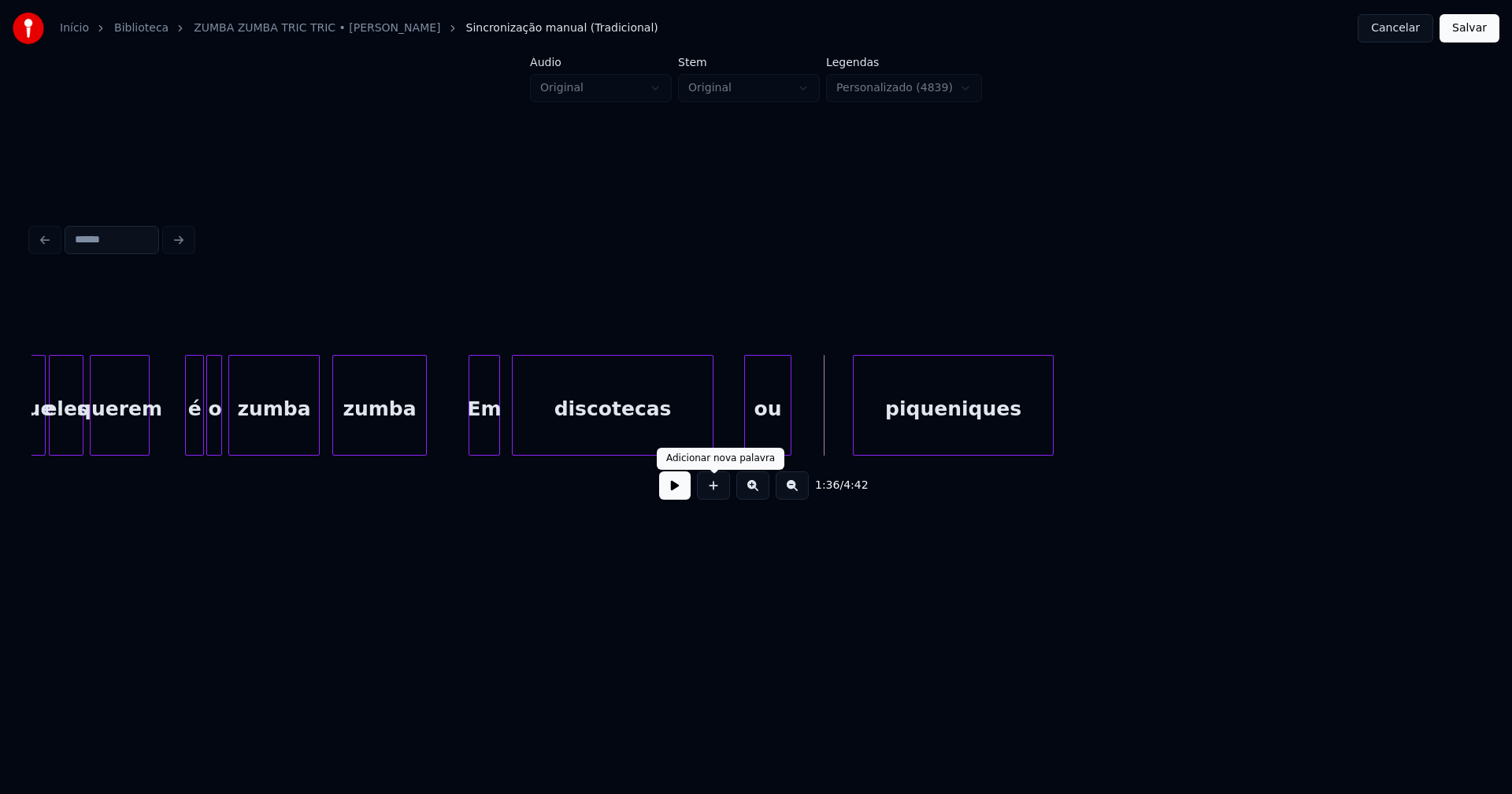
click at [715, 496] on button at bounding box center [713, 486] width 33 height 28
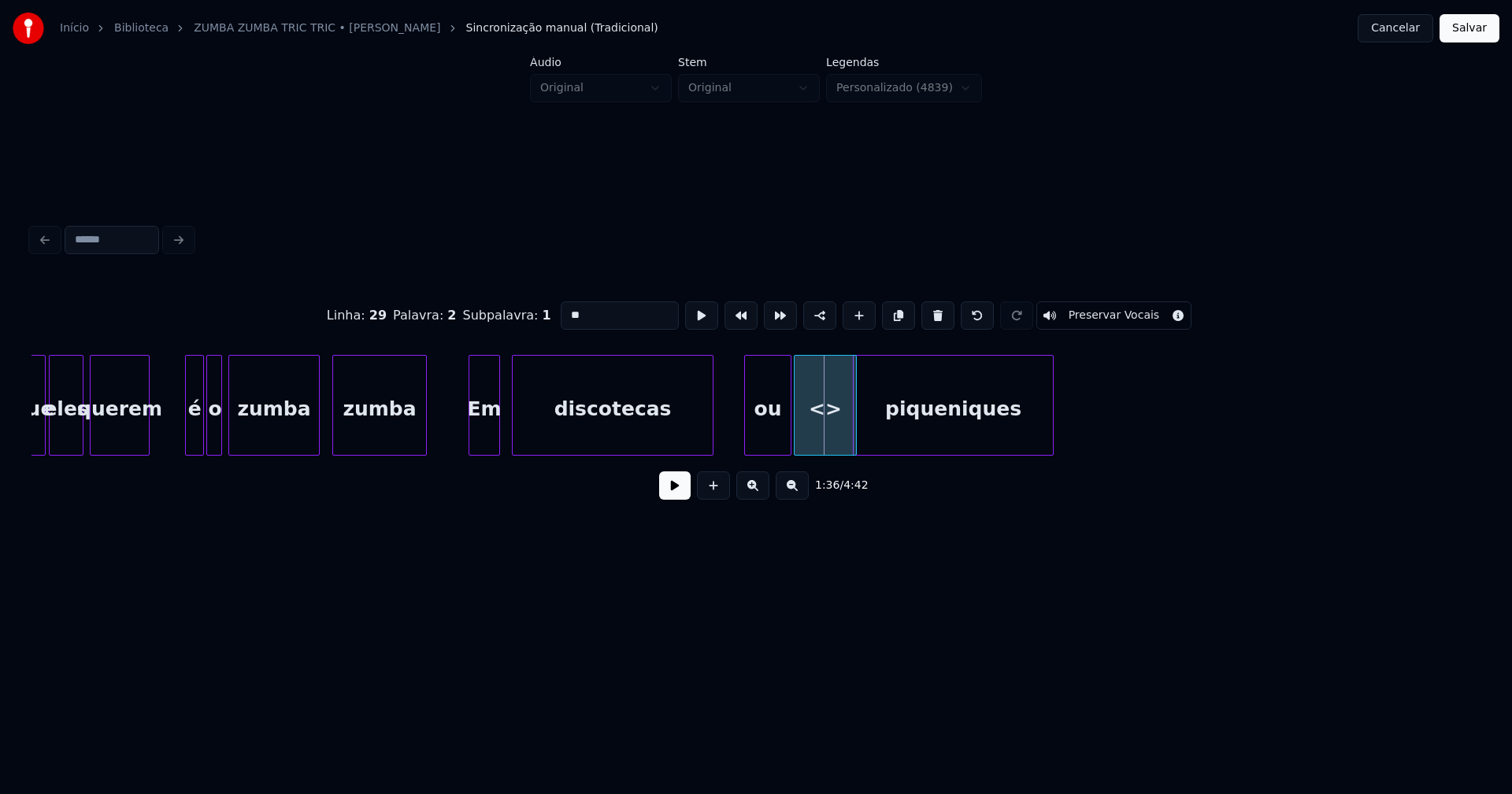
click at [806, 445] on div "<>" at bounding box center [824, 409] width 61 height 107
click at [835, 439] on div at bounding box center [836, 405] width 4 height 99
click at [826, 435] on div "<>" at bounding box center [816, 409] width 44 height 107
drag, startPoint x: 580, startPoint y: 315, endPoint x: 554, endPoint y: 315, distance: 26.0
click at [560, 315] on input "**" at bounding box center [619, 315] width 118 height 28
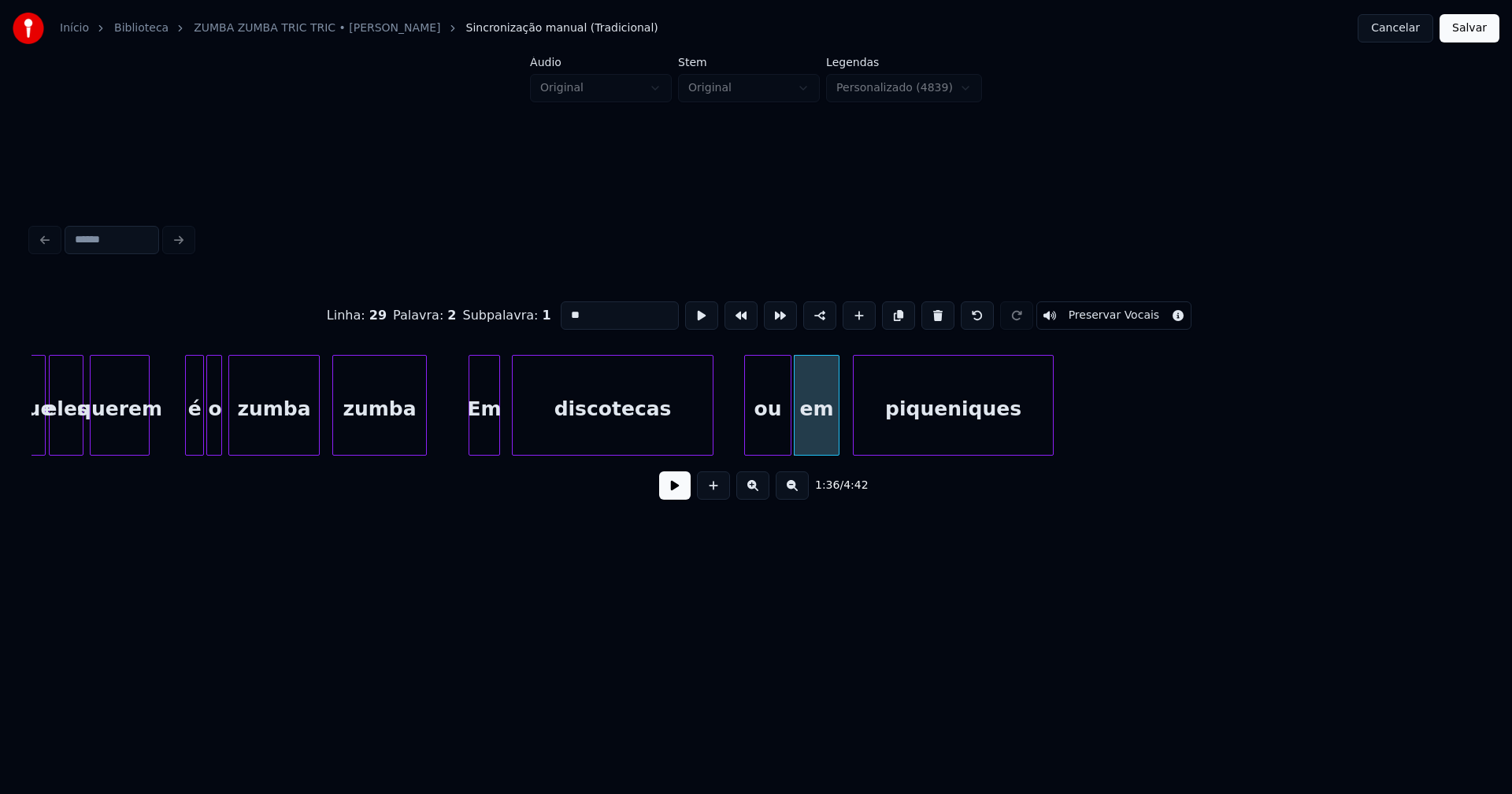
type input "**"
click at [1471, 34] on button "Salvar" at bounding box center [1470, 27] width 60 height 28
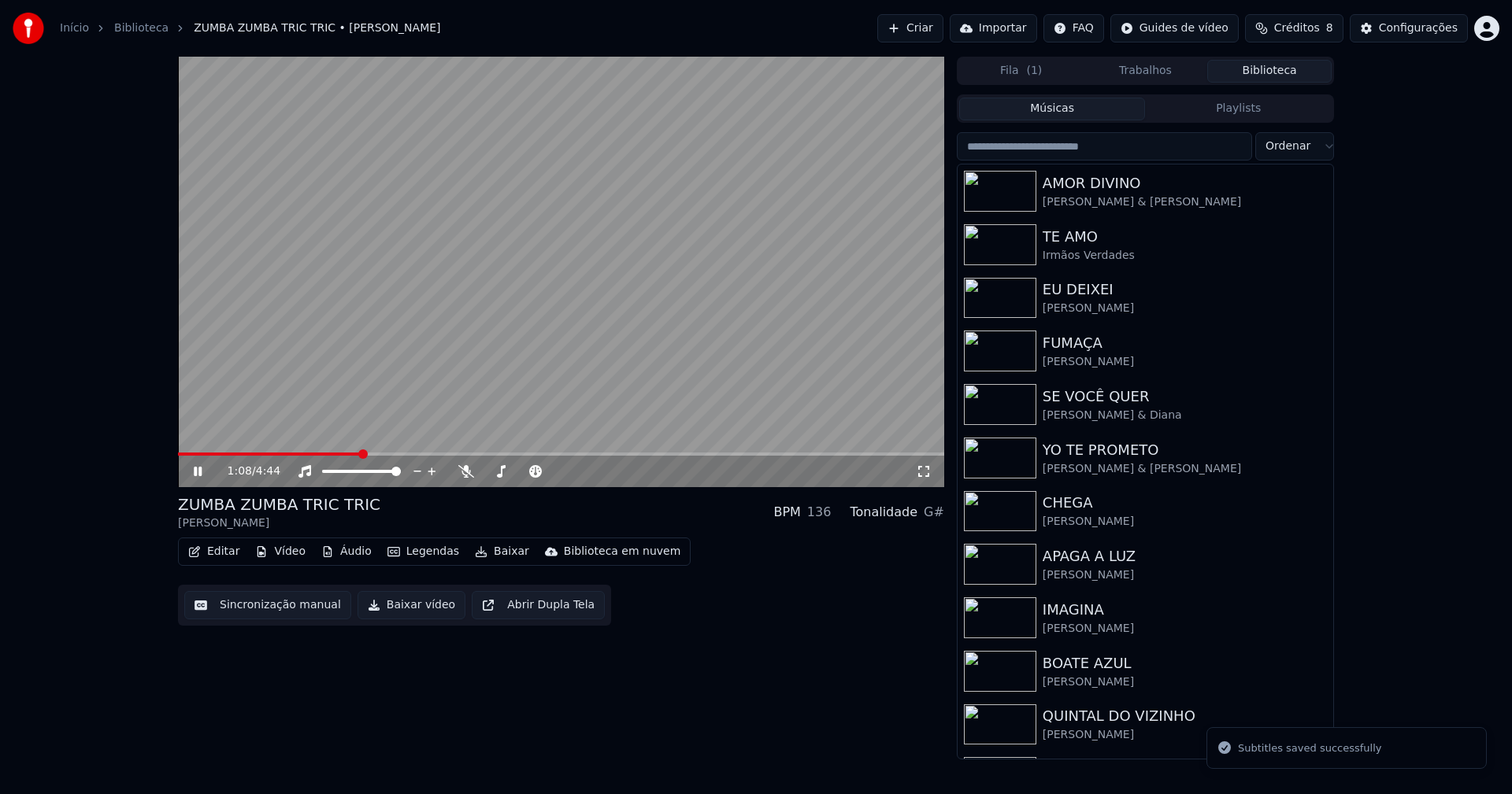
click at [361, 455] on span at bounding box center [560, 455] width 766 height 3
click at [401, 455] on span at bounding box center [560, 455] width 766 height 3
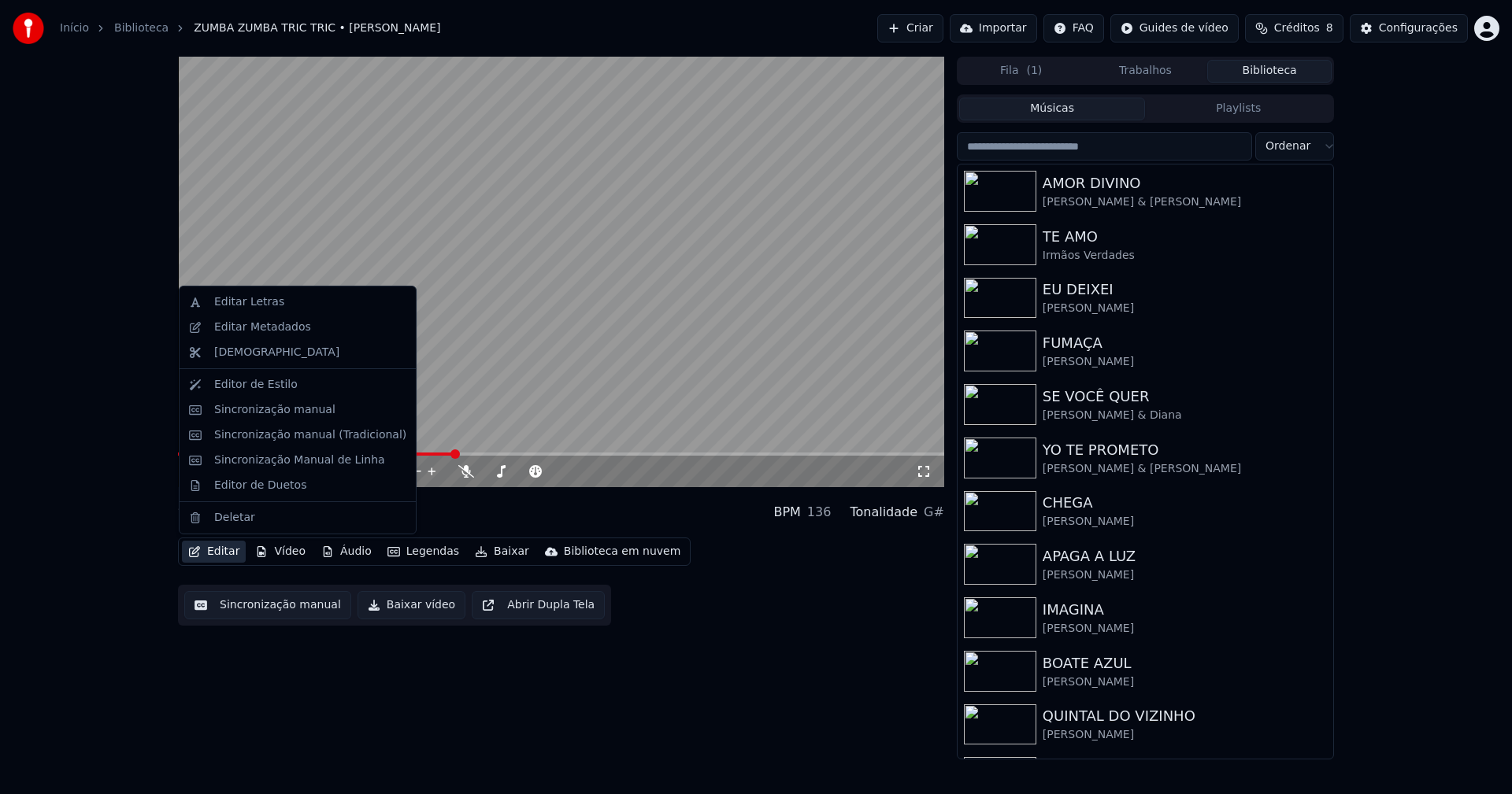
click at [212, 548] on button "Editar" at bounding box center [214, 552] width 64 height 22
click at [318, 431] on div "Sincronização manual (Tradicional)" at bounding box center [310, 435] width 193 height 15
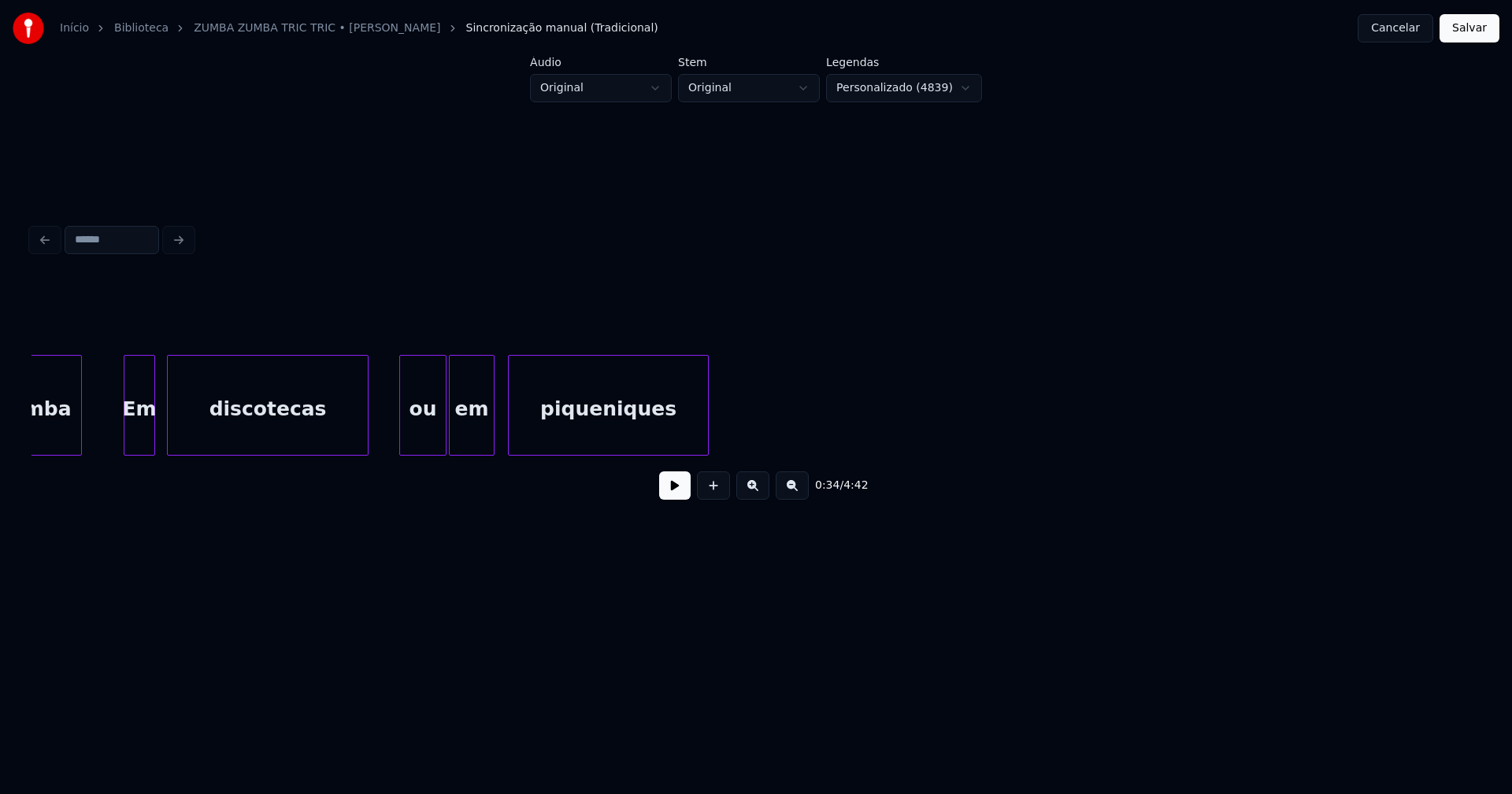
scroll to position [0, 14674]
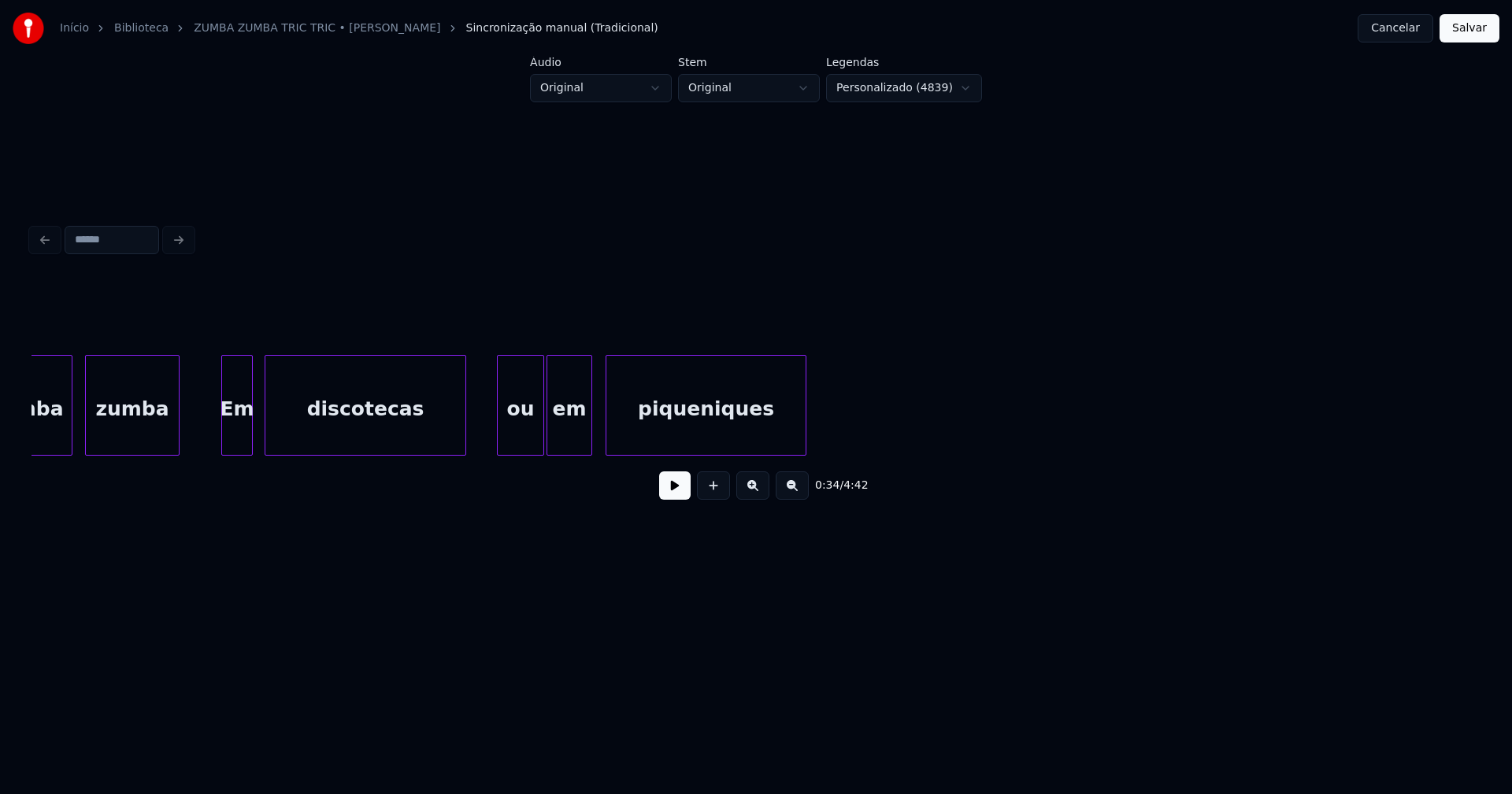
click at [570, 433] on div "em" at bounding box center [569, 409] width 44 height 107
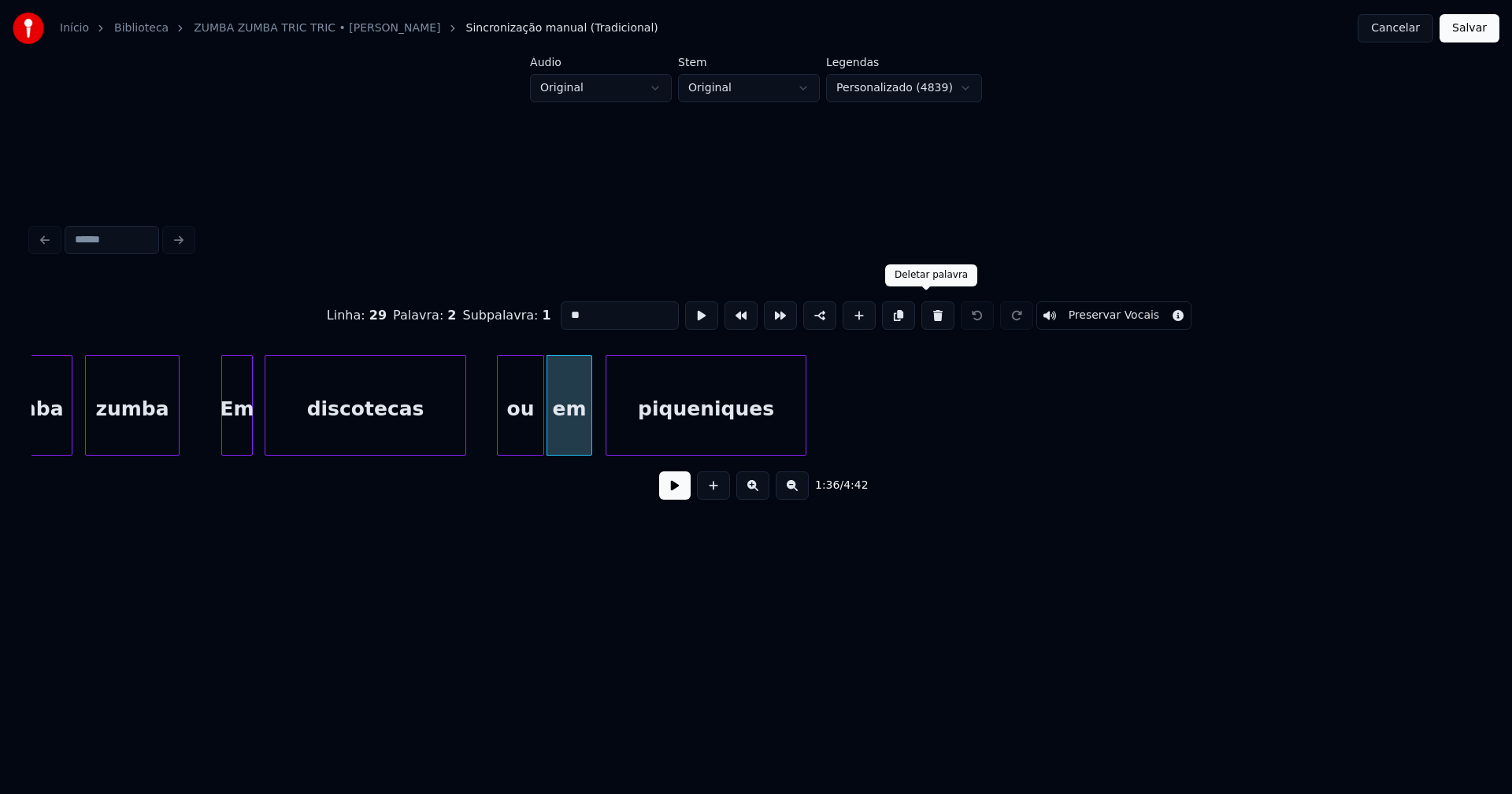
click at [925, 308] on button at bounding box center [938, 315] width 33 height 28
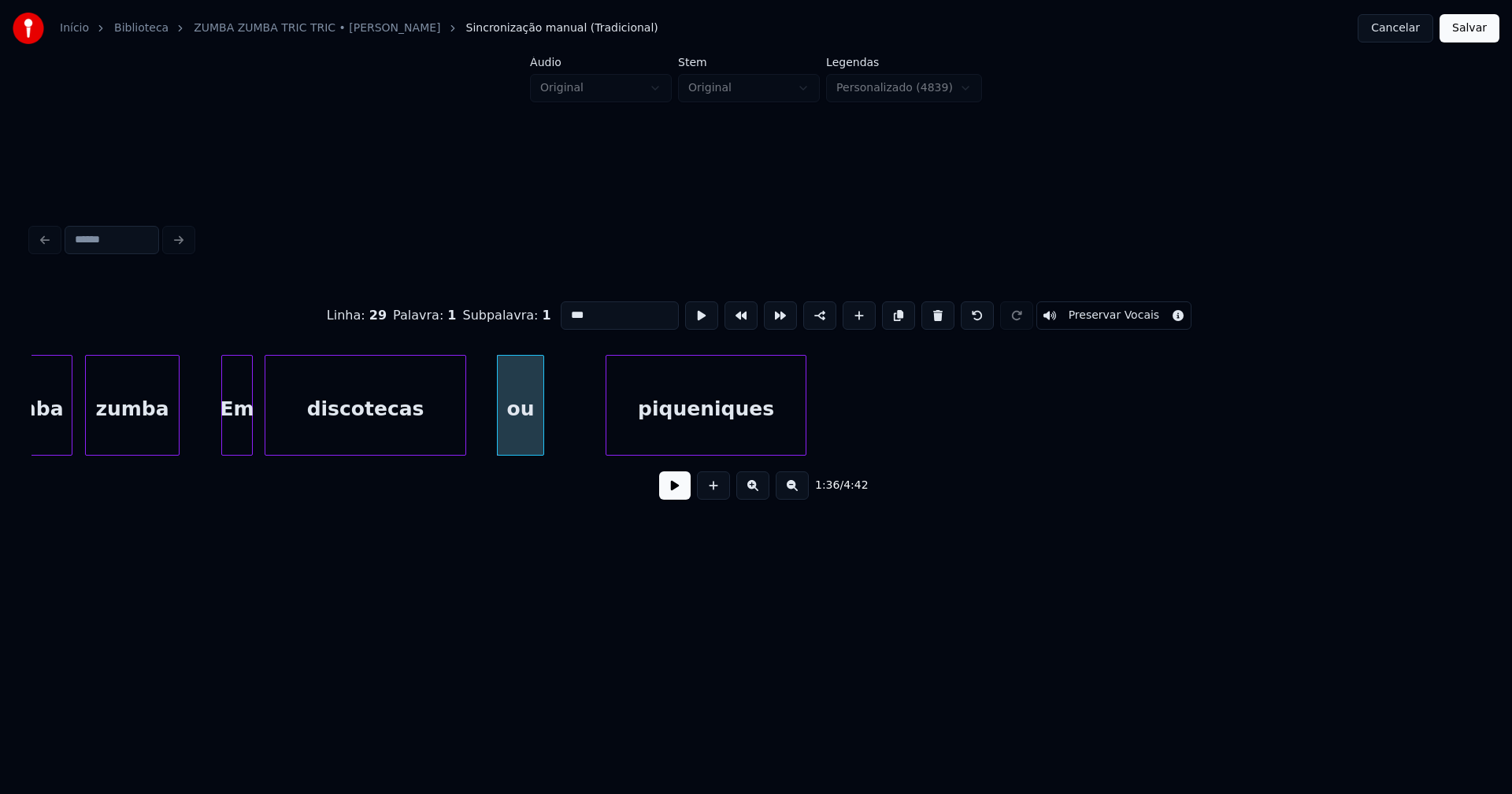
click at [541, 414] on div at bounding box center [541, 405] width 4 height 99
click at [517, 424] on div "ou" at bounding box center [520, 409] width 46 height 107
click at [921, 308] on button at bounding box center [938, 315] width 33 height 28
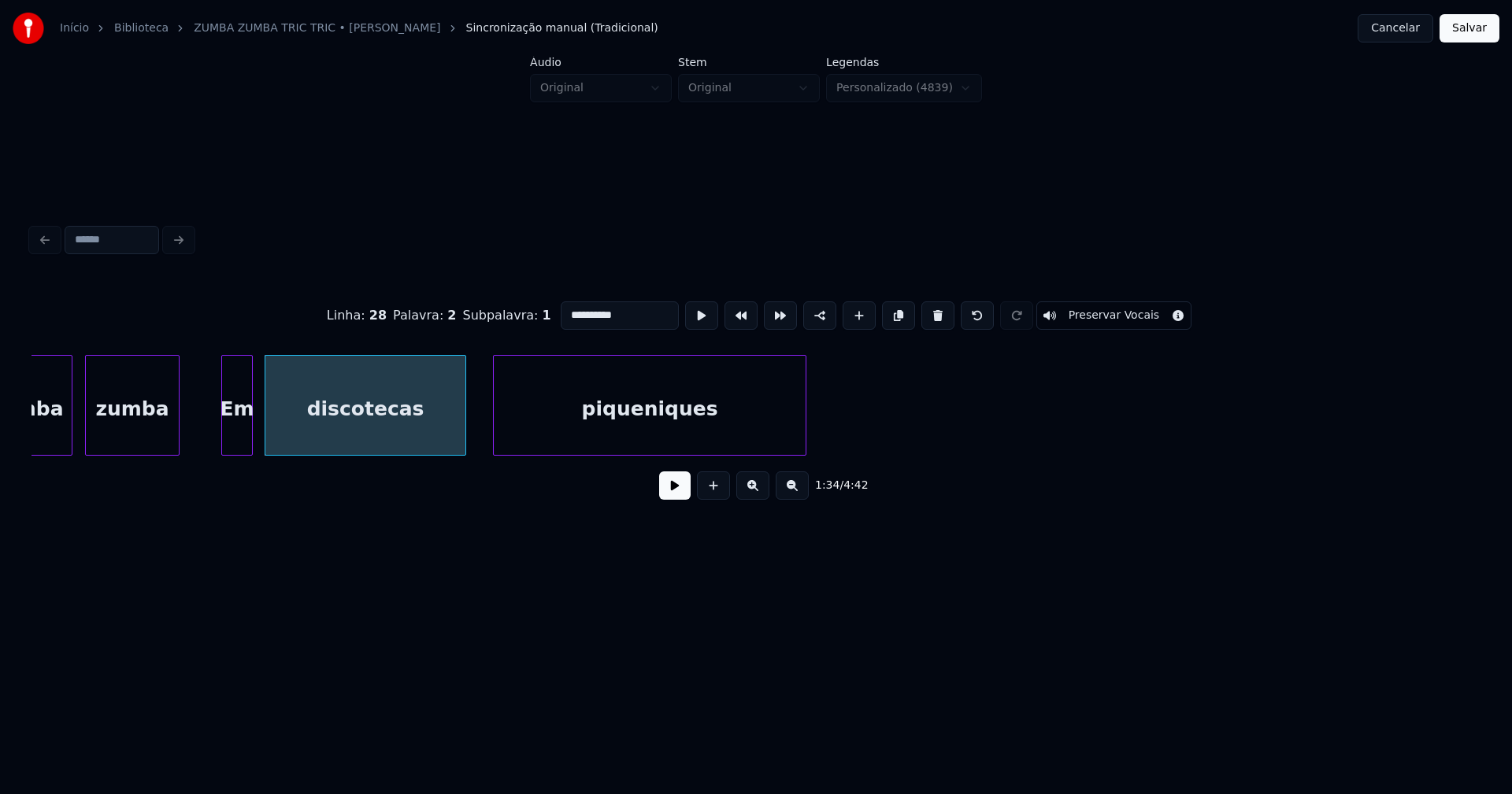
click at [496, 455] on div "Em discotecas piqueniques zumba zumba" at bounding box center [756, 405] width 1448 height 101
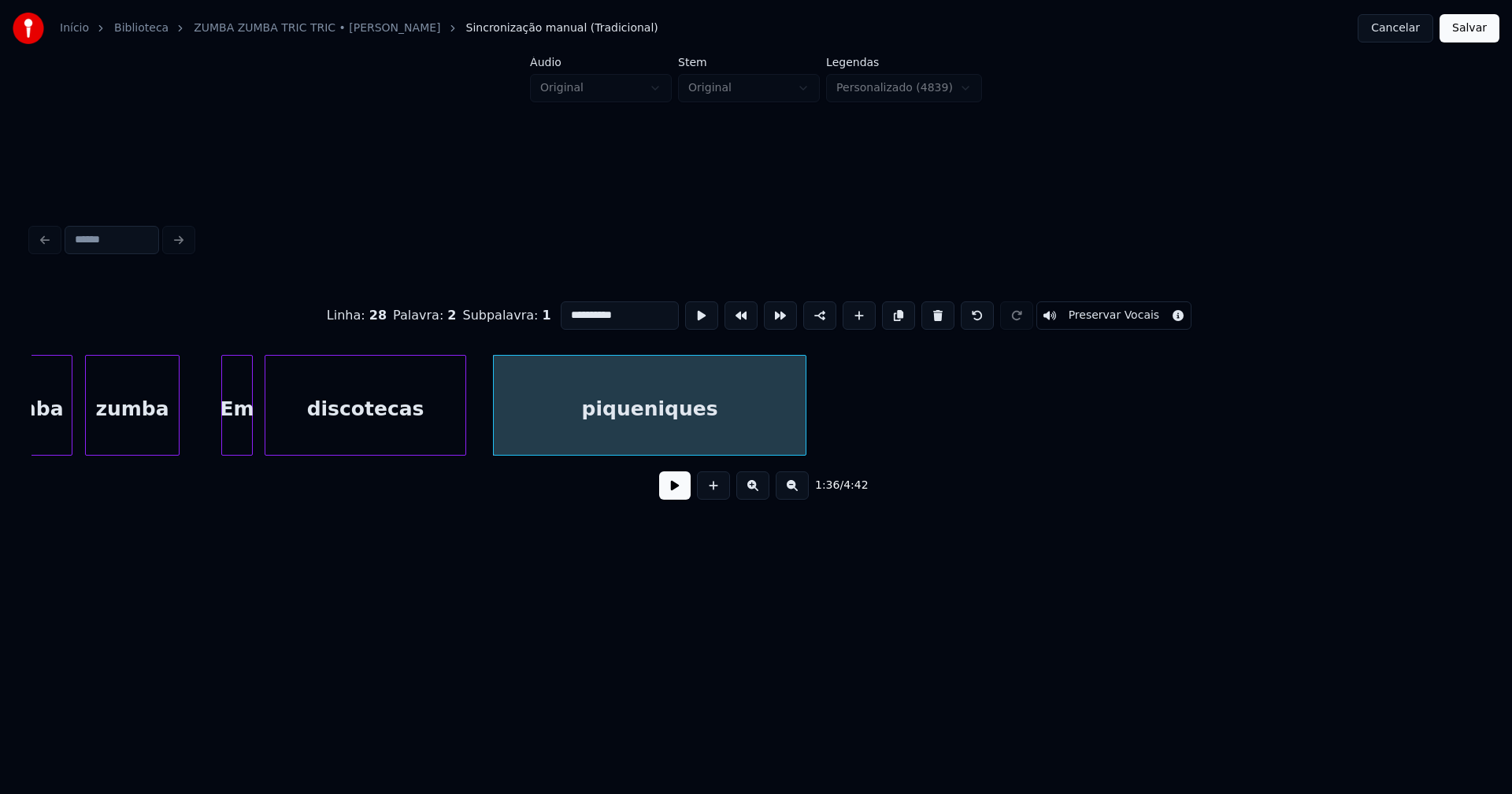
drag, startPoint x: 618, startPoint y: 315, endPoint x: 538, endPoint y: 320, distance: 80.2
click at [538, 320] on div "**********" at bounding box center [756, 316] width 1448 height 79
click at [579, 393] on div "piqueniques" at bounding box center [649, 409] width 312 height 107
click at [560, 310] on input "**********" at bounding box center [619, 315] width 118 height 28
click at [376, 408] on div "ou em" at bounding box center [365, 409] width 200 height 107
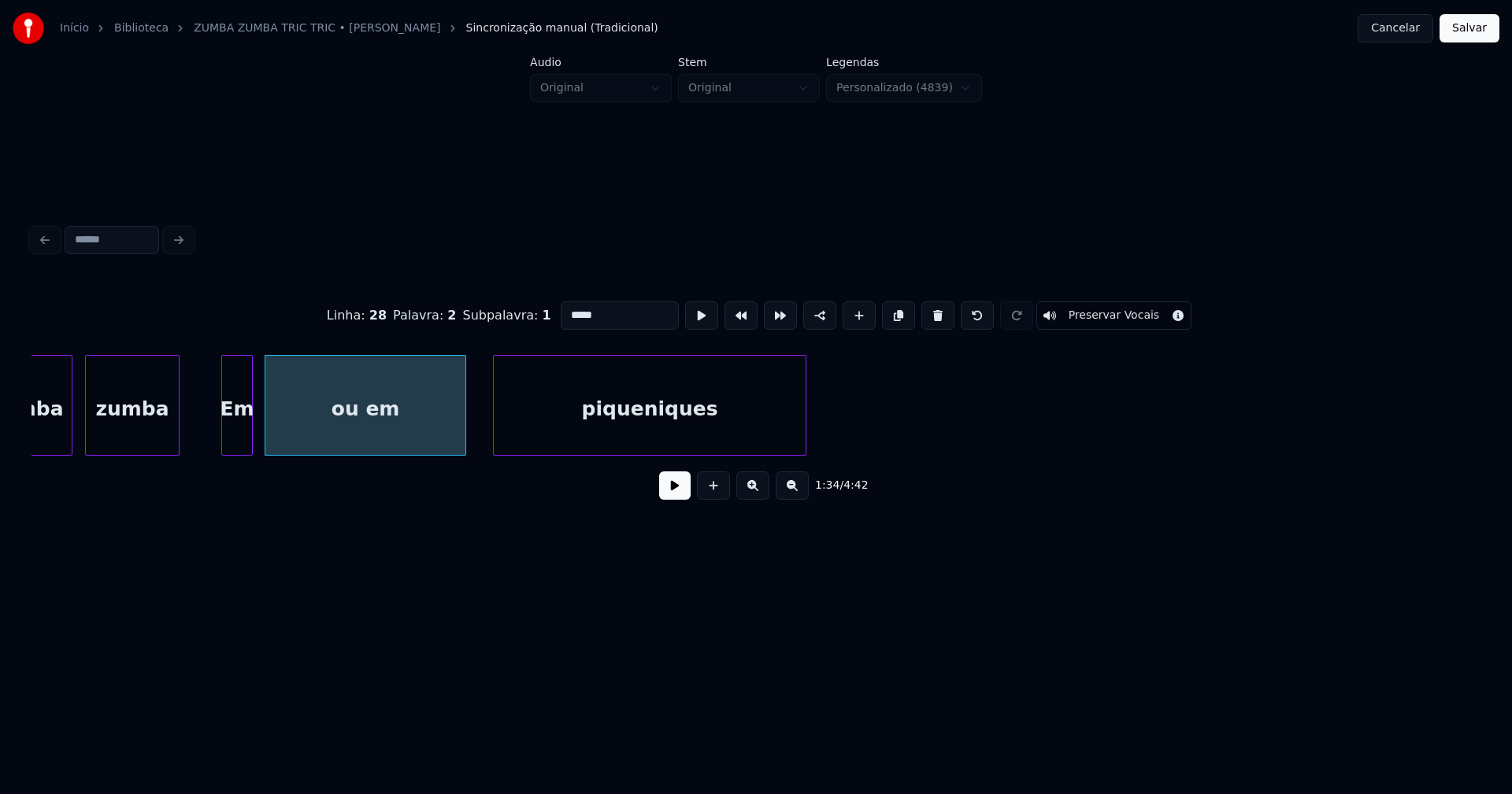
drag, startPoint x: 597, startPoint y: 311, endPoint x: 443, endPoint y: 316, distance: 154.1
click at [443, 316] on div "Linha : 28 Palavra : 2 Subpalavra : 1 ***** Preservar Vocais" at bounding box center [756, 316] width 1448 height 79
click at [590, 414] on div "piqueniques" at bounding box center [649, 409] width 312 height 107
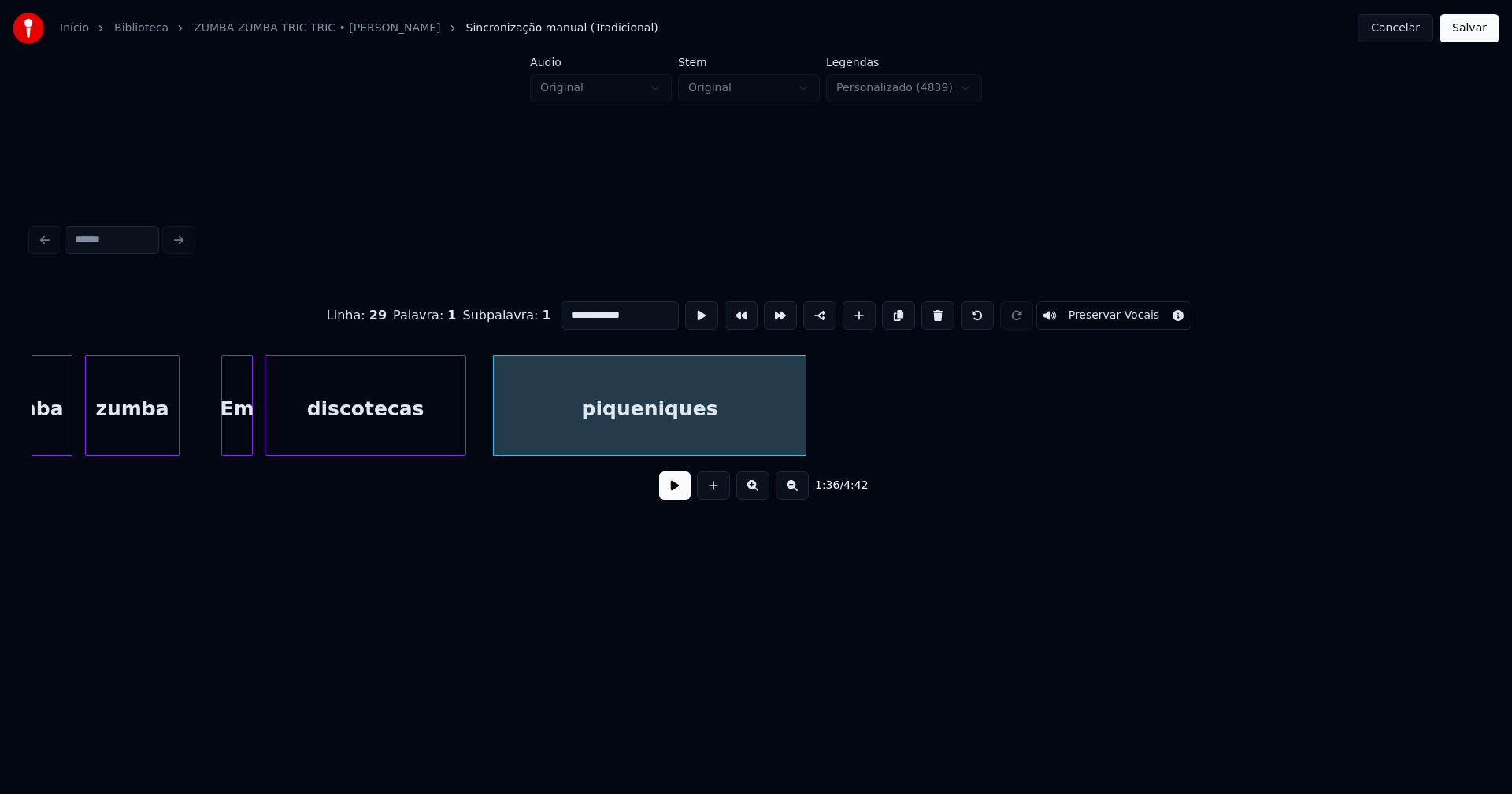
click at [560, 308] on input "**********" at bounding box center [619, 315] width 118 height 28
type input "**********"
click at [1469, 22] on button "Salvar" at bounding box center [1470, 27] width 60 height 28
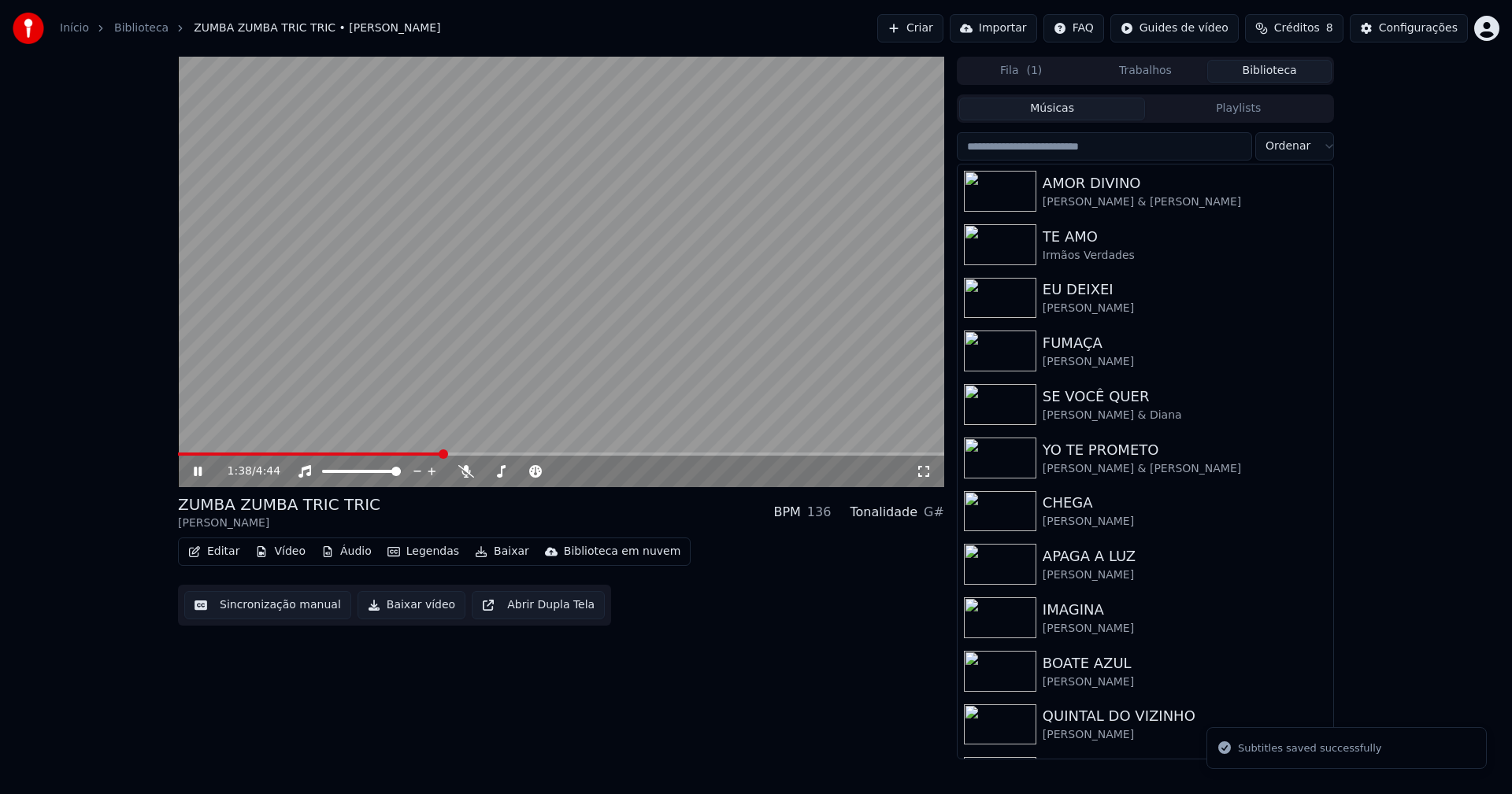
click at [443, 455] on span at bounding box center [560, 455] width 766 height 3
click at [399, 455] on span at bounding box center [313, 455] width 270 height 3
click at [201, 474] on icon at bounding box center [197, 471] width 8 height 9
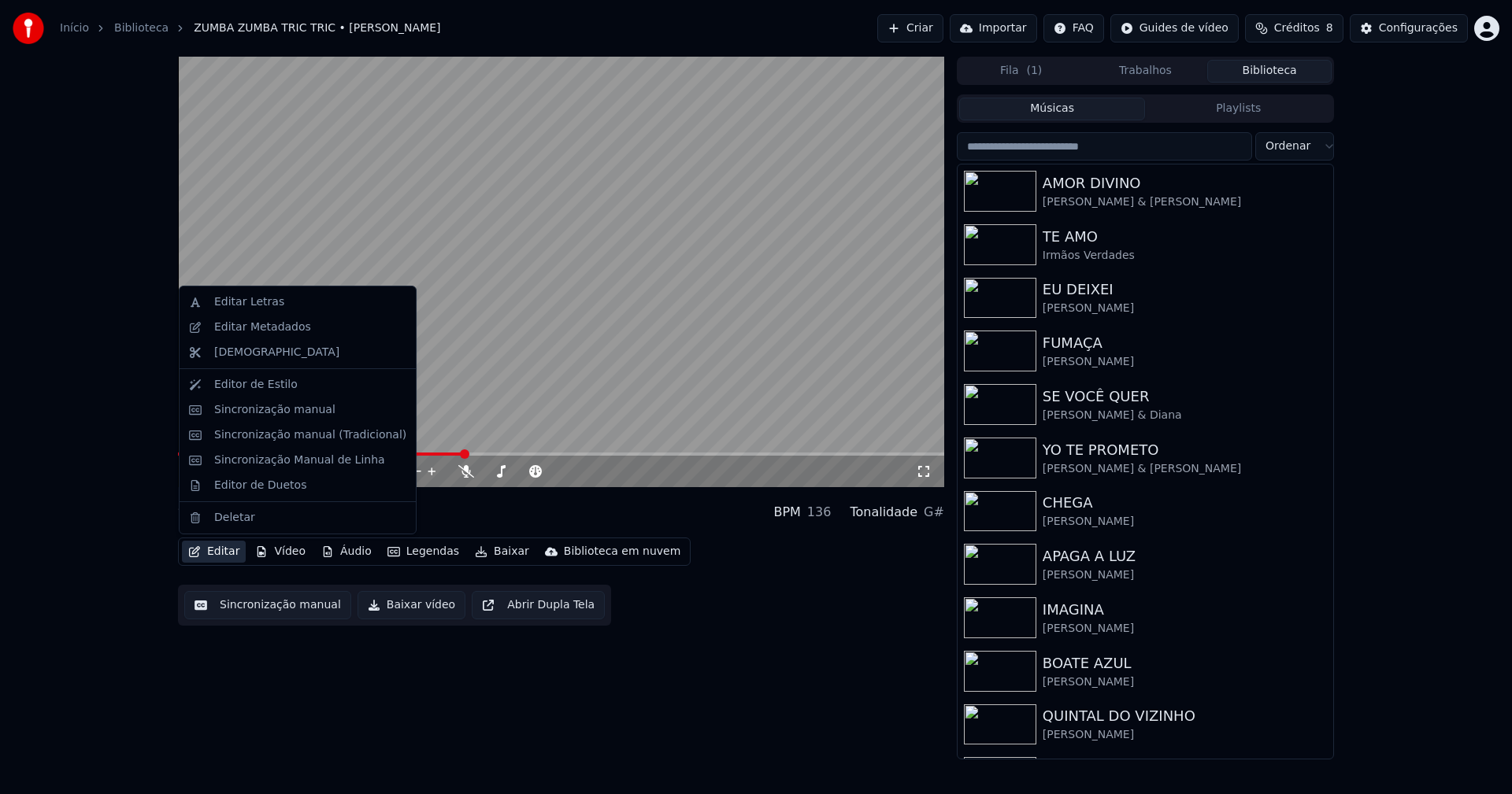
click at [221, 553] on button "Editar" at bounding box center [214, 552] width 64 height 22
click at [252, 308] on div "Editar Letras" at bounding box center [249, 302] width 70 height 15
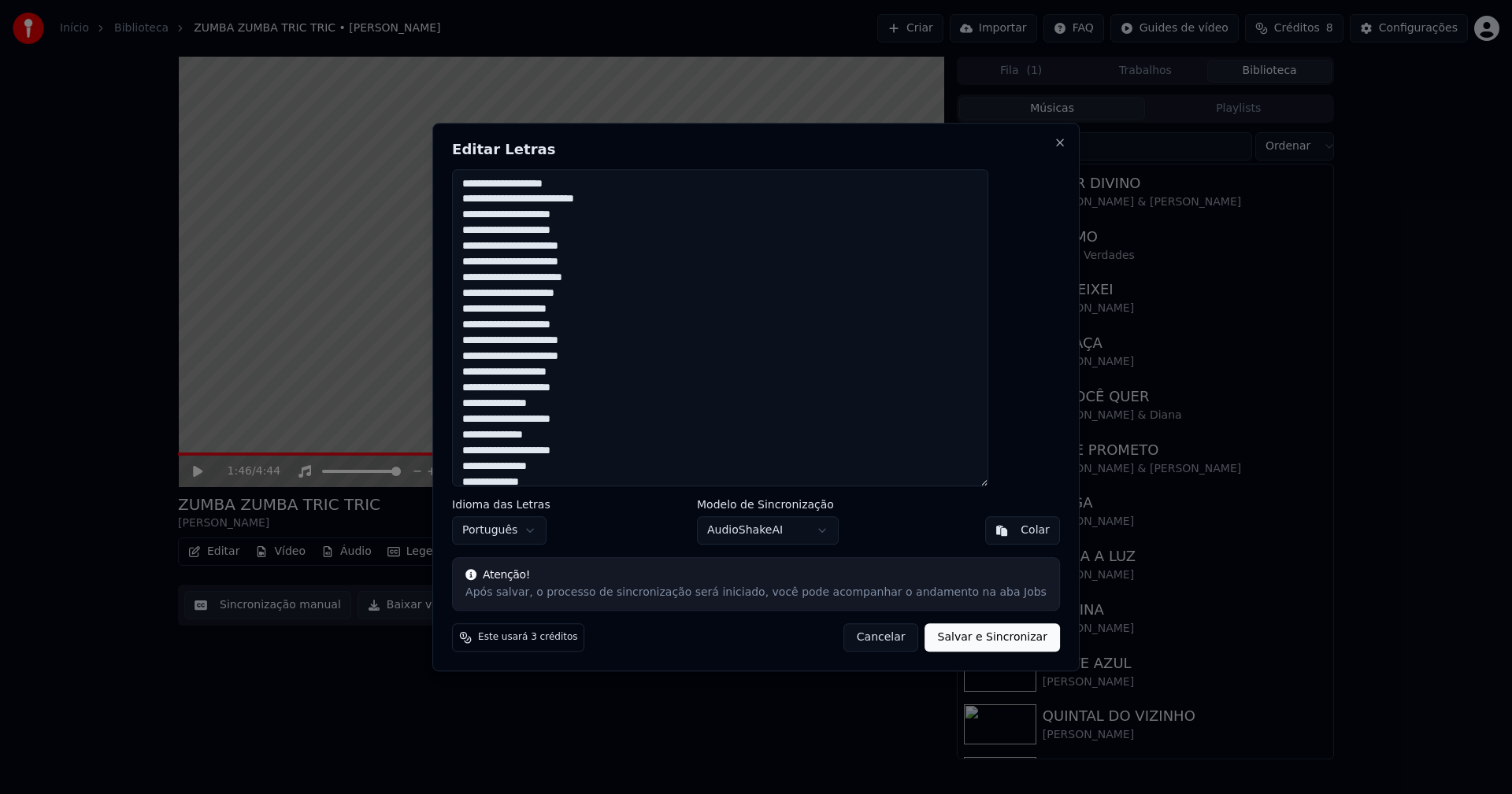
click at [560, 324] on textarea at bounding box center [720, 328] width 536 height 318
click at [579, 356] on textarea at bounding box center [720, 328] width 536 height 318
click at [552, 404] on textarea at bounding box center [720, 328] width 536 height 318
click at [535, 436] on textarea at bounding box center [720, 328] width 536 height 318
click at [537, 433] on textarea at bounding box center [720, 328] width 536 height 318
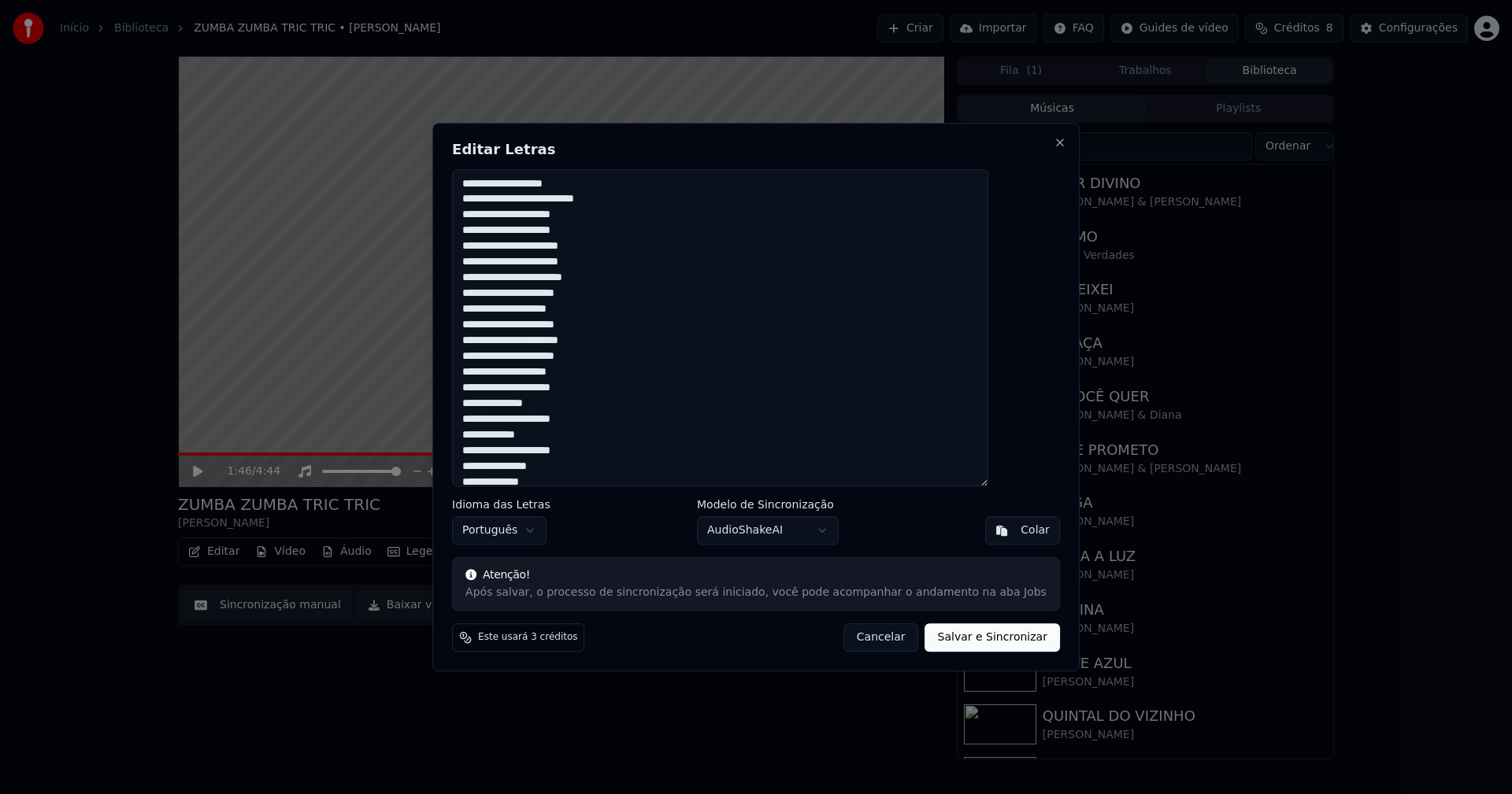
click at [552, 466] on textarea at bounding box center [720, 328] width 536 height 318
click at [551, 450] on textarea at bounding box center [720, 328] width 536 height 318
click at [533, 406] on textarea at bounding box center [720, 328] width 536 height 318
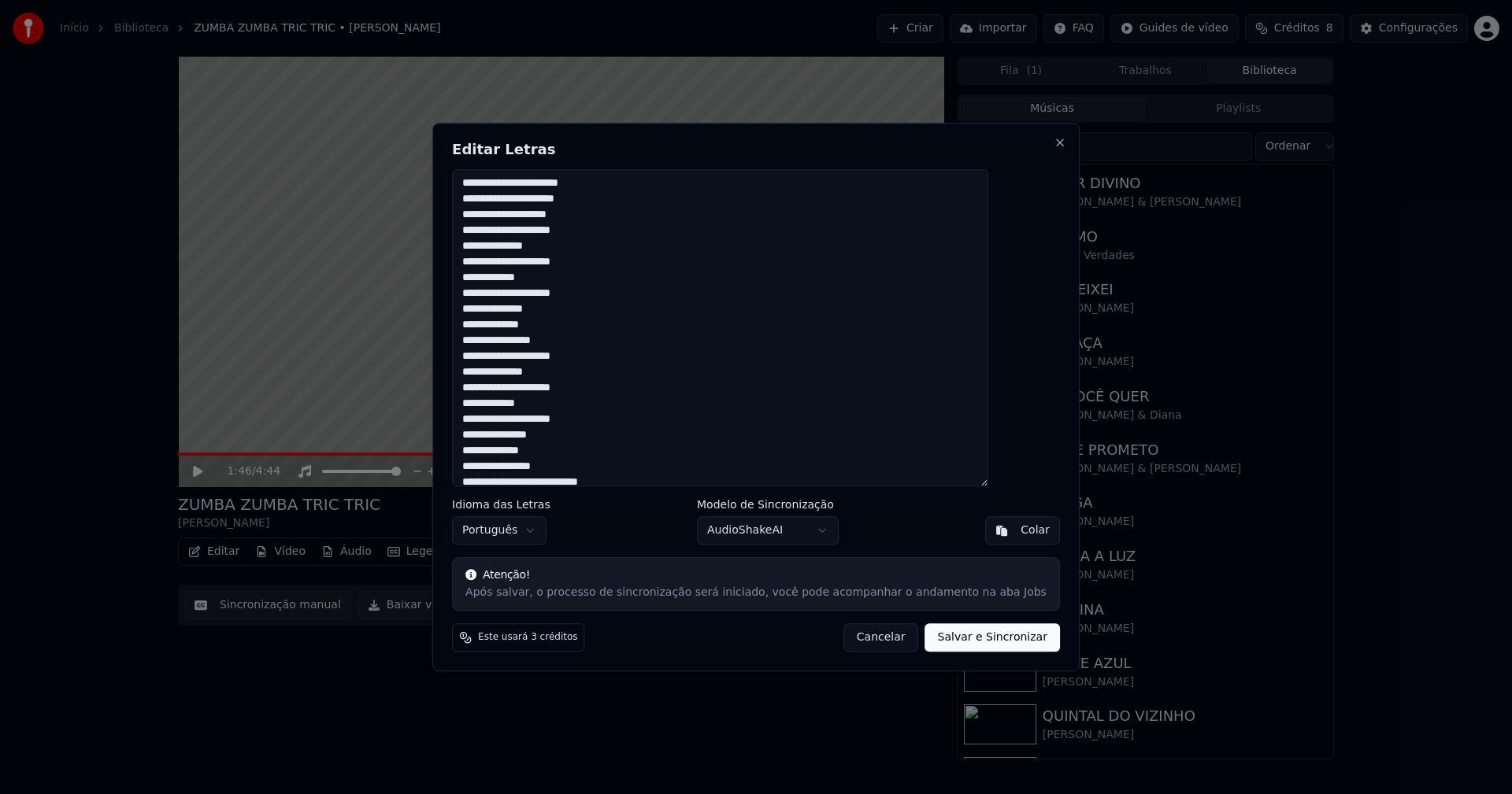
click at [504, 406] on textarea at bounding box center [720, 328] width 536 height 318
click at [551, 436] on textarea at bounding box center [720, 328] width 536 height 318
click at [586, 449] on textarea at bounding box center [720, 328] width 536 height 318
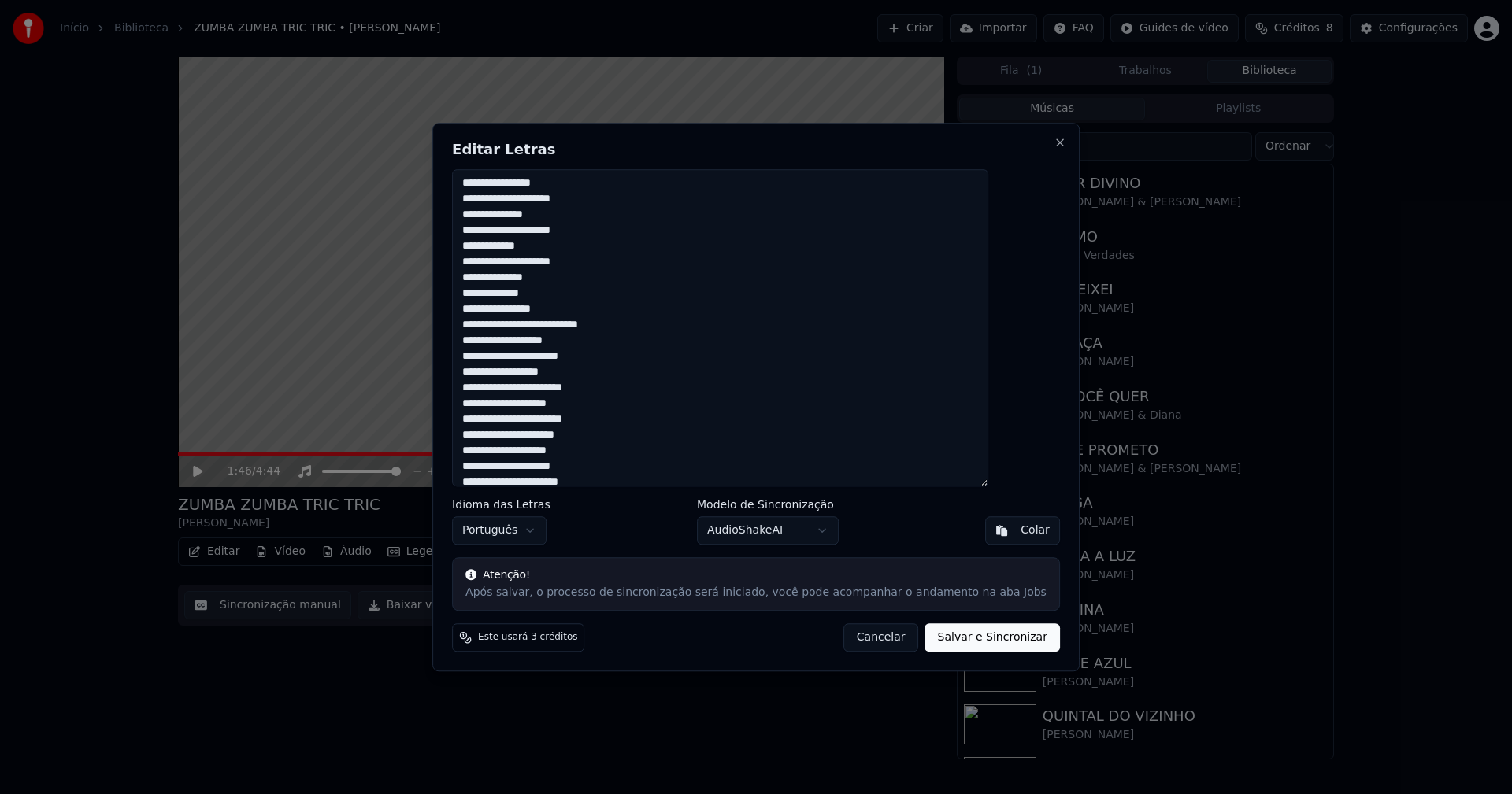
click at [607, 389] on textarea at bounding box center [720, 328] width 536 height 318
click at [587, 437] on textarea at bounding box center [720, 328] width 536 height 318
click at [564, 388] on textarea at bounding box center [720, 328] width 536 height 318
click at [552, 465] on textarea at bounding box center [720, 328] width 536 height 318
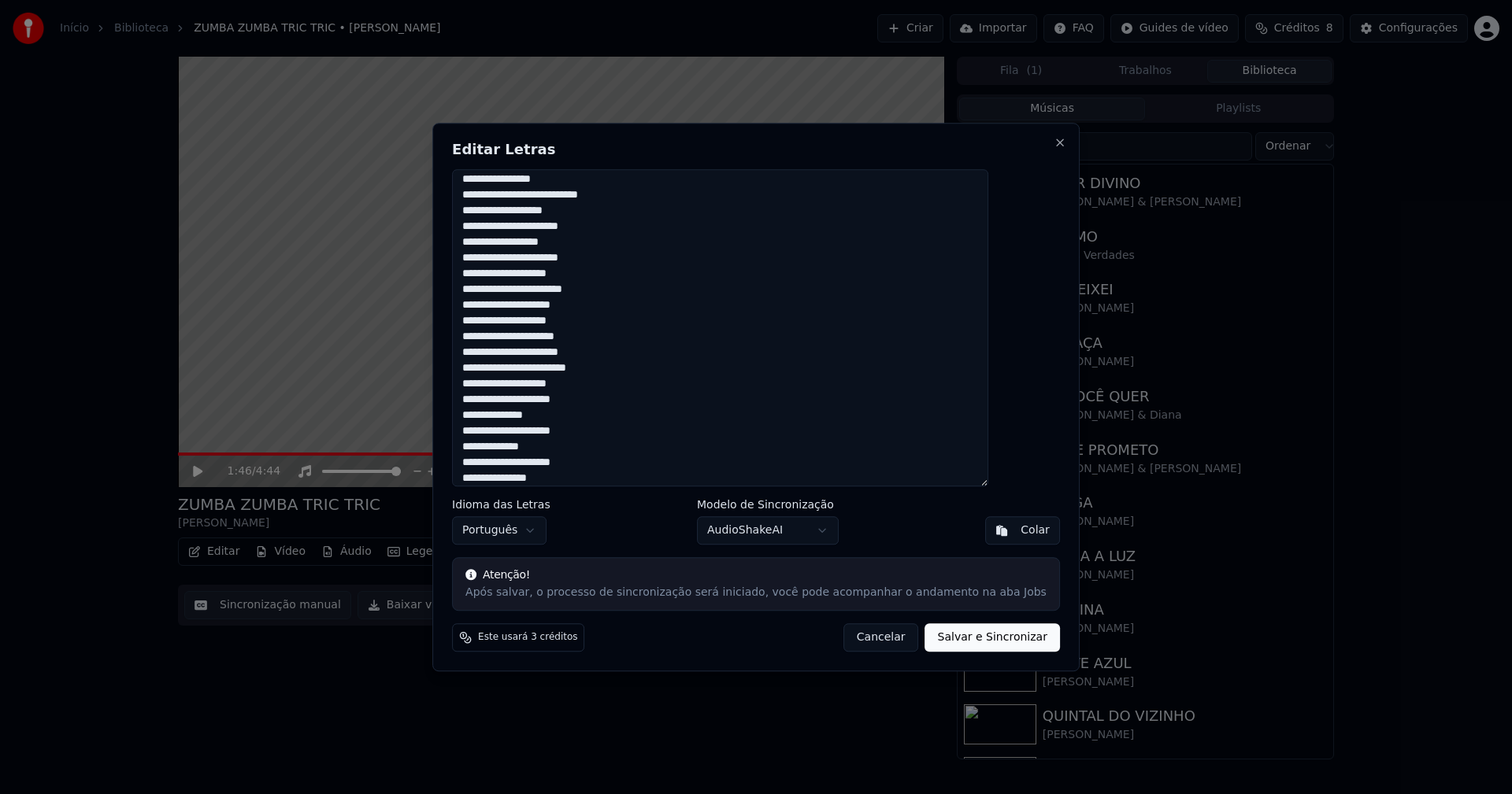
scroll to position [473, 0]
click at [534, 421] on textarea at bounding box center [720, 328] width 536 height 318
click at [552, 453] on textarea at bounding box center [720, 328] width 536 height 318
click at [551, 437] on textarea at bounding box center [720, 328] width 536 height 318
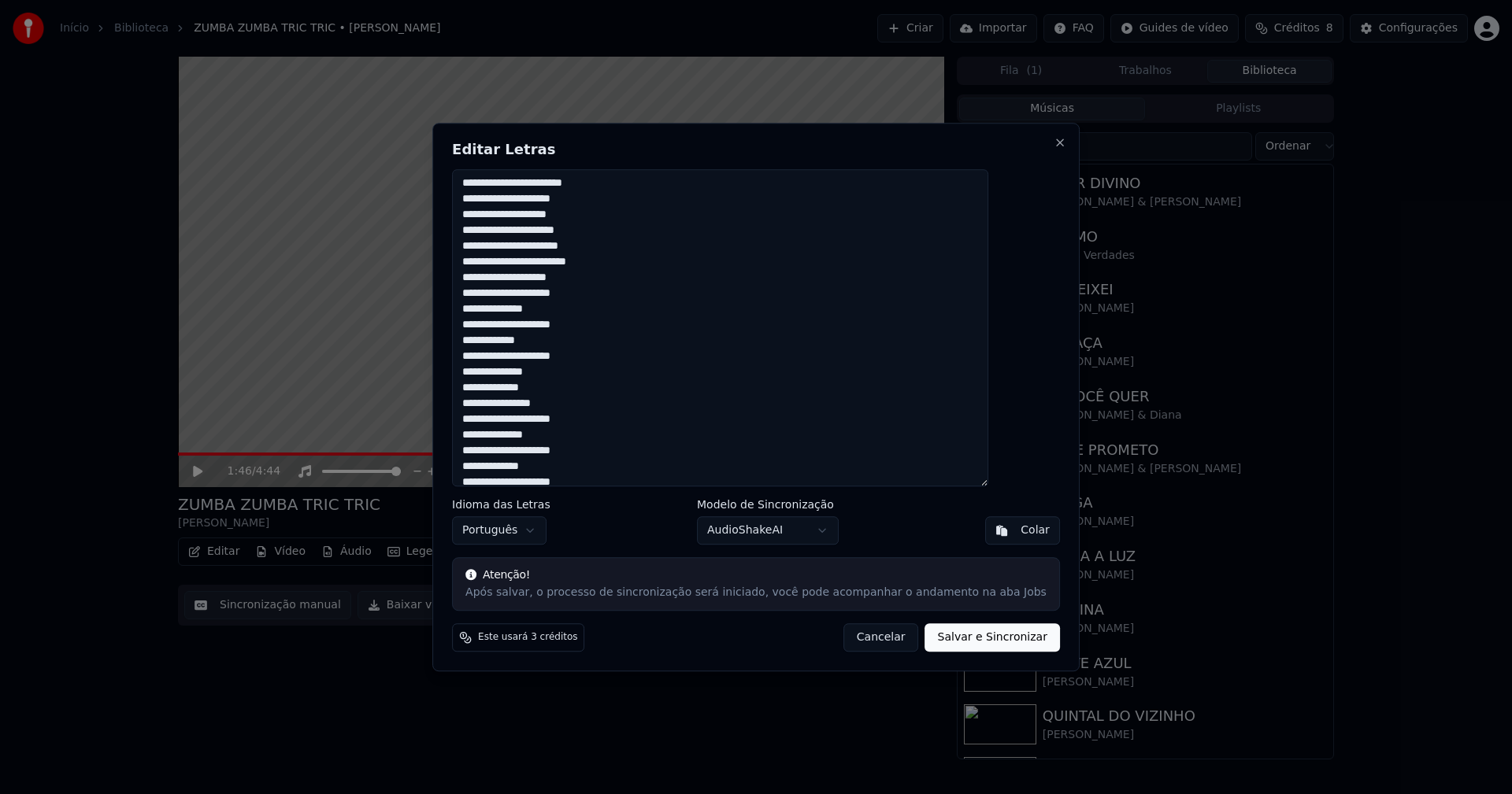
click at [536, 467] on textarea at bounding box center [720, 328] width 536 height 318
drag, startPoint x: 551, startPoint y: 420, endPoint x: 559, endPoint y: 430, distance: 12.8
click at [552, 420] on textarea at bounding box center [720, 328] width 536 height 318
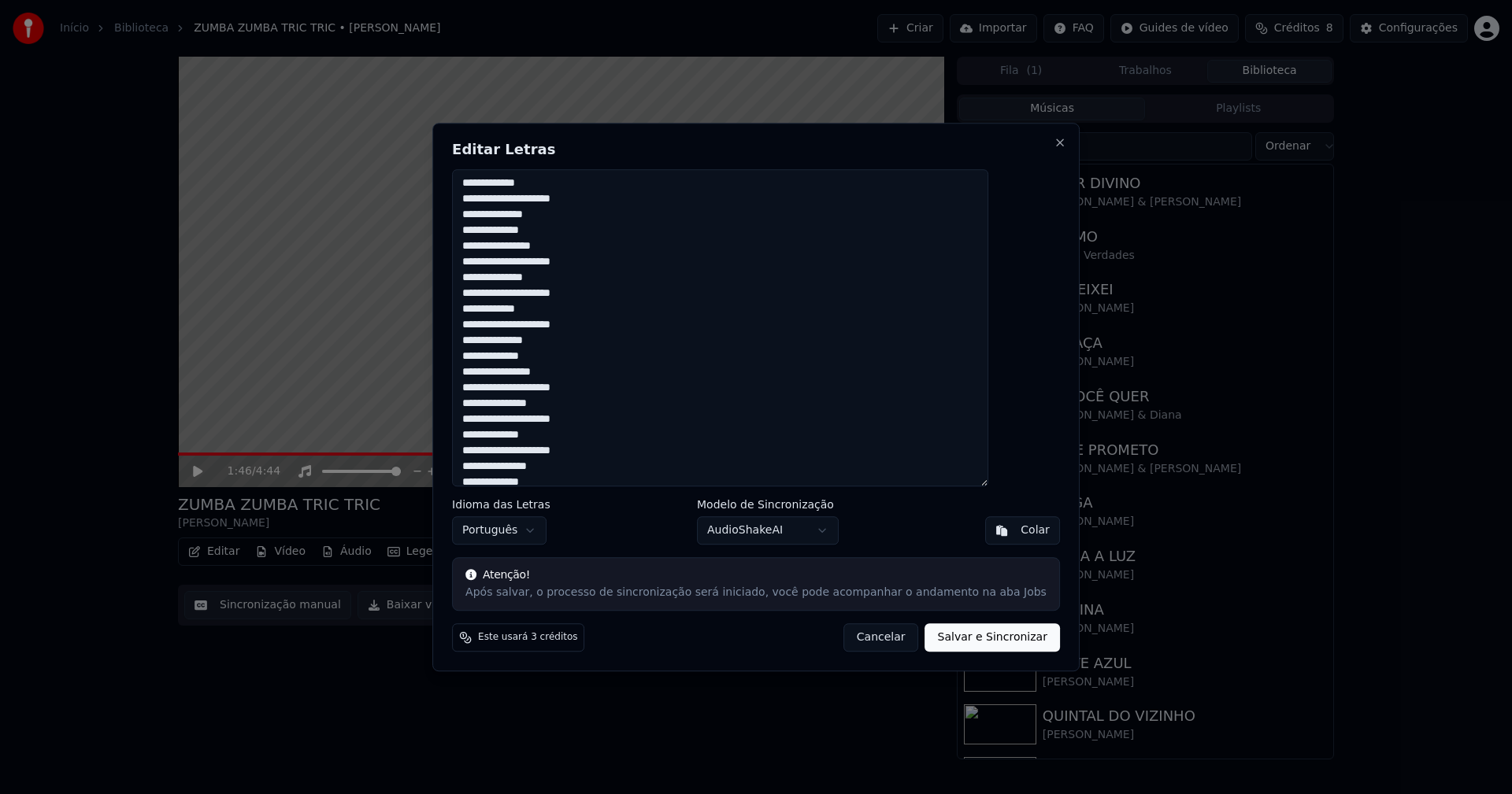
click at [552, 404] on textarea at bounding box center [720, 328] width 536 height 318
click at [535, 436] on textarea at bounding box center [720, 328] width 536 height 318
click at [554, 389] on textarea at bounding box center [720, 328] width 536 height 318
click at [552, 451] on textarea at bounding box center [720, 328] width 536 height 318
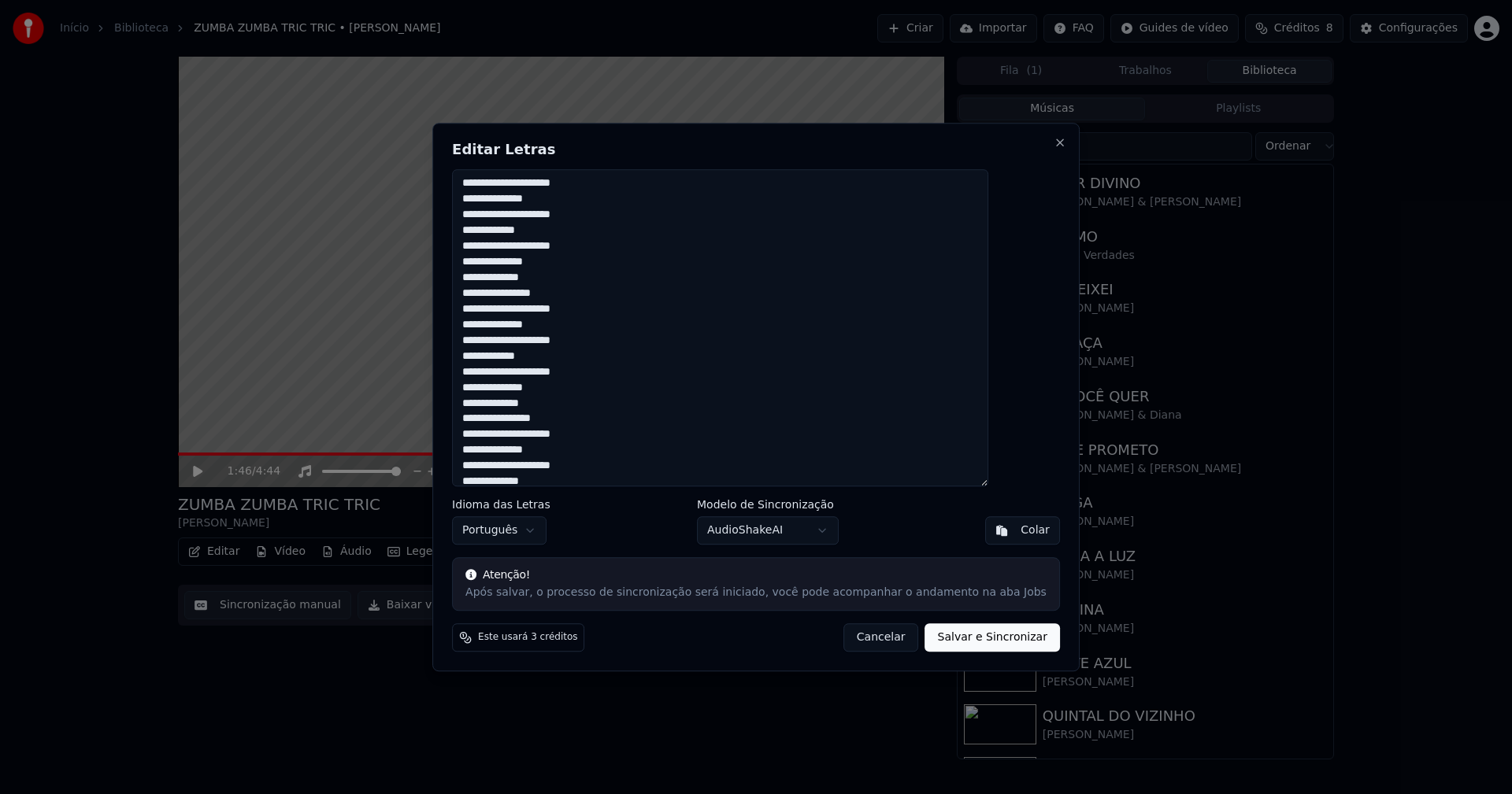
scroll to position [860, 0]
click at [535, 409] on textarea at bounding box center [720, 328] width 536 height 318
click at [552, 442] on textarea at bounding box center [720, 328] width 536 height 318
type textarea "**********"
click at [941, 641] on button "Salvar e Sincronizar" at bounding box center [992, 637] width 135 height 28
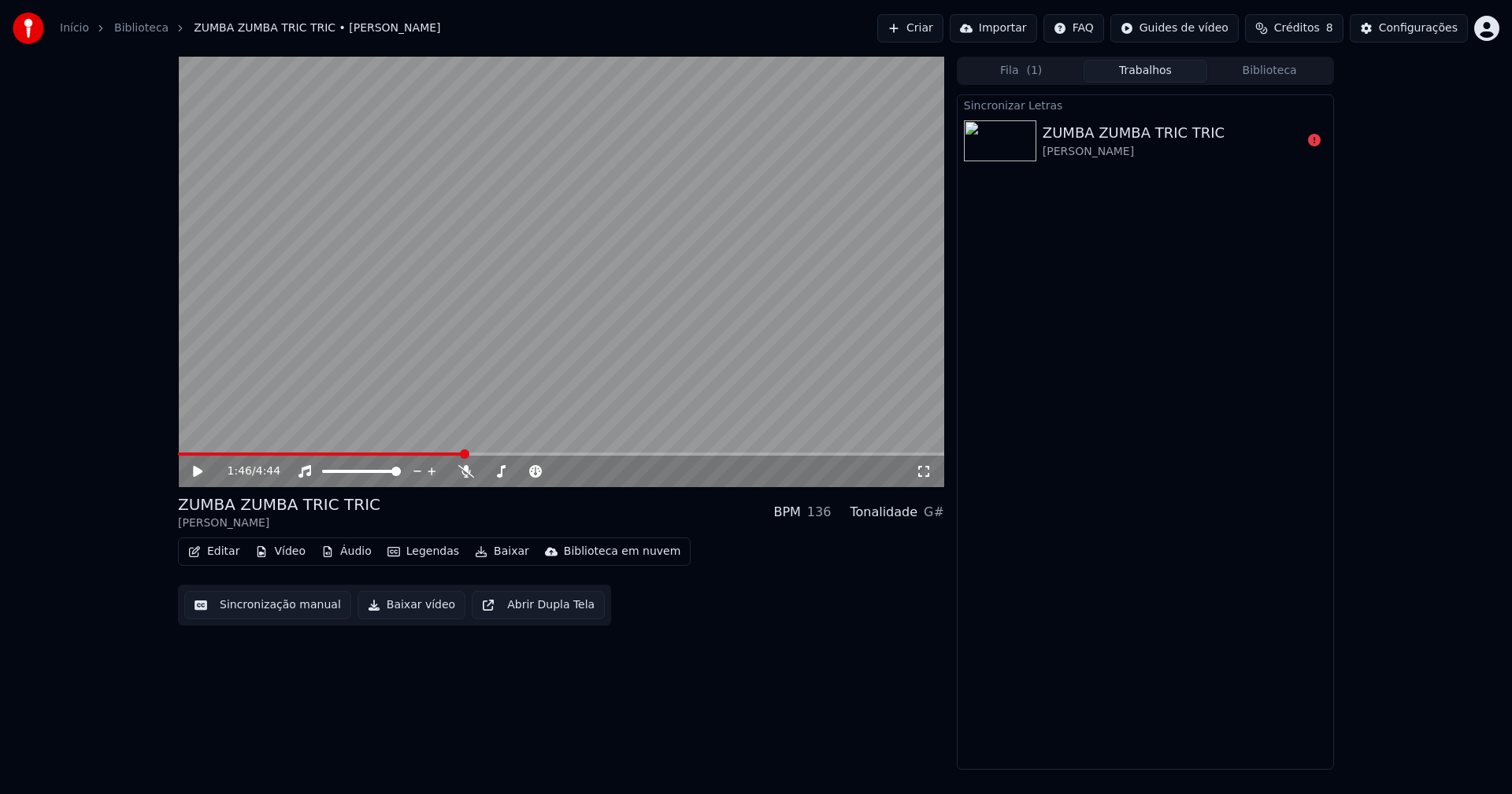
click at [395, 613] on button "Baixar vídeo" at bounding box center [411, 605] width 107 height 28
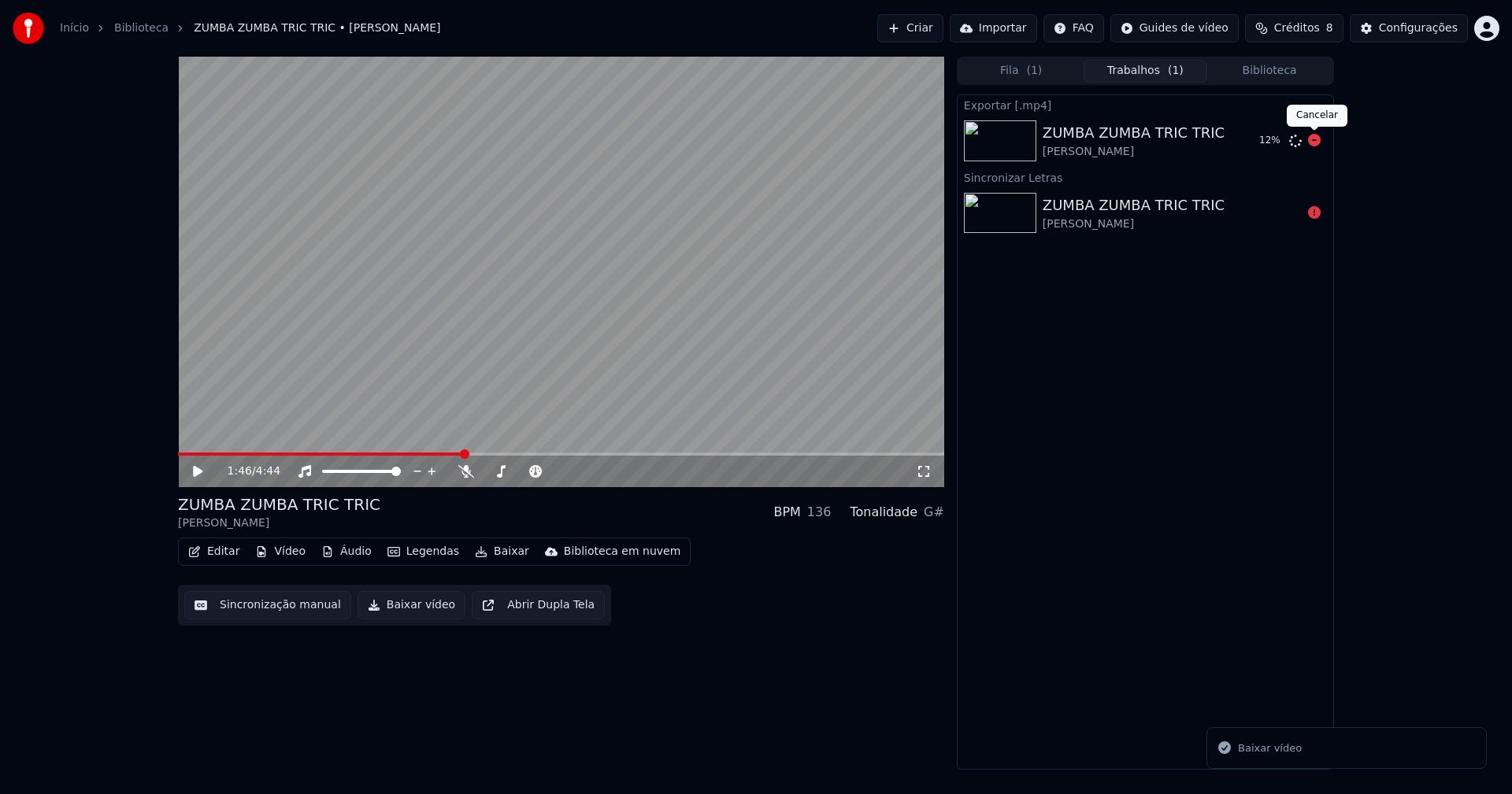
click at [1308, 145] on icon at bounding box center [1314, 140] width 13 height 13
click at [1442, 32] on div "Configurações" at bounding box center [1418, 28] width 79 height 15
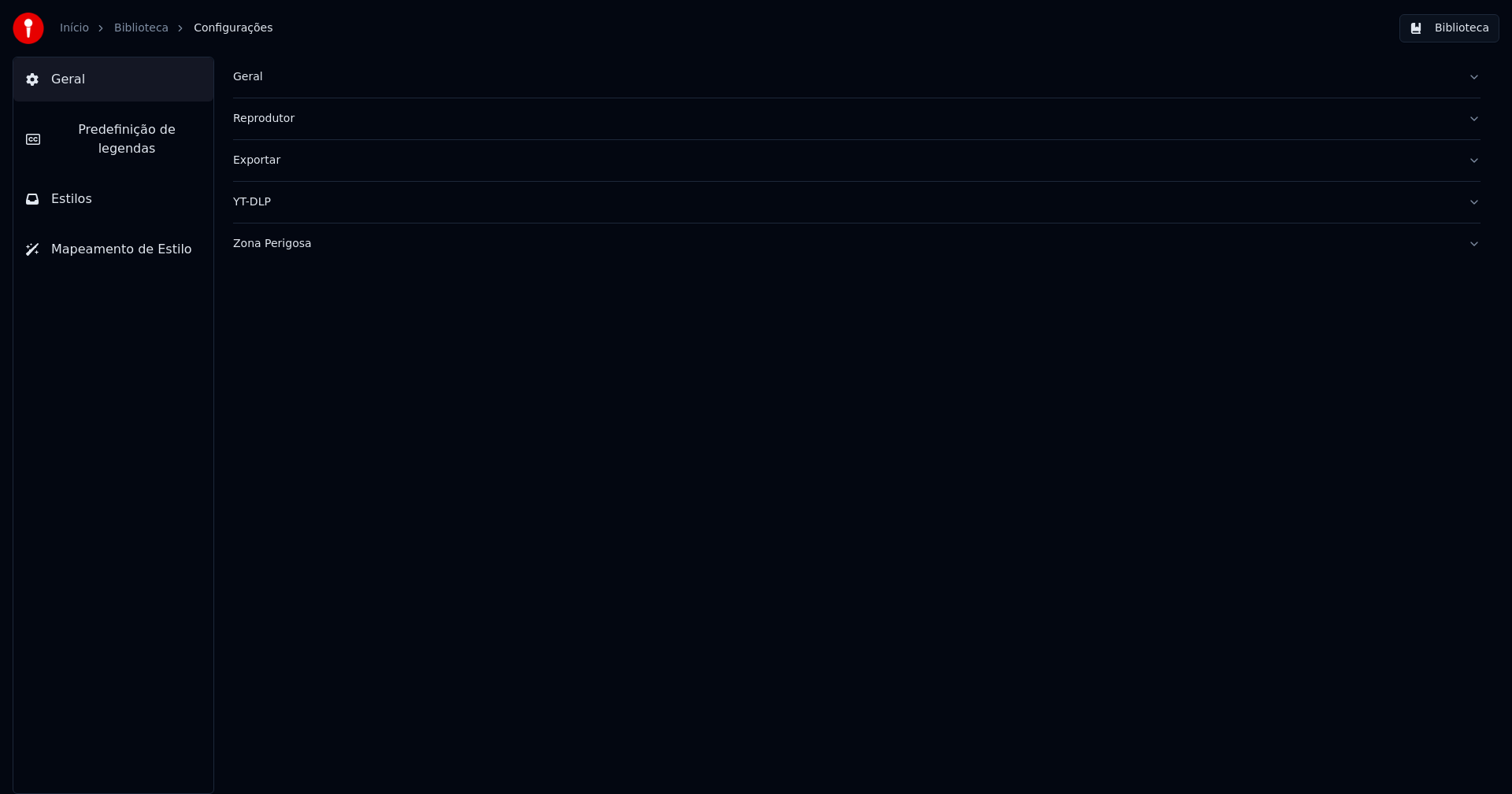
click at [276, 249] on div "Zona Perigosa" at bounding box center [844, 244] width 1222 height 15
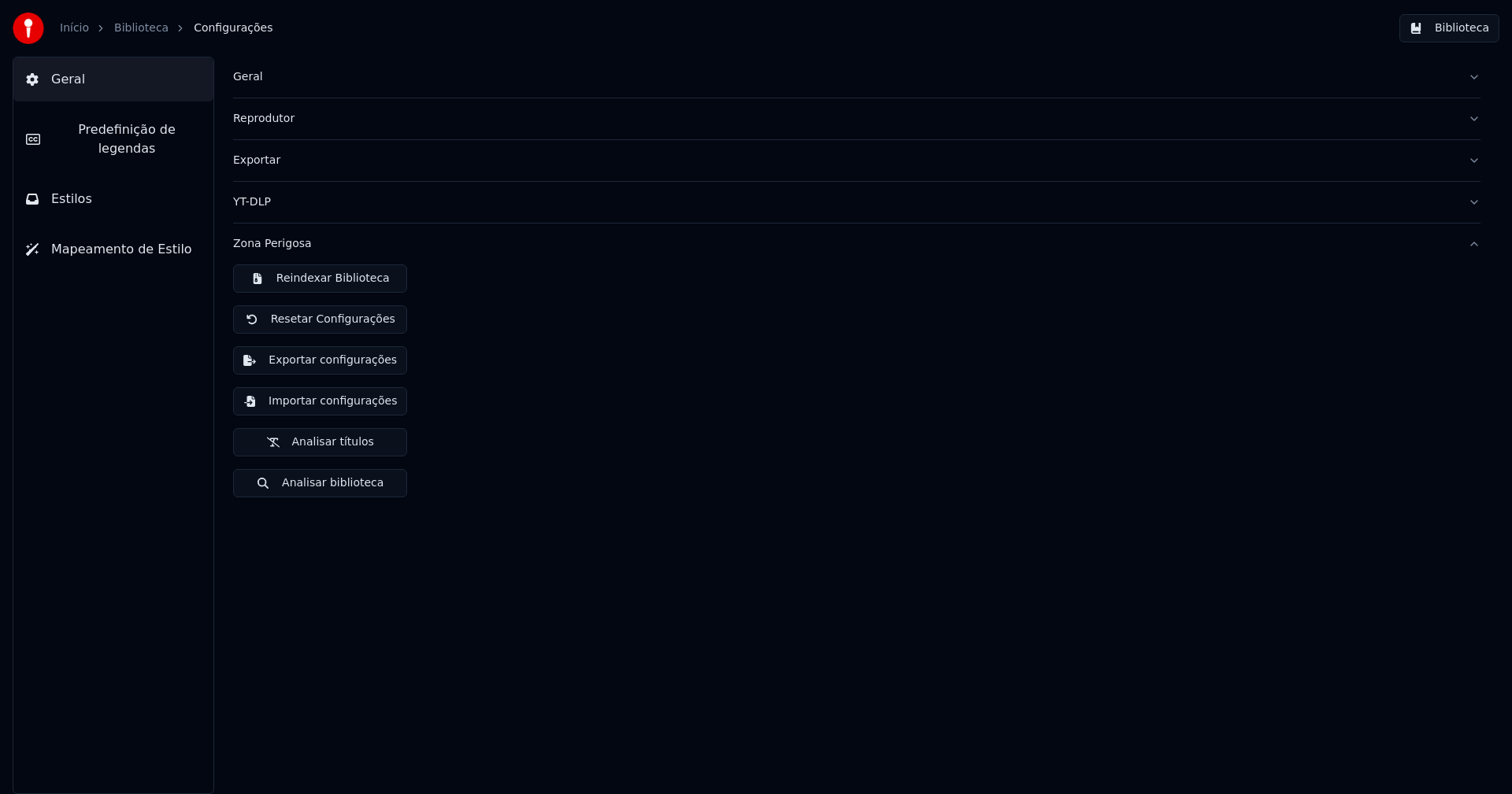
click at [331, 401] on button "Importar configurações" at bounding box center [320, 401] width 174 height 28
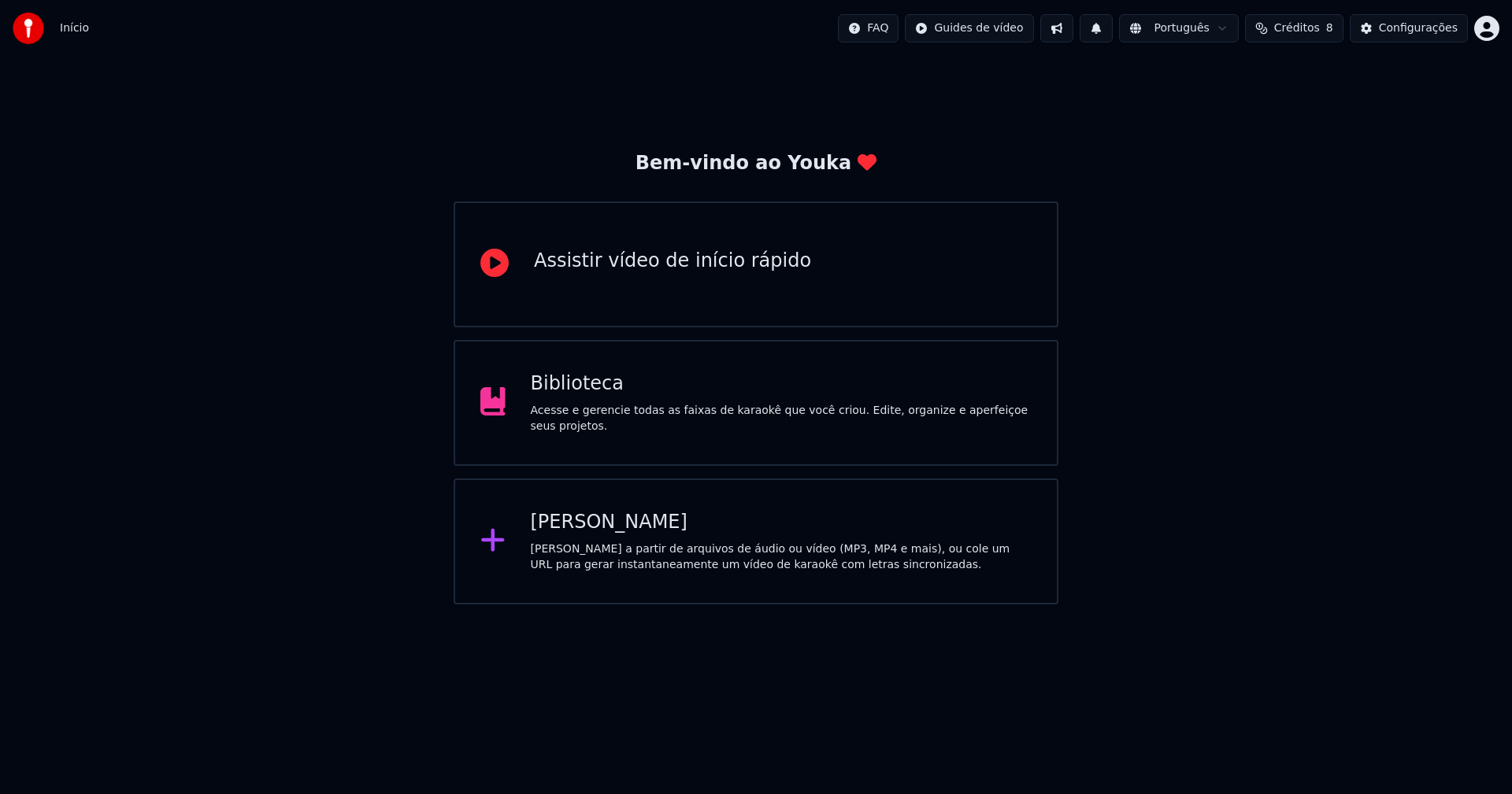
click at [592, 397] on div "Biblioteca" at bounding box center [781, 383] width 502 height 25
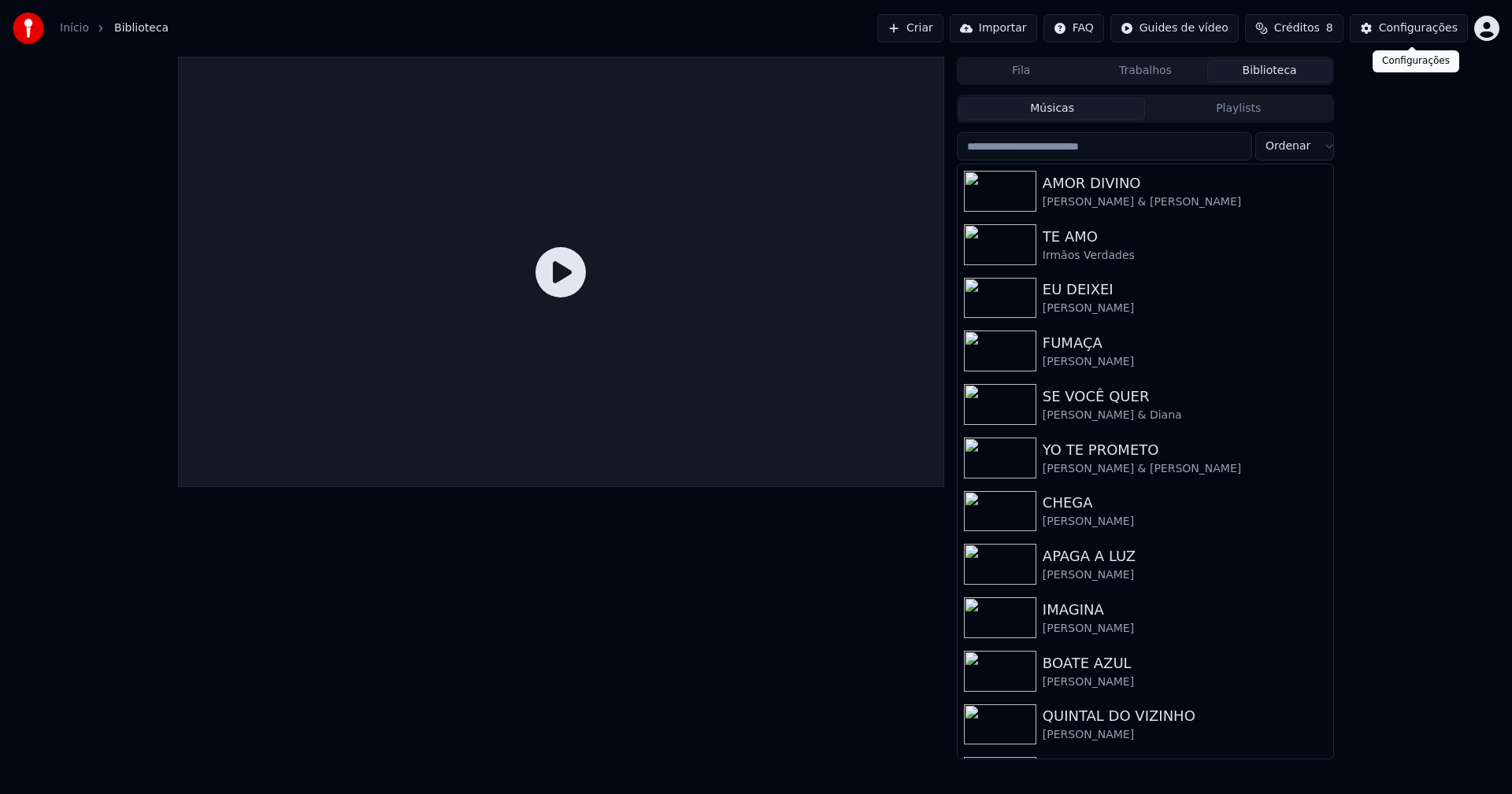
click at [1413, 27] on div "Configurações" at bounding box center [1418, 28] width 79 height 15
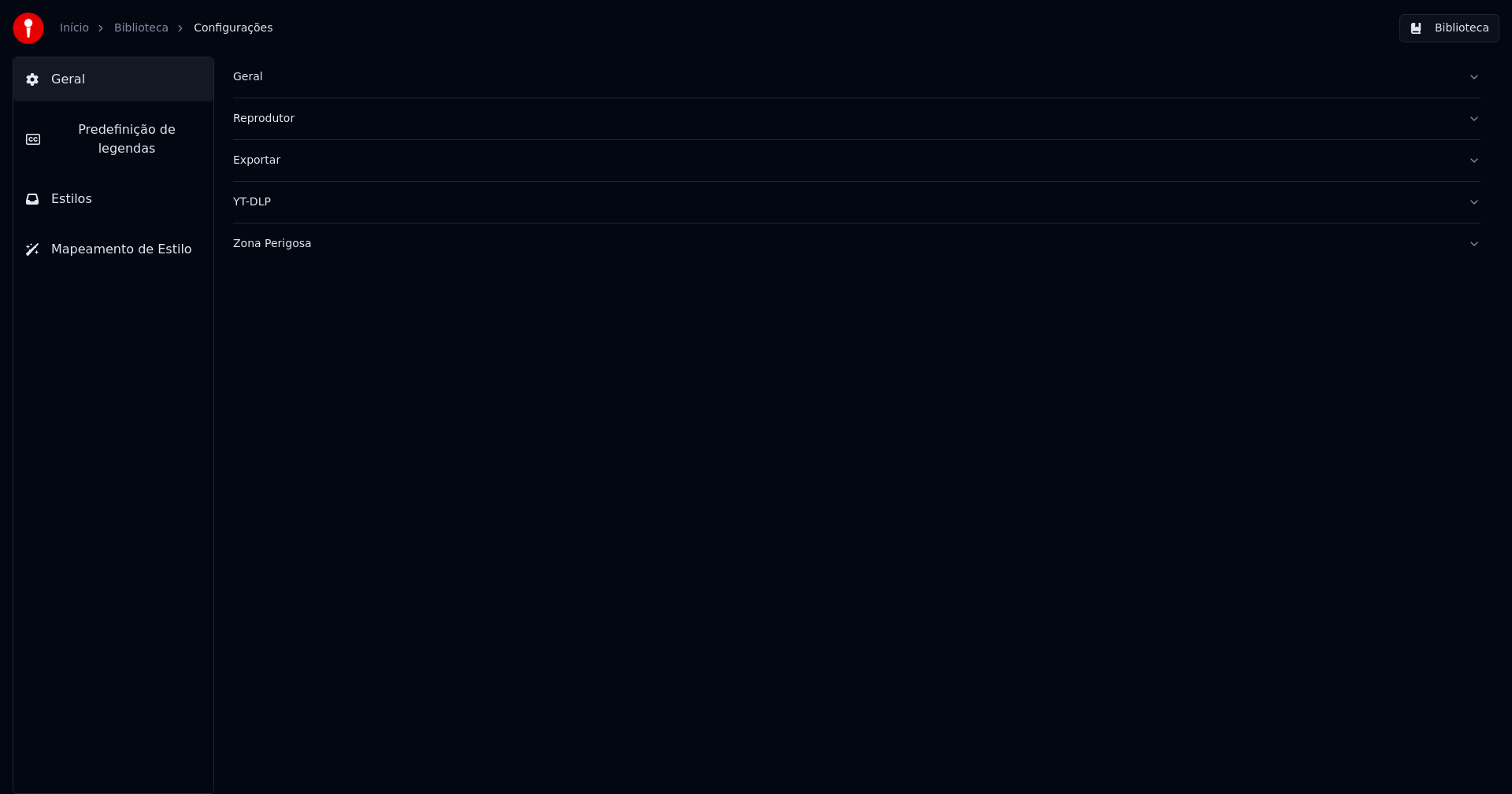
click at [260, 77] on div "Geral" at bounding box center [844, 77] width 1222 height 15
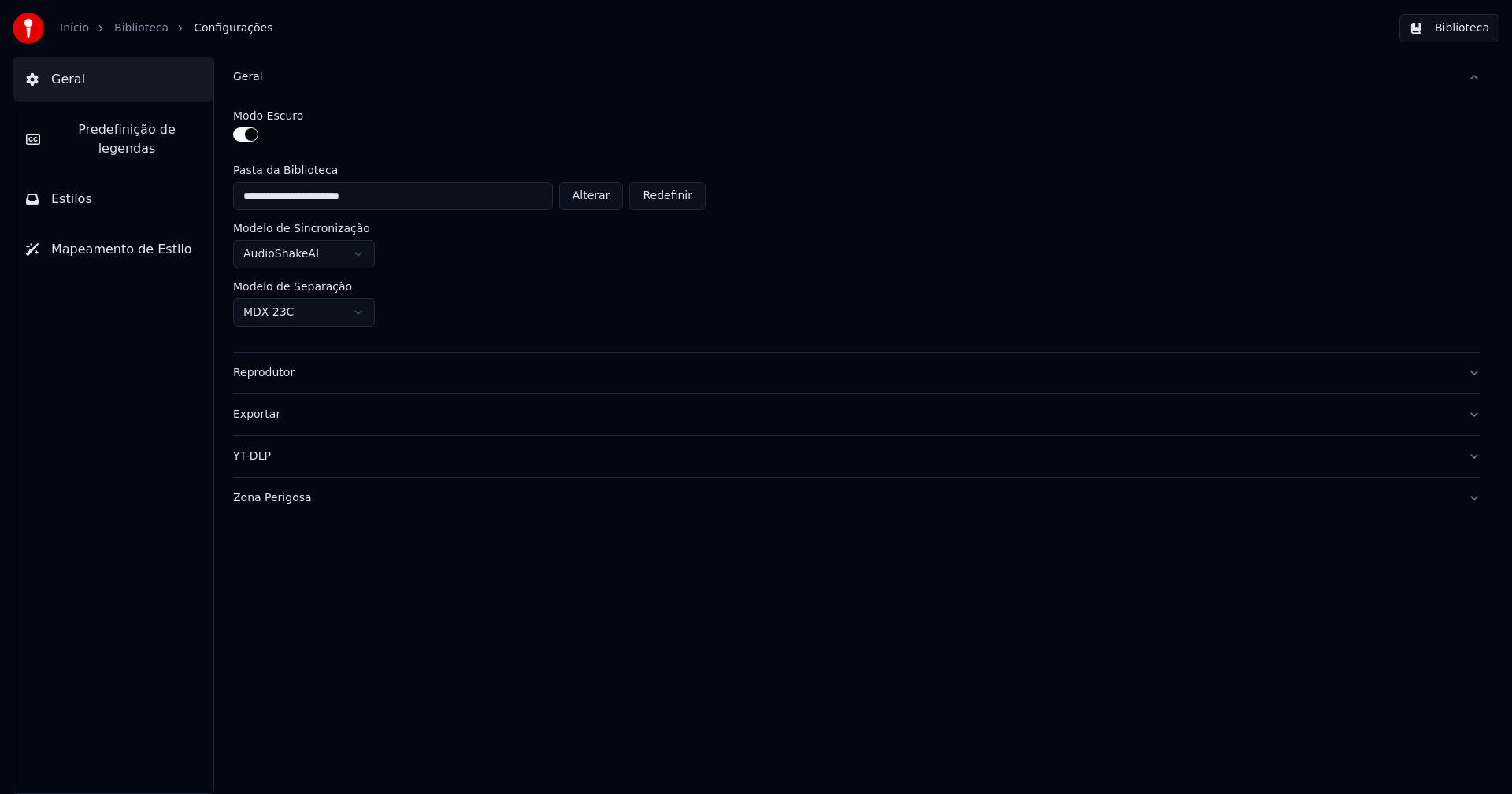
drag, startPoint x: 591, startPoint y: 203, endPoint x: 568, endPoint y: 195, distance: 24.4
click at [591, 202] on button "Alterar" at bounding box center [591, 196] width 64 height 28
drag, startPoint x: 604, startPoint y: 196, endPoint x: 621, endPoint y: 217, distance: 27.0
click at [605, 197] on button "Alterar" at bounding box center [591, 196] width 64 height 28
type input "**********"
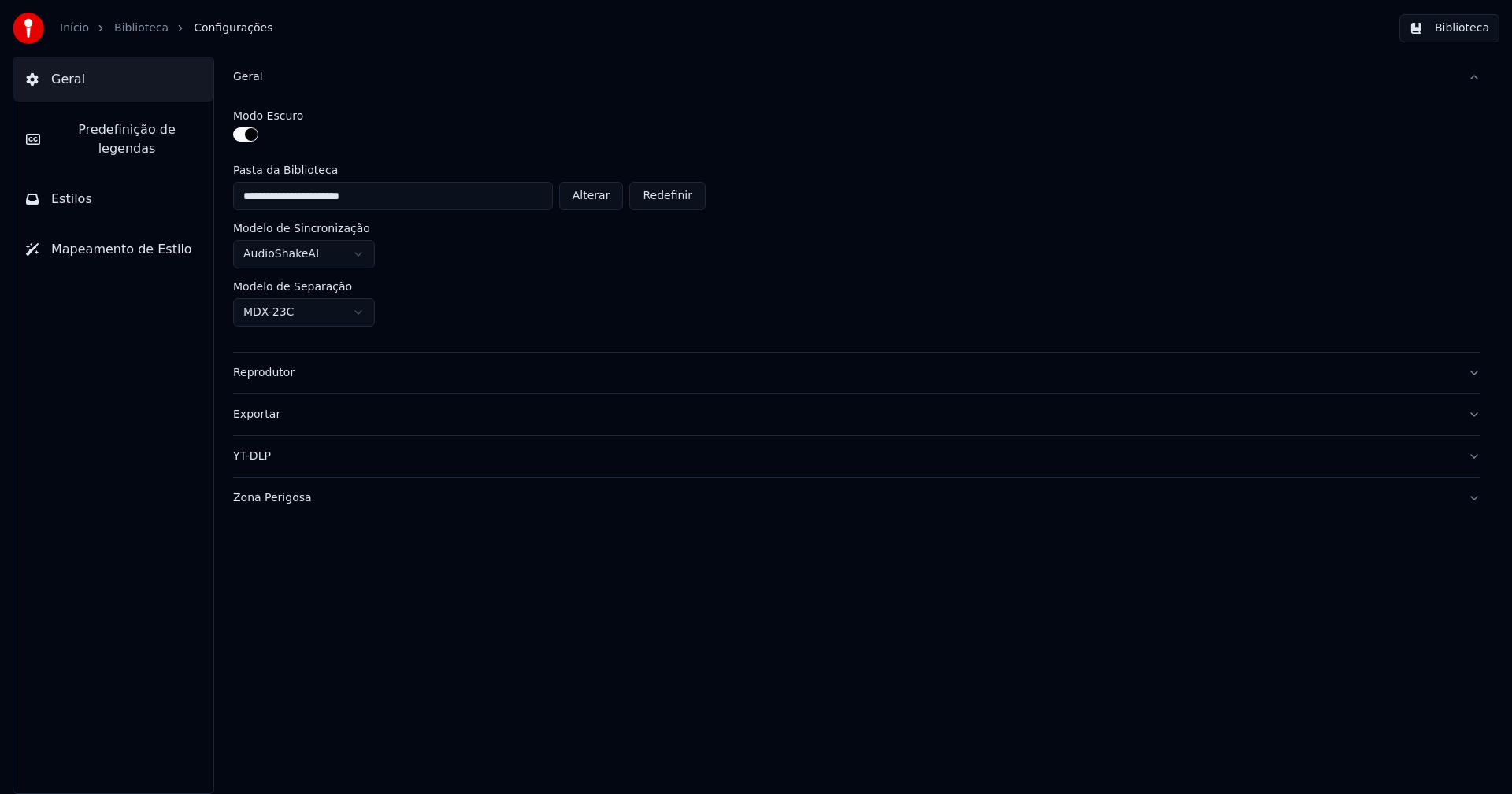
click at [1448, 23] on button "Biblioteca" at bounding box center [1449, 27] width 100 height 28
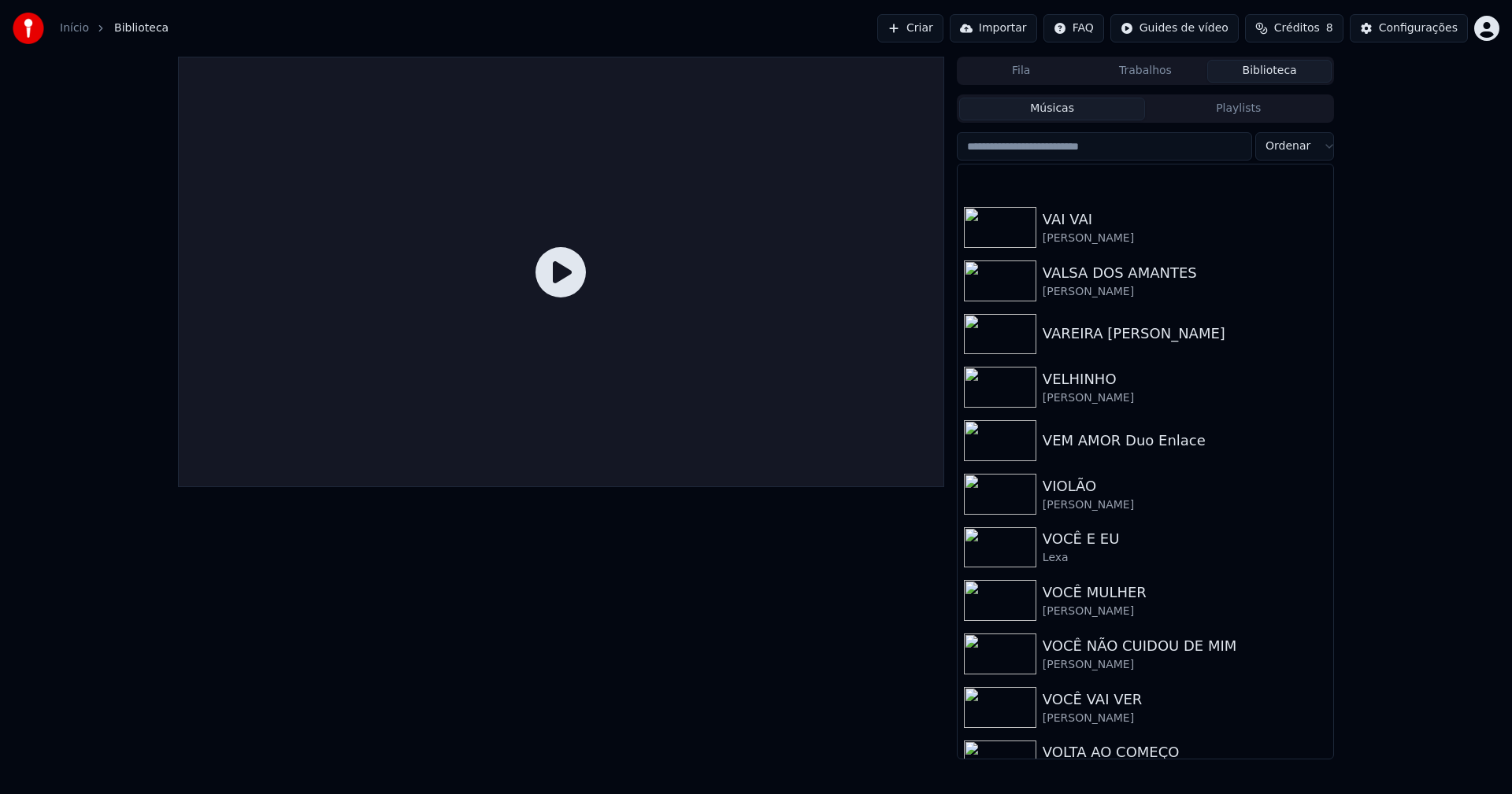
scroll to position [18833, 0]
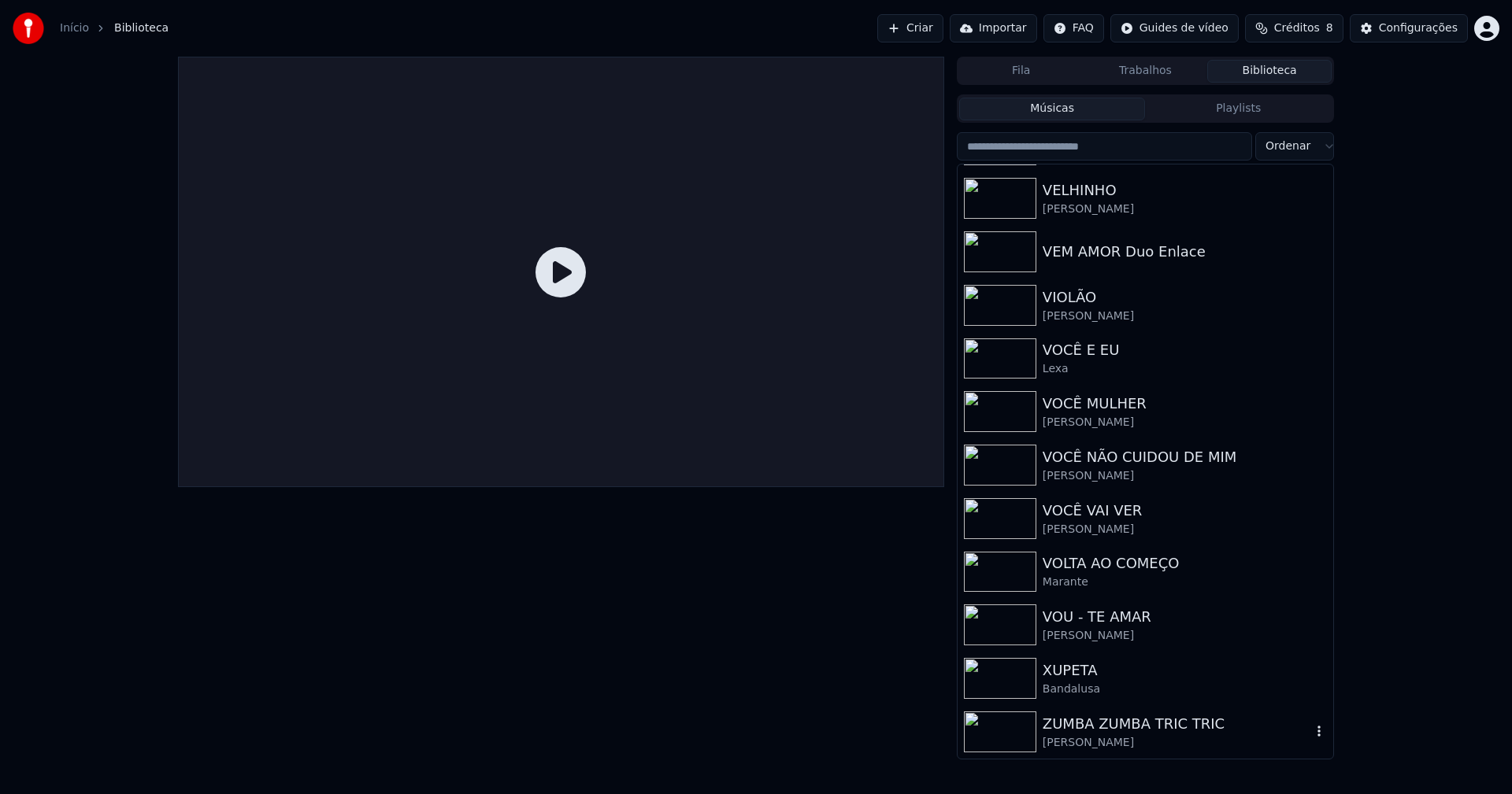
drag, startPoint x: 1129, startPoint y: 736, endPoint x: 1295, endPoint y: 593, distance: 219.1
click at [1134, 736] on div "[PERSON_NAME]" at bounding box center [1177, 743] width 268 height 15
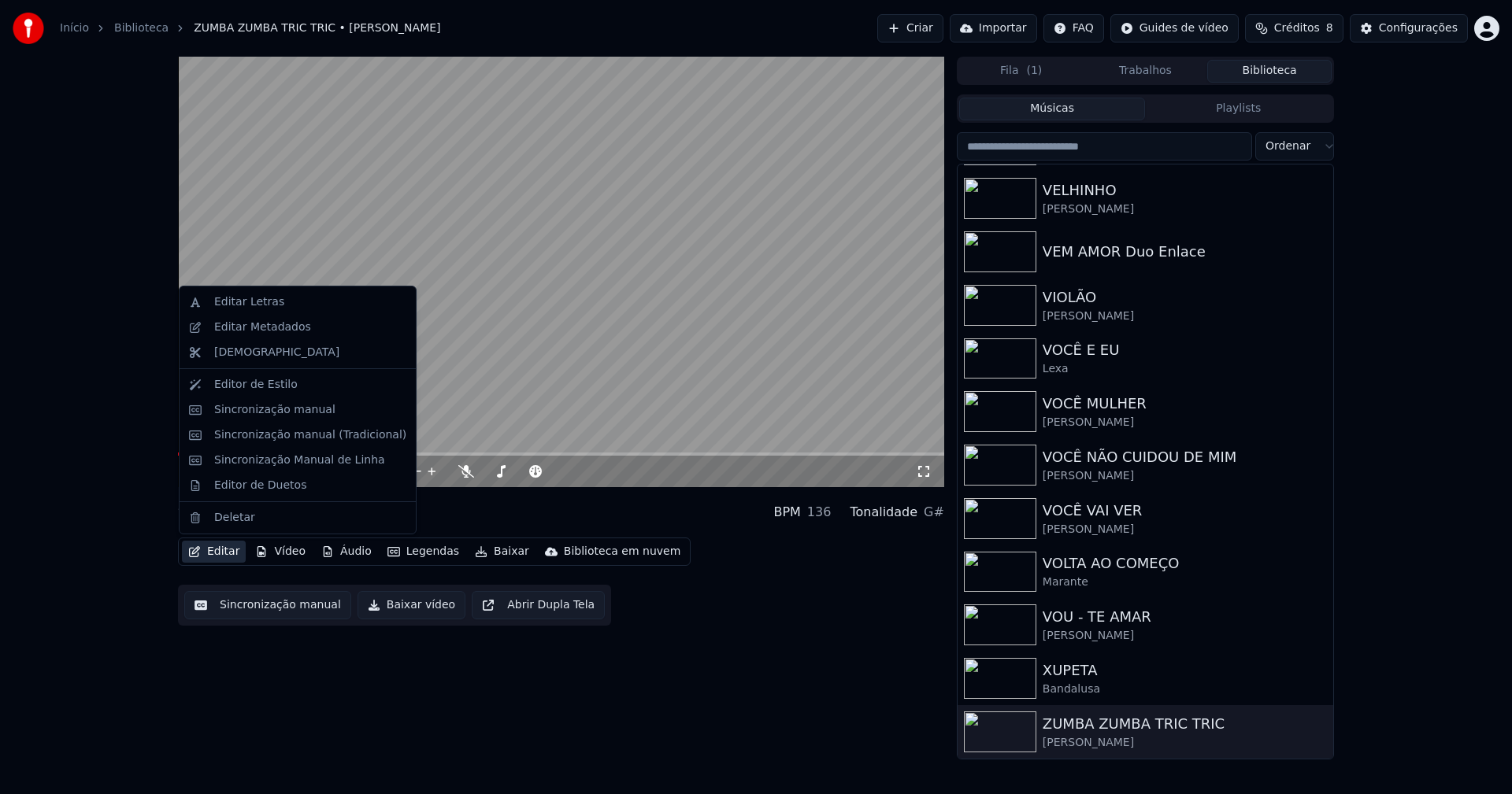
click at [220, 551] on button "Editar" at bounding box center [214, 552] width 64 height 22
click at [248, 305] on div "Editar Letras" at bounding box center [249, 302] width 70 height 15
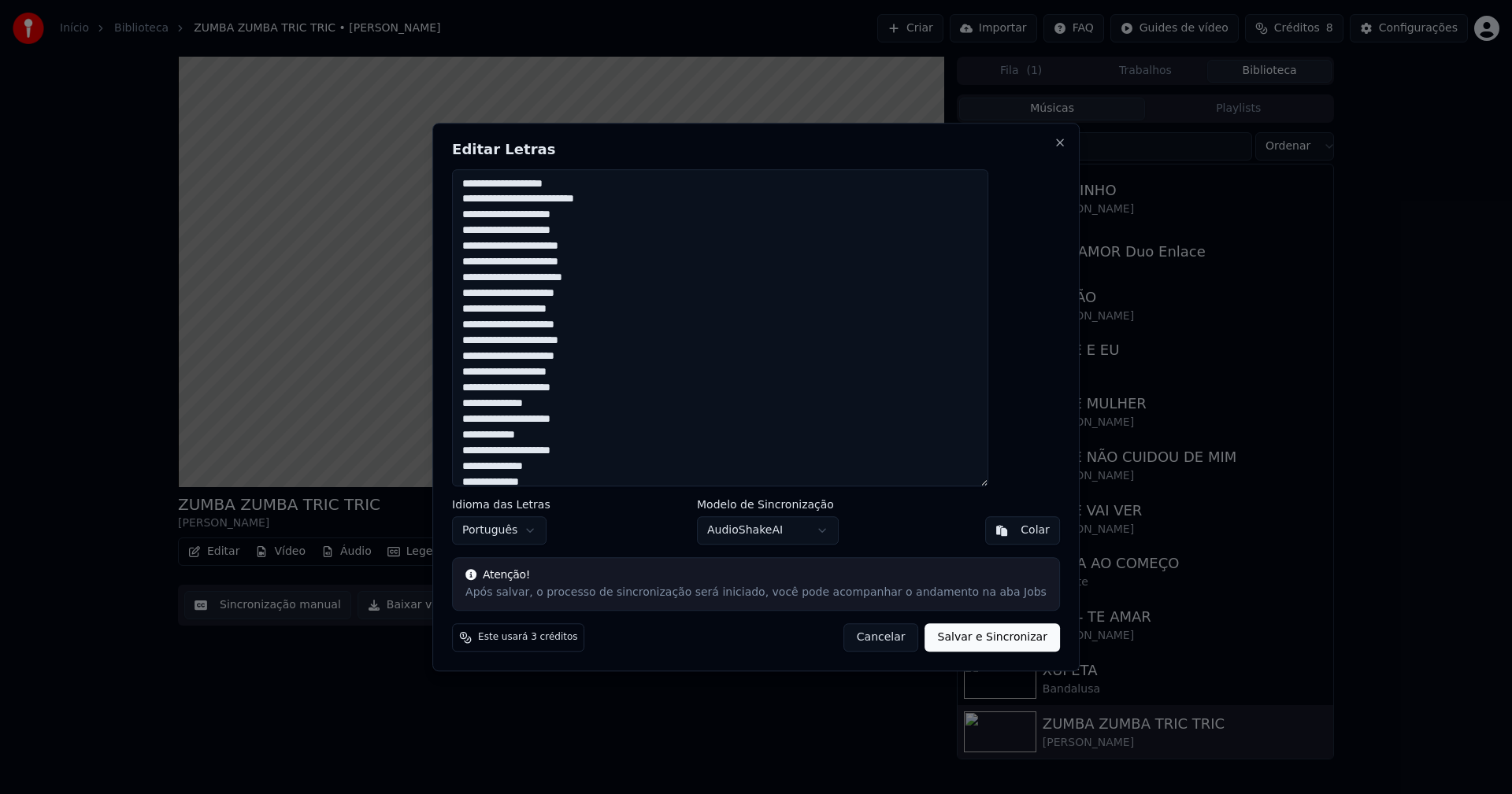
click at [588, 296] on textarea at bounding box center [720, 328] width 536 height 318
type textarea "**********"
click at [955, 641] on button "Salvar e Sincronizar" at bounding box center [992, 637] width 135 height 28
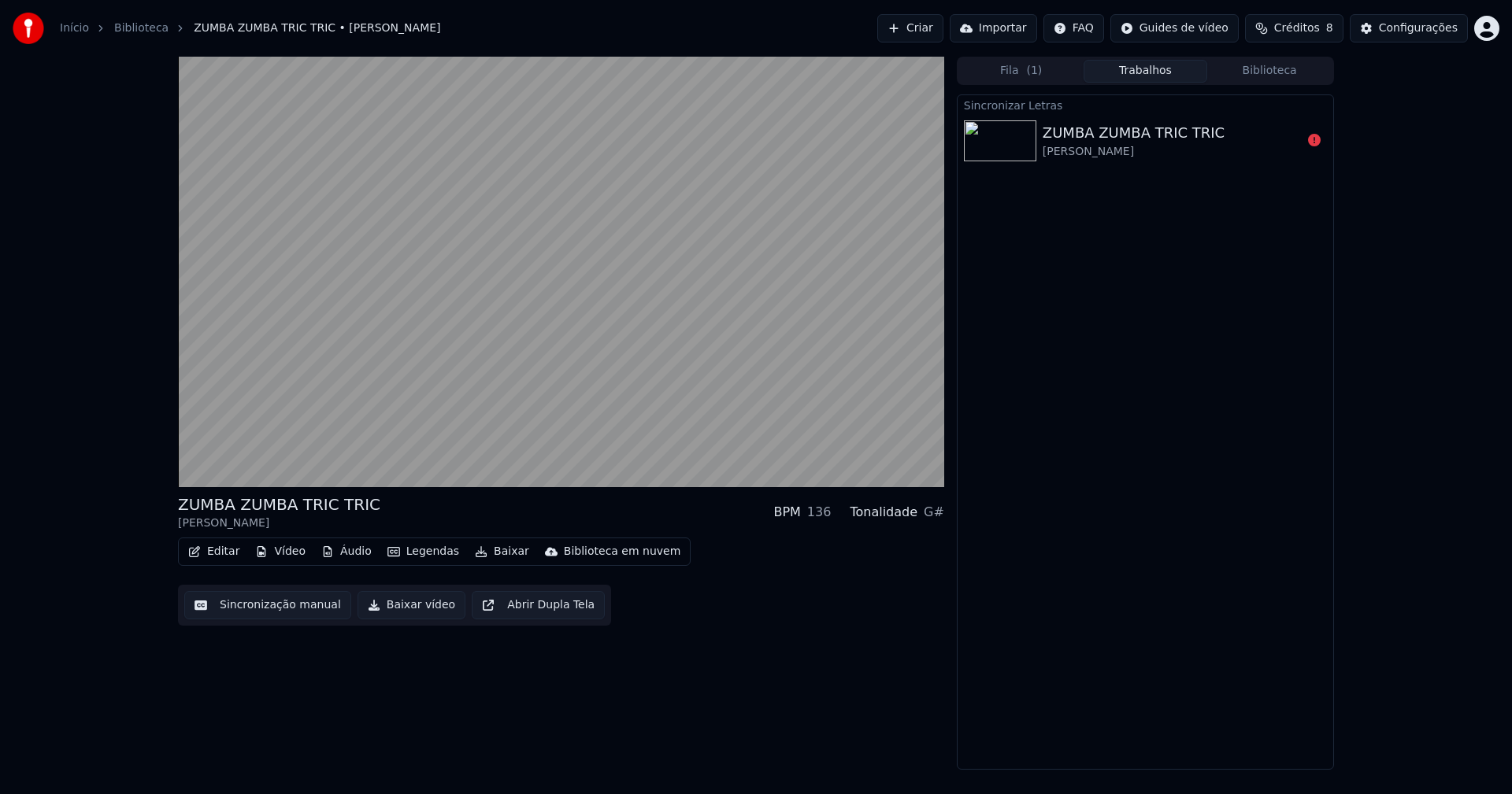
click at [397, 608] on button "Baixar vídeo" at bounding box center [411, 605] width 107 height 28
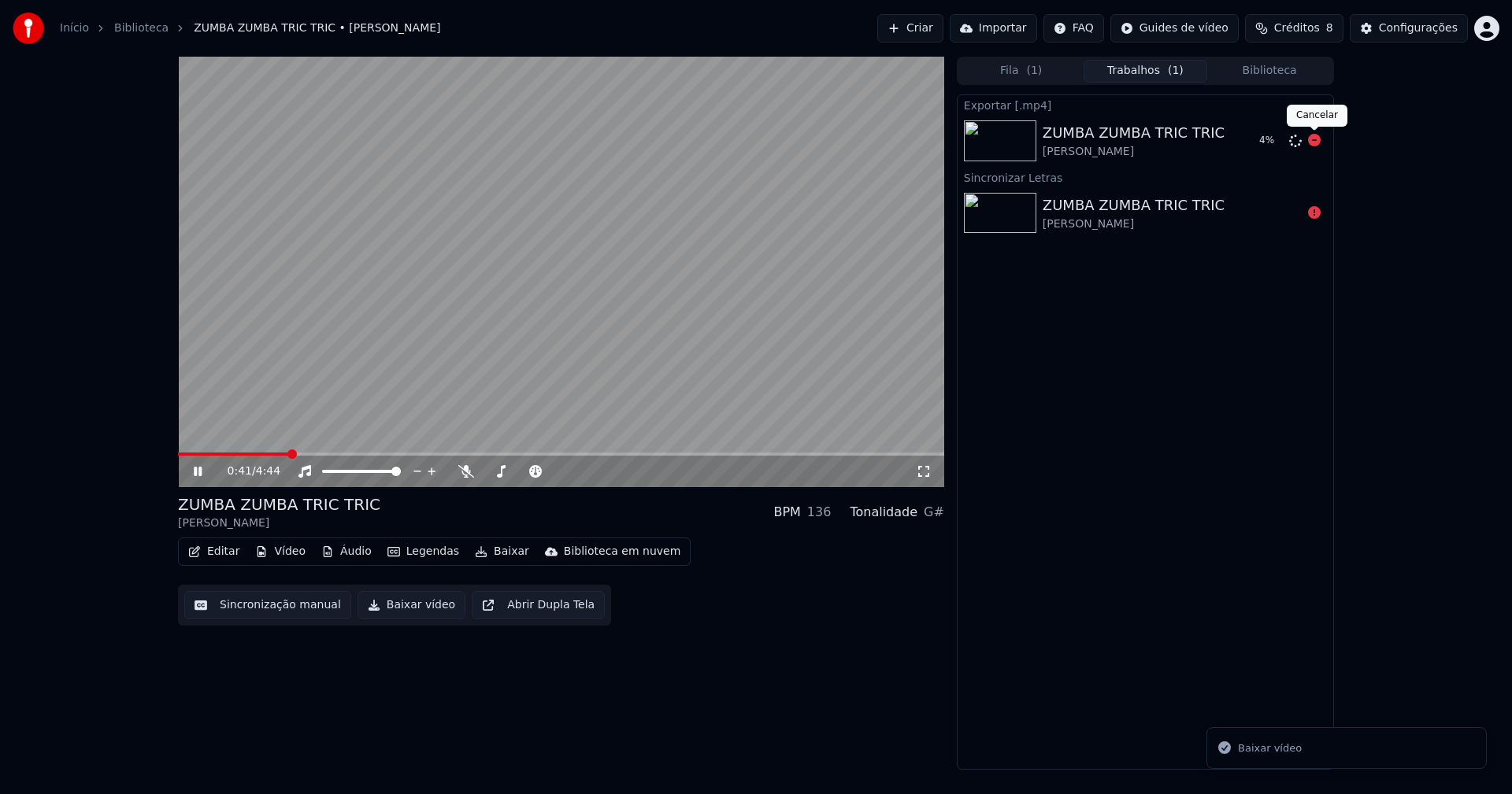
click at [1314, 144] on icon at bounding box center [1314, 140] width 13 height 13
click at [201, 470] on icon at bounding box center [197, 471] width 8 height 9
click at [1423, 34] on div "Configurações" at bounding box center [1418, 28] width 79 height 15
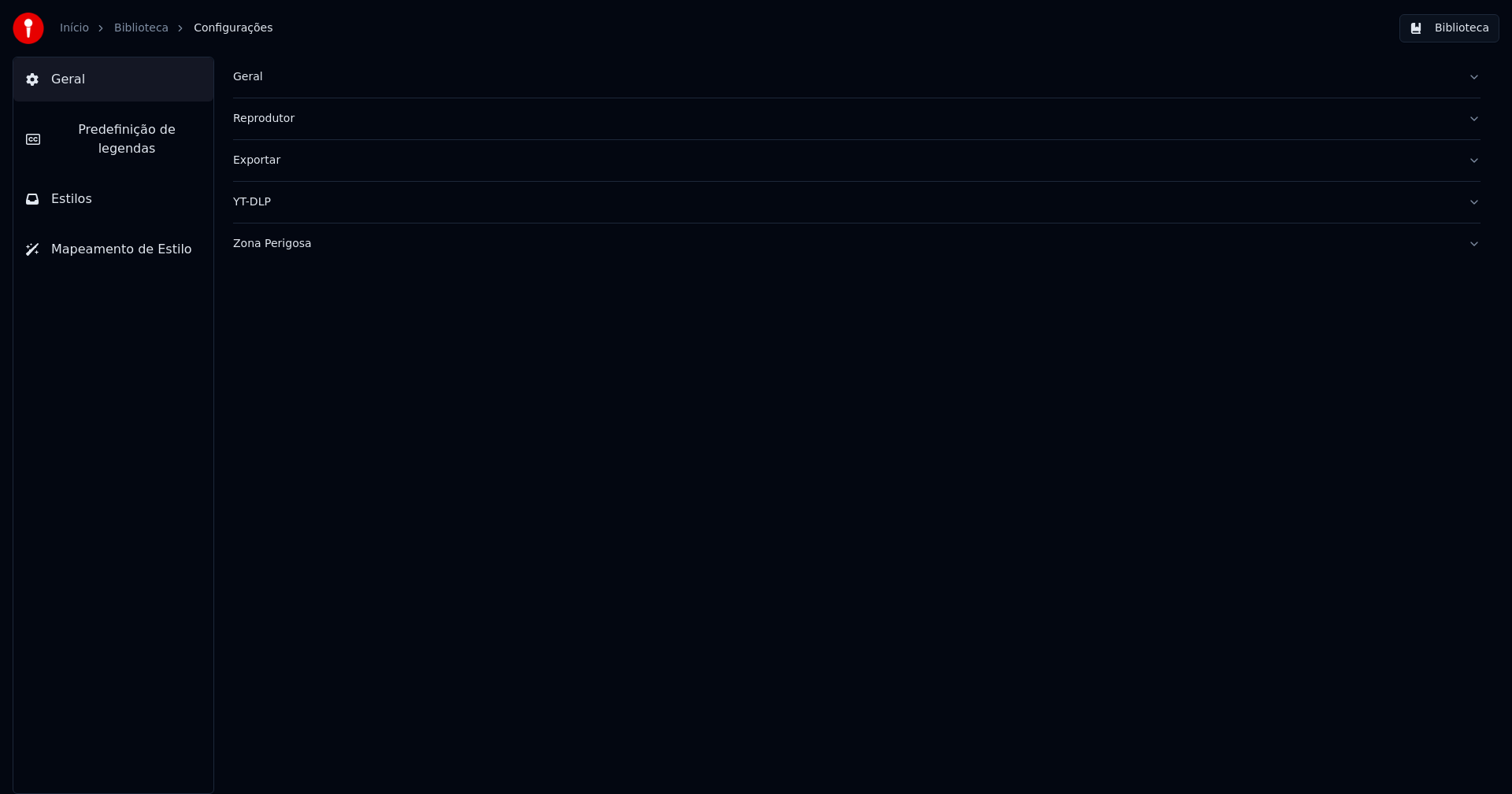
click at [255, 80] on div "Geral" at bounding box center [844, 77] width 1222 height 15
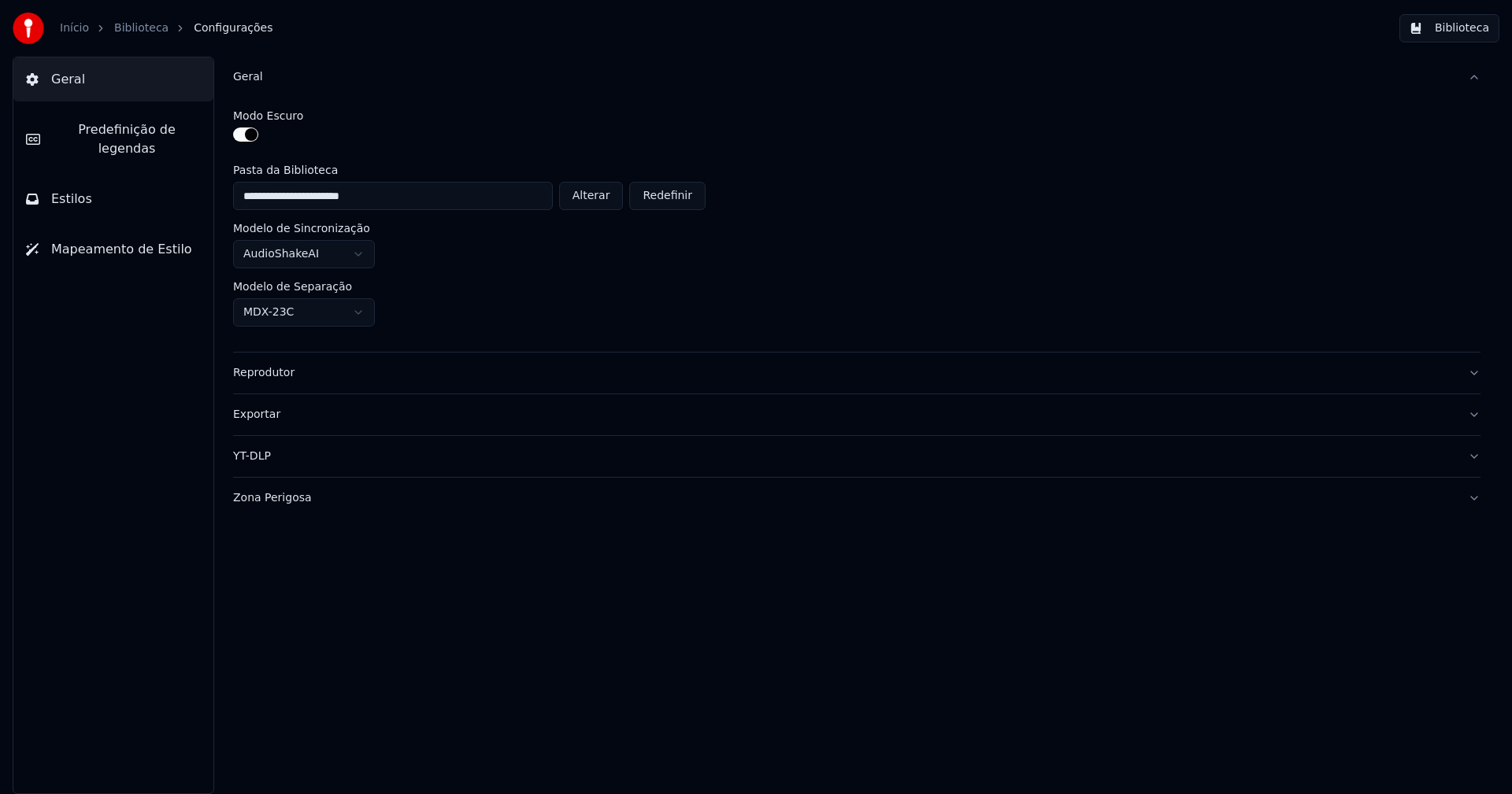
click at [603, 196] on button "Alterar" at bounding box center [591, 196] width 64 height 28
type input "**********"
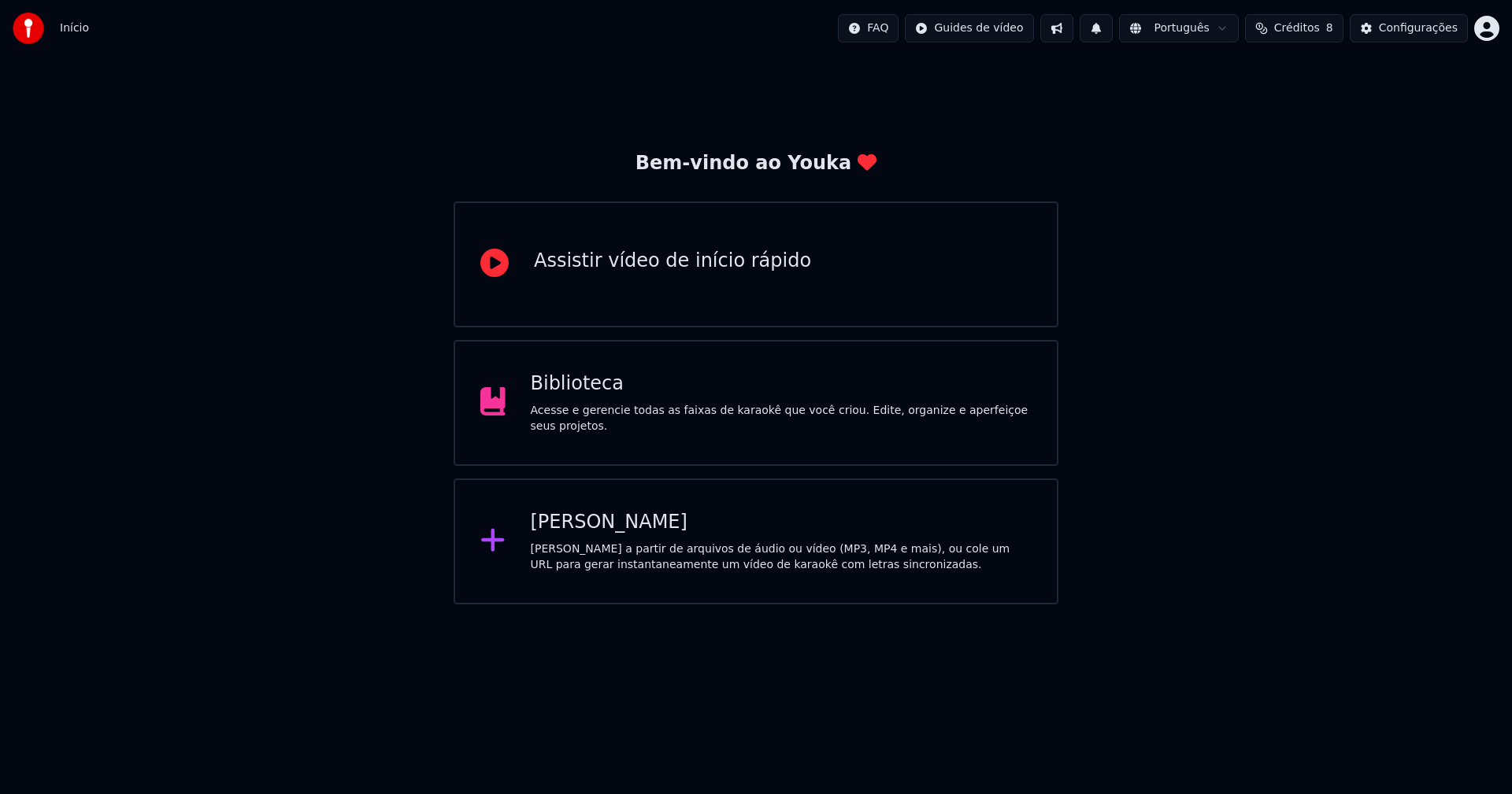
click at [606, 525] on div "[PERSON_NAME]" at bounding box center [781, 522] width 502 height 25
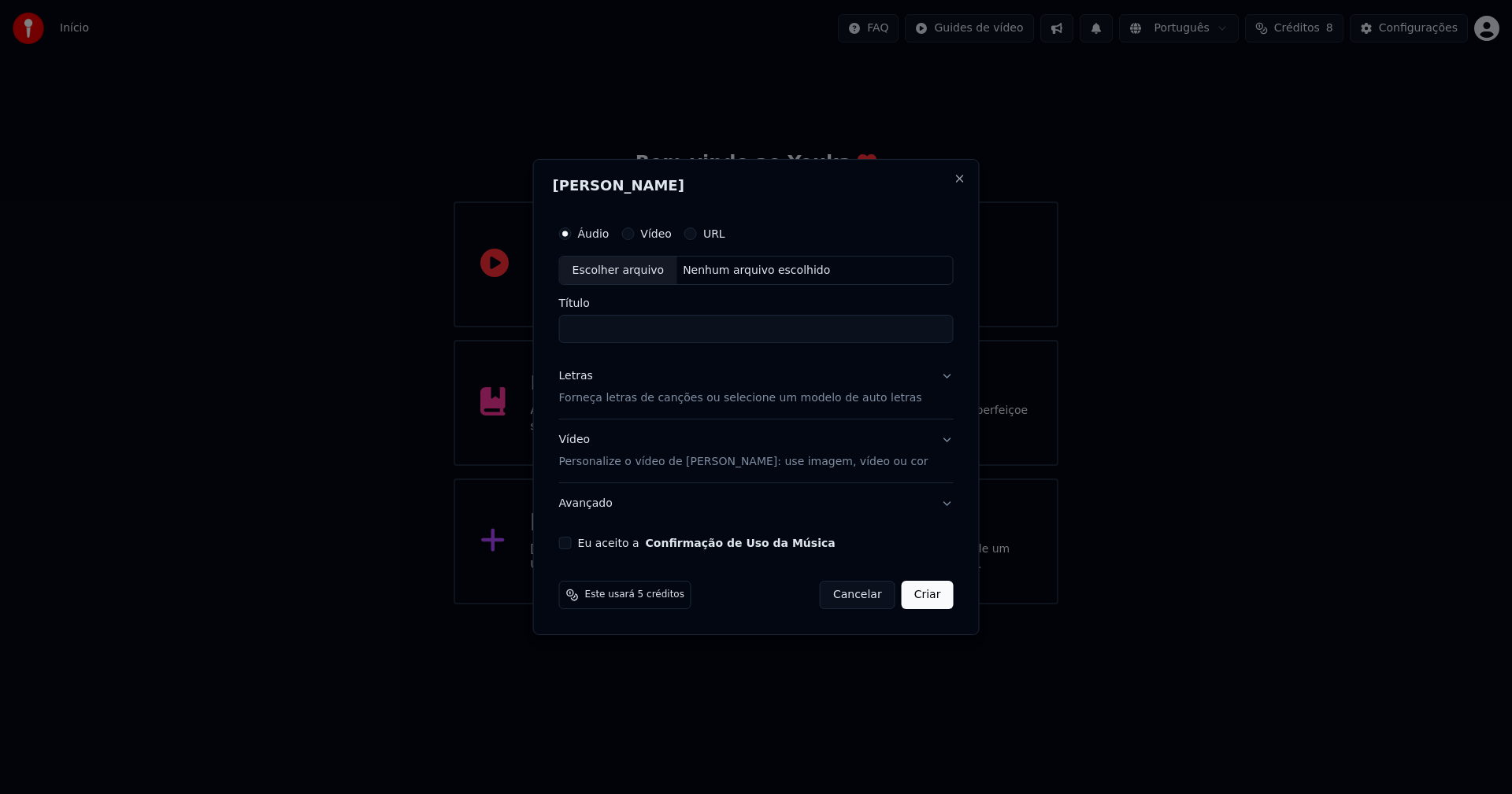
click at [655, 267] on div "Escolher arquivo" at bounding box center [618, 271] width 117 height 28
type input "**********"
click at [584, 376] on div "Letras" at bounding box center [575, 377] width 34 height 15
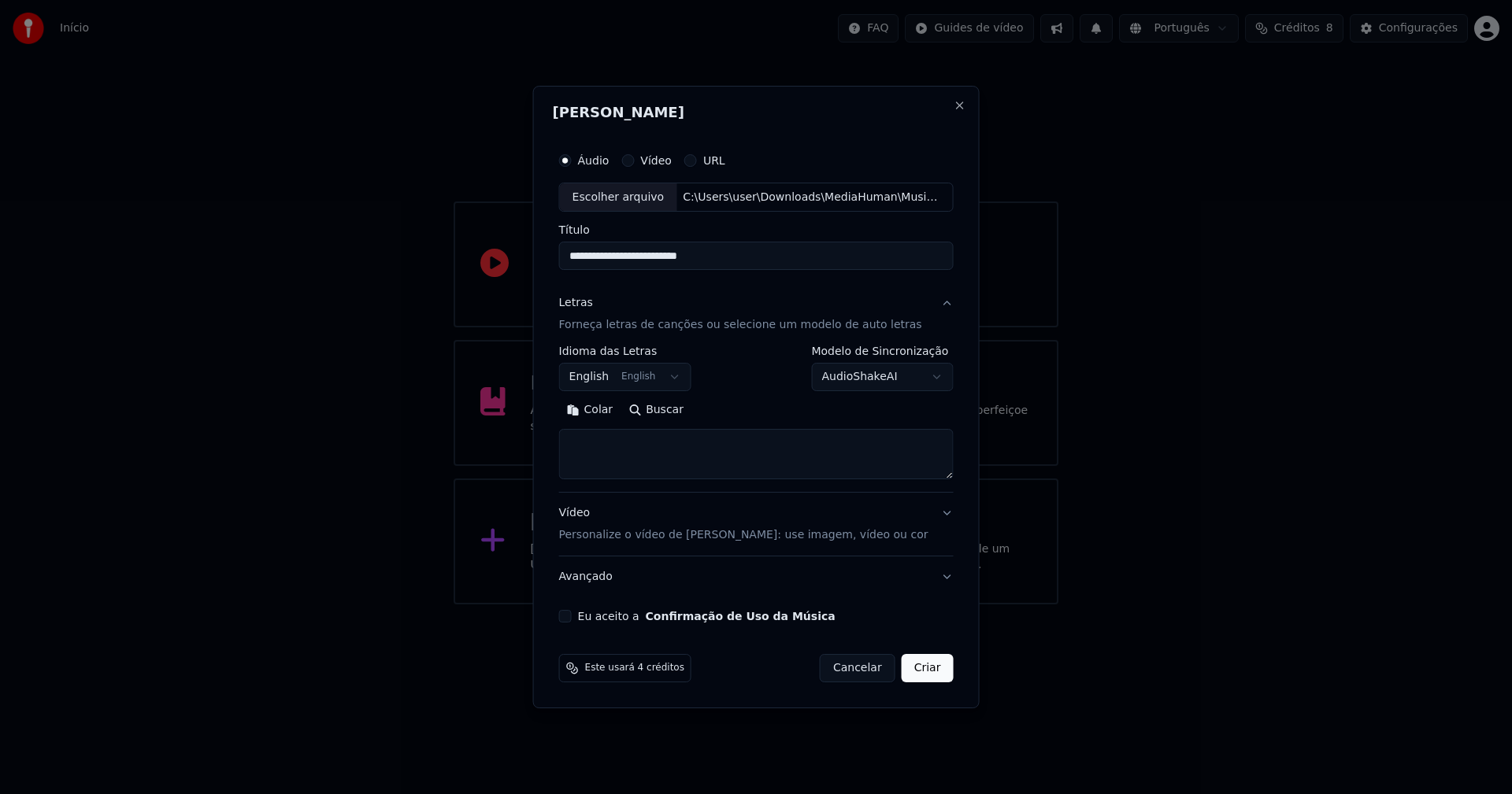
click at [607, 410] on button "Colar" at bounding box center [590, 411] width 62 height 25
click at [662, 373] on body "**********" at bounding box center [756, 302] width 1512 height 605
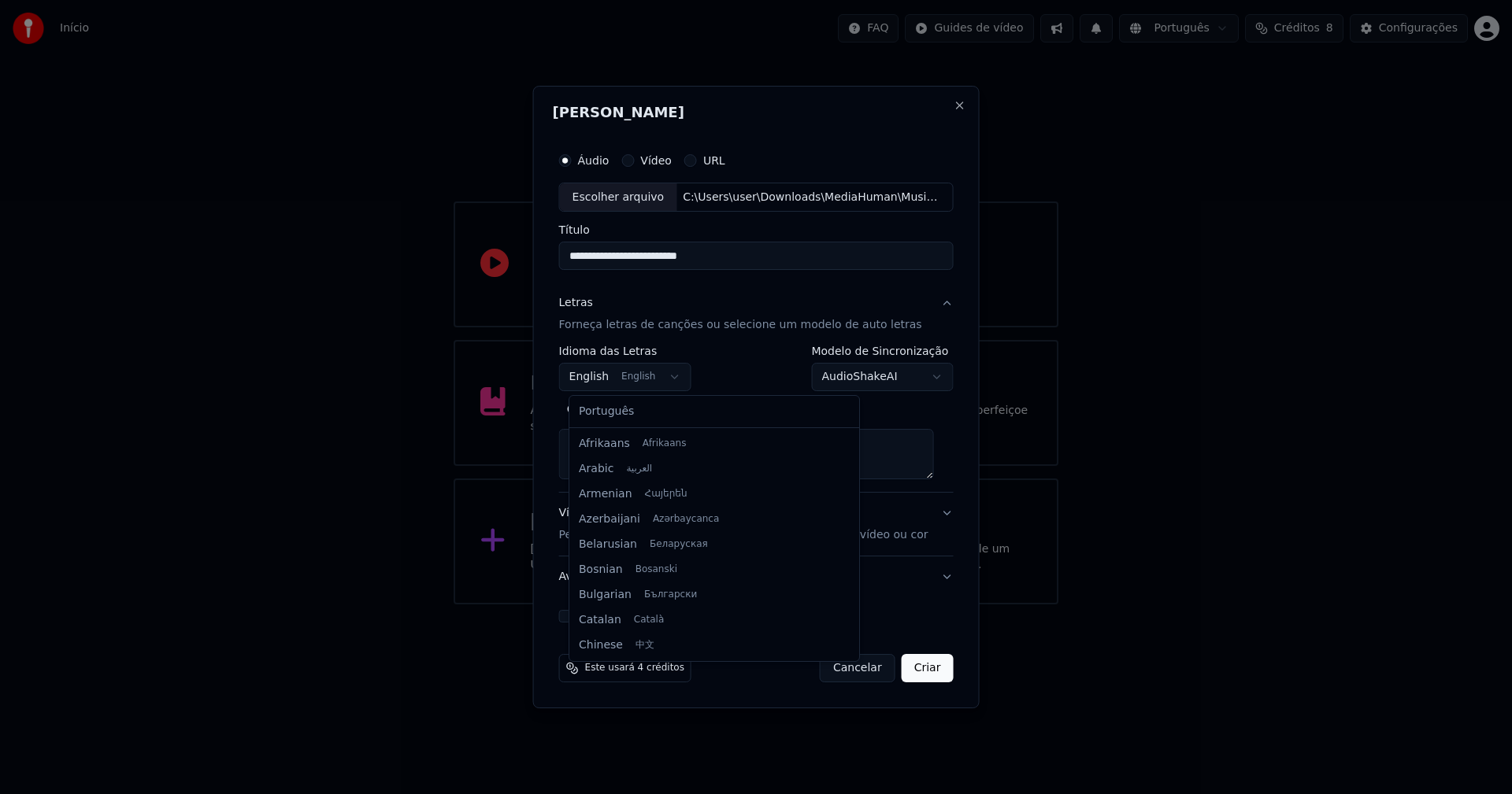
scroll to position [126, 0]
type textarea "**********"
select select "**"
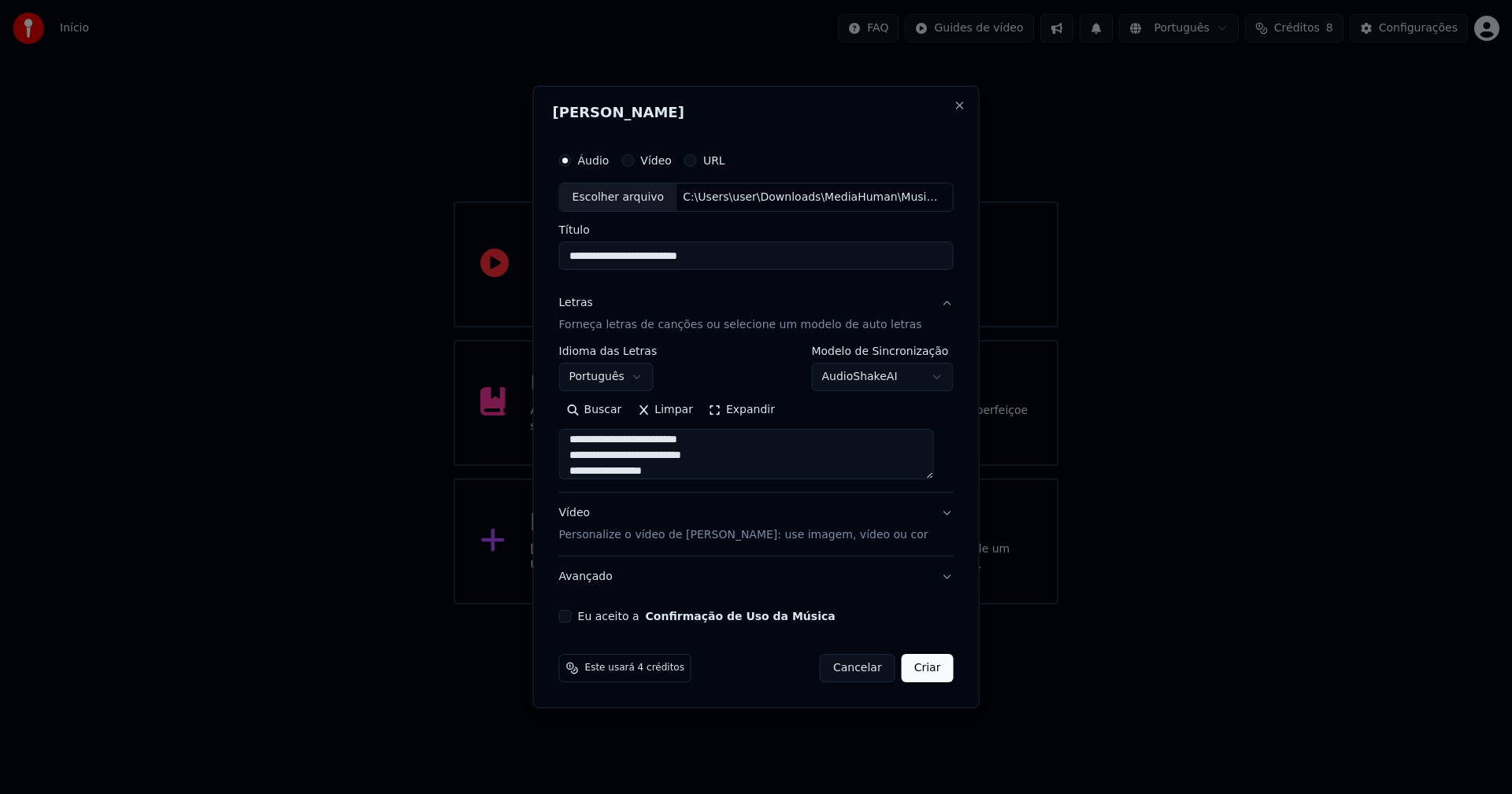
scroll to position [315, 0]
click at [761, 408] on button "Expandir" at bounding box center [741, 411] width 82 height 25
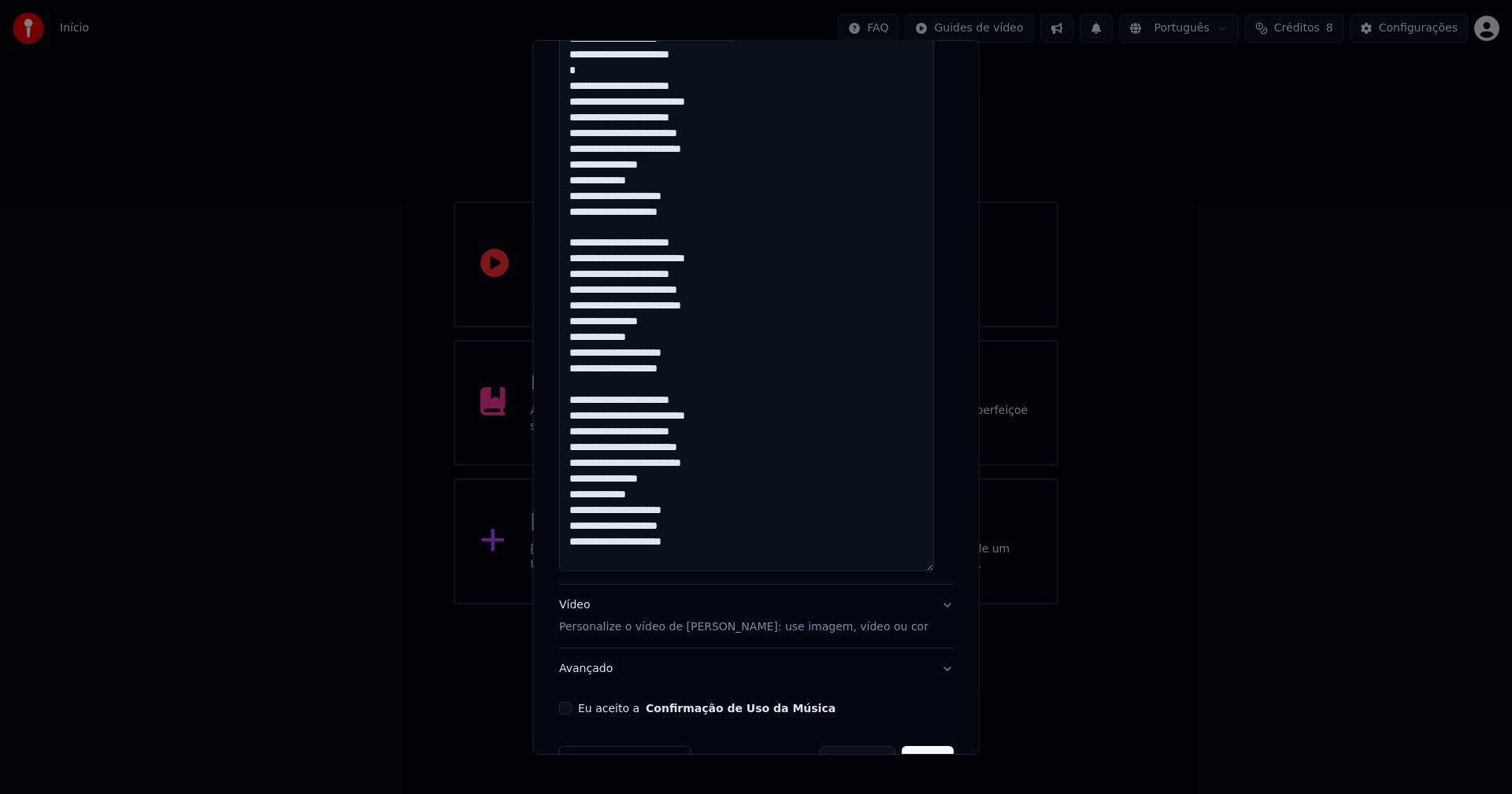
scroll to position [1181, 0]
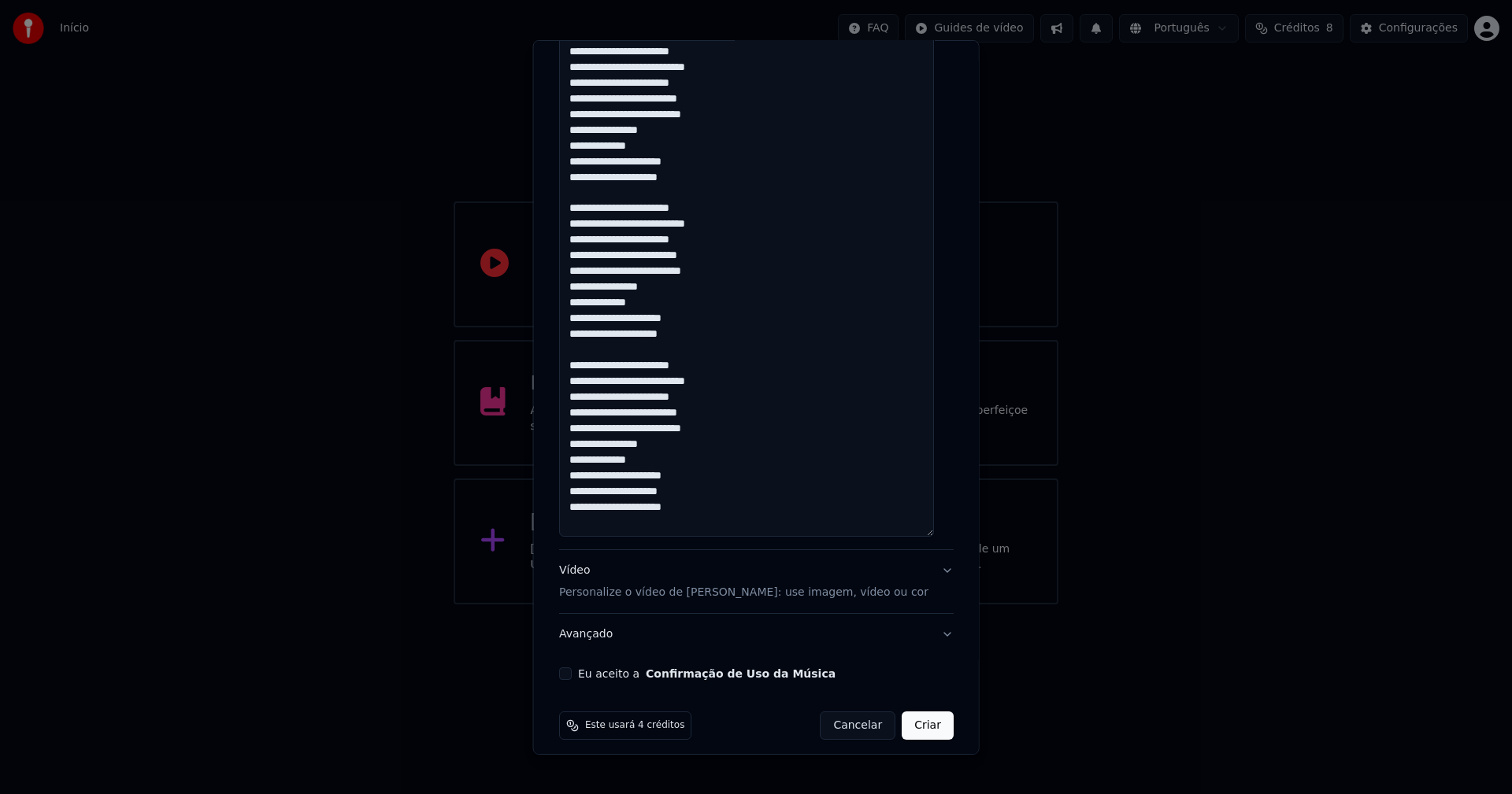
click at [570, 676] on button "Eu aceito a Confirmação de Uso da Música" at bounding box center [565, 674] width 13 height 13
click at [911, 730] on button "Criar" at bounding box center [927, 725] width 52 height 28
type textarea "**********"
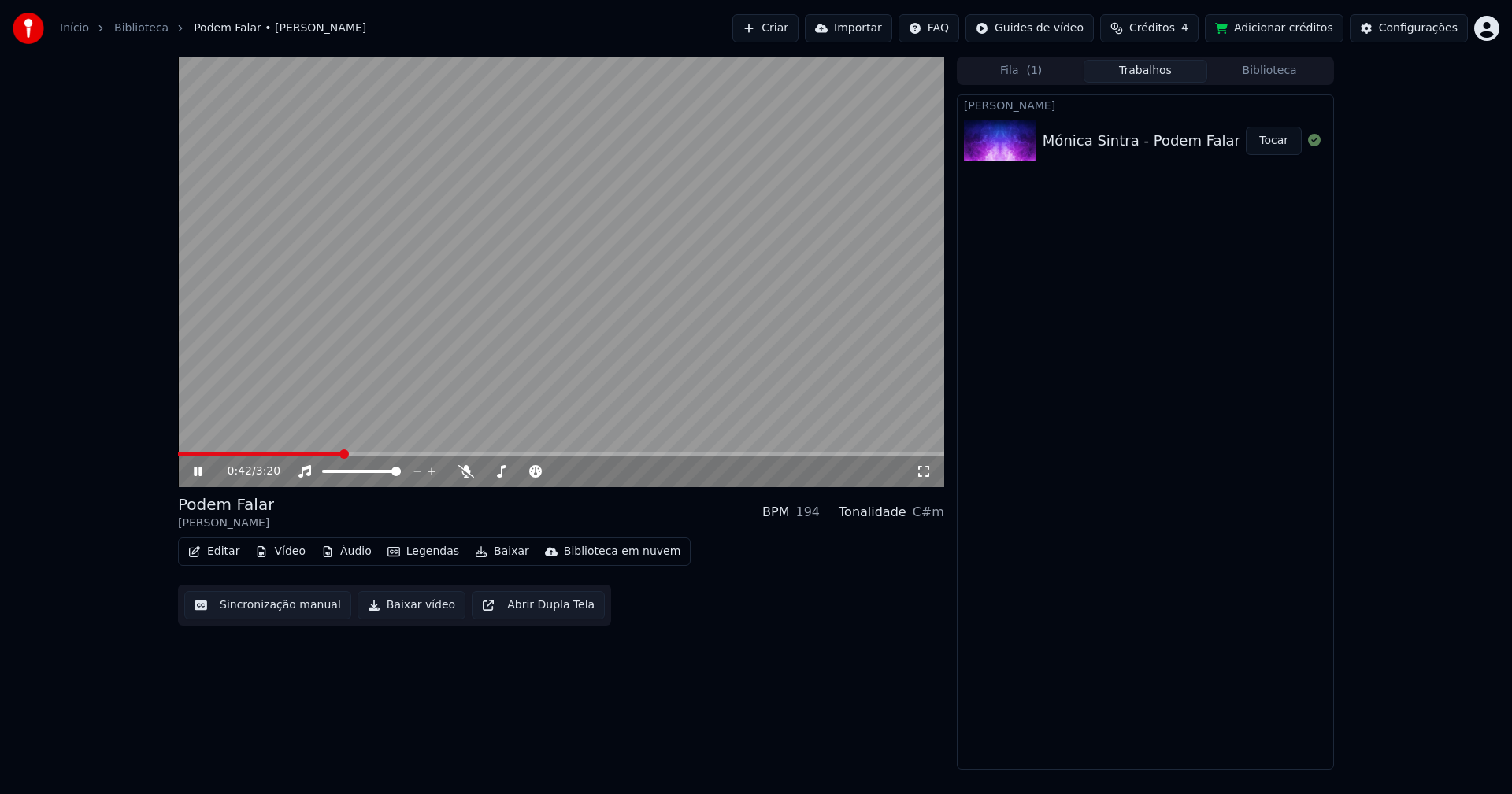
click at [288, 556] on button "Vídeo" at bounding box center [279, 552] width 63 height 22
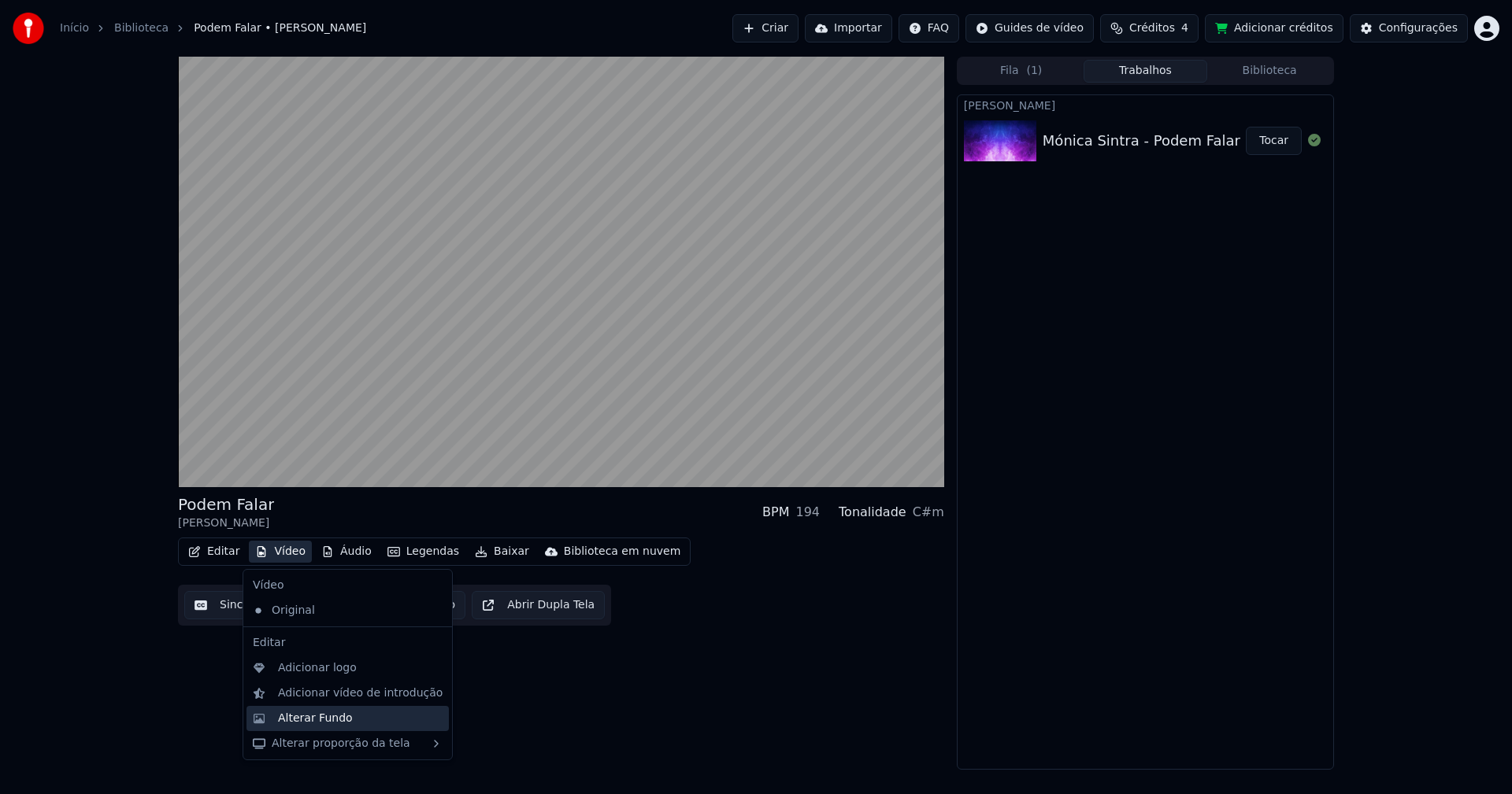
click at [318, 720] on div "Alterar Fundo" at bounding box center [315, 718] width 75 height 15
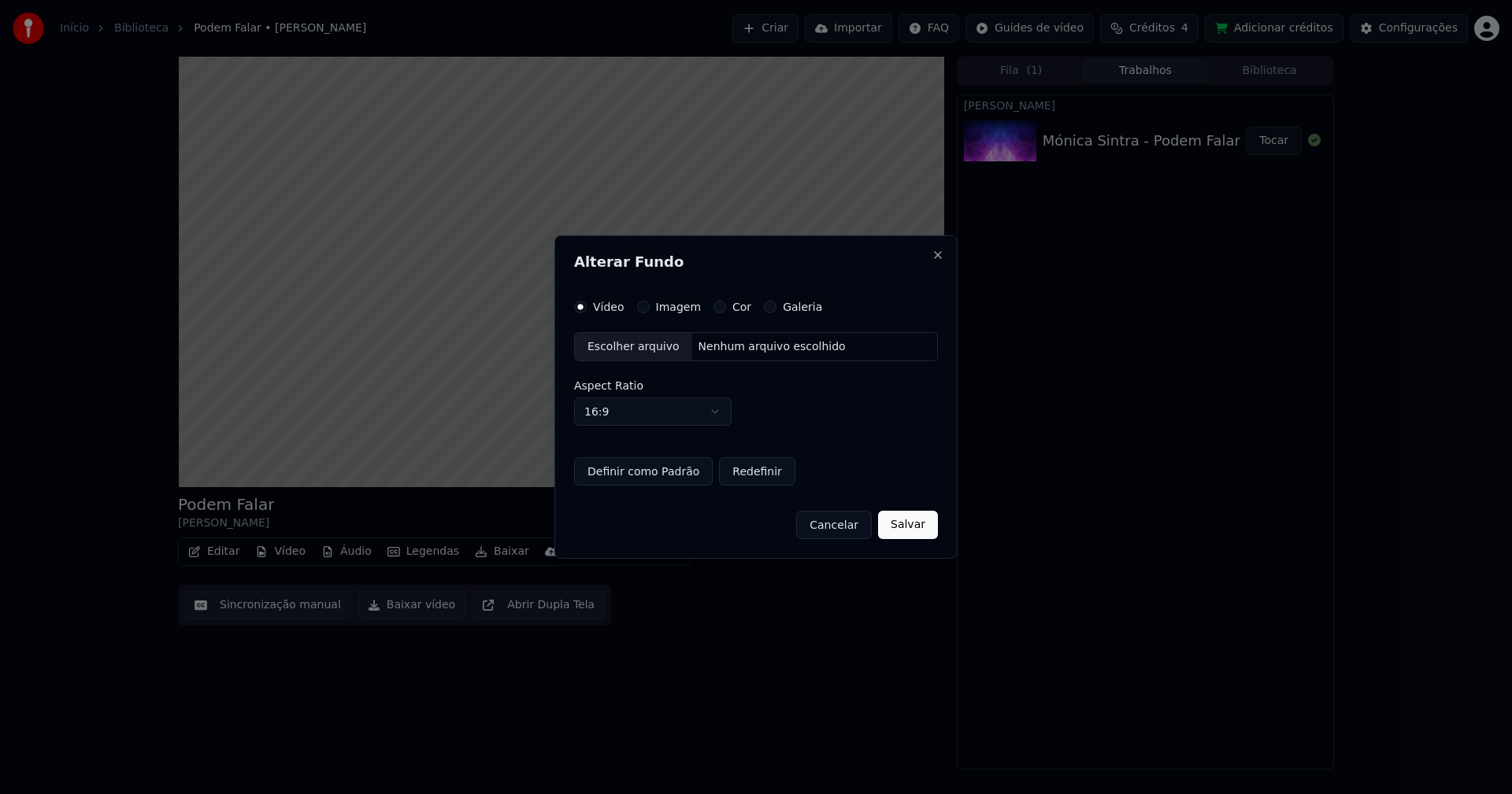
click at [641, 307] on button "Imagem" at bounding box center [643, 307] width 13 height 13
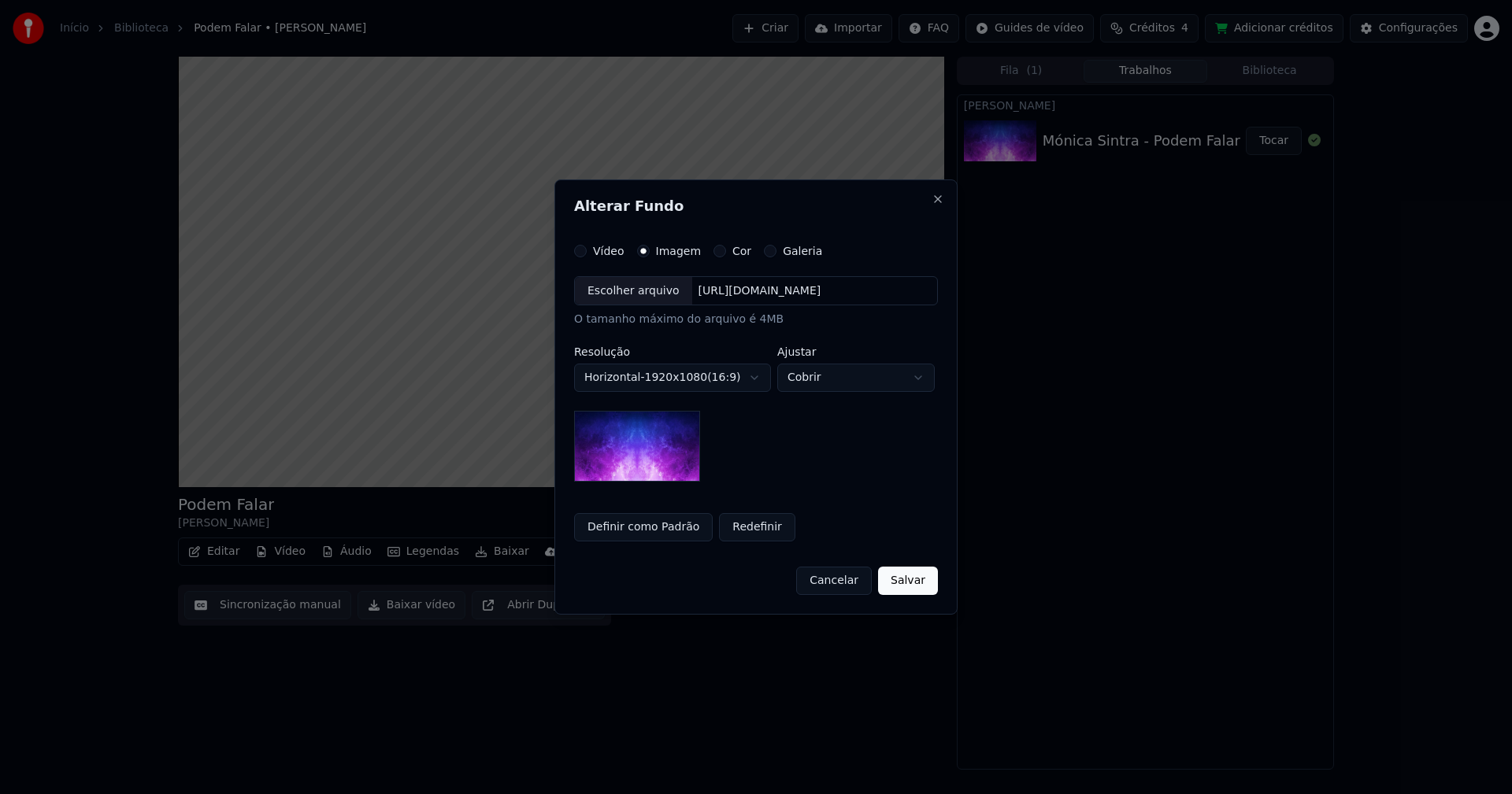
click at [631, 296] on div "Escolher arquivo" at bounding box center [634, 290] width 117 height 28
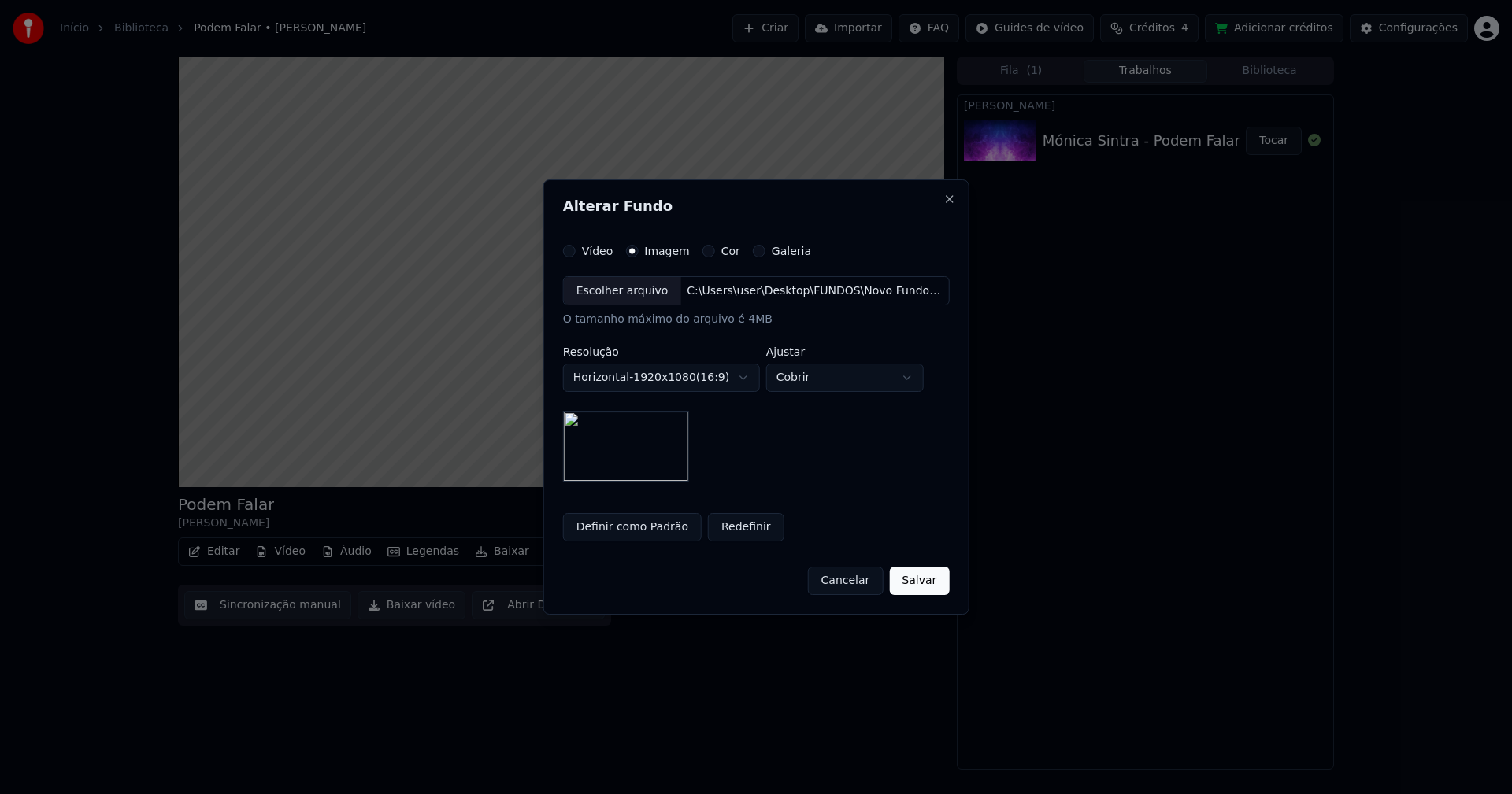
click at [924, 584] on button "Salvar" at bounding box center [919, 581] width 60 height 28
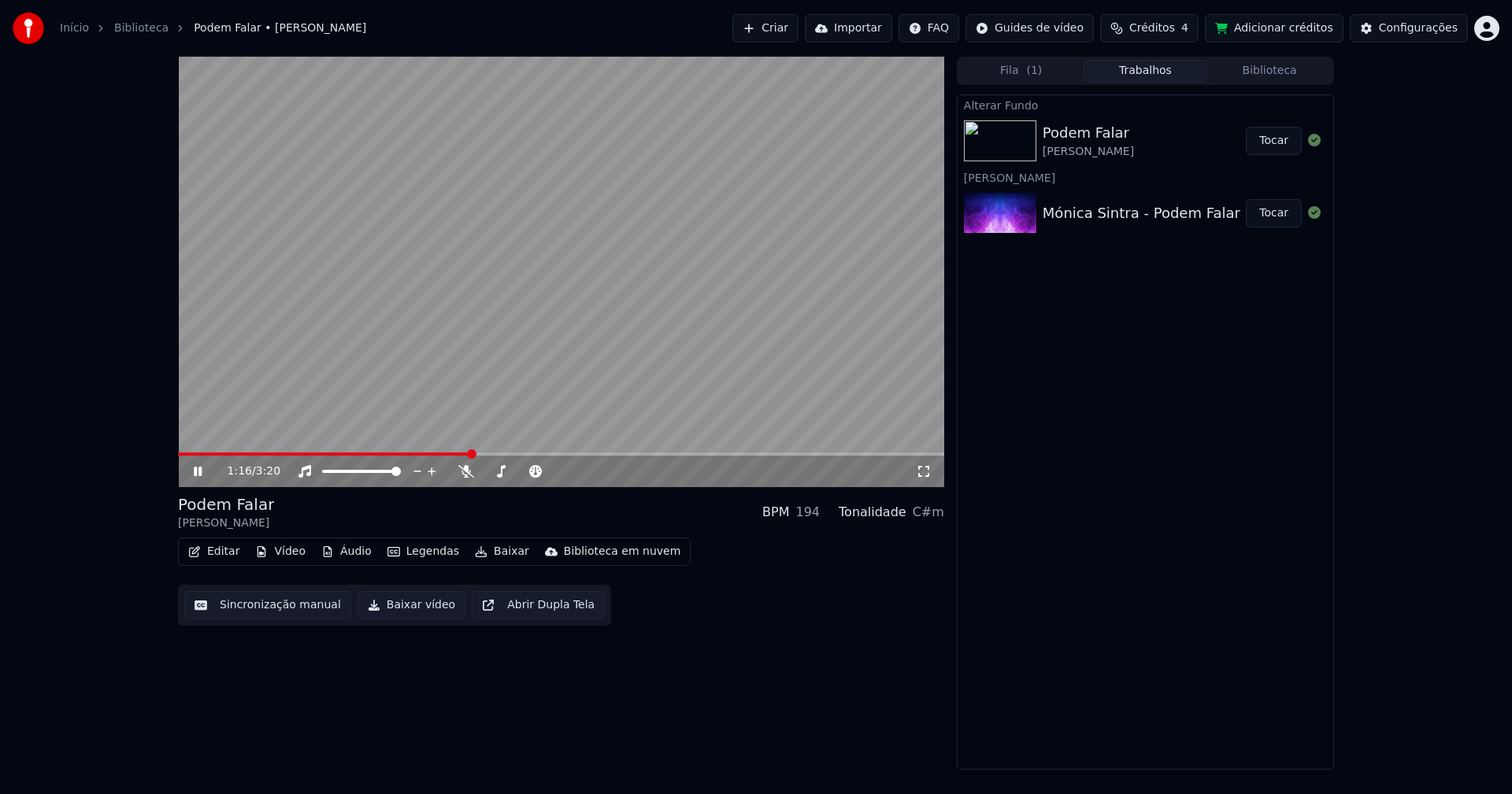
click at [1288, 144] on button "Tocar" at bounding box center [1273, 140] width 56 height 28
click at [922, 474] on icon at bounding box center [923, 471] width 15 height 13
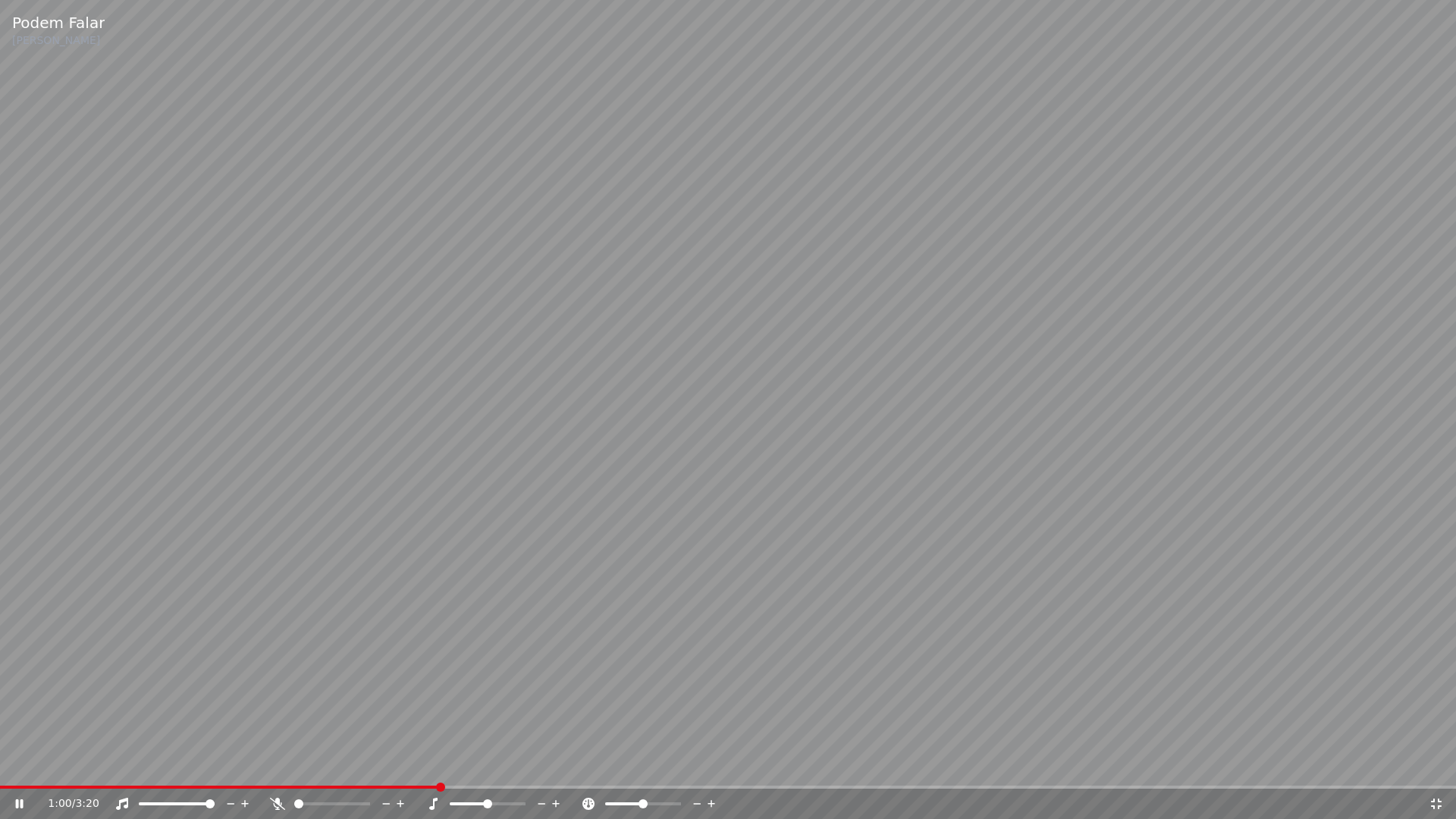
click at [1433, 764] on icon at bounding box center [1436, 804] width 11 height 11
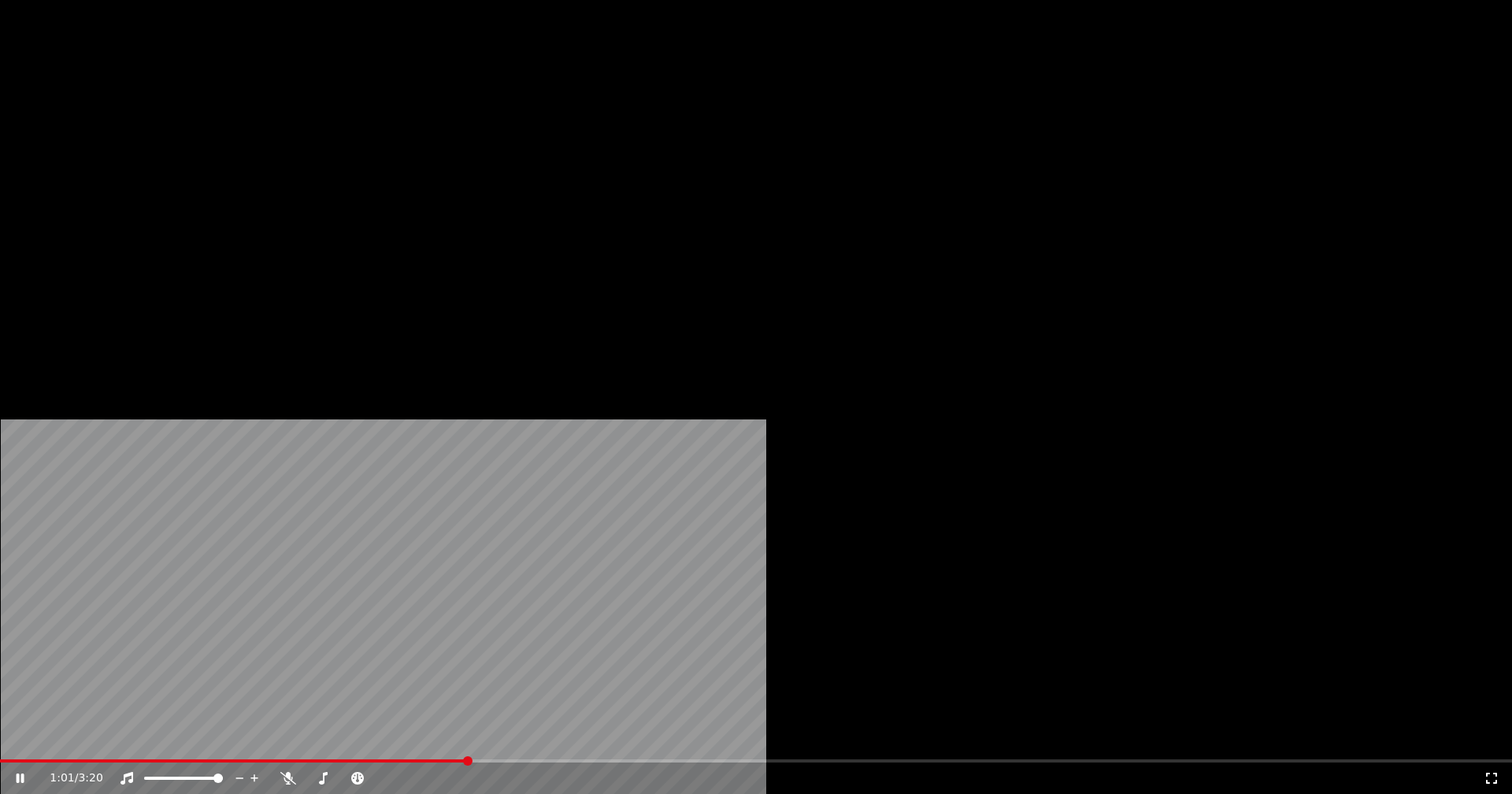
click at [279, 132] on button "Vídeo" at bounding box center [279, 121] width 63 height 22
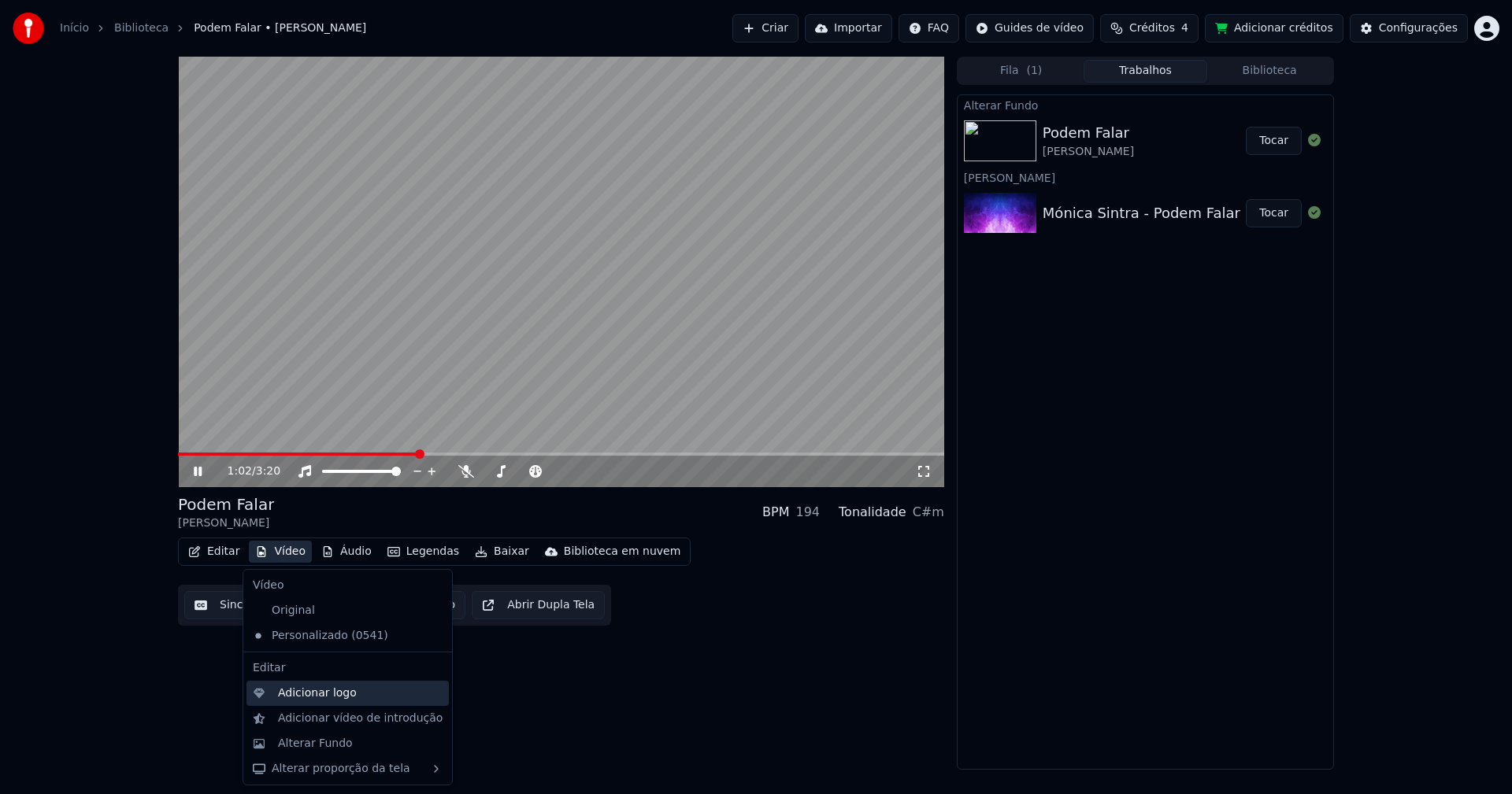
click at [309, 694] on div "Adicionar logo" at bounding box center [317, 693] width 79 height 15
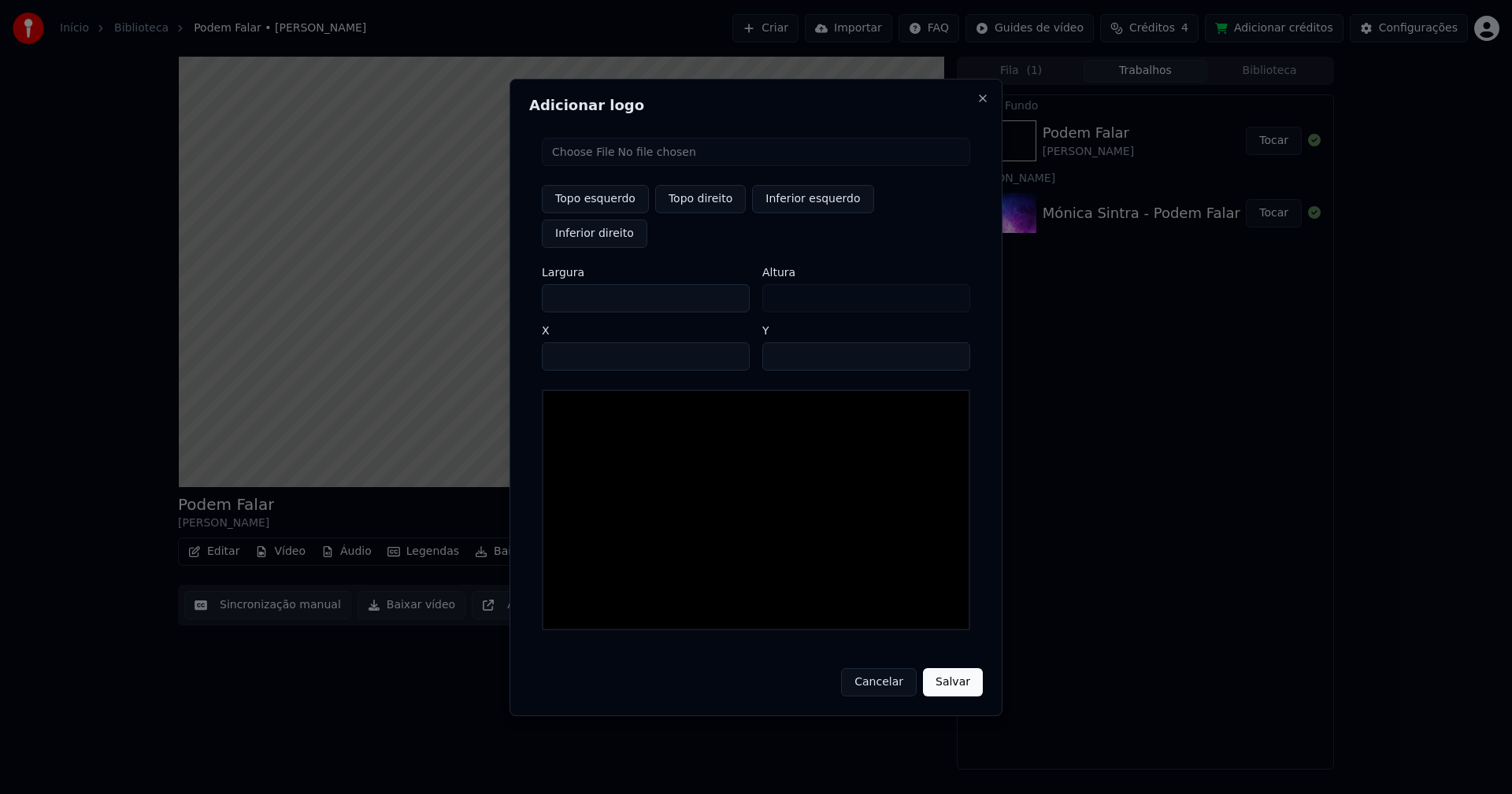
click at [588, 166] on input "file" at bounding box center [756, 151] width 428 height 28
type input "**********"
type input "***"
click at [709, 213] on button "Topo direito" at bounding box center [700, 198] width 90 height 28
type input "****"
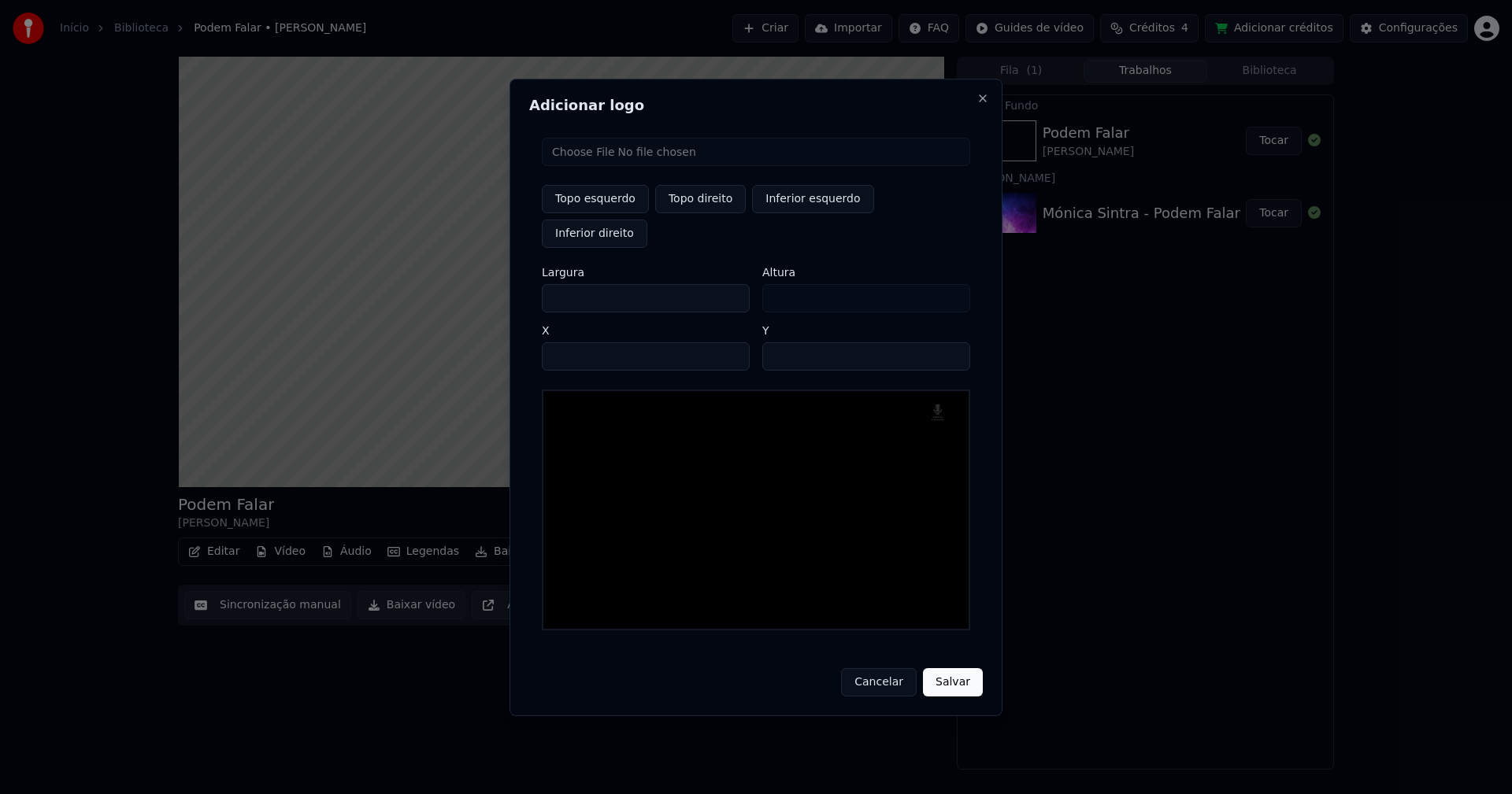
drag, startPoint x: 568, startPoint y: 281, endPoint x: 480, endPoint y: 286, distance: 88.1
click at [480, 286] on body "Início Biblioteca Podem Falar • Mónica Sintra Criar Importar FAQ Guides de víde…" at bounding box center [756, 397] width 1512 height 794
type input "**"
type input "***"
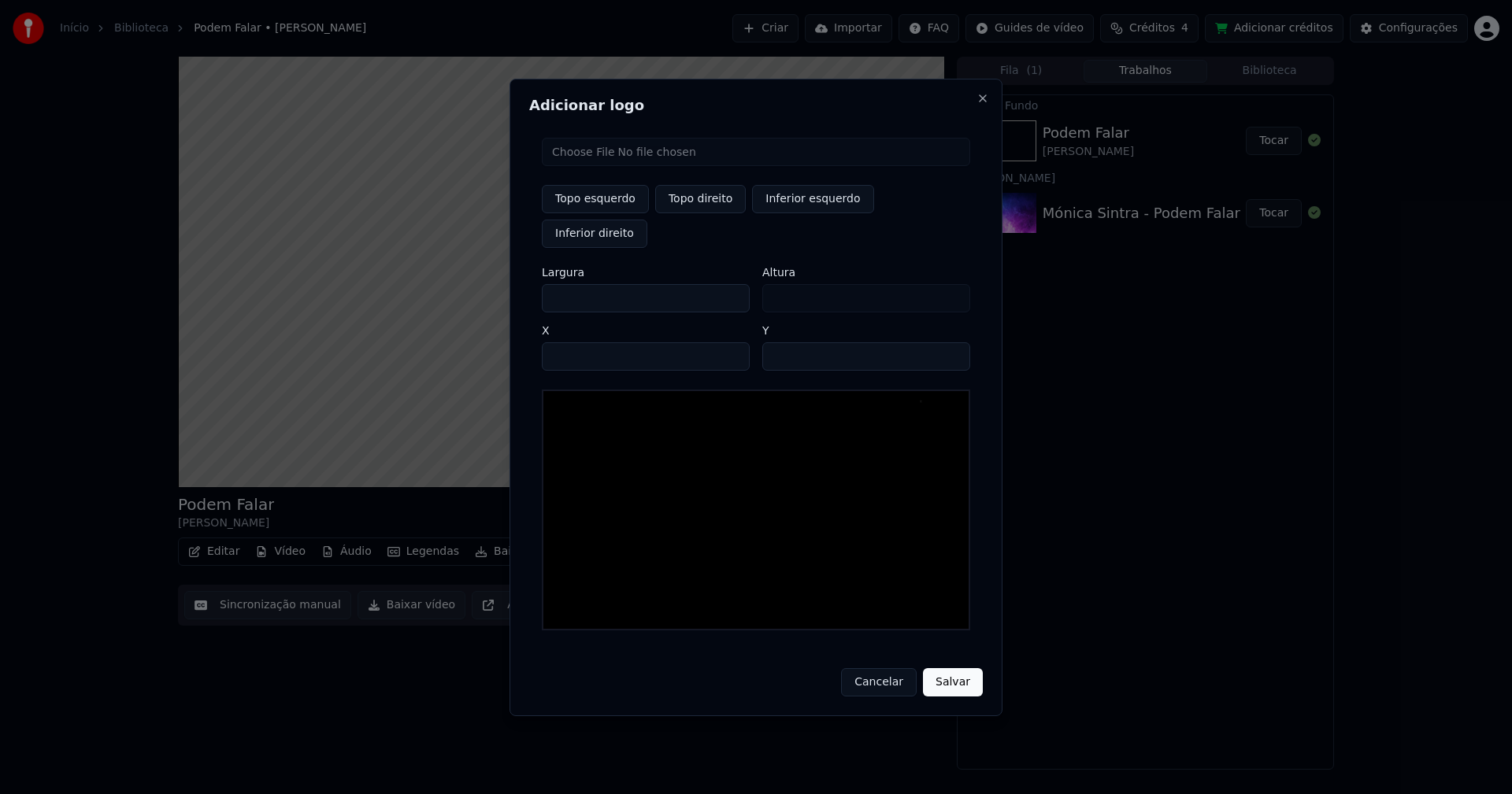
type input "***"
click at [572, 342] on input "****" at bounding box center [646, 356] width 208 height 28
type input "****"
click at [951, 342] on input "**" at bounding box center [866, 356] width 208 height 28
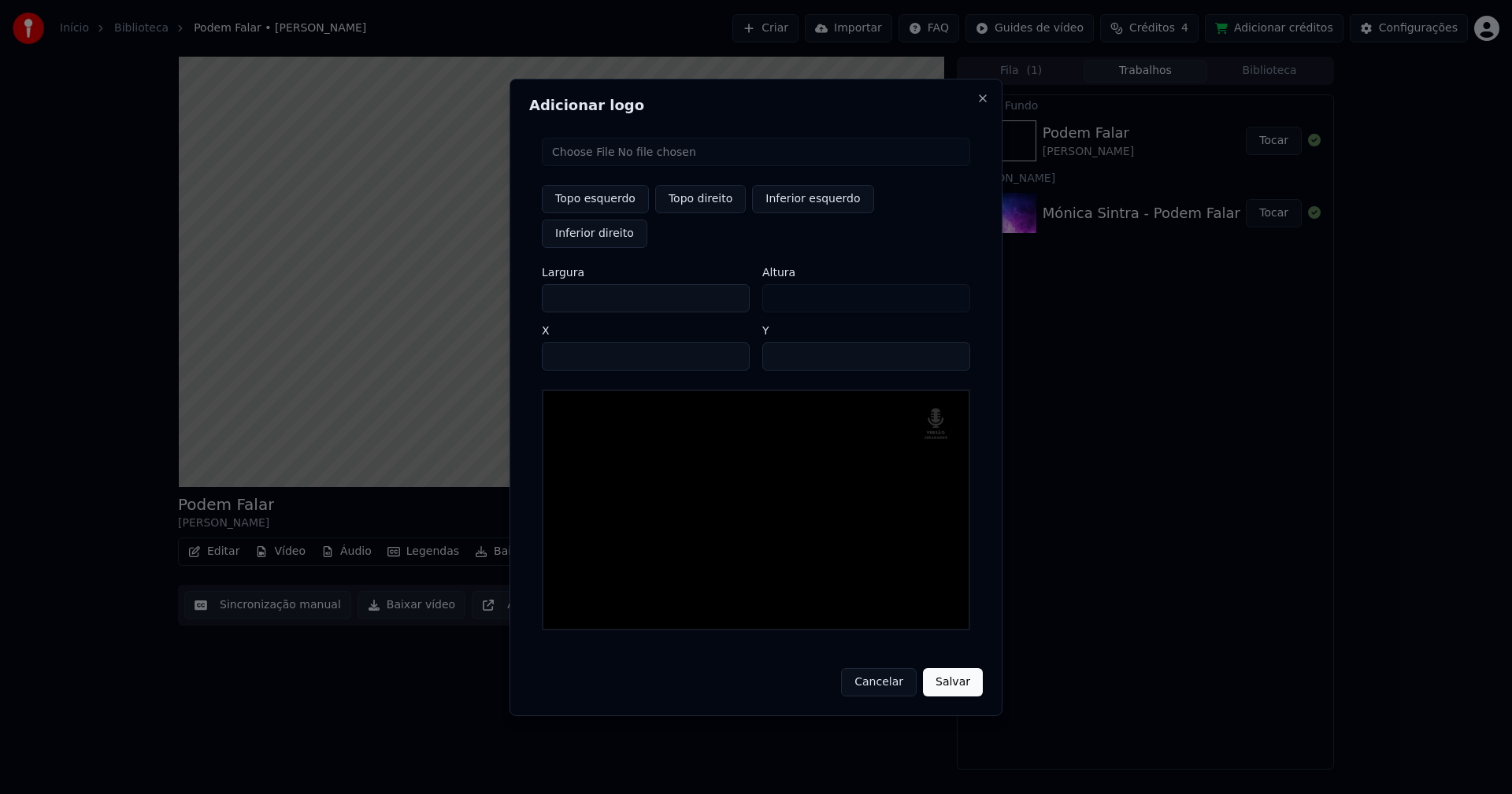
click at [951, 342] on input "**" at bounding box center [866, 356] width 208 height 28
type input "**"
click at [951, 342] on input "**" at bounding box center [866, 356] width 208 height 28
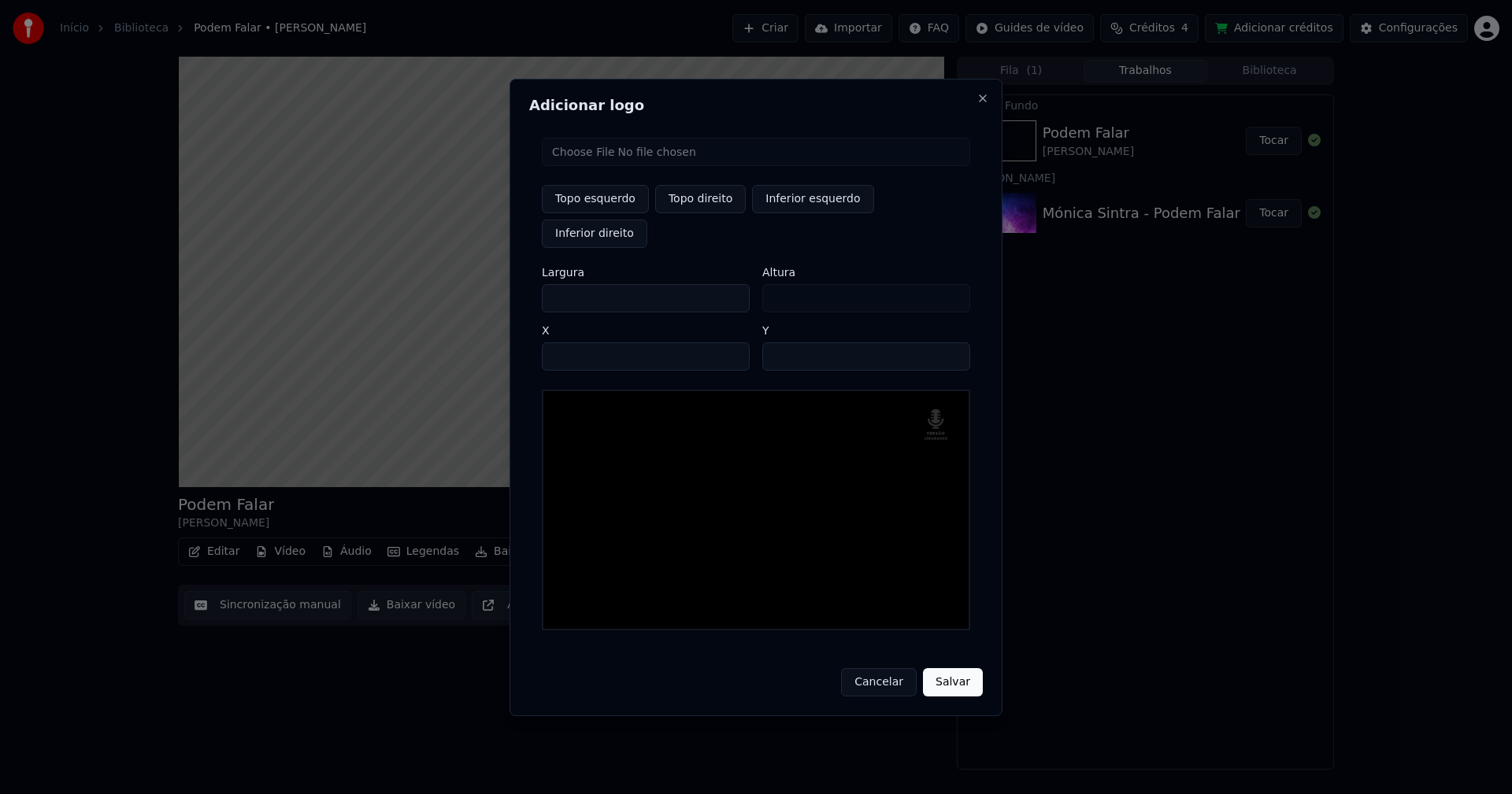
click at [952, 669] on button "Salvar" at bounding box center [953, 682] width 60 height 28
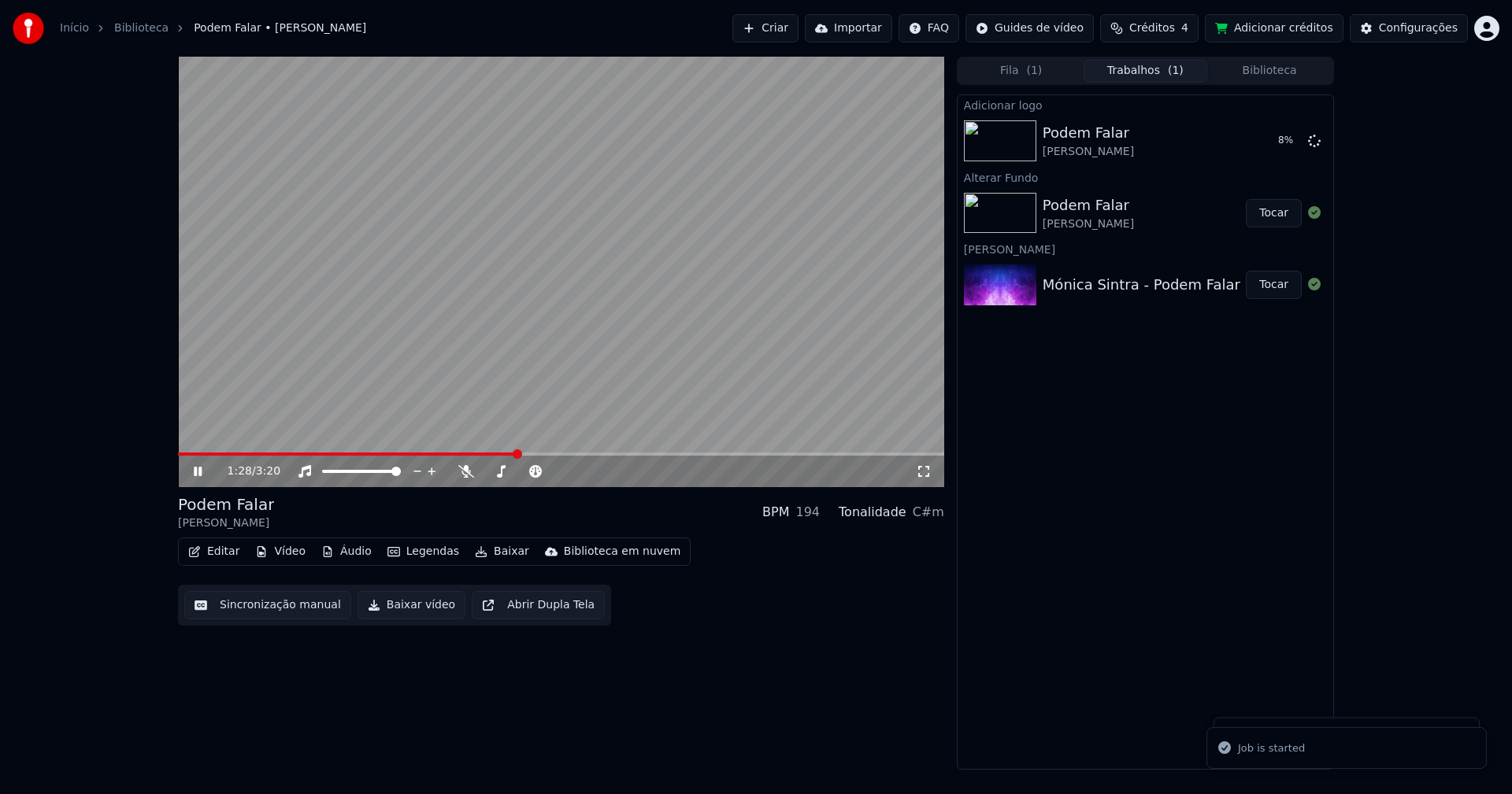
drag, startPoint x: 202, startPoint y: 472, endPoint x: 504, endPoint y: 238, distance: 382.0
click at [203, 472] on icon at bounding box center [209, 471] width 37 height 13
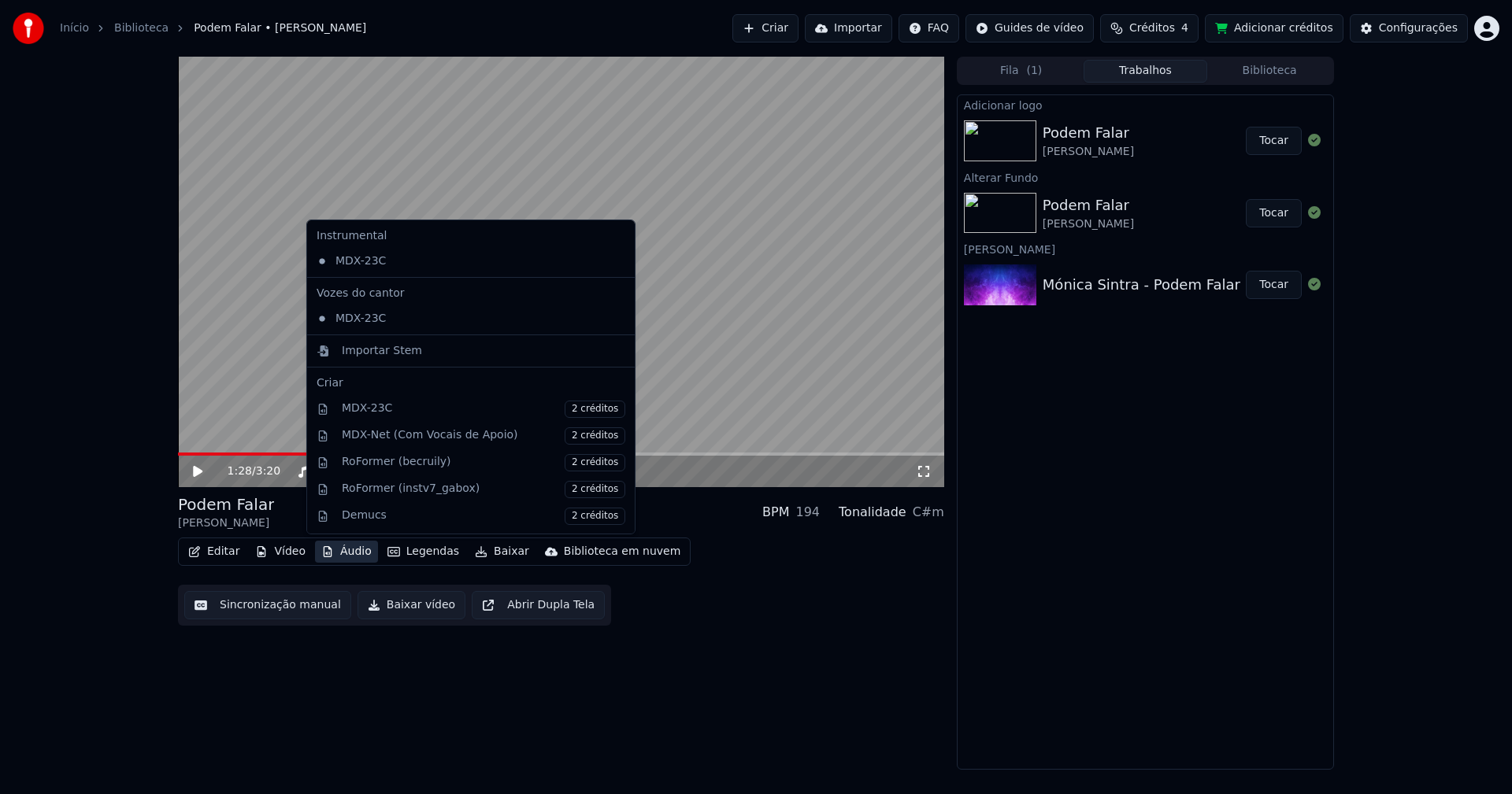
click at [356, 559] on button "Áudio" at bounding box center [346, 552] width 63 height 22
click at [371, 351] on div "Importar Stem" at bounding box center [382, 351] width 80 height 15
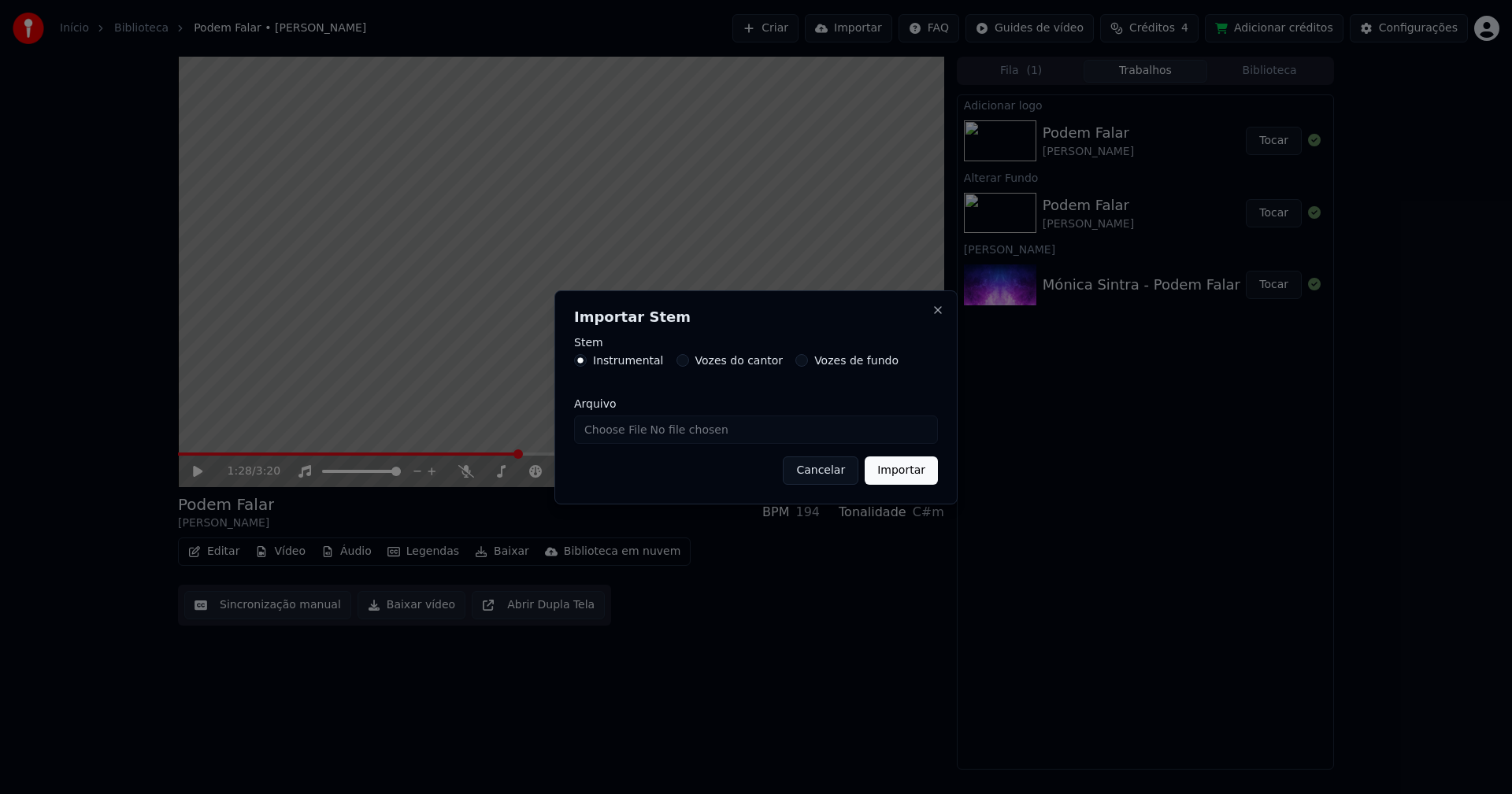
click at [634, 426] on input "Arquivo" at bounding box center [756, 430] width 364 height 28
type input "**********"
click at [895, 471] on button "Importar" at bounding box center [901, 470] width 73 height 28
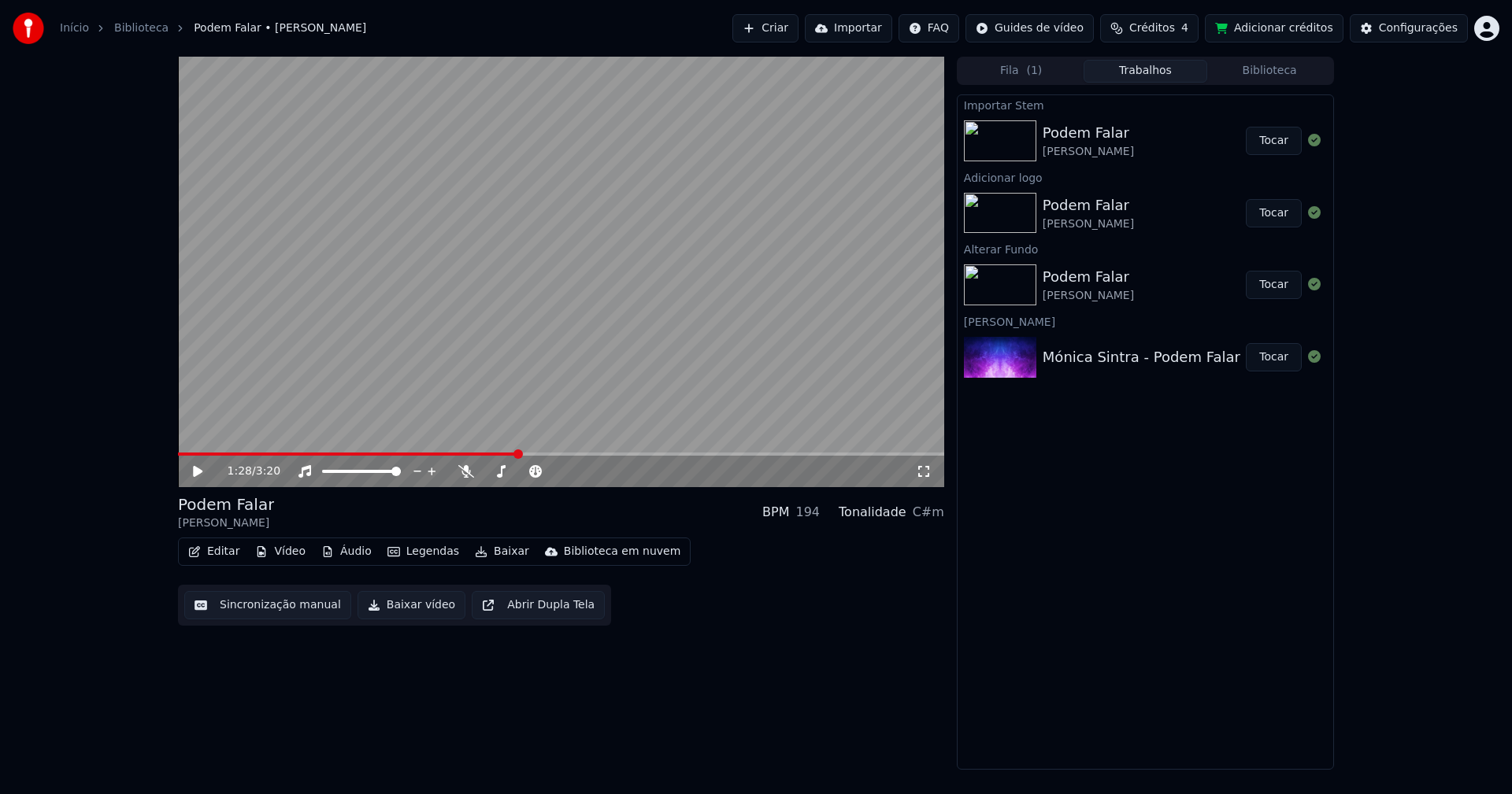
click at [352, 555] on button "Áudio" at bounding box center [346, 552] width 63 height 22
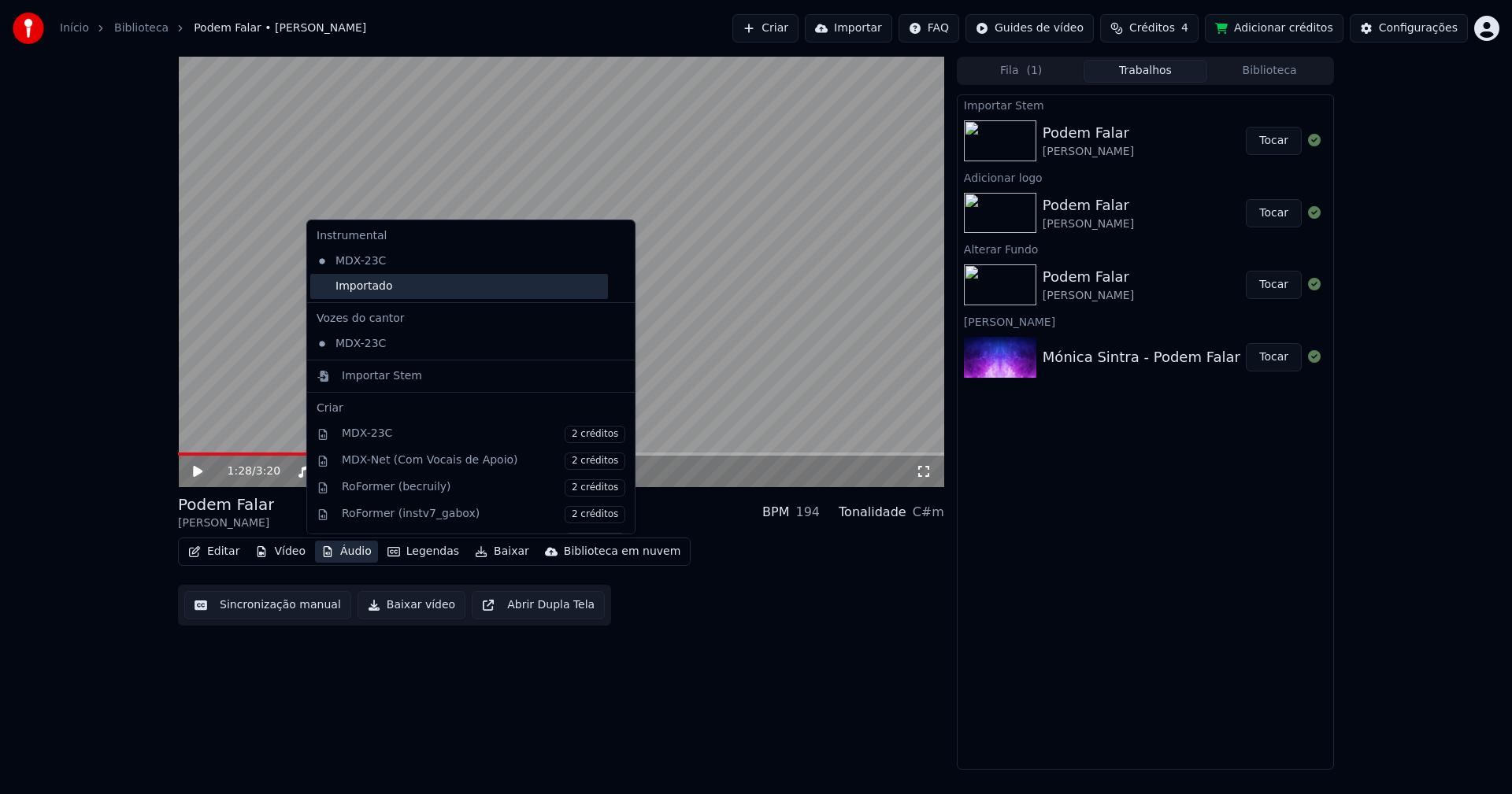
click at [346, 291] on div "Importado" at bounding box center [459, 286] width 297 height 25
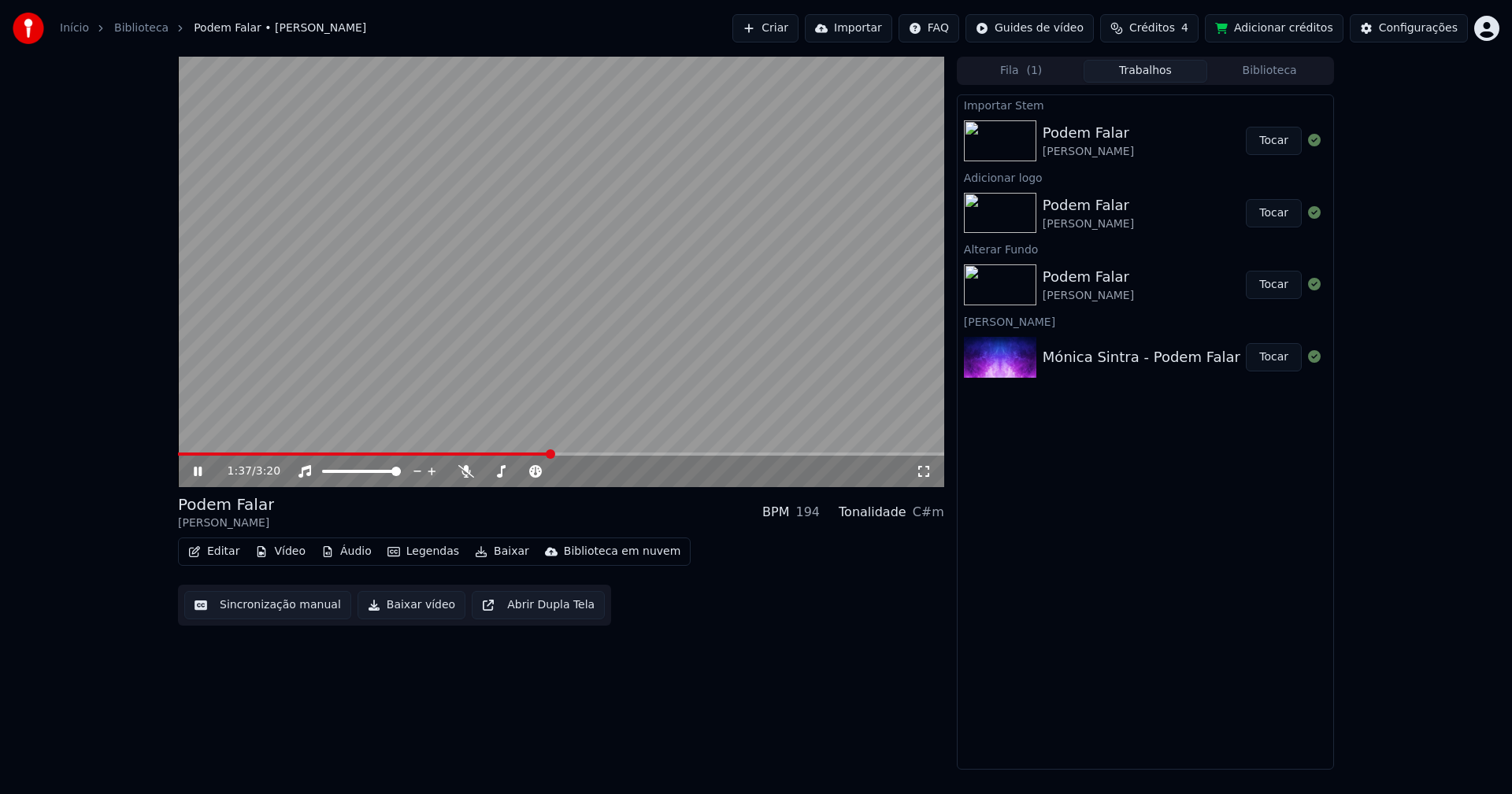
click at [927, 473] on icon at bounding box center [923, 471] width 15 height 13
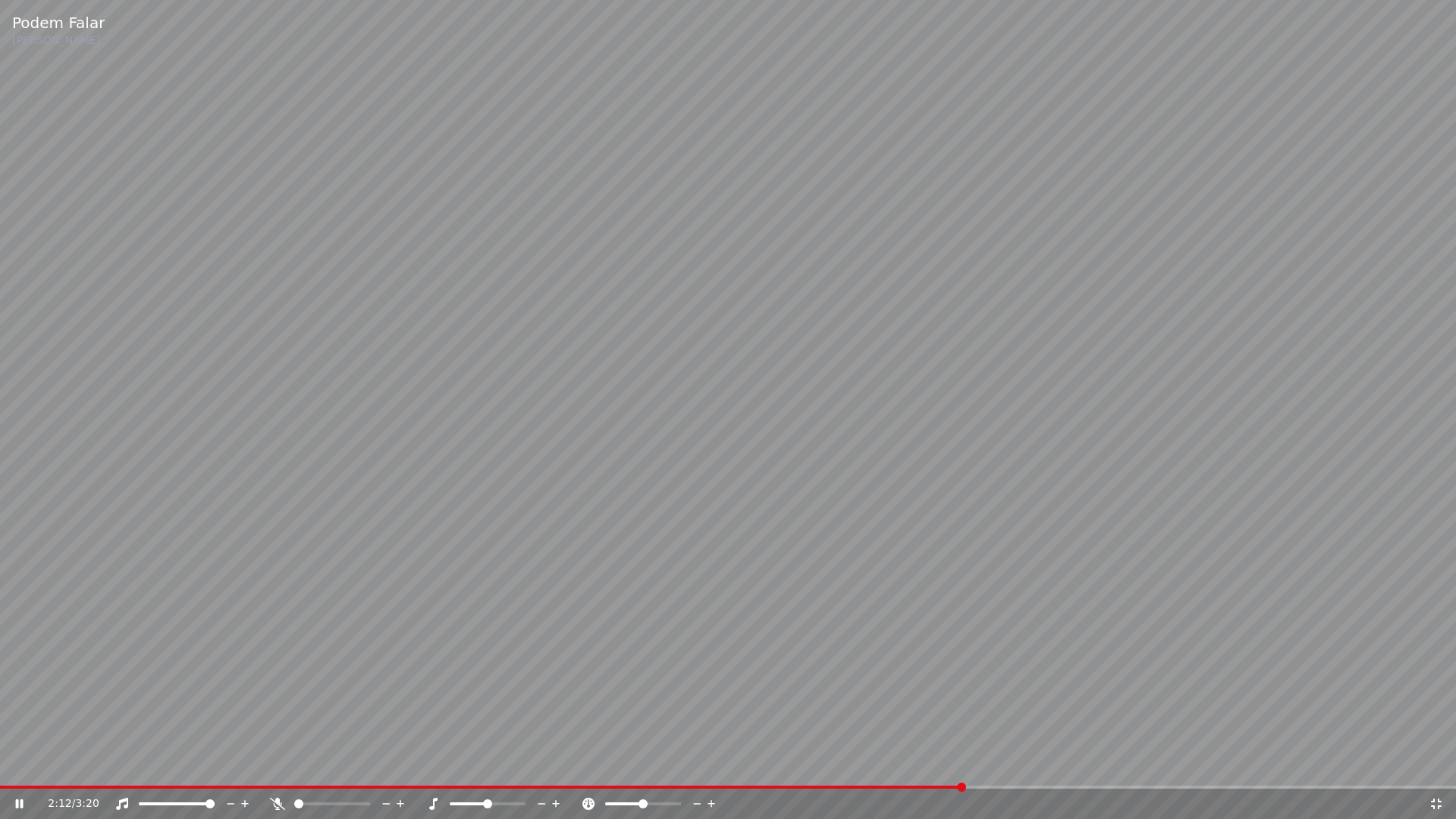
click at [1434, 764] on icon at bounding box center [1436, 804] width 11 height 11
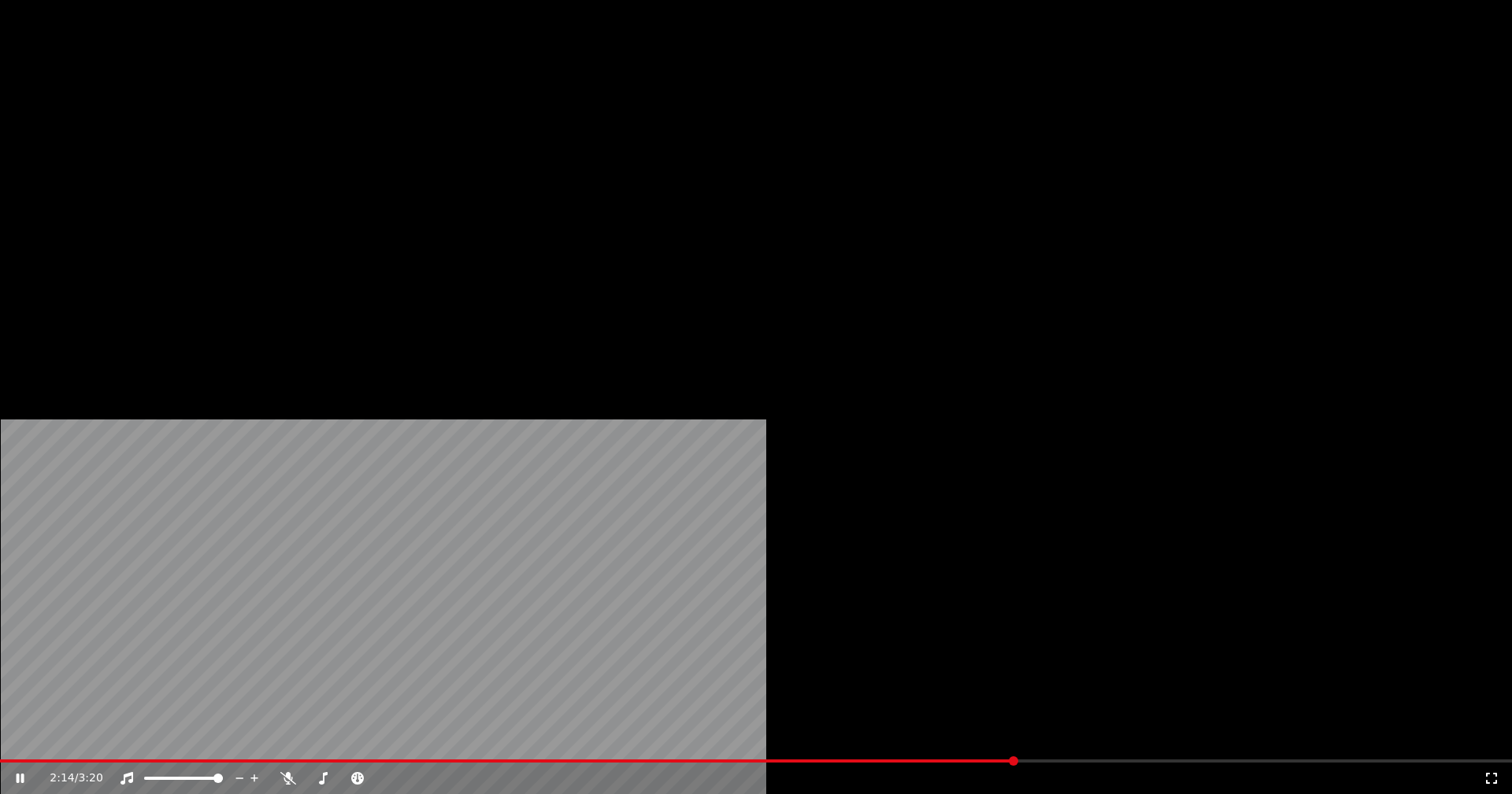
click at [221, 132] on button "Editar" at bounding box center [214, 121] width 64 height 22
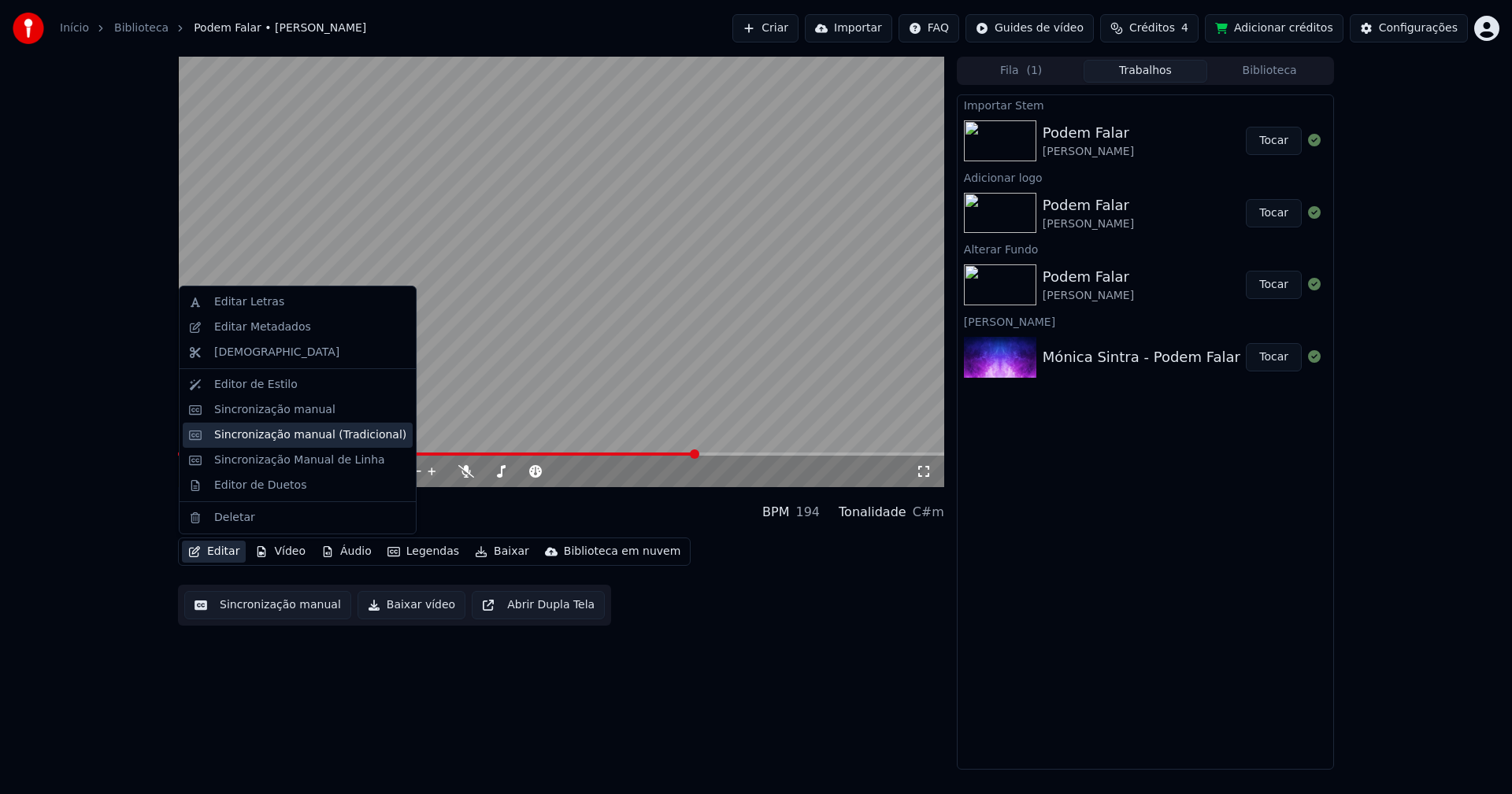
click at [263, 437] on div "Sincronização manual (Tradicional)" at bounding box center [310, 435] width 193 height 15
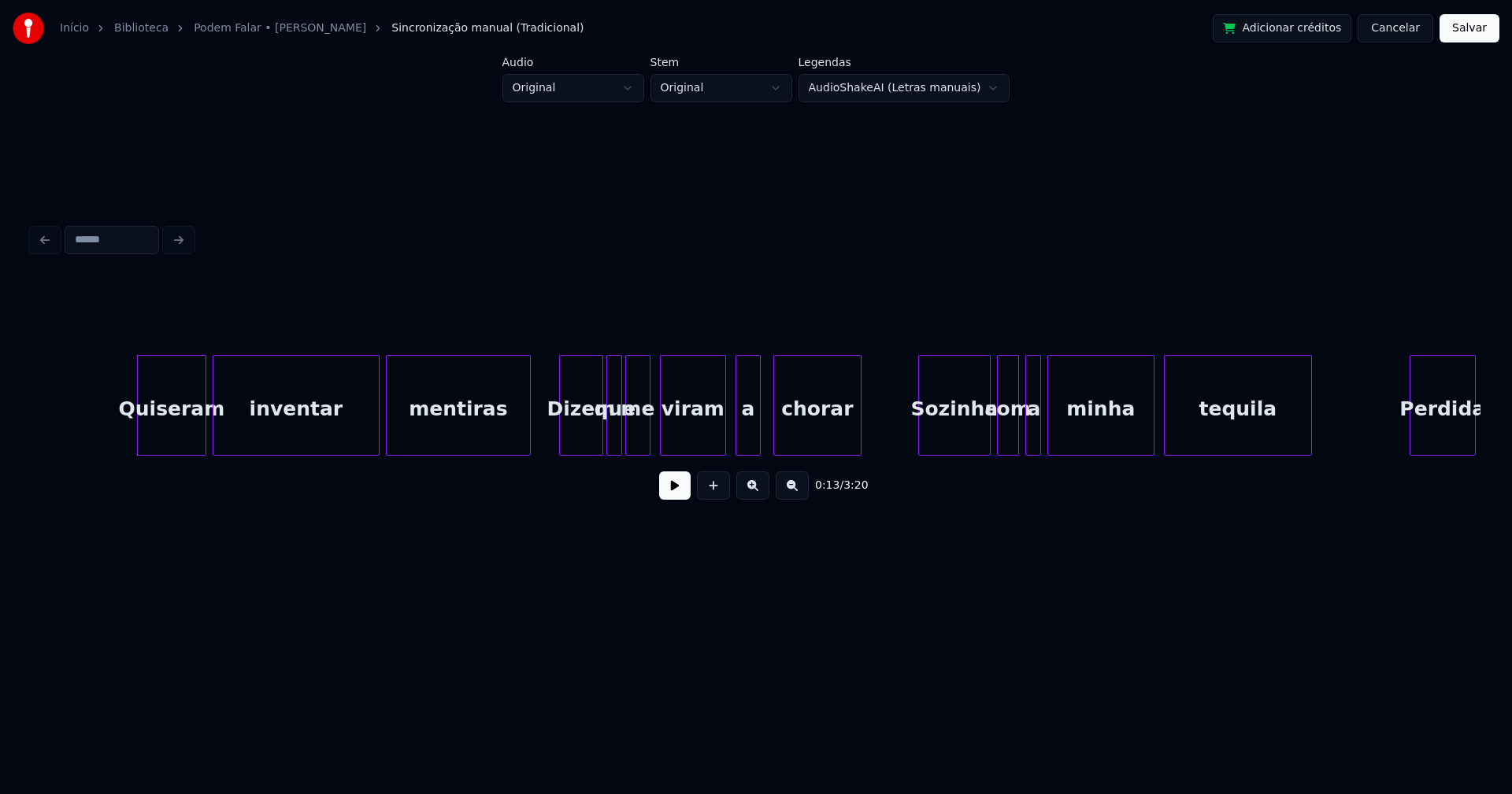
scroll to position [0, 1885]
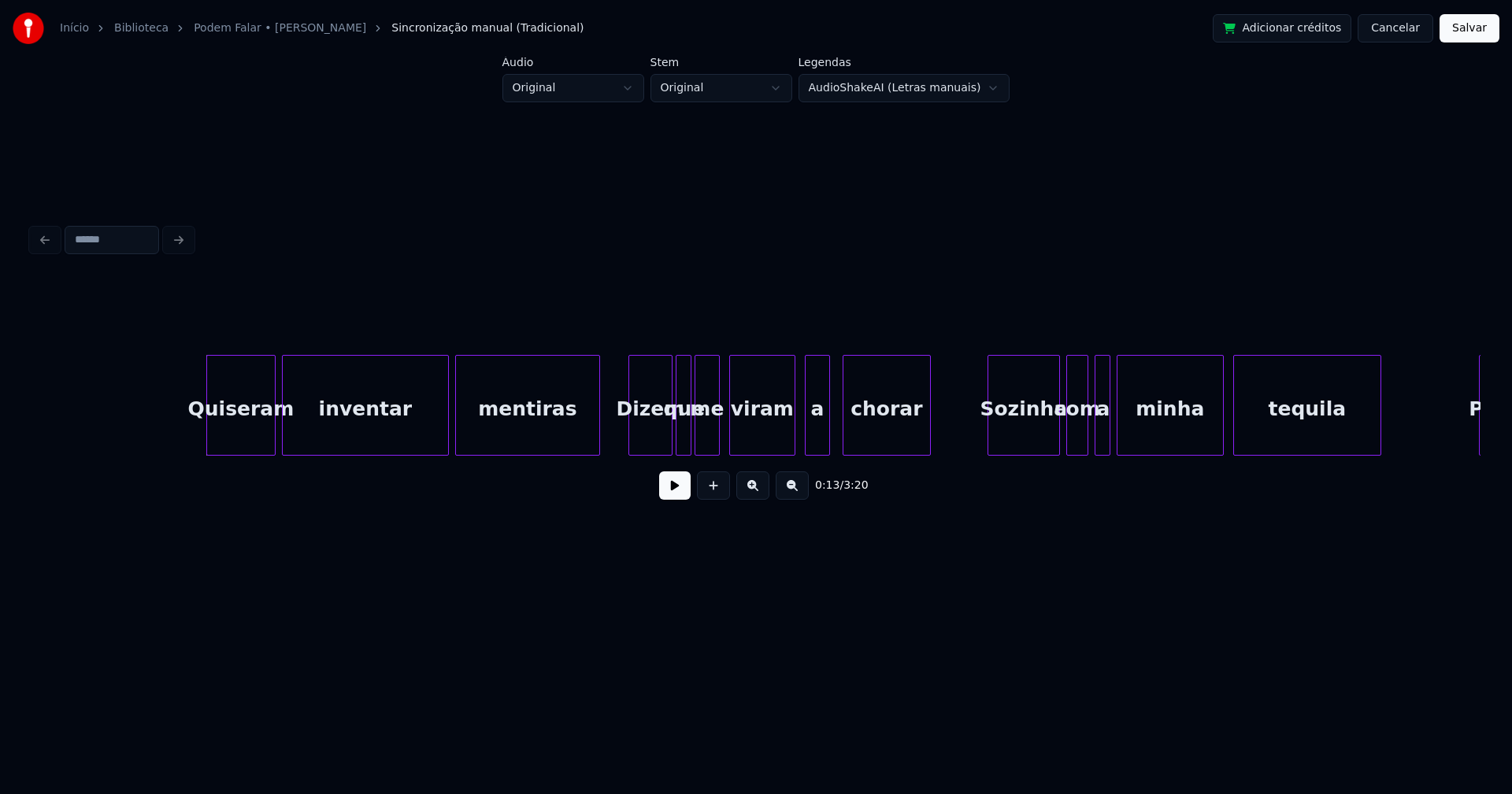
click at [674, 500] on button at bounding box center [675, 486] width 32 height 28
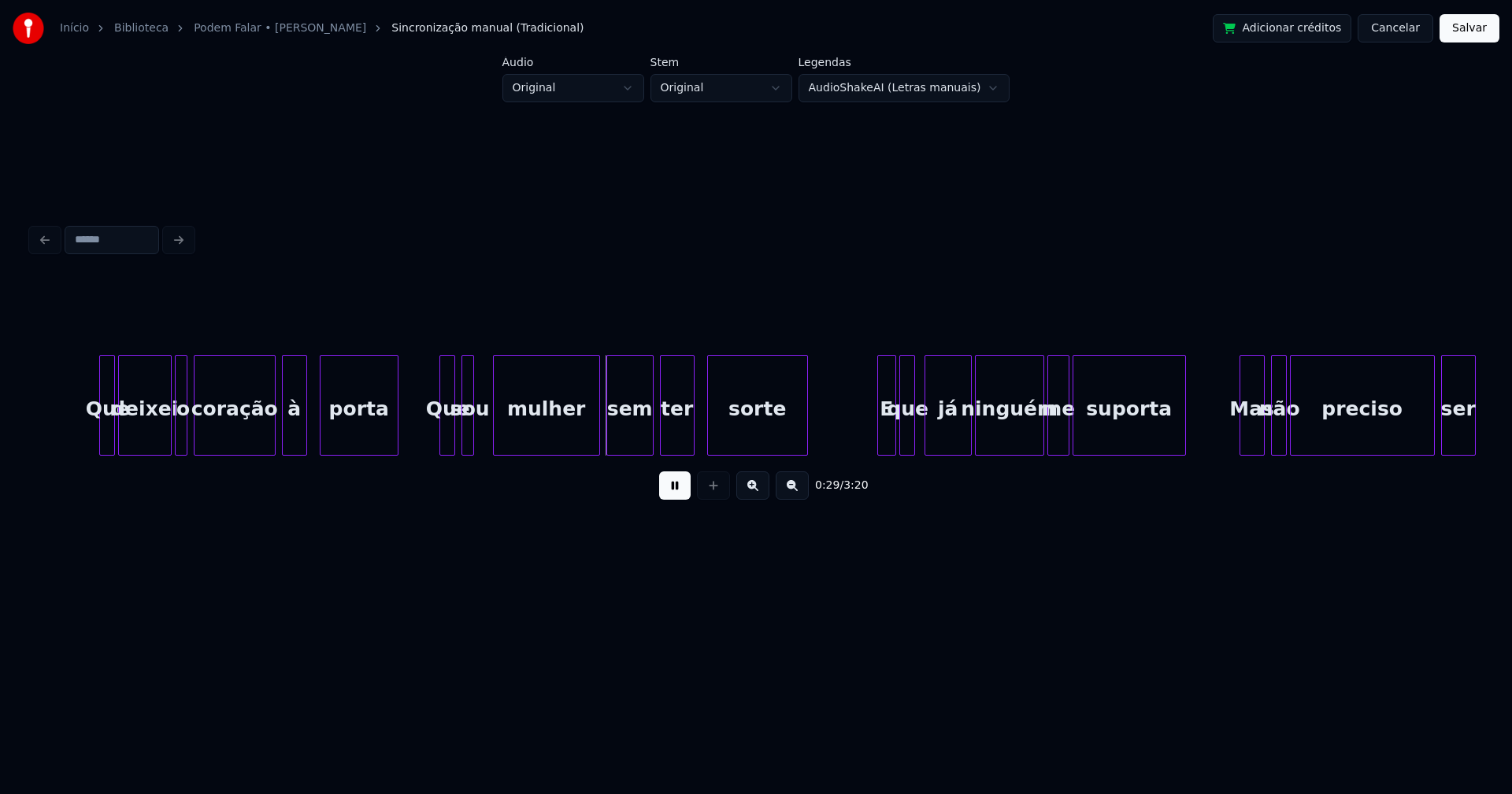
scroll to position [0, 4031]
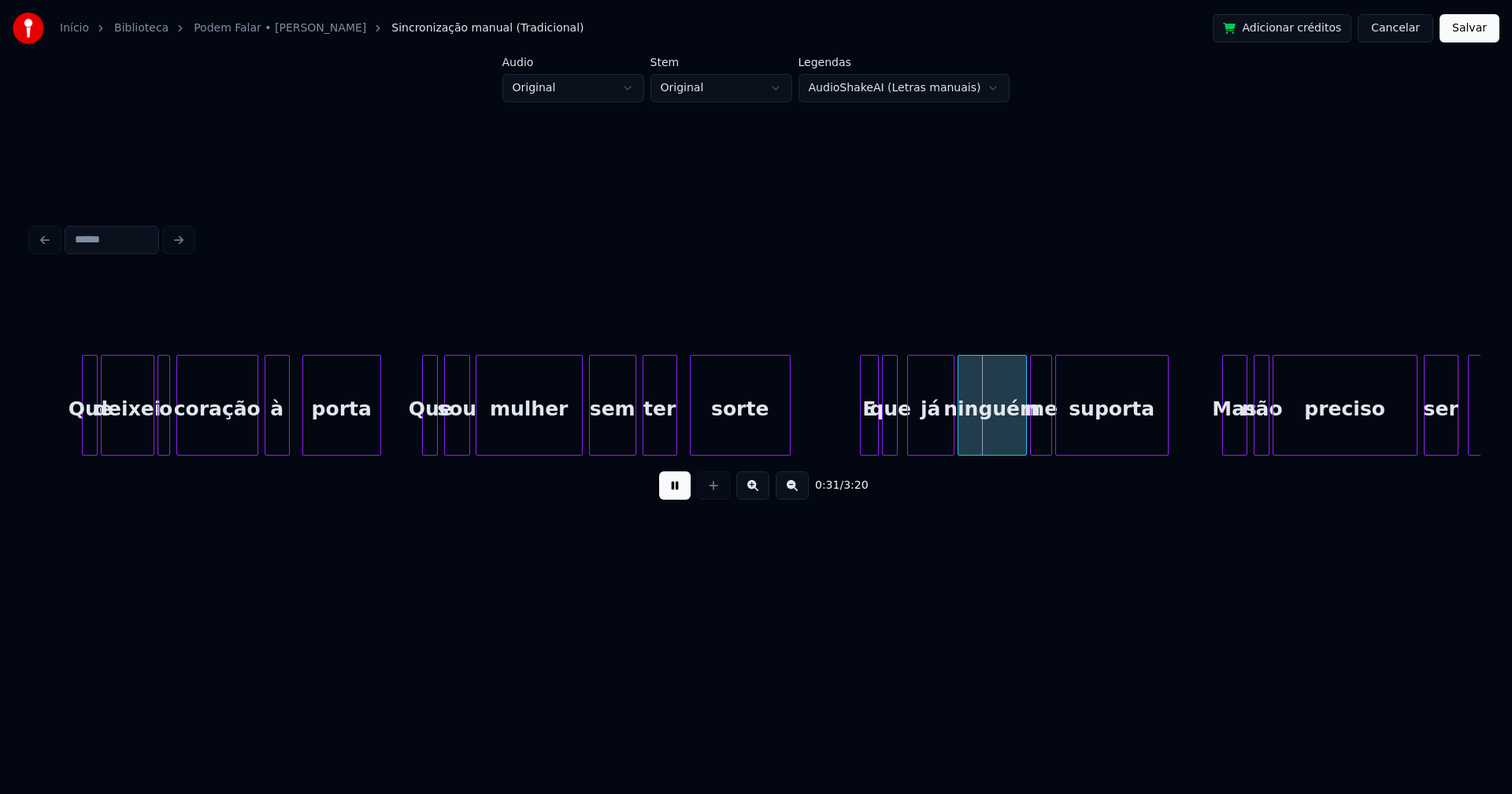
click at [468, 436] on div at bounding box center [466, 405] width 4 height 99
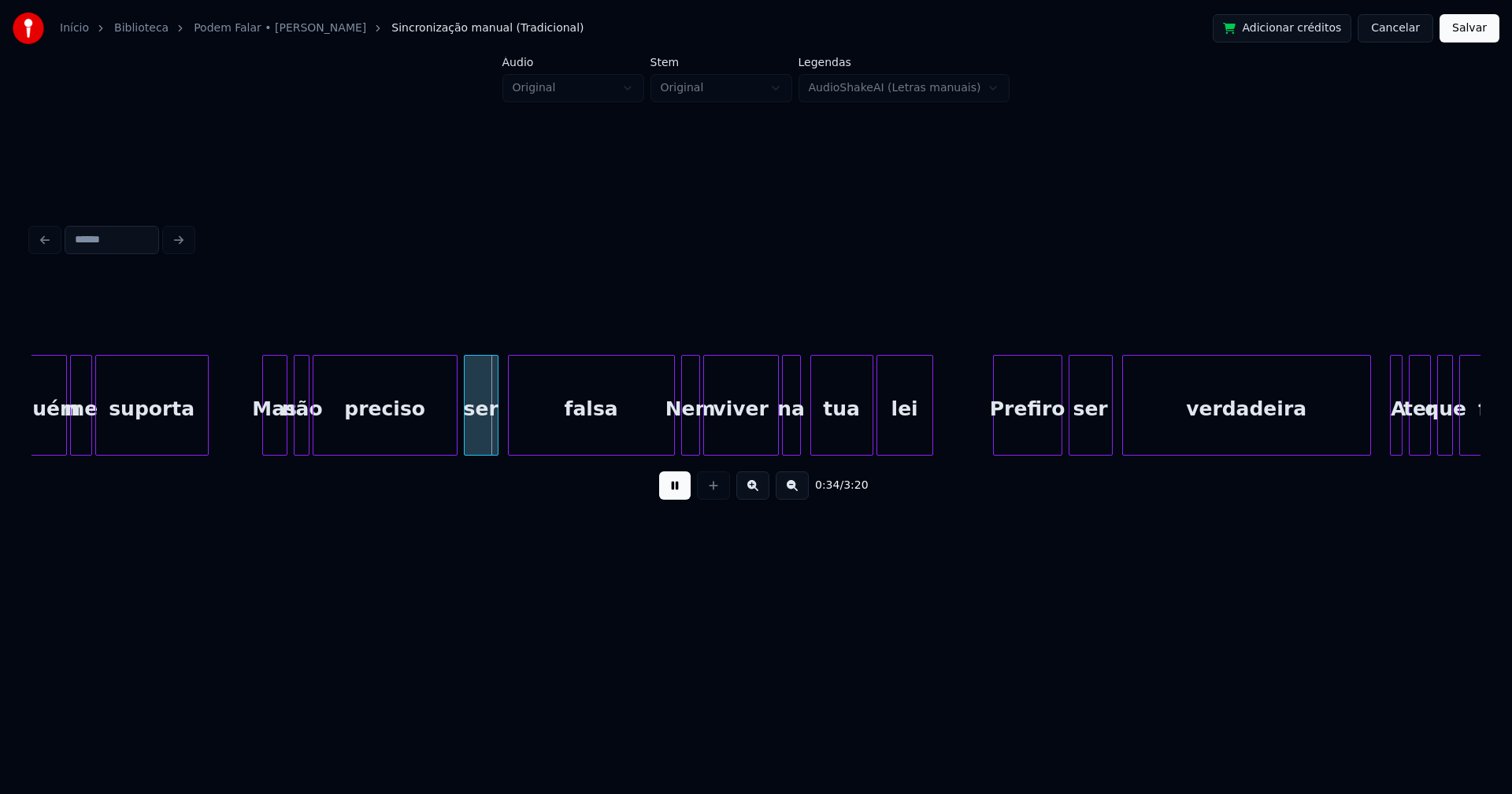
scroll to position [0, 5027]
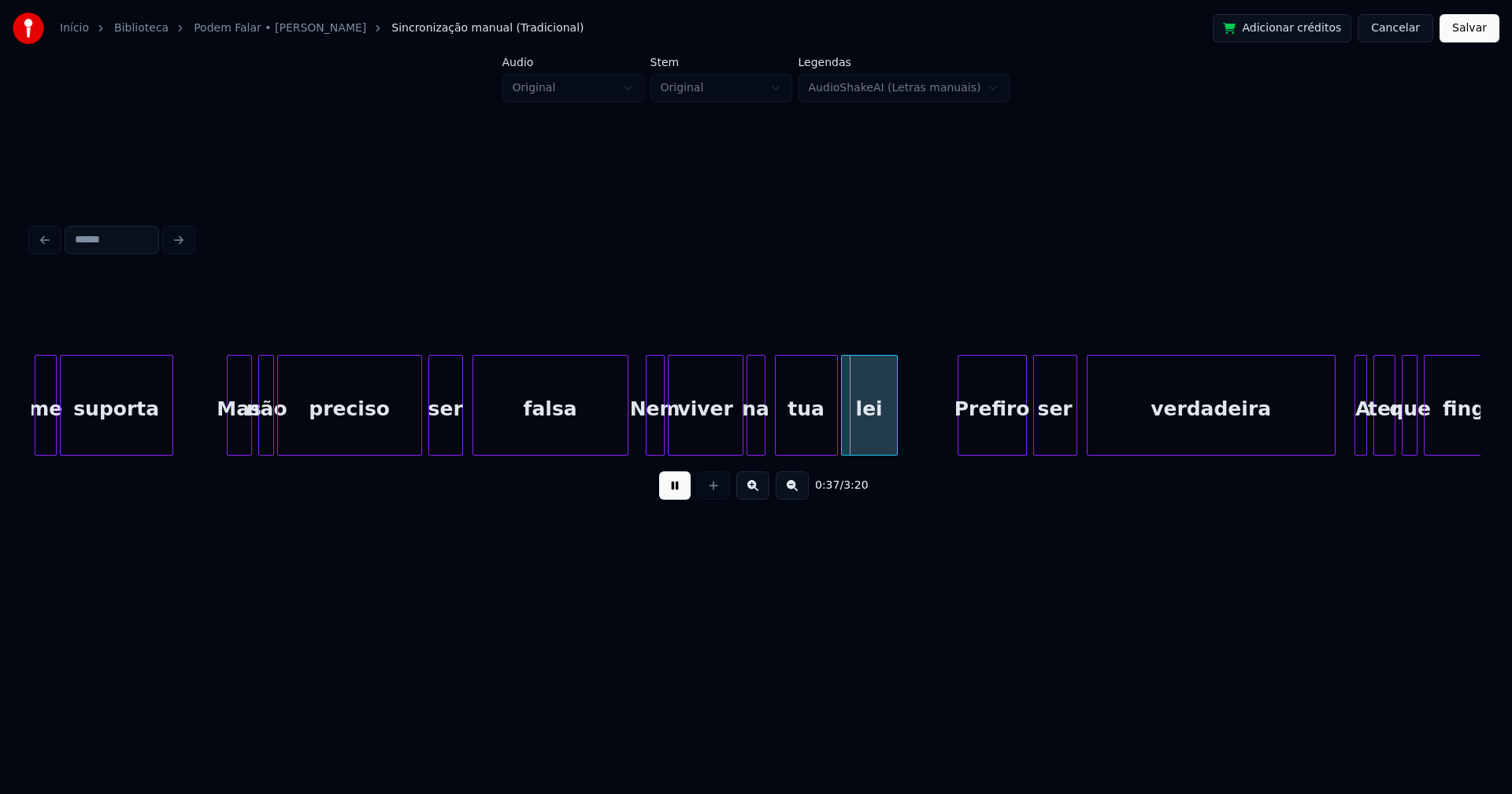
click at [623, 439] on div at bounding box center [625, 405] width 4 height 99
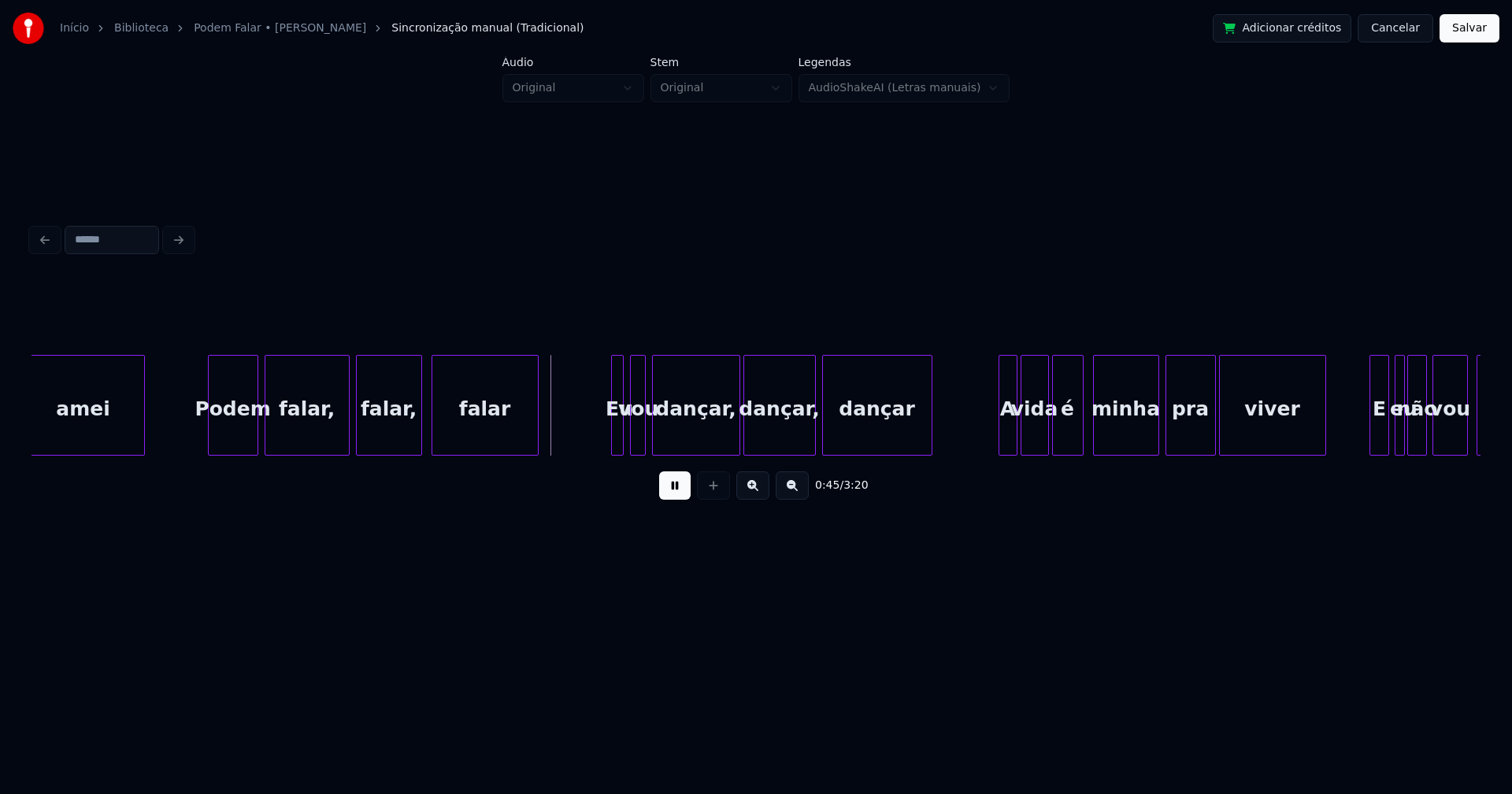
scroll to position [0, 6650]
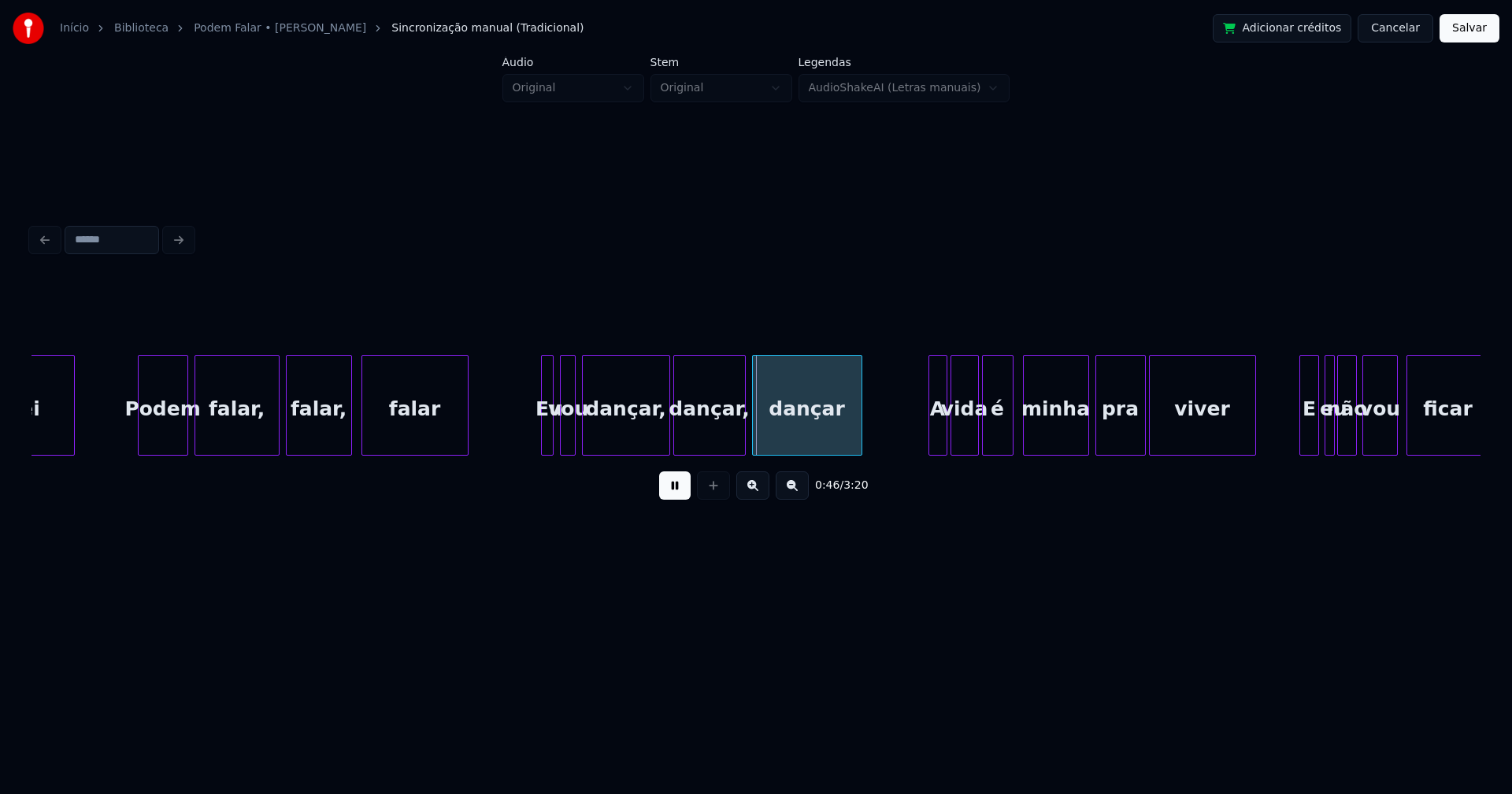
drag, startPoint x: 489, startPoint y: 436, endPoint x: 481, endPoint y: 436, distance: 8.0
click at [519, 432] on div at bounding box center [519, 405] width 4 height 99
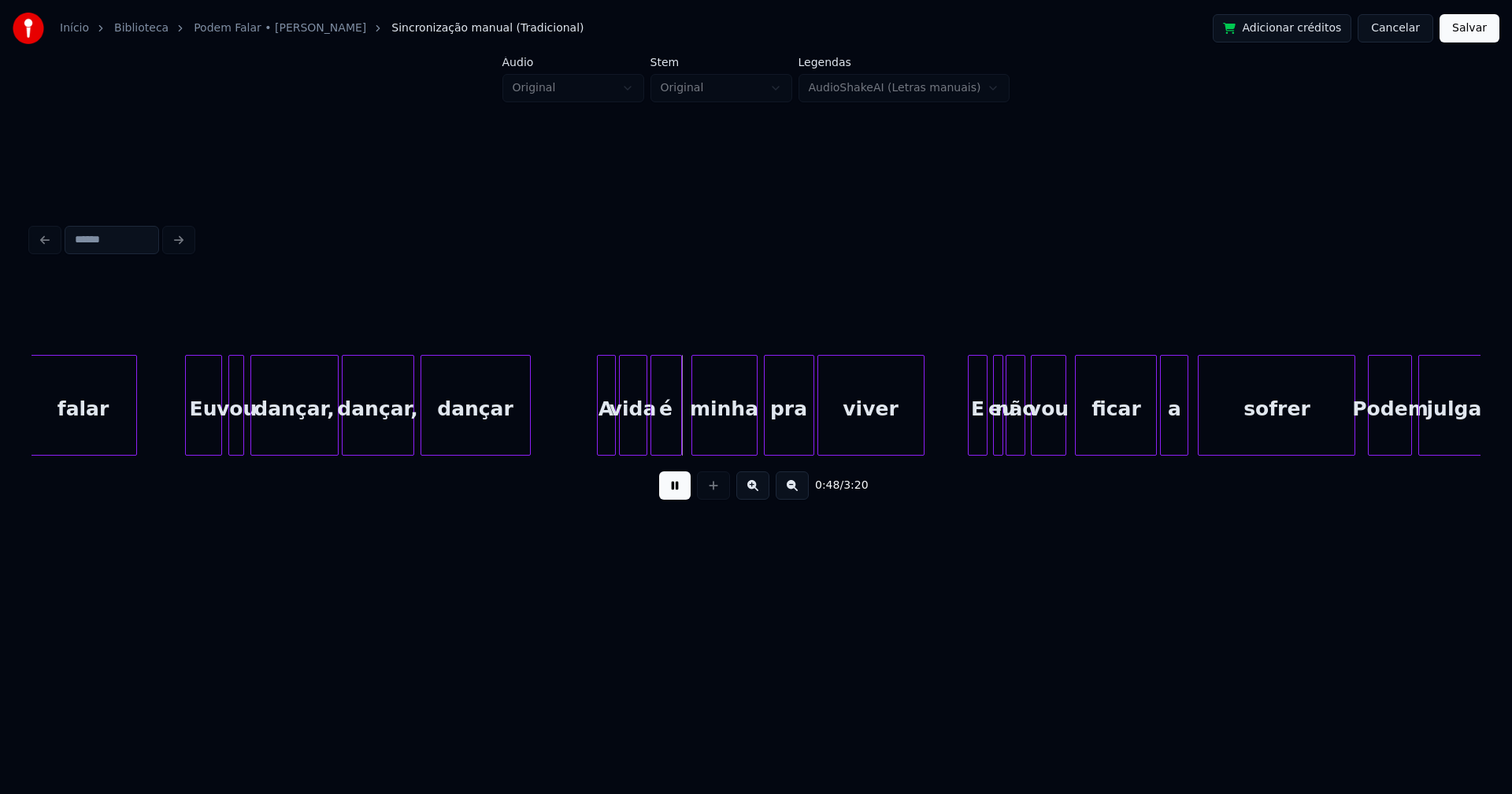
scroll to position [0, 7034]
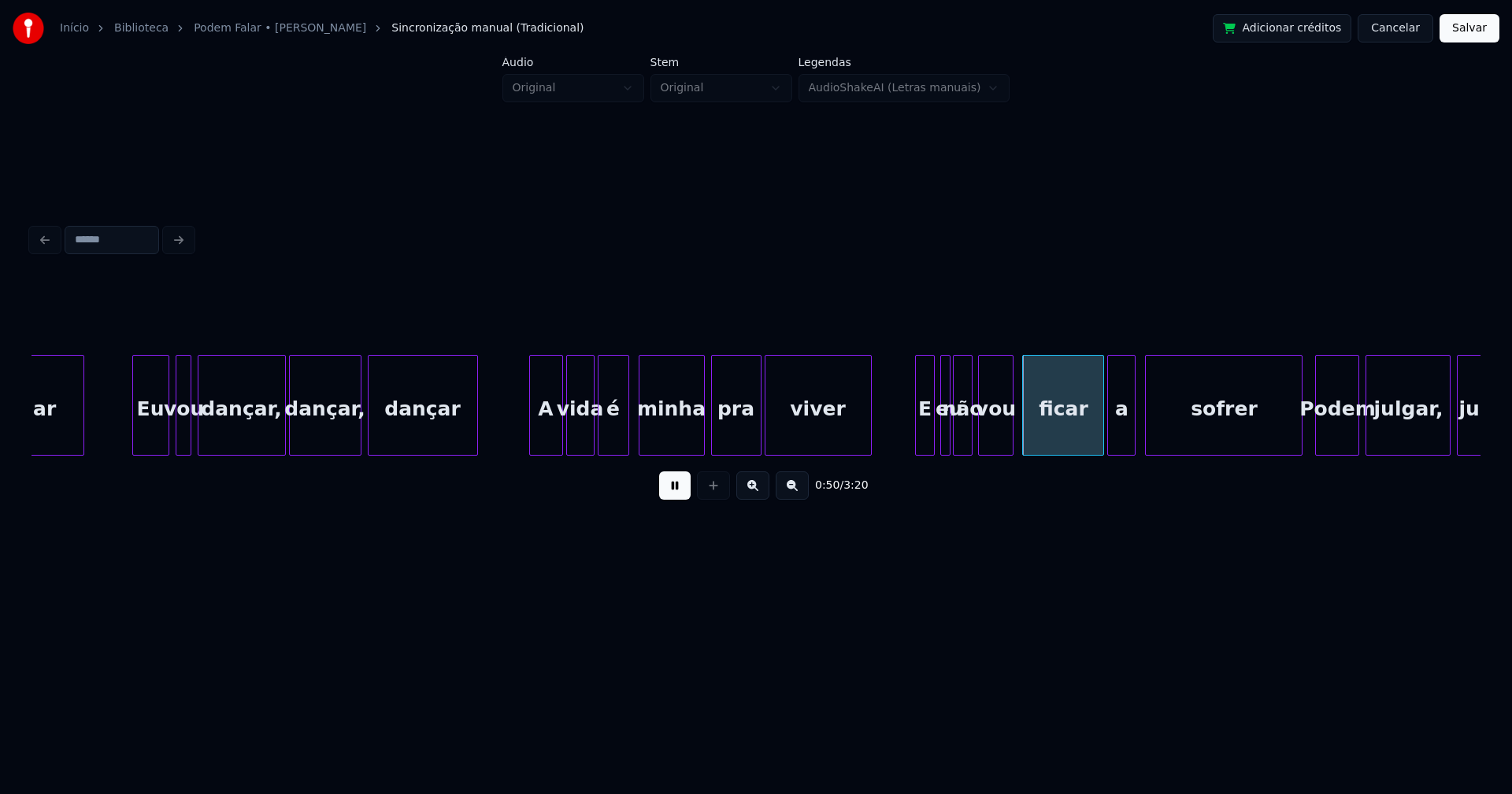
click at [530, 443] on div at bounding box center [531, 405] width 4 height 99
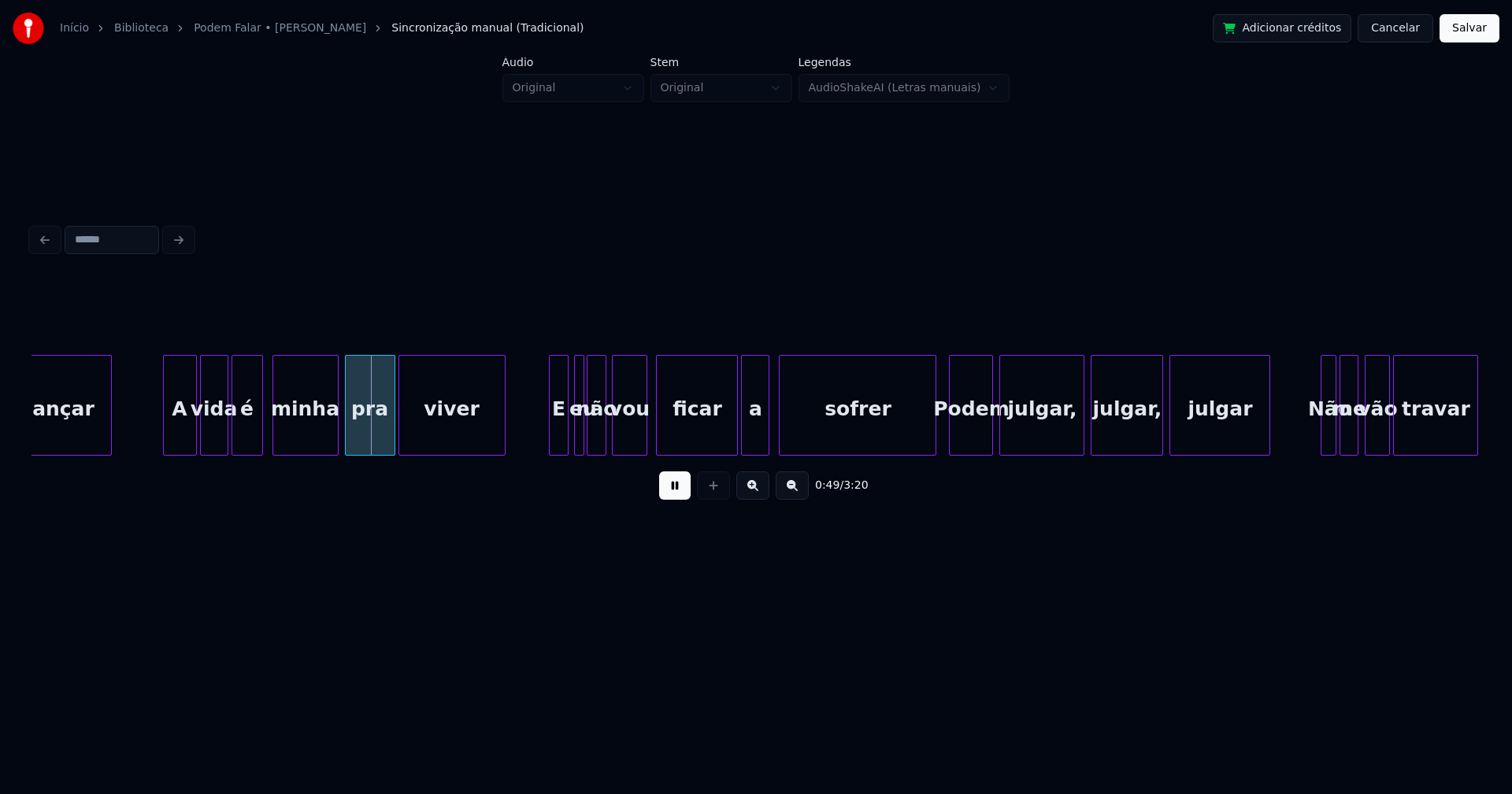
scroll to position [0, 7488]
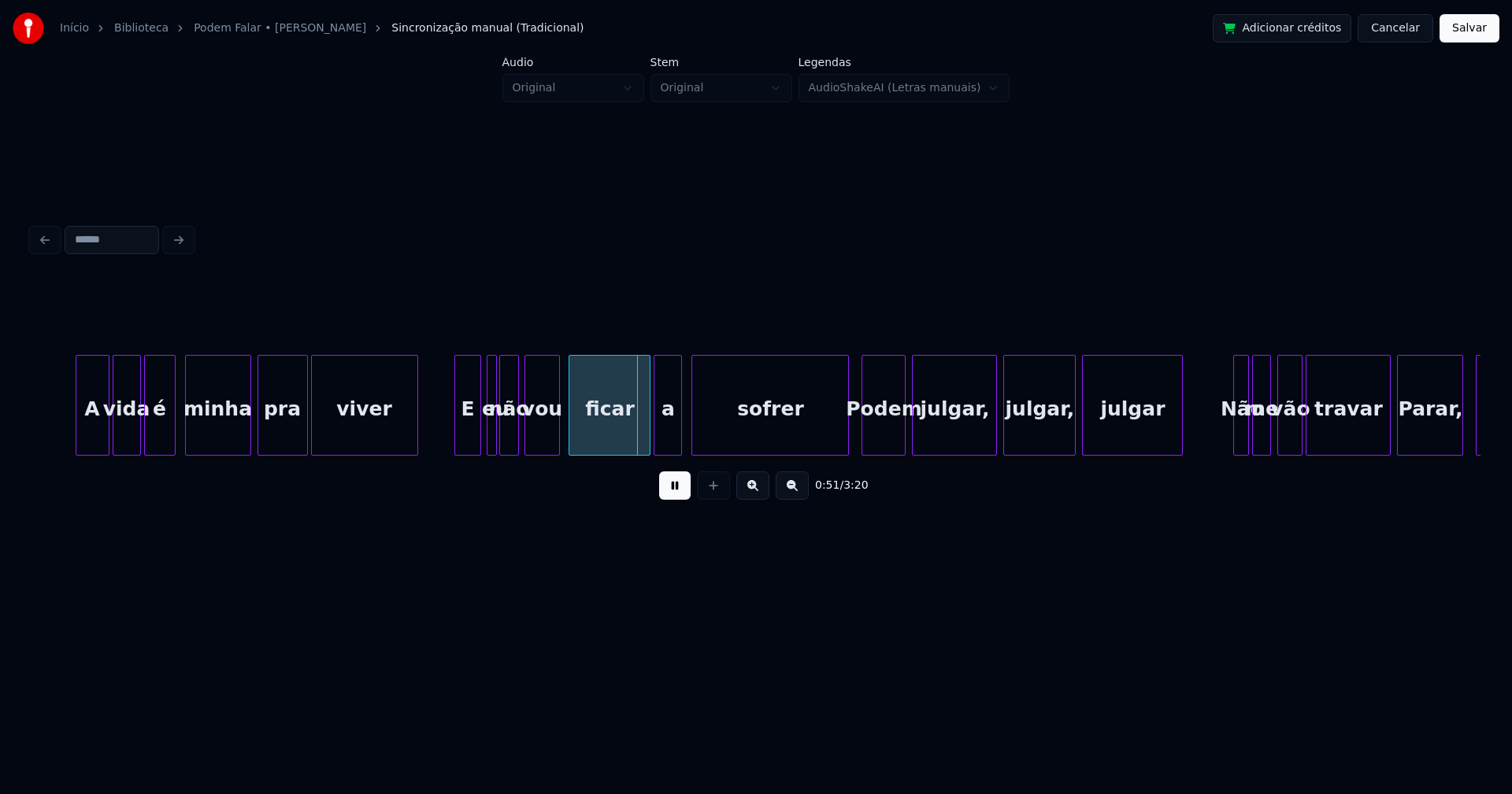
click at [457, 427] on div at bounding box center [456, 405] width 4 height 99
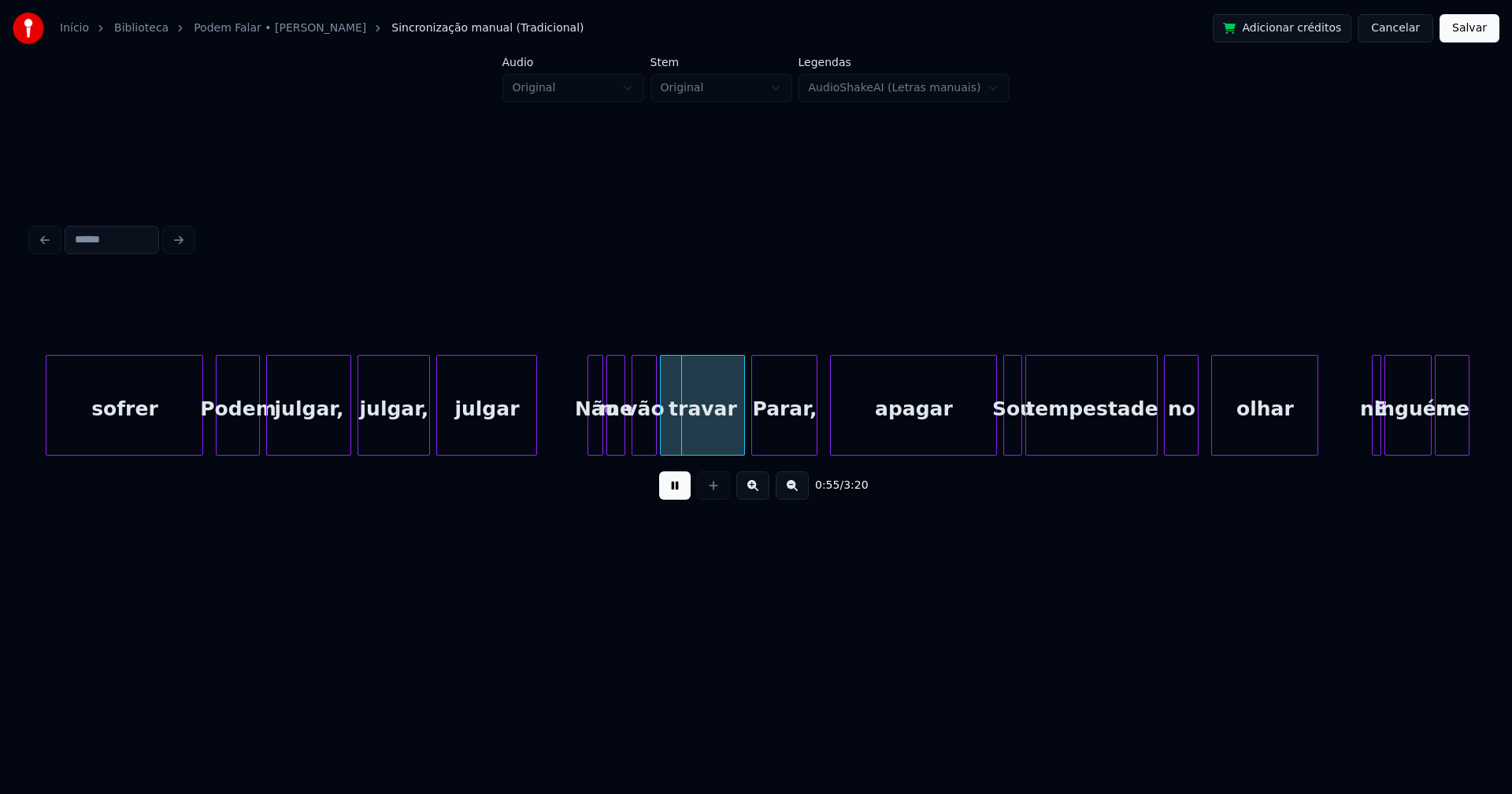
scroll to position [0, 8202]
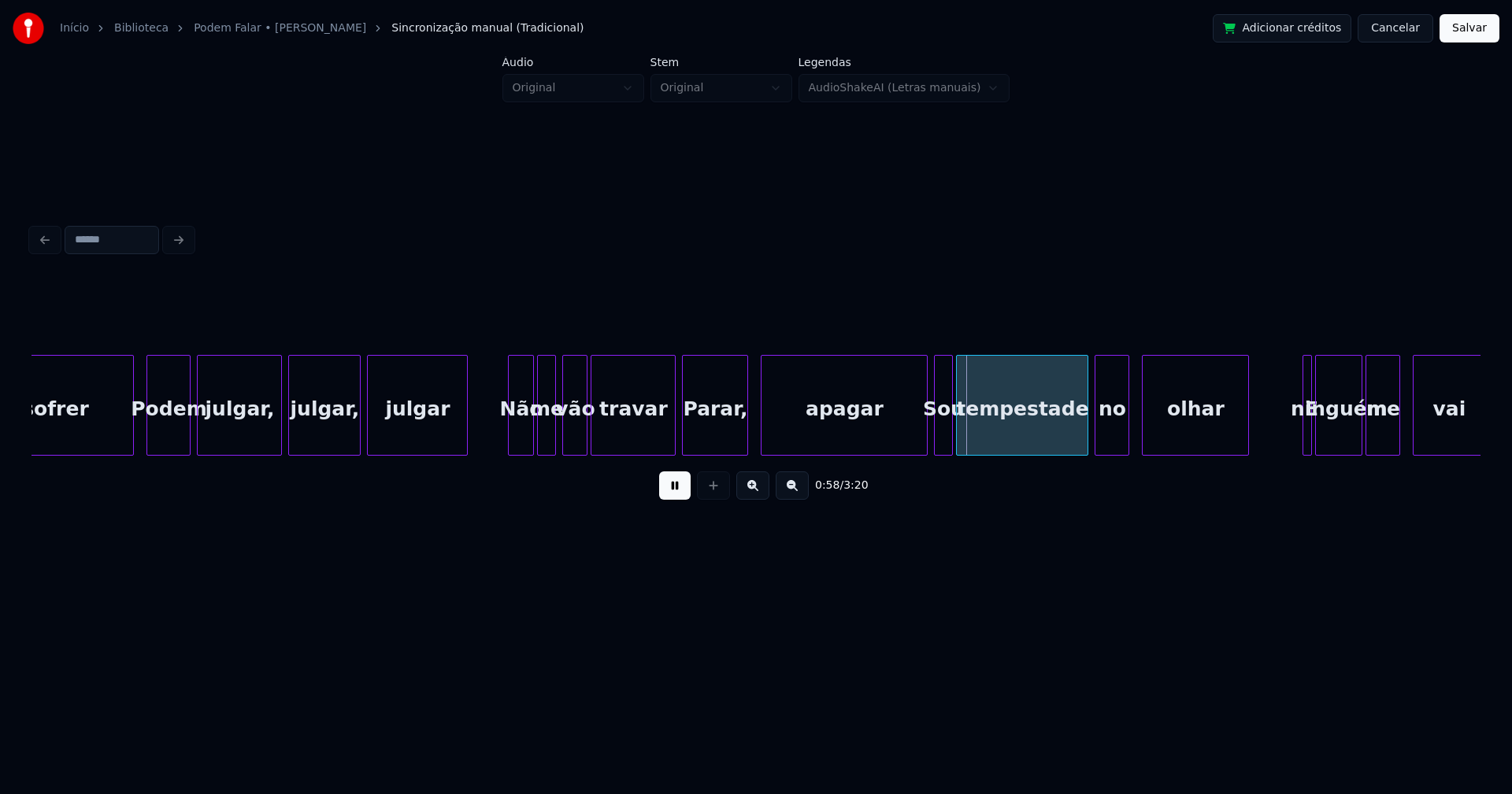
click at [511, 441] on div at bounding box center [511, 405] width 4 height 99
click at [879, 453] on div "sofrer Podem julgar, julgar, julgar Não me vão travar Parar, apagar Sou tempest…" at bounding box center [756, 405] width 1448 height 101
click at [756, 430] on div at bounding box center [757, 405] width 4 height 99
click at [674, 426] on div "travar" at bounding box center [633, 405] width 85 height 101
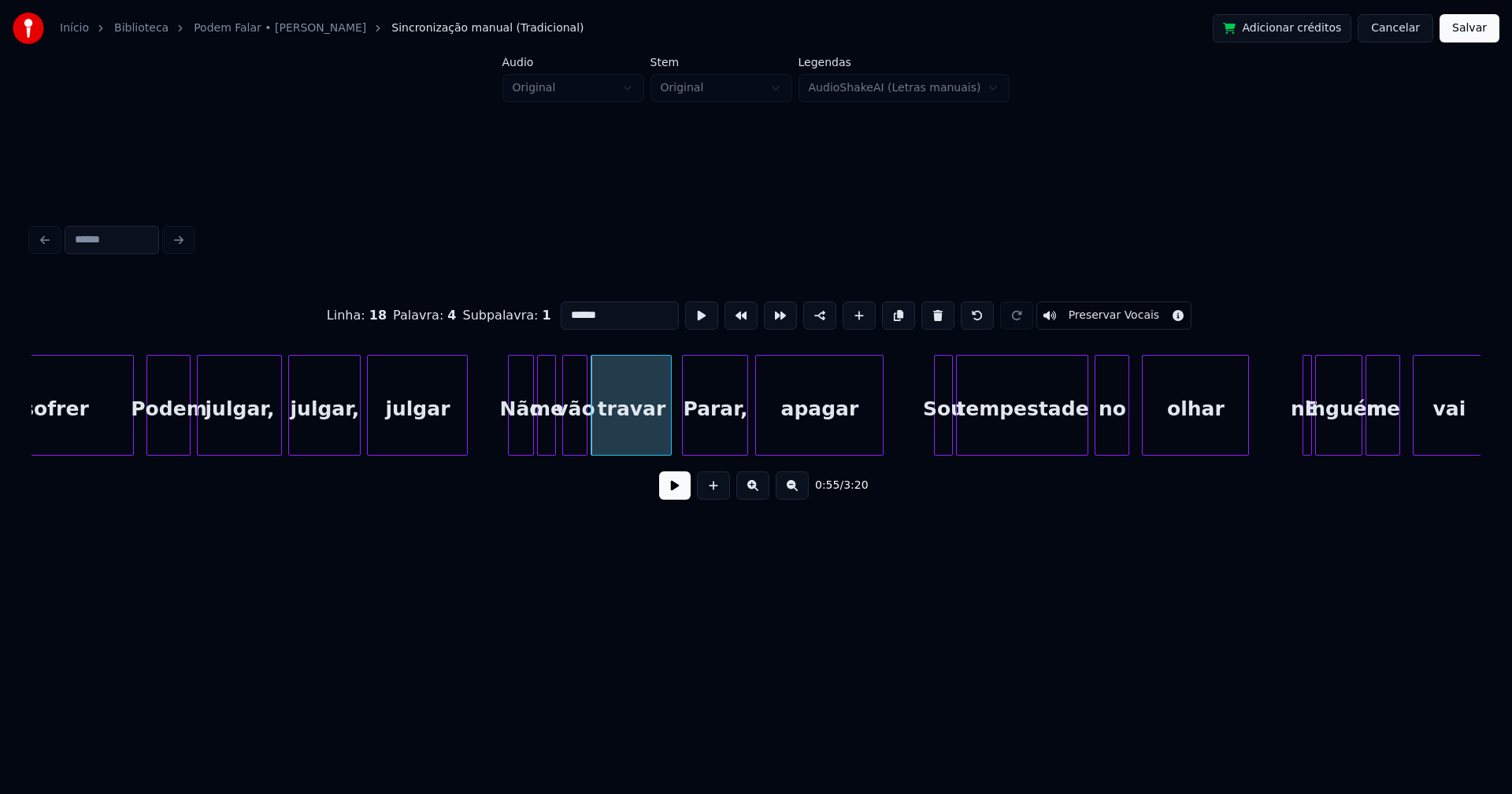
click at [670, 429] on div at bounding box center [668, 405] width 4 height 99
drag, startPoint x: 681, startPoint y: 499, endPoint x: 669, endPoint y: 493, distance: 13.4
click at [676, 496] on button at bounding box center [675, 486] width 32 height 28
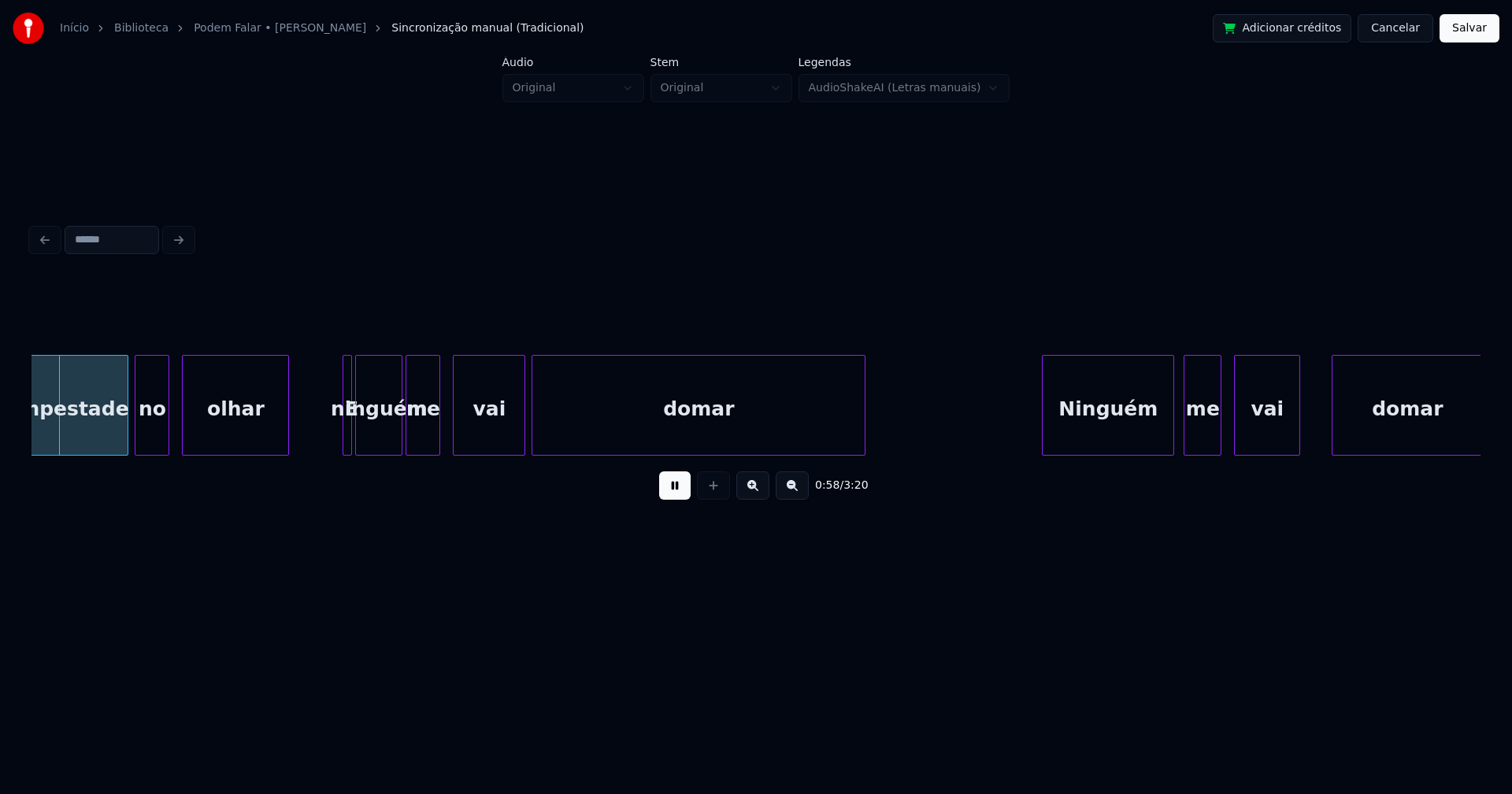
scroll to position [0, 9163]
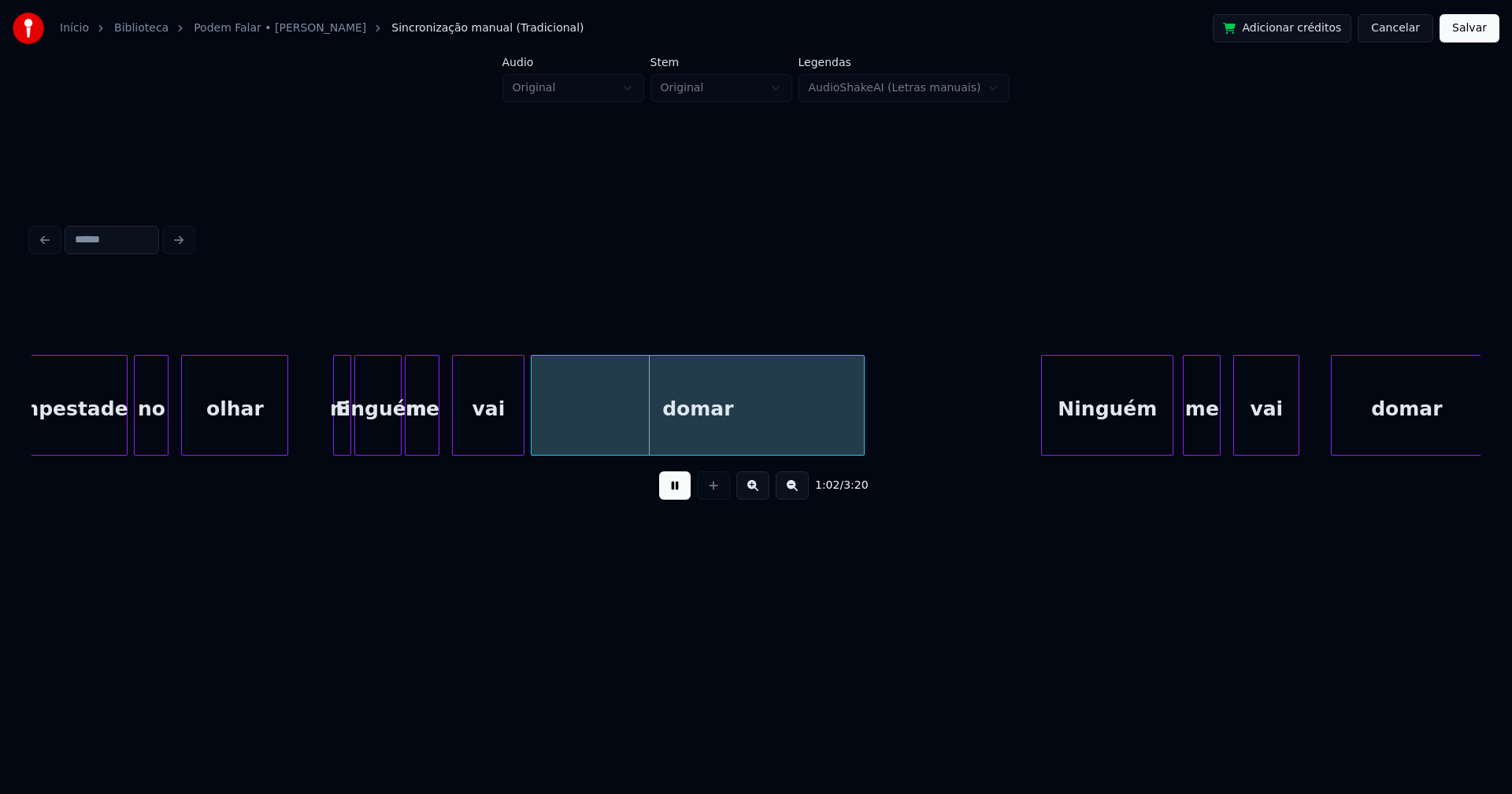
click at [335, 427] on div at bounding box center [335, 405] width 4 height 99
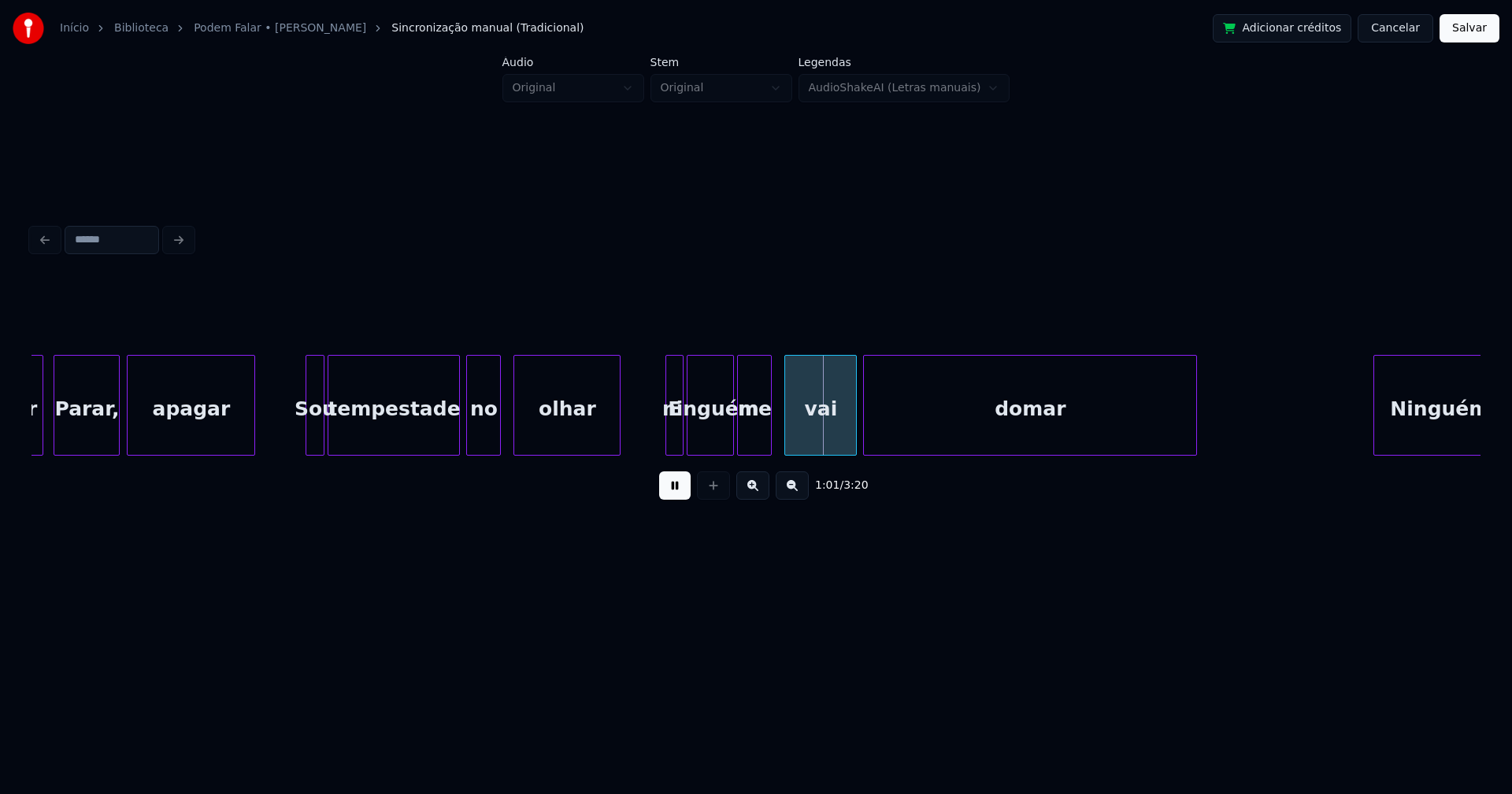
scroll to position [0, 8745]
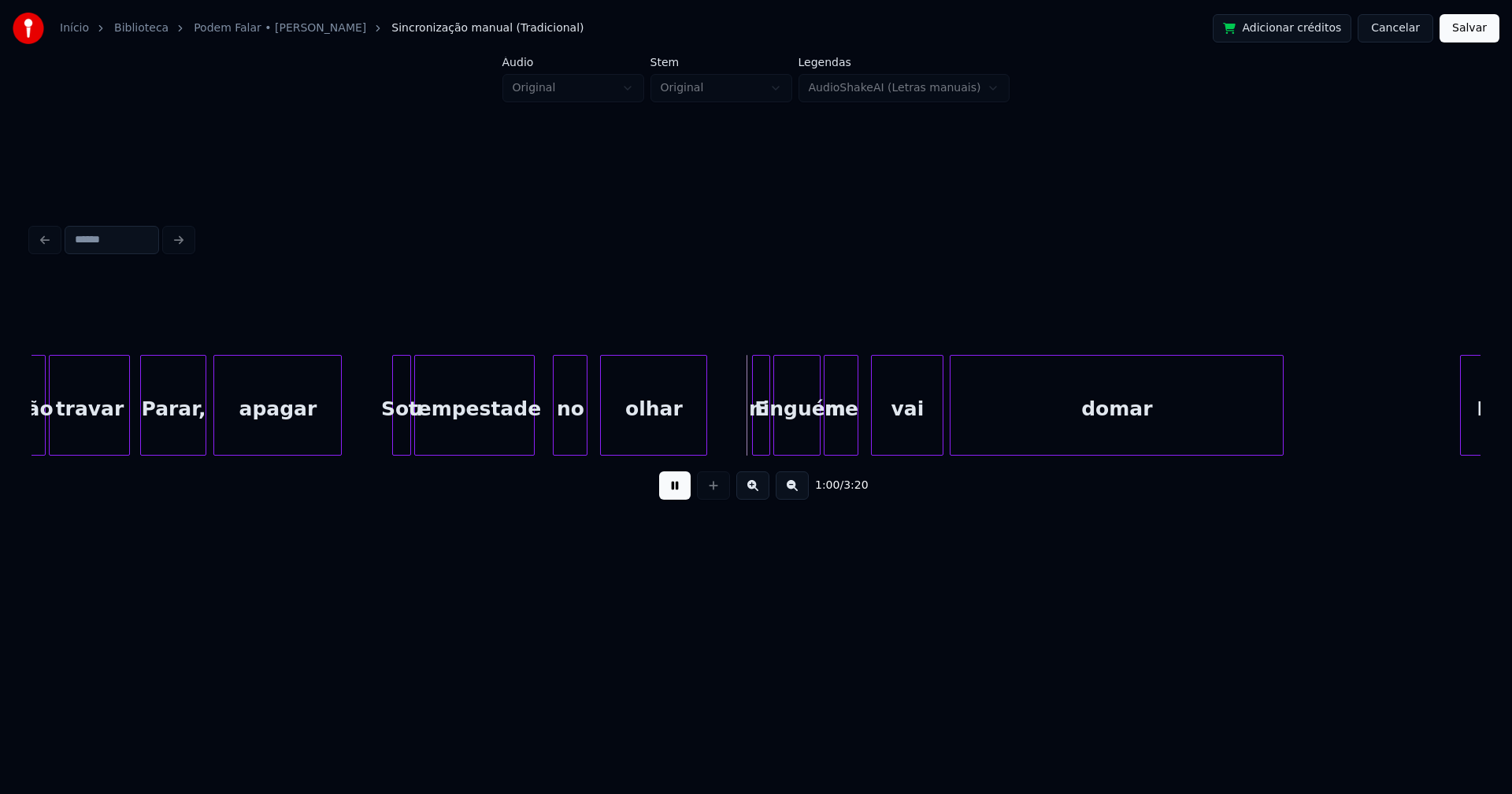
click at [530, 439] on div at bounding box center [531, 405] width 4 height 99
click at [542, 436] on div at bounding box center [541, 405] width 4 height 99
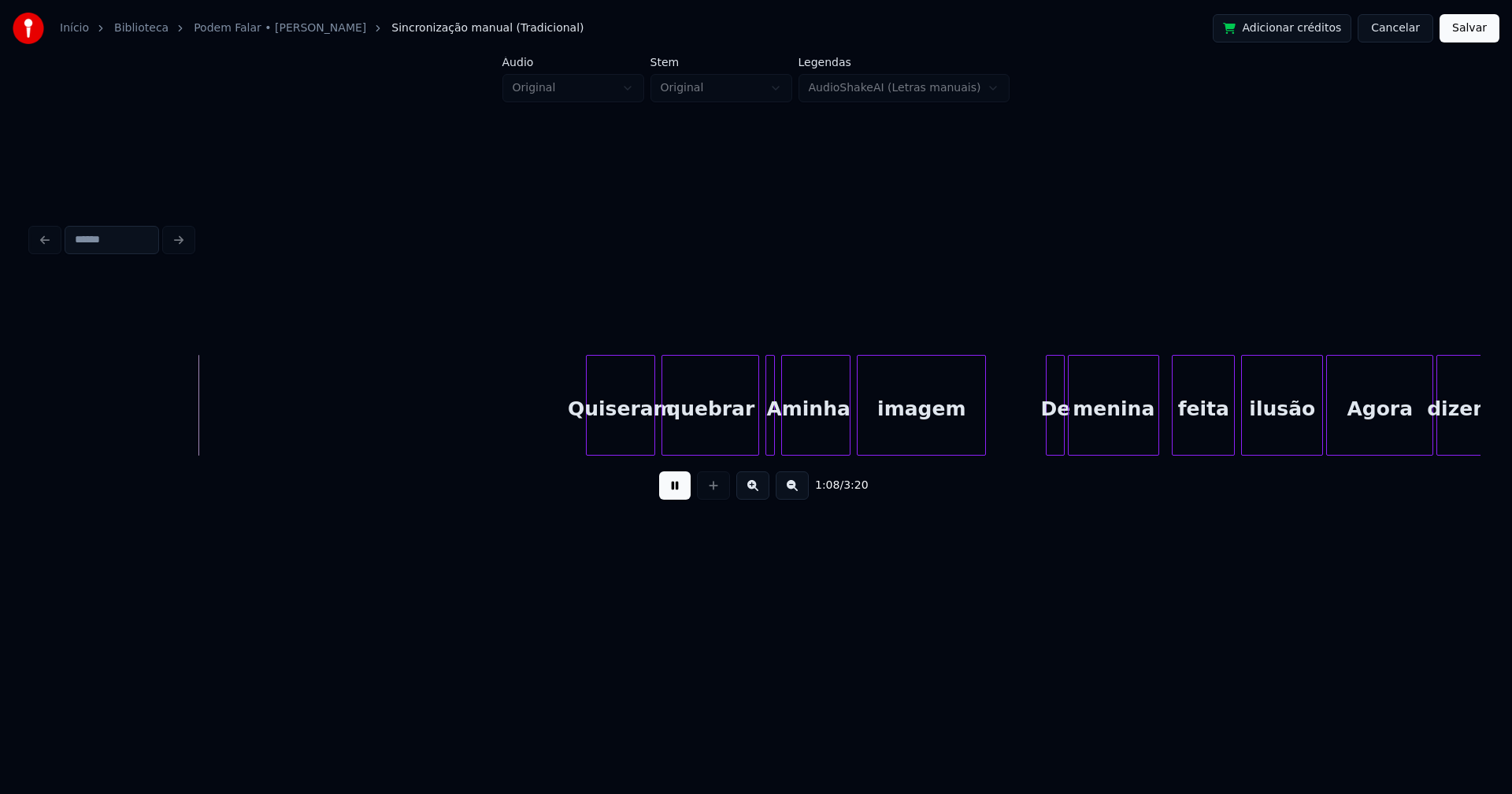
scroll to position [0, 10786]
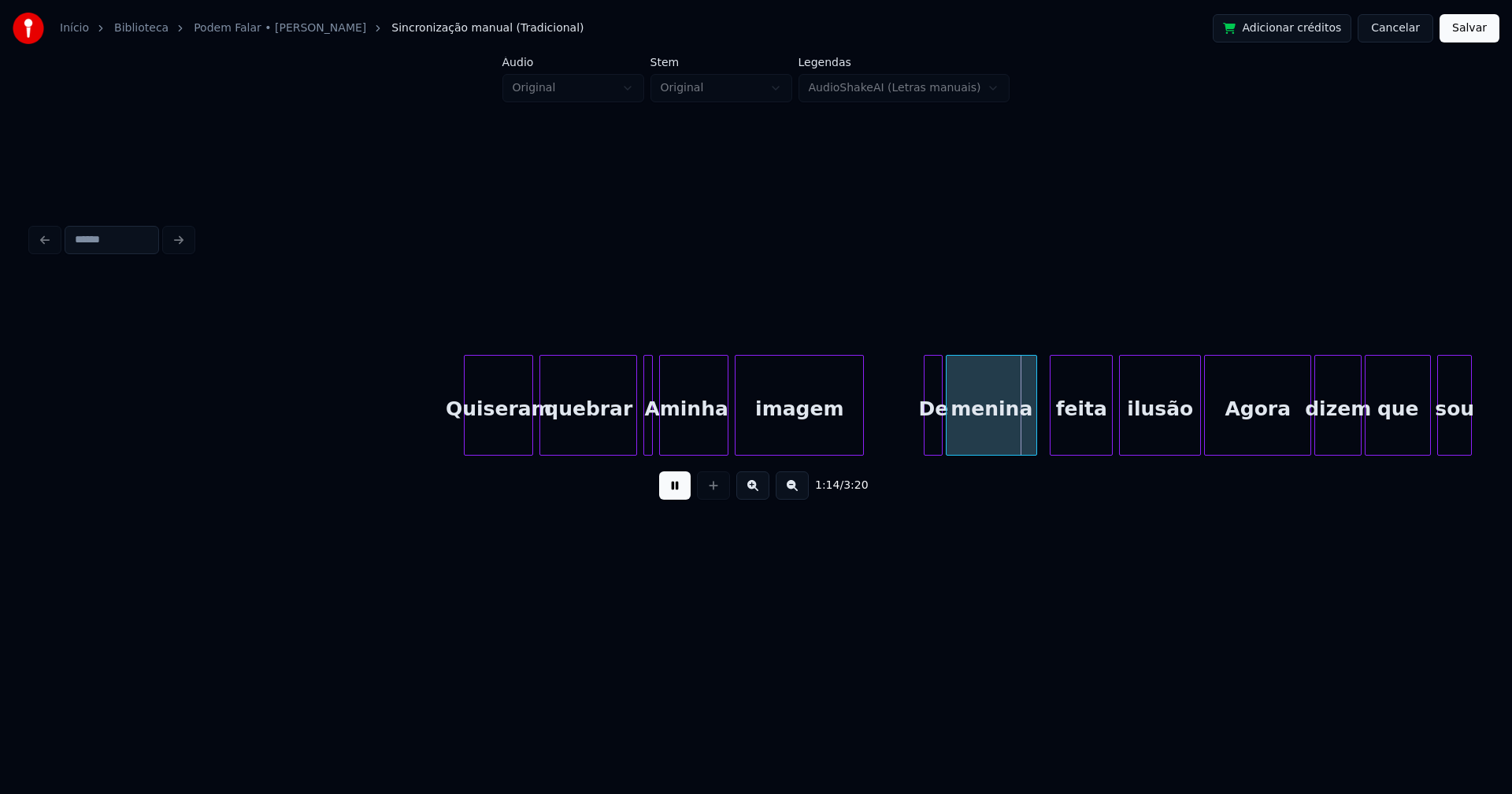
click at [683, 494] on button at bounding box center [675, 486] width 32 height 28
click at [650, 432] on div at bounding box center [649, 405] width 4 height 99
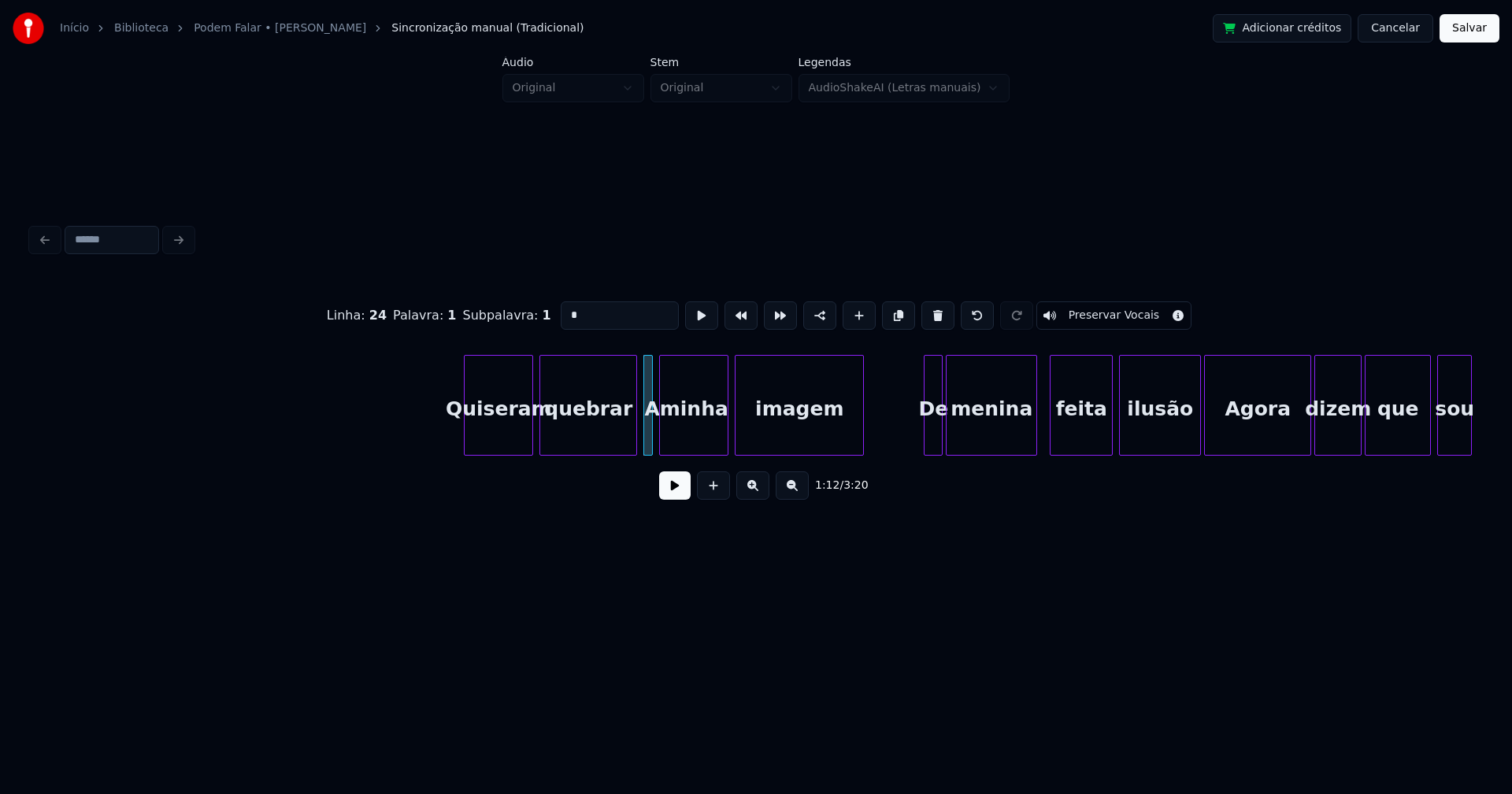
drag, startPoint x: 572, startPoint y: 309, endPoint x: 536, endPoint y: 314, distance: 36.3
click at [536, 314] on div "Linha : 24 [GEOGRAPHIC_DATA] : 1 Subpalavra : 1 * Preservar Vocais" at bounding box center [756, 316] width 1448 height 79
type input "*"
click at [676, 496] on button at bounding box center [675, 486] width 32 height 28
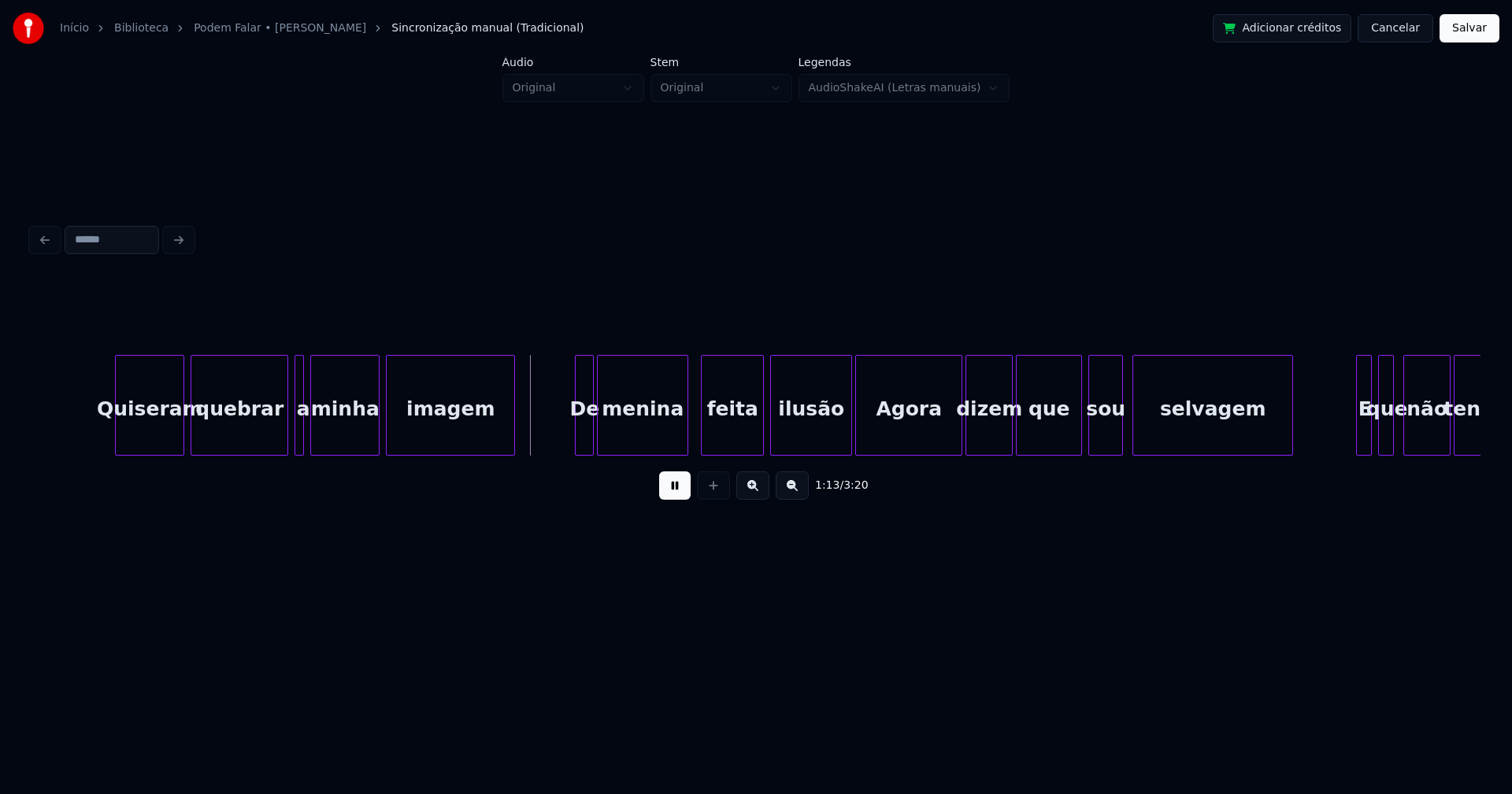
scroll to position [0, 11153]
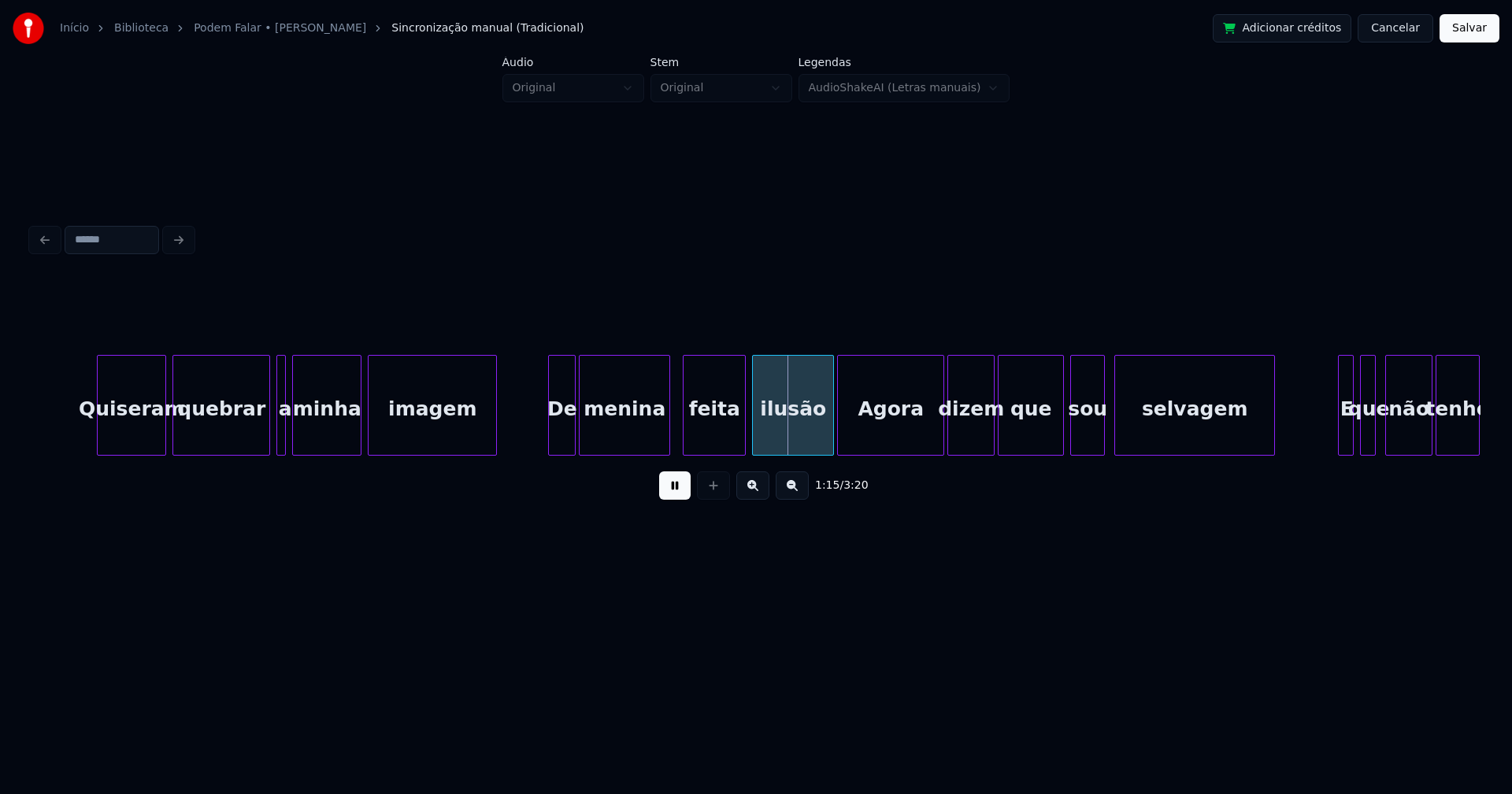
click at [552, 436] on div at bounding box center [550, 405] width 4 height 99
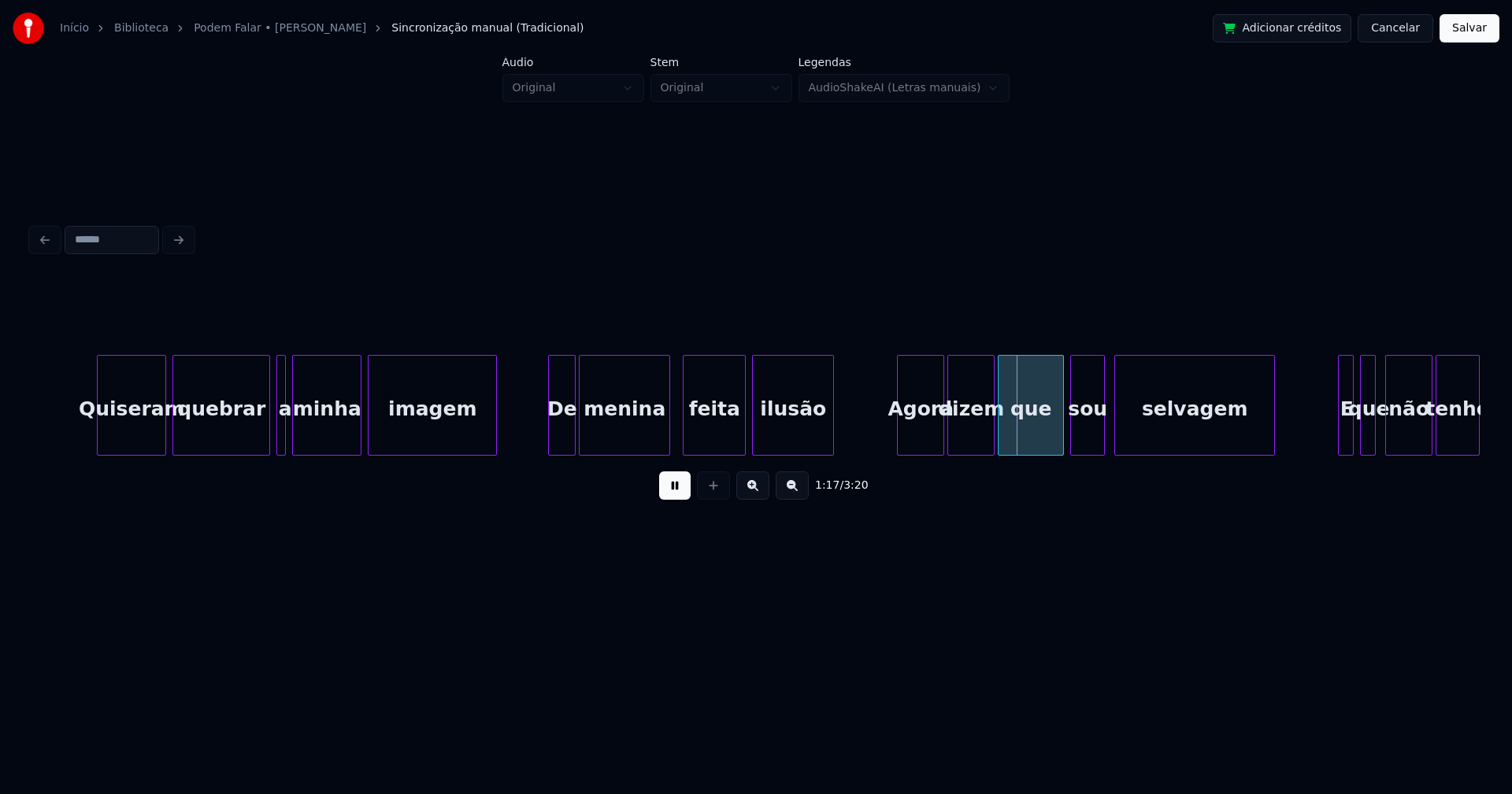
click at [897, 434] on div at bounding box center [899, 405] width 4 height 99
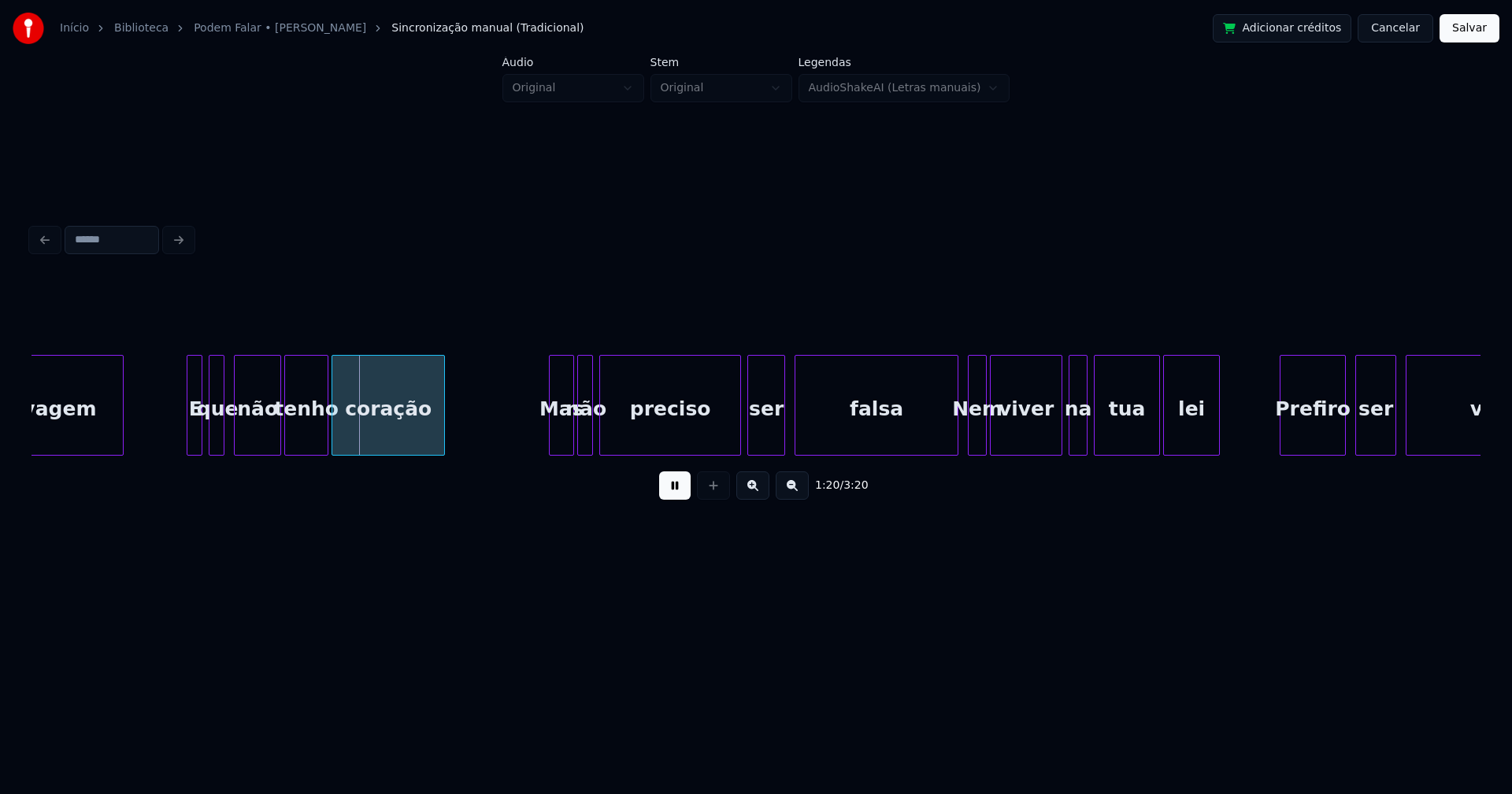
scroll to position [0, 12339]
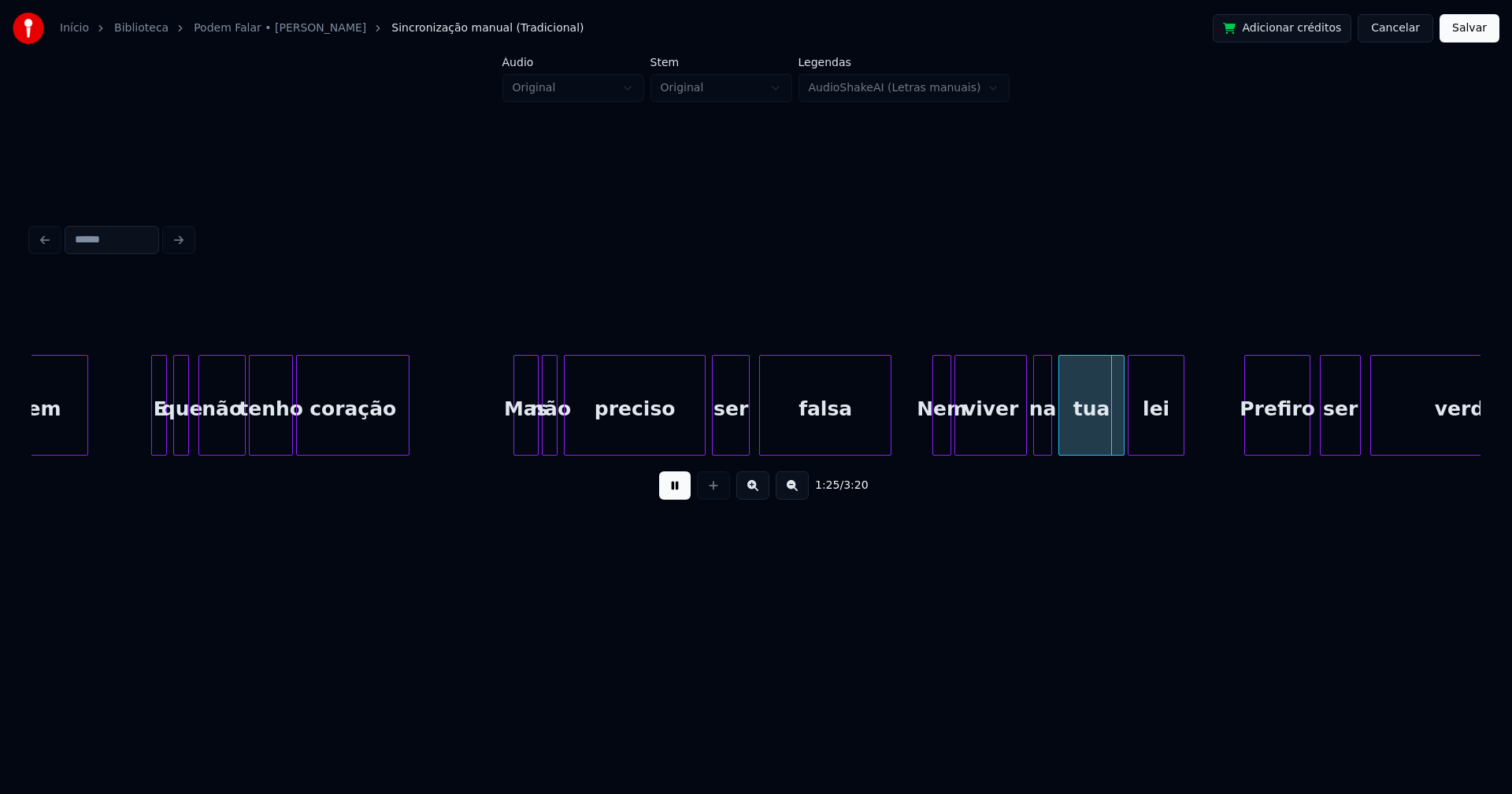
click at [886, 455] on div "selvagem E que não tenho coração Mas não preciso ser falsa Nem viver na tua lei…" at bounding box center [756, 405] width 1448 height 101
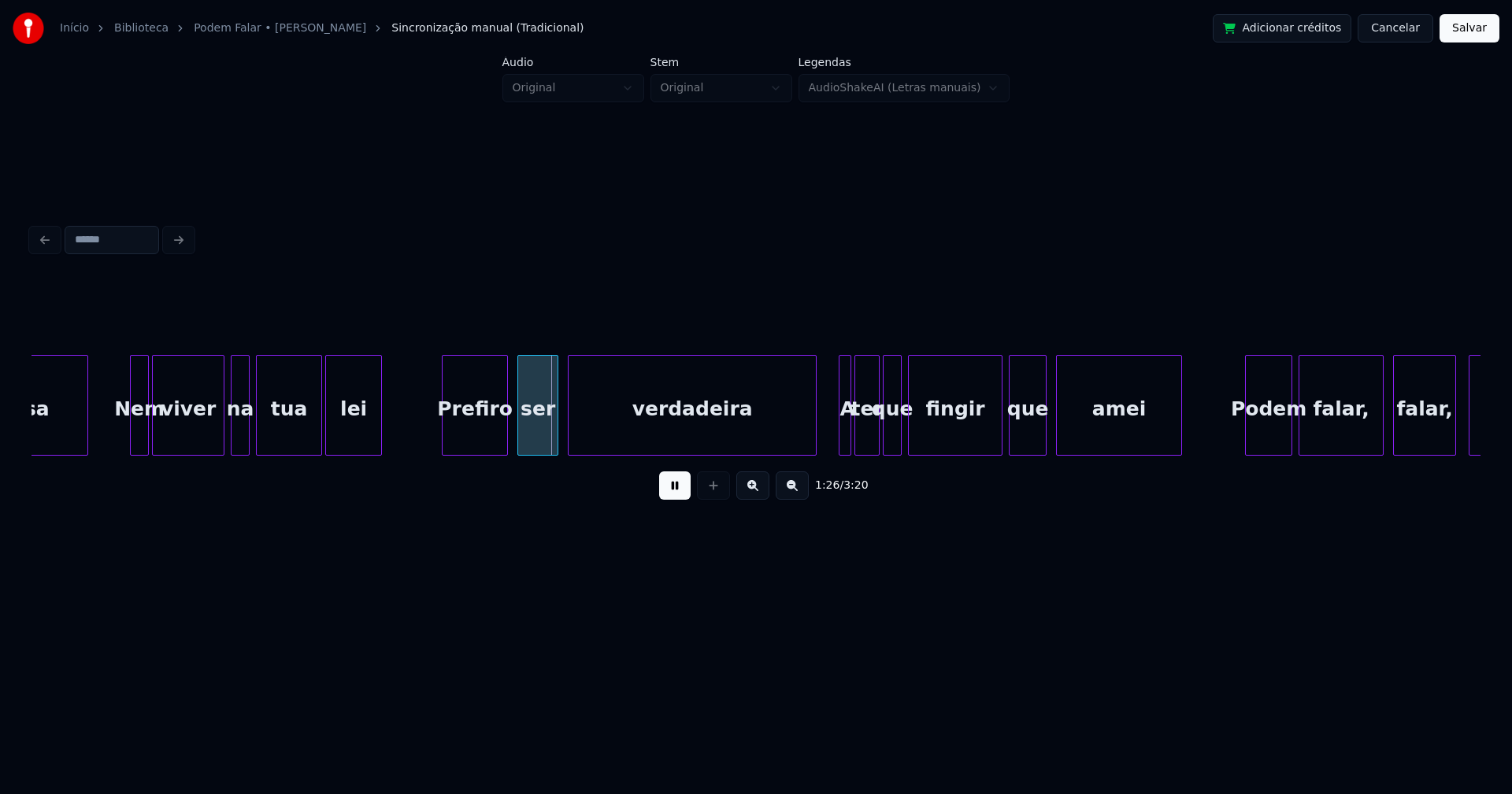
scroll to position [0, 13299]
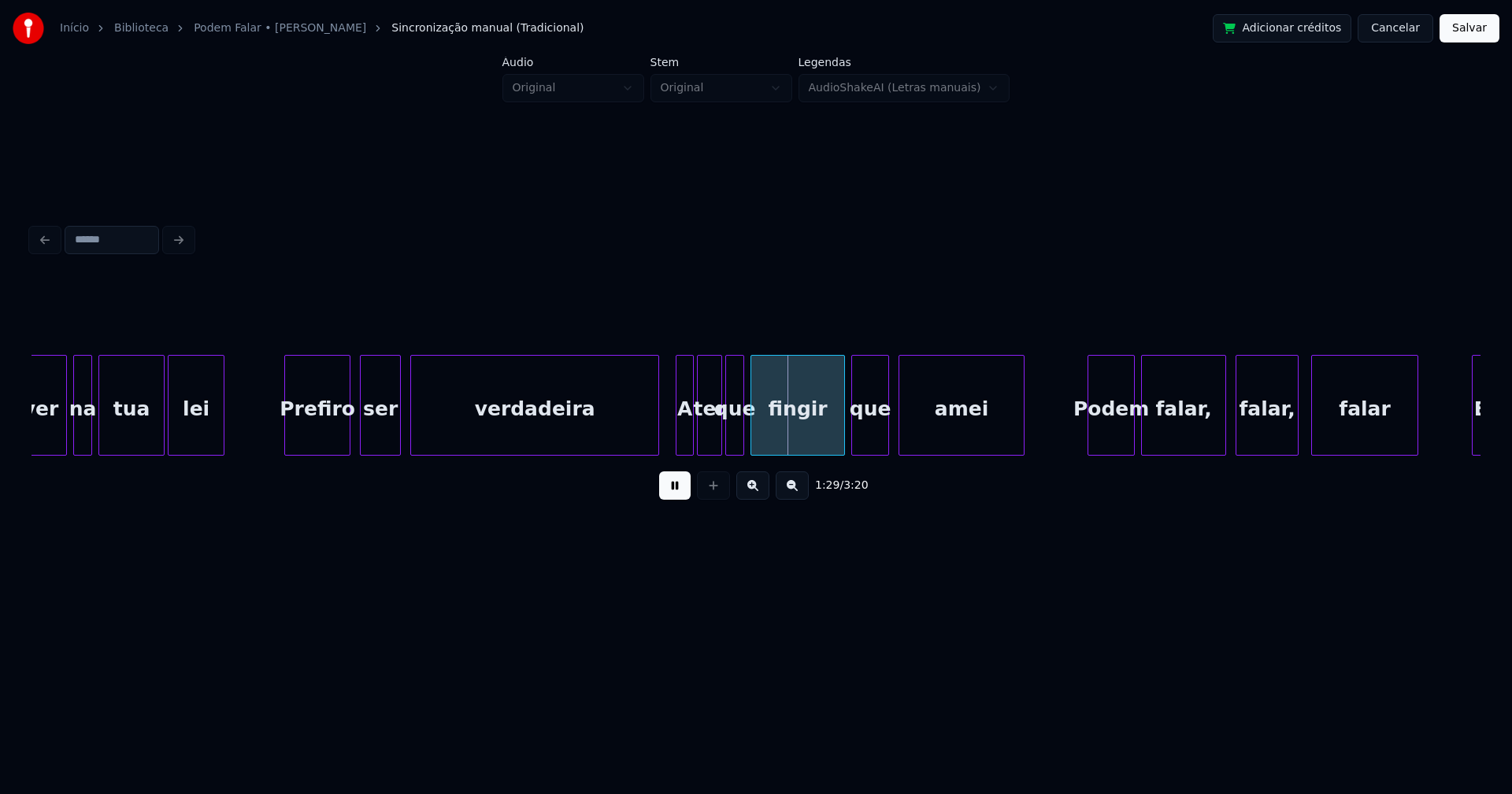
click at [677, 441] on div at bounding box center [678, 405] width 4 height 99
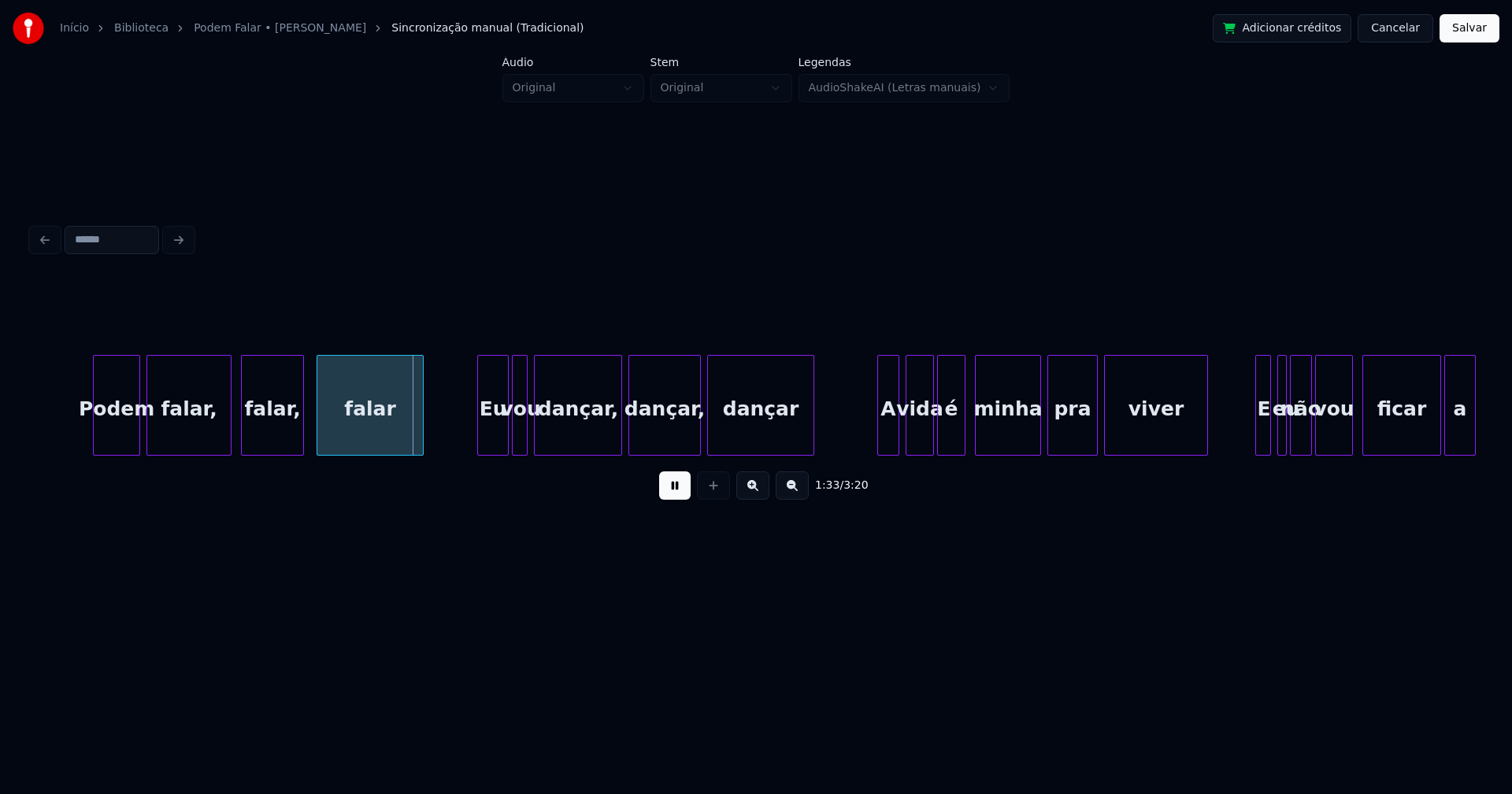
scroll to position [0, 14399]
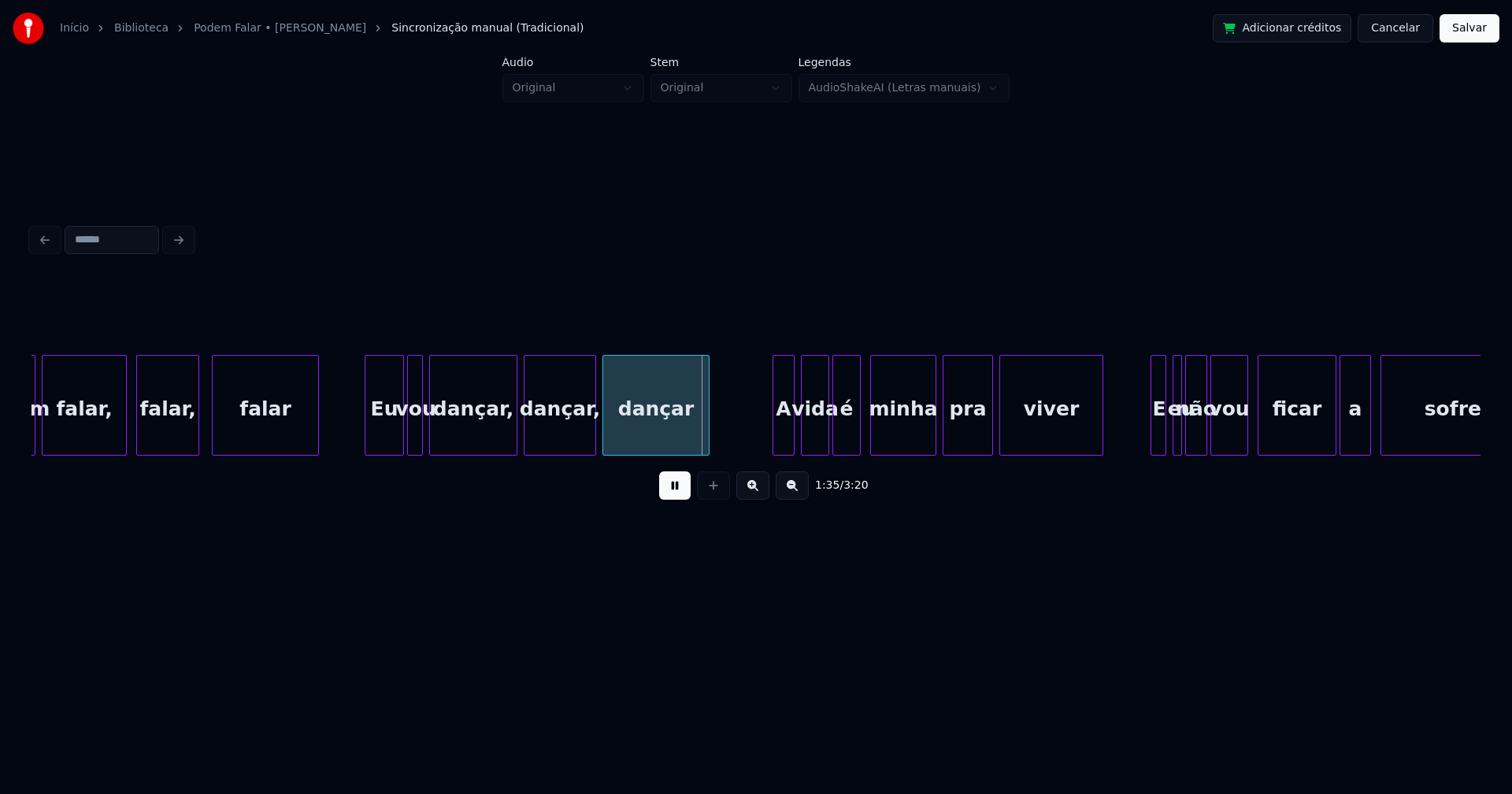
click at [368, 433] on div at bounding box center [367, 405] width 4 height 99
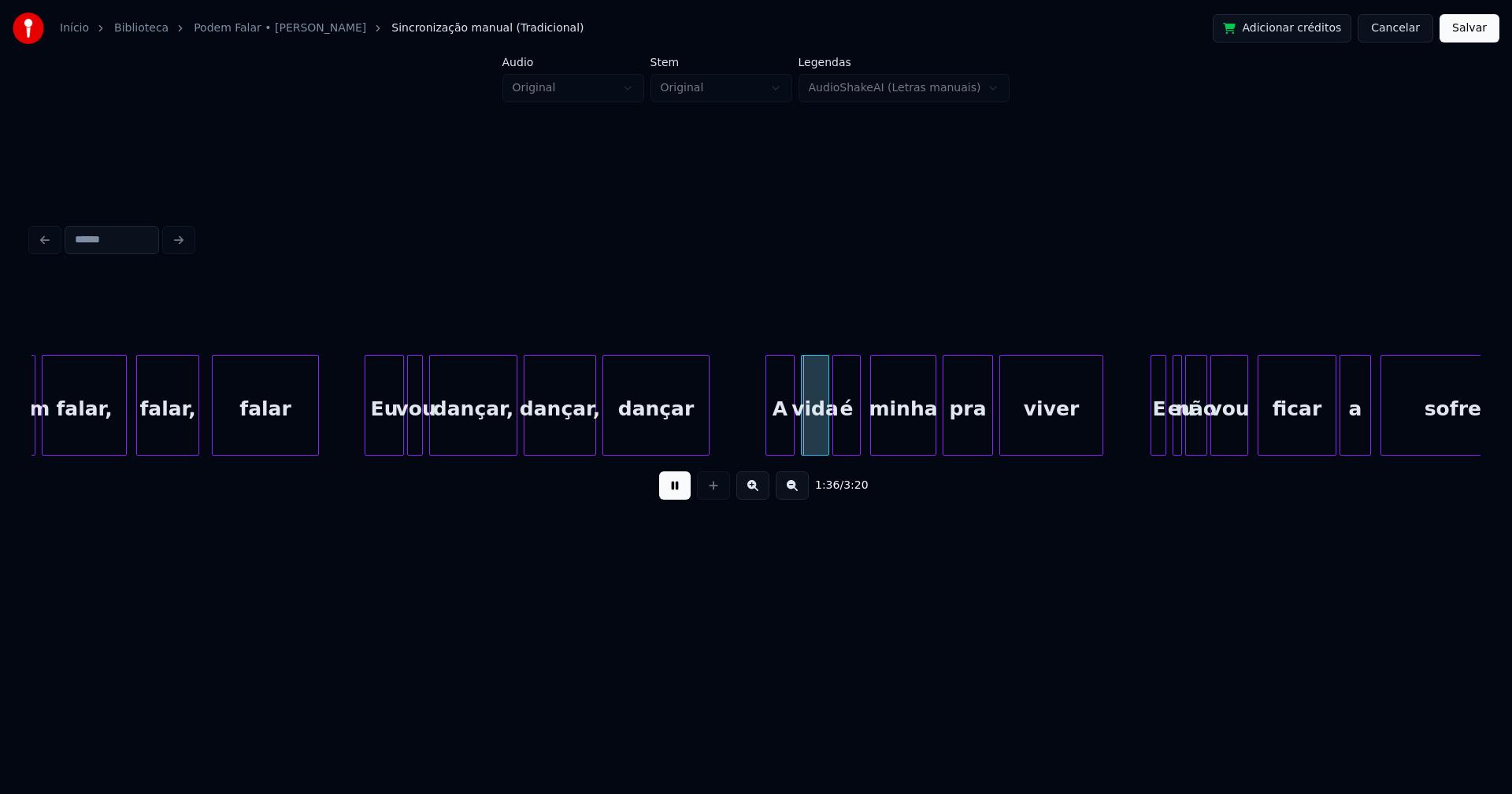
click at [768, 435] on div at bounding box center [768, 405] width 4 height 99
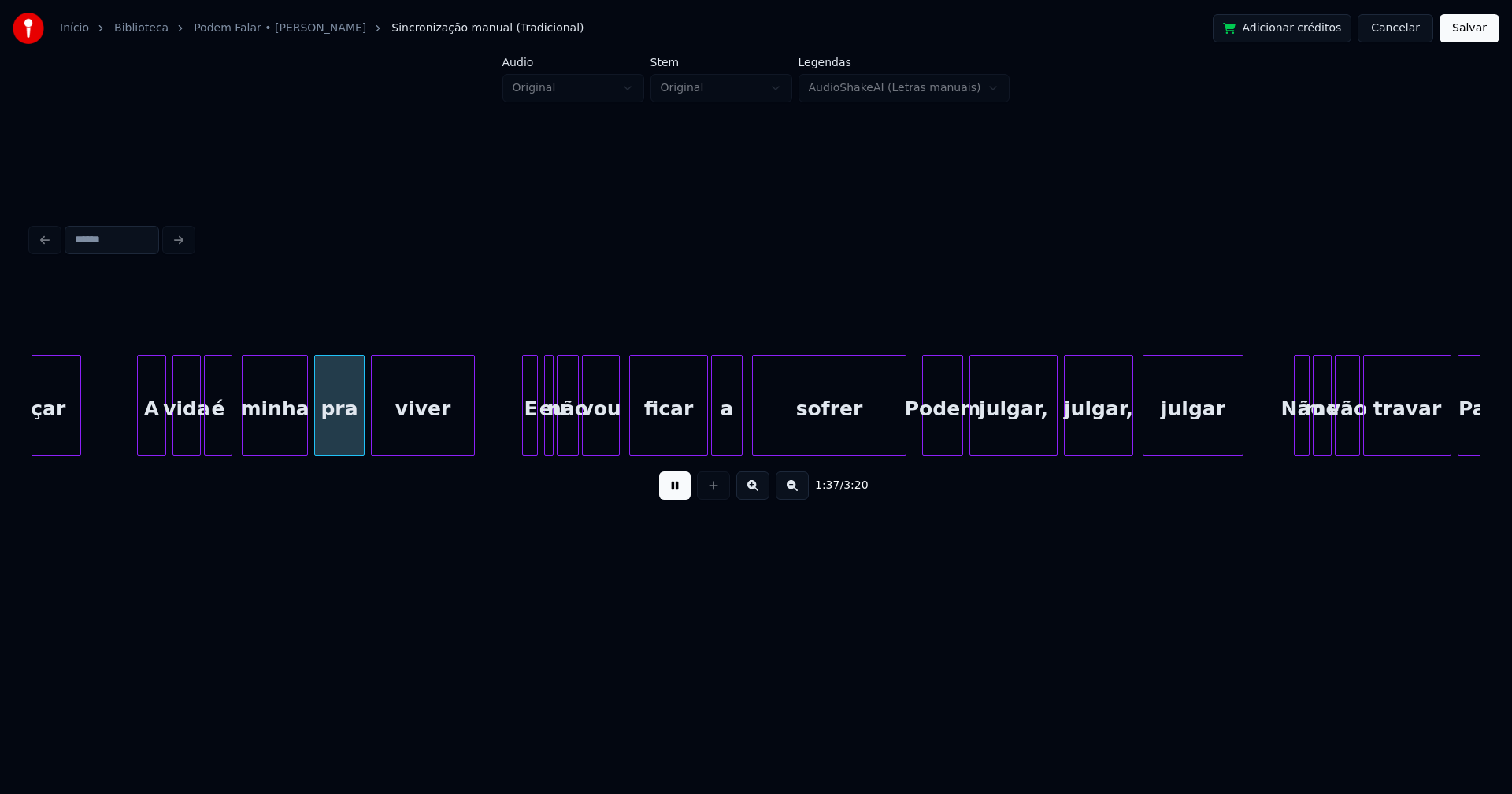
scroll to position [0, 15062]
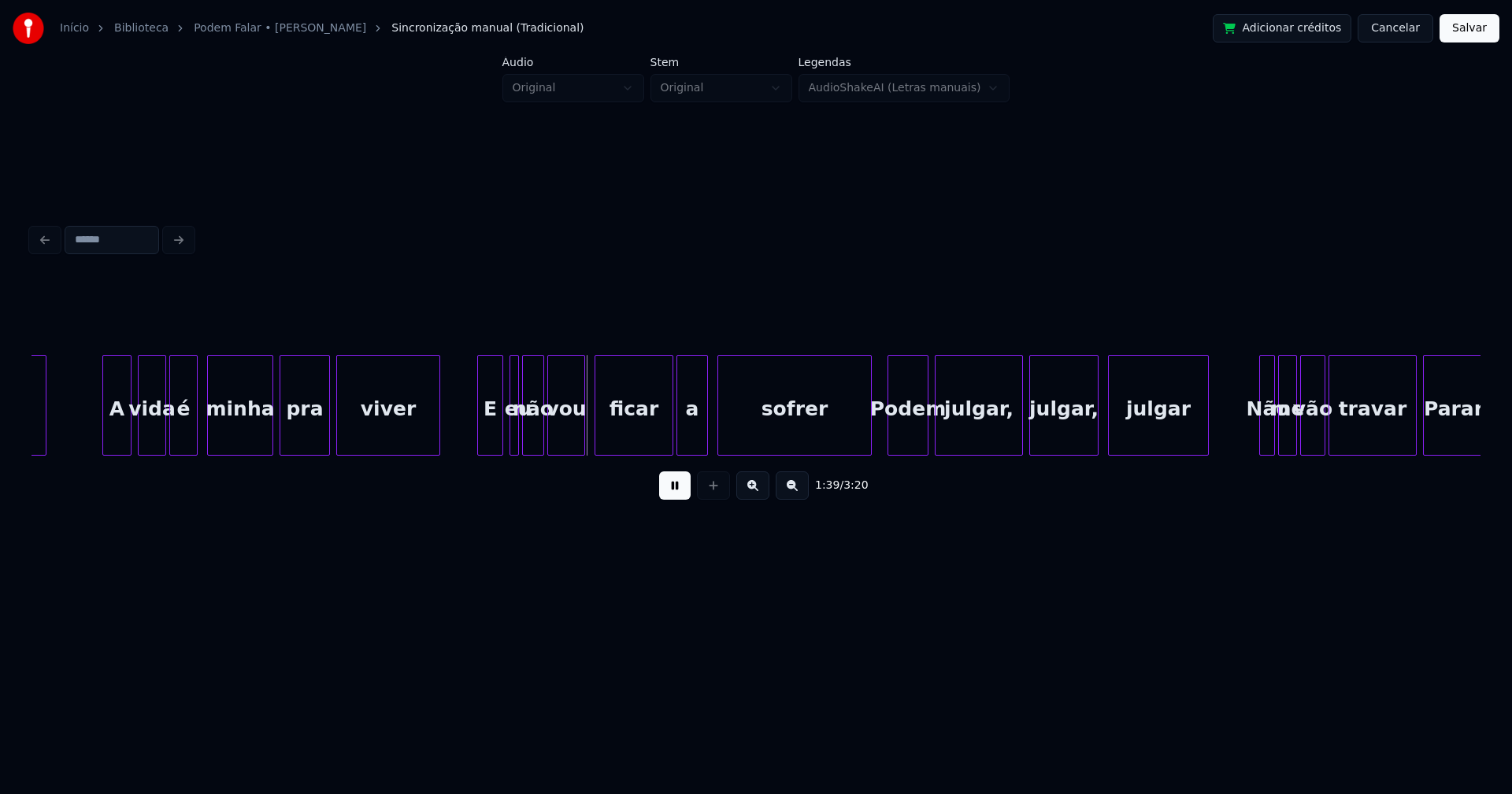
click at [480, 424] on div at bounding box center [480, 405] width 4 height 99
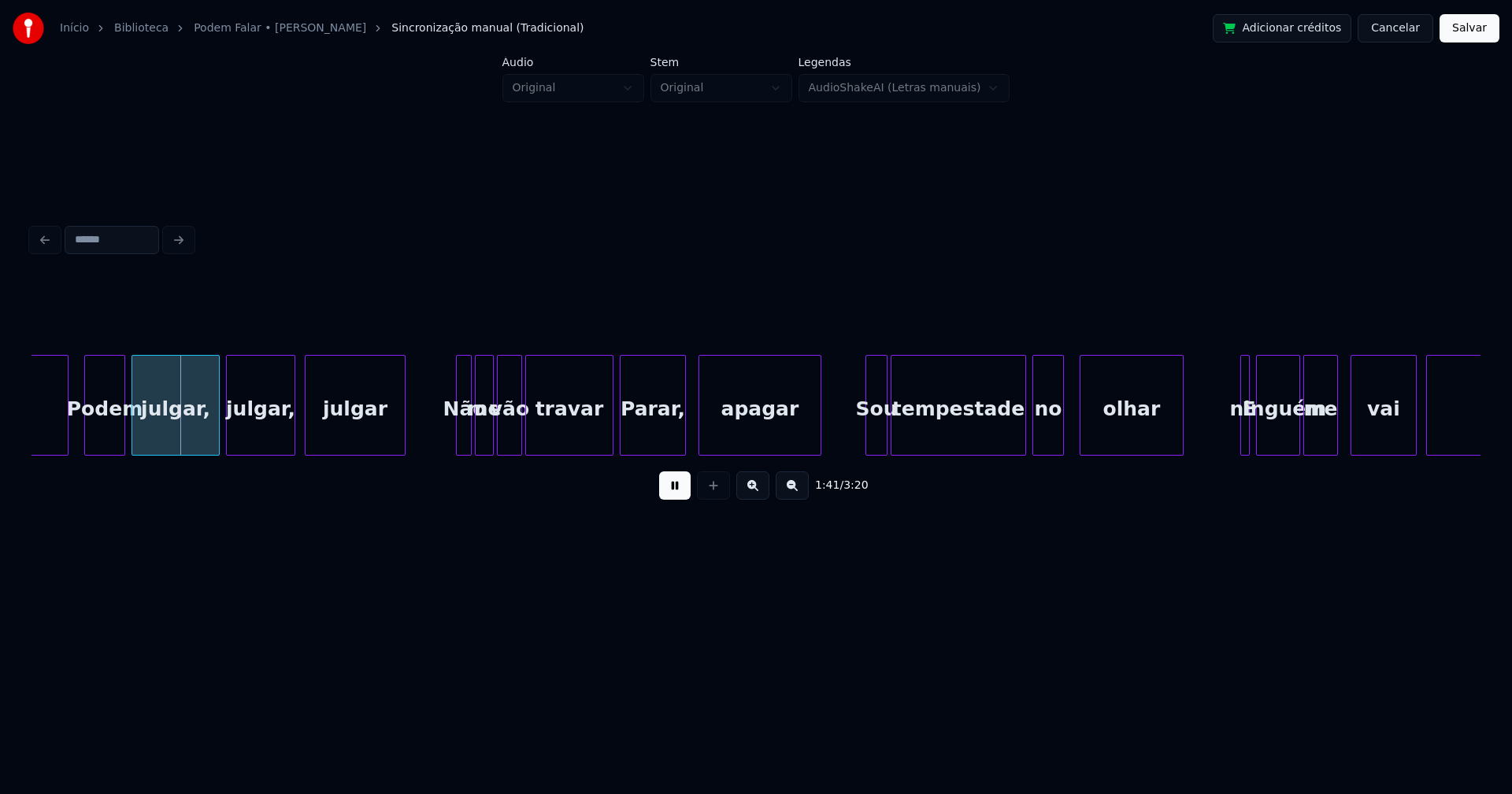
scroll to position [0, 15882]
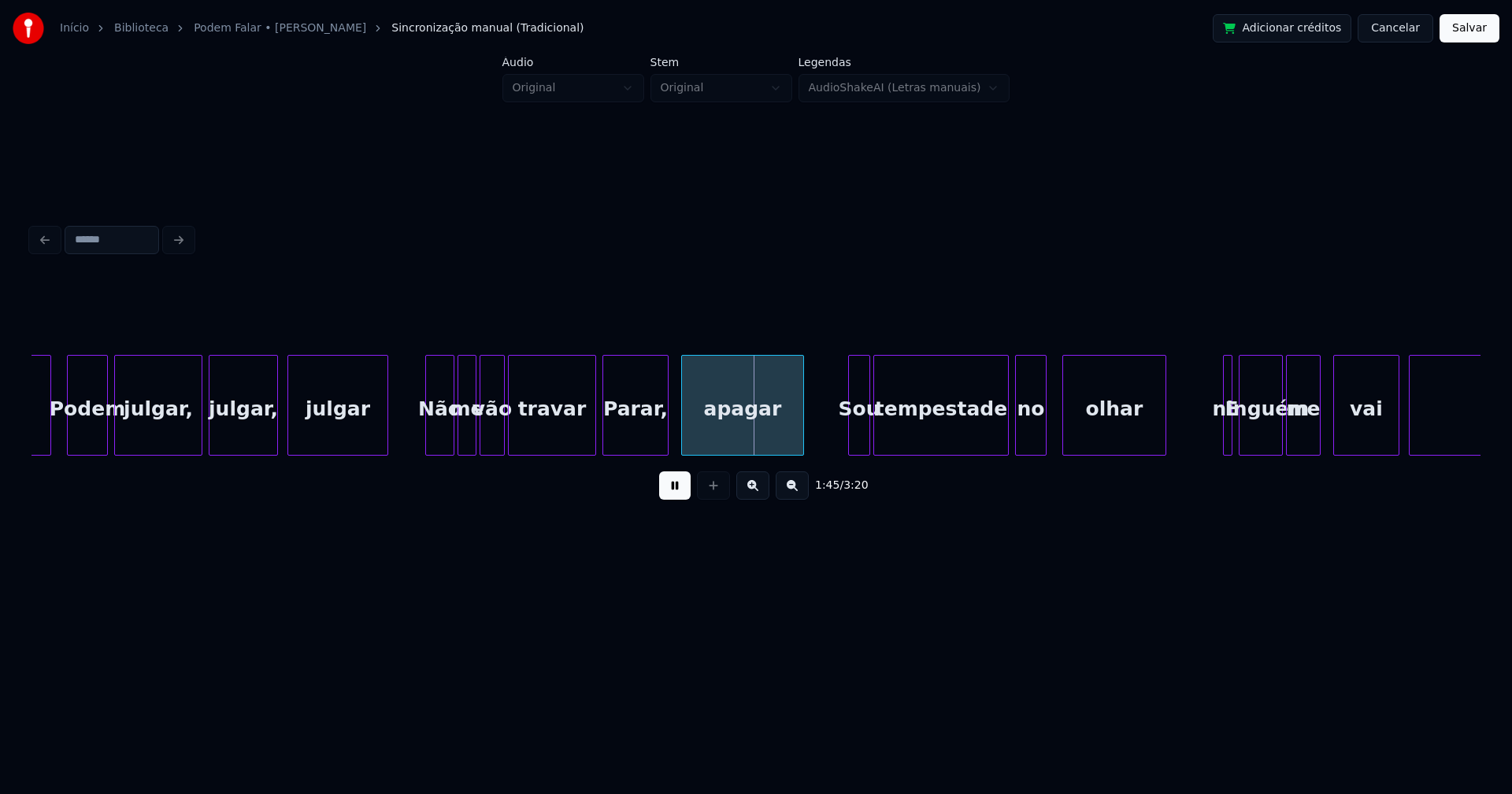
click at [428, 440] on div at bounding box center [428, 405] width 4 height 99
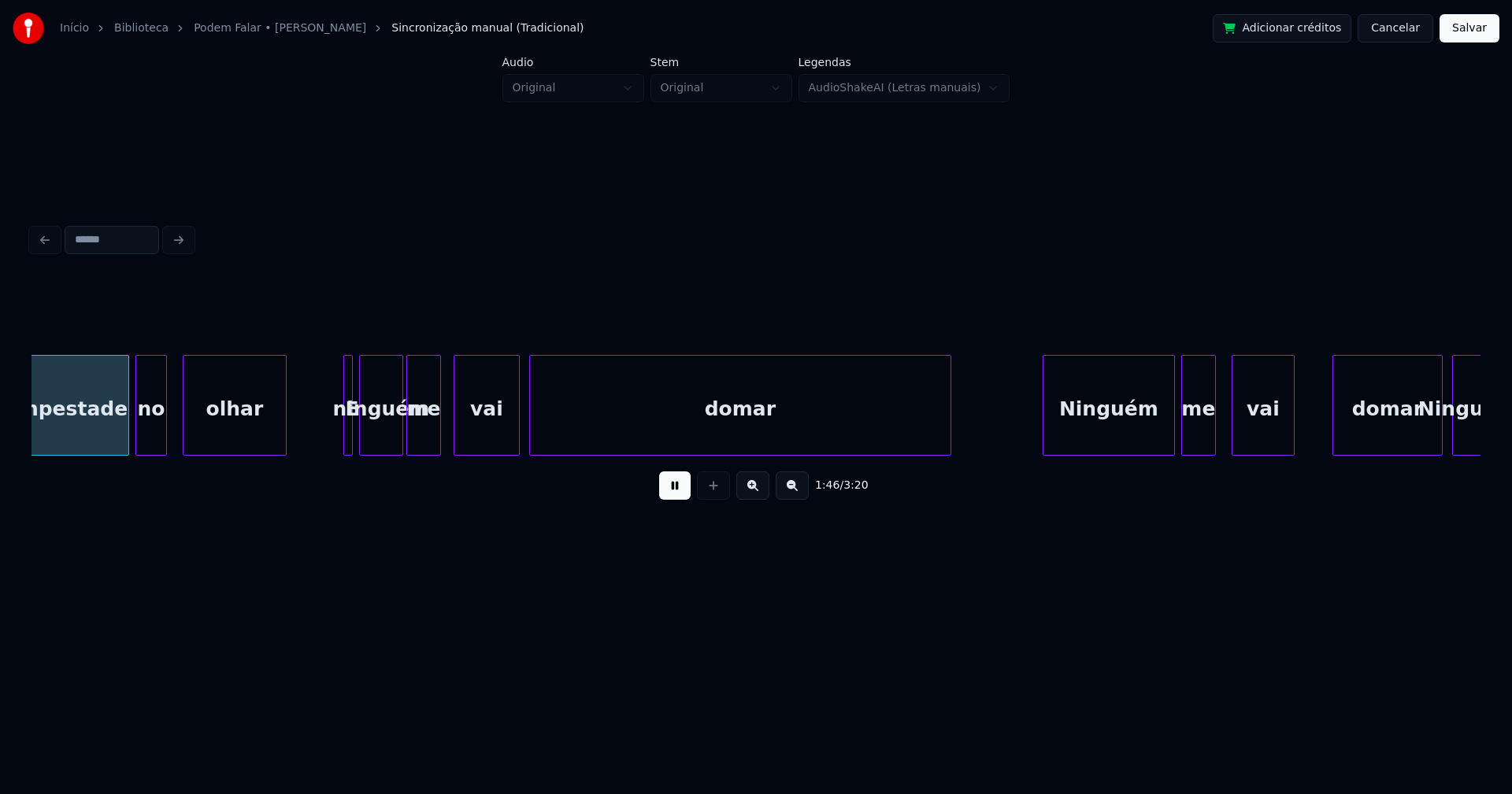
scroll to position [0, 16777]
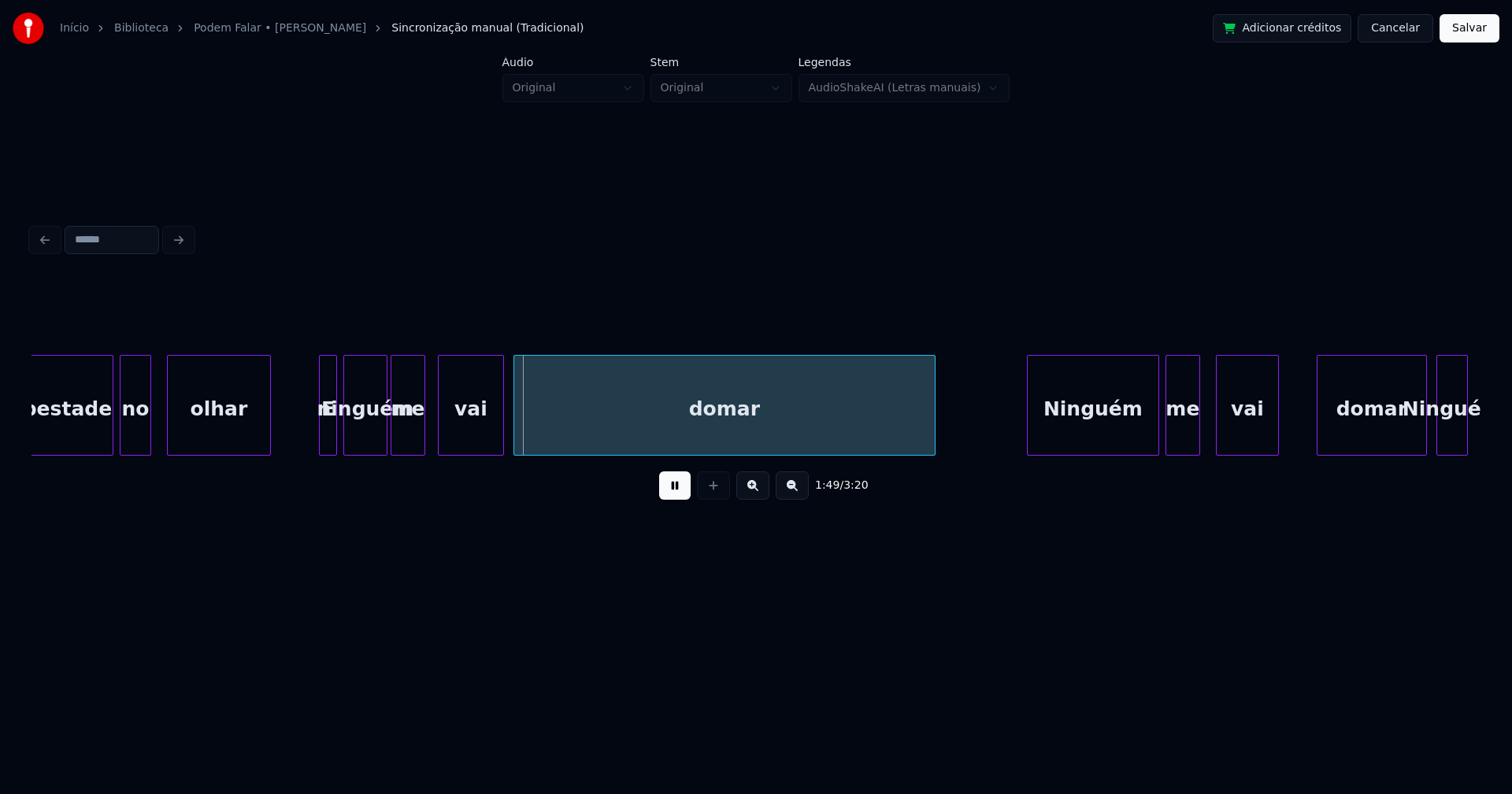
click at [321, 431] on div at bounding box center [321, 405] width 4 height 99
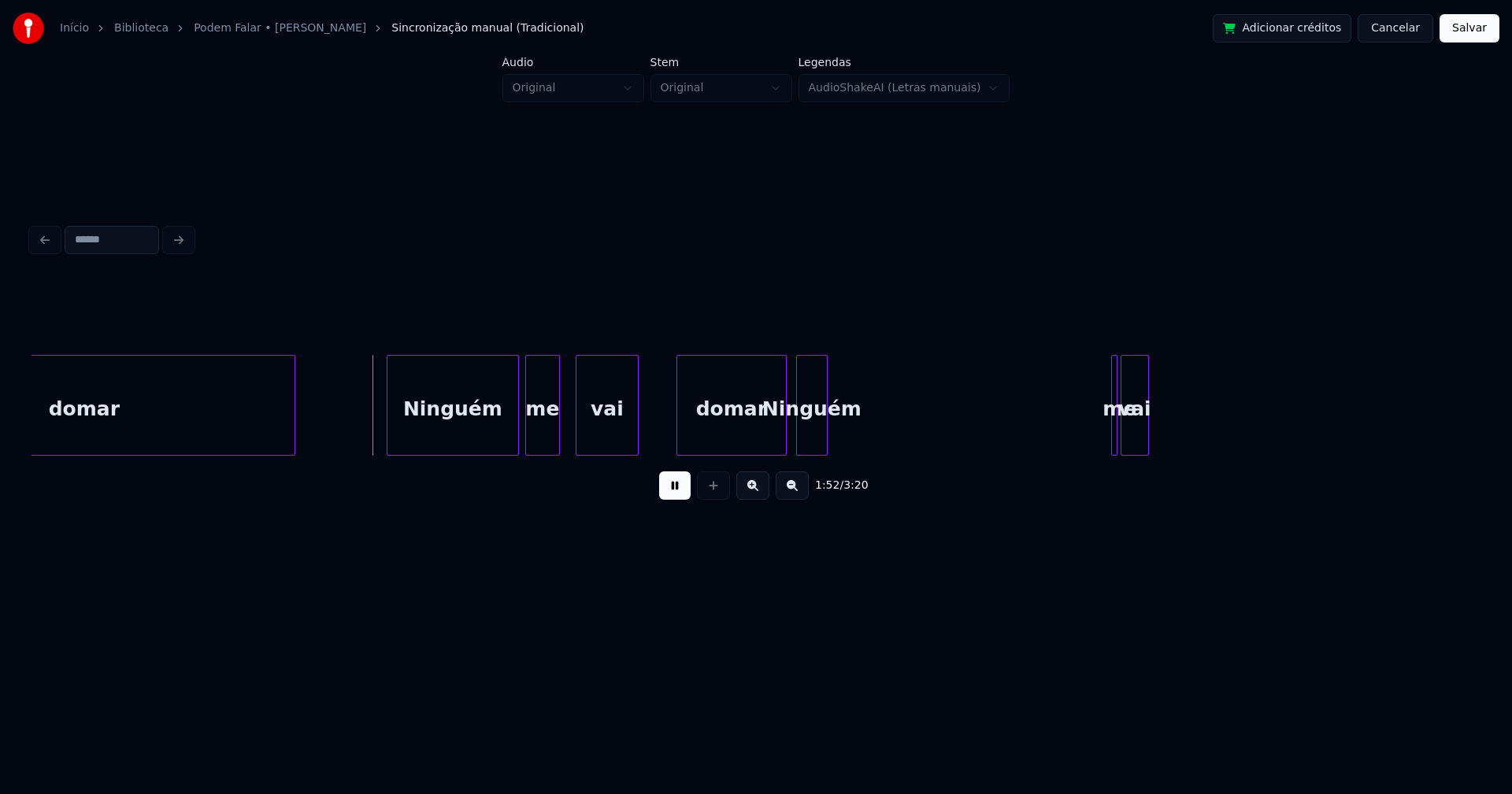
scroll to position [0, 17436]
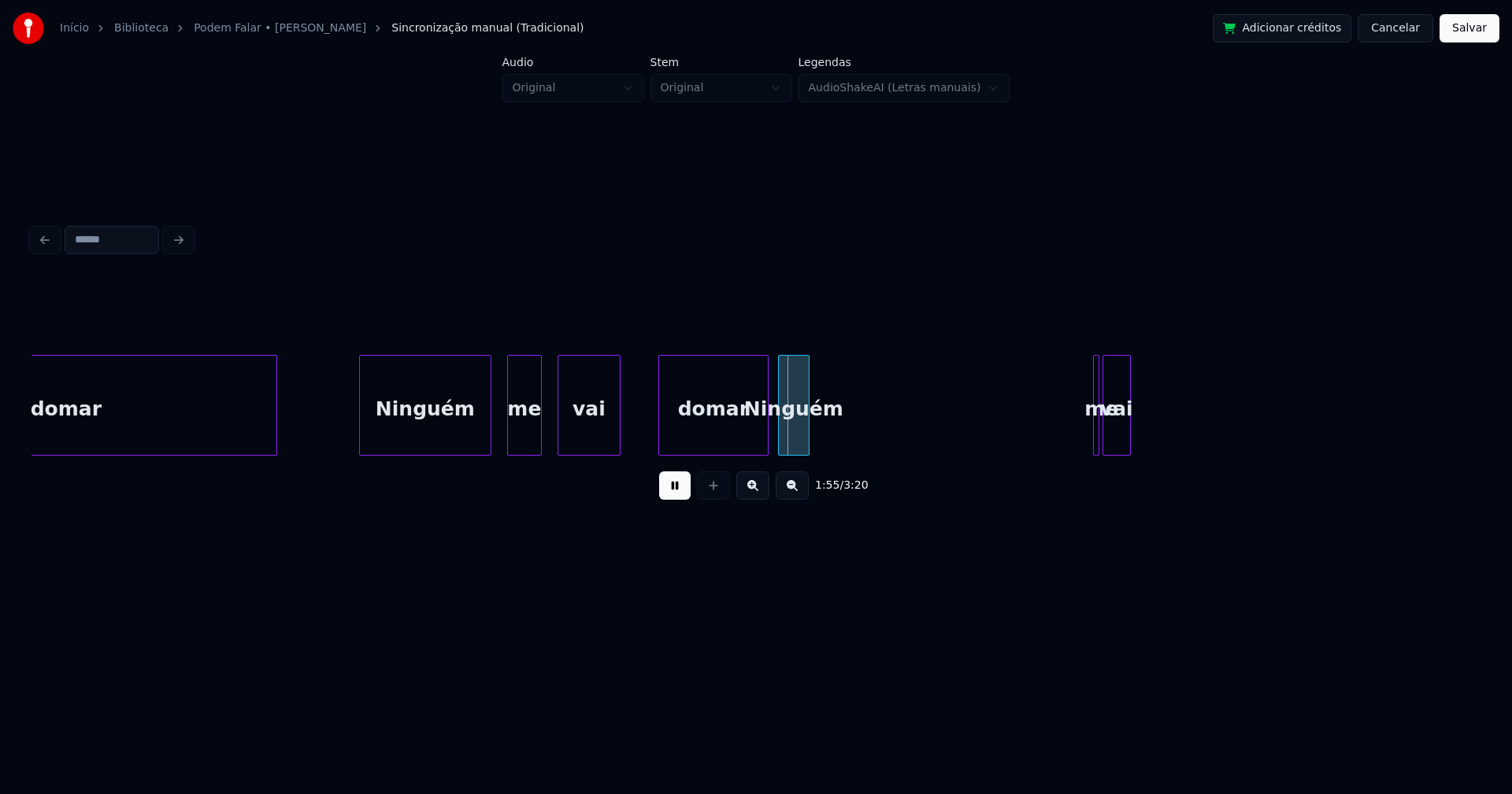
click at [404, 425] on div "Ninguém" at bounding box center [425, 409] width 131 height 107
click at [953, 449] on div "Ninguém" at bounding box center [944, 409] width 30 height 107
click at [812, 437] on div at bounding box center [810, 405] width 4 height 99
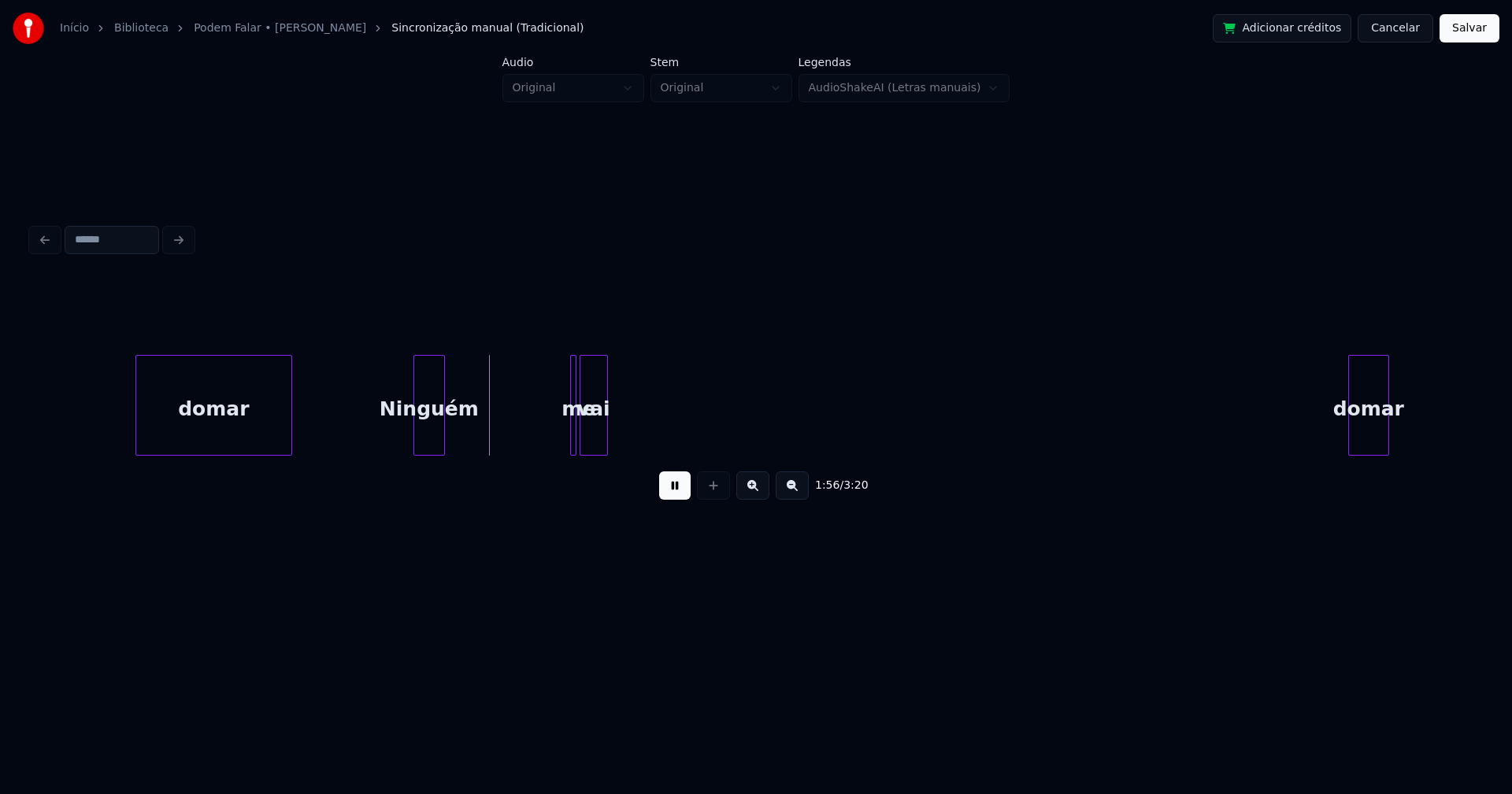
scroll to position [0, 18168]
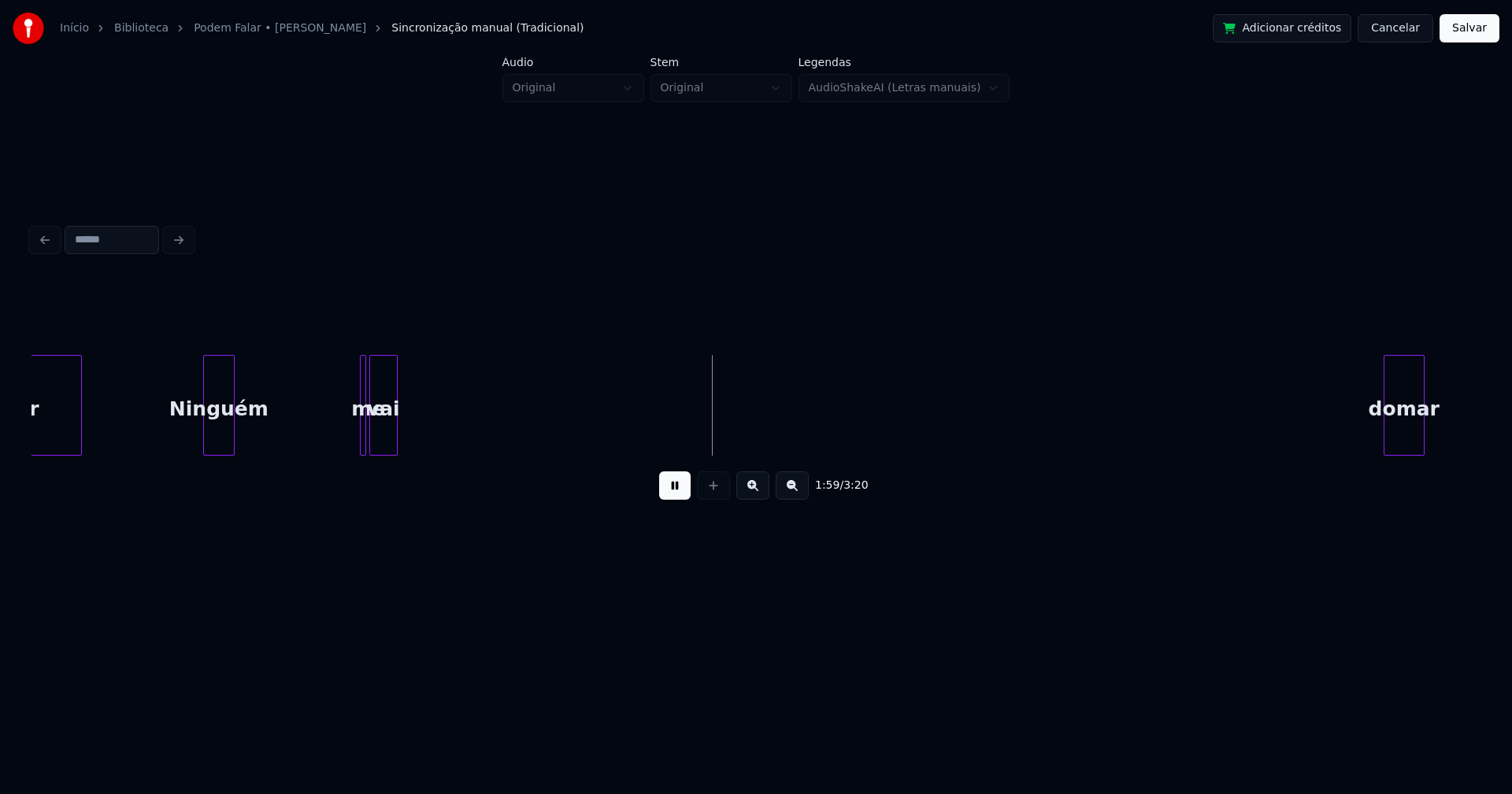
click at [1404, 429] on div "domar" at bounding box center [1404, 409] width 40 height 107
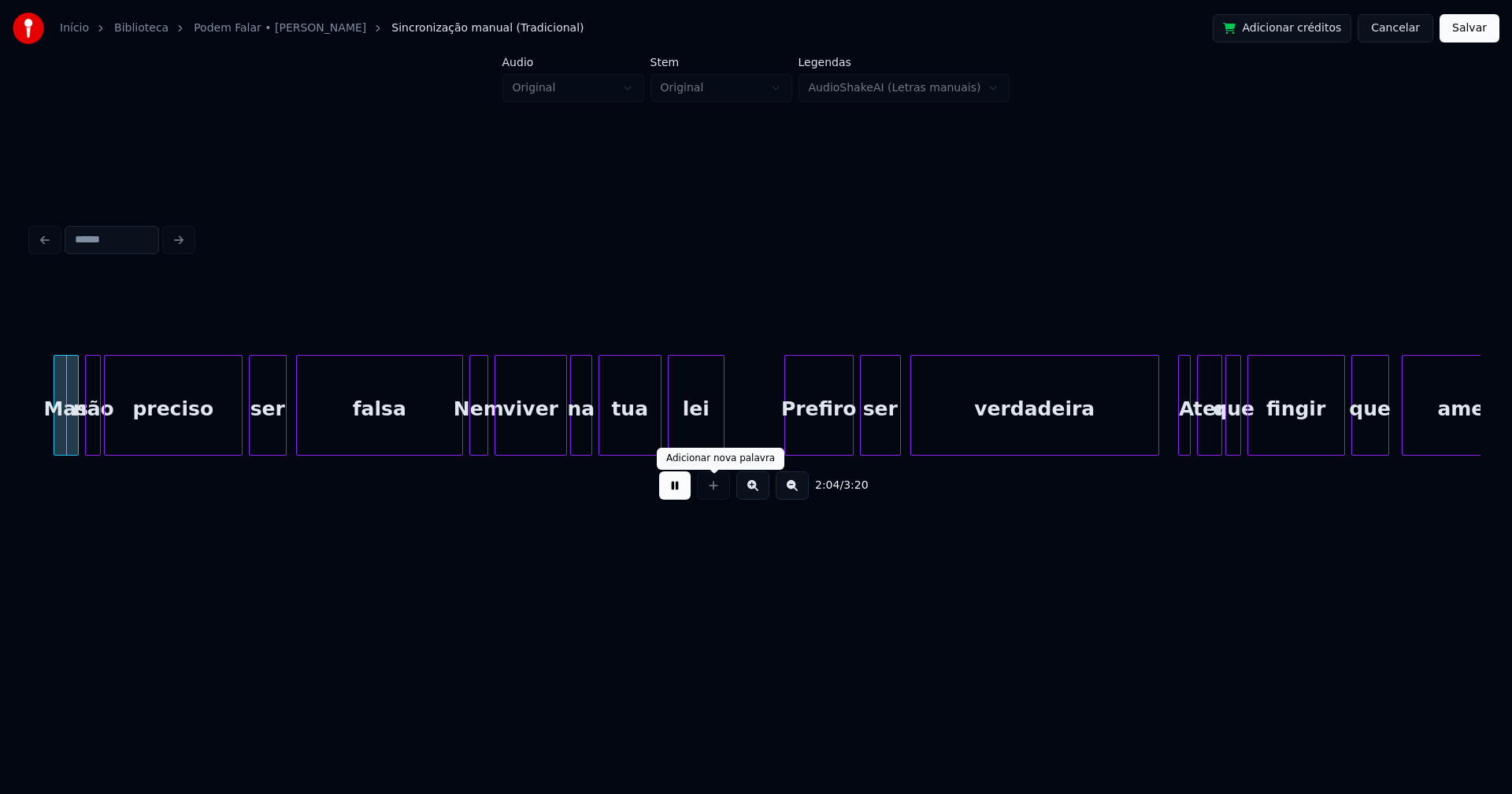
click at [682, 490] on button at bounding box center [675, 486] width 32 height 28
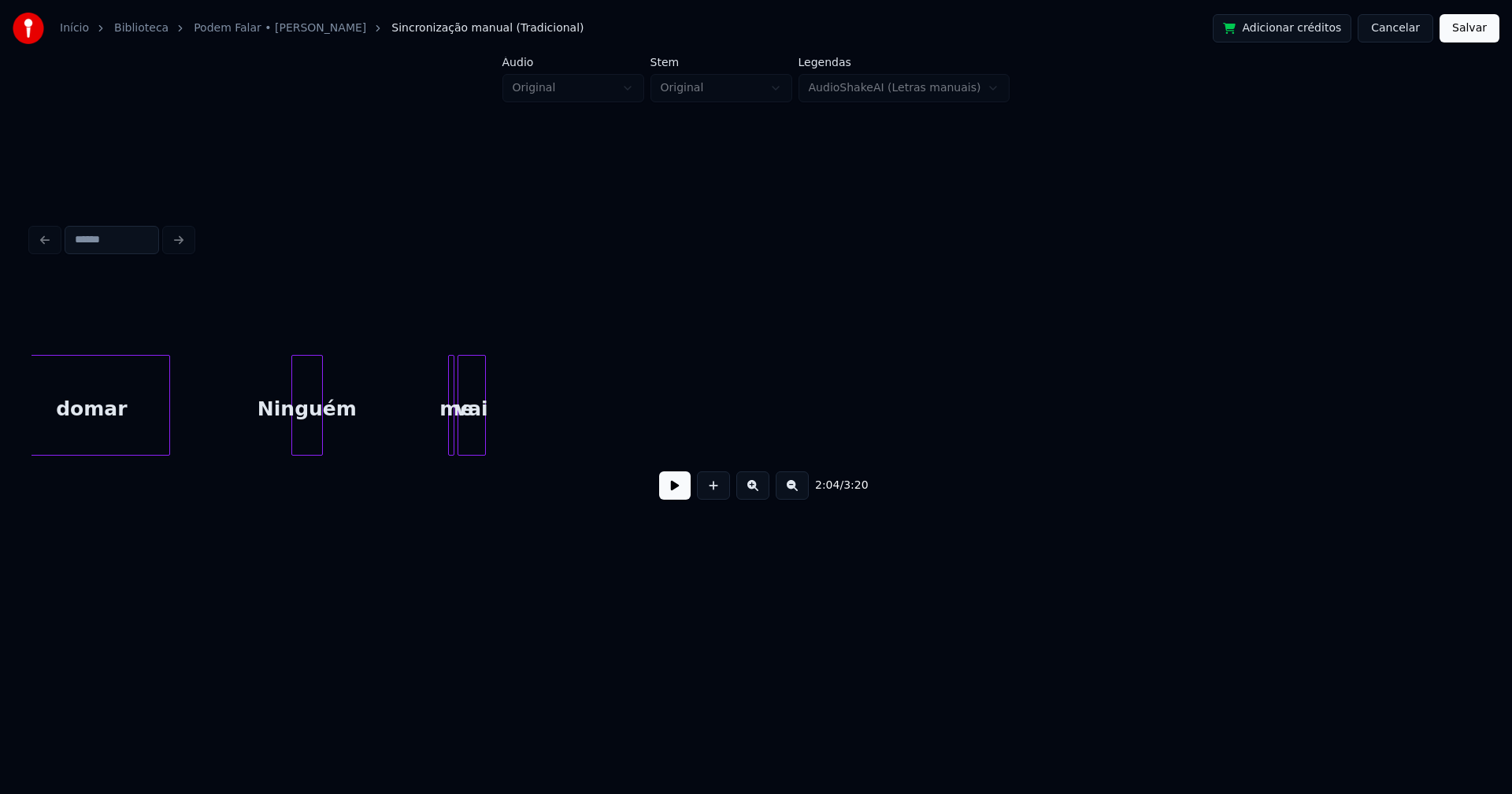
scroll to position [0, 17749]
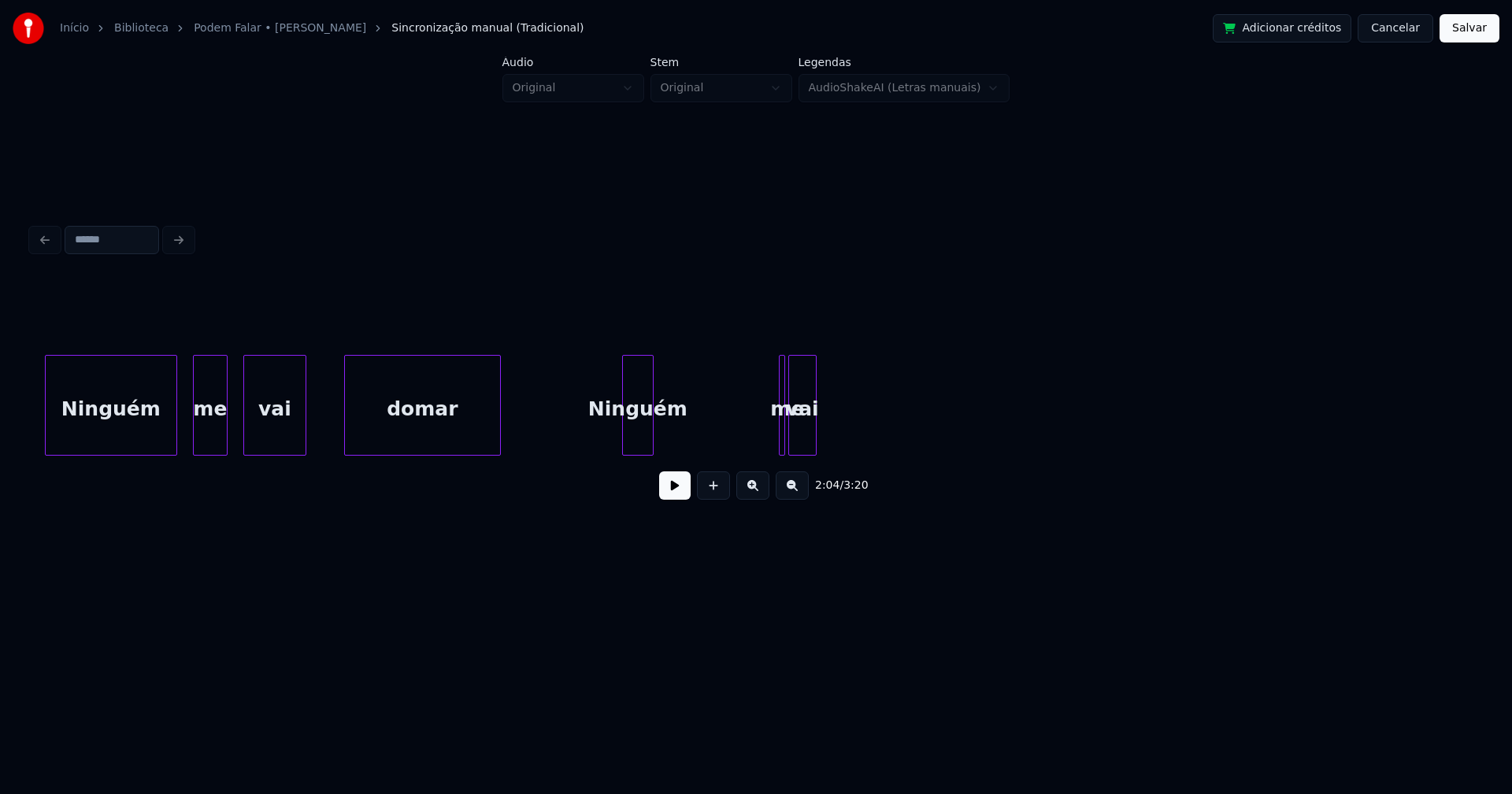
click at [639, 424] on div "Ninguém" at bounding box center [638, 409] width 30 height 107
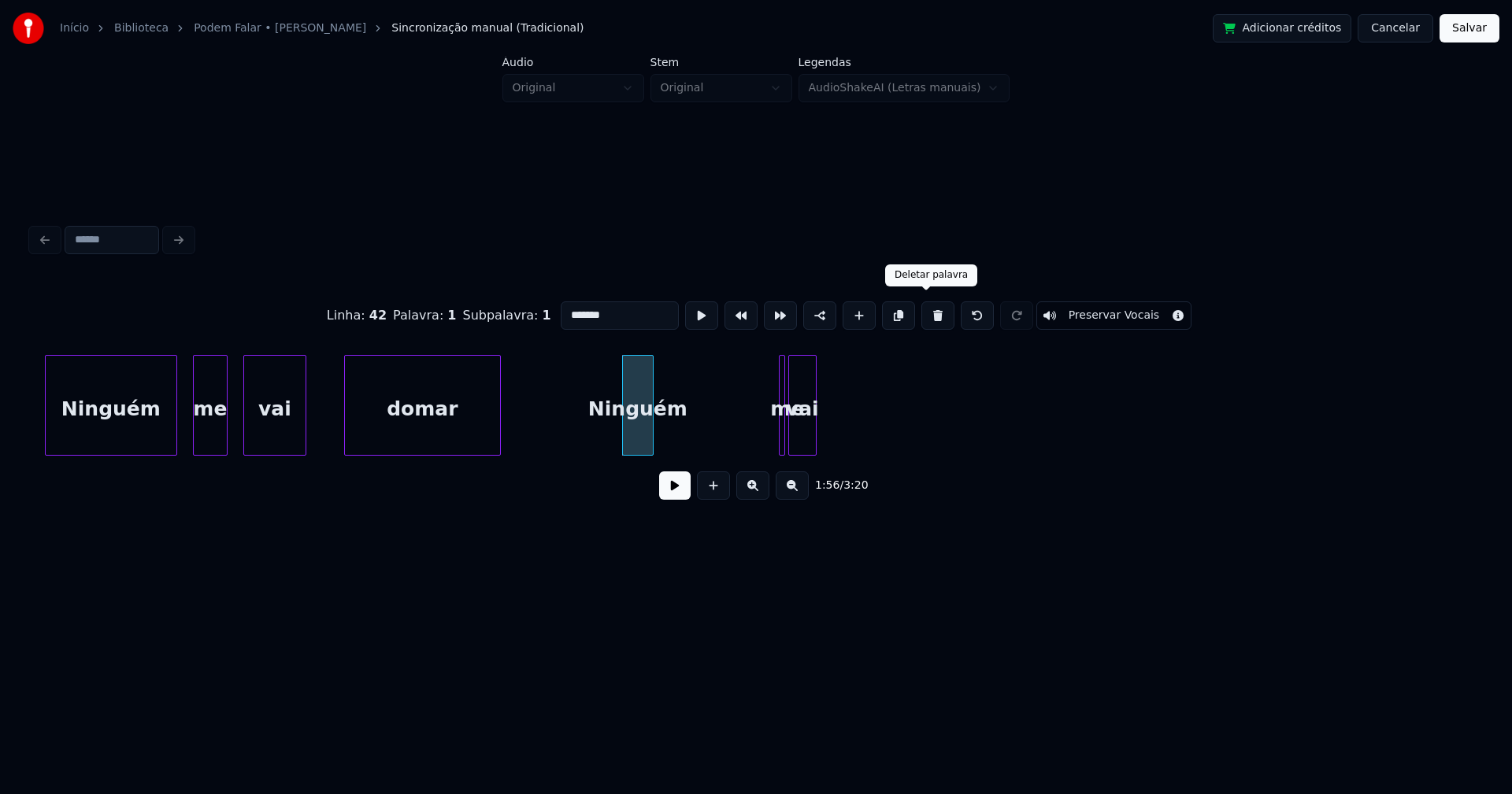
click at [924, 314] on button at bounding box center [938, 315] width 33 height 28
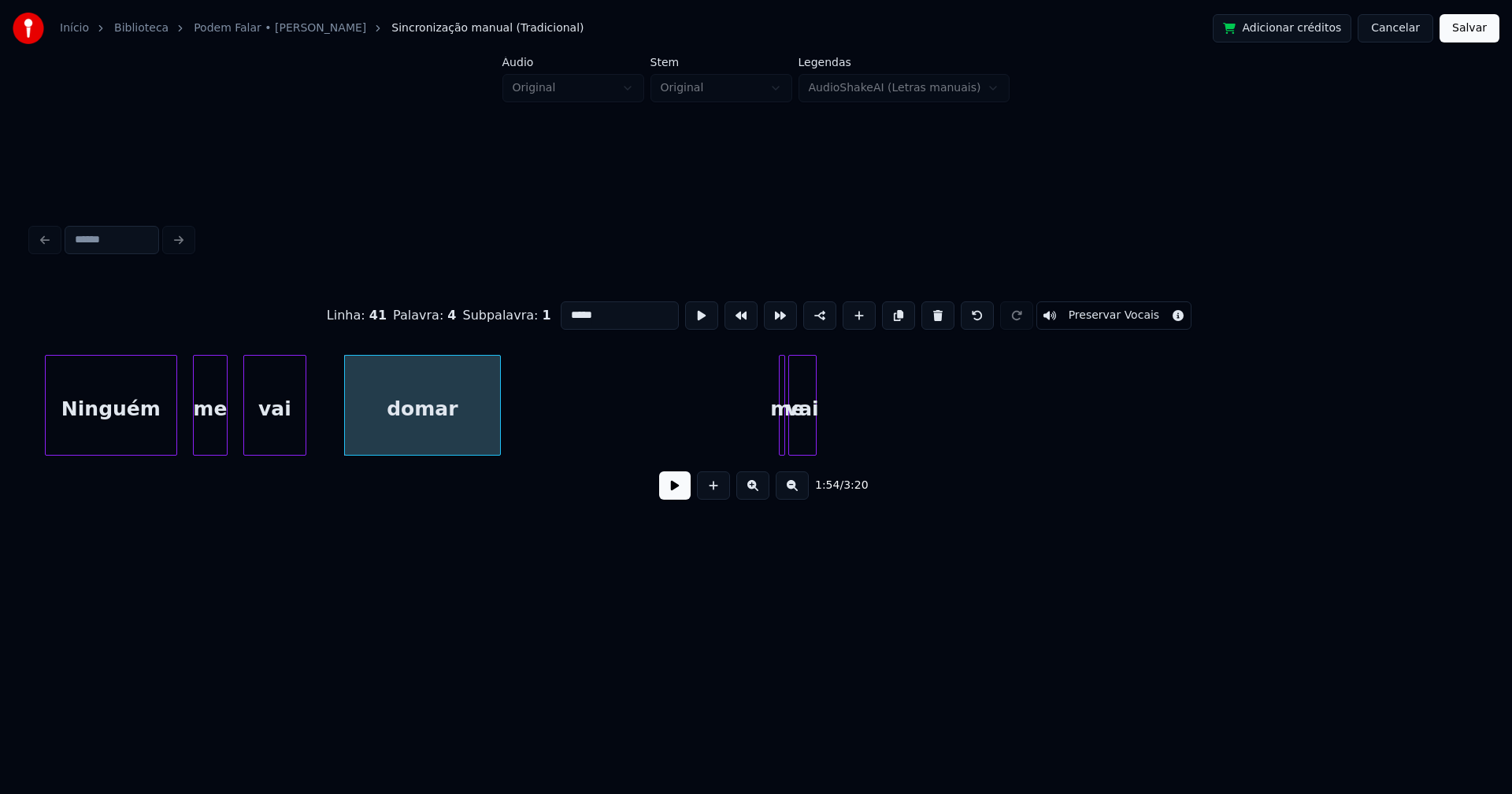
click at [806, 399] on div "vai" at bounding box center [802, 409] width 27 height 107
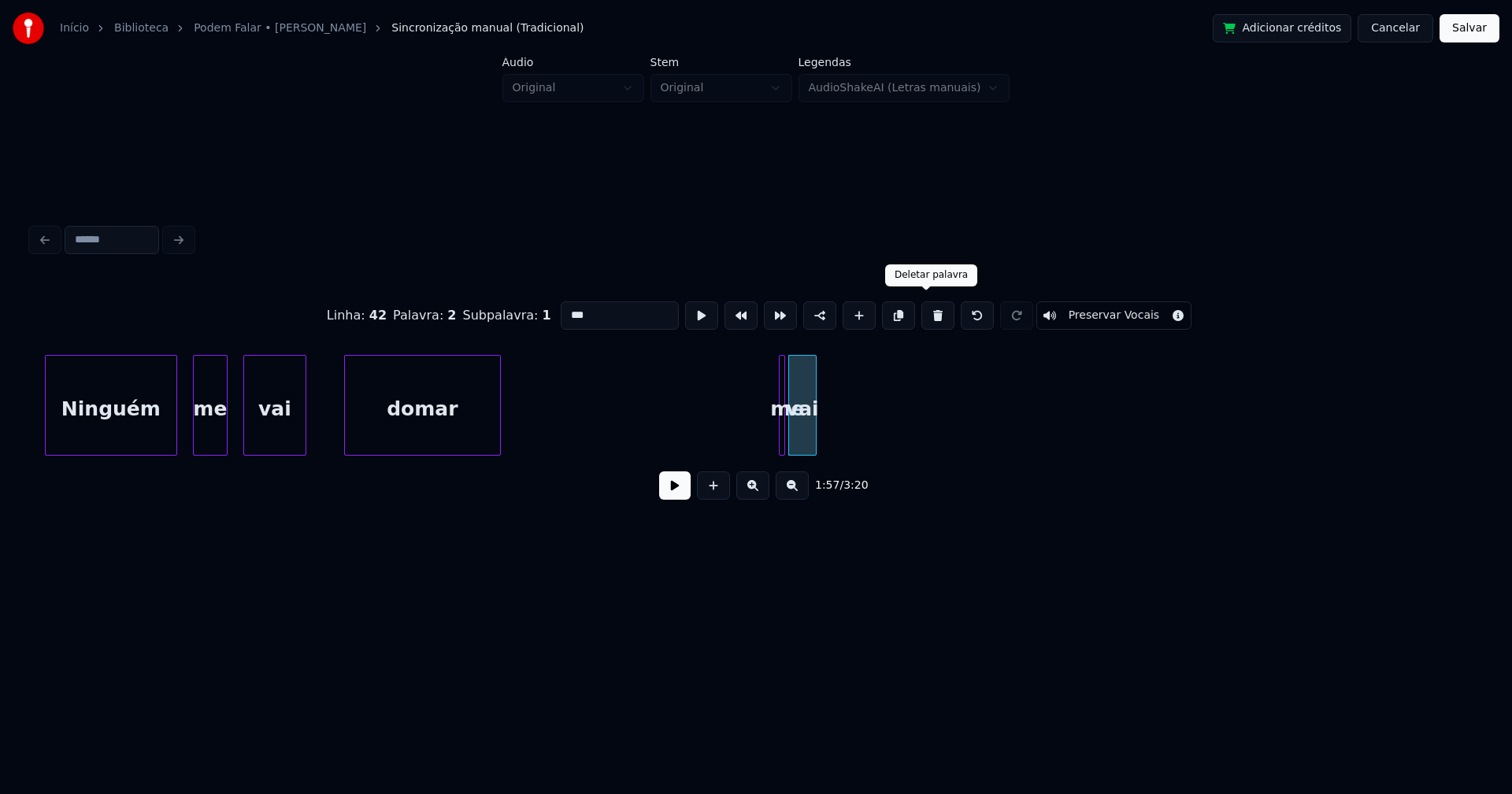
drag, startPoint x: 924, startPoint y: 312, endPoint x: 914, endPoint y: 319, distance: 12.2
click at [925, 314] on button at bounding box center [938, 315] width 33 height 28
click at [927, 313] on button at bounding box center [938, 315] width 33 height 28
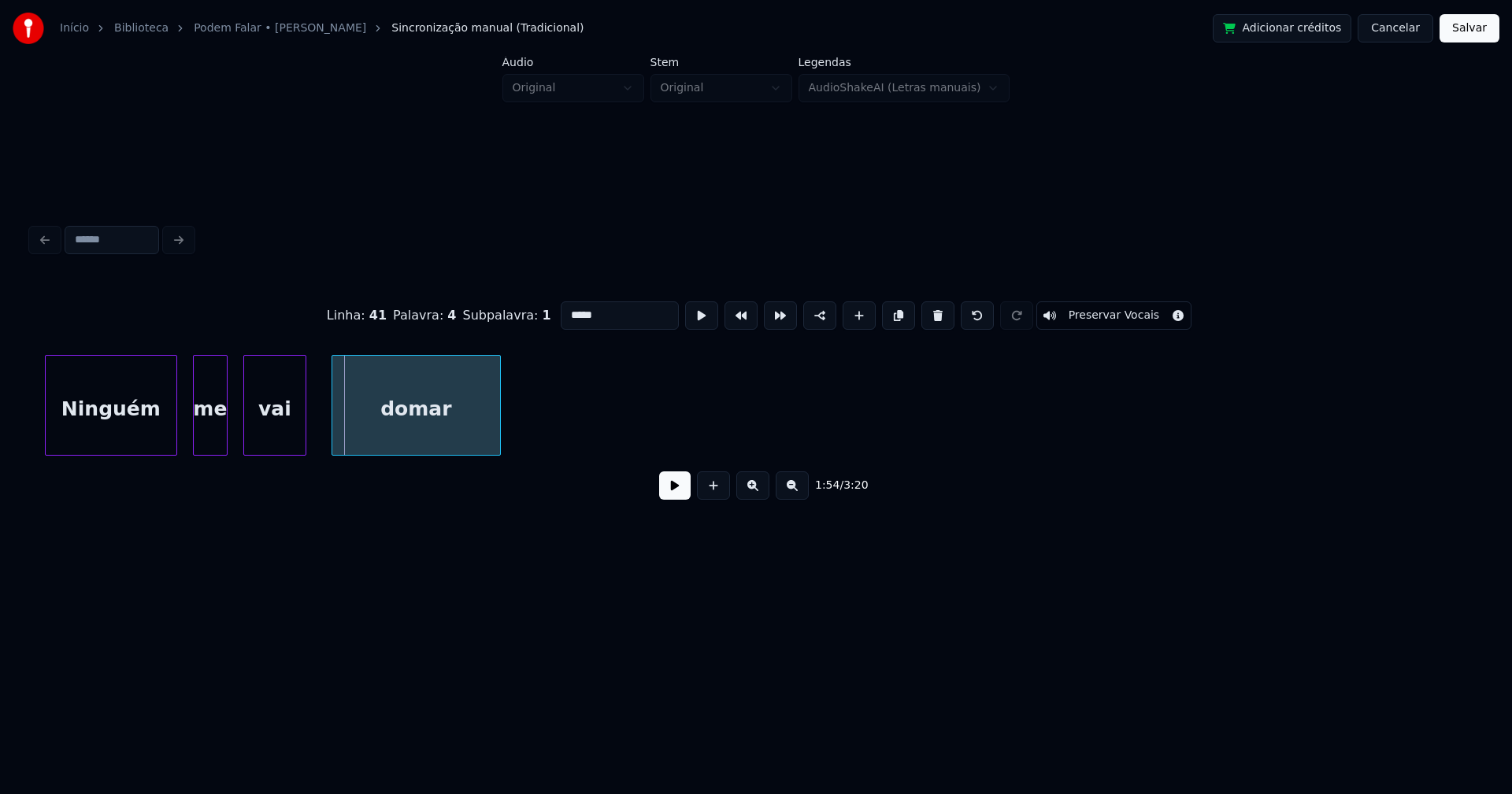
click at [335, 425] on div at bounding box center [334, 405] width 4 height 99
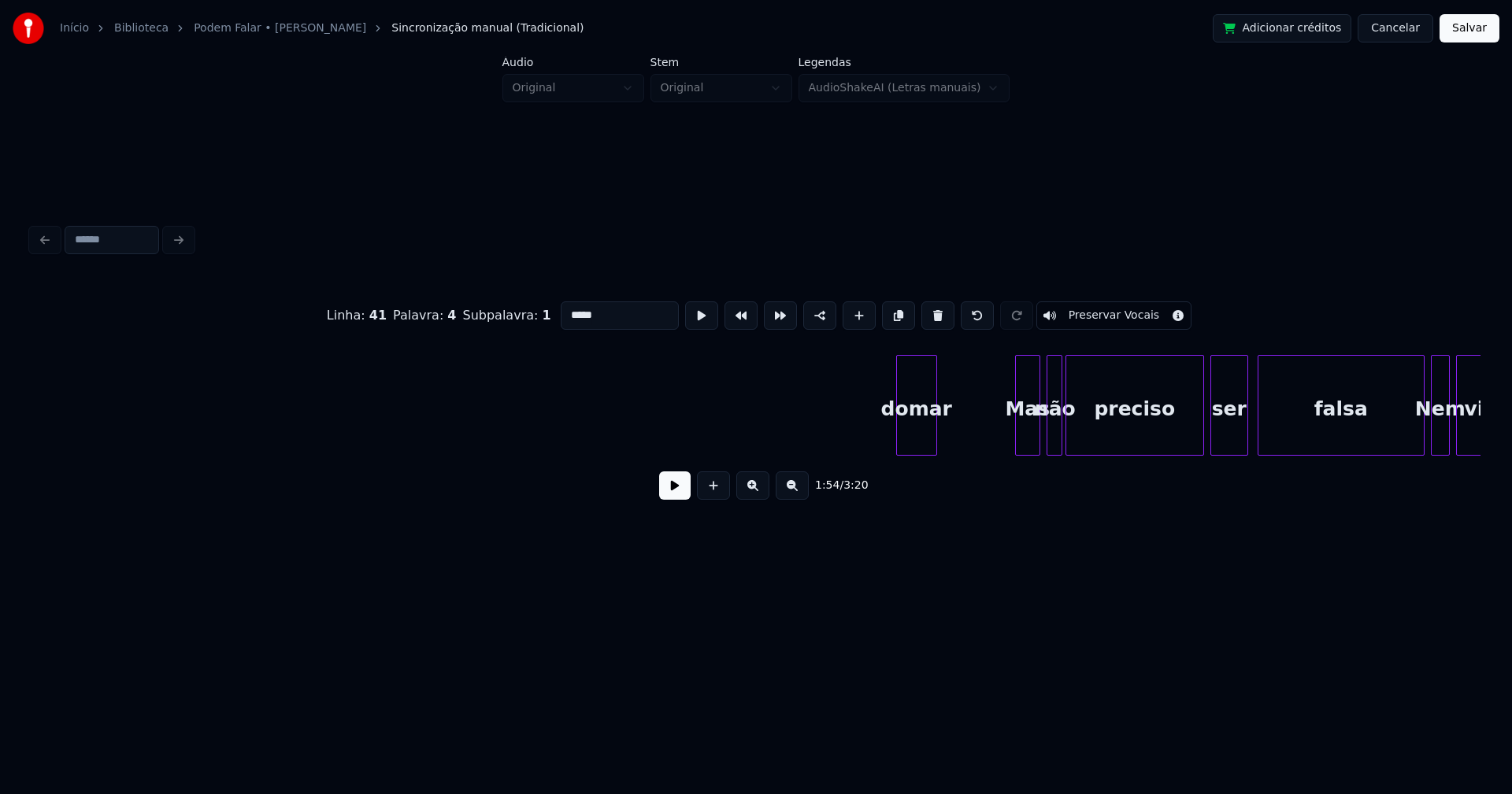
scroll to position [0, 18849]
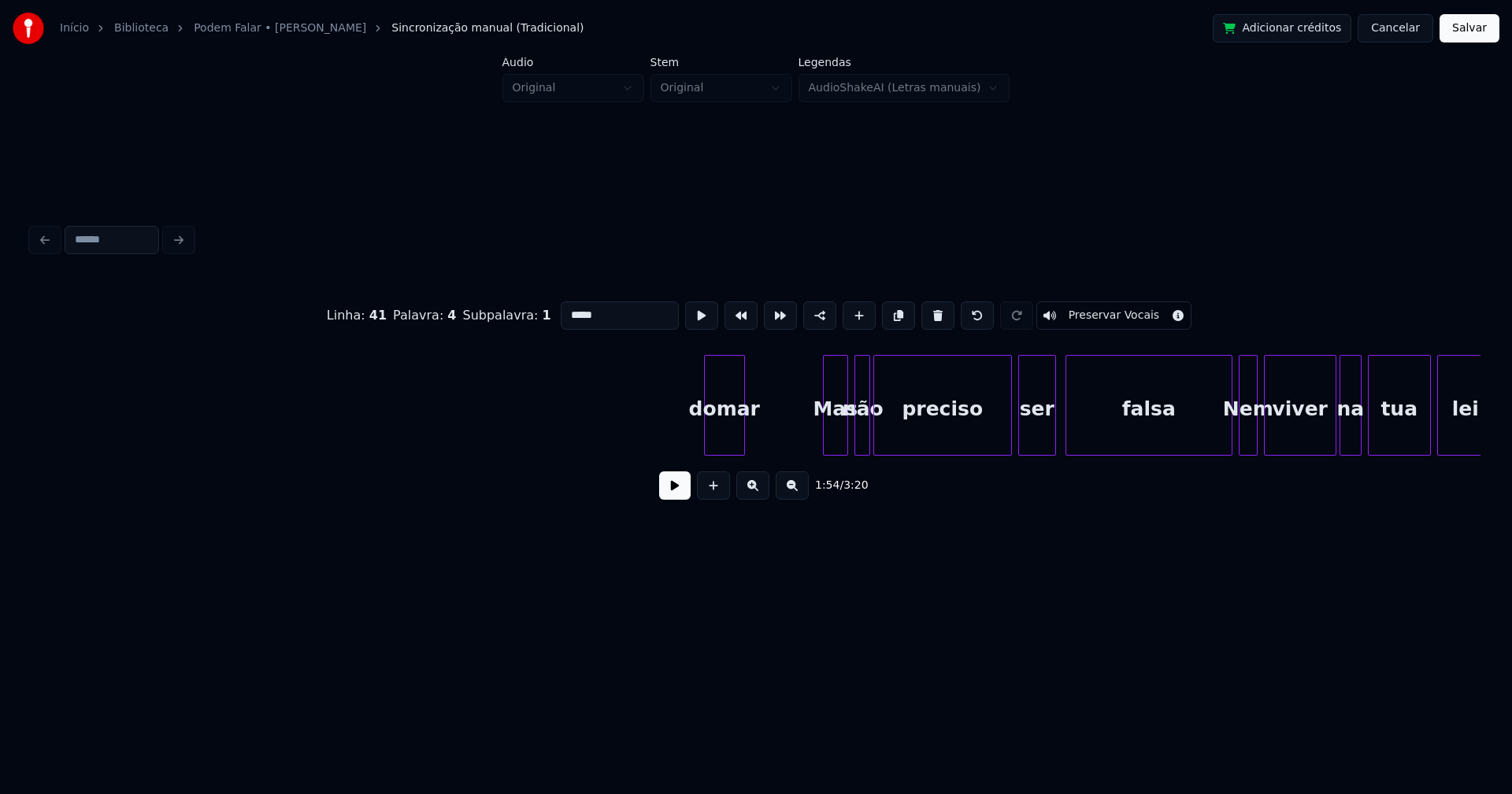
click at [733, 435] on div "domar" at bounding box center [725, 409] width 40 height 107
click at [924, 313] on button at bounding box center [938, 315] width 33 height 28
type input "***"
click at [816, 436] on div at bounding box center [816, 405] width 4 height 99
click at [670, 490] on button at bounding box center [675, 486] width 32 height 28
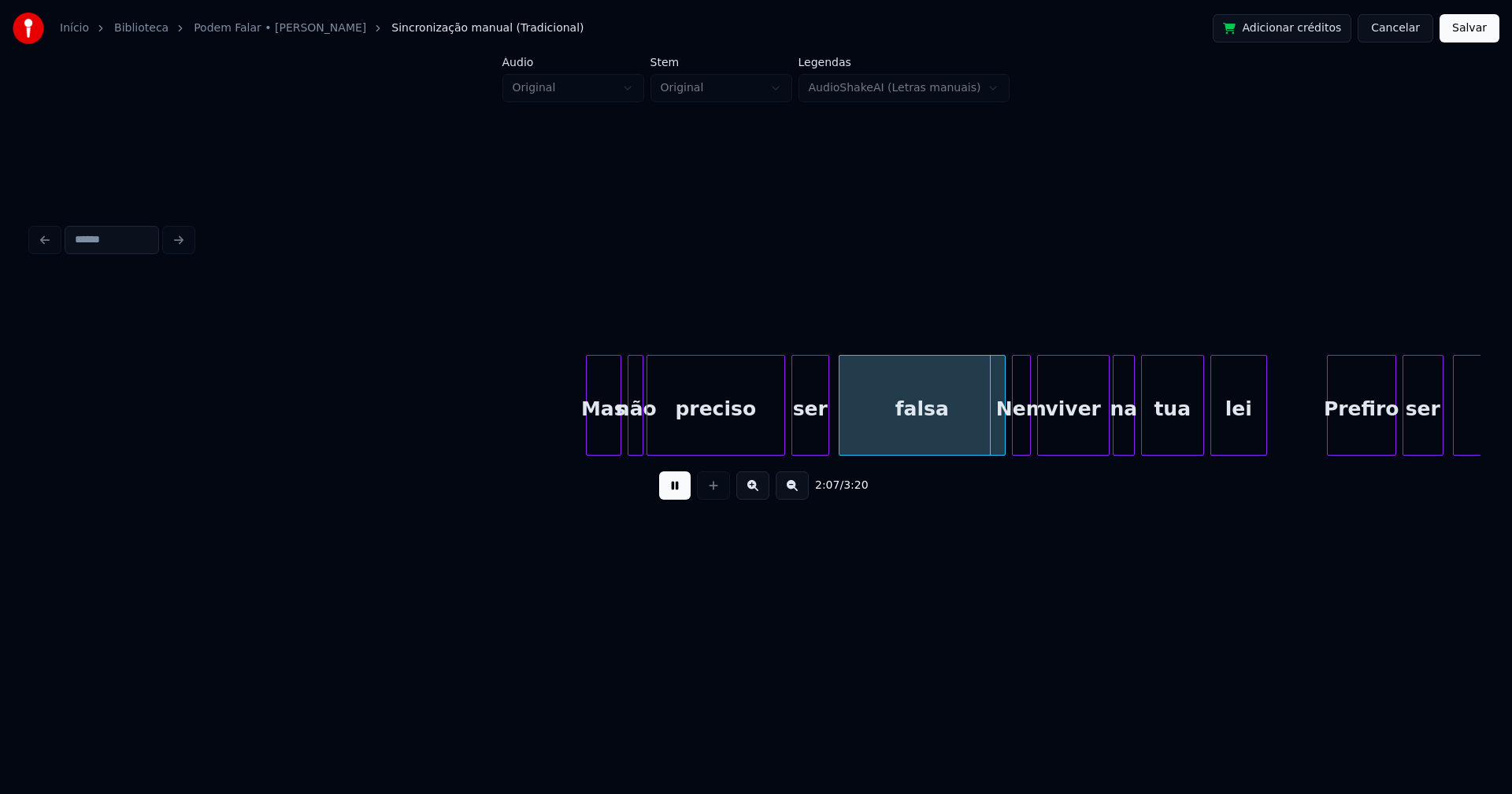
scroll to position [0, 19216]
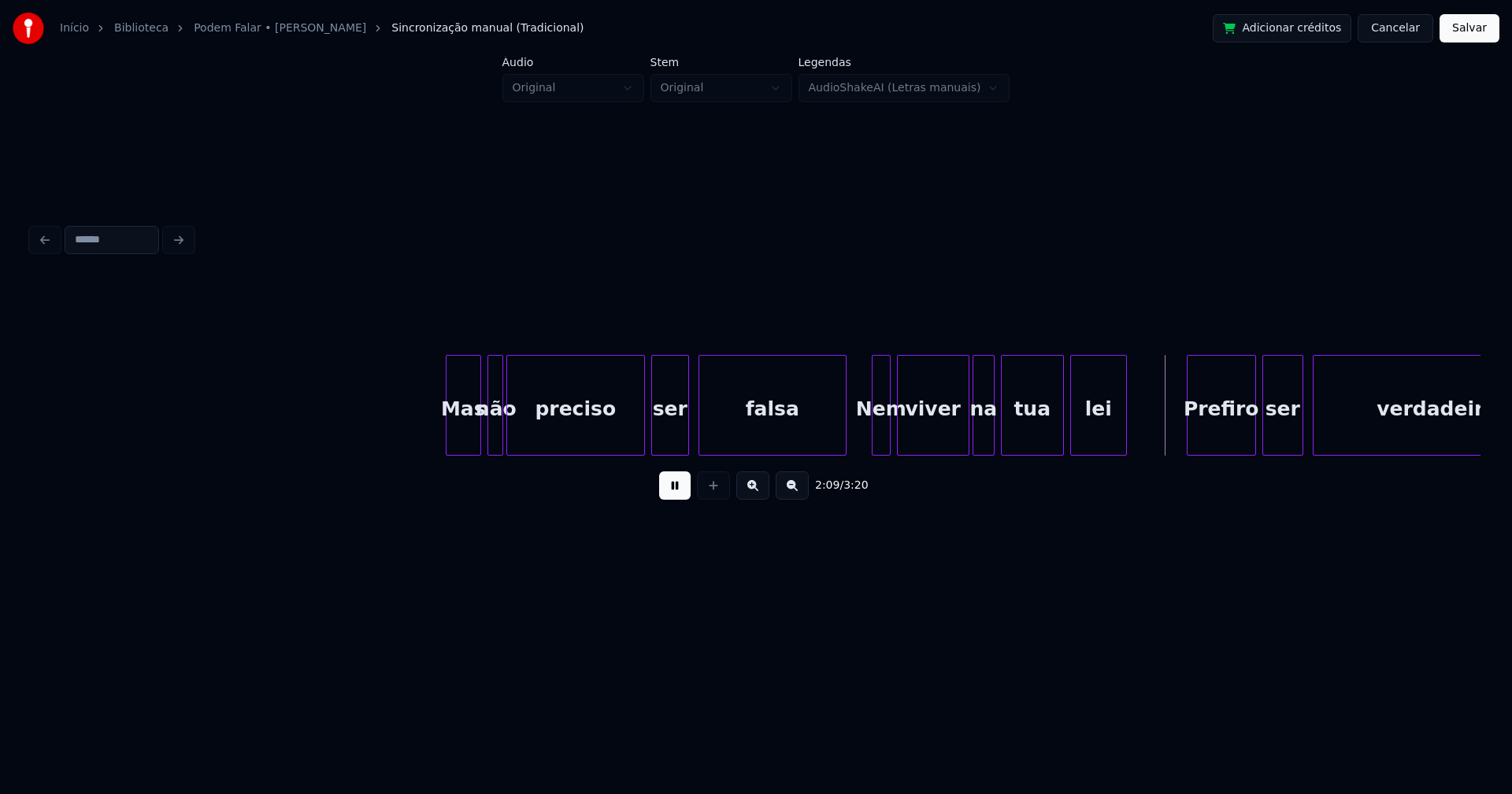
click at [842, 453] on div "Mas não preciso ser falsa Nem viver na tua lei Prefiro ser verdadeira" at bounding box center [756, 405] width 1448 height 101
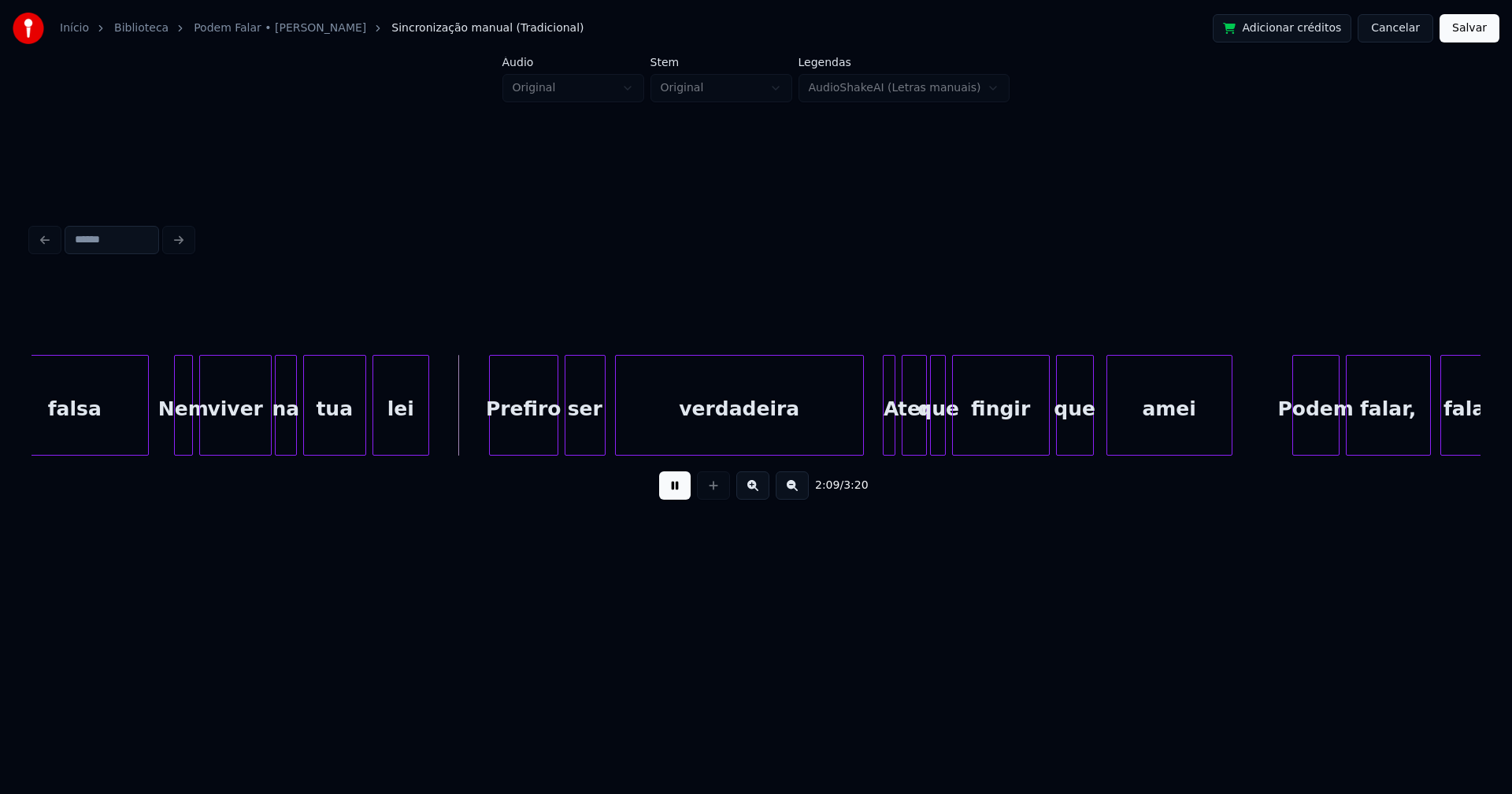
scroll to position [0, 19931]
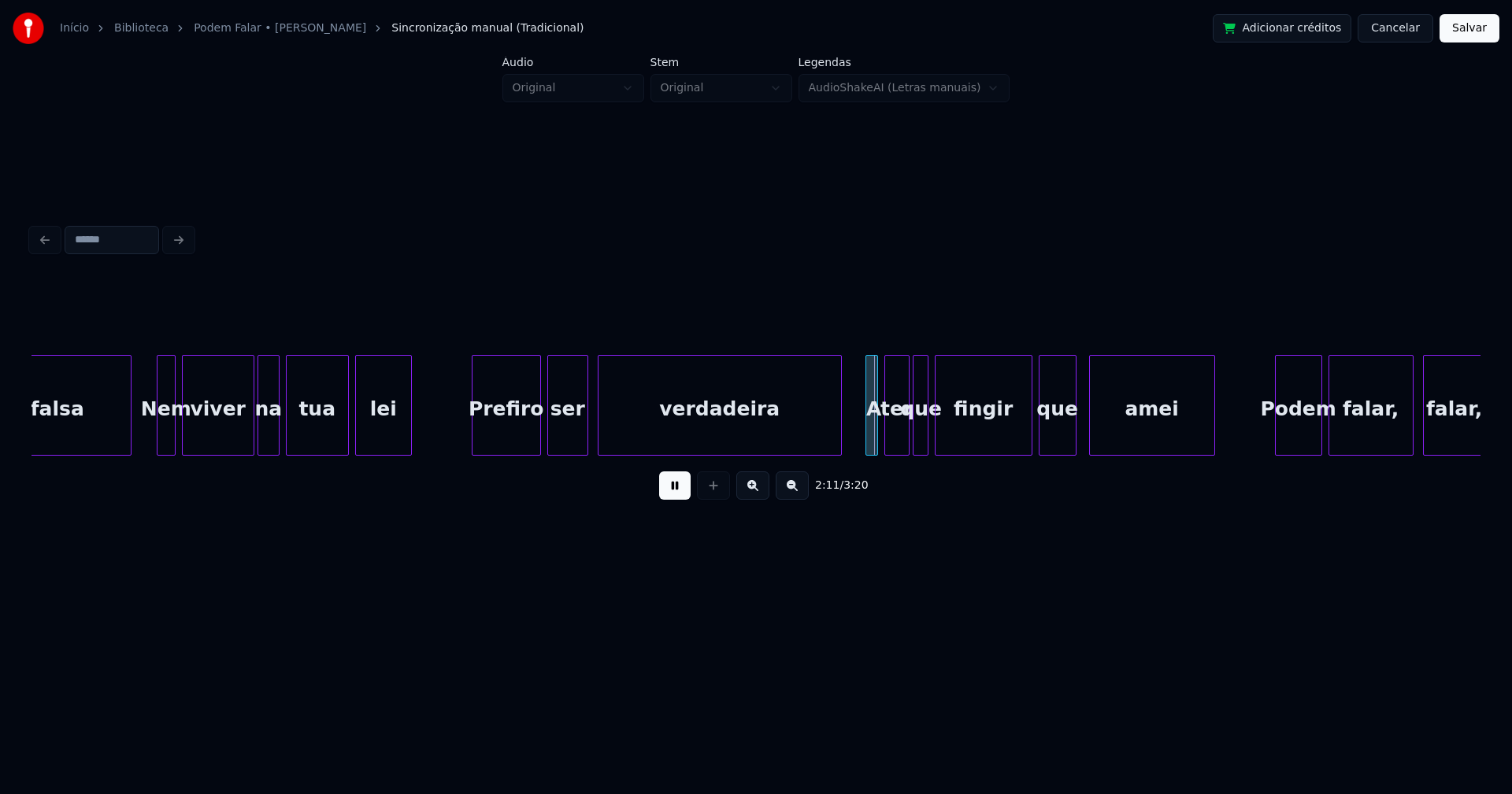
click at [840, 437] on div at bounding box center [838, 405] width 4 height 99
click at [864, 436] on div at bounding box center [864, 405] width 4 height 99
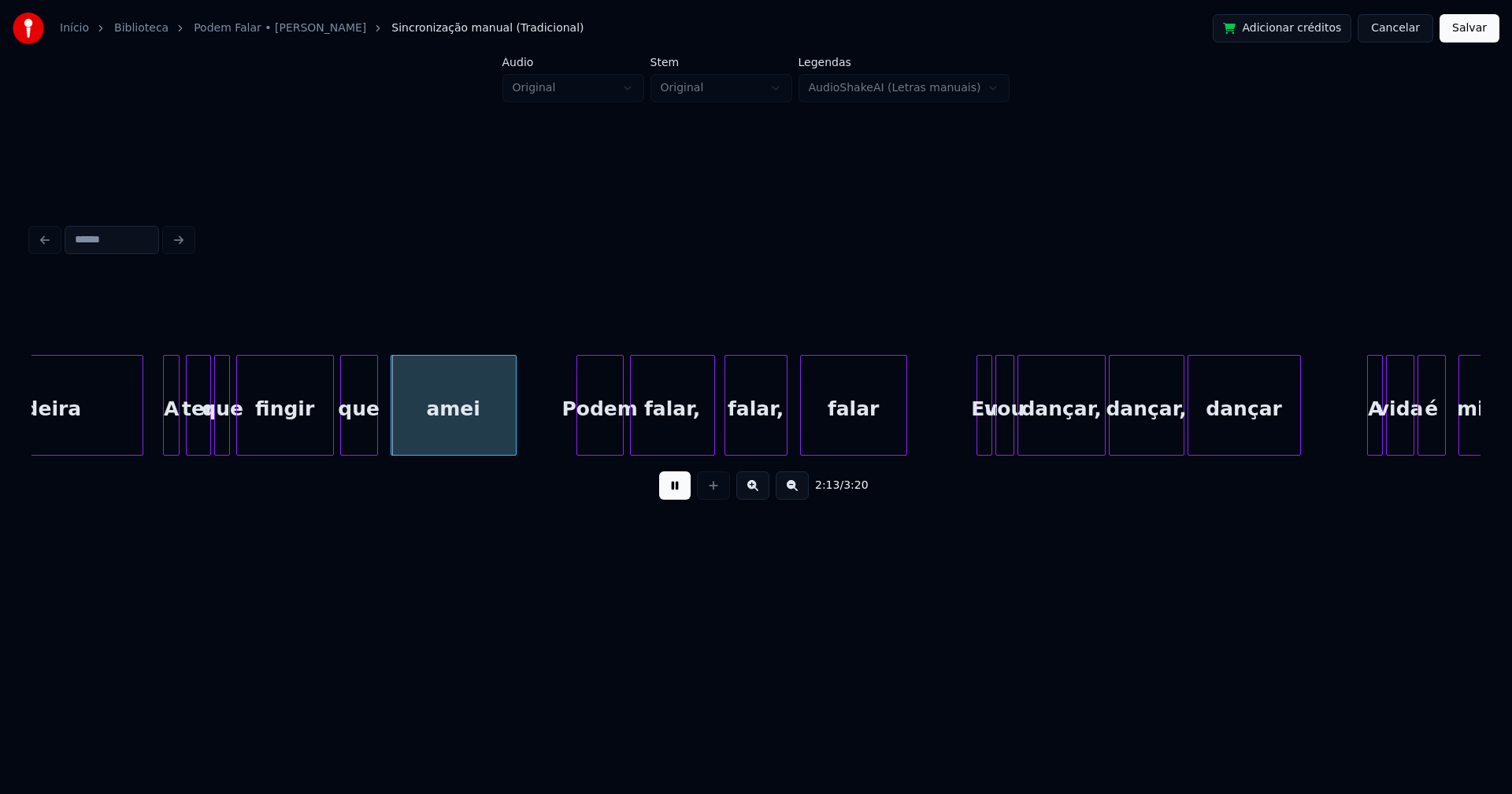
scroll to position [0, 20717]
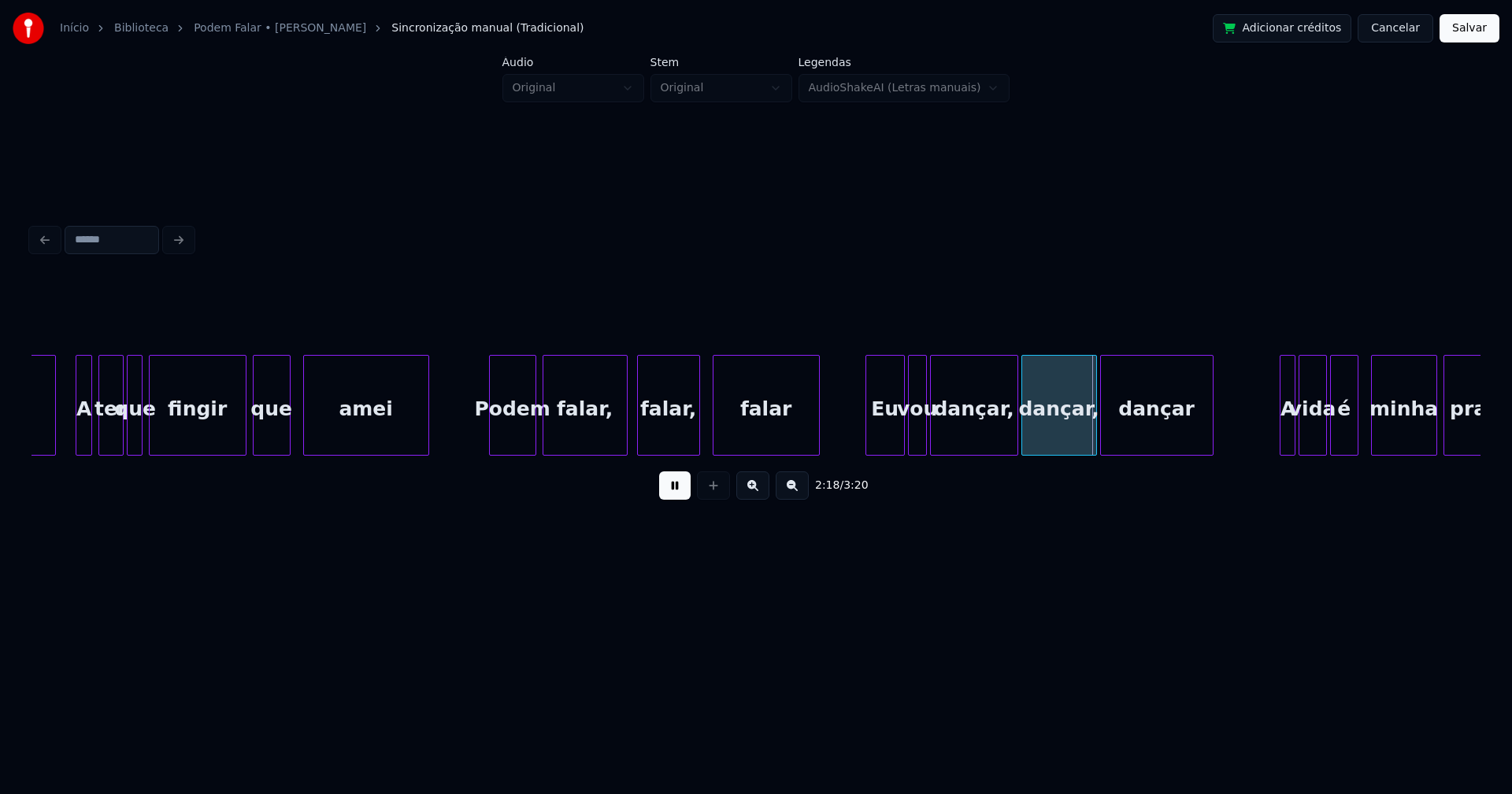
click at [867, 442] on div at bounding box center [868, 405] width 4 height 99
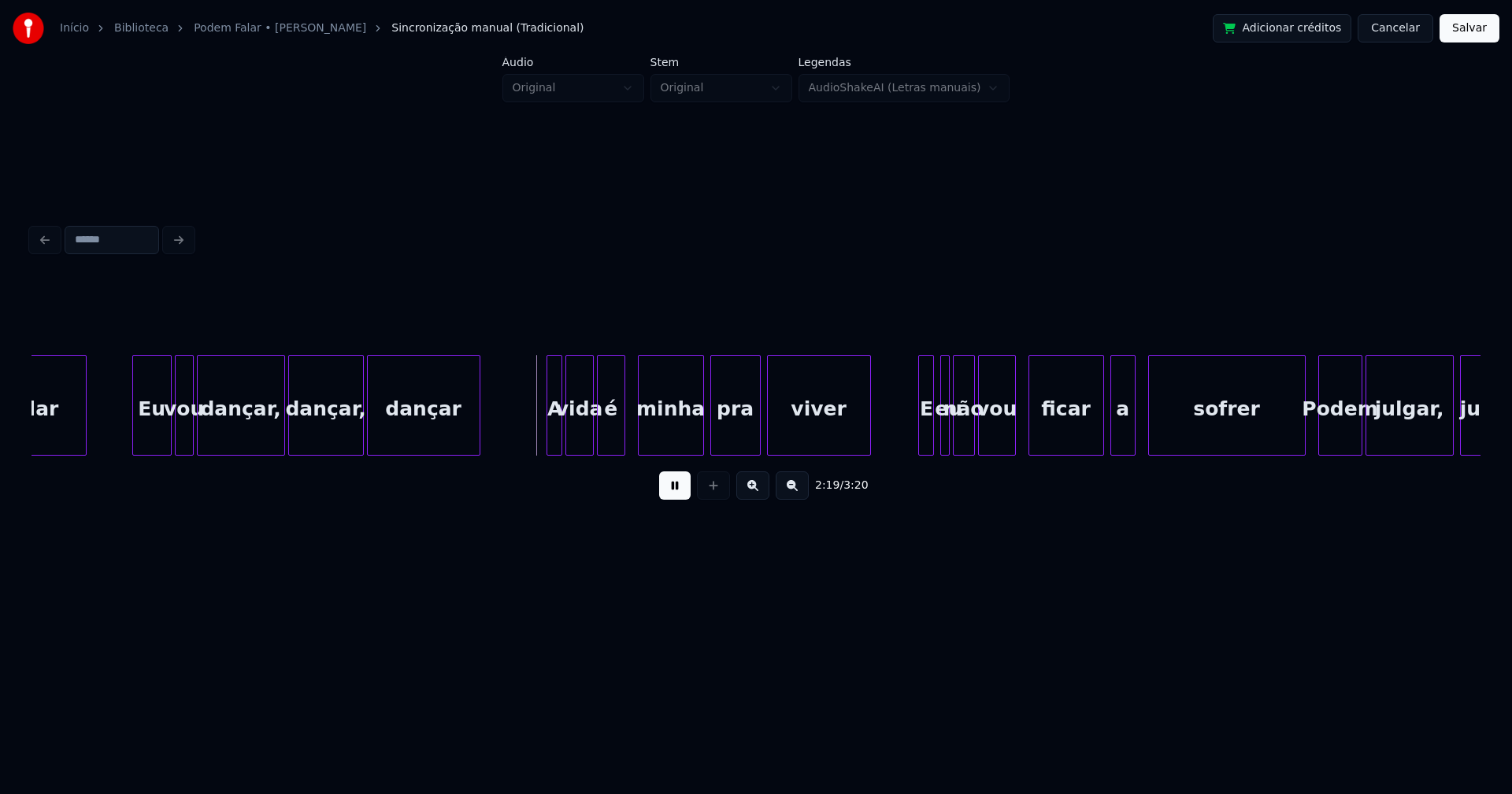
scroll to position [0, 21502]
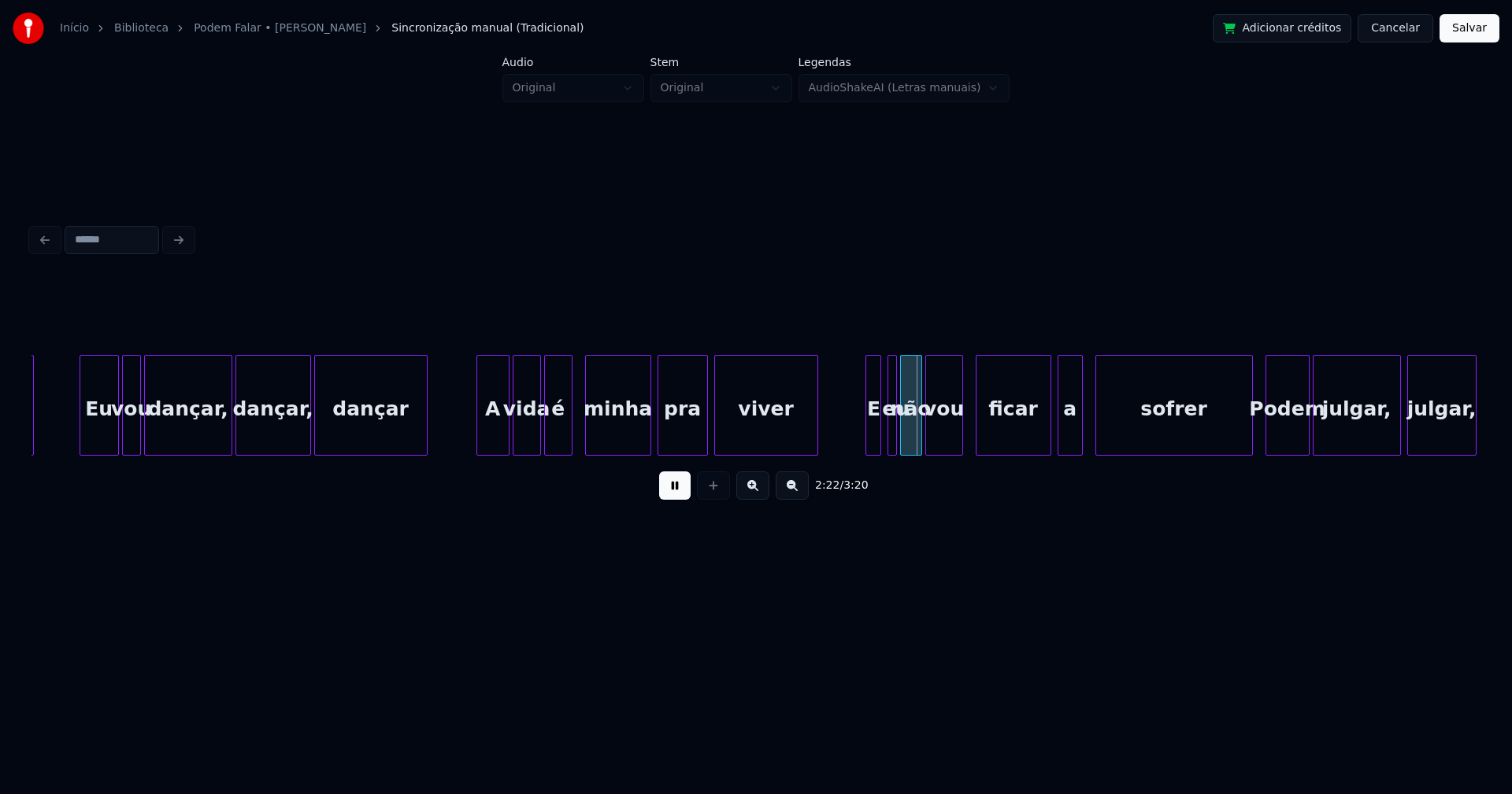
click at [480, 440] on div at bounding box center [479, 405] width 4 height 99
click at [858, 432] on div at bounding box center [858, 405] width 4 height 99
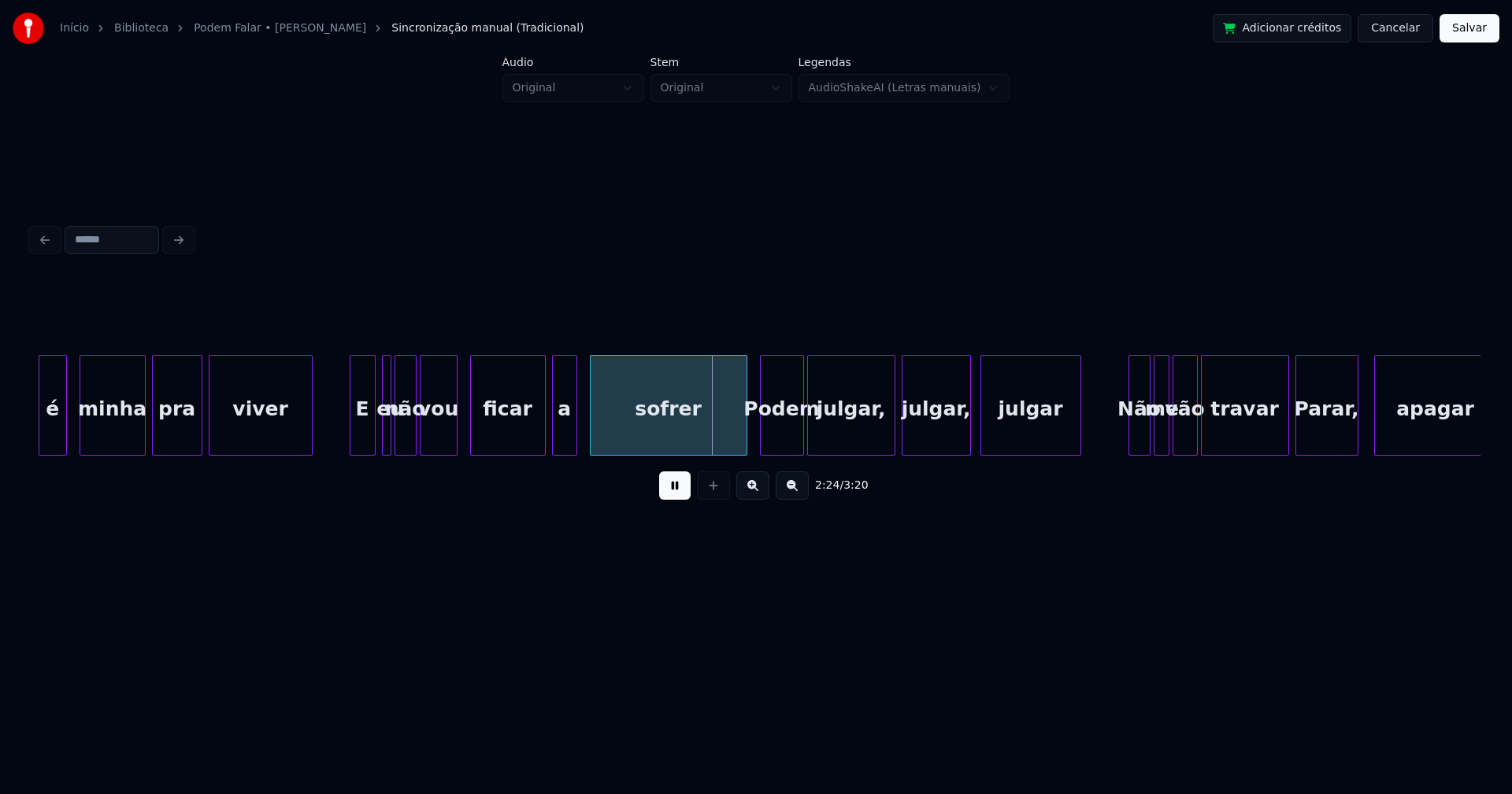
scroll to position [0, 22042]
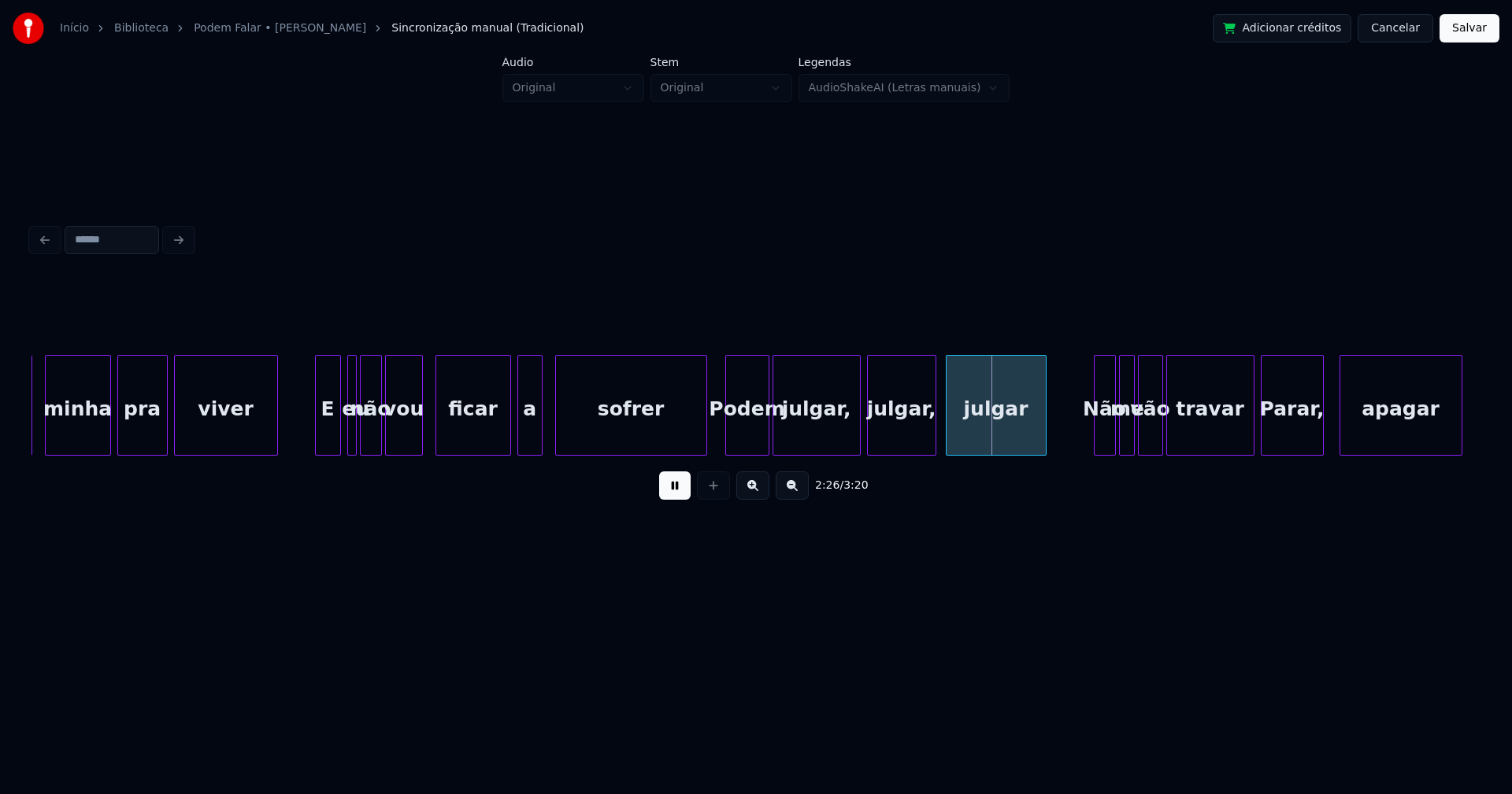
click at [705, 438] on div at bounding box center [703, 405] width 4 height 99
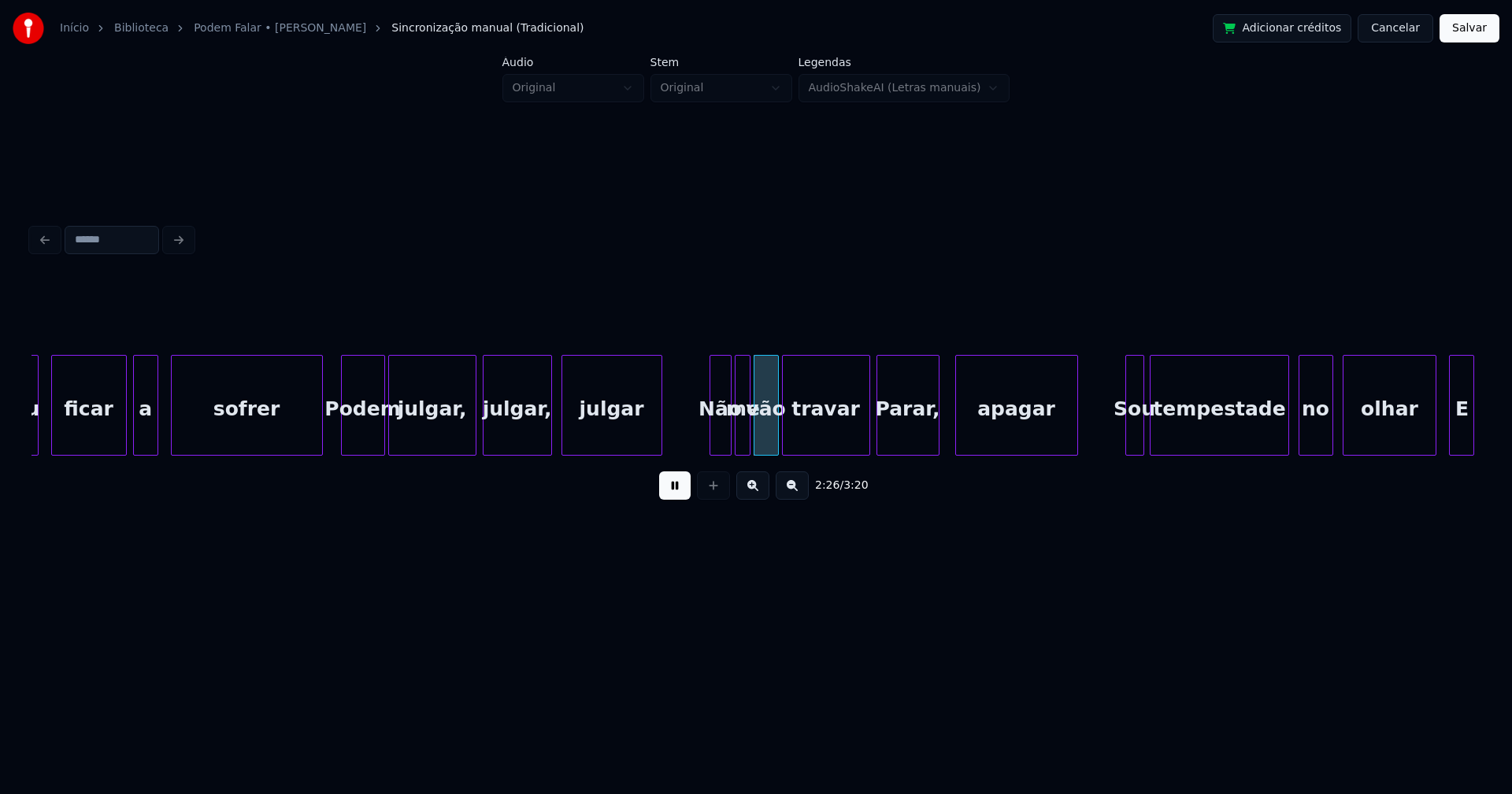
scroll to position [0, 22480]
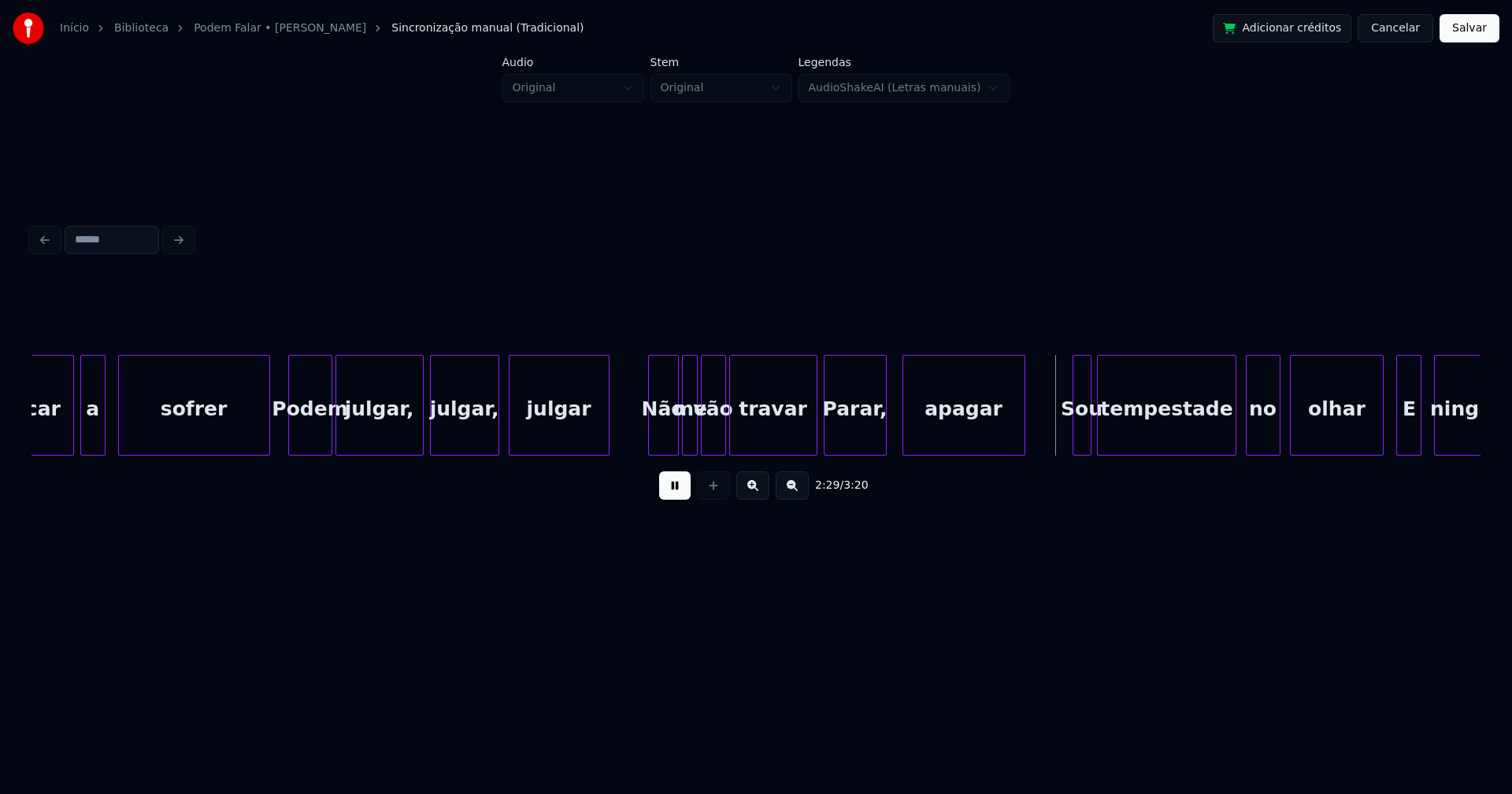
click at [651, 443] on div at bounding box center [651, 405] width 4 height 99
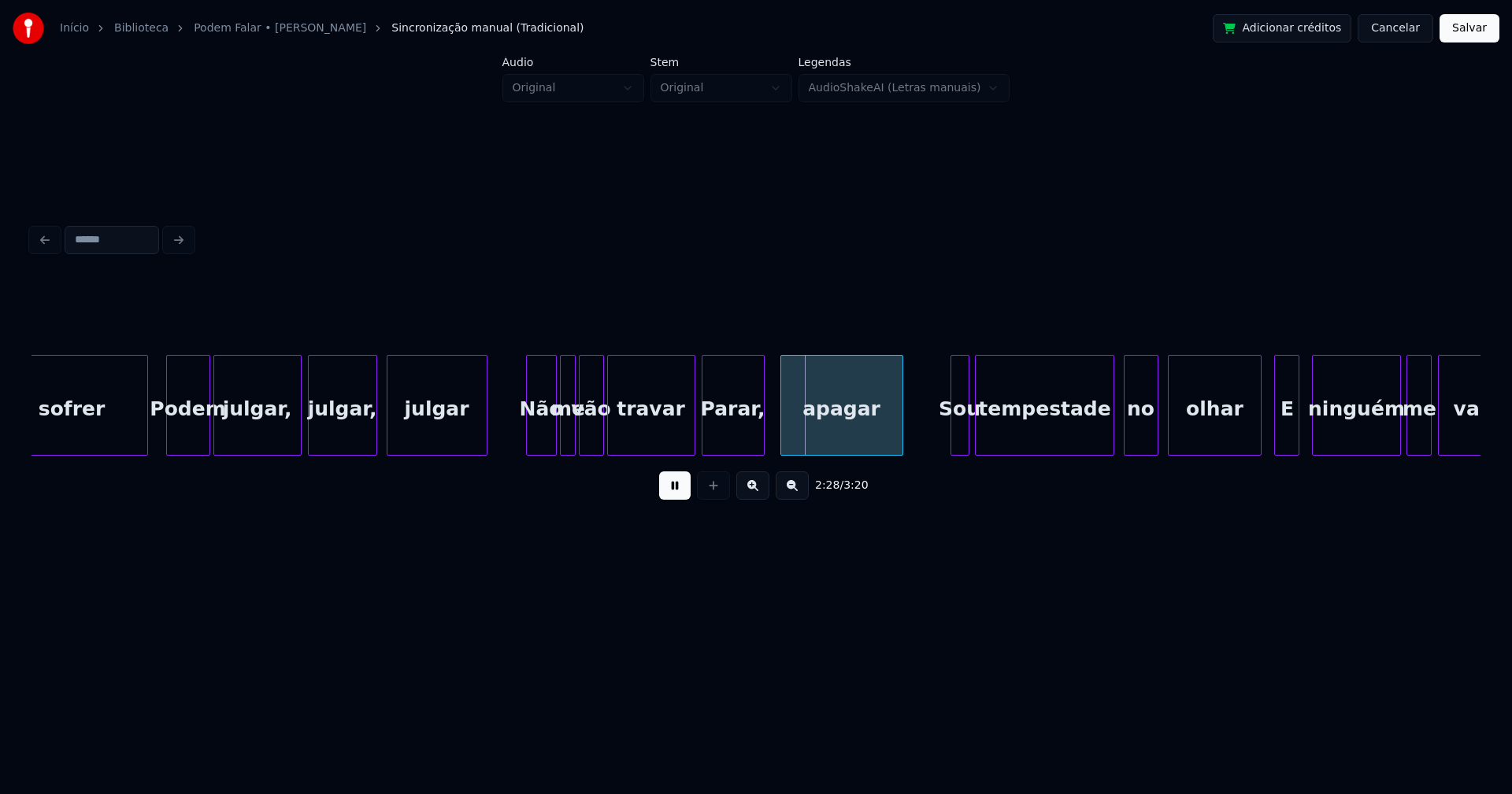
scroll to position [0, 22619]
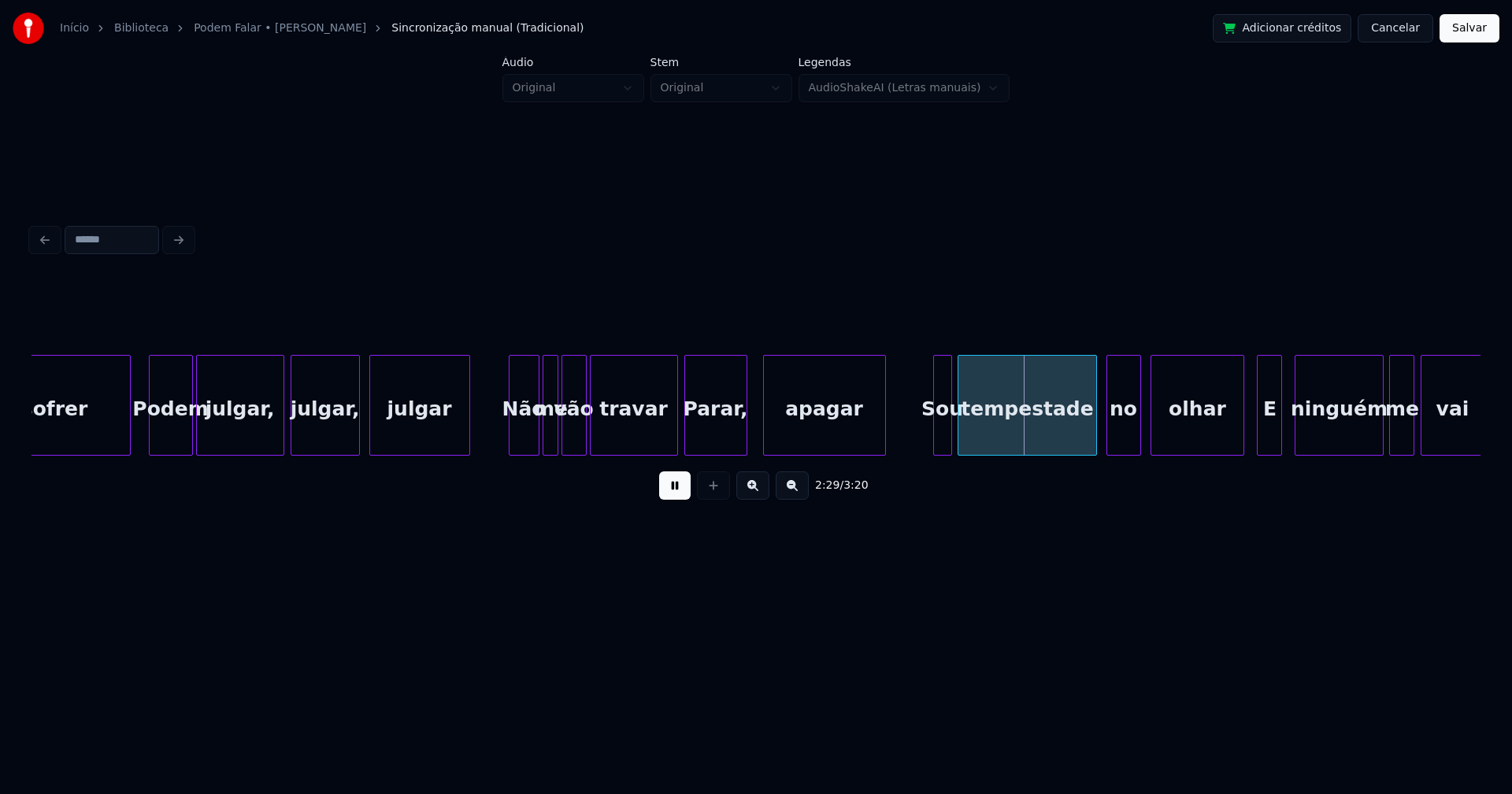
click at [821, 439] on div "apagar" at bounding box center [824, 409] width 121 height 107
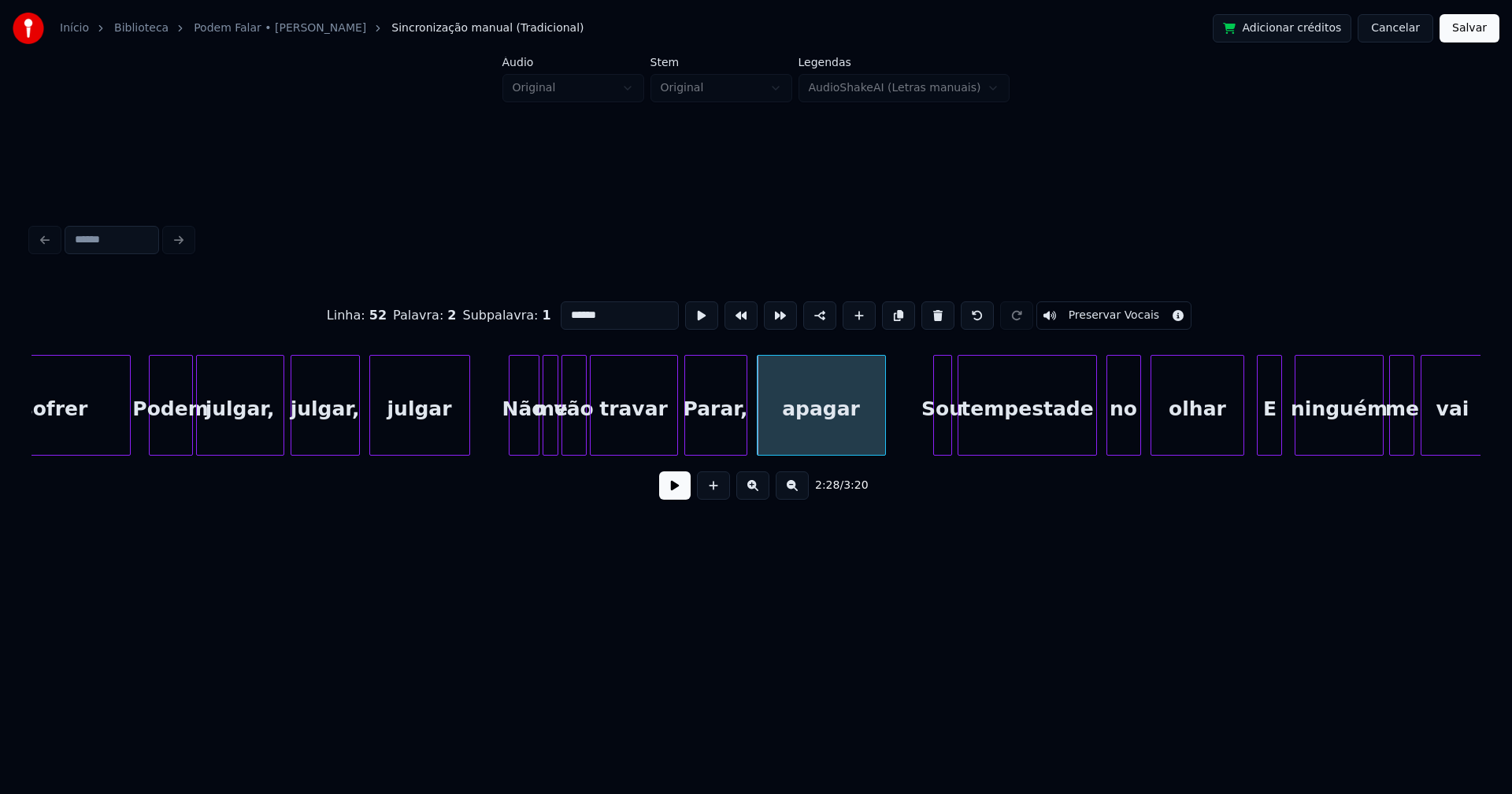
click at [759, 441] on div at bounding box center [759, 405] width 4 height 99
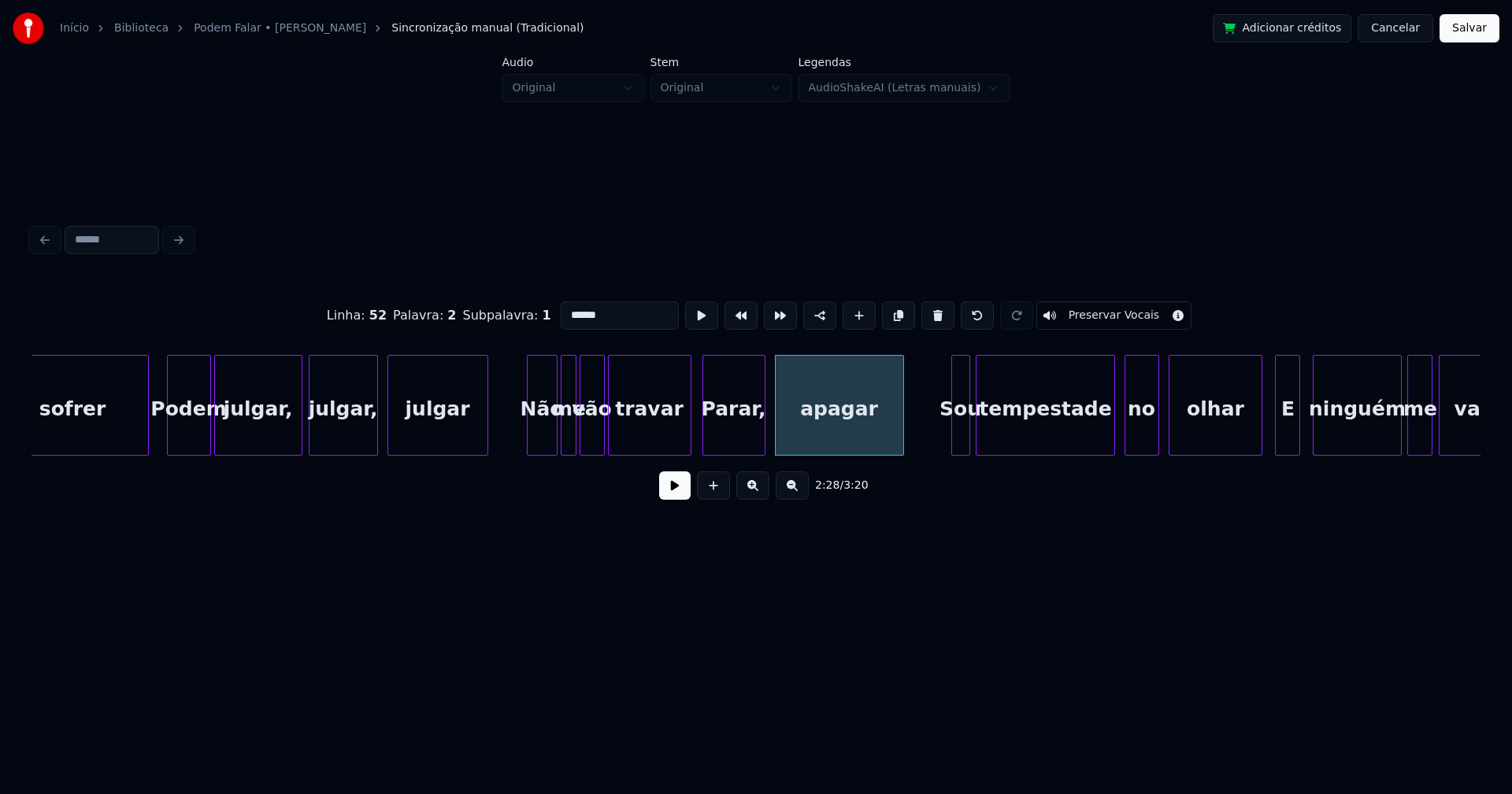
click at [688, 445] on div at bounding box center [688, 405] width 4 height 99
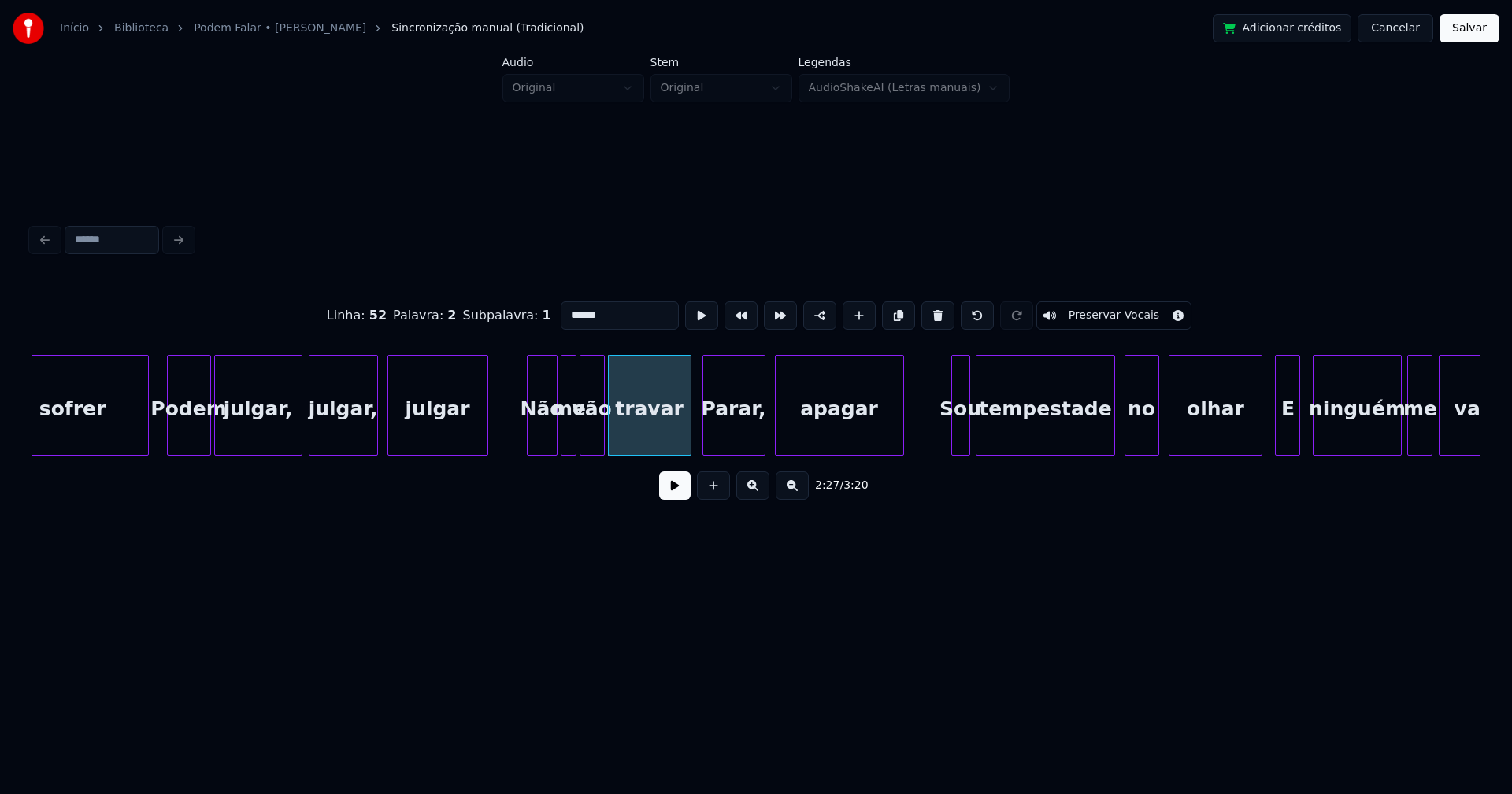
click at [674, 491] on button at bounding box center [675, 486] width 32 height 28
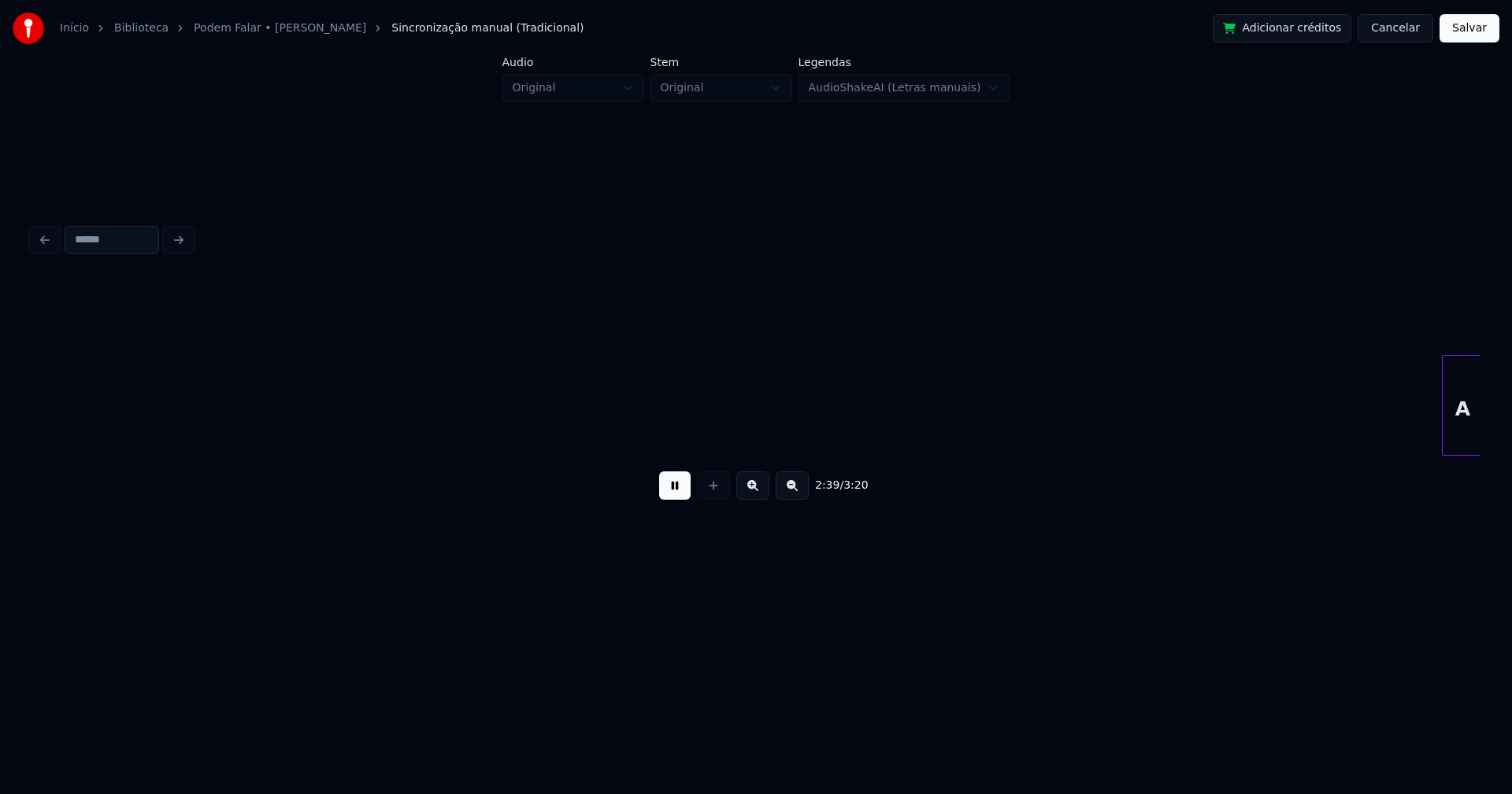
scroll to position [0, 25045]
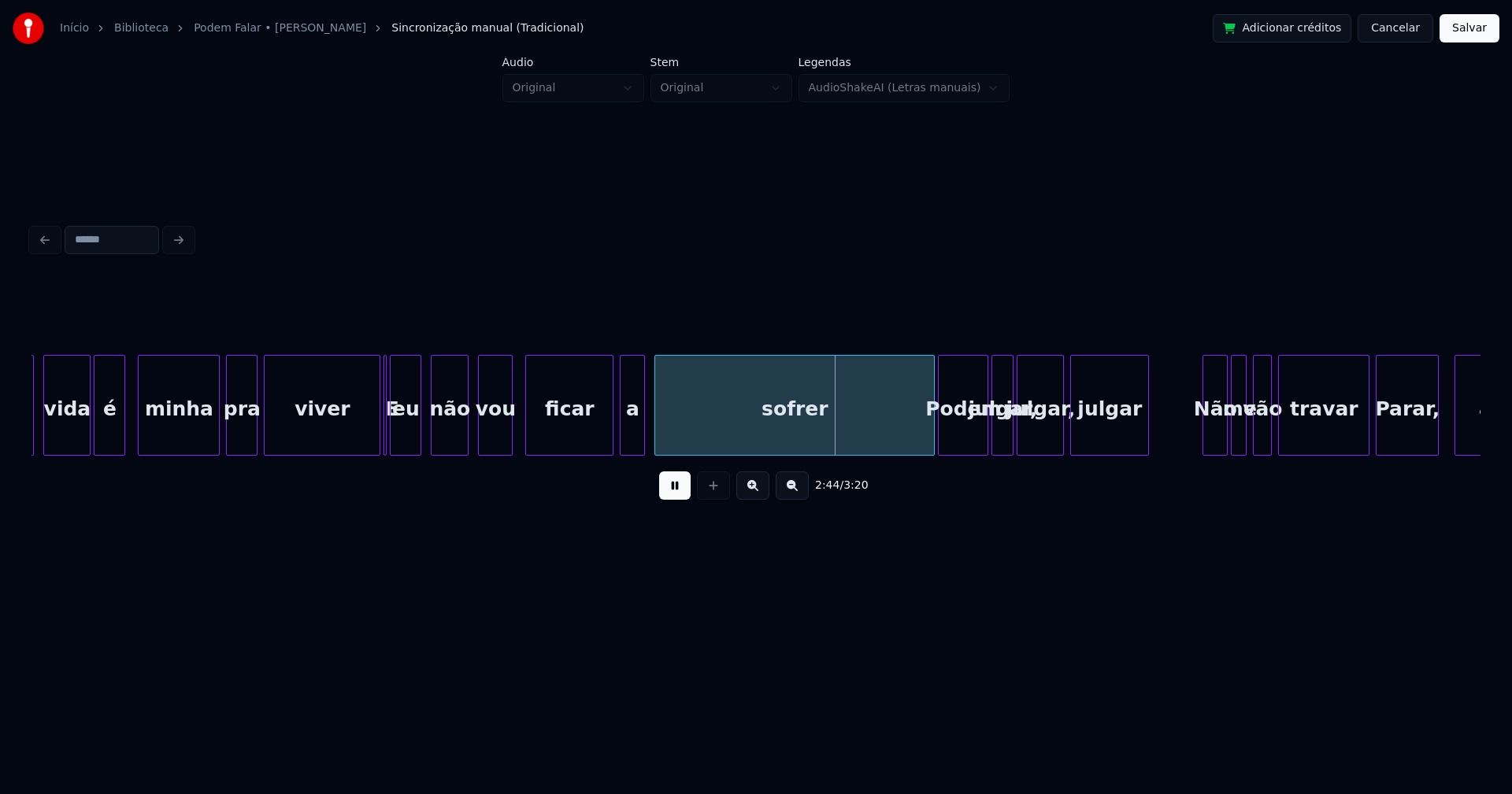
click at [676, 492] on button at bounding box center [675, 486] width 32 height 28
click at [675, 495] on button at bounding box center [675, 486] width 32 height 28
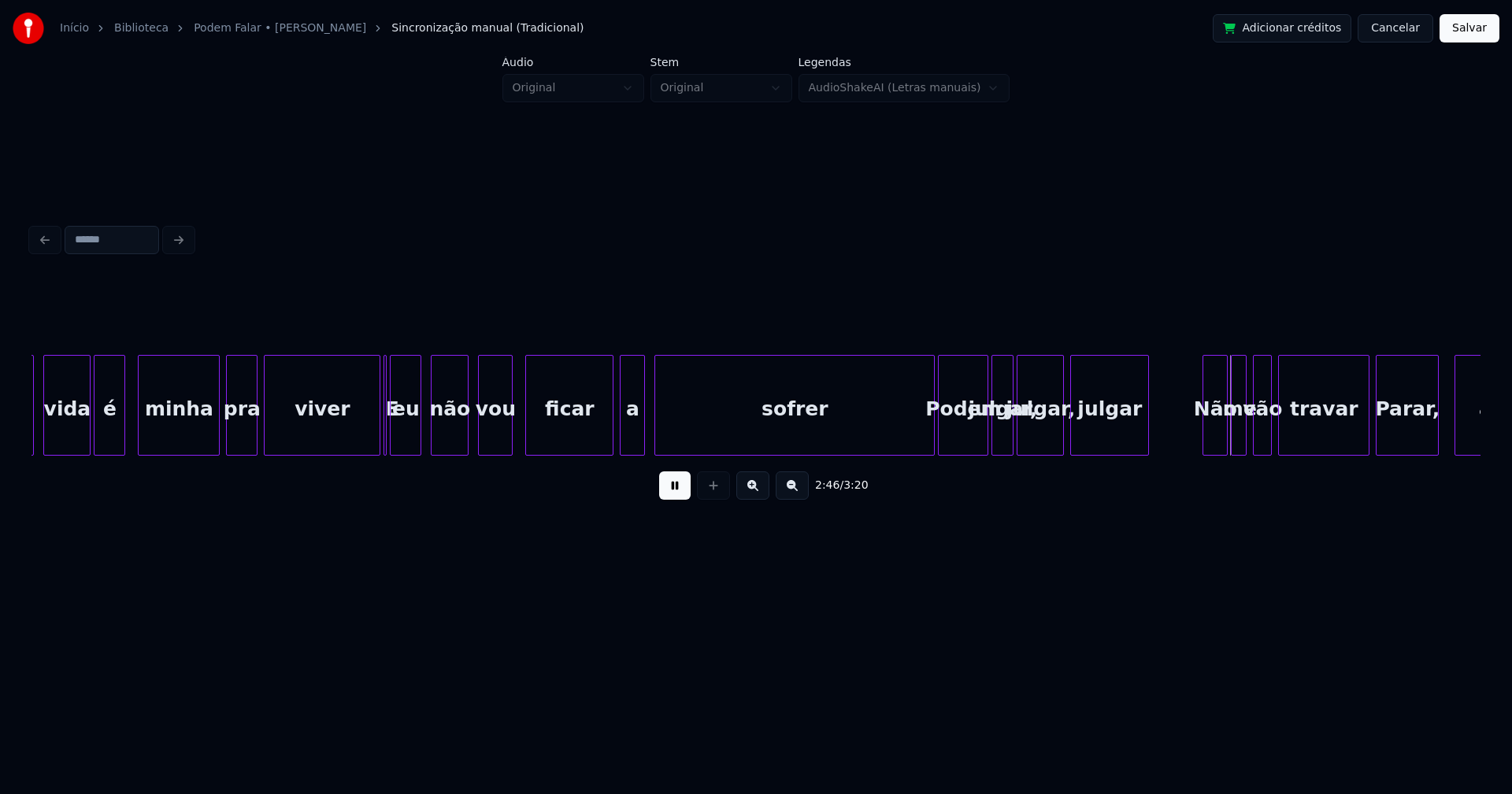
click at [674, 497] on button at bounding box center [675, 486] width 32 height 28
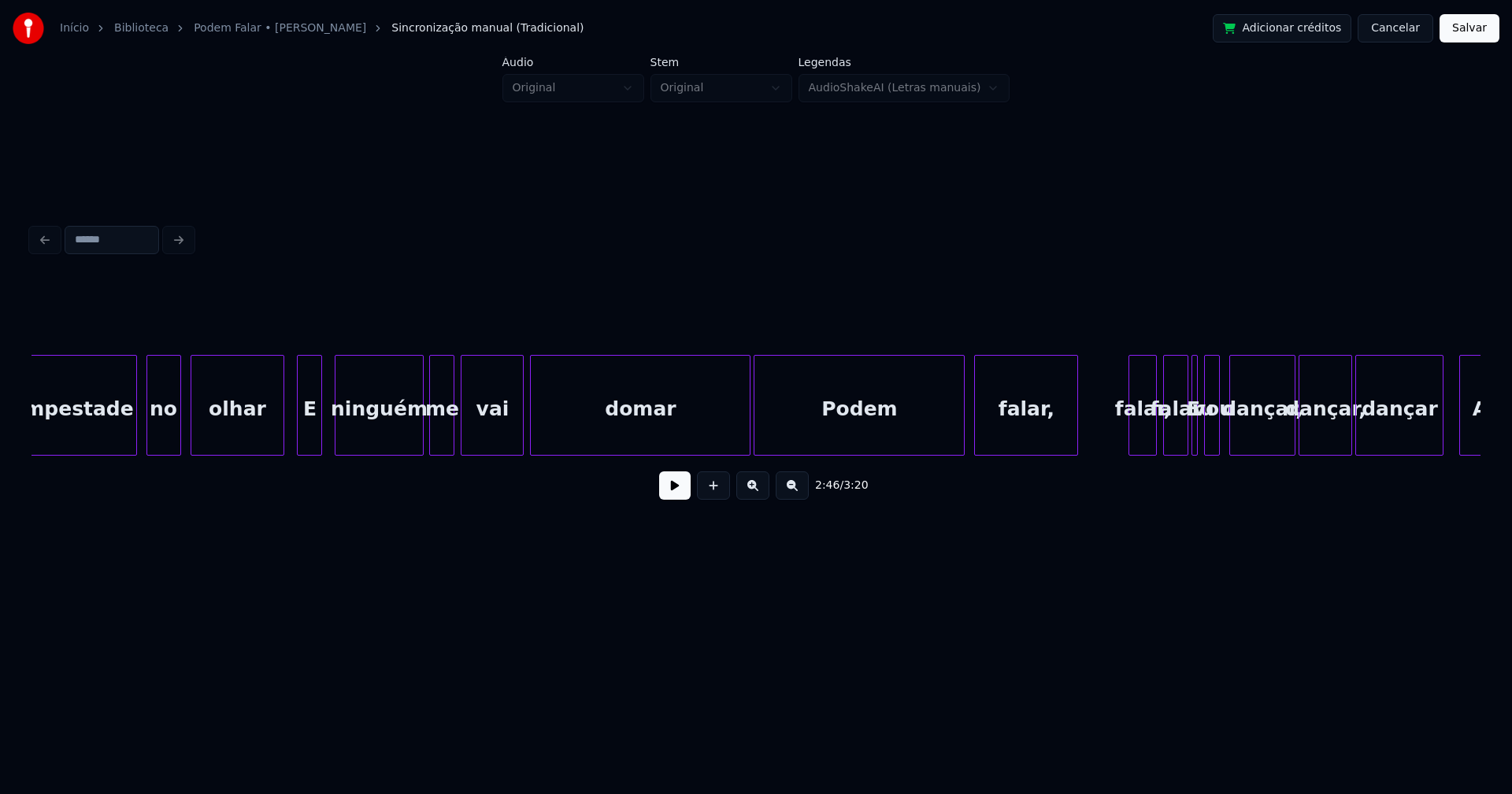
scroll to position [0, 23614]
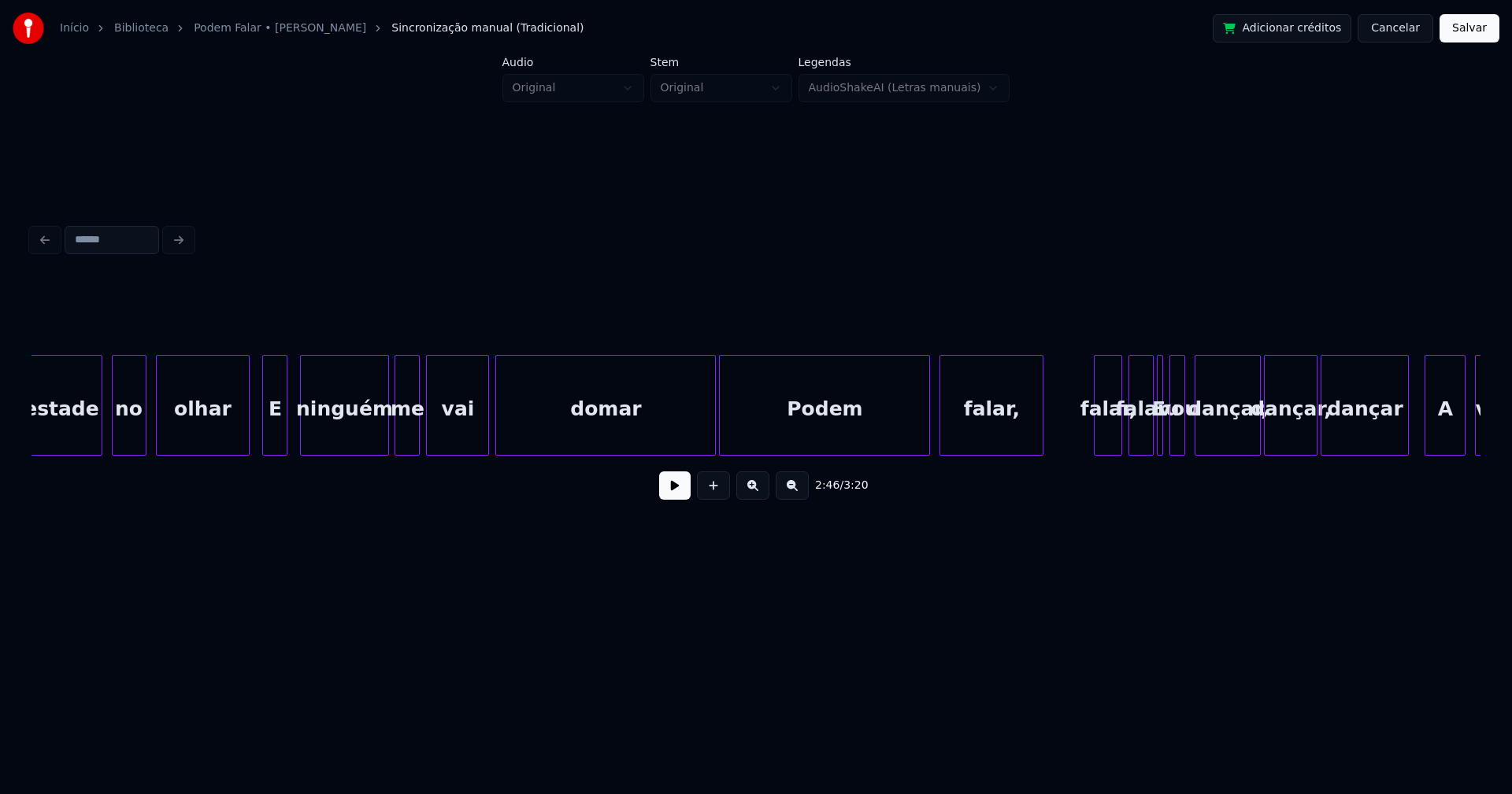
click at [672, 492] on button at bounding box center [675, 486] width 32 height 28
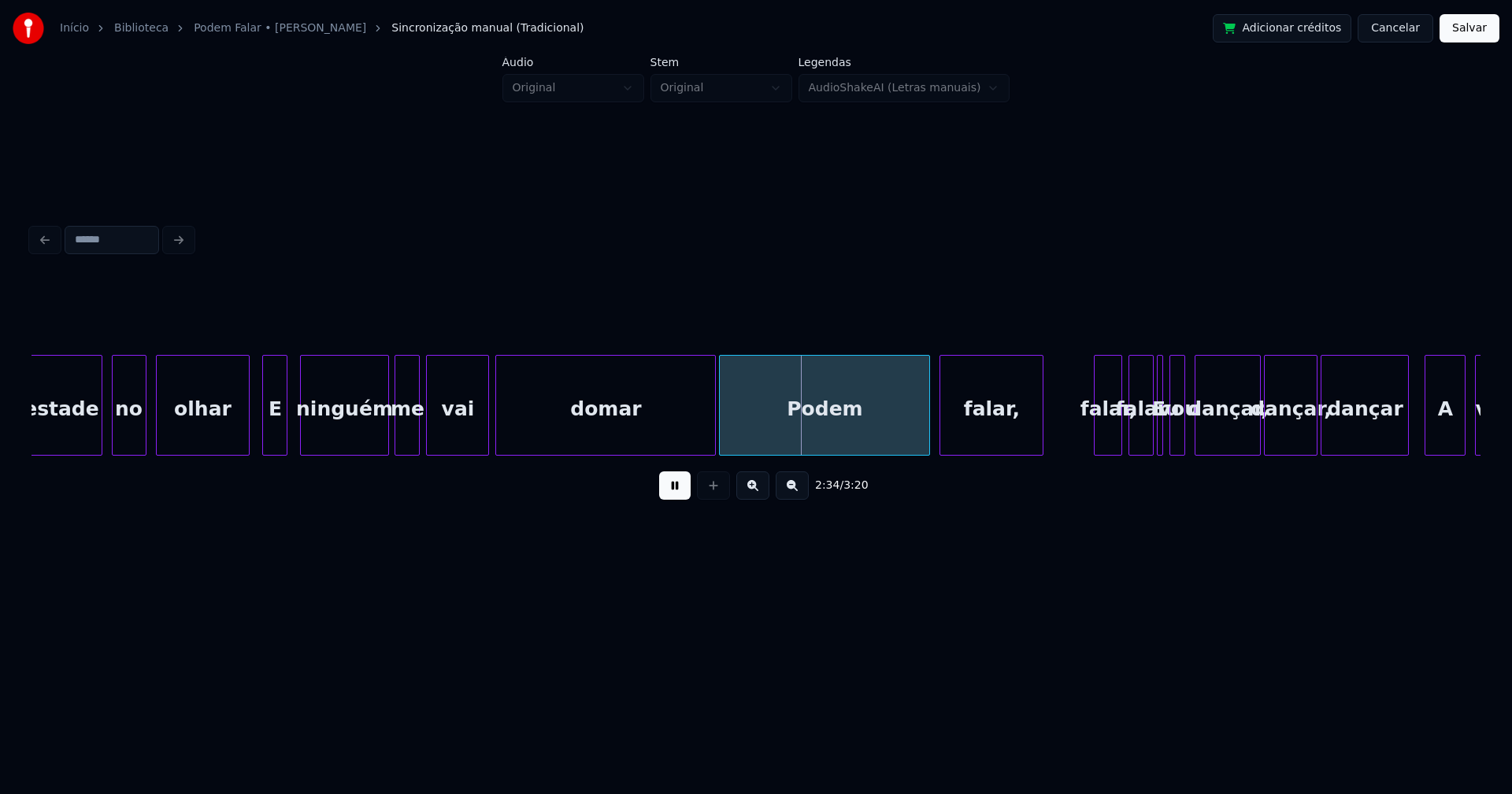
click at [680, 492] on button at bounding box center [675, 486] width 32 height 28
click at [690, 447] on div at bounding box center [691, 405] width 4 height 99
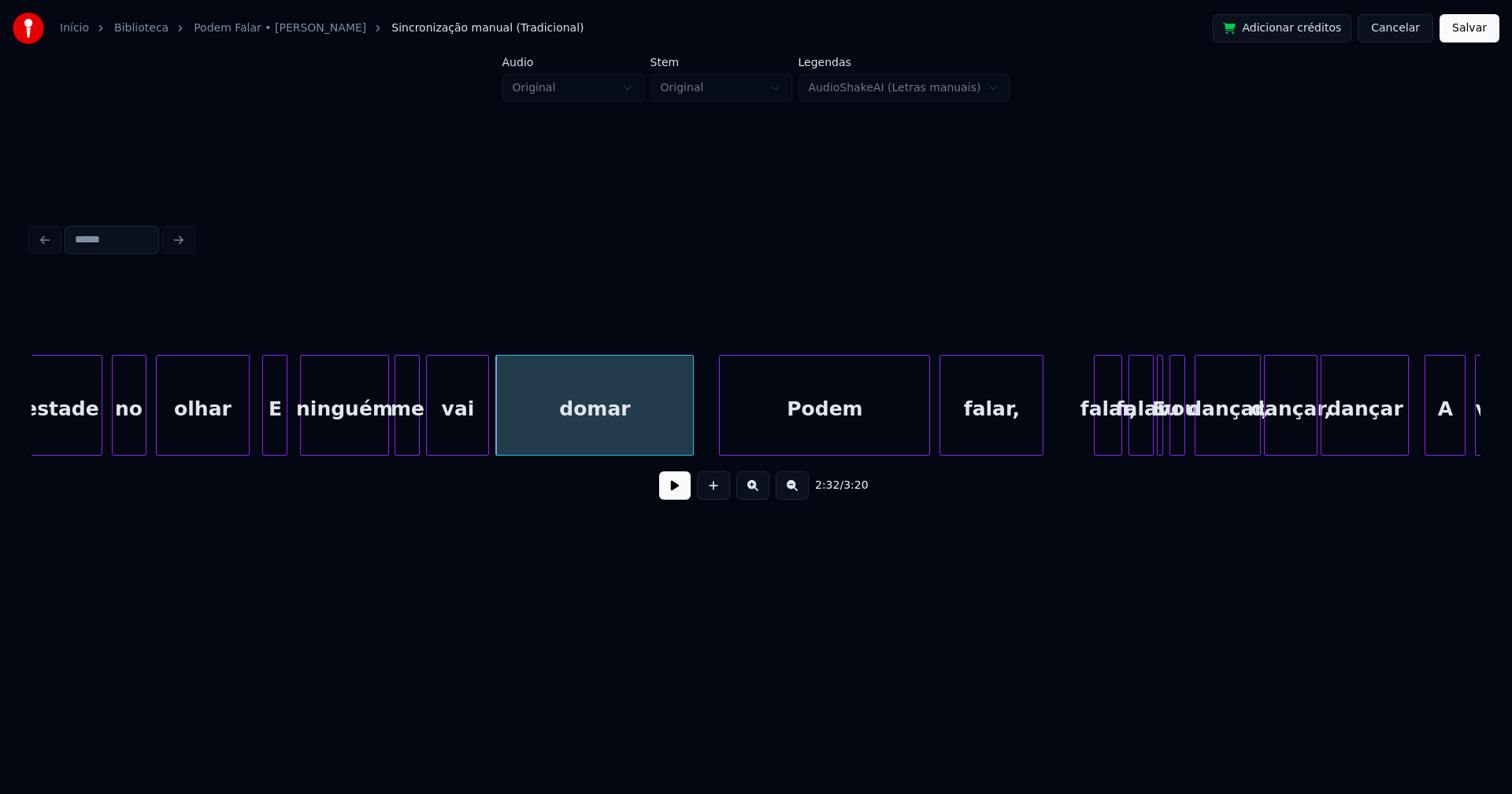
click at [678, 492] on button at bounding box center [675, 486] width 32 height 28
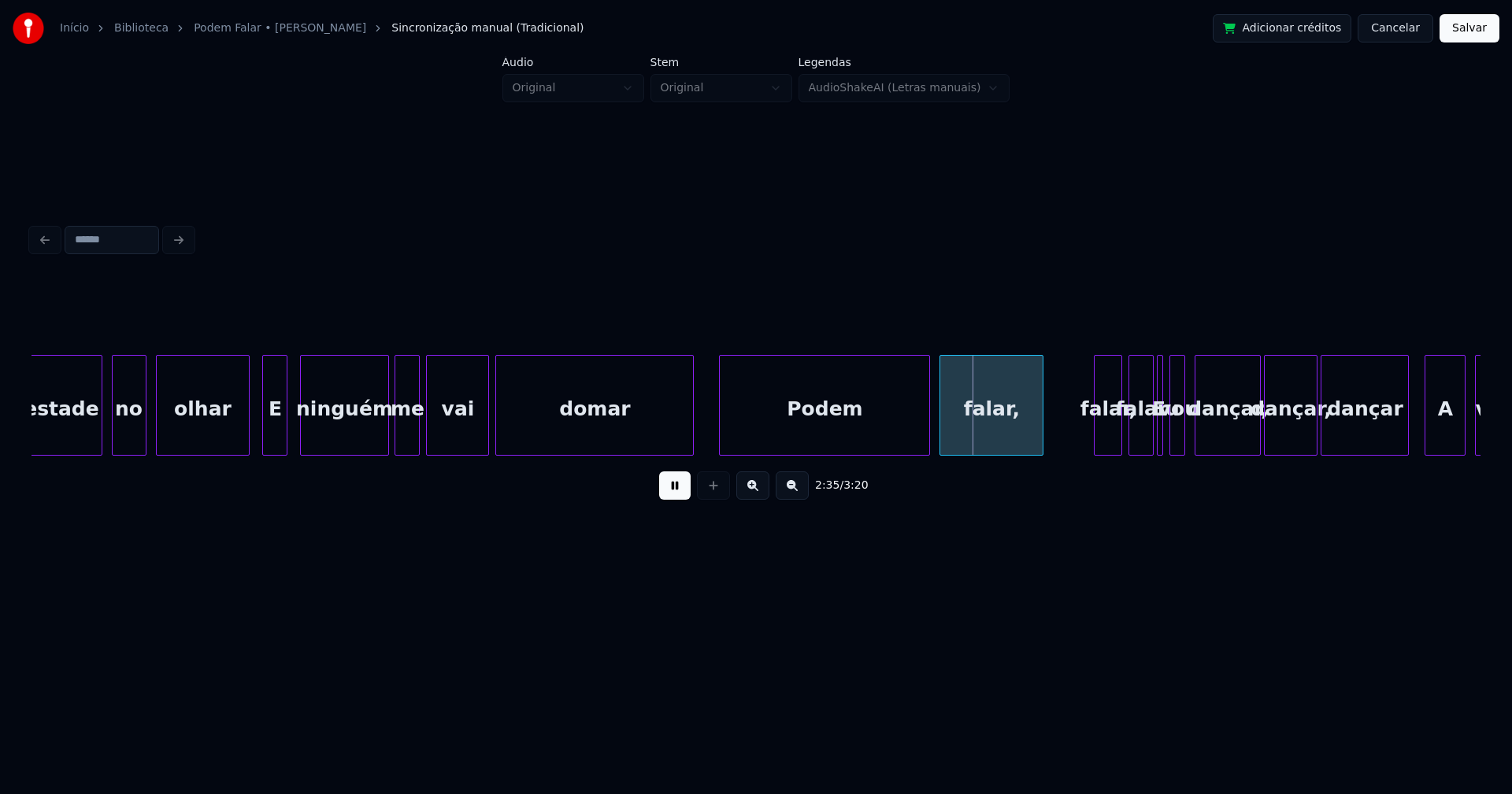
click at [680, 495] on button at bounding box center [675, 486] width 32 height 28
click at [791, 455] on div "tempestade no olhar E ninguém me vai domar Podem falar, falar, falar Eu vou dan…" at bounding box center [756, 405] width 1448 height 101
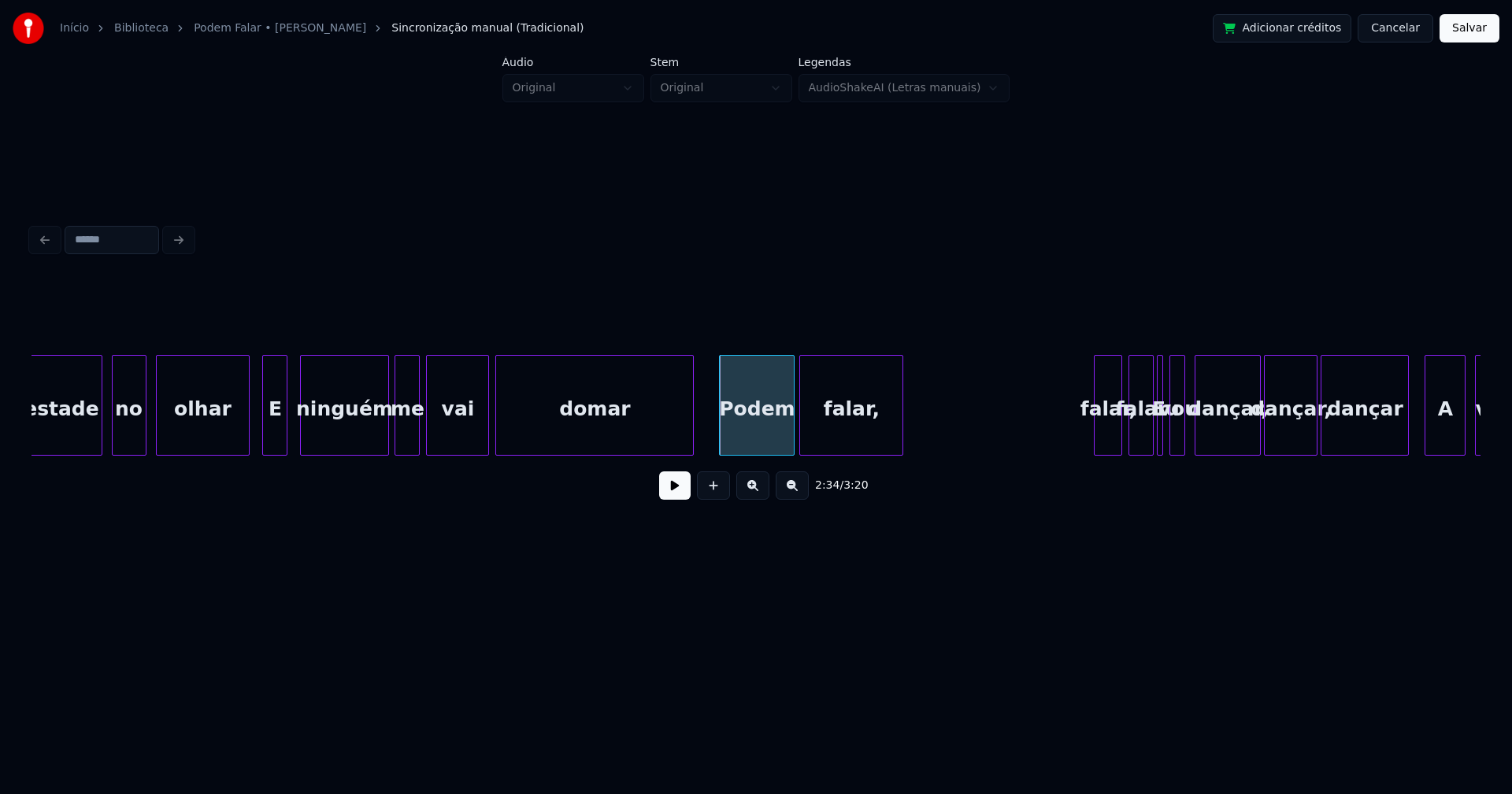
click at [844, 455] on div "tempestade no olhar E ninguém me vai domar Podem falar, falar, falar Eu vou dan…" at bounding box center [756, 405] width 1448 height 101
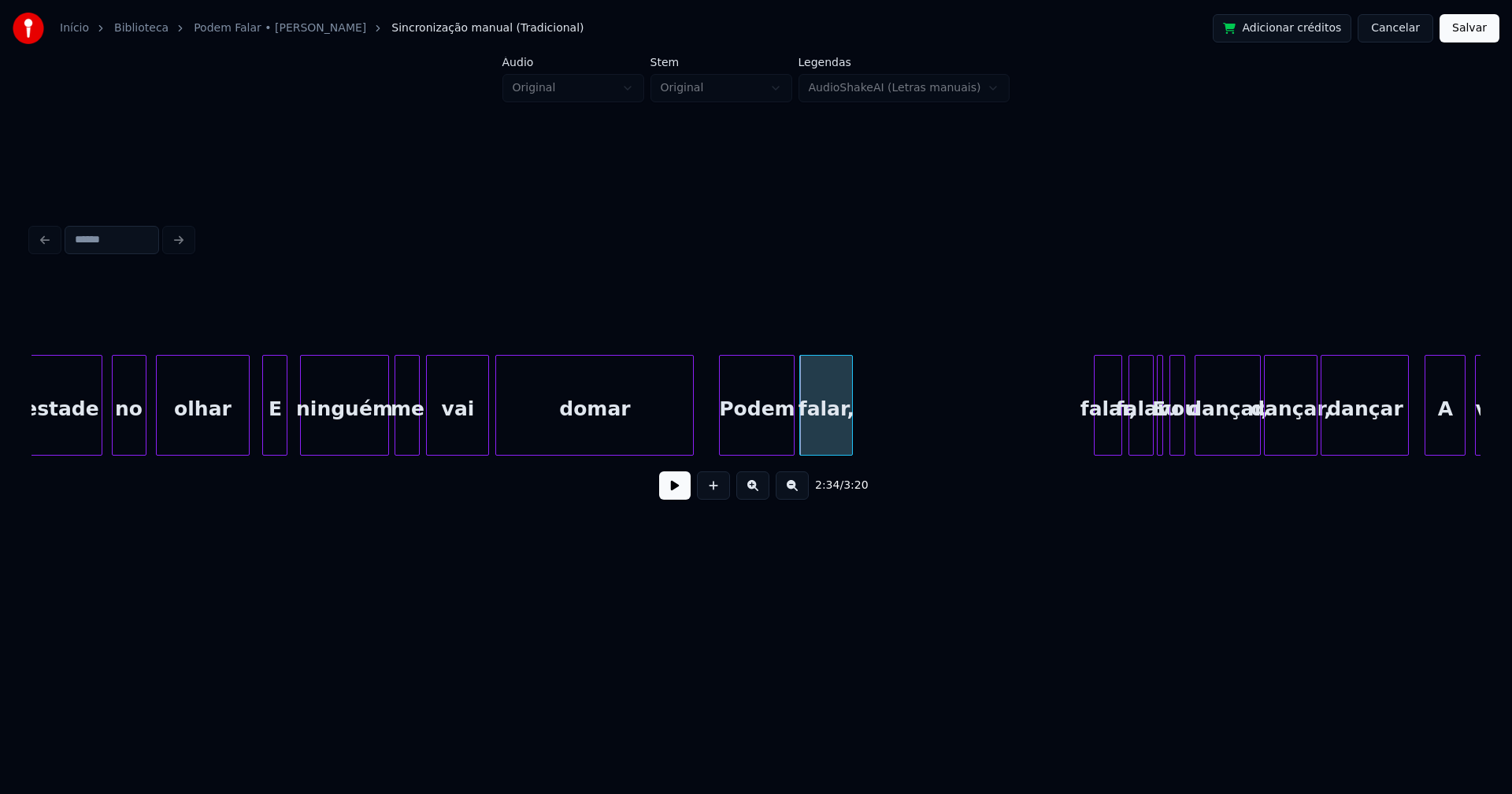
click at [851, 451] on div "tempestade no olhar E ninguém me vai domar Podem falar, falar, falar Eu vou dan…" at bounding box center [756, 405] width 1448 height 101
click at [875, 455] on div "tempestade no olhar E ninguém me vai domar Podem falar, falar, falar Eu vou dan…" at bounding box center [756, 405] width 1448 height 101
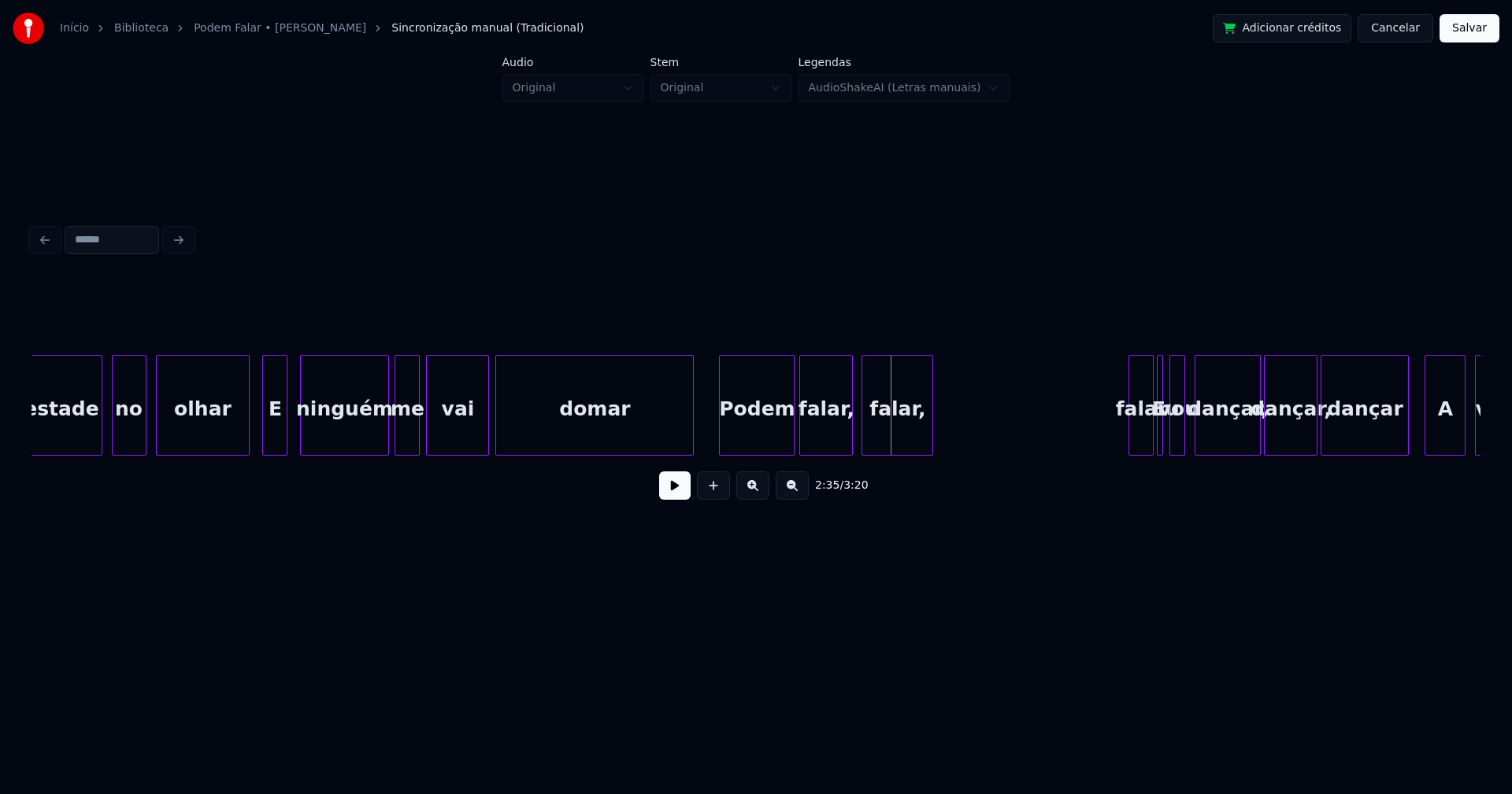
click at [928, 433] on div at bounding box center [929, 405] width 4 height 99
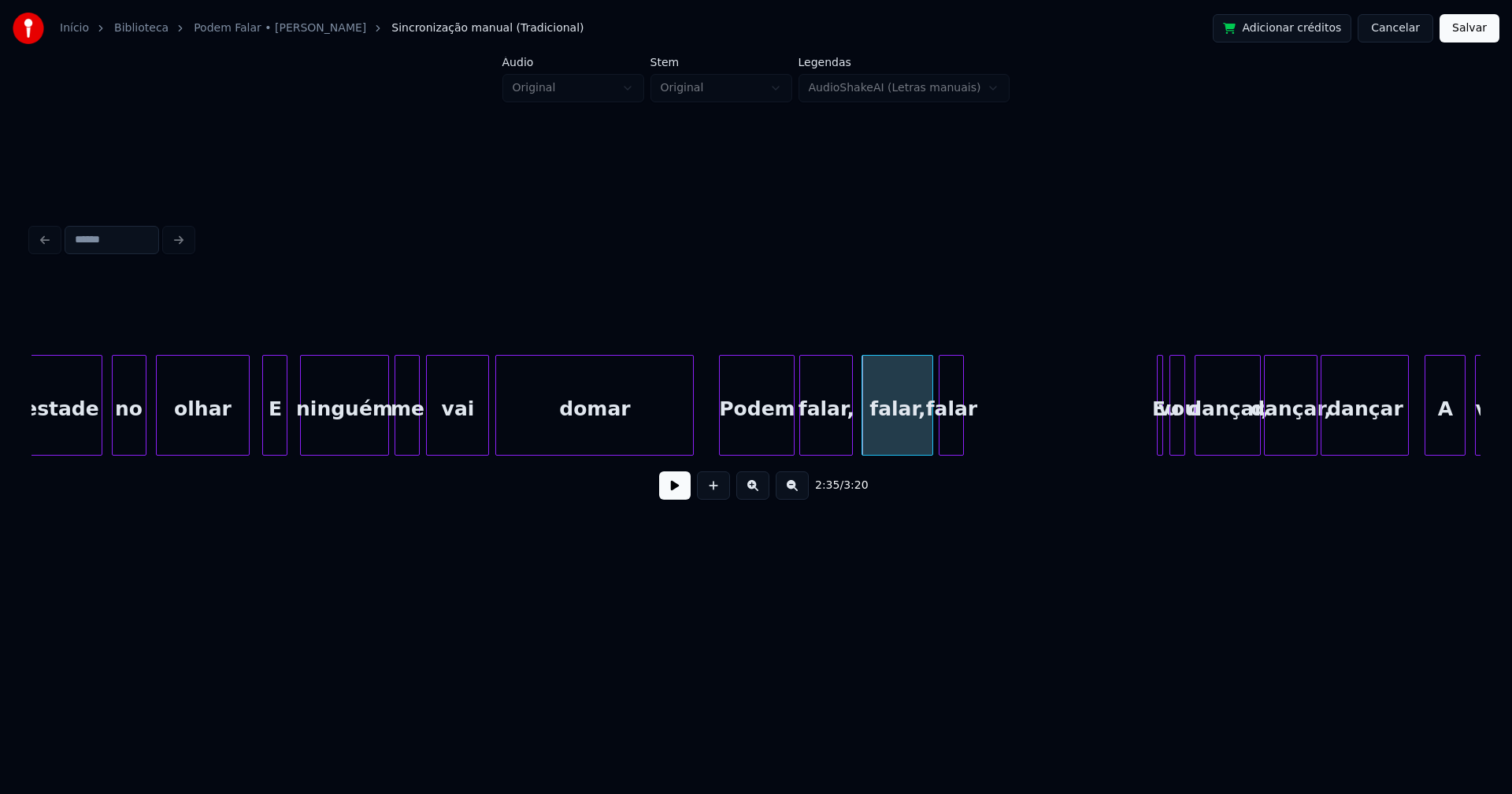
click at [950, 455] on div "tempestade no olhar E ninguém me vai domar Podem falar, falar, falar Eu vou dan…" at bounding box center [756, 405] width 1448 height 101
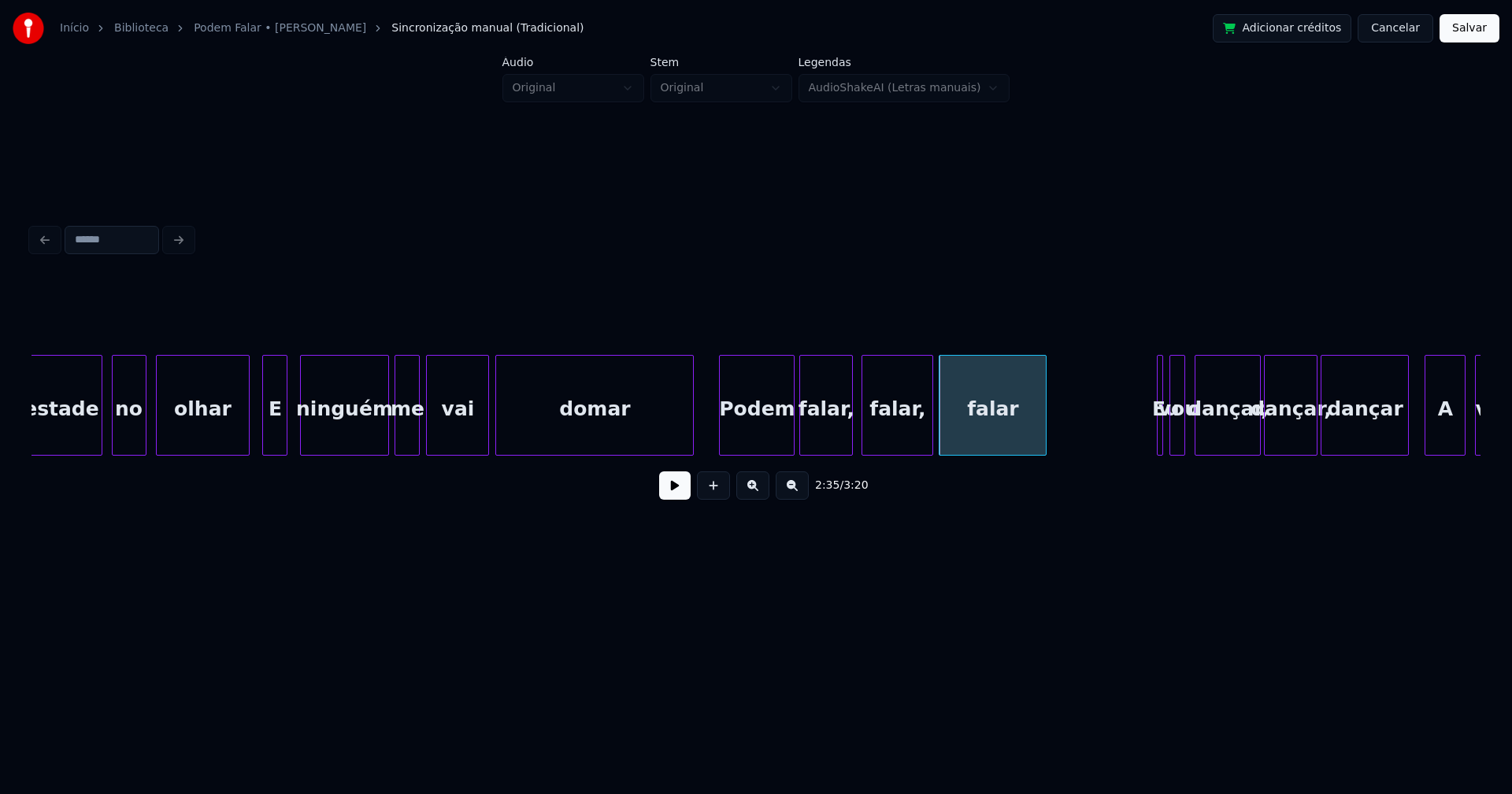
click at [1045, 428] on div at bounding box center [1043, 405] width 4 height 99
click at [512, 430] on div "domar" at bounding box center [594, 409] width 197 height 107
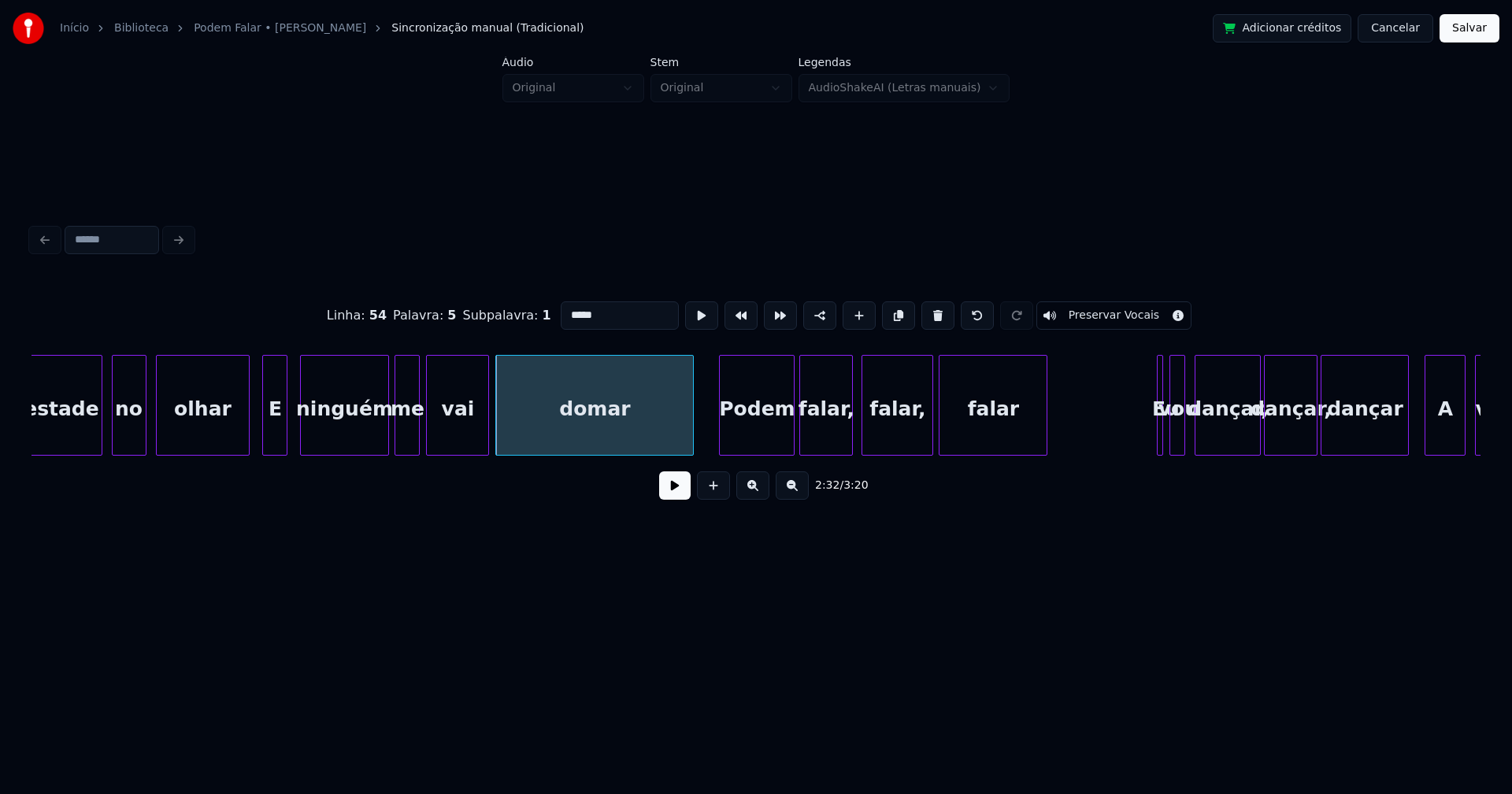
click at [675, 491] on button at bounding box center [675, 486] width 32 height 28
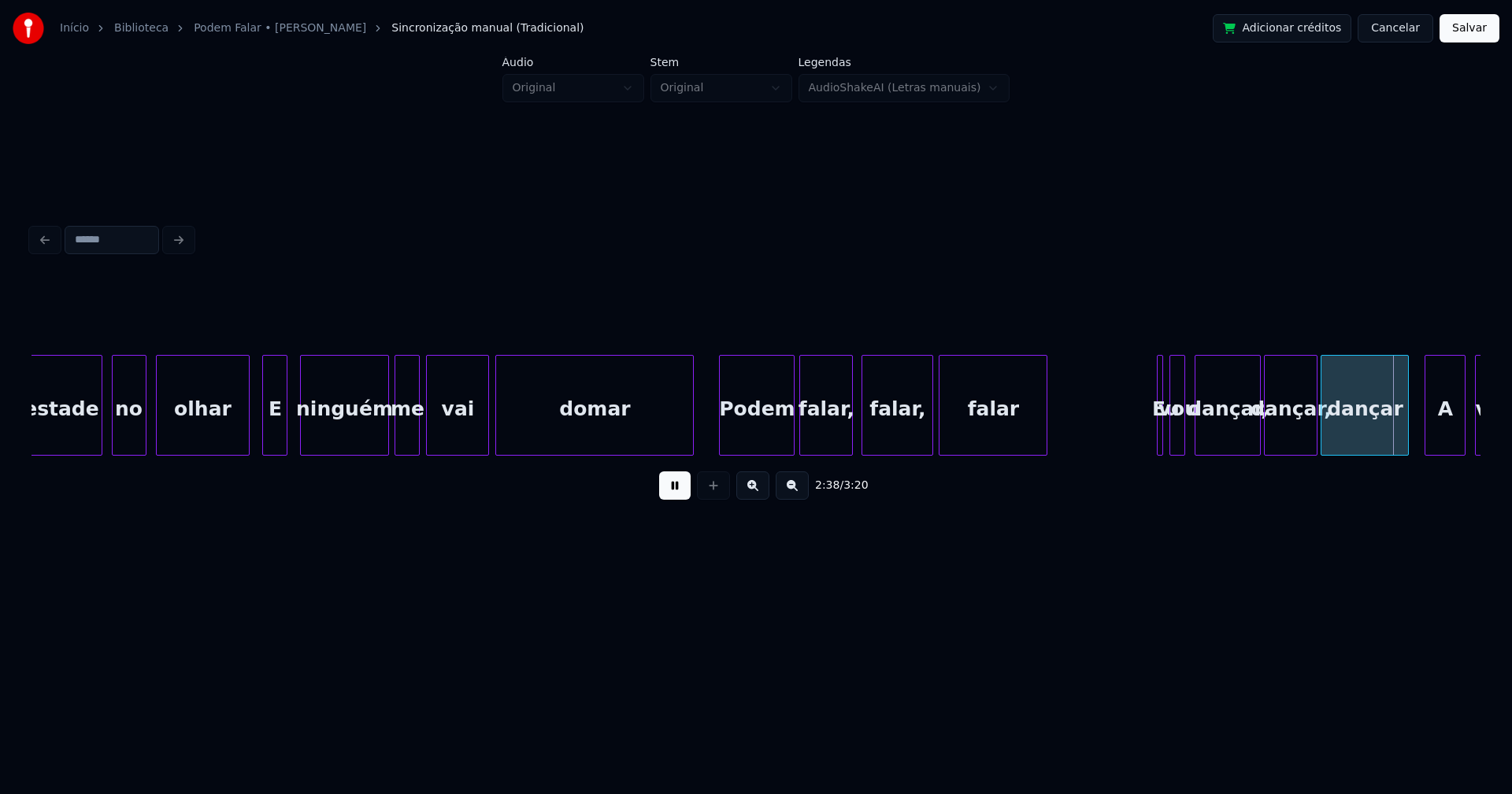
click at [675, 492] on button at bounding box center [675, 486] width 32 height 28
click at [1166, 438] on div at bounding box center [1166, 405] width 4 height 99
click at [1145, 443] on div at bounding box center [1147, 405] width 4 height 99
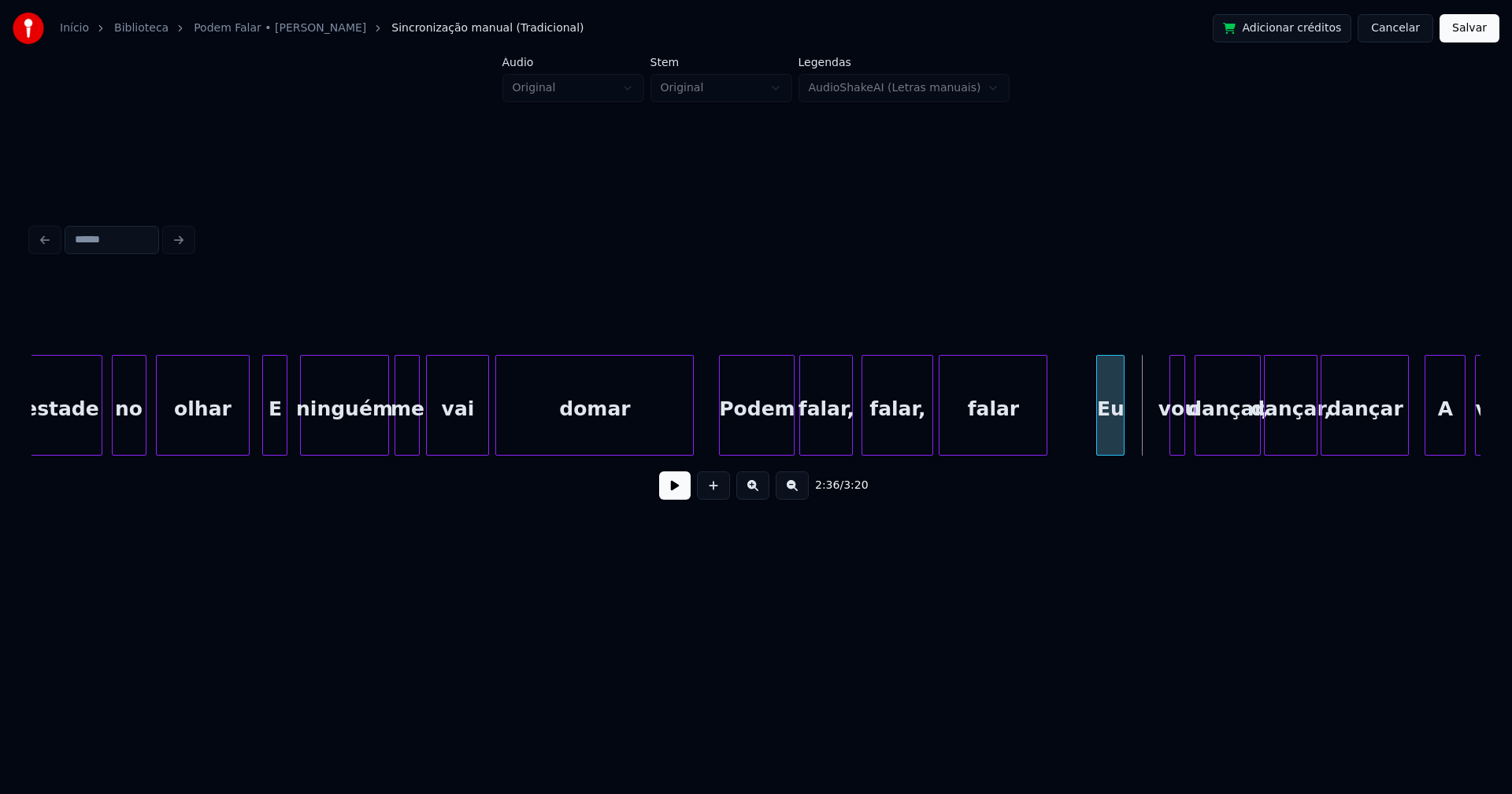
click at [1114, 455] on div "tempestade no olhar E ninguém me vai domar Podem falar, falar, falar Eu vou dan…" at bounding box center [756, 405] width 1448 height 101
click at [685, 494] on button at bounding box center [675, 486] width 32 height 28
click at [1131, 451] on div "tempestade no olhar E ninguém me vai domar Podem falar, falar, falar Eu vou dan…" at bounding box center [756, 405] width 1448 height 101
click at [676, 496] on button at bounding box center [675, 486] width 32 height 28
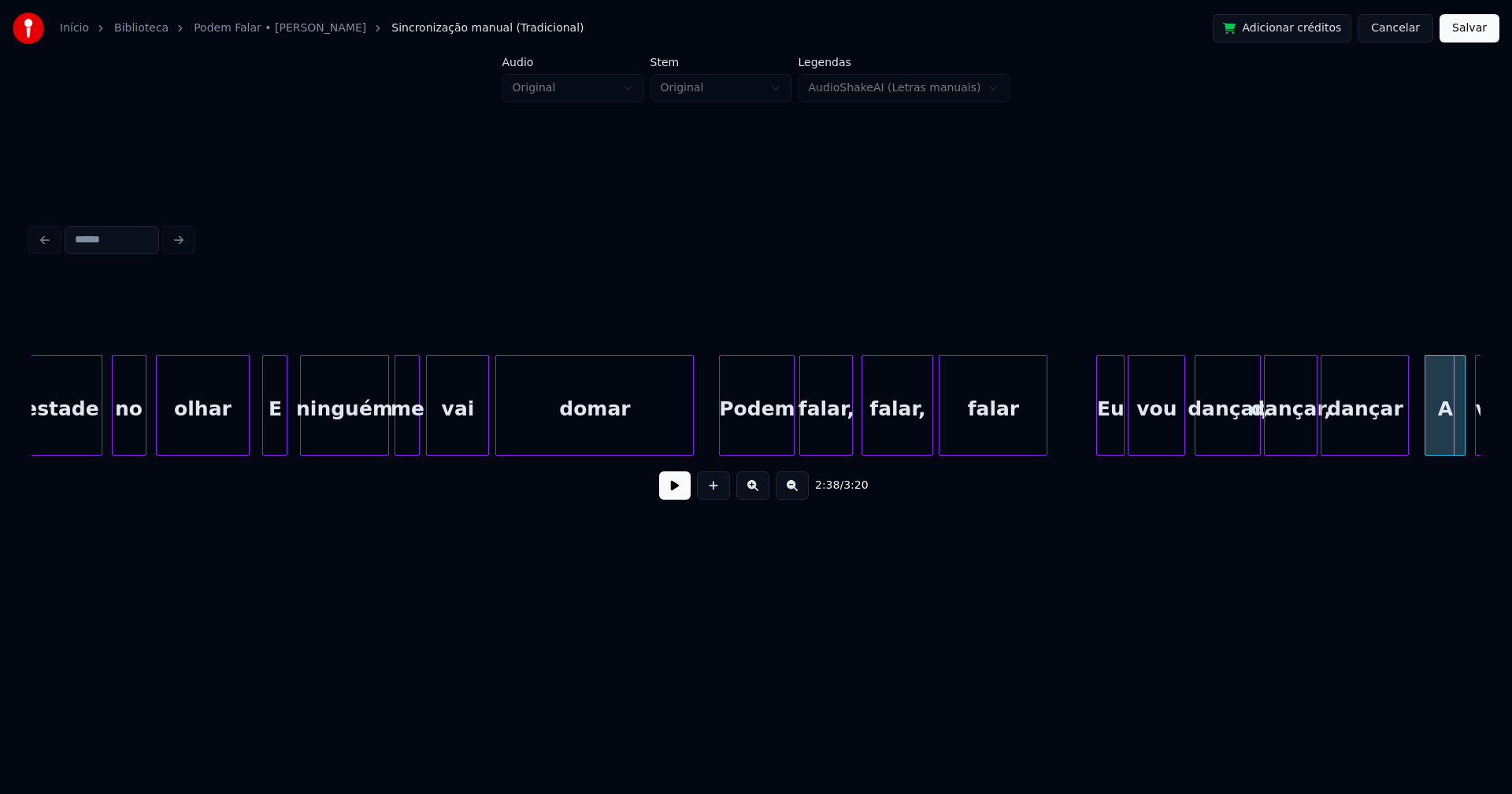
click at [556, 430] on div "domar" at bounding box center [594, 409] width 197 height 107
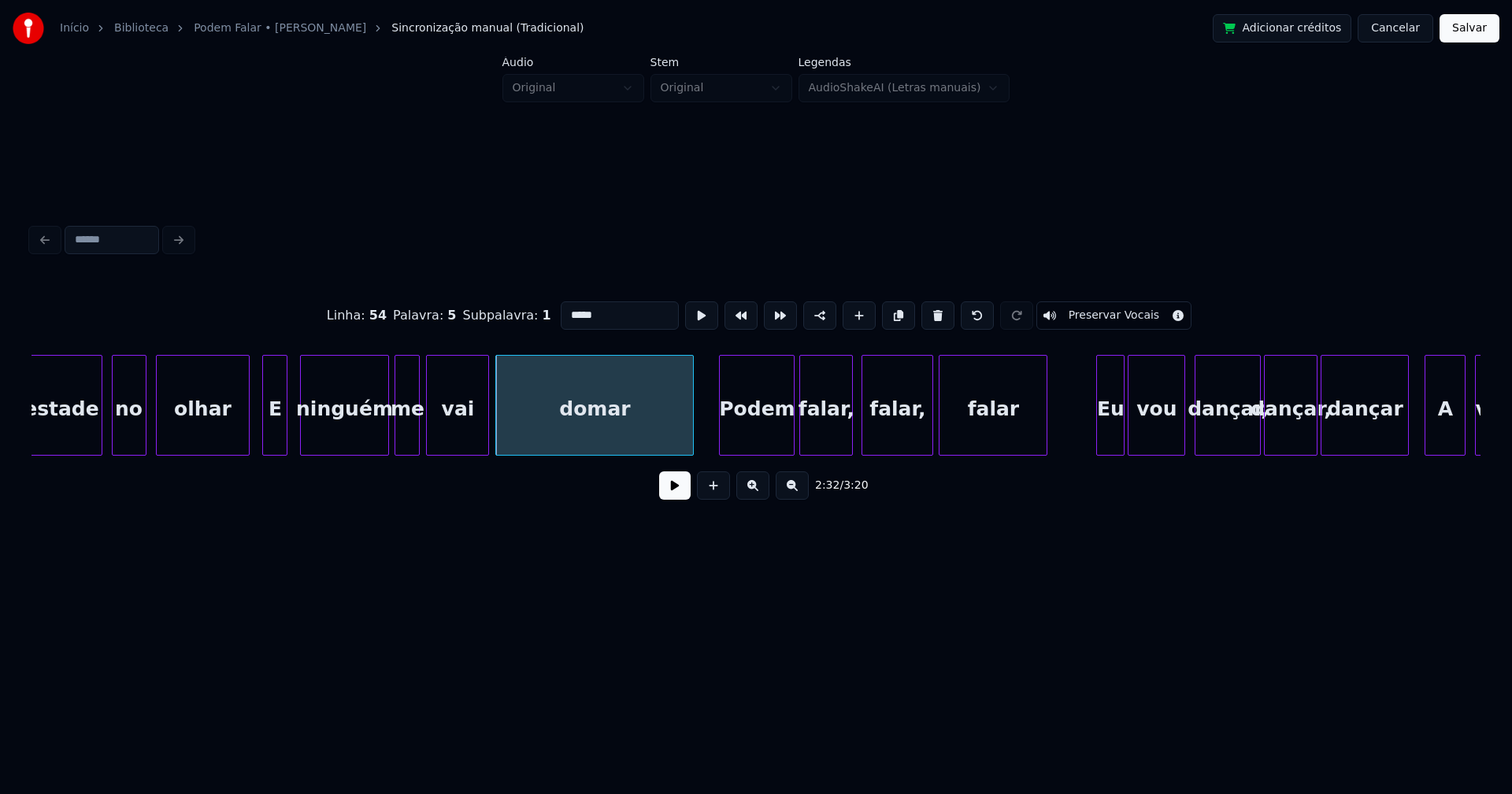
drag, startPoint x: 676, startPoint y: 492, endPoint x: 809, endPoint y: 450, distance: 139.5
click at [677, 492] on button at bounding box center [675, 486] width 32 height 28
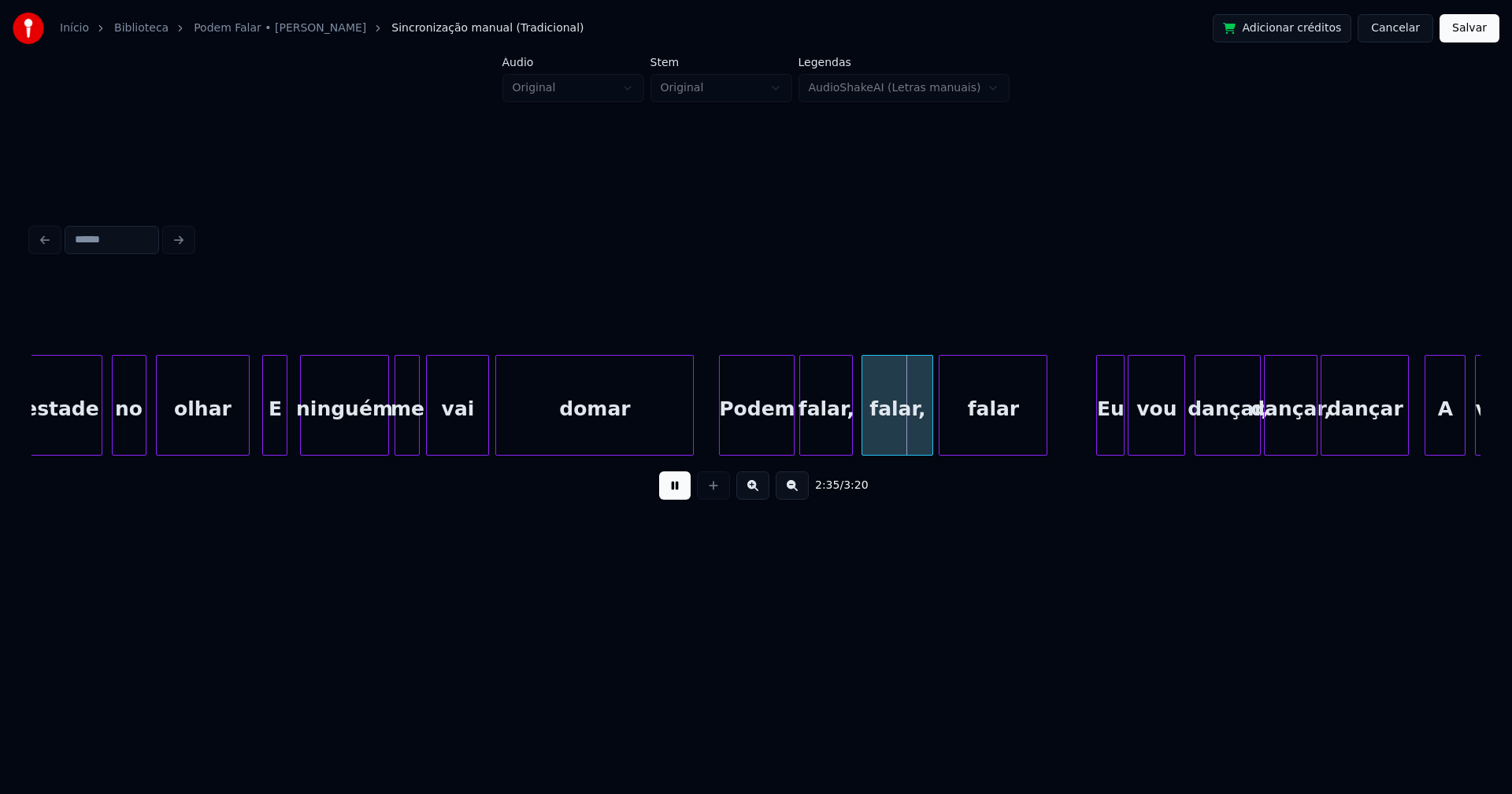
click at [667, 497] on button at bounding box center [675, 486] width 32 height 28
click at [670, 437] on div "domar" at bounding box center [594, 409] width 197 height 107
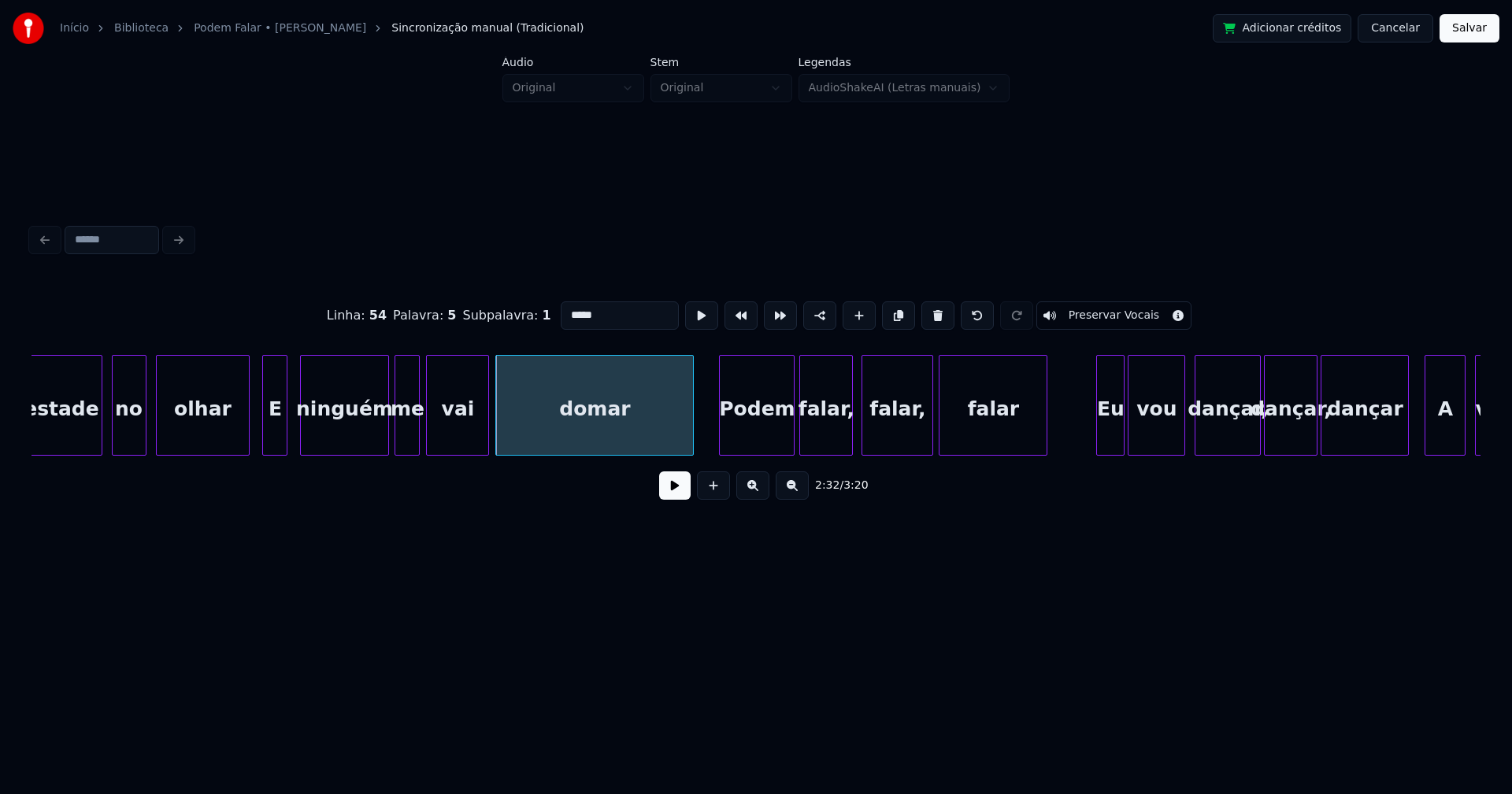
click at [681, 492] on button at bounding box center [675, 486] width 32 height 28
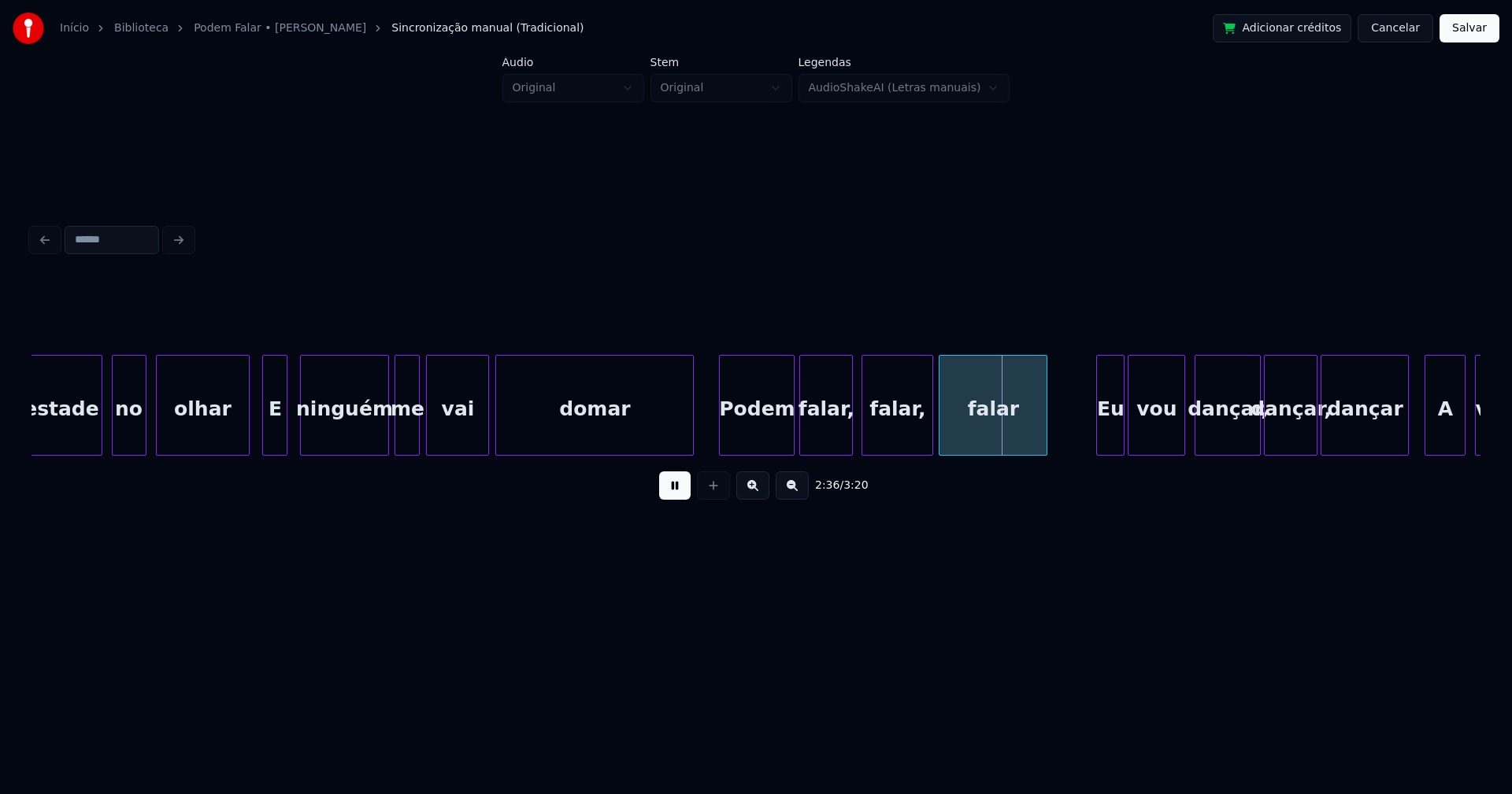
click at [762, 445] on div at bounding box center [761, 405] width 4 height 99
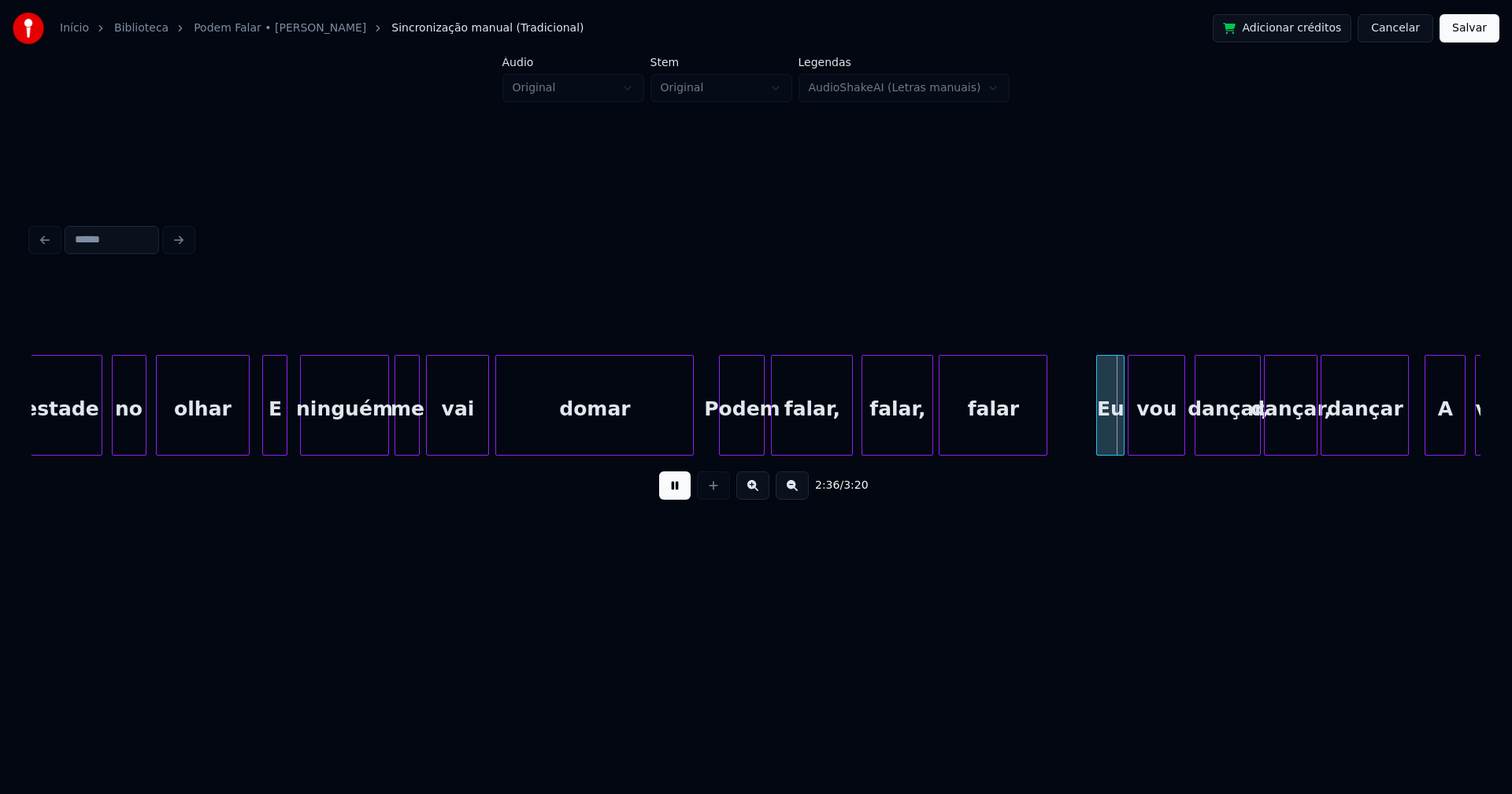
click at [774, 449] on div "falar," at bounding box center [811, 405] width 82 height 101
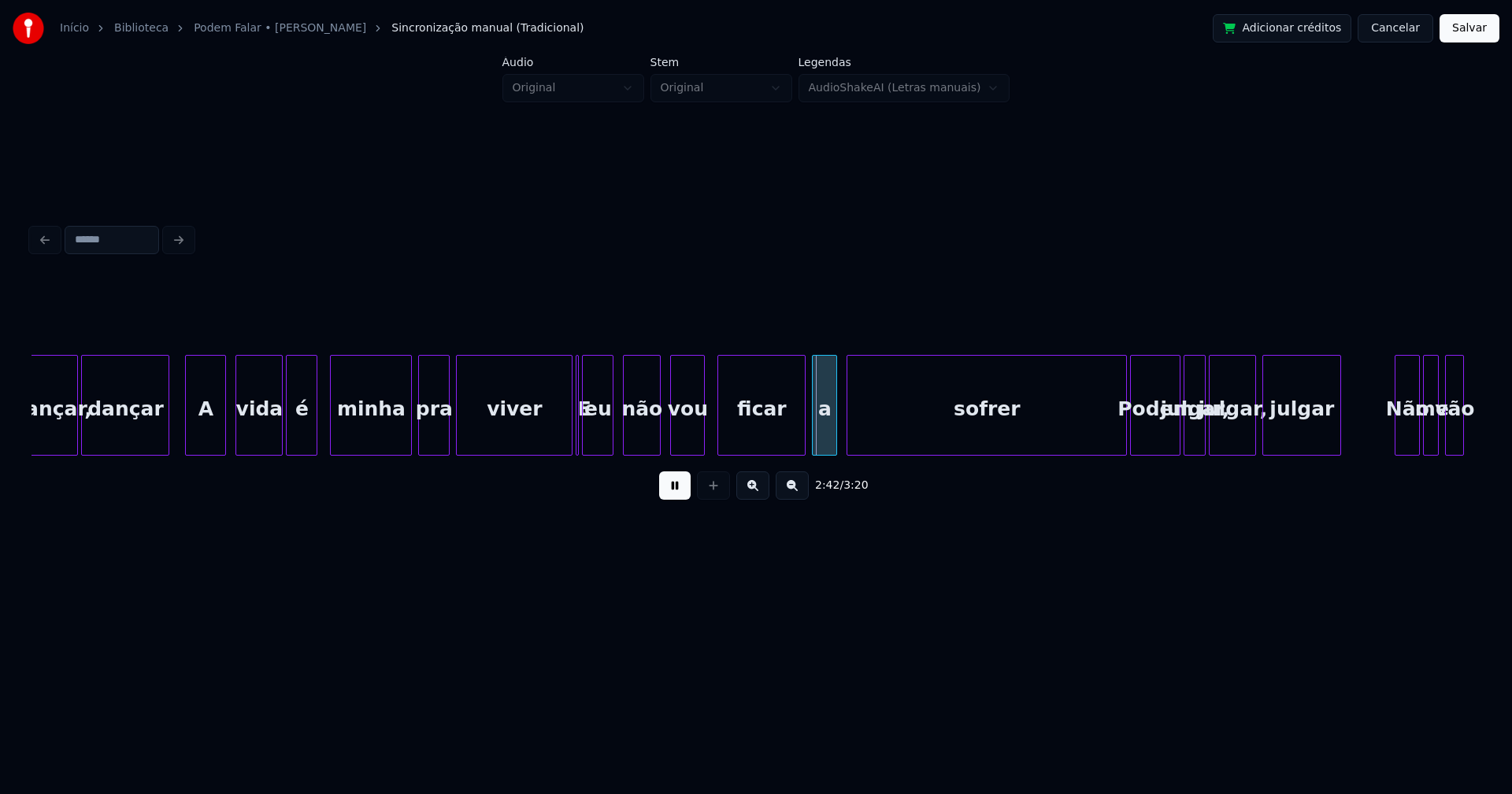
scroll to position [0, 24835]
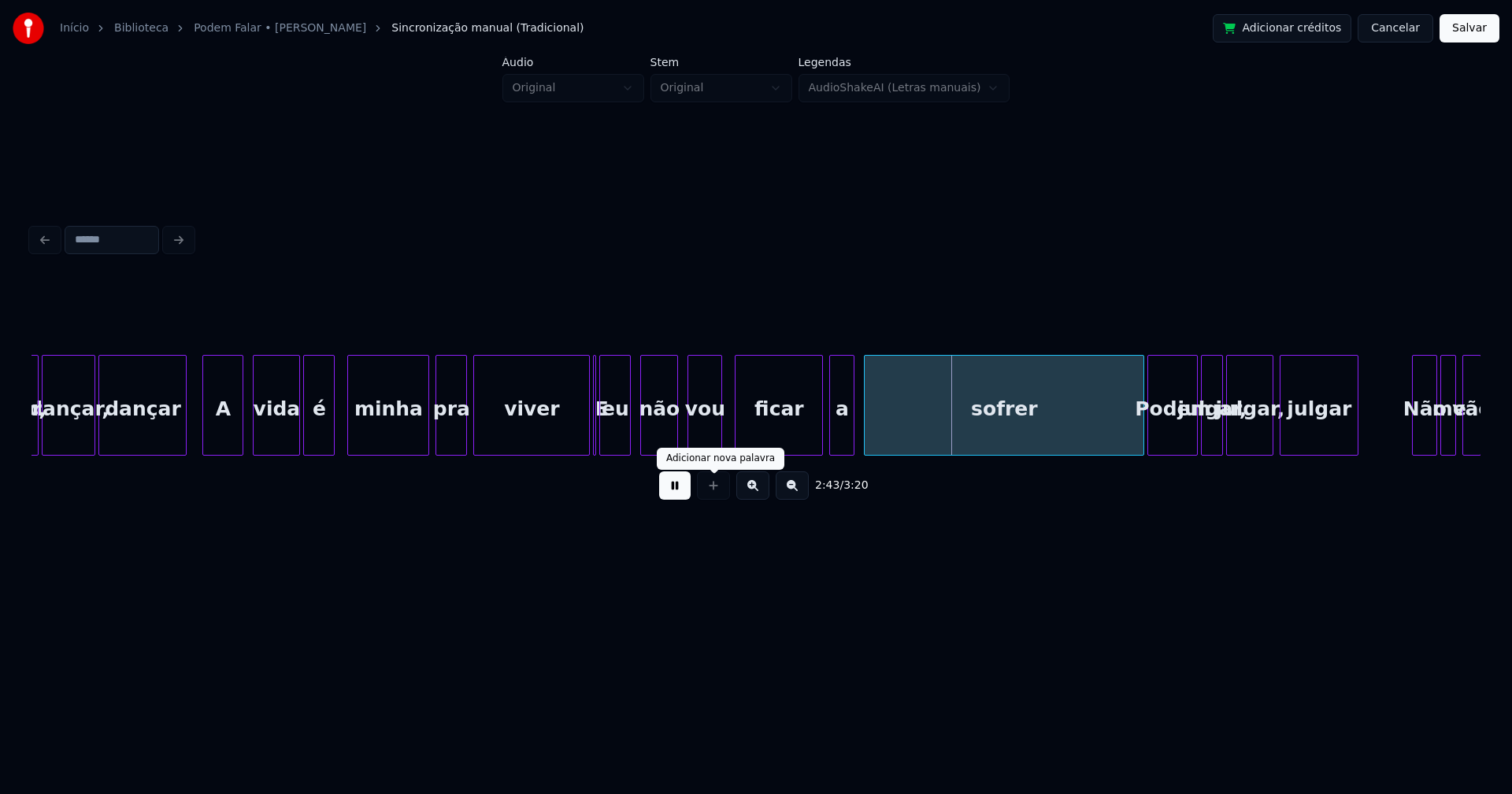
click at [673, 492] on button at bounding box center [675, 486] width 32 height 28
click at [222, 442] on div "A" at bounding box center [223, 409] width 40 height 107
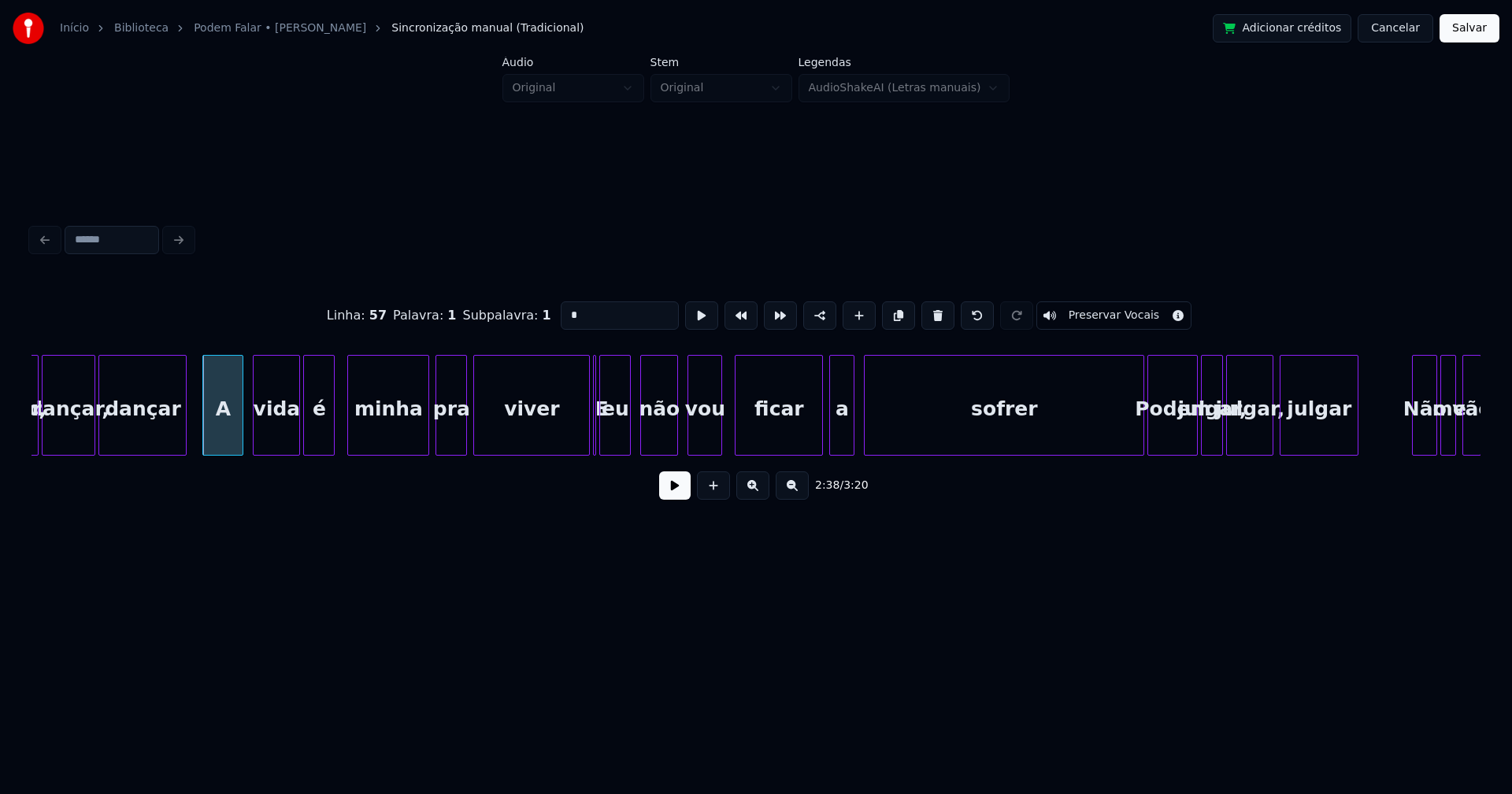
click at [670, 498] on button at bounding box center [675, 486] width 32 height 28
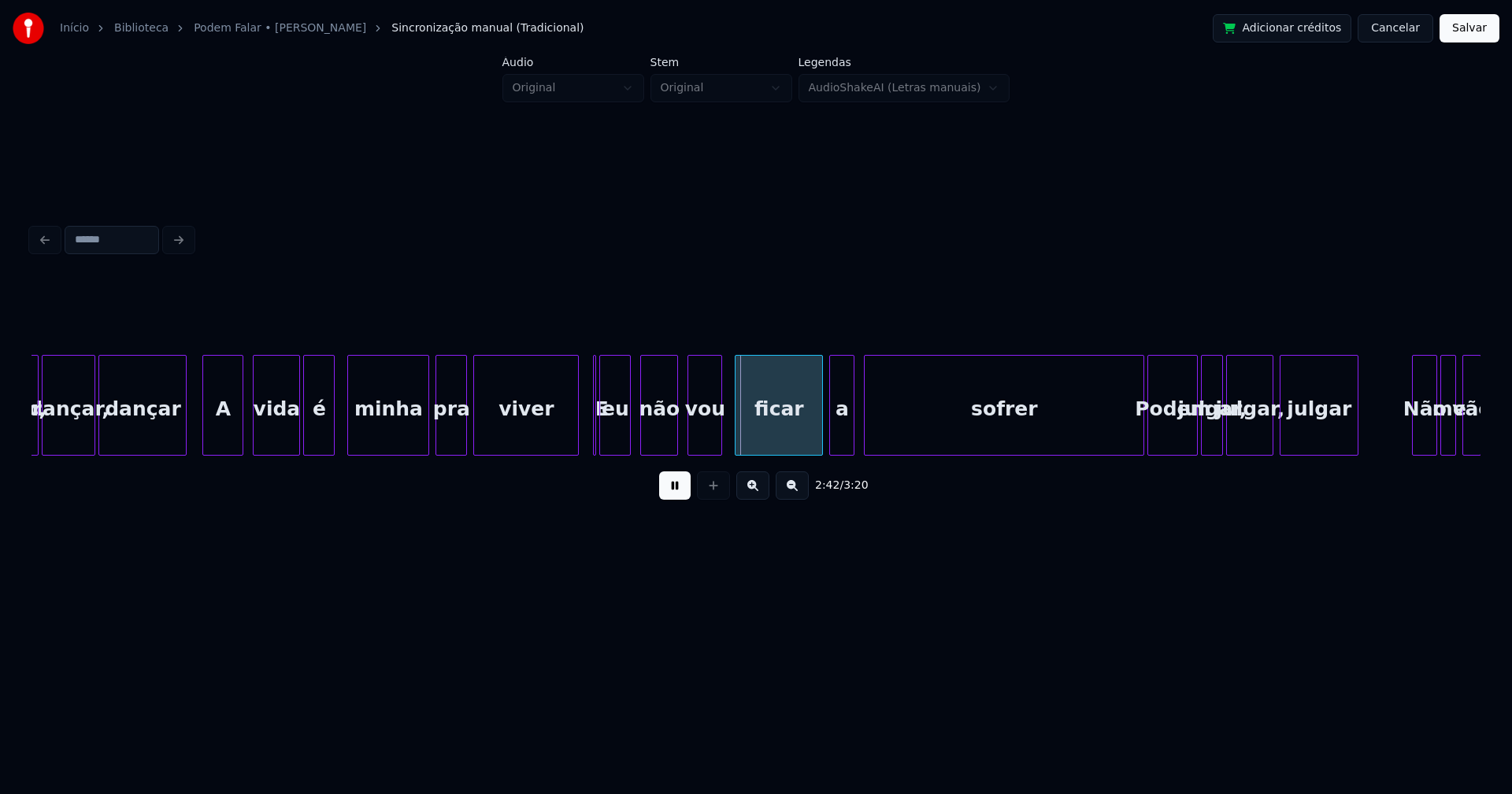
click at [573, 440] on div at bounding box center [575, 405] width 4 height 99
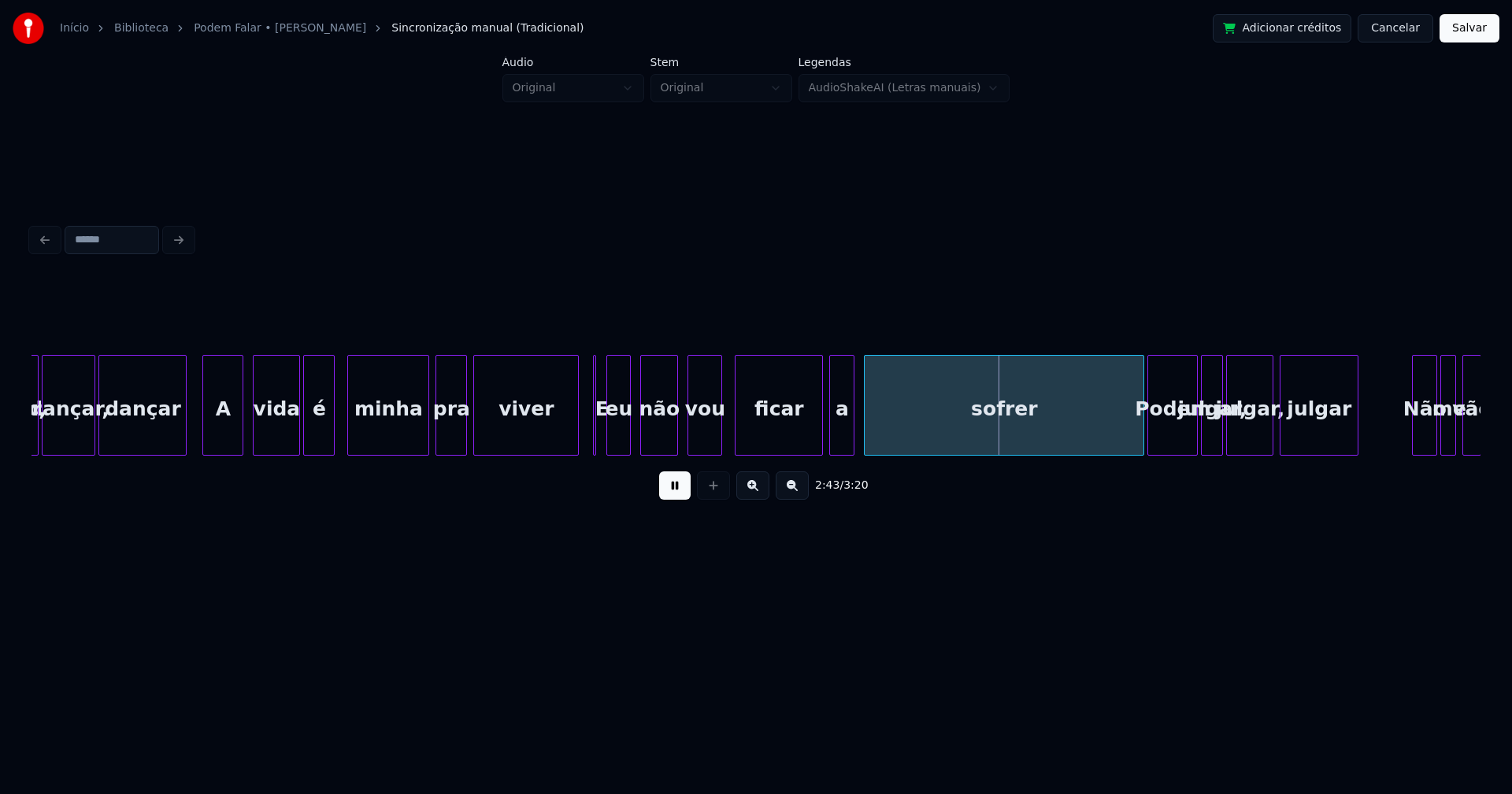
click at [610, 436] on div at bounding box center [609, 405] width 4 height 99
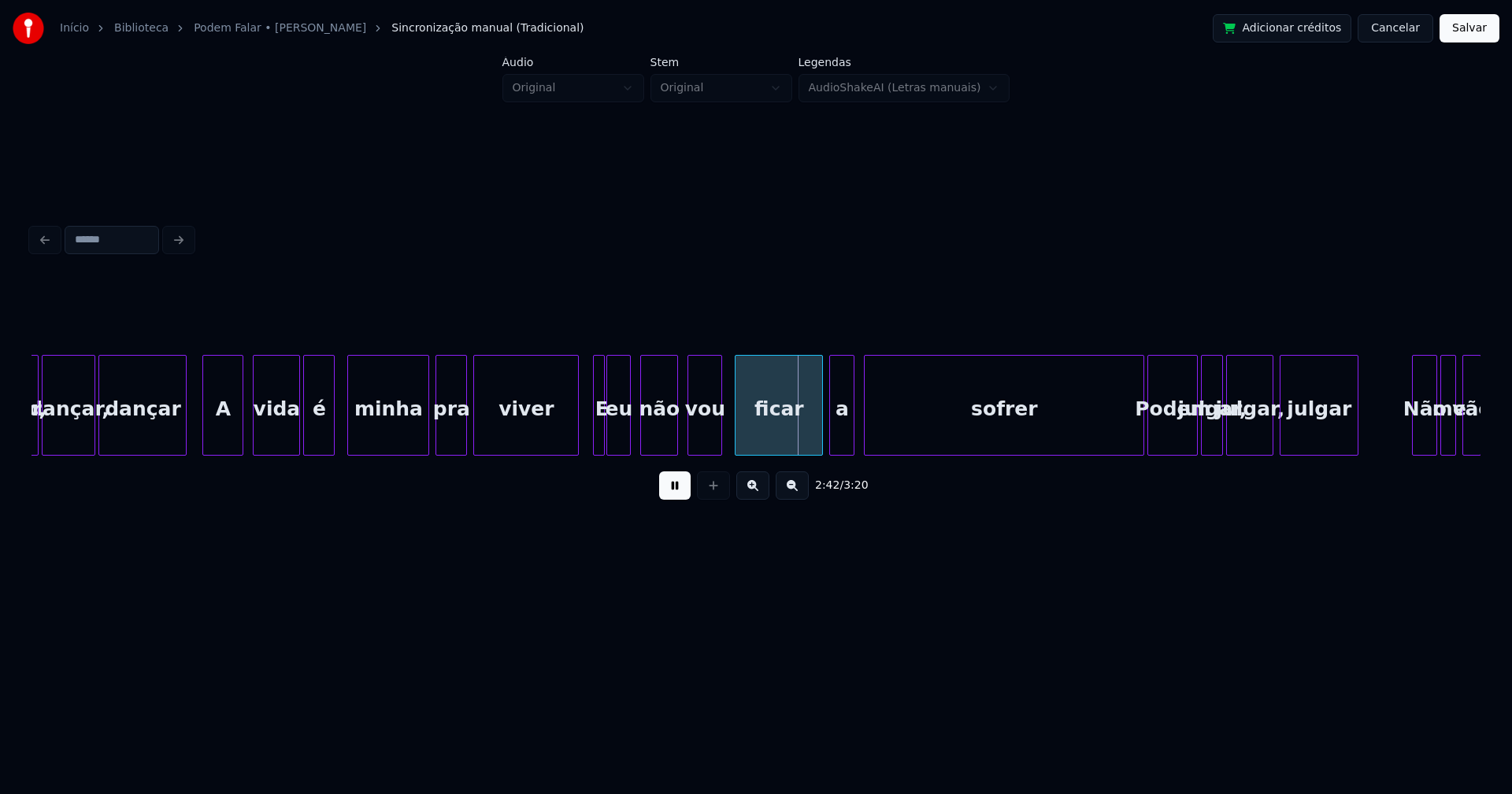
click at [602, 443] on div at bounding box center [601, 405] width 4 height 99
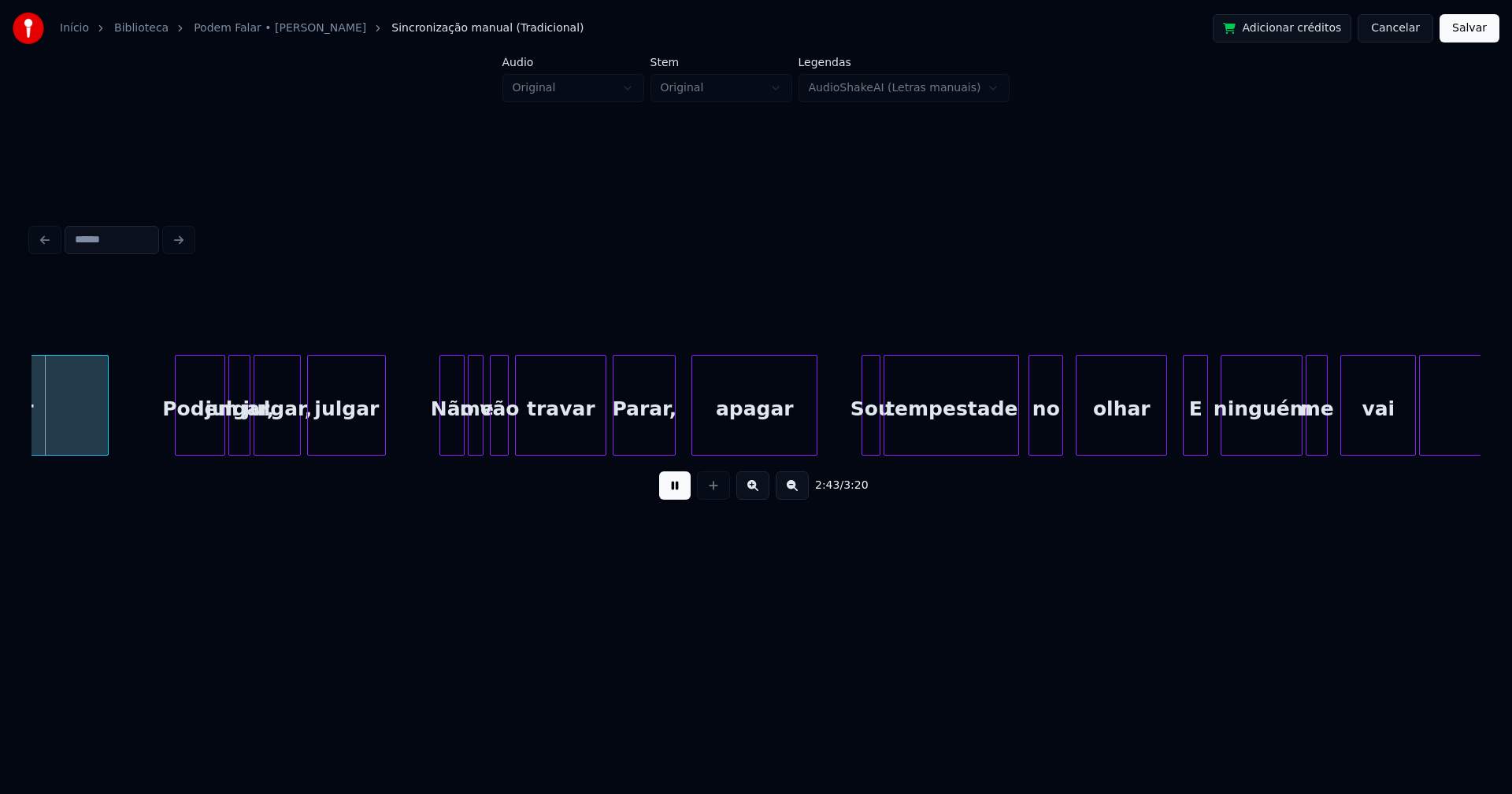
scroll to position [0, 25836]
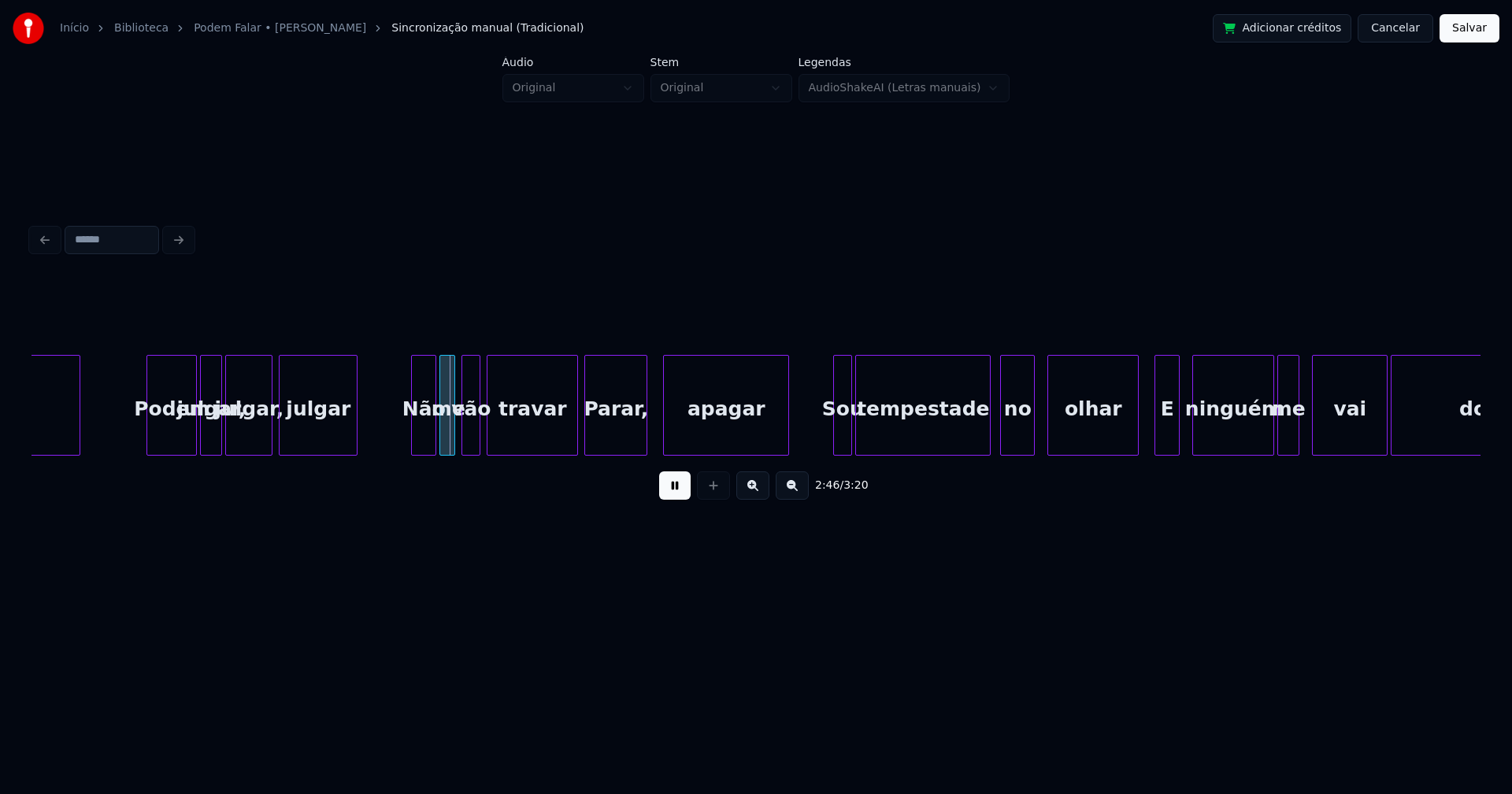
click at [673, 490] on button at bounding box center [675, 486] width 32 height 28
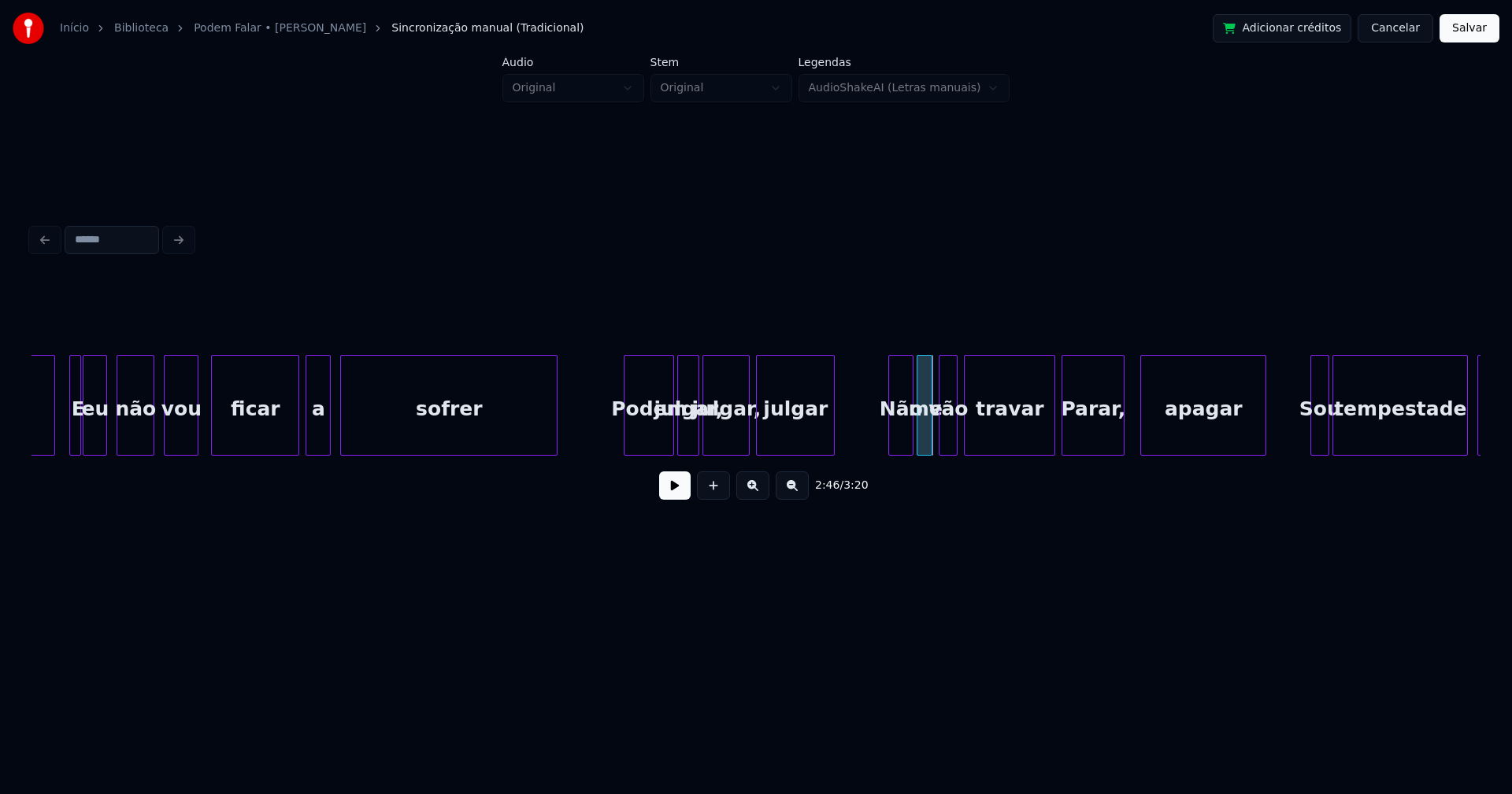
scroll to position [0, 25341]
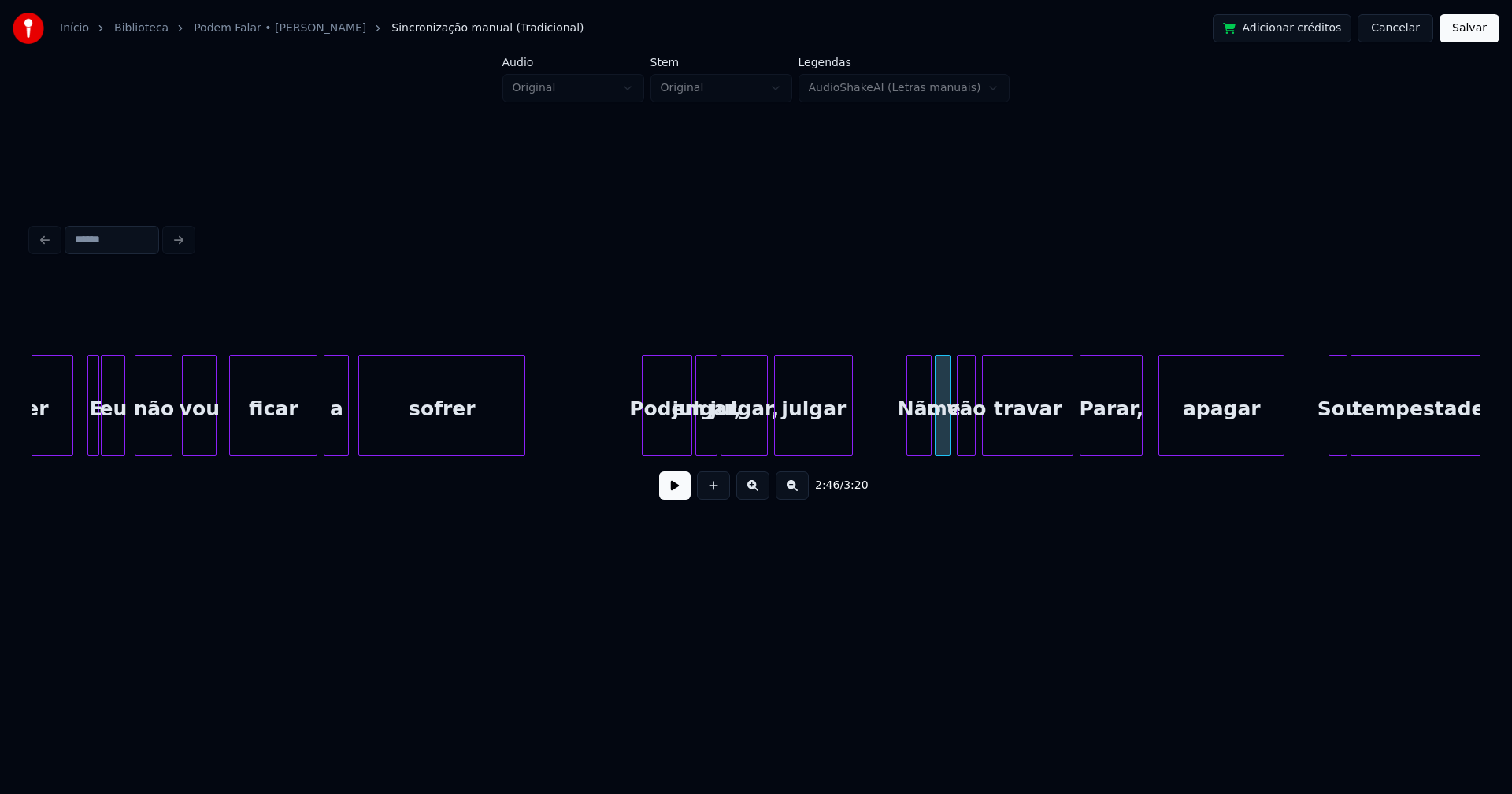
click at [522, 454] on div "travar Parar, apagar Sou tempestade sofrer Podem julgar, julgar, julgar Não me …" at bounding box center [756, 405] width 1448 height 101
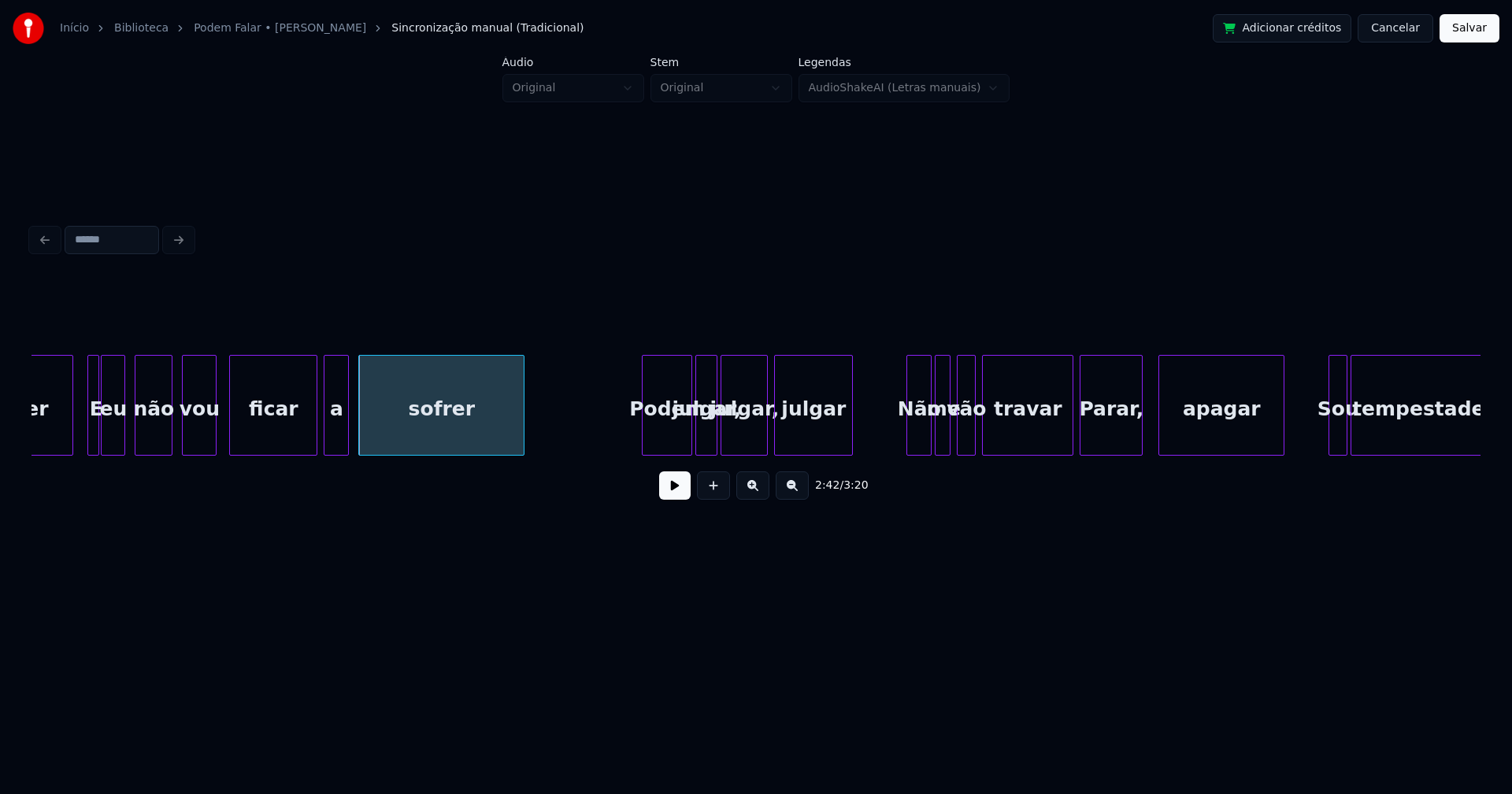
click at [679, 500] on button at bounding box center [675, 486] width 32 height 28
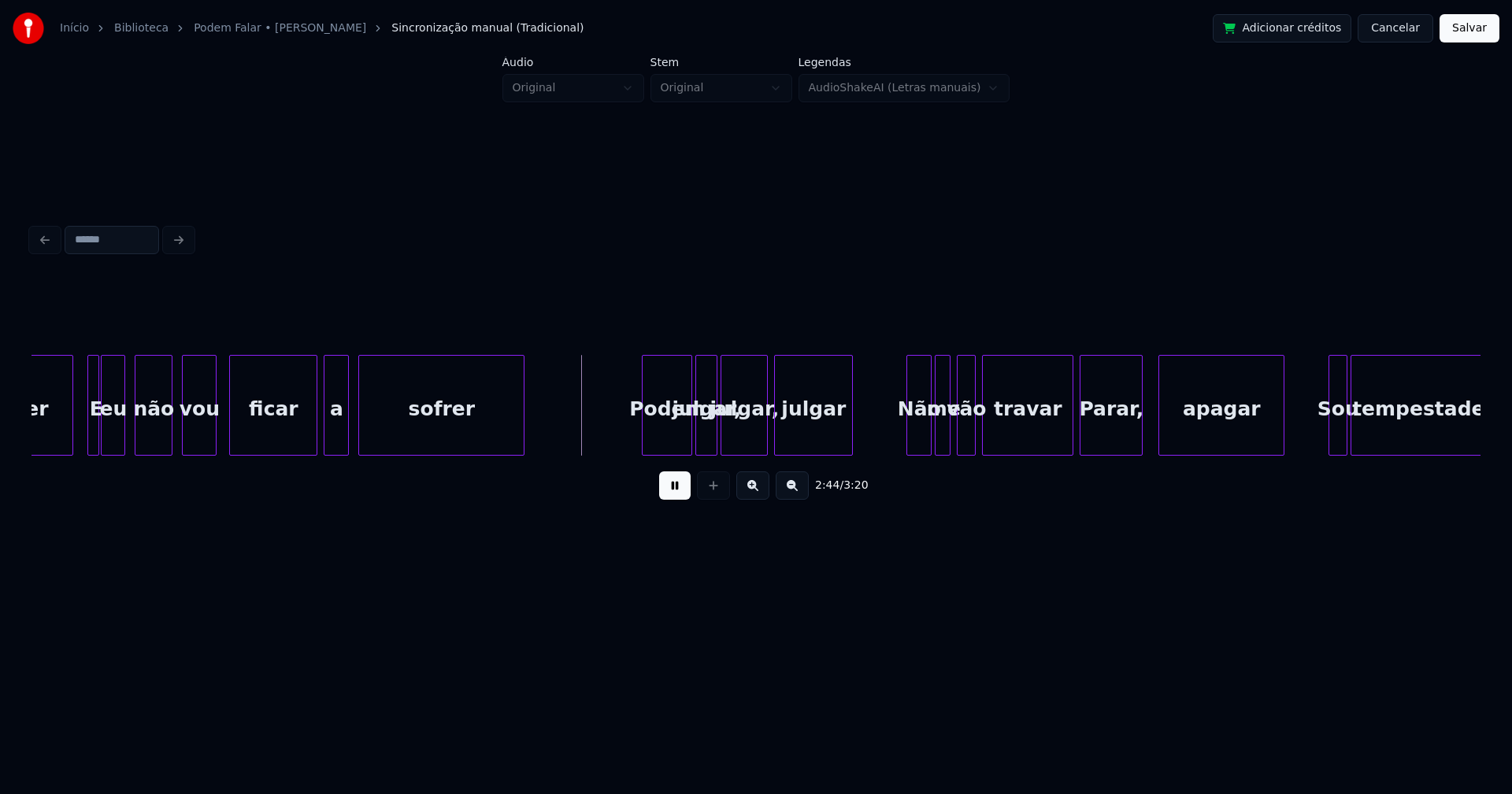
drag, startPoint x: 672, startPoint y: 488, endPoint x: 664, endPoint y: 477, distance: 13.6
click at [671, 486] on button at bounding box center [675, 486] width 32 height 28
click at [566, 455] on div "travar Parar, apagar Sou tempestade sofrer Podem julgar, julgar, julgar Não me …" at bounding box center [756, 405] width 1448 height 101
click at [670, 441] on div at bounding box center [672, 405] width 4 height 99
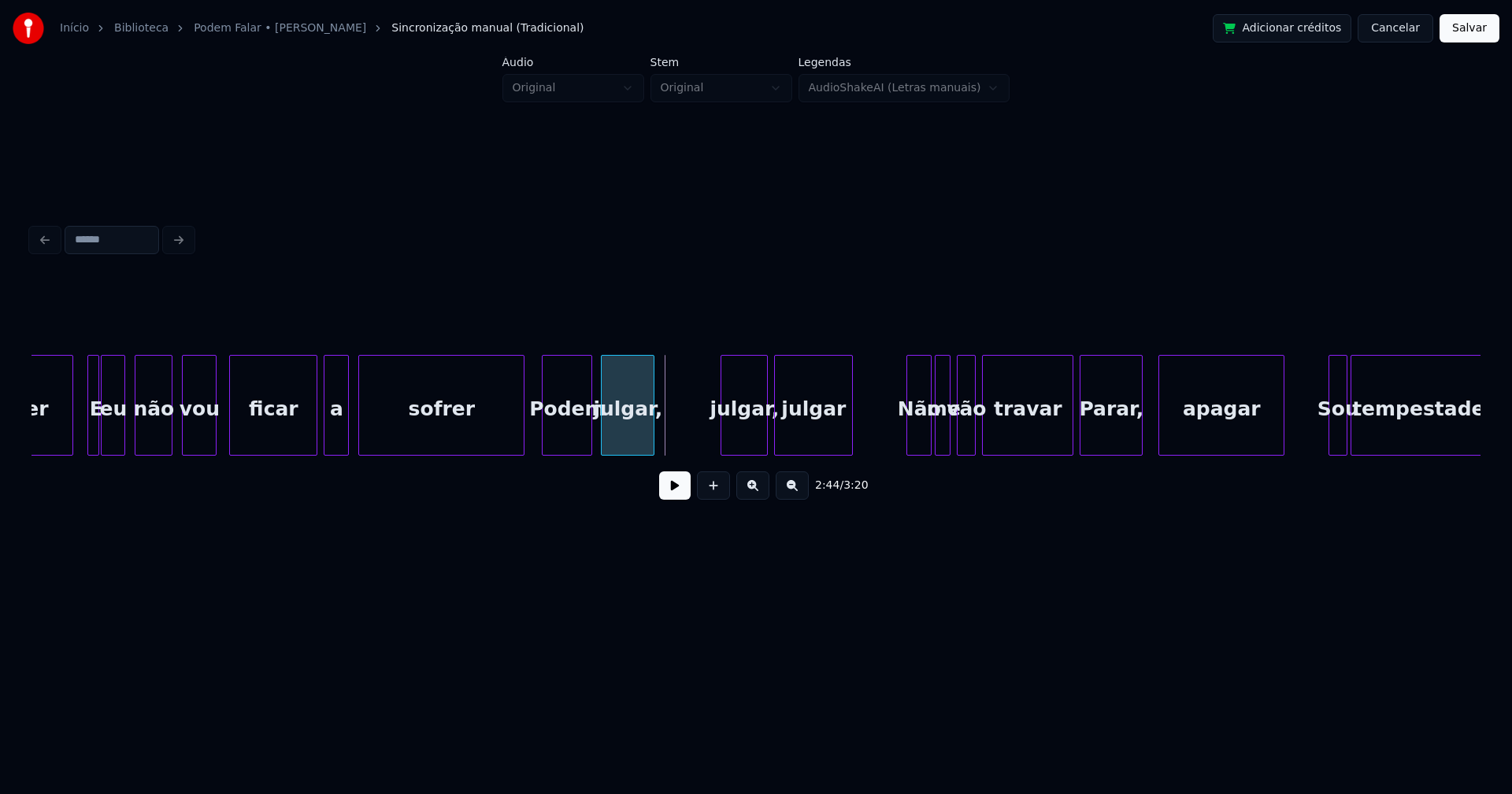
click at [641, 455] on div "travar Parar, apagar Sou tempestade sofrer Podem julgar, julgar, julgar Não me …" at bounding box center [756, 405] width 1448 height 101
click at [670, 438] on div at bounding box center [670, 405] width 4 height 99
click at [695, 455] on div "travar Parar, apagar Sou tempestade sofrer Podem julgar, julgar, julgar Não me …" at bounding box center [756, 405] width 1448 height 101
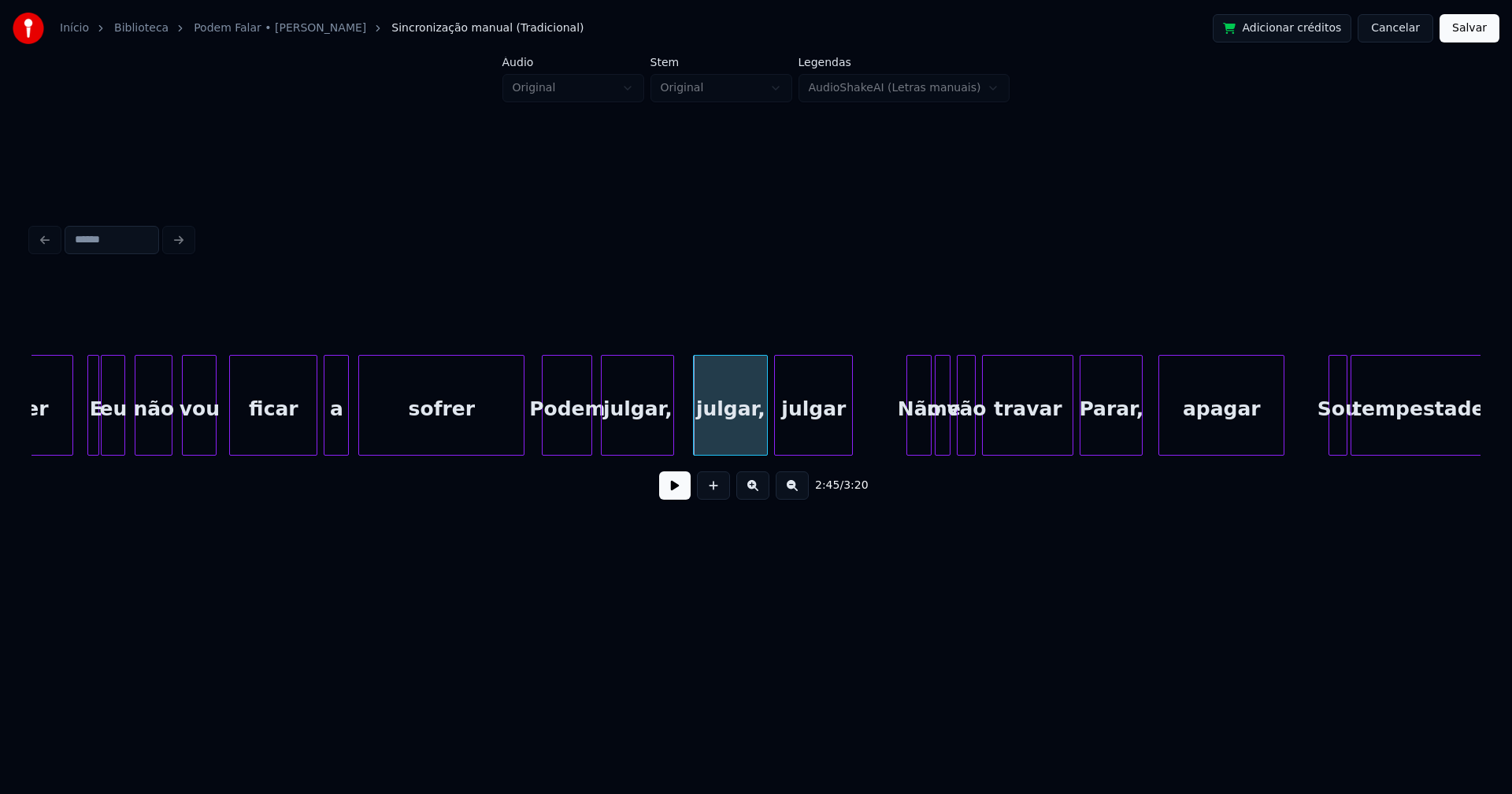
click at [395, 439] on div "sofrer" at bounding box center [441, 409] width 164 height 107
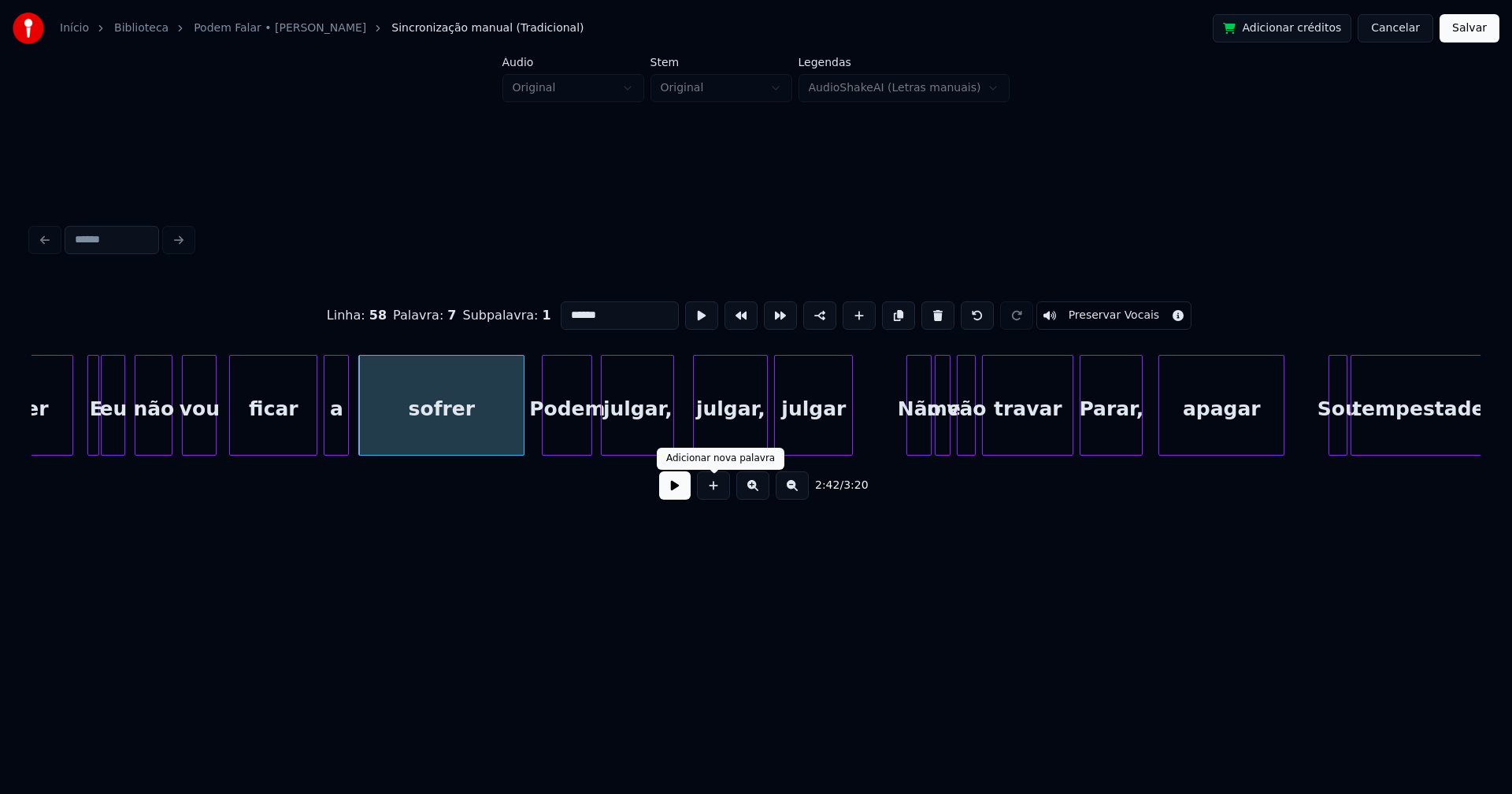
click at [686, 494] on button at bounding box center [675, 486] width 32 height 28
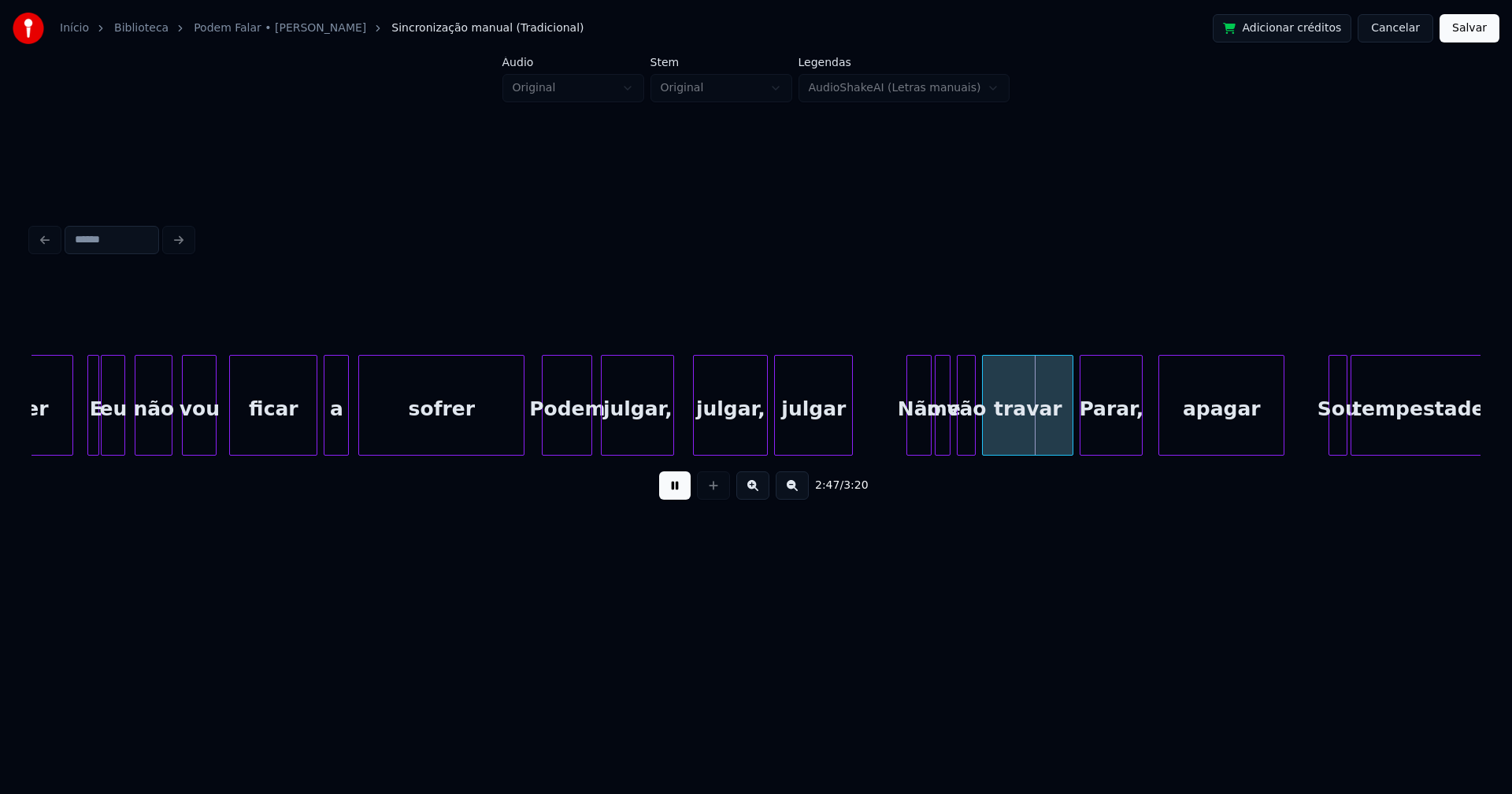
click at [373, 433] on div "sofrer" at bounding box center [441, 409] width 164 height 107
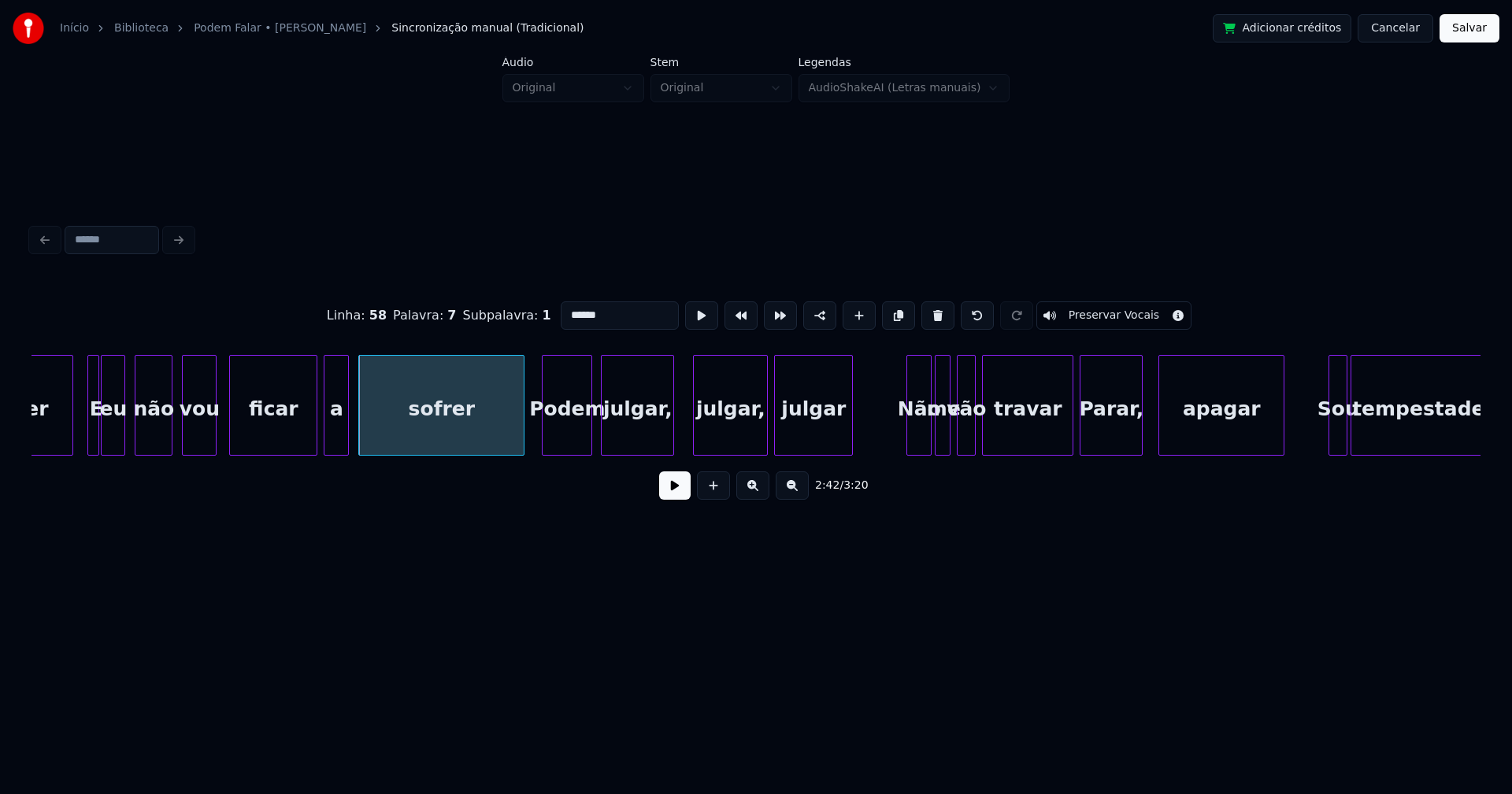
click at [680, 492] on button at bounding box center [675, 486] width 32 height 28
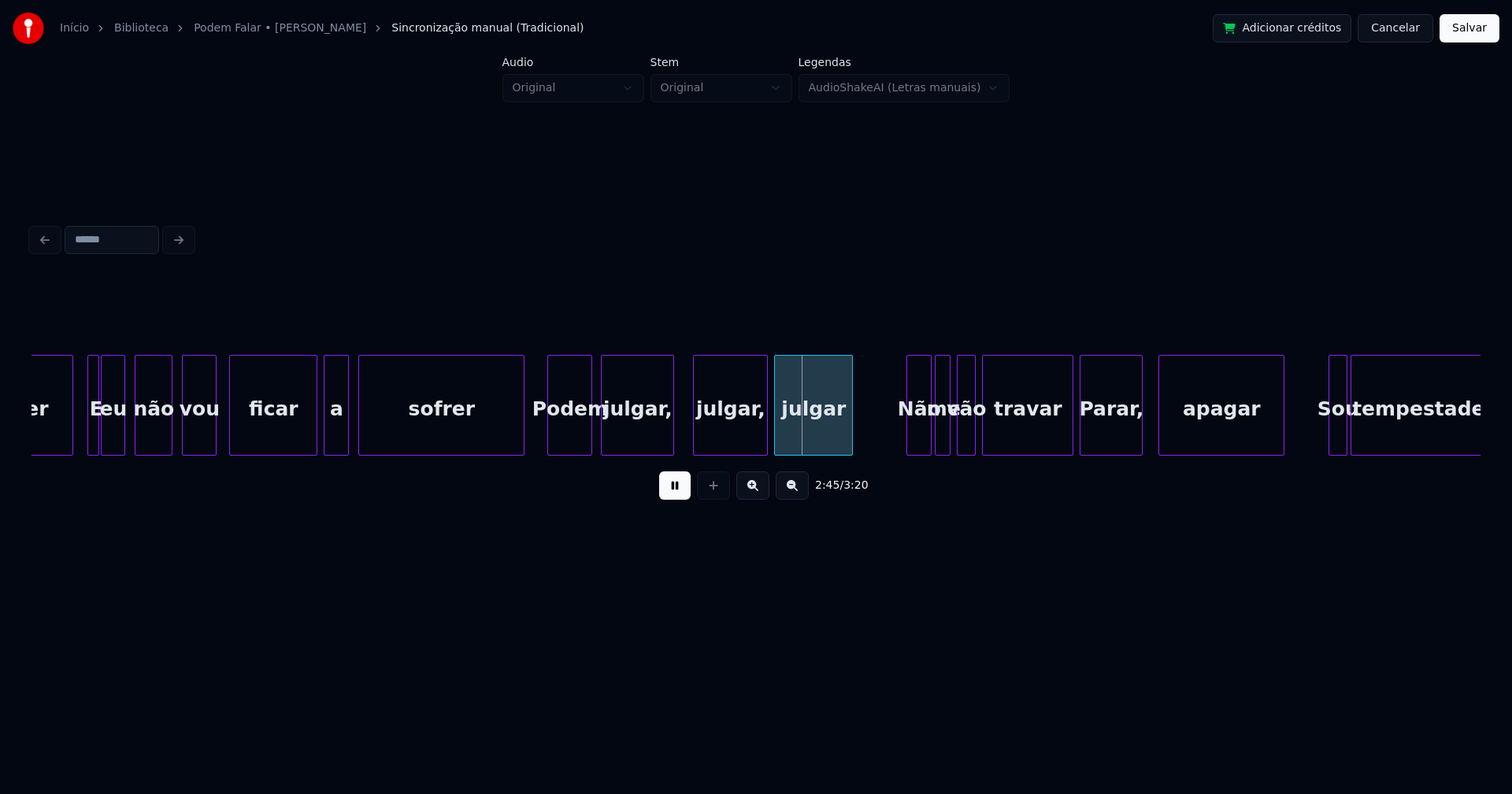
click at [551, 432] on div at bounding box center [550, 405] width 4 height 99
click at [643, 441] on div "julgar," at bounding box center [646, 409] width 71 height 107
click at [600, 440] on div at bounding box center [597, 405] width 4 height 99
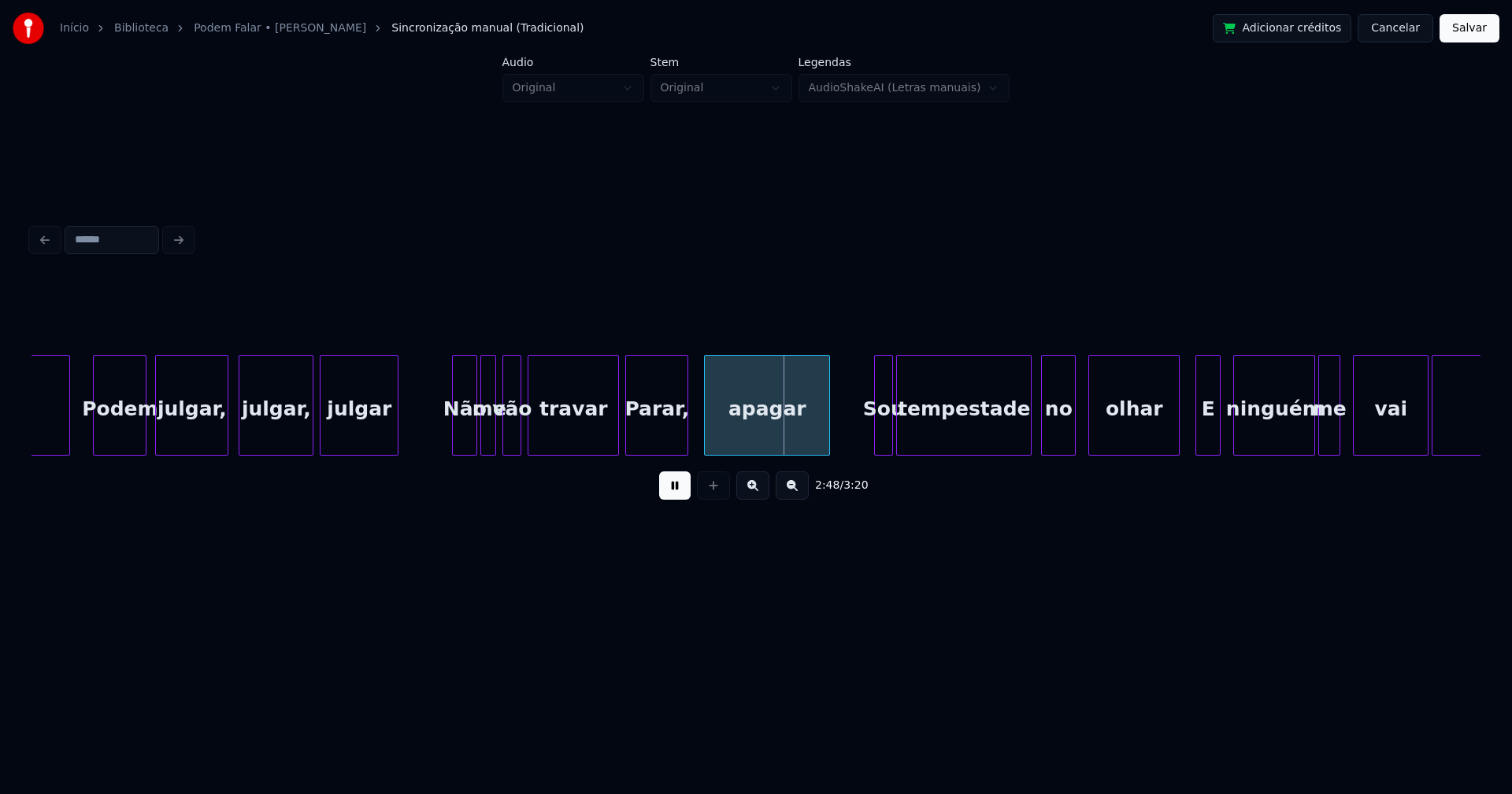
scroll to position [0, 25812]
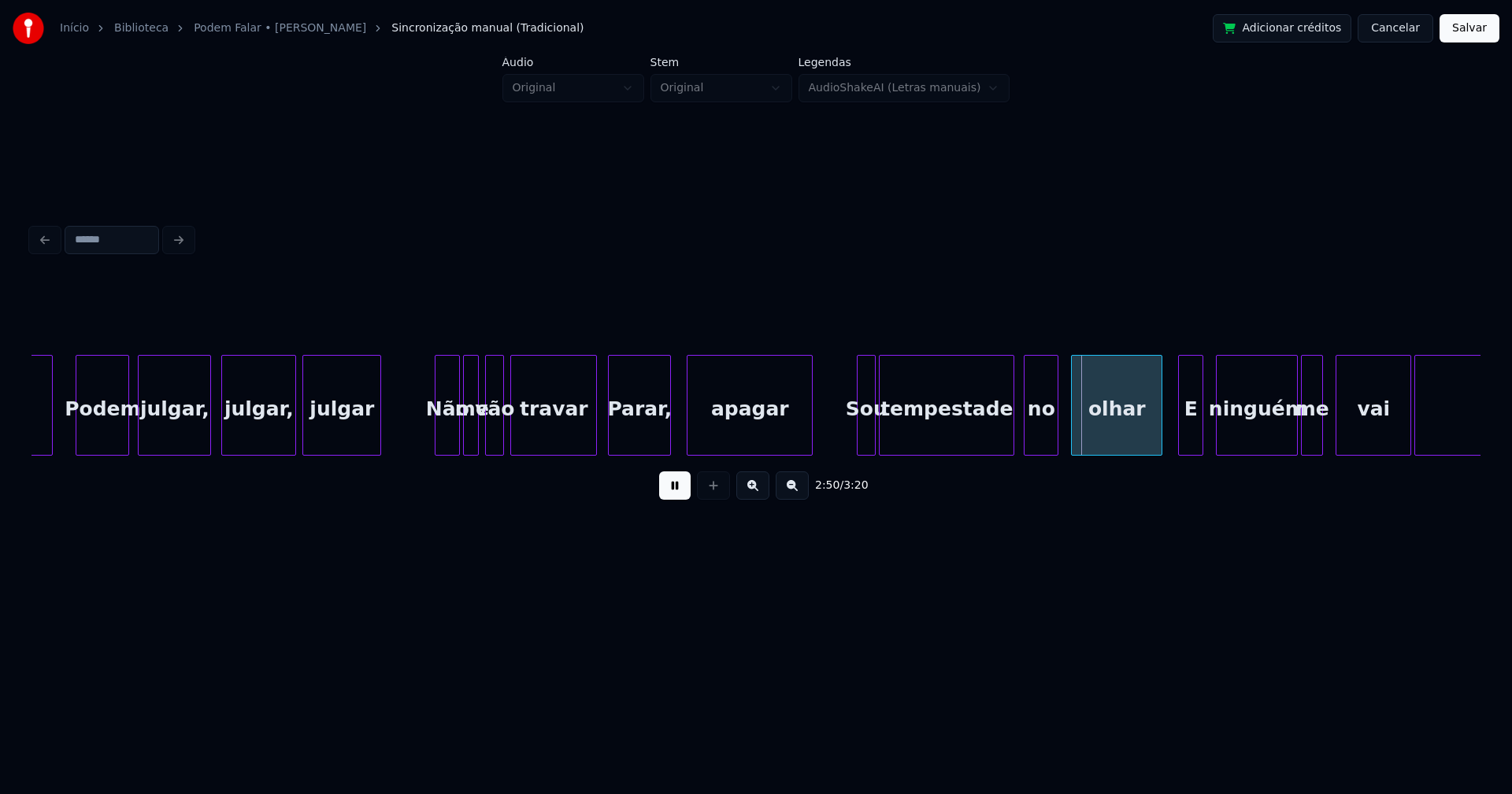
click at [595, 442] on div at bounding box center [593, 405] width 4 height 99
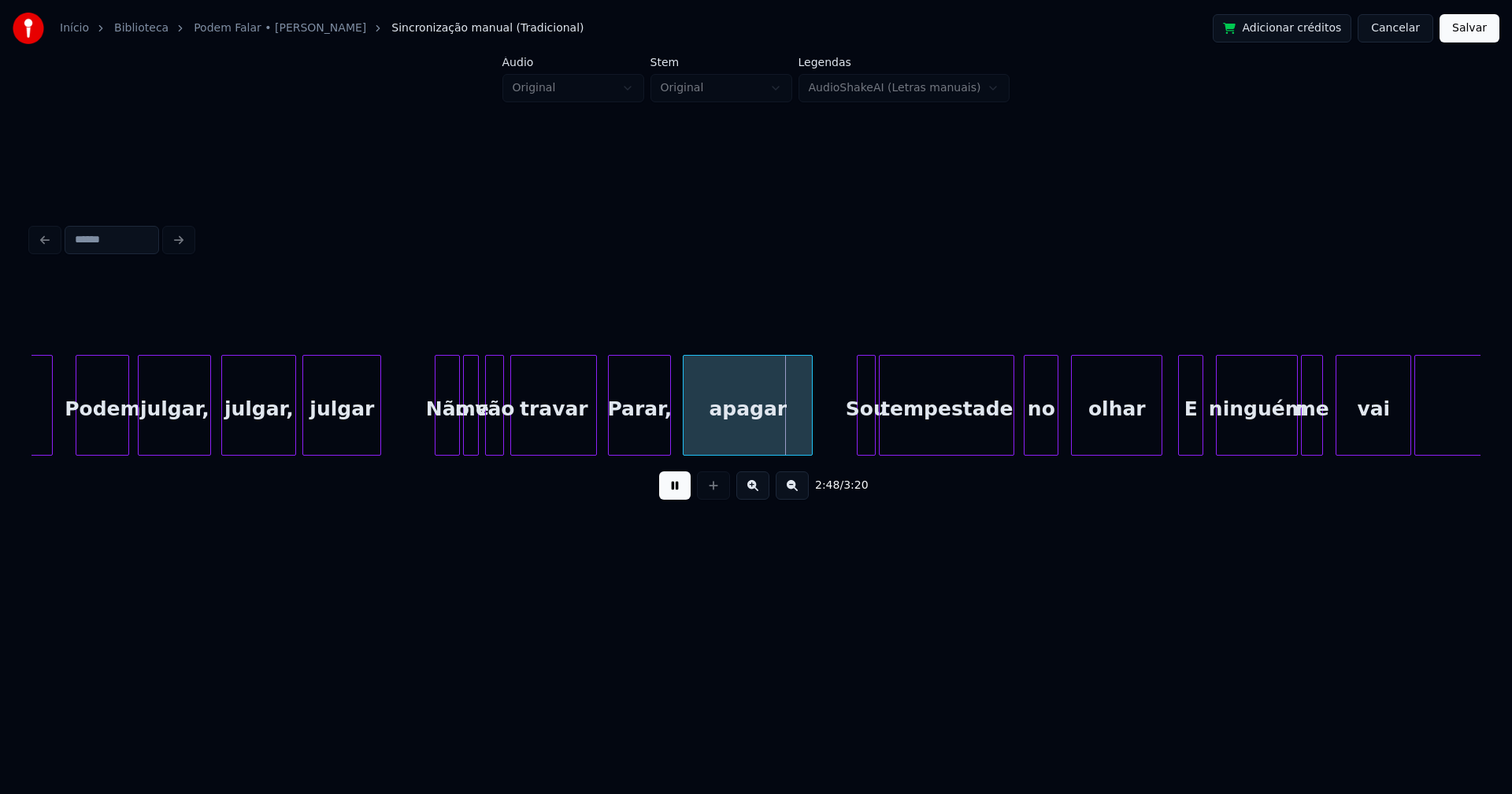
click at [686, 443] on div at bounding box center [685, 405] width 4 height 99
click at [854, 439] on div at bounding box center [852, 405] width 4 height 99
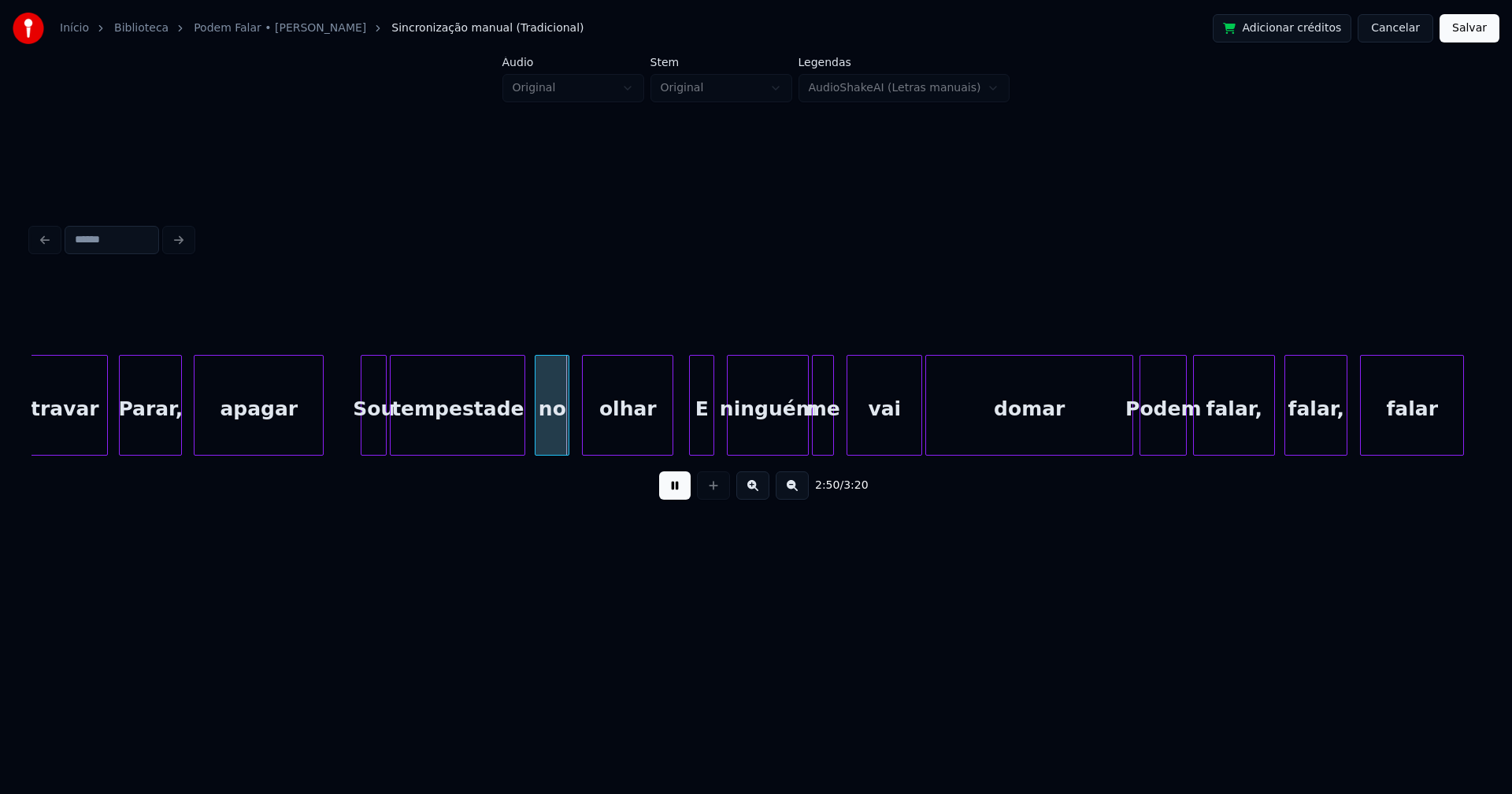
scroll to position [0, 26388]
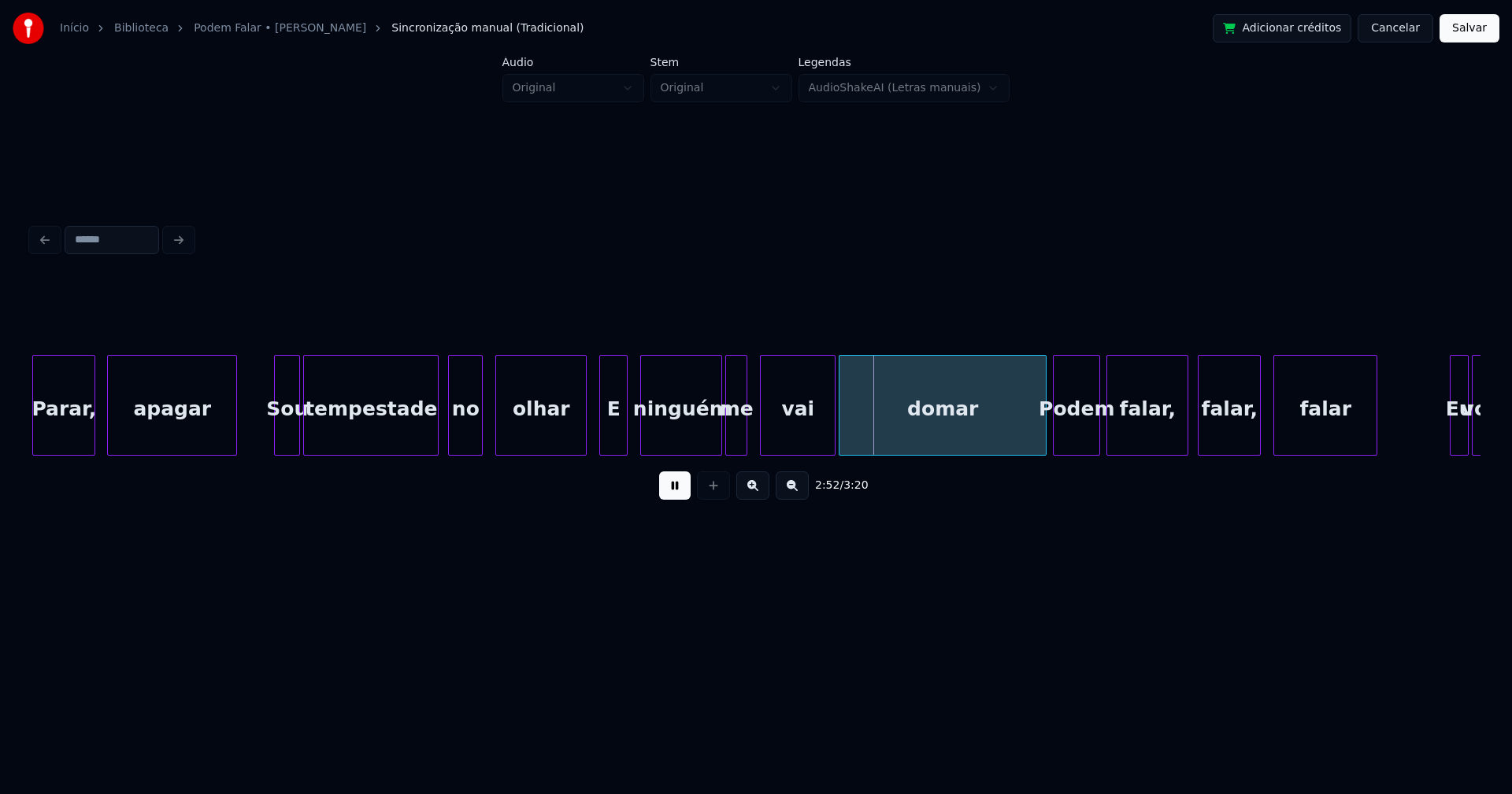
click at [601, 431] on div at bounding box center [602, 405] width 4 height 99
click at [1031, 449] on div "domar" at bounding box center [937, 405] width 196 height 101
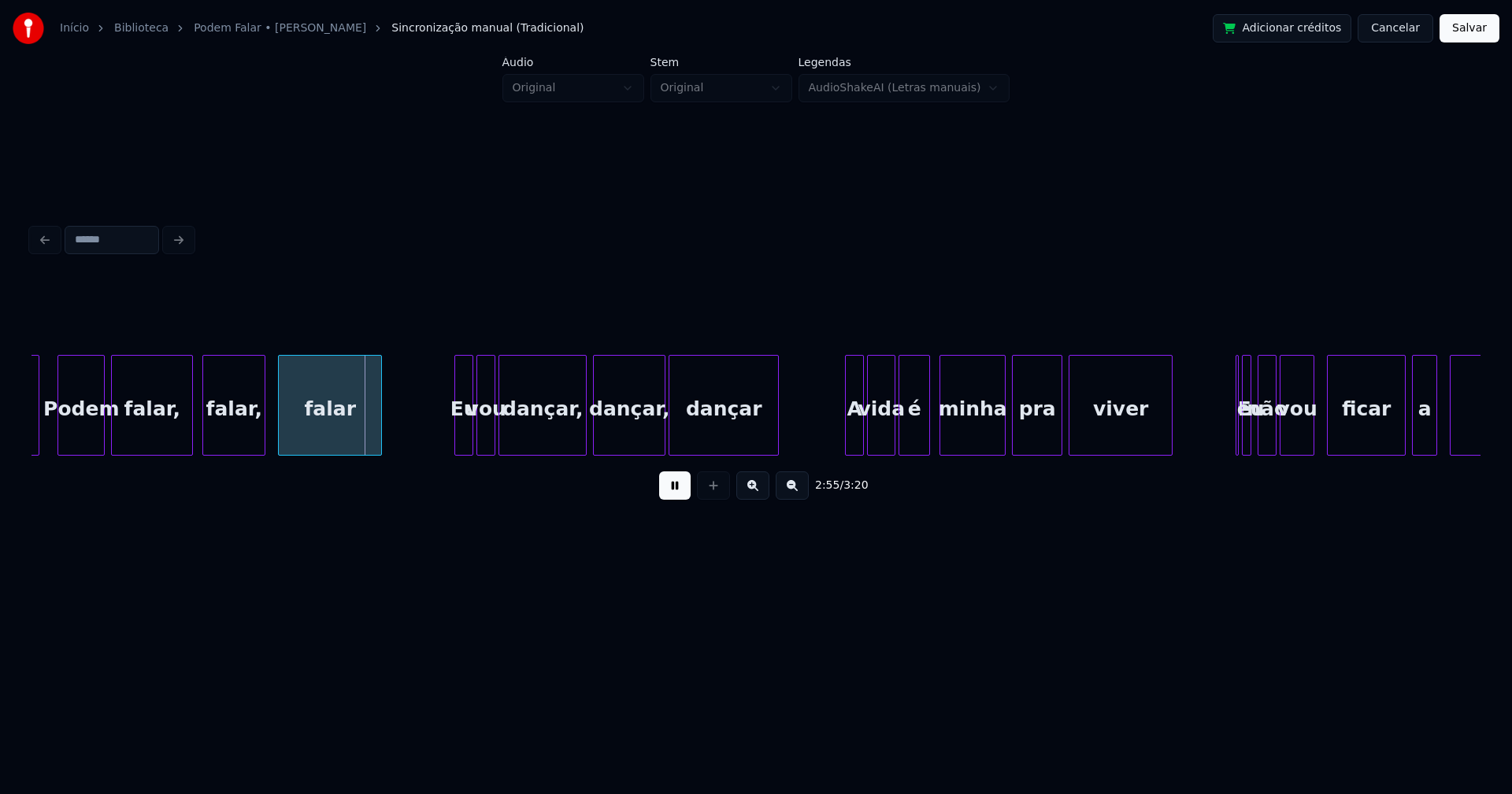
scroll to position [0, 27401]
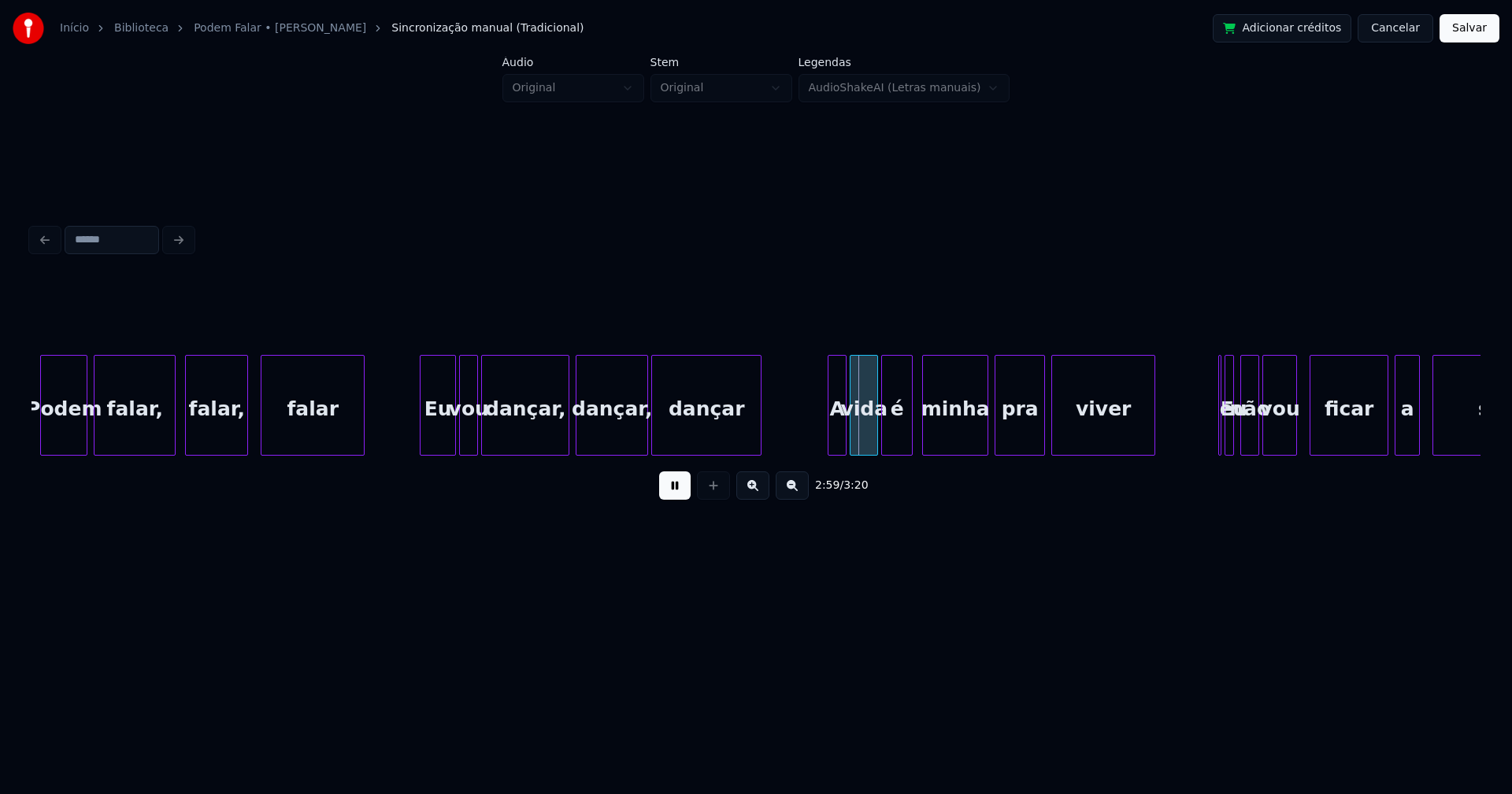
click at [422, 434] on div at bounding box center [422, 405] width 4 height 99
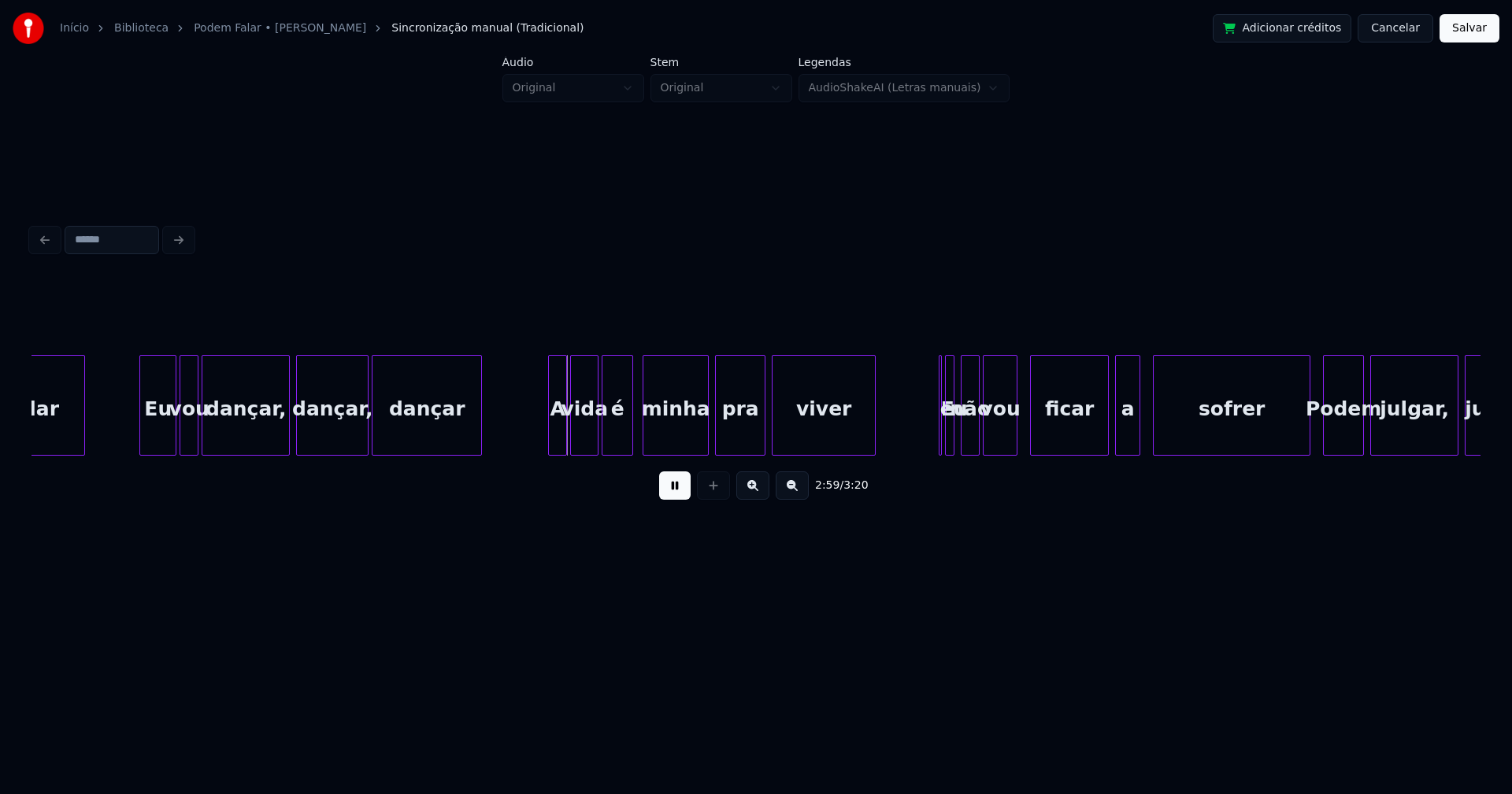
scroll to position [0, 27837]
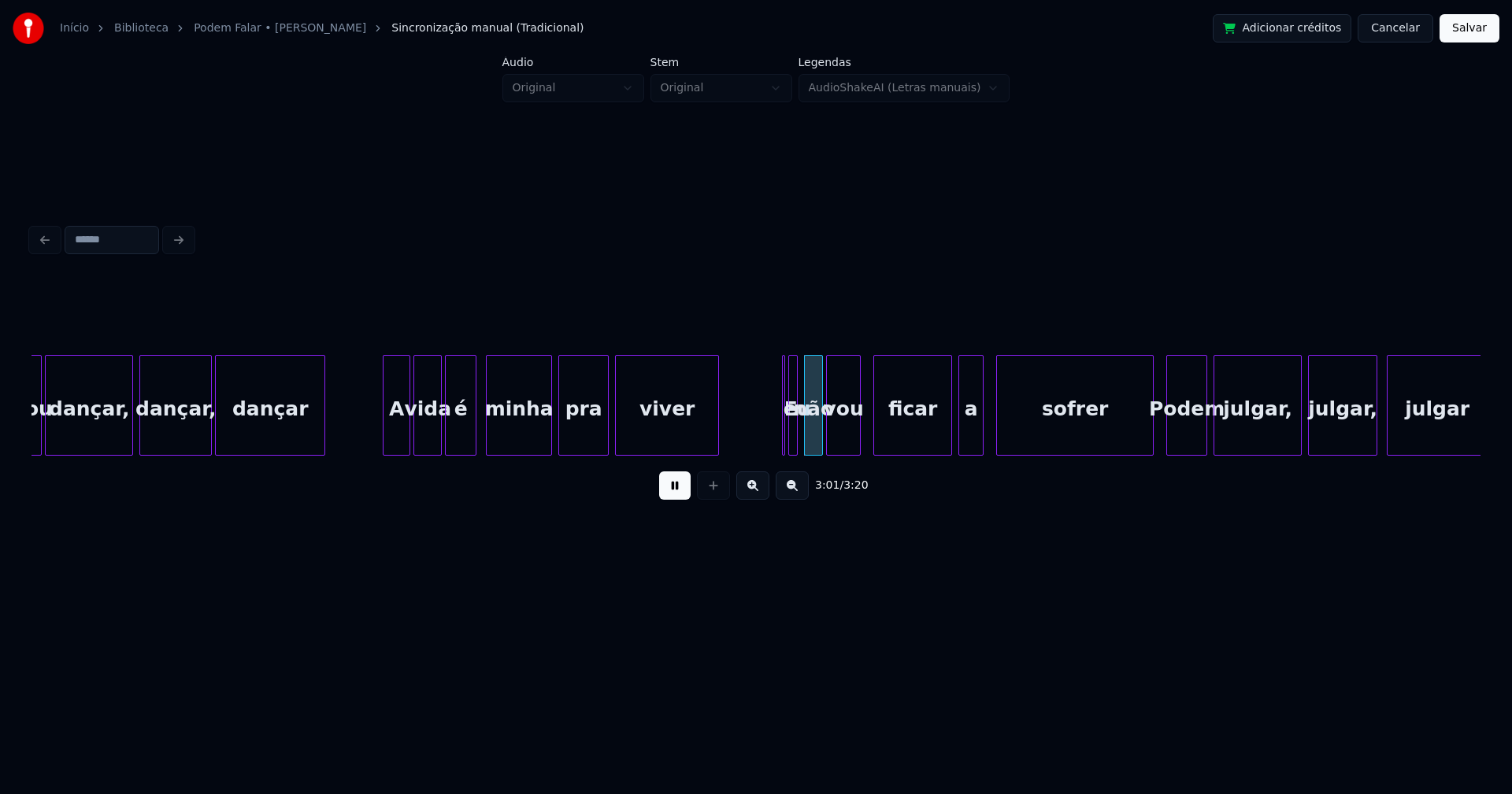
click at [387, 433] on div at bounding box center [385, 405] width 4 height 99
click at [670, 494] on button at bounding box center [675, 486] width 32 height 28
click at [788, 440] on div at bounding box center [789, 405] width 4 height 99
drag, startPoint x: 773, startPoint y: 357, endPoint x: 749, endPoint y: 367, distance: 26.0
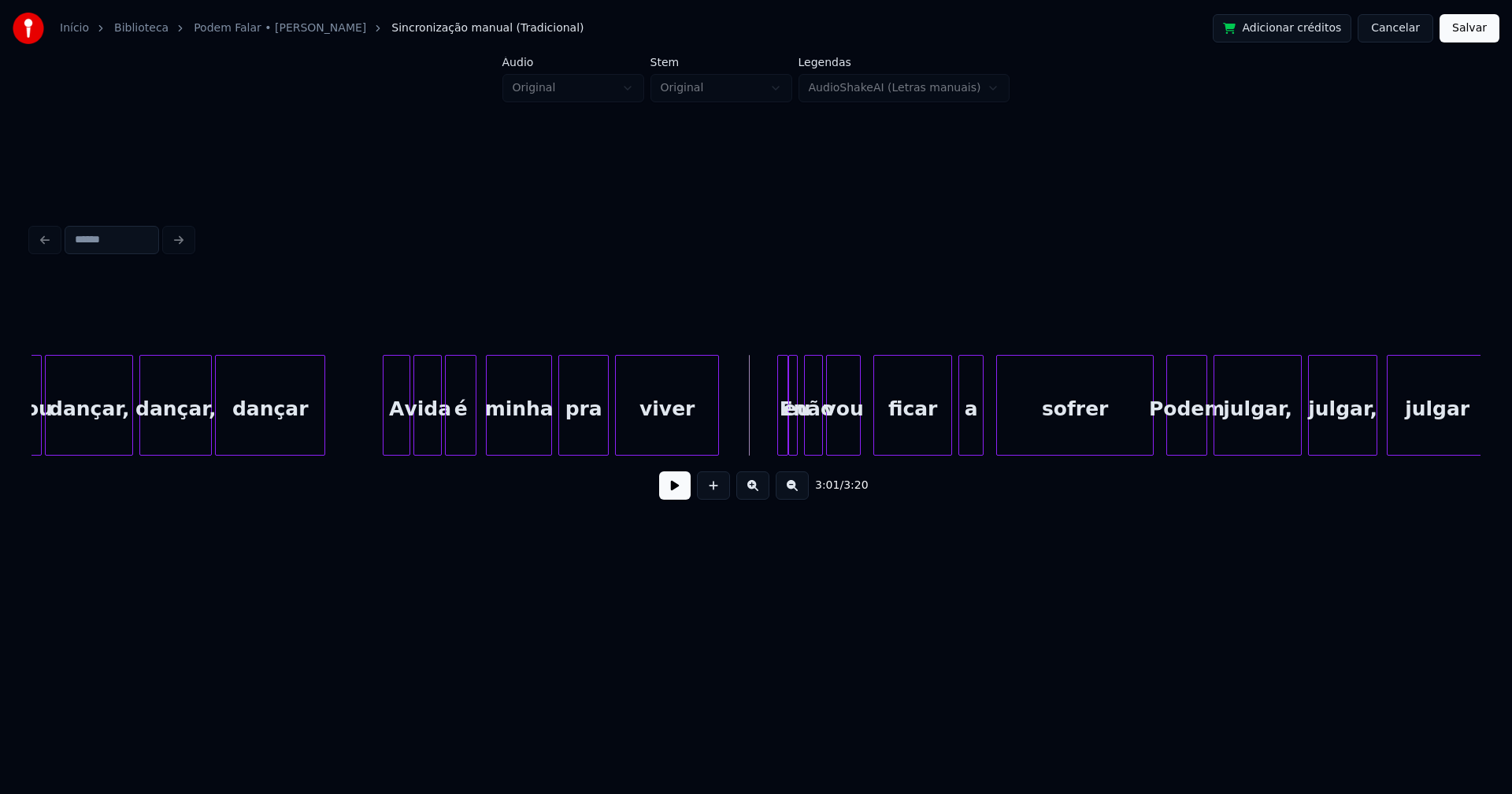
click at [777, 357] on div "E" at bounding box center [782, 405] width 11 height 101
click at [758, 365] on div "E" at bounding box center [763, 405] width 11 height 101
click at [778, 429] on div at bounding box center [777, 405] width 4 height 99
click at [782, 429] on div at bounding box center [783, 405] width 4 height 99
click at [675, 498] on button at bounding box center [675, 486] width 32 height 28
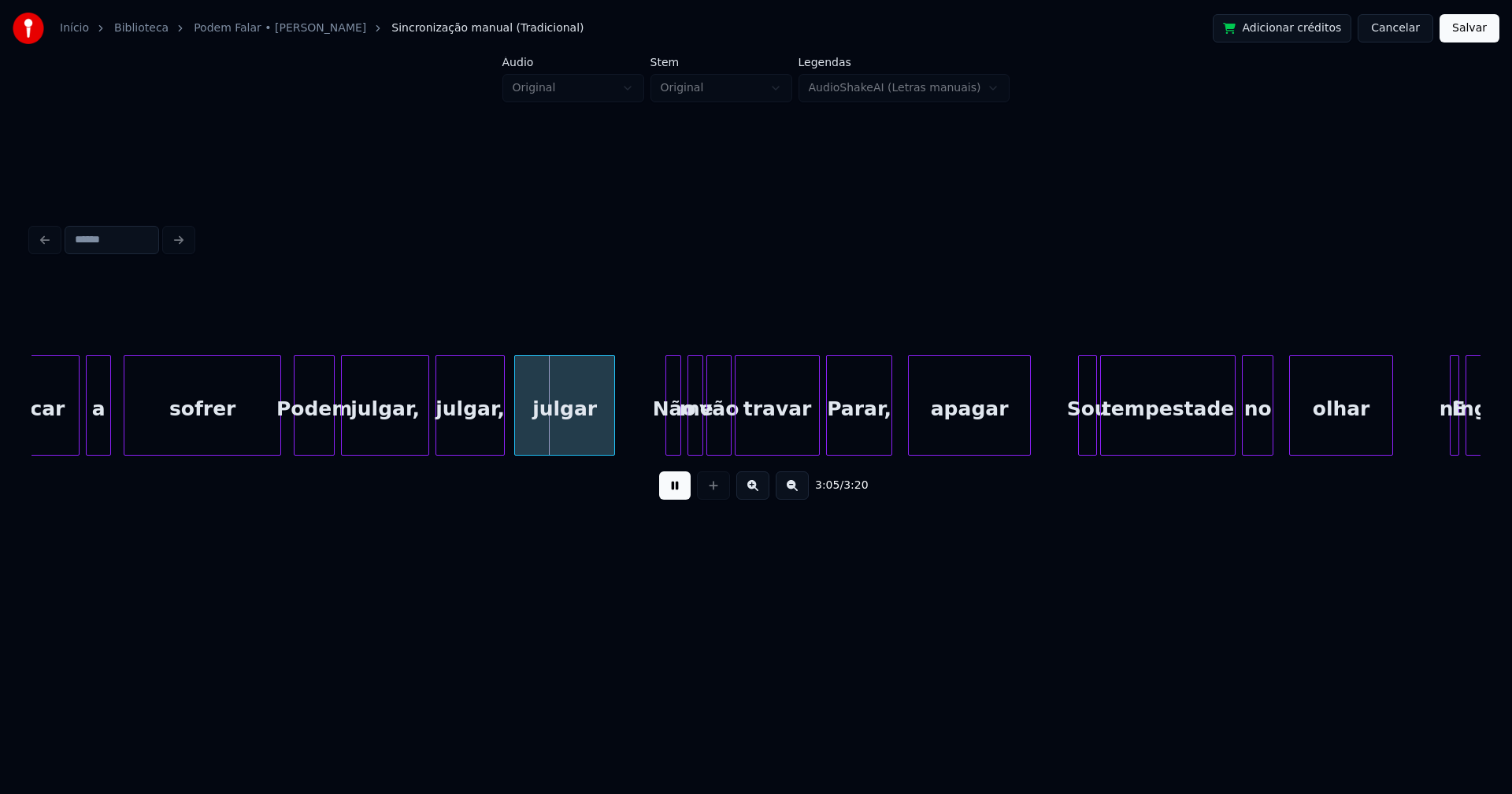
scroll to position [0, 28780]
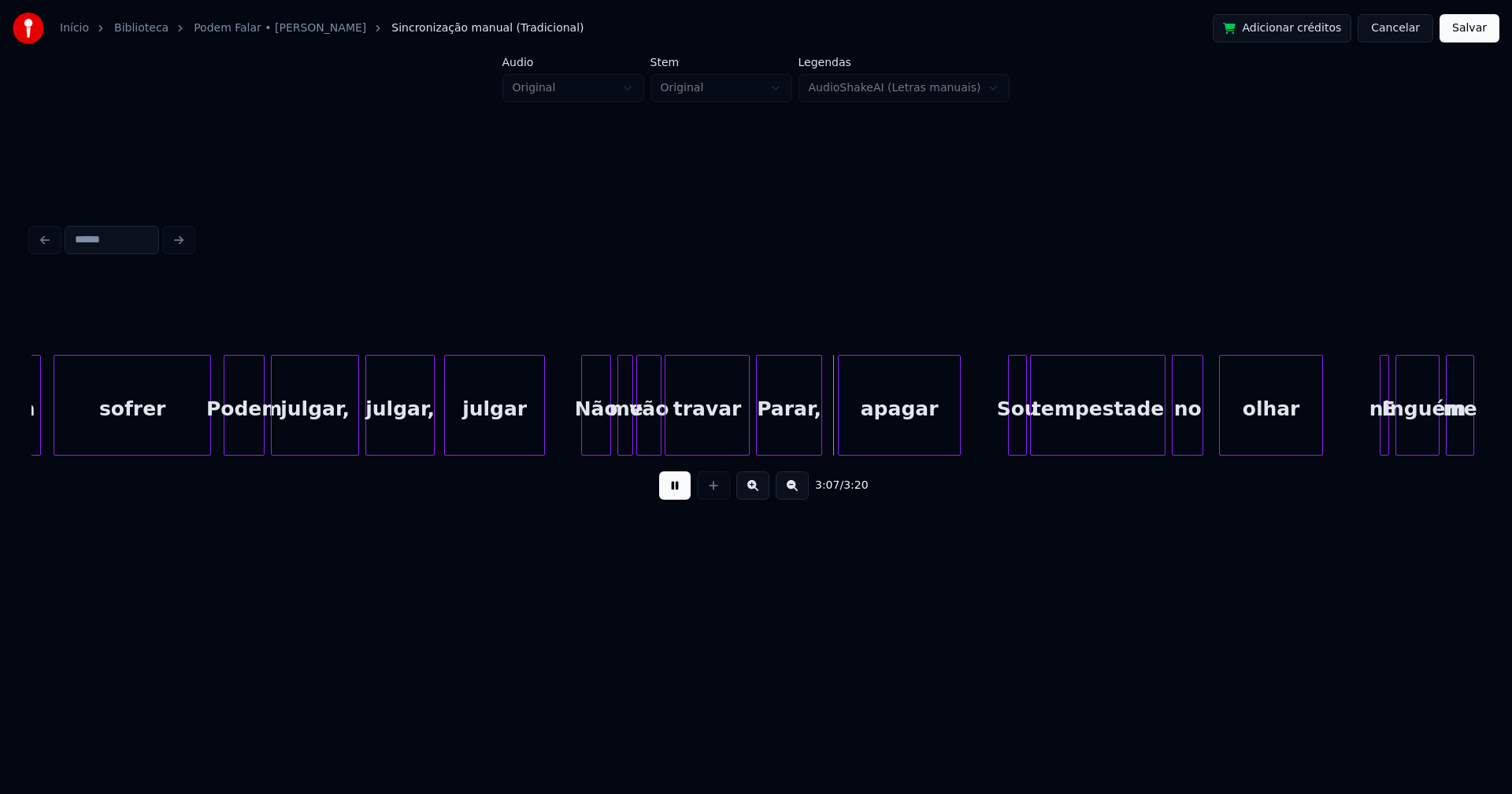
click at [585, 449] on div "Não" at bounding box center [596, 405] width 30 height 101
click at [745, 437] on div at bounding box center [744, 405] width 4 height 99
click at [838, 437] on div at bounding box center [836, 405] width 4 height 99
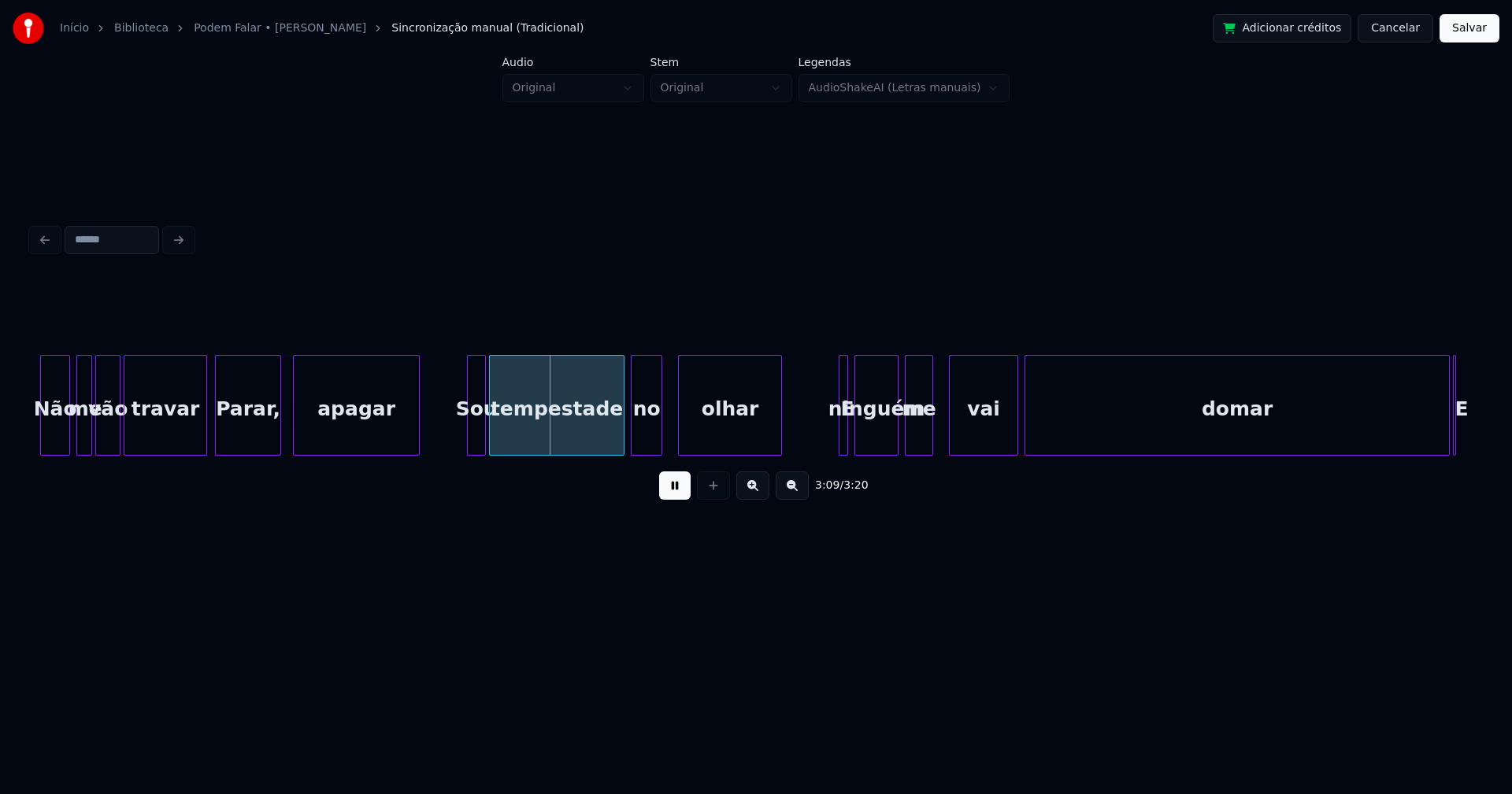
scroll to position [0, 29337]
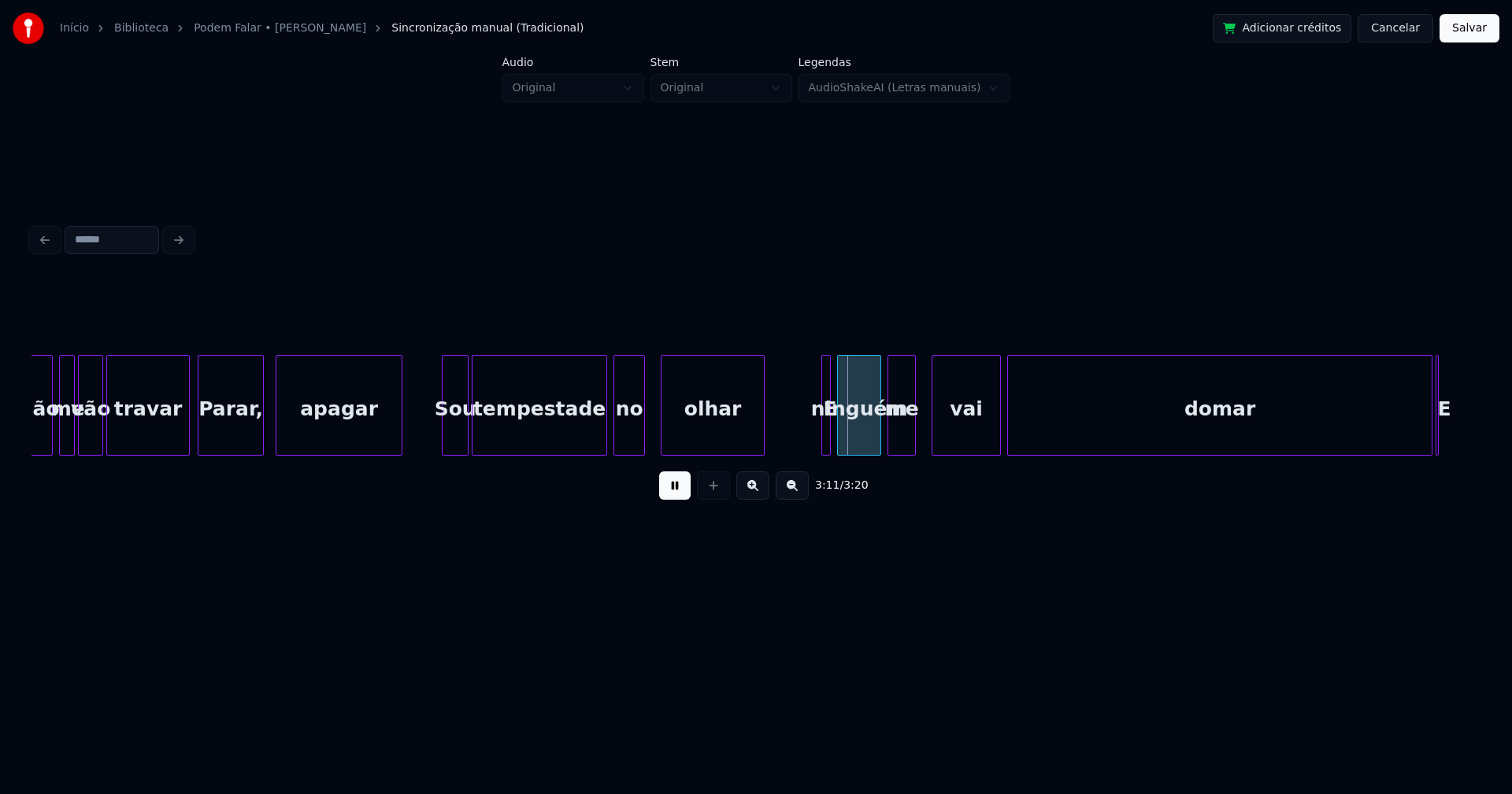
click at [446, 428] on div at bounding box center [444, 405] width 4 height 99
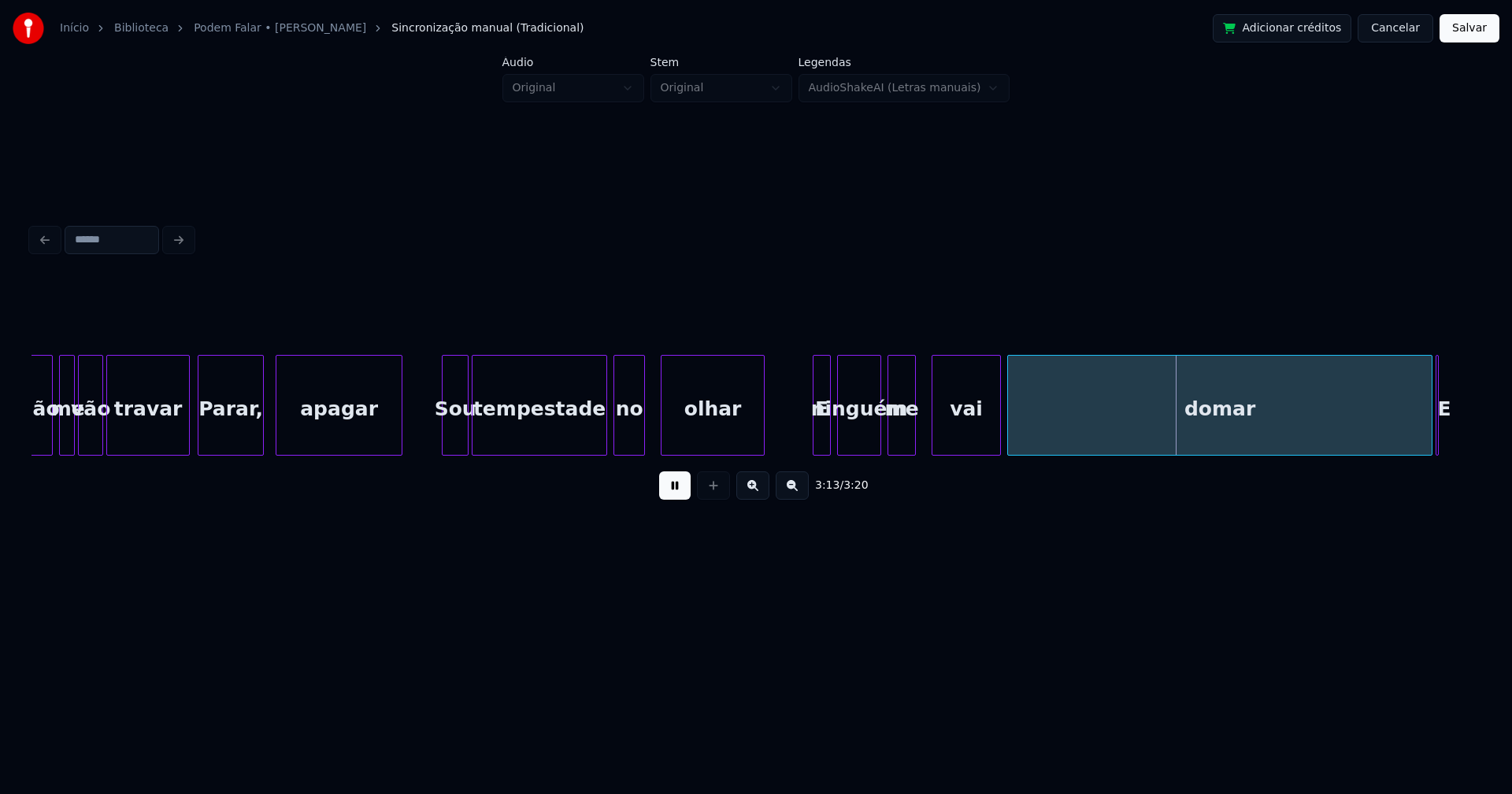
click at [814, 431] on div at bounding box center [815, 405] width 4 height 99
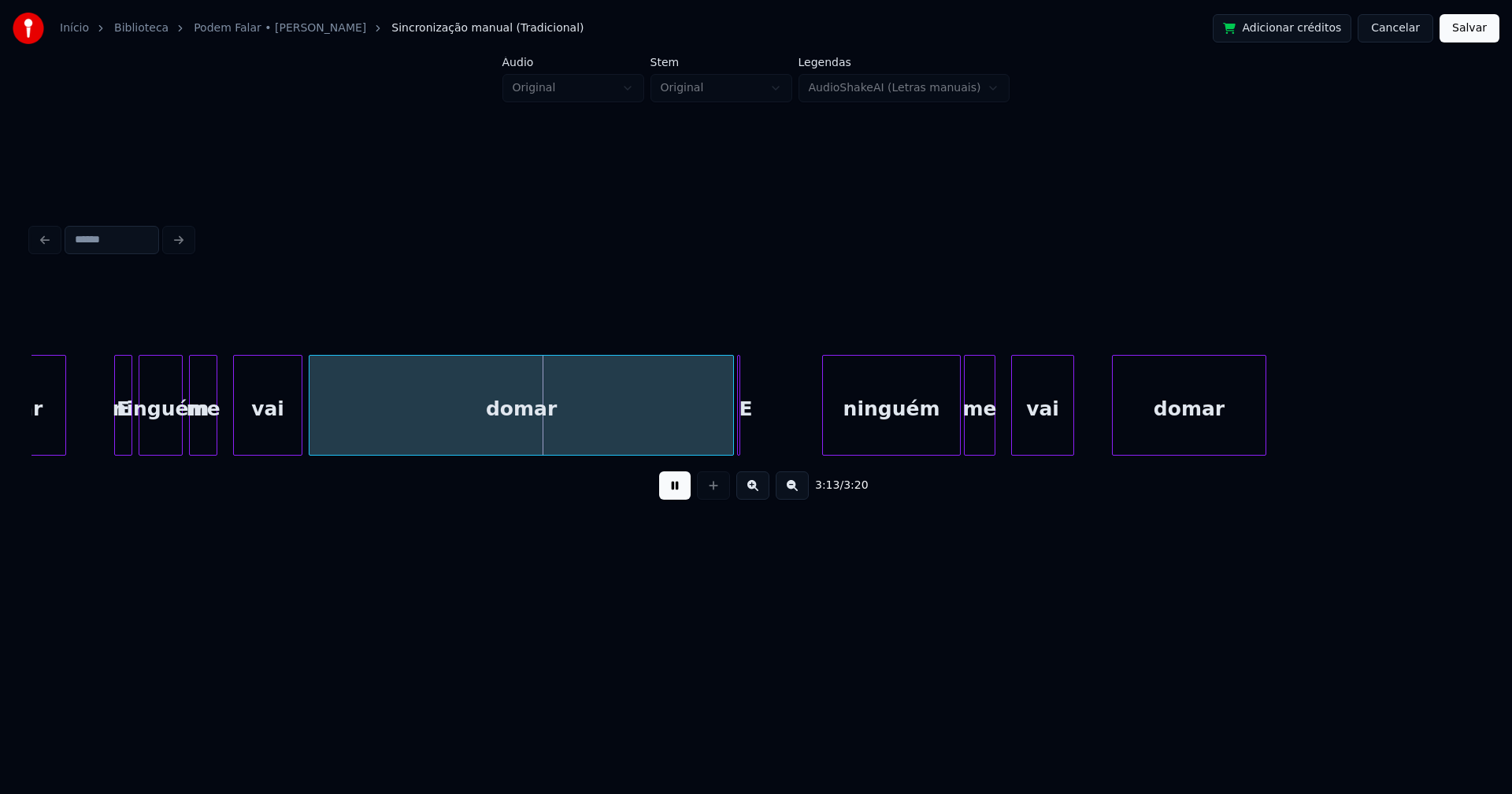
scroll to position [0, 30071]
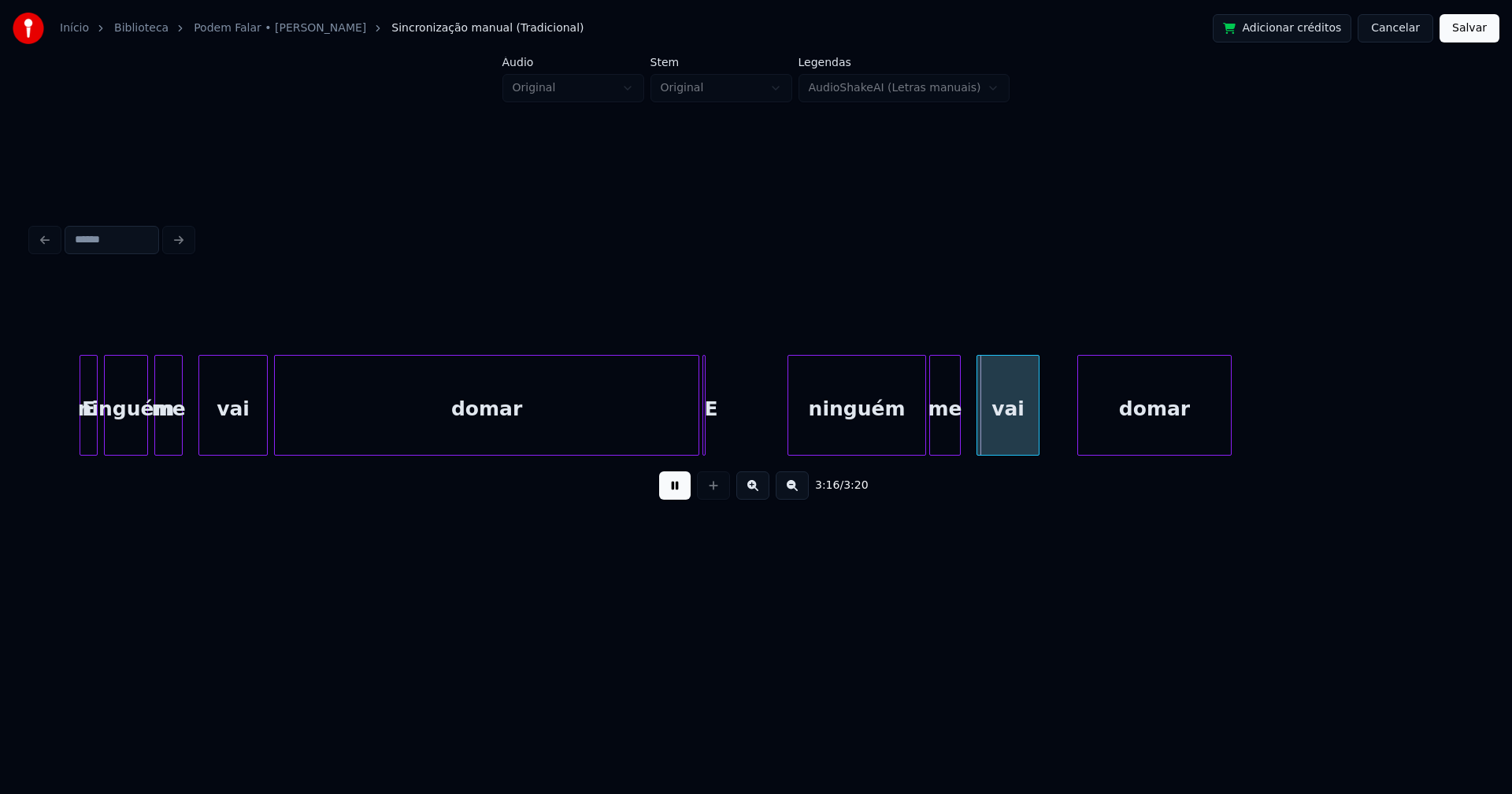
click at [710, 430] on div "E" at bounding box center [711, 409] width 15 height 107
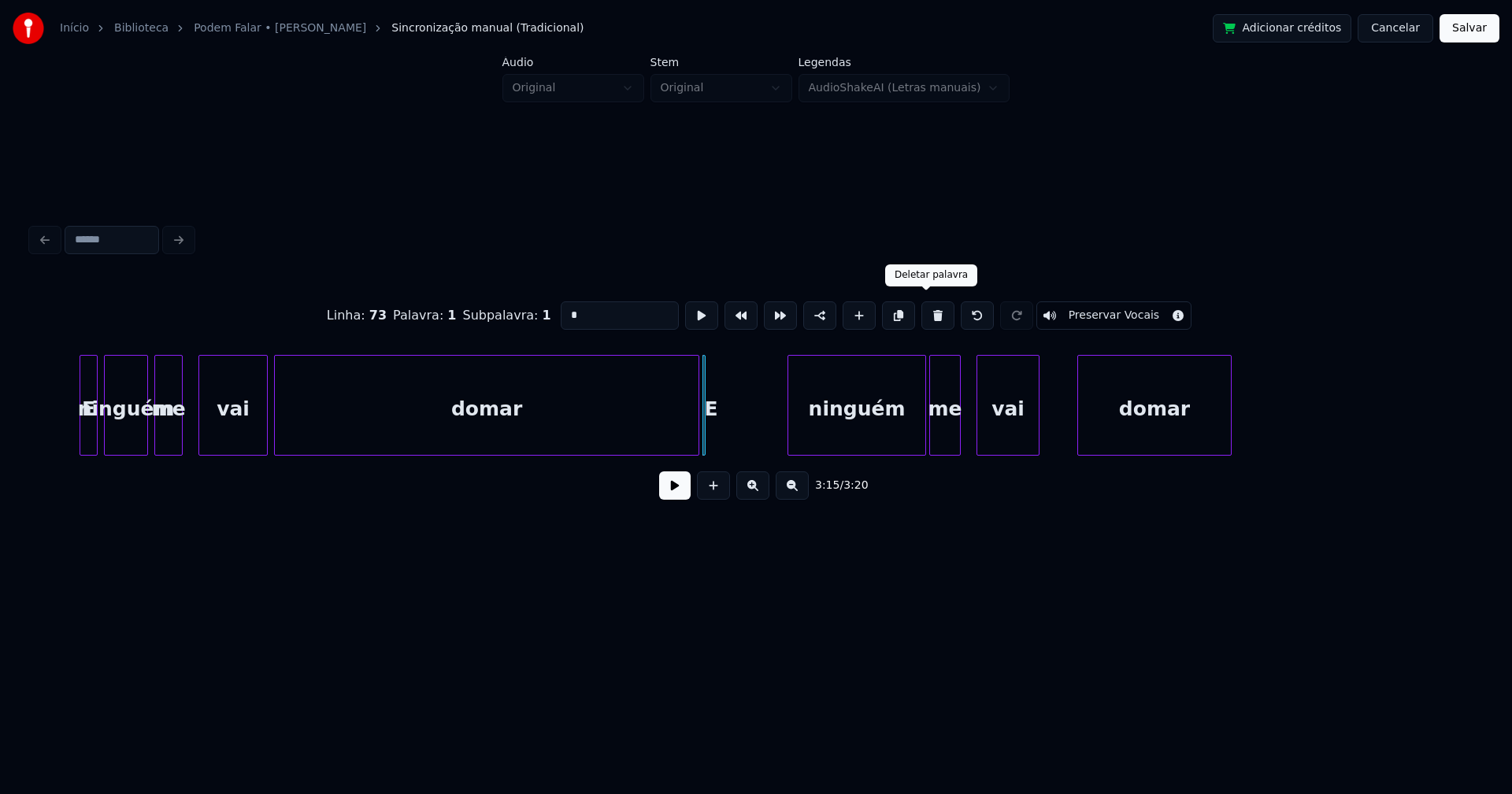
click at [926, 313] on button at bounding box center [938, 315] width 33 height 28
type input "*****"
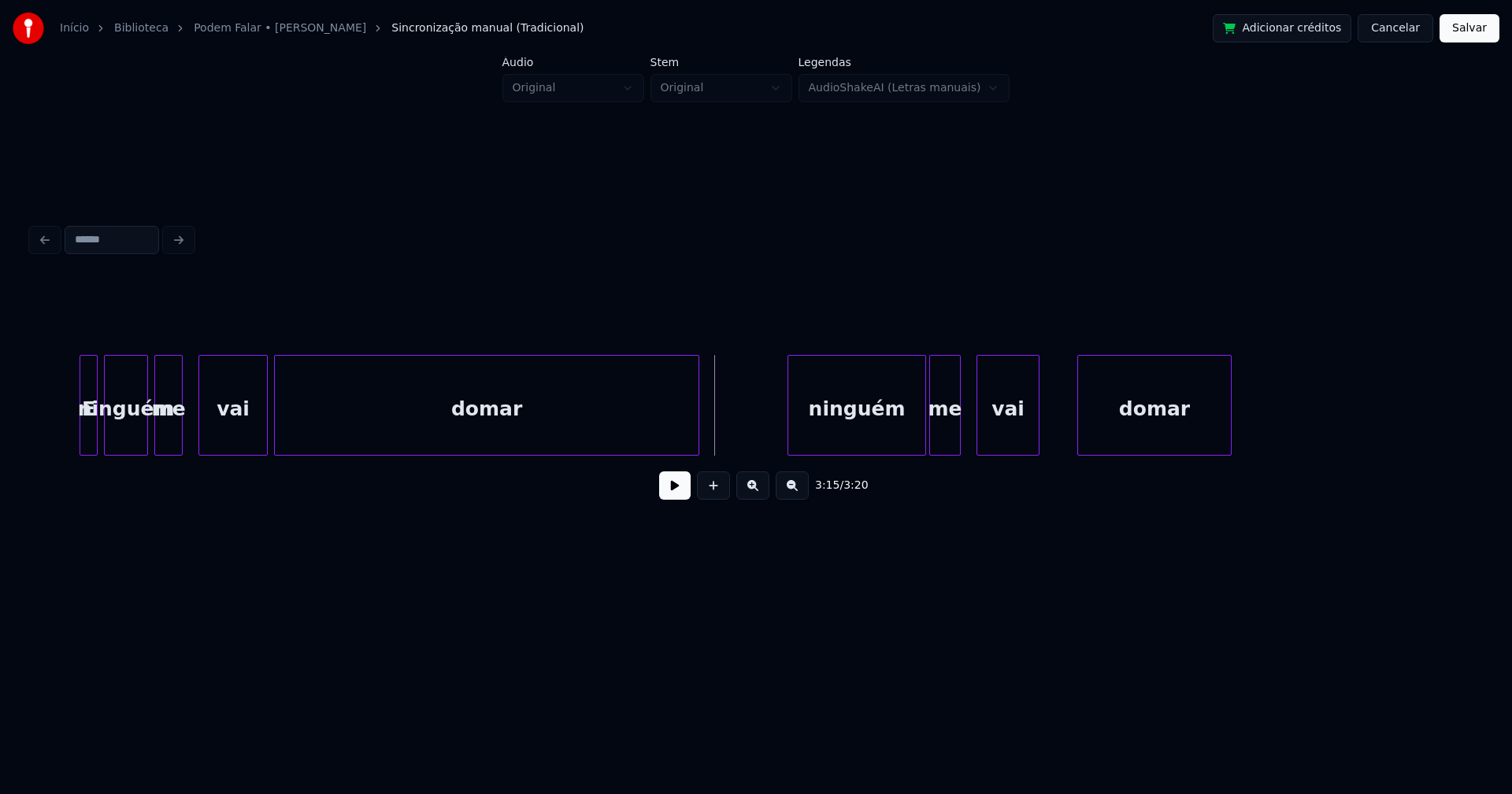
drag, startPoint x: 668, startPoint y: 496, endPoint x: 721, endPoint y: 498, distance: 53.0
click at [669, 495] on button at bounding box center [675, 486] width 32 height 28
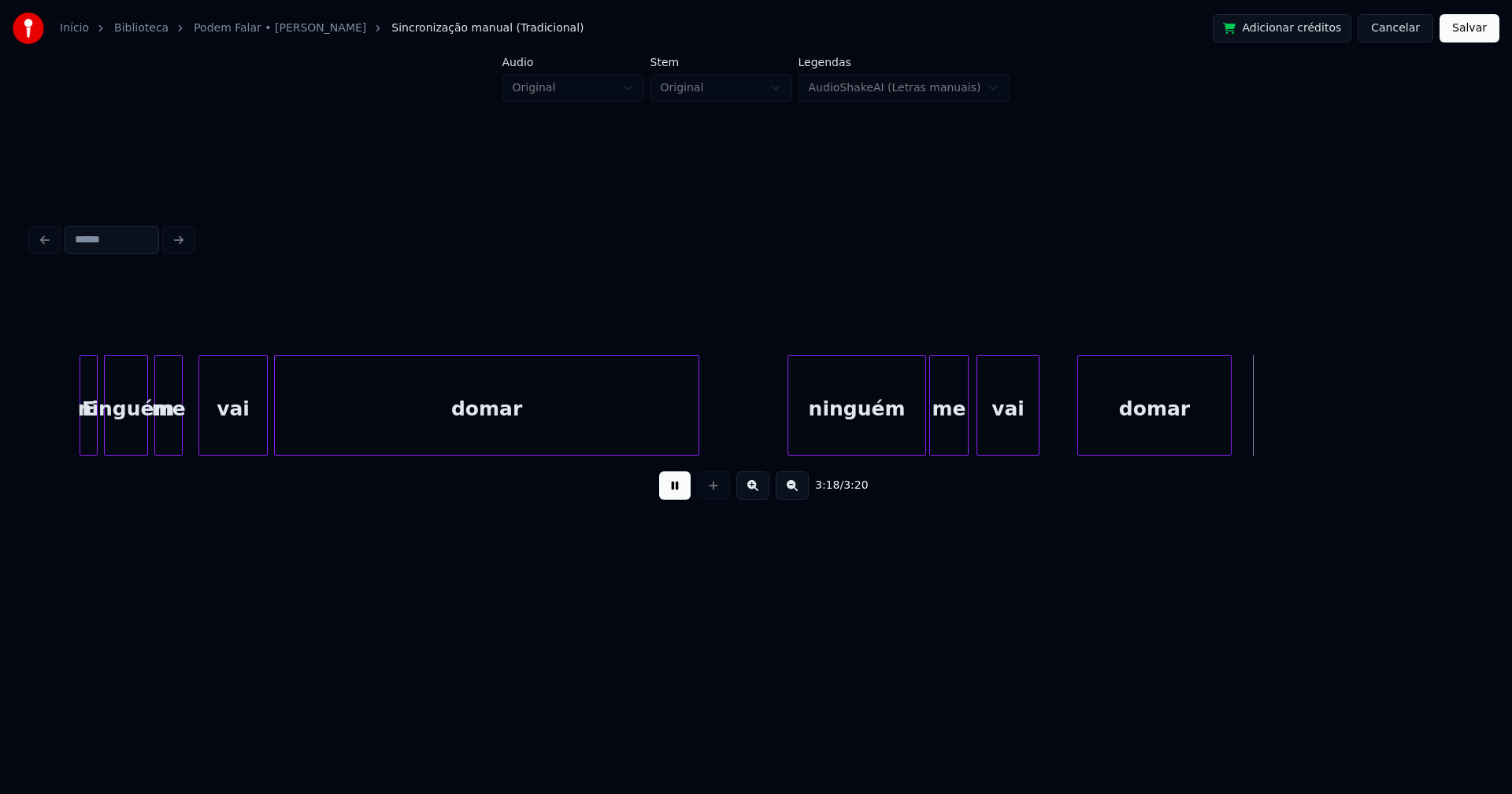
click at [966, 431] on div at bounding box center [964, 405] width 4 height 99
click at [1067, 433] on div at bounding box center [1066, 405] width 4 height 99
click at [1468, 29] on button "Salvar" at bounding box center [1470, 27] width 60 height 28
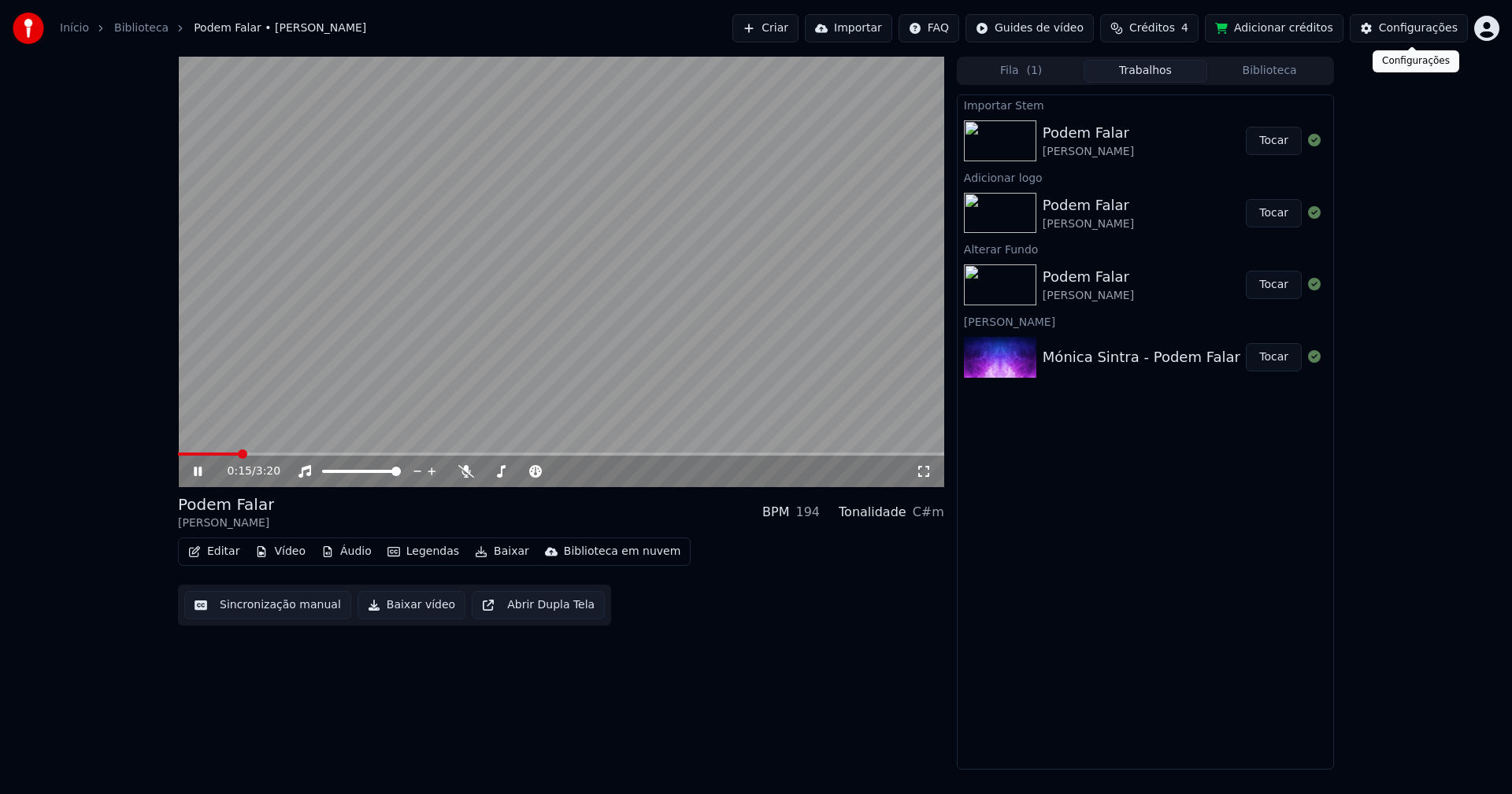
click at [1399, 34] on div "Configurações" at bounding box center [1418, 28] width 79 height 15
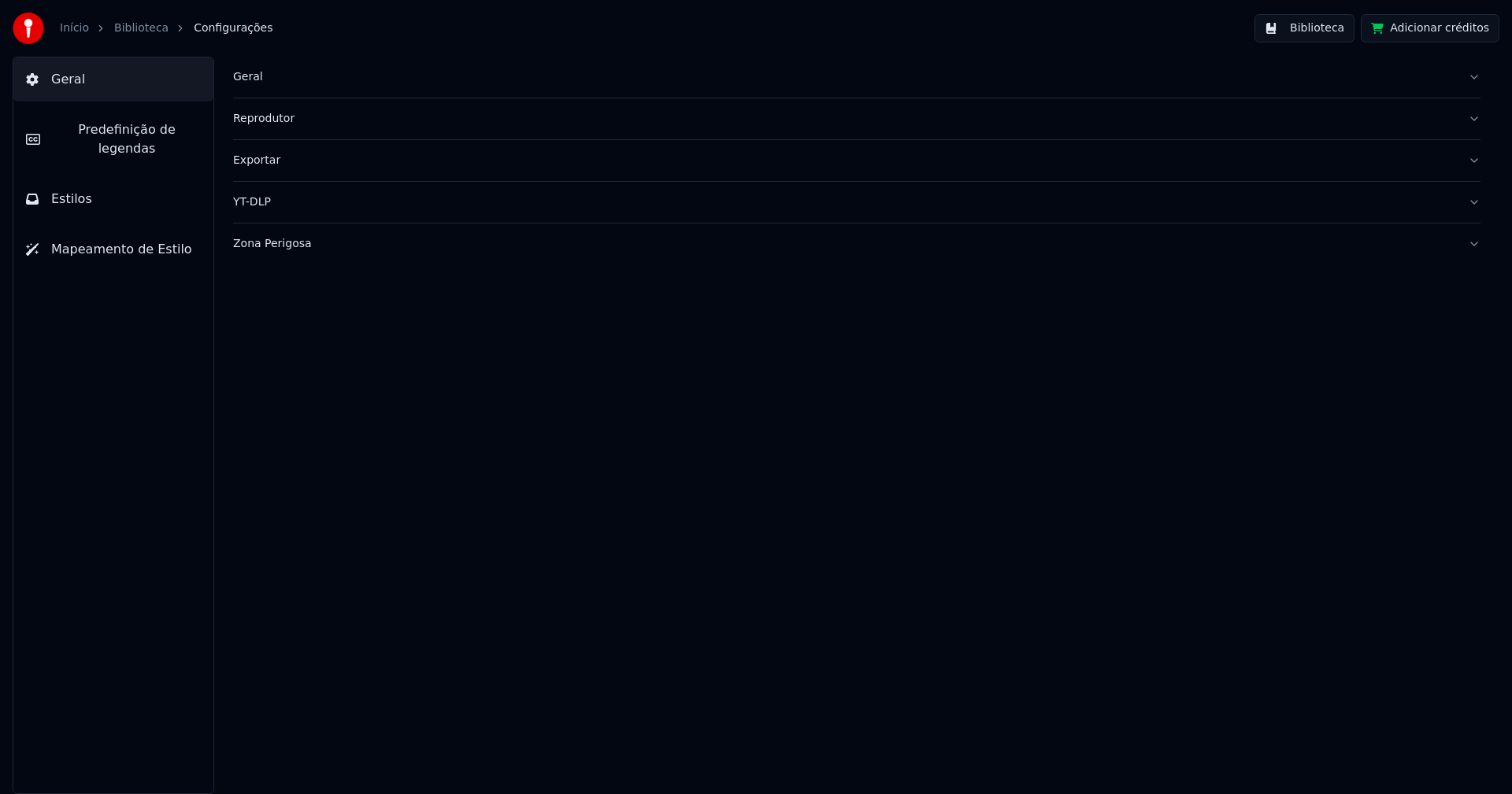
click at [89, 180] on button "Estilos" at bounding box center [113, 198] width 200 height 44
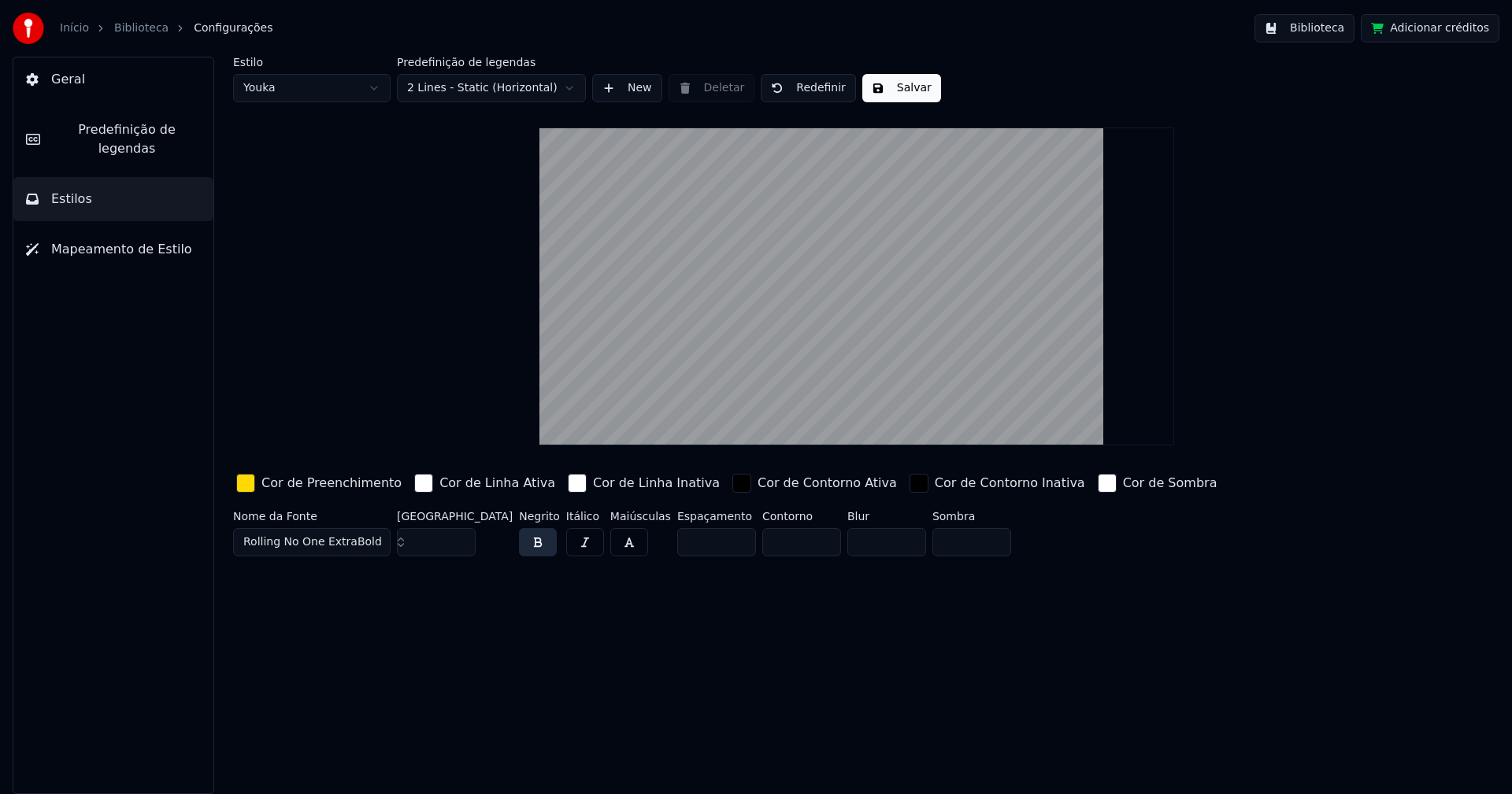
click at [246, 485] on div "button" at bounding box center [246, 483] width 19 height 19
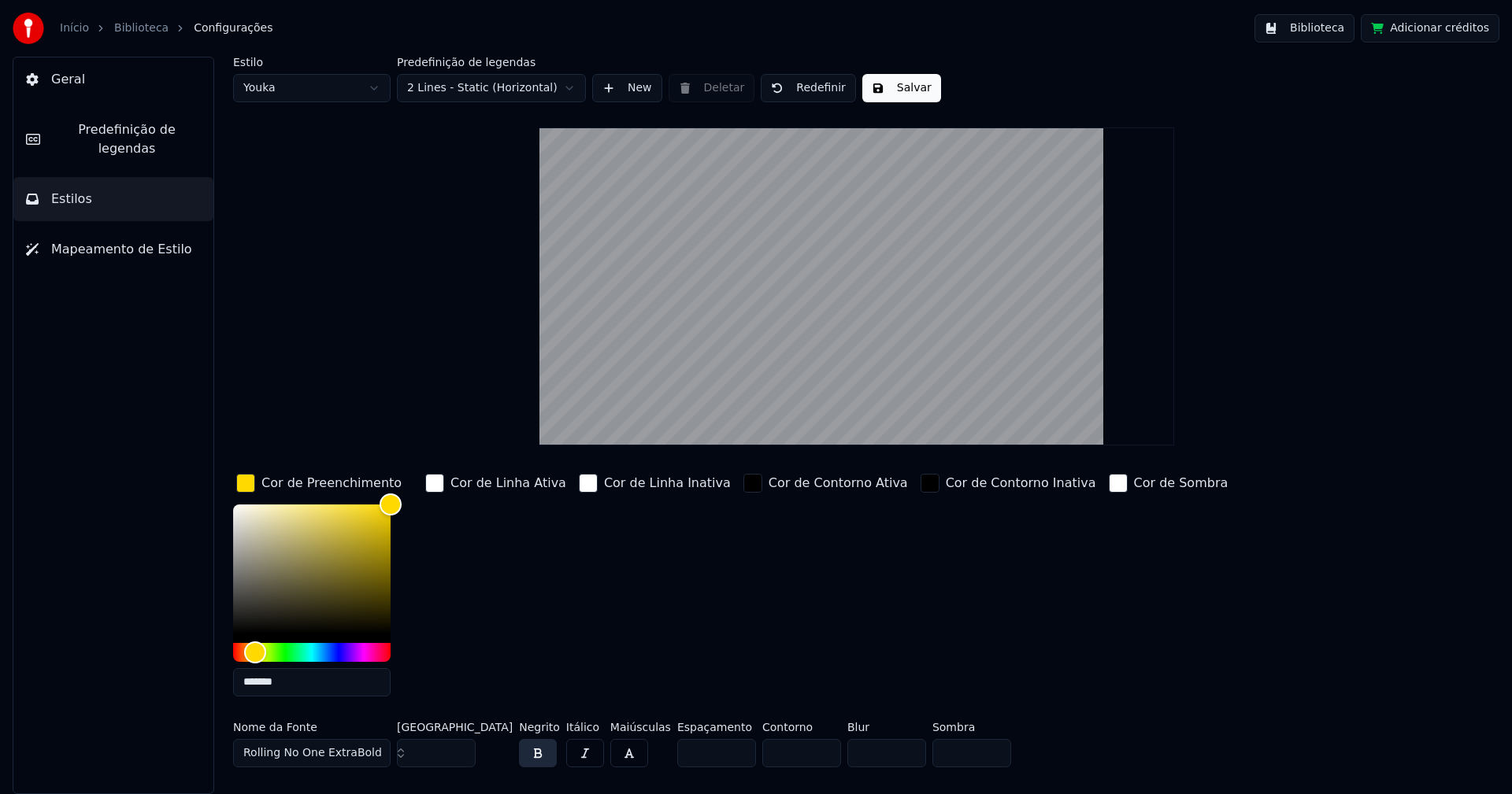
click at [296, 686] on input "*******" at bounding box center [311, 682] width 157 height 28
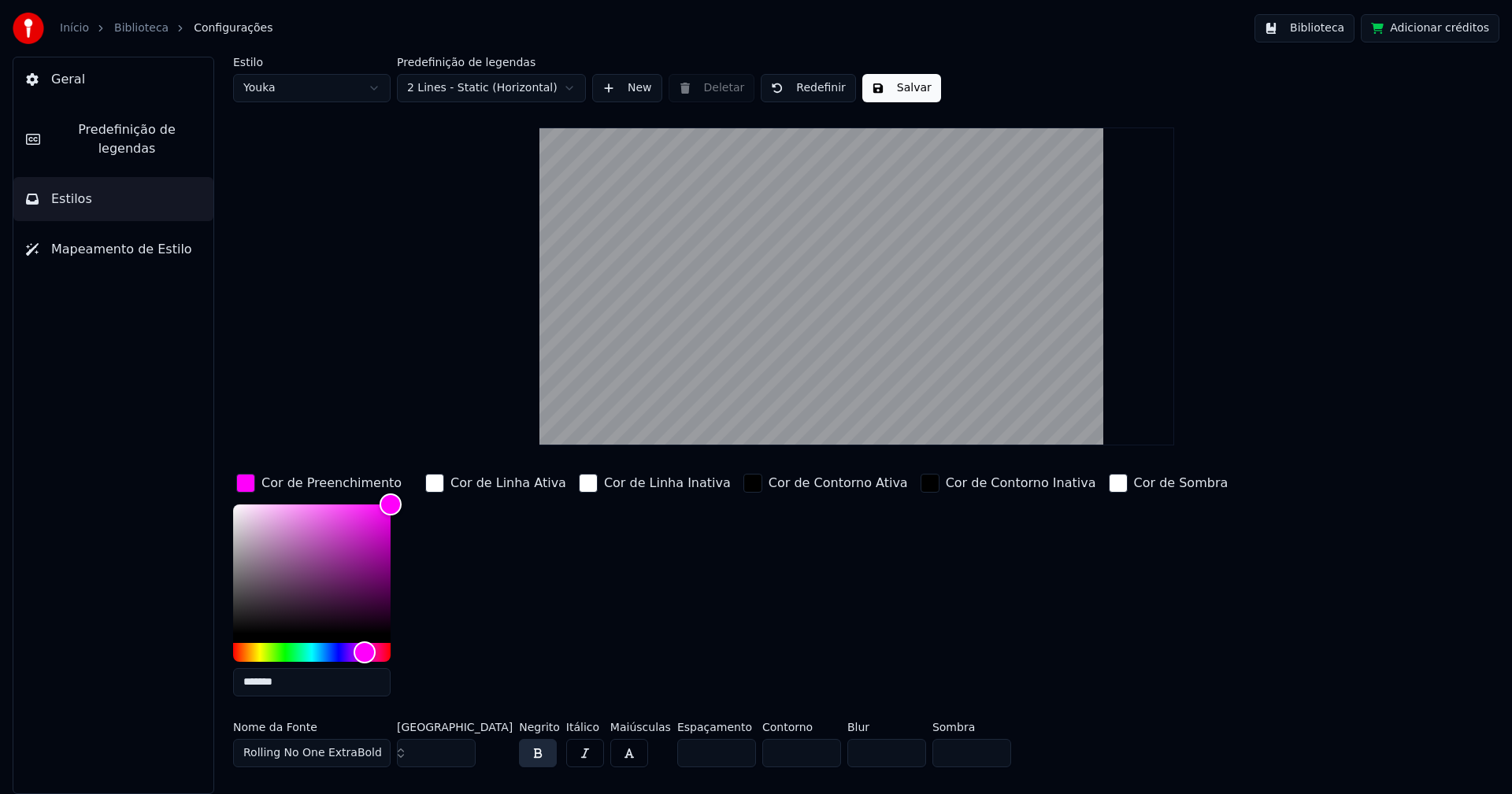
type input "*******"
click at [248, 485] on div "button" at bounding box center [246, 483] width 19 height 19
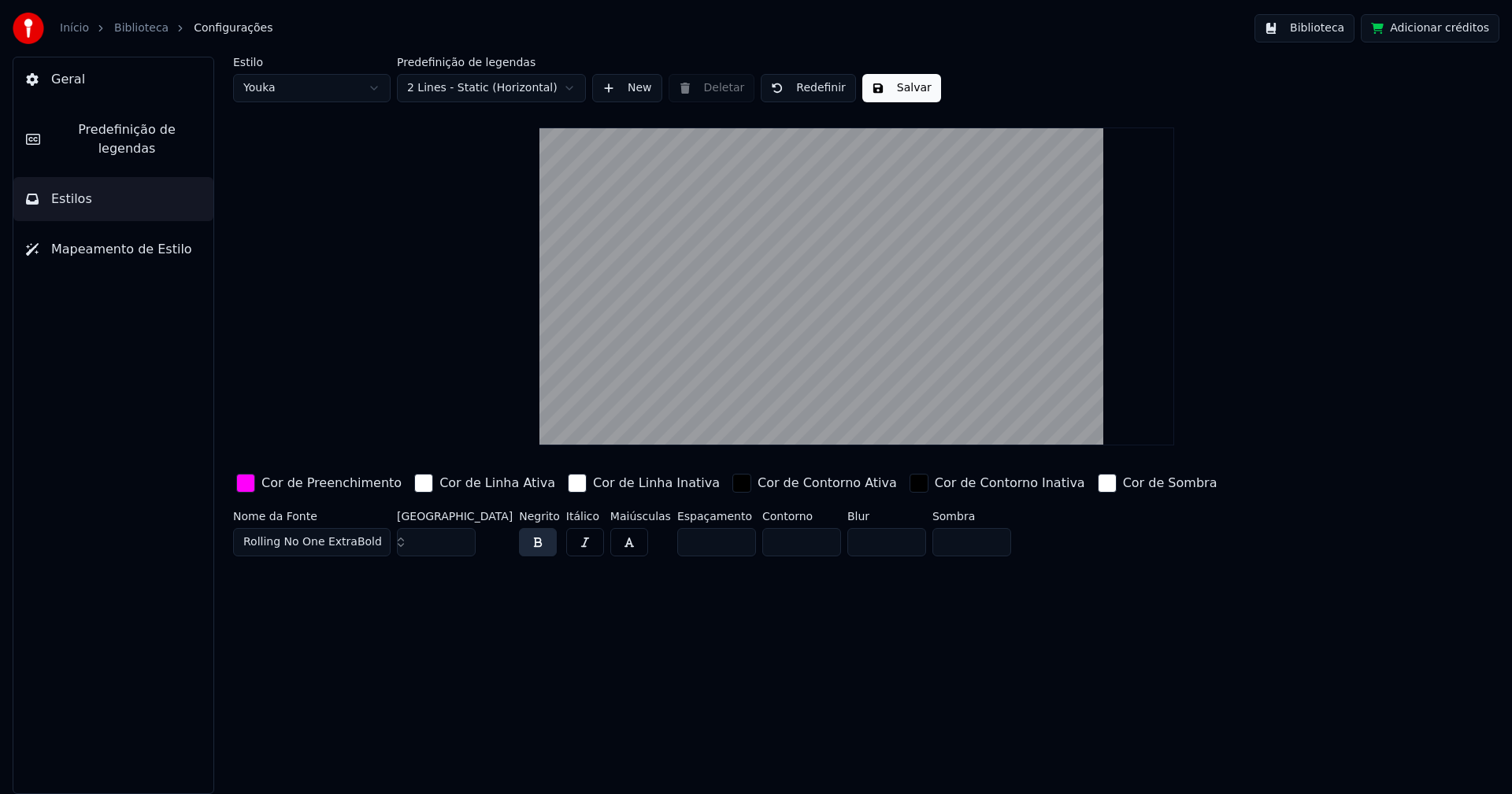
click at [888, 89] on button "Salvar" at bounding box center [902, 88] width 79 height 28
click at [1321, 37] on button "Biblioteca" at bounding box center [1304, 27] width 100 height 28
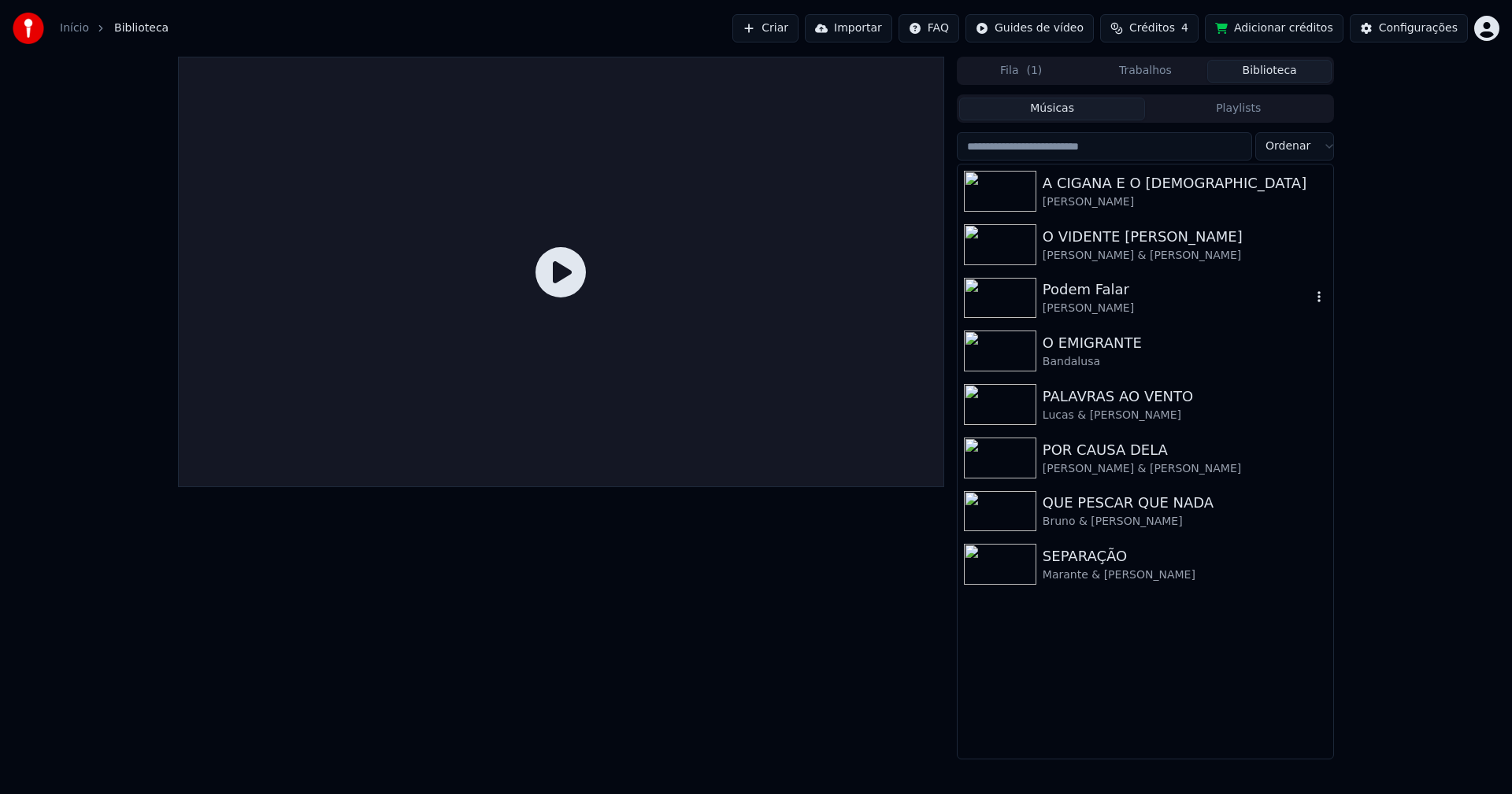
click at [1099, 308] on div "[PERSON_NAME]" at bounding box center [1177, 308] width 268 height 15
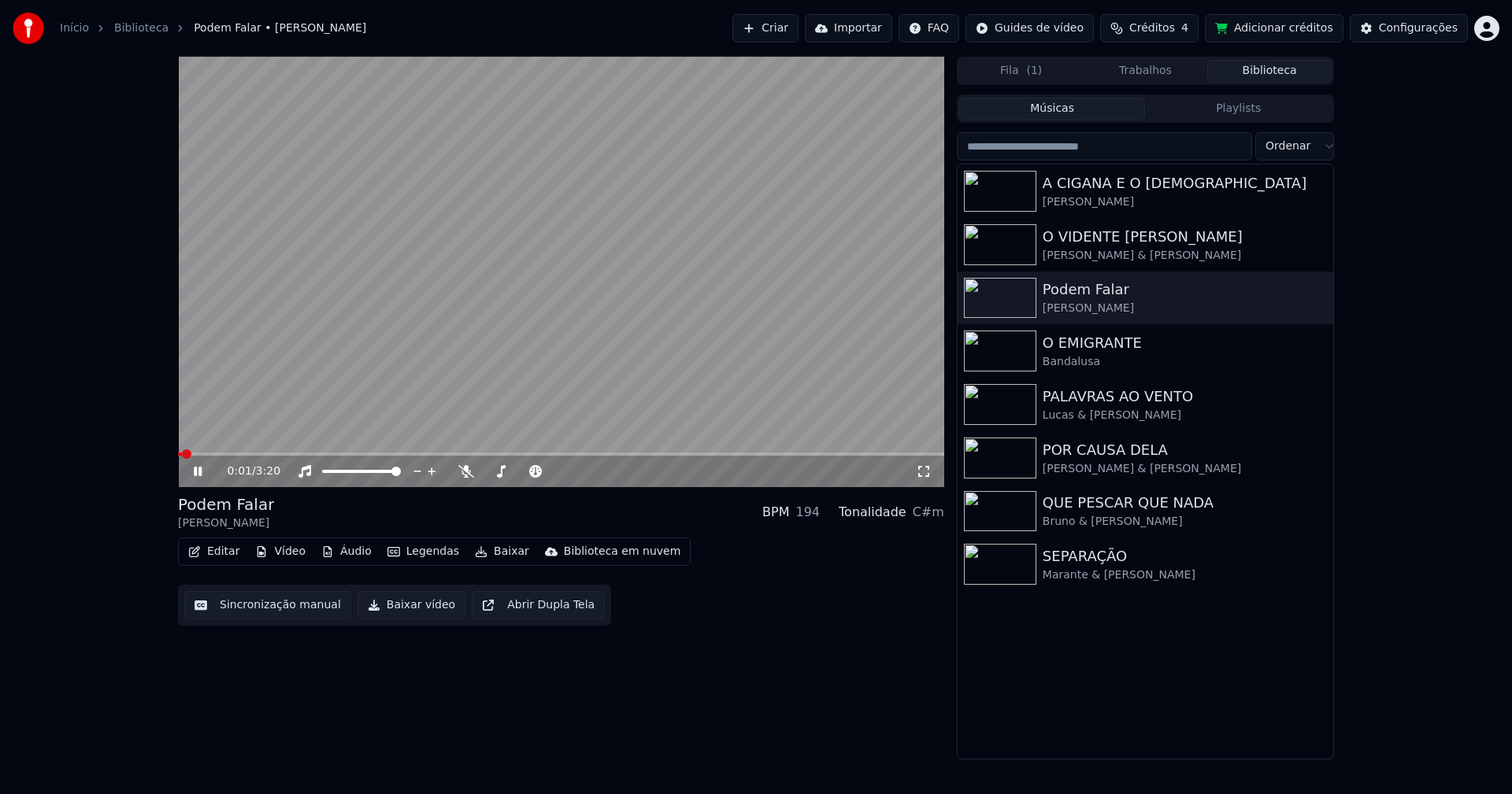
click at [927, 465] on icon at bounding box center [923, 471] width 15 height 13
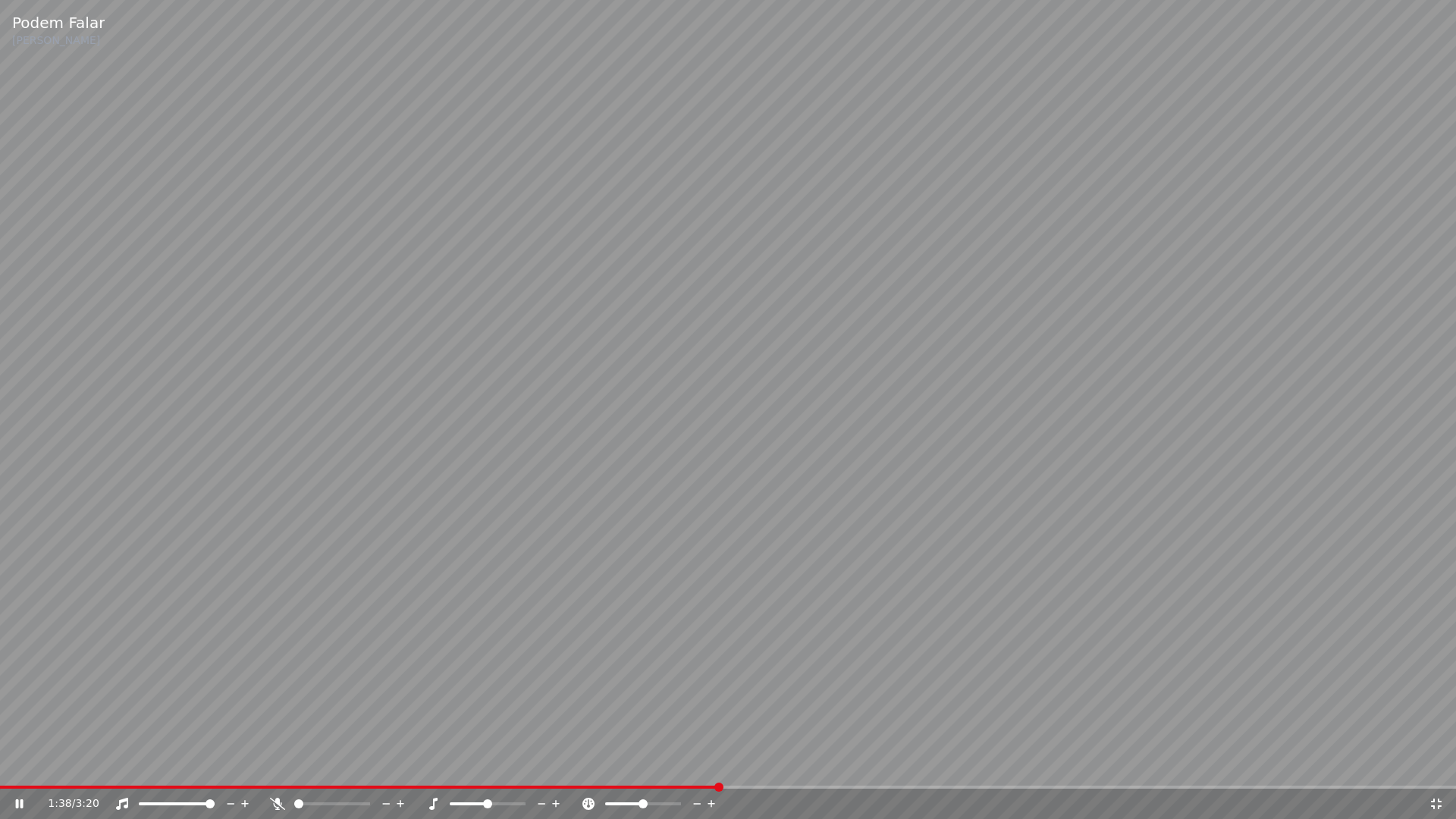
click at [1438, 764] on icon at bounding box center [1436, 804] width 15 height 12
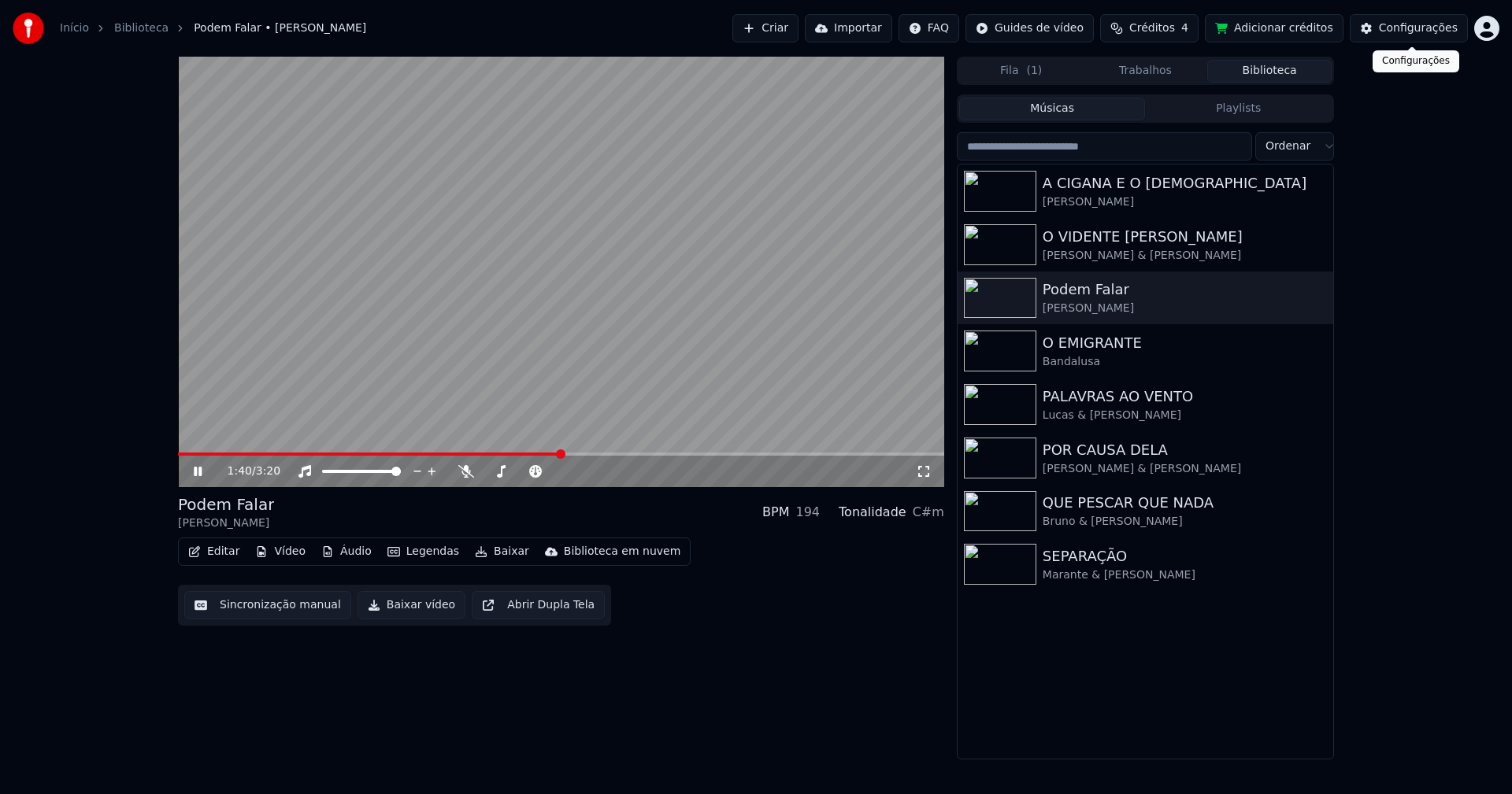
click at [1422, 29] on div "Configurações" at bounding box center [1418, 28] width 79 height 15
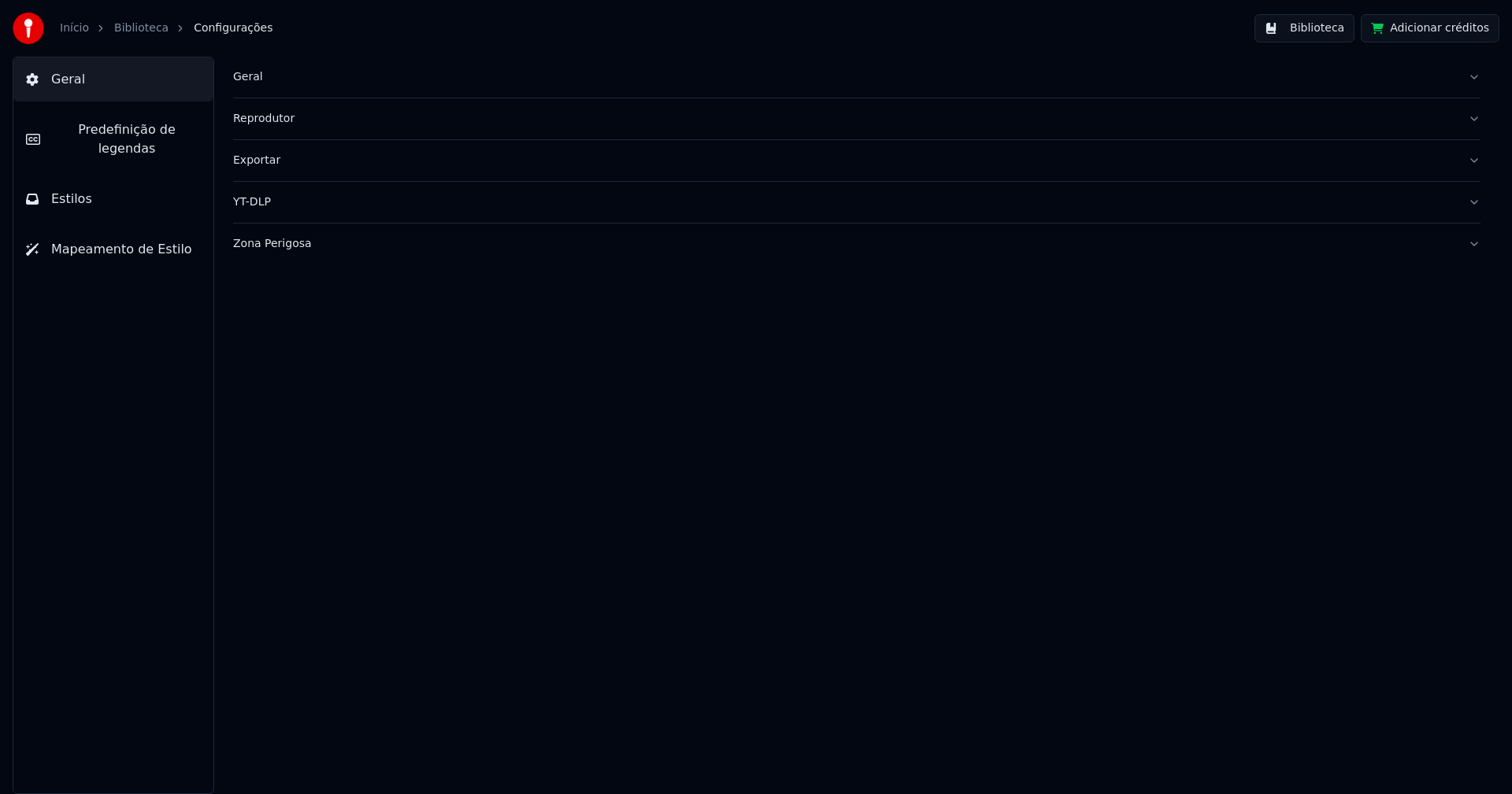
click at [146, 133] on span "Predefinição de legendas" at bounding box center [126, 139] width 148 height 38
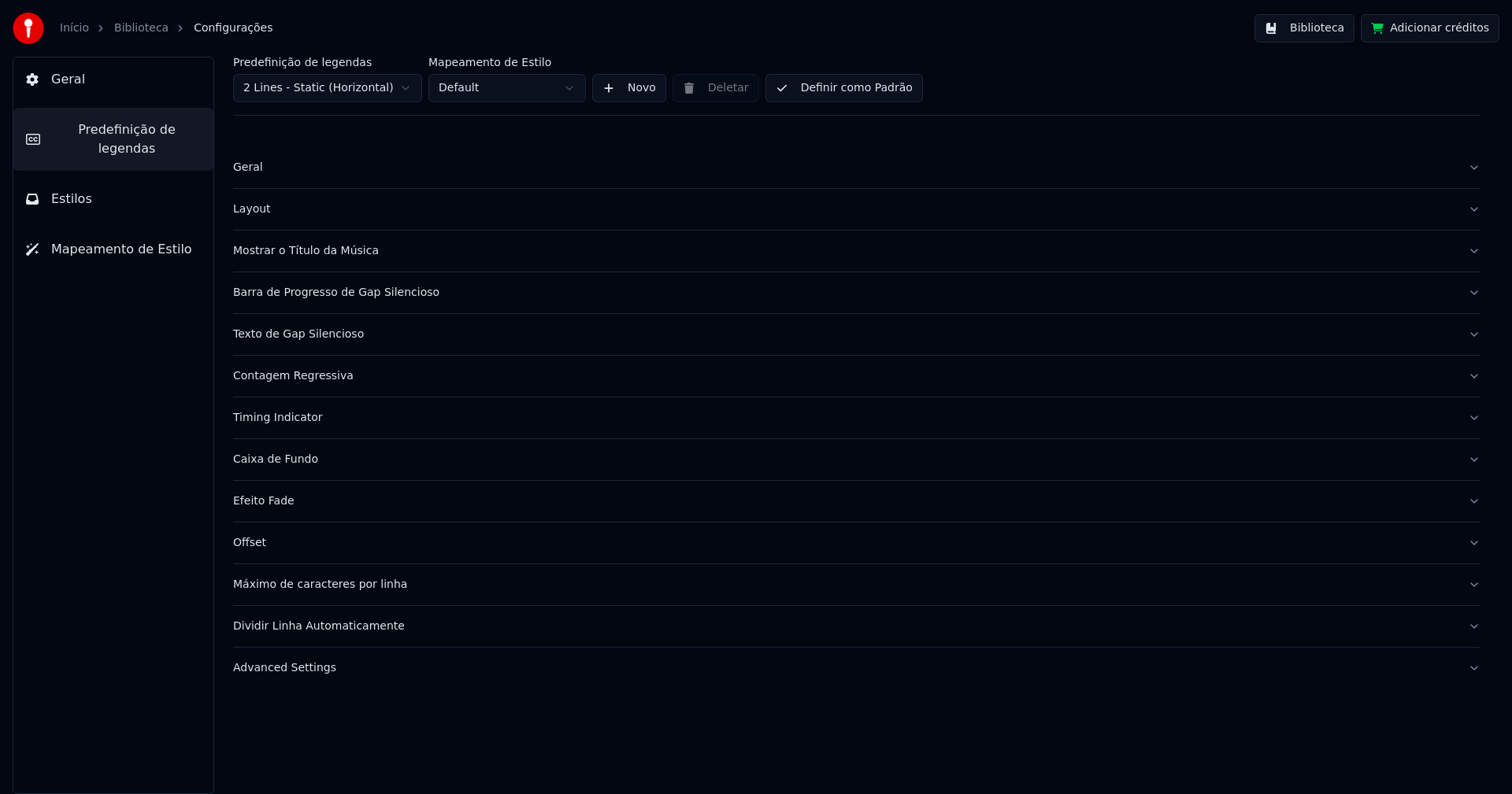
click at [124, 178] on button "Estilos" at bounding box center [113, 198] width 200 height 44
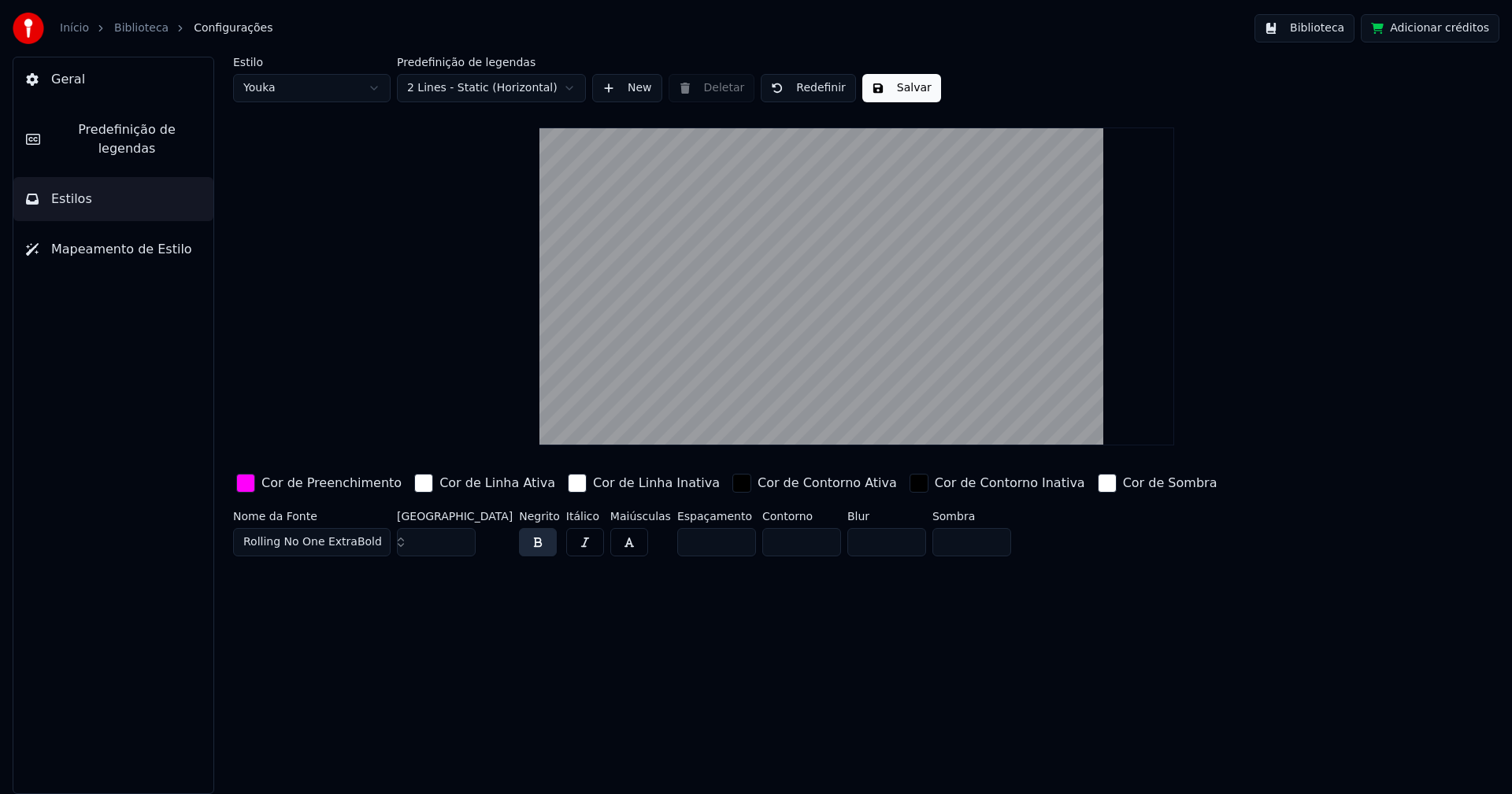
click at [1337, 30] on button "Biblioteca" at bounding box center [1304, 27] width 100 height 28
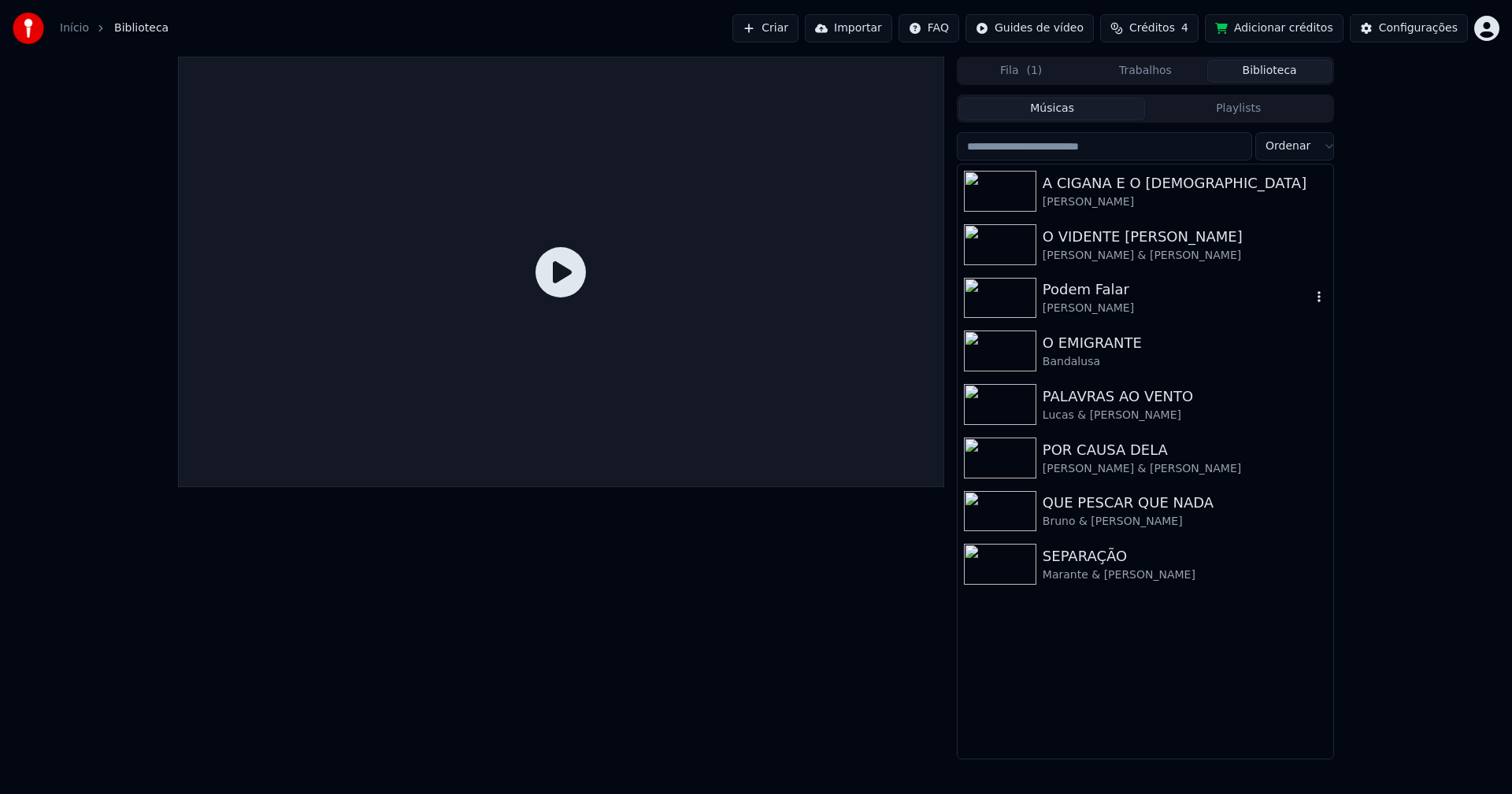
click at [1095, 299] on div "Podem Falar" at bounding box center [1177, 290] width 268 height 22
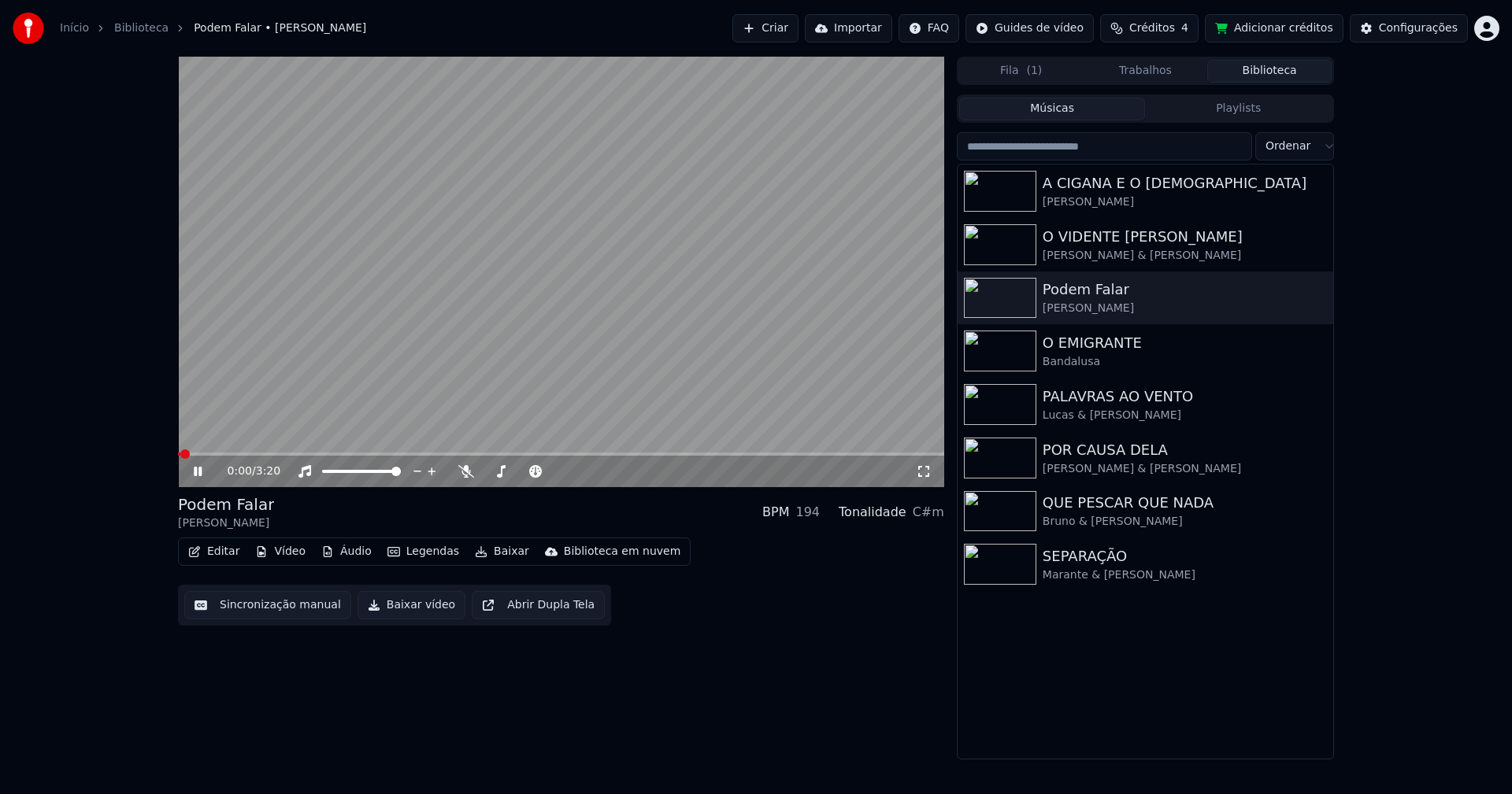
click at [453, 455] on span at bounding box center [560, 455] width 766 height 3
click at [925, 469] on icon at bounding box center [923, 471] width 15 height 13
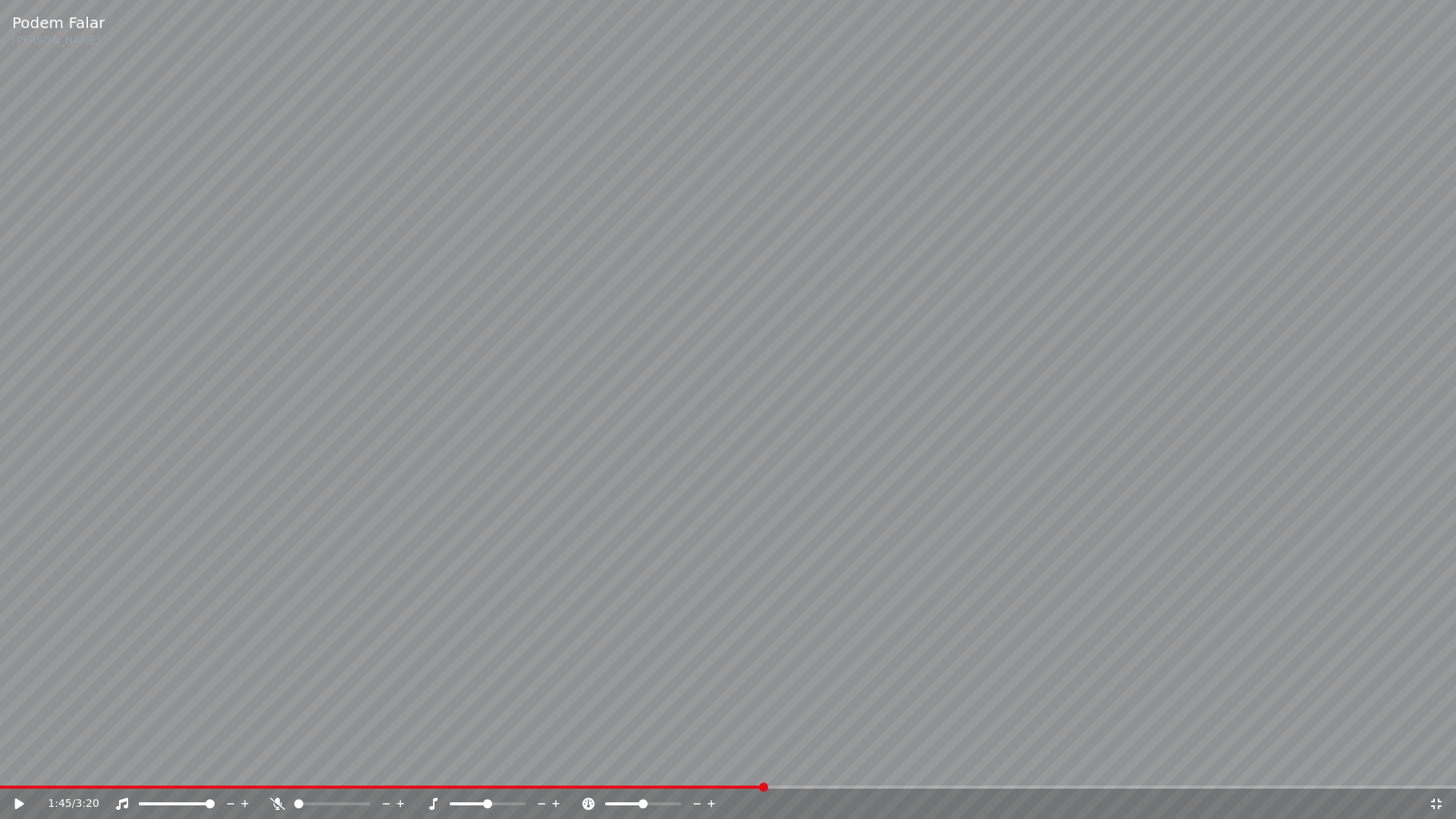
click at [763, 764] on span at bounding box center [382, 788] width 763 height 3
click at [18, 764] on icon at bounding box center [30, 804] width 36 height 12
drag, startPoint x: 1434, startPoint y: 807, endPoint x: 1380, endPoint y: 287, distance: 522.8
click at [1434, 764] on icon at bounding box center [1436, 804] width 11 height 11
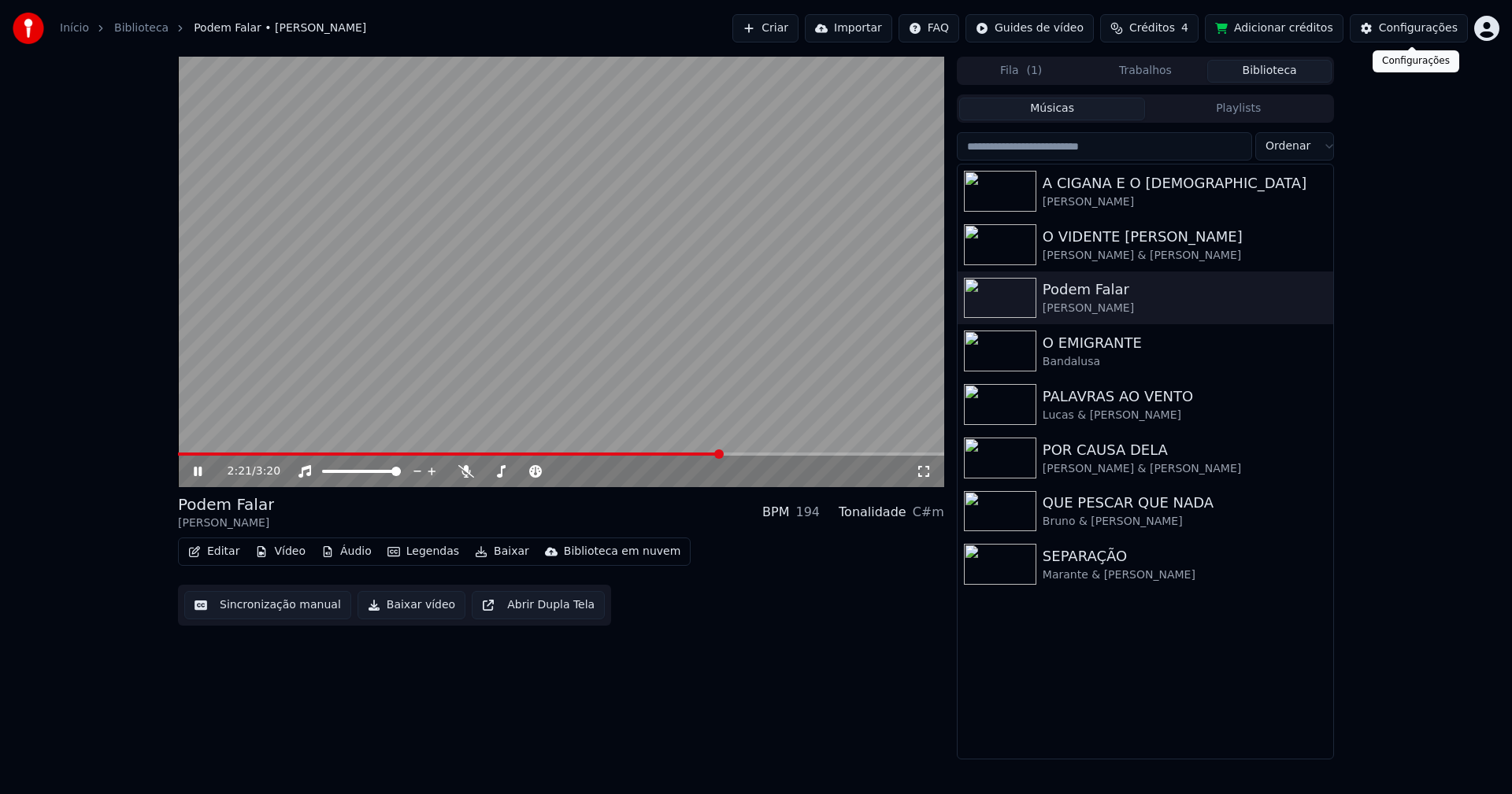
click at [1418, 26] on div "Configurações" at bounding box center [1418, 28] width 79 height 15
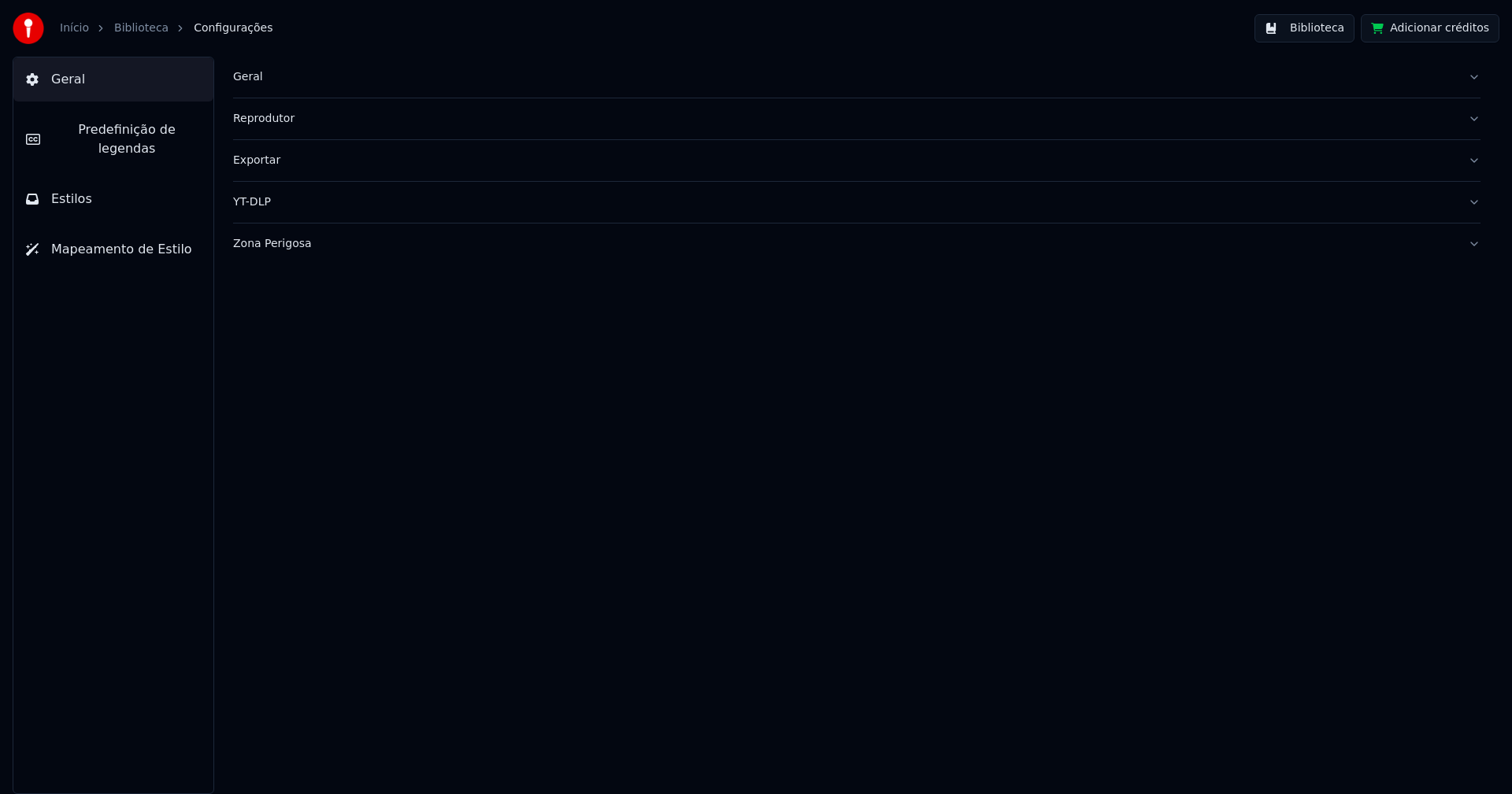
click at [135, 180] on button "Estilos" at bounding box center [113, 198] width 200 height 44
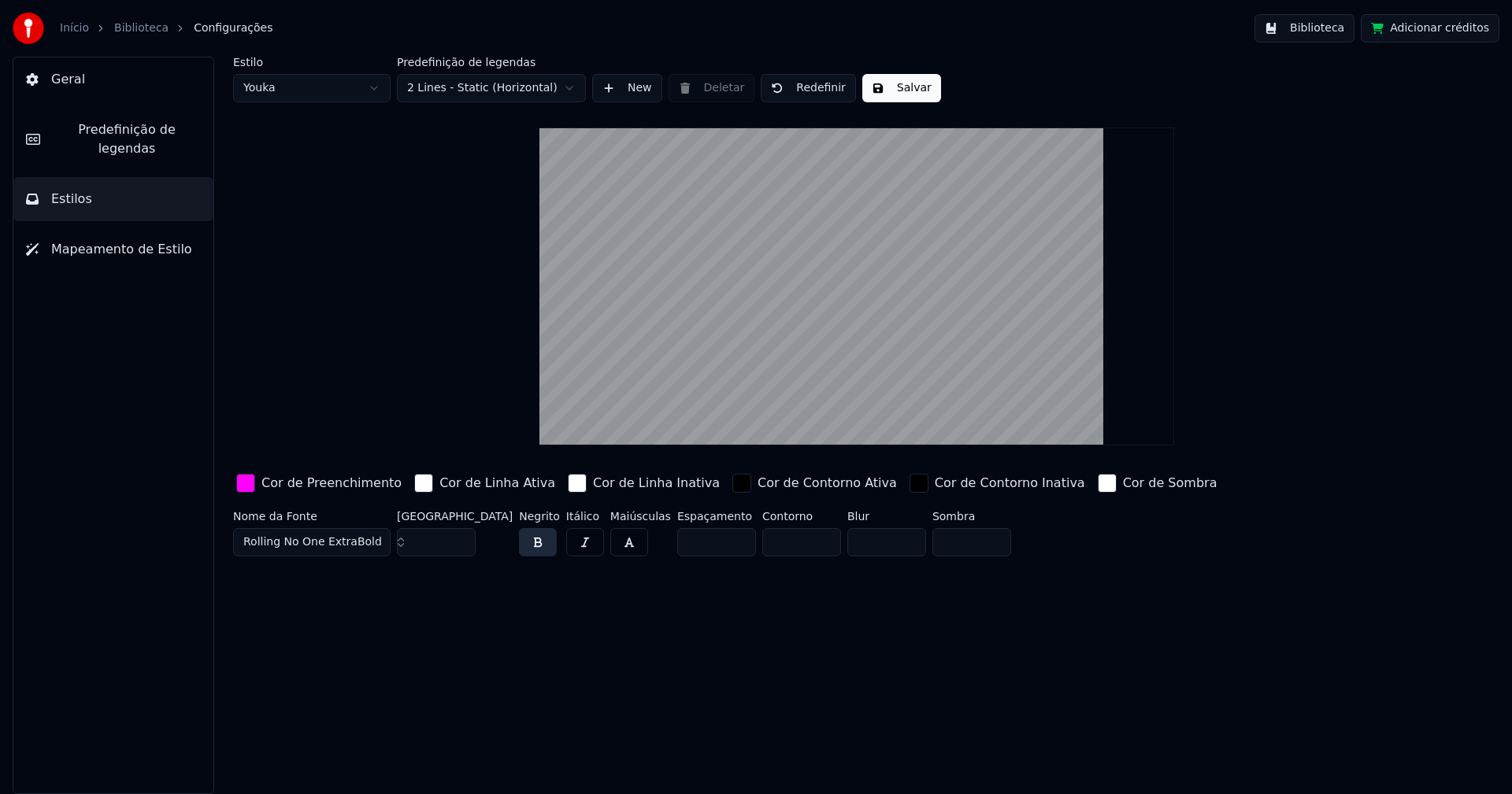
click at [127, 132] on span "Predefinição de legendas" at bounding box center [126, 139] width 148 height 38
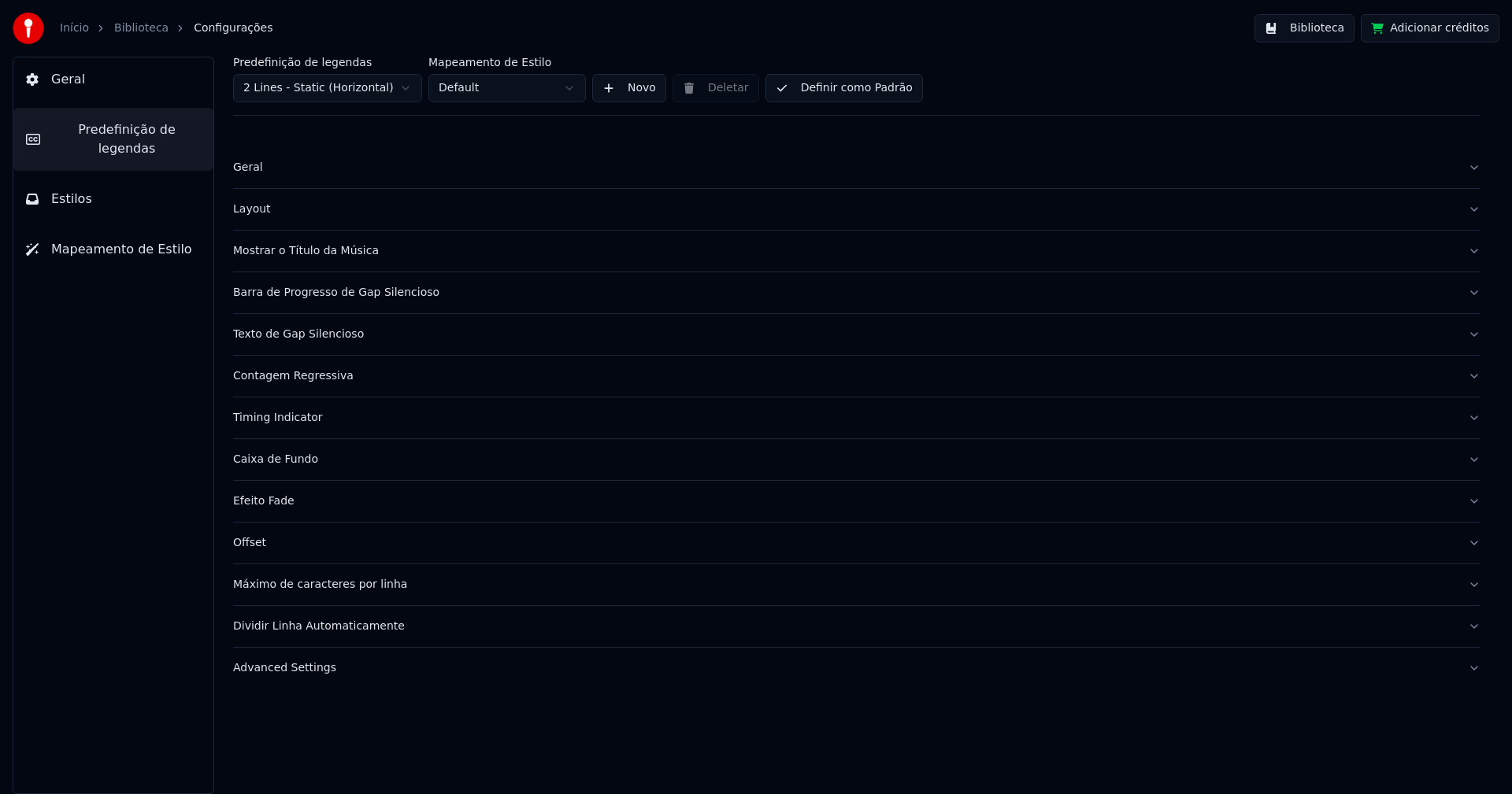
click at [333, 255] on div "Mostrar o Título da Música" at bounding box center [844, 251] width 1222 height 15
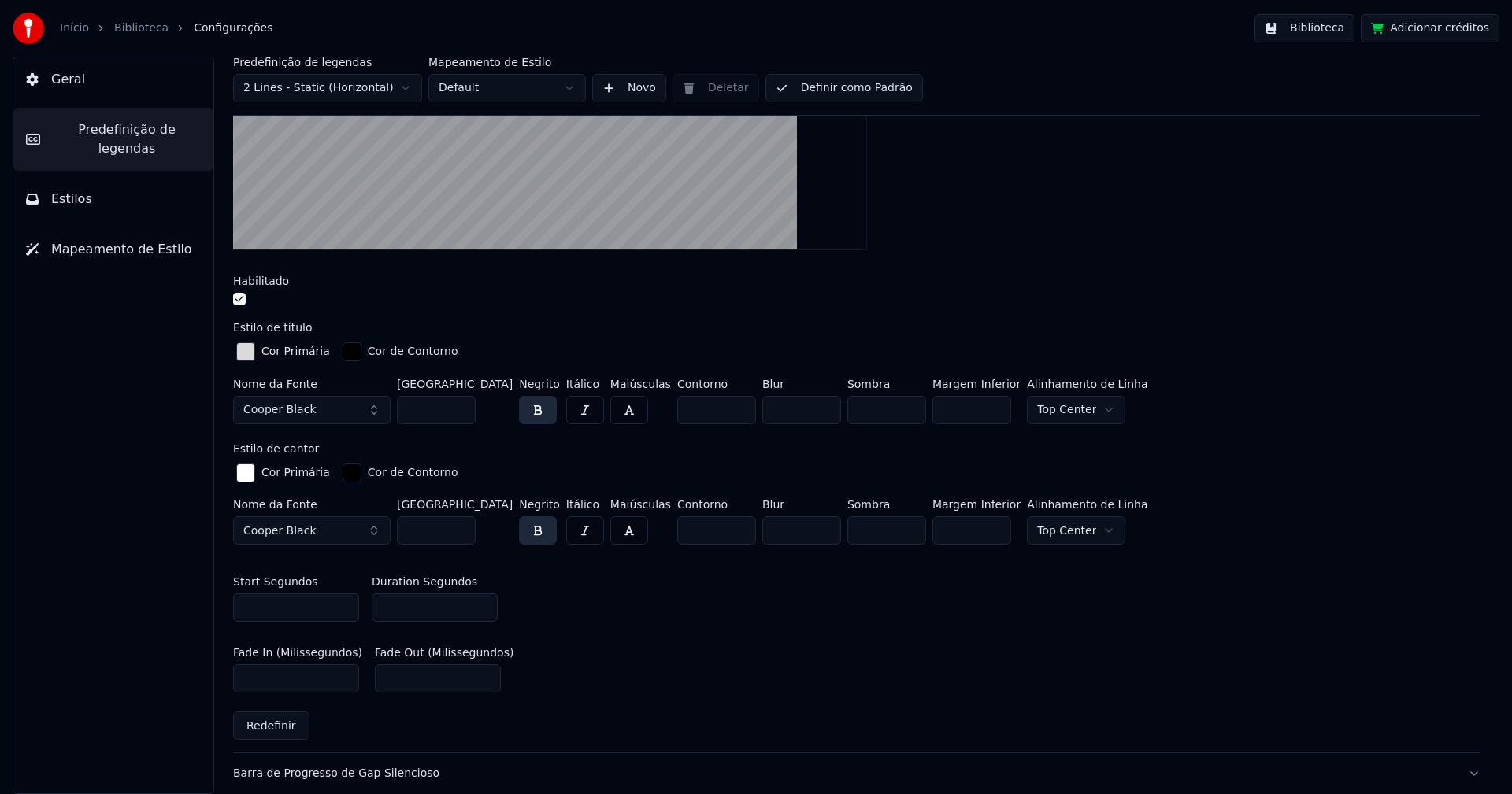
scroll to position [394, 0]
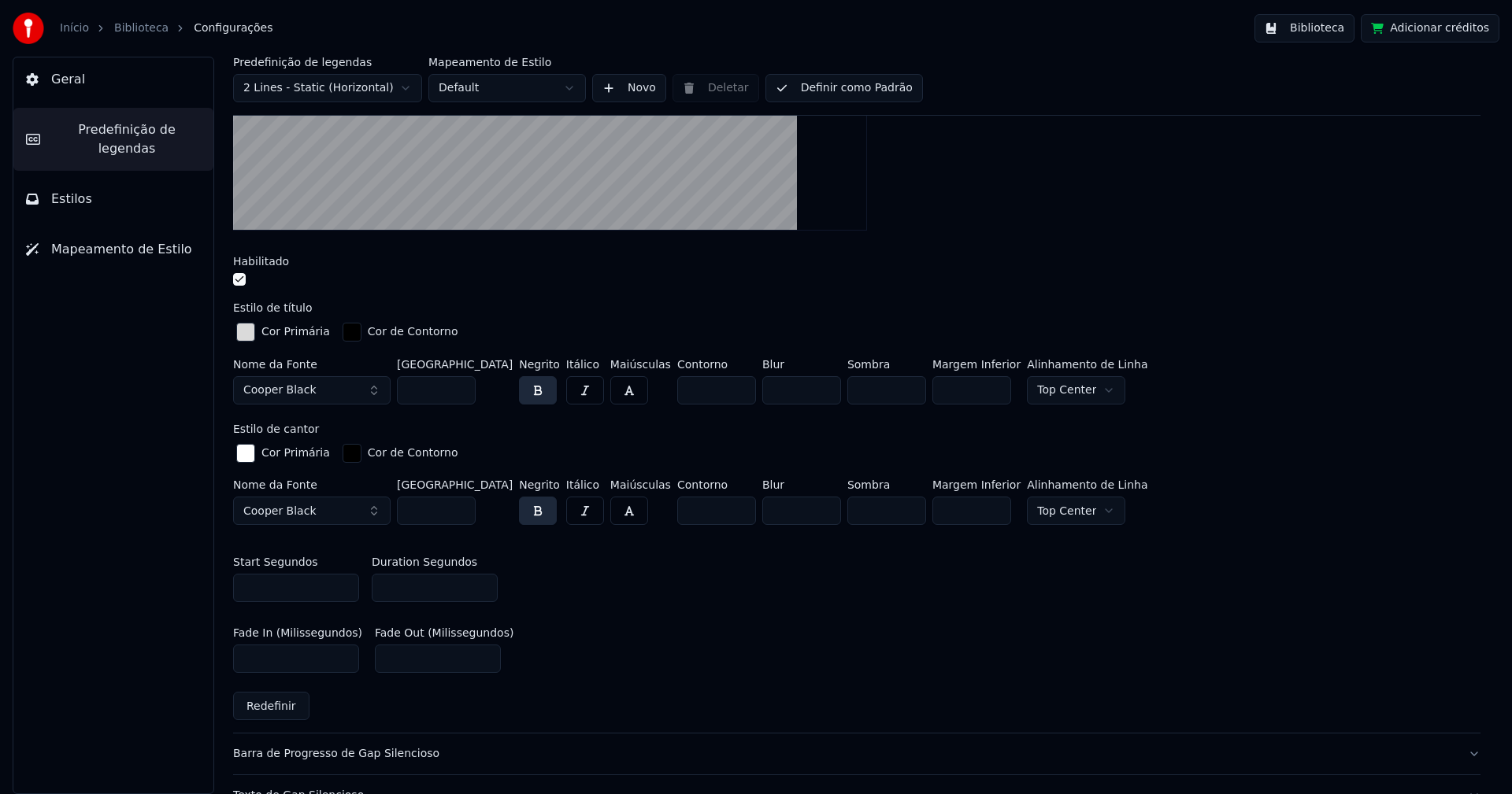
click at [963, 511] on input "***" at bounding box center [972, 510] width 79 height 28
type input "***"
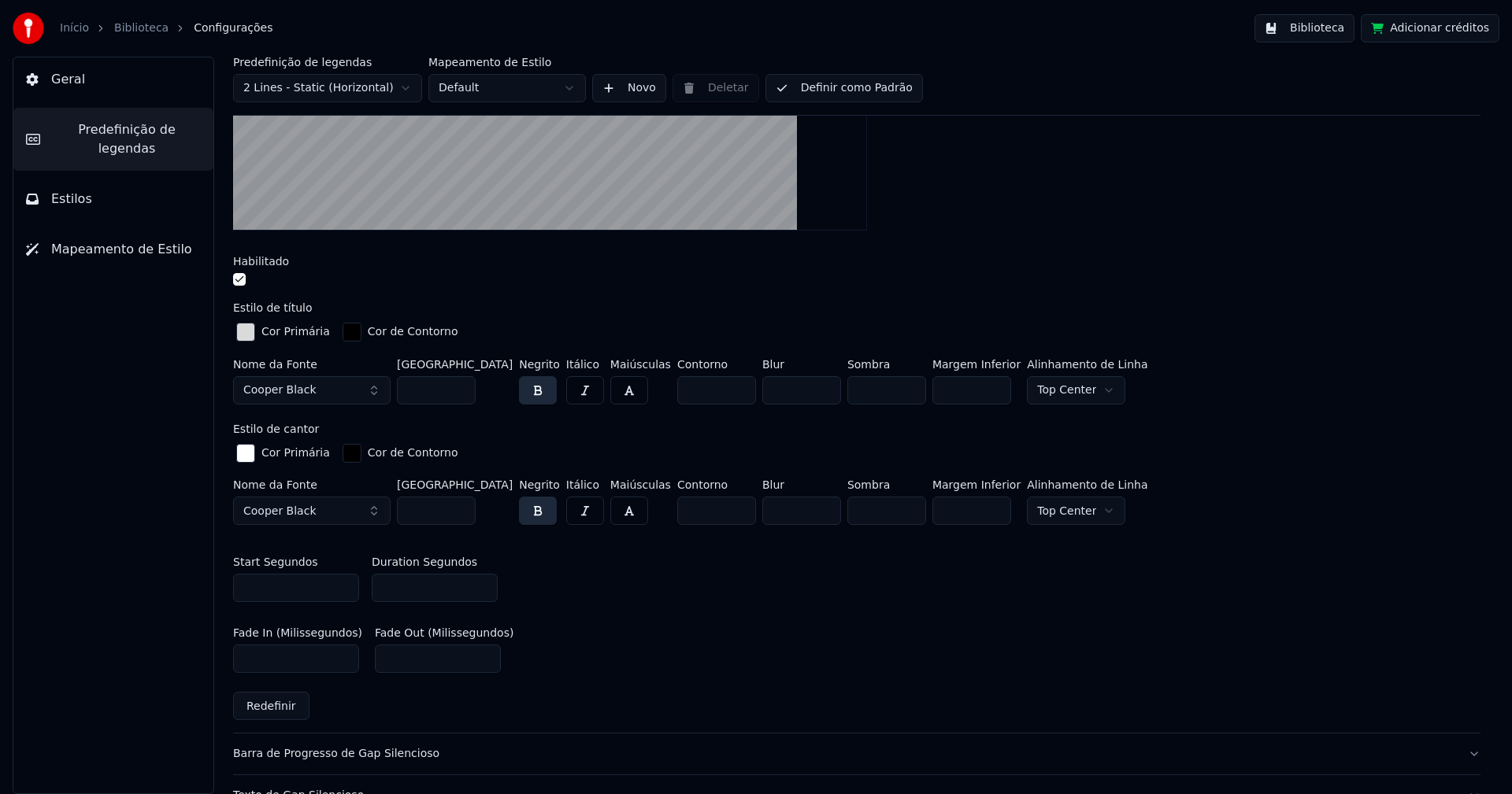
click at [963, 511] on input "***" at bounding box center [972, 510] width 79 height 28
drag, startPoint x: 1291, startPoint y: 523, endPoint x: 1257, endPoint y: 540, distance: 38.0
click at [1290, 524] on div "Nome da Fonte Cooper Black Tamanho da Fonte ** Negrito Itálico Maiúsculas Conto…" at bounding box center [856, 505] width 1247 height 52
click at [1461, 31] on button "Adicionar créditos" at bounding box center [1429, 27] width 138 height 28
click at [1337, 28] on button "Biblioteca" at bounding box center [1304, 27] width 100 height 28
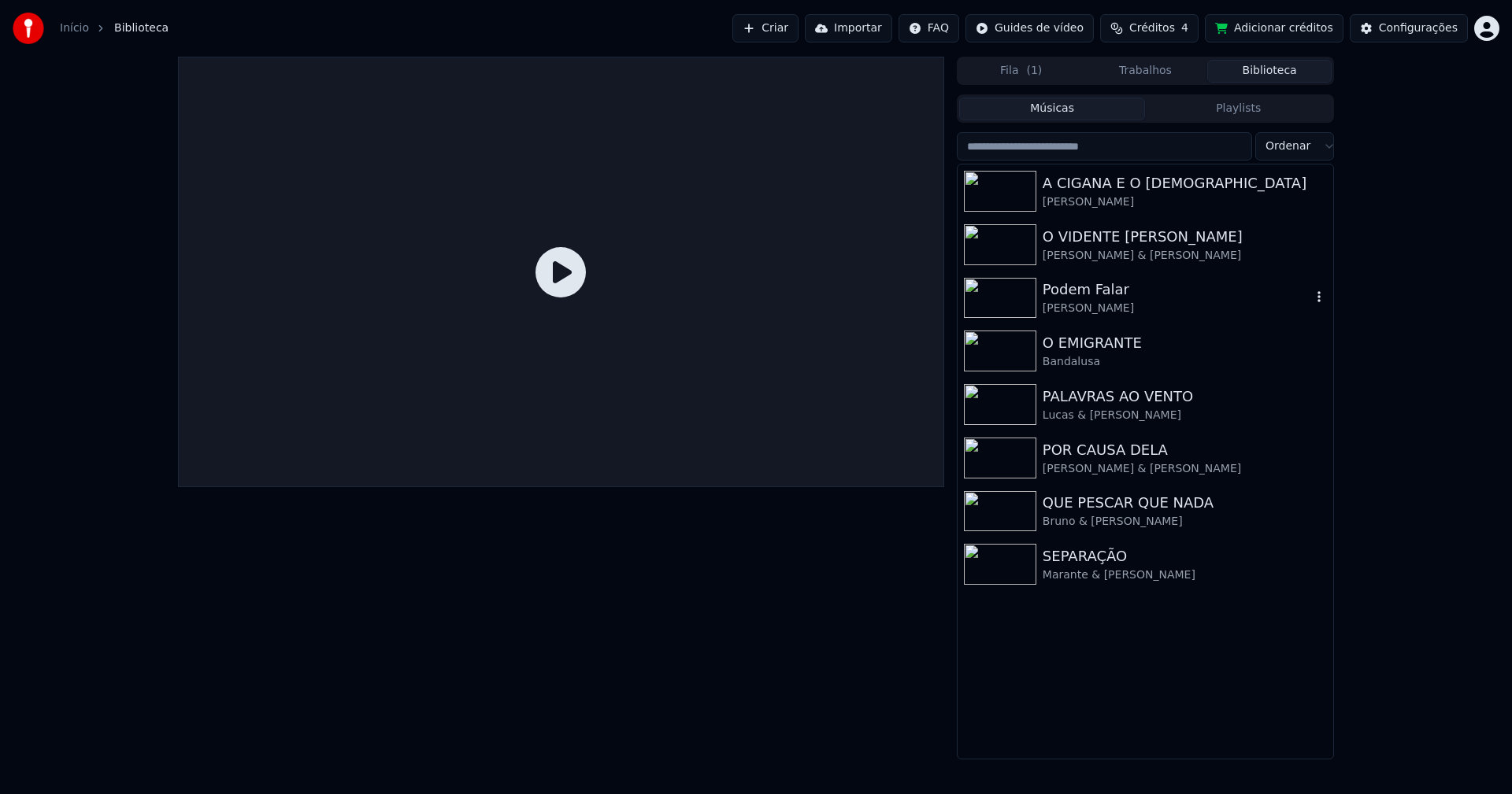
drag, startPoint x: 1083, startPoint y: 299, endPoint x: 1042, endPoint y: 302, distance: 41.1
click at [1086, 300] on div "Podem Falar" at bounding box center [1177, 290] width 268 height 22
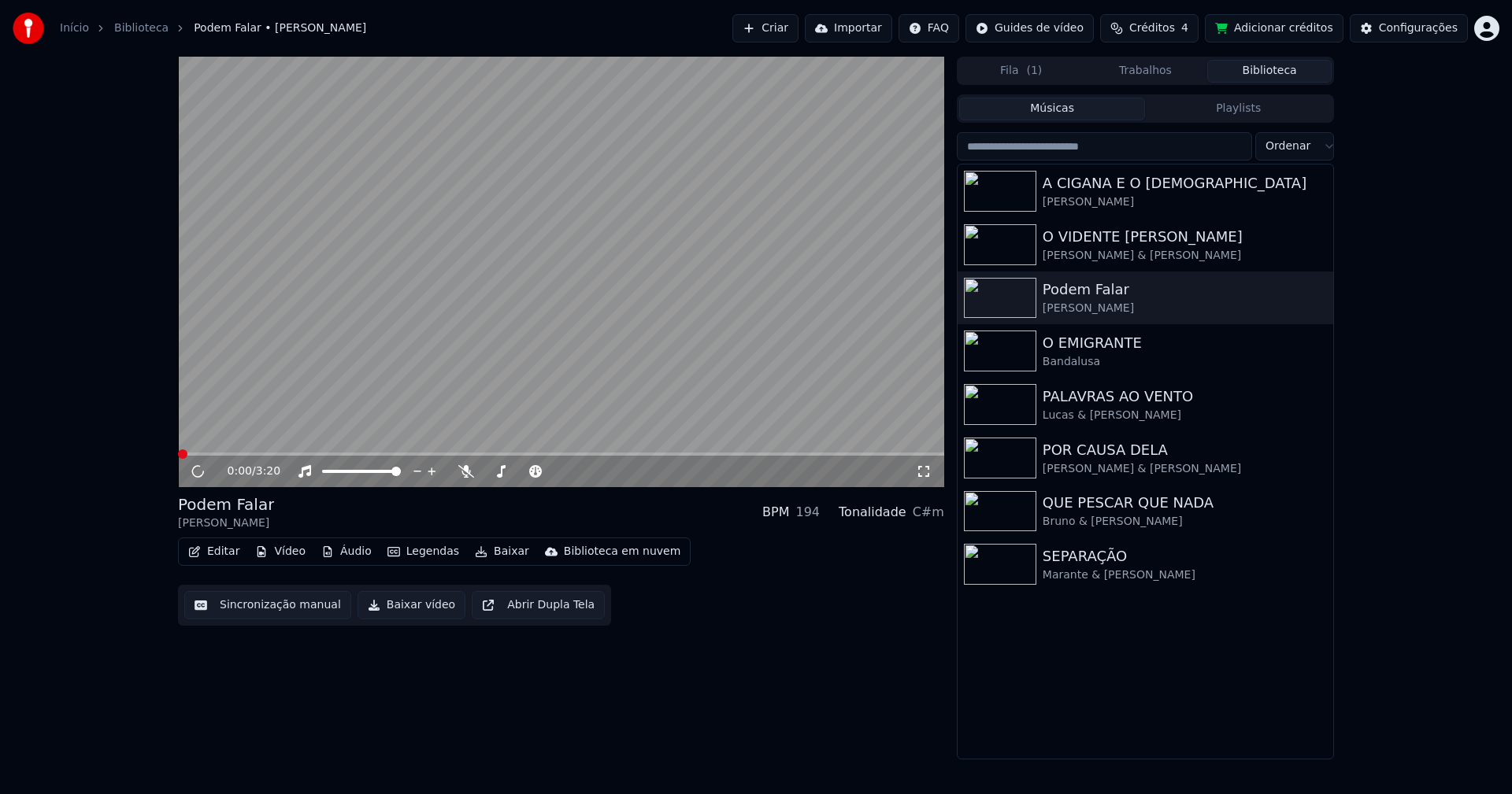
drag, startPoint x: 924, startPoint y: 478, endPoint x: 933, endPoint y: 495, distance: 19.2
click at [924, 477] on icon at bounding box center [923, 471] width 15 height 13
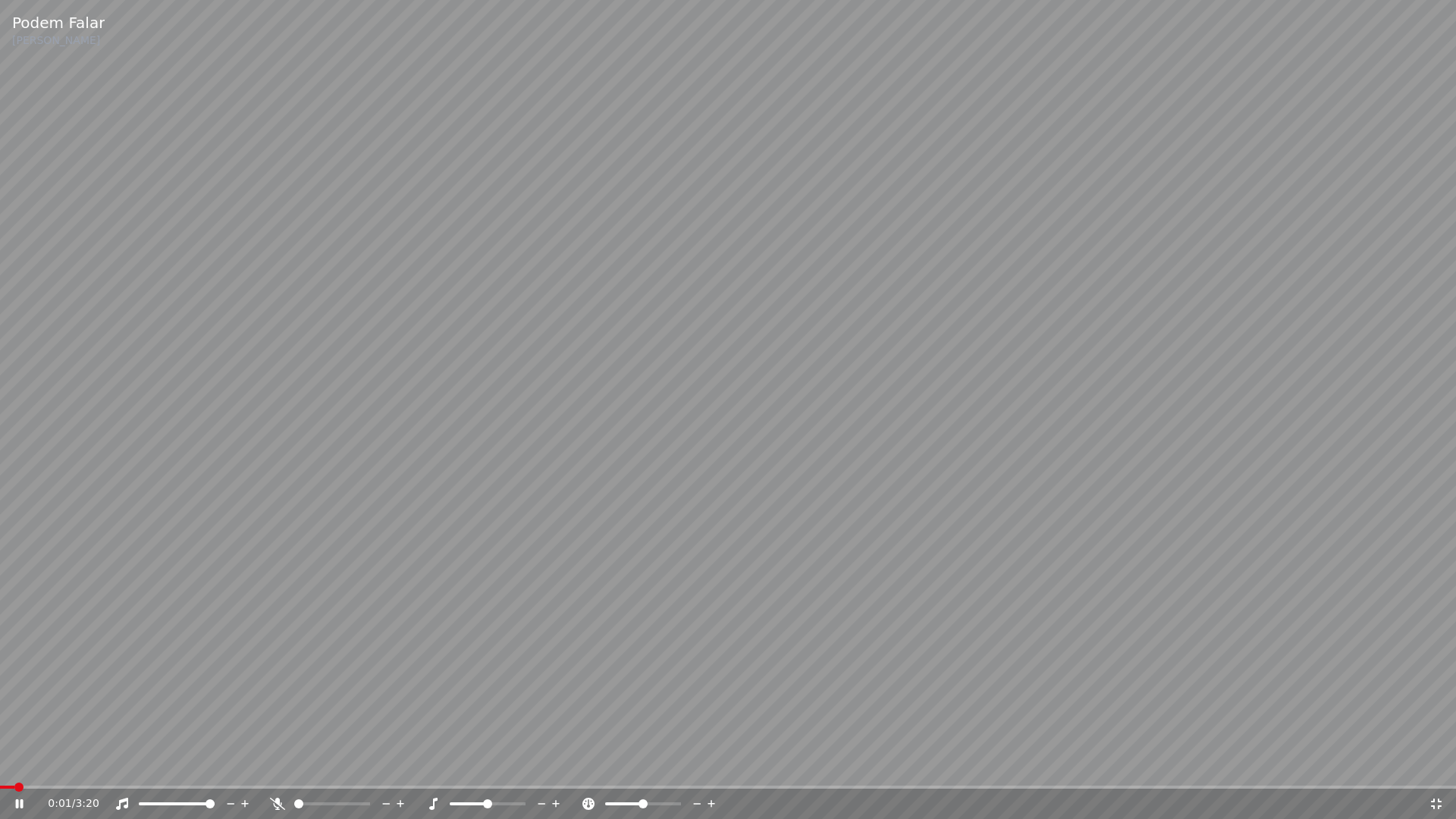
click at [26, 764] on icon at bounding box center [30, 804] width 36 height 12
click at [4, 764] on span at bounding box center [3, 788] width 7 height 3
click at [19, 764] on icon at bounding box center [19, 804] width 9 height 11
click at [2, 764] on span at bounding box center [15, 788] width 30 height 3
click at [18, 764] on icon at bounding box center [19, 803] width 7 height 9
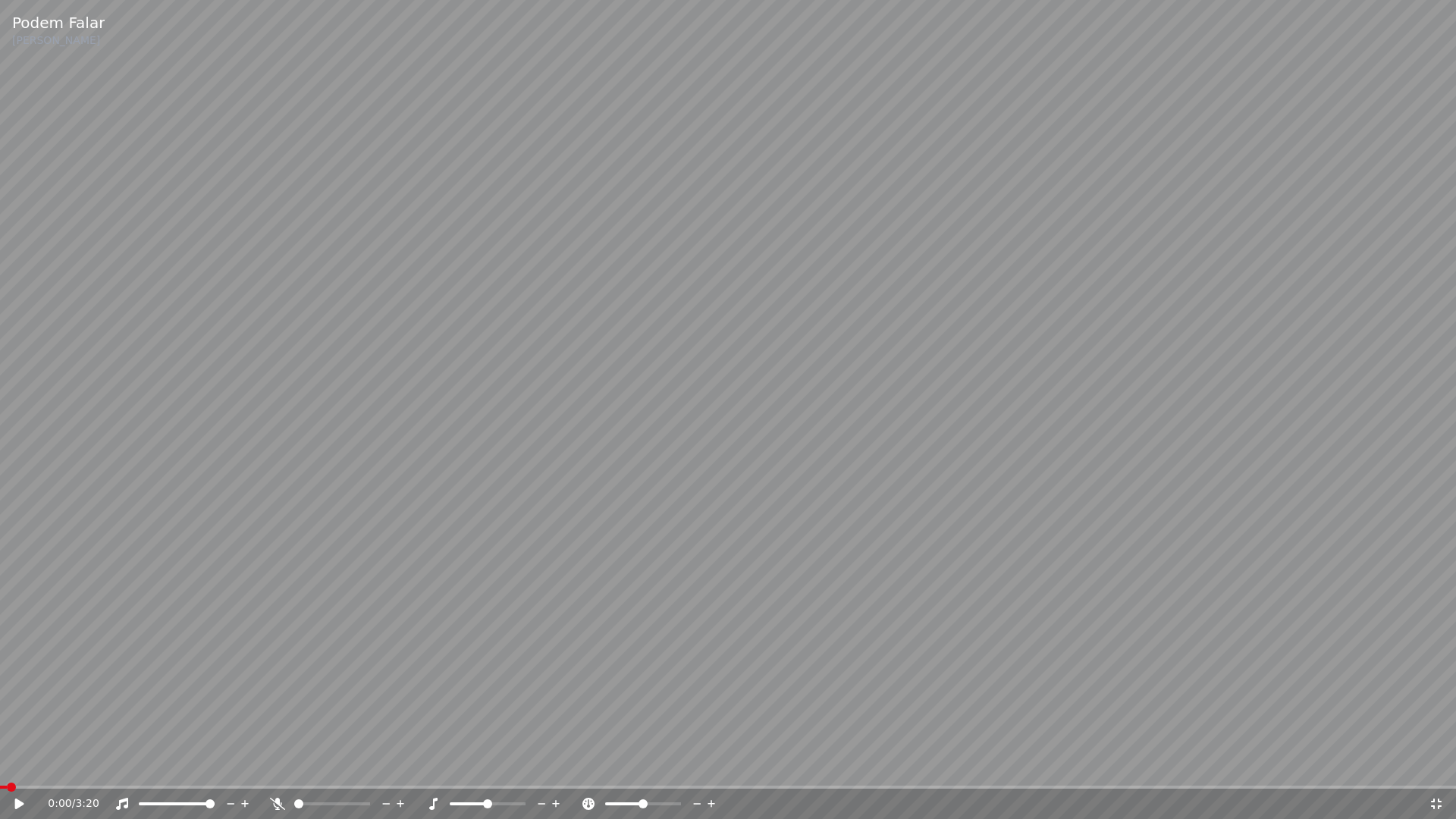
click at [1438, 764] on icon at bounding box center [1436, 804] width 15 height 12
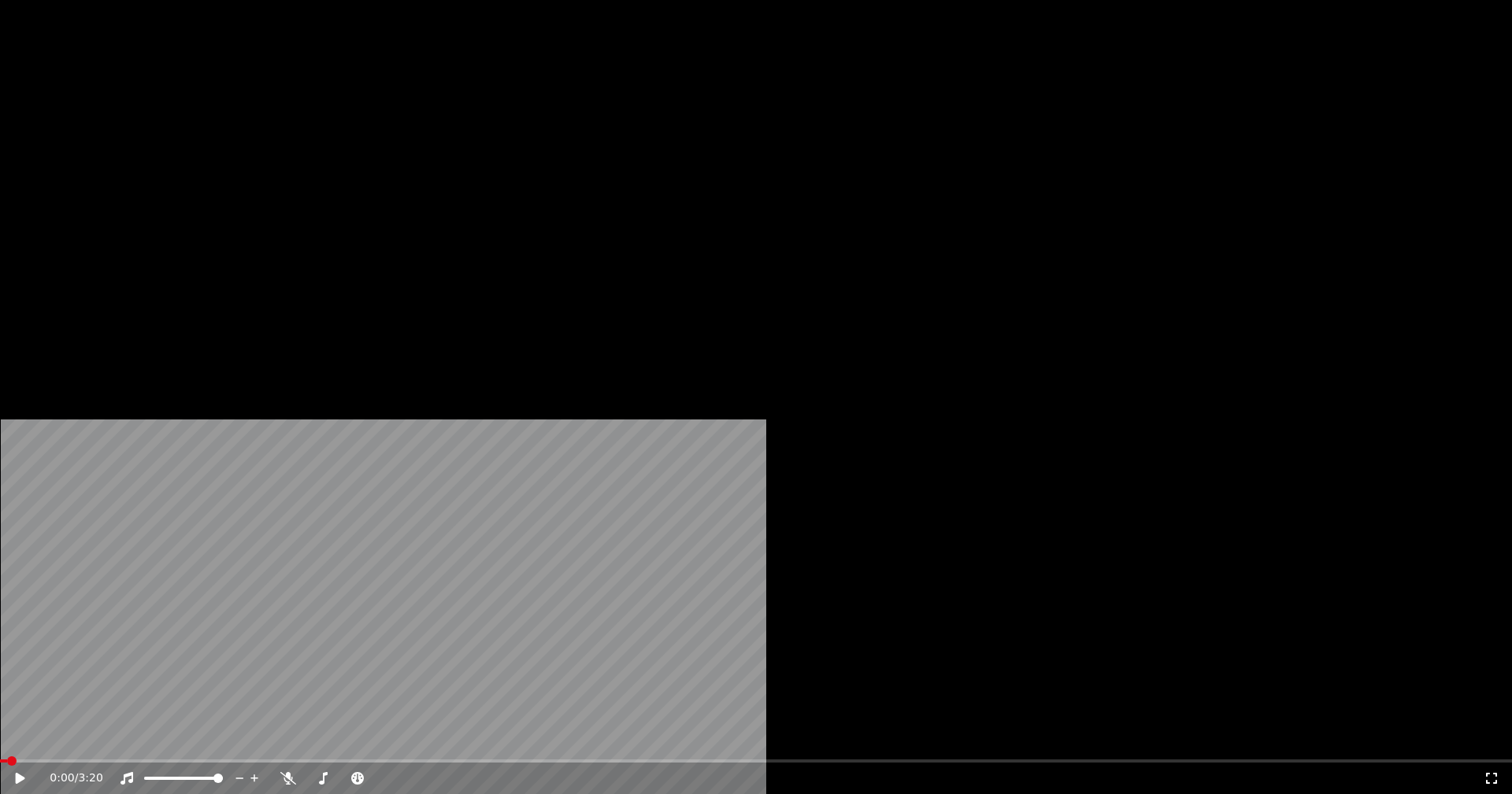
click at [224, 132] on button "Editar" at bounding box center [214, 121] width 64 height 22
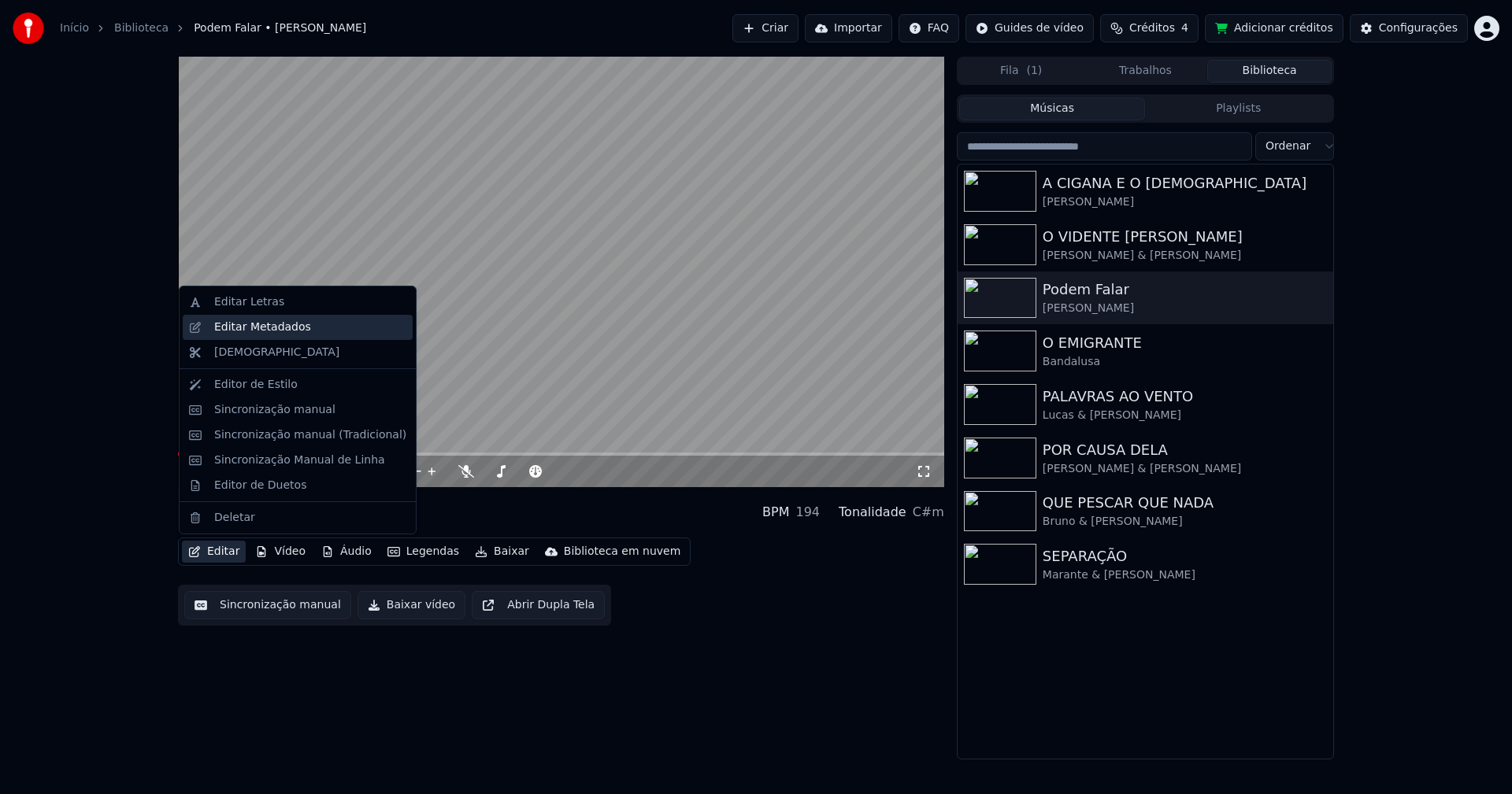
click at [248, 330] on div "Editar Metadados" at bounding box center [262, 327] width 97 height 15
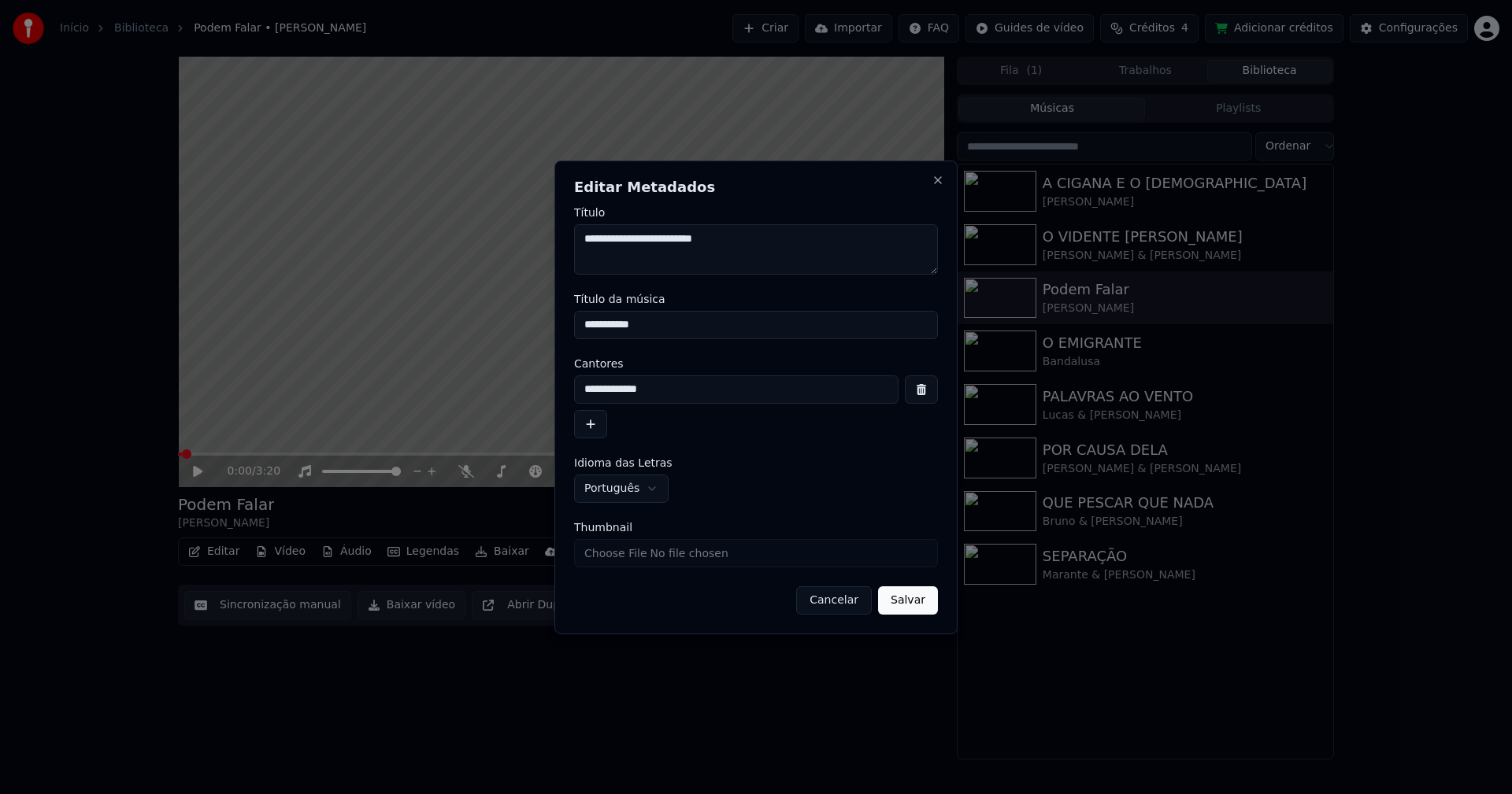
drag, startPoint x: 634, startPoint y: 323, endPoint x: 461, endPoint y: 333, distance: 173.3
click at [461, 333] on body "**********" at bounding box center [756, 397] width 1512 height 794
type input "**********"
click at [915, 607] on button "Salvar" at bounding box center [908, 600] width 60 height 28
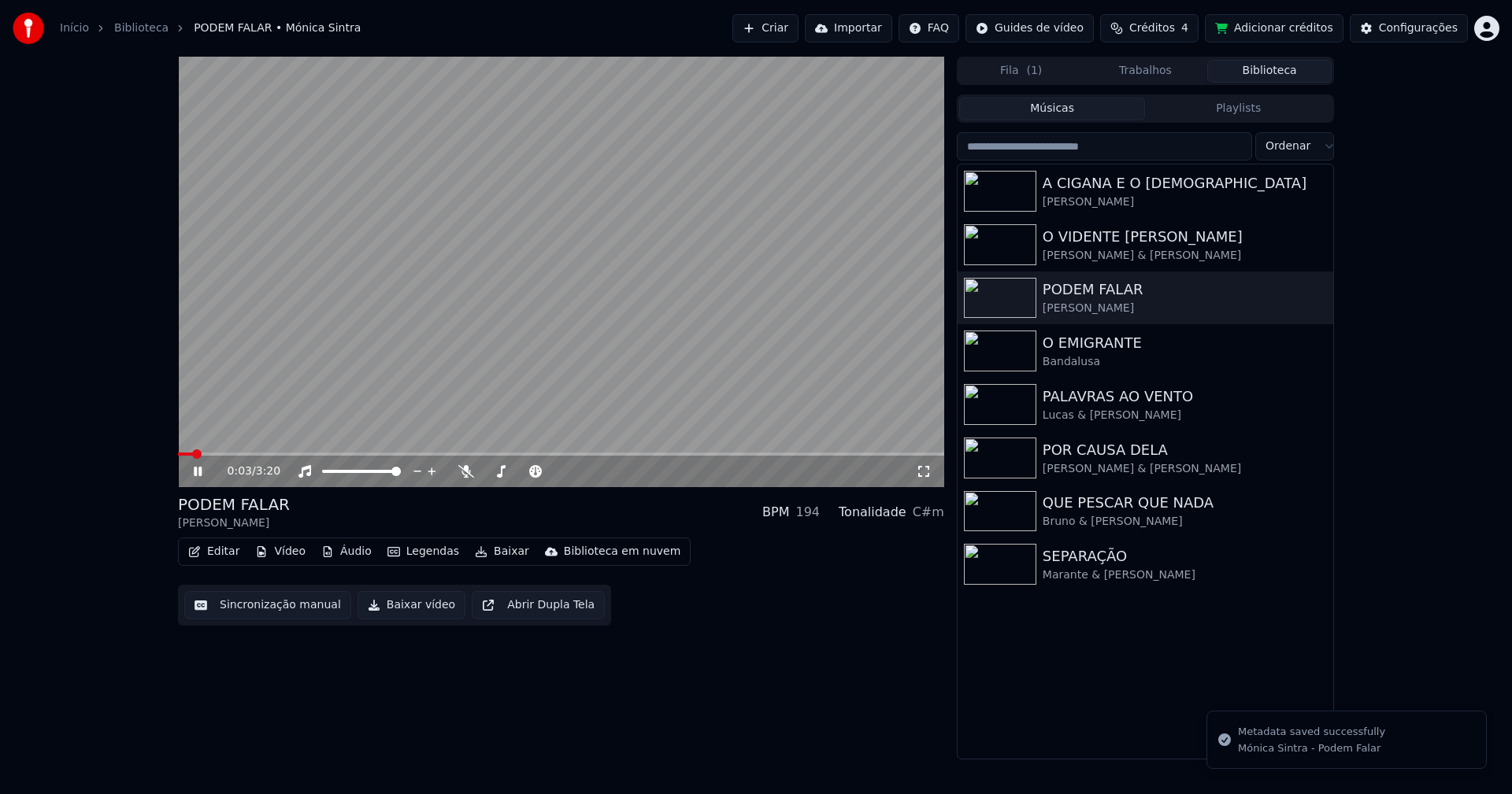
click at [926, 472] on icon at bounding box center [923, 471] width 15 height 13
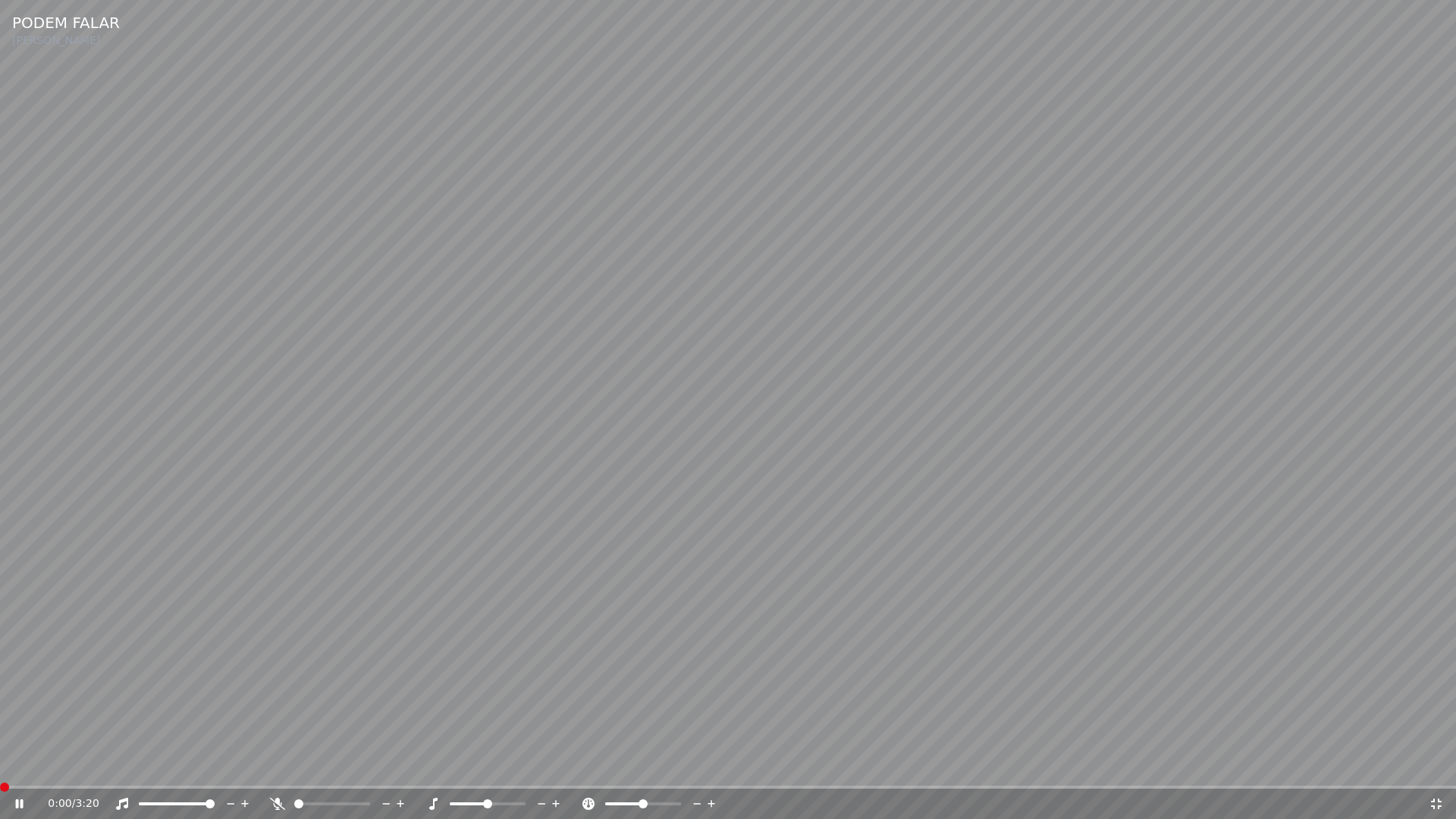
click at [0, 764] on span at bounding box center [0, 788] width 0 height 3
click at [18, 764] on icon at bounding box center [19, 803] width 7 height 9
click at [17, 764] on icon at bounding box center [19, 804] width 9 height 11
click at [1436, 764] on icon at bounding box center [1436, 804] width 15 height 12
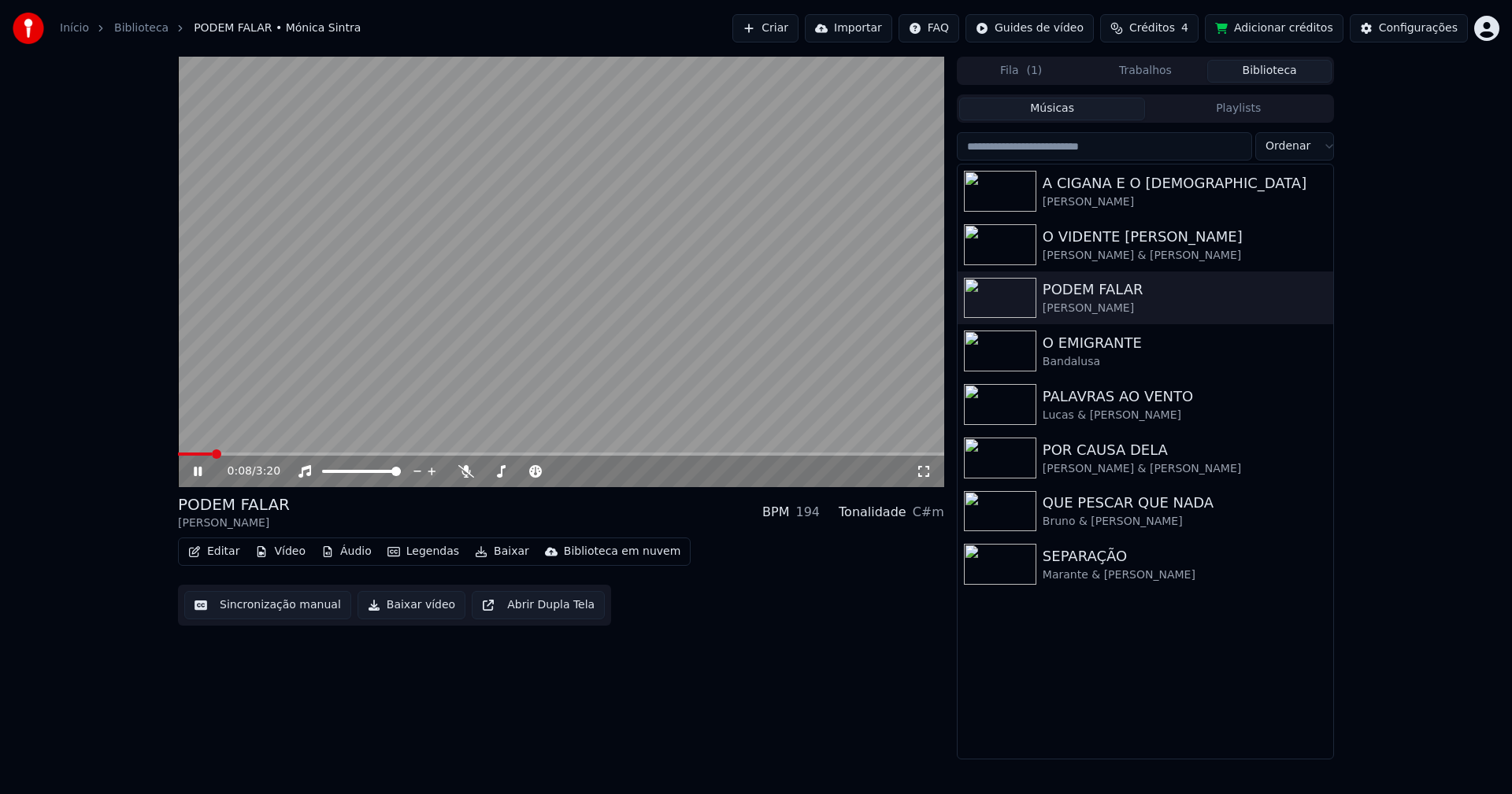
drag, startPoint x: 197, startPoint y: 473, endPoint x: 626, endPoint y: 235, distance: 490.6
click at [211, 465] on icon at bounding box center [209, 471] width 37 height 13
click at [1400, 33] on div "Configurações" at bounding box center [1418, 28] width 79 height 15
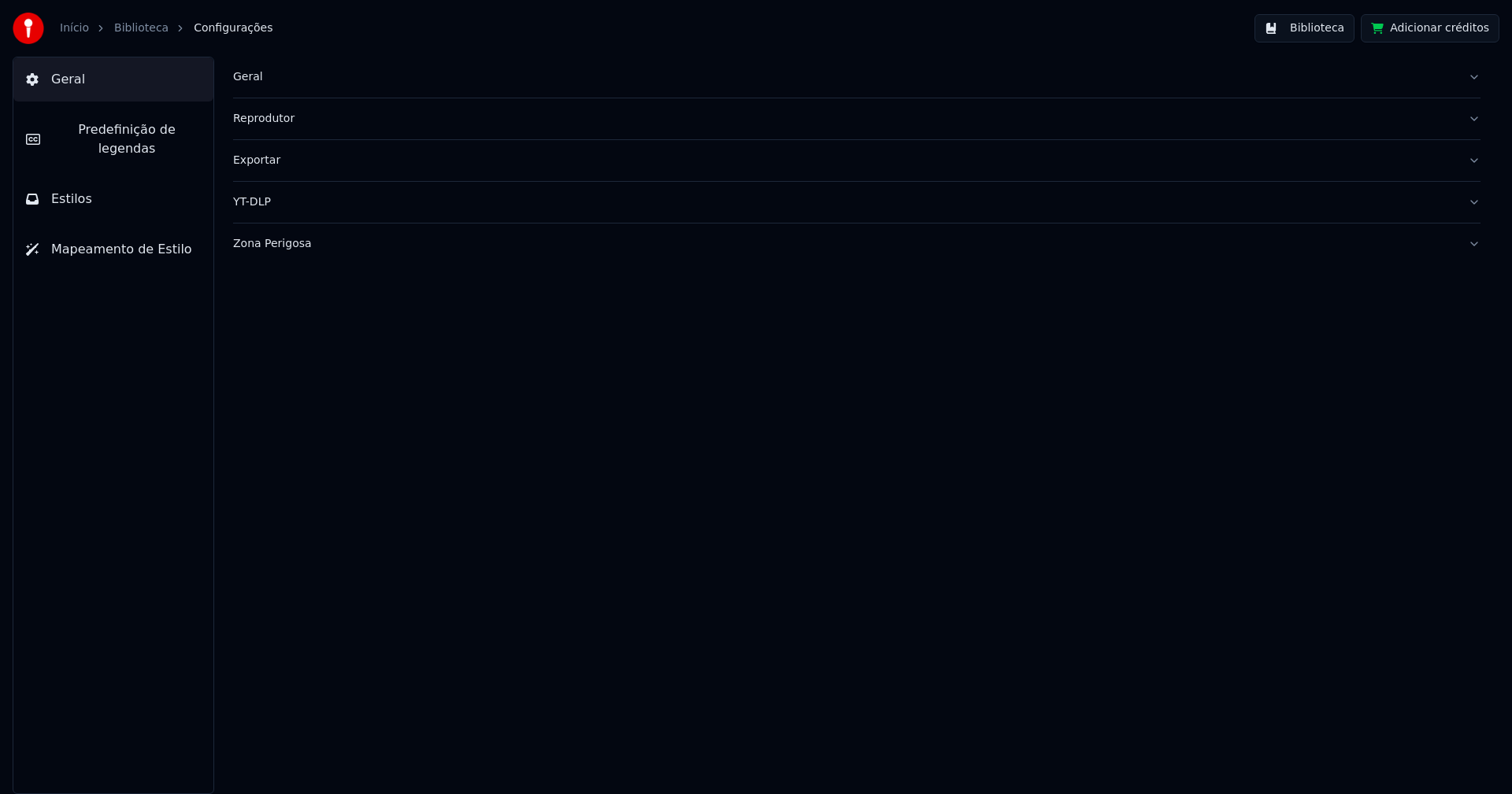
click at [163, 127] on span "Predefinição de legendas" at bounding box center [126, 139] width 148 height 38
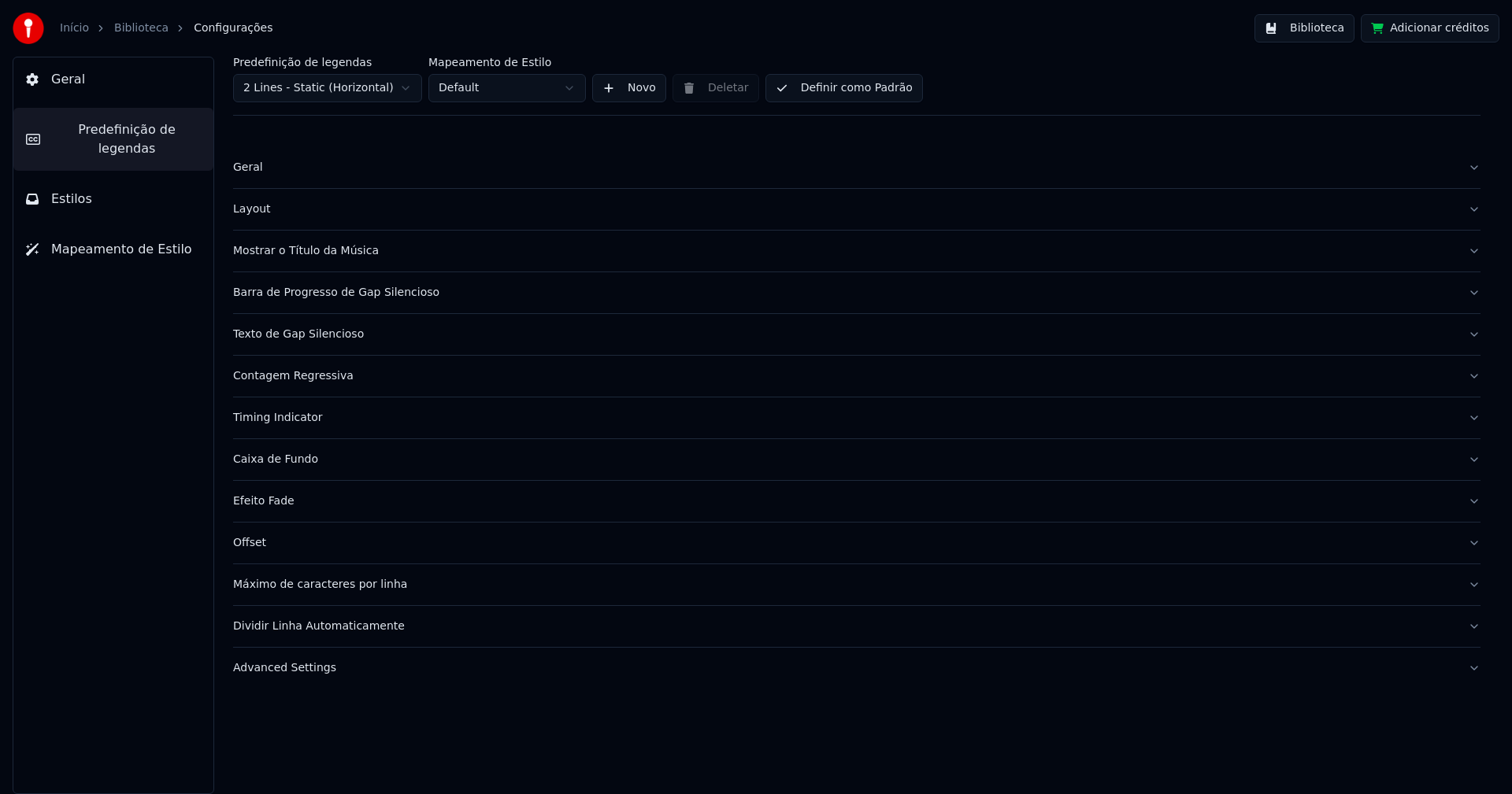
click at [341, 296] on div "Barra de Progresso de Gap Silencioso" at bounding box center [844, 293] width 1222 height 15
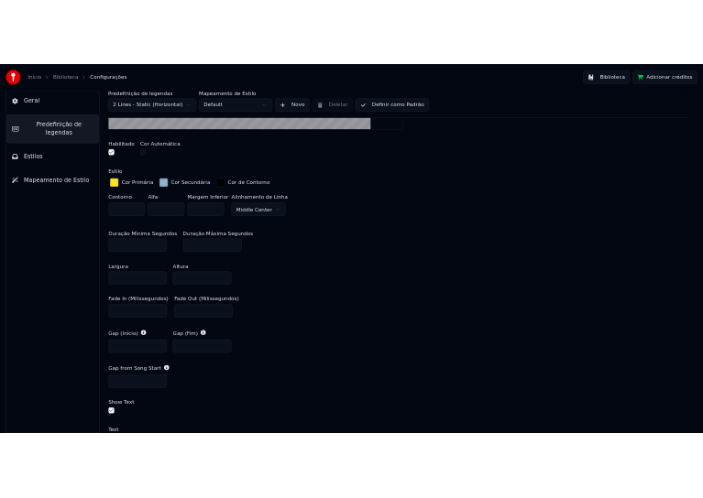
scroll to position [641, 0]
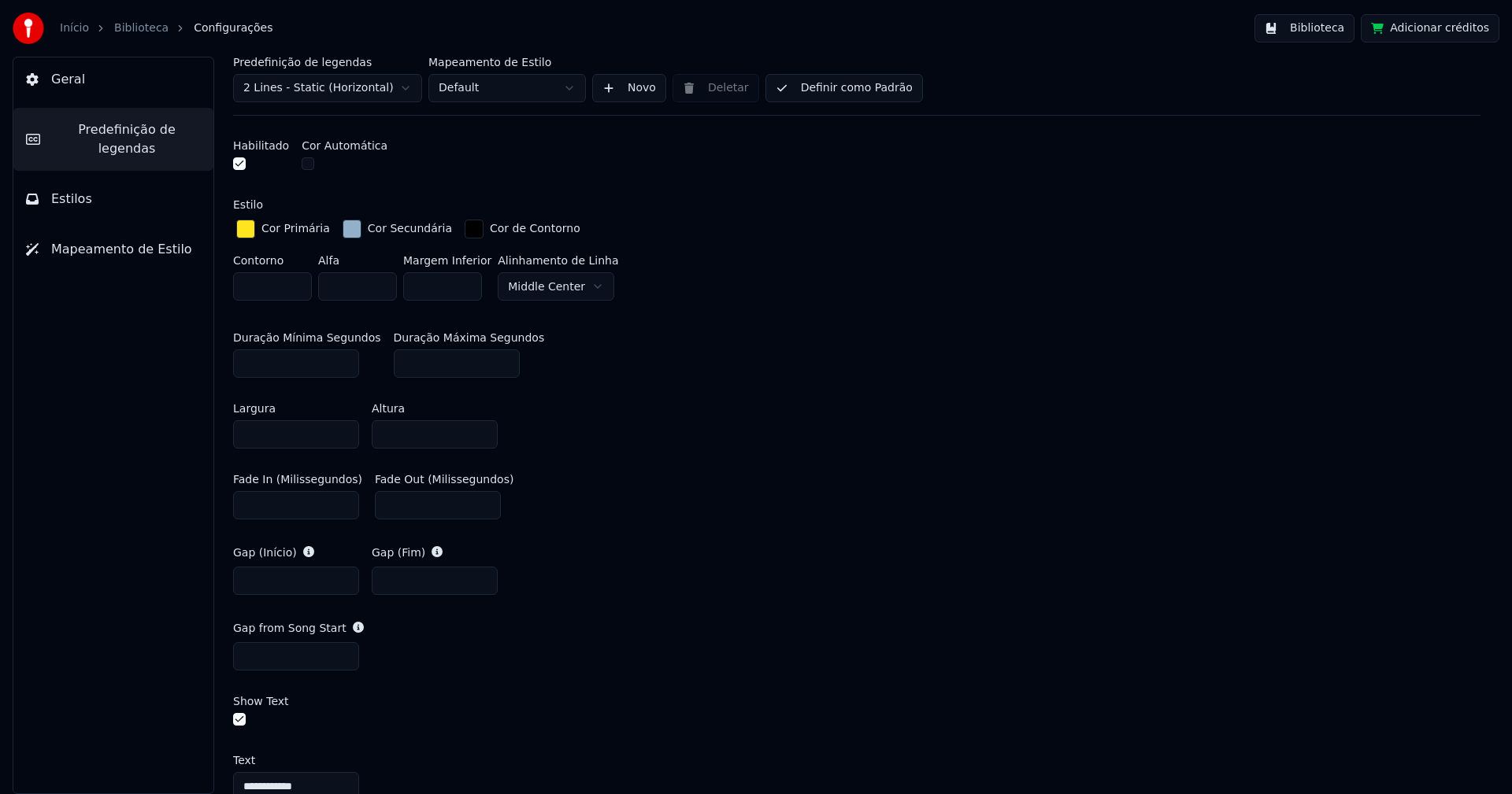
click at [1336, 34] on button "Biblioteca" at bounding box center [1304, 27] width 100 height 28
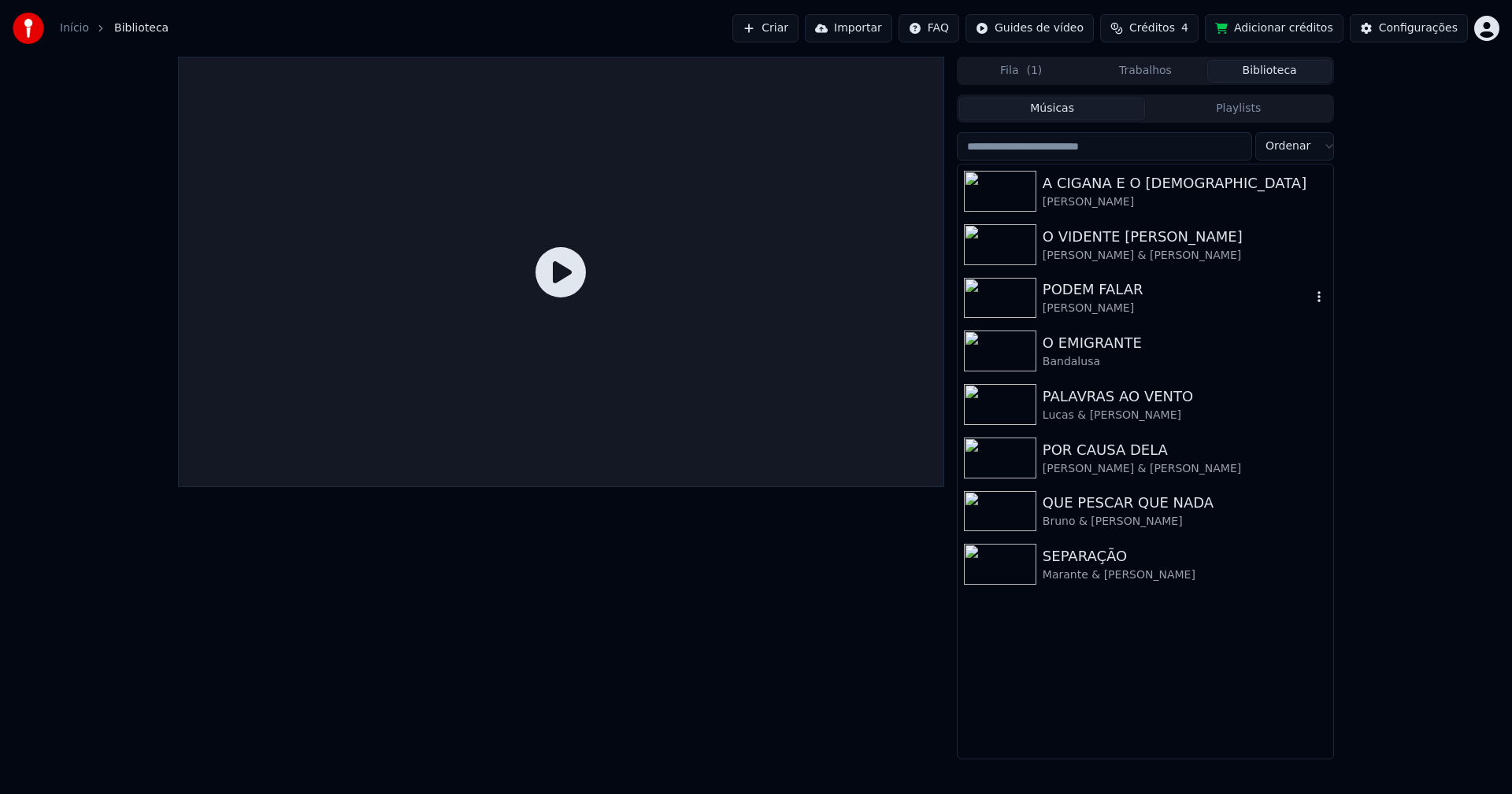
click at [1093, 296] on div "PODEM FALAR" at bounding box center [1177, 290] width 268 height 22
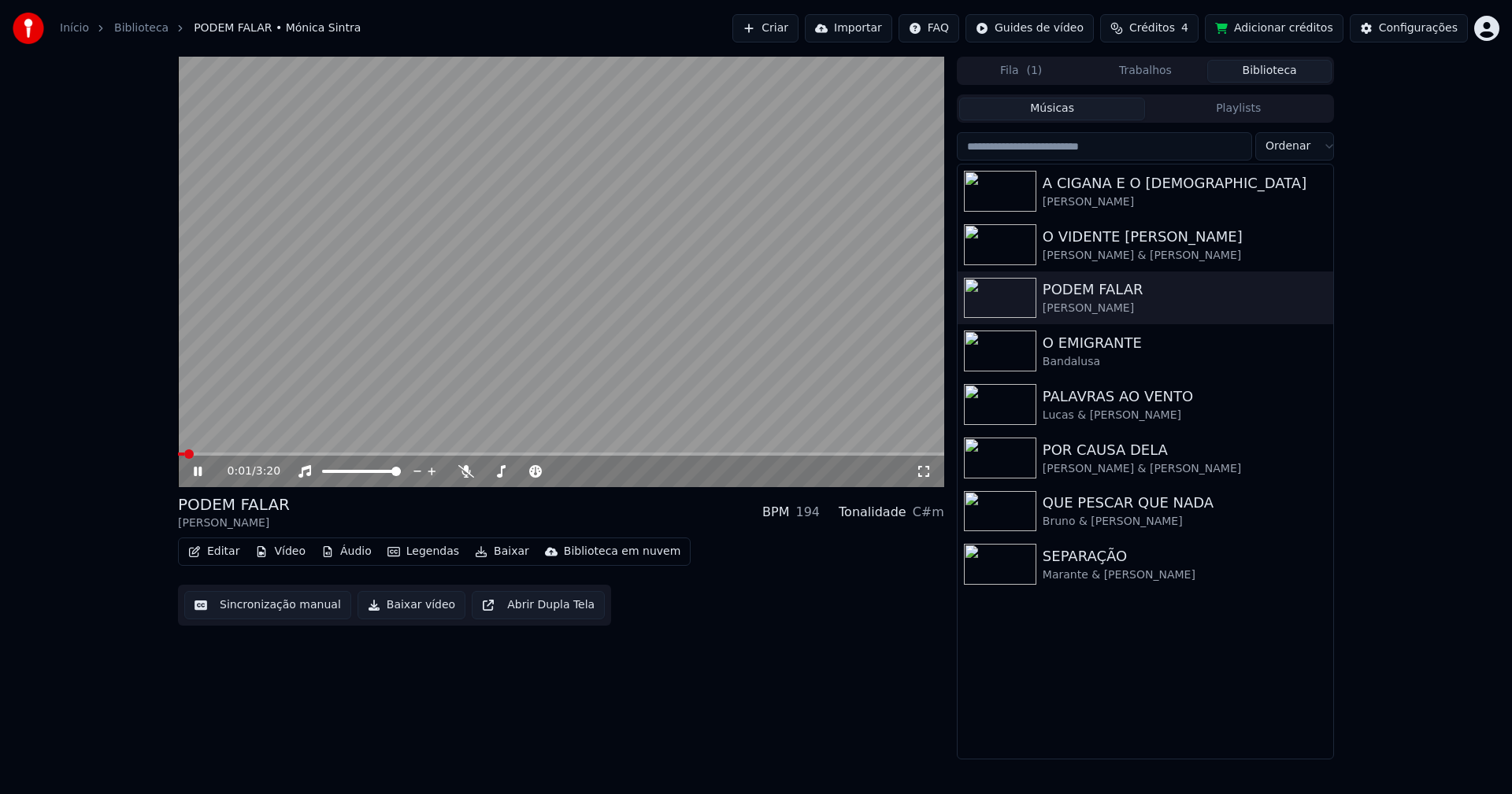
click at [922, 473] on icon at bounding box center [923, 471] width 15 height 13
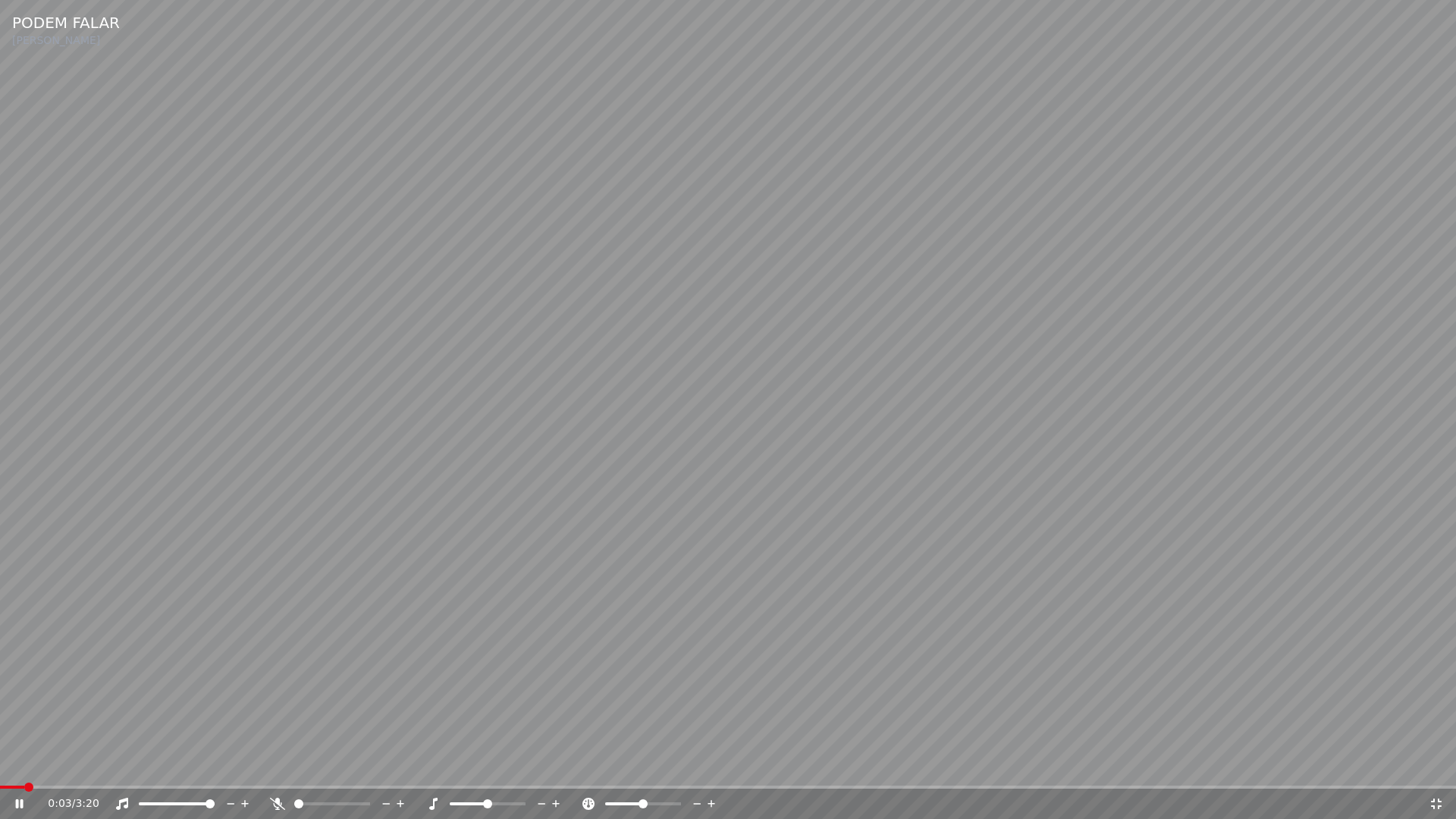
click at [201, 764] on span at bounding box center [728, 788] width 1456 height 3
click at [1434, 764] on icon at bounding box center [1436, 804] width 11 height 11
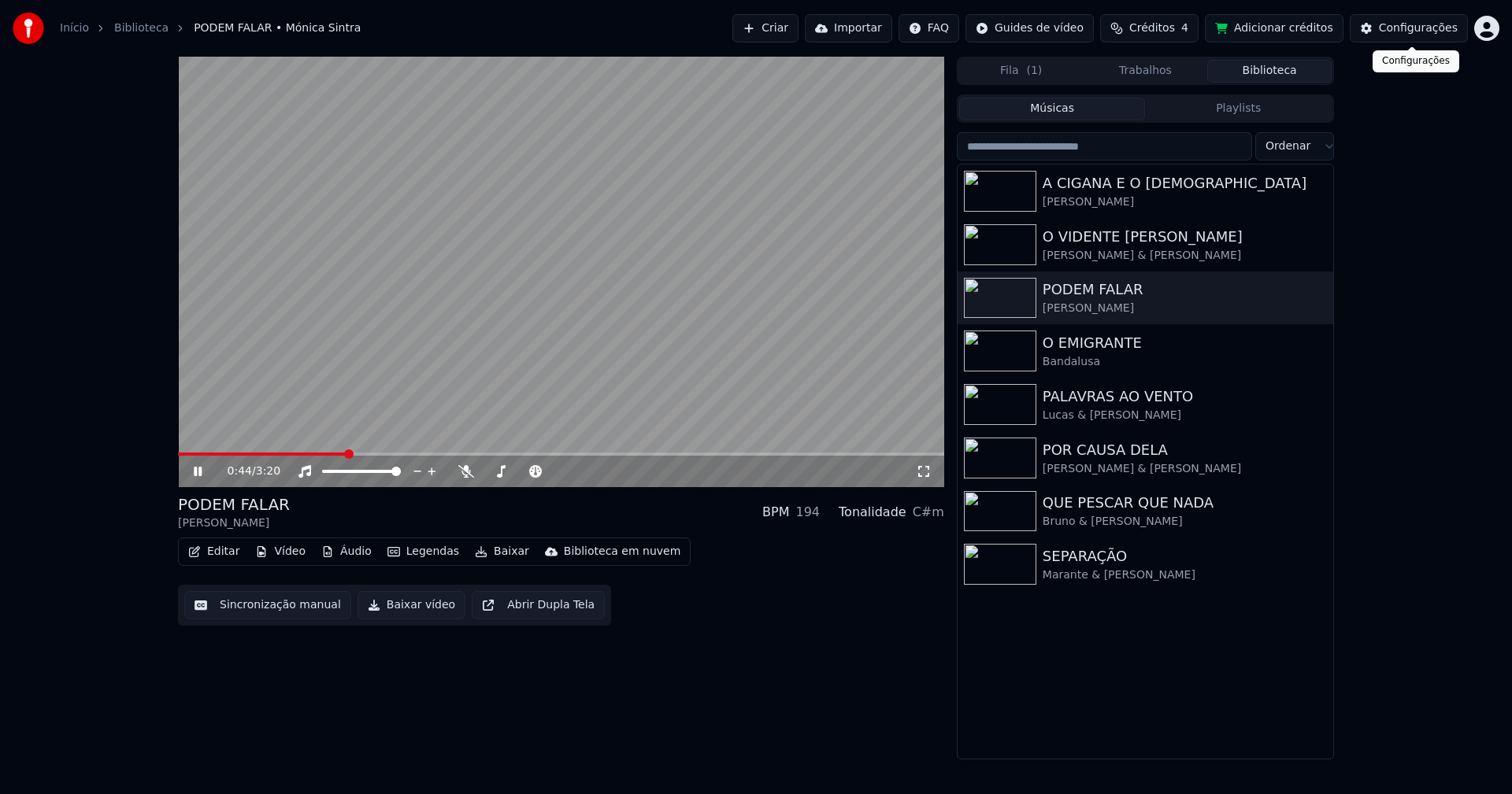
click at [1426, 30] on div "Configurações" at bounding box center [1418, 28] width 79 height 15
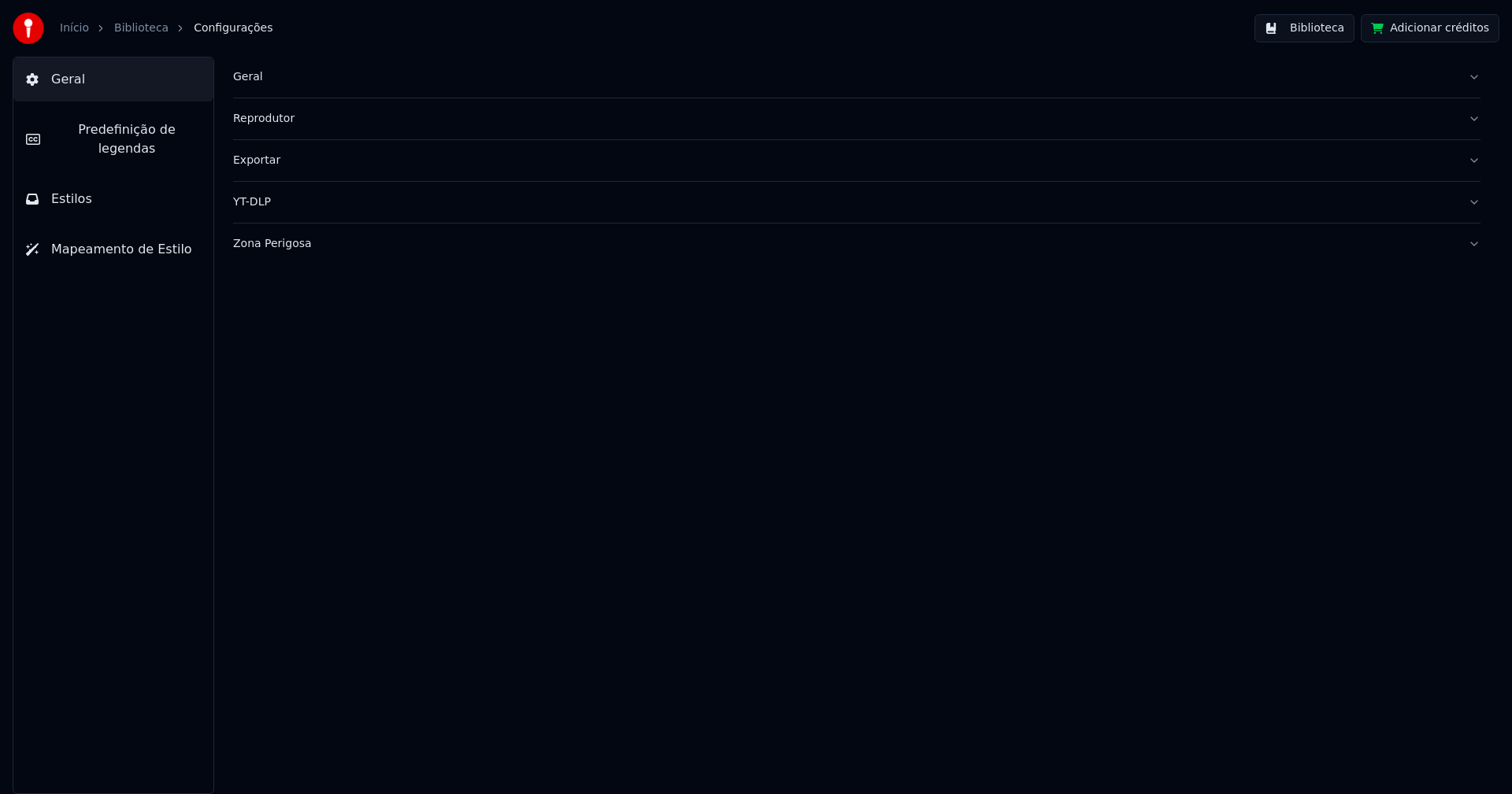
click at [280, 162] on div "Exportar" at bounding box center [844, 161] width 1222 height 15
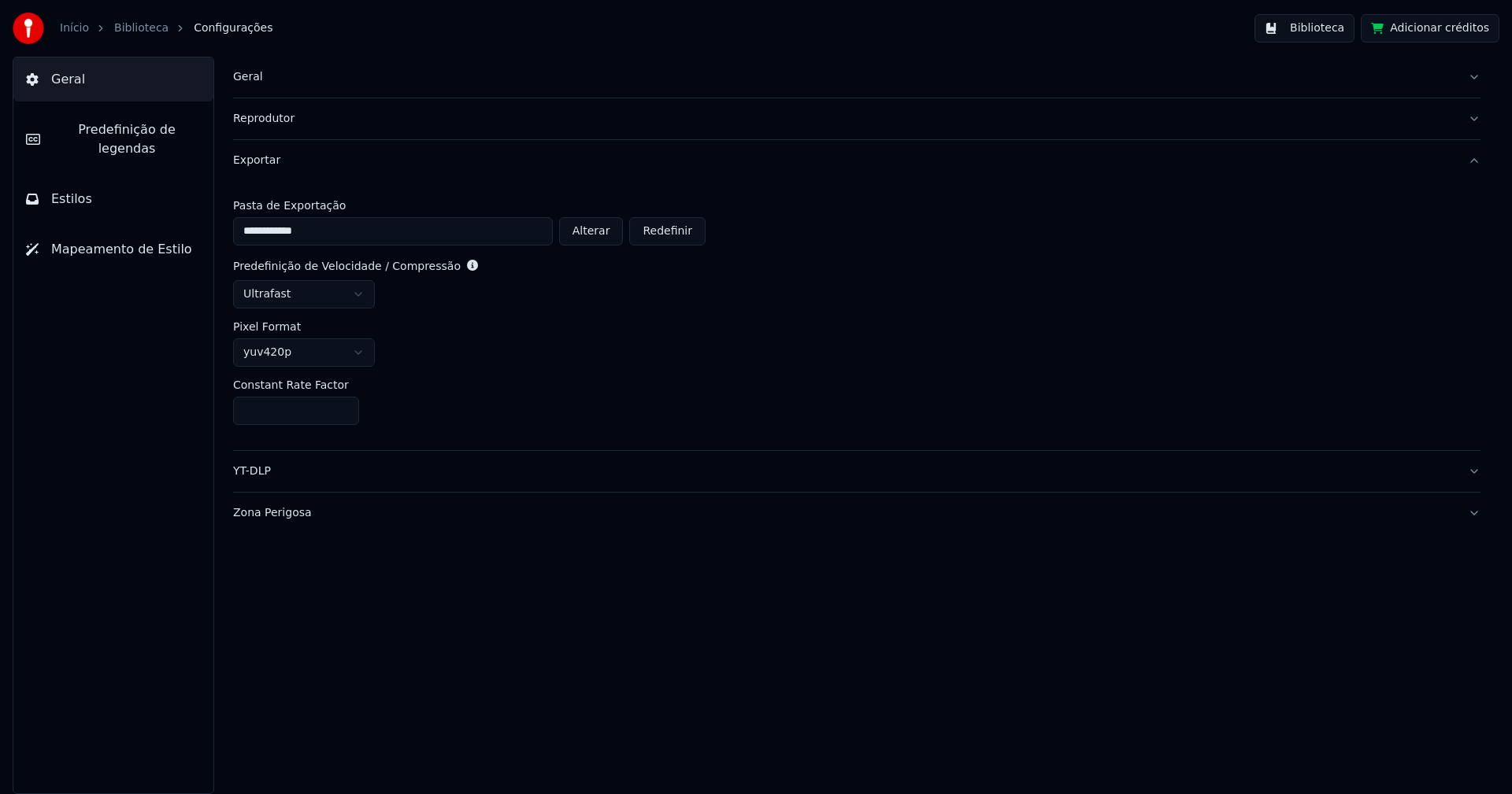
click at [1318, 27] on button "Biblioteca" at bounding box center [1304, 27] width 100 height 28
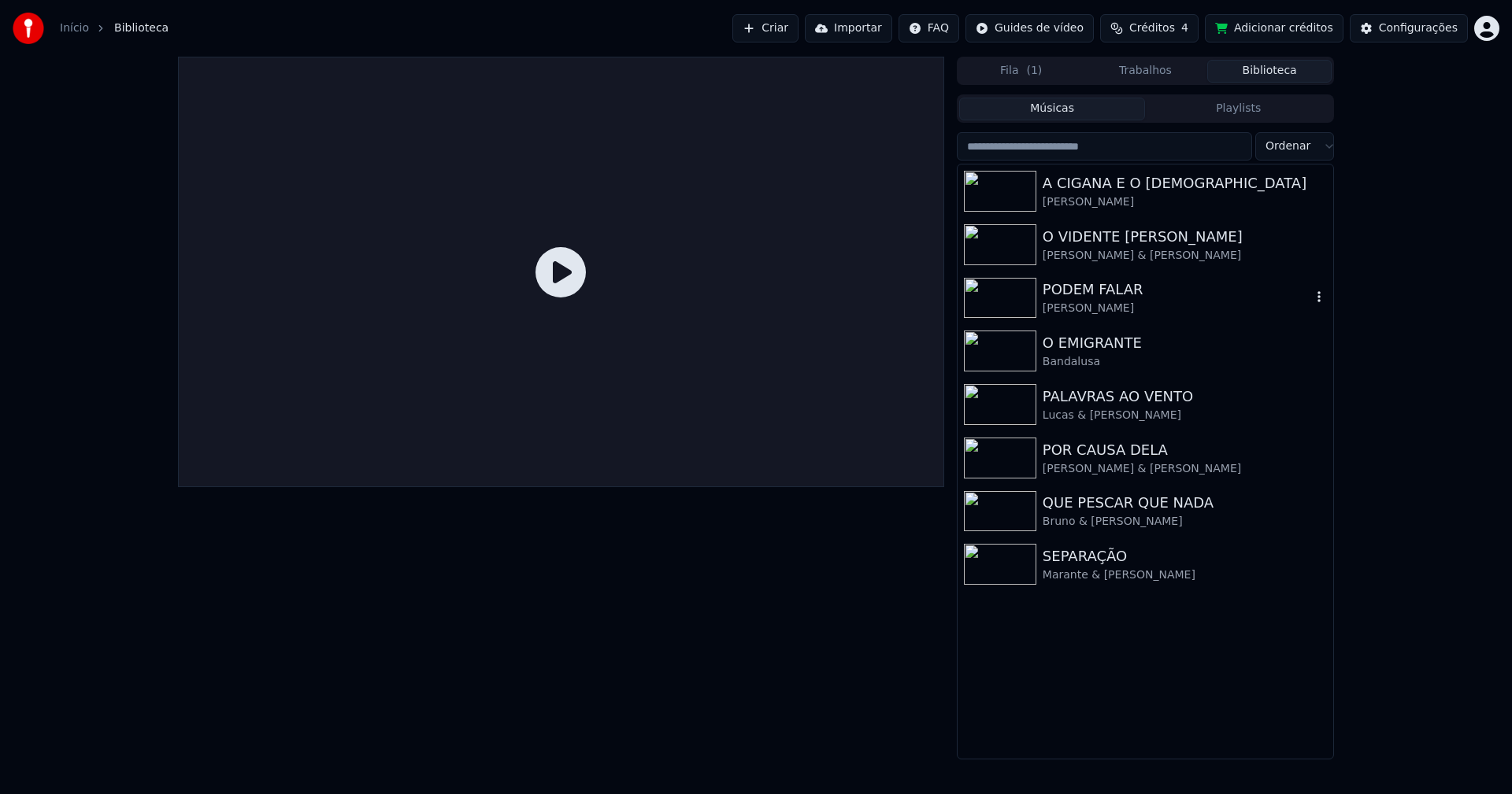
click at [1157, 293] on div "PODEM FALAR" at bounding box center [1177, 290] width 268 height 22
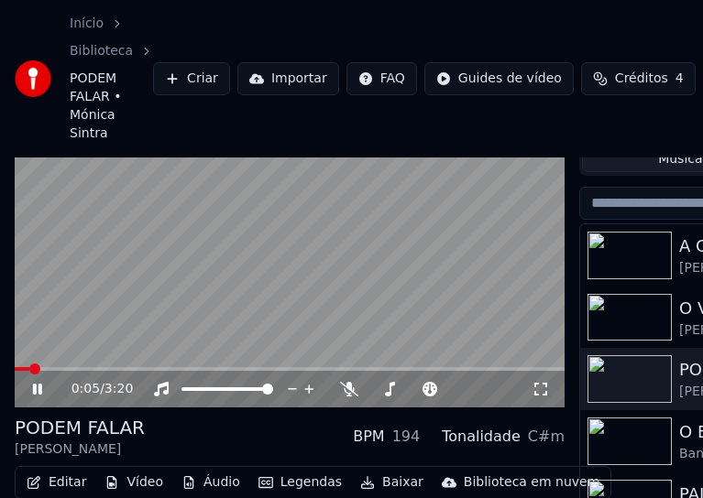
scroll to position [92, 0]
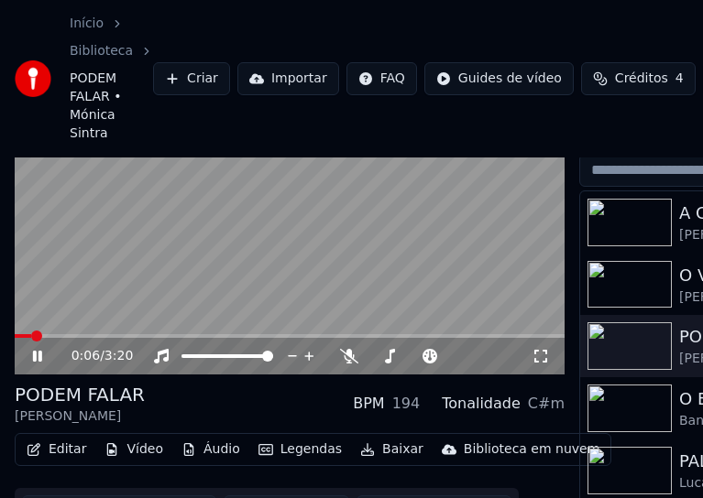
click at [68, 453] on button "Editar" at bounding box center [56, 450] width 74 height 26
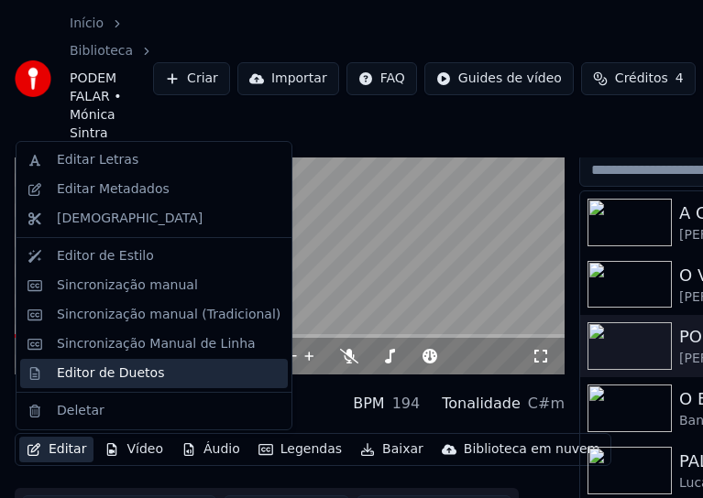
click at [88, 378] on div "Editor de Duetos" at bounding box center [110, 374] width 107 height 18
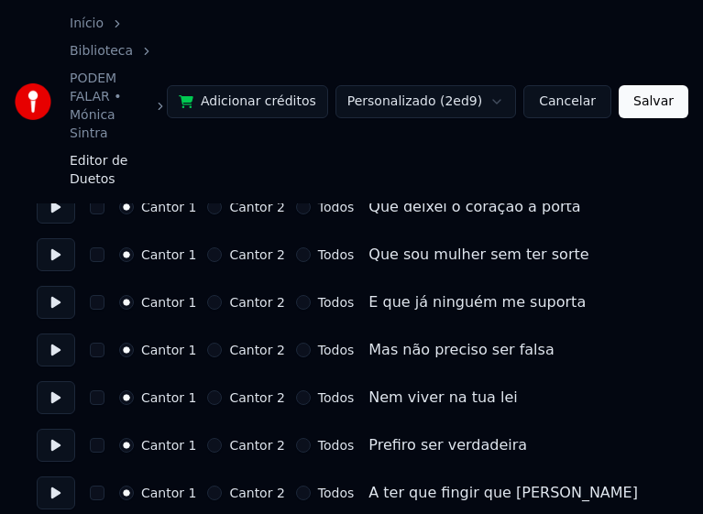
scroll to position [458, 0]
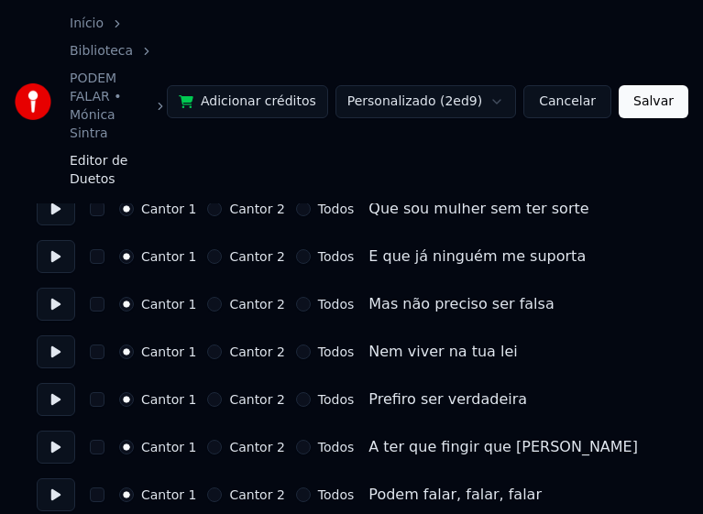
click at [296, 487] on button "Todos" at bounding box center [303, 494] width 15 height 15
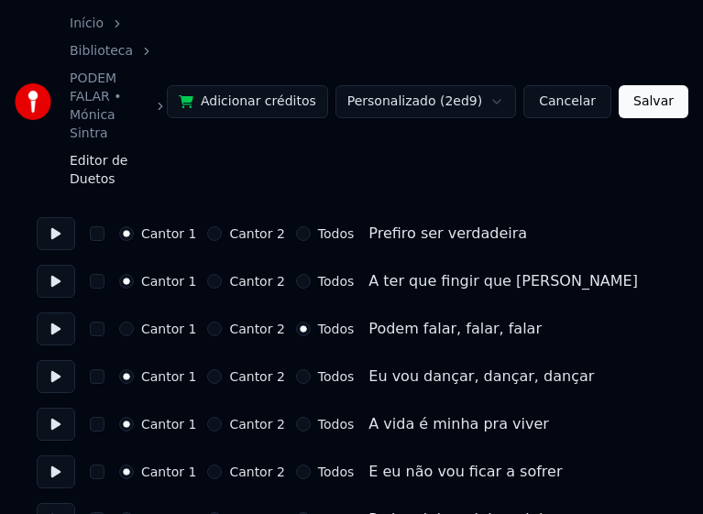
scroll to position [641, 0]
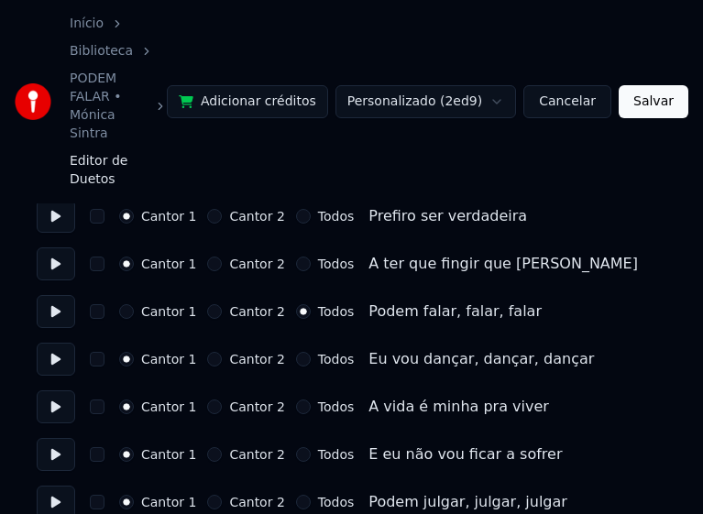
click at [296, 352] on button "Todos" at bounding box center [303, 359] width 15 height 15
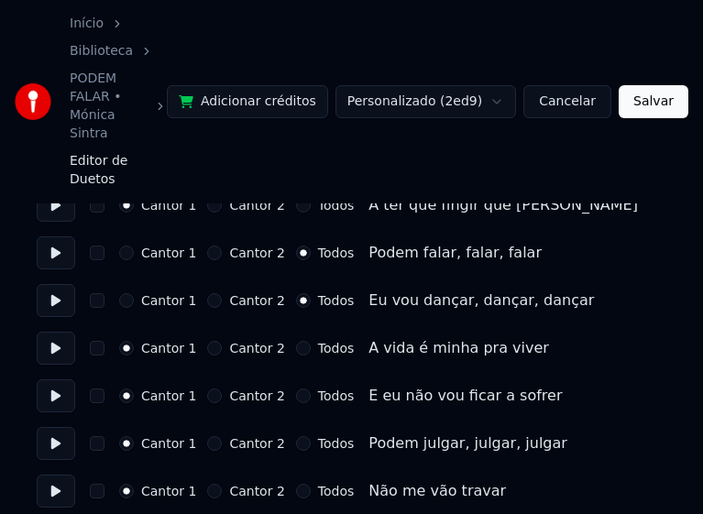
scroll to position [733, 0]
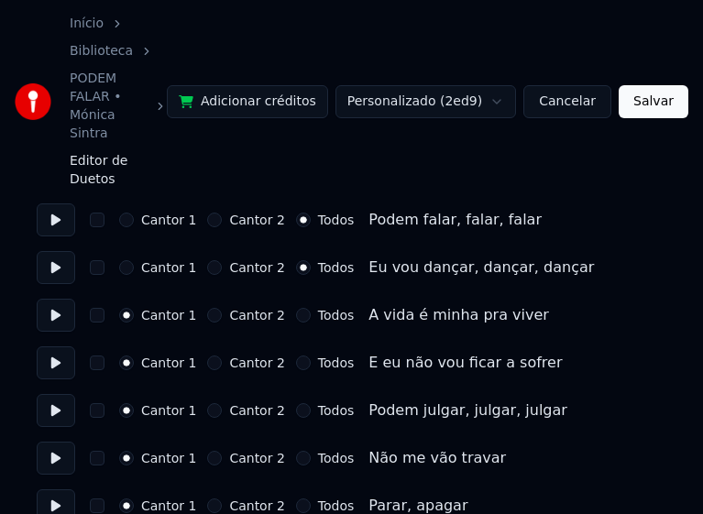
click at [296, 403] on button "Todos" at bounding box center [303, 410] width 15 height 15
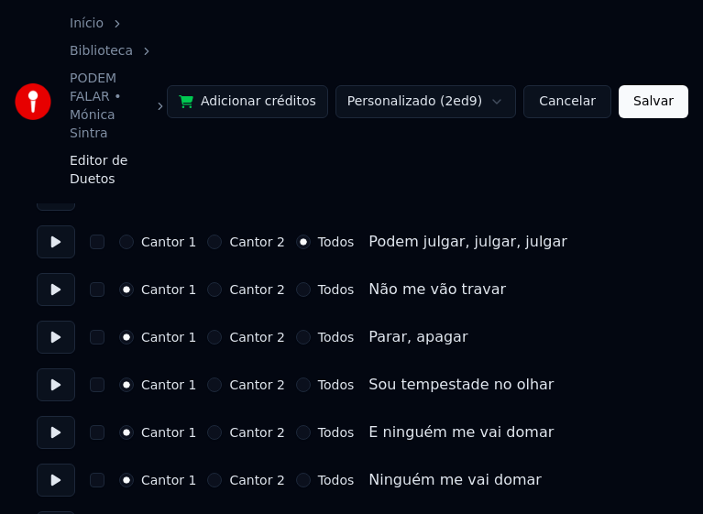
scroll to position [916, 0]
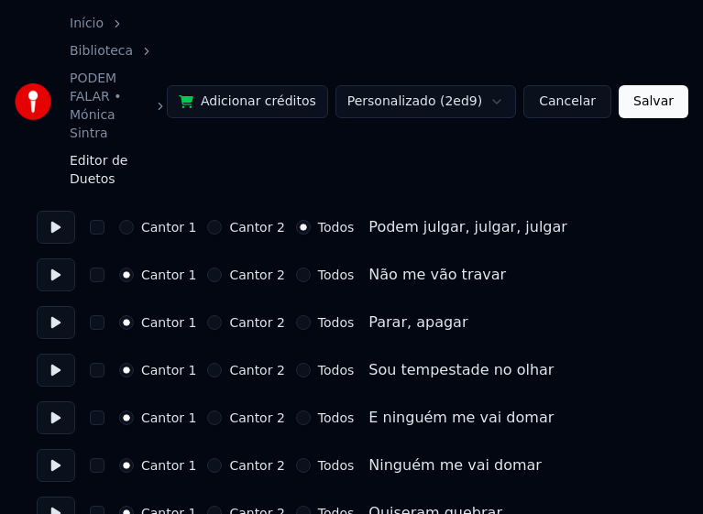
click at [296, 267] on button "Todos" at bounding box center [303, 274] width 15 height 15
click at [296, 315] on button "Todos" at bounding box center [303, 322] width 15 height 15
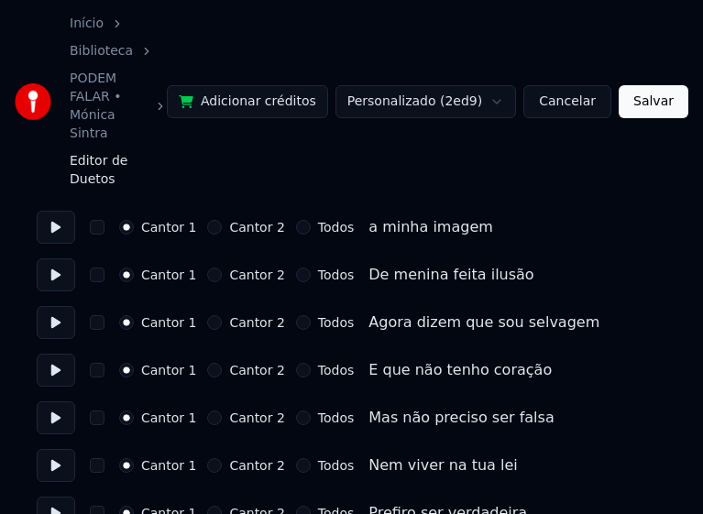
scroll to position [1282, 0]
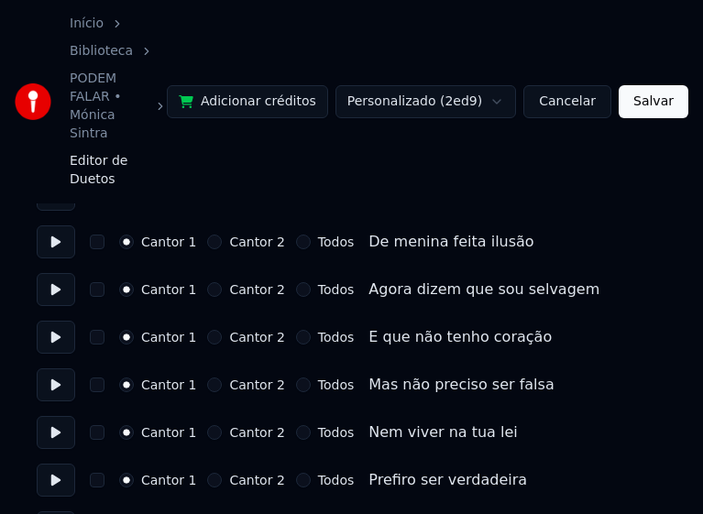
click at [296, 377] on button "Todos" at bounding box center [303, 384] width 15 height 15
click at [296, 425] on button "Todos" at bounding box center [303, 432] width 15 height 15
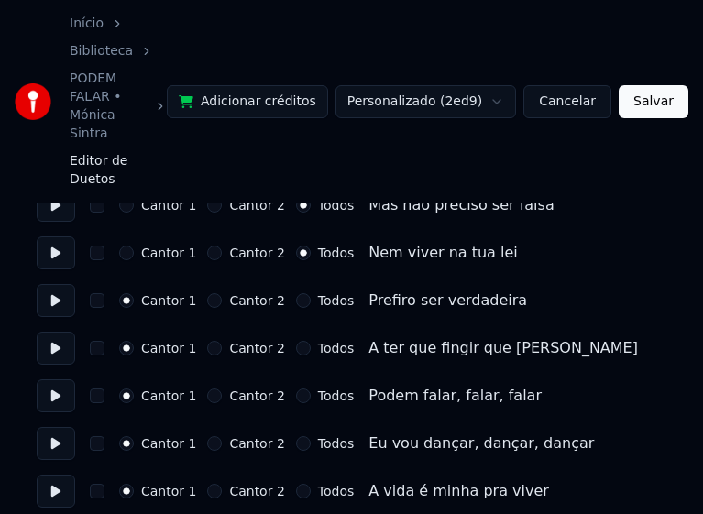
scroll to position [1466, 0]
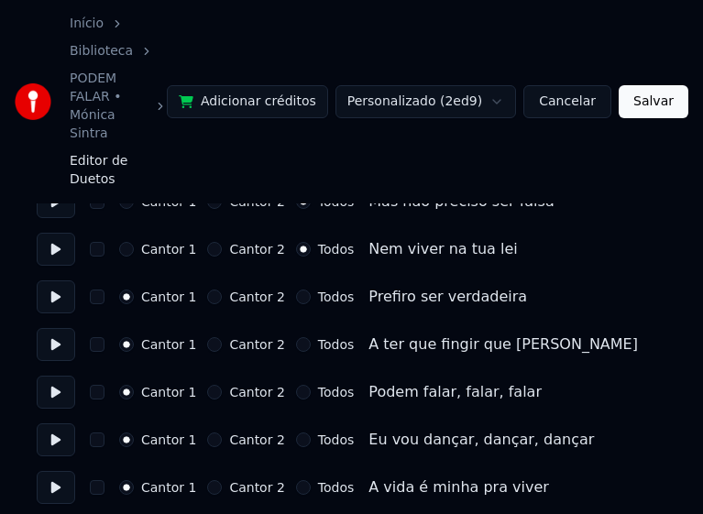
click at [296, 385] on button "Todos" at bounding box center [303, 392] width 15 height 15
click at [296, 432] on button "Todos" at bounding box center [303, 439] width 15 height 15
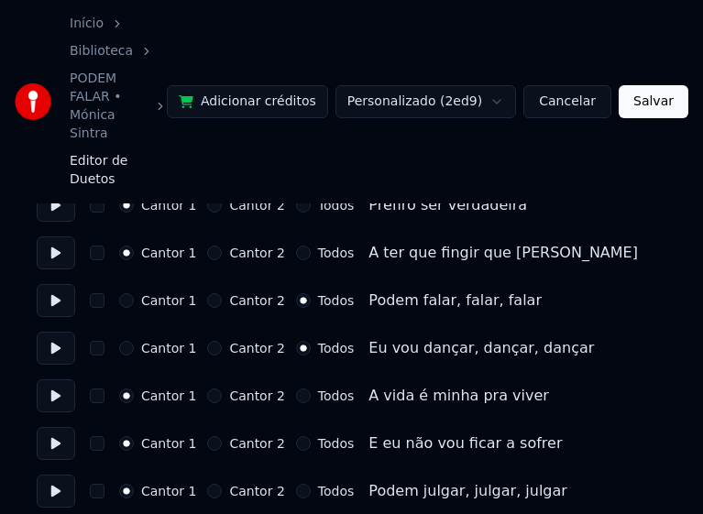
scroll to position [1649, 0]
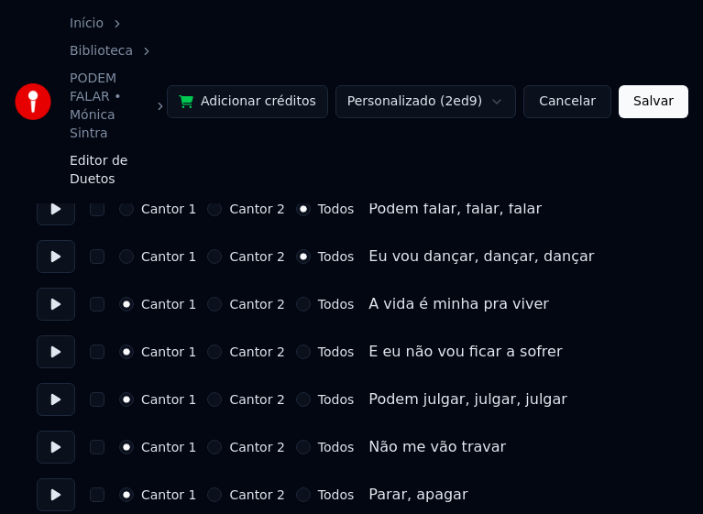
click at [296, 392] on button "Todos" at bounding box center [303, 399] width 15 height 15
click at [296, 440] on button "Todos" at bounding box center [303, 447] width 15 height 15
click at [296, 487] on button "Todos" at bounding box center [303, 494] width 15 height 15
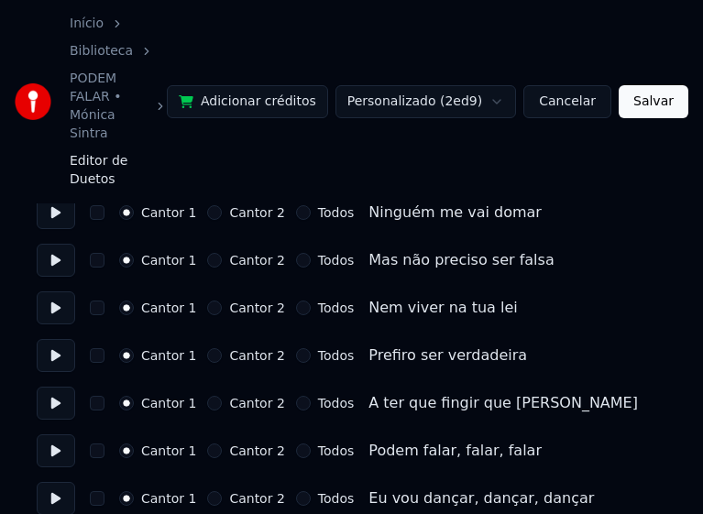
scroll to position [2107, 0]
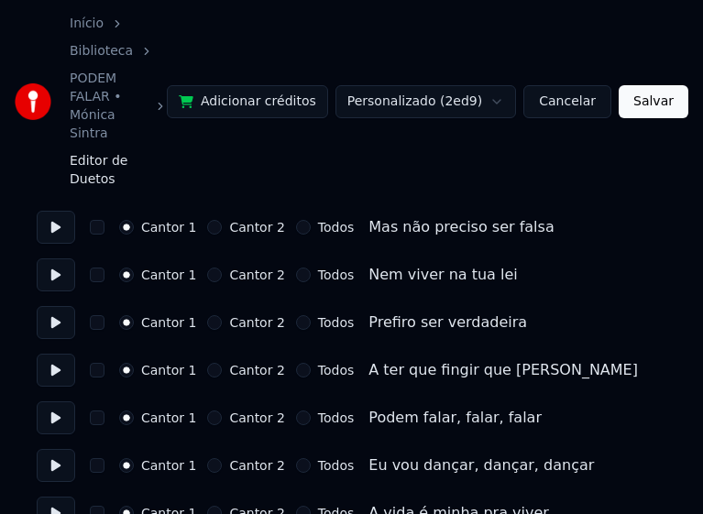
click at [296, 410] on button "Todos" at bounding box center [303, 417] width 15 height 15
click at [296, 458] on button "Todos" at bounding box center [303, 465] width 15 height 15
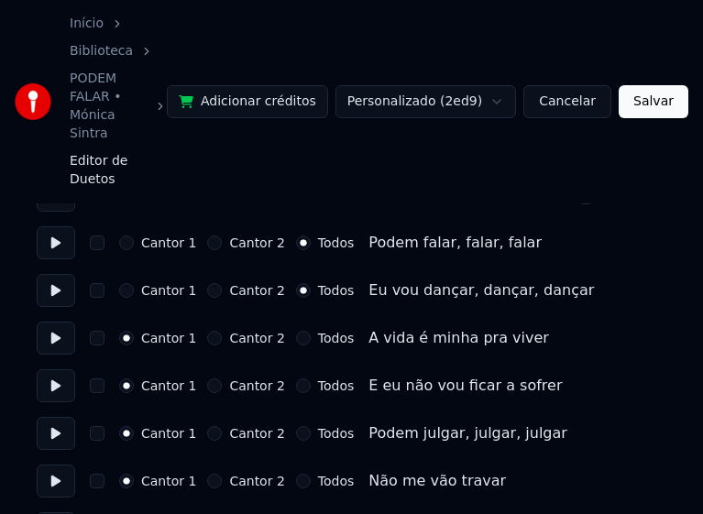
scroll to position [2290, 0]
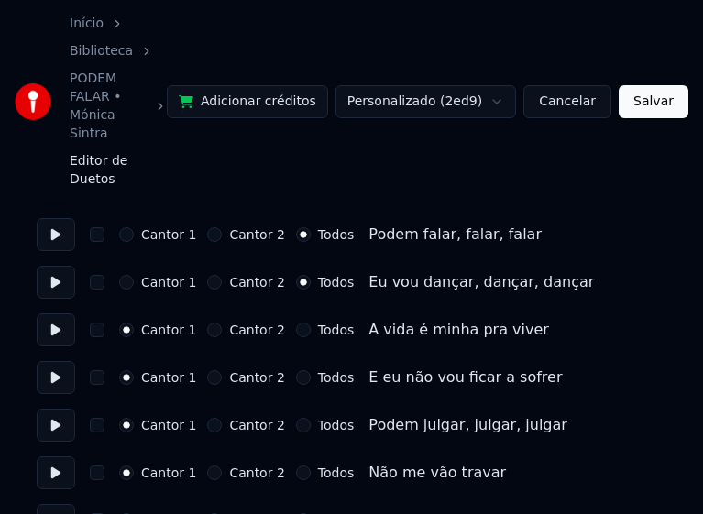
click at [296, 418] on button "Todos" at bounding box center [303, 425] width 15 height 15
click at [296, 465] on button "Todos" at bounding box center [303, 472] width 15 height 15
click at [296, 513] on button "Todos" at bounding box center [303, 520] width 15 height 15
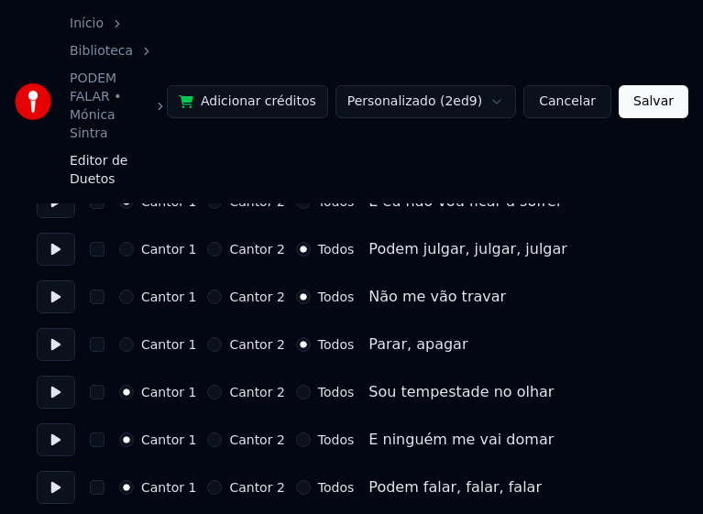
scroll to position [2473, 0]
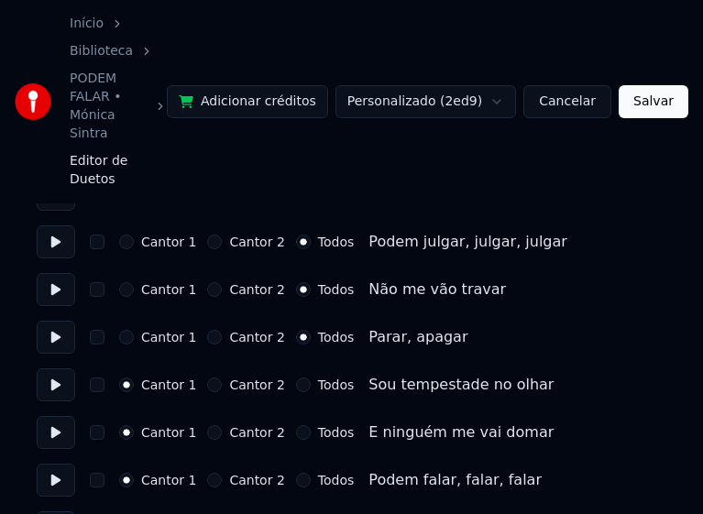
click at [296, 473] on button "Todos" at bounding box center [303, 480] width 15 height 15
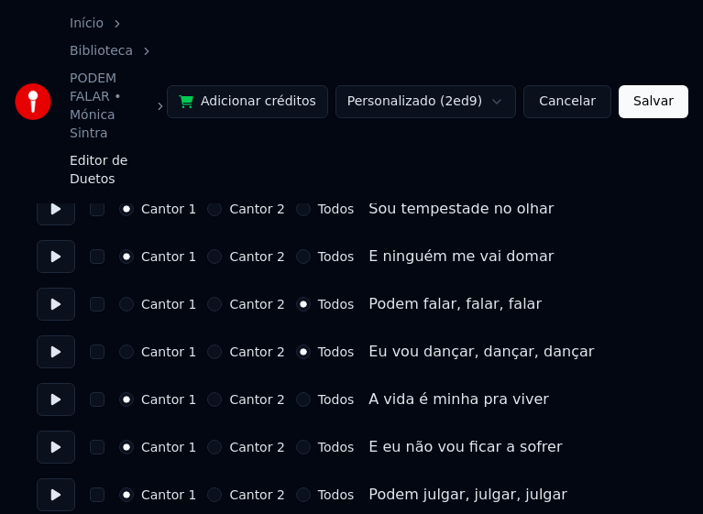
scroll to position [2656, 0]
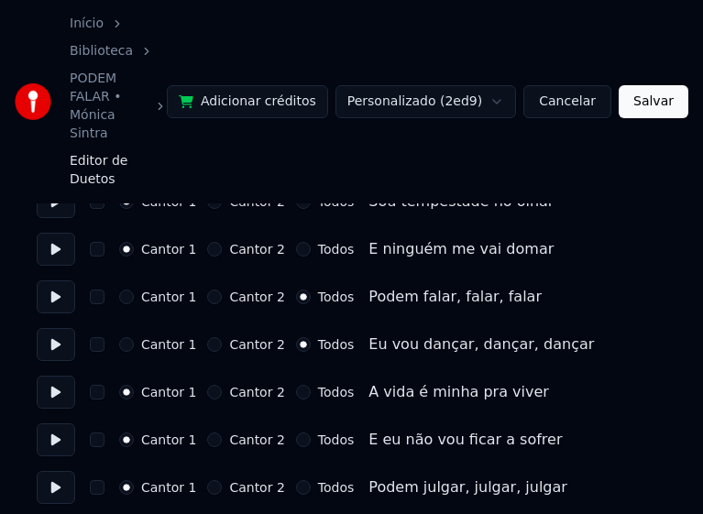
click at [296, 480] on button "Todos" at bounding box center [303, 487] width 15 height 15
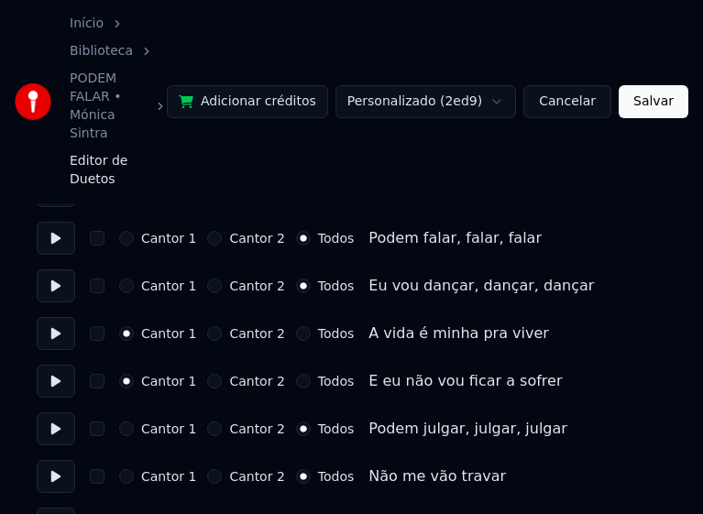
scroll to position [2748, 0]
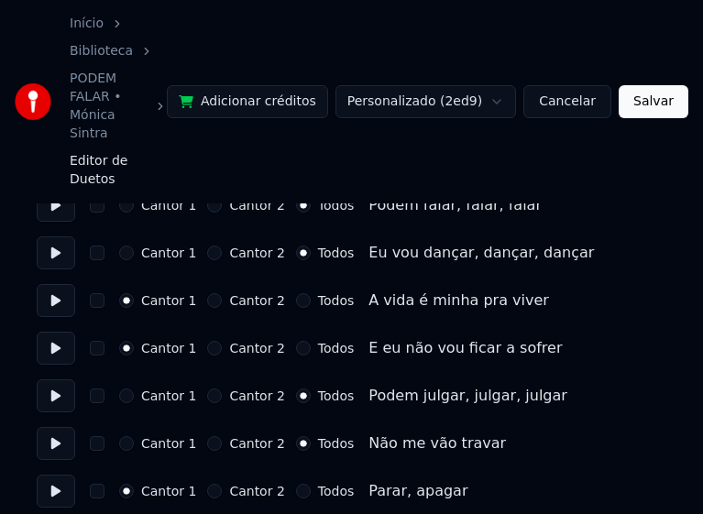
click at [296, 484] on button "Todos" at bounding box center [303, 491] width 15 height 15
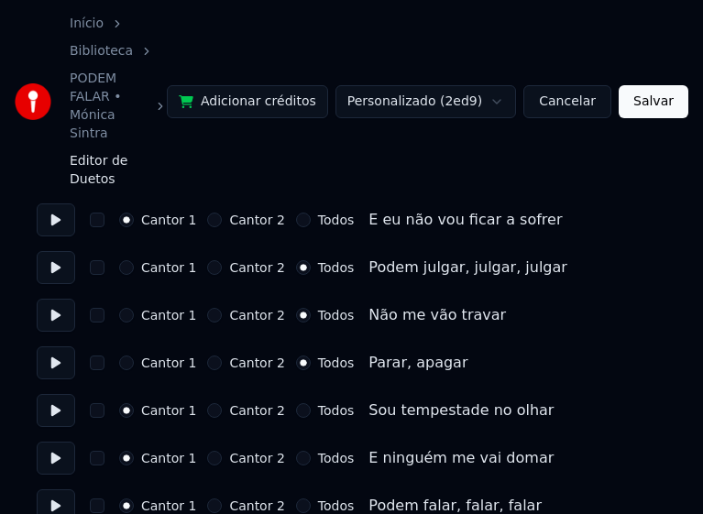
scroll to position [2931, 0]
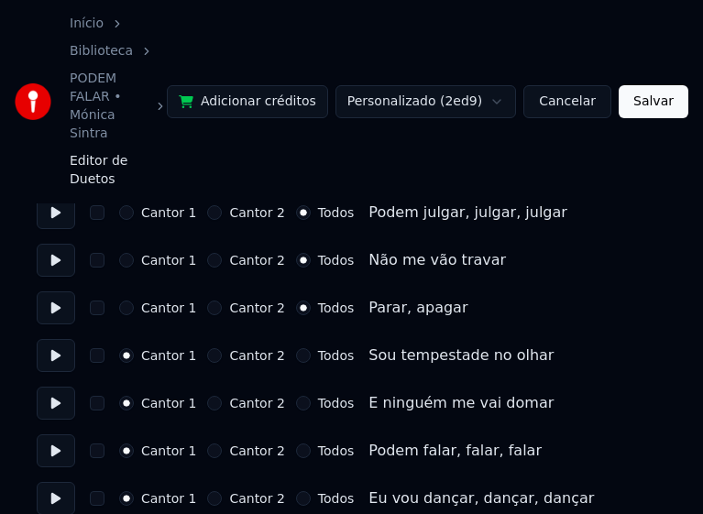
click at [296, 443] on button "Todos" at bounding box center [303, 450] width 15 height 15
click at [296, 491] on button "Todos" at bounding box center [303, 498] width 15 height 15
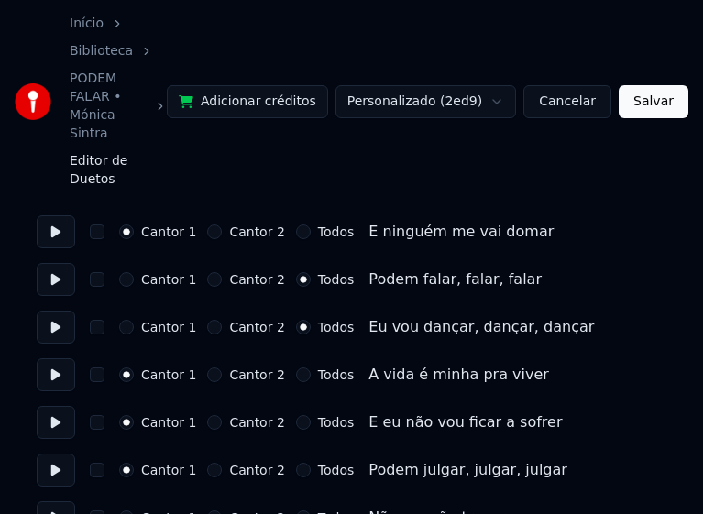
scroll to position [3114, 0]
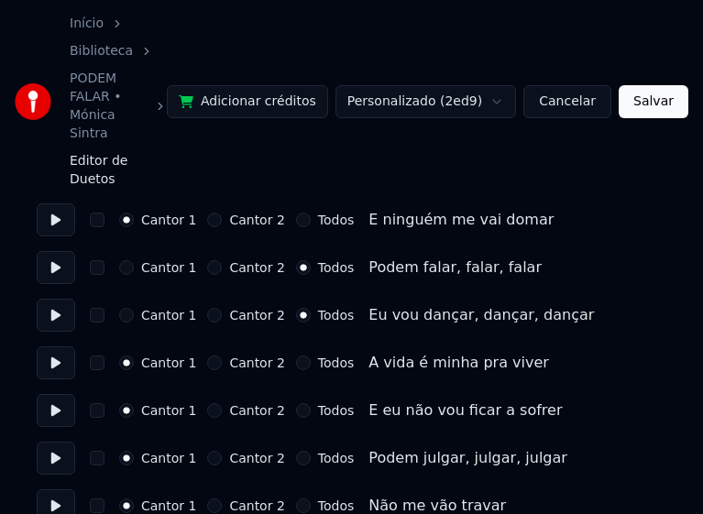
click at [296, 451] on button "Todos" at bounding box center [303, 458] width 15 height 15
click at [296, 498] on button "Todos" at bounding box center [303, 505] width 15 height 15
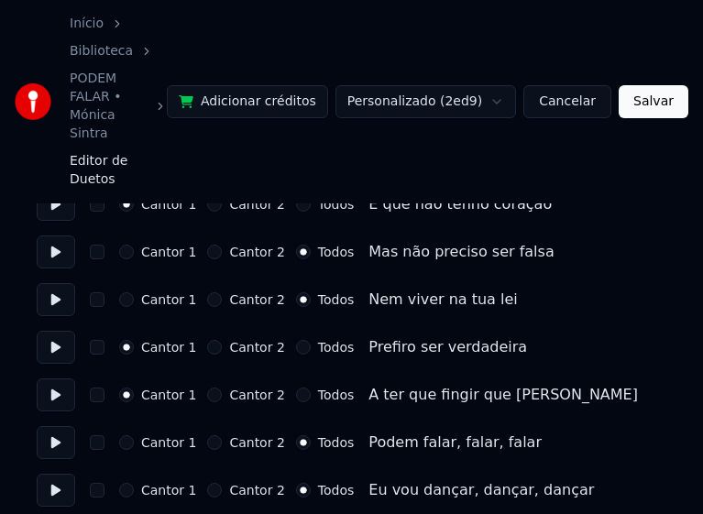
scroll to position [1325, 0]
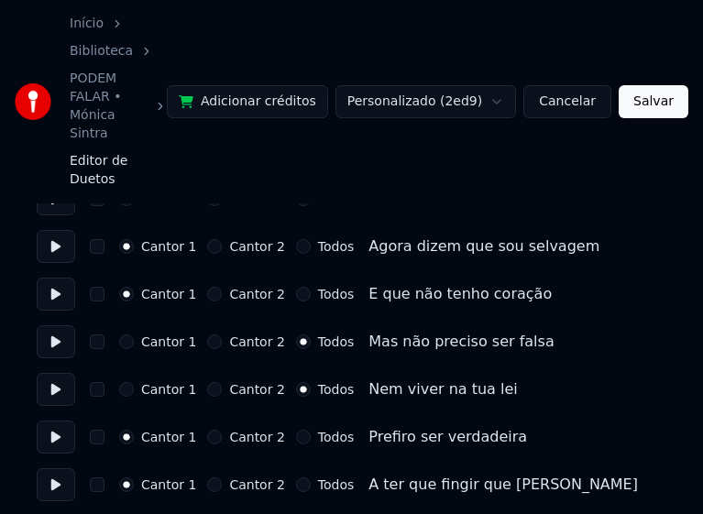
click at [124, 382] on button "Cantor 1" at bounding box center [126, 389] width 15 height 15
click at [124, 334] on button "Cantor 1" at bounding box center [126, 341] width 15 height 15
click at [656, 85] on button "Salvar" at bounding box center [653, 101] width 70 height 33
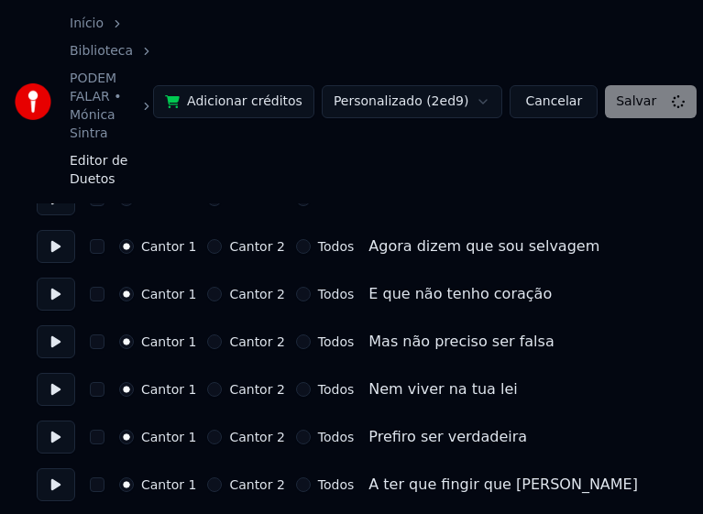
scroll to position [1353, 0]
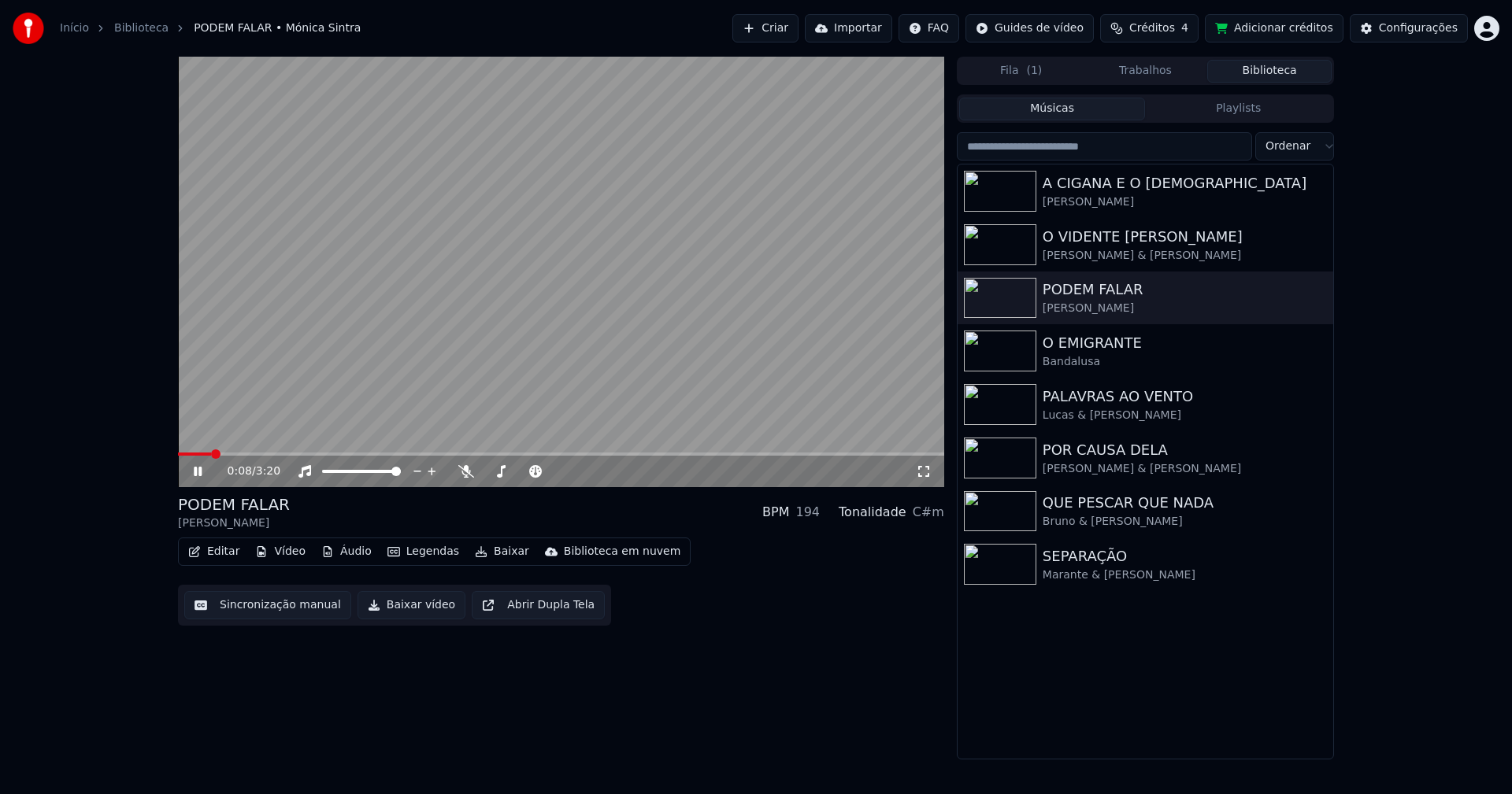
click at [193, 455] on span at bounding box center [194, 455] width 33 height 3
click at [177, 458] on div "0:05 / 3:20 PODEM FALAR [PERSON_NAME] BPM 194 Tonalidade C#m Editar Vídeo Áudio…" at bounding box center [756, 408] width 1181 height 703
click at [180, 454] on span at bounding box center [189, 455] width 22 height 3
click at [225, 553] on button "Editar" at bounding box center [214, 552] width 64 height 22
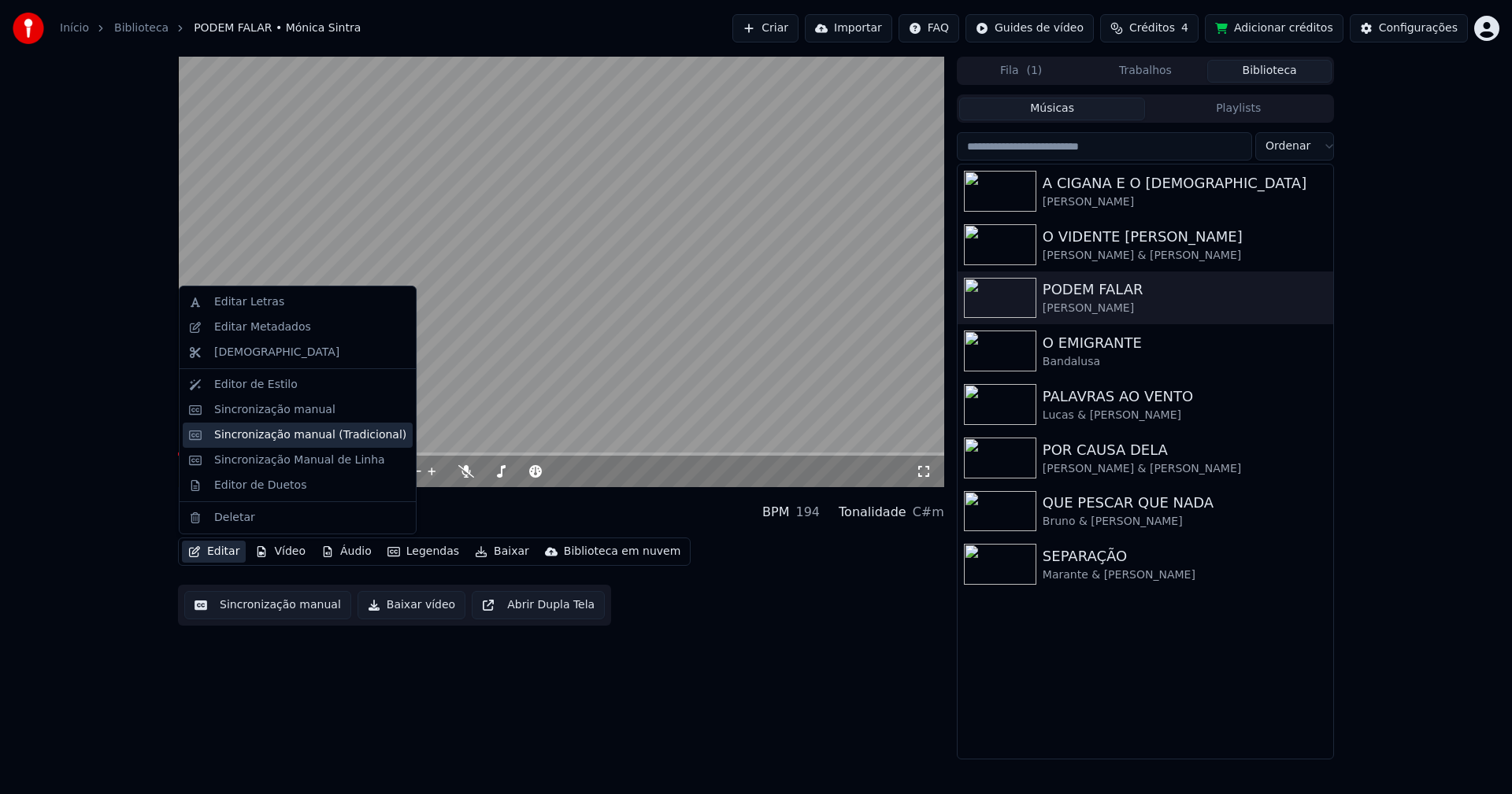
click at [296, 440] on div "Sincronização manual (Tradicional)" at bounding box center [310, 435] width 193 height 15
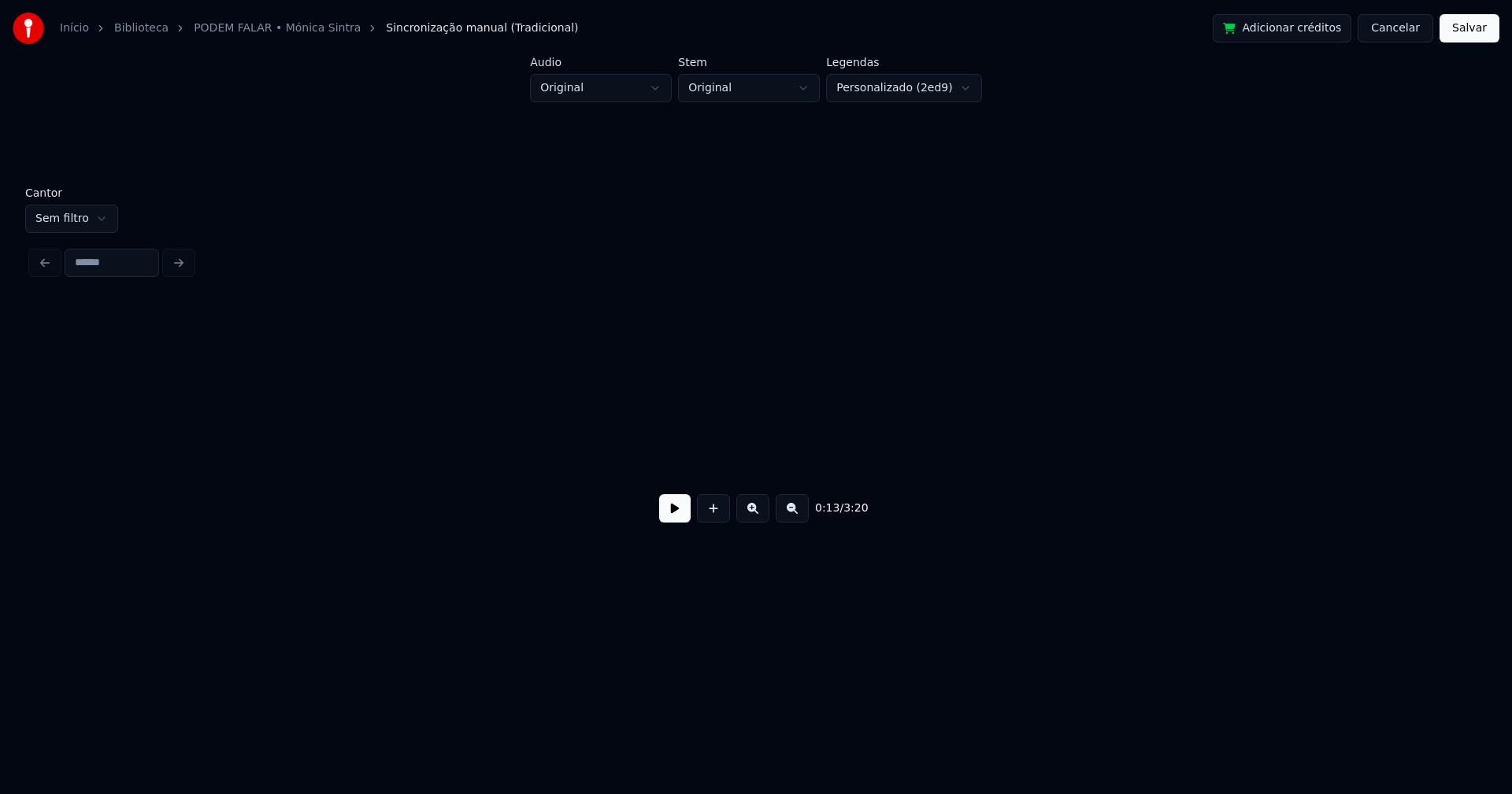
scroll to position [0, 2059]
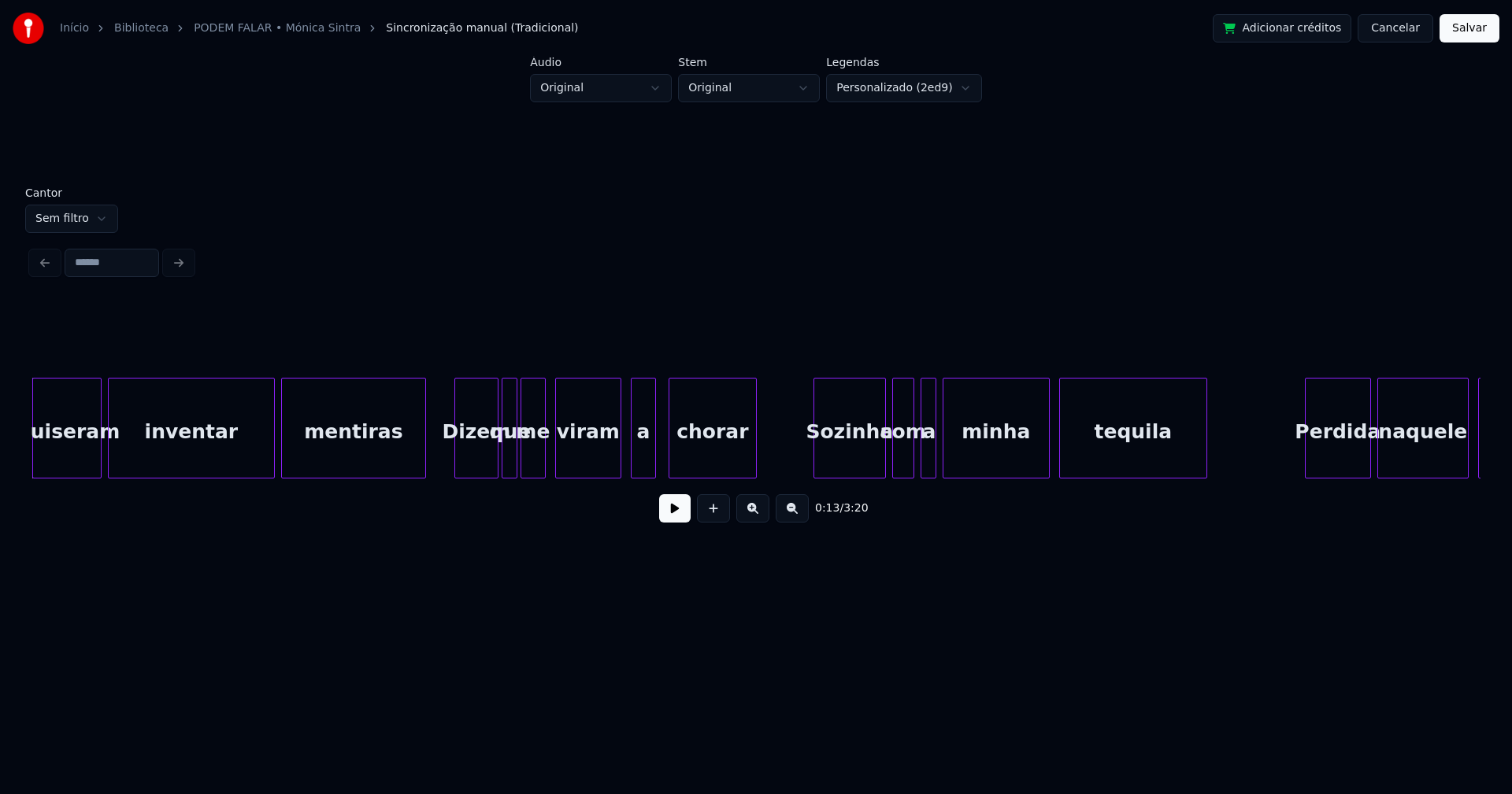
click at [467, 461] on div "Dizem" at bounding box center [475, 432] width 42 height 107
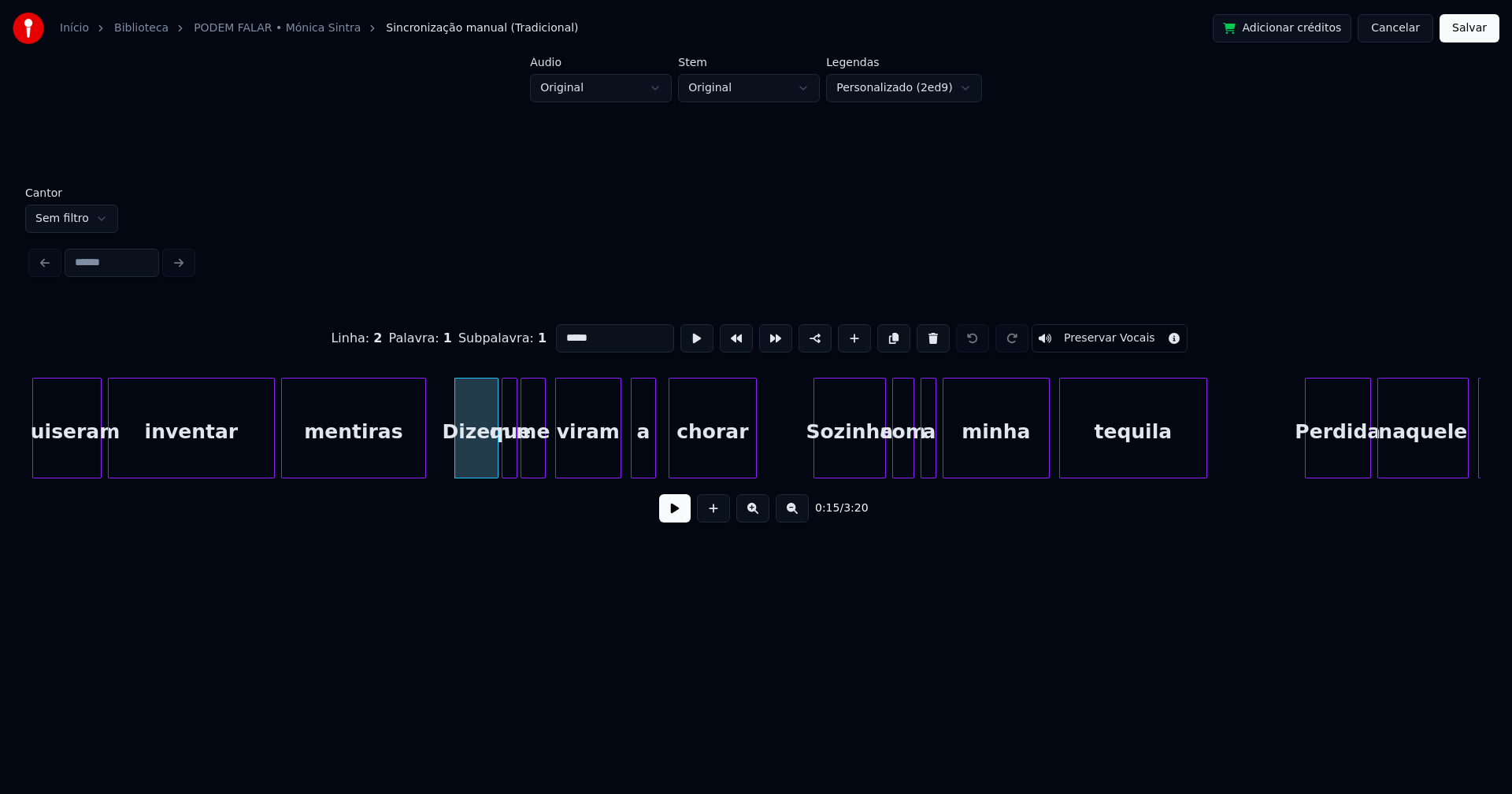
click at [562, 333] on input "*****" at bounding box center [615, 338] width 118 height 28
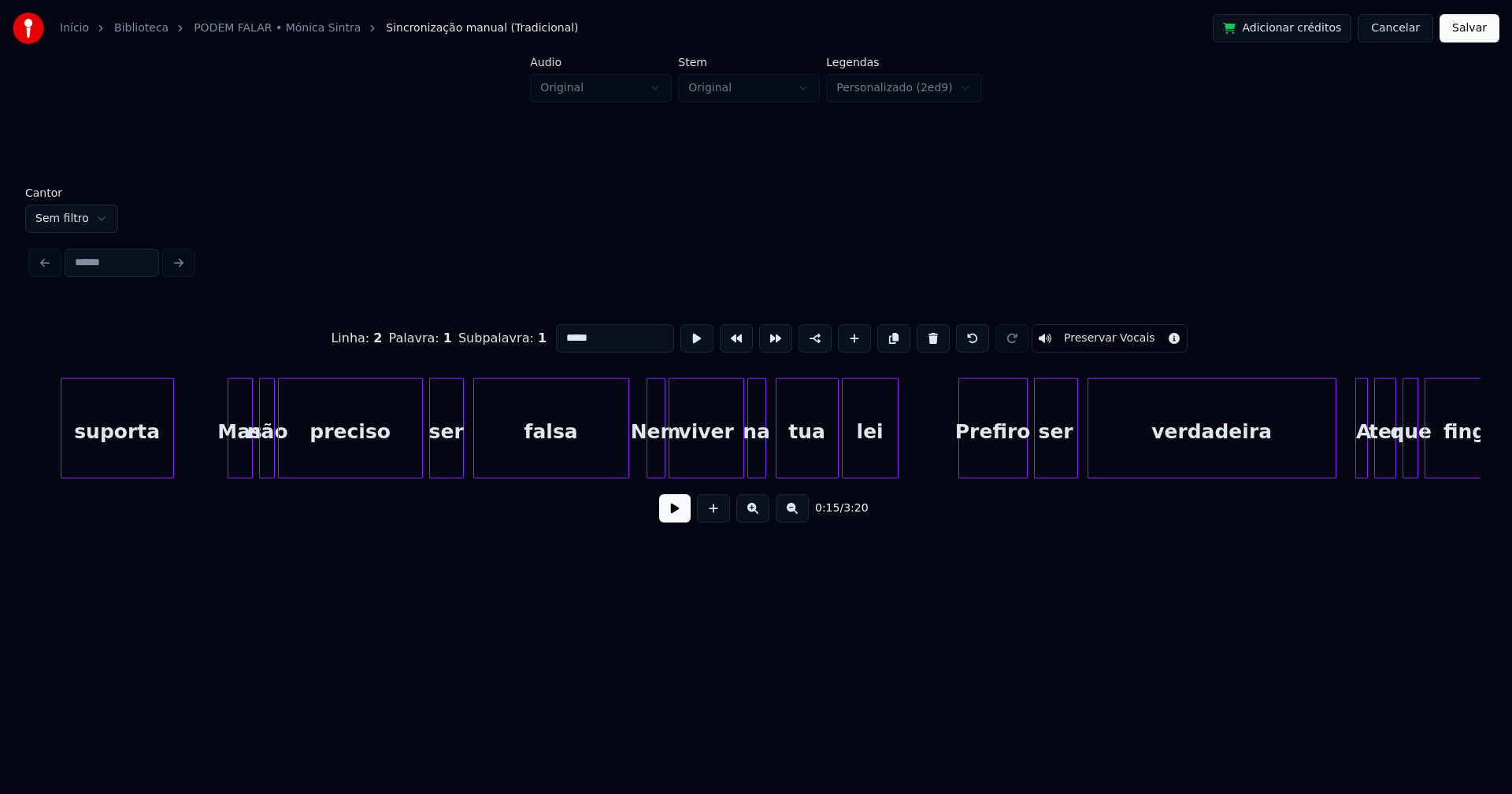
scroll to position [0, 5061]
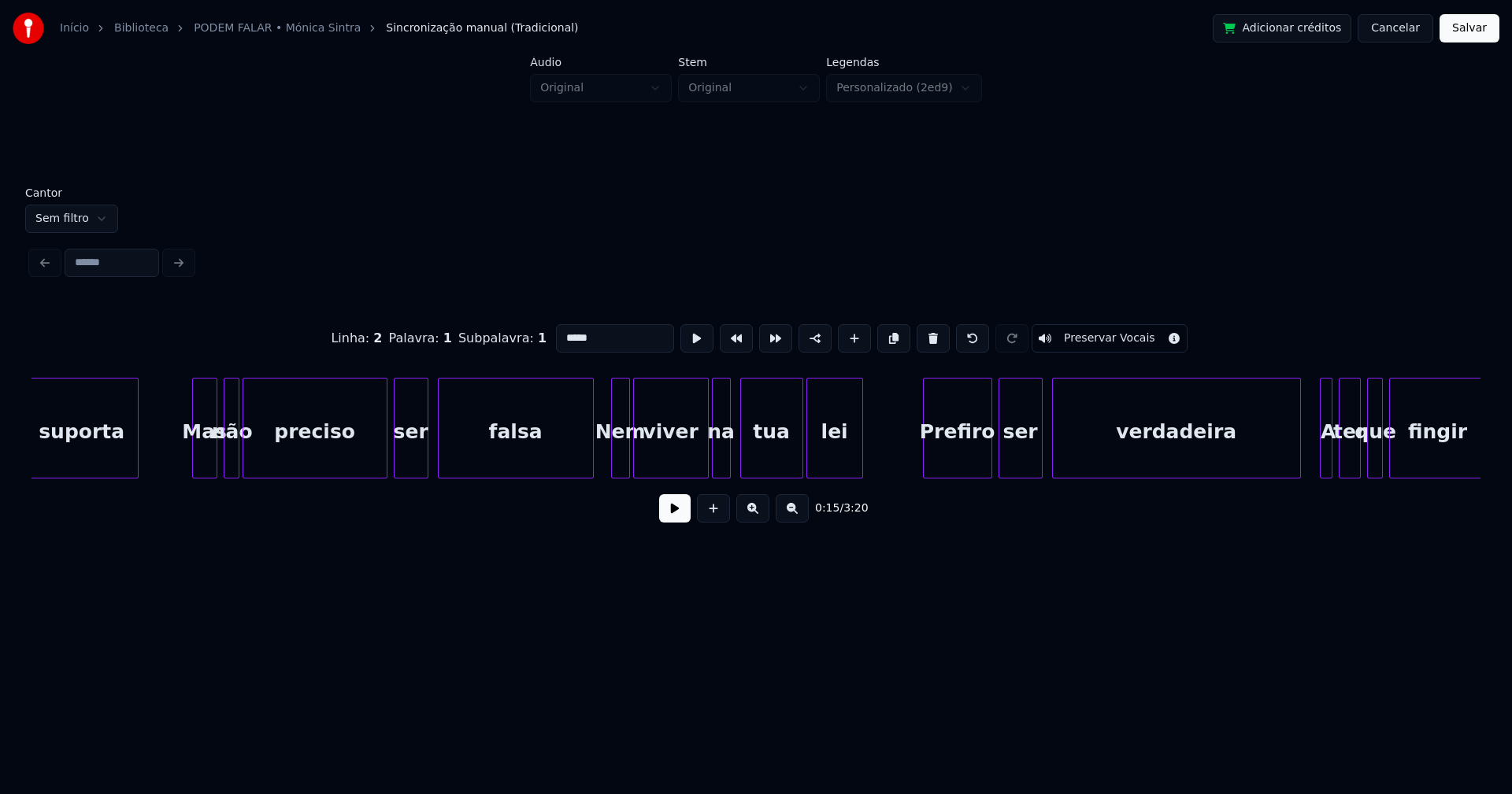
click at [623, 457] on div "Nem" at bounding box center [621, 432] width 17 height 107
click at [568, 327] on input "***" at bounding box center [619, 338] width 118 height 28
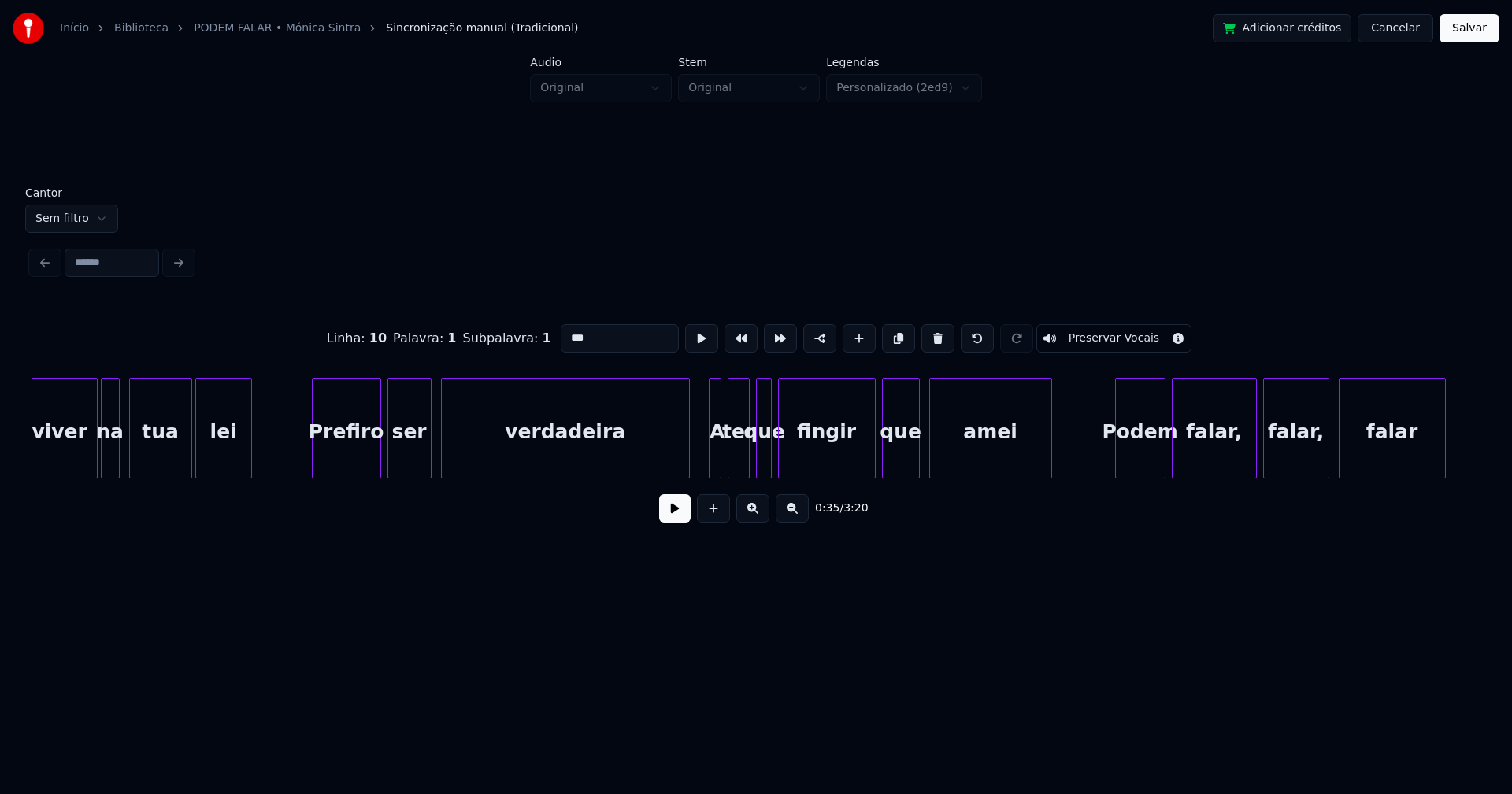
scroll to position [0, 5742]
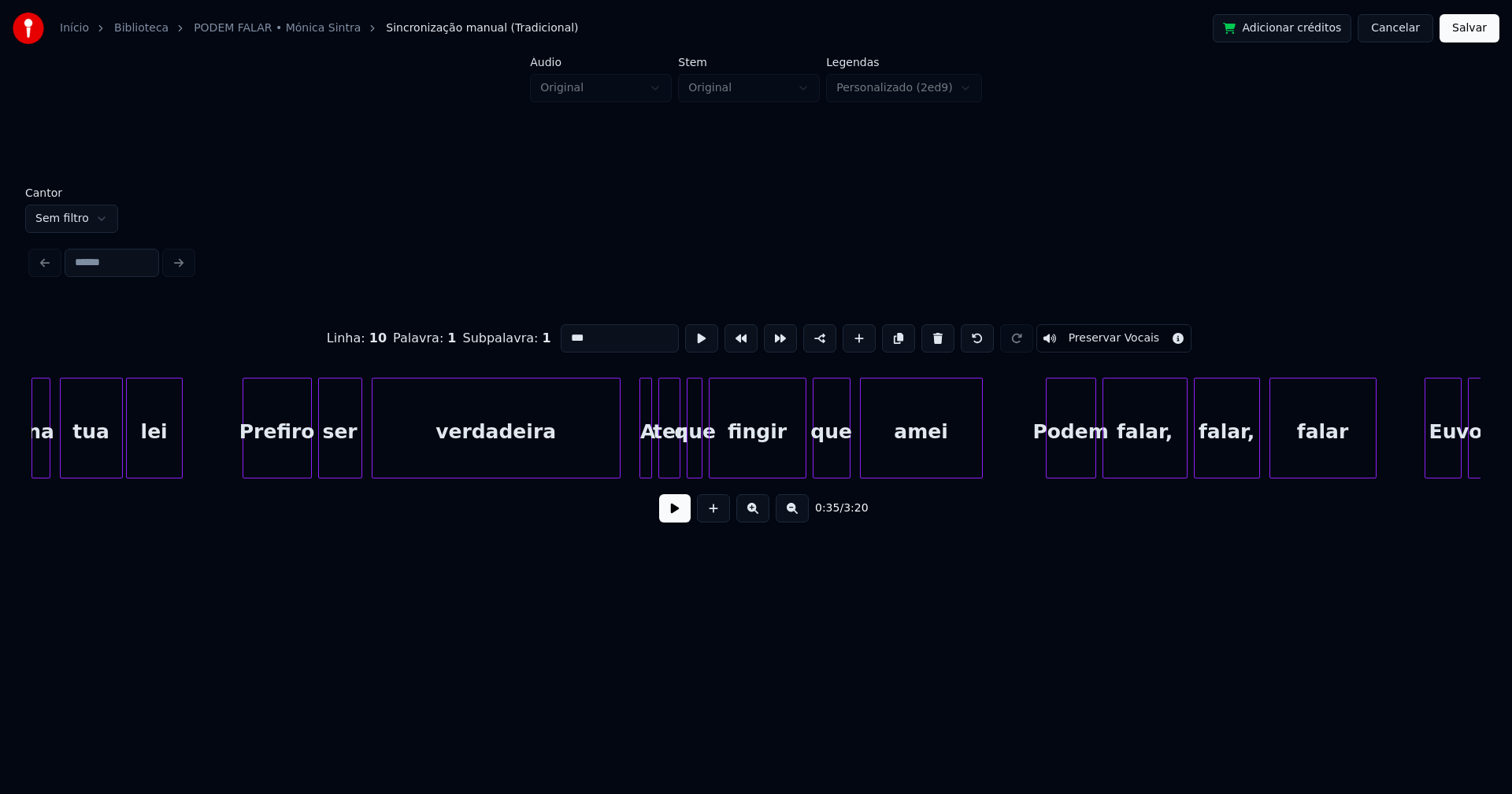
click at [648, 453] on div at bounding box center [648, 428] width 4 height 99
drag, startPoint x: 567, startPoint y: 331, endPoint x: 508, endPoint y: 331, distance: 59.0
click at [508, 331] on div "Linha : 12 Palavra : 1 Subpalavra : 1 * Preservar Vocais" at bounding box center [756, 339] width 1448 height 79
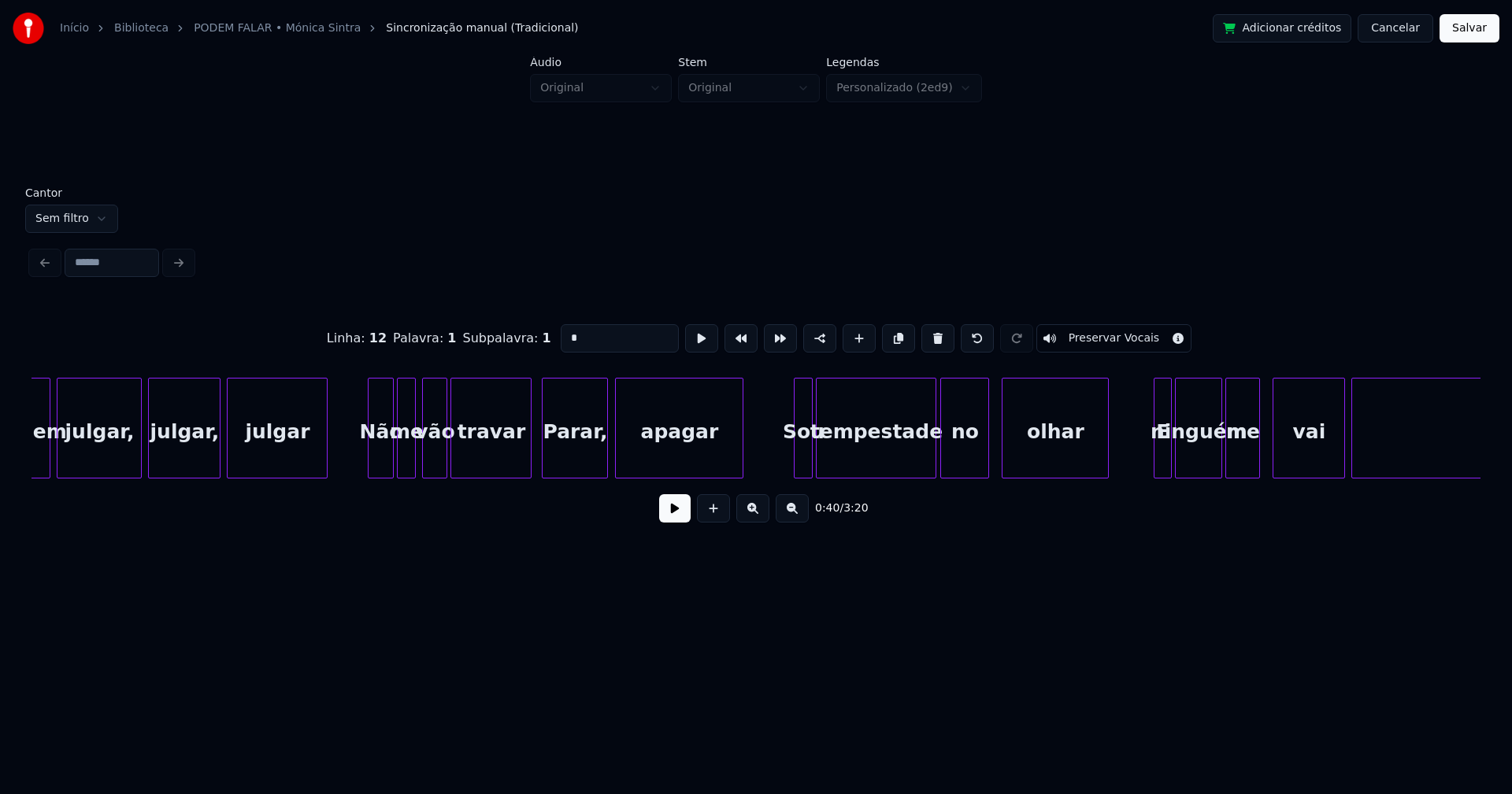
scroll to position [0, 8359]
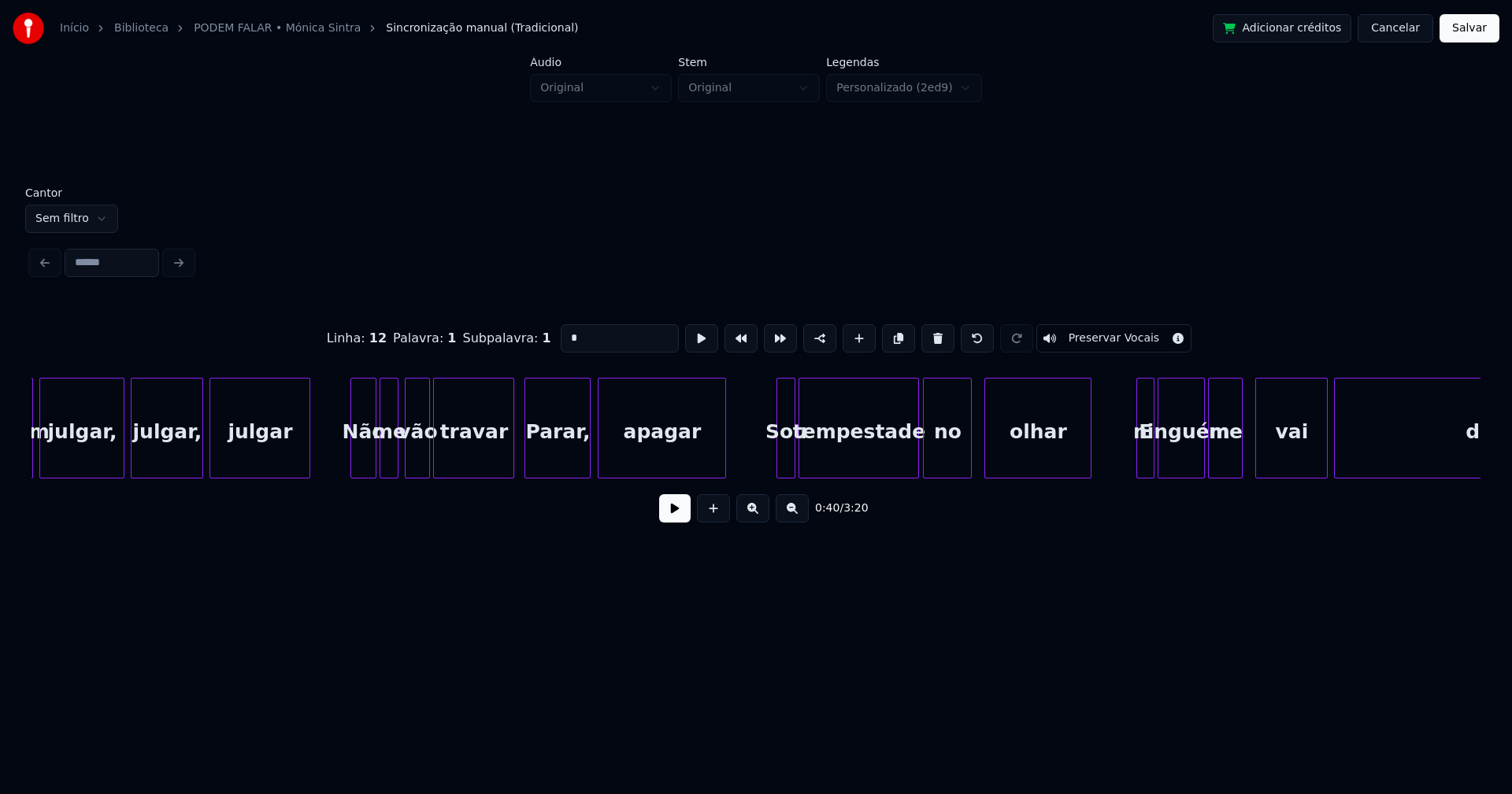
click at [548, 464] on div "Parar," at bounding box center [557, 432] width 64 height 107
click at [565, 328] on input "******" at bounding box center [619, 338] width 118 height 28
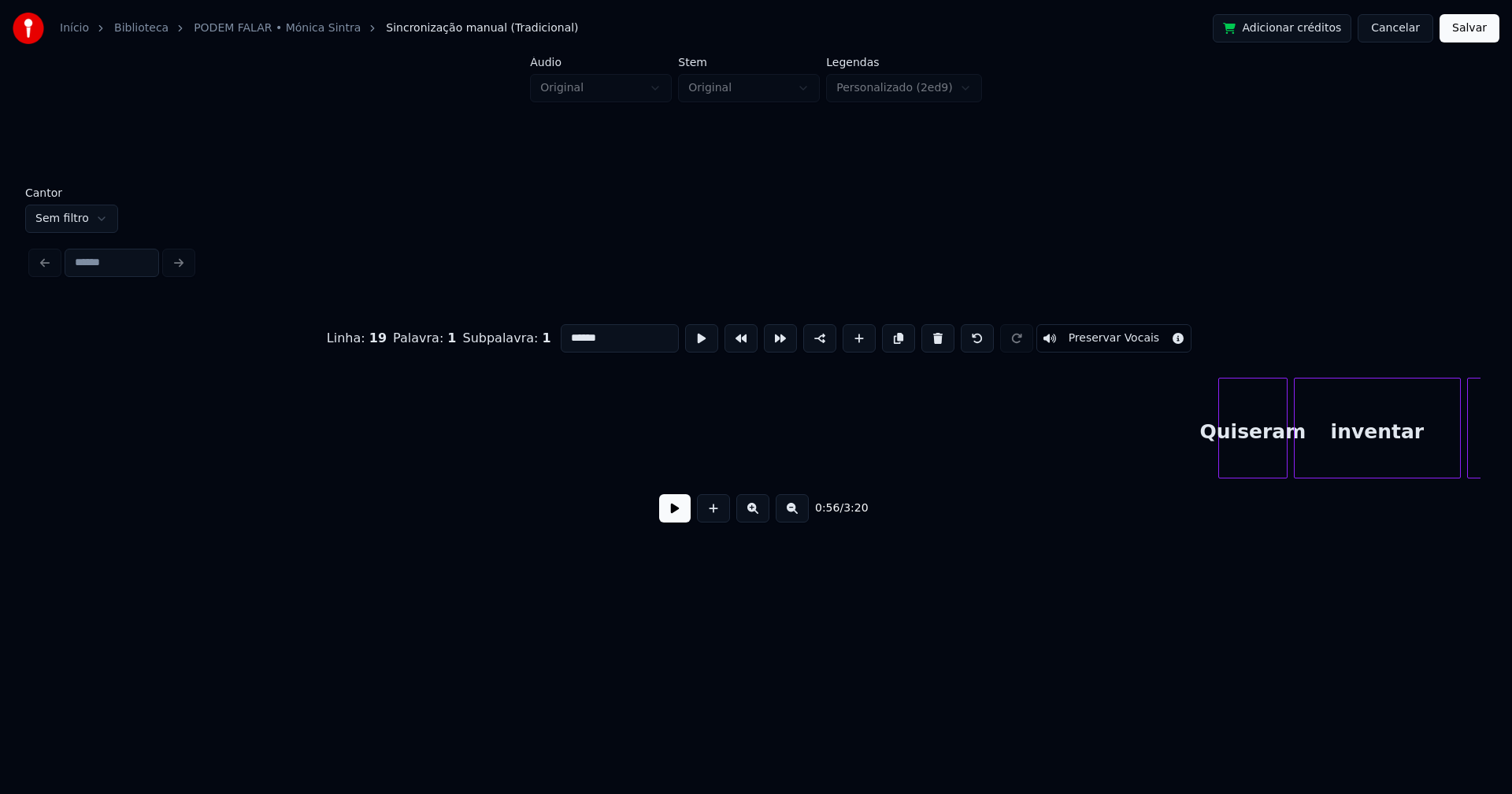
scroll to position [0, 1570]
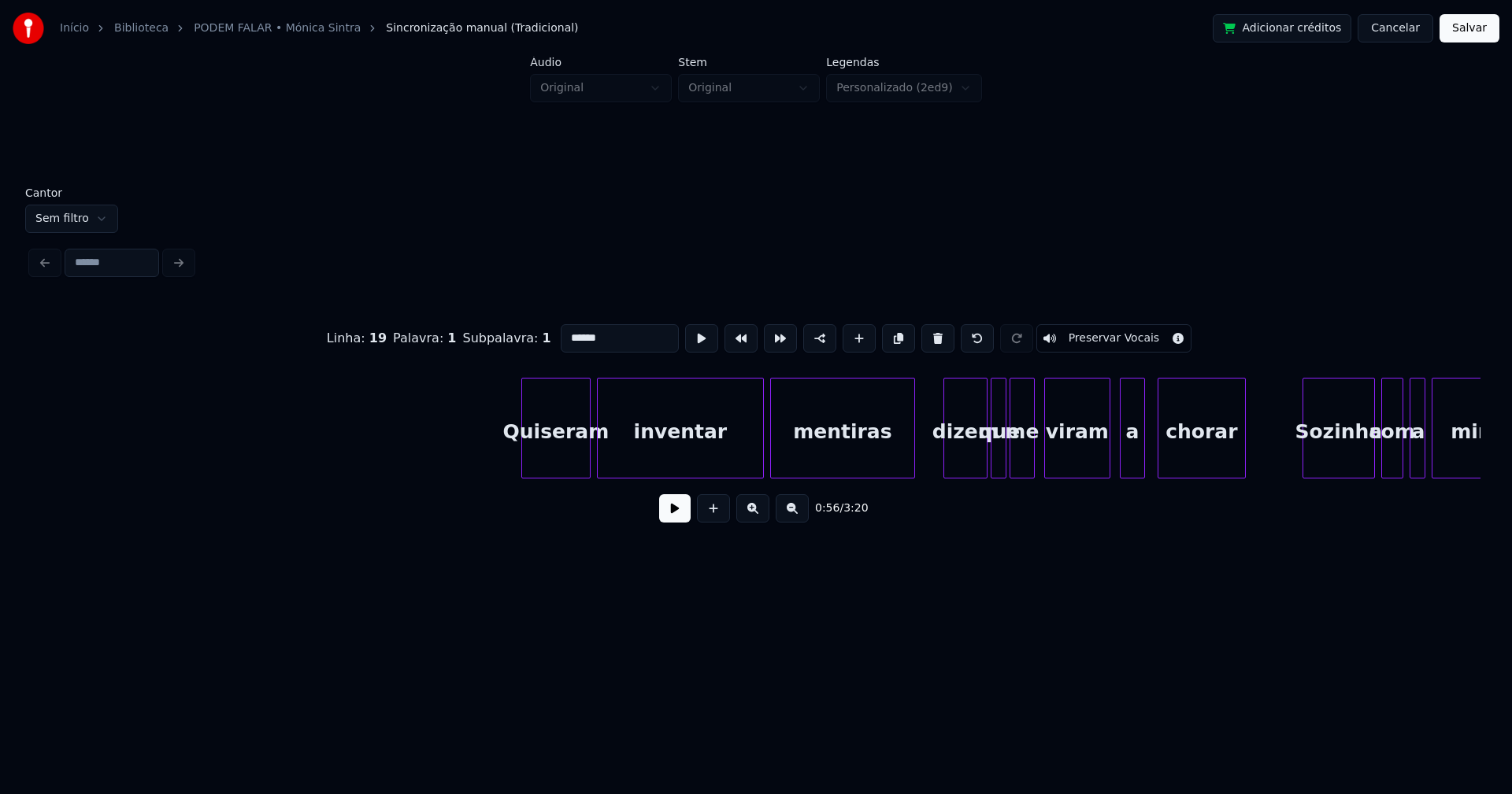
type input "******"
click at [1469, 30] on button "Salvar" at bounding box center [1470, 27] width 60 height 28
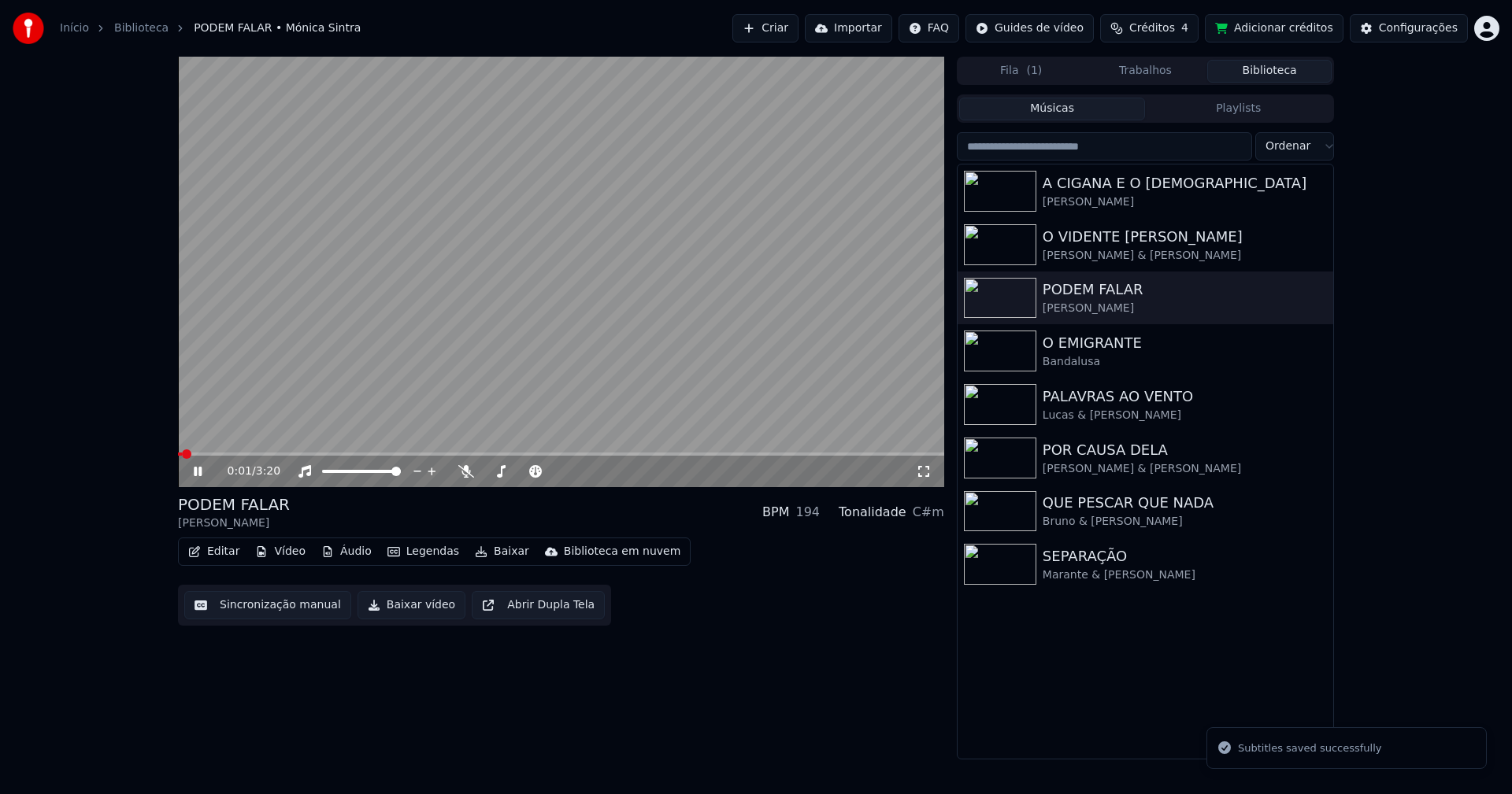
click at [287, 455] on span at bounding box center [560, 455] width 766 height 3
click at [695, 455] on span at bounding box center [560, 455] width 766 height 3
click at [198, 473] on icon at bounding box center [209, 471] width 37 height 13
click at [413, 614] on button "Baixar vídeo" at bounding box center [411, 605] width 107 height 28
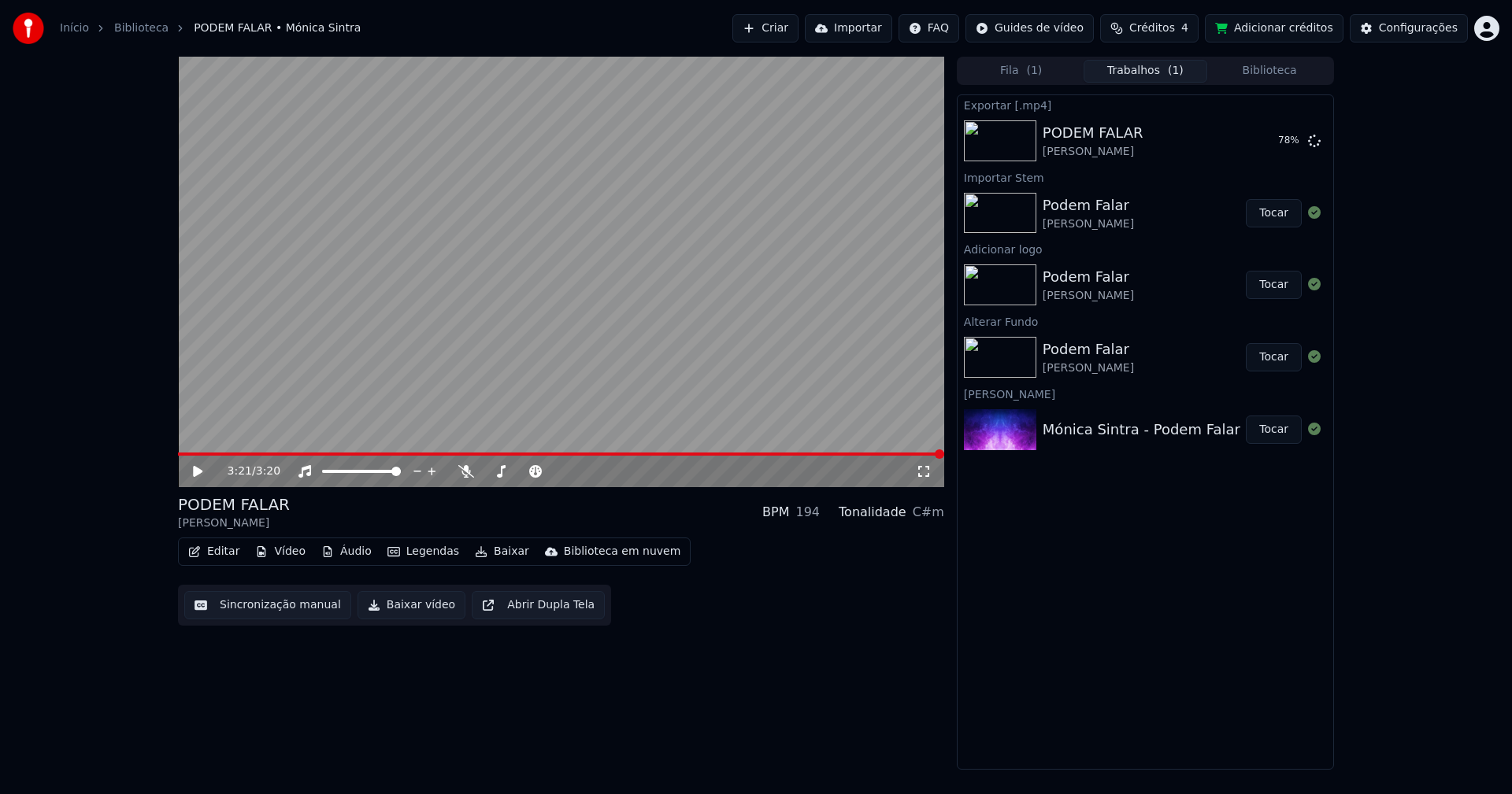
click at [220, 553] on button "Editar" at bounding box center [214, 552] width 64 height 22
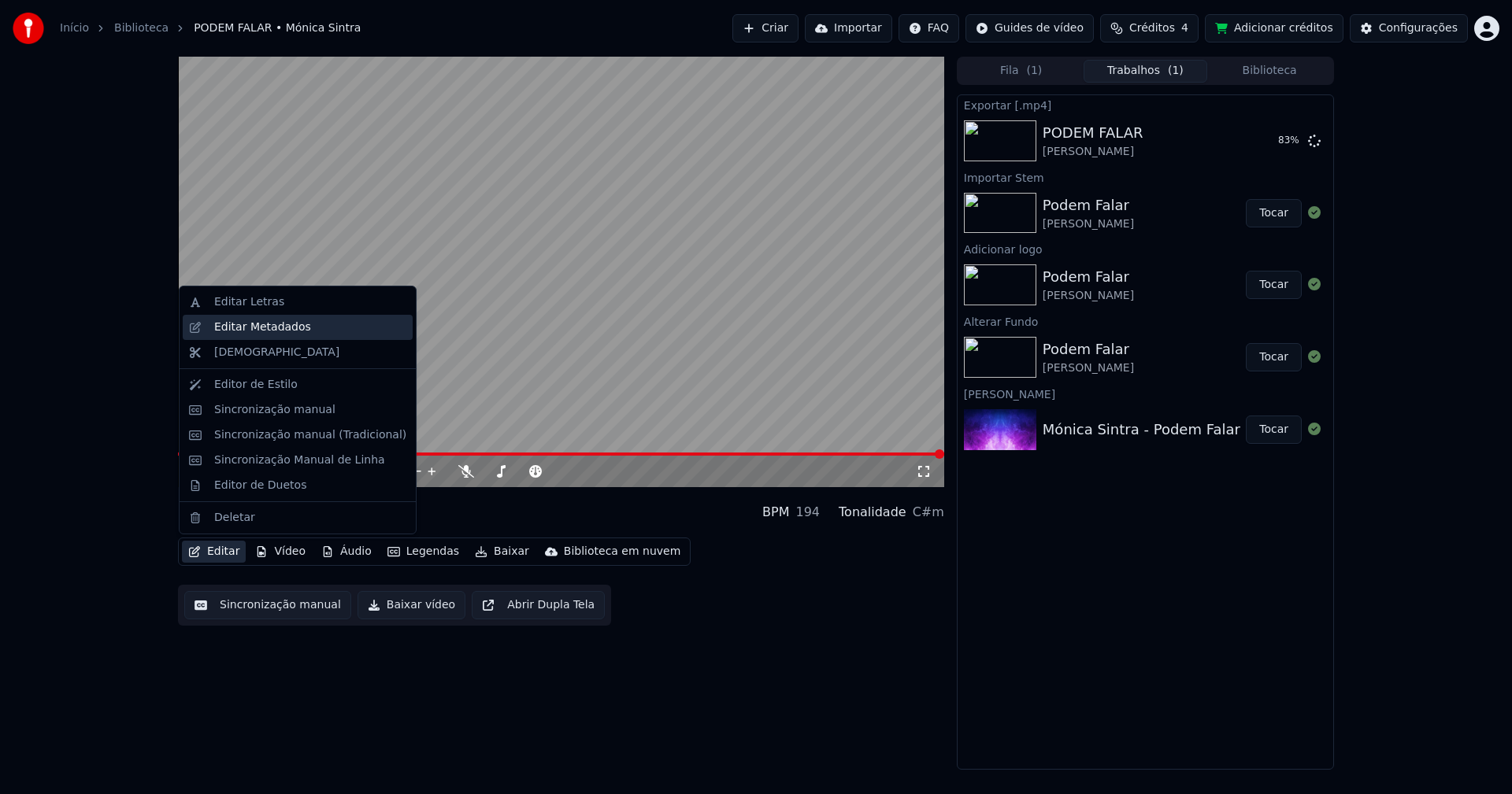
click at [248, 329] on div "Editar Metadados" at bounding box center [262, 327] width 97 height 15
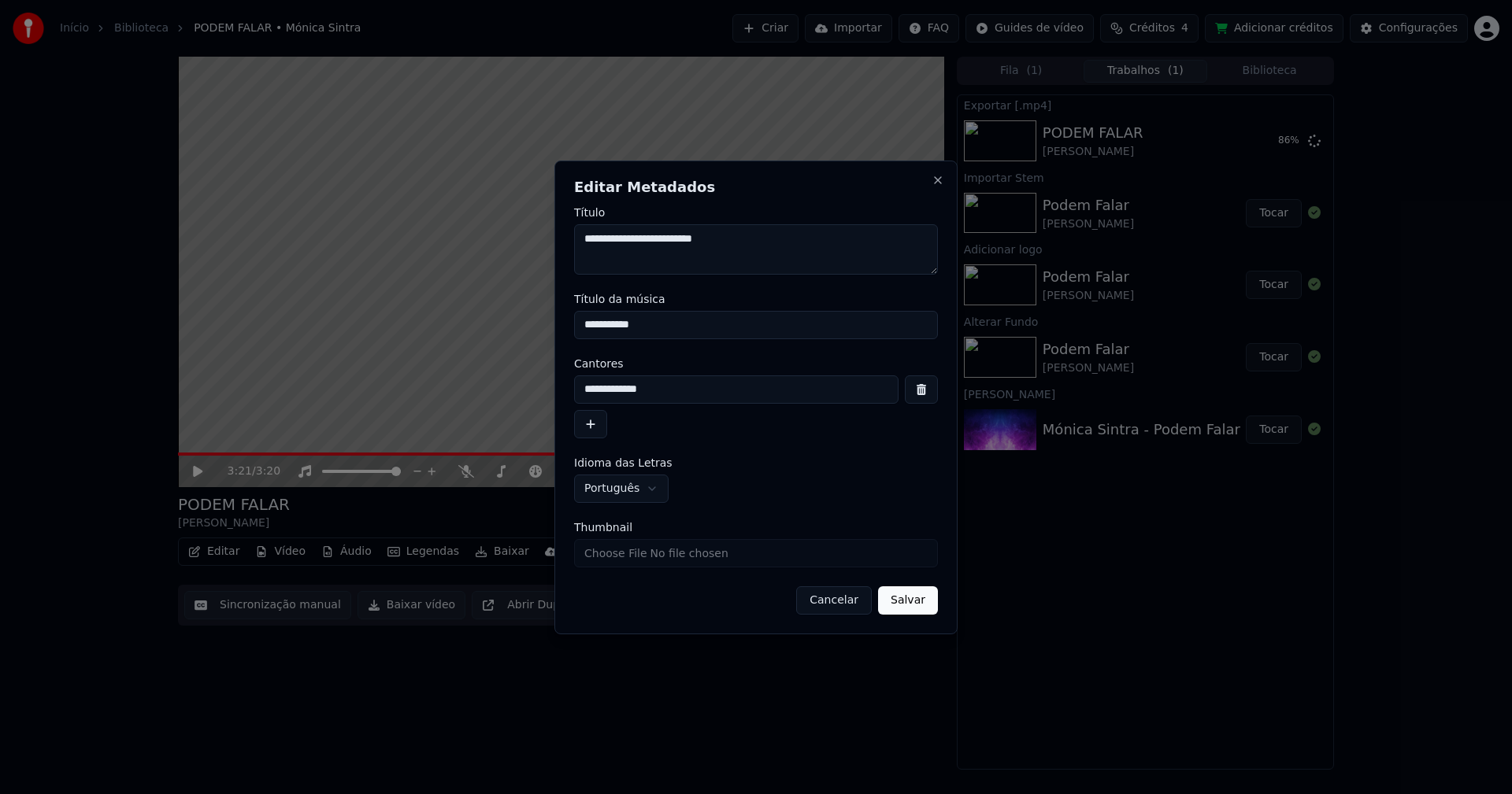
click at [634, 550] on input "Thumbnail" at bounding box center [756, 553] width 364 height 28
type input "**********"
click at [920, 605] on button "Salvar" at bounding box center [908, 600] width 60 height 28
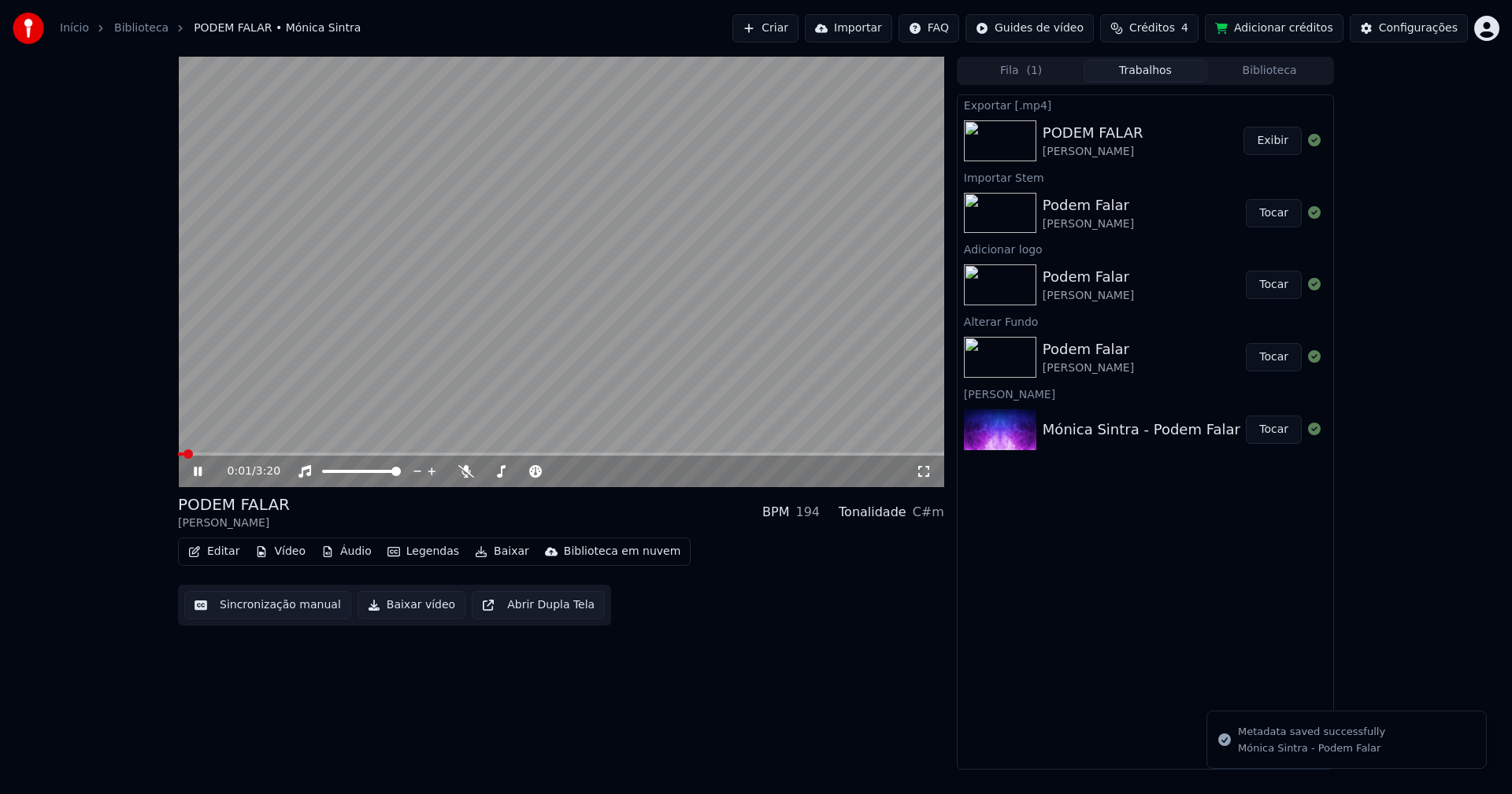
drag, startPoint x: 197, startPoint y: 469, endPoint x: 205, endPoint y: 462, distance: 10.6
click at [199, 468] on icon at bounding box center [209, 471] width 37 height 13
click at [1299, 70] on button "Biblioteca" at bounding box center [1269, 71] width 125 height 23
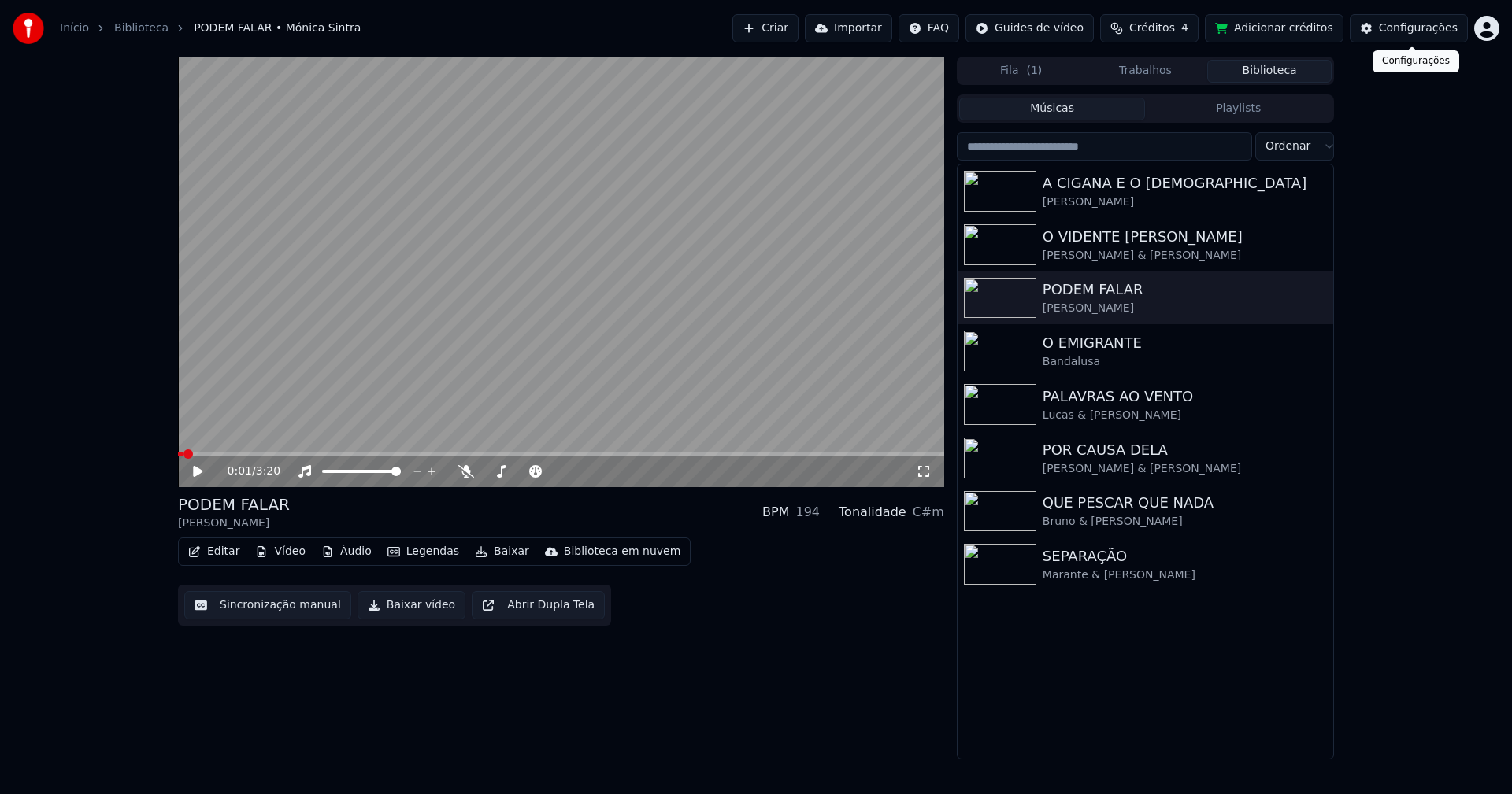
click at [1406, 31] on div "Configurações" at bounding box center [1418, 28] width 79 height 15
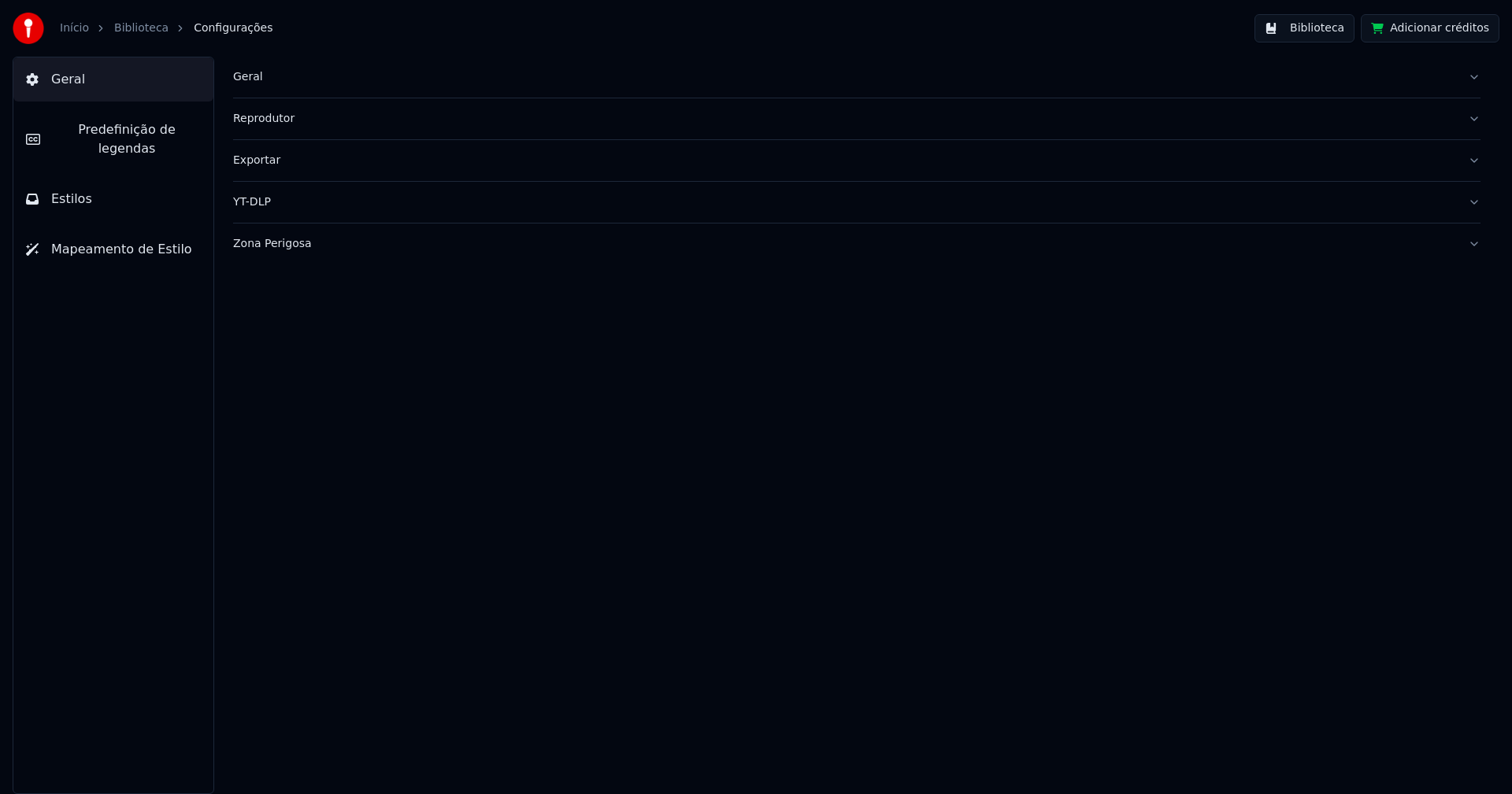
click at [101, 177] on button "Estilos" at bounding box center [113, 198] width 200 height 44
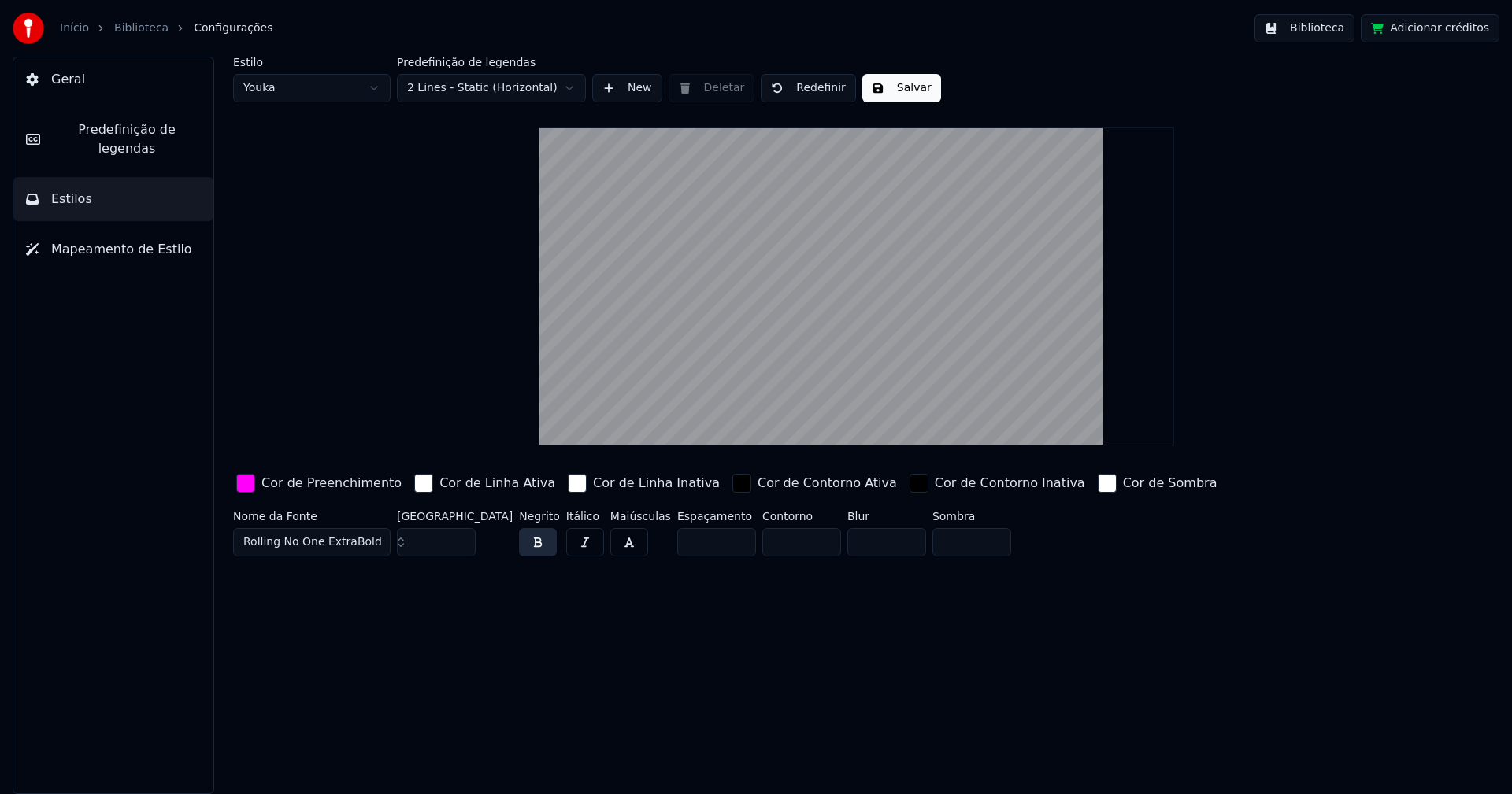
click at [241, 482] on div "button" at bounding box center [246, 483] width 19 height 19
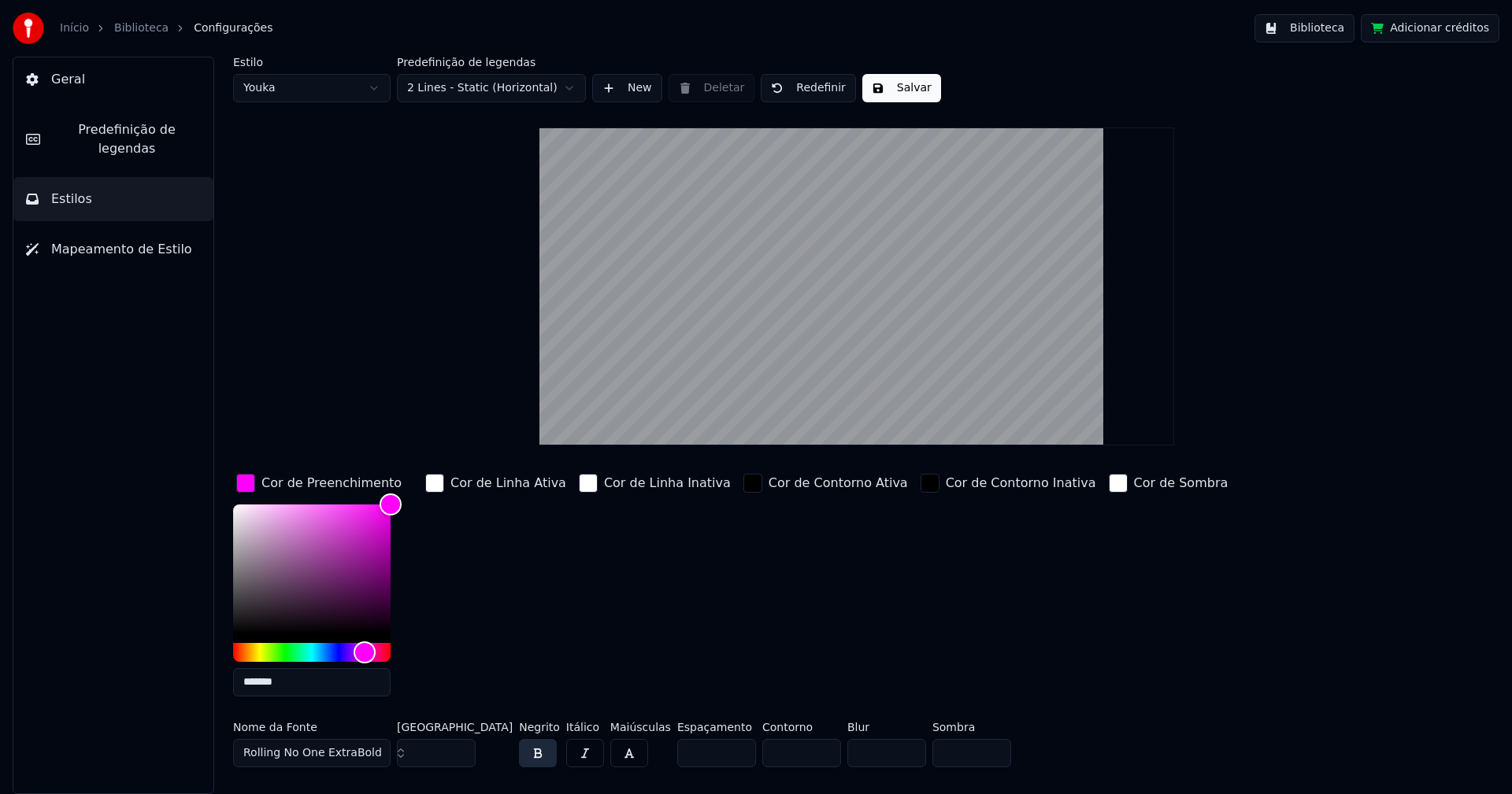
click at [305, 688] on input "*******" at bounding box center [311, 682] width 157 height 28
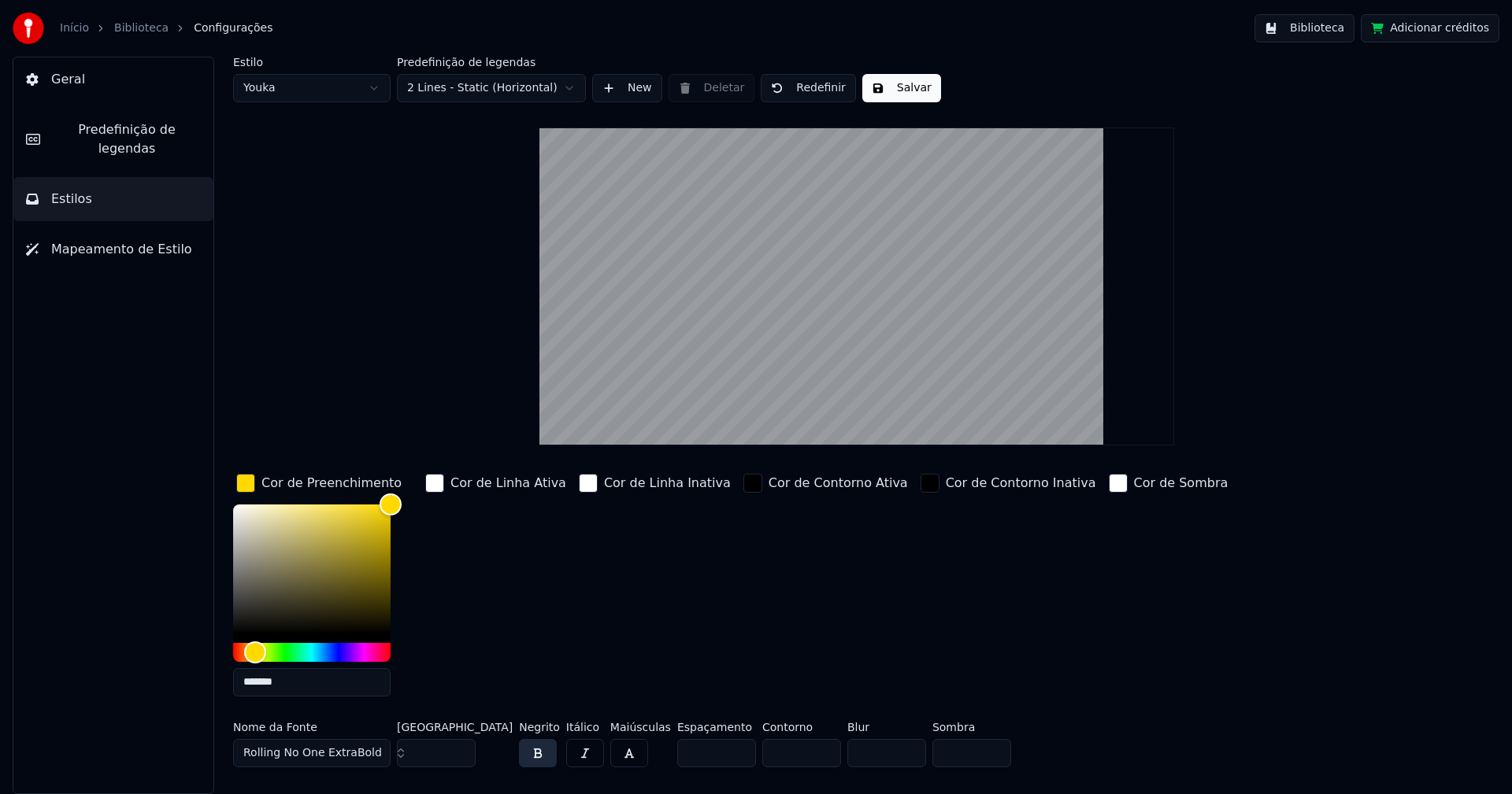
type input "*******"
drag, startPoint x: 246, startPoint y: 481, endPoint x: 284, endPoint y: 449, distance: 49.7
click at [246, 482] on div "button" at bounding box center [246, 483] width 19 height 19
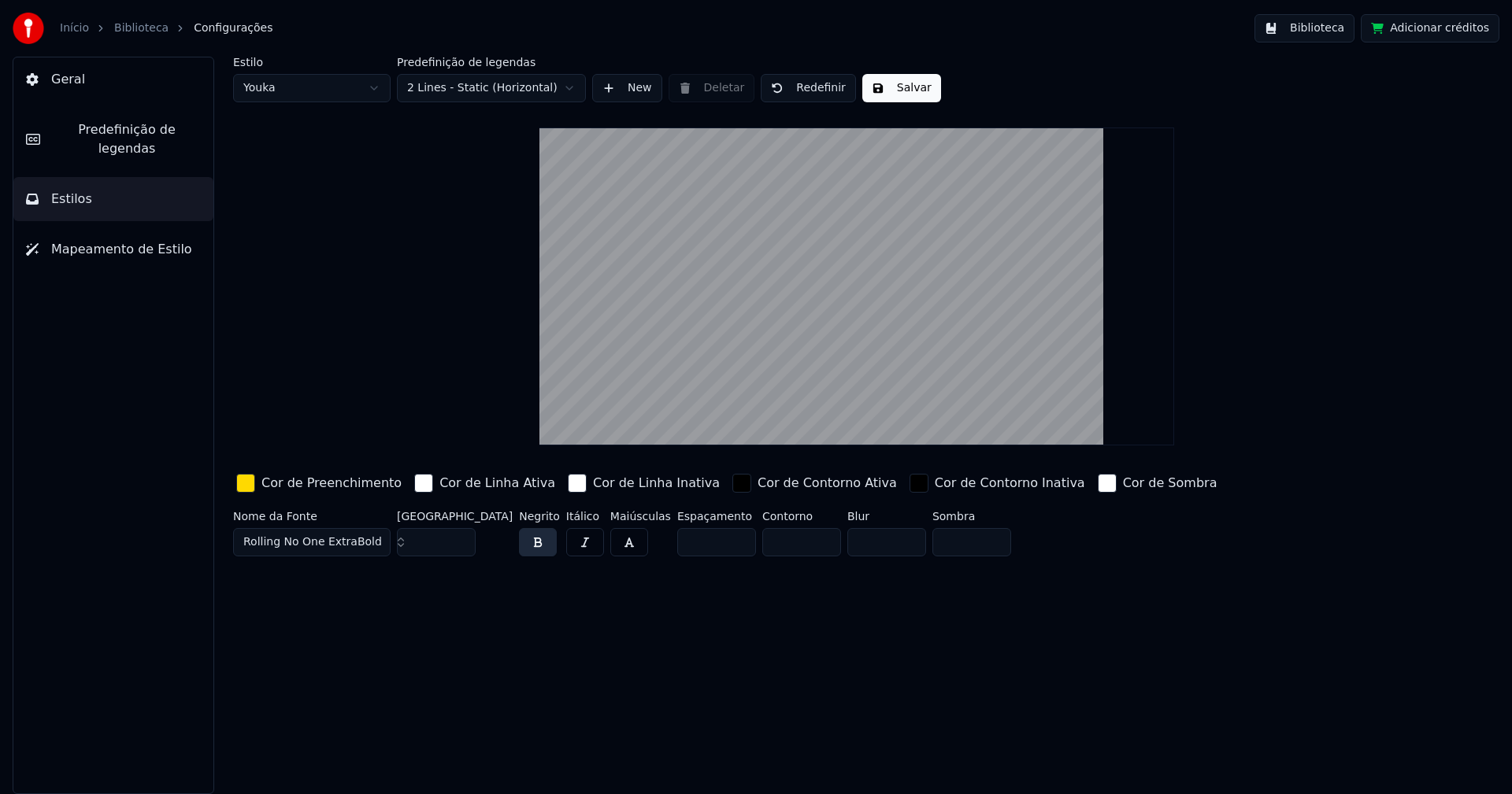
click at [905, 89] on button "Salvar" at bounding box center [902, 88] width 79 height 28
click at [291, 84] on html "Início Biblioteca Configurações Biblioteca Adicionar créditos Geral Predefiniçã…" at bounding box center [756, 397] width 1512 height 794
type input "**"
click at [1324, 33] on button "Biblioteca" at bounding box center [1304, 27] width 100 height 28
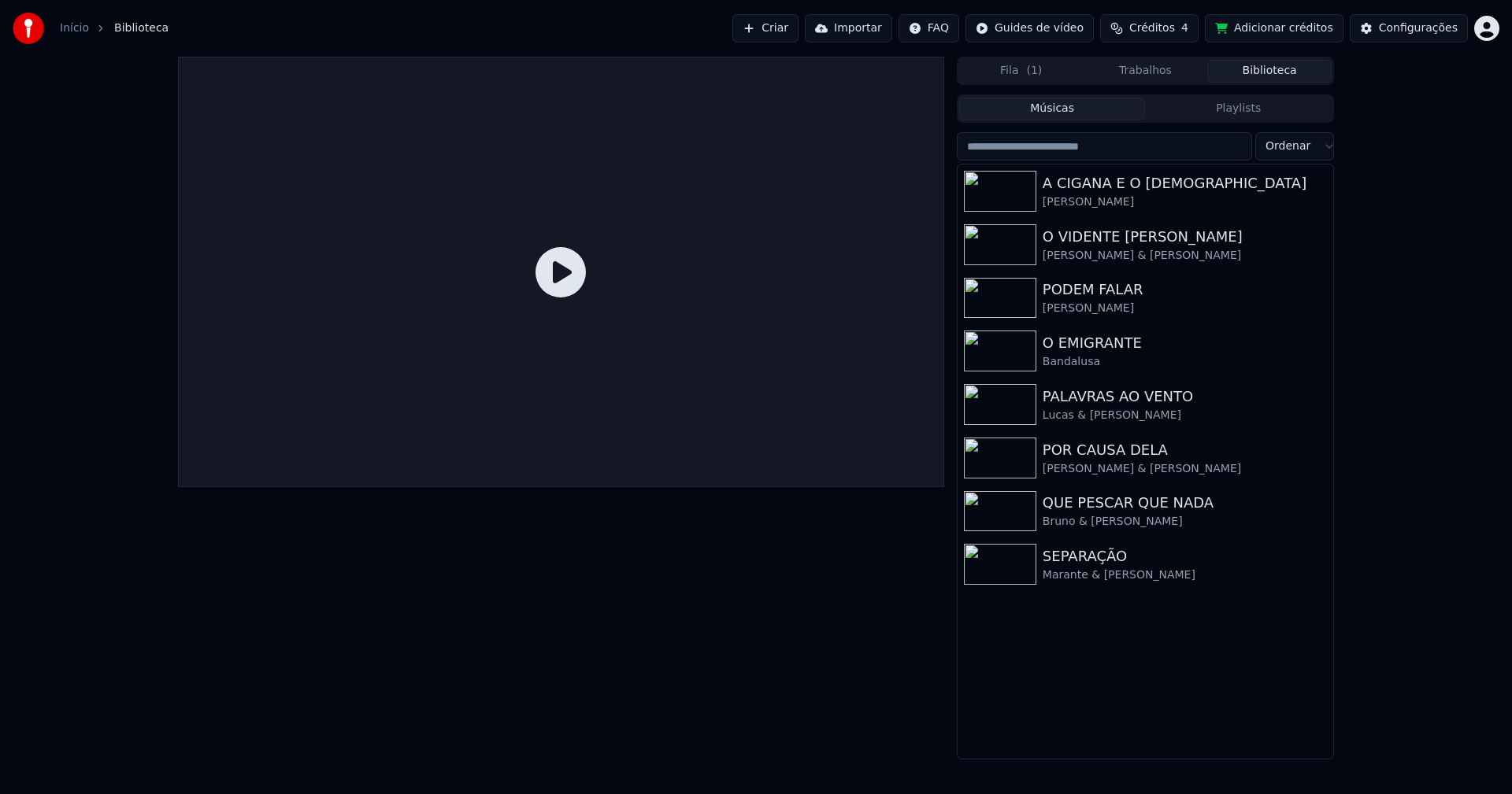
click at [73, 25] on link "Início" at bounding box center [75, 28] width 29 height 15
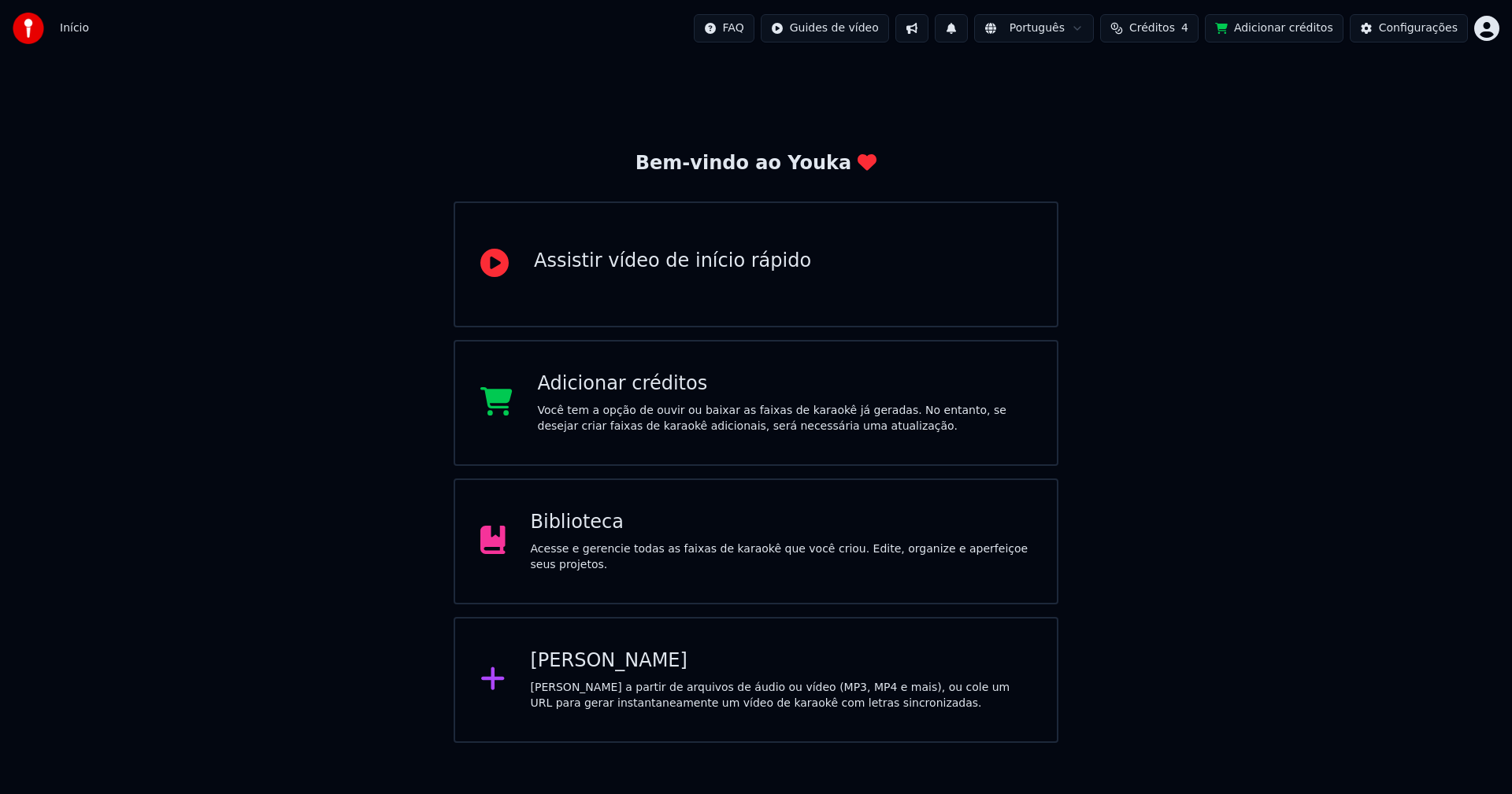
click at [593, 669] on div "[PERSON_NAME]" at bounding box center [781, 661] width 502 height 25
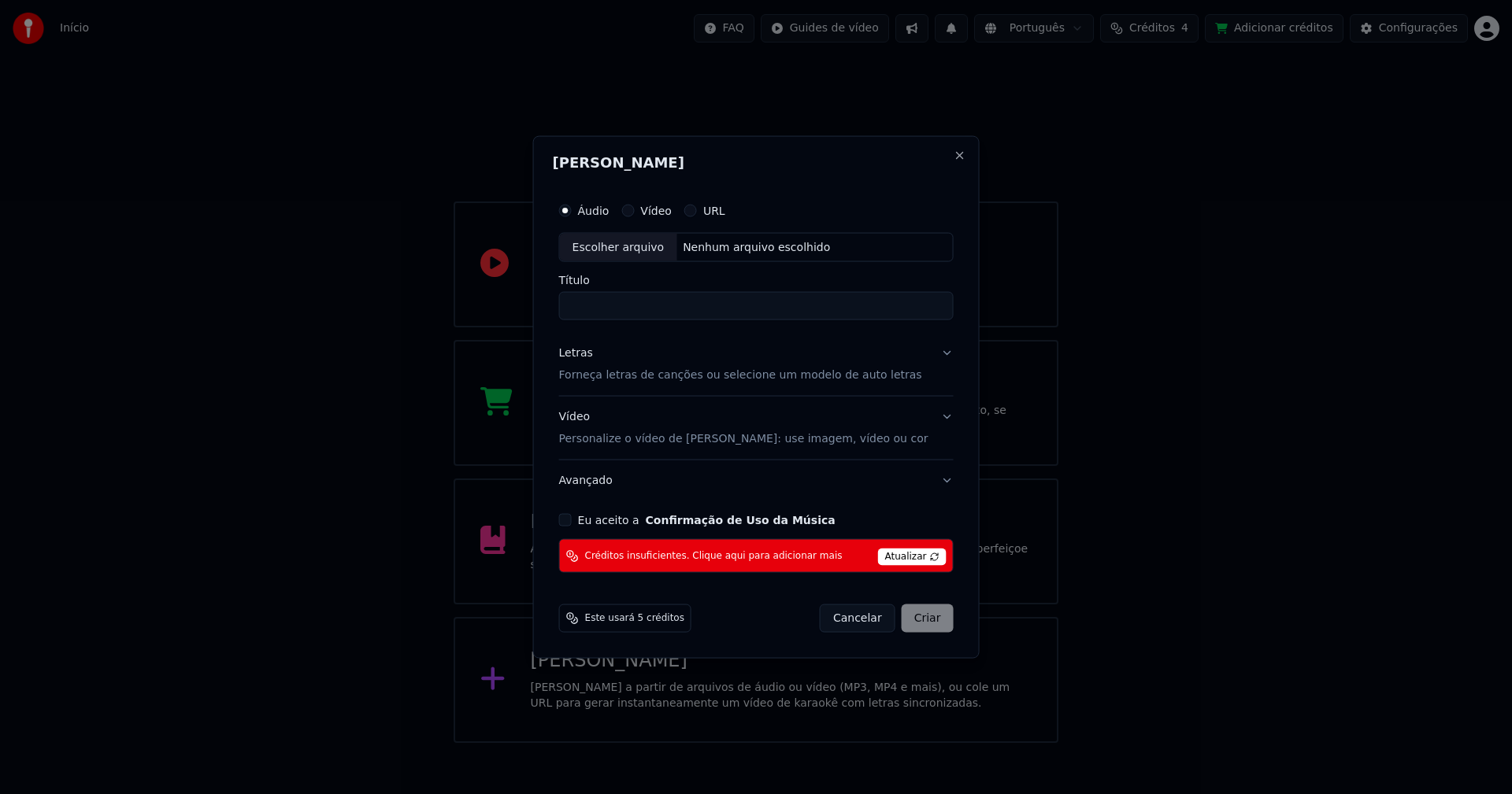
click at [621, 251] on div "Escolher arquivo" at bounding box center [618, 247] width 117 height 28
type input "**********"
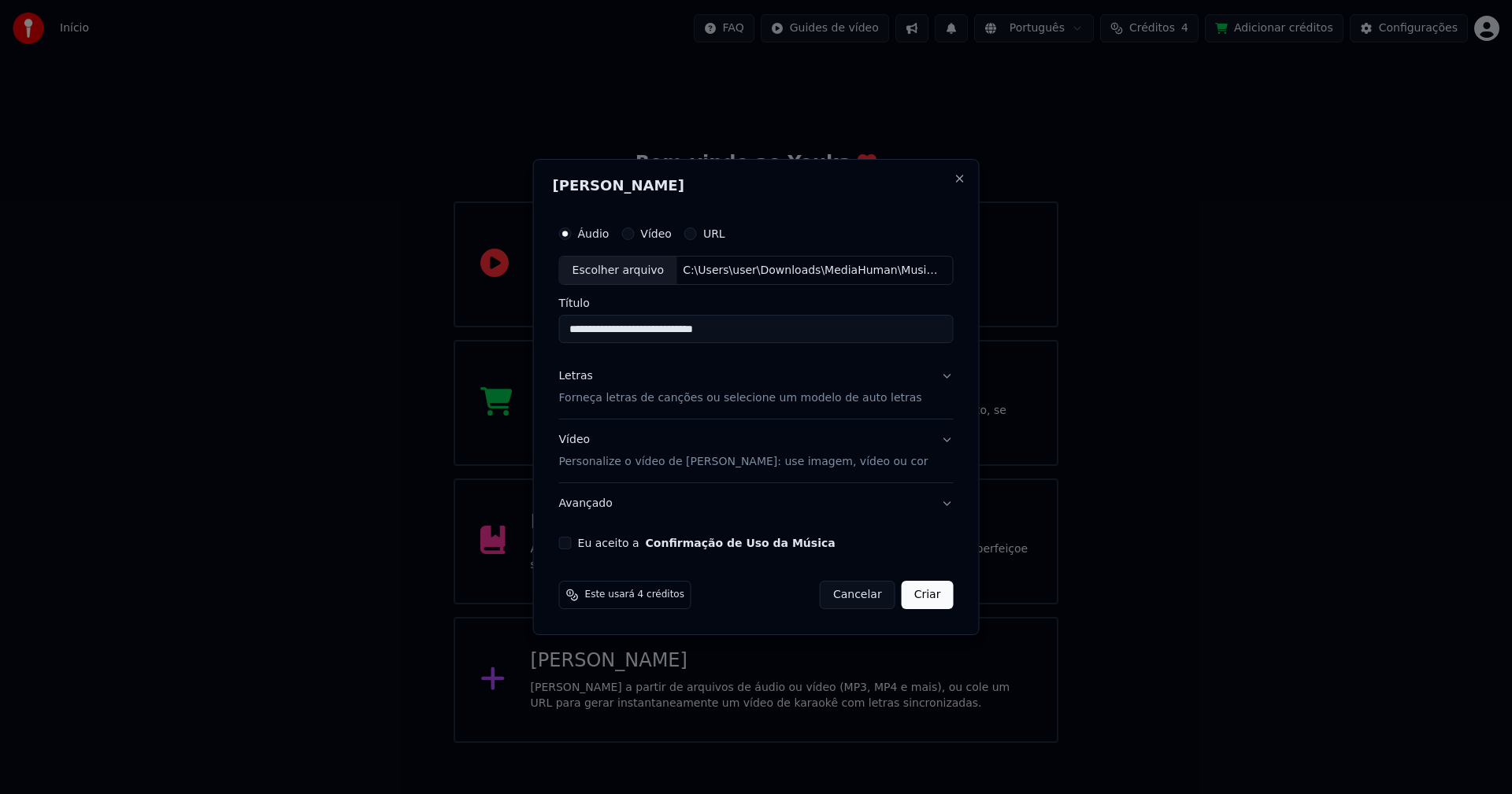
click at [583, 380] on div "Letras" at bounding box center [575, 377] width 34 height 15
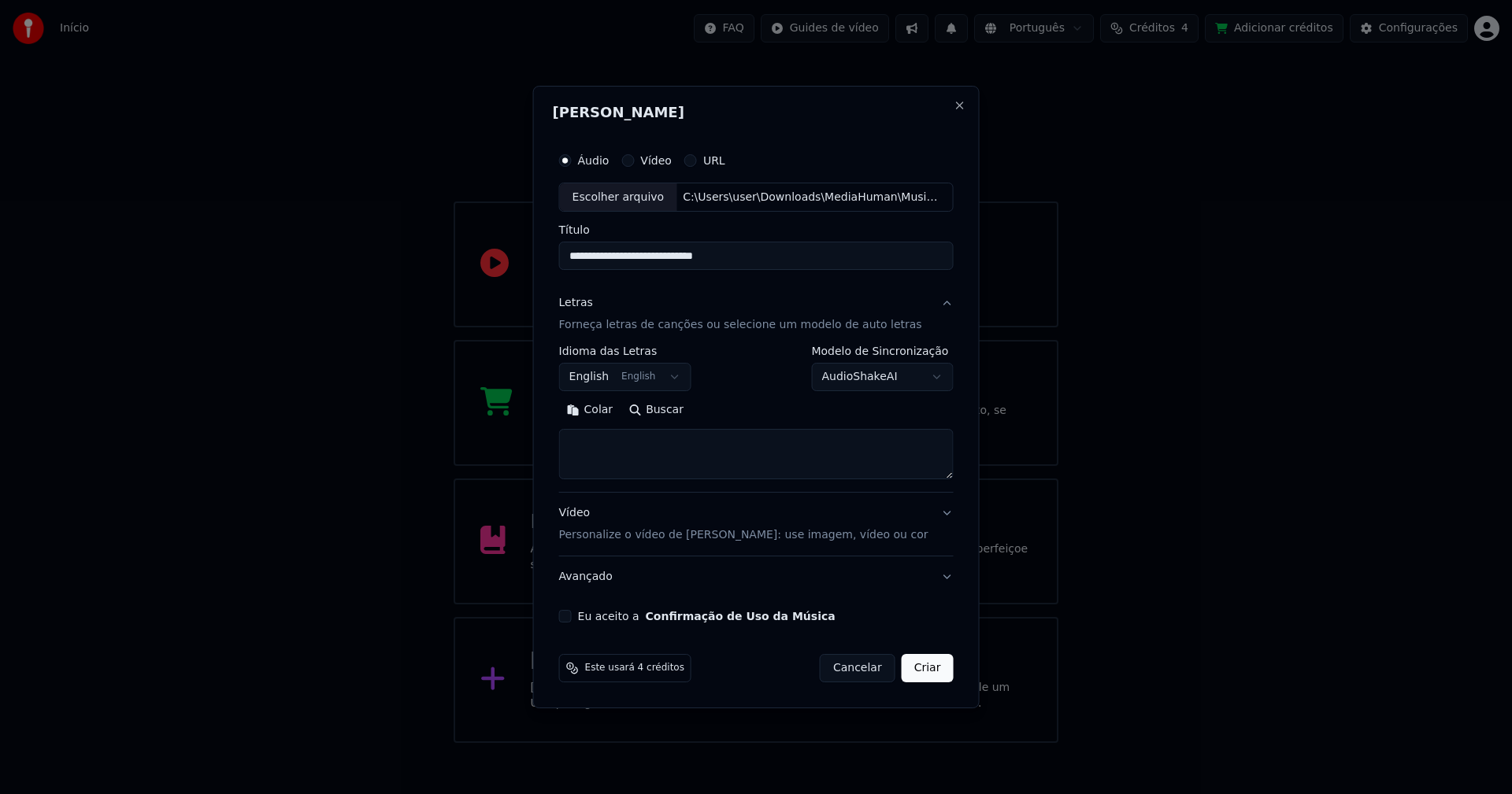
click at [602, 407] on button "Colar" at bounding box center [590, 411] width 62 height 25
type textarea "**********"
click at [644, 376] on body "**********" at bounding box center [756, 371] width 1512 height 743
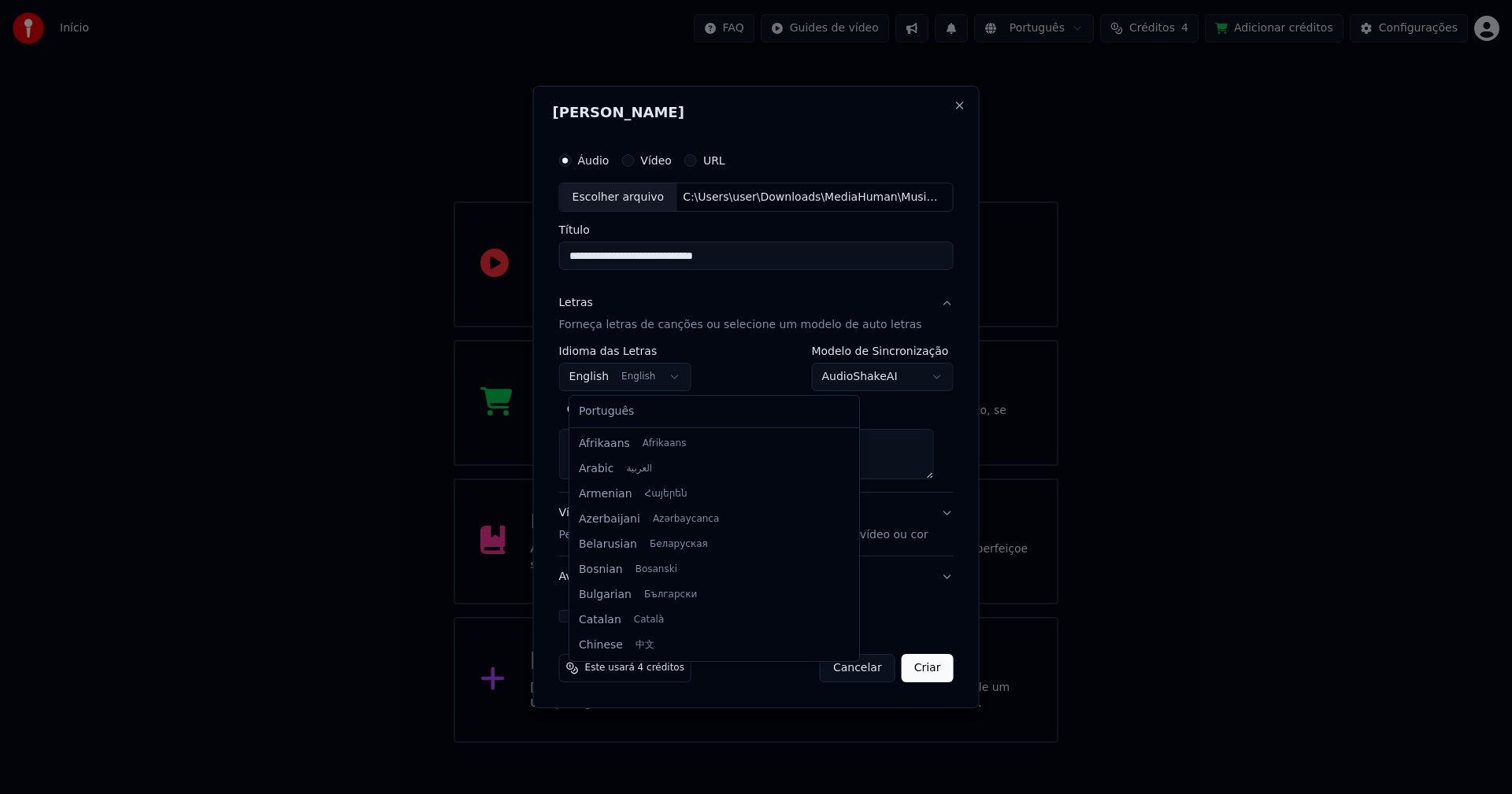
scroll to position [126, 0]
select select "**"
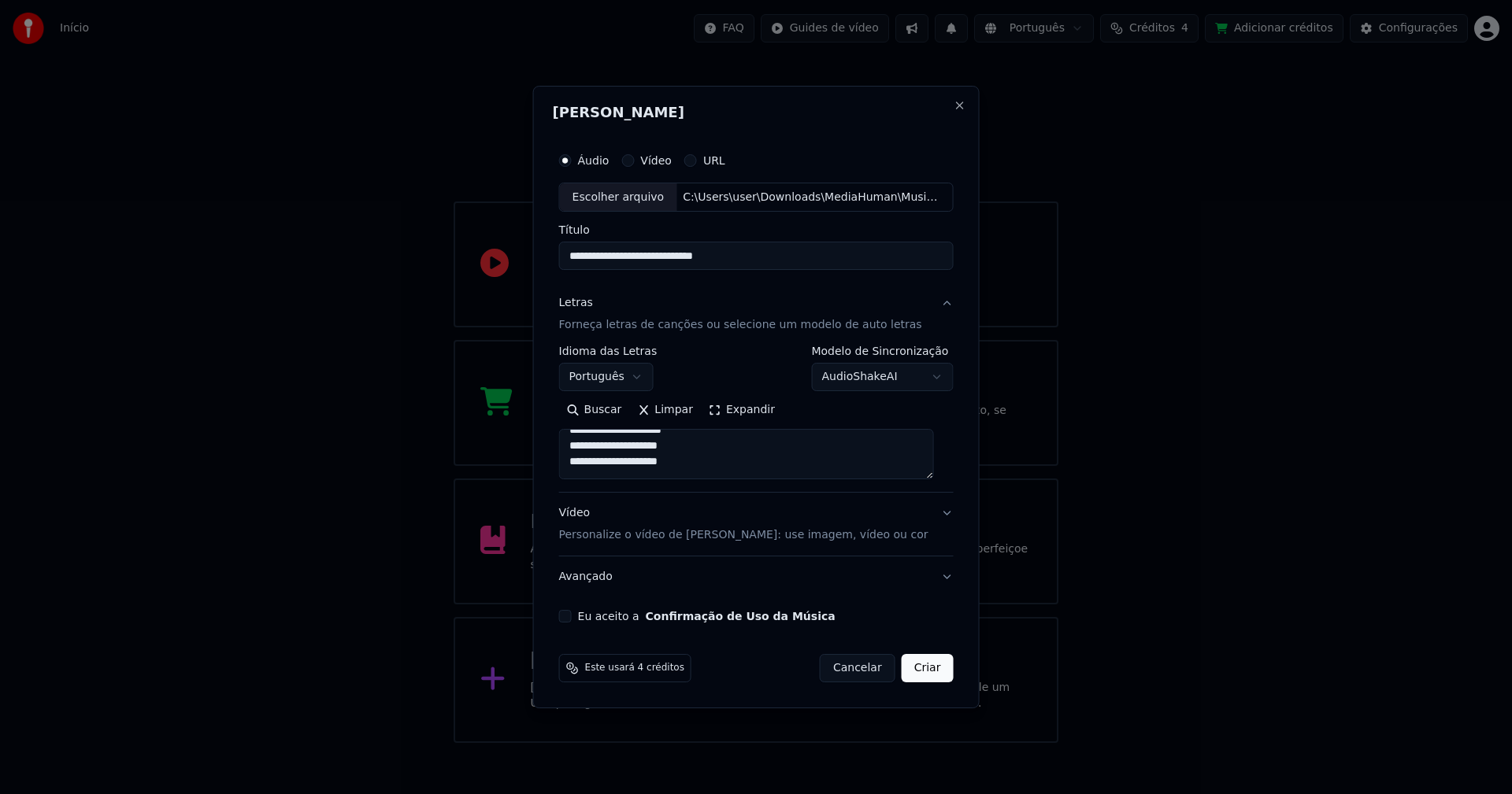
scroll to position [551, 0]
click at [572, 614] on button "Eu aceito a Confirmação de Uso da Música" at bounding box center [565, 616] width 13 height 13
click at [924, 669] on button "Criar" at bounding box center [927, 668] width 52 height 28
type textarea "**********"
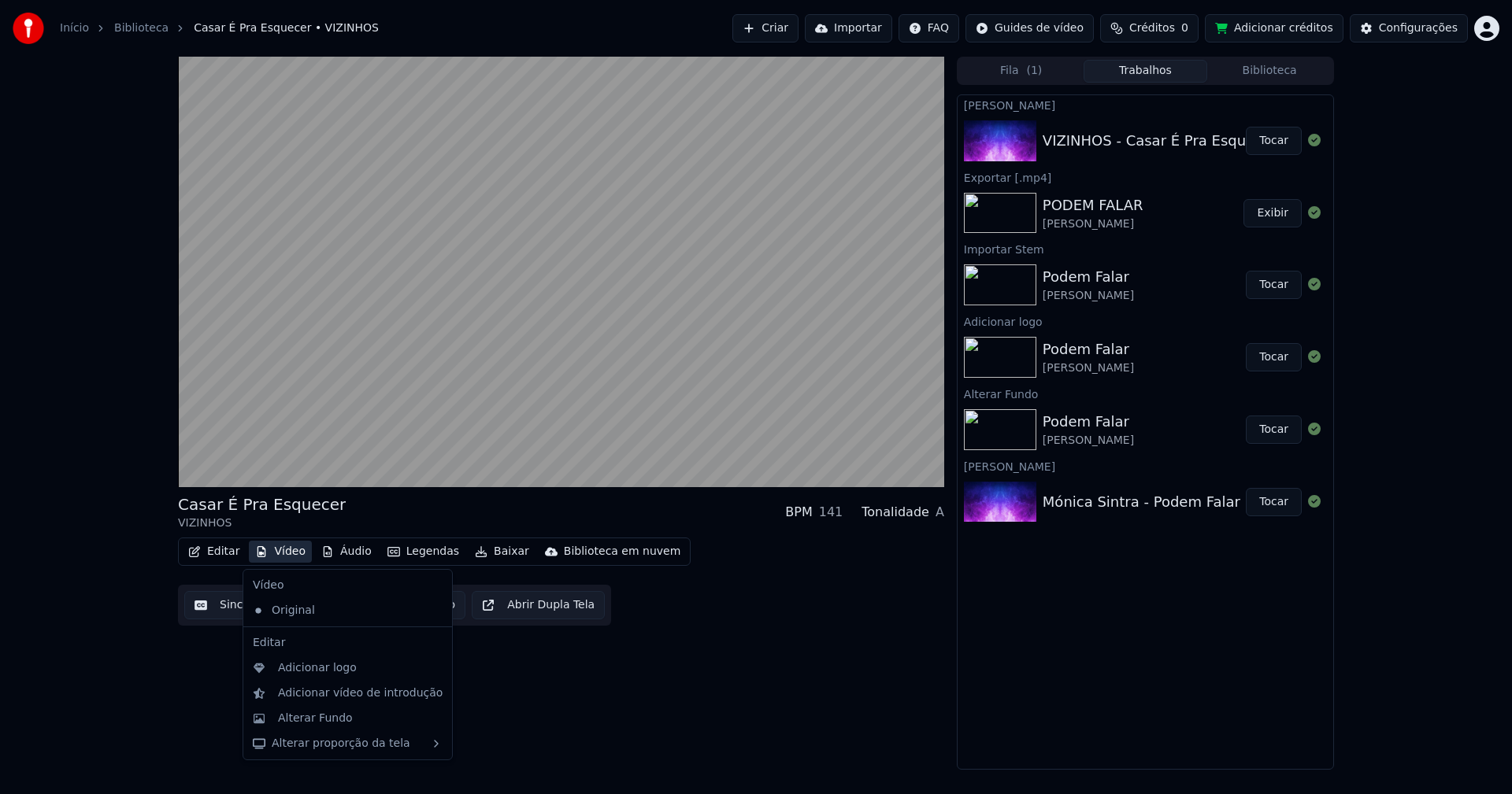
click at [286, 557] on button "Vídeo" at bounding box center [279, 552] width 63 height 22
click at [319, 724] on div "Alterar Fundo" at bounding box center [315, 718] width 75 height 15
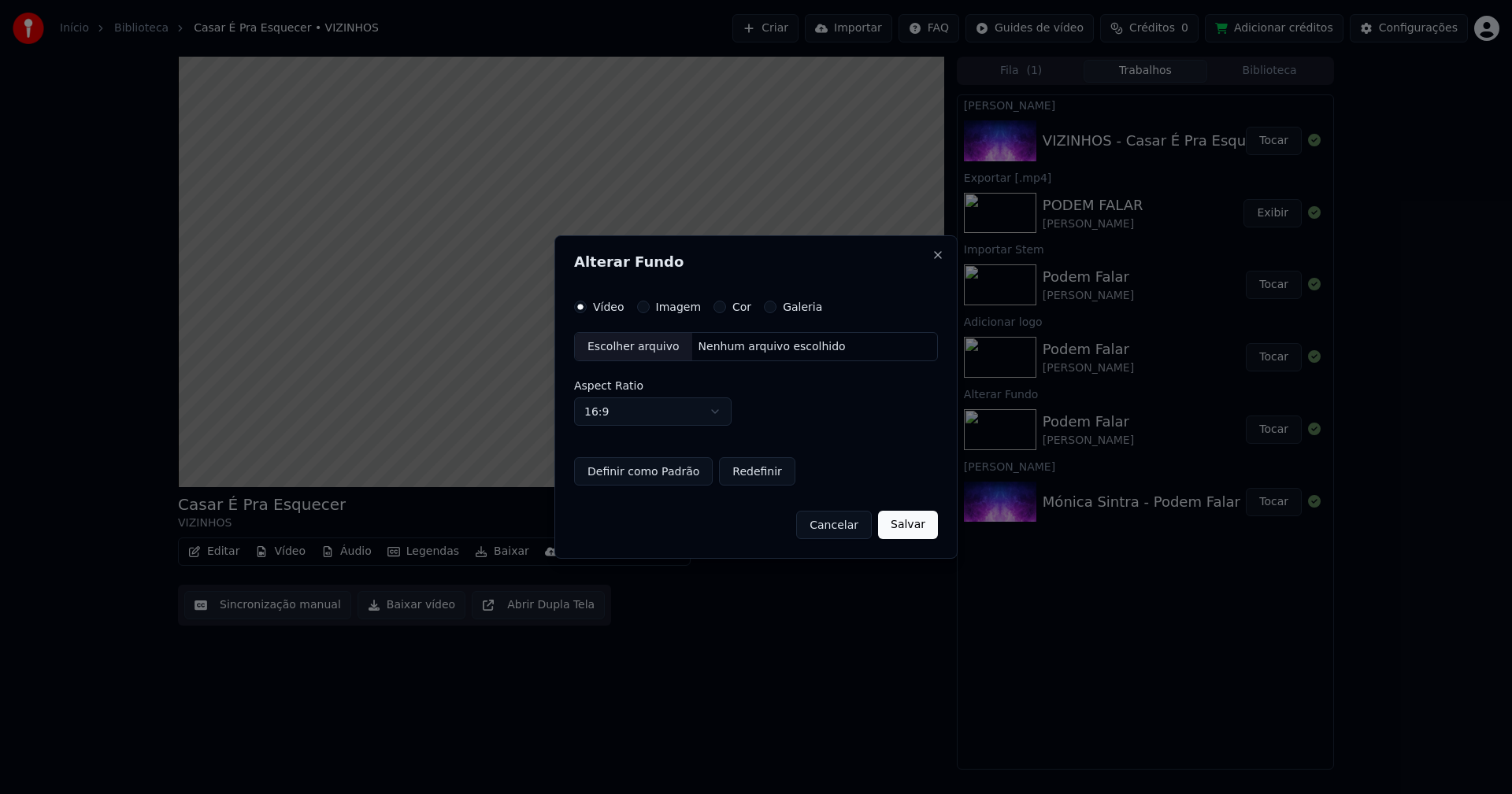
click at [643, 309] on button "Imagem" at bounding box center [643, 307] width 13 height 13
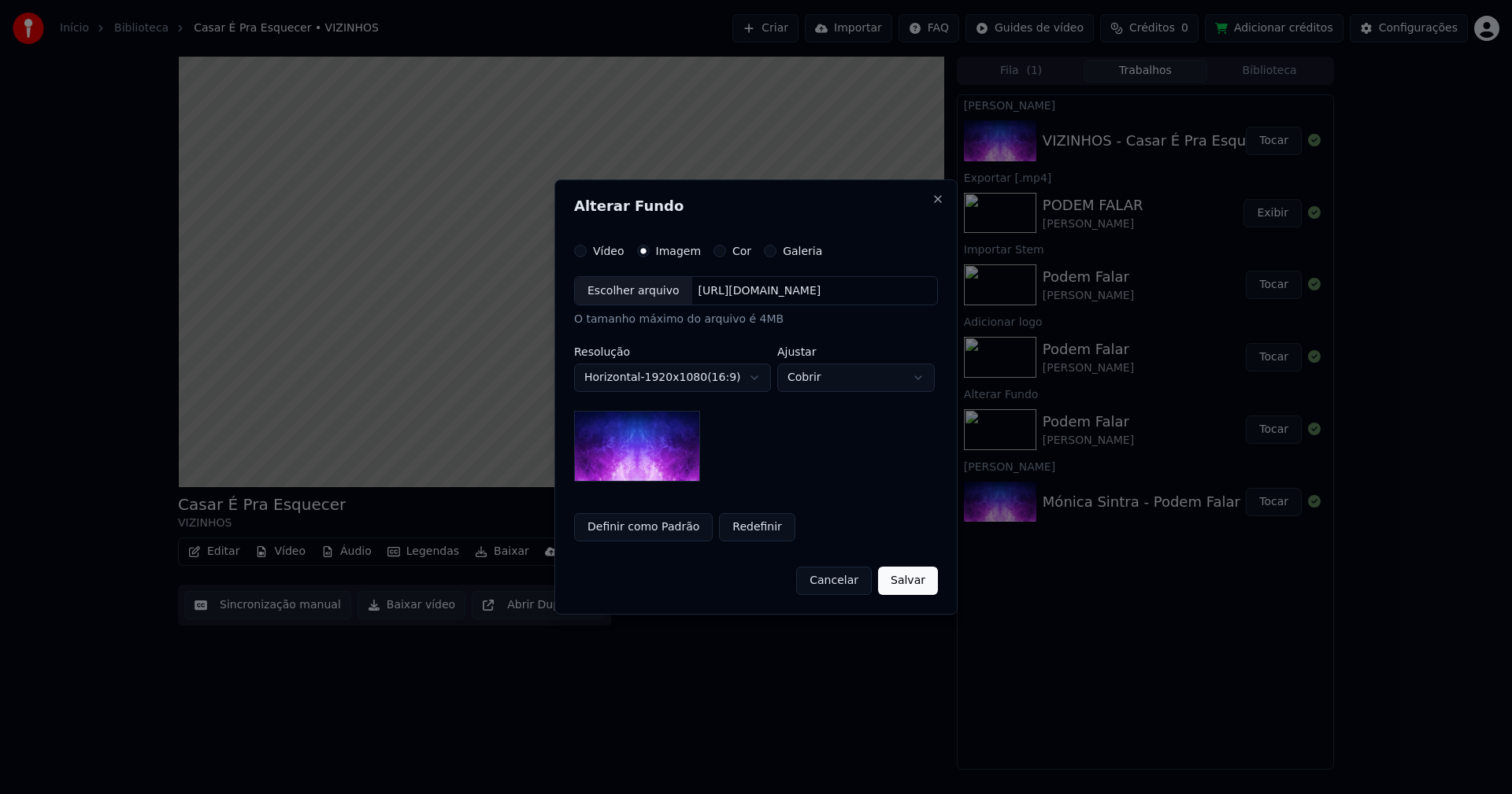
click at [633, 299] on div "Escolher arquivo" at bounding box center [634, 290] width 117 height 28
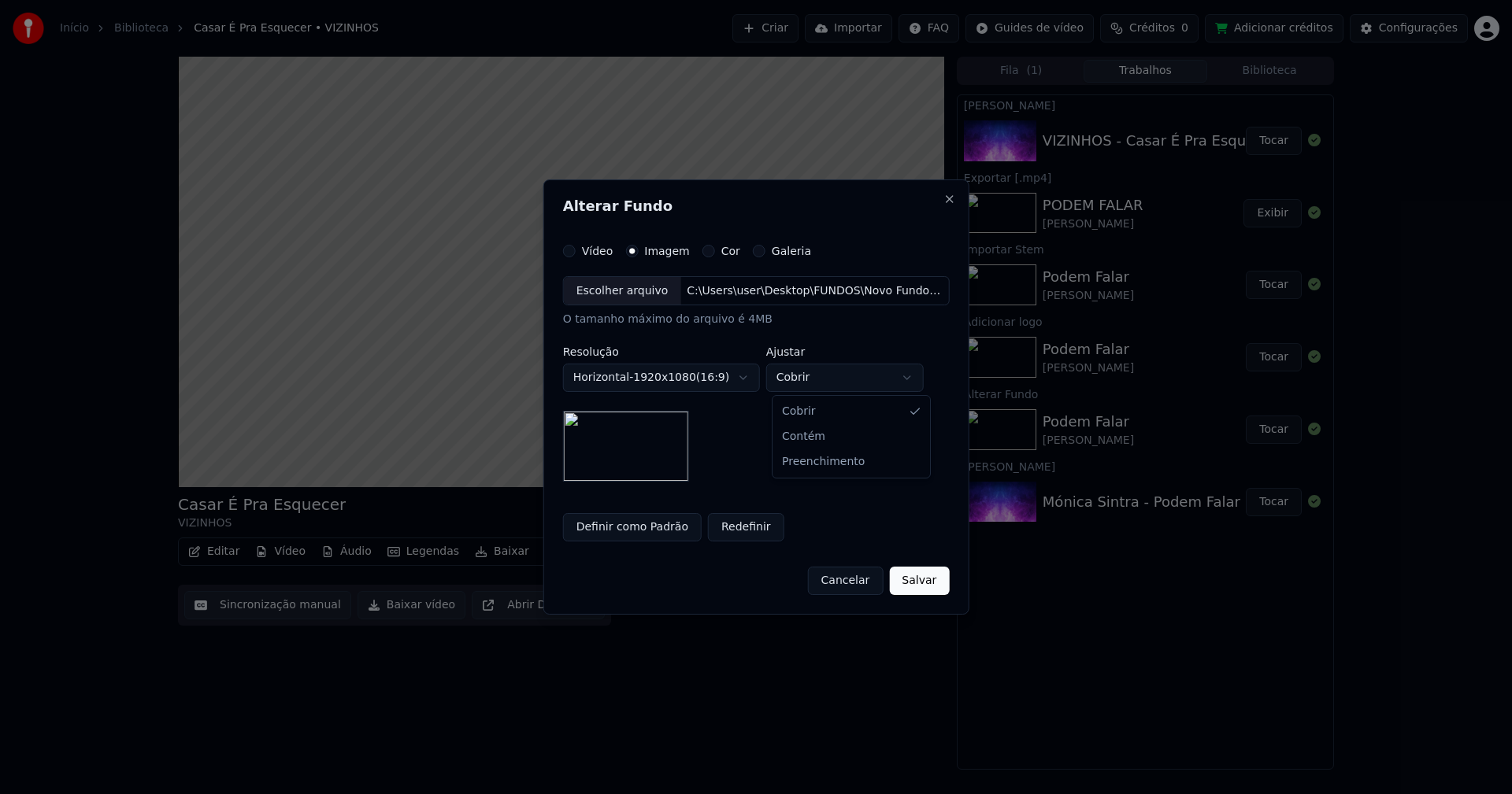
click at [866, 380] on body "**********" at bounding box center [756, 397] width 1512 height 794
select select "*******"
click at [915, 585] on button "Salvar" at bounding box center [919, 581] width 60 height 28
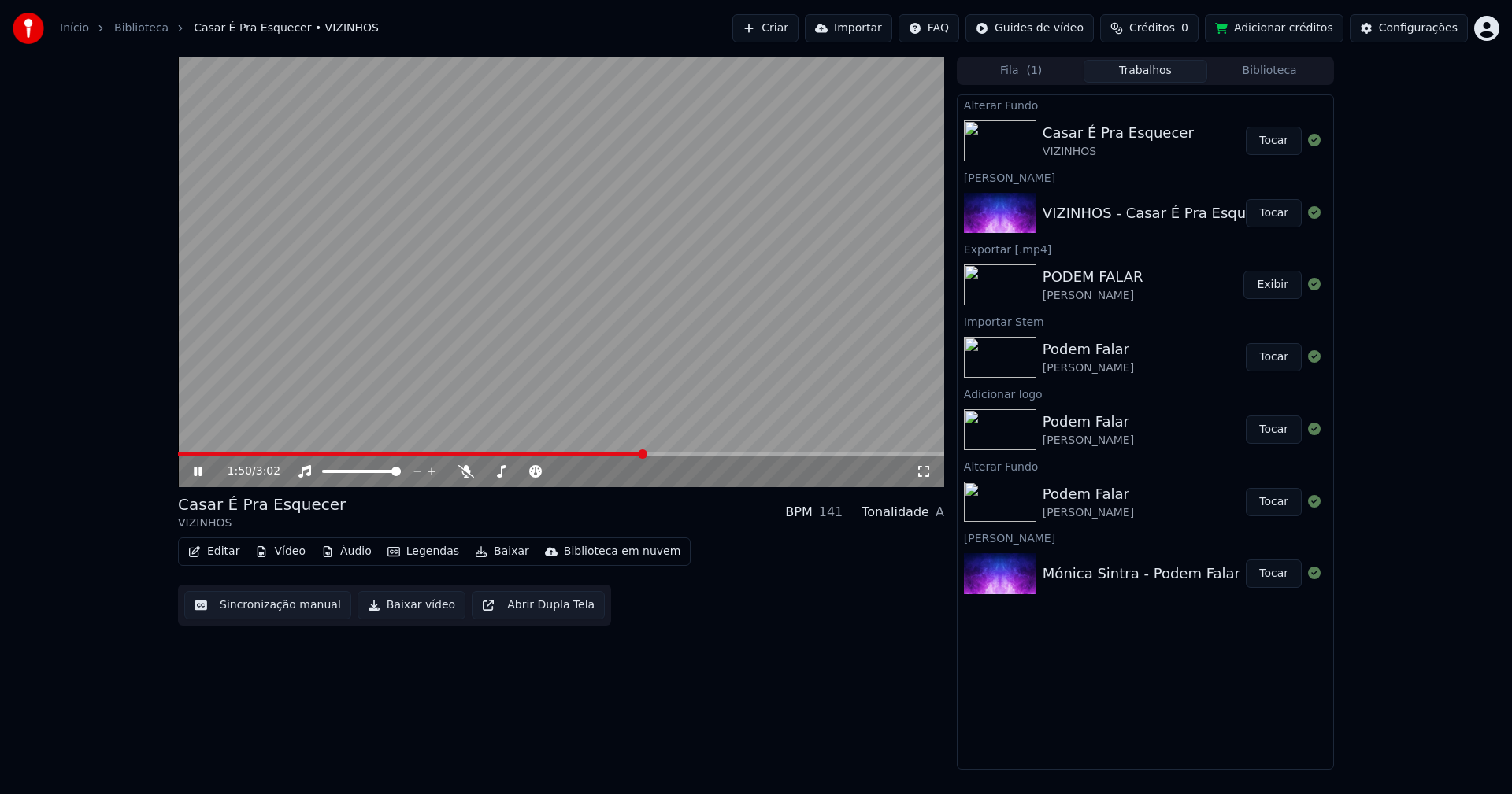
click at [1272, 145] on button "Tocar" at bounding box center [1273, 140] width 56 height 28
click at [220, 552] on button "Editar" at bounding box center [214, 552] width 64 height 22
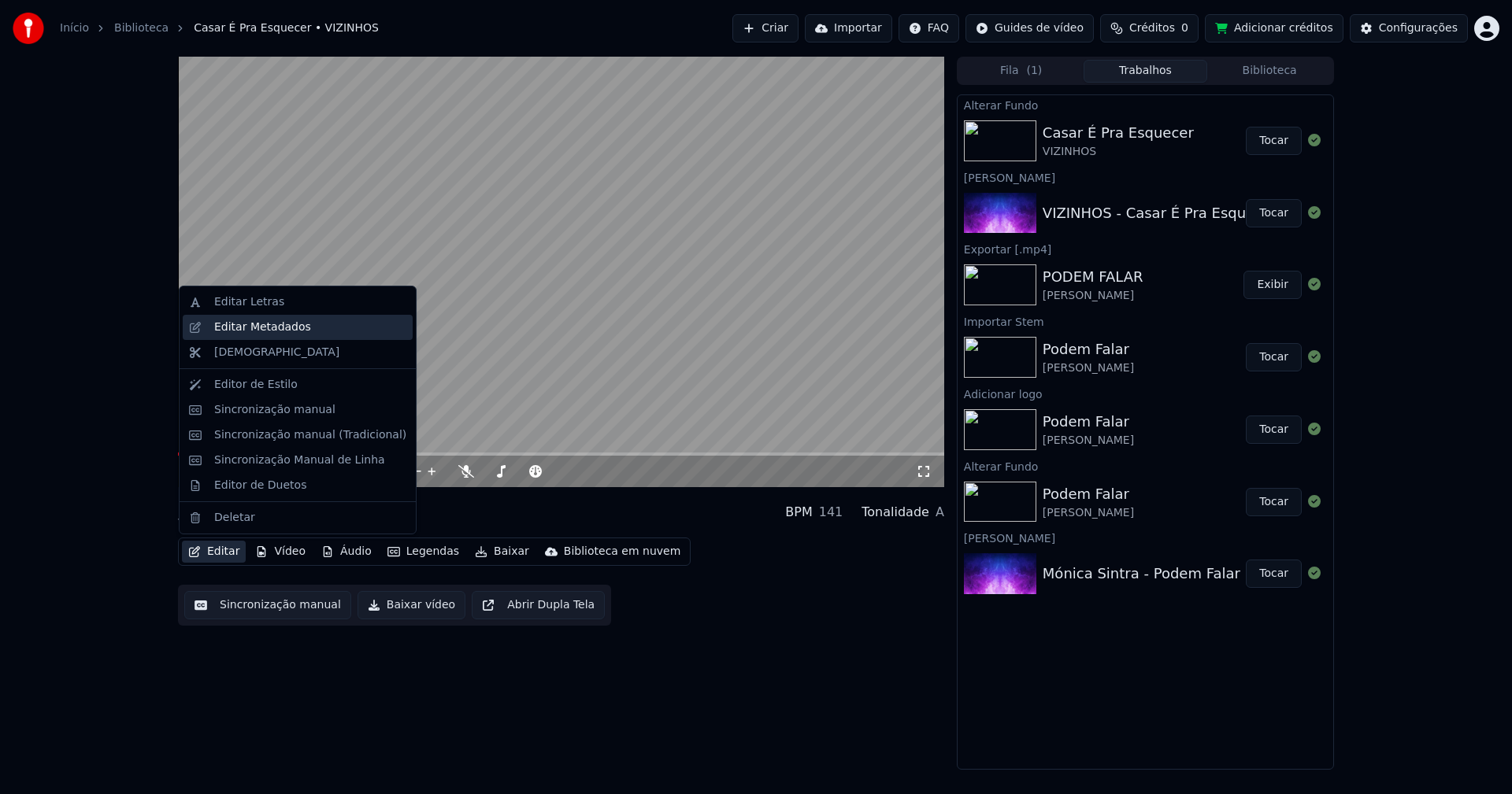
click at [267, 328] on div "Editar Metadados" at bounding box center [262, 327] width 97 height 15
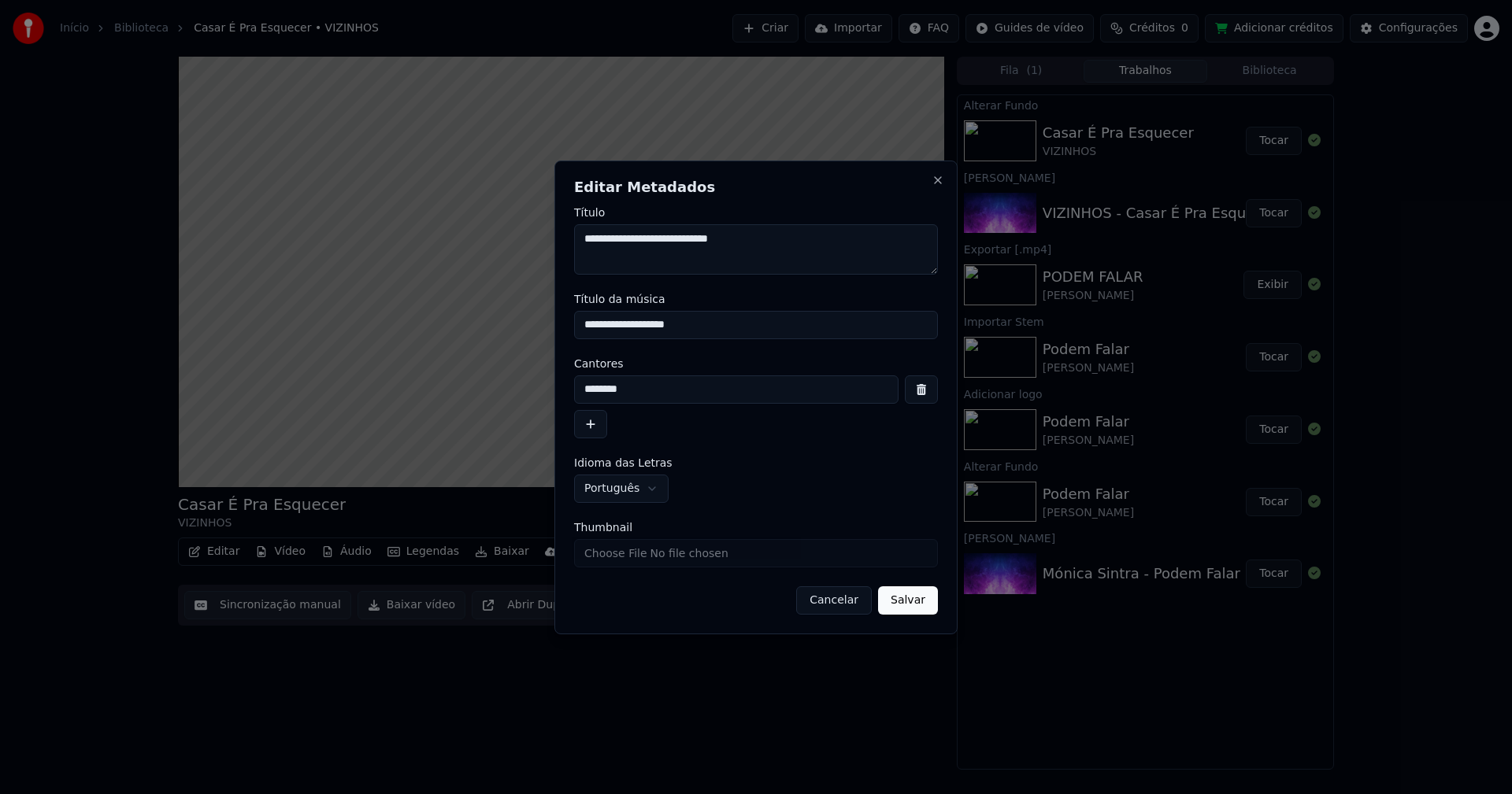
drag, startPoint x: 699, startPoint y: 327, endPoint x: 468, endPoint y: 326, distance: 231.0
click at [464, 327] on body "**********" at bounding box center [756, 397] width 1512 height 794
type input "**********"
click at [608, 549] on input "Thumbnail" at bounding box center [756, 553] width 364 height 28
type input "**********"
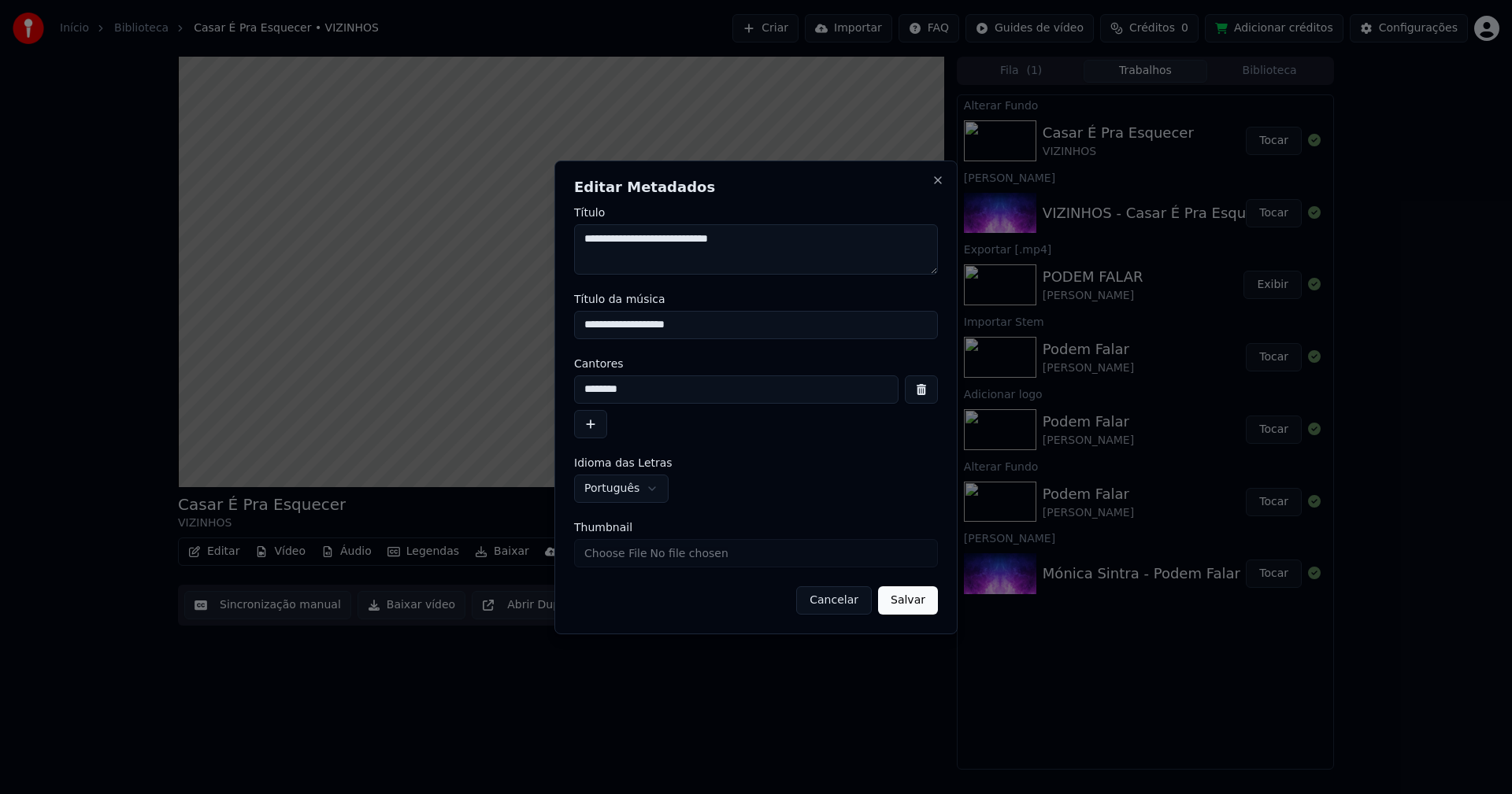
click at [646, 388] on input "********" at bounding box center [736, 389] width 324 height 28
type input "********"
click at [913, 609] on button "Salvar" at bounding box center [908, 600] width 60 height 28
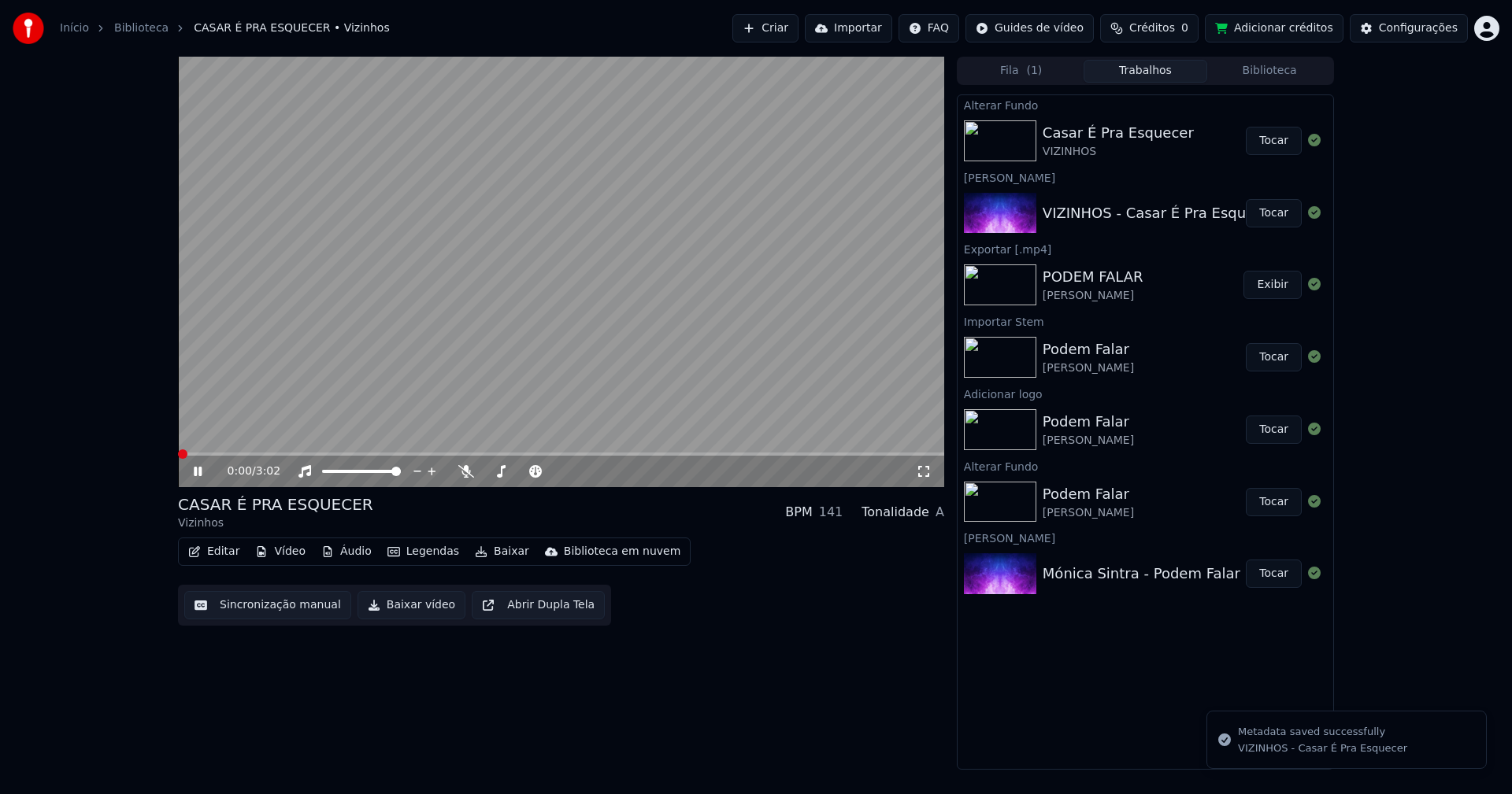
click at [178, 454] on span at bounding box center [178, 455] width 0 height 3
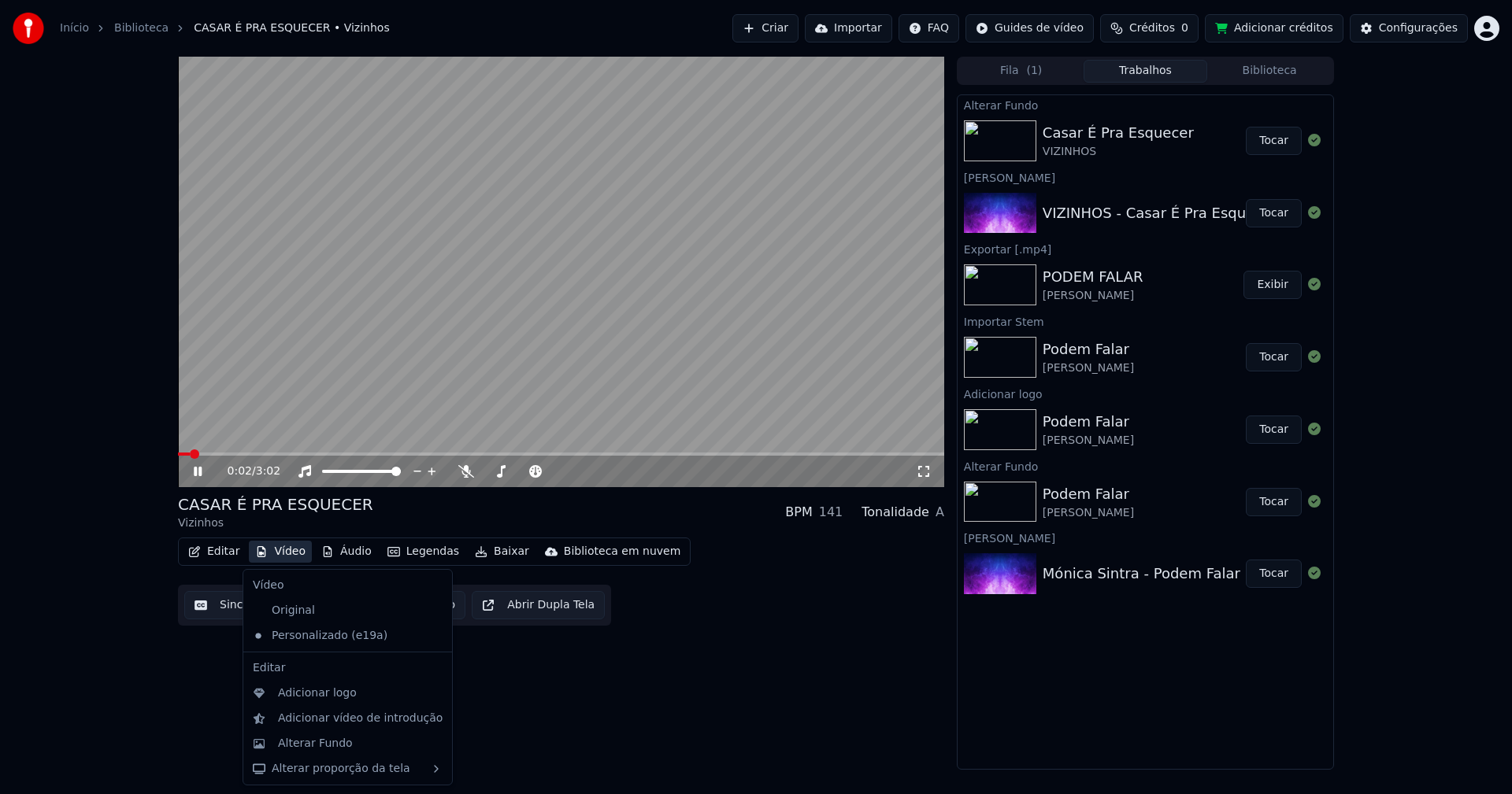
click at [286, 554] on button "Vídeo" at bounding box center [279, 552] width 63 height 22
click at [330, 699] on div "Adicionar logo" at bounding box center [317, 693] width 79 height 15
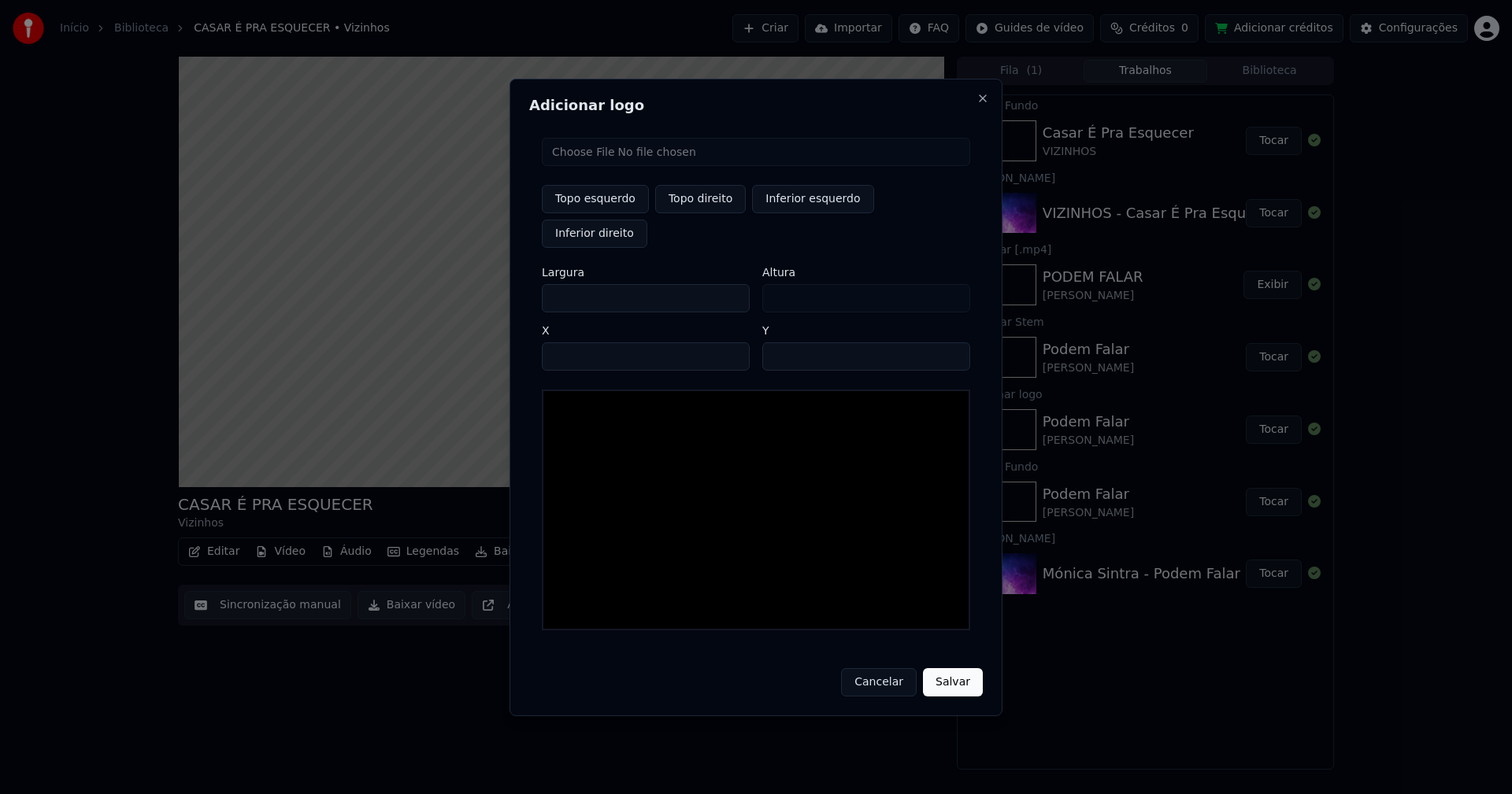
click at [609, 166] on input "file" at bounding box center [756, 151] width 428 height 28
type input "**********"
type input "***"
click at [702, 213] on button "Topo direito" at bounding box center [700, 198] width 90 height 28
type input "****"
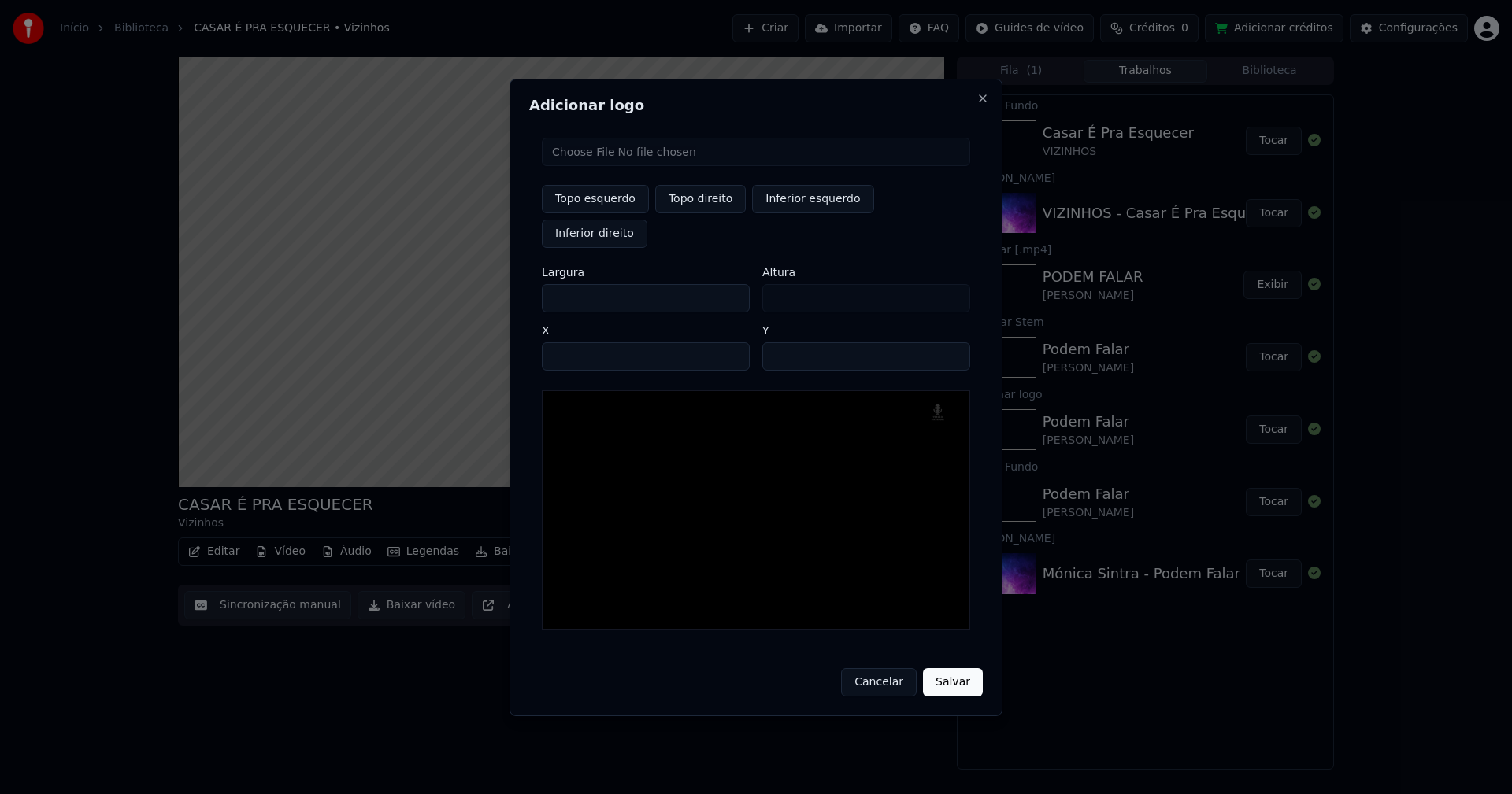
drag, startPoint x: 567, startPoint y: 282, endPoint x: 457, endPoint y: 282, distance: 110.0
click at [462, 282] on body "Início Biblioteca CASAR É PRA ESQUECER • Vizinhos Criar Importar FAQ Guides de …" at bounding box center [756, 397] width 1512 height 794
type input "**"
type input "***"
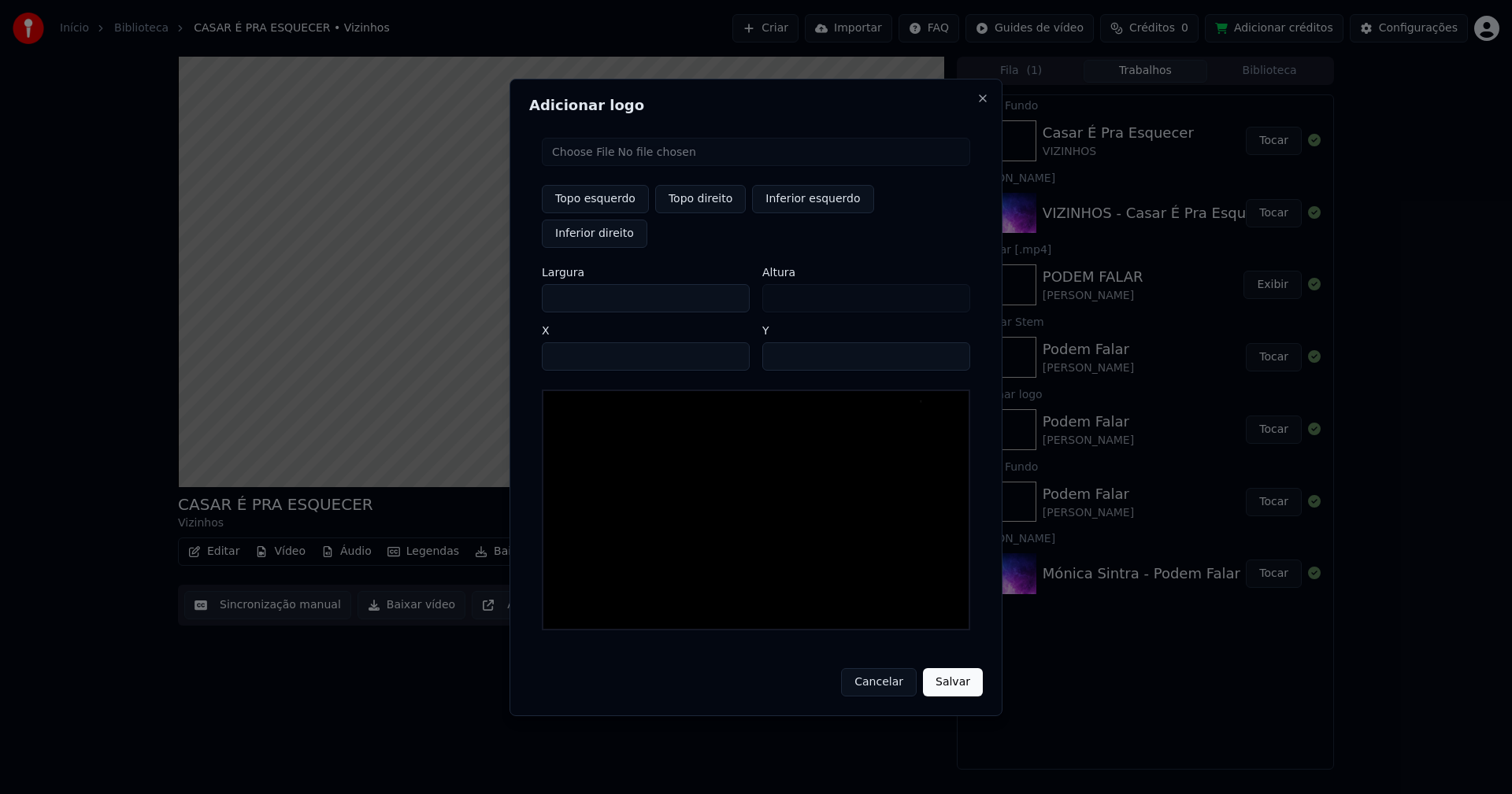
type input "***"
click at [574, 344] on input "****" at bounding box center [646, 356] width 208 height 28
type input "****"
click at [949, 342] on input "**" at bounding box center [866, 356] width 208 height 28
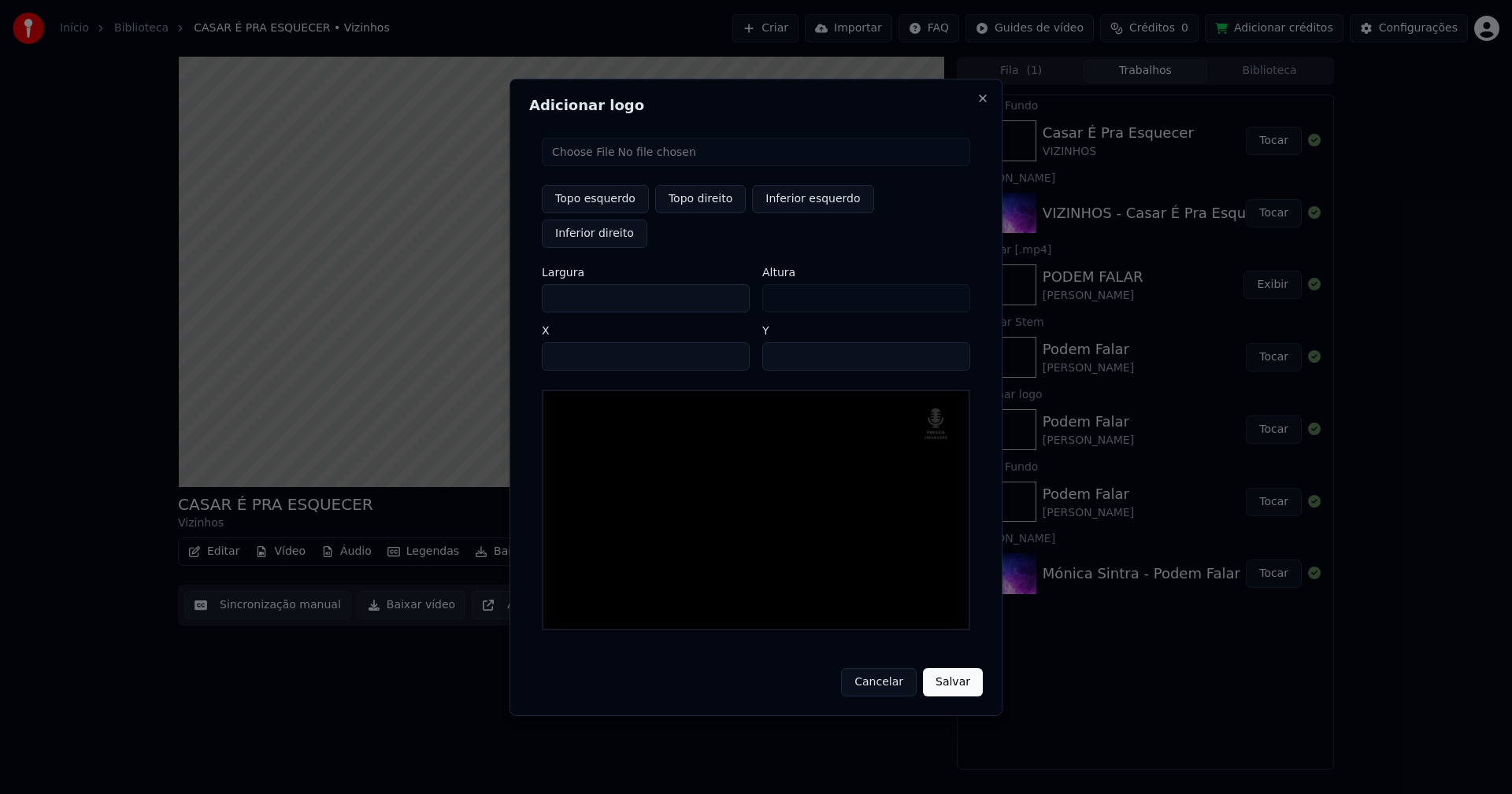
click at [949, 342] on input "**" at bounding box center [866, 356] width 208 height 28
type input "**"
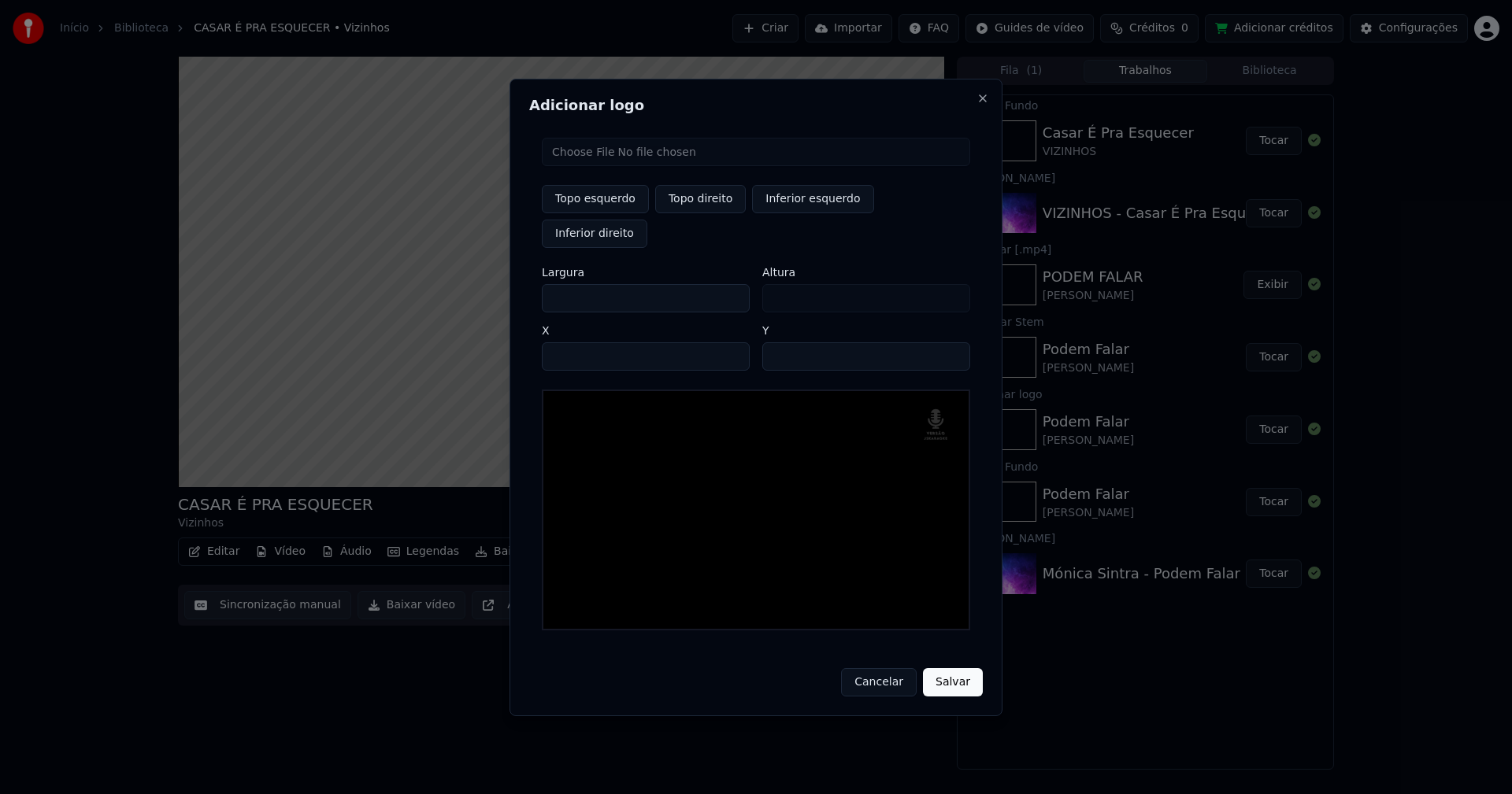
click at [952, 345] on input "**" at bounding box center [866, 356] width 208 height 28
click at [944, 669] on button "Salvar" at bounding box center [953, 682] width 60 height 28
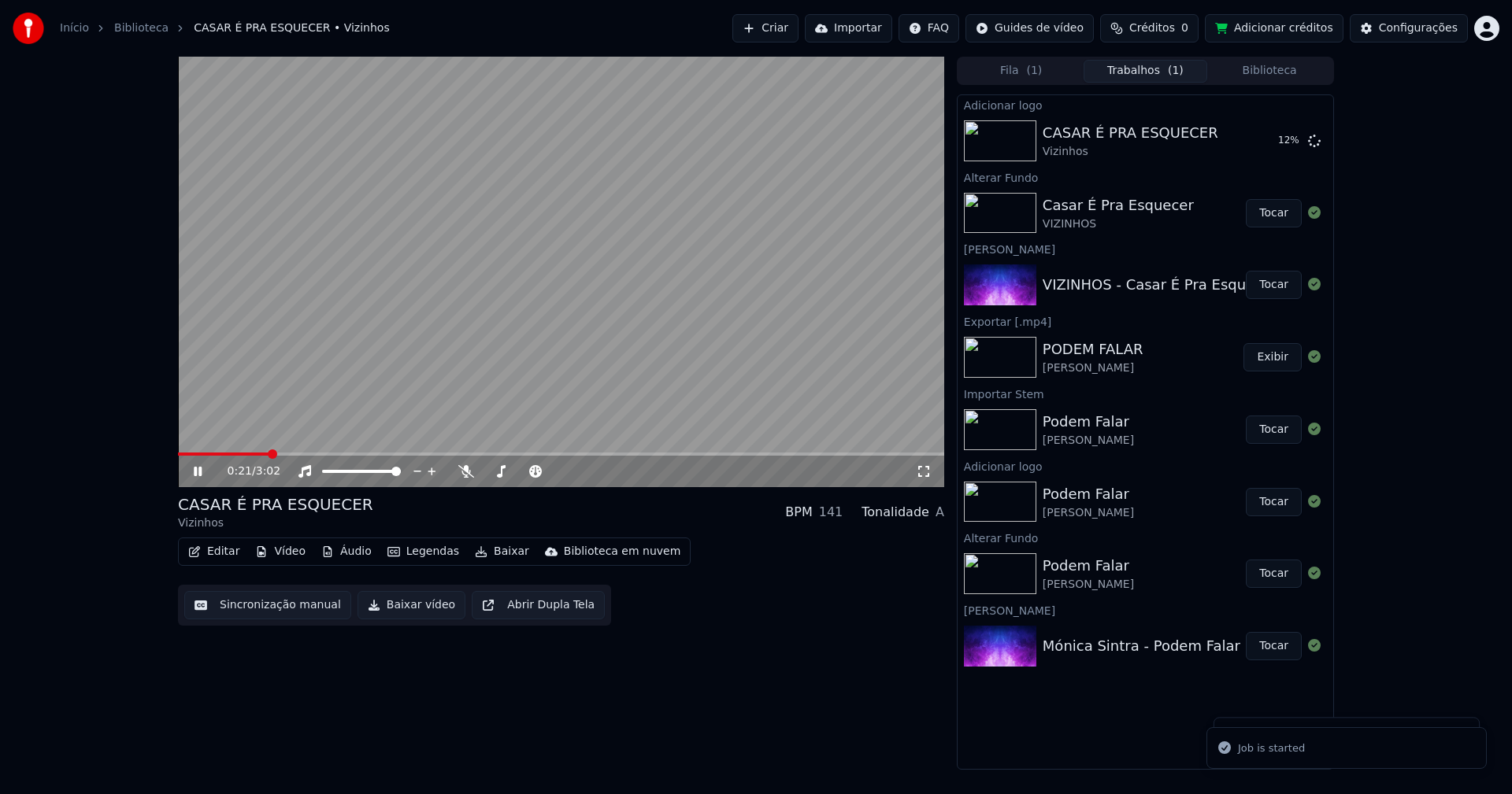
click at [924, 473] on icon at bounding box center [923, 471] width 15 height 13
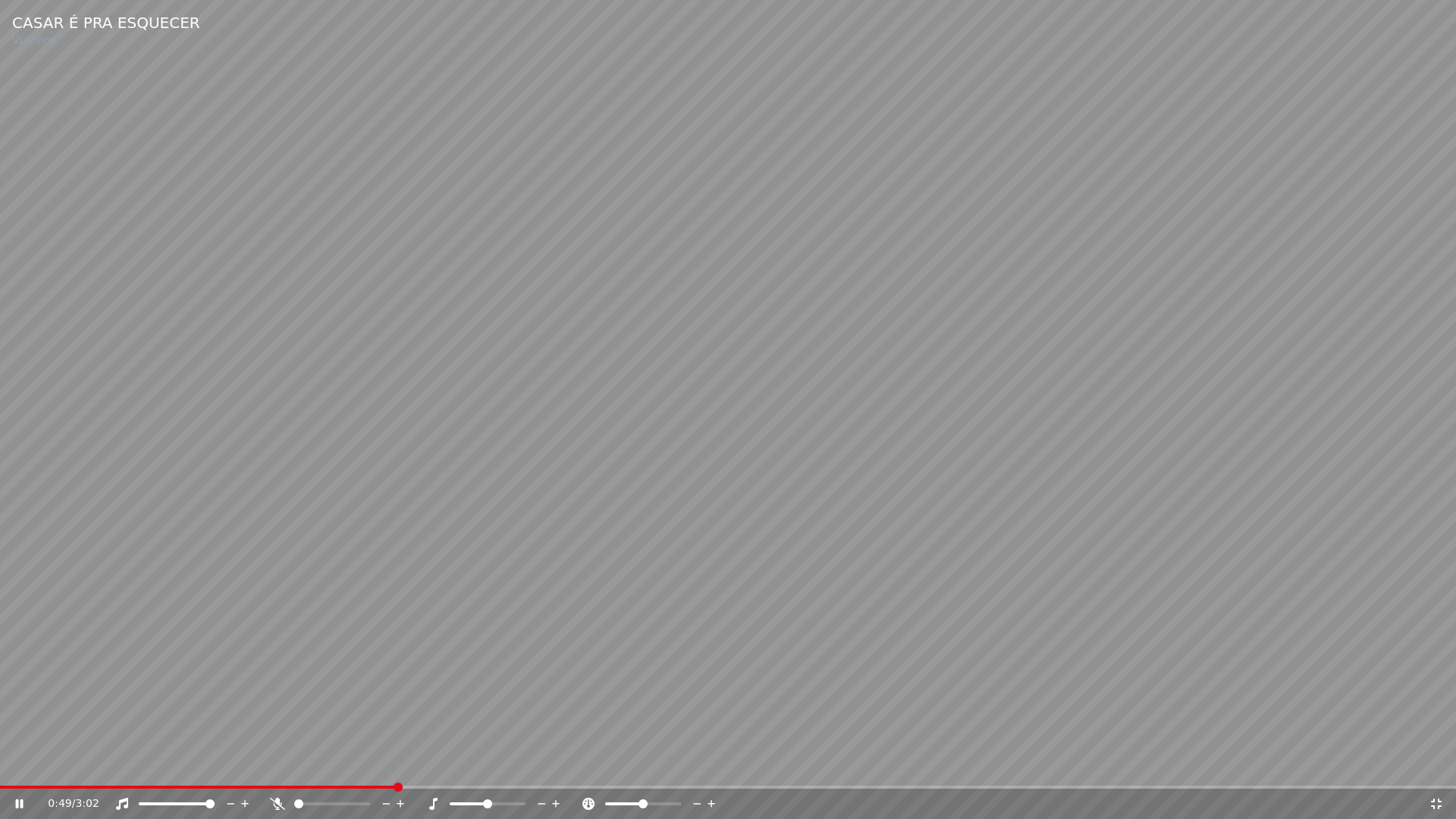
drag, startPoint x: 1434, startPoint y: 807, endPoint x: 1356, endPoint y: 574, distance: 245.7
click at [1435, 764] on icon at bounding box center [1436, 804] width 15 height 12
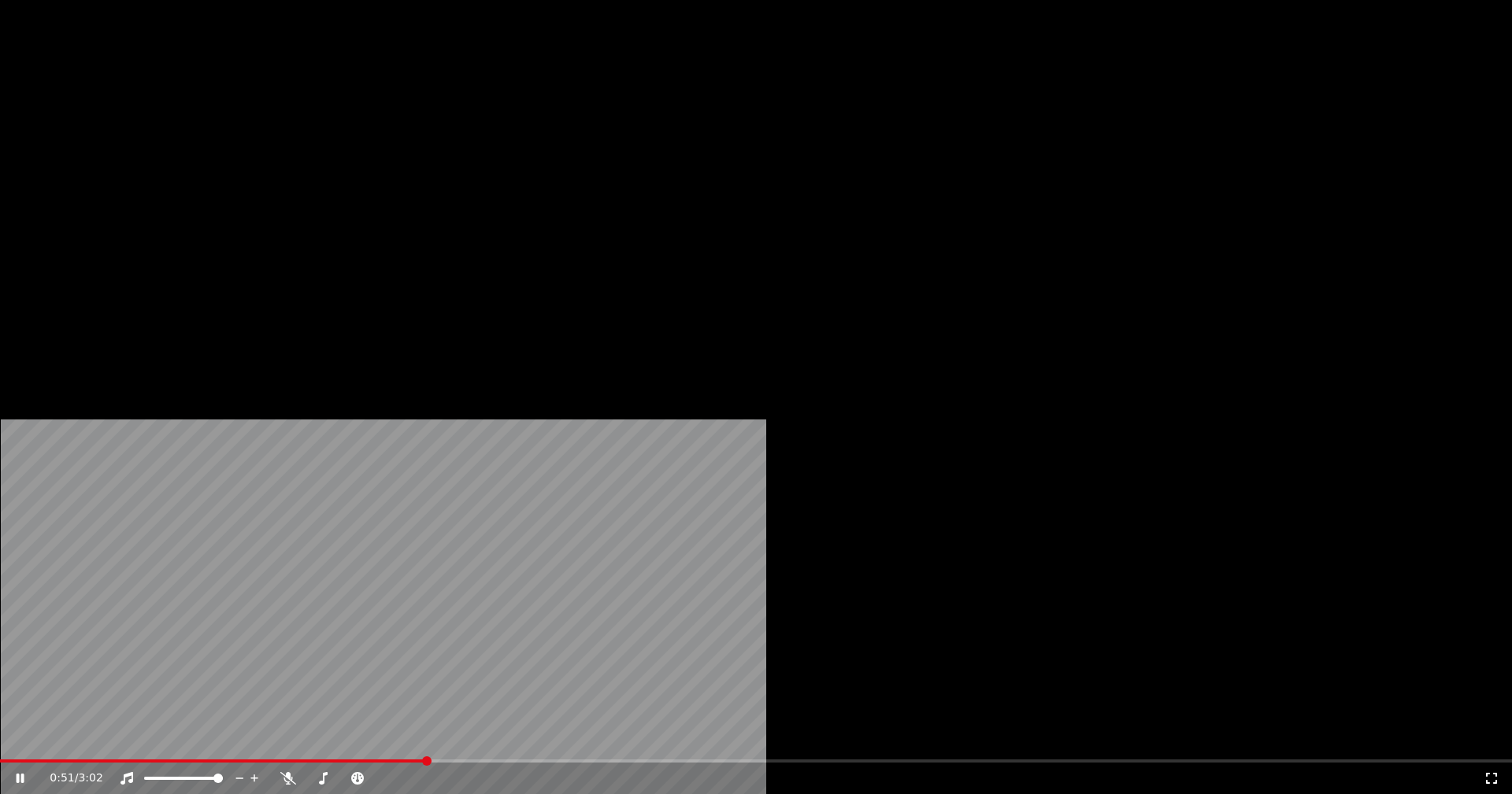
click at [358, 132] on button "Áudio" at bounding box center [346, 121] width 63 height 22
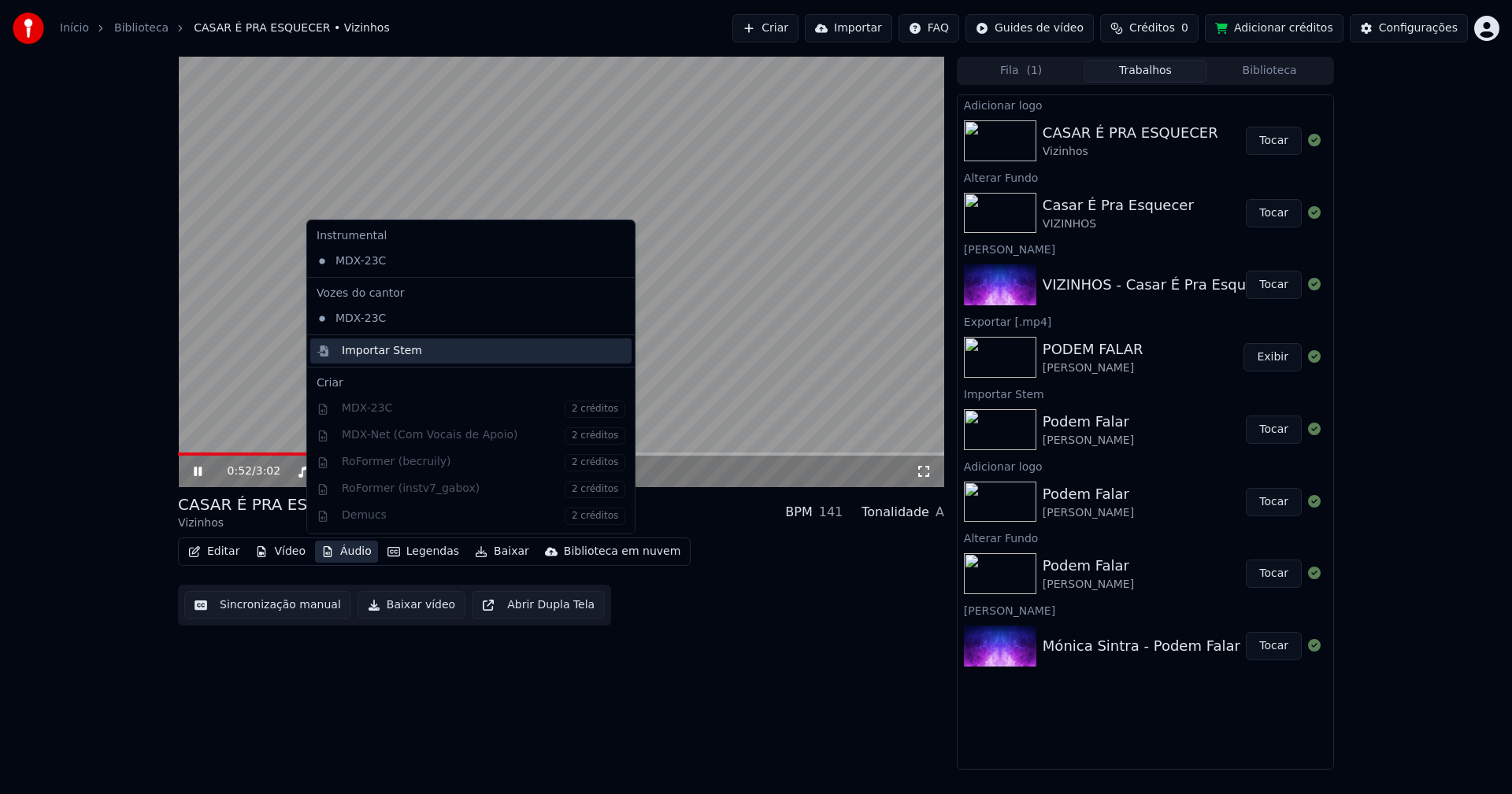
click at [372, 349] on div "Importar Stem" at bounding box center [382, 351] width 80 height 15
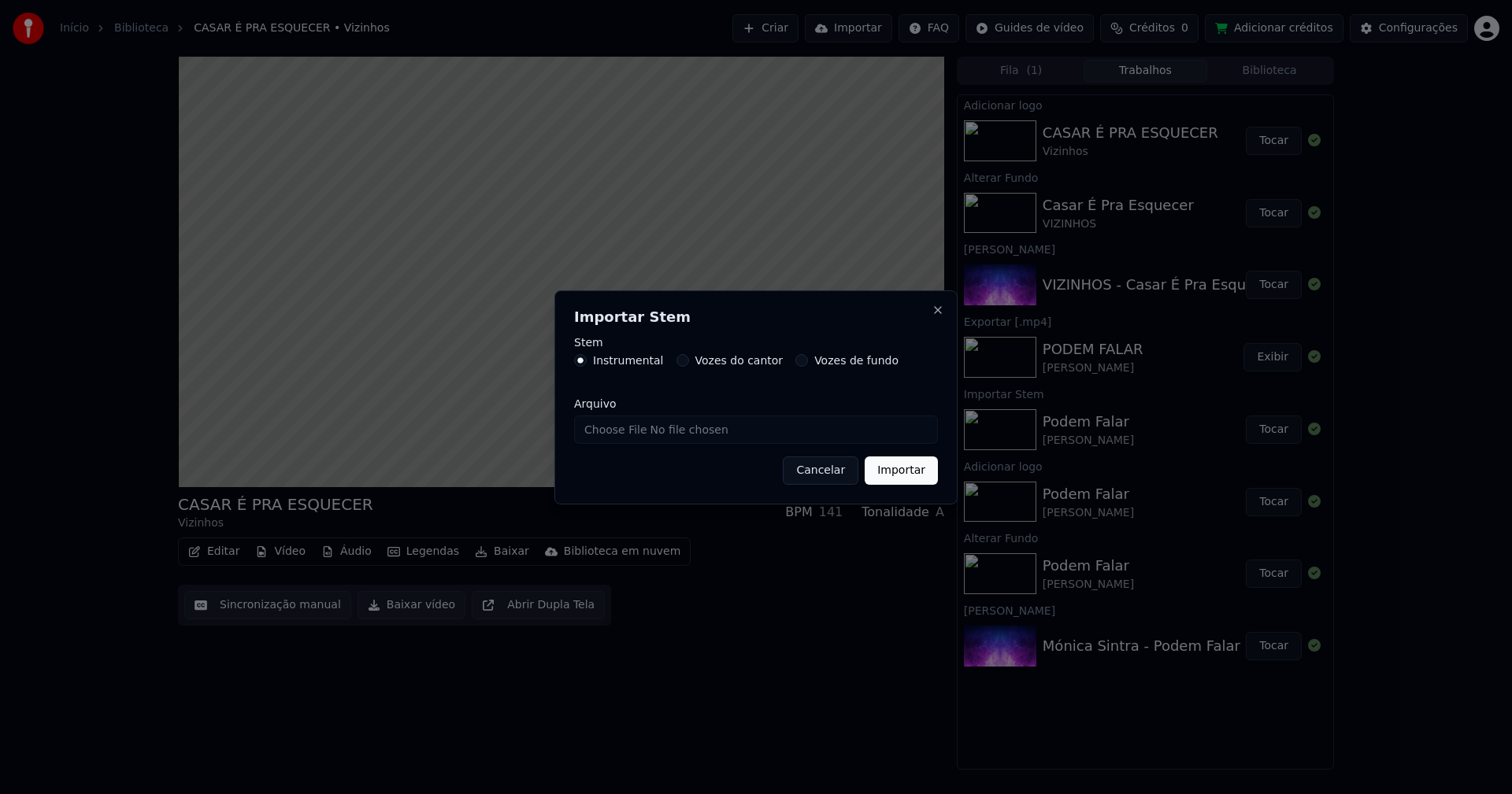
click at [621, 431] on input "Arquivo" at bounding box center [756, 430] width 364 height 28
type input "**********"
click at [912, 476] on button "Importar" at bounding box center [901, 470] width 73 height 28
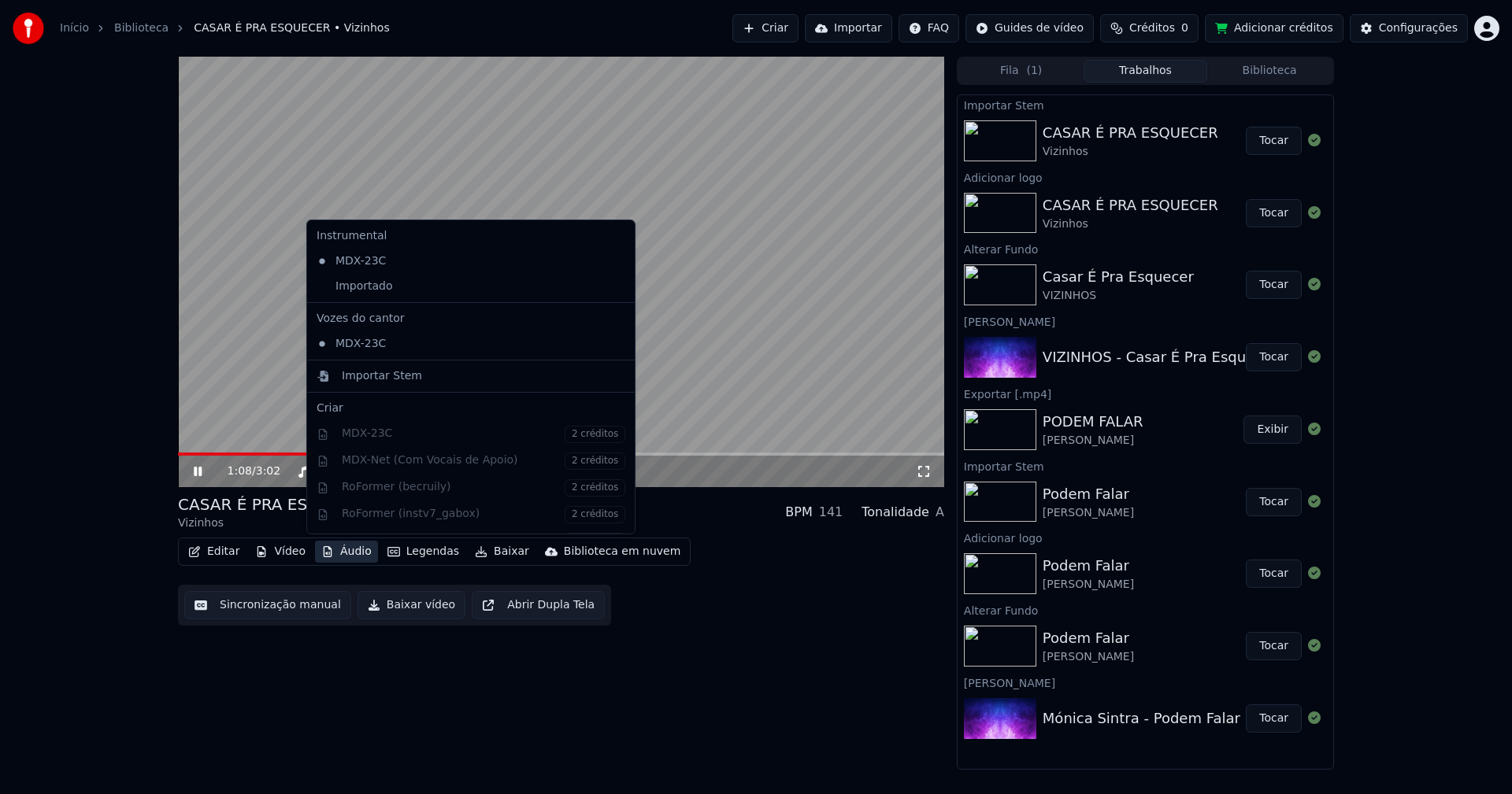
click at [353, 555] on button "Áudio" at bounding box center [346, 552] width 63 height 22
click at [336, 291] on div "Importado" at bounding box center [459, 286] width 297 height 25
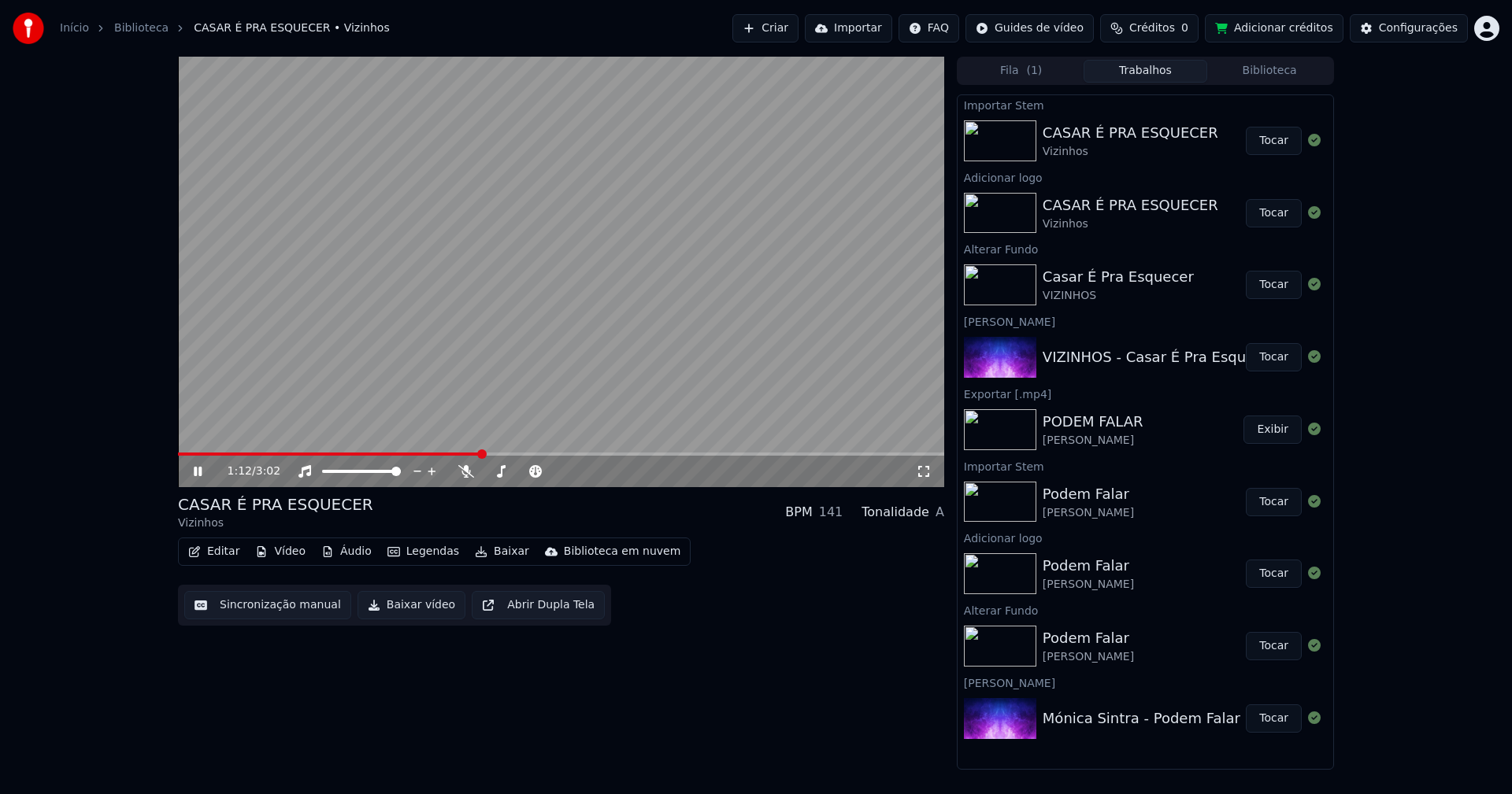
click at [222, 552] on button "Editar" at bounding box center [214, 552] width 64 height 22
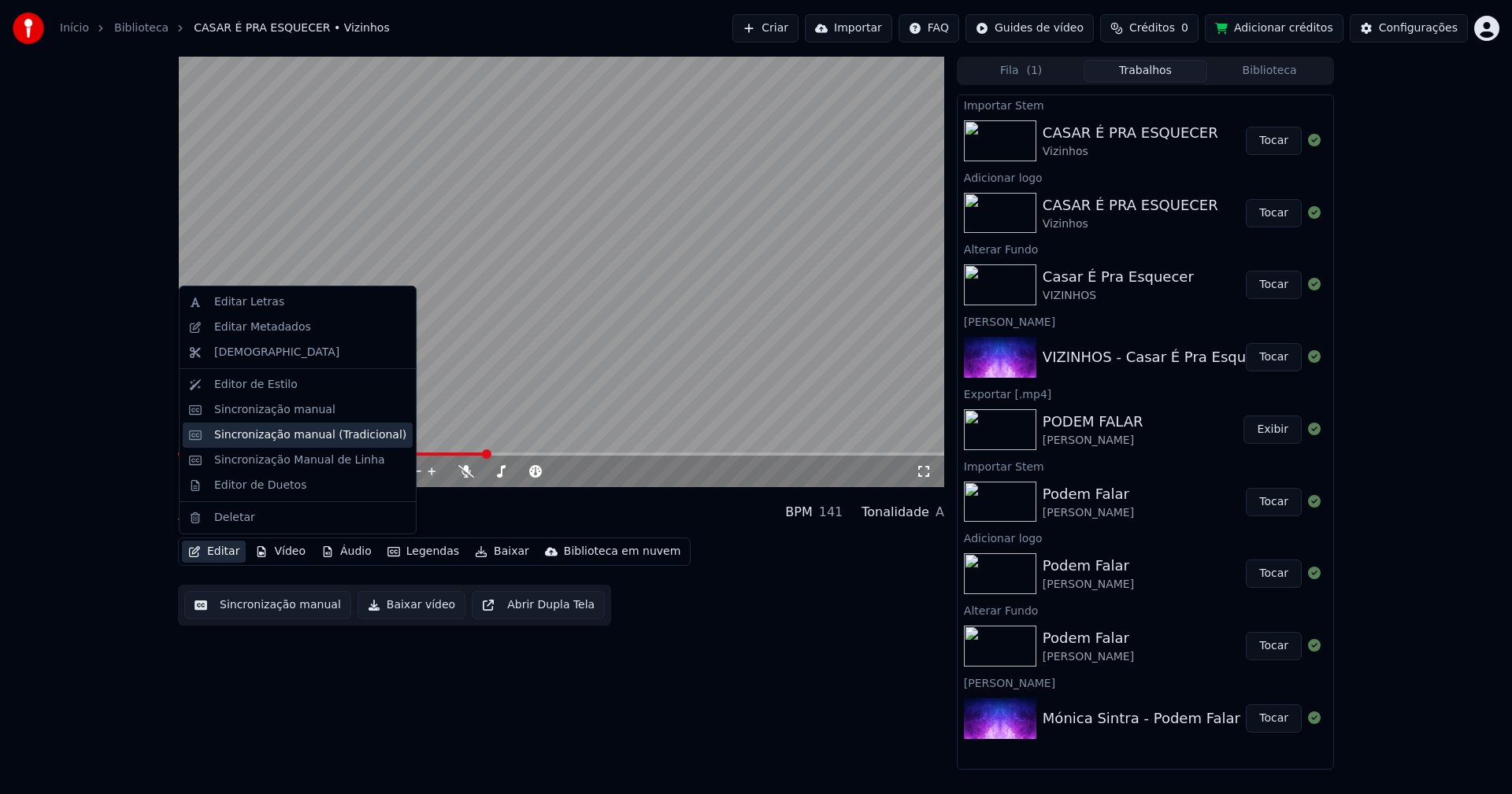
click at [271, 438] on div "Sincronização manual (Tradicional)" at bounding box center [310, 435] width 193 height 15
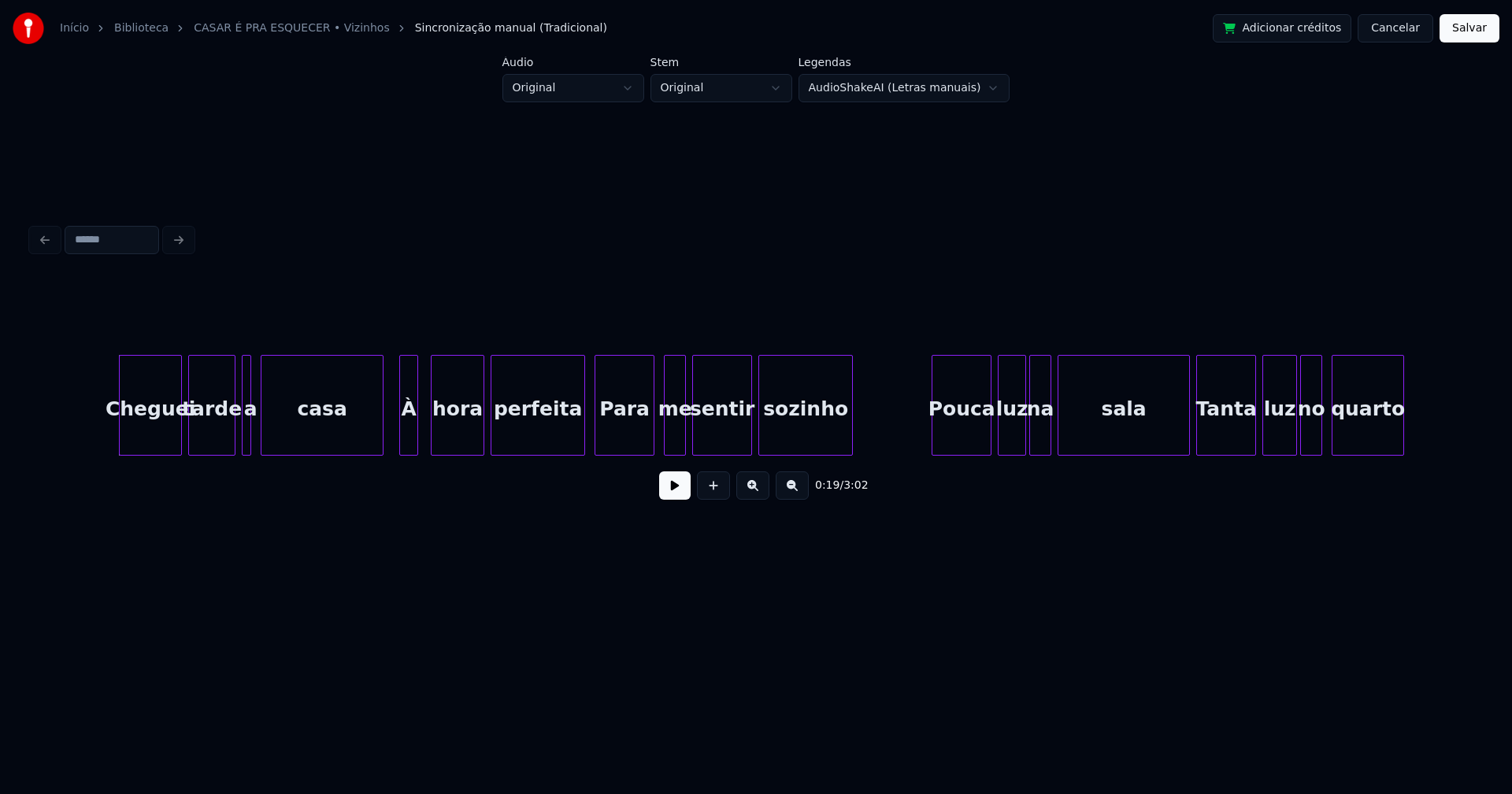
scroll to position [0, 2941]
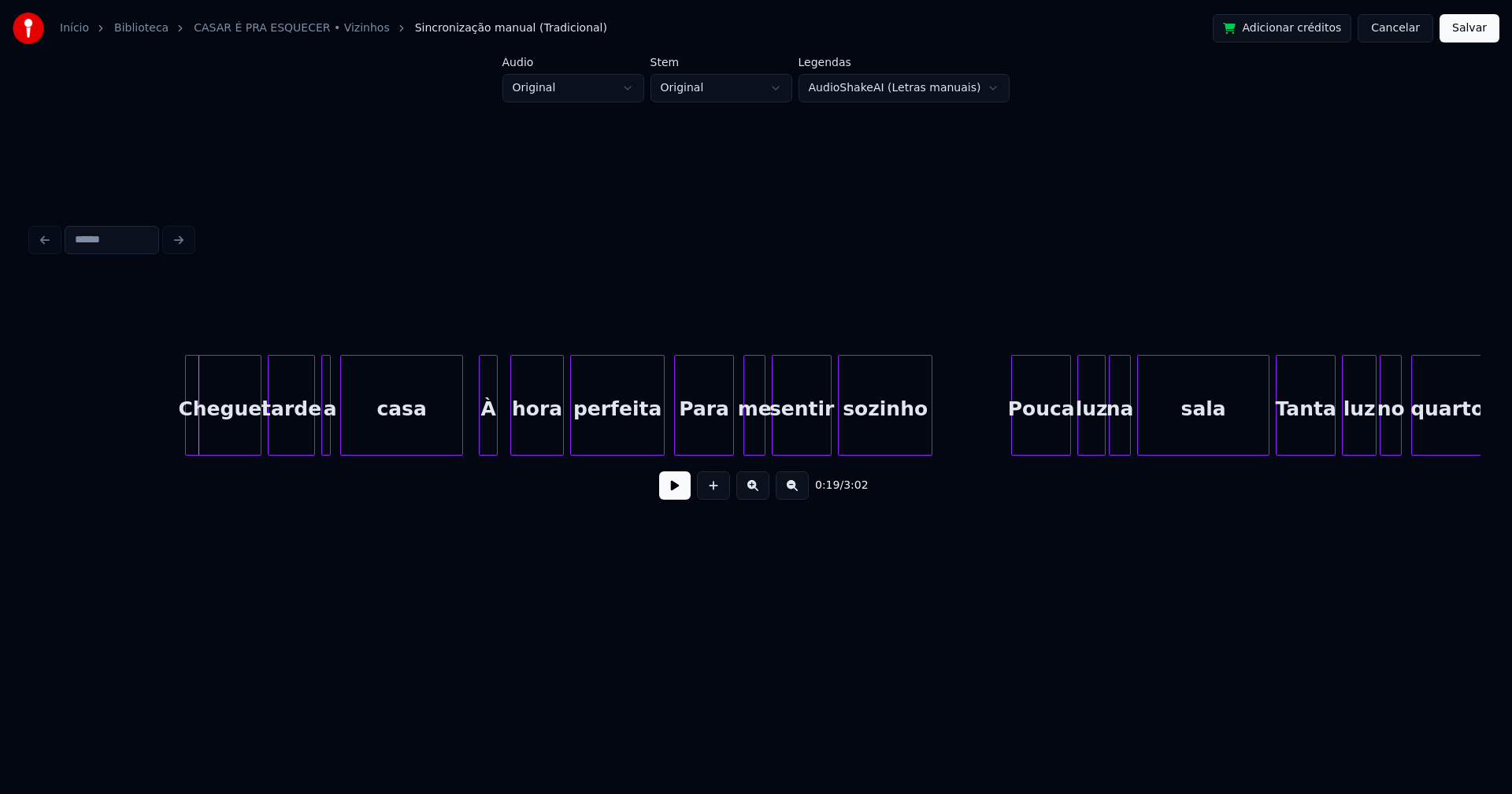
click at [188, 442] on div at bounding box center [187, 405] width 4 height 99
click at [677, 498] on button at bounding box center [675, 486] width 32 height 28
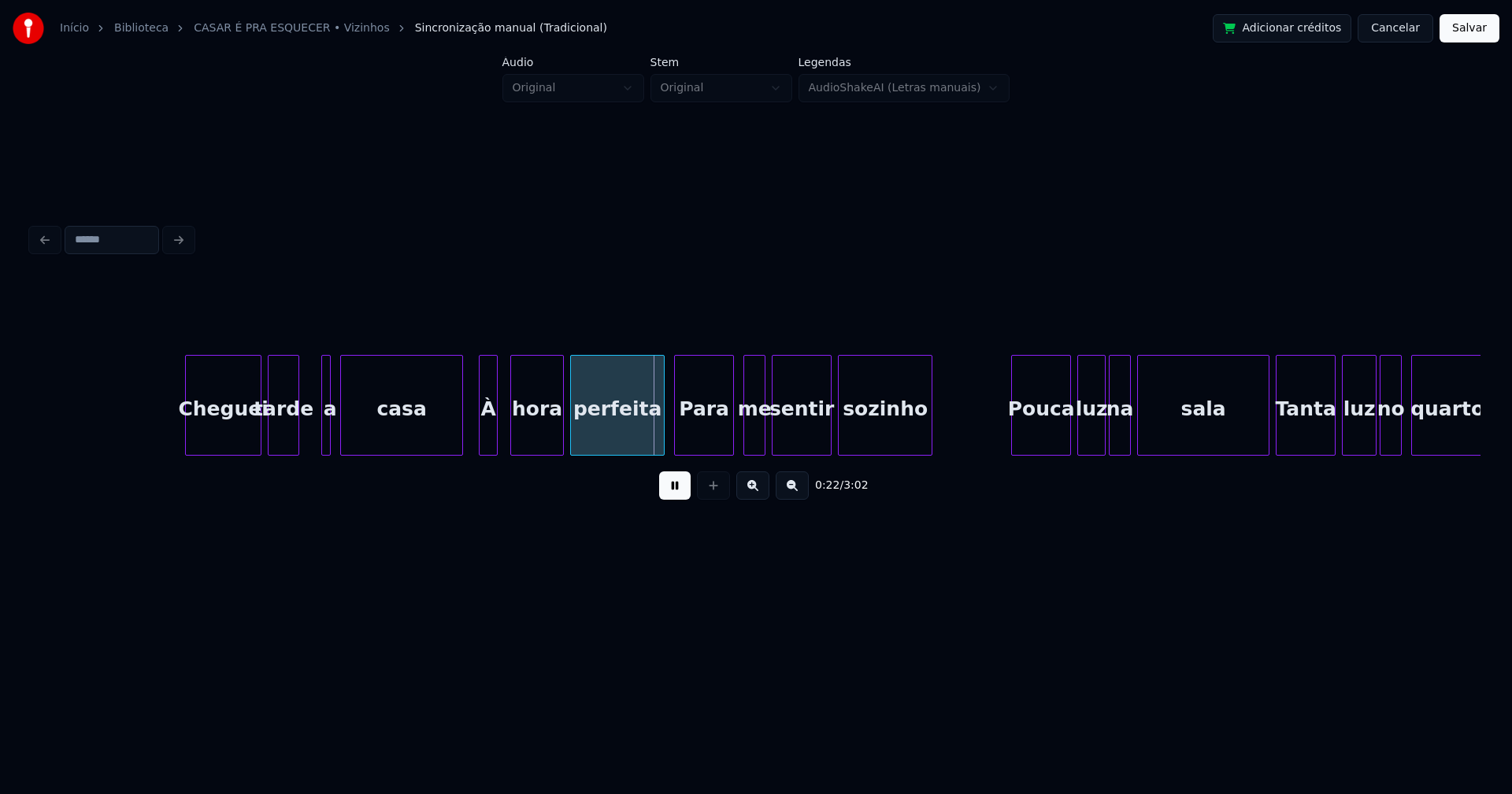
click at [296, 443] on div at bounding box center [296, 405] width 4 height 99
click at [305, 440] on div at bounding box center [307, 405] width 4 height 99
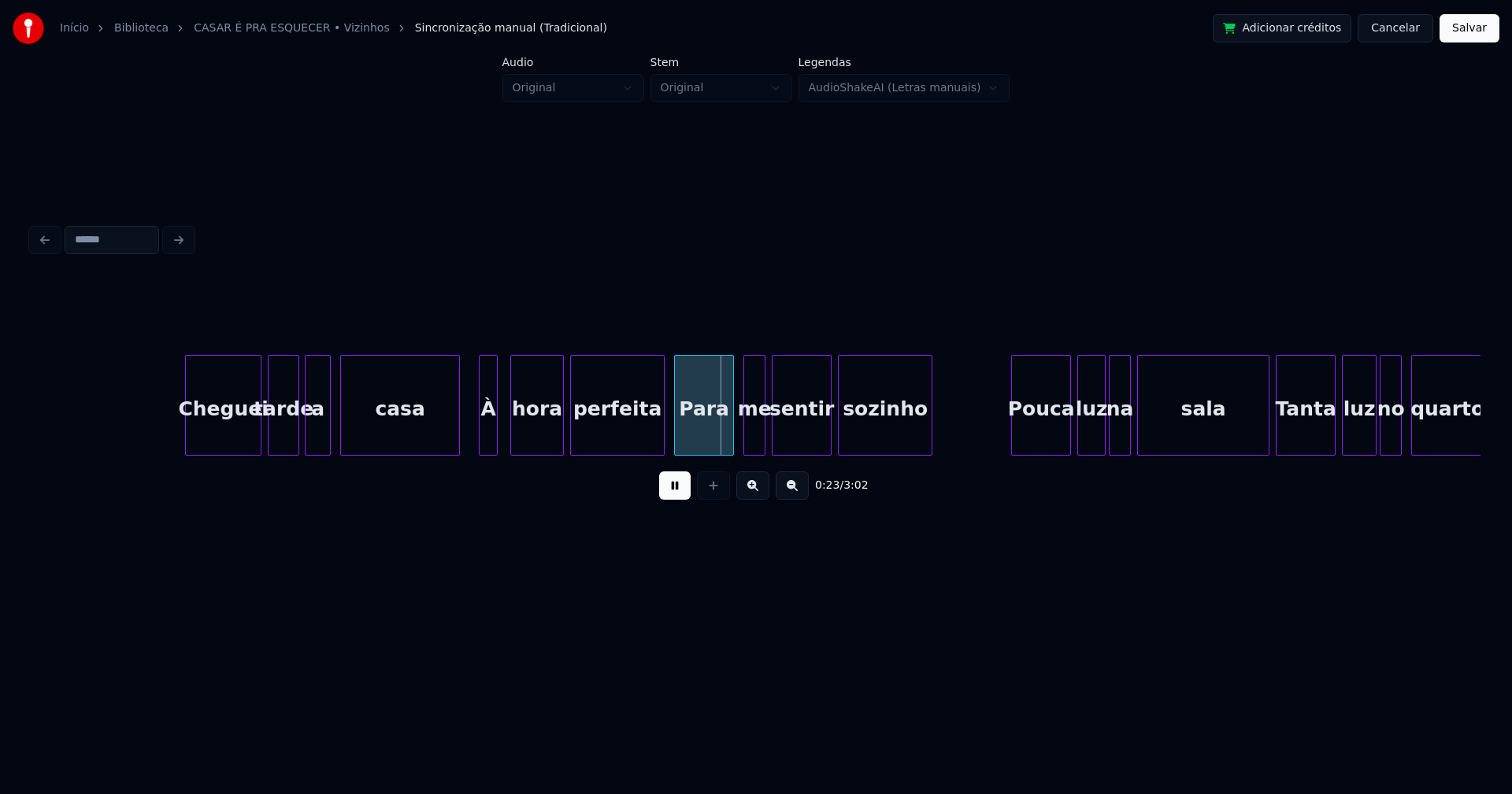
click at [455, 433] on div at bounding box center [456, 405] width 4 height 99
click at [472, 432] on div "À" at bounding box center [481, 405] width 19 height 101
click at [502, 427] on div at bounding box center [501, 405] width 4 height 99
click at [1046, 429] on div "Pouca" at bounding box center [1038, 409] width 58 height 107
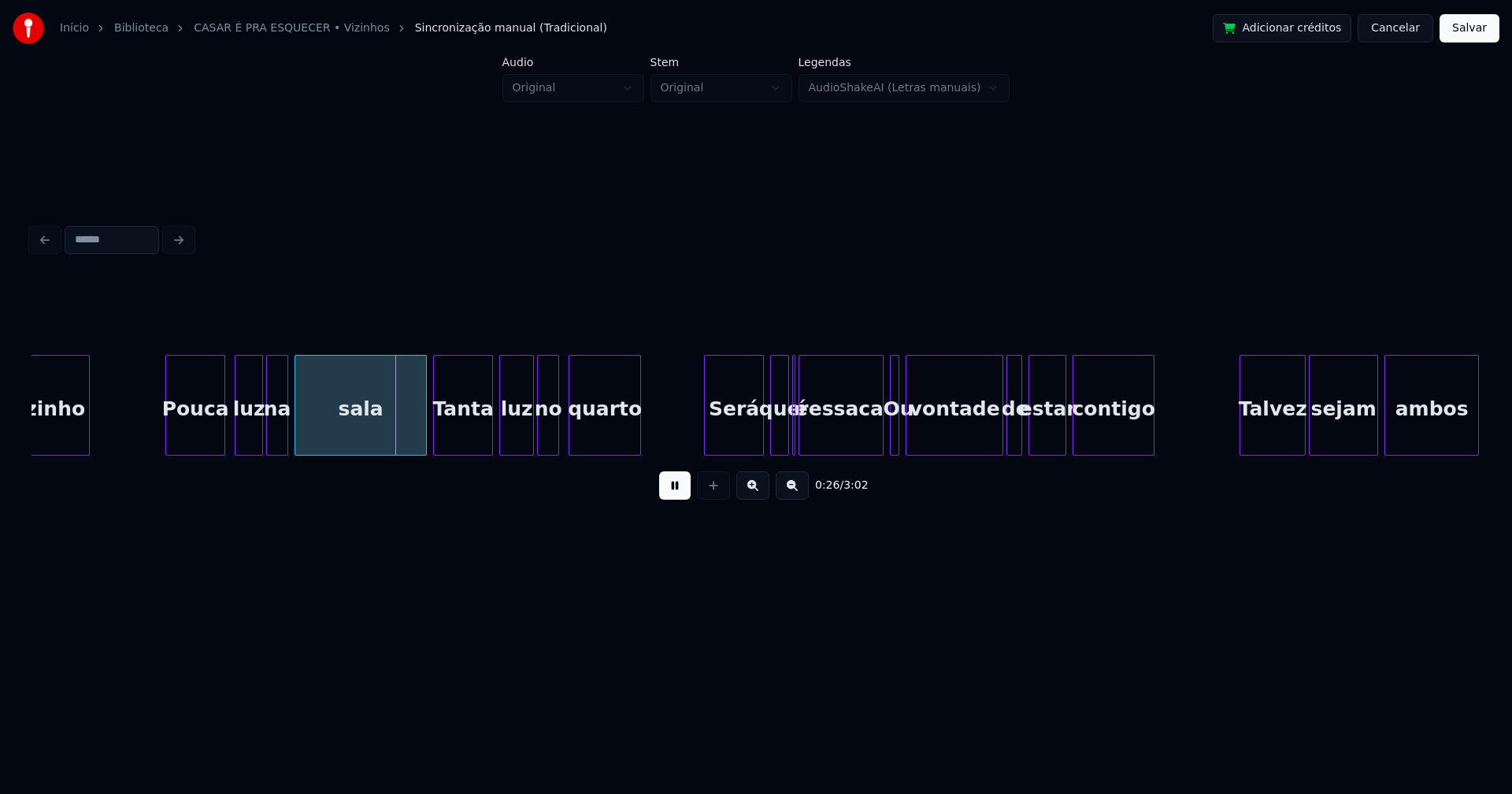
scroll to position [0, 3817]
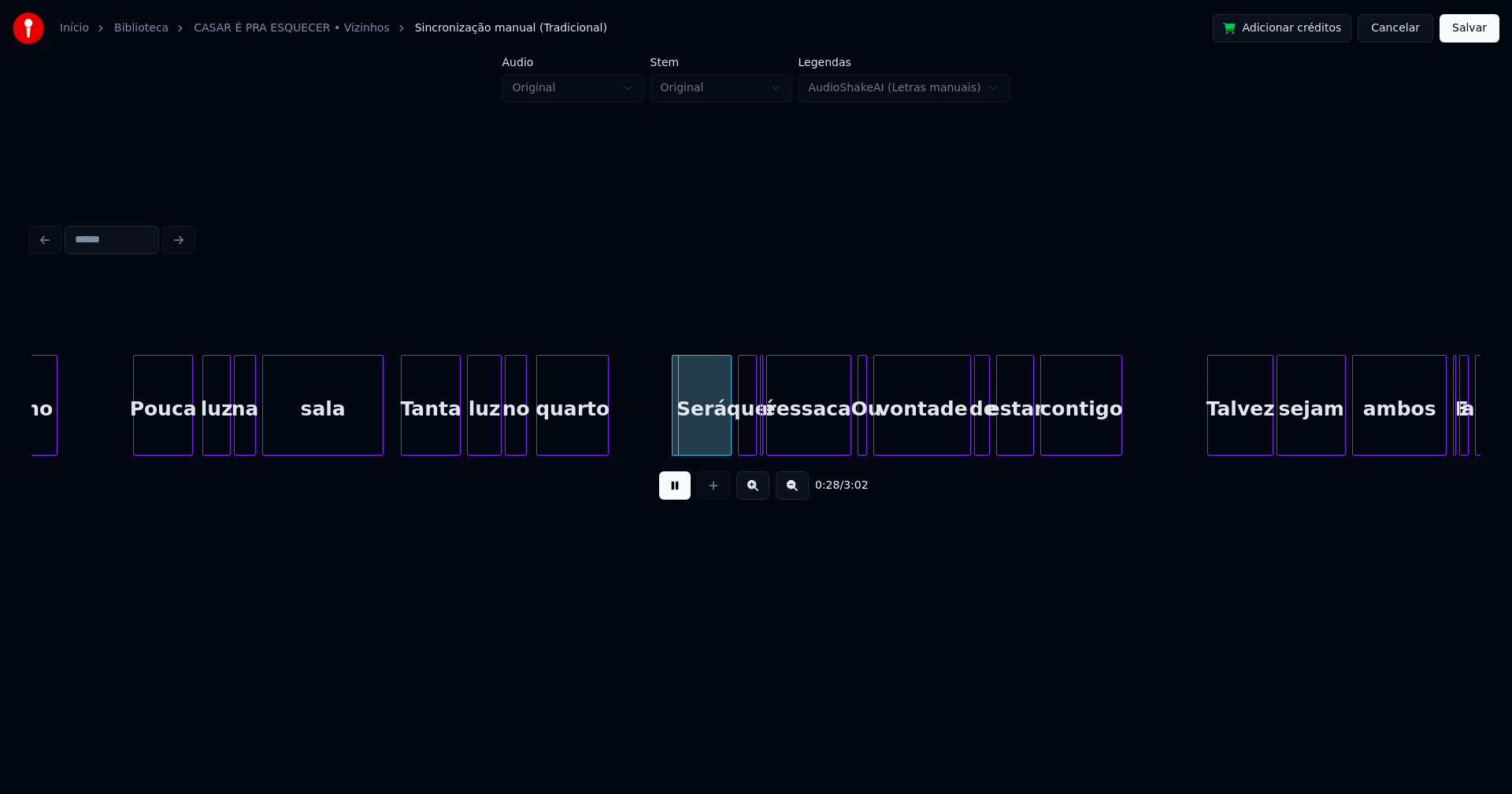
click at [382, 438] on div at bounding box center [380, 405] width 4 height 99
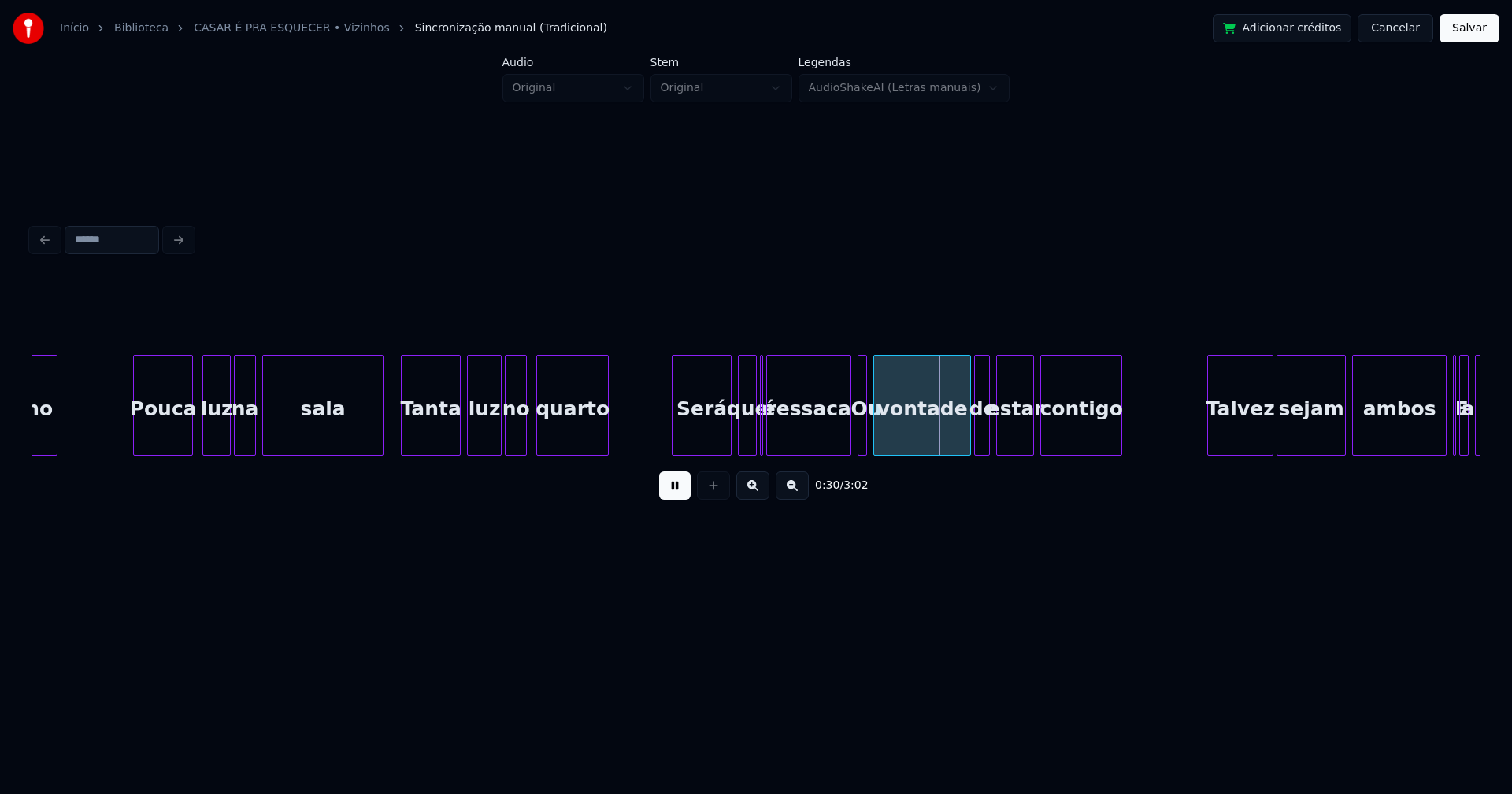
click at [678, 492] on button at bounding box center [675, 486] width 32 height 28
click at [701, 441] on div "Será" at bounding box center [696, 409] width 58 height 107
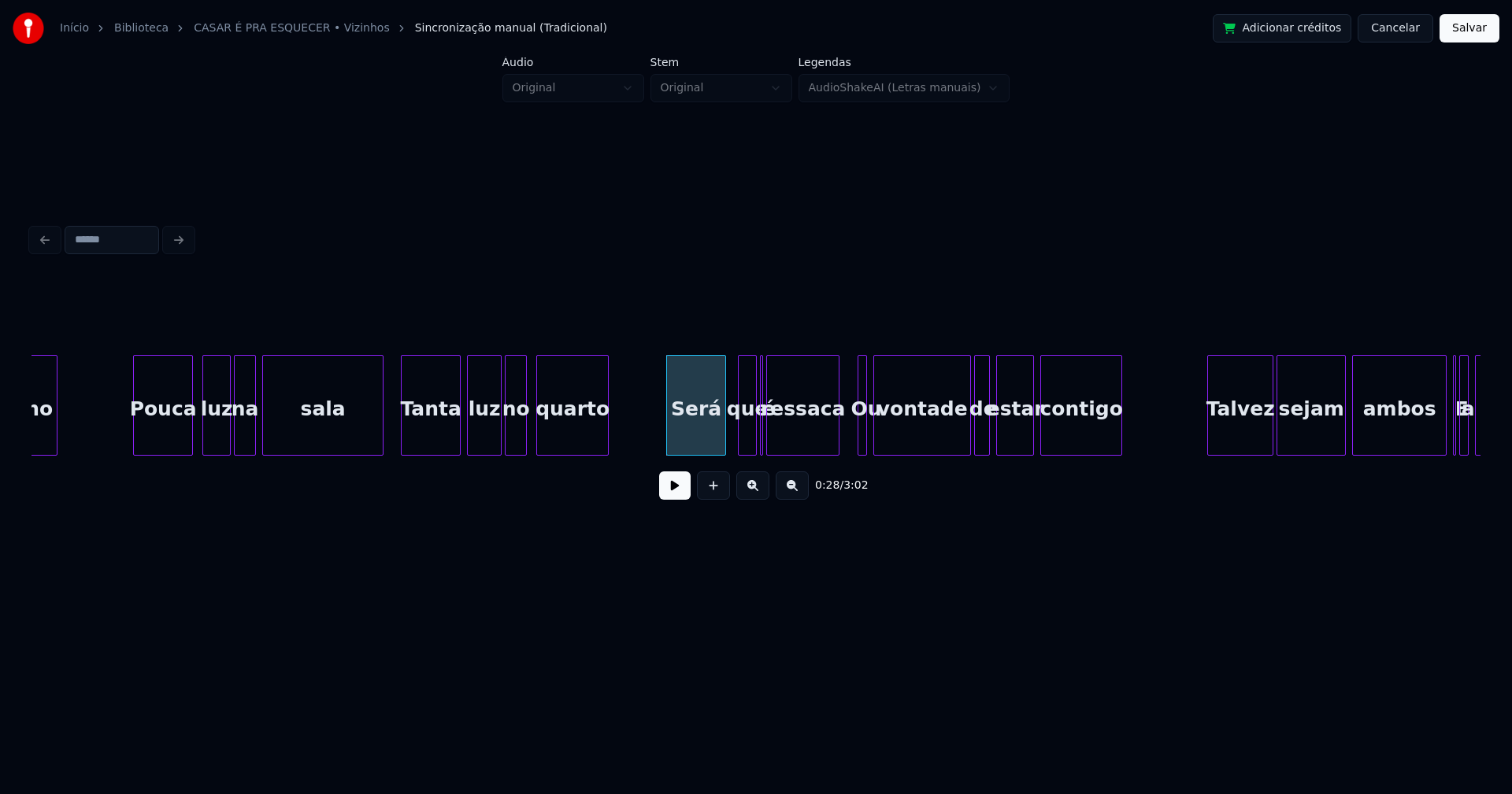
click at [834, 439] on div at bounding box center [836, 405] width 4 height 99
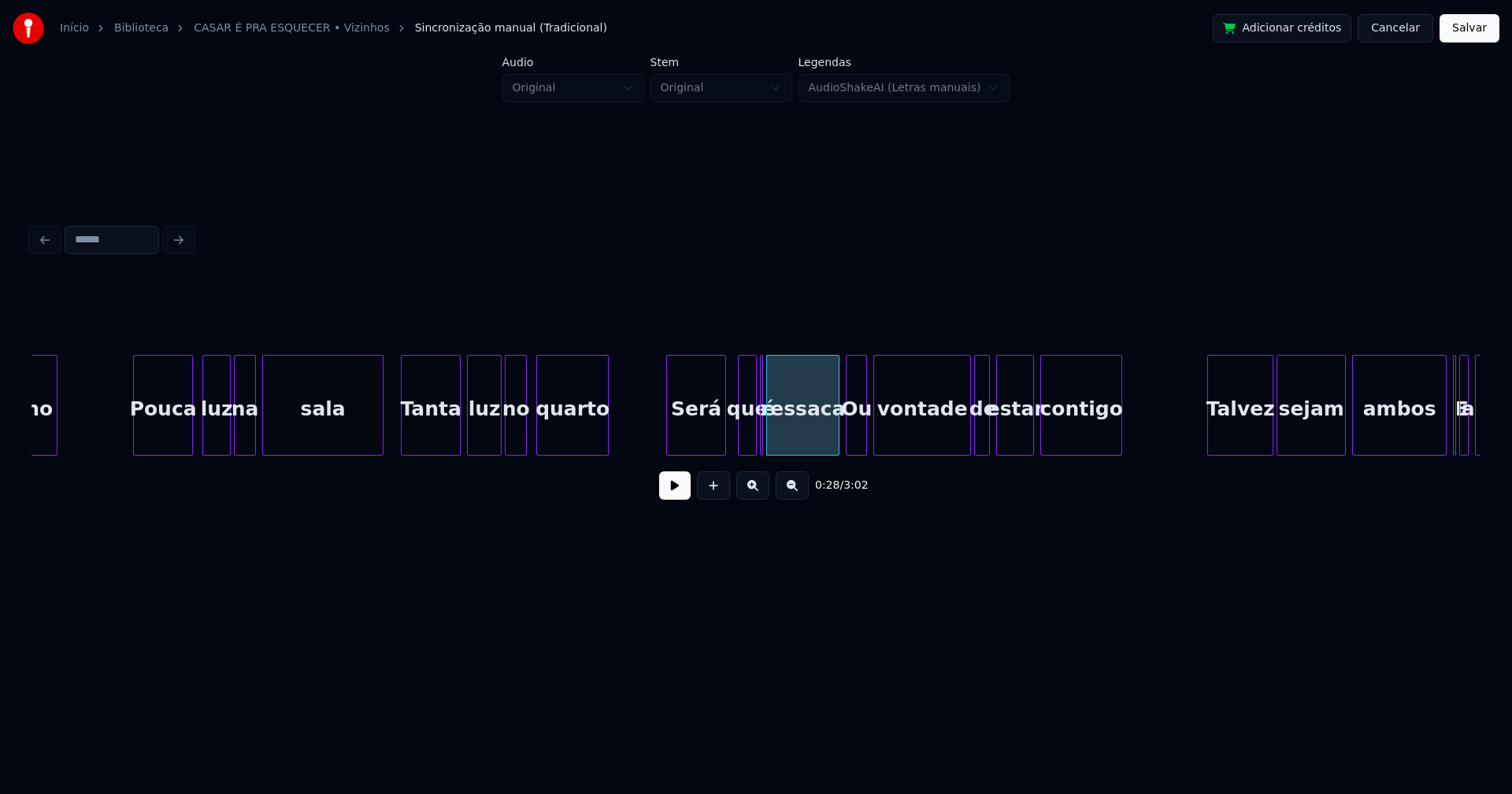
click at [847, 445] on div at bounding box center [848, 405] width 4 height 99
click at [831, 440] on div at bounding box center [831, 405] width 4 height 99
click at [776, 442] on div at bounding box center [777, 405] width 4 height 99
click at [770, 443] on div at bounding box center [770, 405] width 4 height 99
click at [677, 499] on button at bounding box center [675, 486] width 32 height 28
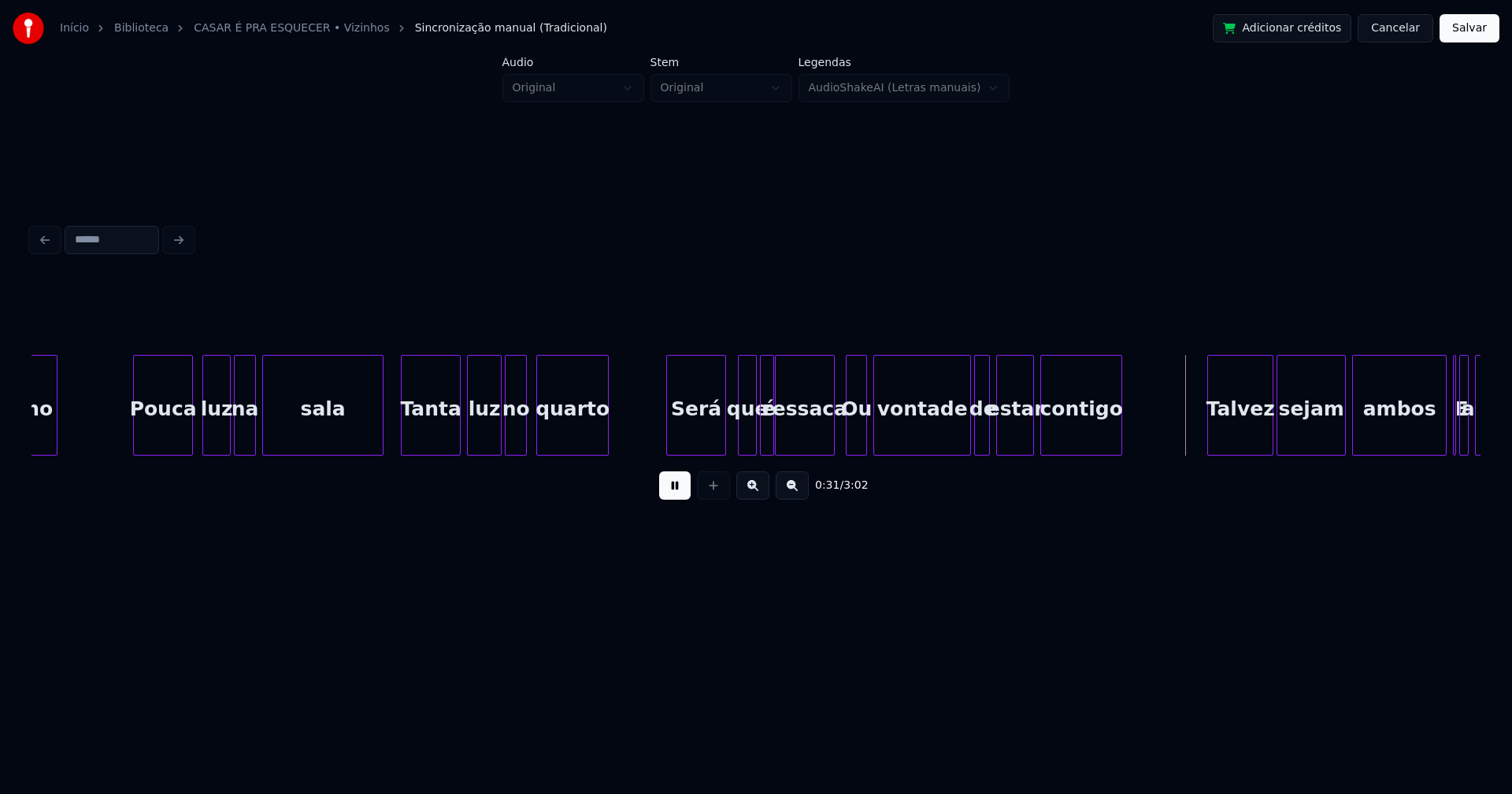
click at [677, 498] on button at bounding box center [675, 486] width 32 height 28
click at [853, 436] on div "Ou" at bounding box center [856, 409] width 20 height 107
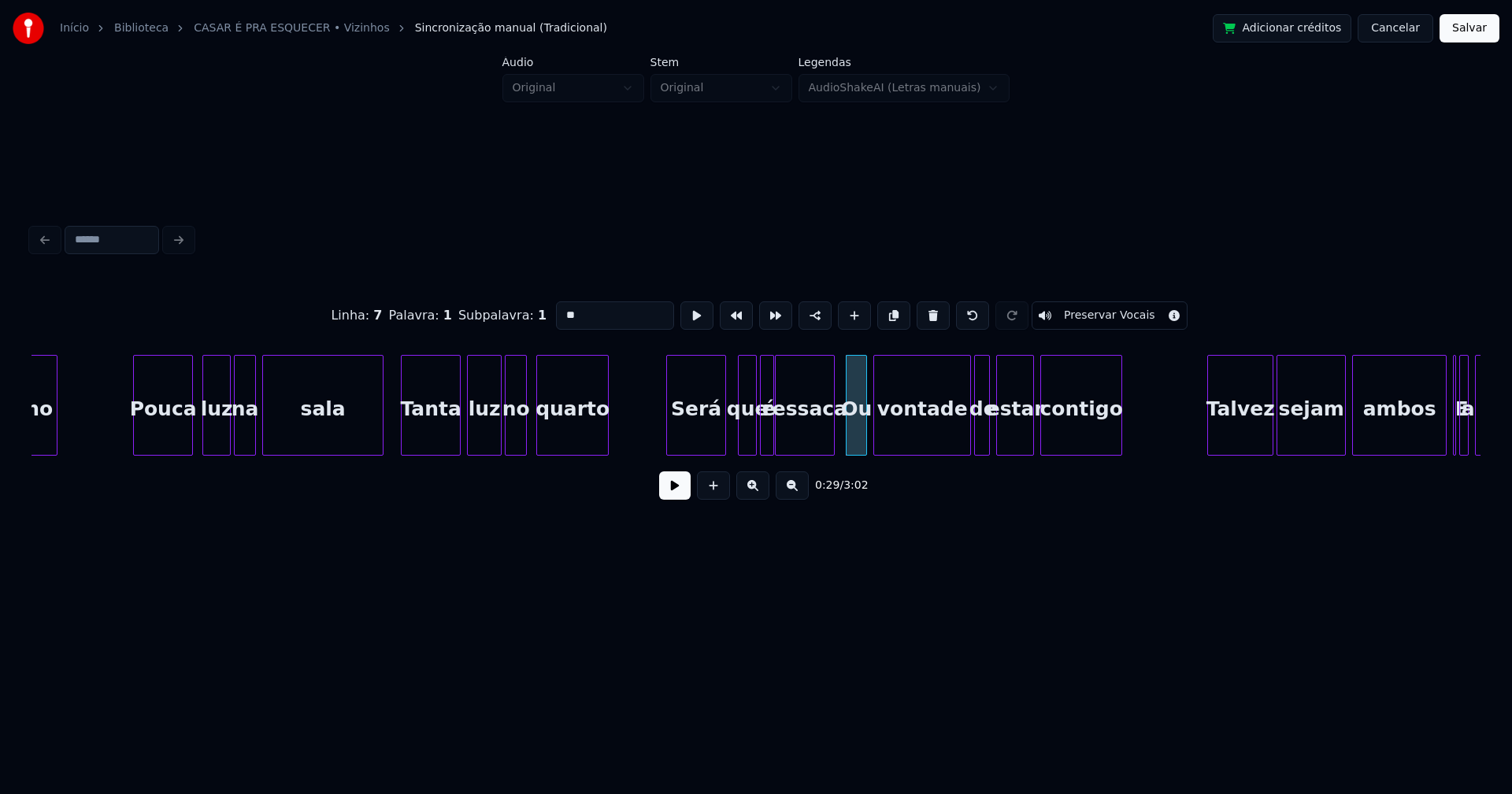
click at [562, 308] on input "**" at bounding box center [615, 315] width 118 height 28
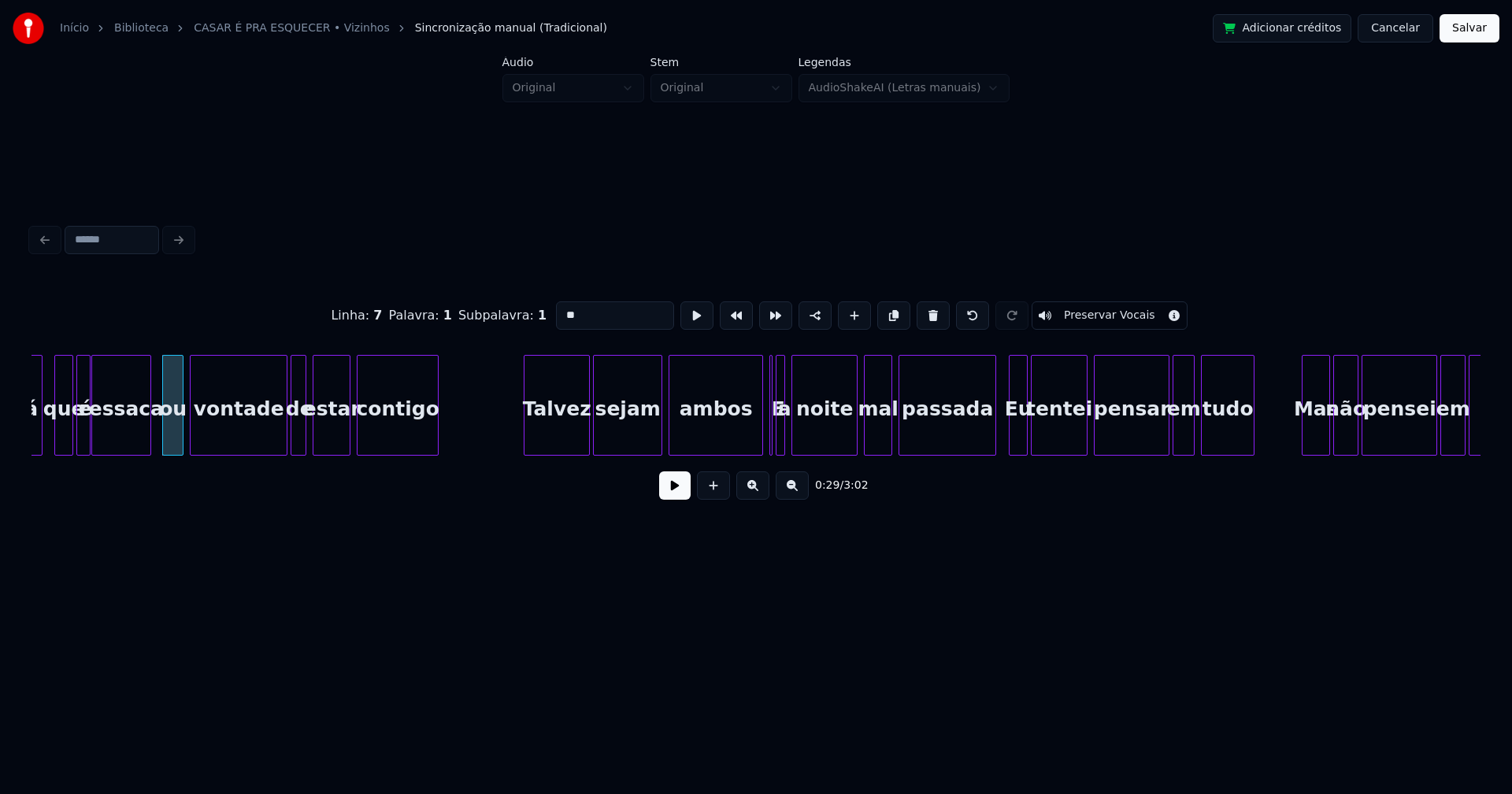
scroll to position [0, 4532]
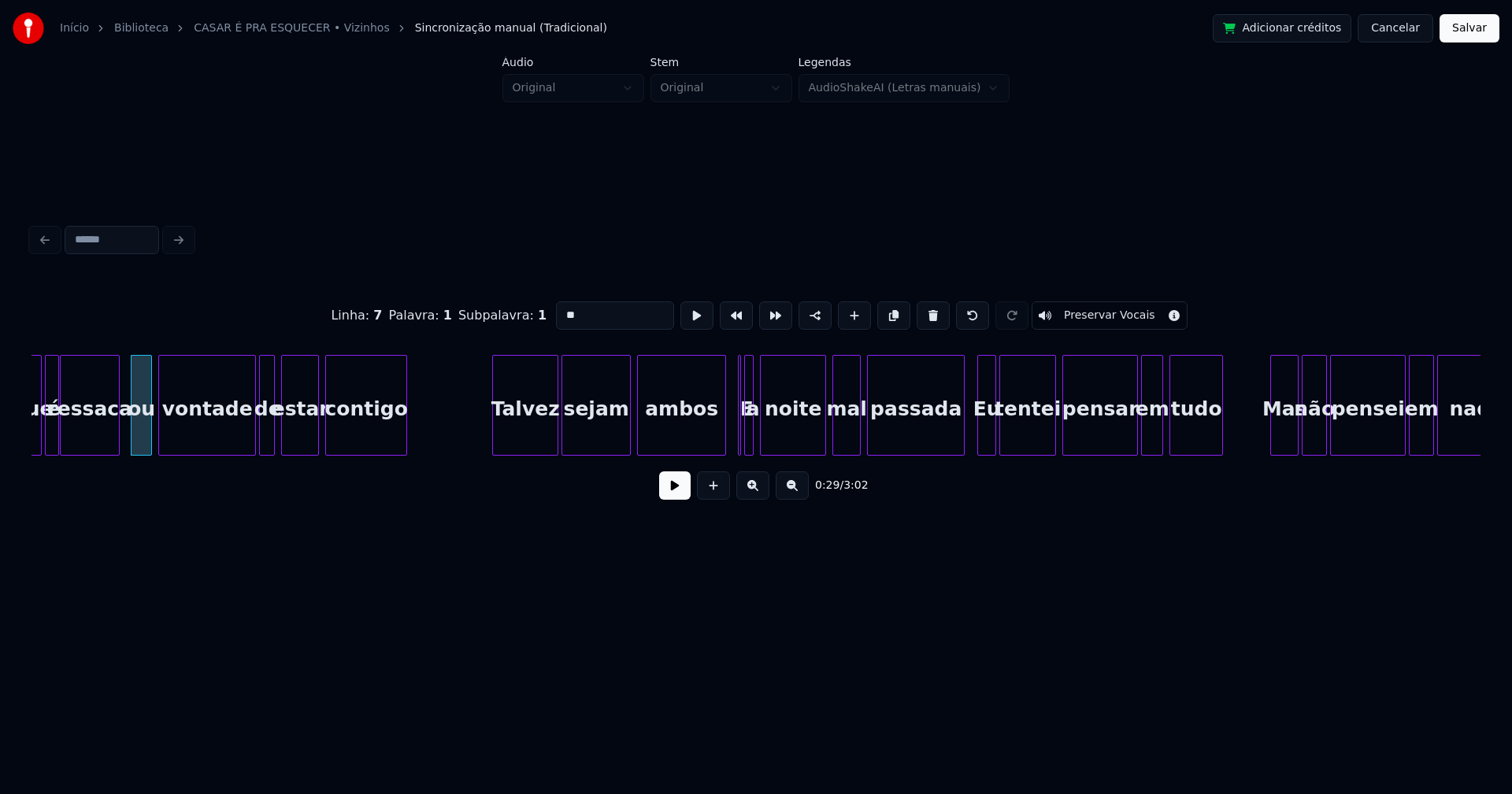
click at [724, 436] on div at bounding box center [722, 405] width 4 height 99
type input "**"
drag, startPoint x: 458, startPoint y: 430, endPoint x: 629, endPoint y: 492, distance: 181.9
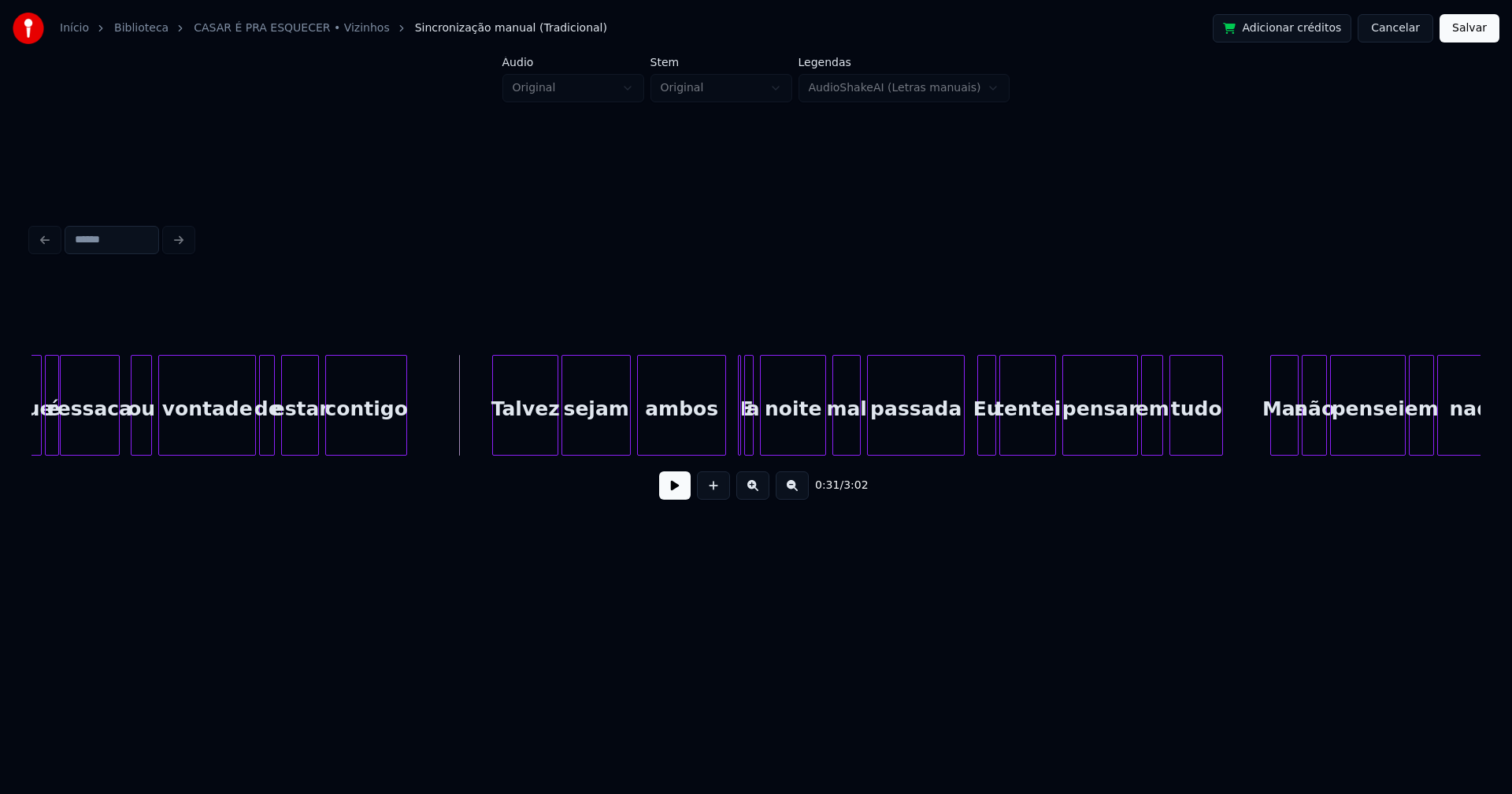
click at [670, 498] on button at bounding box center [675, 486] width 32 height 28
drag, startPoint x: 681, startPoint y: 497, endPoint x: 722, endPoint y: 474, distance: 47.0
click at [686, 496] on button at bounding box center [675, 486] width 32 height 28
click at [757, 433] on div "a" at bounding box center [756, 409] width 15 height 107
click at [741, 445] on div at bounding box center [742, 405] width 4 height 99
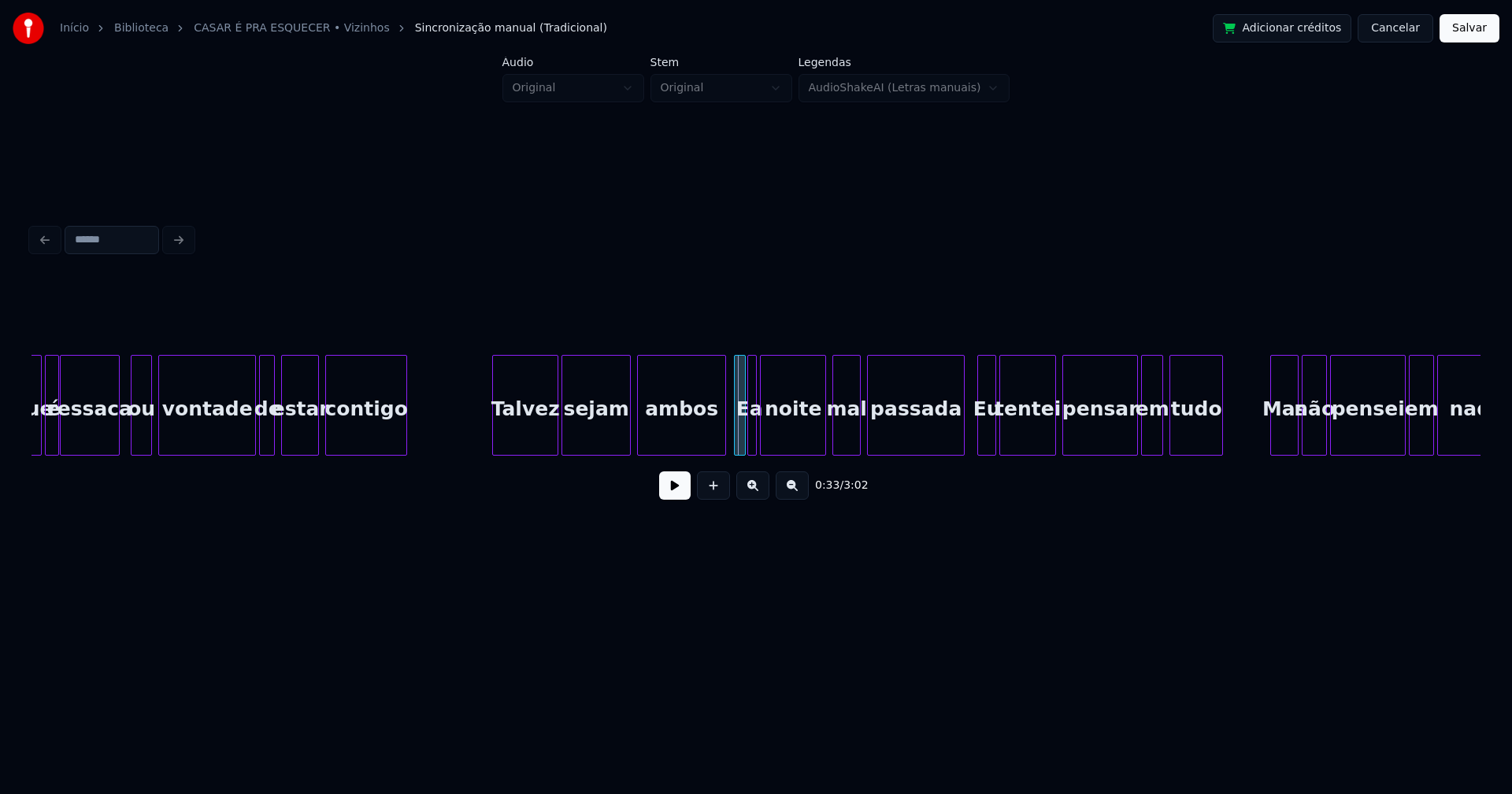
click at [735, 435] on div at bounding box center [737, 405] width 4 height 99
click at [720, 439] on div at bounding box center [718, 405] width 4 height 99
click at [674, 495] on button at bounding box center [675, 486] width 32 height 28
drag, startPoint x: 672, startPoint y: 499, endPoint x: 805, endPoint y: 461, distance: 138.3
click at [676, 497] on button at bounding box center [675, 486] width 32 height 28
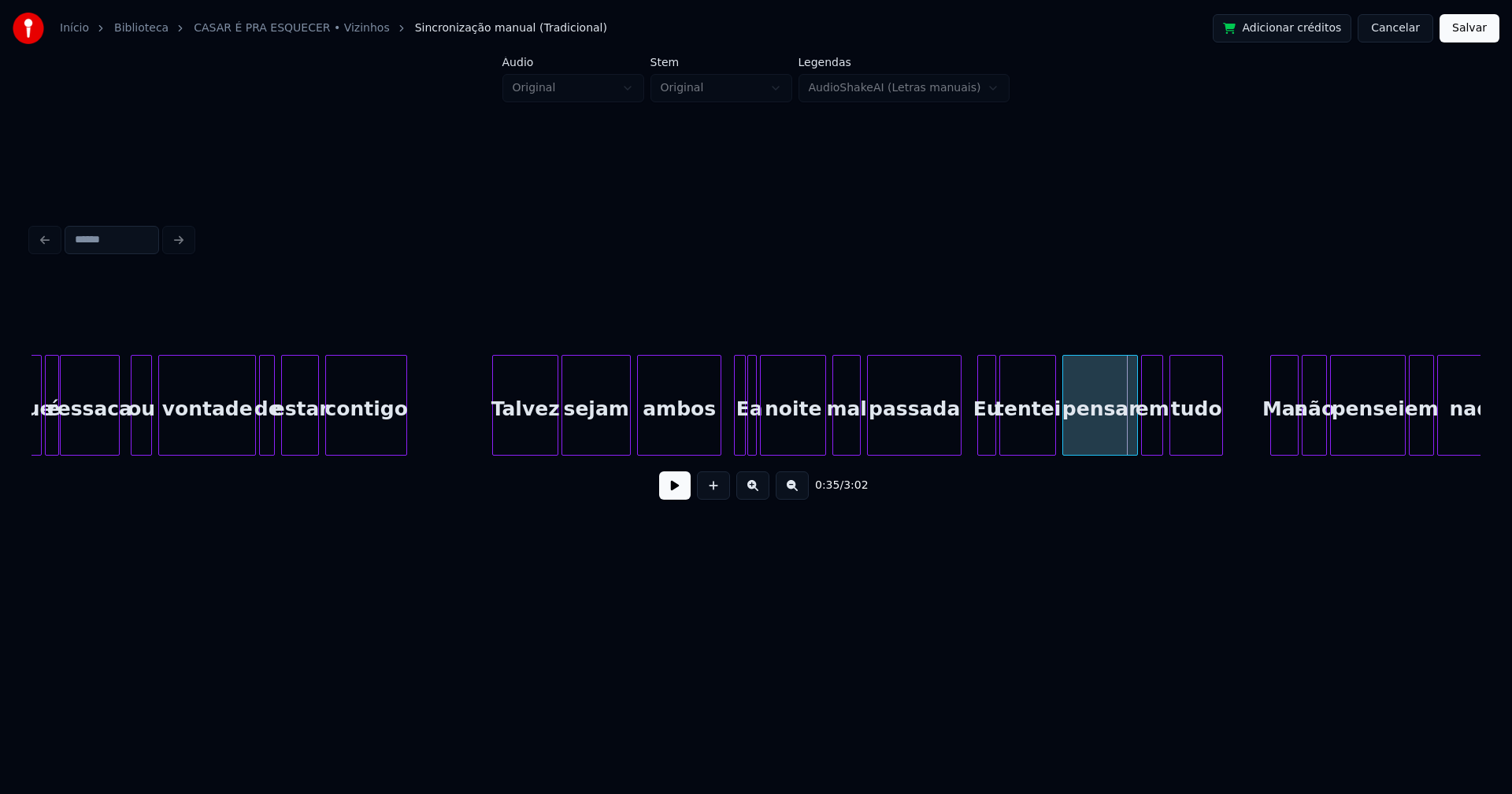
click at [960, 435] on div at bounding box center [958, 405] width 4 height 99
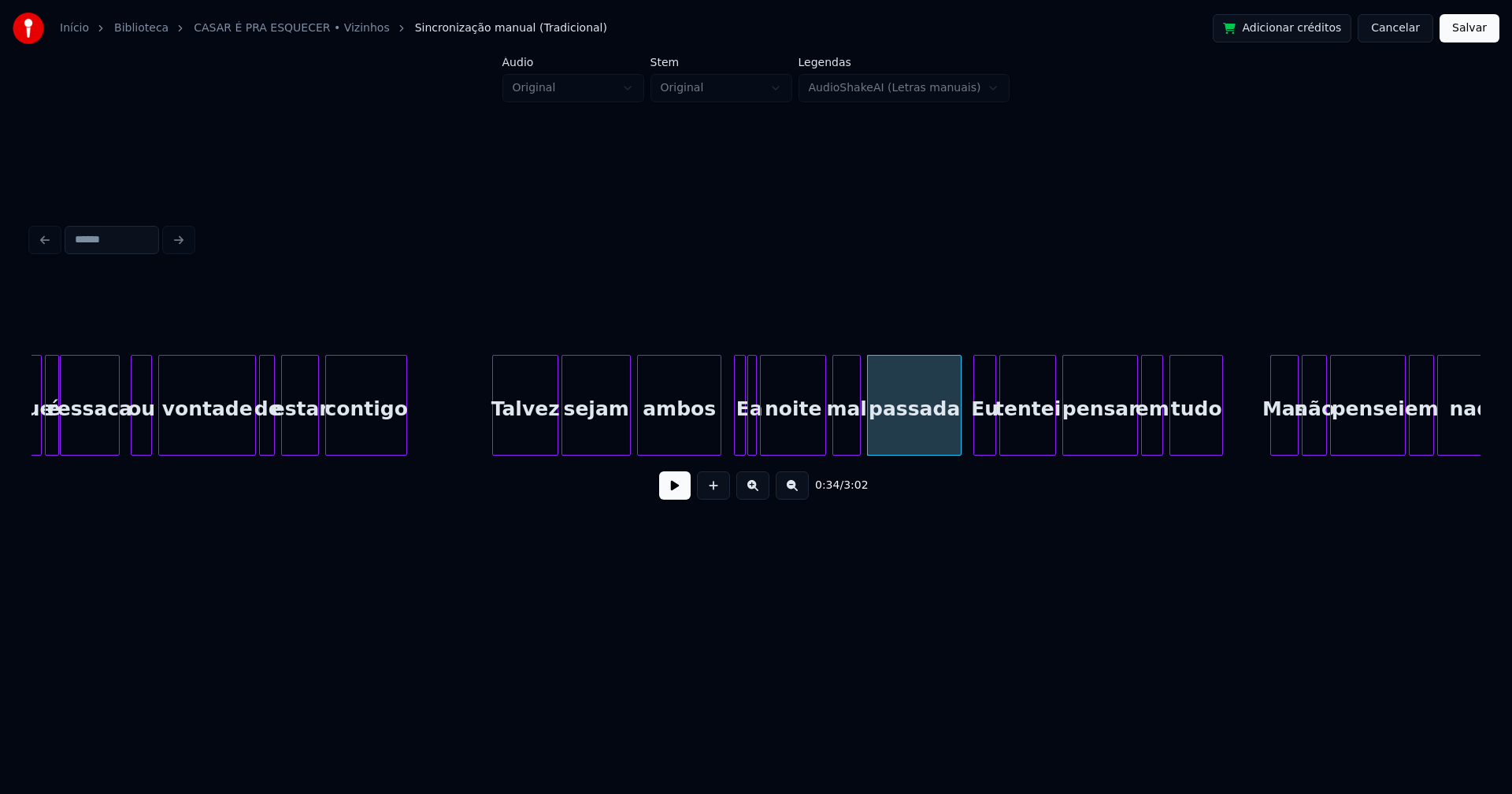
click at [976, 437] on div at bounding box center [976, 405] width 4 height 99
click at [738, 427] on div at bounding box center [737, 405] width 4 height 99
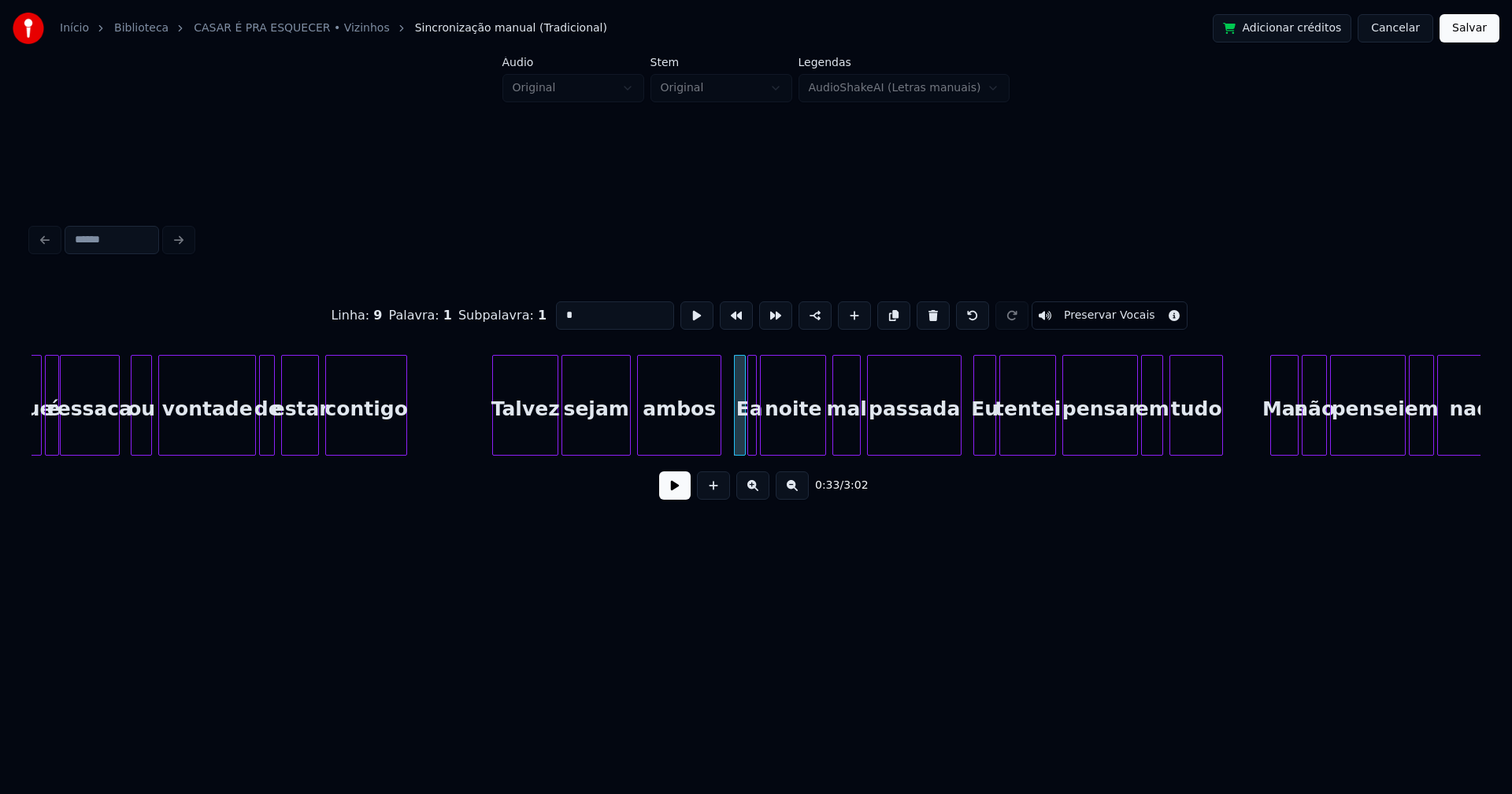
drag, startPoint x: 572, startPoint y: 306, endPoint x: 523, endPoint y: 314, distance: 49.6
click at [523, 314] on div "Linha : 9 [GEOGRAPHIC_DATA] : 1 Subpalavra : 1 * Preservar Vocais" at bounding box center [756, 316] width 1448 height 79
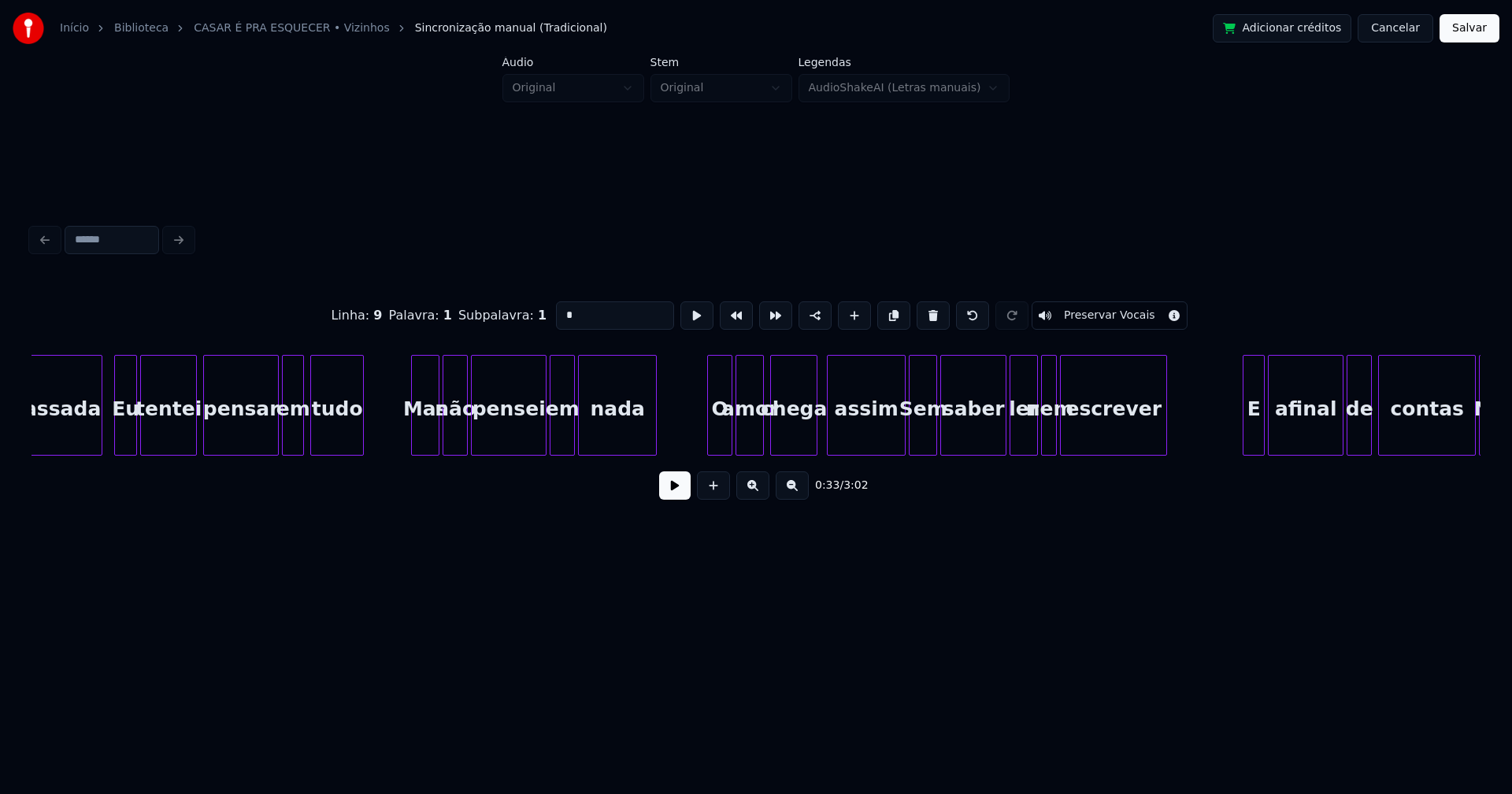
scroll to position [0, 5406]
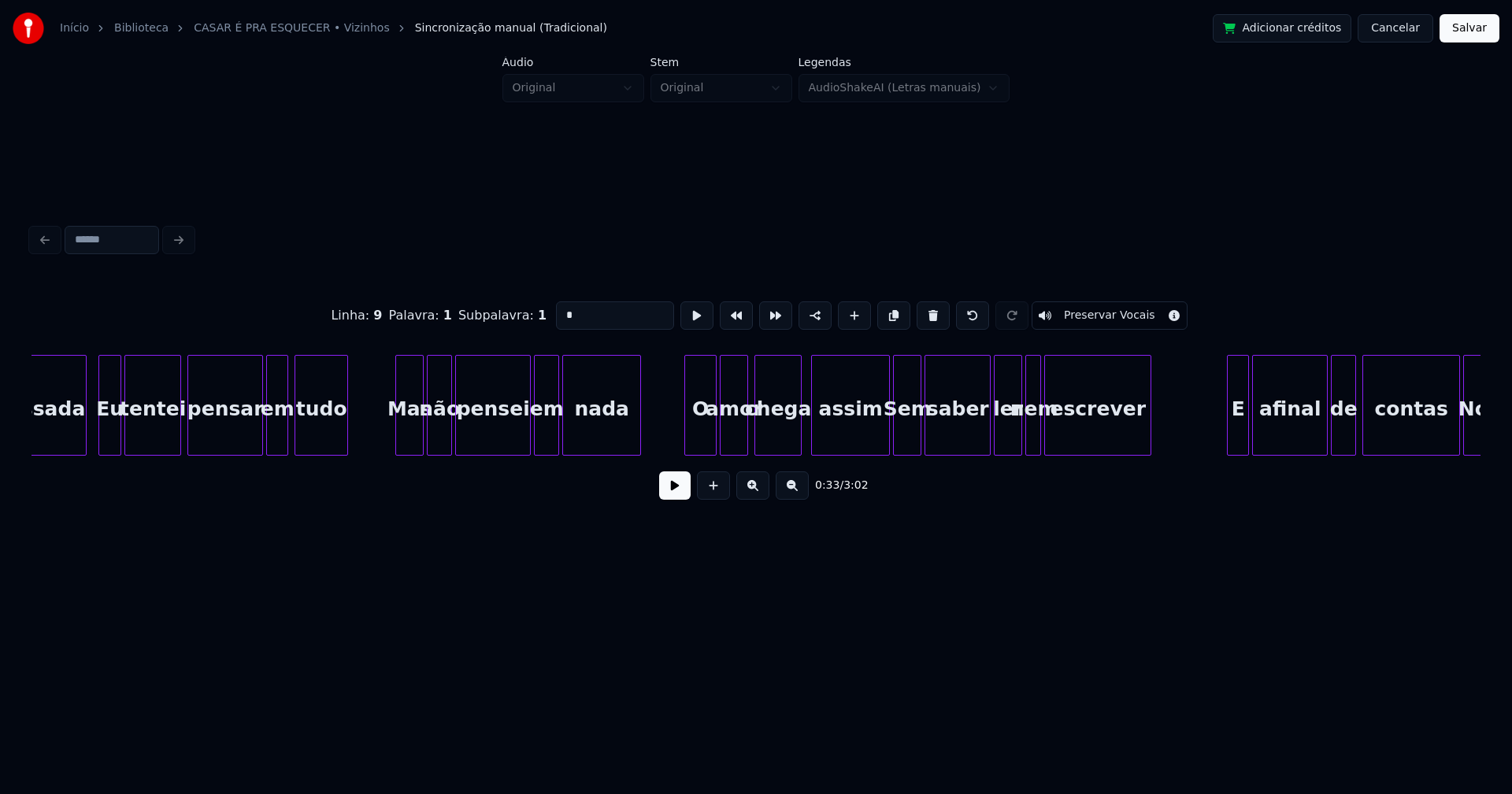
click at [687, 440] on div at bounding box center [687, 405] width 4 height 99
type input "*"
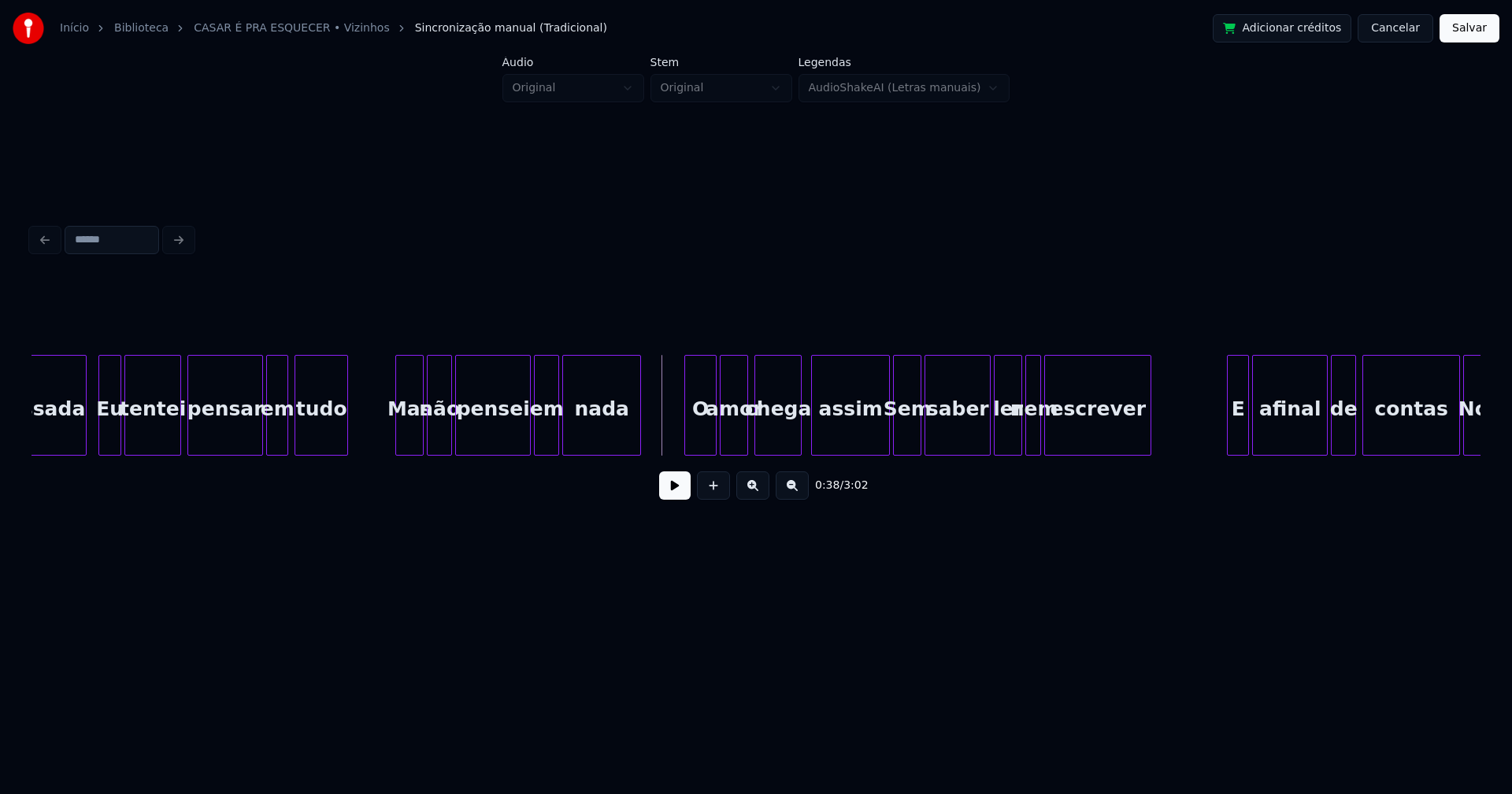
click at [678, 500] on button at bounding box center [675, 486] width 32 height 28
click at [681, 500] on button at bounding box center [675, 486] width 32 height 28
click at [882, 443] on div at bounding box center [882, 405] width 4 height 99
click at [901, 437] on div at bounding box center [902, 405] width 4 height 99
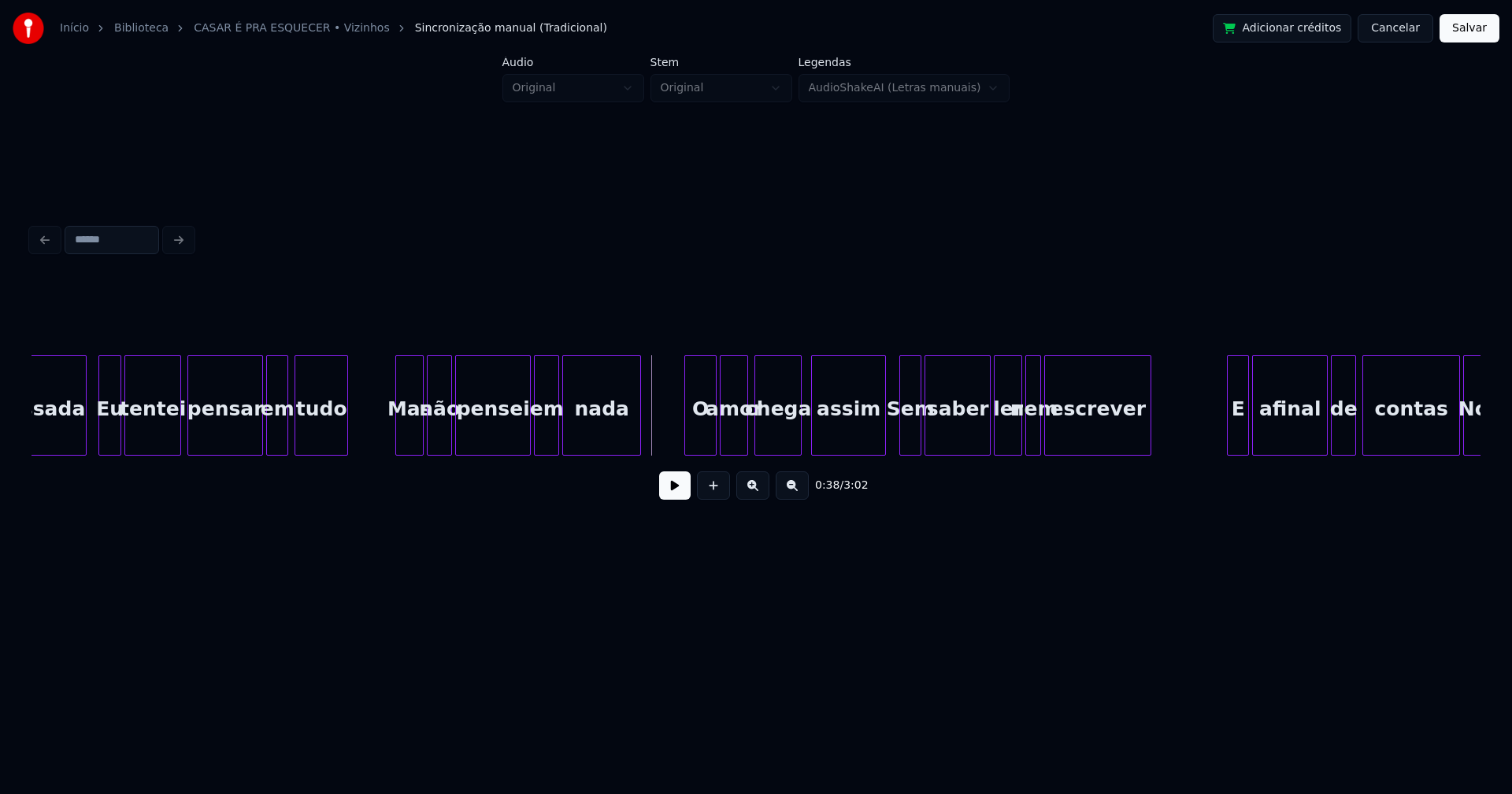
click at [669, 499] on button at bounding box center [675, 486] width 32 height 28
click at [670, 497] on button at bounding box center [675, 486] width 32 height 28
click at [907, 430] on div "Sem" at bounding box center [910, 409] width 21 height 107
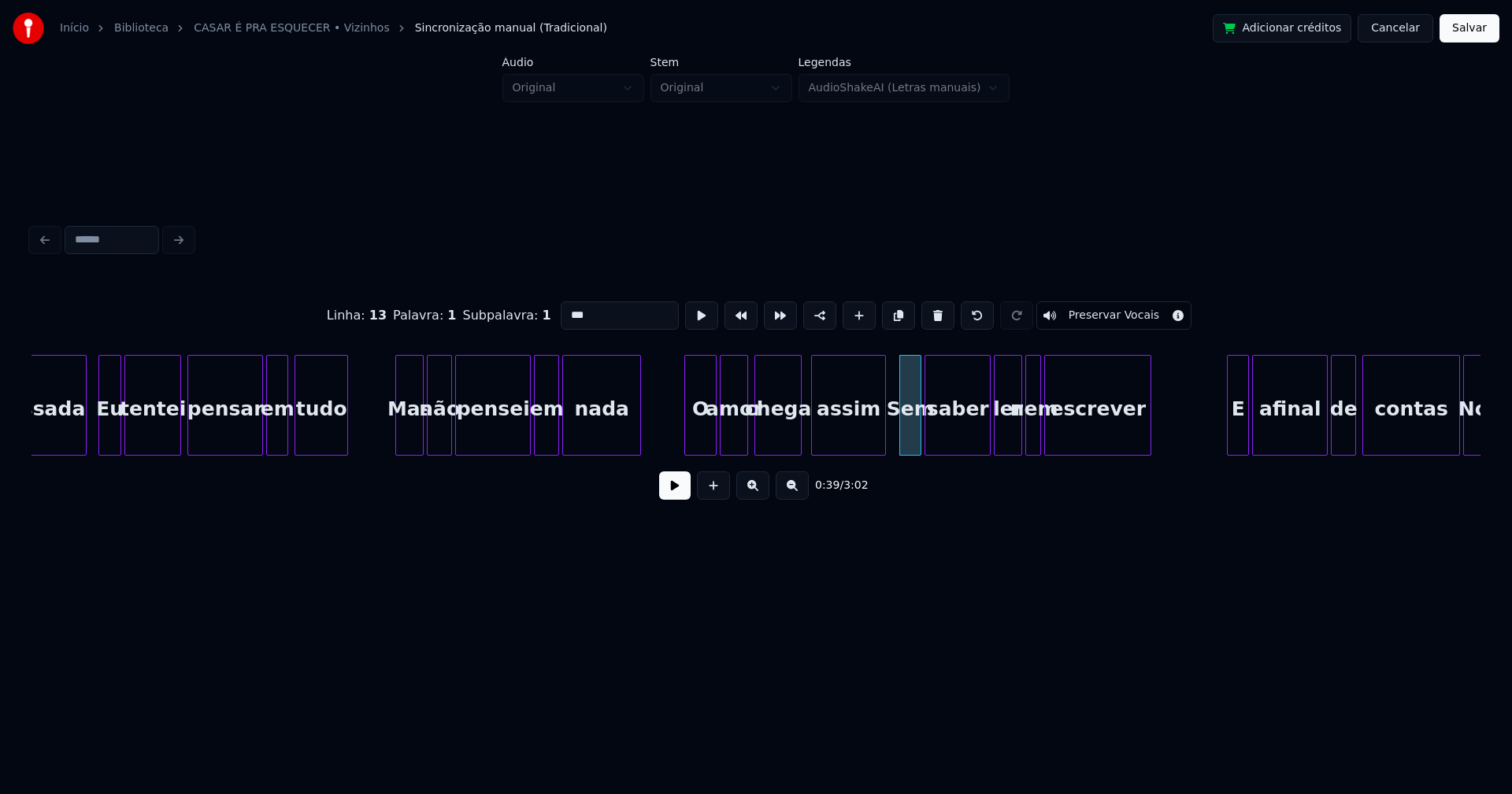
click at [566, 307] on input "***" at bounding box center [619, 315] width 118 height 28
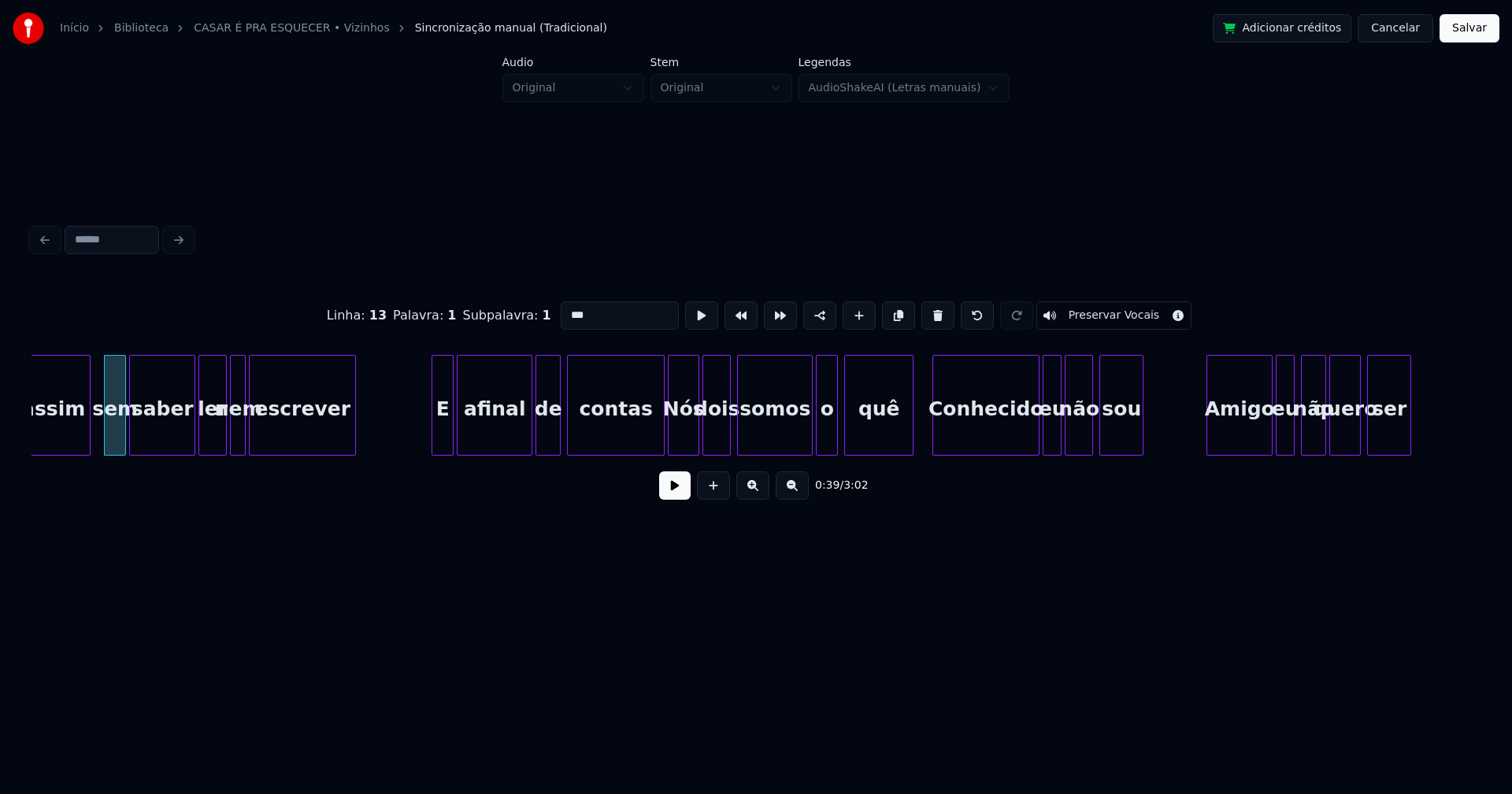
scroll to position [0, 6217]
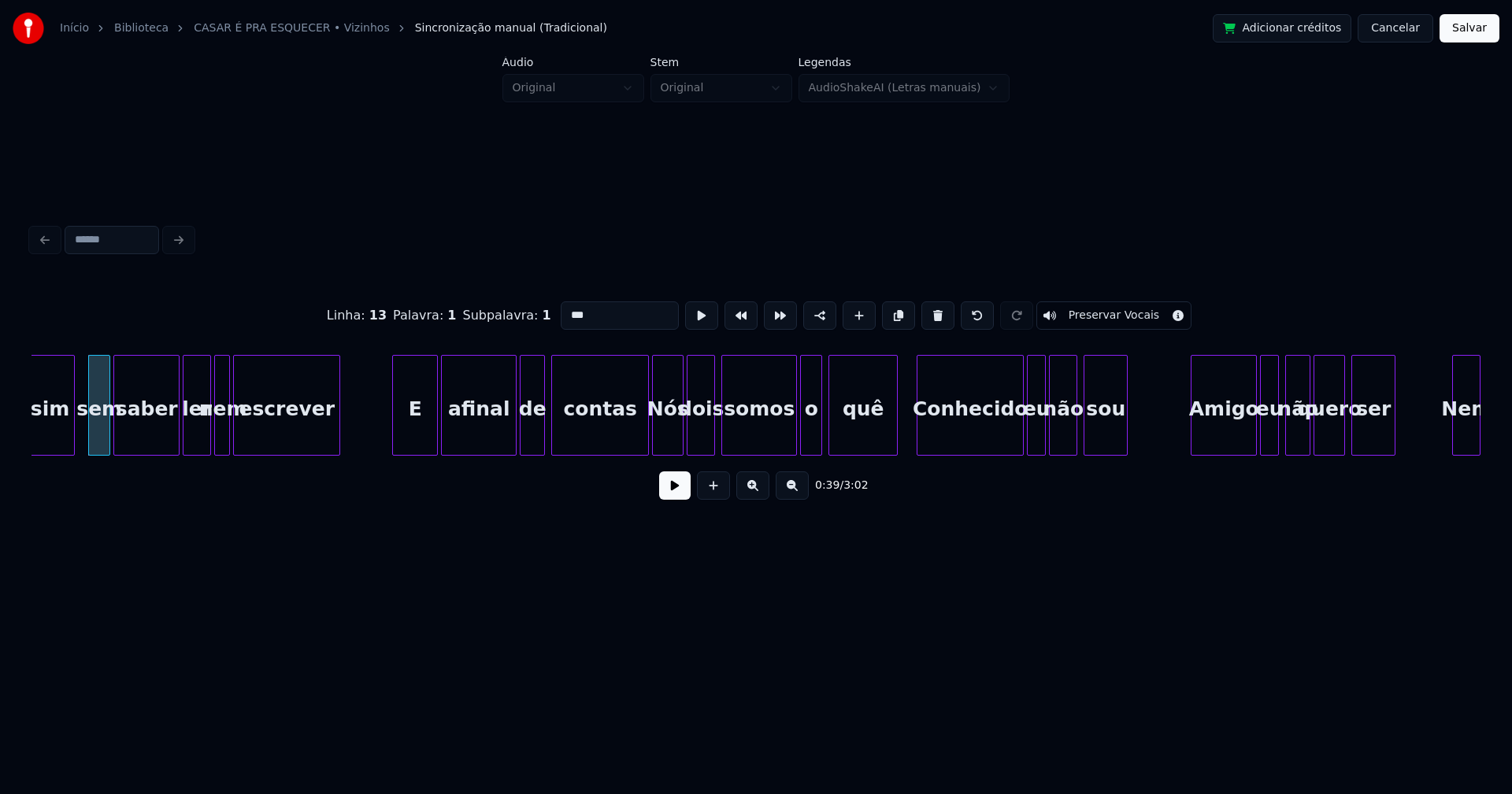
click at [394, 435] on div at bounding box center [395, 405] width 4 height 99
click at [637, 443] on div at bounding box center [637, 405] width 4 height 99
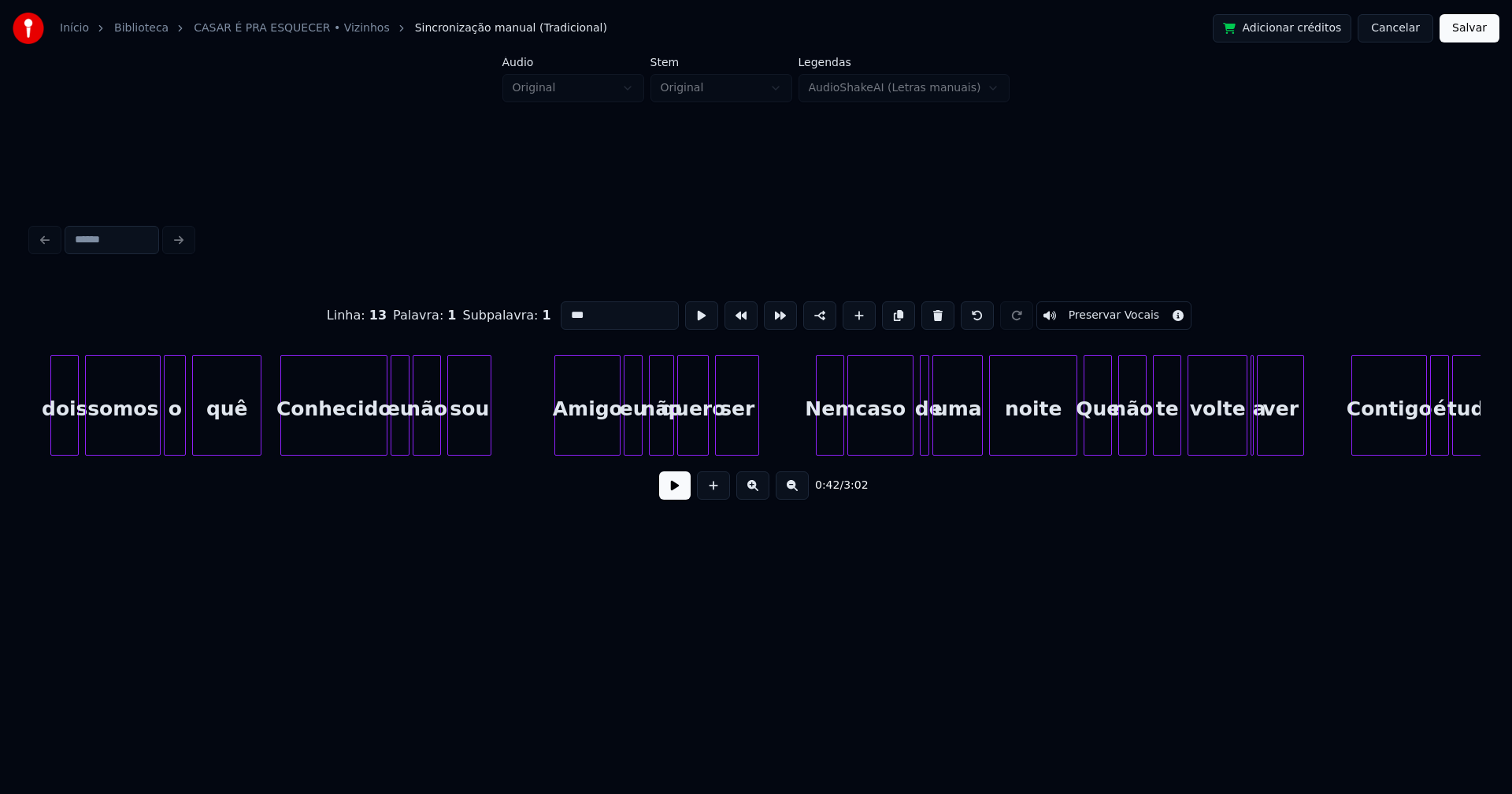
scroll to position [0, 6901]
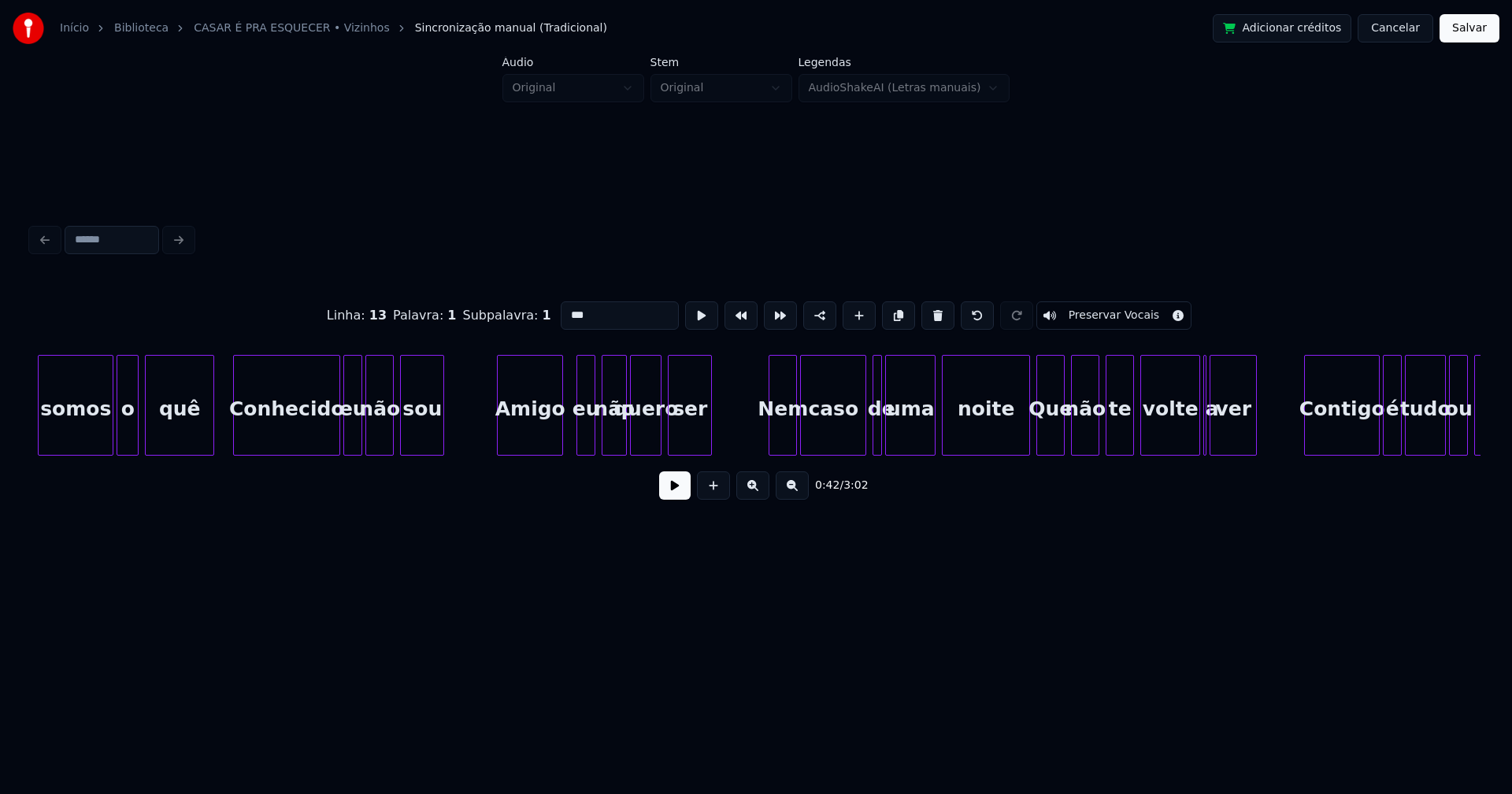
click at [530, 431] on div "Amigo" at bounding box center [530, 409] width 64 height 107
click at [569, 433] on div at bounding box center [569, 405] width 4 height 99
click at [768, 439] on div at bounding box center [766, 405] width 4 height 99
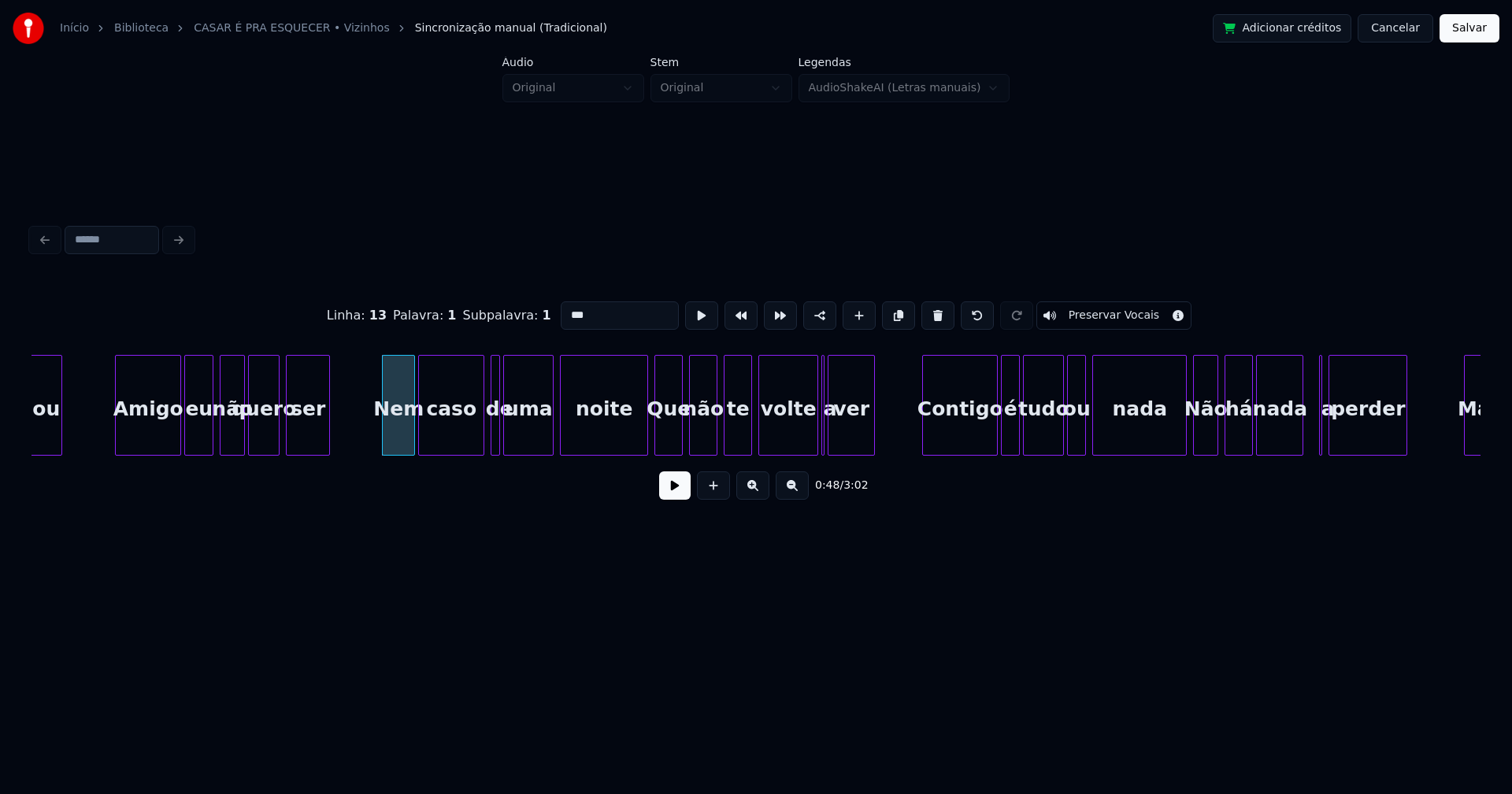
scroll to position [0, 7299]
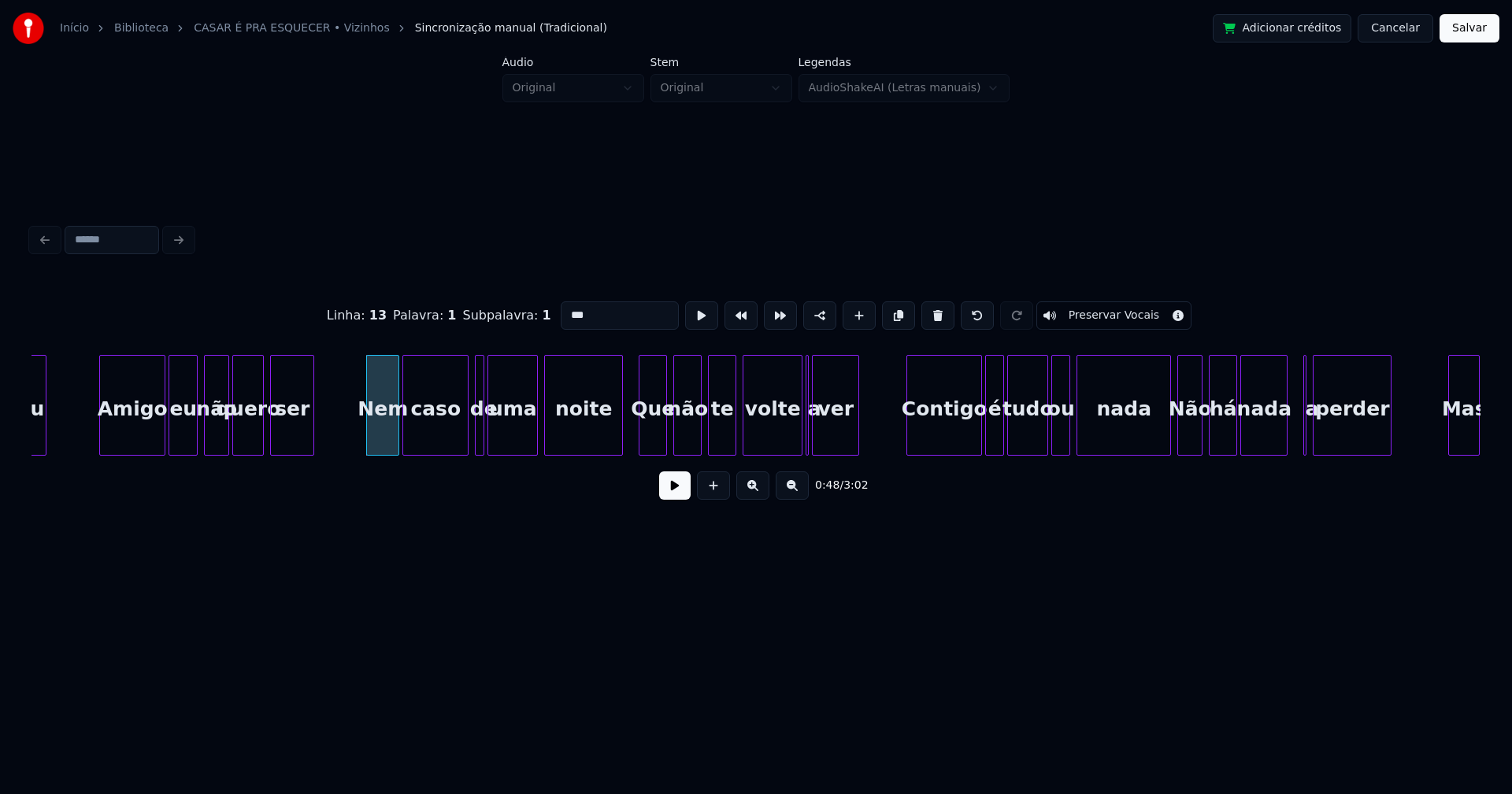
click at [620, 440] on div at bounding box center [619, 405] width 4 height 99
click at [796, 444] on div at bounding box center [794, 405] width 4 height 99
click at [809, 441] on div at bounding box center [808, 405] width 4 height 99
click at [801, 435] on div "a" at bounding box center [804, 405] width 6 height 101
click at [808, 437] on div at bounding box center [808, 405] width 4 height 99
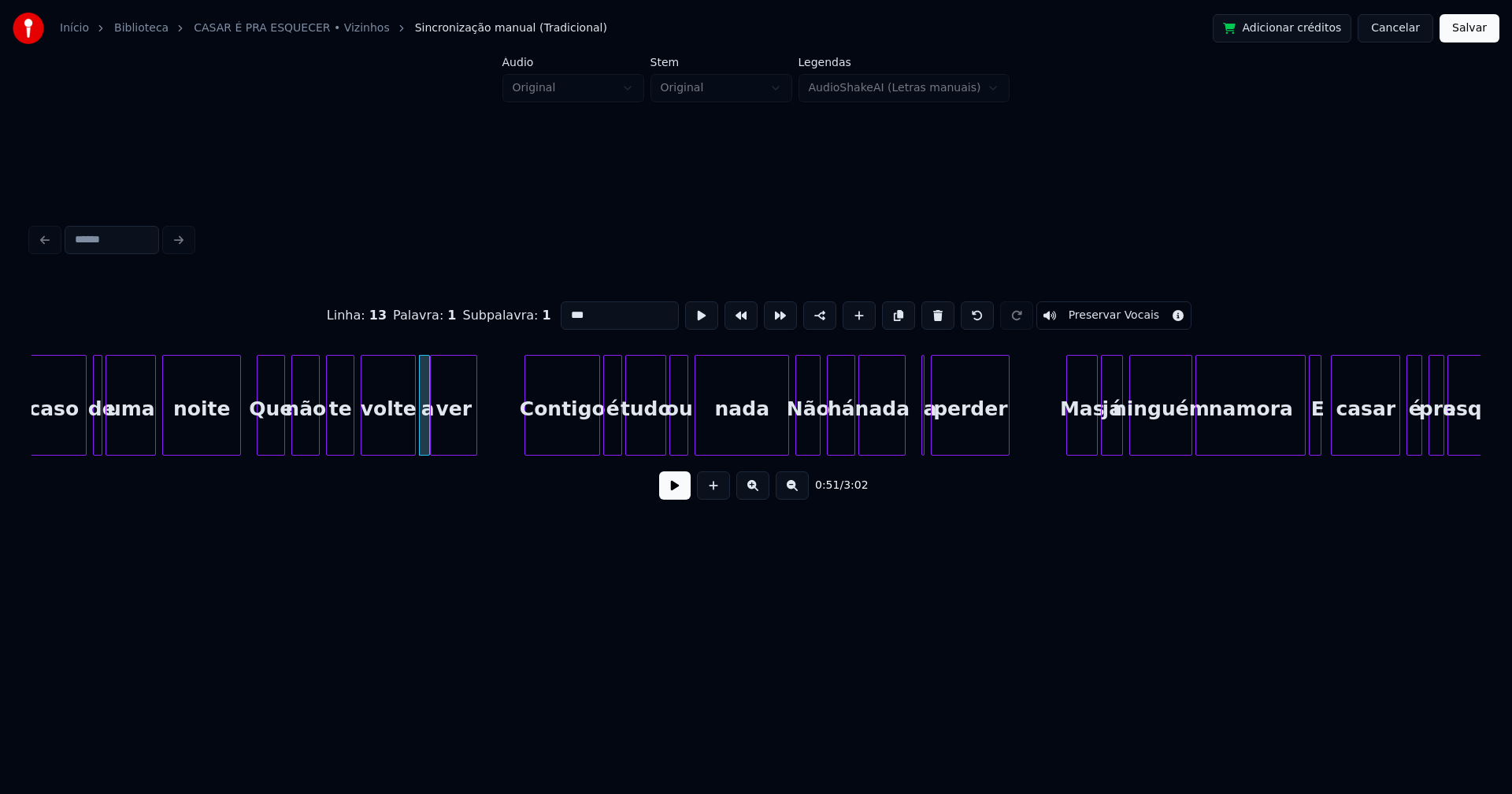
scroll to position [0, 7759]
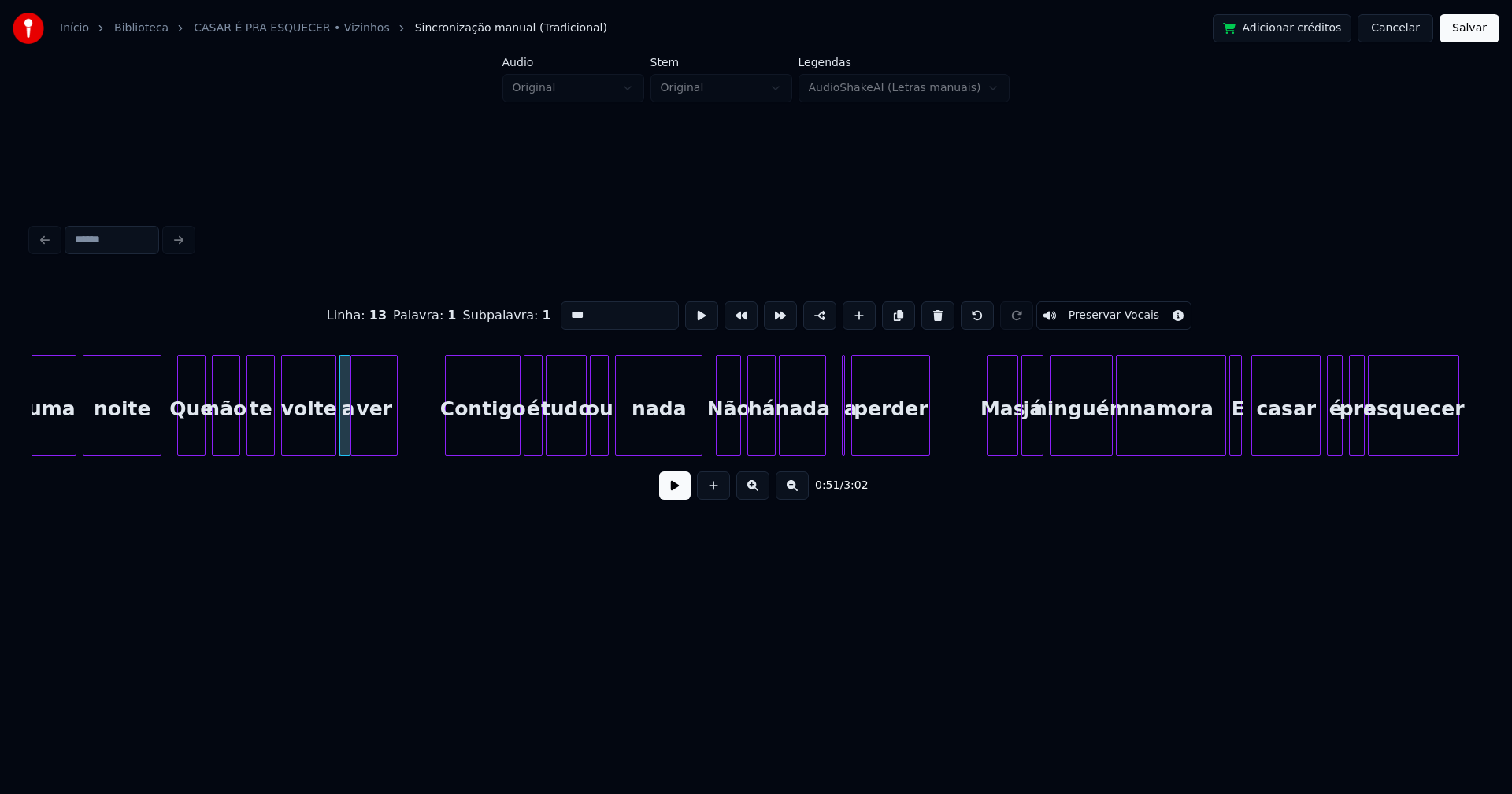
click at [699, 442] on div at bounding box center [699, 405] width 4 height 99
type input "***"
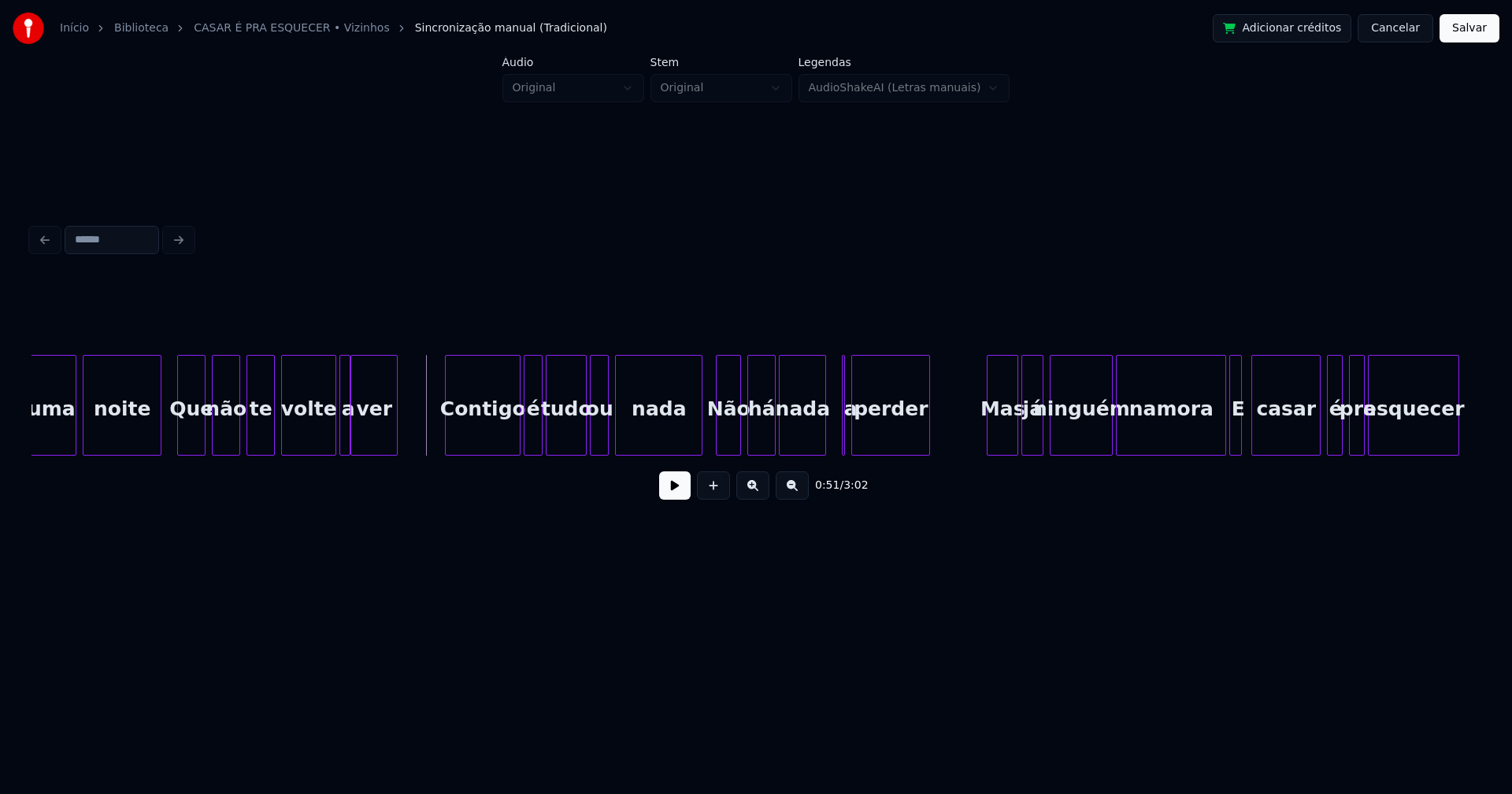
click at [676, 489] on button at bounding box center [675, 486] width 32 height 28
click at [502, 439] on div at bounding box center [500, 405] width 4 height 99
click at [516, 439] on div "é" at bounding box center [519, 409] width 17 height 107
click at [534, 429] on div at bounding box center [535, 405] width 4 height 99
drag, startPoint x: 677, startPoint y: 498, endPoint x: 688, endPoint y: 494, distance: 11.7
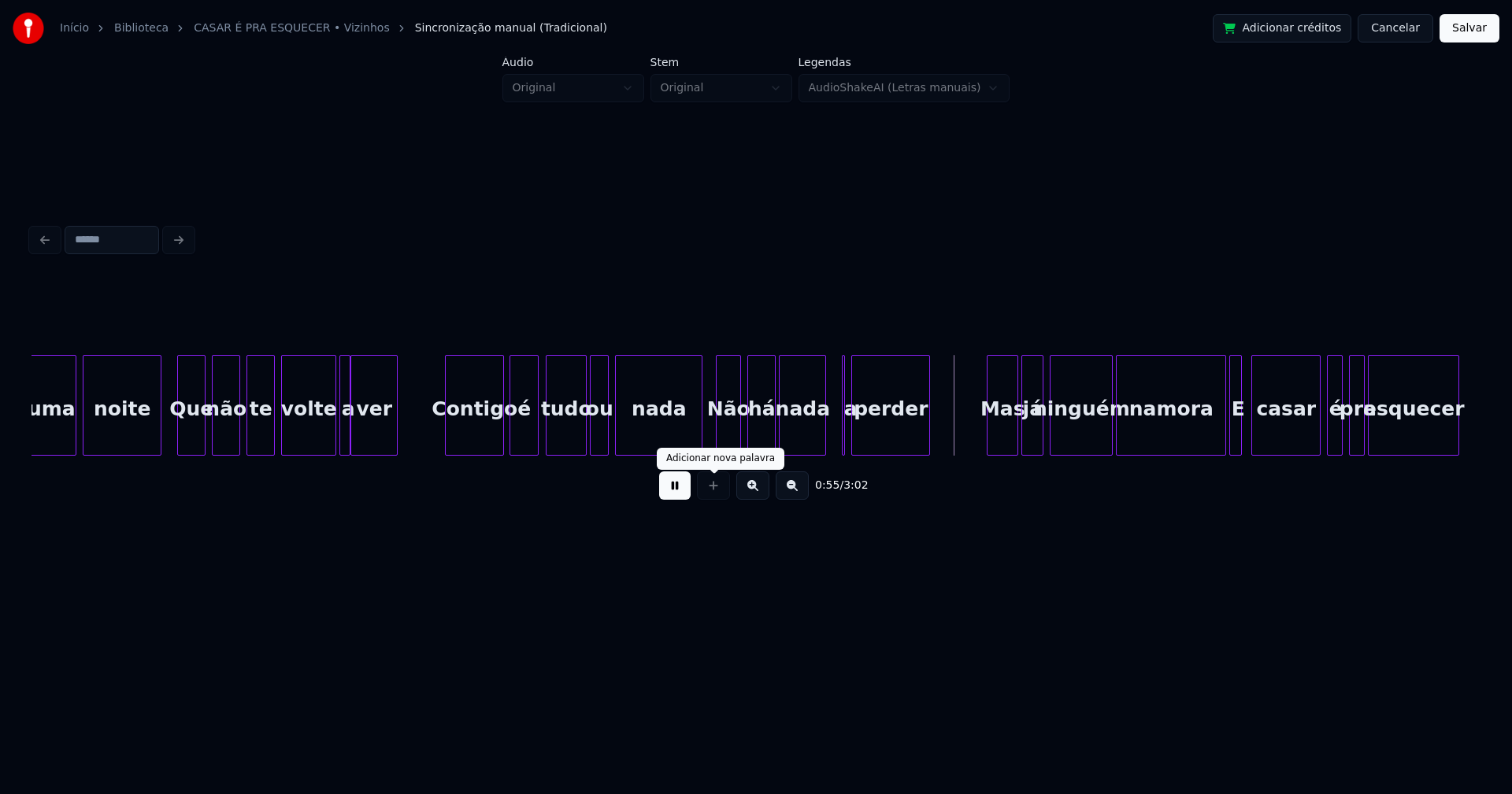
click at [683, 497] on button at bounding box center [675, 486] width 32 height 28
click at [811, 437] on div at bounding box center [810, 405] width 4 height 99
click at [819, 370] on div "a" at bounding box center [828, 405] width 17 height 101
click at [842, 424] on div at bounding box center [841, 405] width 4 height 99
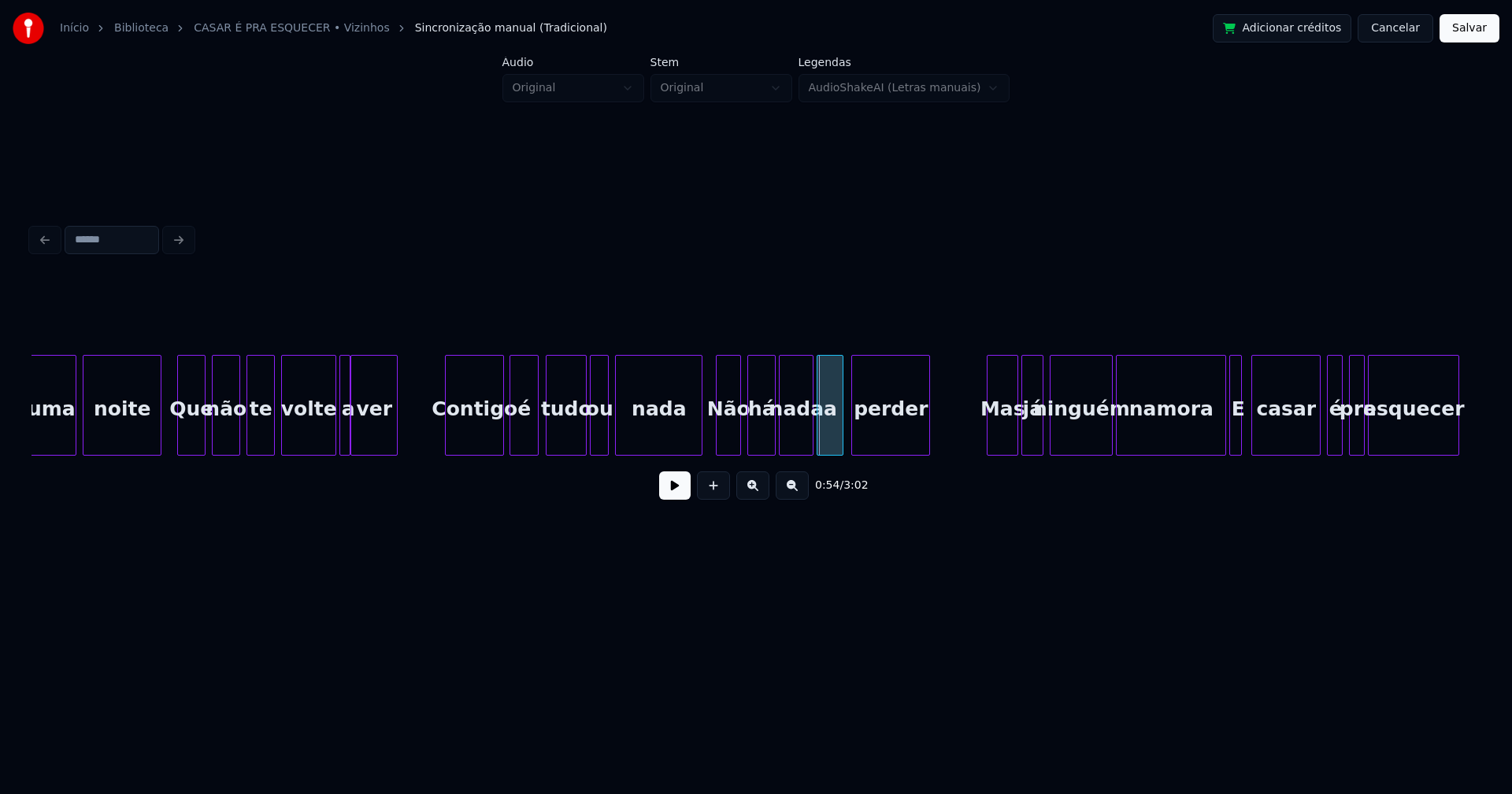
click at [829, 435] on div "a" at bounding box center [829, 409] width 25 height 107
click at [732, 434] on div "Não" at bounding box center [728, 409] width 23 height 107
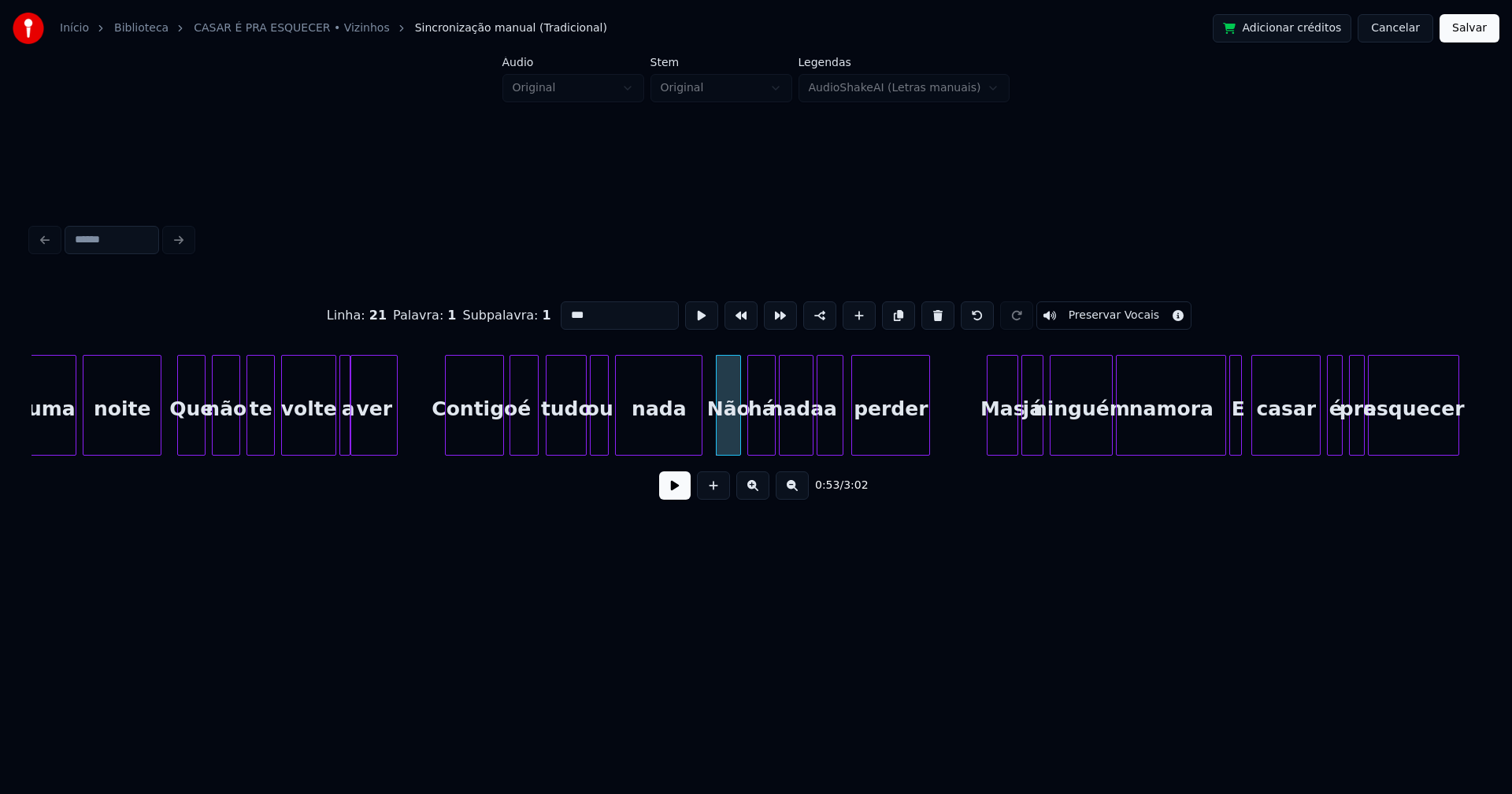
click at [568, 308] on input "***" at bounding box center [619, 315] width 118 height 28
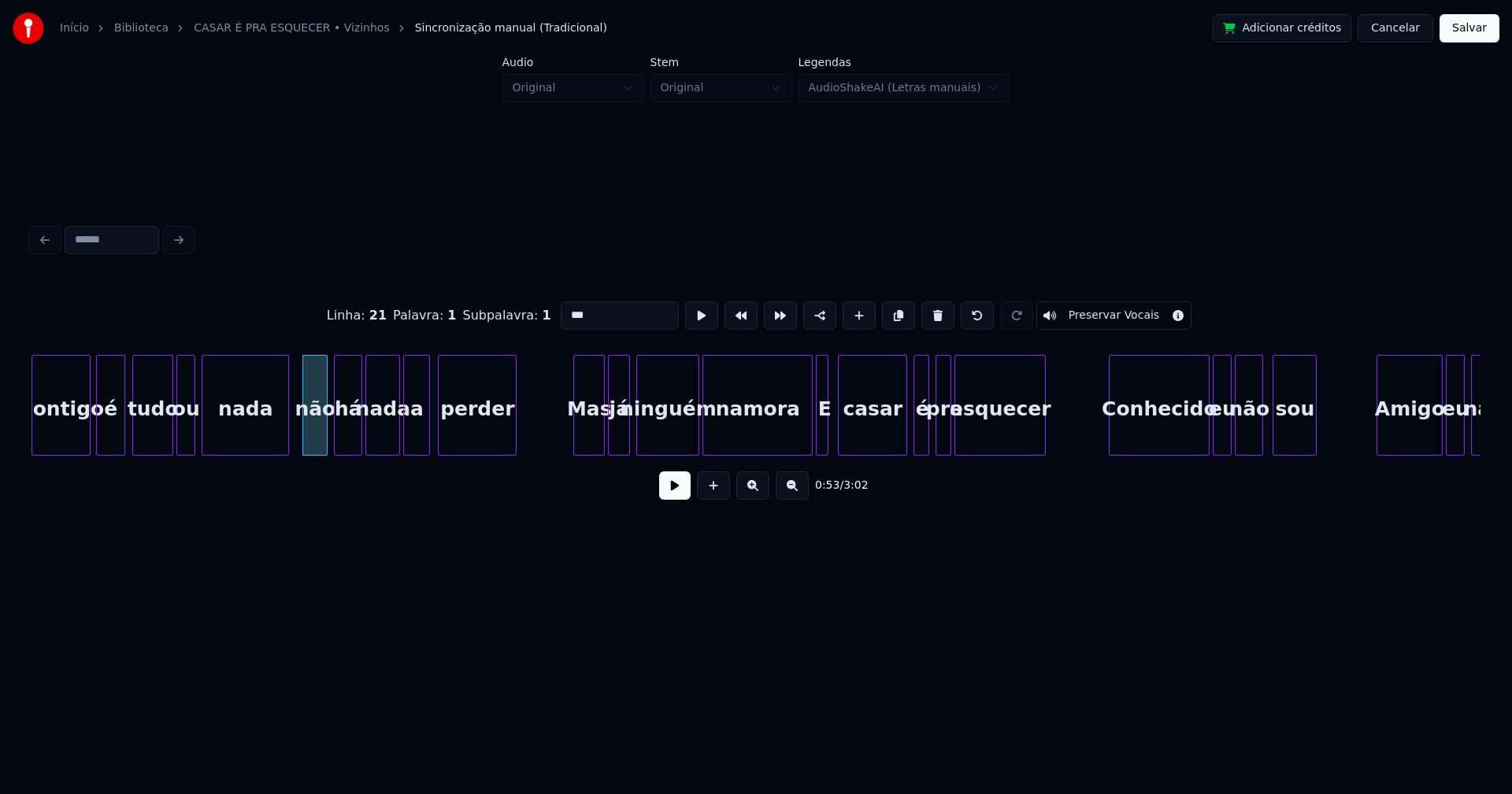
scroll to position [0, 8285]
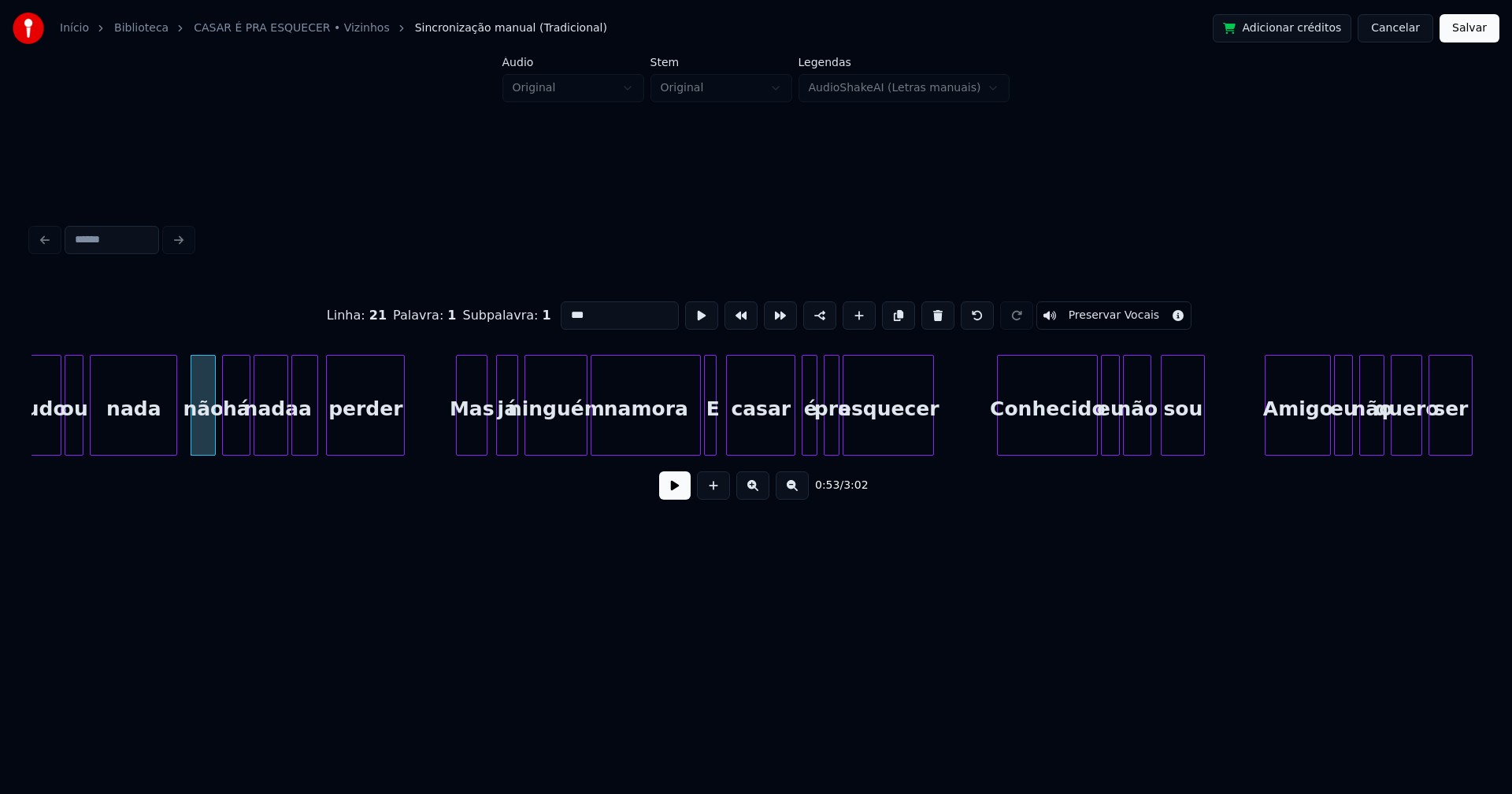
click at [474, 434] on div "Mas" at bounding box center [471, 409] width 30 height 107
click at [682, 455] on div "tudo ou nada não há nada a perder Mas já ninguém namora E casar é pra esquecer …" at bounding box center [756, 405] width 1448 height 101
click at [700, 444] on div at bounding box center [699, 405] width 4 height 99
click at [704, 442] on div "E" at bounding box center [707, 409] width 19 height 107
drag, startPoint x: 576, startPoint y: 311, endPoint x: 528, endPoint y: 310, distance: 48.0
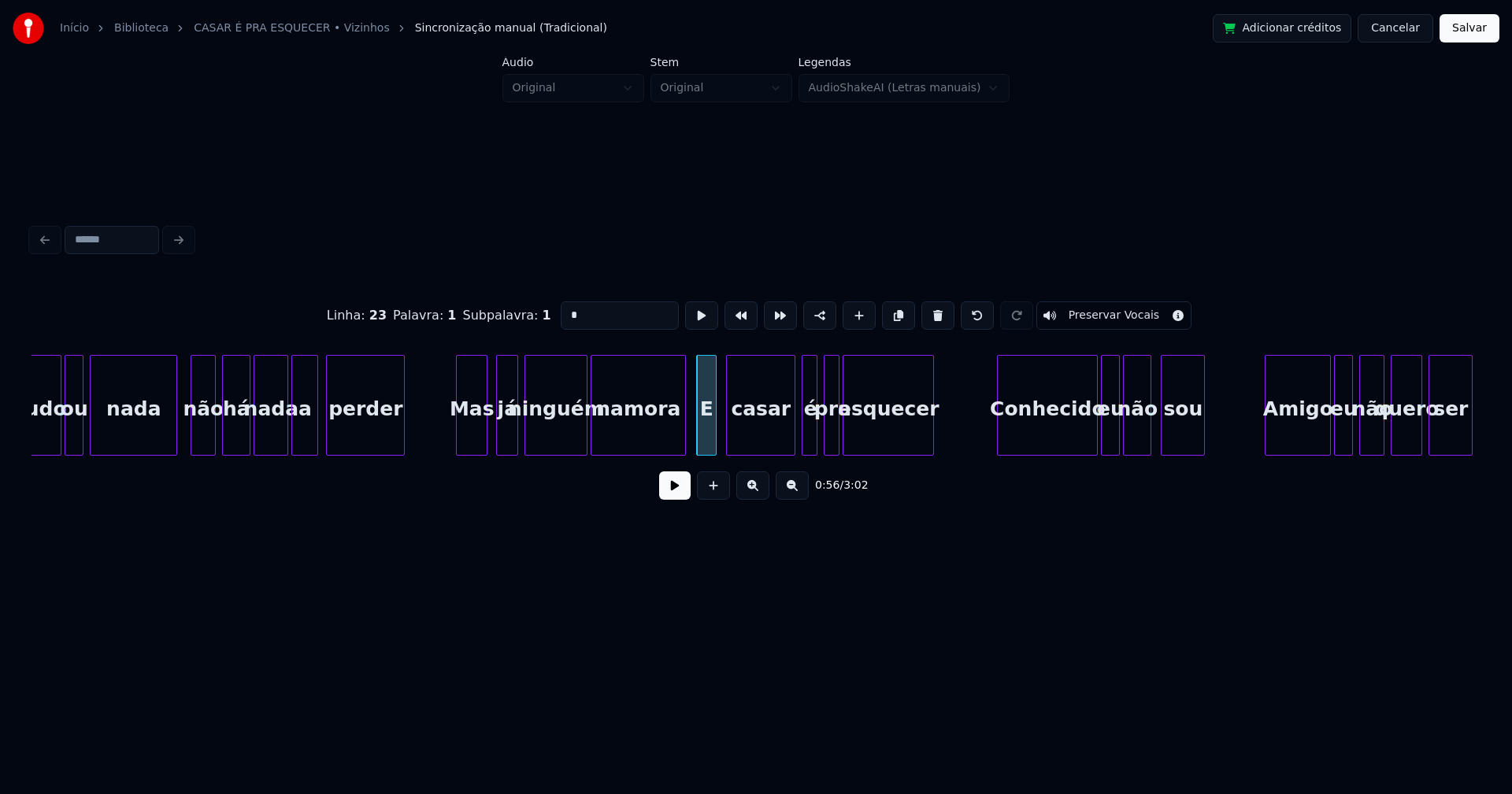
click at [529, 311] on div "Linha : 23 Palavra : 1 Subpalavra : 1 * Preservar Vocais" at bounding box center [756, 316] width 1448 height 79
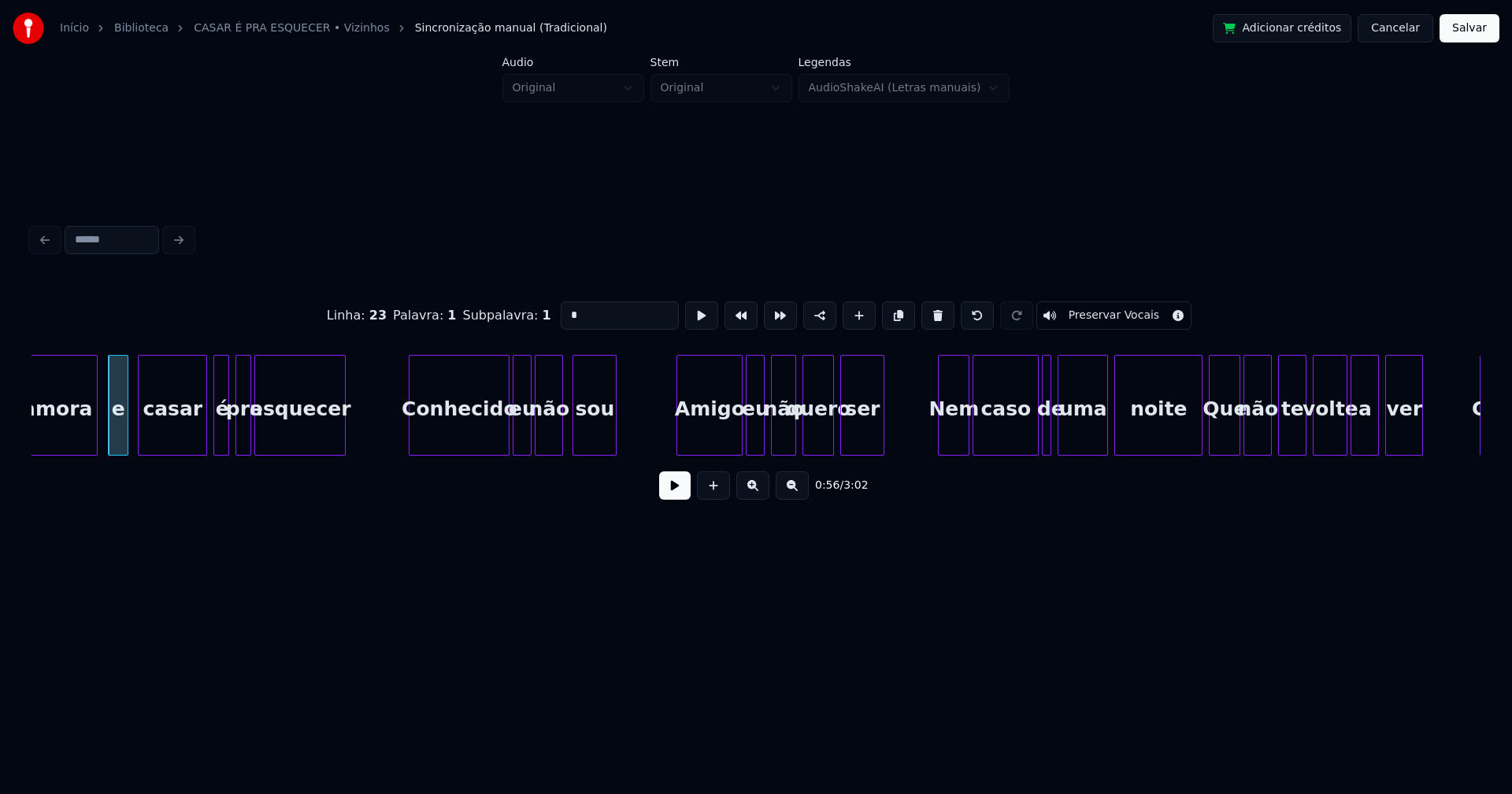
scroll to position [0, 8888]
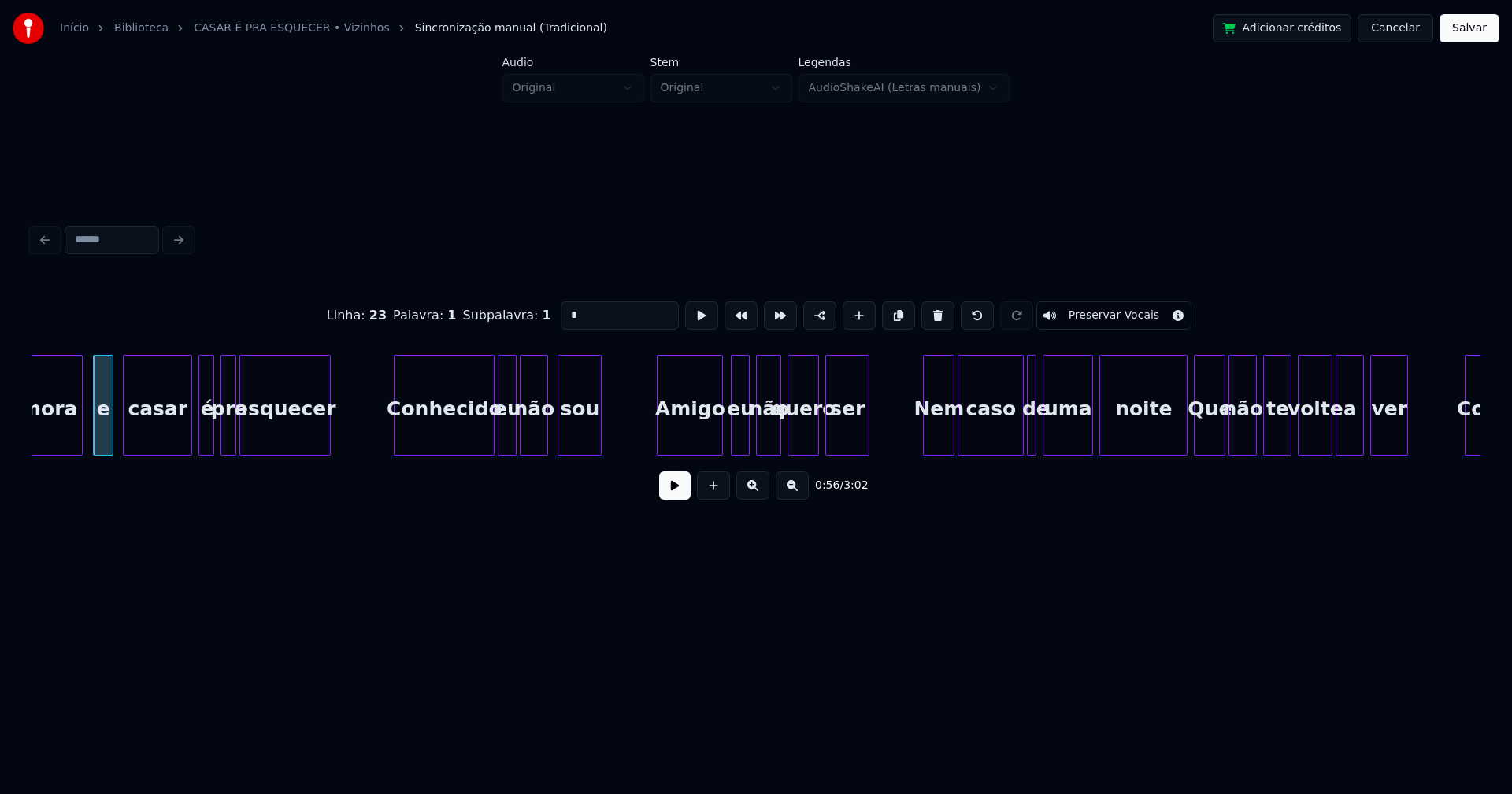
click at [696, 443] on div "Amigo" at bounding box center [689, 409] width 64 height 107
click at [727, 444] on div at bounding box center [728, 405] width 4 height 99
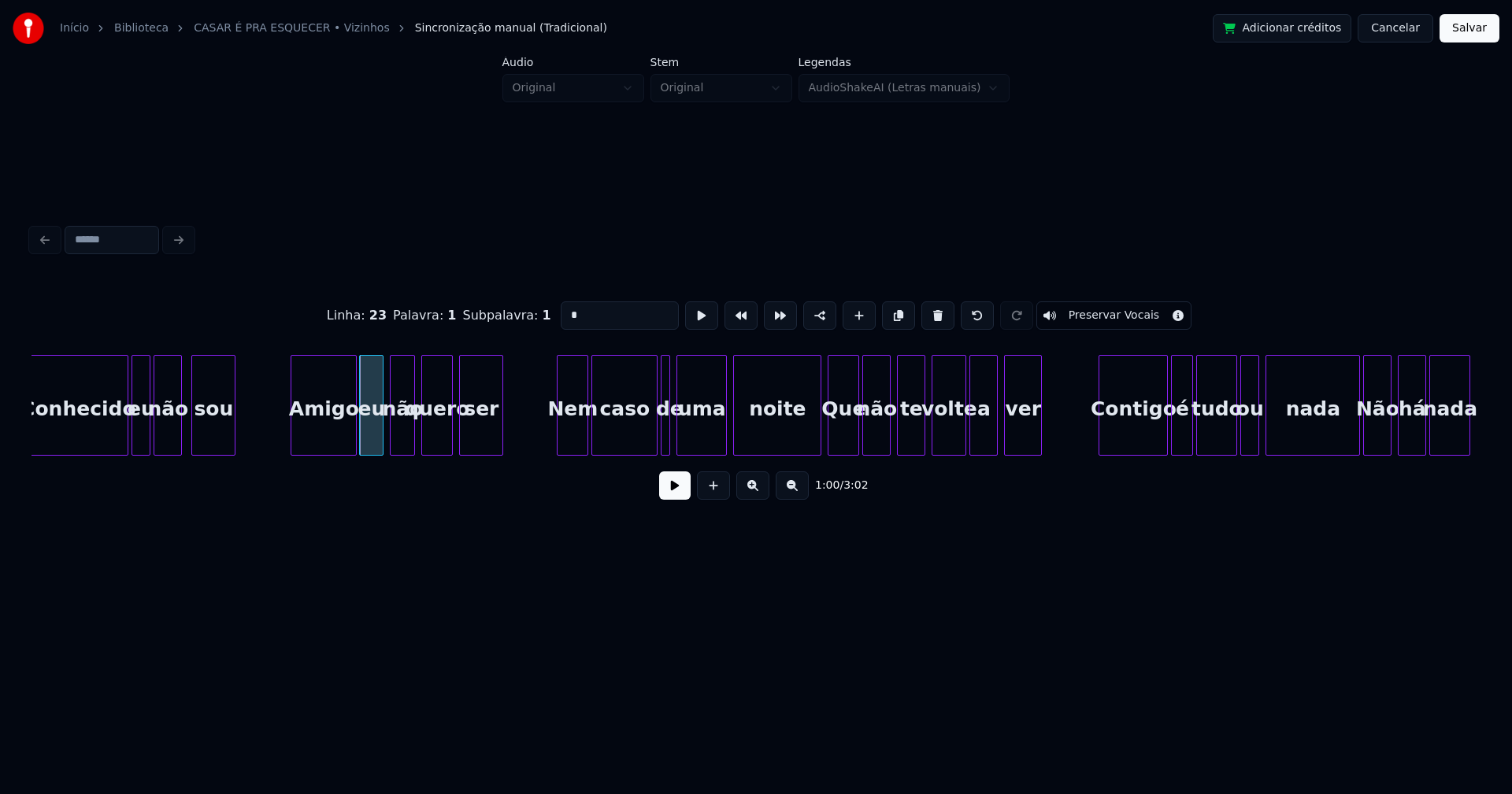
scroll to position [0, 9271]
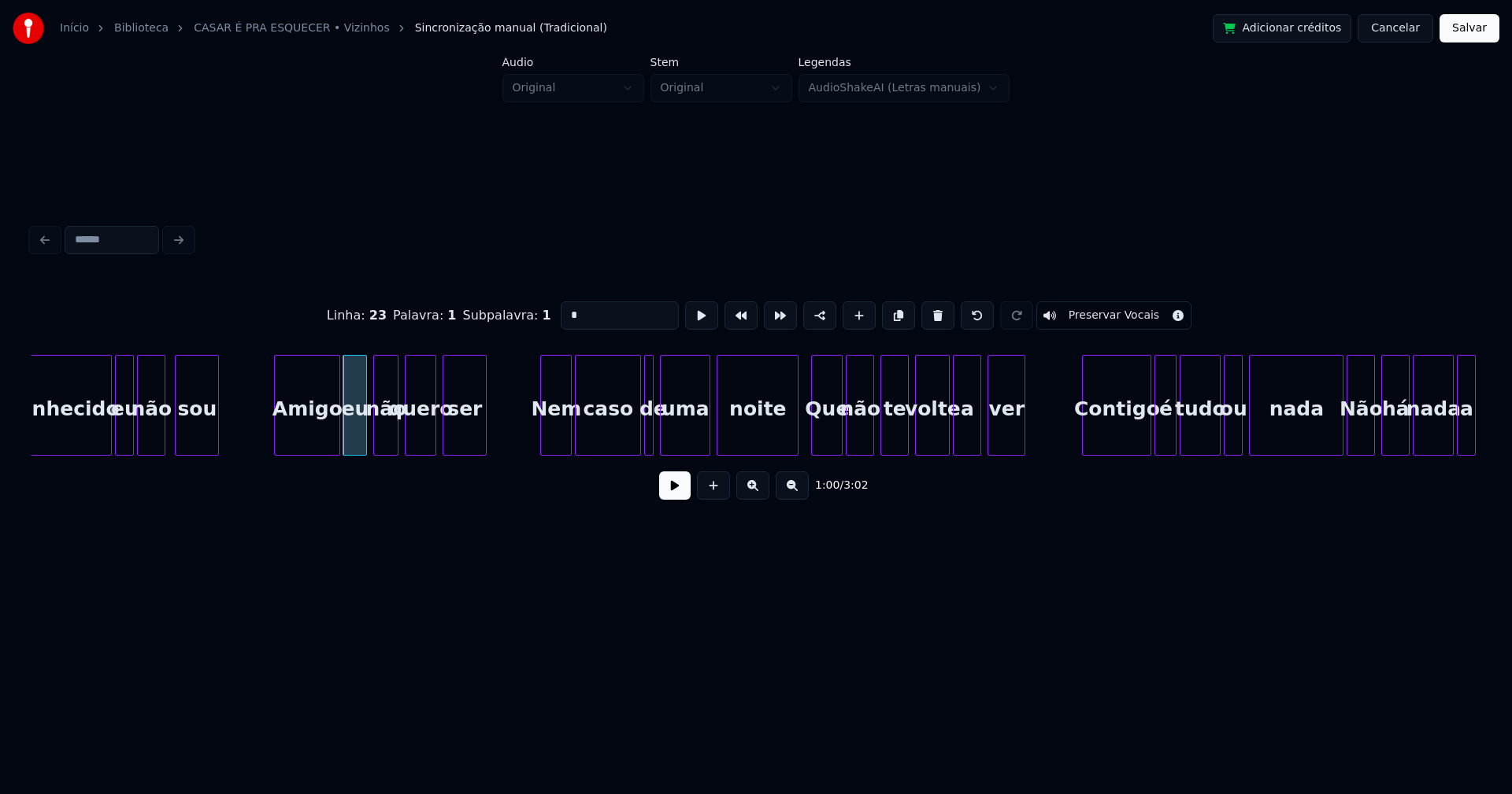
click at [797, 445] on div at bounding box center [794, 405] width 4 height 99
click at [831, 434] on div "Que" at bounding box center [826, 409] width 30 height 107
click at [565, 307] on input "***" at bounding box center [619, 315] width 118 height 28
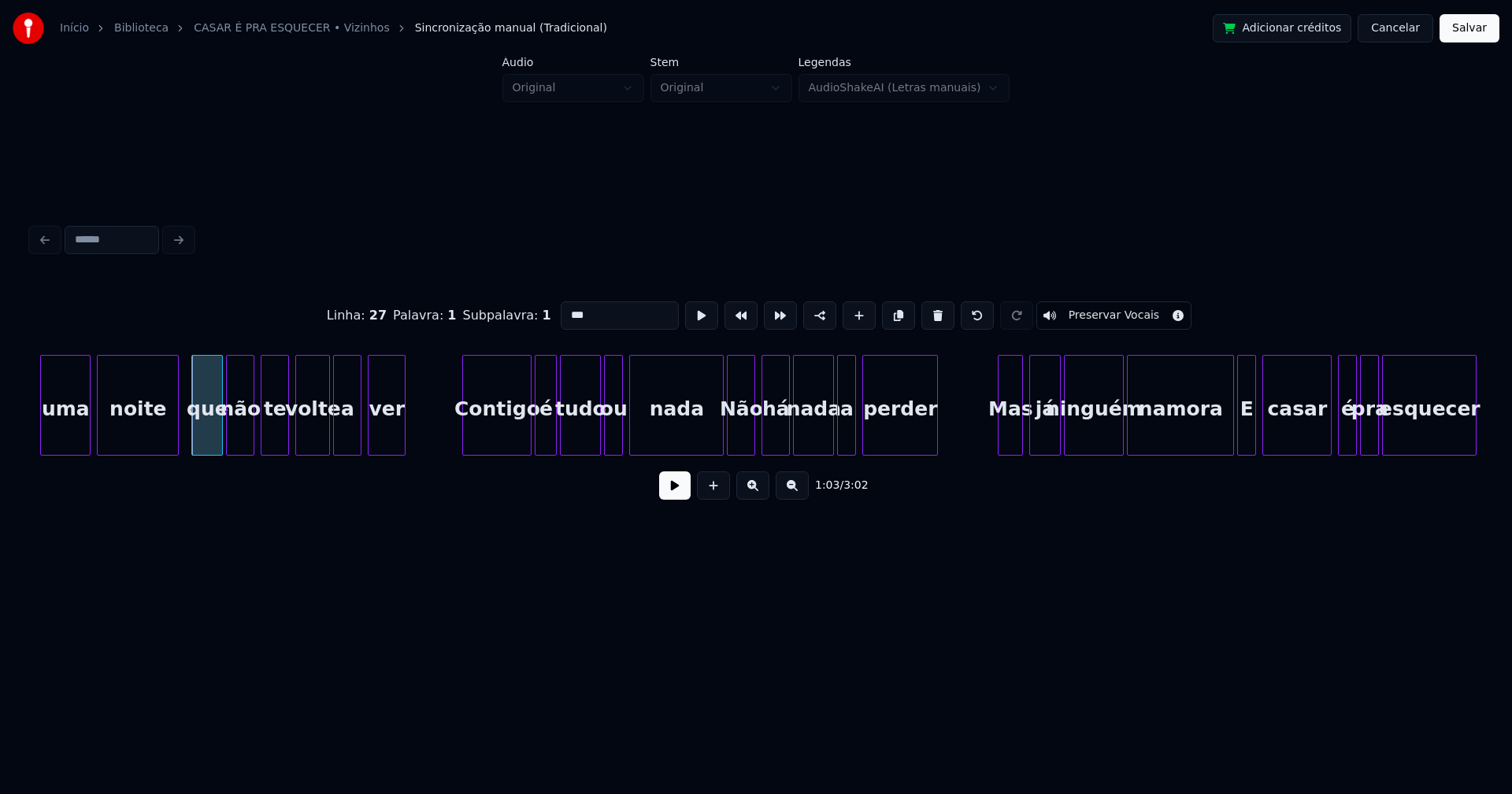
scroll to position [0, 9922]
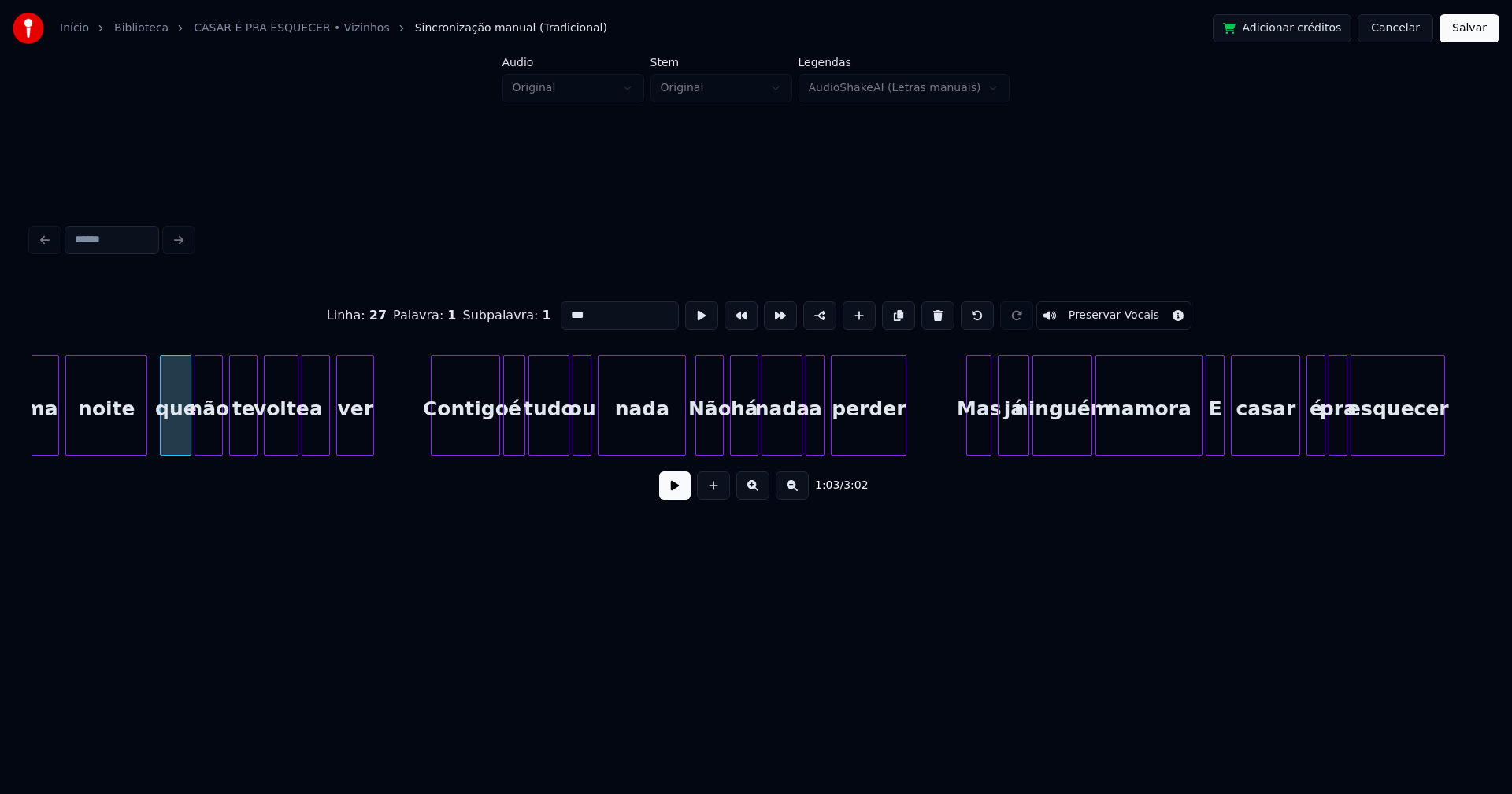
click at [683, 437] on div at bounding box center [682, 405] width 4 height 99
click at [711, 437] on div "Não" at bounding box center [709, 409] width 27 height 107
click at [568, 310] on input "***" at bounding box center [619, 315] width 118 height 28
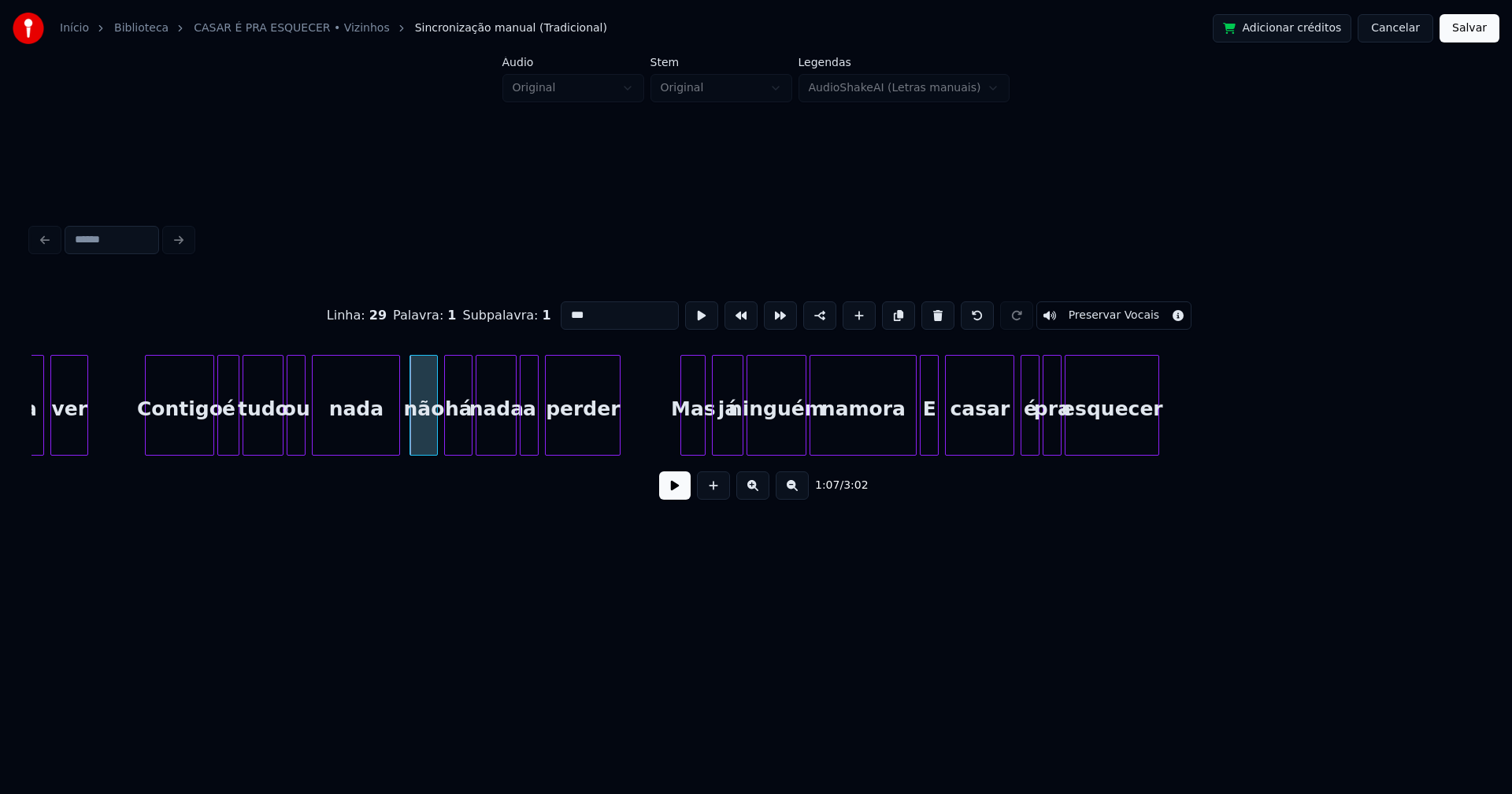
scroll to position [0, 10208]
click at [677, 428] on div at bounding box center [676, 405] width 4 height 99
click at [905, 450] on div "a ver [PERSON_NAME] é tudo ou nada não há nada a perder Mas já ninguém namora E…" at bounding box center [756, 405] width 1448 height 101
click at [927, 444] on div "E" at bounding box center [927, 409] width 17 height 107
click at [926, 439] on div "E" at bounding box center [927, 409] width 17 height 107
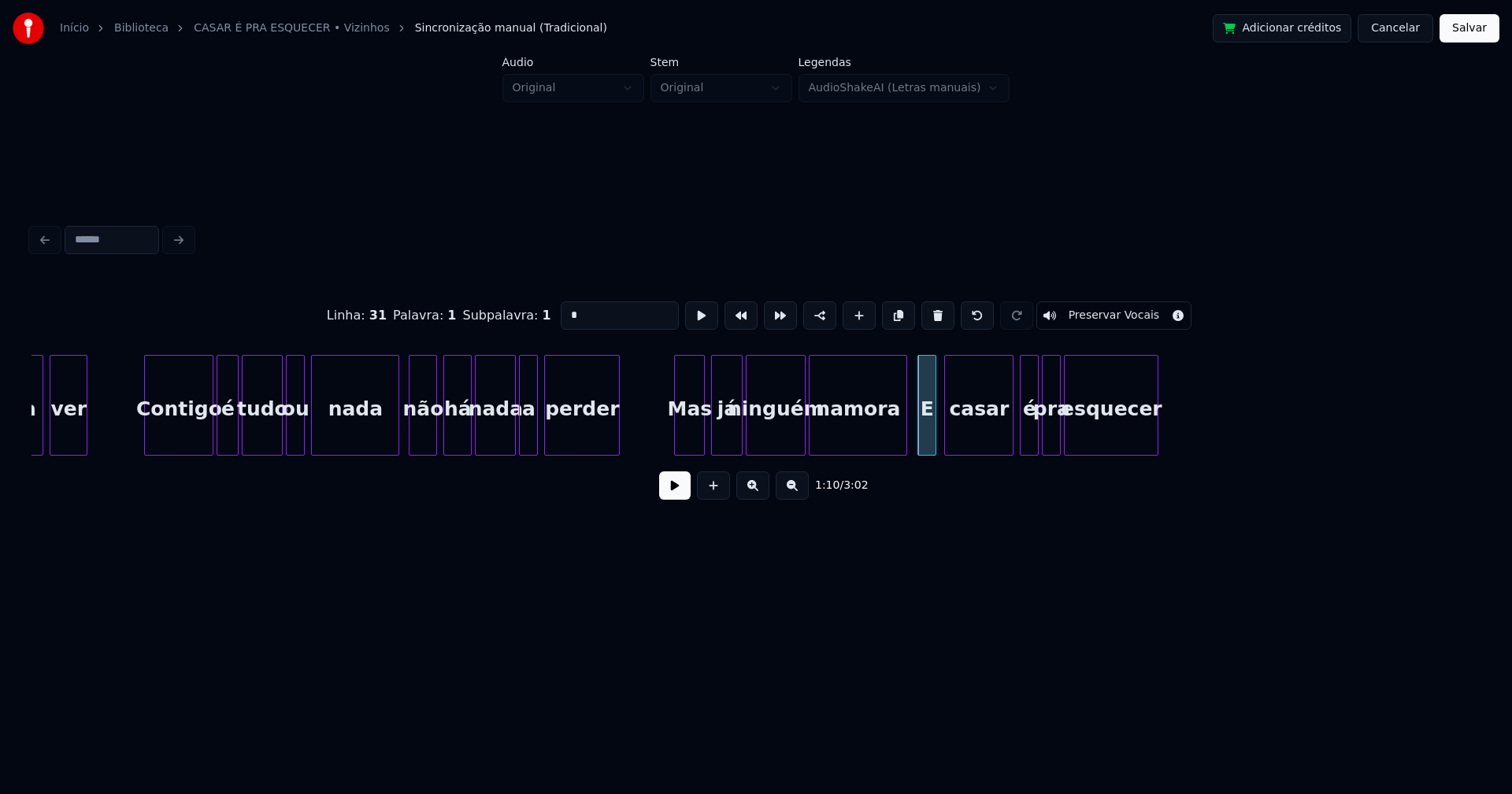
drag, startPoint x: 563, startPoint y: 308, endPoint x: 517, endPoint y: 315, distance: 46.5
click at [517, 315] on div "Linha : 31 Palavra : 1 Subpalavra : 1 * Preservar Vocais" at bounding box center [756, 316] width 1448 height 79
click at [1006, 439] on div at bounding box center [1003, 405] width 4 height 99
click at [1022, 437] on div "é" at bounding box center [1023, 409] width 17 height 107
click at [1080, 428] on div at bounding box center [1077, 405] width 4 height 99
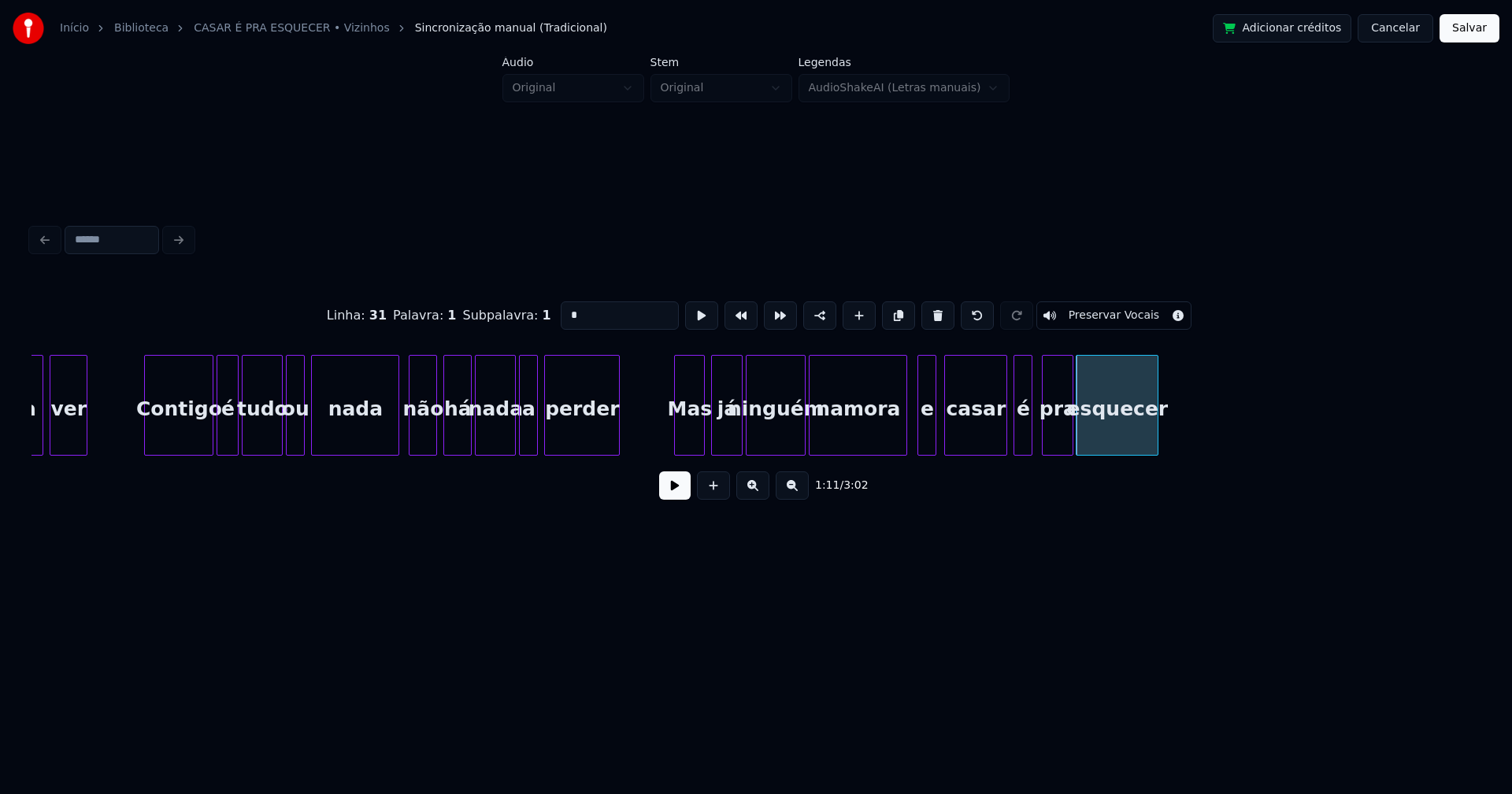
click at [1068, 424] on div at bounding box center [1069, 405] width 4 height 99
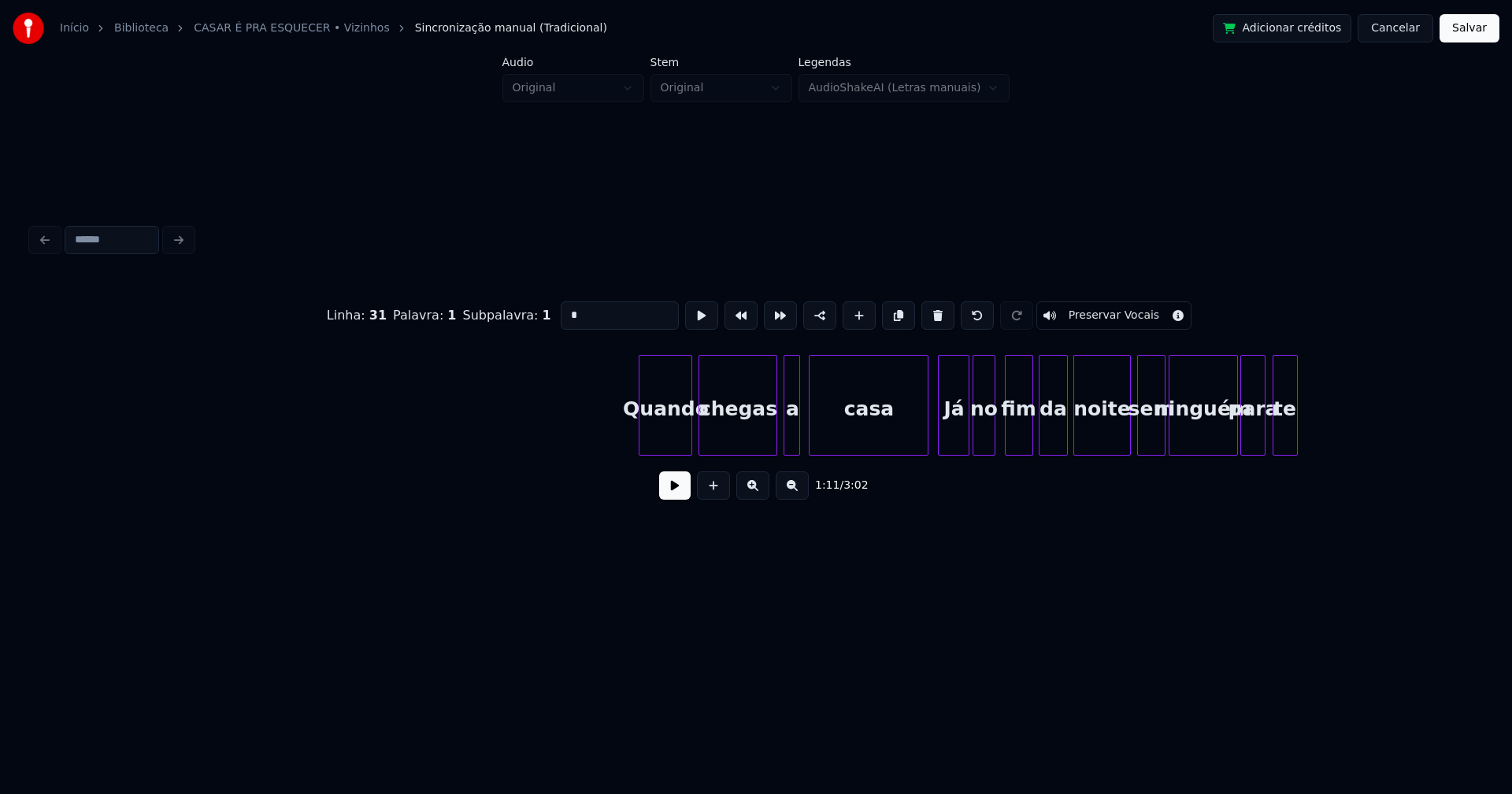
scroll to position [0, 13324]
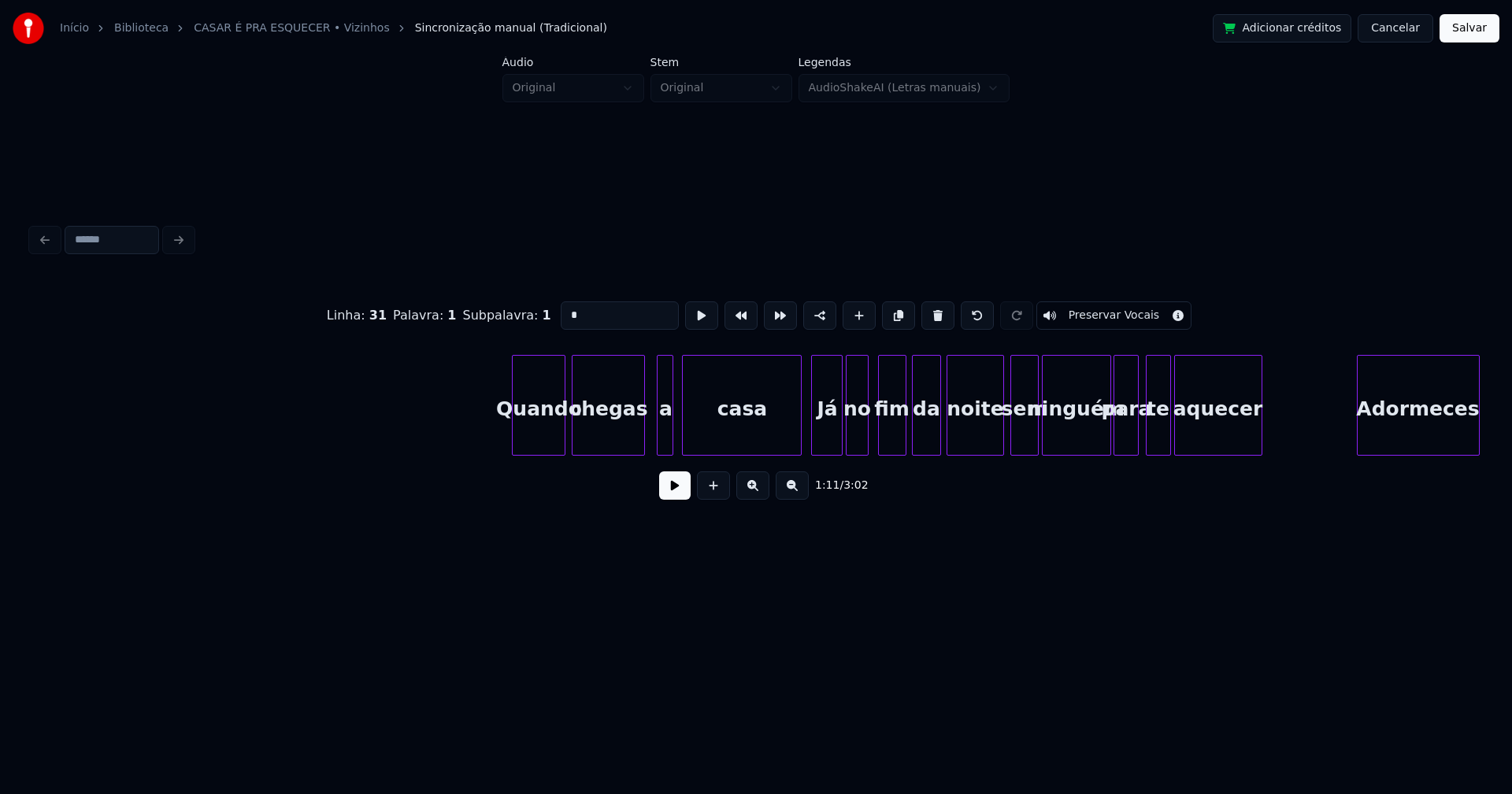
click at [641, 443] on div at bounding box center [641, 405] width 4 height 99
click at [653, 442] on div at bounding box center [652, 405] width 4 height 99
click at [797, 431] on div at bounding box center [794, 405] width 4 height 99
click at [991, 437] on div at bounding box center [990, 405] width 4 height 99
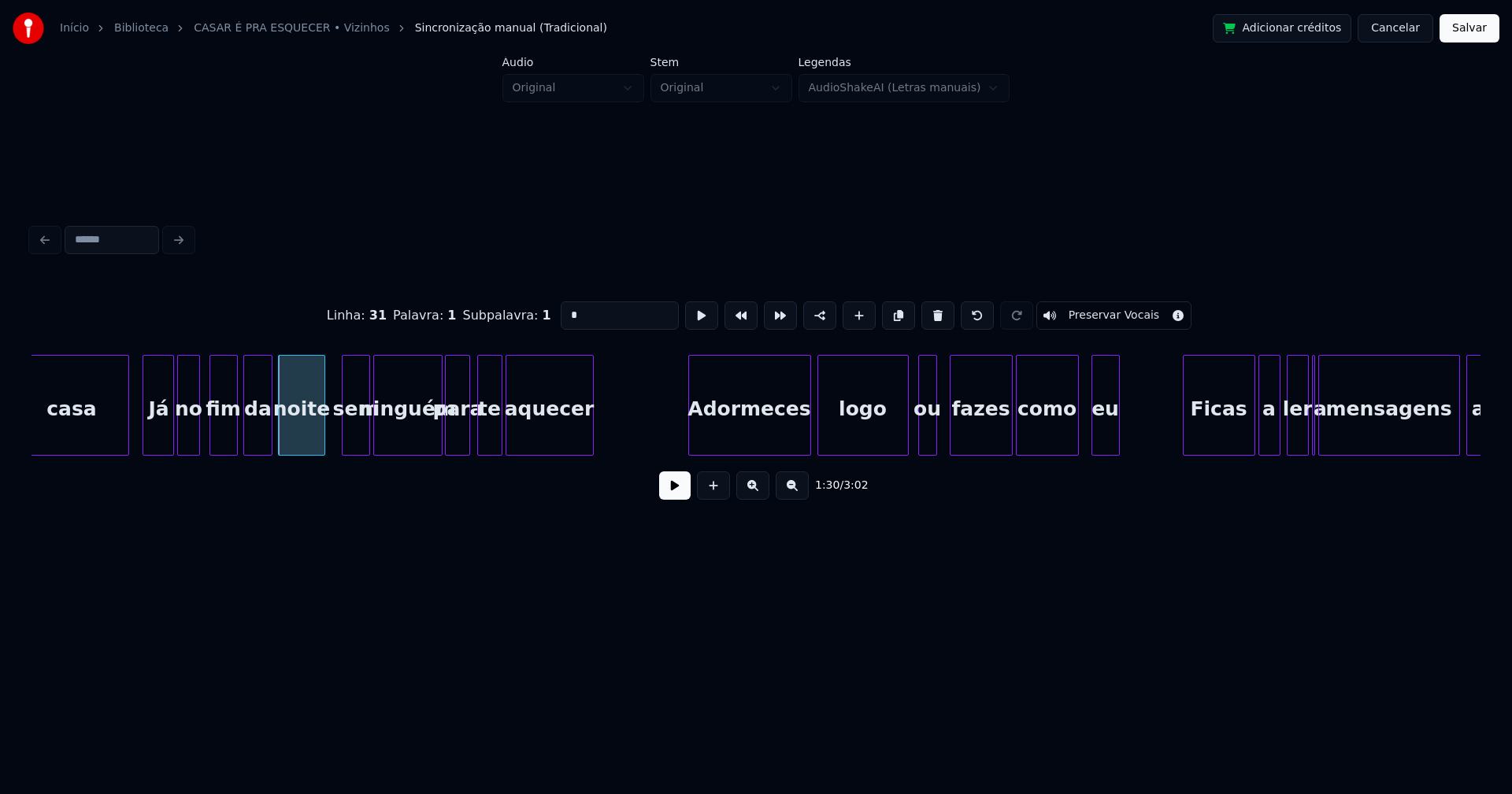
scroll to position [0, 14120]
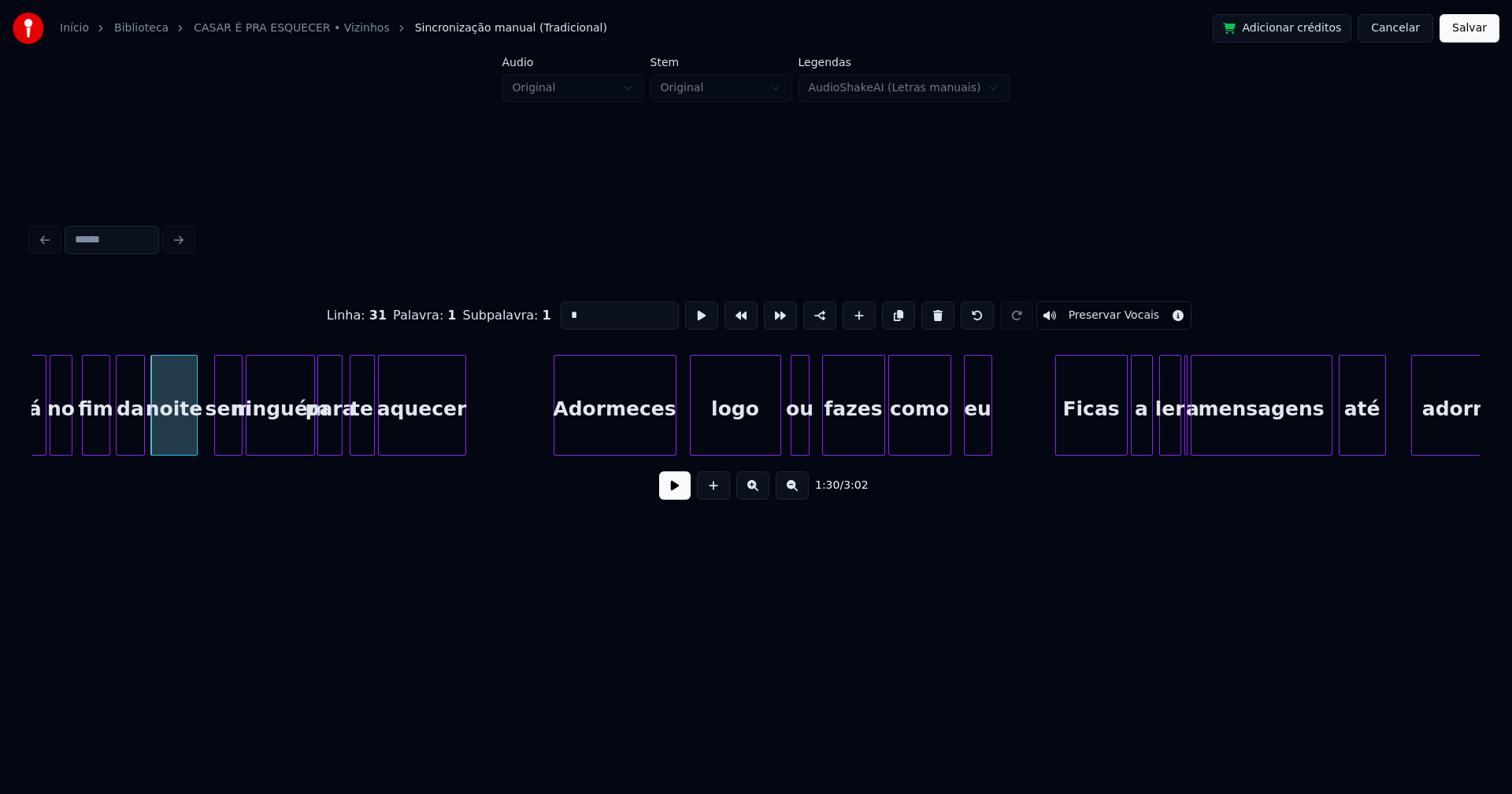
click at [619, 440] on div "Adormeces" at bounding box center [615, 409] width 121 height 107
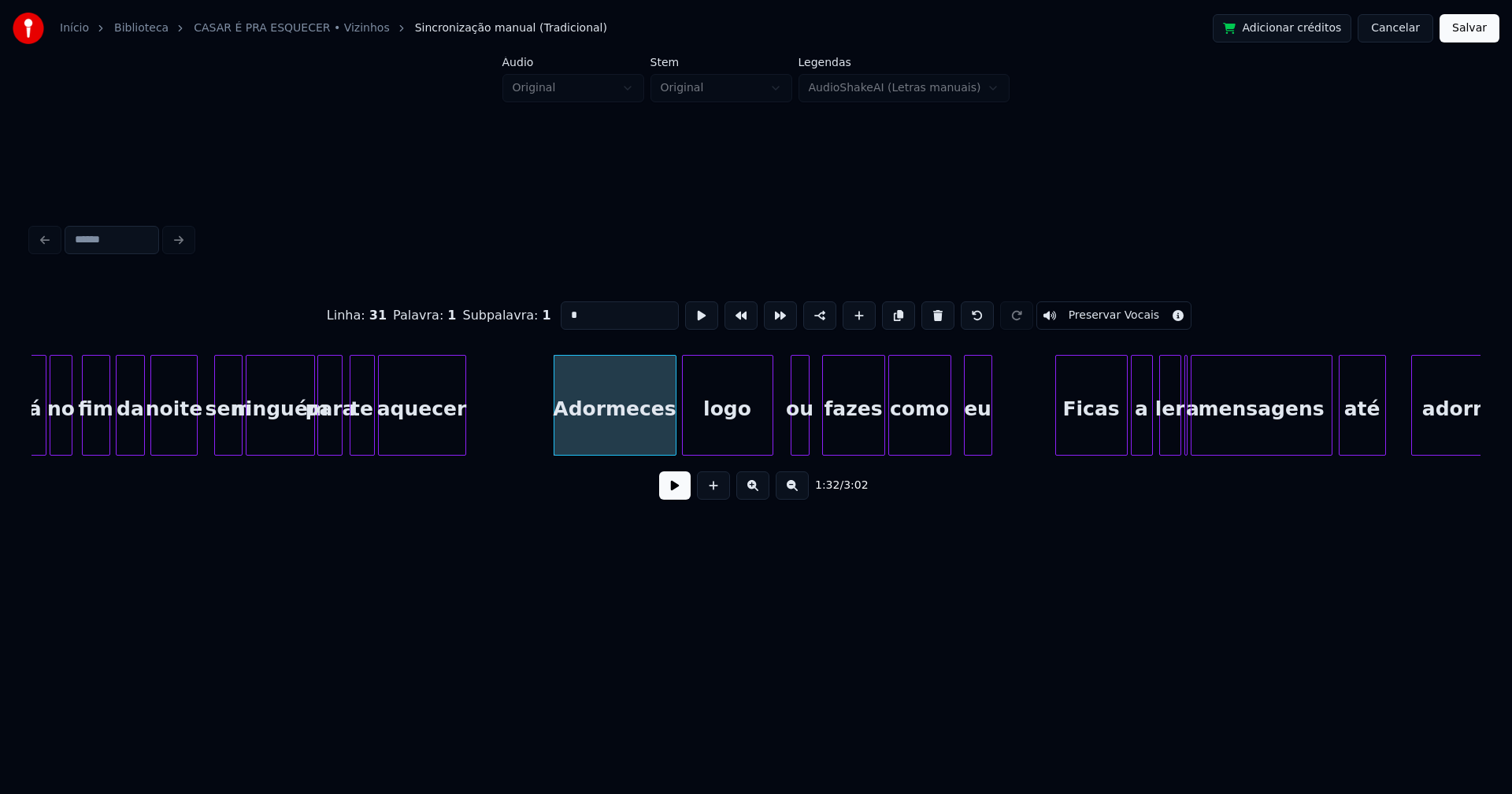
click at [724, 431] on div "logo" at bounding box center [727, 409] width 89 height 107
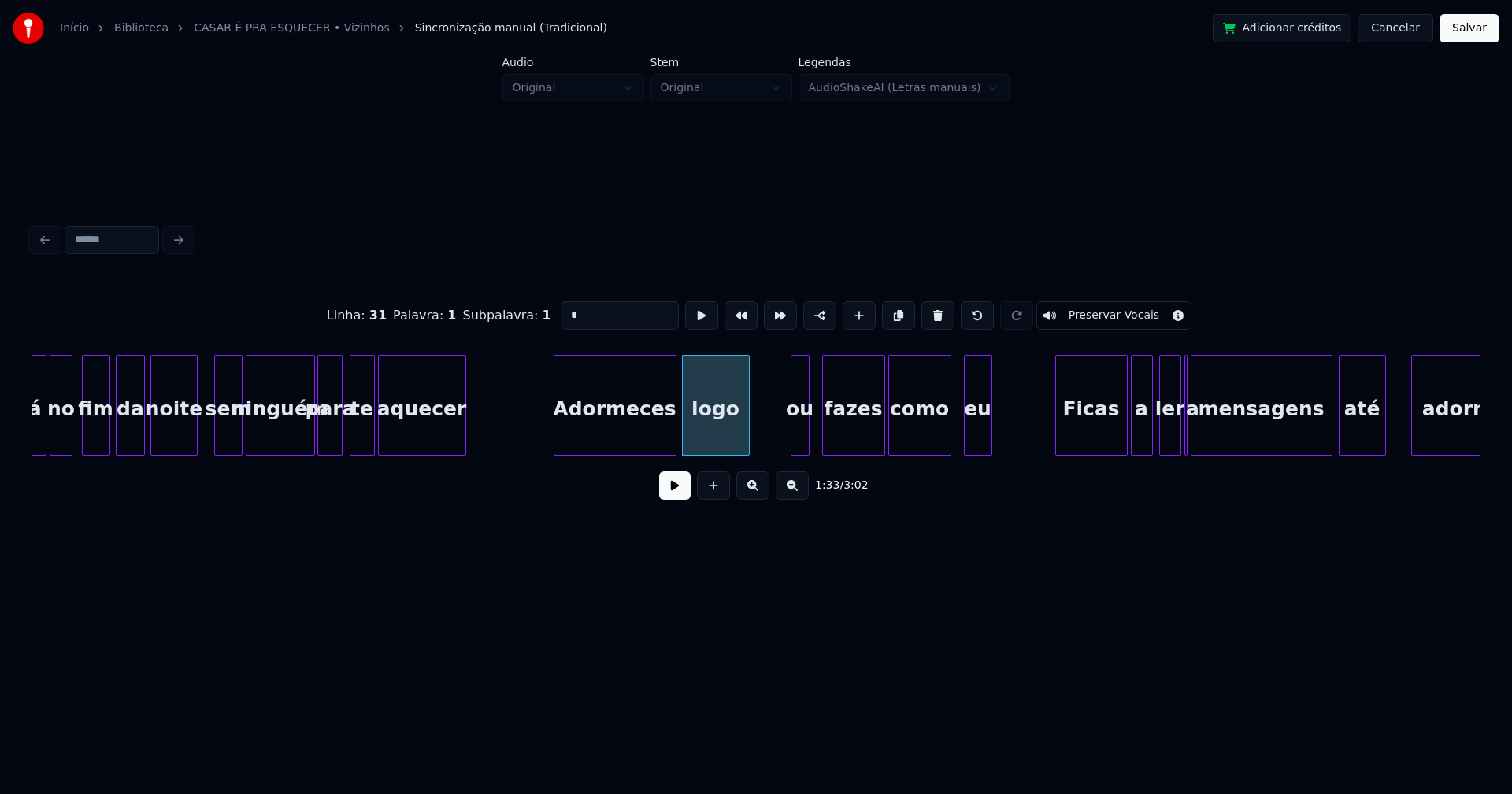
click at [745, 437] on div at bounding box center [746, 405] width 4 height 99
click at [758, 436] on div at bounding box center [757, 405] width 4 height 99
type input "*"
drag, startPoint x: 512, startPoint y: 419, endPoint x: 652, endPoint y: 470, distance: 149.0
click at [516, 419] on div "Já no fim da noite sem ninguém para te aquecer Adormeces logo ou fazes como eu …" at bounding box center [270, 405] width 28719 height 101
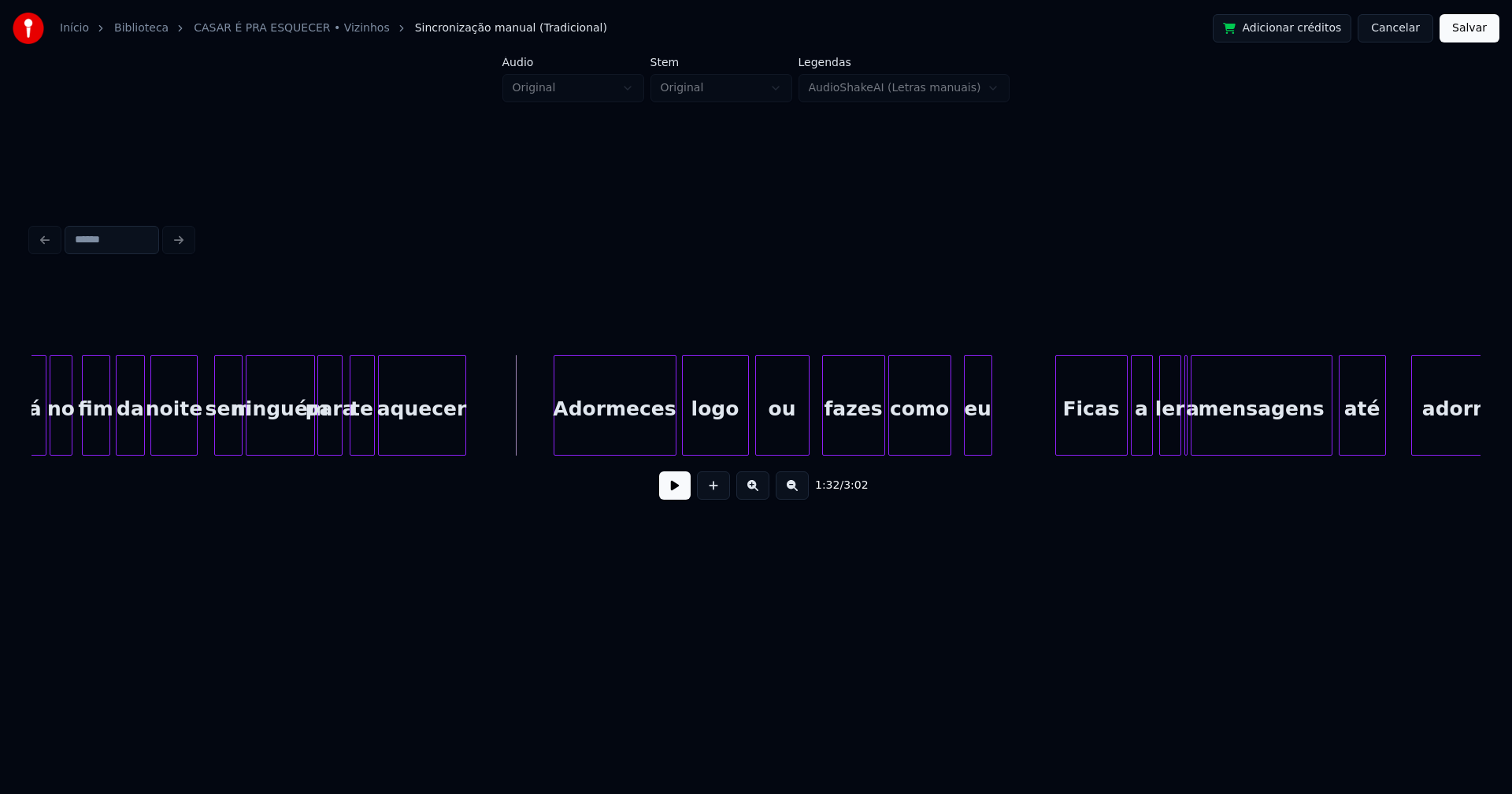
click at [667, 483] on button at bounding box center [675, 486] width 32 height 28
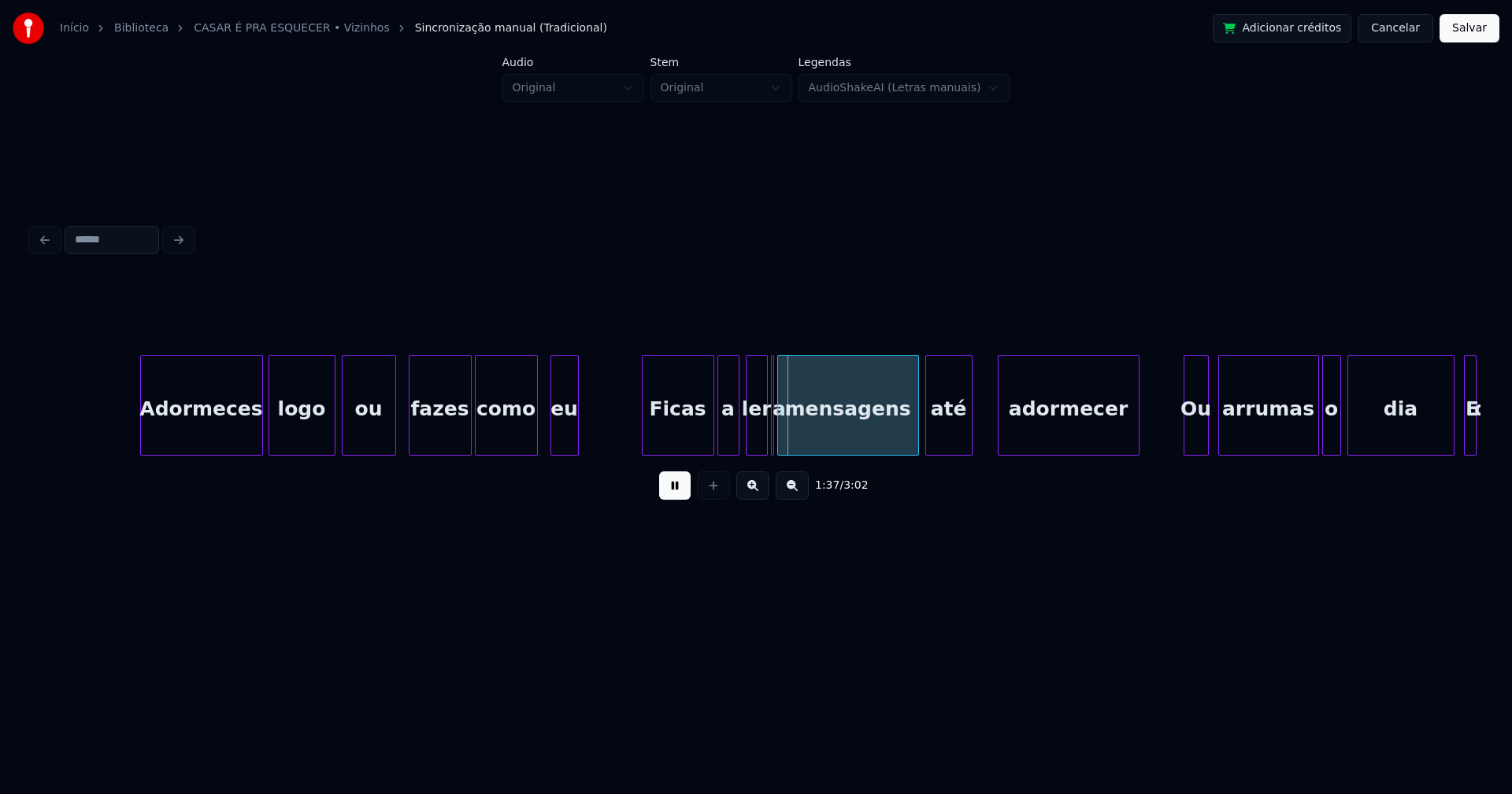
scroll to position [0, 14725]
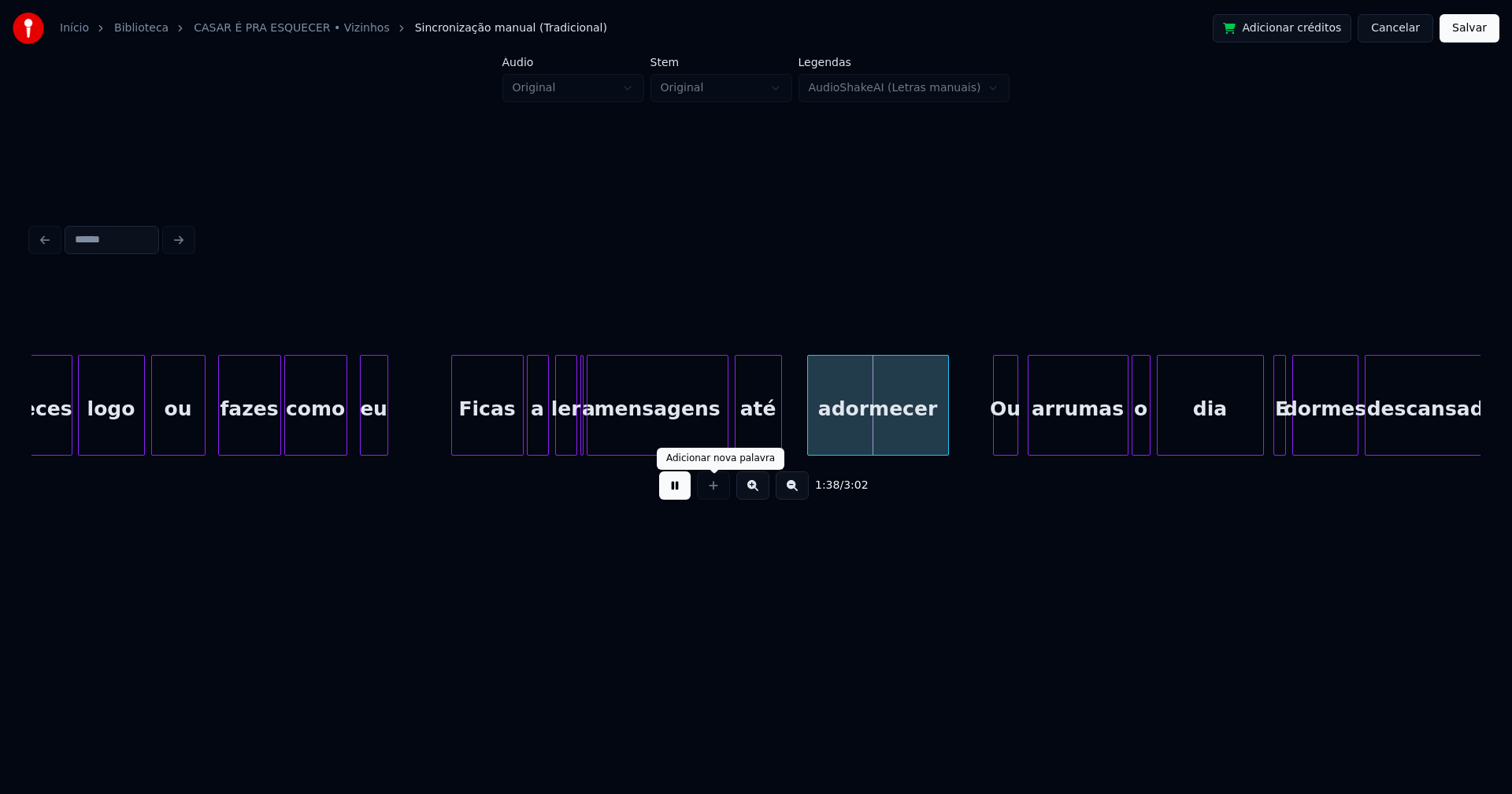
click at [676, 494] on button at bounding box center [675, 486] width 32 height 28
click at [597, 436] on div at bounding box center [598, 405] width 4 height 99
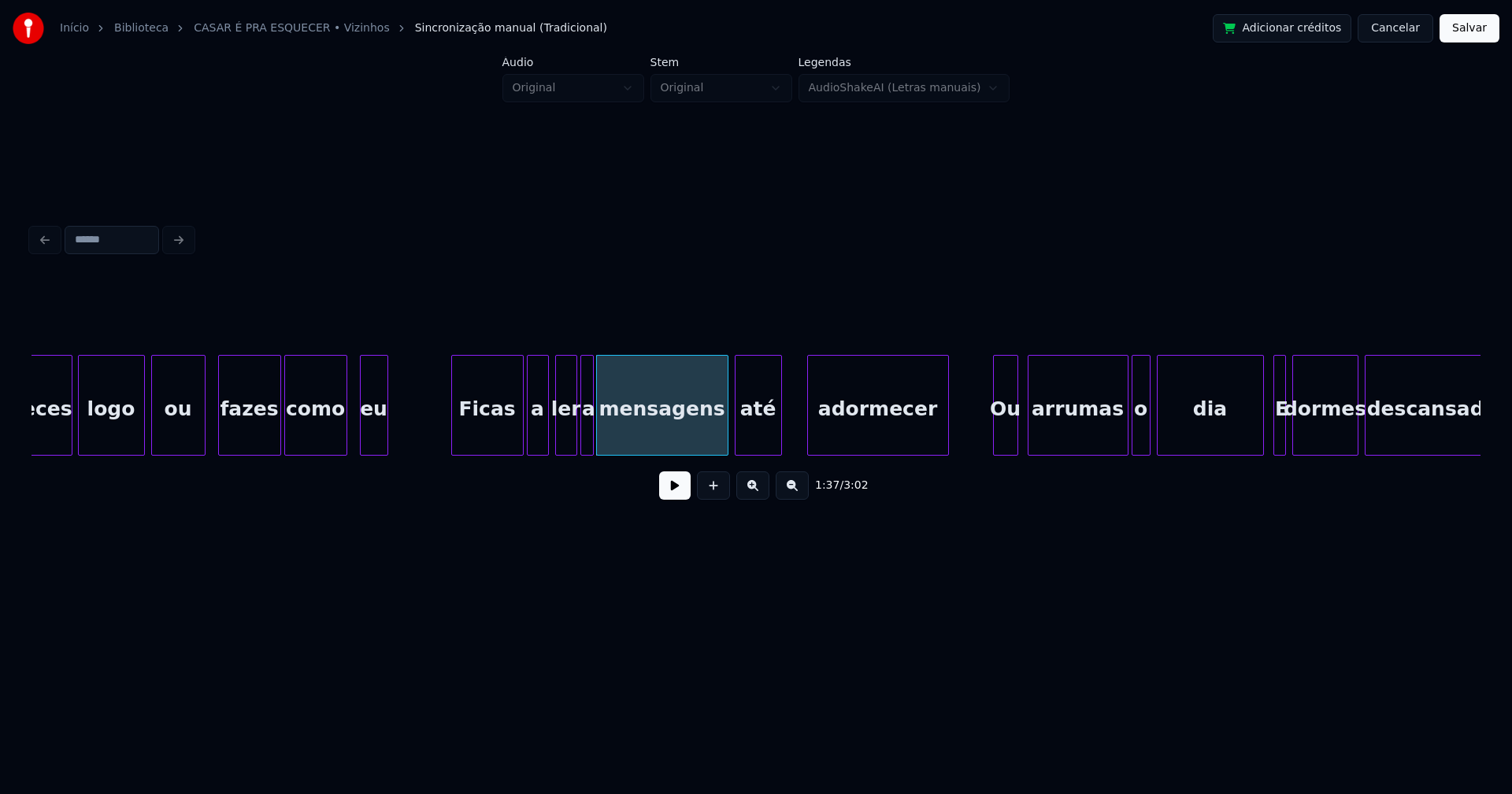
click at [591, 437] on div at bounding box center [590, 405] width 4 height 99
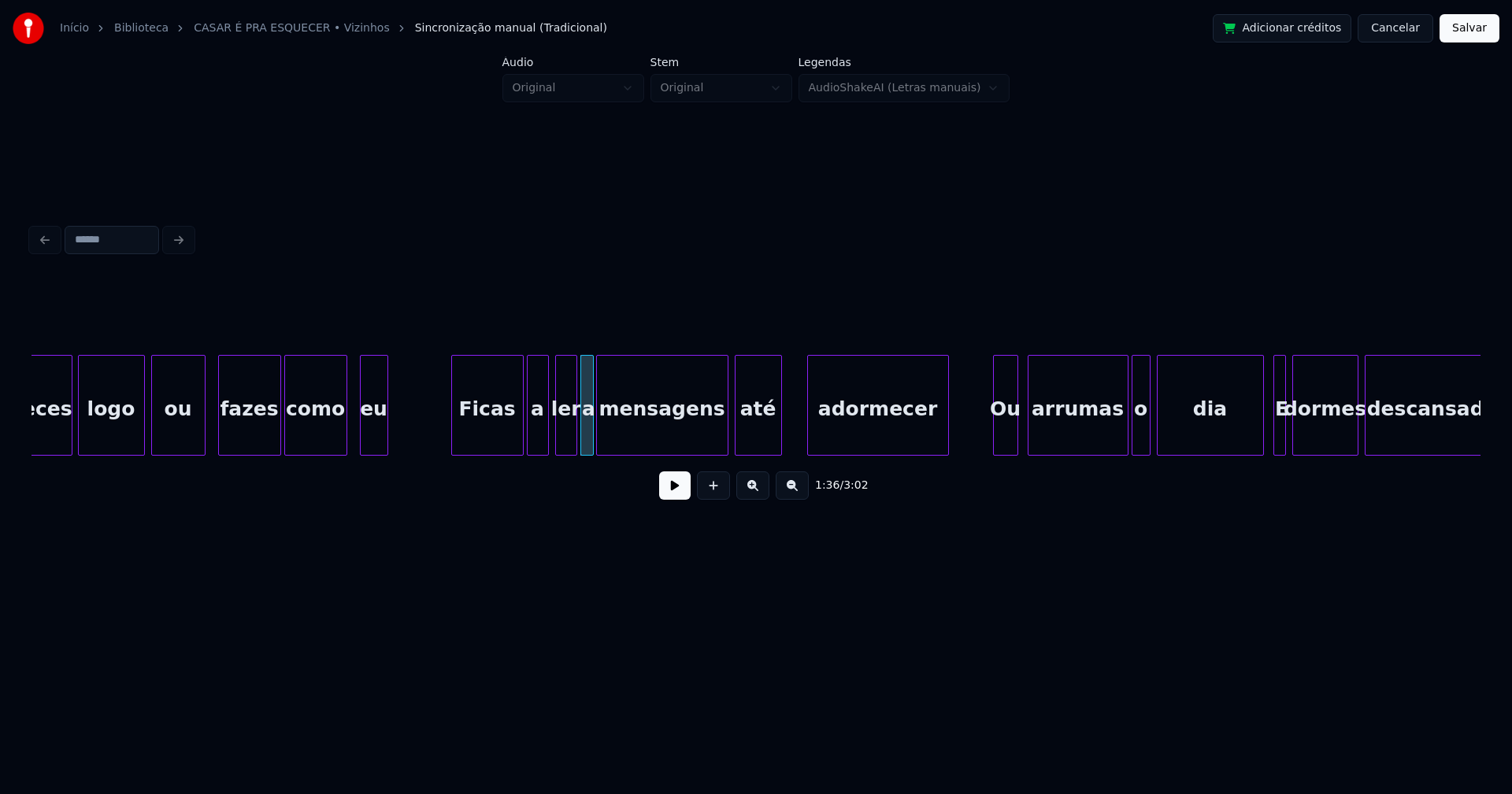
drag, startPoint x: 426, startPoint y: 431, endPoint x: 567, endPoint y: 472, distance: 146.8
click at [652, 488] on div "1:36 / 3:02" at bounding box center [756, 486] width 1423 height 34
click at [679, 492] on button at bounding box center [675, 486] width 32 height 28
drag, startPoint x: 438, startPoint y: 436, endPoint x: 596, endPoint y: 436, distance: 158.0
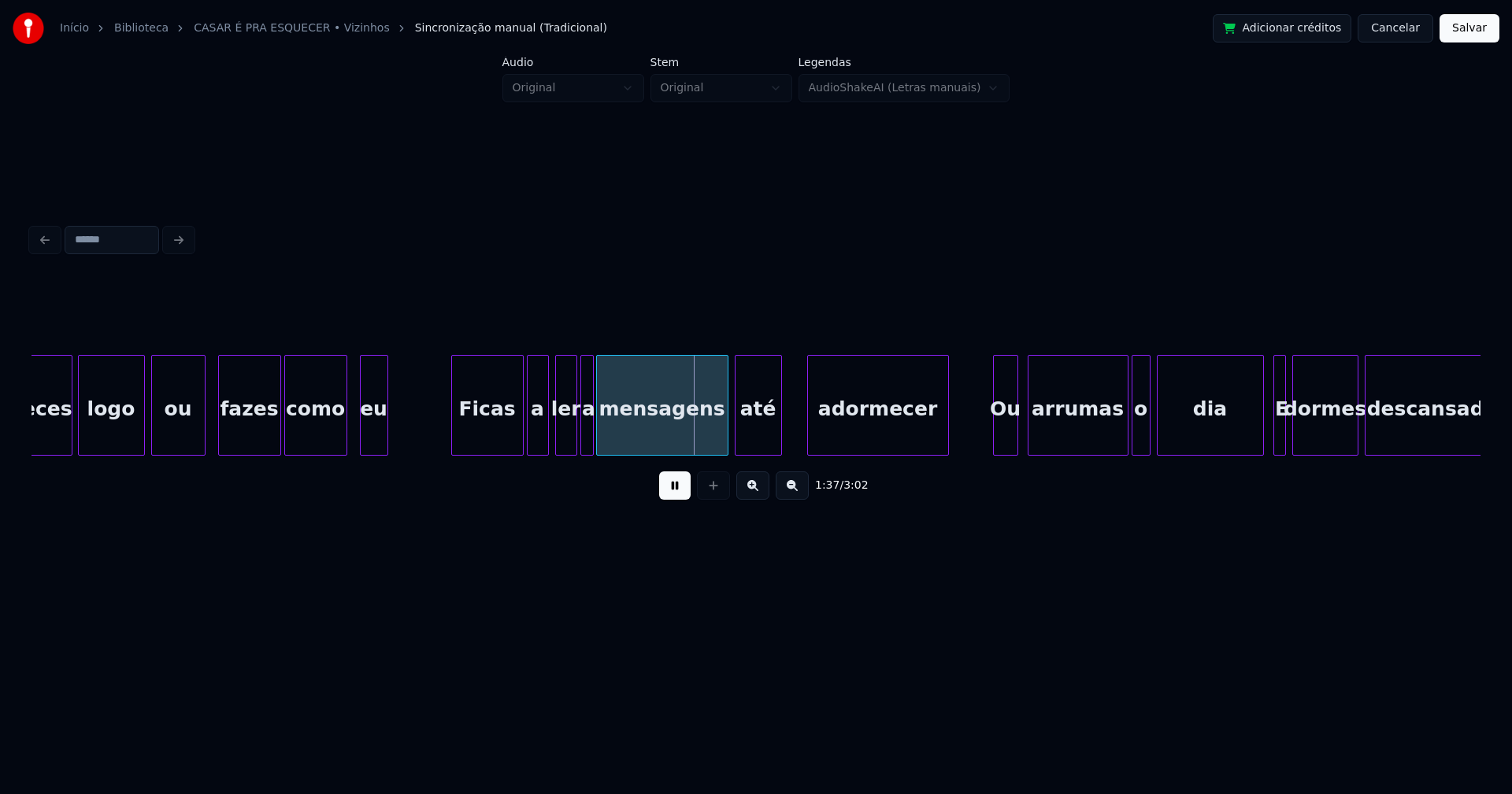
drag, startPoint x: 670, startPoint y: 502, endPoint x: 631, endPoint y: 455, distance: 61.1
click at [670, 500] on button at bounding box center [675, 486] width 32 height 28
click at [589, 428] on div at bounding box center [590, 405] width 4 height 99
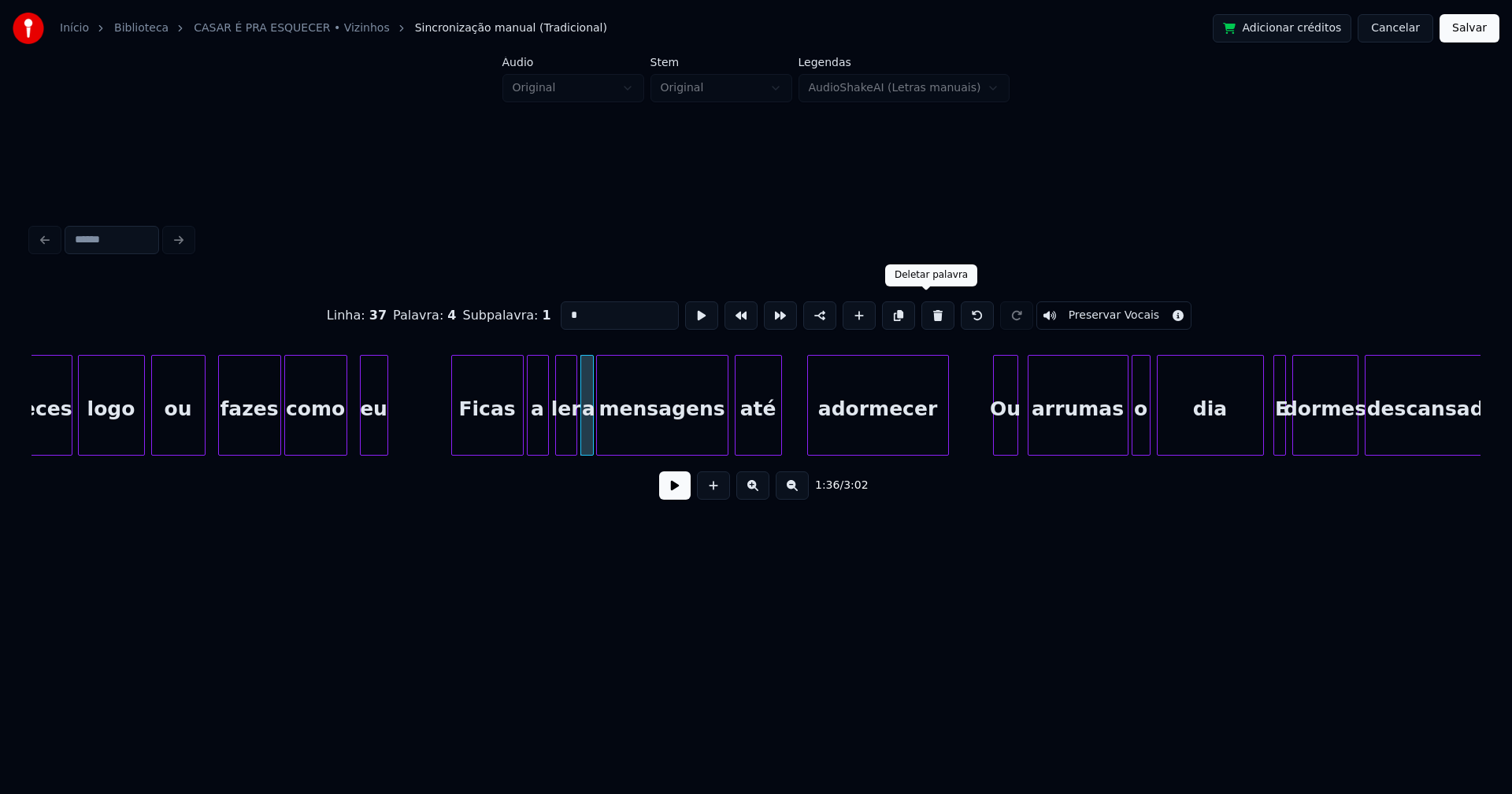
click at [924, 314] on button at bounding box center [938, 315] width 33 height 28
type input "***"
click at [621, 427] on div at bounding box center [621, 405] width 4 height 99
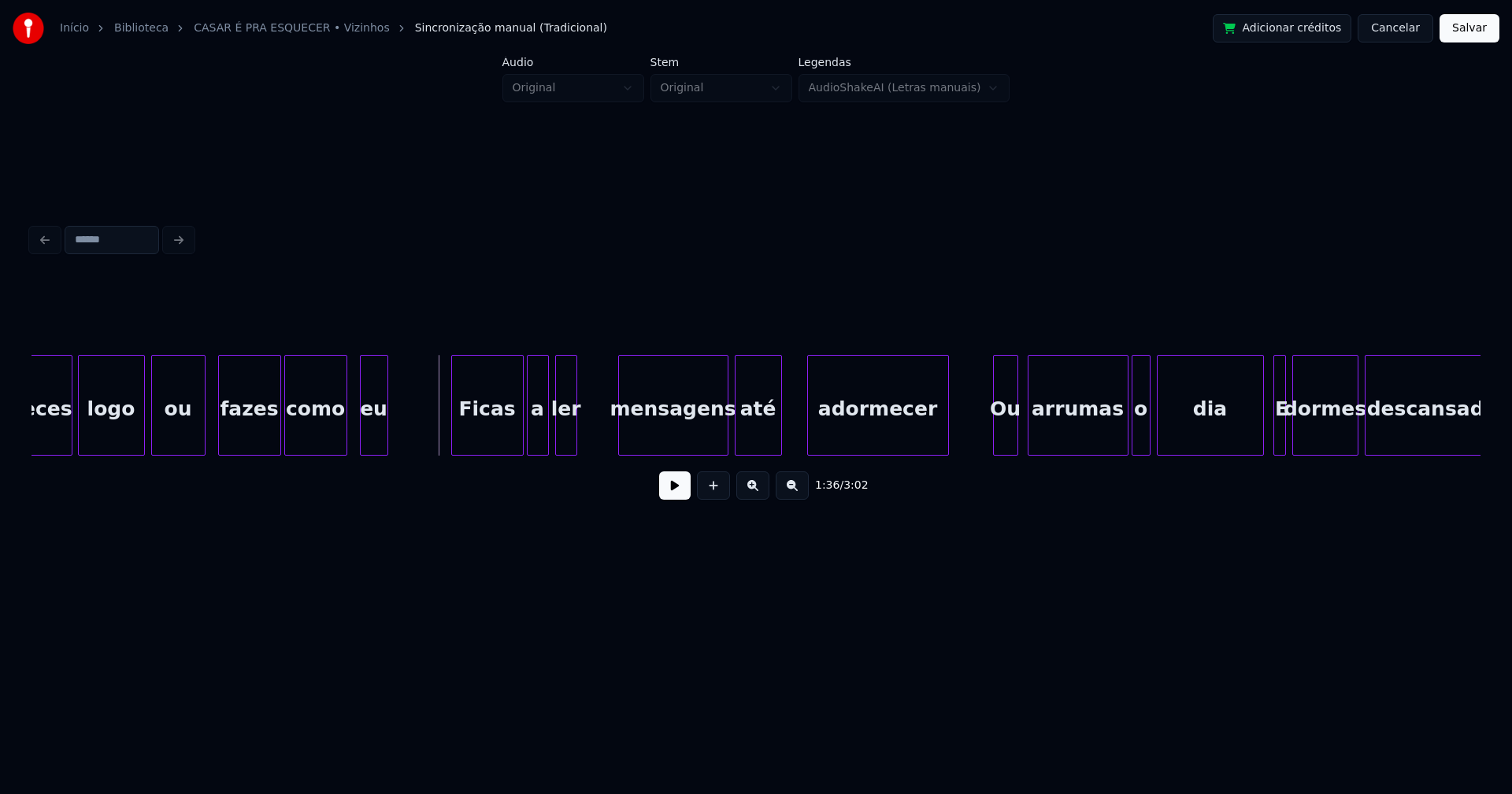
click at [673, 495] on button at bounding box center [675, 486] width 32 height 28
drag, startPoint x: 438, startPoint y: 423, endPoint x: 470, endPoint y: 426, distance: 32.1
click at [603, 417] on div at bounding box center [603, 405] width 4 height 99
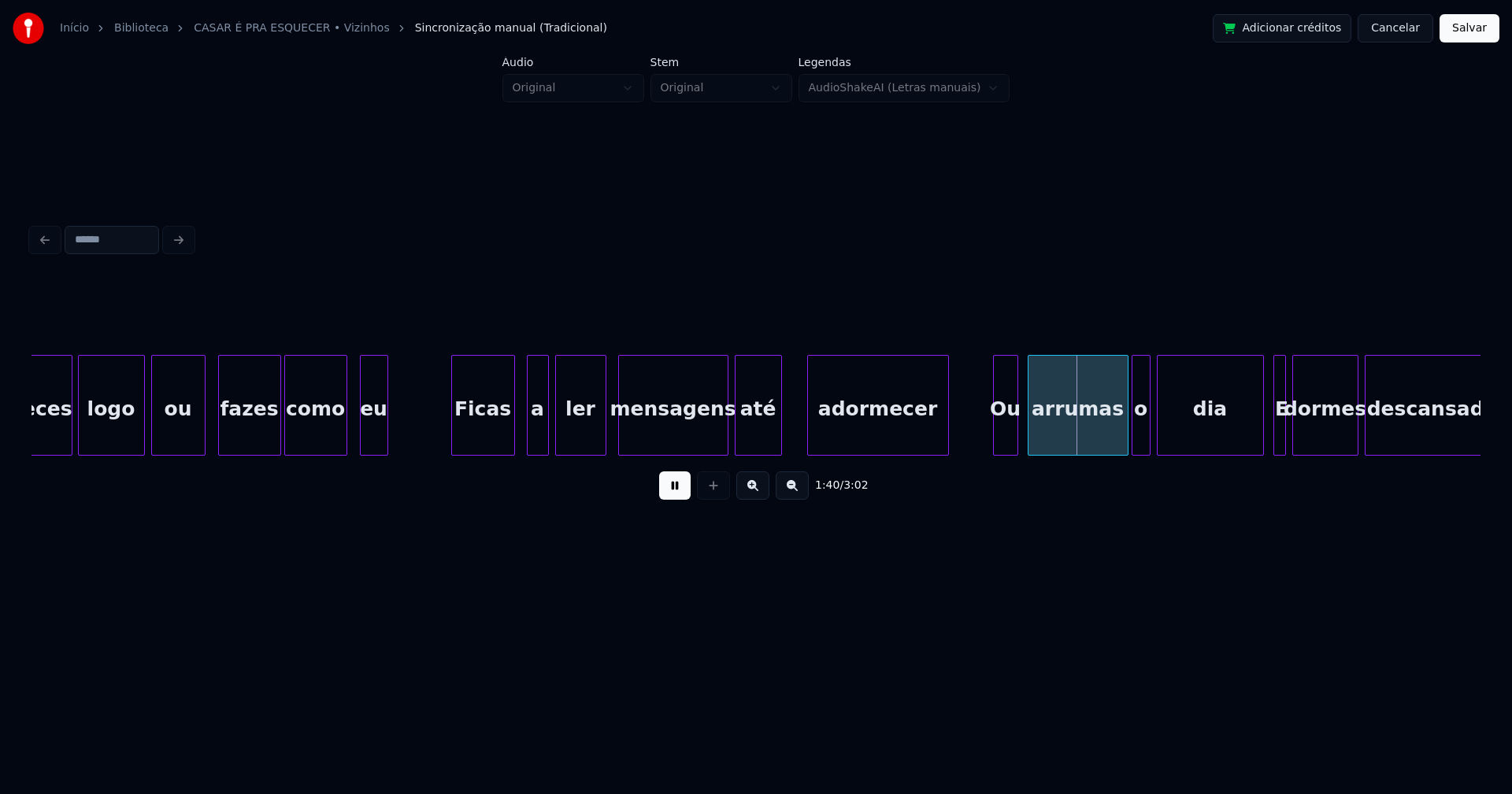
click at [511, 443] on div at bounding box center [511, 405] width 4 height 99
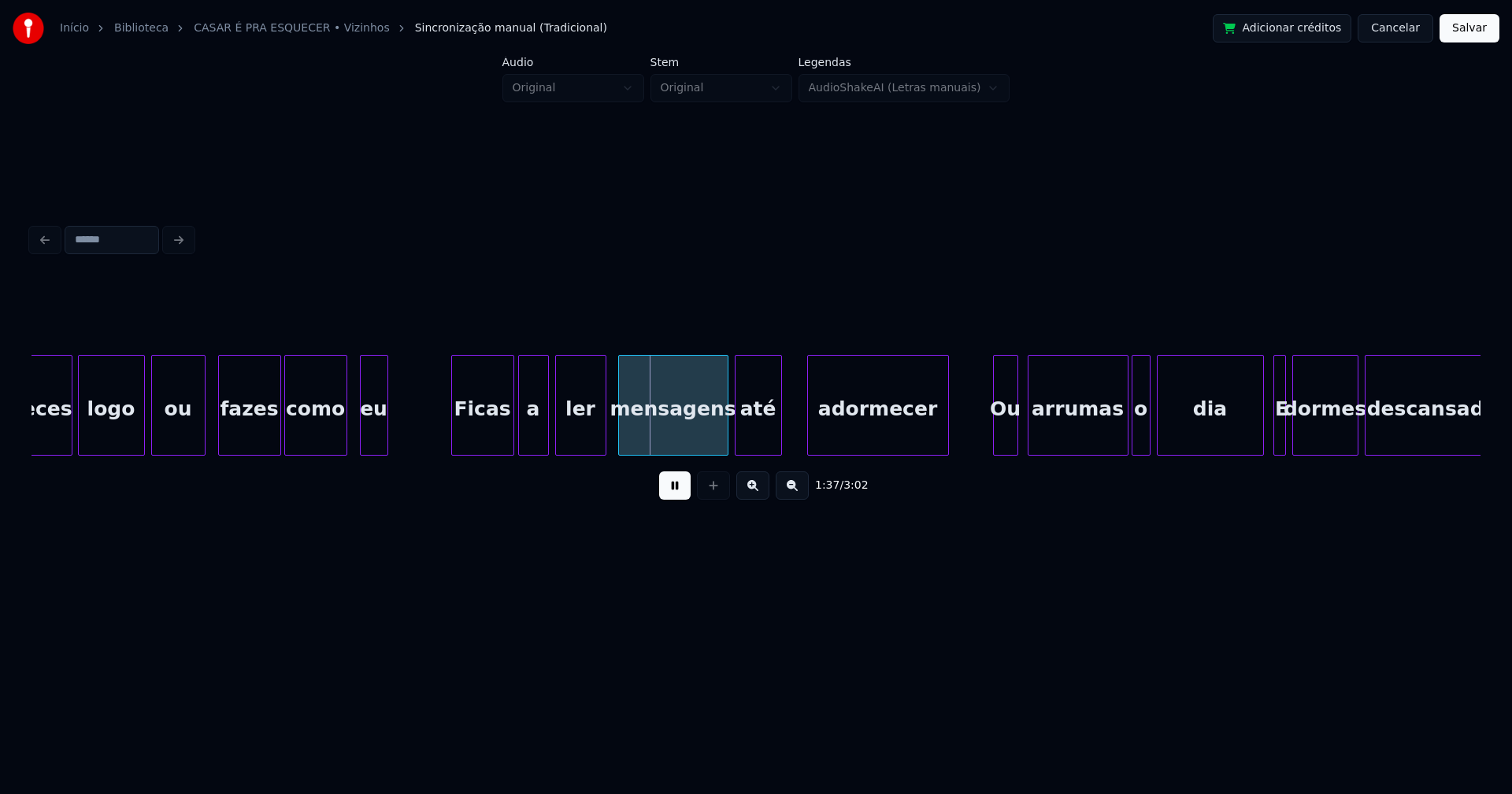
click at [522, 437] on div at bounding box center [521, 405] width 4 height 99
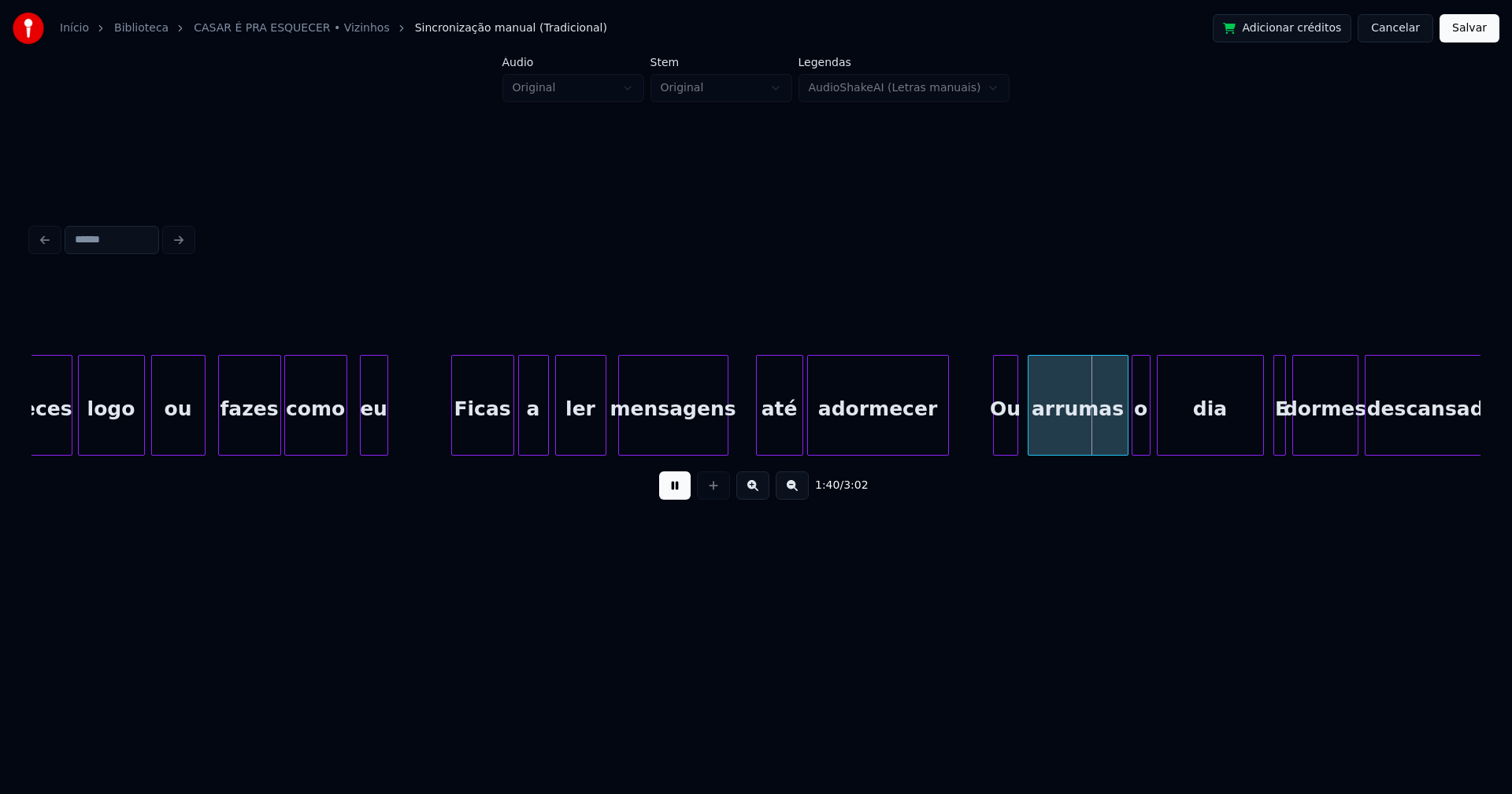
click at [777, 437] on div "até" at bounding box center [779, 409] width 46 height 107
click at [736, 425] on div at bounding box center [738, 405] width 4 height 99
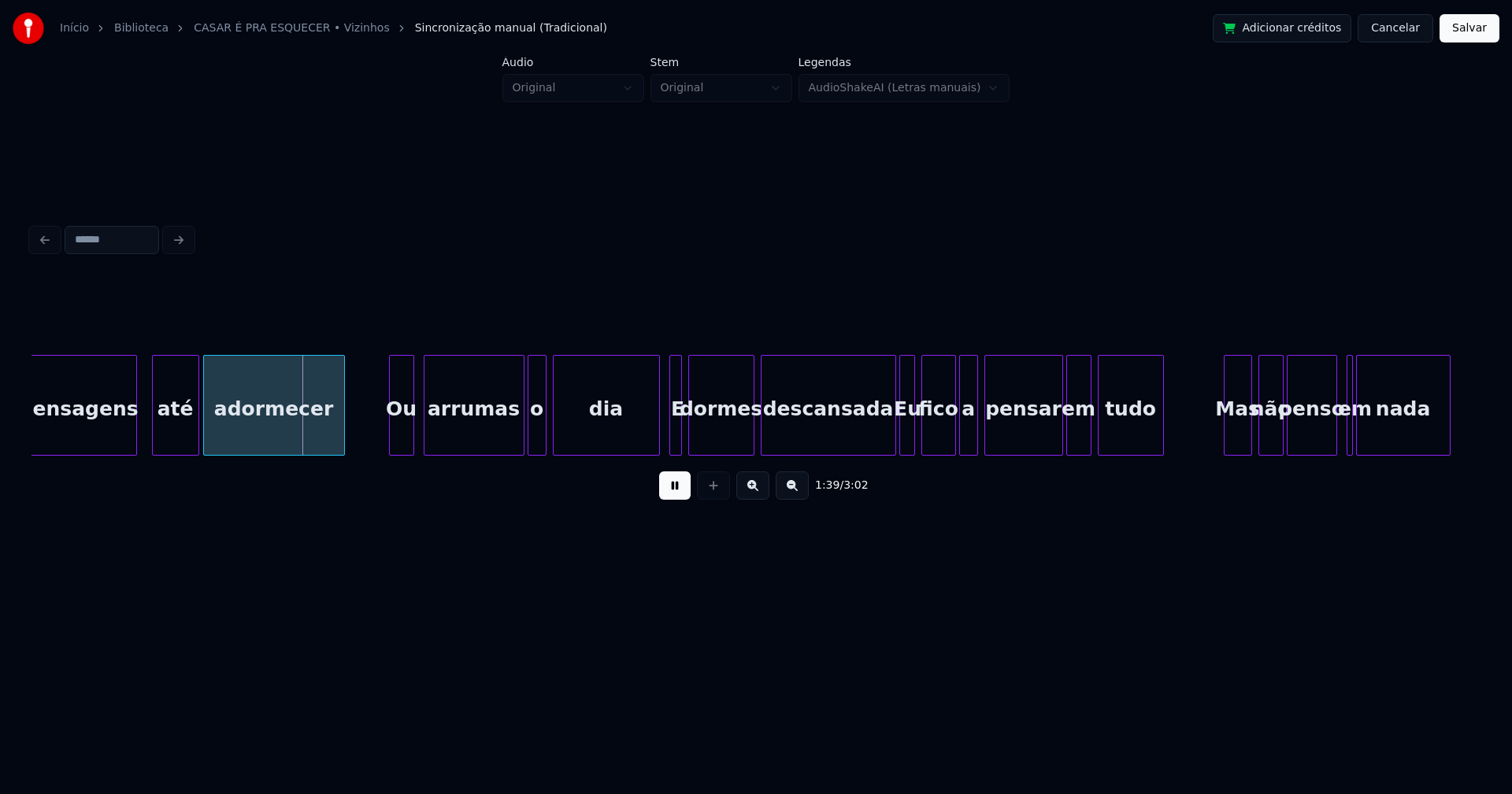
scroll to position [0, 15440]
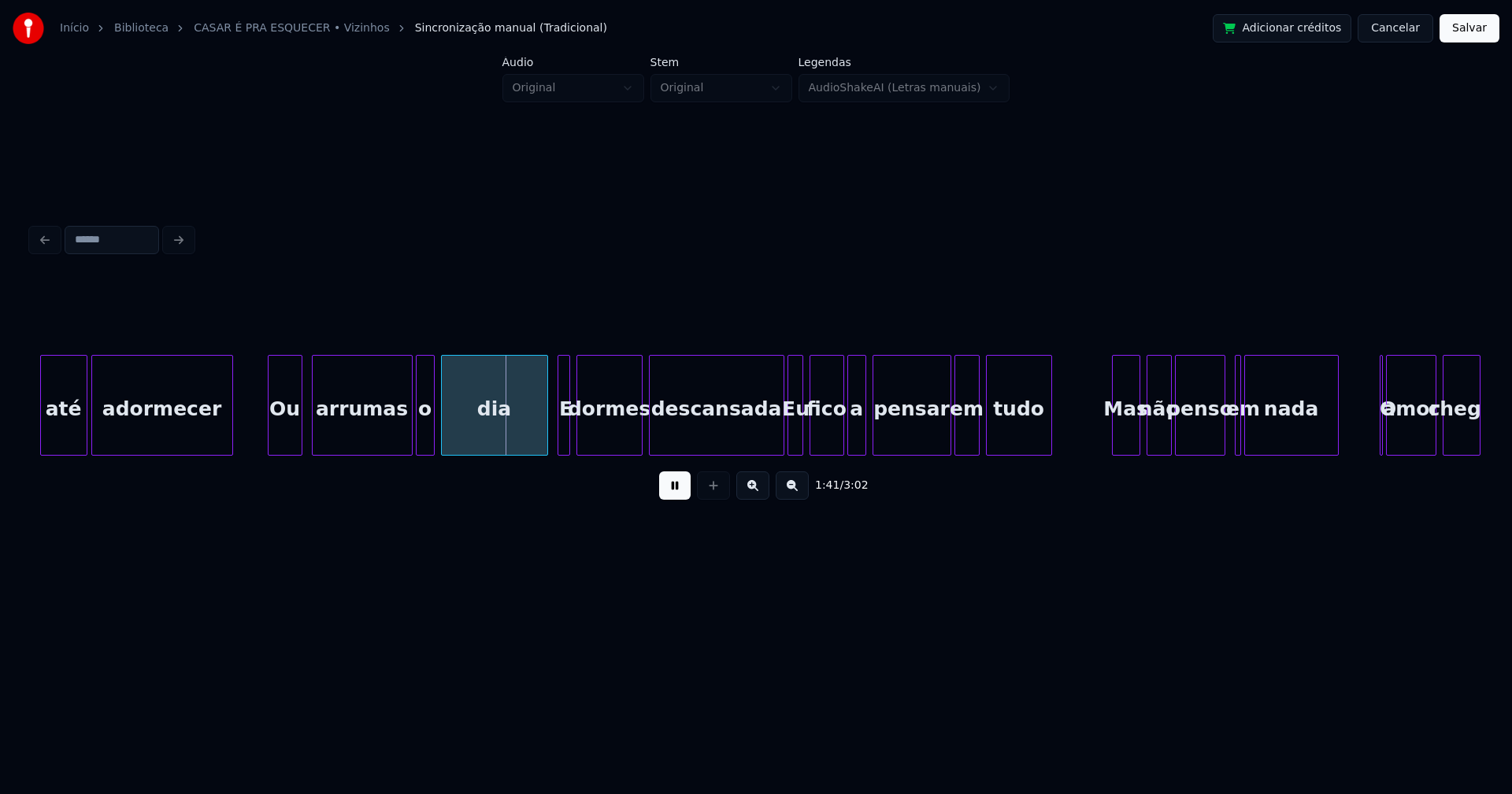
click at [271, 438] on div at bounding box center [270, 405] width 4 height 99
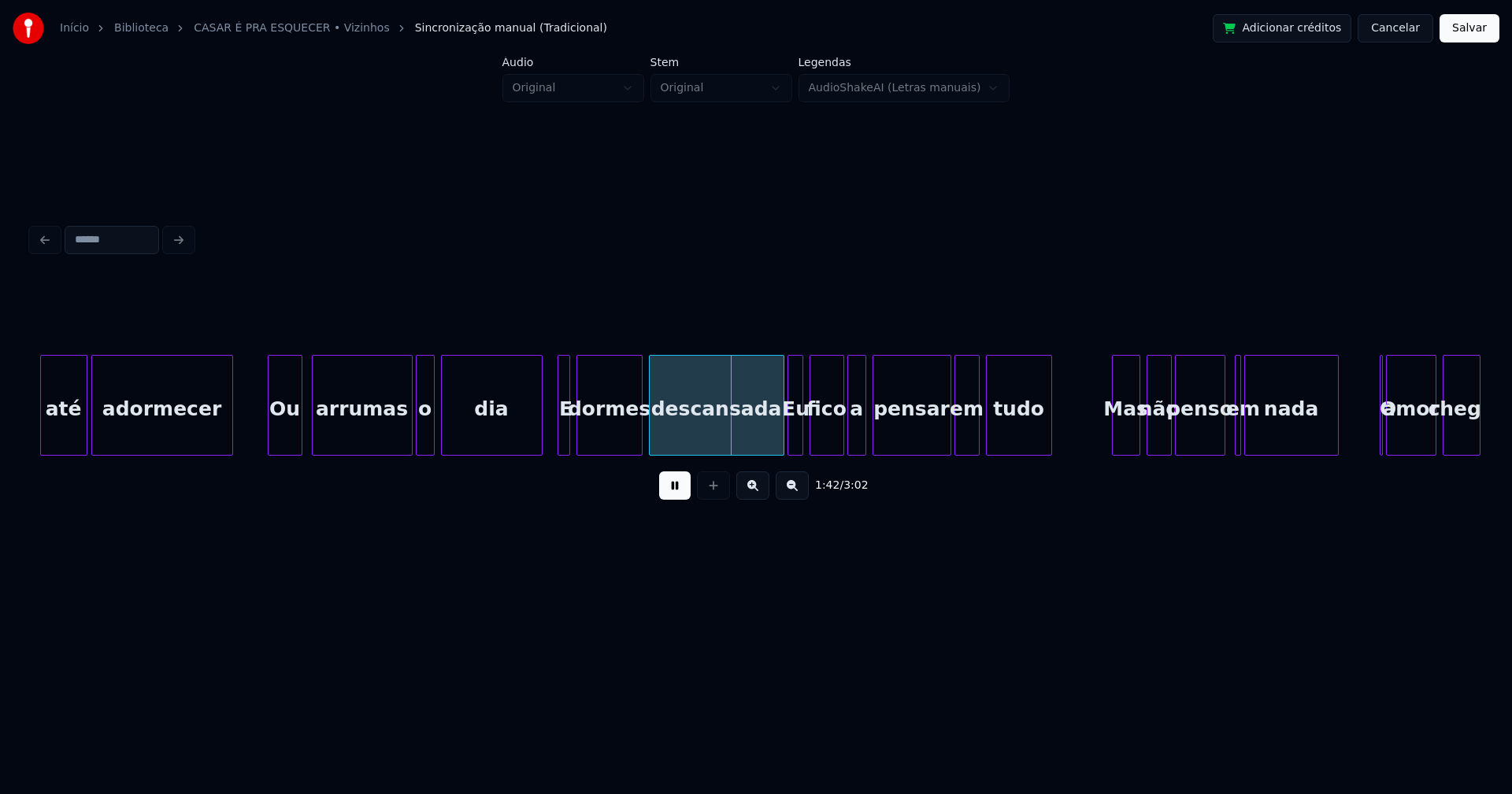
click at [539, 435] on div at bounding box center [539, 405] width 4 height 99
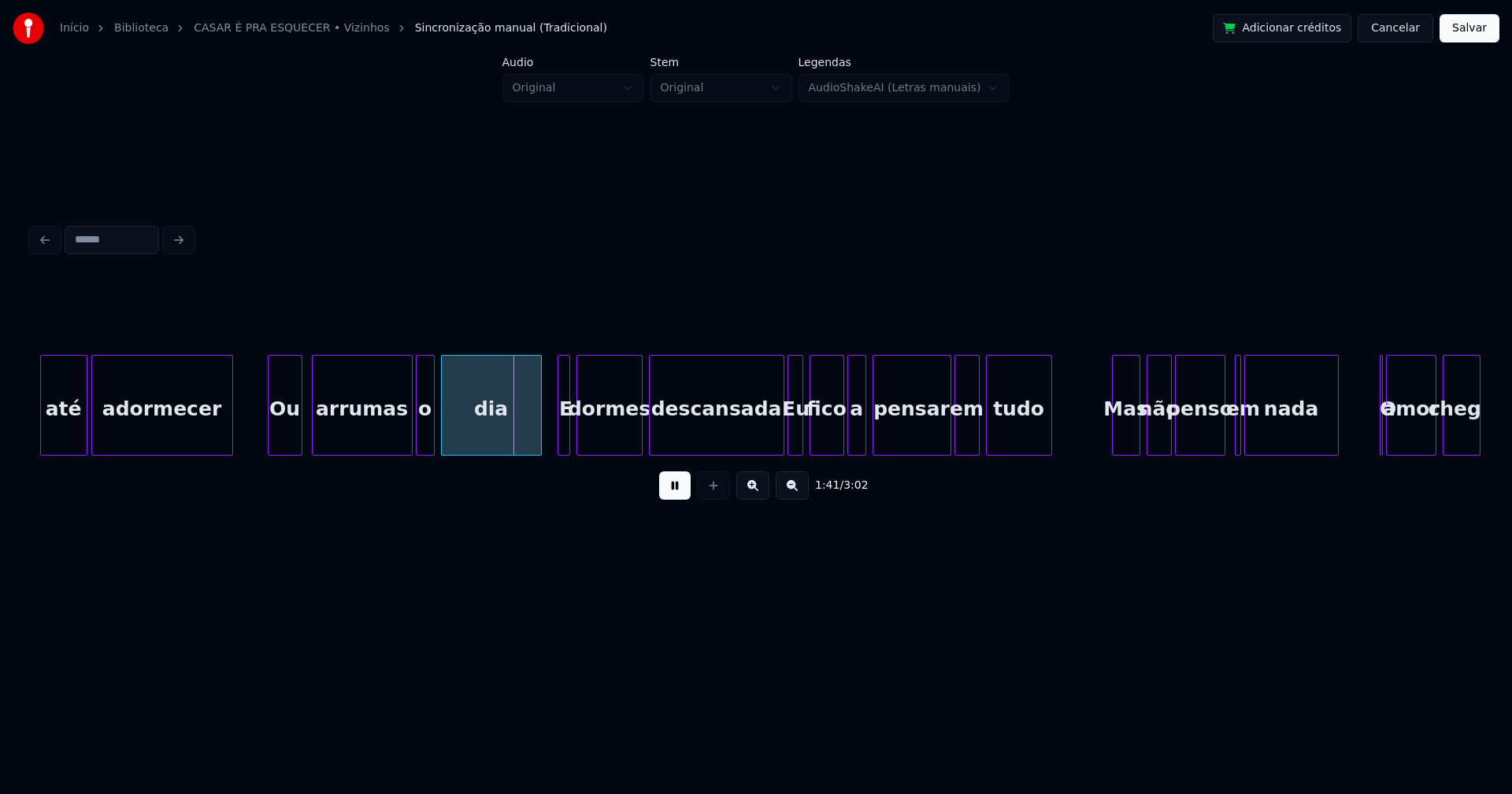
click at [568, 435] on div at bounding box center [566, 405] width 4 height 99
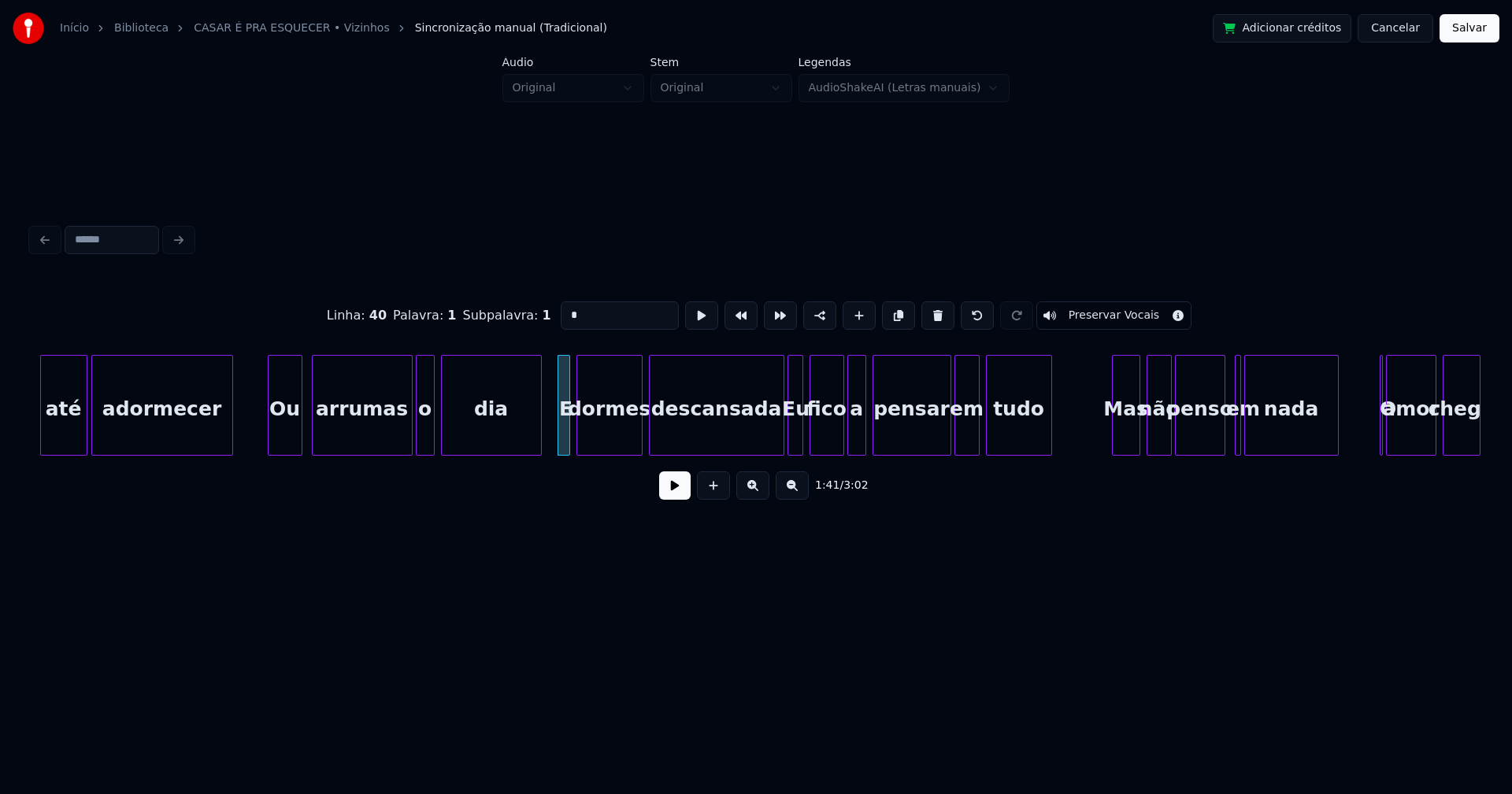
click at [542, 312] on div "Linha : 40 [GEOGRAPHIC_DATA] : 1 Subpalavra : 1 * Preservar Vocais" at bounding box center [756, 316] width 1448 height 79
click at [768, 446] on div at bounding box center [768, 405] width 4 height 99
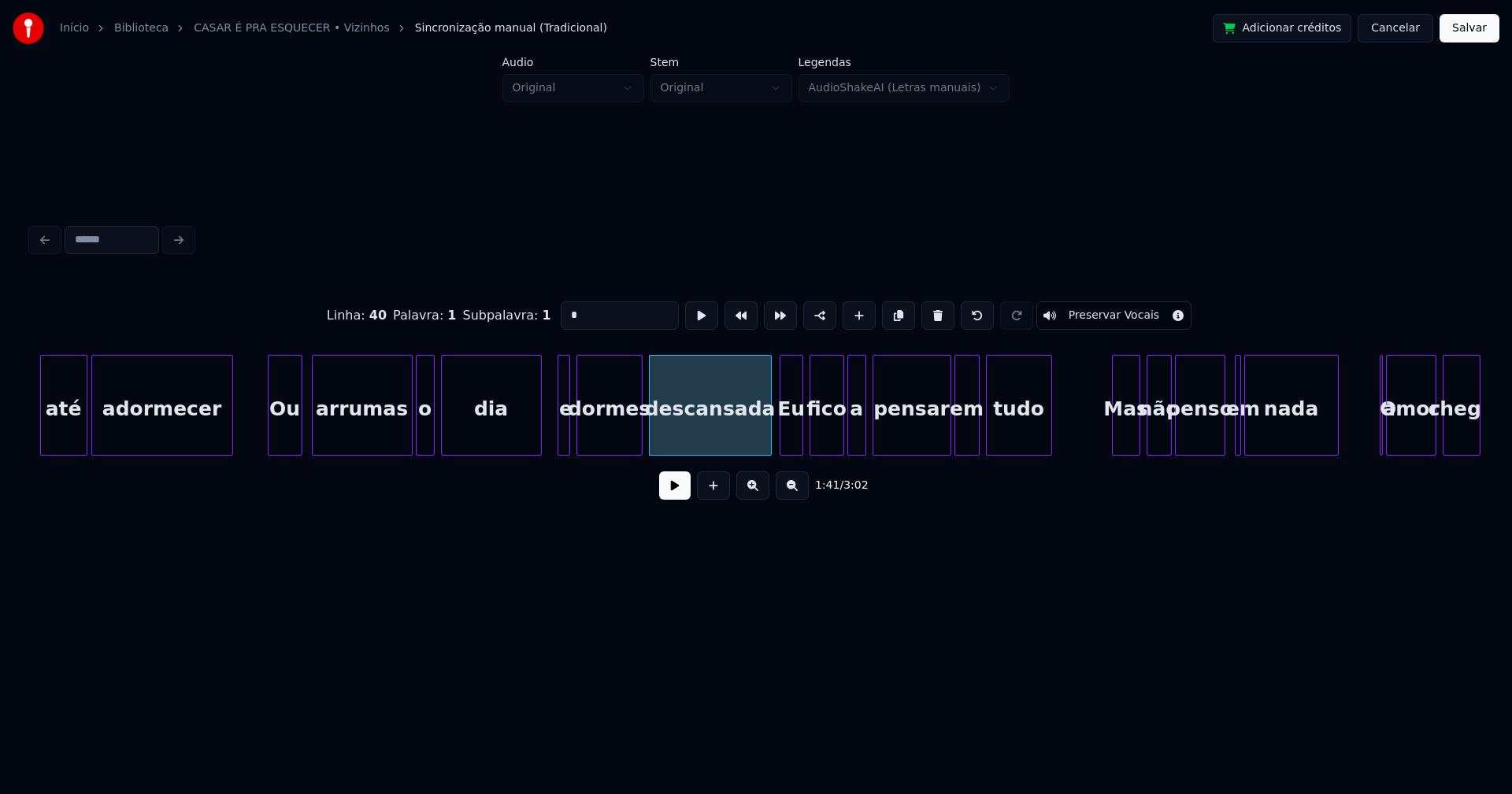
click at [783, 436] on div at bounding box center [782, 405] width 4 height 99
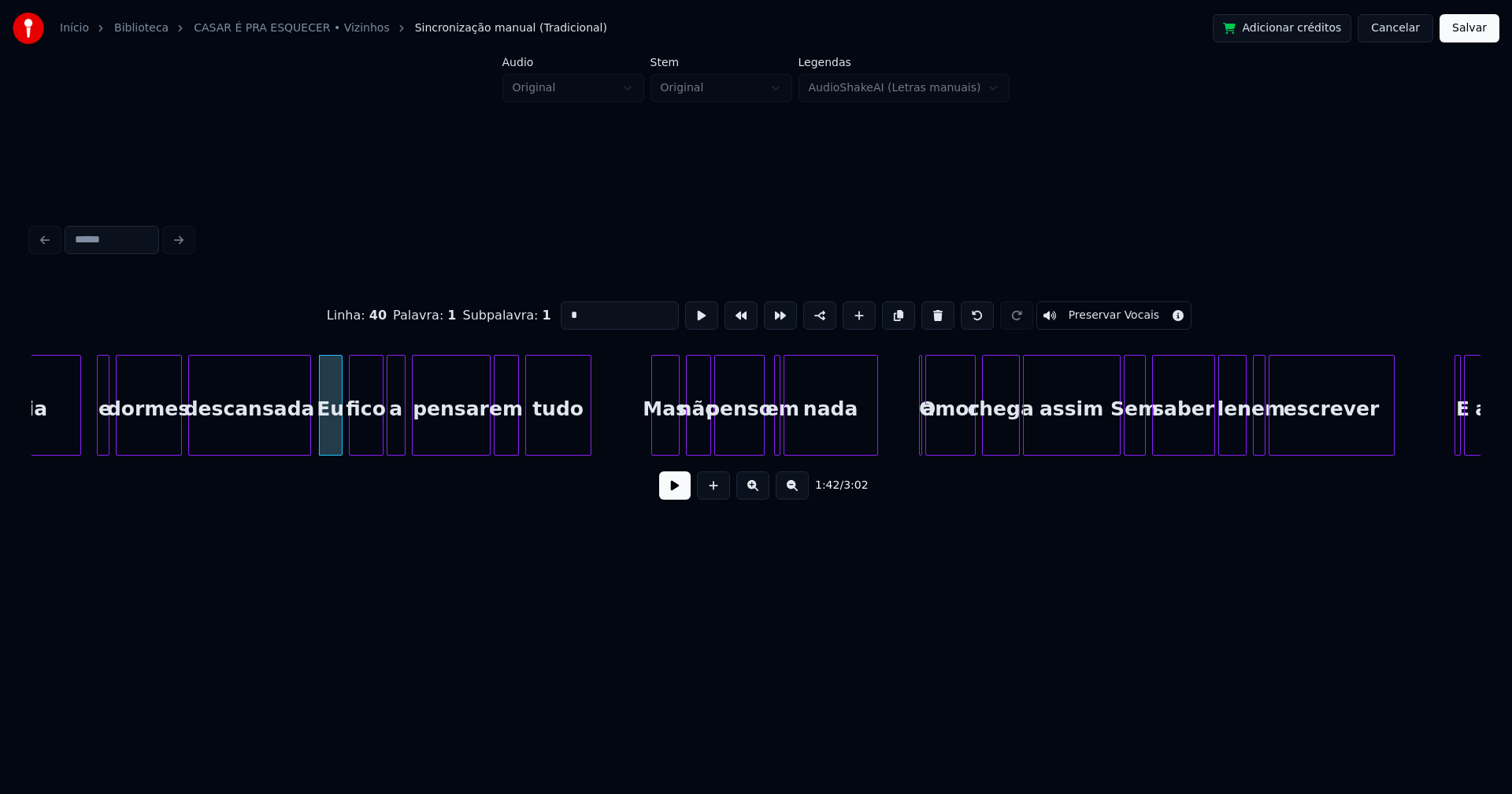
scroll to position [0, 15917]
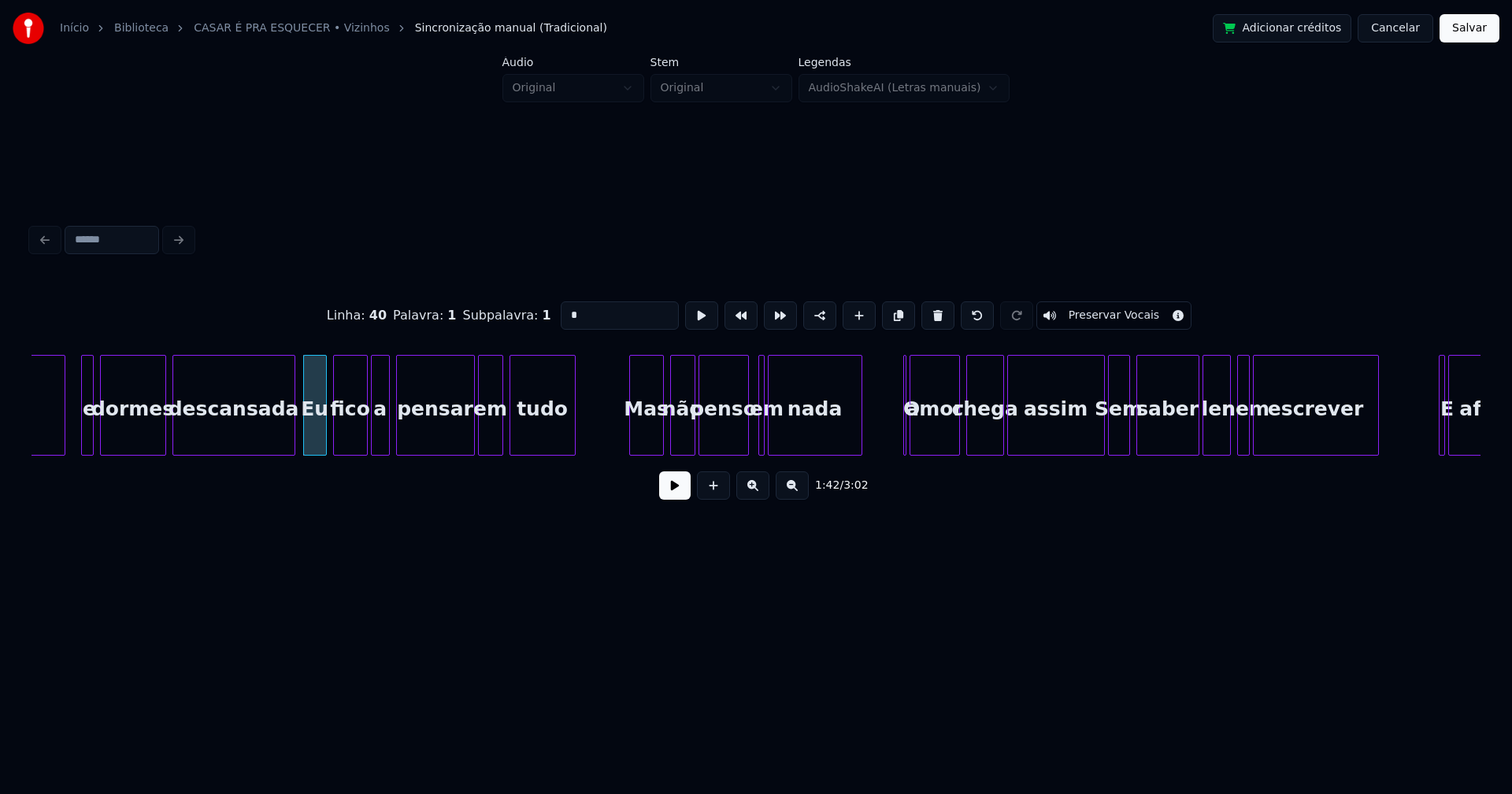
click at [630, 441] on div at bounding box center [632, 405] width 4 height 99
click at [652, 438] on div "Mas" at bounding box center [646, 409] width 34 height 107
click at [570, 306] on input "***" at bounding box center [619, 315] width 118 height 28
click at [762, 432] on div at bounding box center [764, 405] width 4 height 99
click at [752, 433] on div at bounding box center [754, 405] width 4 height 99
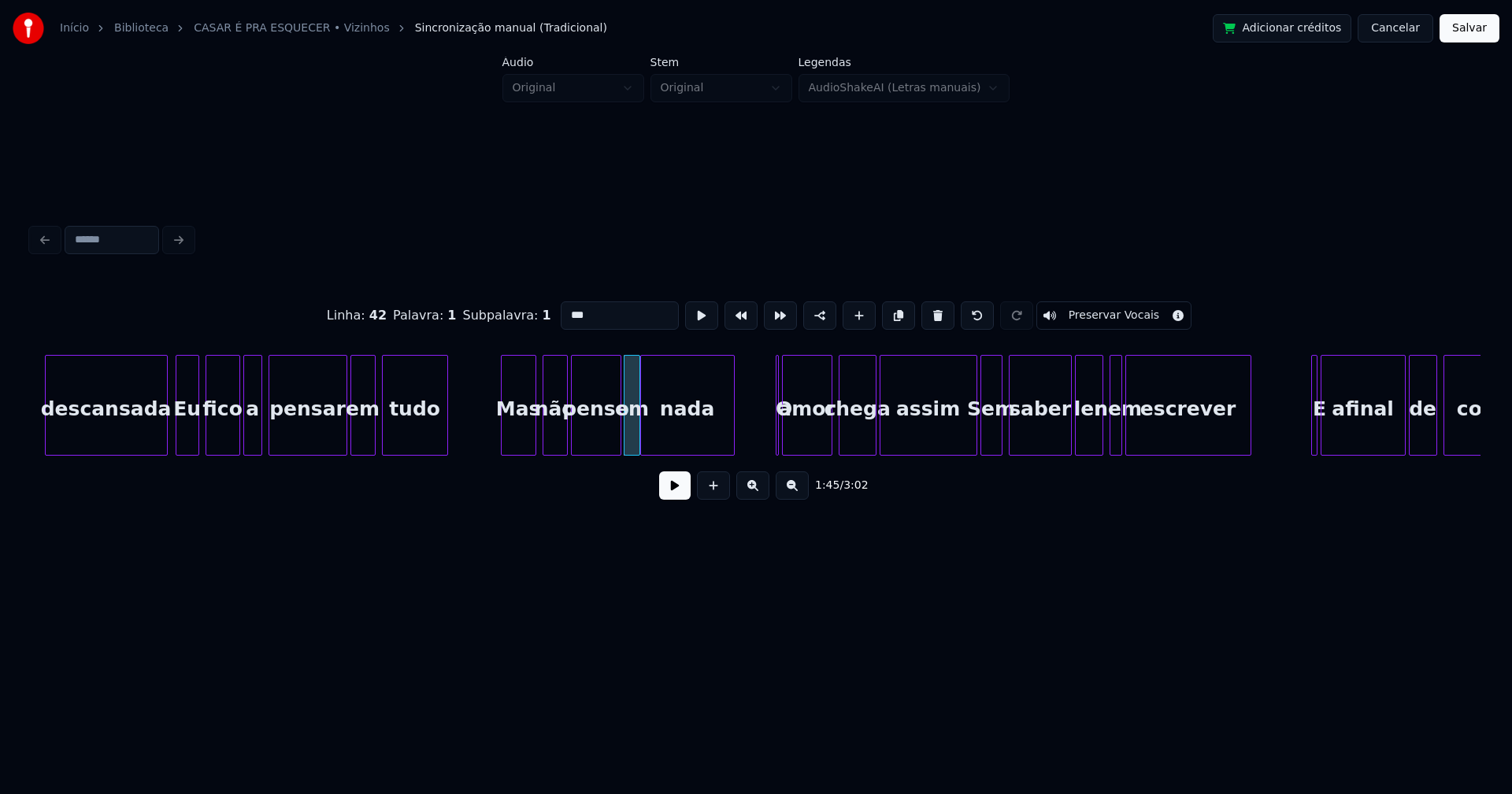
scroll to position [0, 16060]
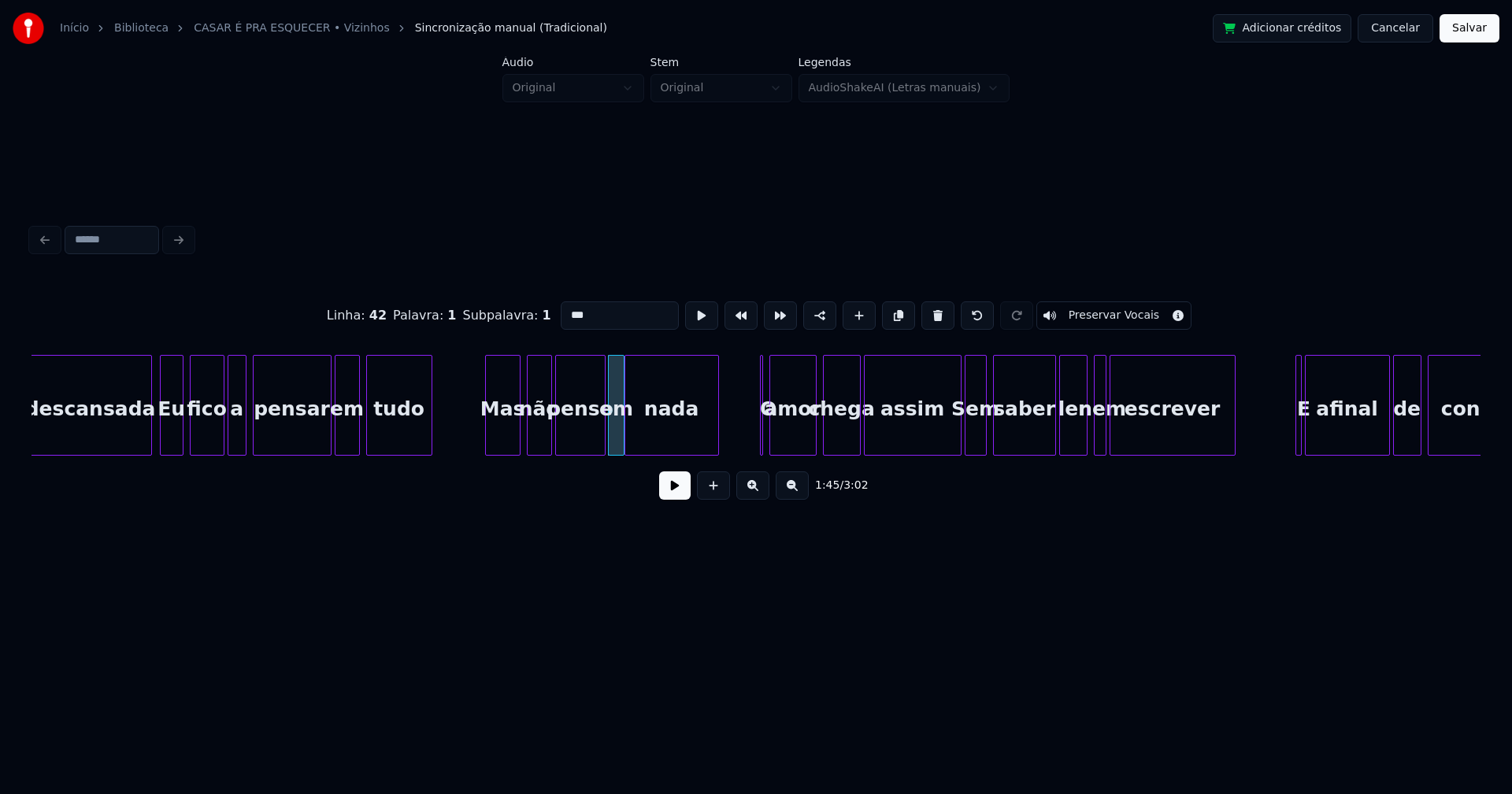
click at [772, 433] on div at bounding box center [772, 405] width 4 height 99
click at [766, 439] on div at bounding box center [764, 405] width 4 height 99
click at [753, 436] on div at bounding box center [755, 405] width 4 height 99
click at [954, 435] on div at bounding box center [953, 405] width 4 height 99
click at [970, 434] on div at bounding box center [972, 405] width 4 height 99
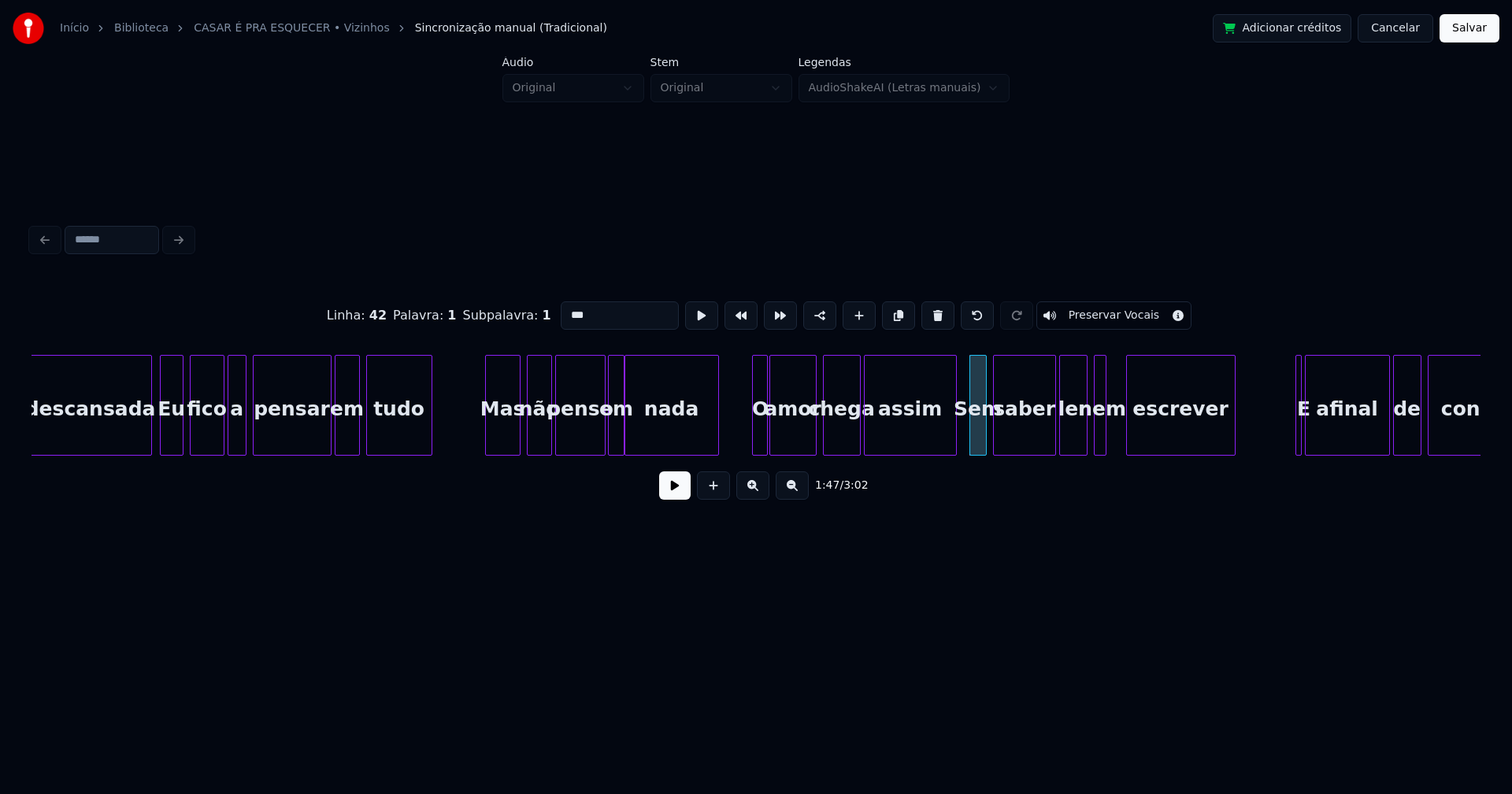
click at [1129, 432] on div at bounding box center [1129, 405] width 4 height 99
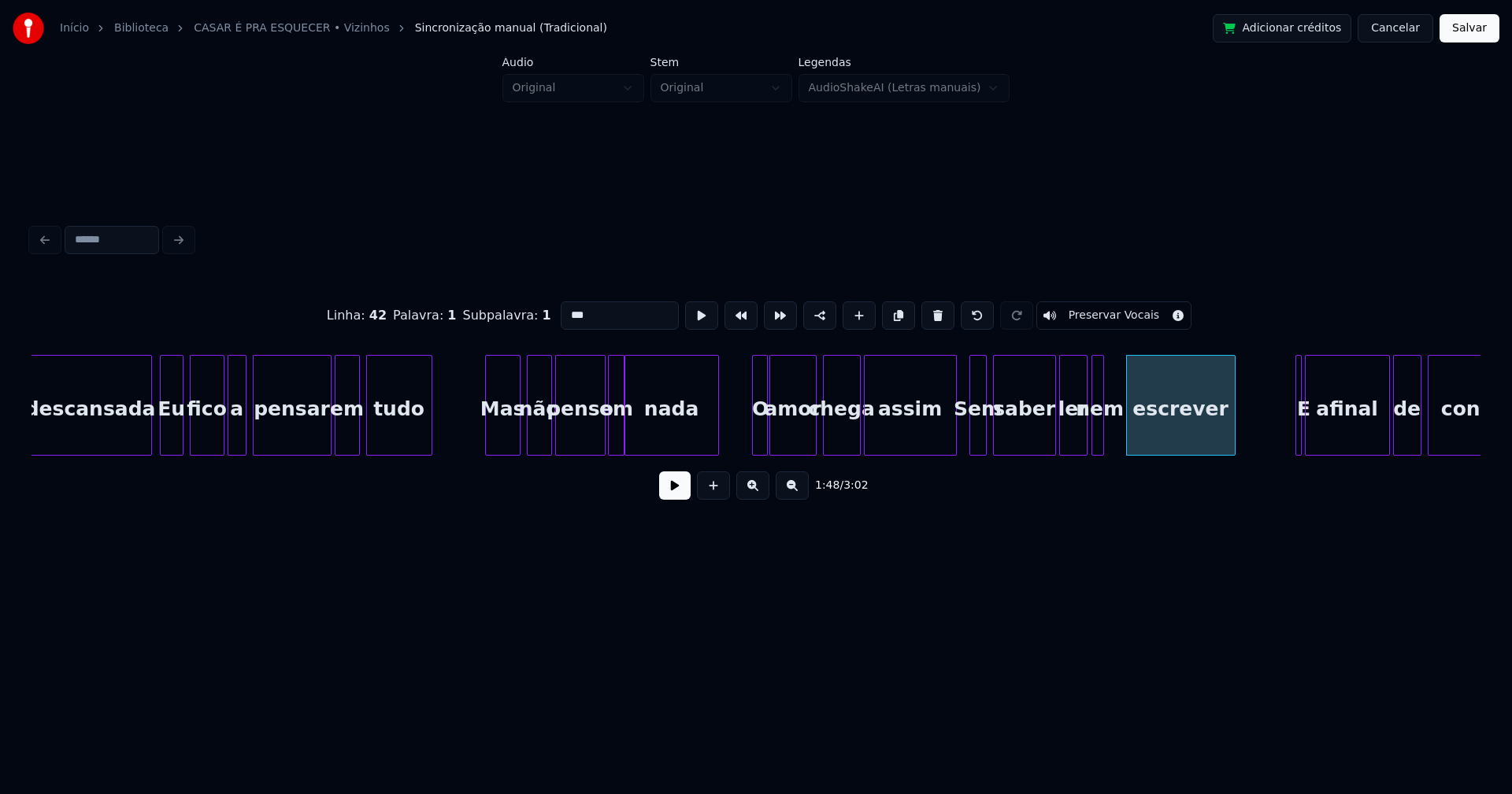
click at [1103, 443] on div "nem" at bounding box center [1100, 409] width 15 height 107
click at [1115, 431] on div at bounding box center [1116, 405] width 4 height 99
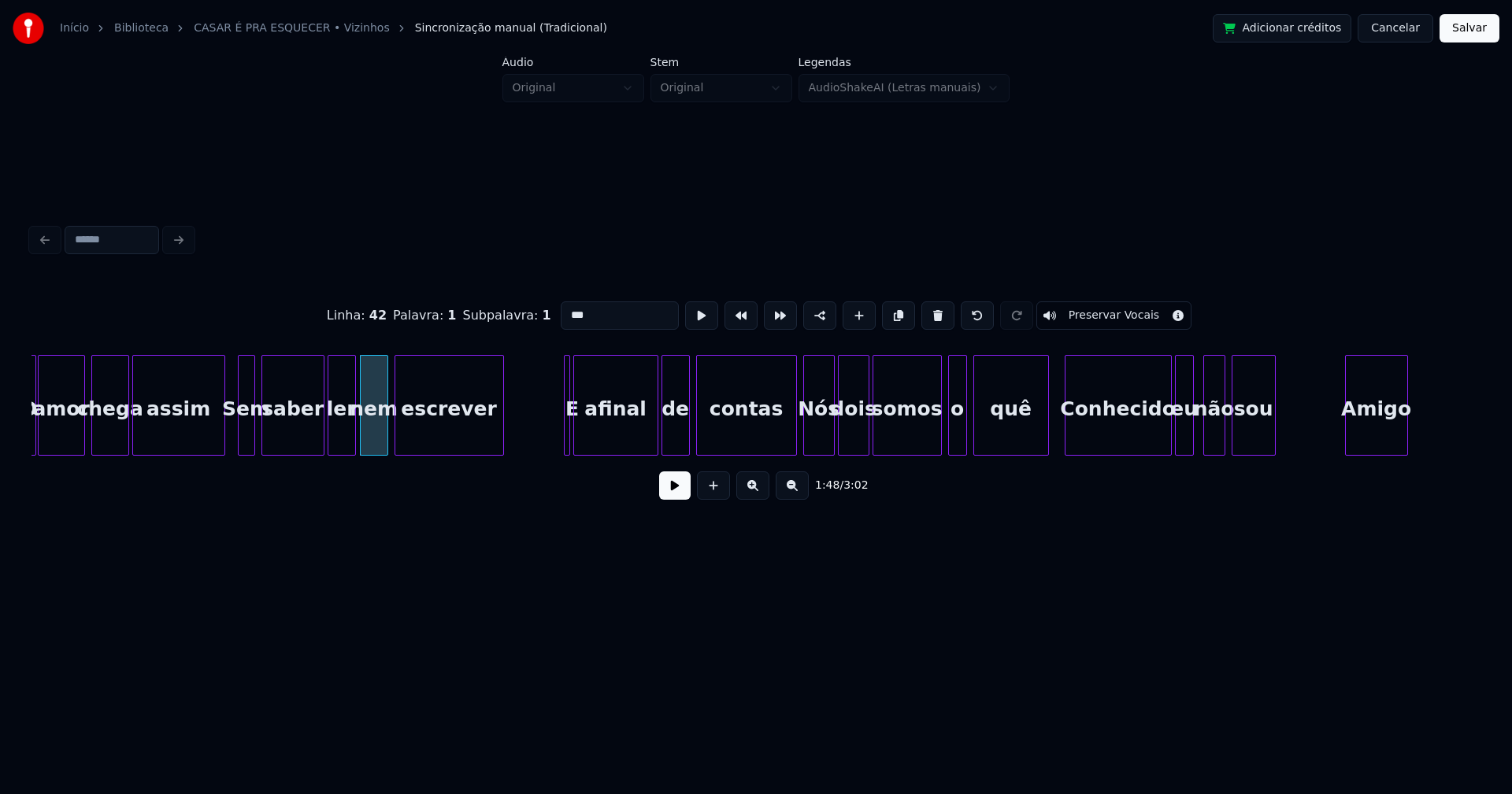
scroll to position [0, 16808]
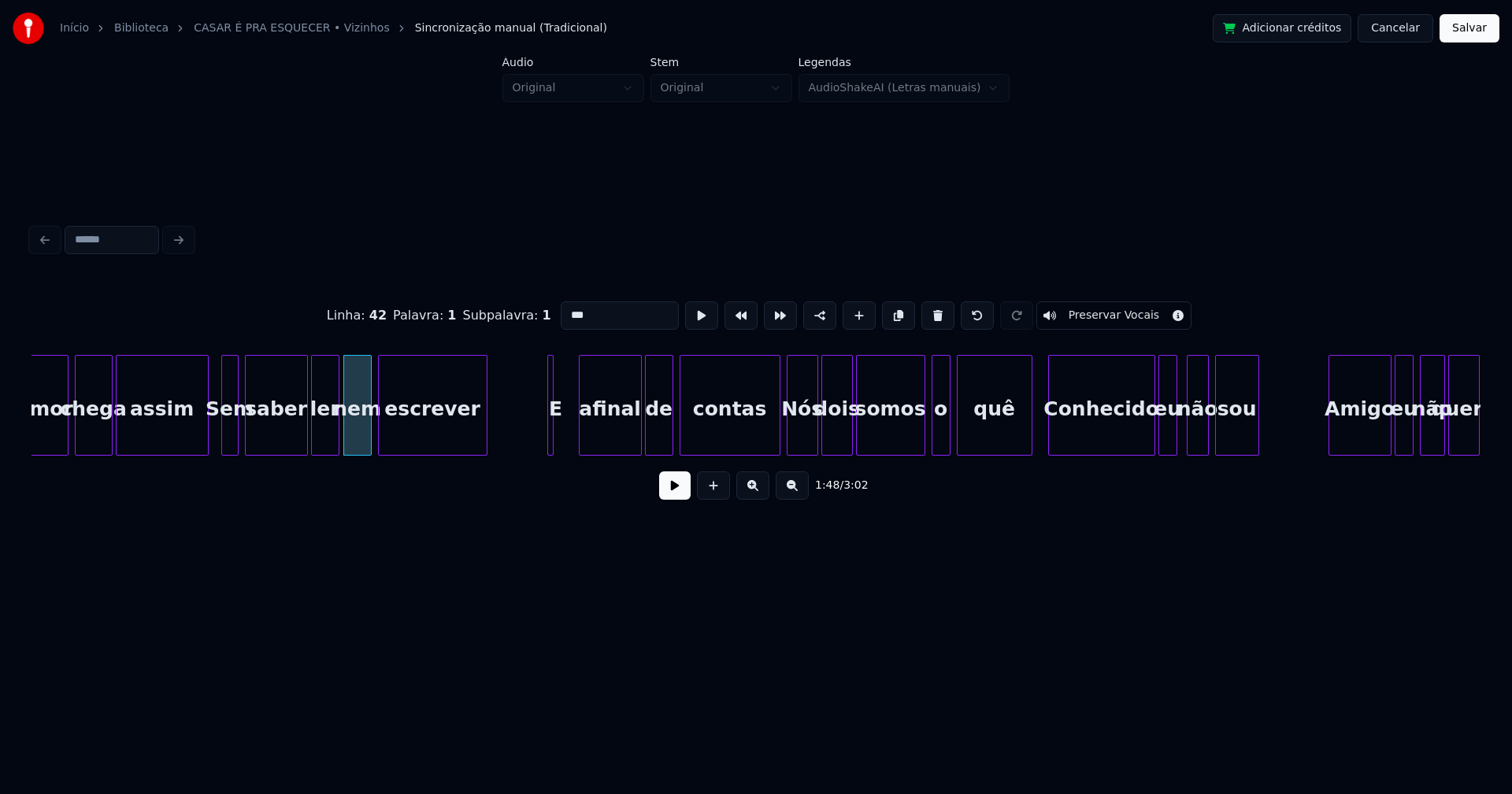
click at [582, 434] on div at bounding box center [581, 405] width 4 height 99
click at [572, 427] on div at bounding box center [570, 405] width 4 height 99
click at [540, 433] on div at bounding box center [542, 405] width 4 height 99
click at [765, 439] on div at bounding box center [766, 405] width 4 height 99
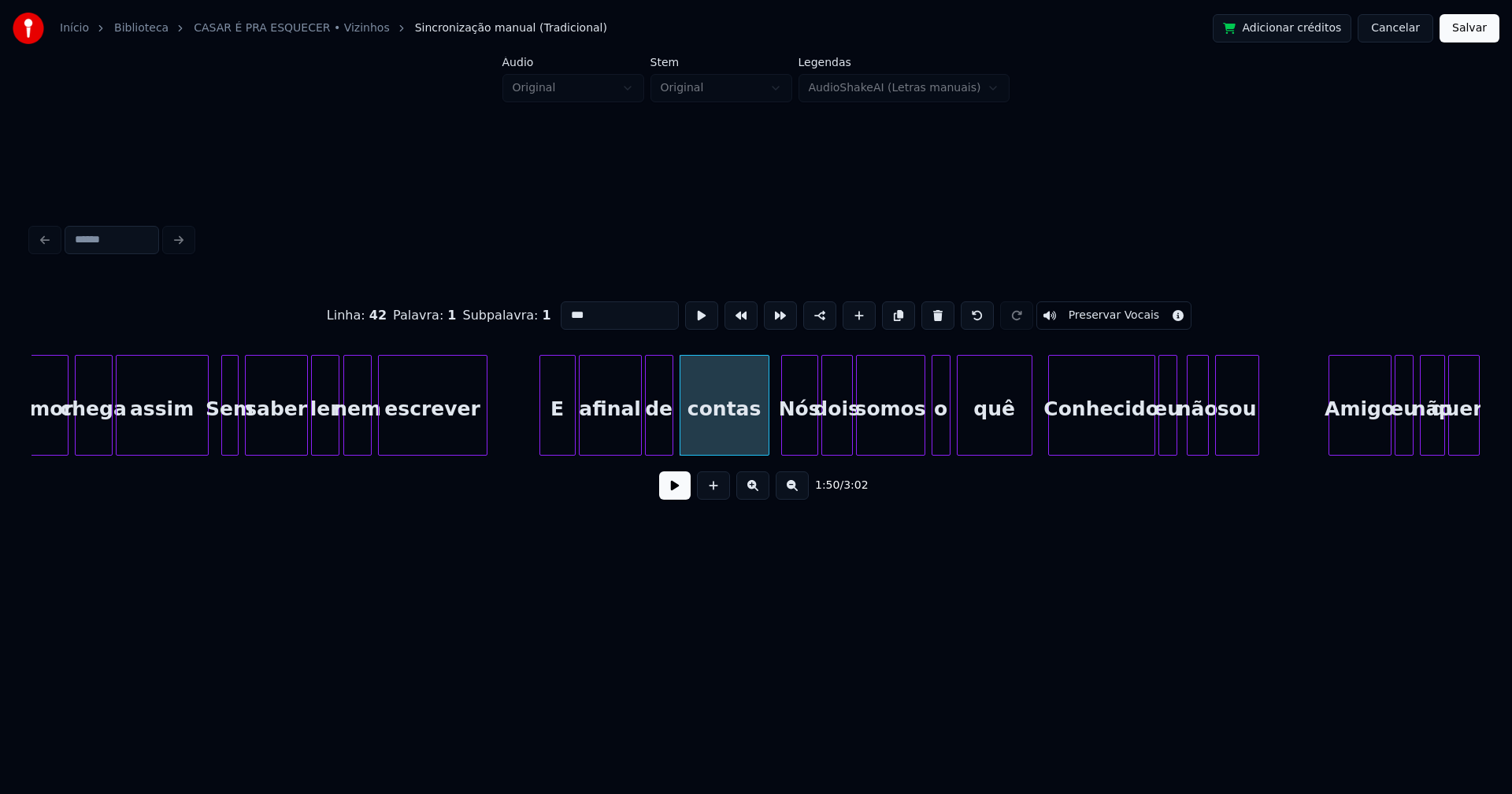
click at [783, 432] on div at bounding box center [784, 405] width 4 height 99
click at [909, 445] on div at bounding box center [910, 405] width 4 height 99
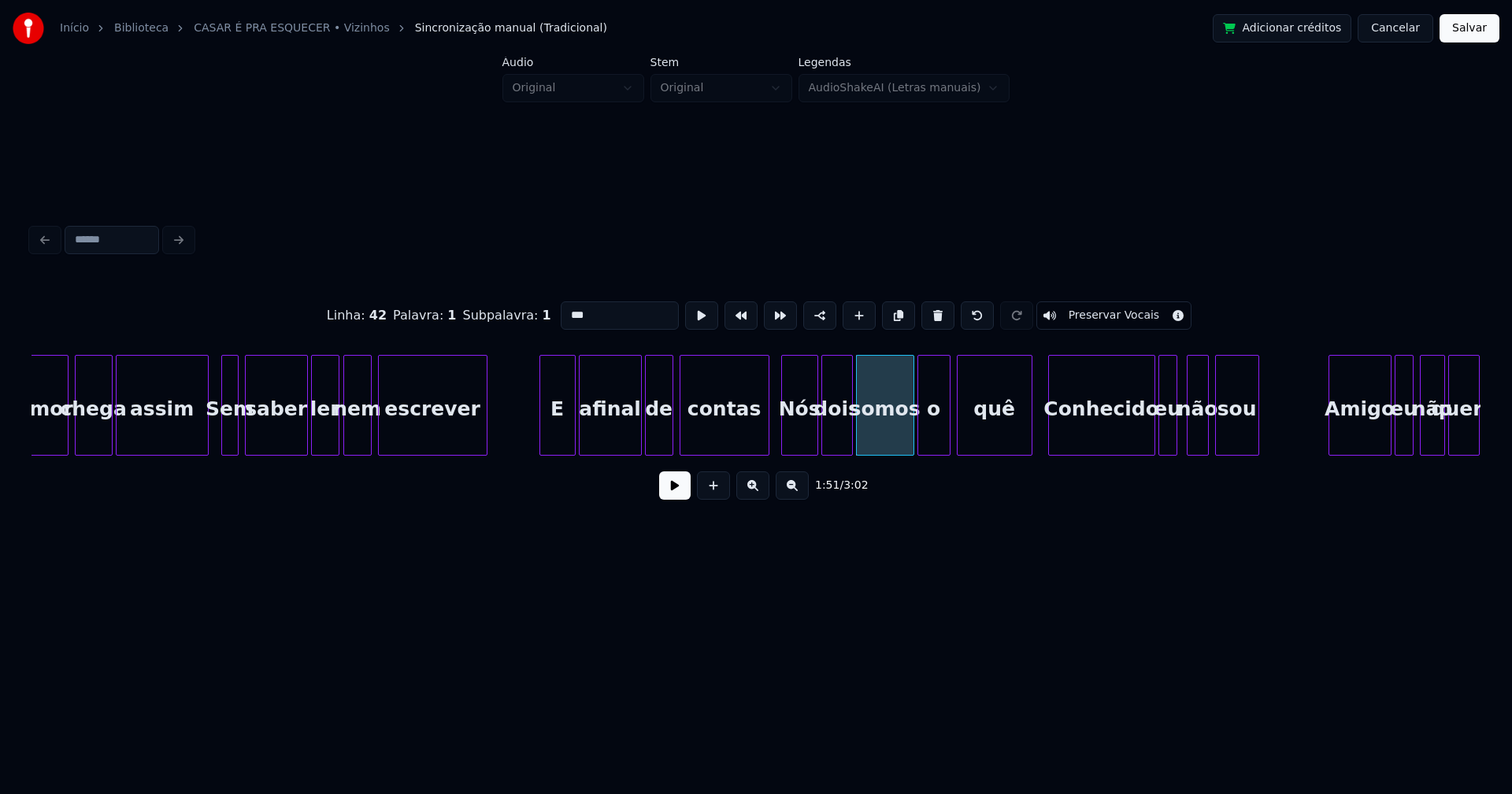
click at [922, 445] on div at bounding box center [920, 405] width 4 height 99
click at [809, 436] on div at bounding box center [810, 405] width 4 height 99
click at [834, 433] on div "dois" at bounding box center [834, 409] width 30 height 107
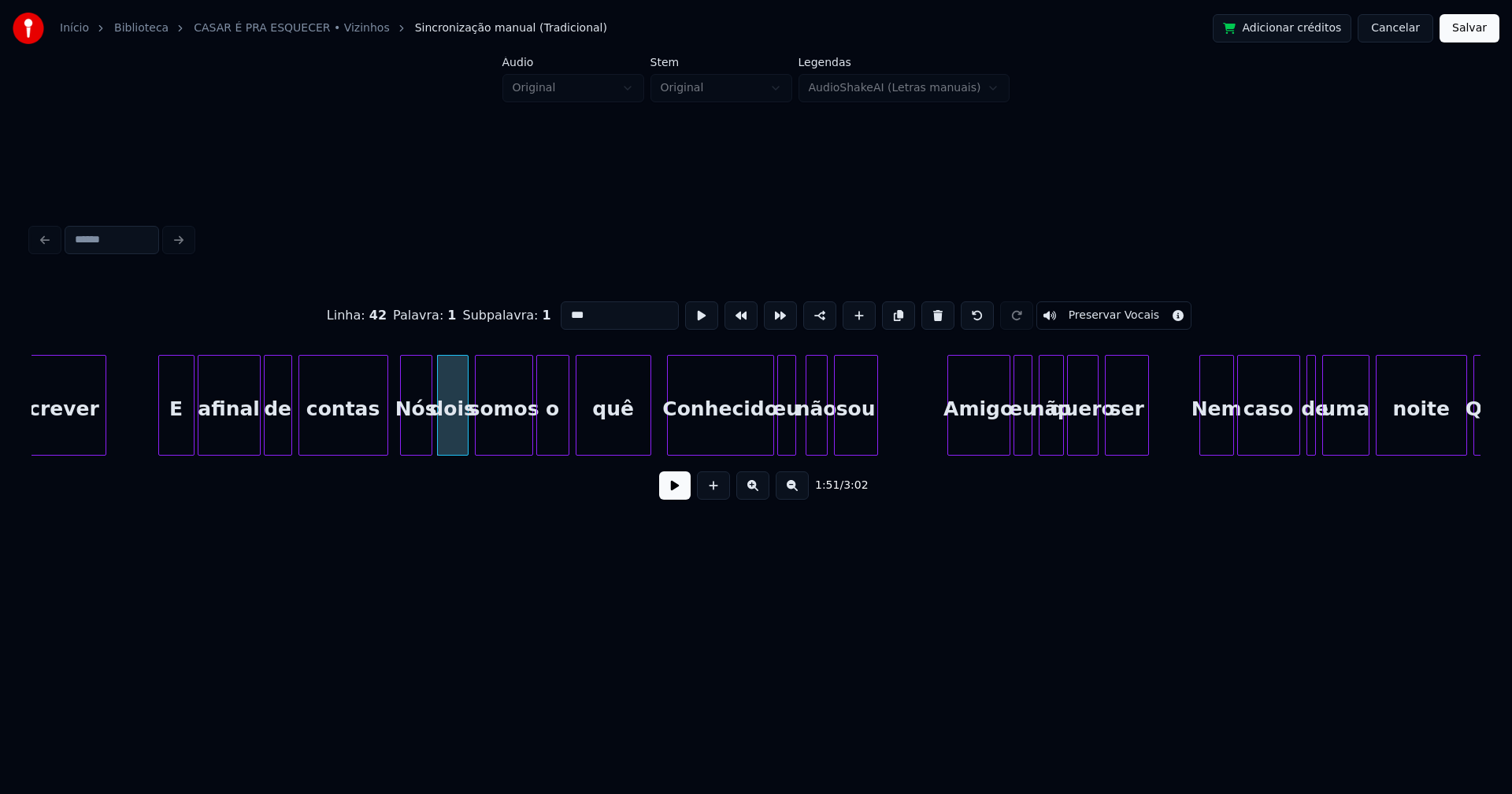
scroll to position [0, 17221]
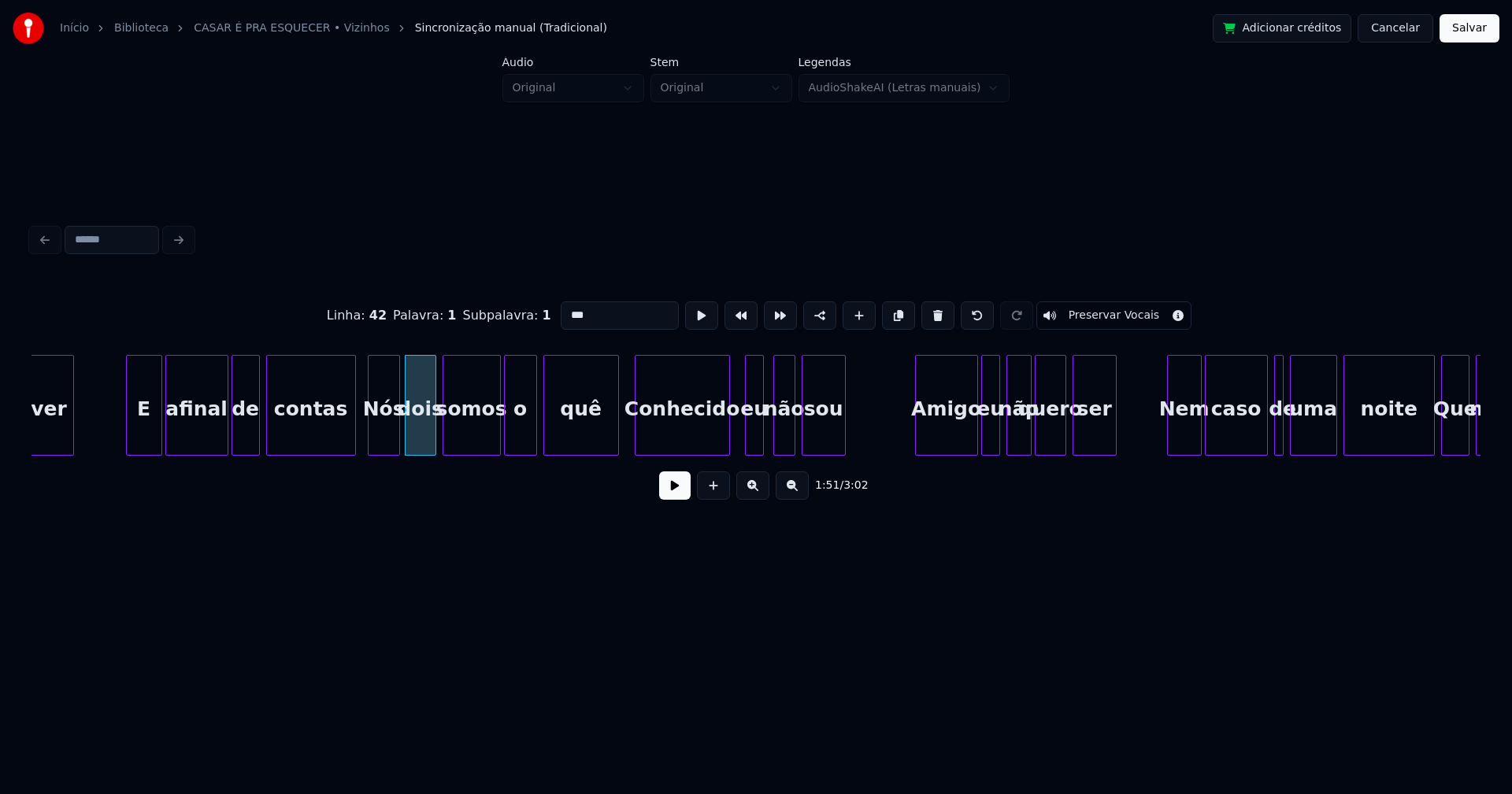
click at [725, 443] on div at bounding box center [726, 405] width 4 height 99
click at [738, 436] on div at bounding box center [738, 405] width 4 height 99
click at [783, 444] on div "não" at bounding box center [779, 409] width 21 height 107
click at [936, 445] on div "Amigo" at bounding box center [931, 409] width 61 height 107
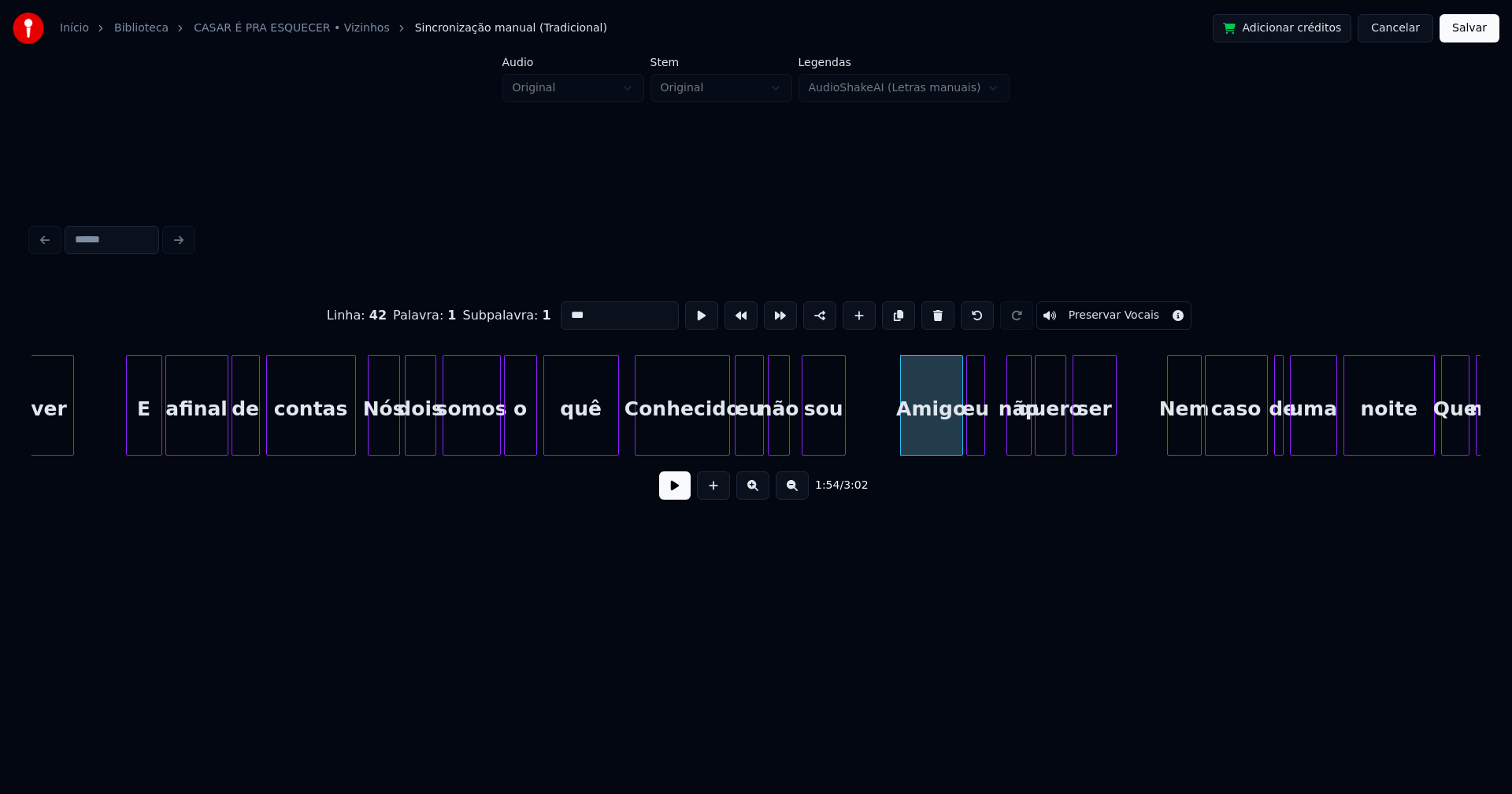
click at [974, 439] on div "eu" at bounding box center [976, 409] width 17 height 107
click at [995, 437] on div at bounding box center [993, 405] width 4 height 99
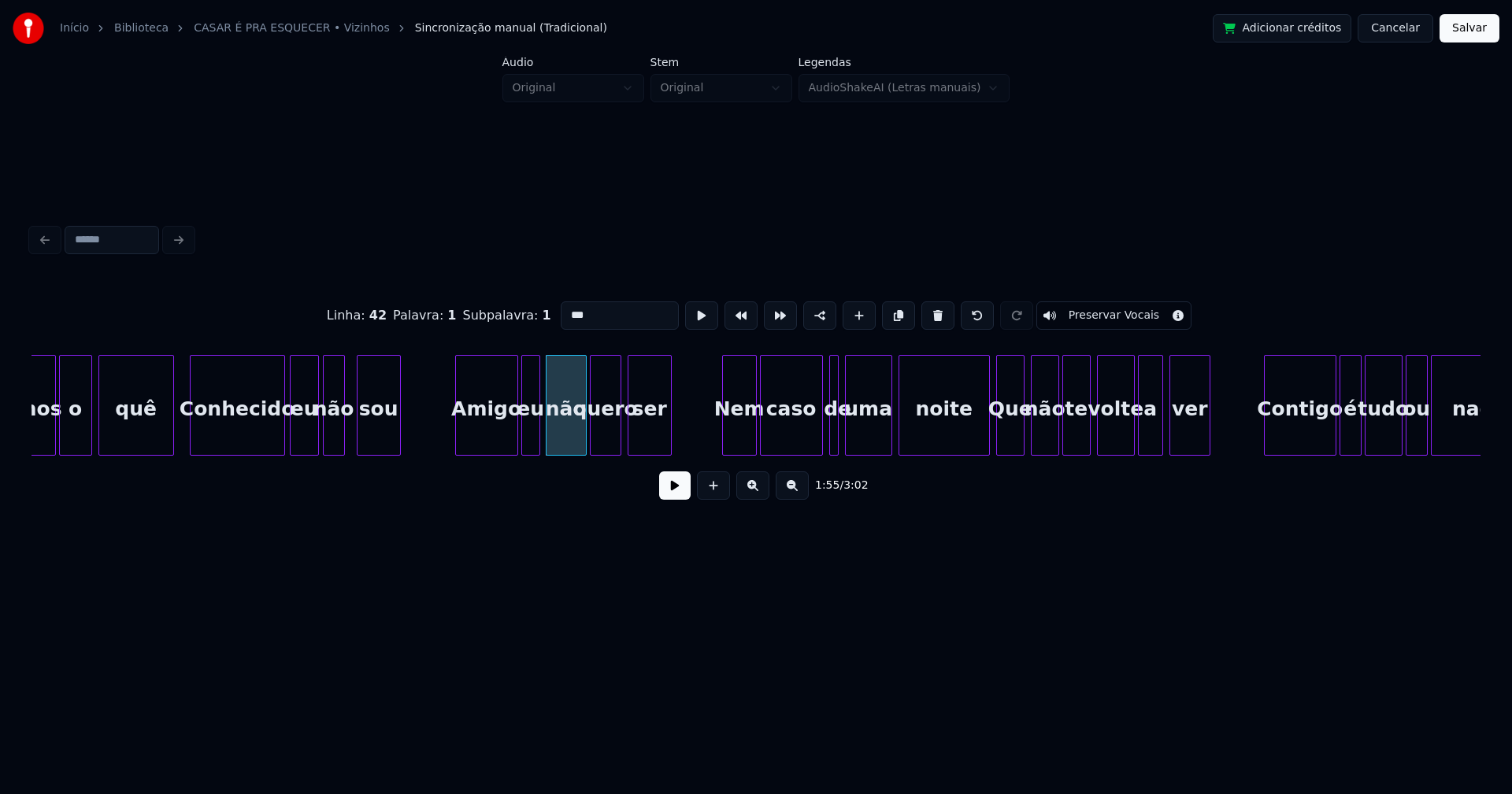
scroll to position [0, 17682]
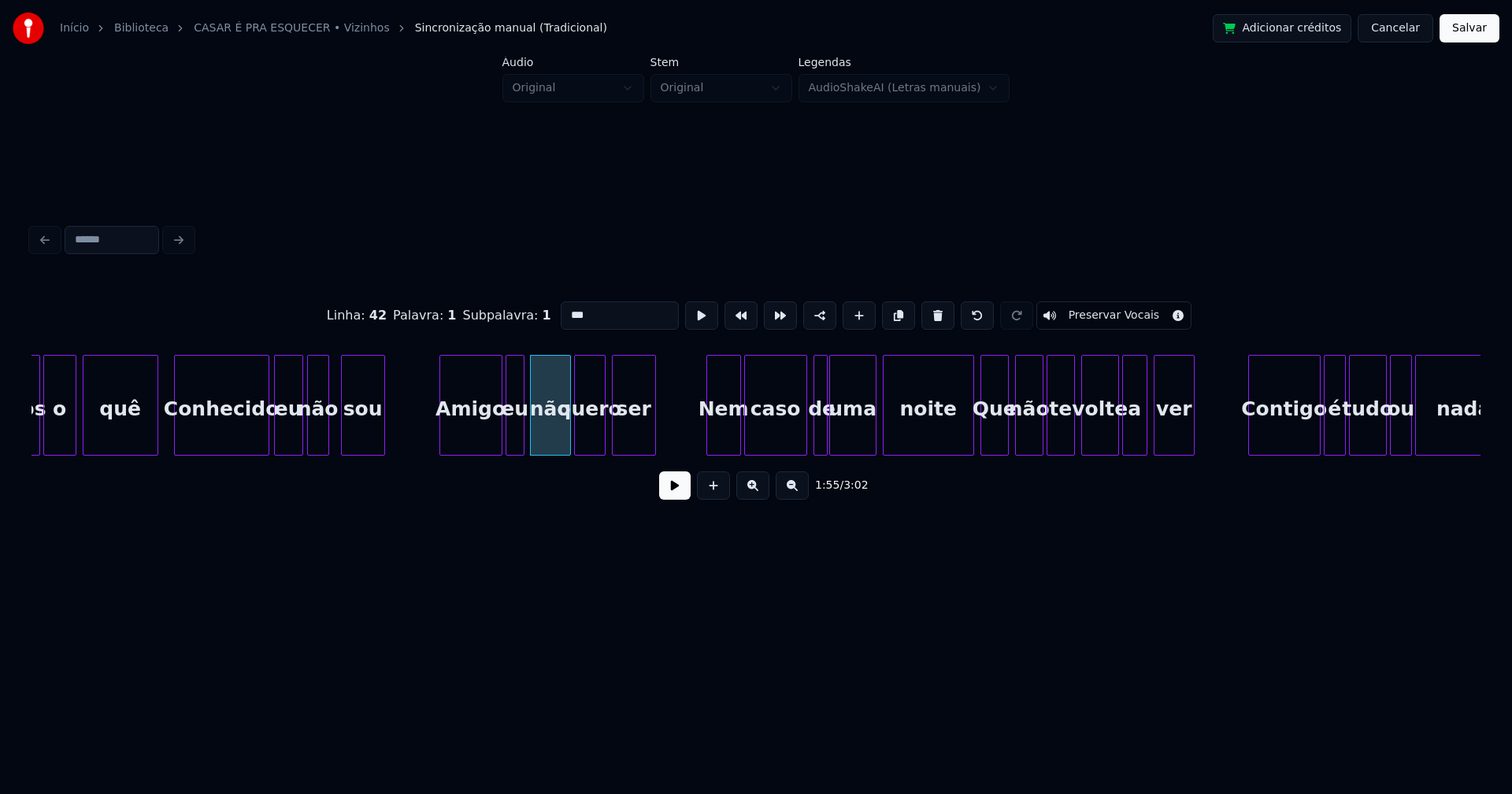
click at [824, 443] on div at bounding box center [823, 405] width 4 height 99
click at [962, 443] on div at bounding box center [962, 405] width 4 height 99
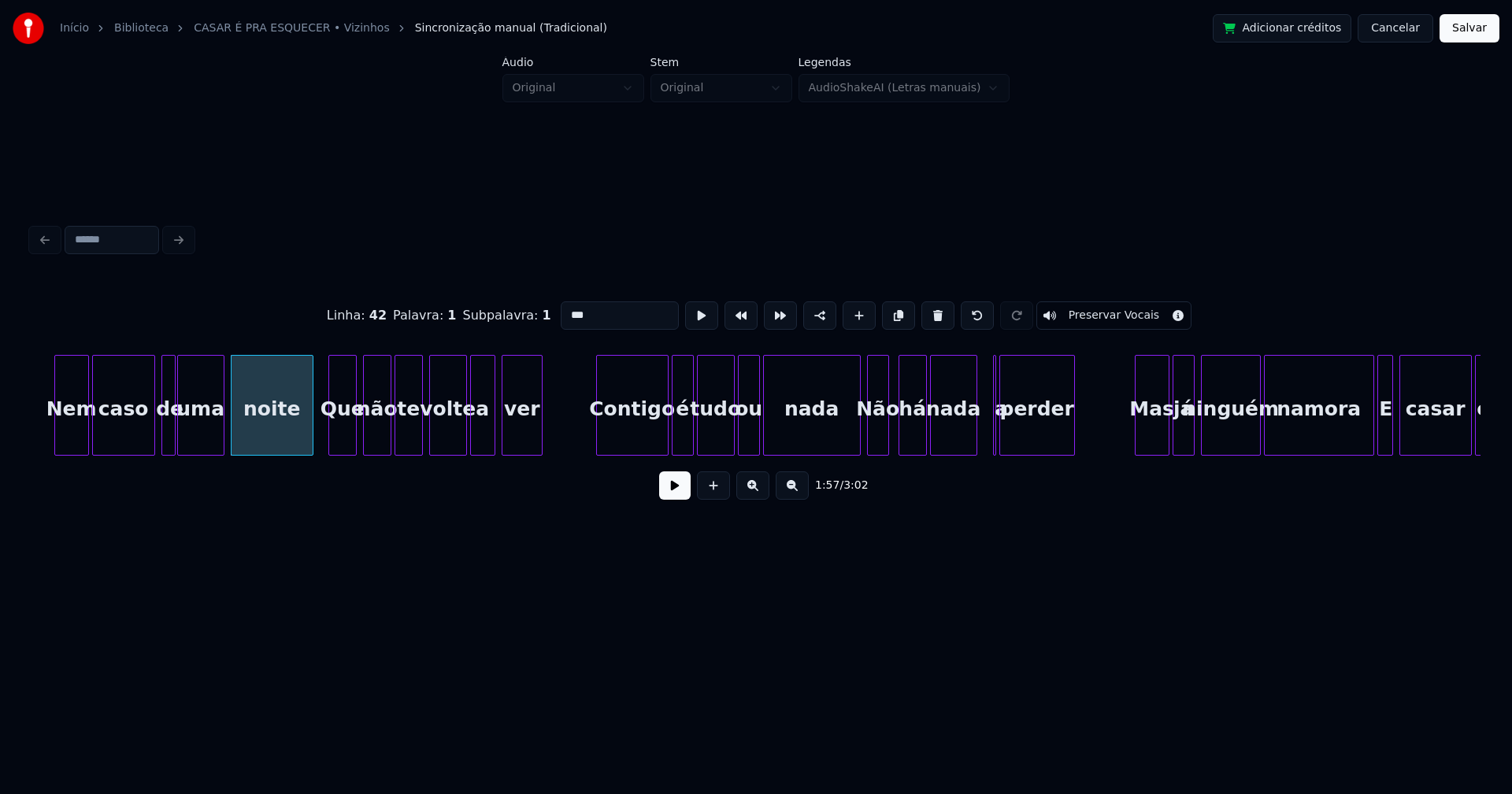
scroll to position [0, 18349]
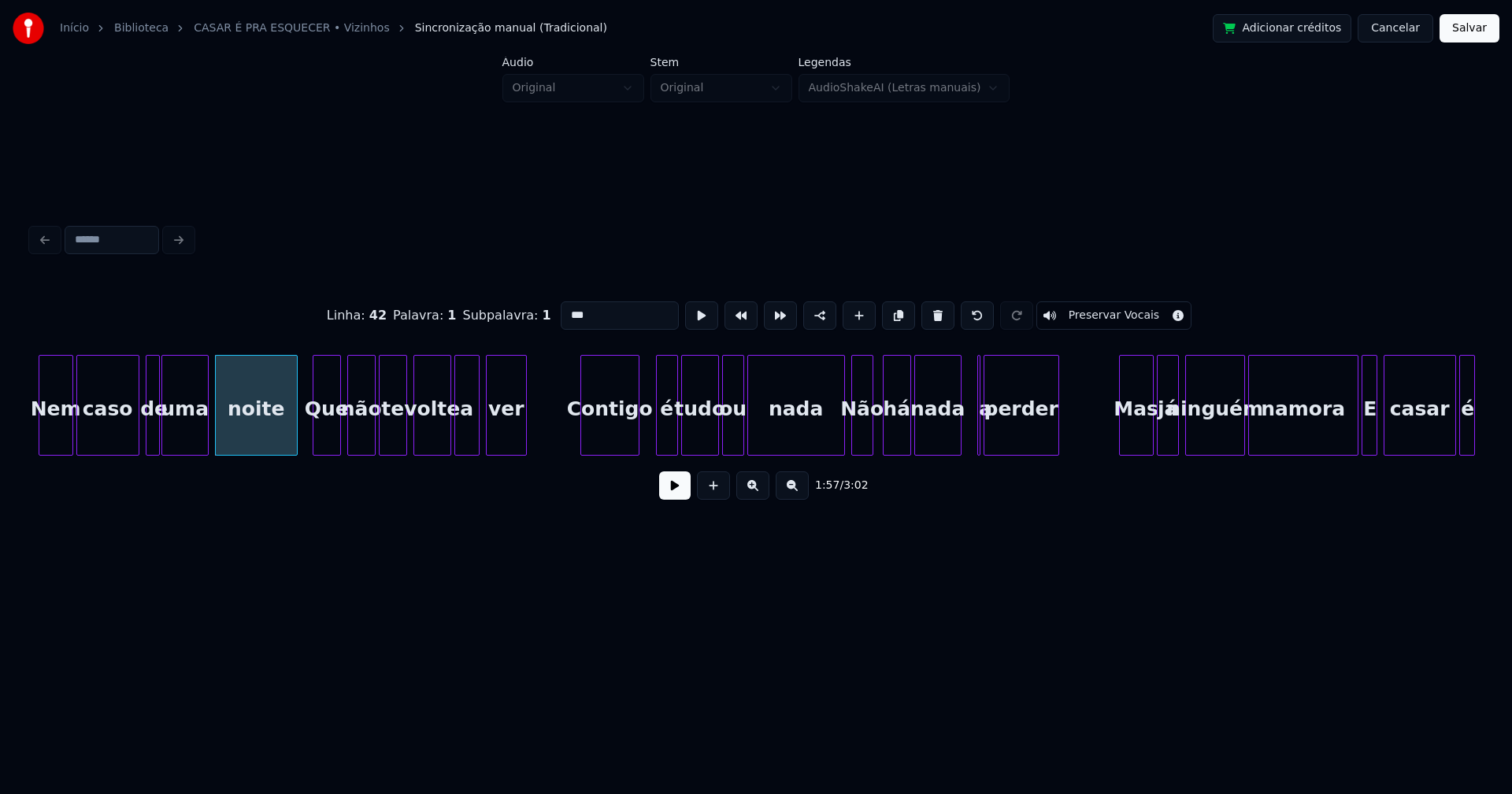
click at [638, 444] on div at bounding box center [635, 405] width 4 height 99
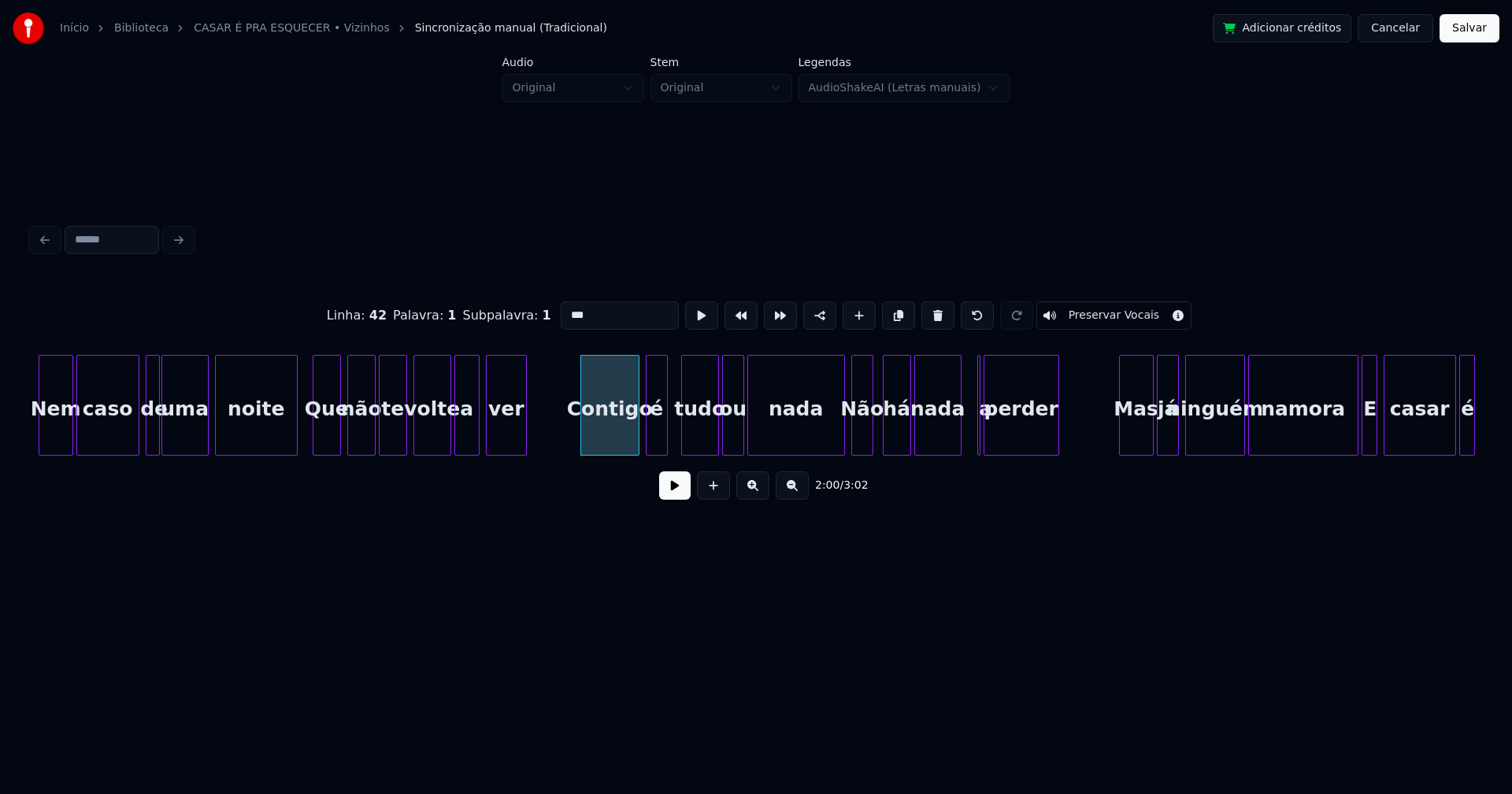
click at [658, 438] on div "é" at bounding box center [657, 409] width 21 height 107
click at [692, 440] on div "tudo" at bounding box center [695, 409] width 36 height 107
click at [732, 436] on div "ou" at bounding box center [728, 409] width 21 height 107
click at [830, 437] on div at bounding box center [831, 405] width 4 height 99
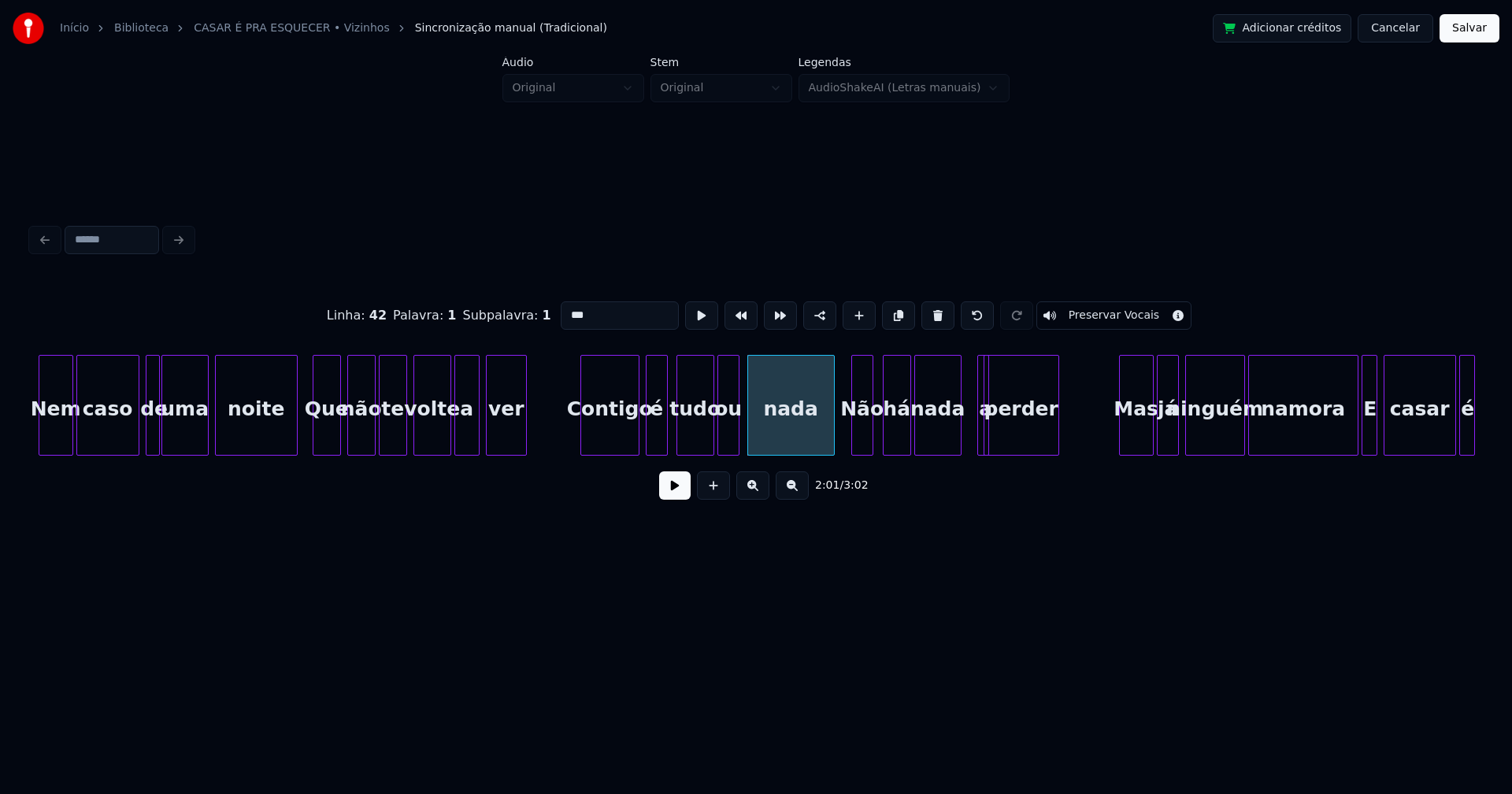
click at [965, 363] on div "a" at bounding box center [971, 405] width 12 height 101
click at [951, 435] on div at bounding box center [951, 405] width 4 height 99
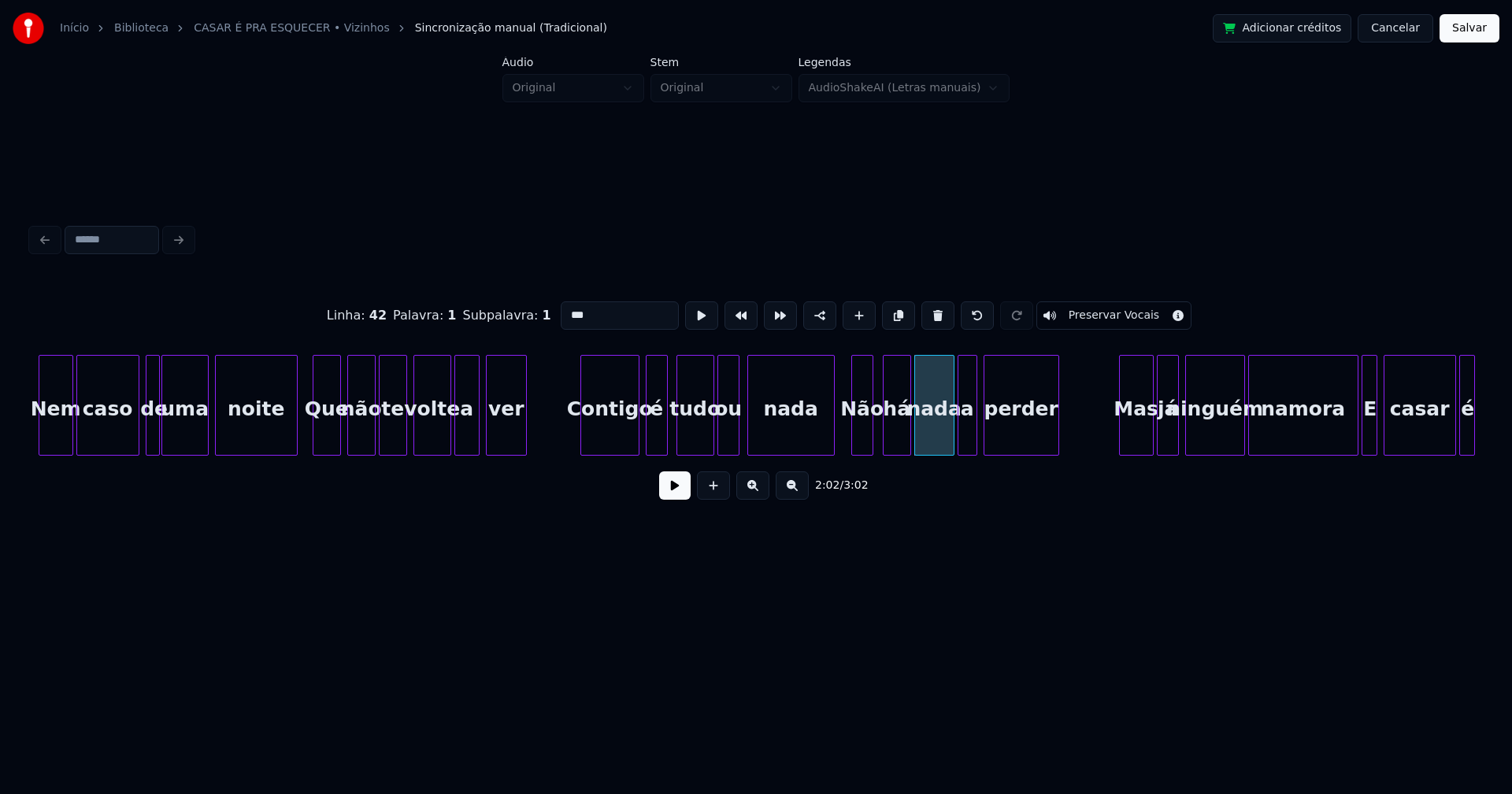
click at [960, 435] on div at bounding box center [960, 405] width 4 height 99
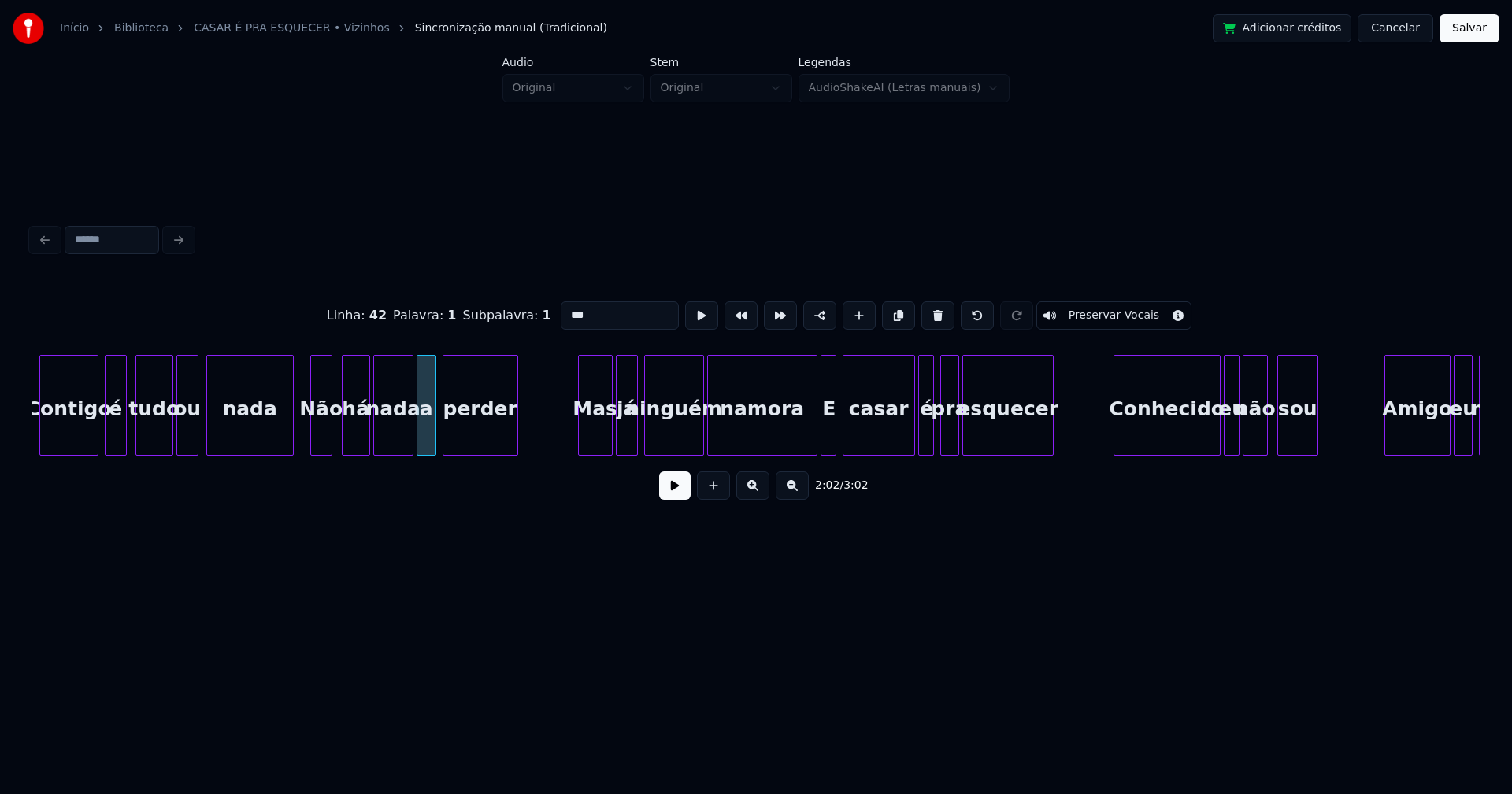
scroll to position [0, 18954]
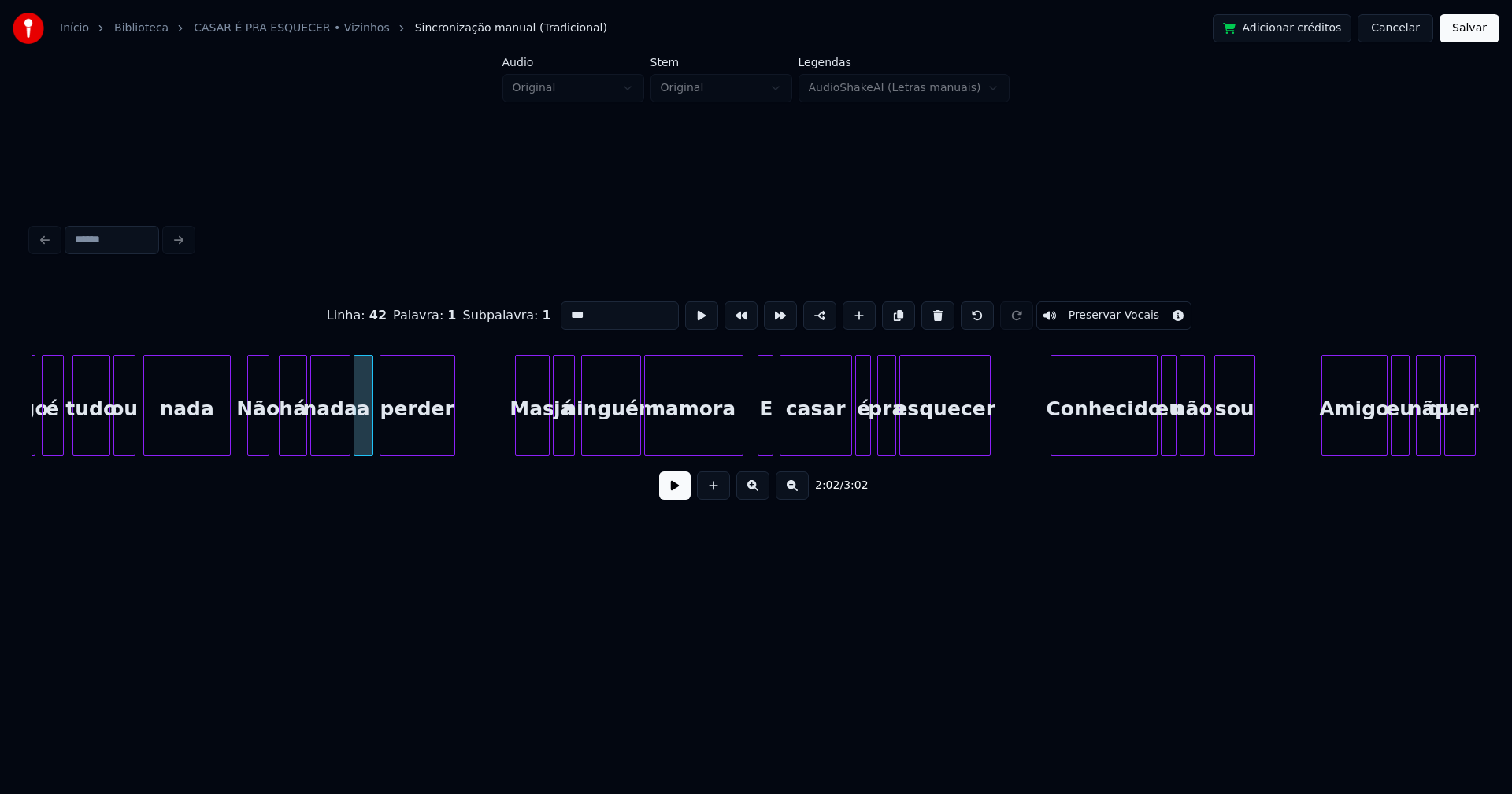
click at [740, 444] on div at bounding box center [739, 405] width 4 height 99
click at [759, 439] on div "E" at bounding box center [762, 409] width 15 height 107
click at [762, 437] on div "E" at bounding box center [762, 409] width 15 height 107
drag, startPoint x: 570, startPoint y: 306, endPoint x: 544, endPoint y: 314, distance: 27.2
click at [548, 311] on div "Linha : 54 [GEOGRAPHIC_DATA] : 1 Subpalavra : 1 * Preservar Vocais" at bounding box center [756, 316] width 1448 height 79
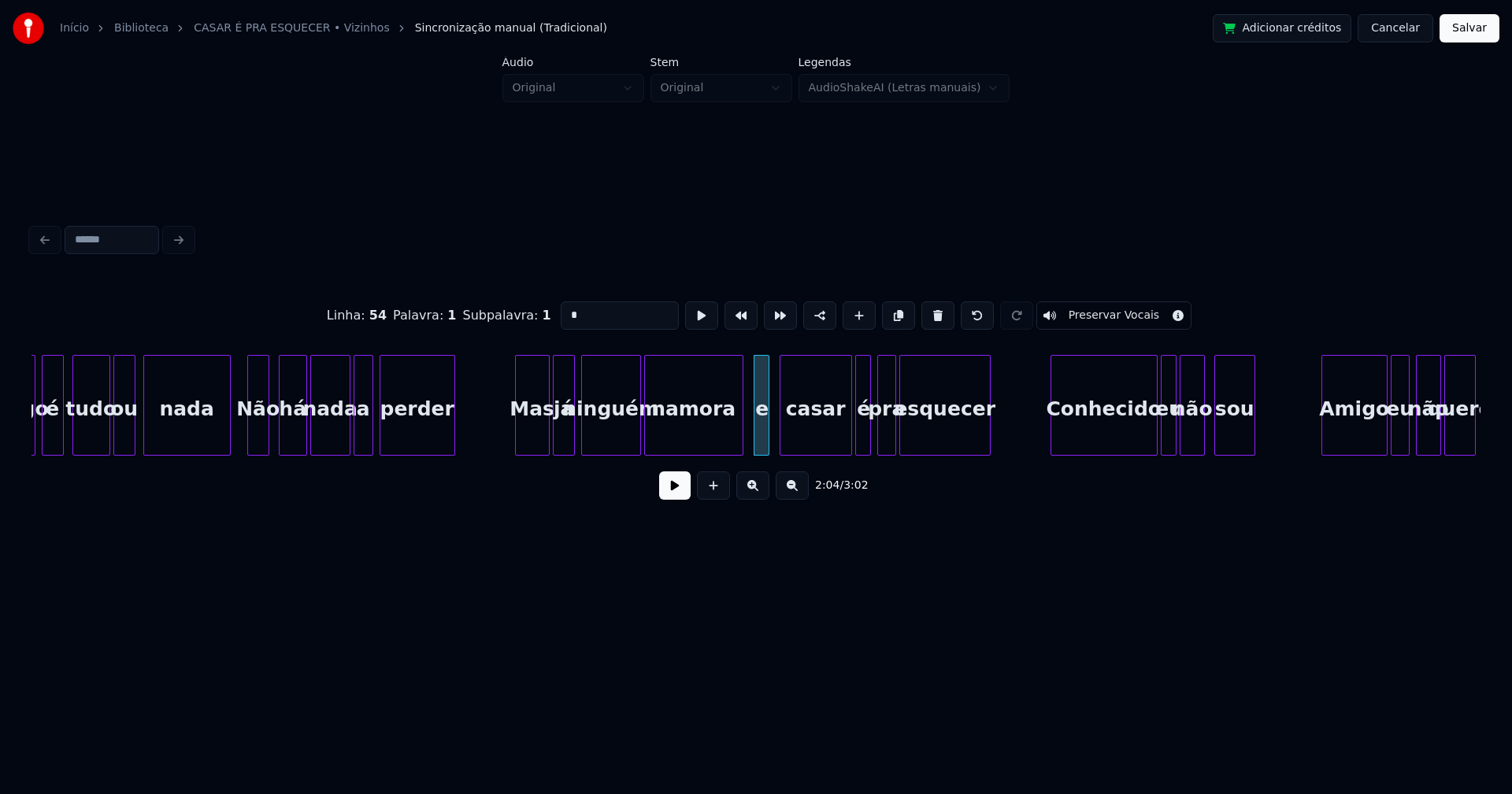
click at [260, 439] on div "Não" at bounding box center [259, 409] width 21 height 107
click at [569, 306] on input "***" at bounding box center [619, 315] width 118 height 28
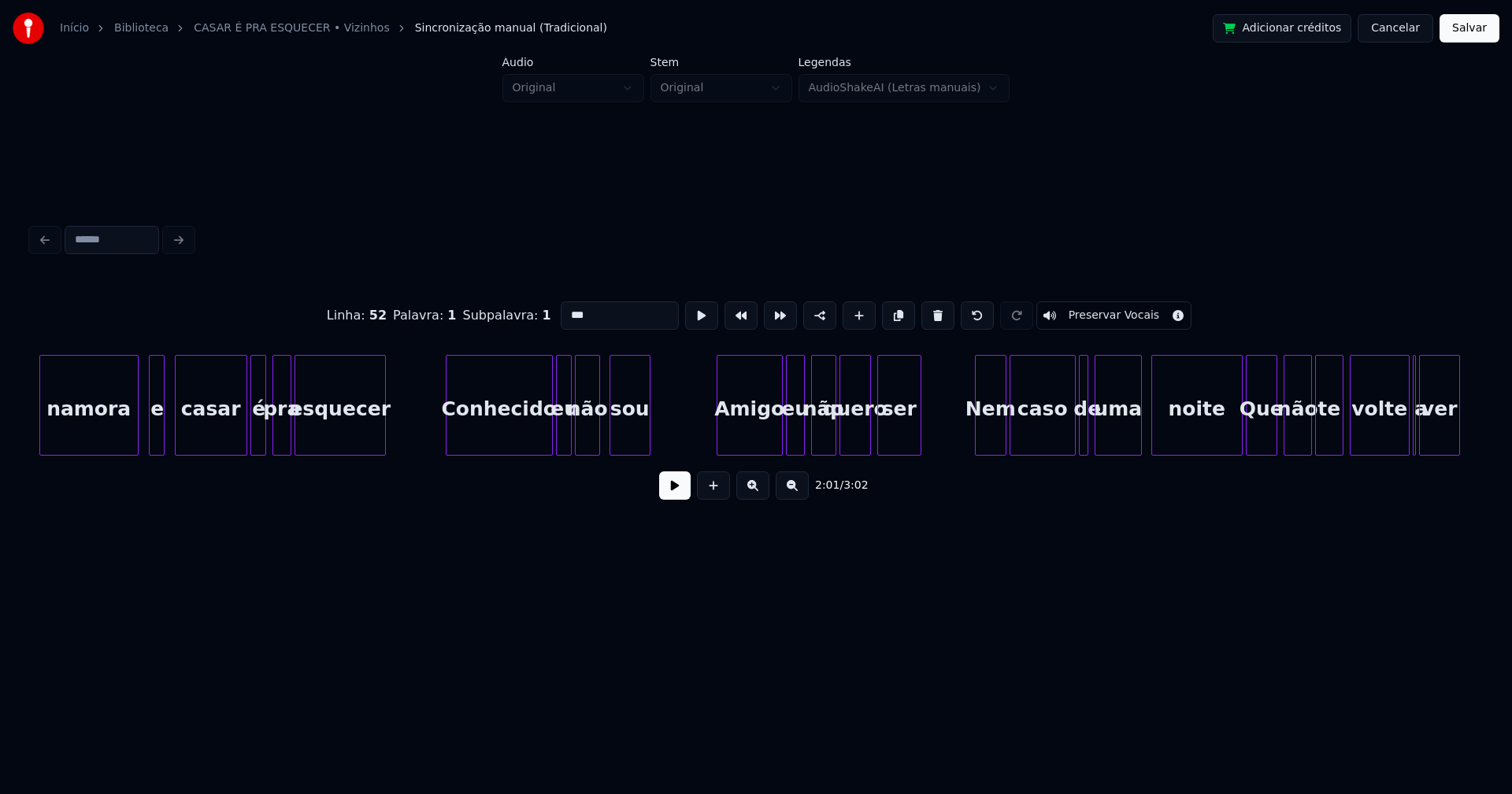
scroll to position [0, 19574]
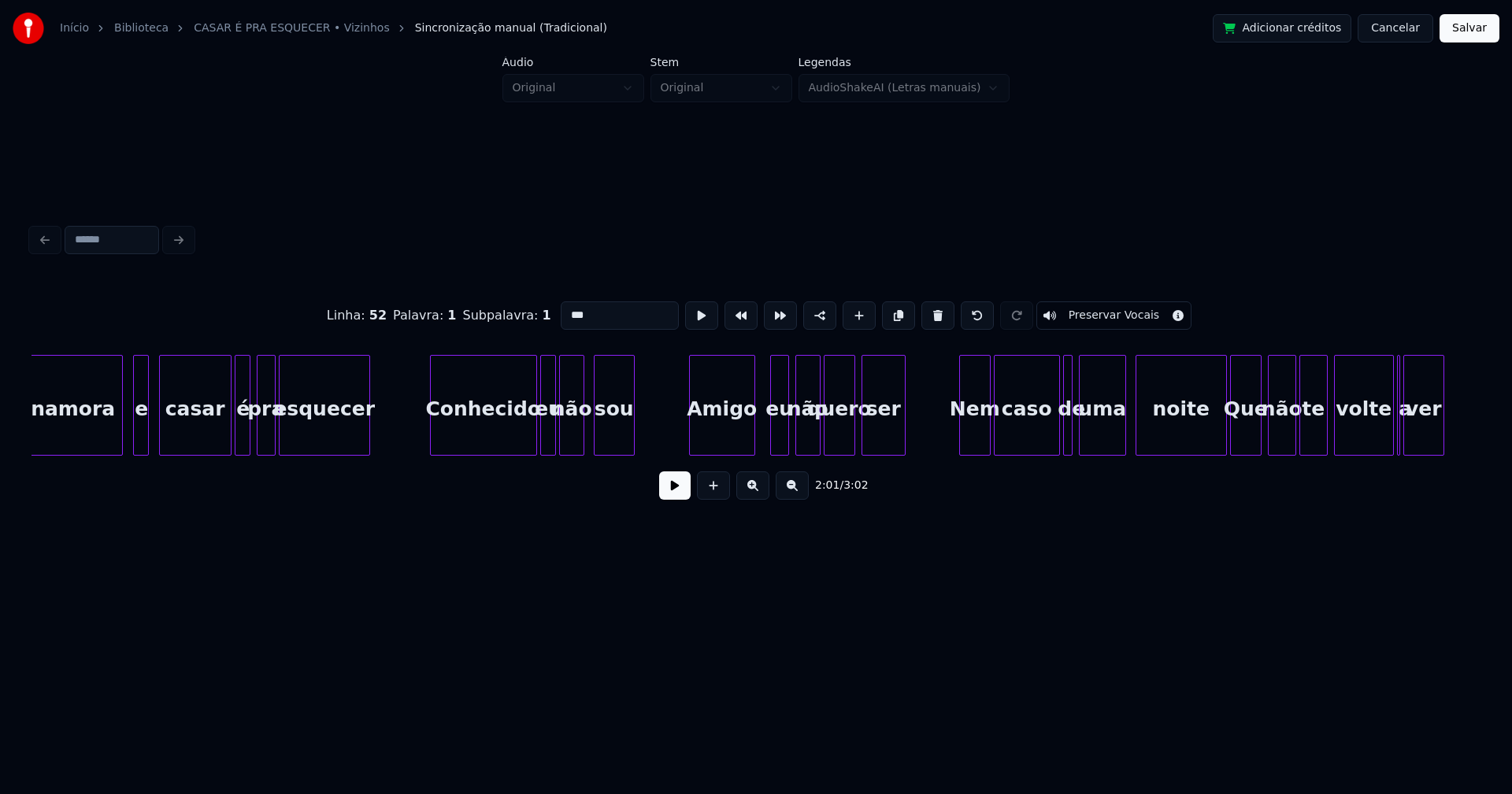
click at [720, 454] on div "namora e casar é pra esquecer Conhecido eu não sou Amigo eu não quero ser Nem c…" at bounding box center [756, 405] width 1448 height 101
click at [761, 443] on div at bounding box center [759, 405] width 4 height 99
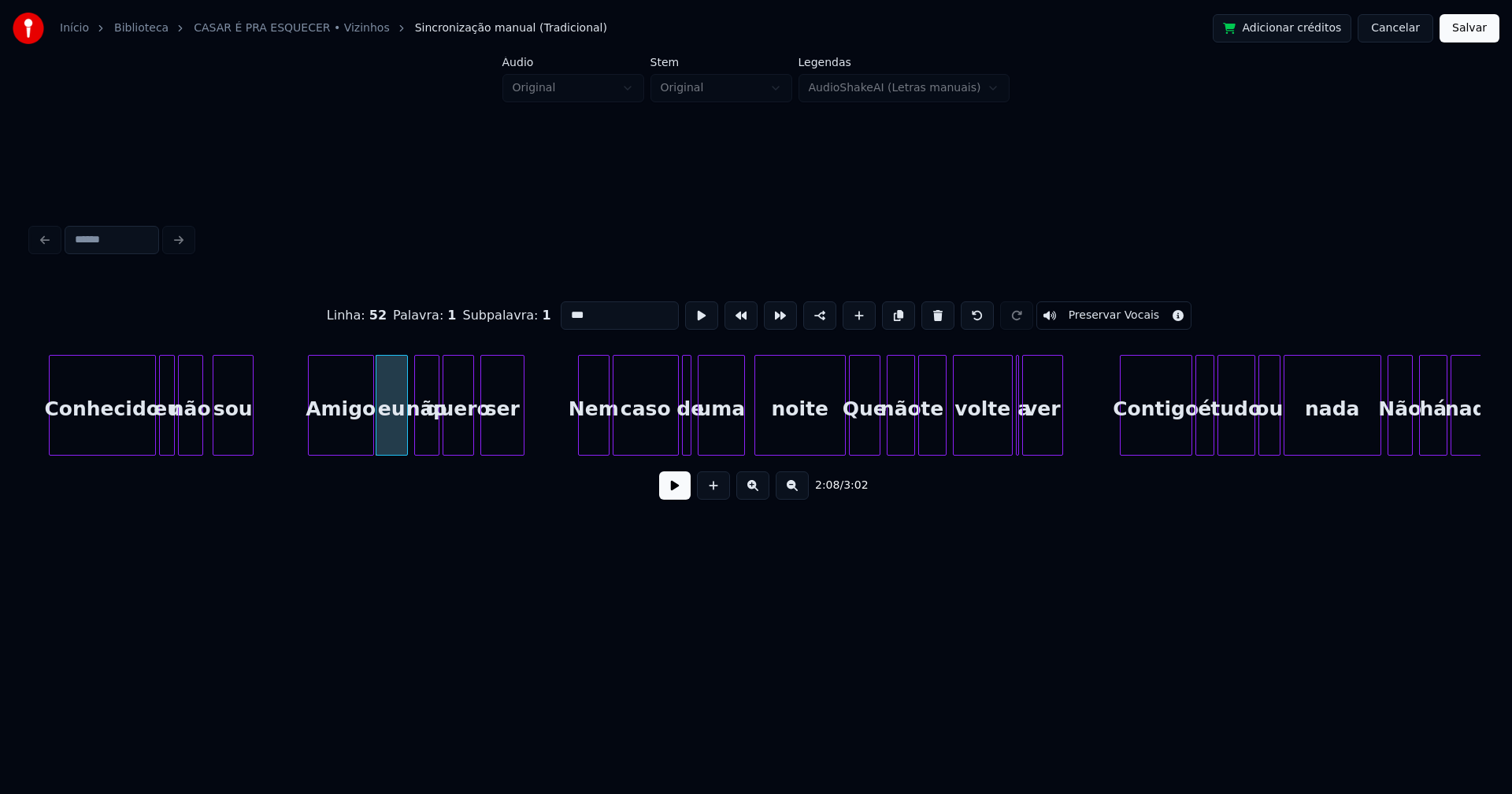
scroll to position [0, 20004]
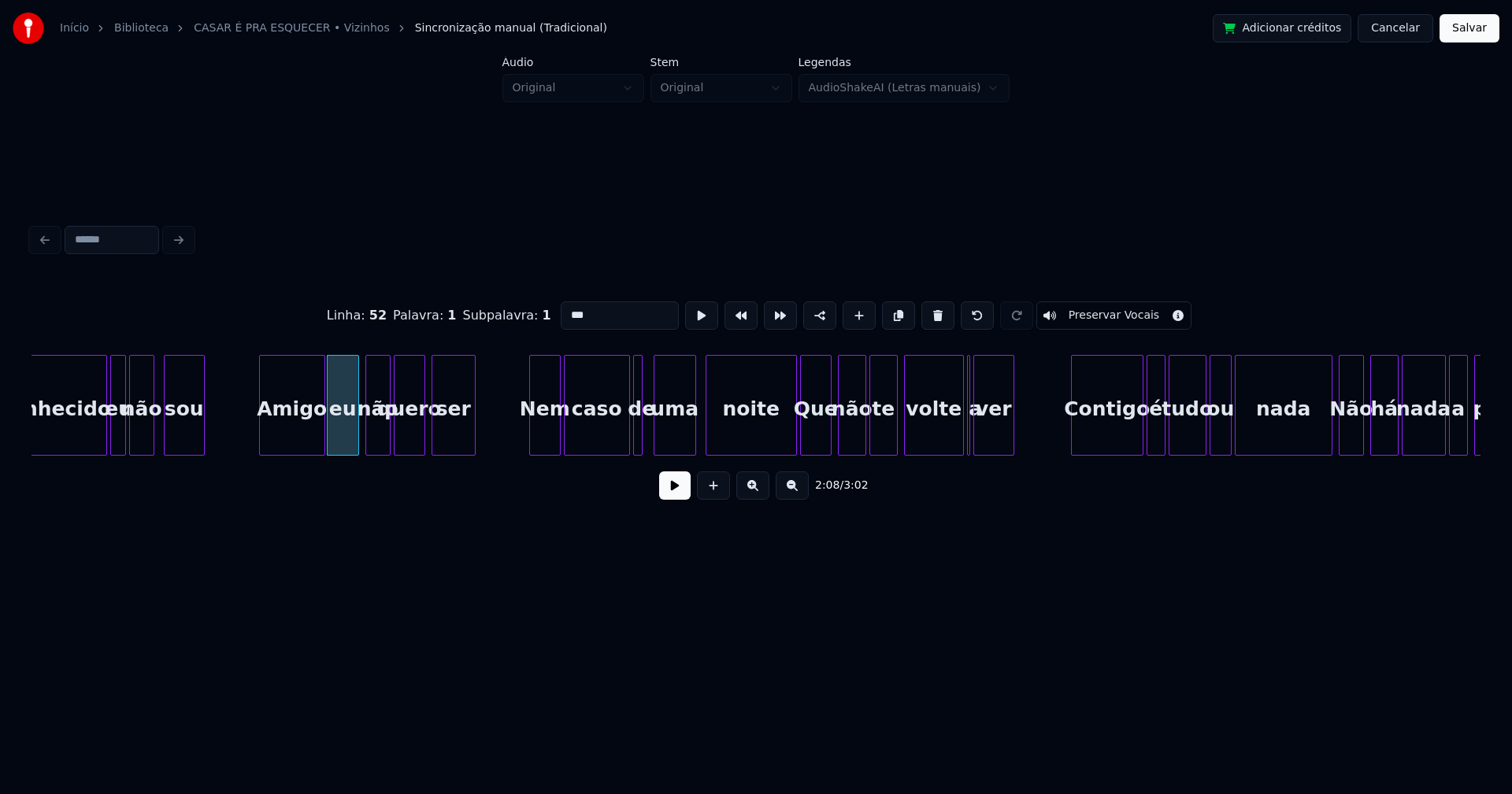
click at [658, 441] on div at bounding box center [656, 405] width 4 height 99
click at [646, 437] on div at bounding box center [648, 405] width 4 height 99
click at [783, 444] on div at bounding box center [782, 405] width 4 height 99
click at [982, 436] on div at bounding box center [982, 405] width 4 height 99
type input "***"
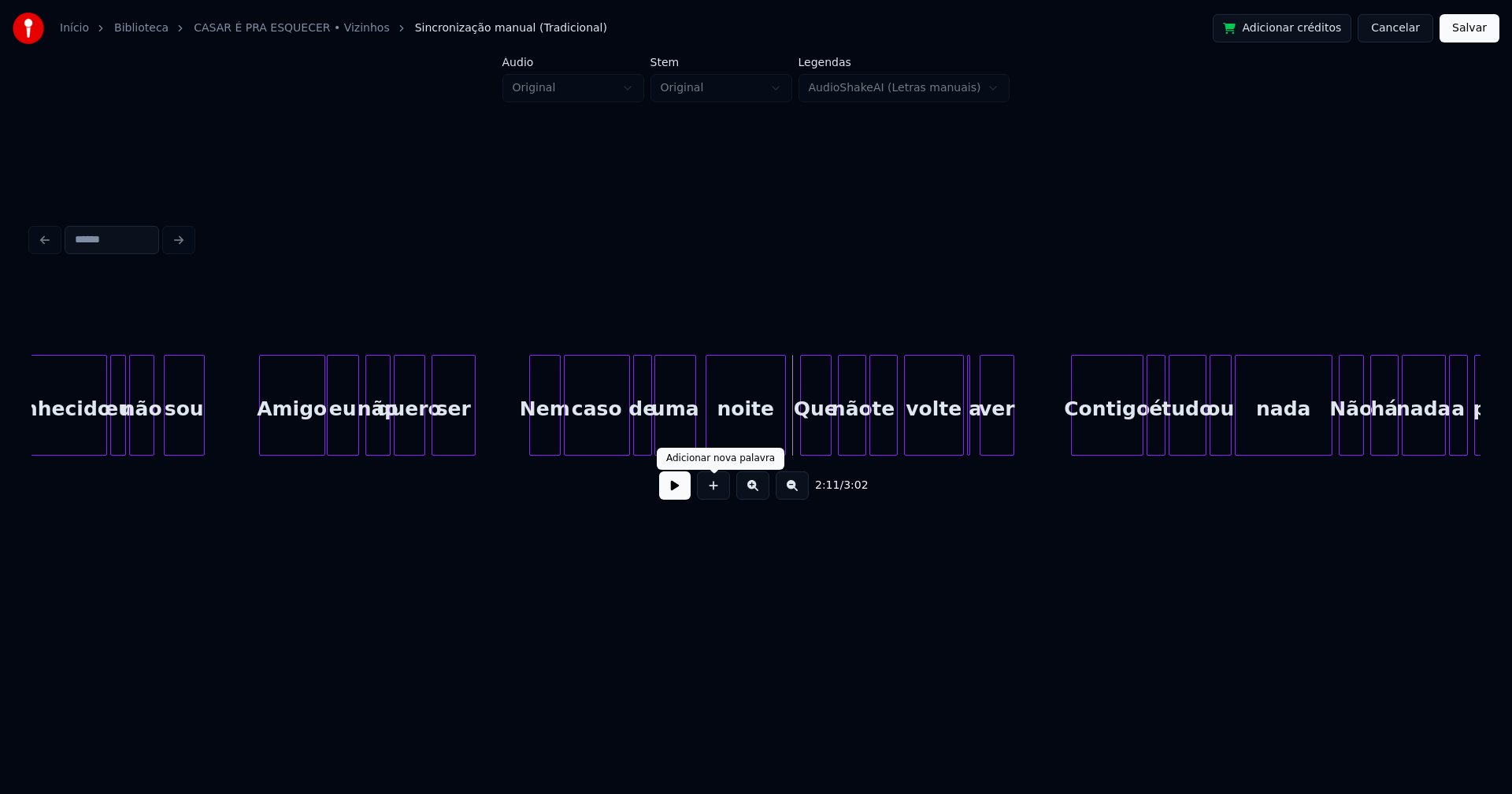
drag, startPoint x: 676, startPoint y: 500, endPoint x: 696, endPoint y: 494, distance: 20.9
click at [677, 499] on button at bounding box center [675, 486] width 32 height 28
click at [972, 437] on div at bounding box center [974, 405] width 4 height 99
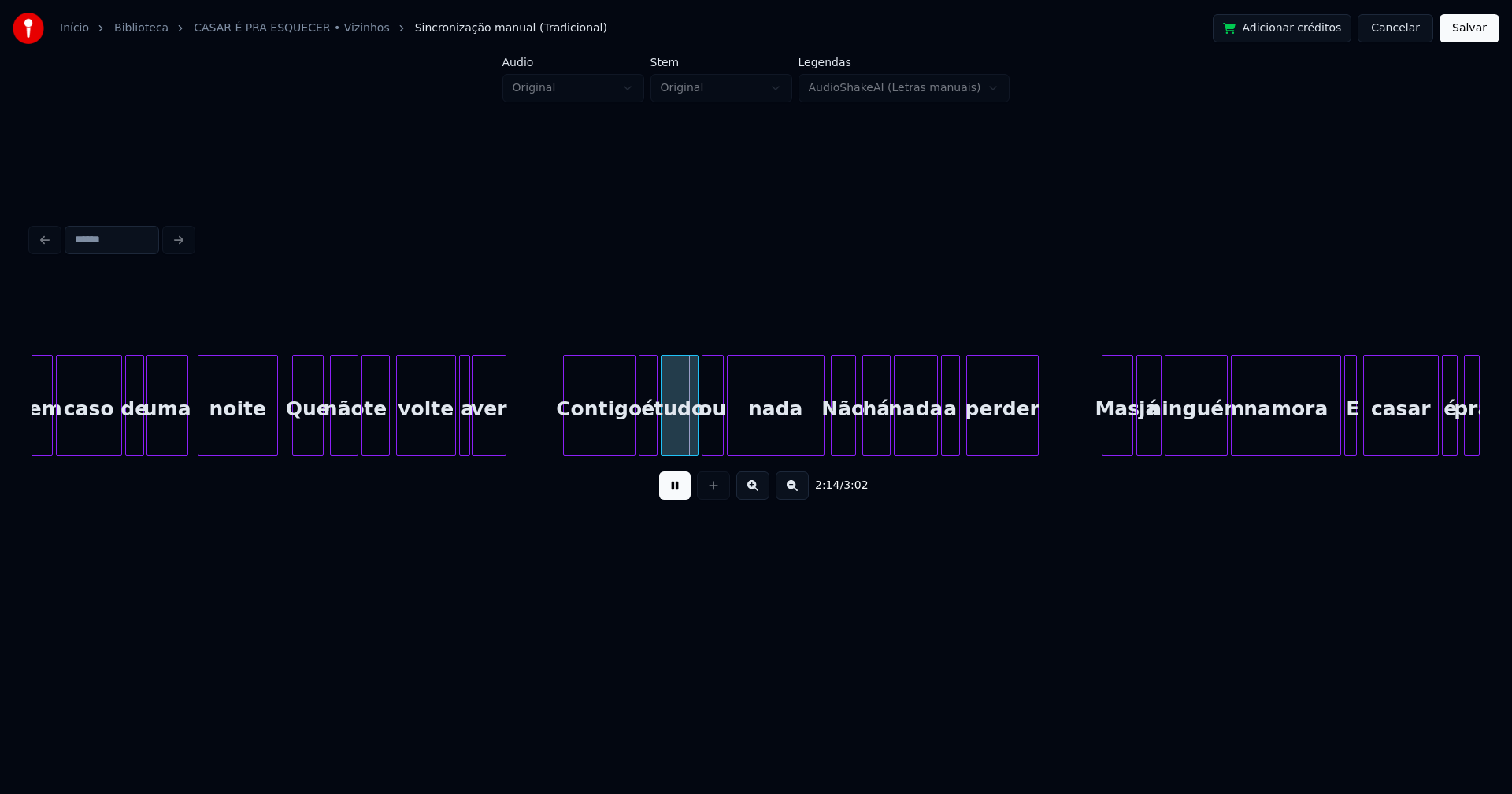
scroll to position [0, 20512]
click at [630, 437] on div "Contigo" at bounding box center [594, 405] width 72 height 101
click at [617, 445] on div at bounding box center [616, 405] width 4 height 99
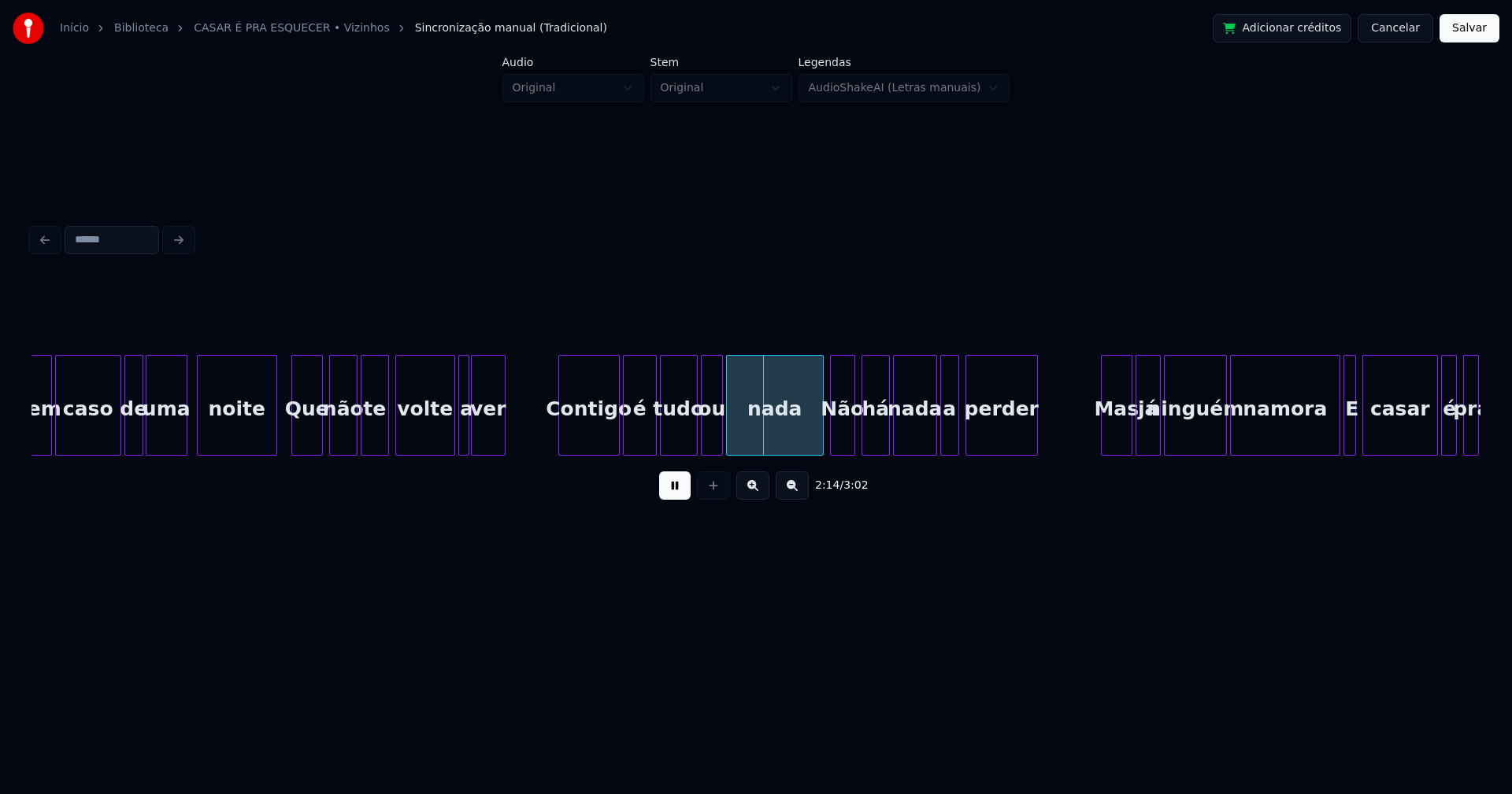
click at [627, 444] on div at bounding box center [625, 405] width 4 height 99
click at [810, 439] on div at bounding box center [808, 405] width 4 height 99
click at [682, 493] on button at bounding box center [675, 486] width 32 height 28
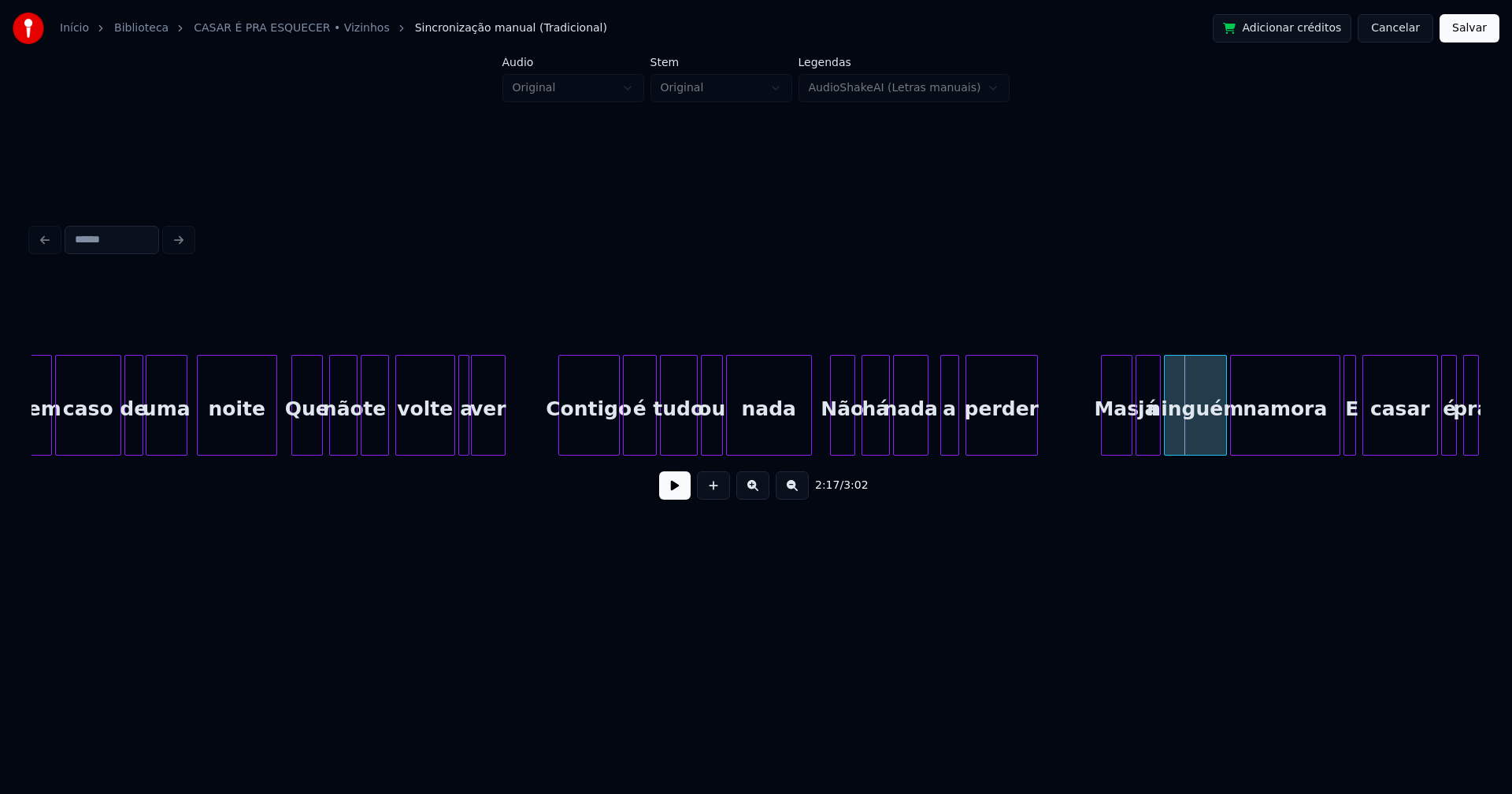
click at [924, 443] on div at bounding box center [925, 405] width 4 height 99
click at [942, 443] on div "a" at bounding box center [943, 409] width 17 height 107
click at [956, 432] on div at bounding box center [955, 405] width 4 height 99
click at [840, 438] on div "Não" at bounding box center [842, 409] width 23 height 107
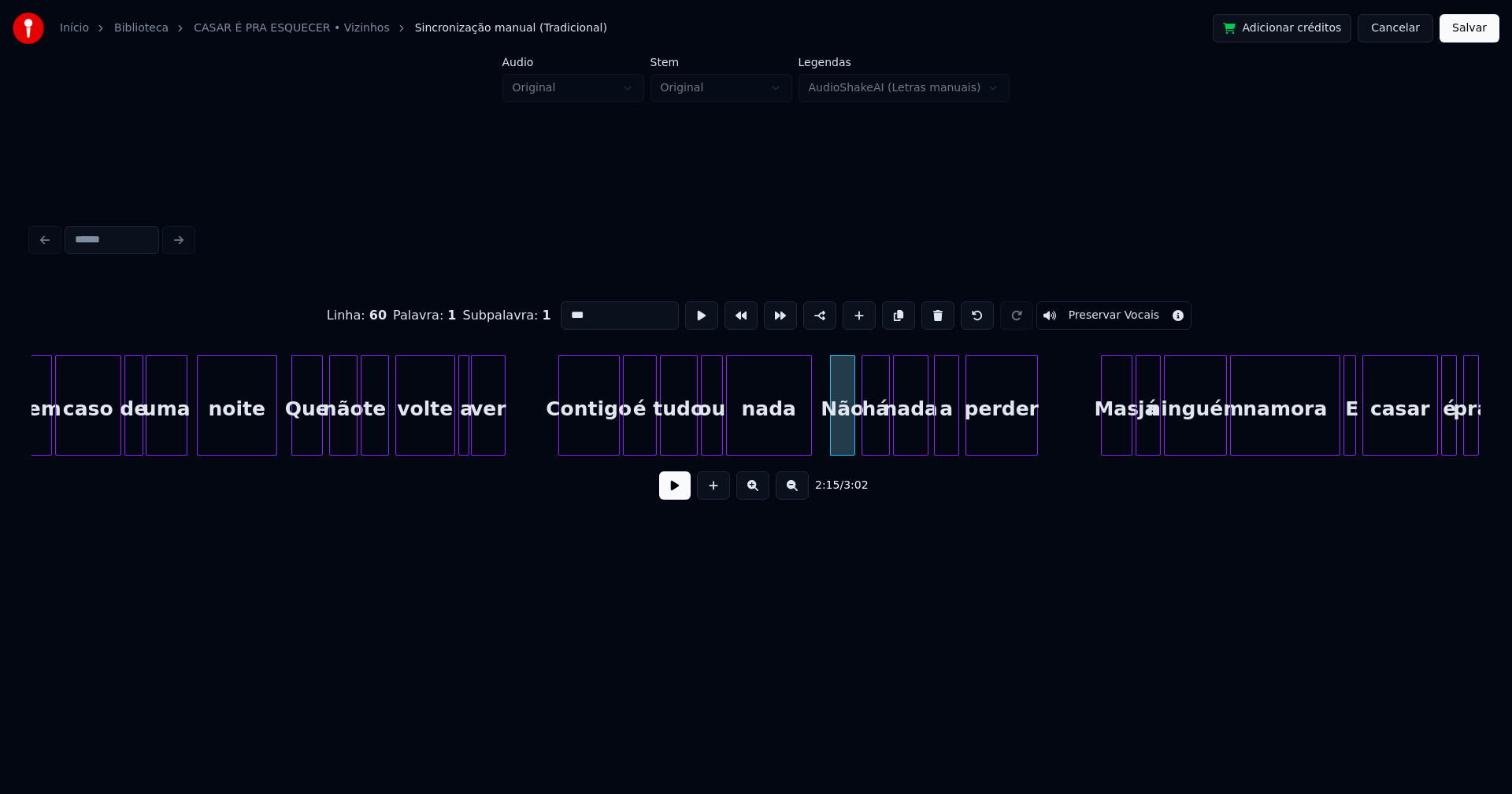
click at [567, 311] on input "***" at bounding box center [619, 315] width 118 height 28
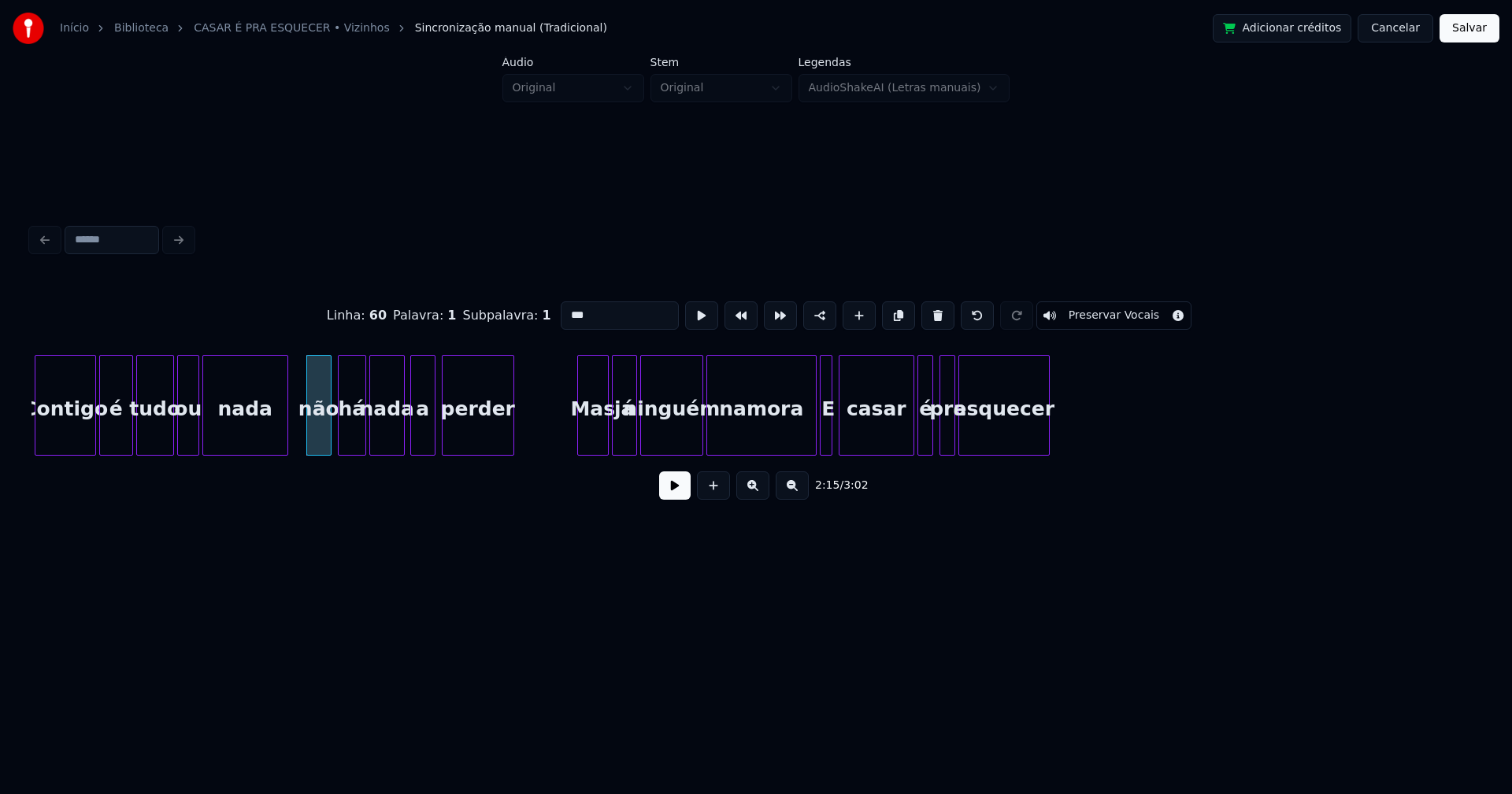
scroll to position [0, 21054]
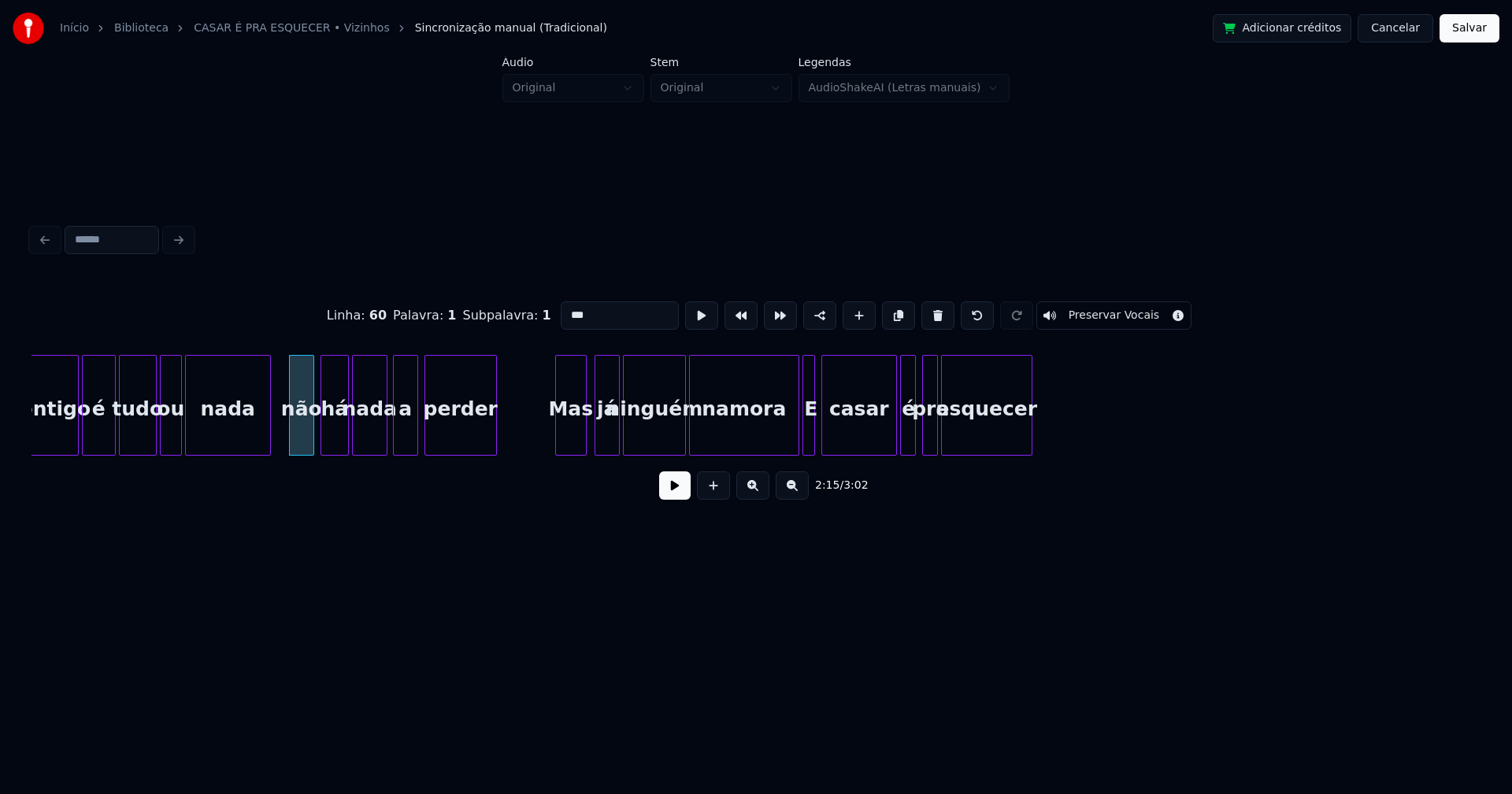
click at [573, 441] on div "Mas" at bounding box center [571, 409] width 30 height 107
click at [608, 443] on div "já" at bounding box center [603, 409] width 23 height 107
click at [781, 455] on div "Contigo é tudo ou nada não há nada a perder Mas já ninguém namora E casar é pra…" at bounding box center [756, 405] width 1448 height 101
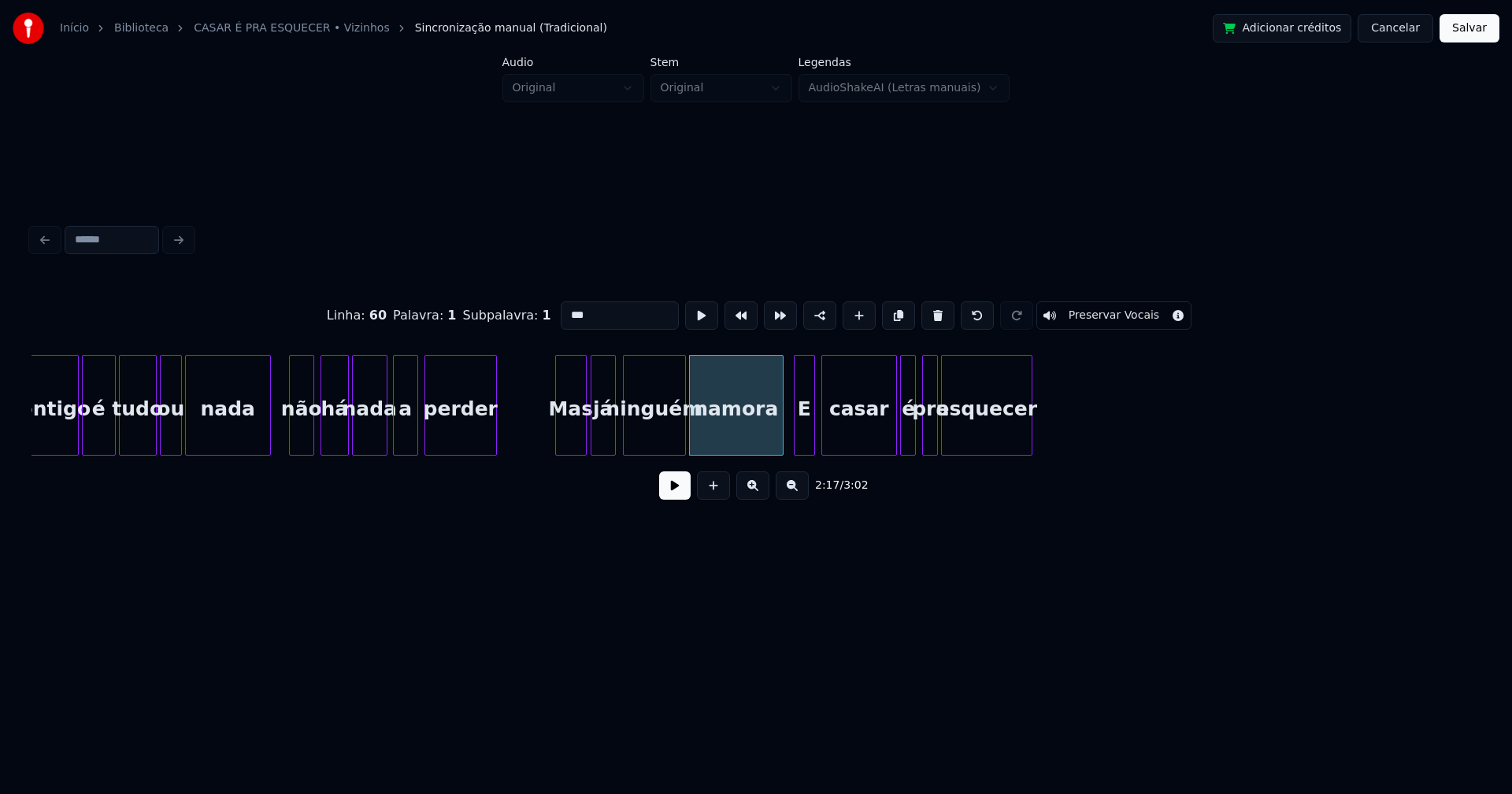
click at [794, 446] on div at bounding box center [796, 405] width 4 height 99
click at [806, 438] on div "E" at bounding box center [804, 409] width 20 height 107
drag, startPoint x: 575, startPoint y: 314, endPoint x: 524, endPoint y: 315, distance: 51.0
click at [532, 315] on div "Linha : 62 [GEOGRAPHIC_DATA] : 1 Subpalavra : 1 * Preservar Vocais" at bounding box center [756, 316] width 1448 height 79
click at [954, 427] on div at bounding box center [956, 405] width 4 height 99
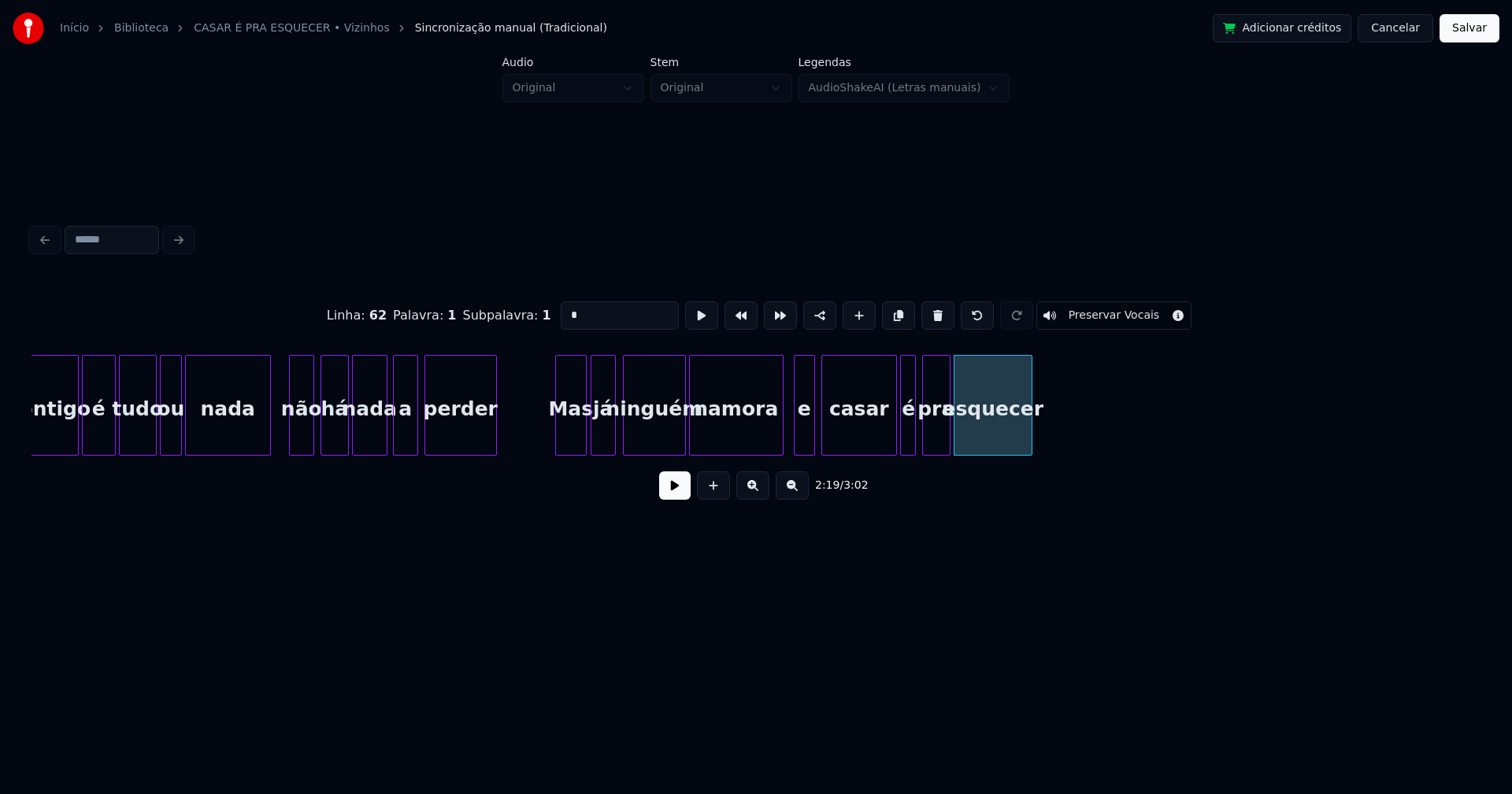
click at [947, 429] on div at bounding box center [946, 405] width 4 height 99
click at [881, 442] on div at bounding box center [883, 405] width 4 height 99
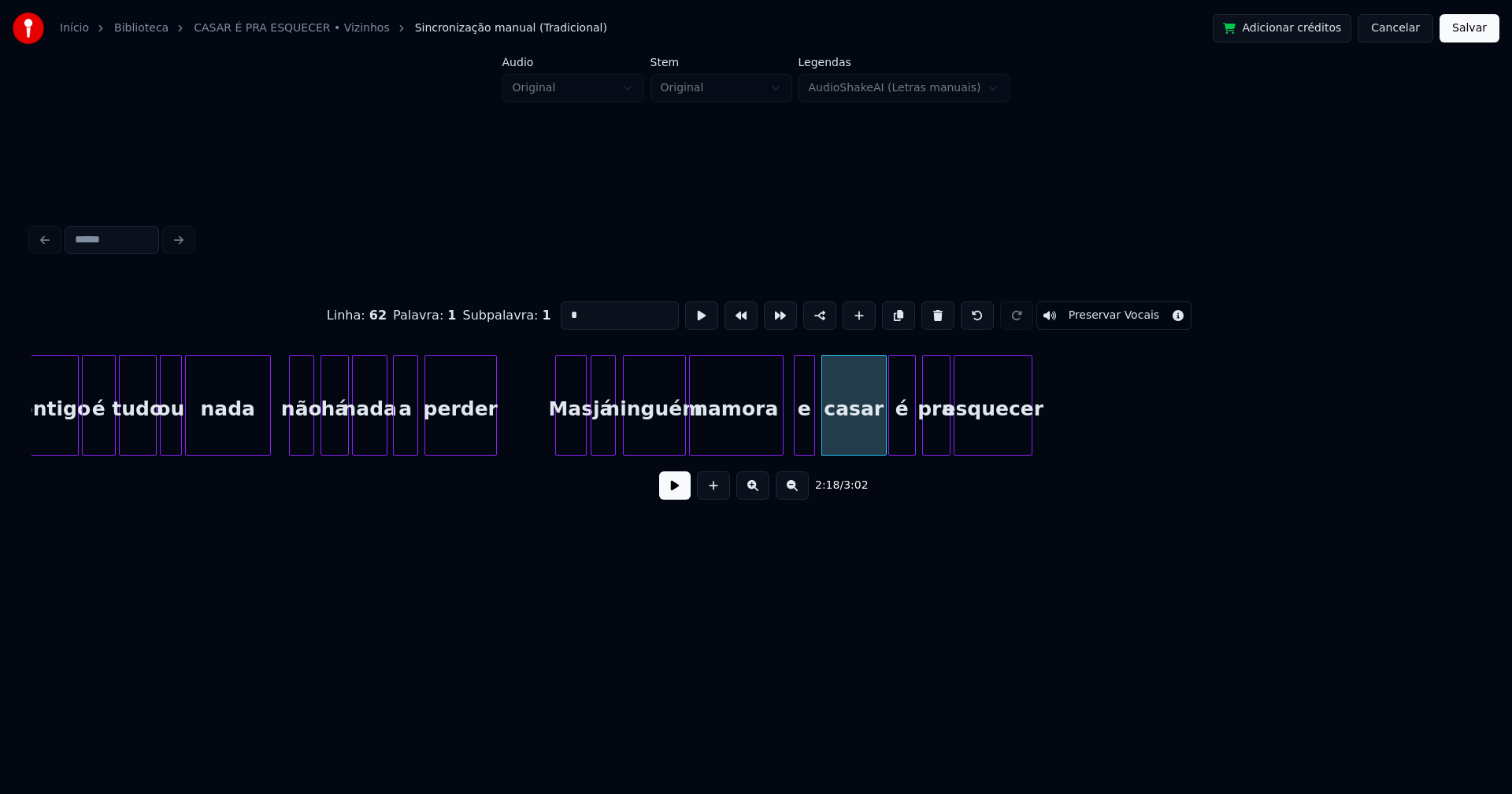
click at [890, 440] on div at bounding box center [891, 405] width 4 height 99
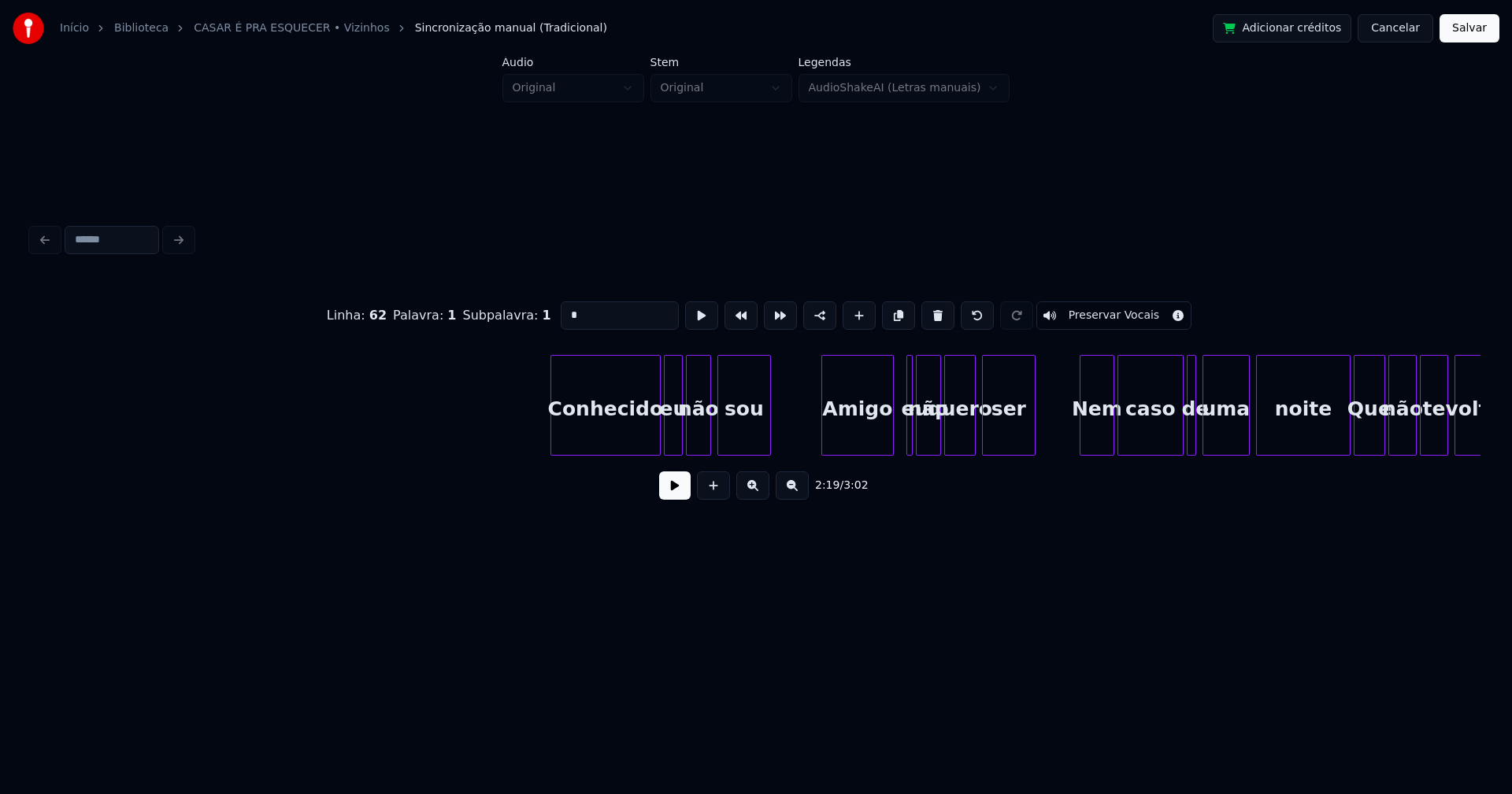
scroll to position [0, 23756]
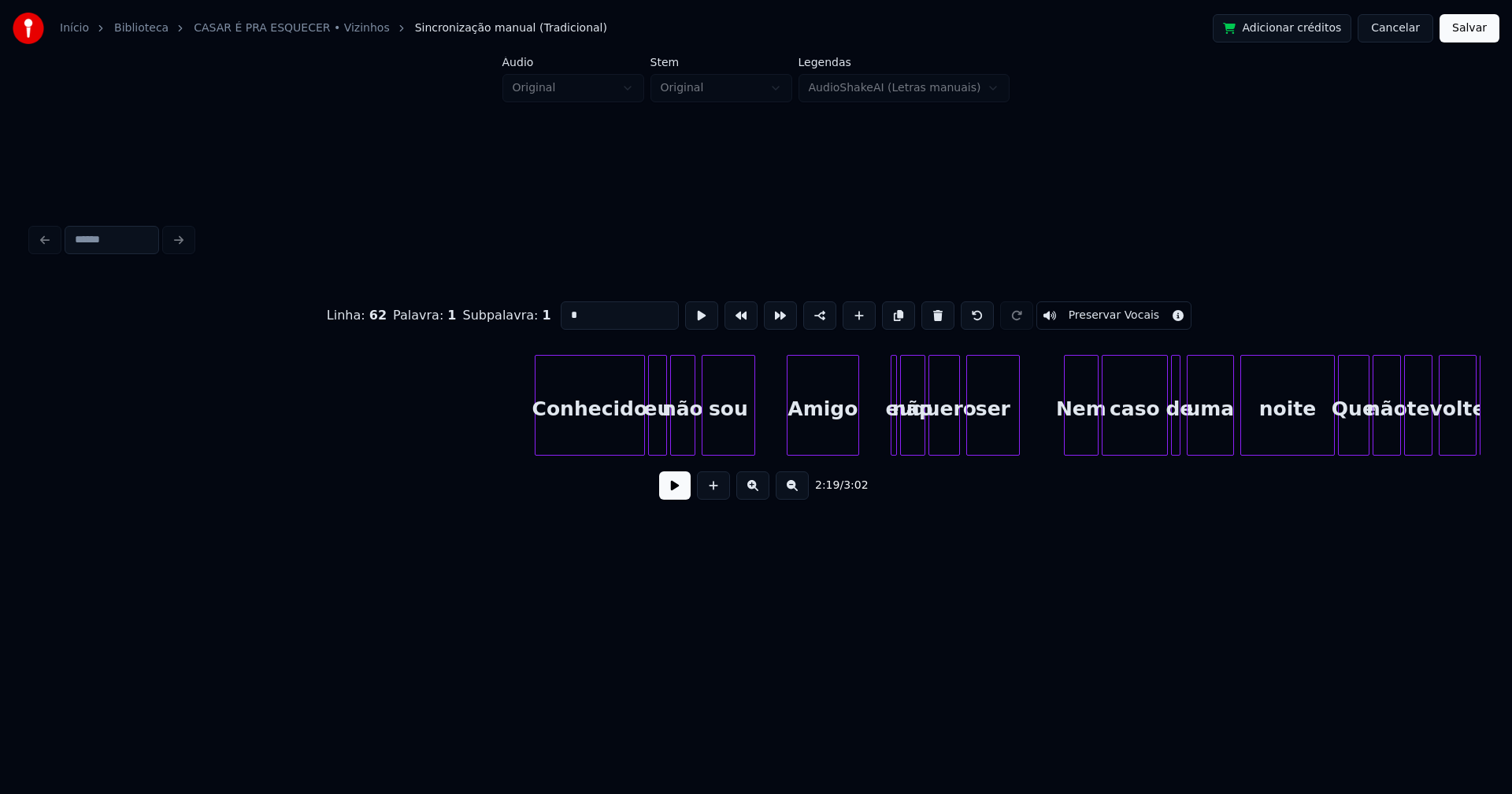
click at [828, 446] on div "Amigo" at bounding box center [823, 409] width 70 height 107
type input "*"
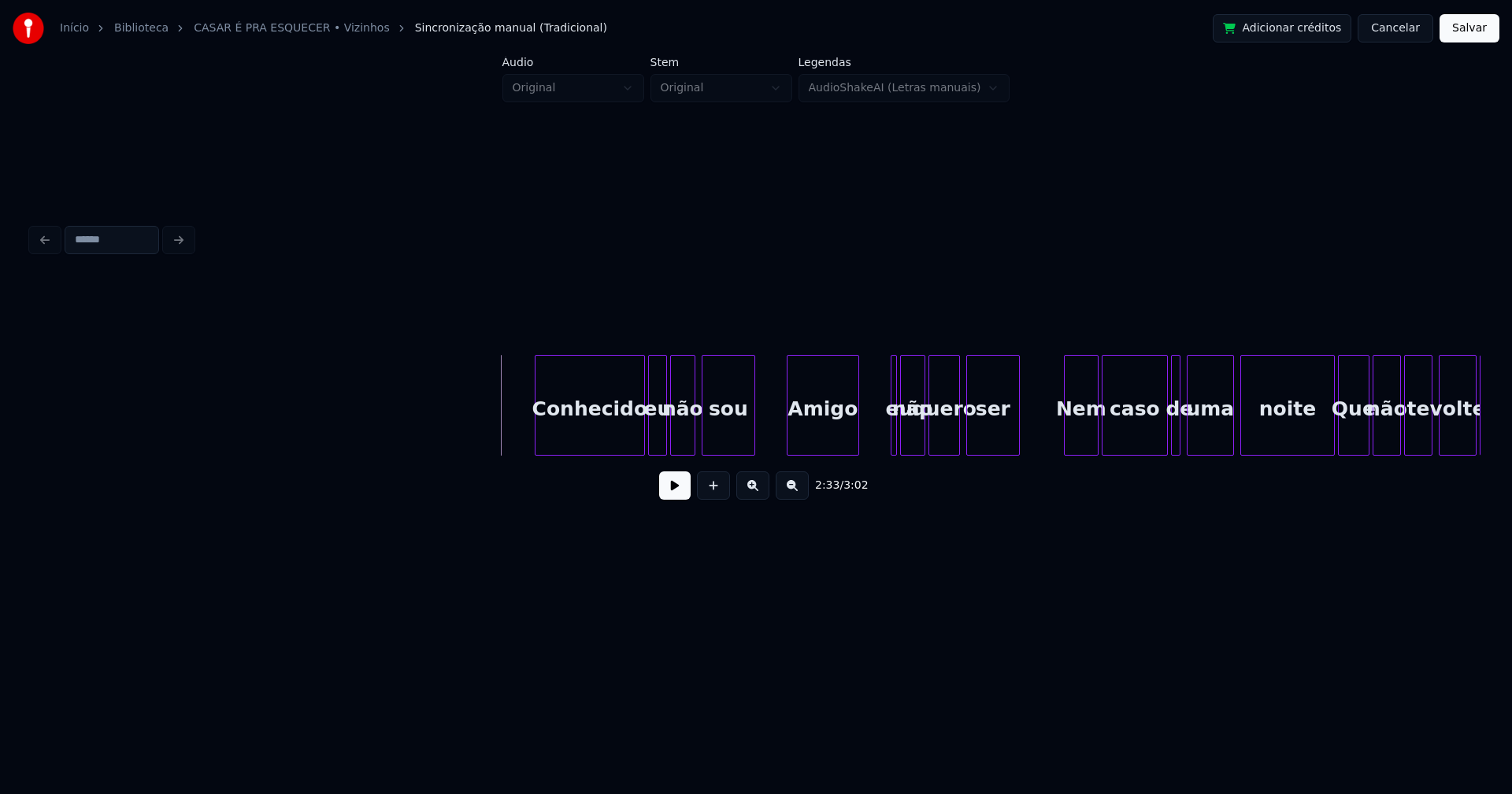
click at [686, 495] on button at bounding box center [675, 486] width 32 height 28
drag, startPoint x: 681, startPoint y: 497, endPoint x: 868, endPoint y: 435, distance: 197.0
click at [688, 495] on button at bounding box center [675, 486] width 32 height 28
click at [872, 364] on div "eu" at bounding box center [876, 409] width 20 height 107
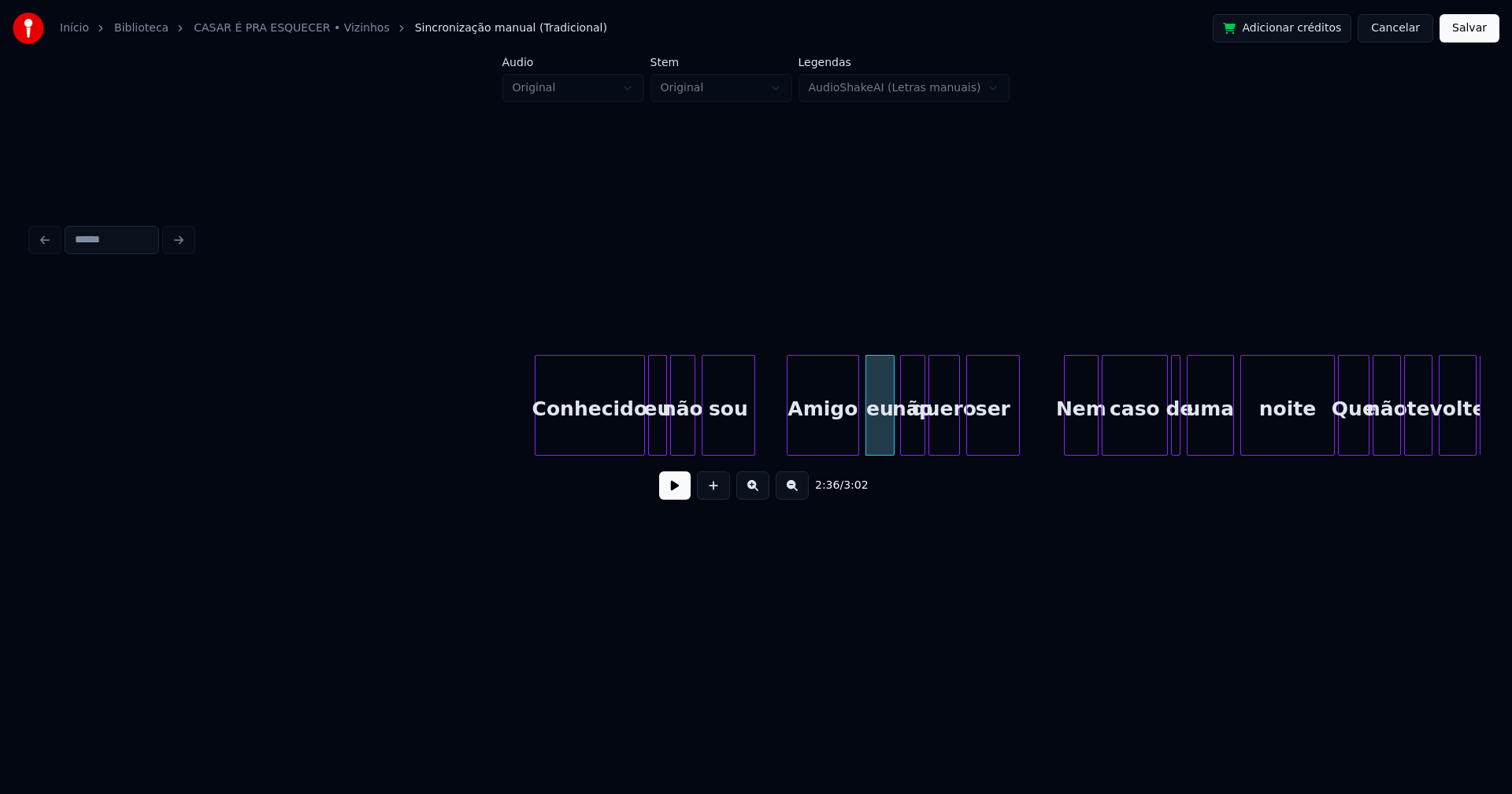
click at [891, 431] on div at bounding box center [891, 405] width 4 height 99
click at [687, 500] on button at bounding box center [675, 486] width 32 height 28
drag, startPoint x: 680, startPoint y: 499, endPoint x: 703, endPoint y: 493, distance: 23.8
click at [686, 499] on button at bounding box center [675, 486] width 32 height 28
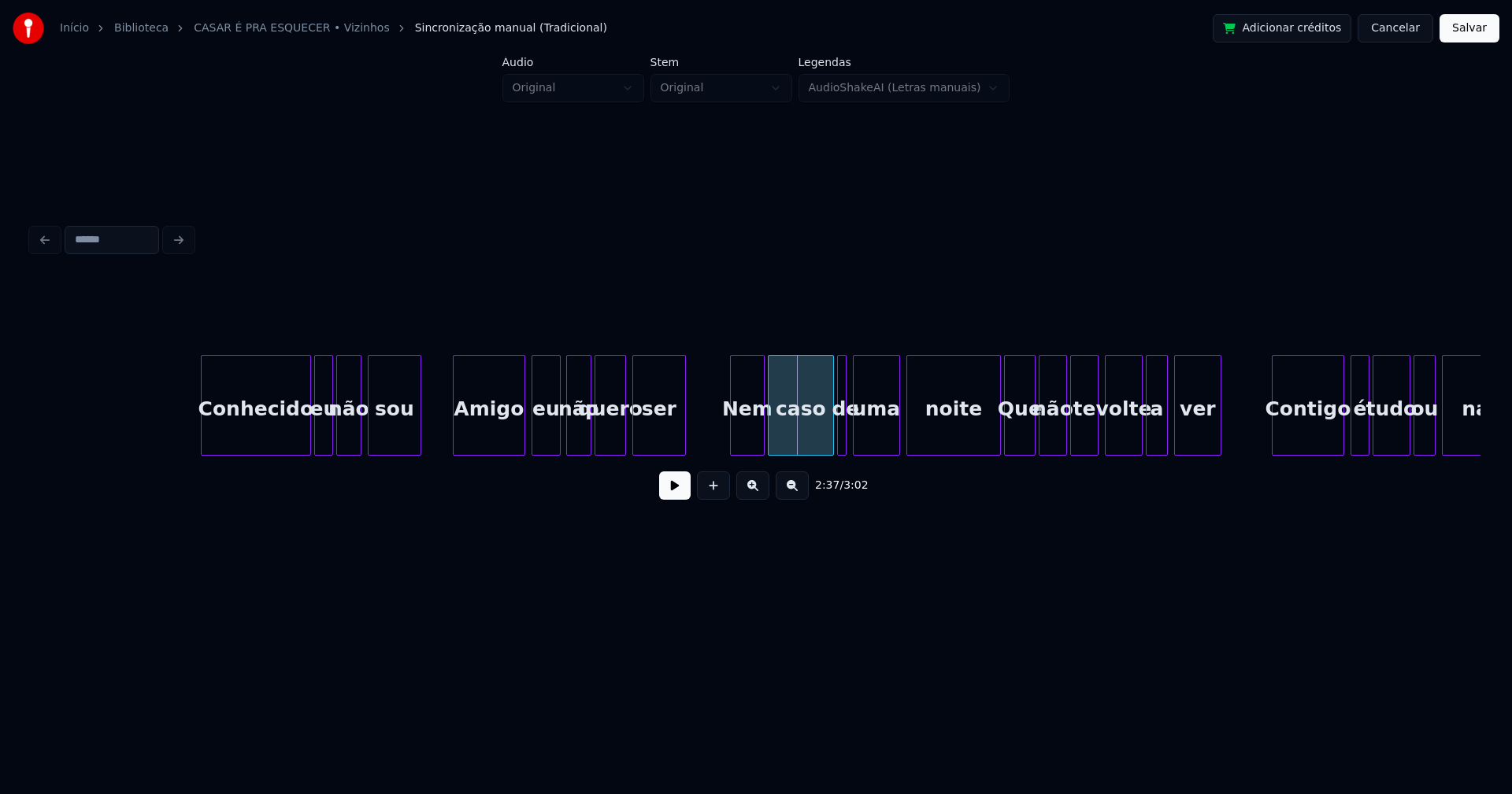
scroll to position [0, 24170]
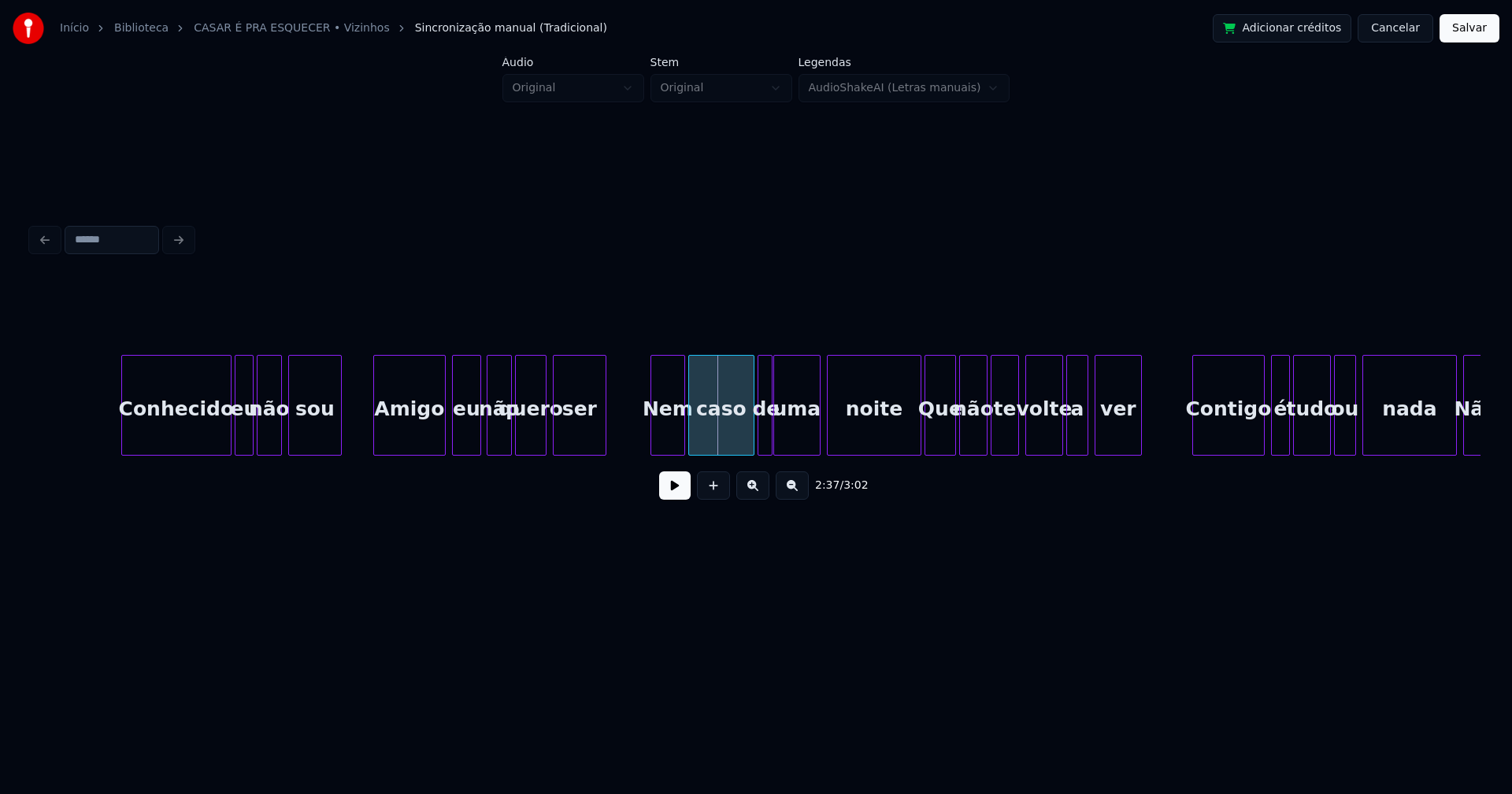
click at [771, 438] on div at bounding box center [768, 405] width 4 height 99
click at [909, 439] on div at bounding box center [907, 405] width 4 height 99
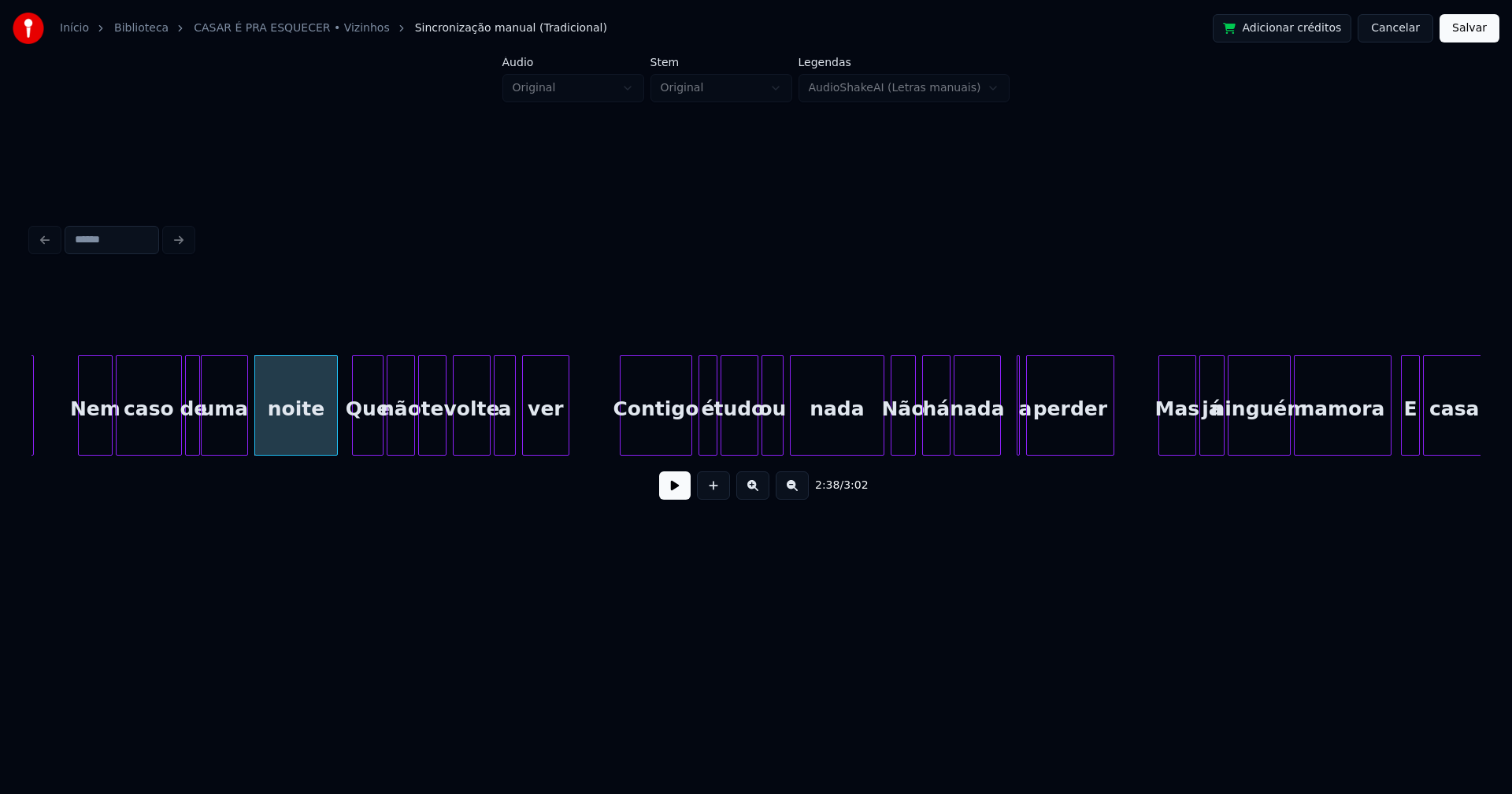
scroll to position [0, 24806]
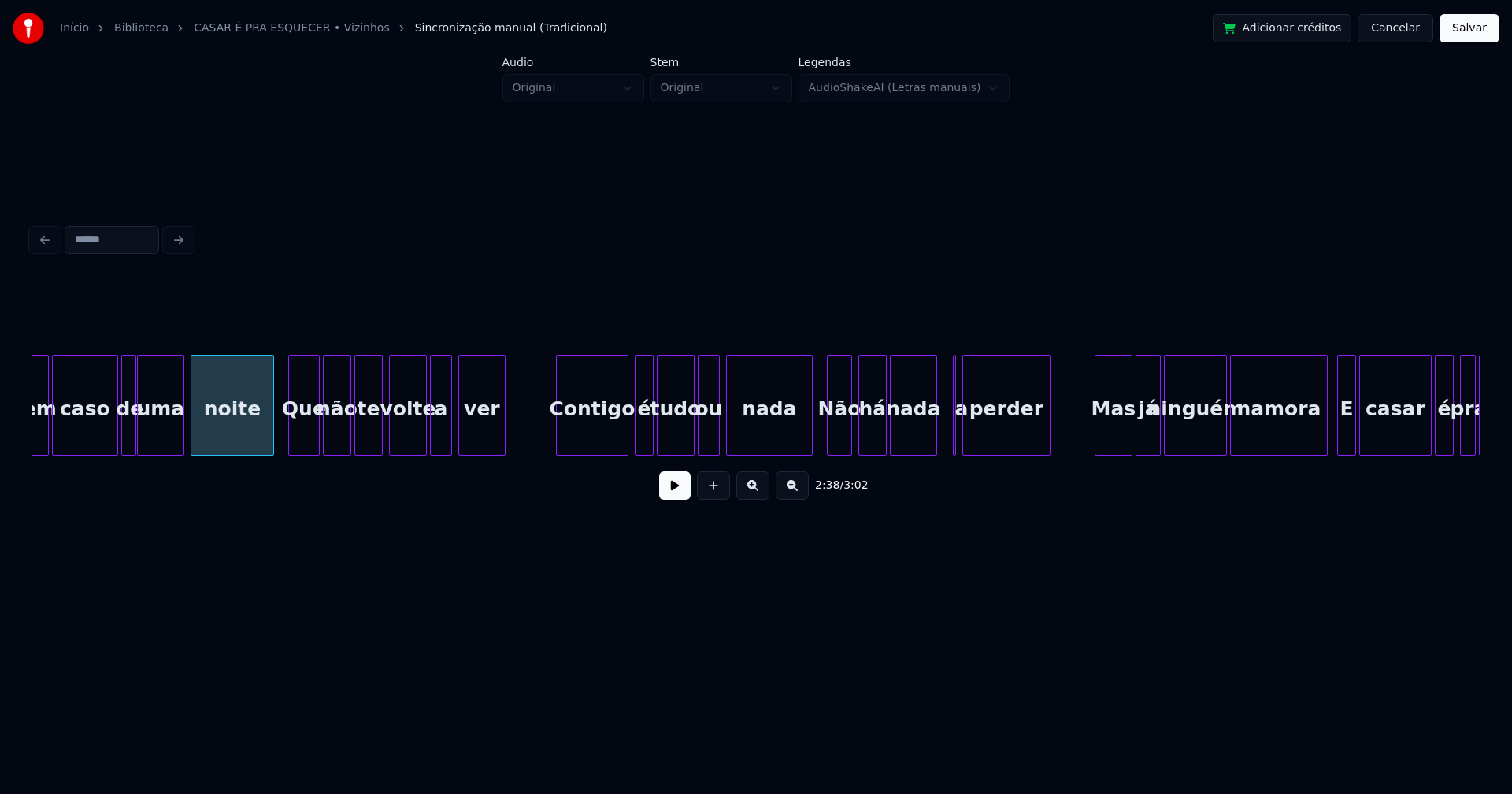
click at [809, 436] on div at bounding box center [809, 405] width 4 height 99
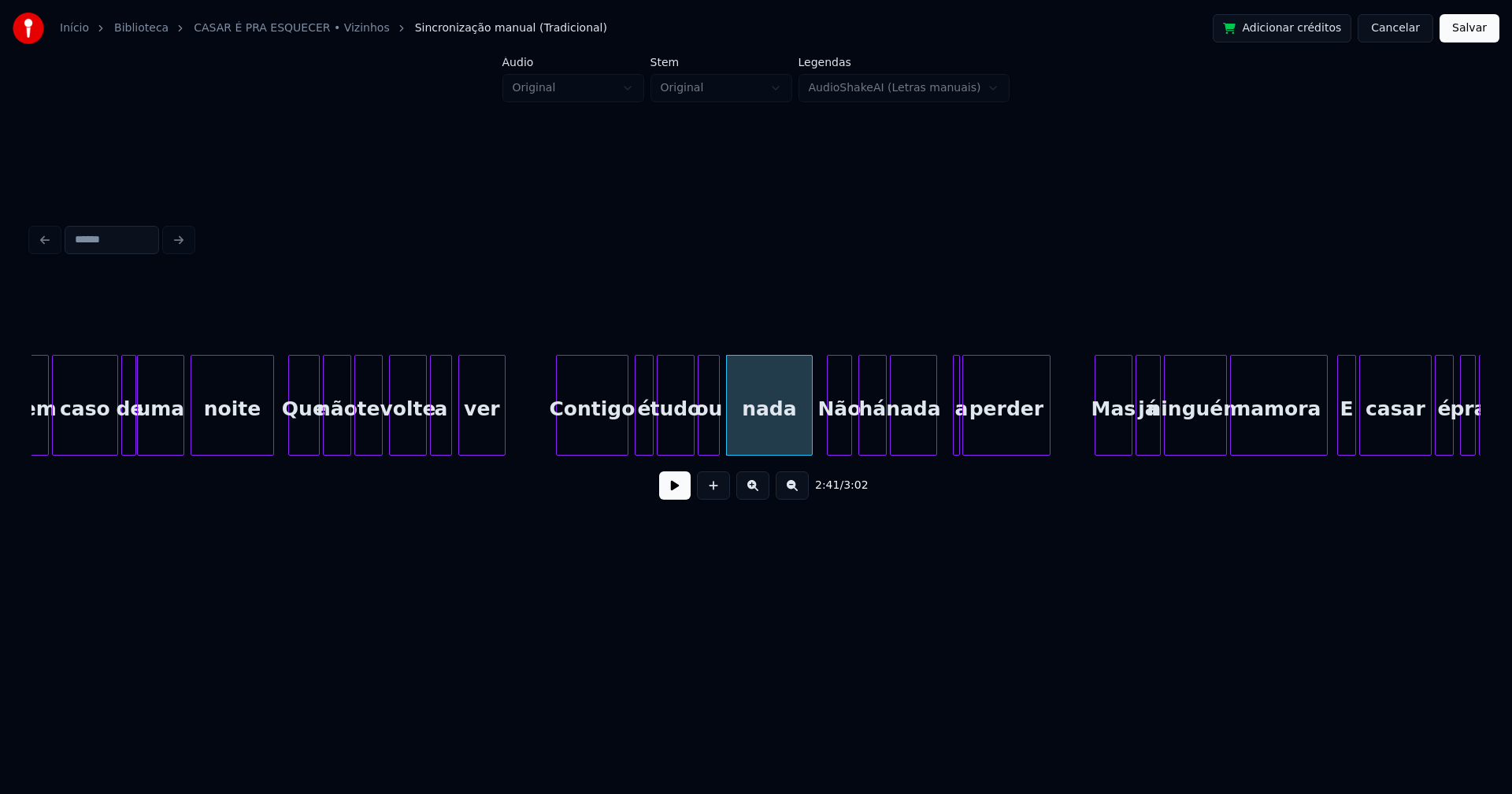
click at [958, 440] on div at bounding box center [956, 405] width 4 height 99
click at [921, 441] on div at bounding box center [921, 405] width 4 height 99
click at [937, 433] on div at bounding box center [939, 405] width 4 height 99
click at [941, 436] on div "a" at bounding box center [940, 409] width 22 height 107
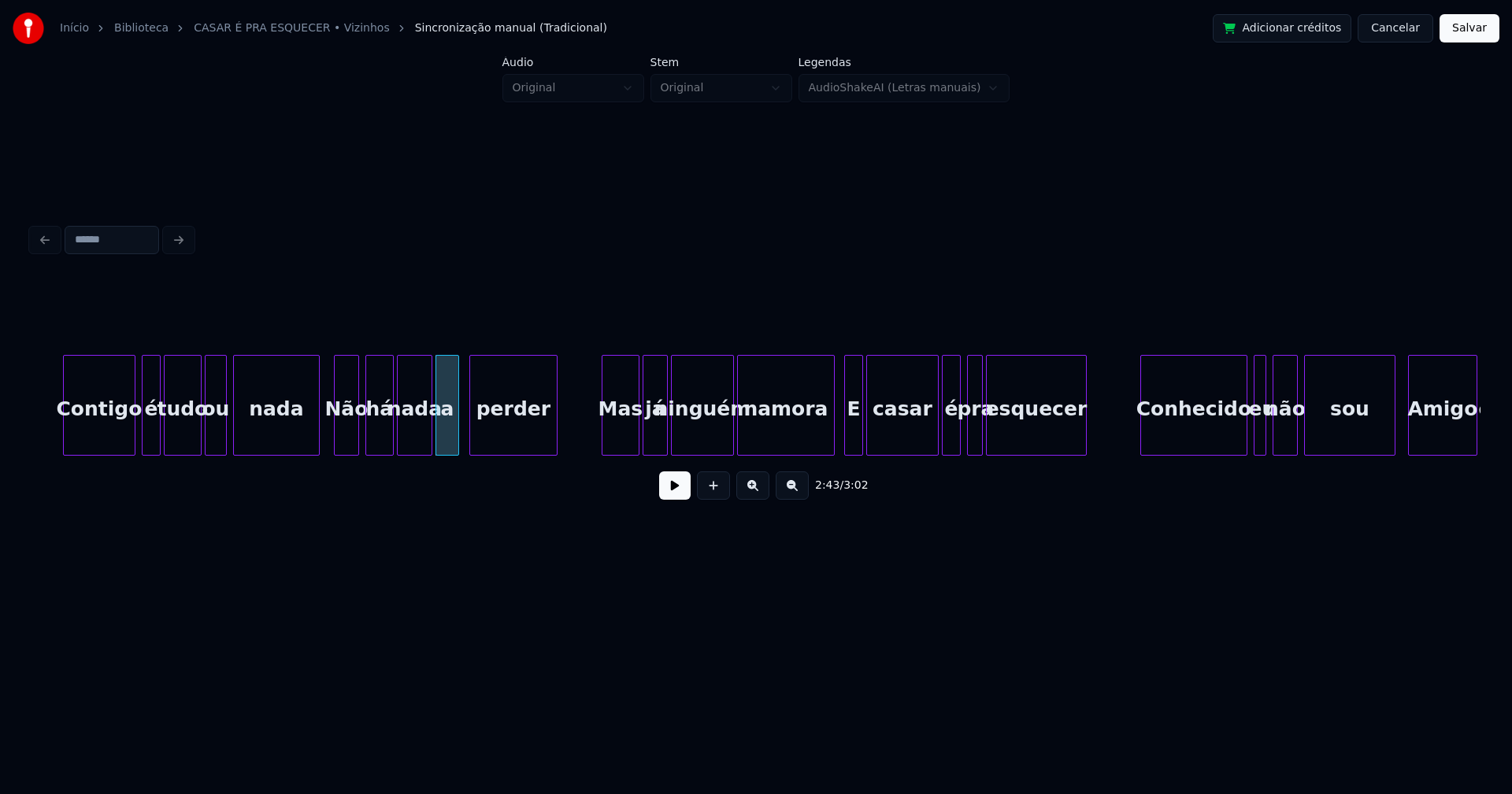
scroll to position [0, 25314]
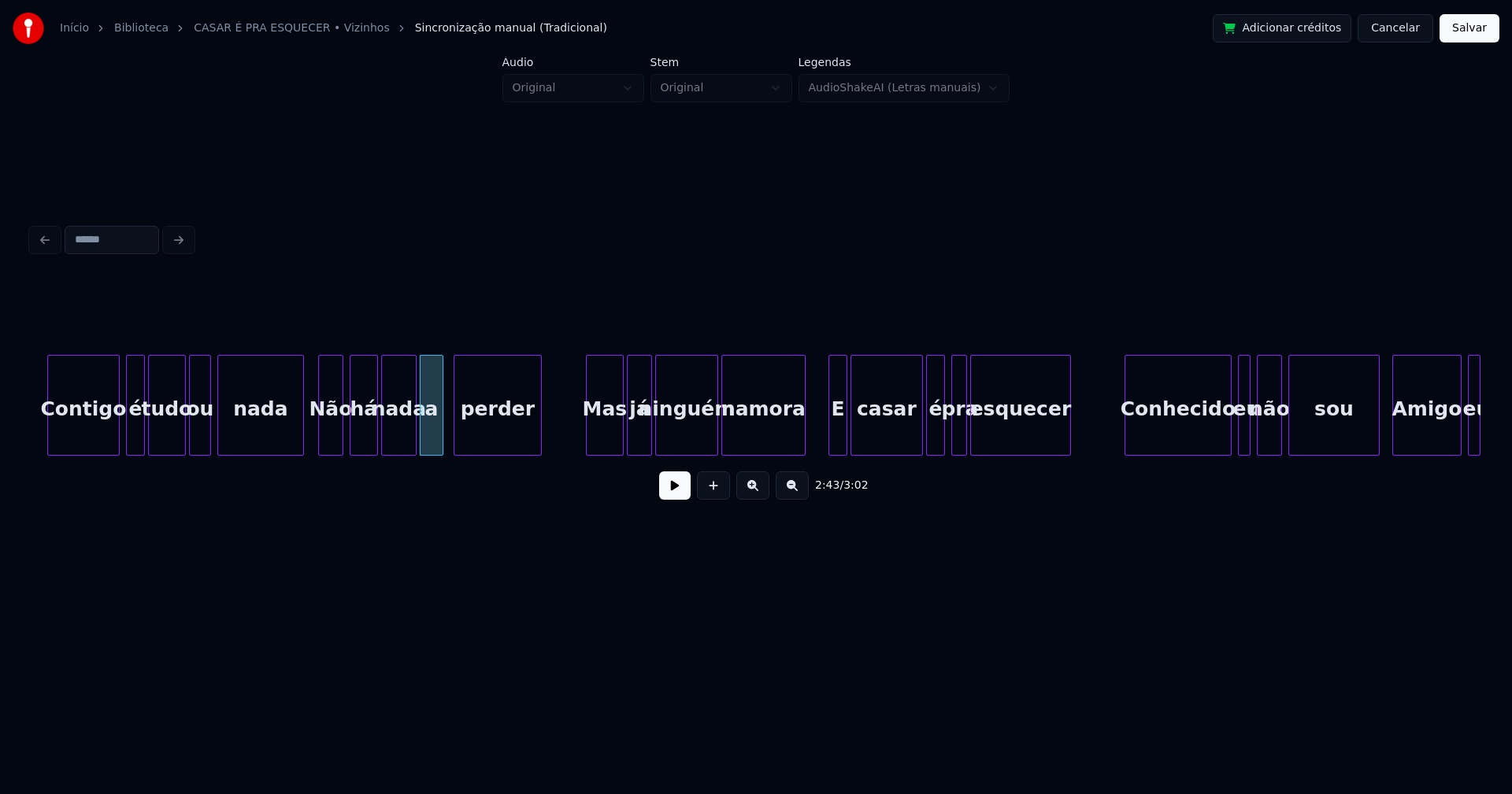
click at [802, 448] on div at bounding box center [802, 405] width 4 height 99
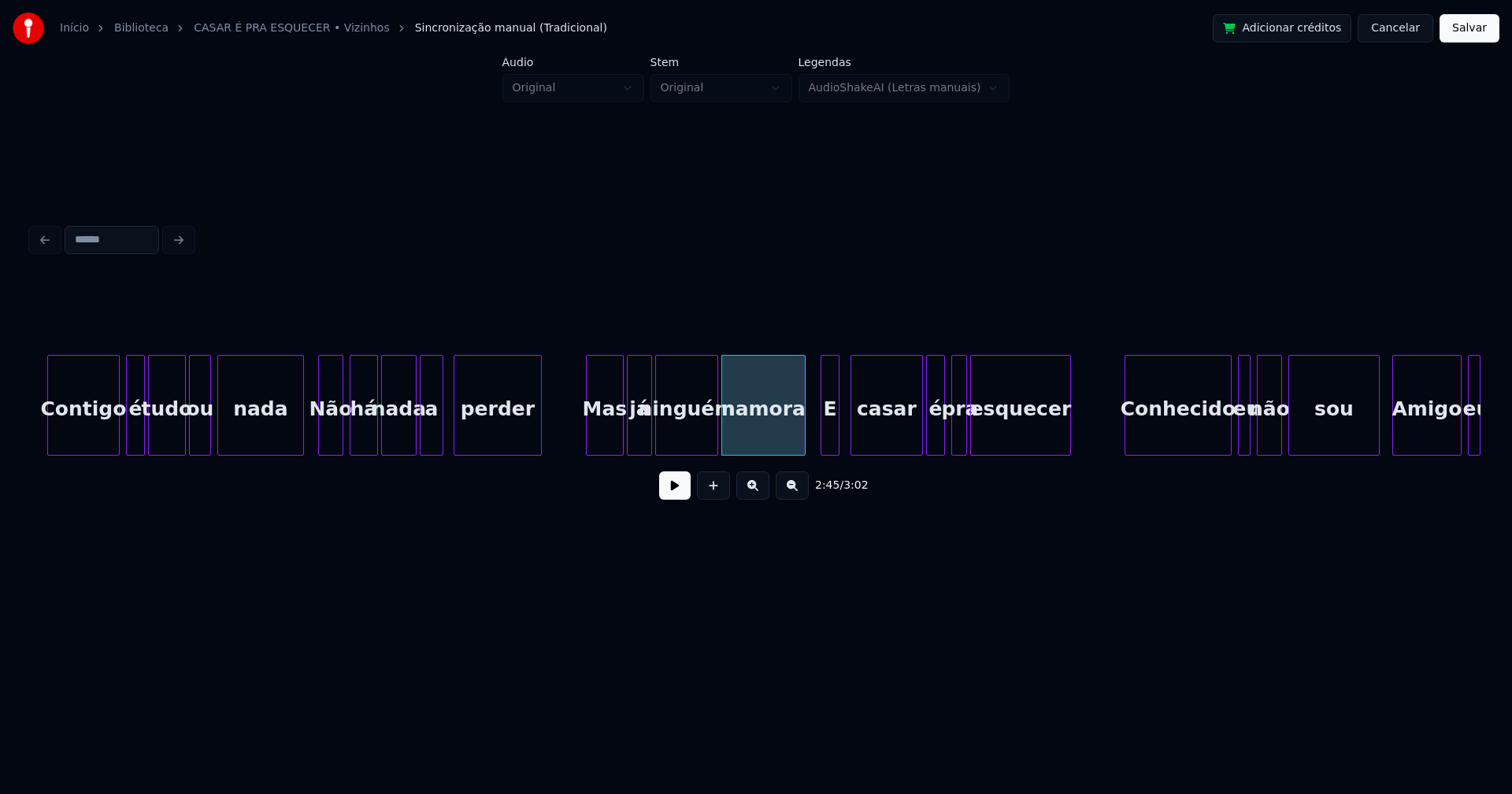
click at [830, 438] on div "E" at bounding box center [829, 409] width 17 height 107
click at [832, 433] on div "E" at bounding box center [829, 409] width 17 height 107
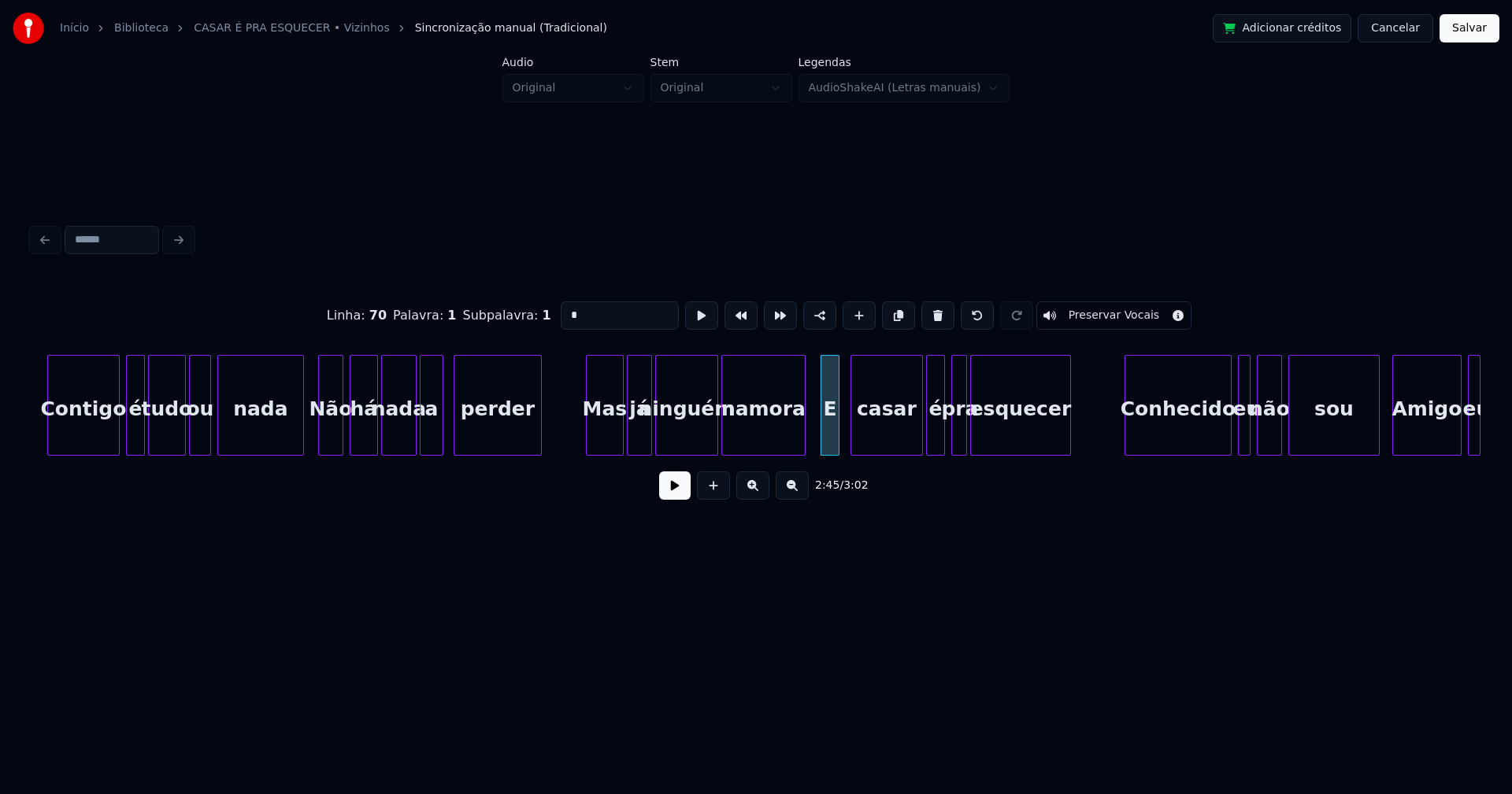
drag, startPoint x: 548, startPoint y: 313, endPoint x: 514, endPoint y: 320, distance: 34.7
click at [523, 315] on div "Linha : 70 Palavra : 1 Subpalavra : 1 * Preservar Vocais" at bounding box center [756, 316] width 1448 height 79
click at [988, 424] on div at bounding box center [985, 405] width 4 height 99
click at [978, 429] on div at bounding box center [976, 405] width 4 height 99
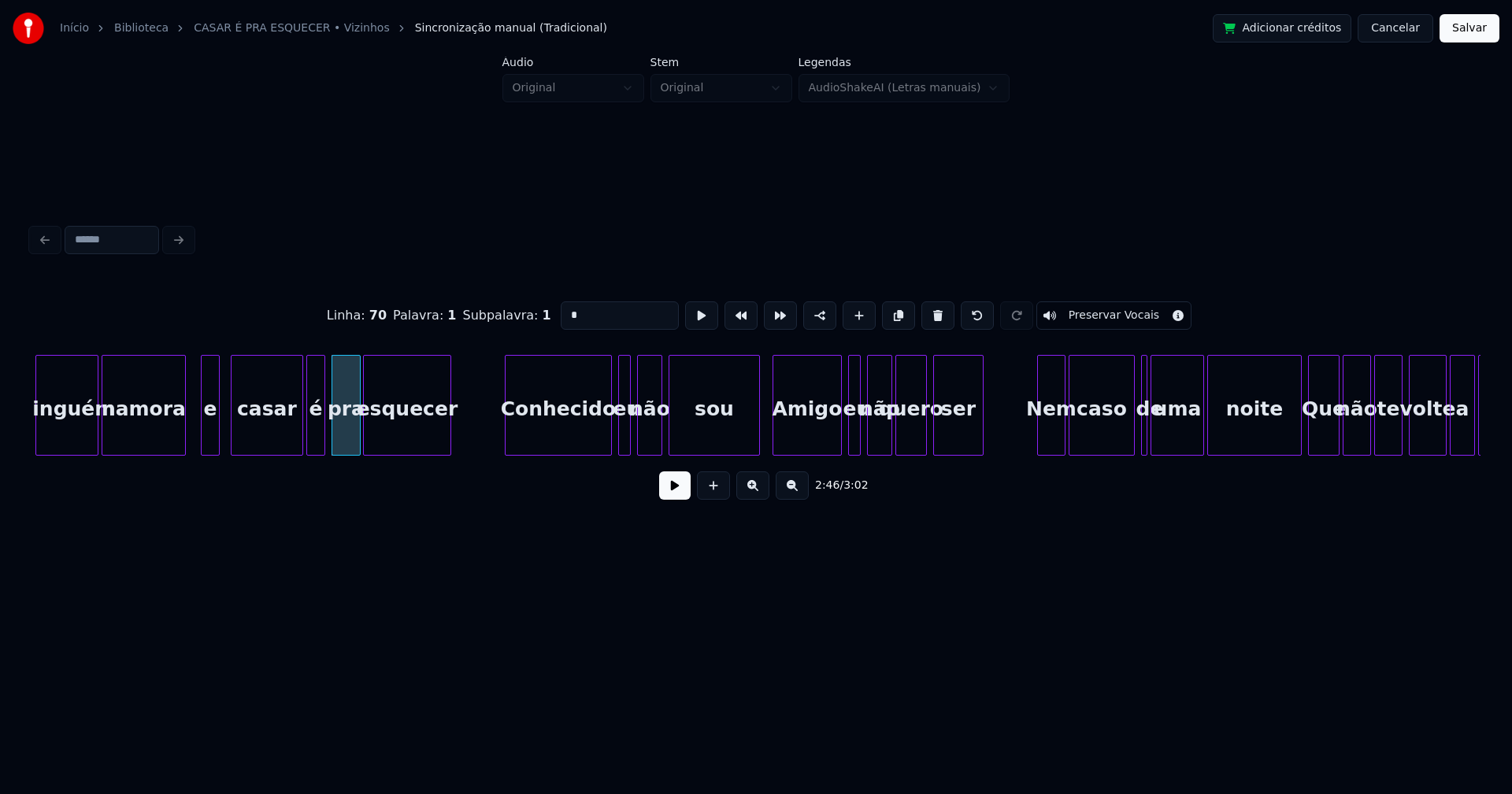
scroll to position [0, 25934]
click at [594, 449] on div "Conhecido" at bounding box center [550, 405] width 94 height 101
click at [609, 436] on div at bounding box center [609, 405] width 4 height 99
click at [611, 438] on div "eu" at bounding box center [610, 409] width 21 height 107
click at [631, 430] on div at bounding box center [631, 405] width 4 height 99
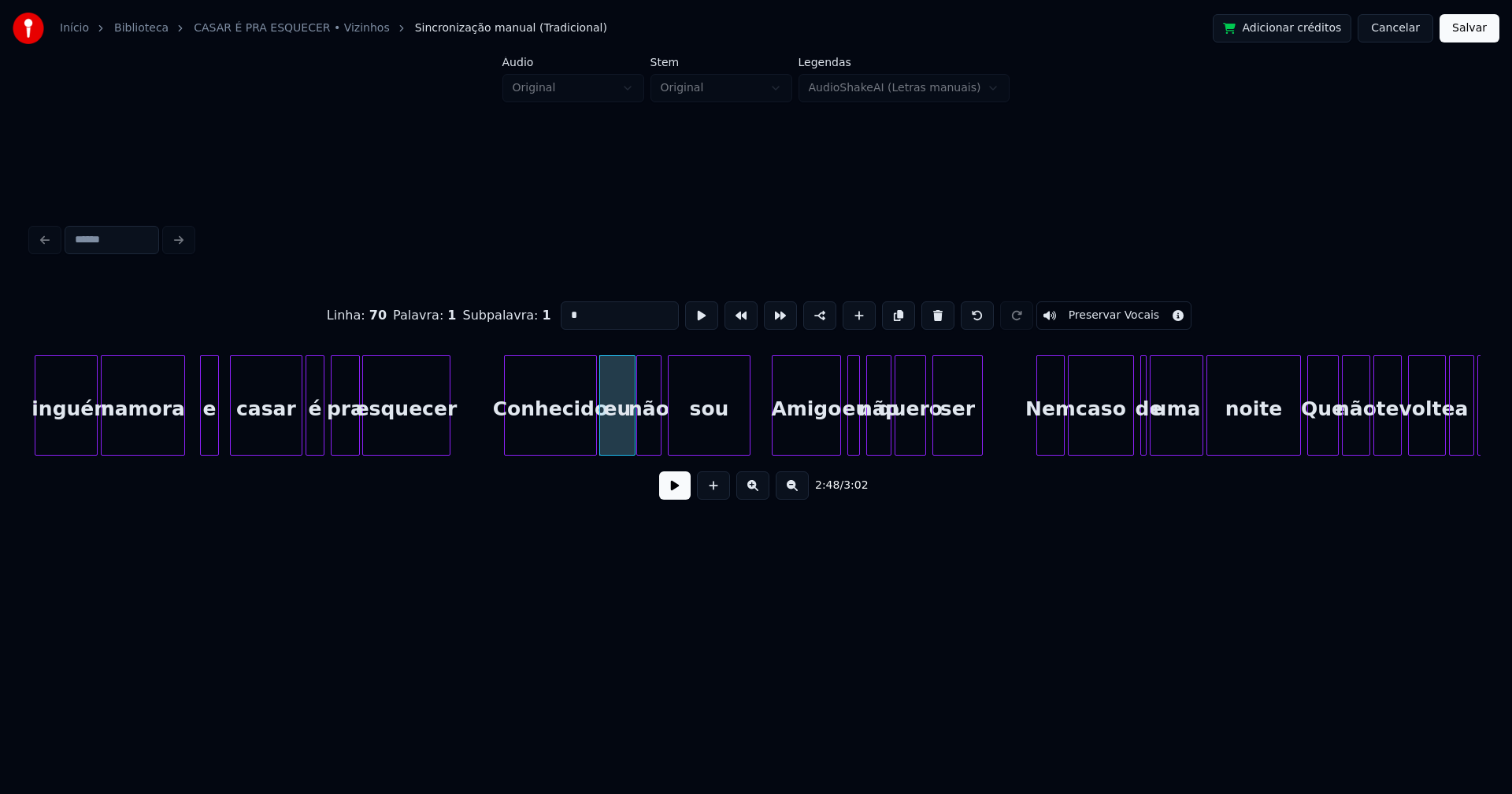
click at [749, 433] on div at bounding box center [747, 405] width 4 height 99
click at [798, 434] on div "Amigo" at bounding box center [800, 409] width 68 height 107
click at [841, 445] on div at bounding box center [841, 405] width 4 height 99
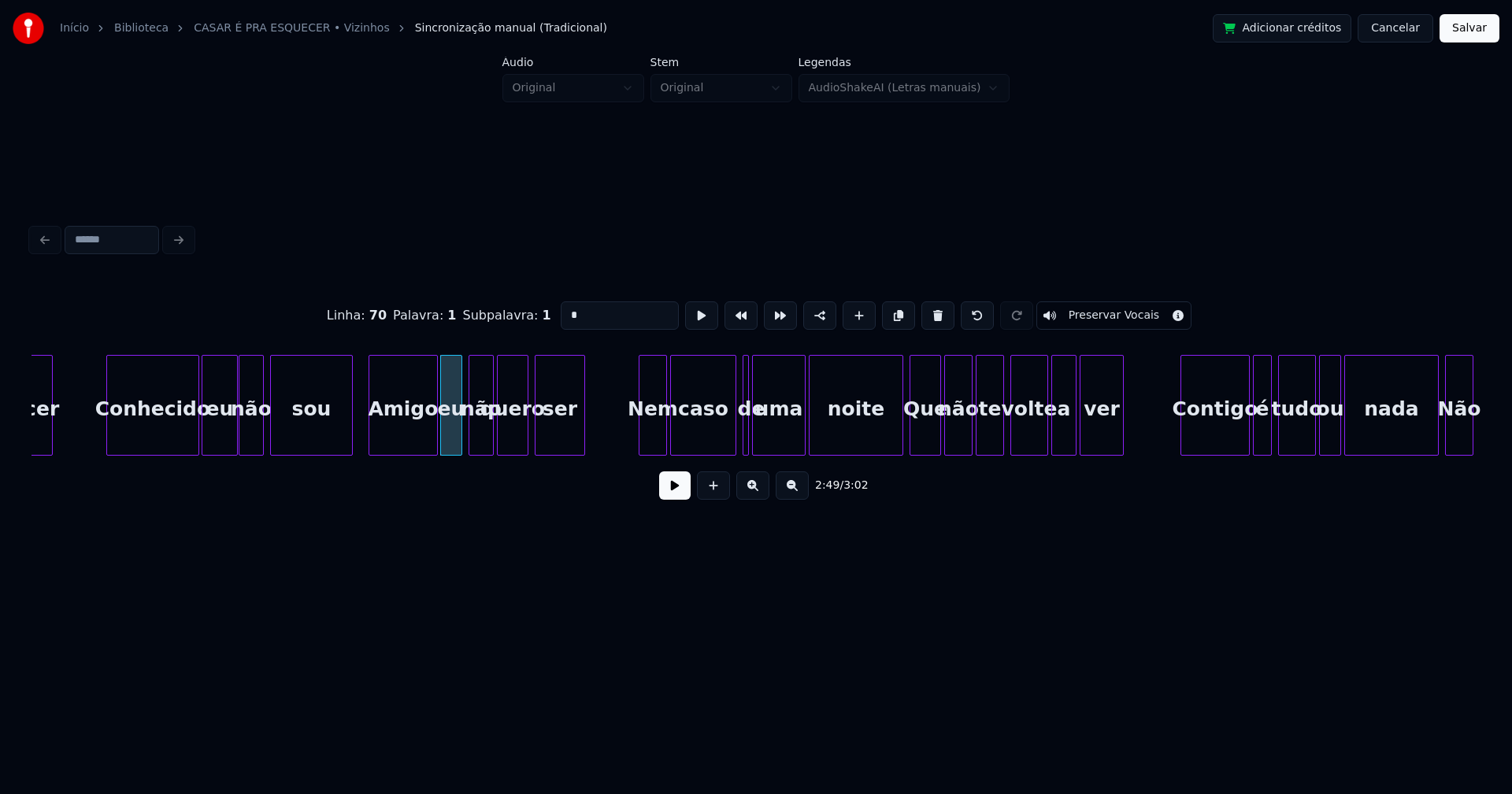
scroll to position [0, 26347]
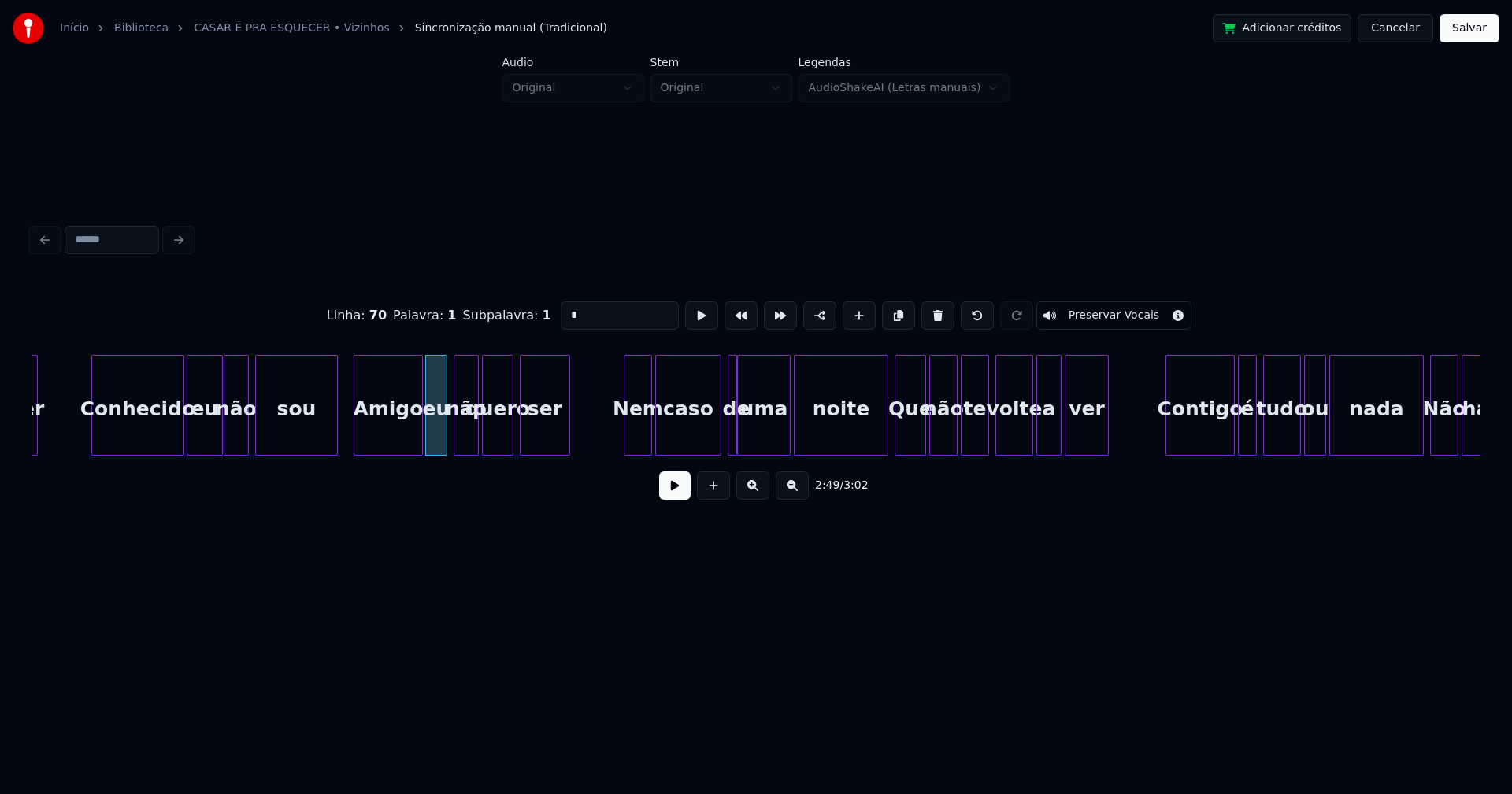
click at [733, 435] on div at bounding box center [733, 405] width 4 height 99
click at [724, 435] on div at bounding box center [725, 405] width 4 height 99
click at [874, 445] on div at bounding box center [872, 405] width 4 height 99
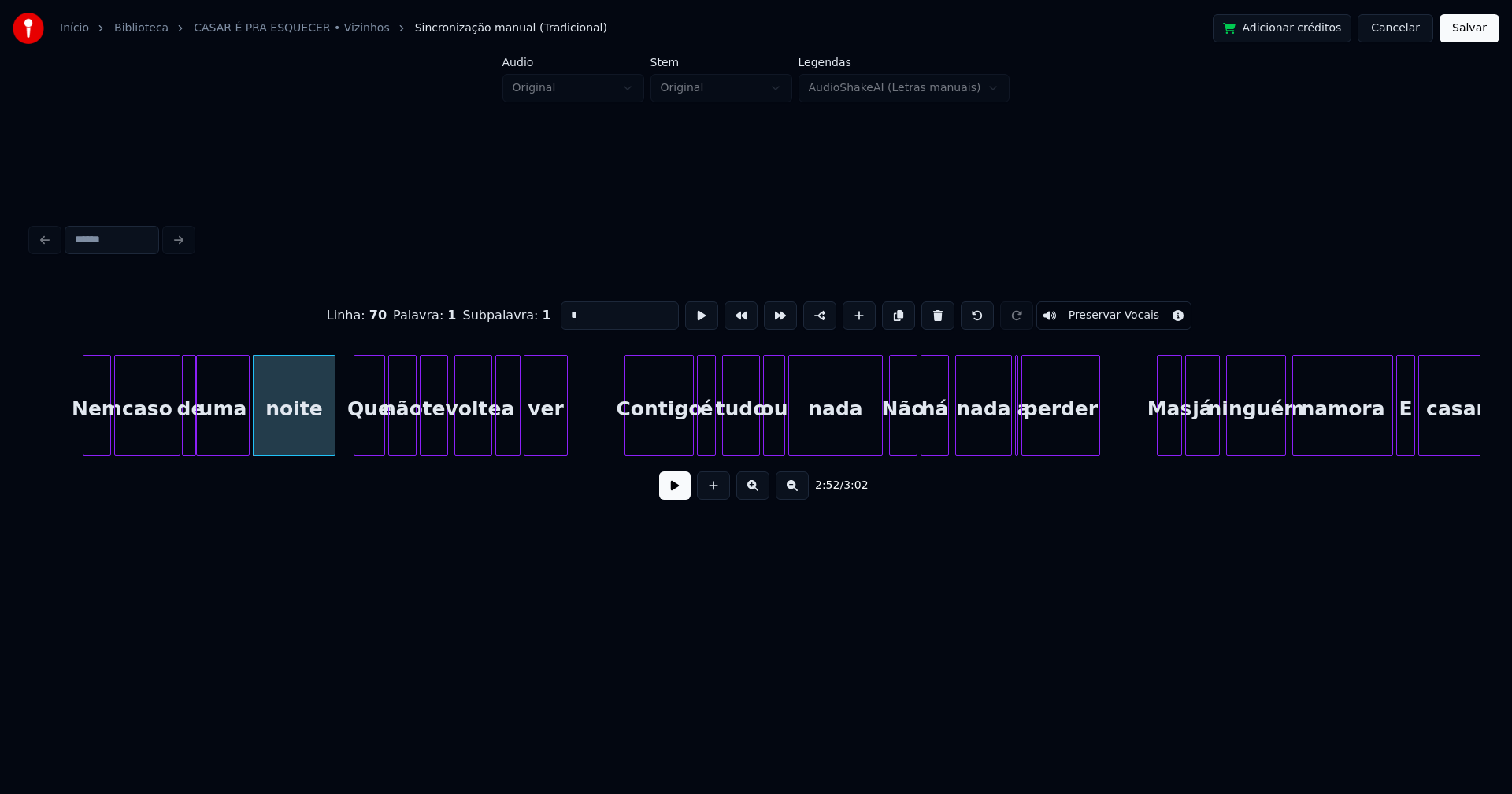
scroll to position [0, 26968]
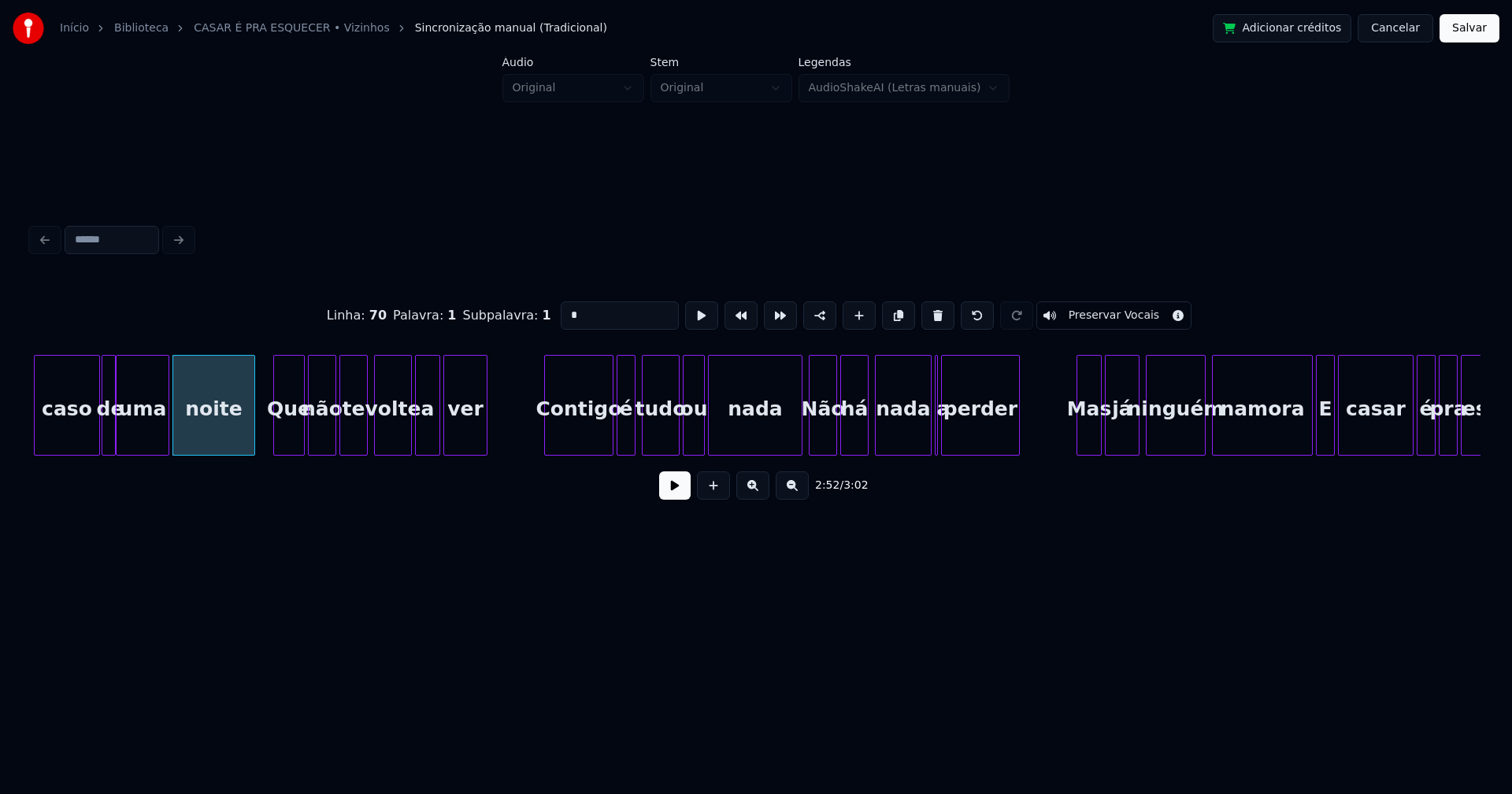
click at [591, 424] on div "Contigo" at bounding box center [578, 409] width 68 height 107
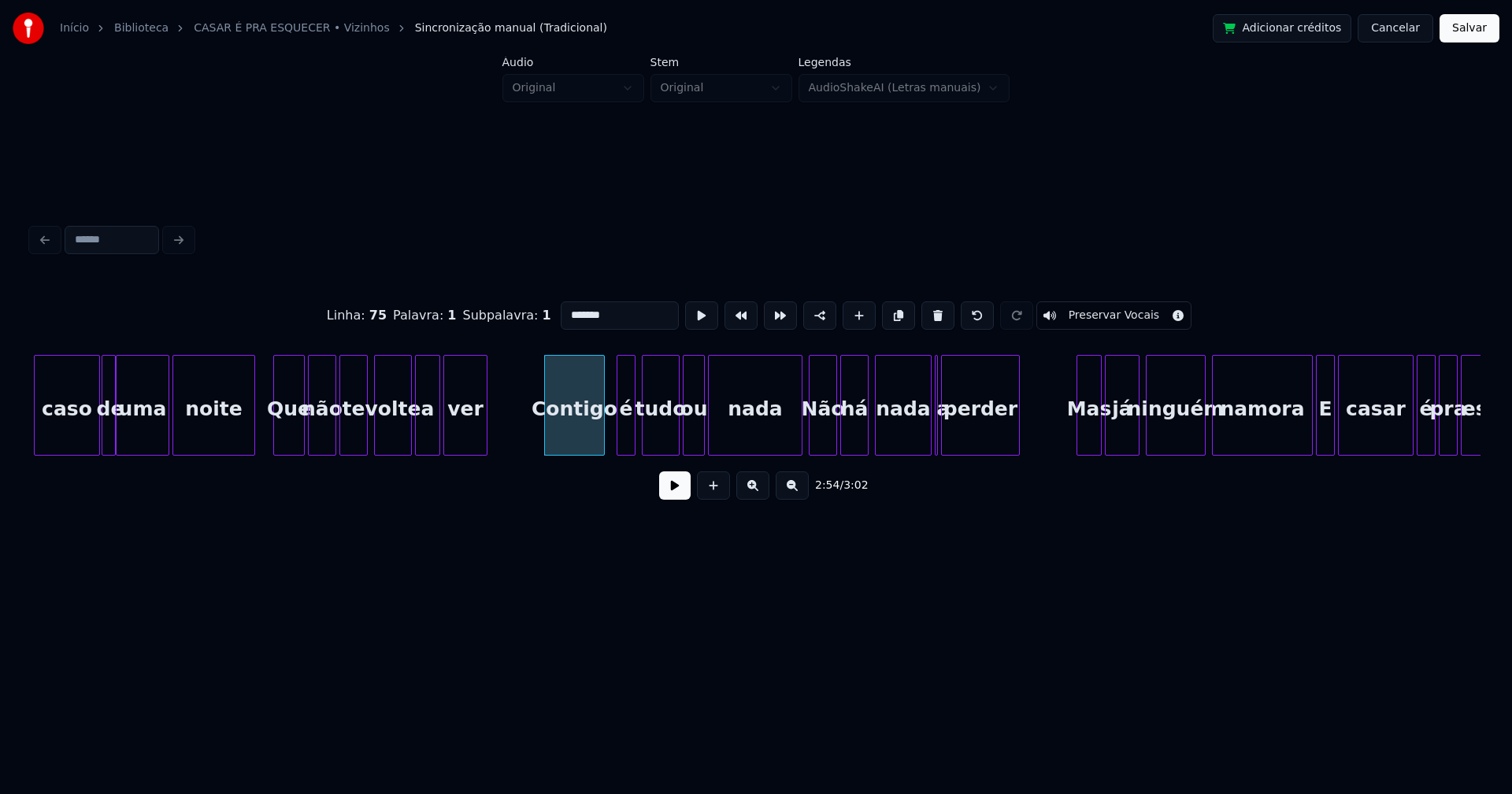
click at [601, 430] on div at bounding box center [601, 405] width 4 height 99
click at [615, 432] on div "é" at bounding box center [617, 409] width 17 height 107
click at [631, 425] on div at bounding box center [632, 405] width 4 height 99
click at [788, 448] on div at bounding box center [787, 405] width 4 height 99
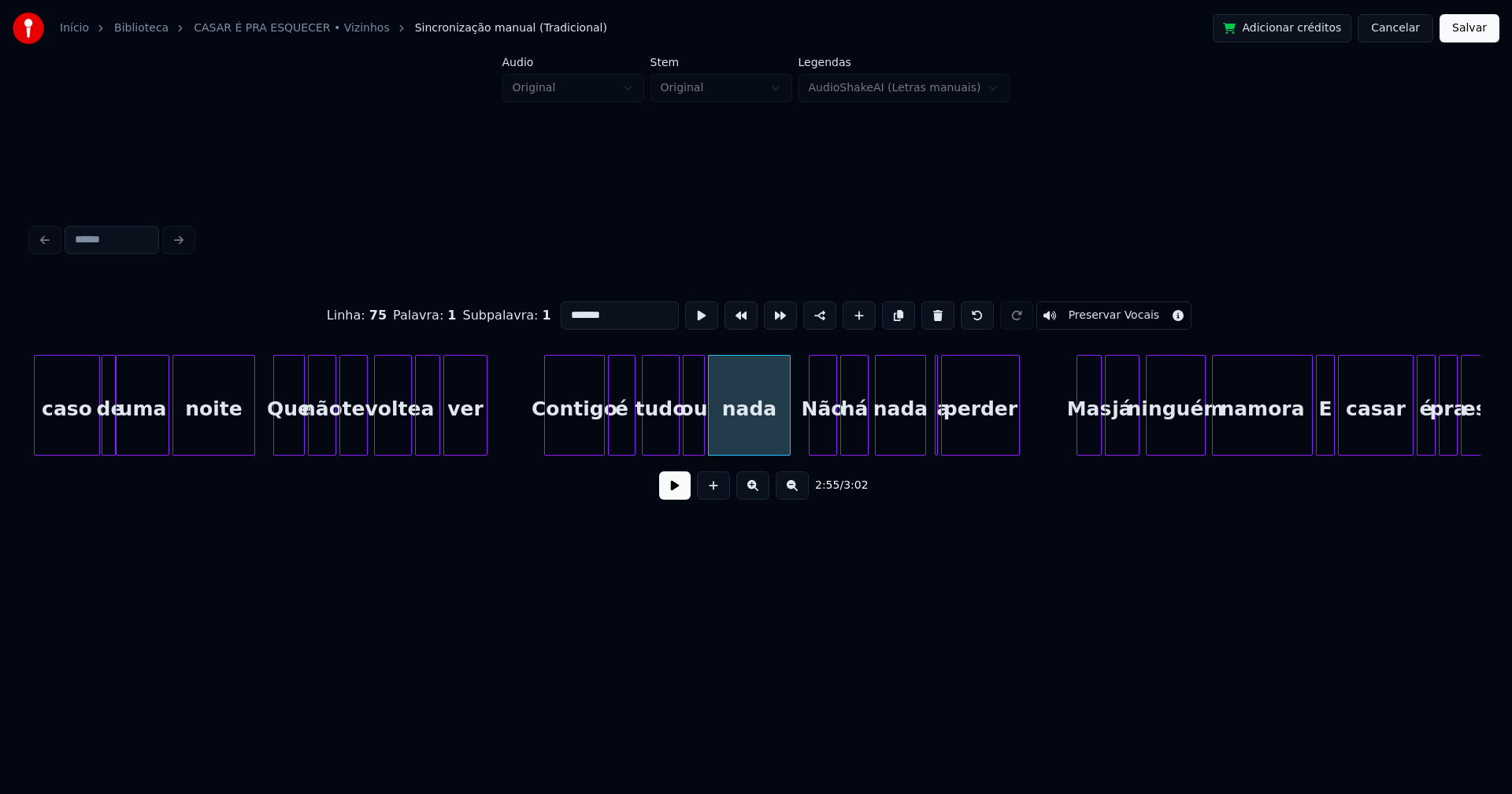
click at [922, 445] on div at bounding box center [922, 405] width 4 height 99
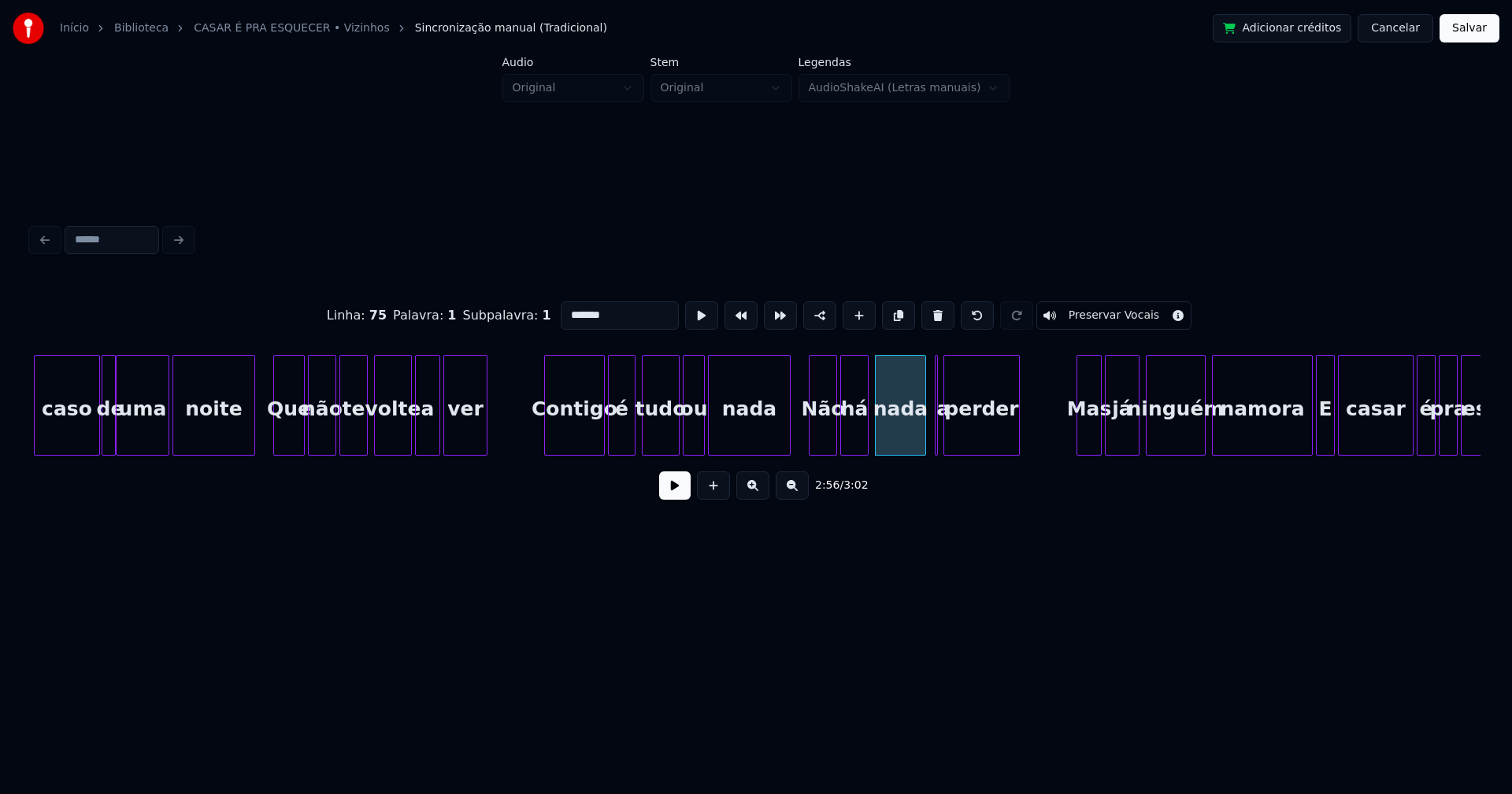
click at [944, 436] on div at bounding box center [946, 405] width 4 height 99
click at [942, 440] on div at bounding box center [939, 405] width 4 height 99
click at [929, 440] on div at bounding box center [931, 405] width 4 height 99
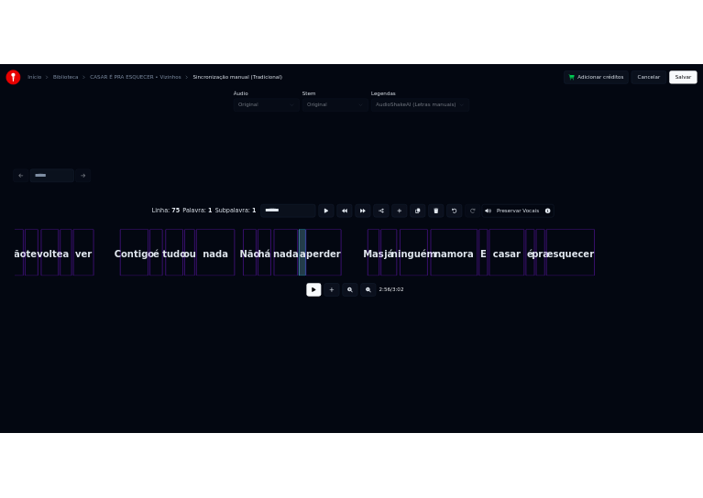
scroll to position [0, 31725]
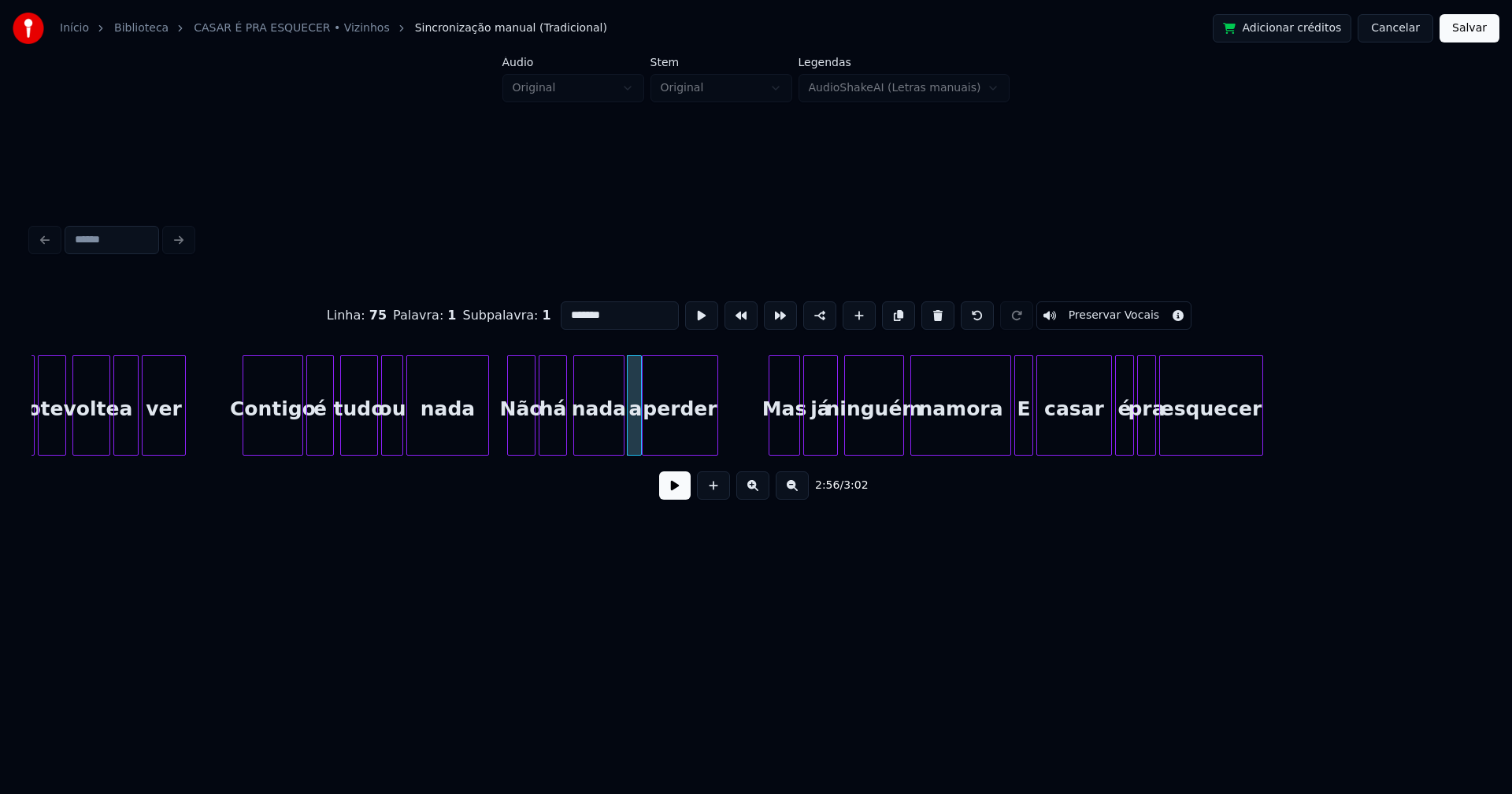
click at [772, 443] on div at bounding box center [771, 405] width 4 height 99
click at [996, 445] on div at bounding box center [996, 405] width 4 height 99
click at [1013, 443] on div at bounding box center [1012, 405] width 4 height 99
click at [1022, 439] on div "E" at bounding box center [1021, 409] width 22 height 107
drag, startPoint x: 574, startPoint y: 313, endPoint x: 536, endPoint y: 311, distance: 38.1
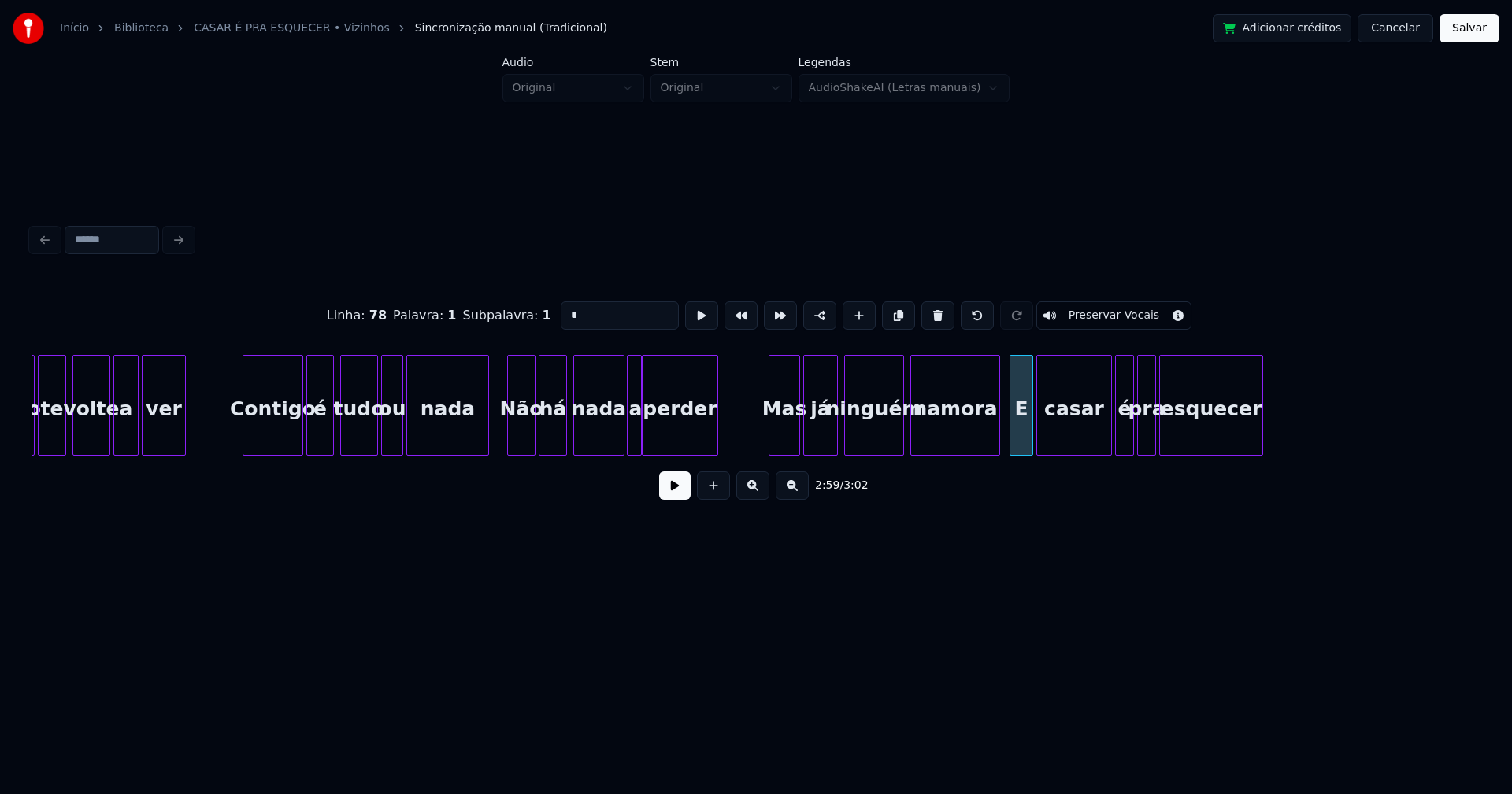
click at [536, 311] on div "Linha : 78 [GEOGRAPHIC_DATA] : 1 Subpalavra : 1 * Preservar Vocais" at bounding box center [756, 316] width 1448 height 79
click at [1099, 442] on div at bounding box center [1099, 405] width 4 height 99
click at [1117, 438] on div "é" at bounding box center [1117, 409] width 17 height 107
click at [1127, 431] on div at bounding box center [1129, 405] width 4 height 99
click at [1172, 431] on div at bounding box center [1173, 405] width 4 height 99
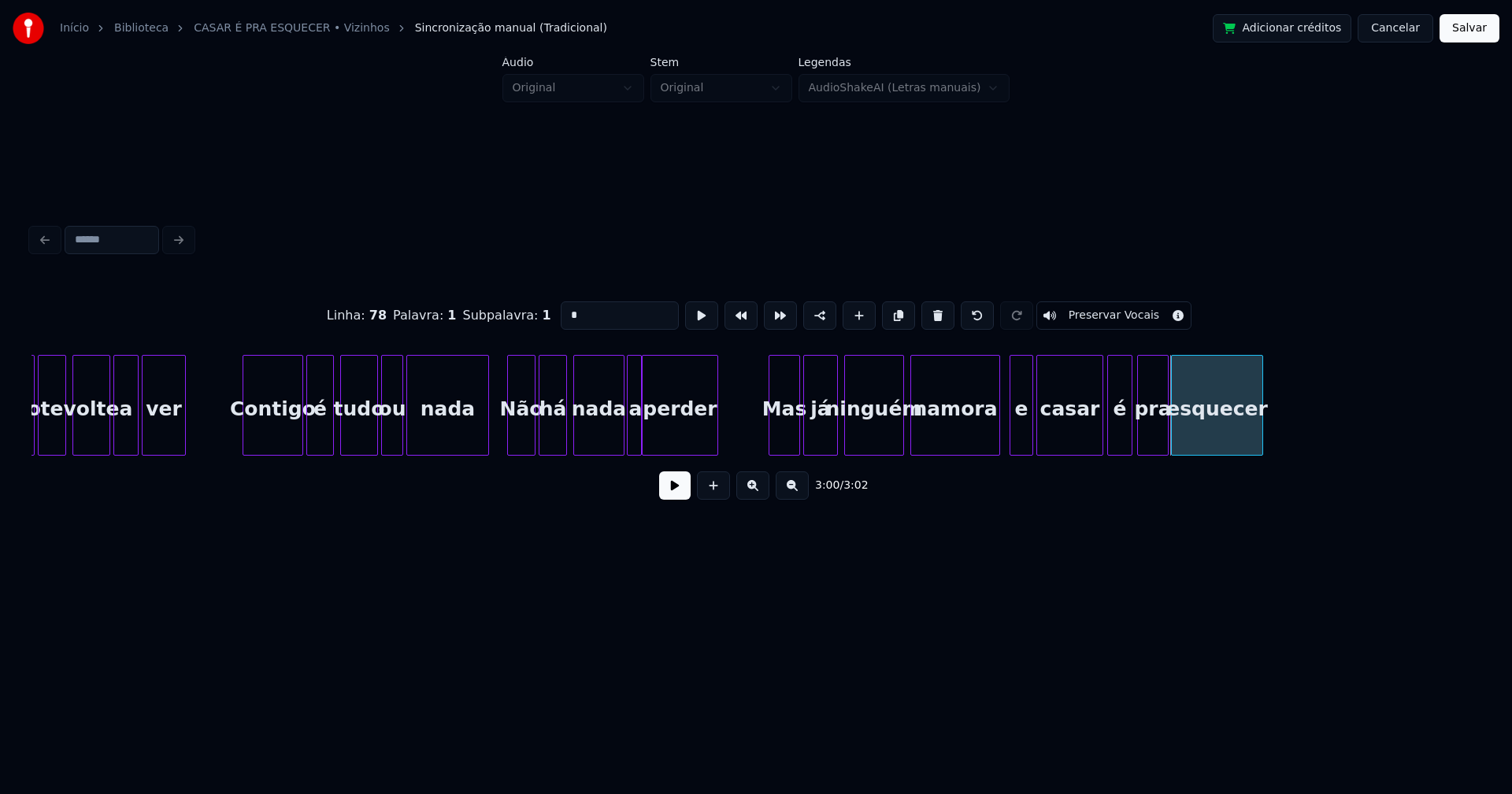
click at [1166, 430] on div at bounding box center [1165, 405] width 4 height 99
click at [1289, 411] on div at bounding box center [1290, 405] width 4 height 99
type input "*"
click at [1472, 22] on button "Salvar" at bounding box center [1470, 27] width 60 height 28
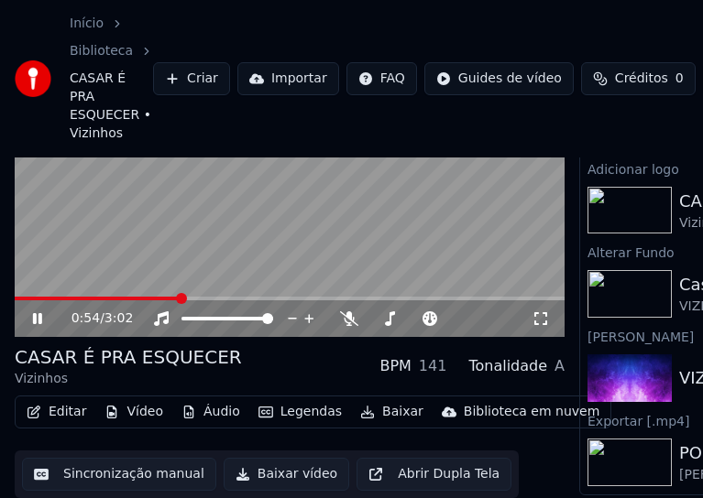
scroll to position [140, 0]
click at [62, 404] on button "Editar" at bounding box center [56, 412] width 74 height 26
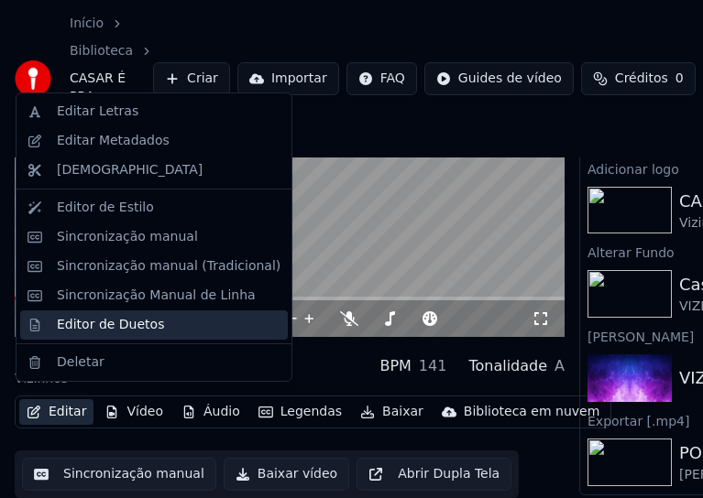
click at [98, 322] on div "Editor de Duetos" at bounding box center [110, 325] width 107 height 18
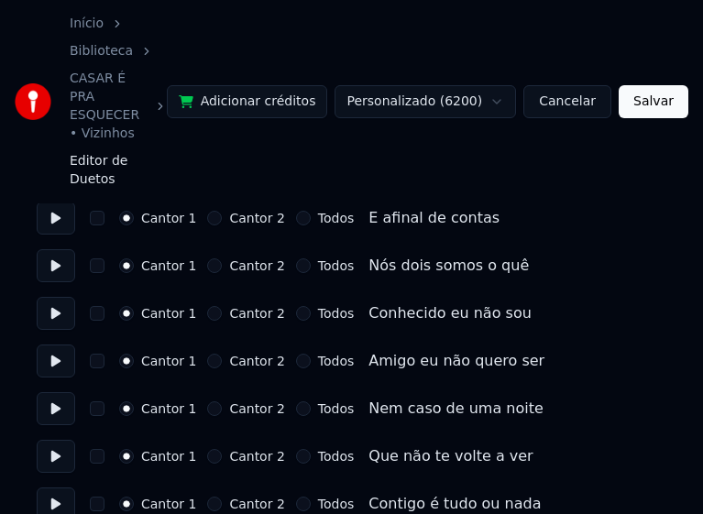
scroll to position [824, 0]
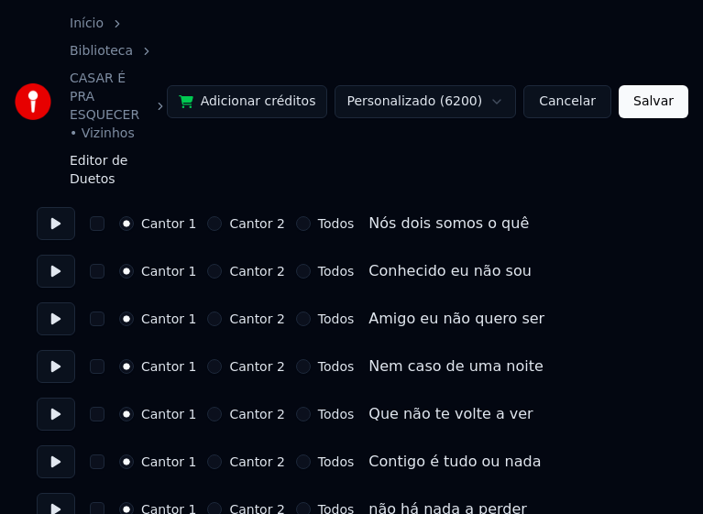
click at [296, 264] on button "Todos" at bounding box center [303, 271] width 15 height 15
click at [296, 311] on button "Todos" at bounding box center [303, 318] width 15 height 15
click at [296, 359] on button "Todos" at bounding box center [303, 366] width 15 height 15
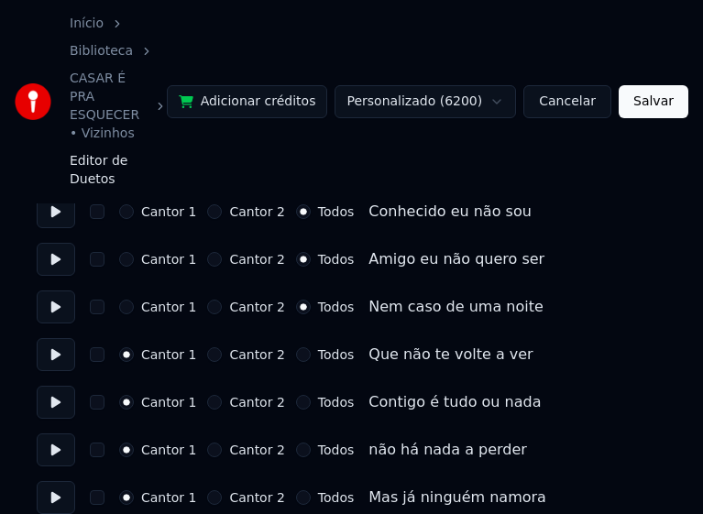
scroll to position [916, 0]
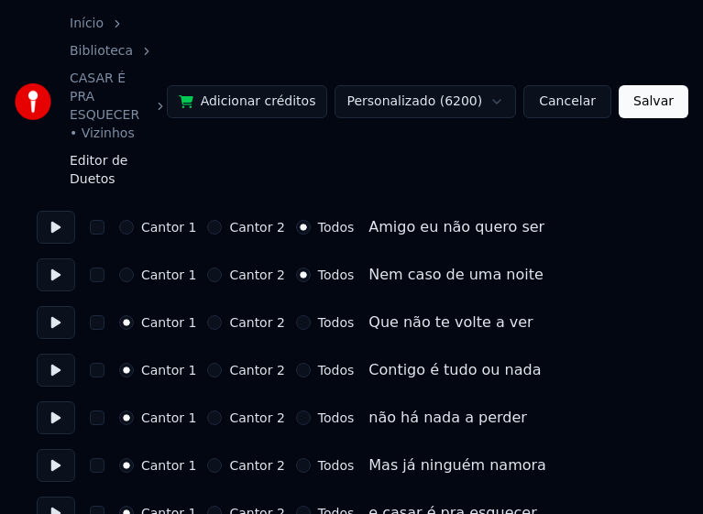
click at [296, 315] on button "Todos" at bounding box center [303, 322] width 15 height 15
click at [296, 363] on button "Todos" at bounding box center [303, 370] width 15 height 15
click at [296, 410] on button "Todos" at bounding box center [303, 417] width 15 height 15
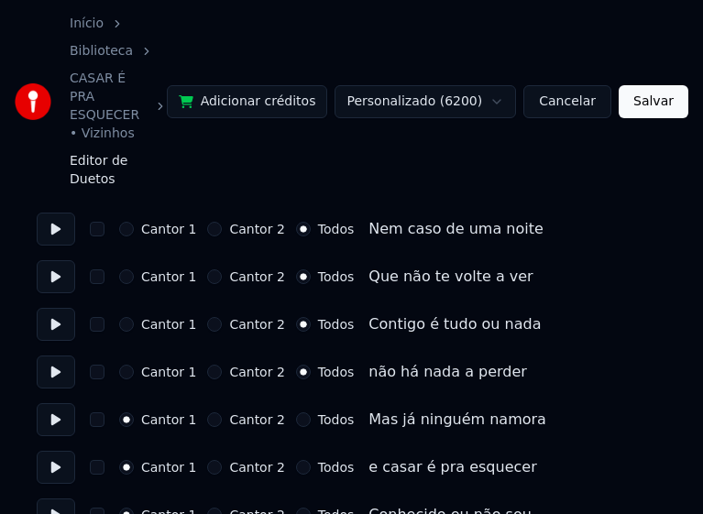
scroll to position [1008, 0]
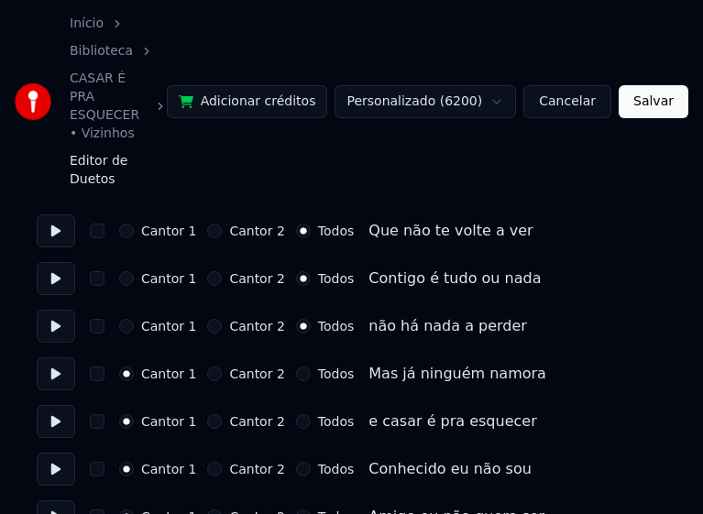
click at [296, 366] on button "Todos" at bounding box center [303, 373] width 15 height 15
click at [296, 414] on button "Todos" at bounding box center [303, 421] width 15 height 15
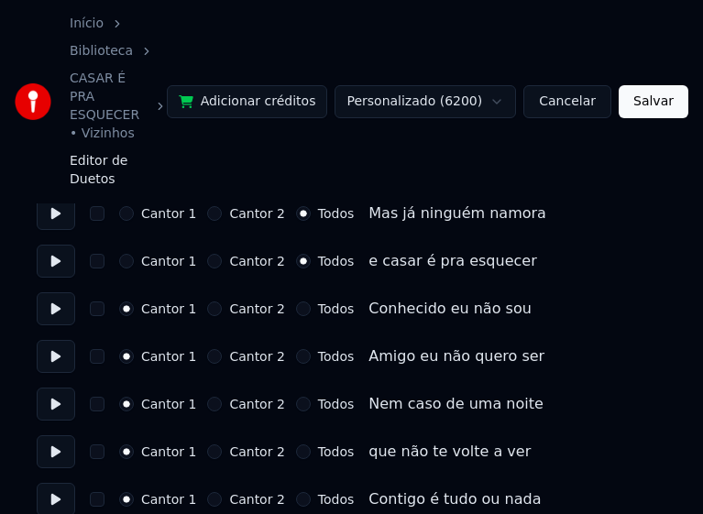
scroll to position [1191, 0]
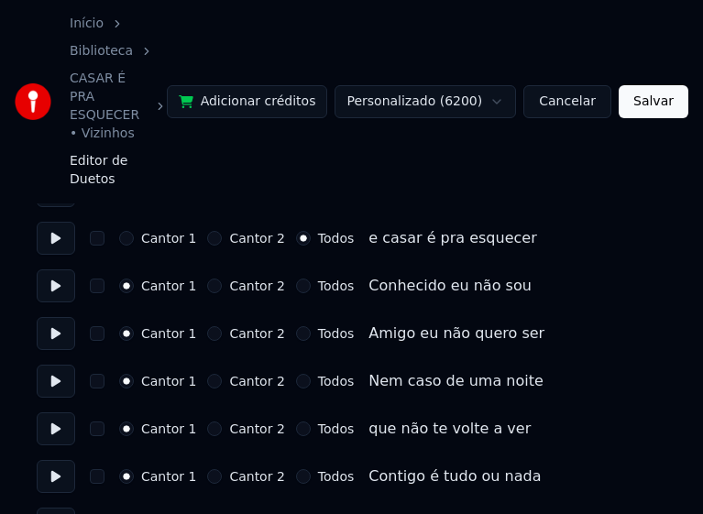
click at [296, 278] on button "Todos" at bounding box center [303, 285] width 15 height 15
click at [296, 326] on button "Todos" at bounding box center [303, 333] width 15 height 15
click at [296, 374] on button "Todos" at bounding box center [303, 381] width 15 height 15
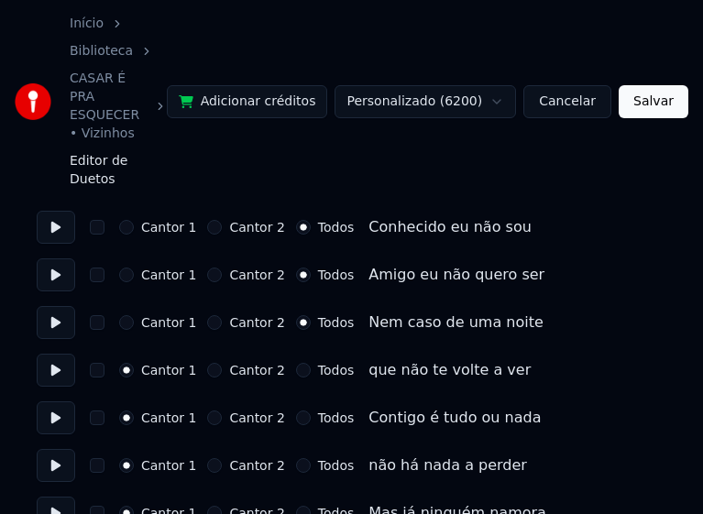
scroll to position [1282, 0]
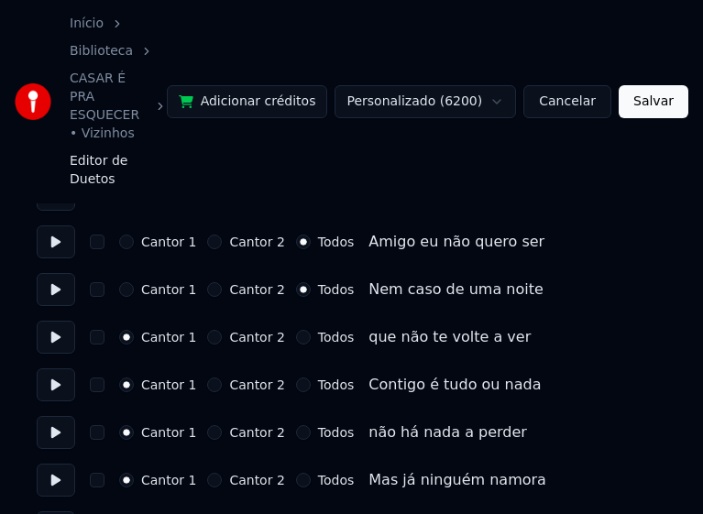
click at [296, 330] on button "Todos" at bounding box center [303, 337] width 15 height 15
click at [296, 377] on button "Todos" at bounding box center [303, 384] width 15 height 15
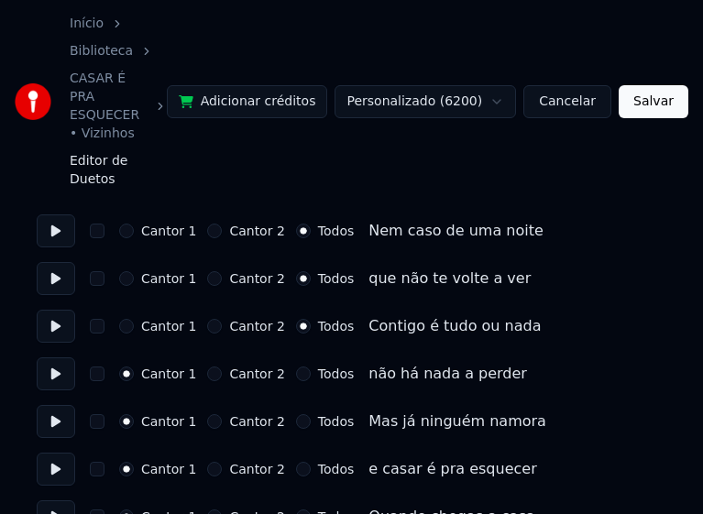
scroll to position [1374, 0]
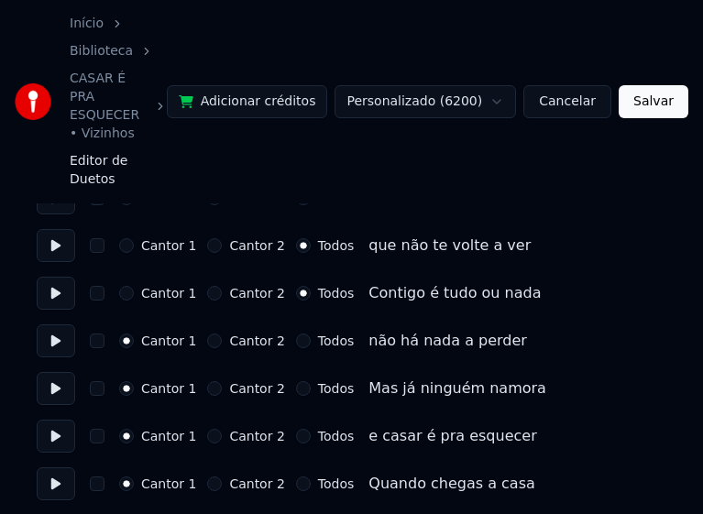
click at [296, 333] on button "Todos" at bounding box center [303, 340] width 15 height 15
click at [296, 381] on button "Todos" at bounding box center [303, 388] width 15 height 15
click at [296, 429] on button "Todos" at bounding box center [303, 436] width 15 height 15
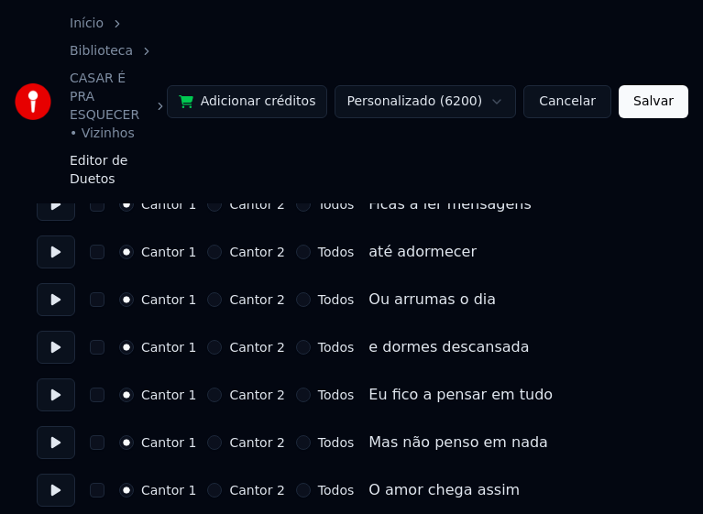
scroll to position [1924, 0]
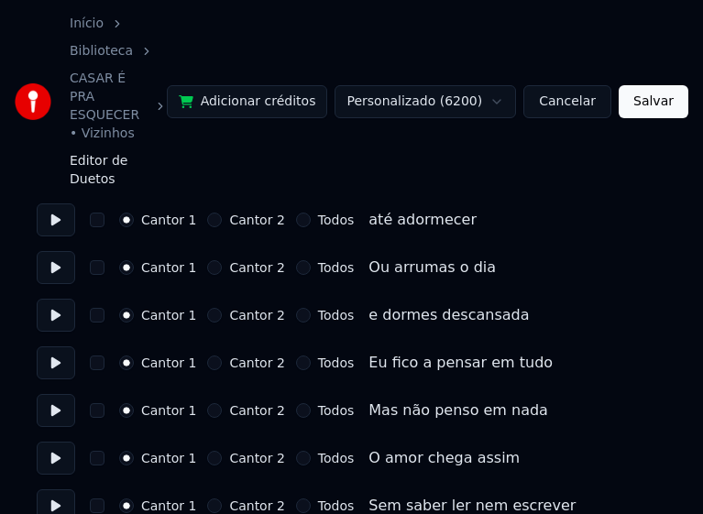
click at [296, 403] on button "Todos" at bounding box center [303, 410] width 15 height 15
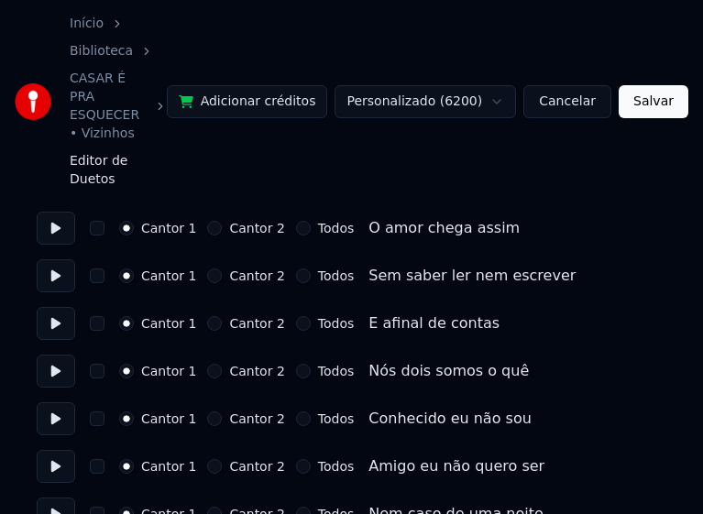
scroll to position [2198, 0]
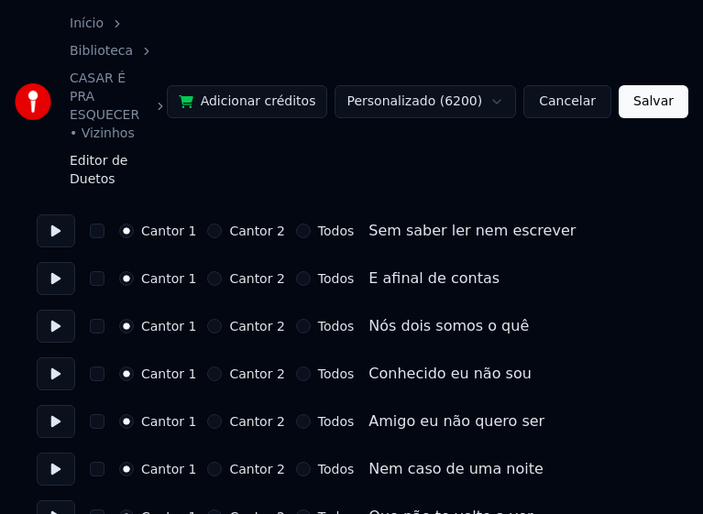
click at [296, 366] on button "Todos" at bounding box center [303, 373] width 15 height 15
click at [296, 414] on button "Todos" at bounding box center [303, 421] width 15 height 15
click at [296, 462] on button "Todos" at bounding box center [303, 469] width 15 height 15
click at [296, 509] on button "Todos" at bounding box center [303, 516] width 15 height 15
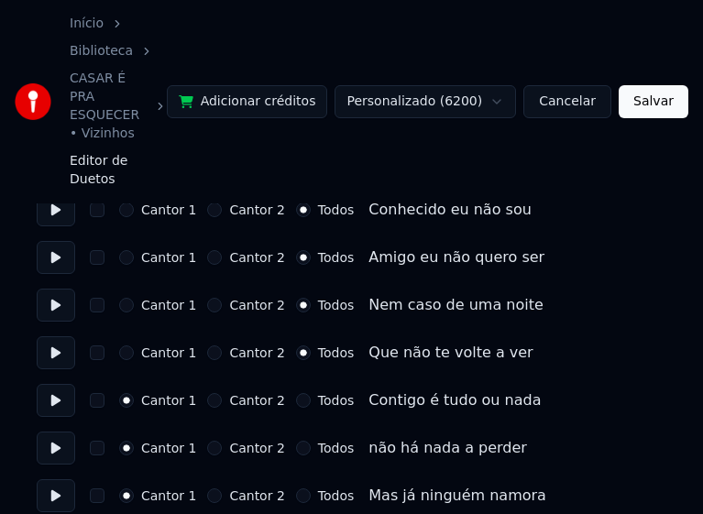
scroll to position [2382, 0]
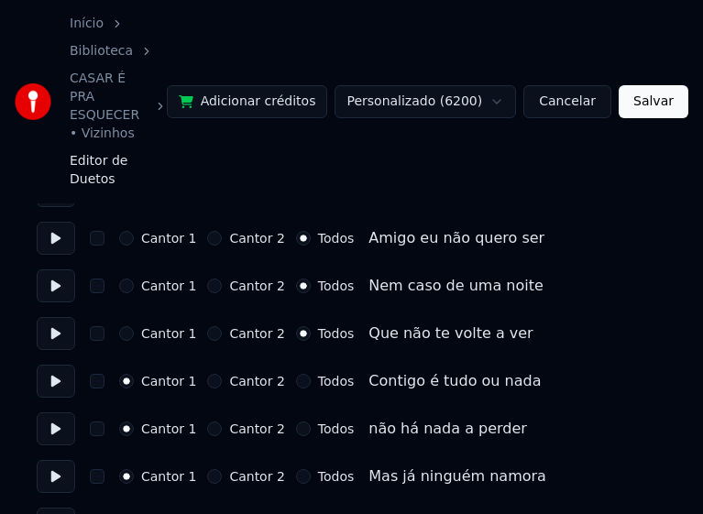
click at [296, 374] on button "Todos" at bounding box center [303, 381] width 15 height 15
click at [296, 421] on button "Todos" at bounding box center [303, 428] width 15 height 15
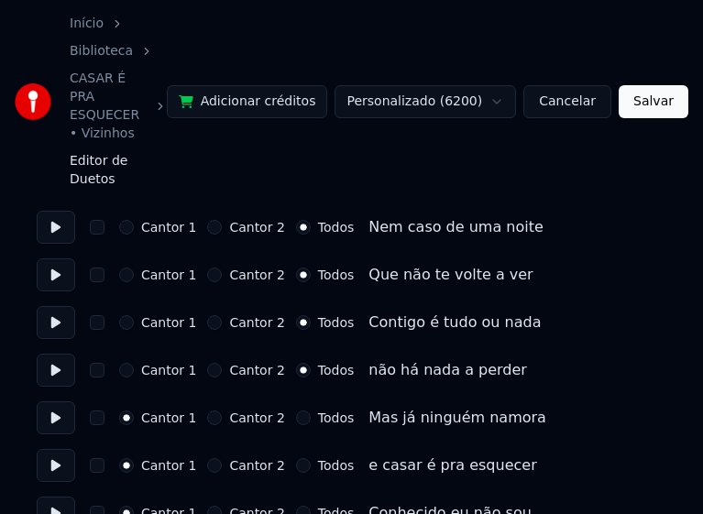
scroll to position [2473, 0]
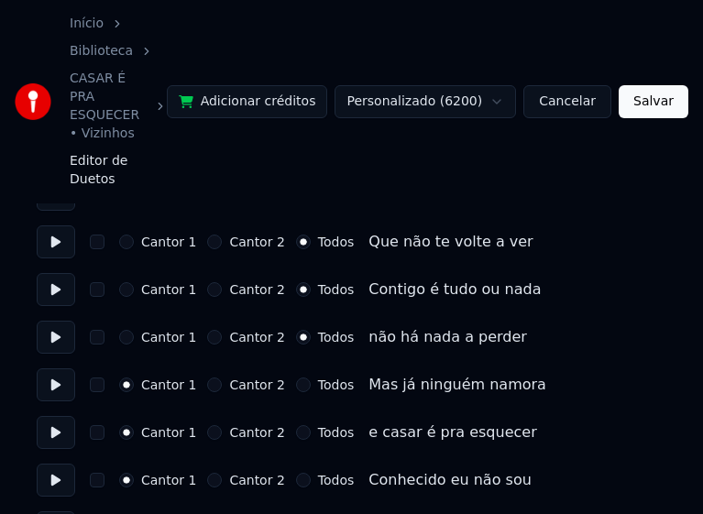
click at [296, 377] on button "Todos" at bounding box center [303, 384] width 15 height 15
click at [296, 425] on button "Todos" at bounding box center [303, 432] width 15 height 15
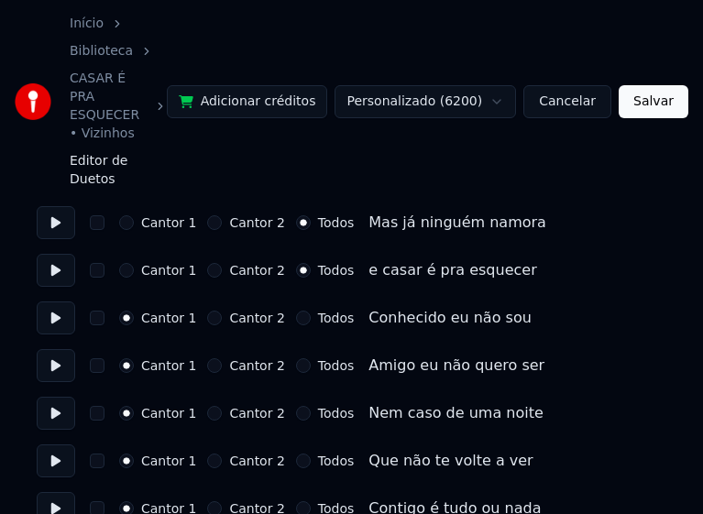
scroll to position [2656, 0]
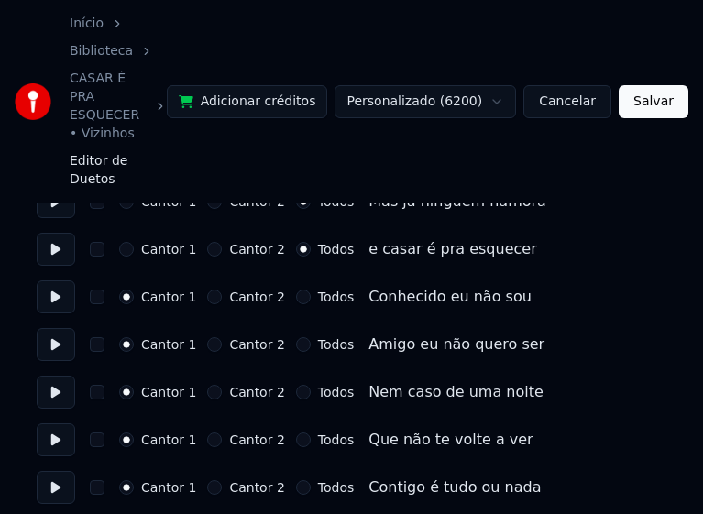
click at [296, 289] on button "Todos" at bounding box center [303, 296] width 15 height 15
click at [296, 337] on button "Todos" at bounding box center [303, 344] width 15 height 15
click at [296, 385] on button "Todos" at bounding box center [303, 392] width 15 height 15
click at [296, 432] on button "Todos" at bounding box center [303, 439] width 15 height 15
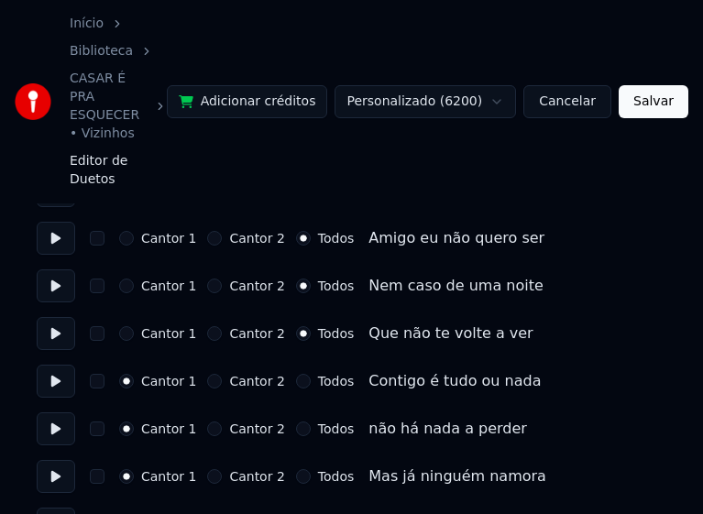
scroll to position [2840, 0]
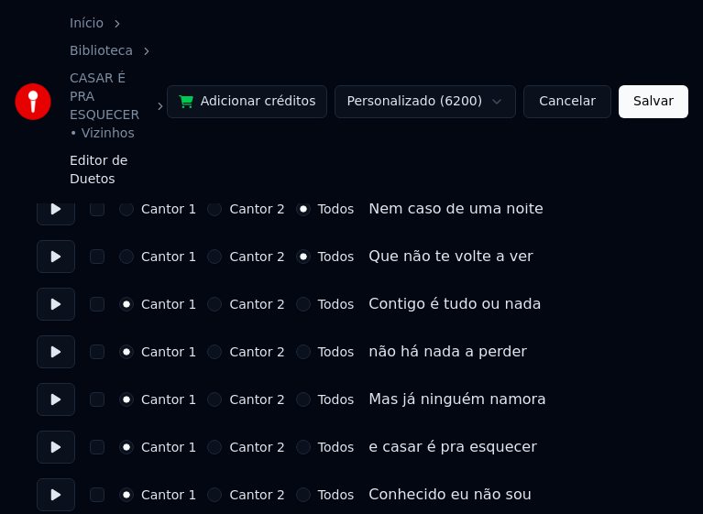
click at [296, 297] on button "Todos" at bounding box center [303, 304] width 15 height 15
click at [296, 344] on button "Todos" at bounding box center [303, 351] width 15 height 15
click at [296, 392] on button "Todos" at bounding box center [303, 399] width 15 height 15
click at [296, 440] on button "Todos" at bounding box center [303, 447] width 15 height 15
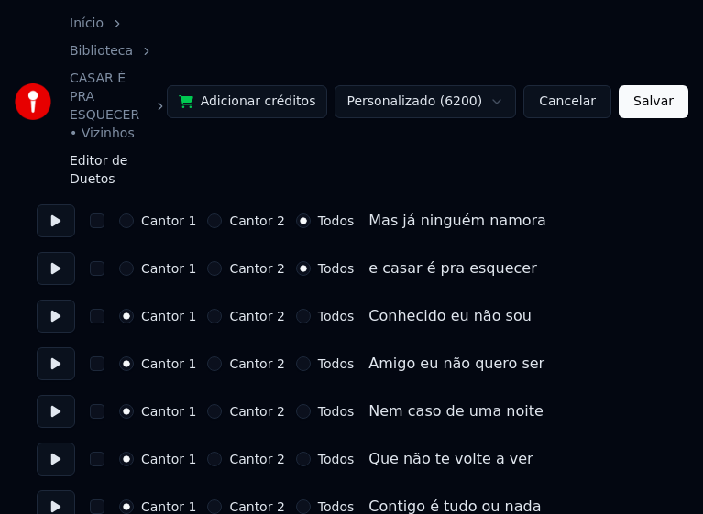
scroll to position [3023, 0]
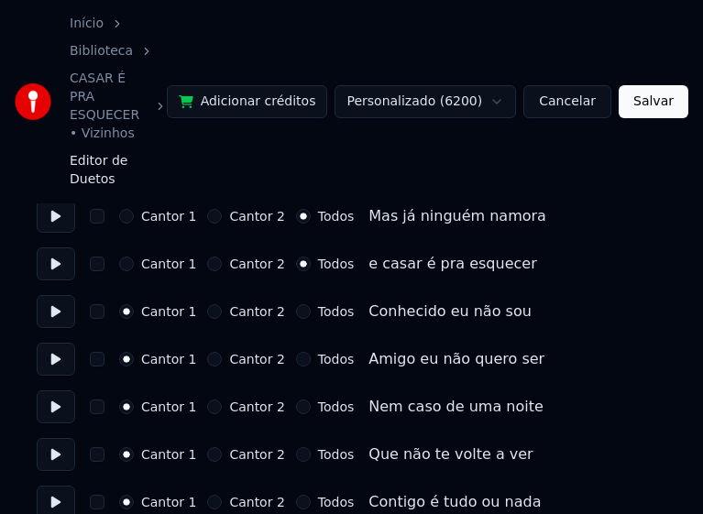
click at [296, 304] on button "Todos" at bounding box center [303, 311] width 15 height 15
click at [296, 352] on button "Todos" at bounding box center [303, 359] width 15 height 15
click at [296, 399] on button "Todos" at bounding box center [303, 406] width 15 height 15
click at [296, 447] on button "Todos" at bounding box center [303, 454] width 15 height 15
click at [296, 495] on button "Todos" at bounding box center [303, 502] width 15 height 15
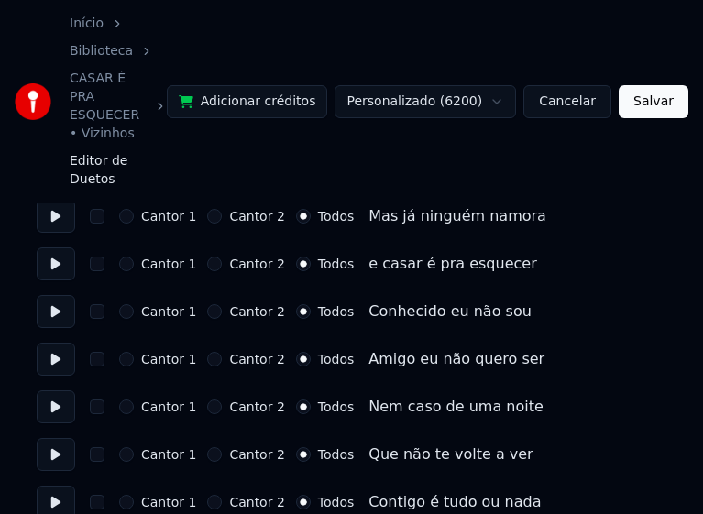
drag, startPoint x: 290, startPoint y: 484, endPoint x: 312, endPoint y: 427, distance: 60.9
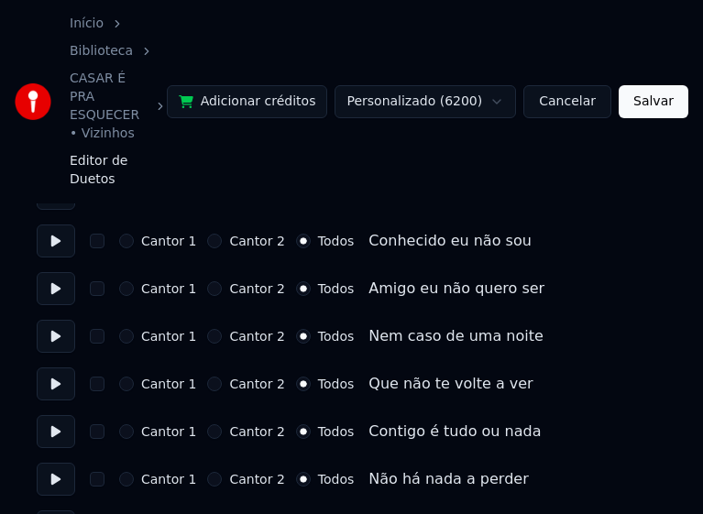
scroll to position [3298, 0]
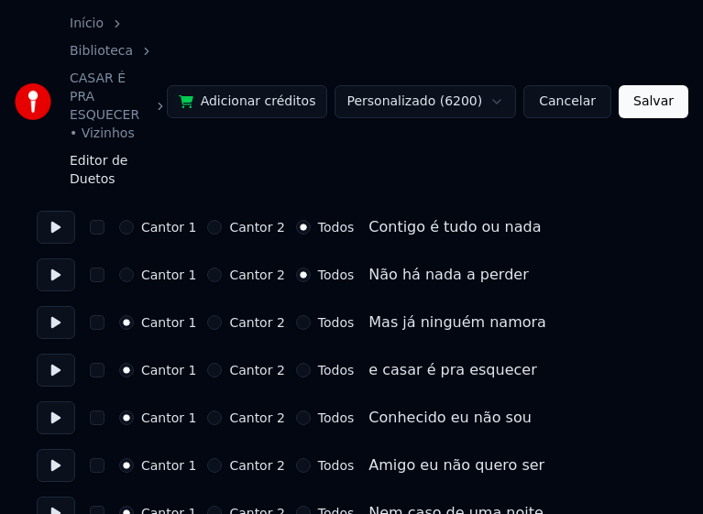
click at [296, 315] on button "Todos" at bounding box center [303, 322] width 15 height 15
click at [296, 363] on button "Todos" at bounding box center [303, 370] width 15 height 15
click at [296, 410] on button "Todos" at bounding box center [303, 417] width 15 height 15
drag, startPoint x: 290, startPoint y: 398, endPoint x: 292, endPoint y: 431, distance: 33.0
click at [296, 458] on button "Todos" at bounding box center [303, 465] width 15 height 15
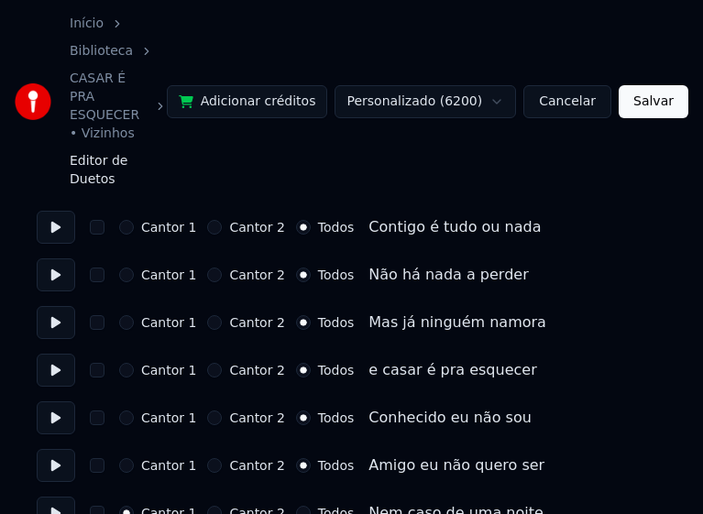
click at [296, 506] on button "Todos" at bounding box center [303, 513] width 15 height 15
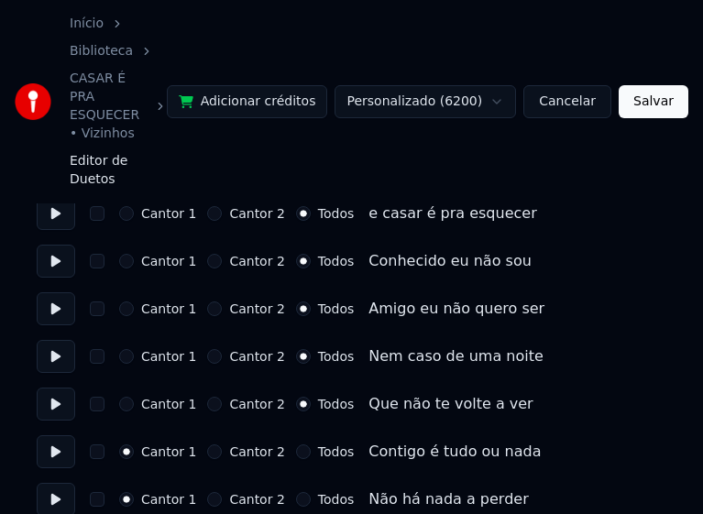
scroll to position [3506, 0]
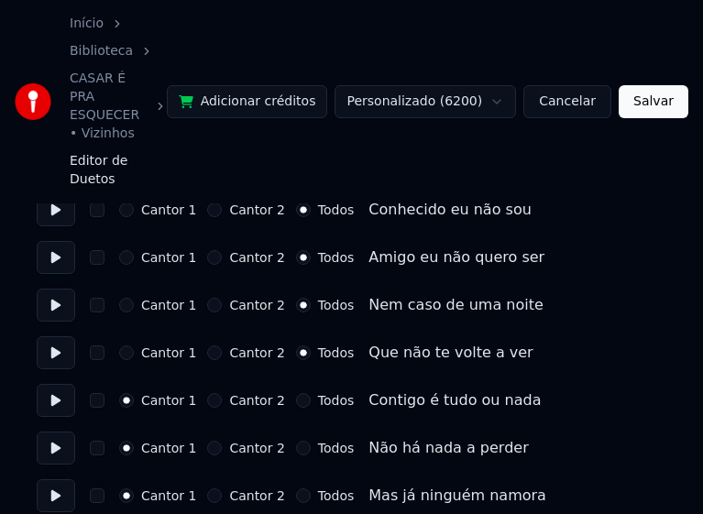
drag, startPoint x: 289, startPoint y: 333, endPoint x: 295, endPoint y: 342, distance: 9.9
click at [296, 393] on button "Todos" at bounding box center [303, 400] width 15 height 15
click at [296, 441] on button "Todos" at bounding box center [303, 448] width 15 height 15
click at [296, 488] on button "Todos" at bounding box center [303, 495] width 15 height 15
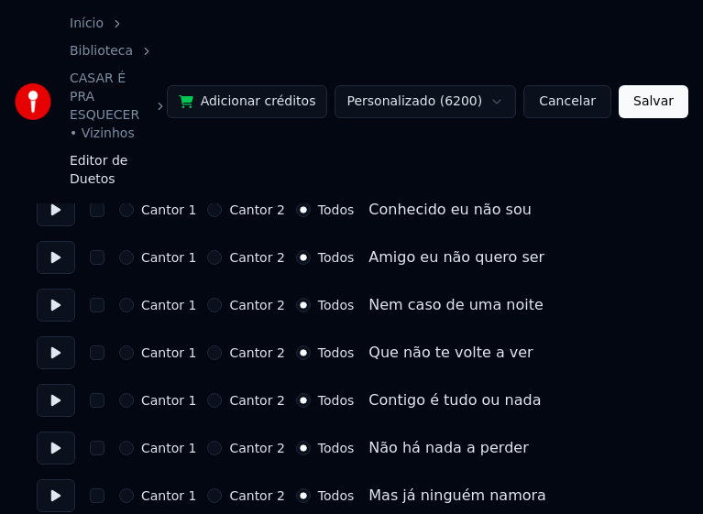
drag, startPoint x: 645, startPoint y: 81, endPoint x: 653, endPoint y: 71, distance: 12.3
click at [649, 85] on button "Salvar" at bounding box center [653, 101] width 70 height 33
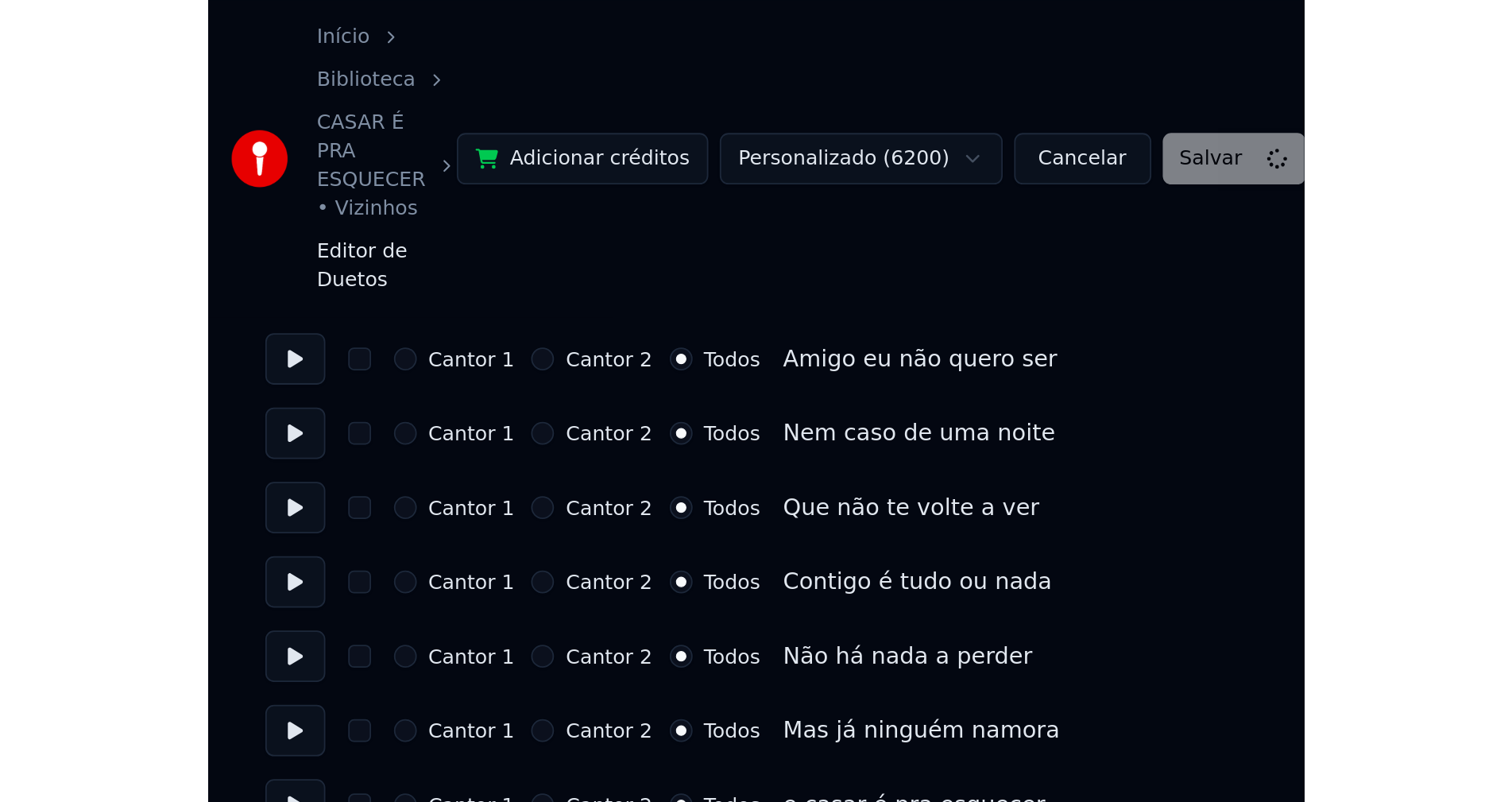
scroll to position [2623, 0]
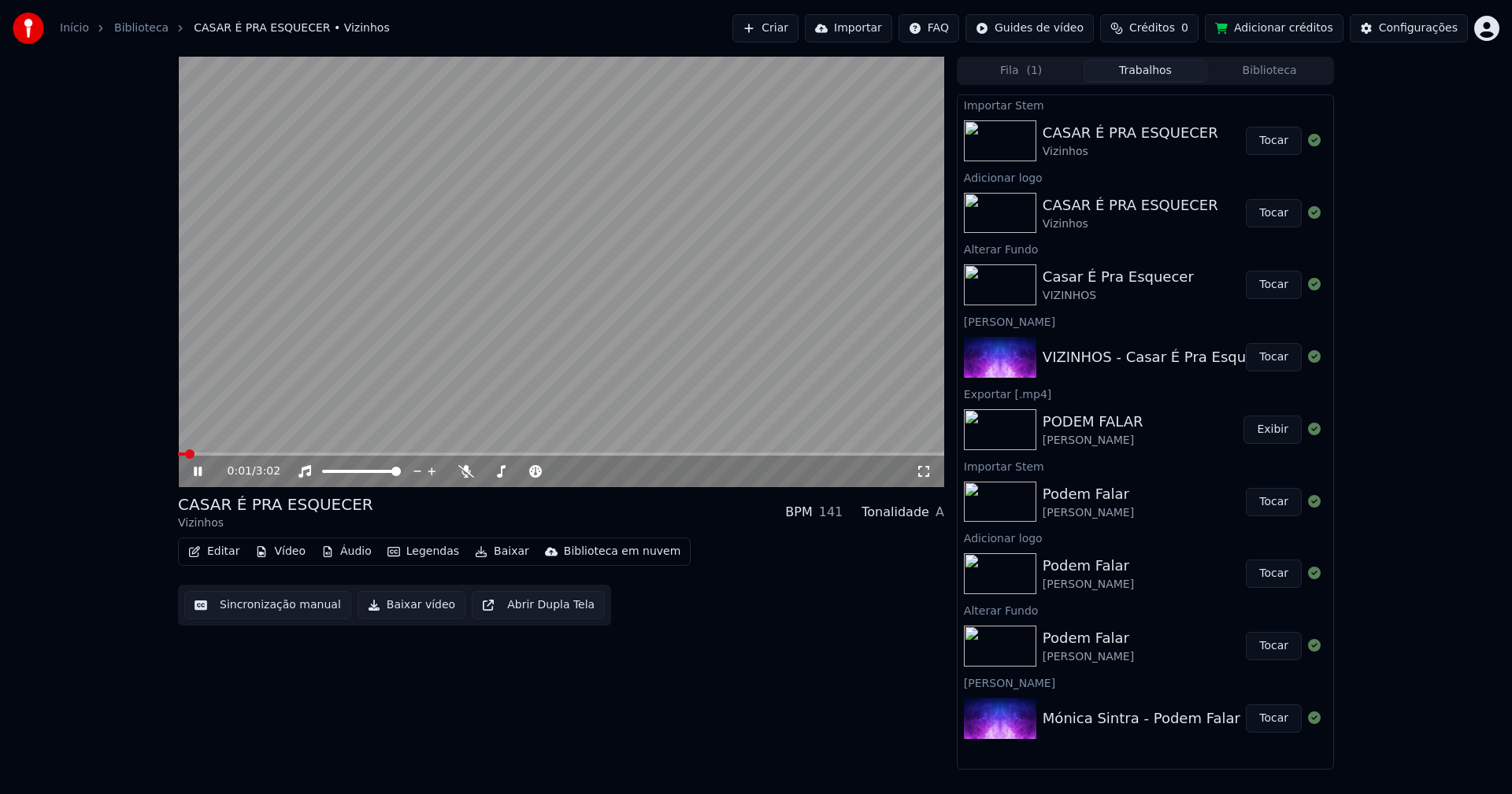
click at [324, 454] on span at bounding box center [560, 455] width 766 height 3
click at [927, 473] on icon at bounding box center [923, 471] width 15 height 13
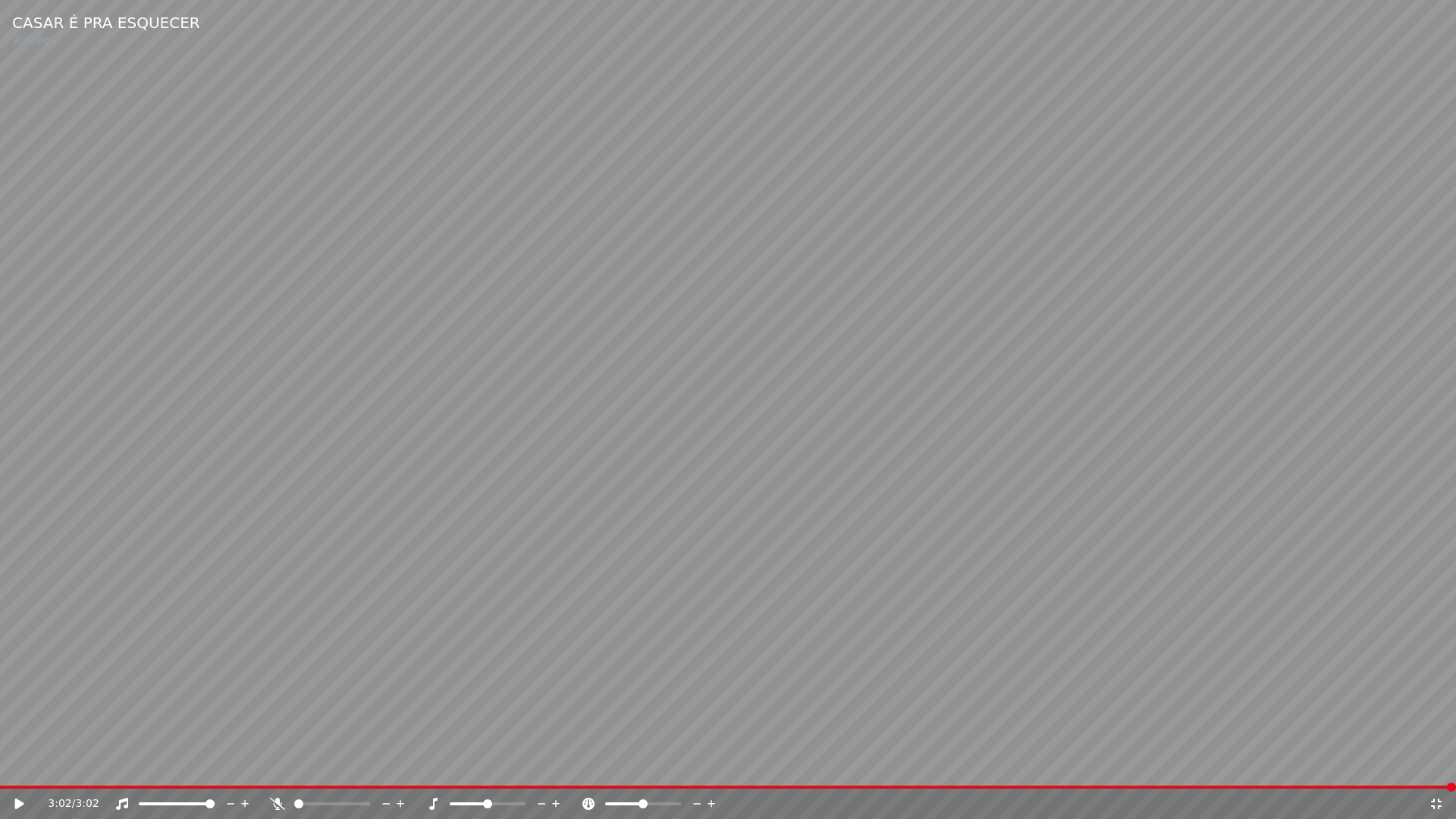
drag, startPoint x: 1434, startPoint y: 804, endPoint x: 1410, endPoint y: 756, distance: 53.7
click at [1436, 764] on icon at bounding box center [1436, 804] width 15 height 12
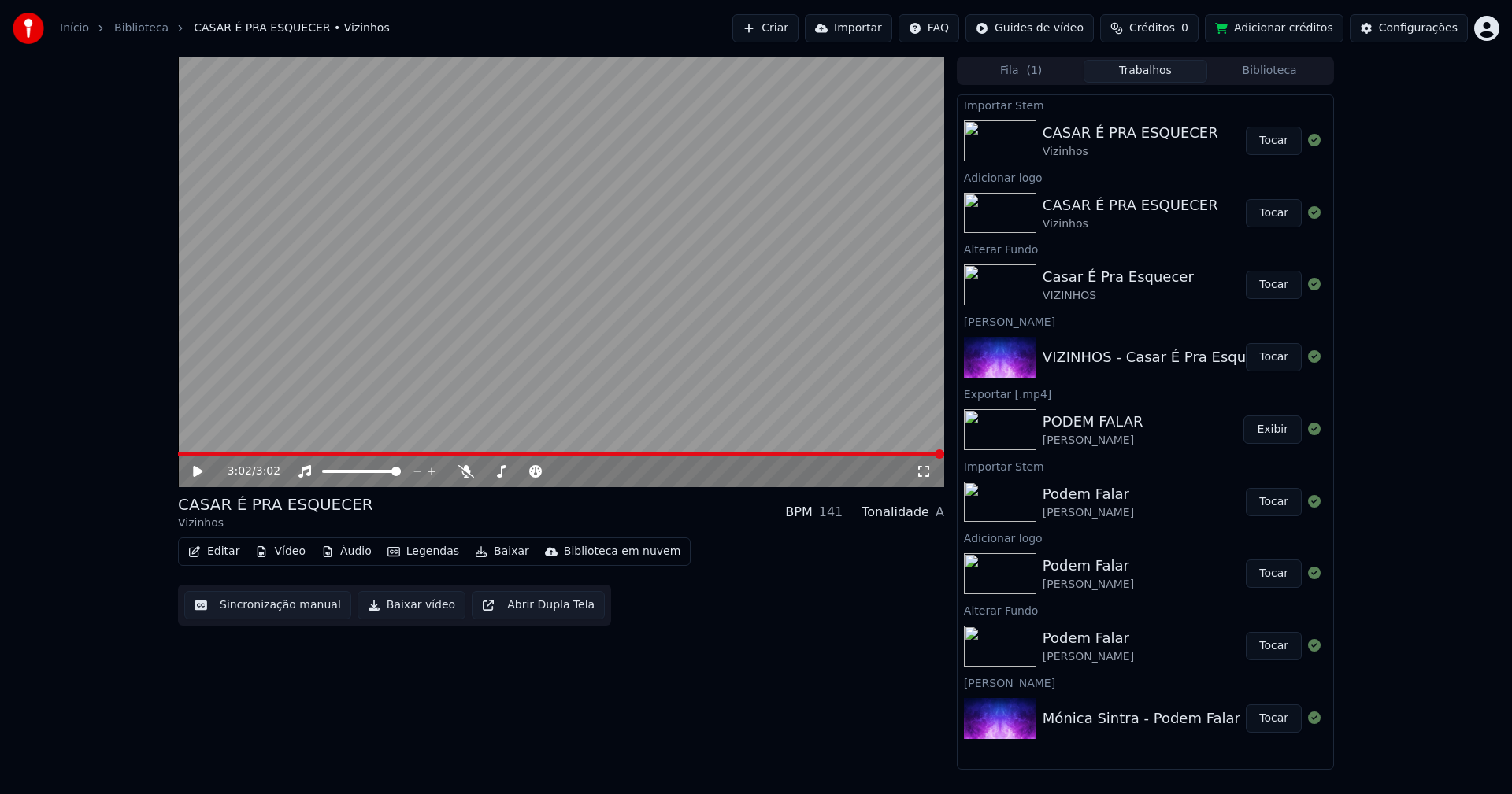
click at [406, 609] on button "Baixar vídeo" at bounding box center [411, 605] width 107 height 28
